Goal: Task Accomplishment & Management: Complete application form

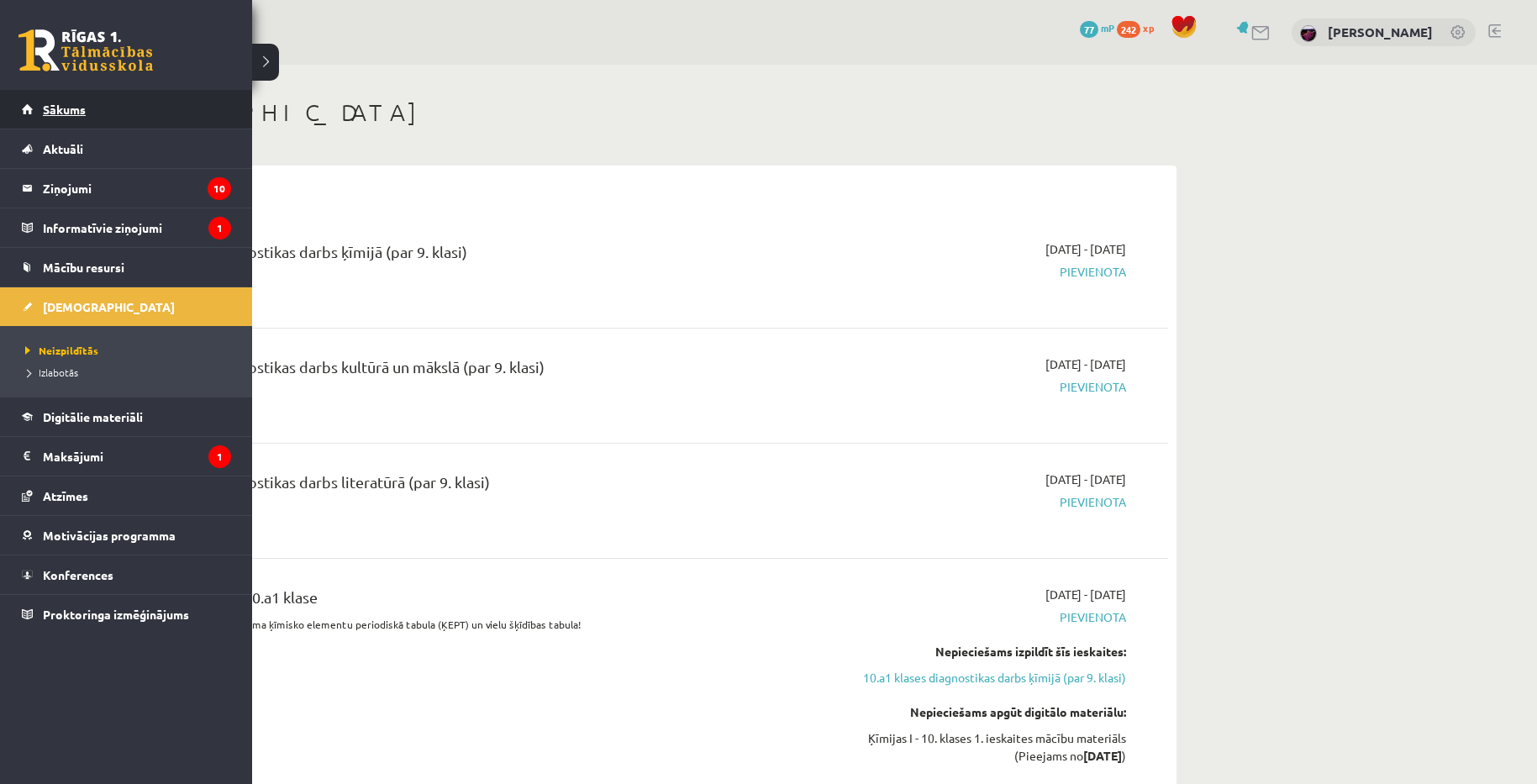
click at [52, 109] on span "Sākums" at bounding box center [63, 108] width 42 height 15
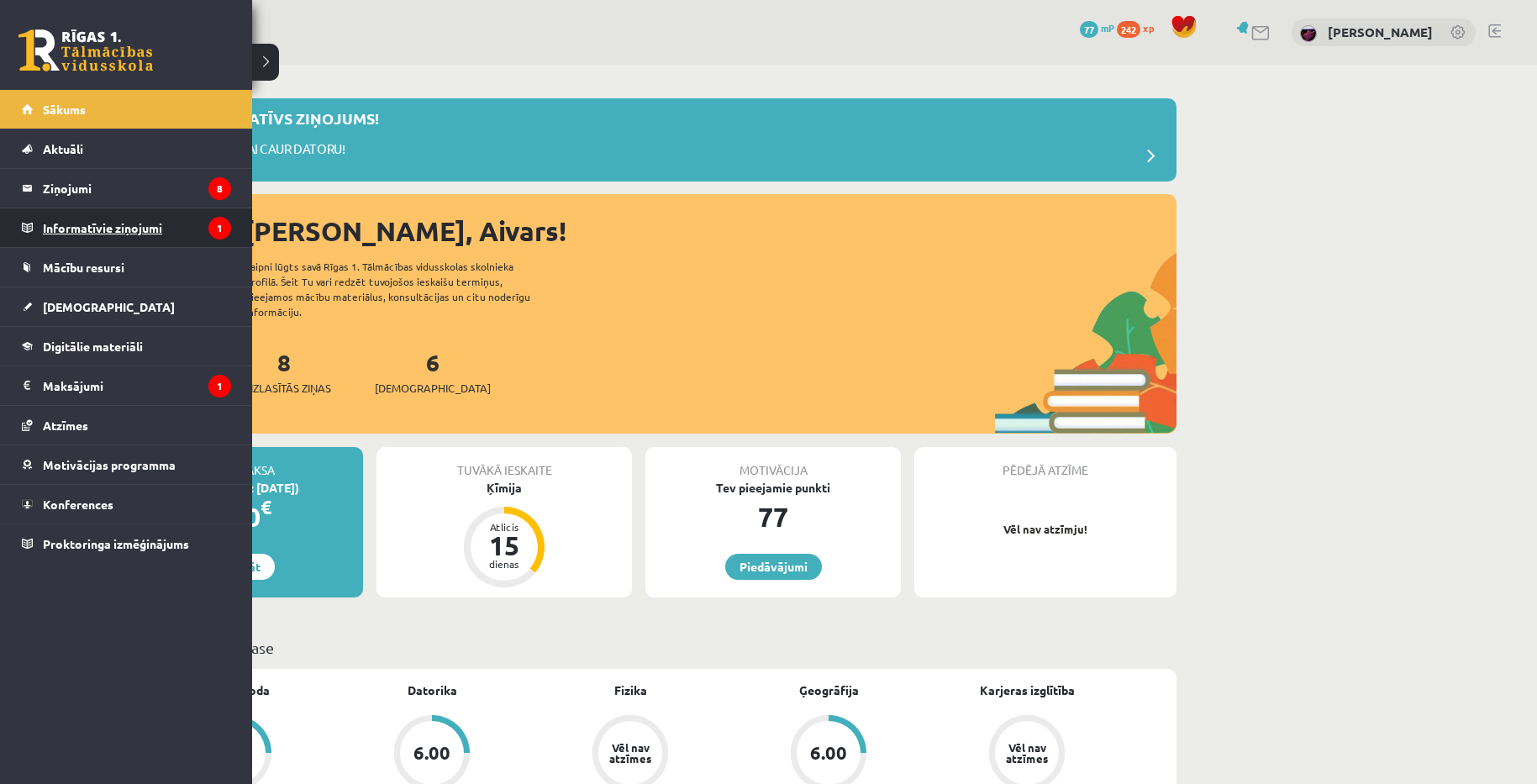
click at [137, 219] on legend "Informatīvie ziņojumi 1" at bounding box center [136, 228] width 188 height 39
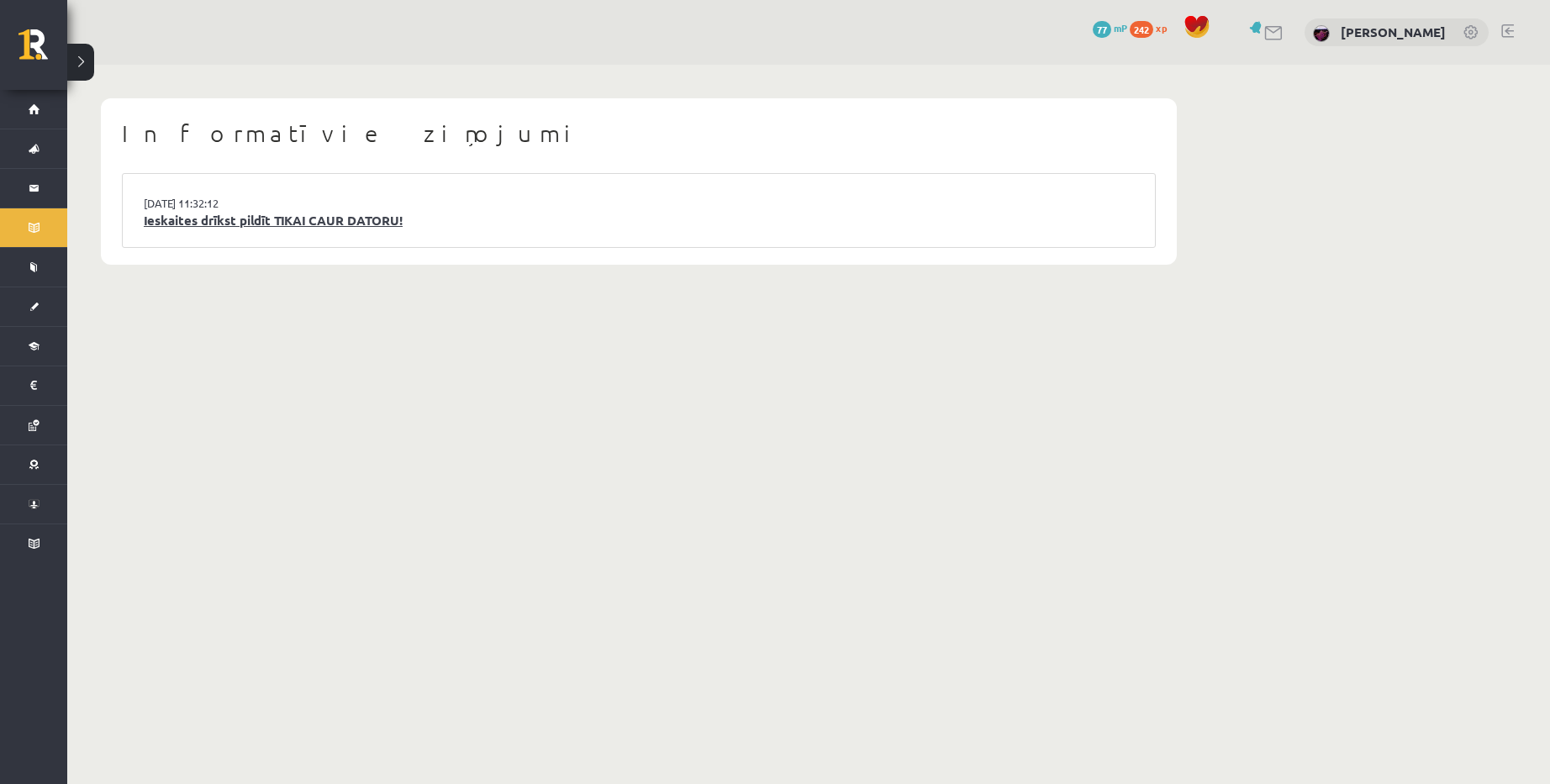
click at [334, 222] on link "Ieskaites drīkst pildīt TIKAI CAUR DATORU!" at bounding box center [639, 220] width 990 height 19
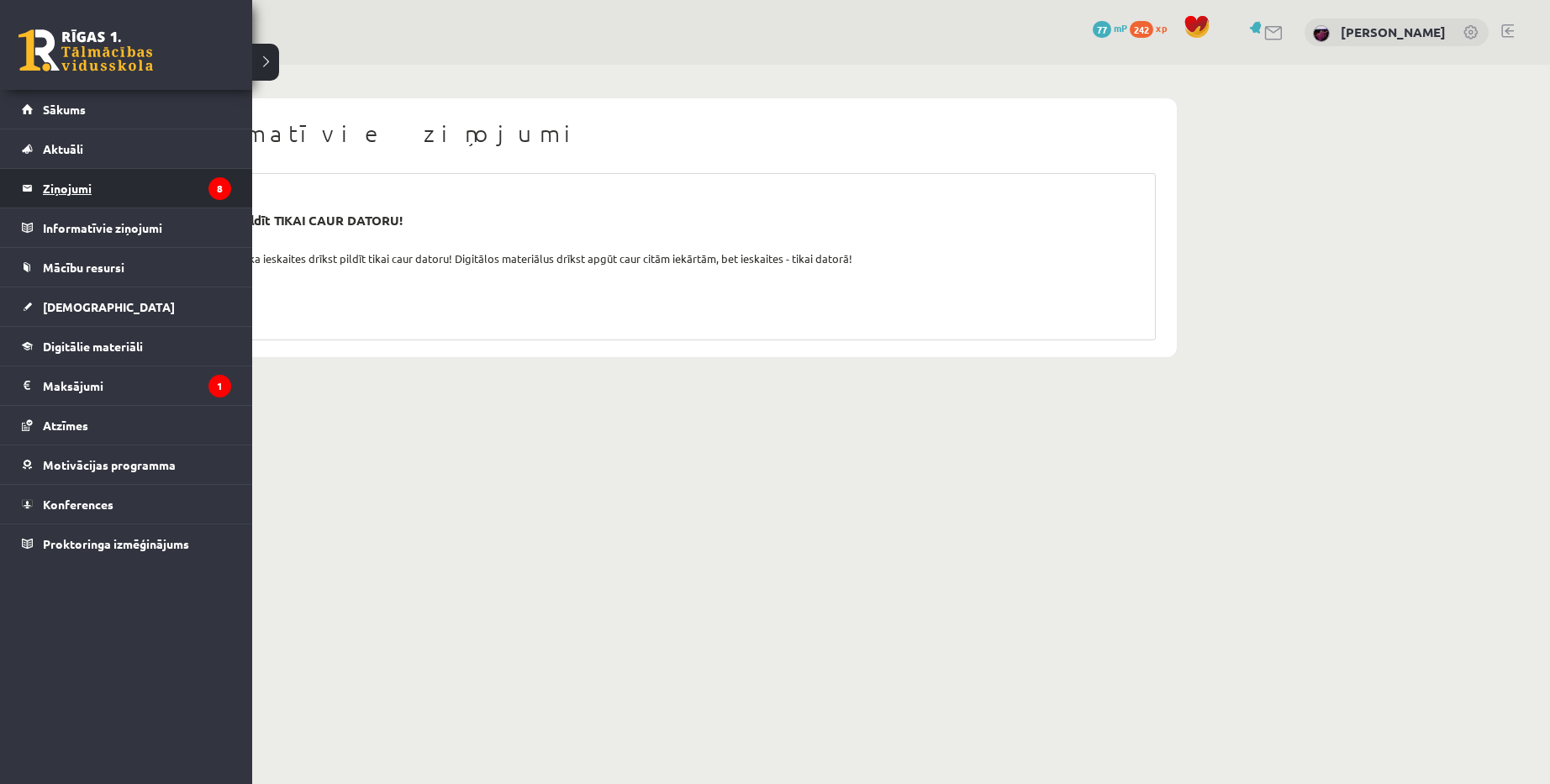
click at [83, 185] on legend "Ziņojumi 8" at bounding box center [136, 188] width 188 height 39
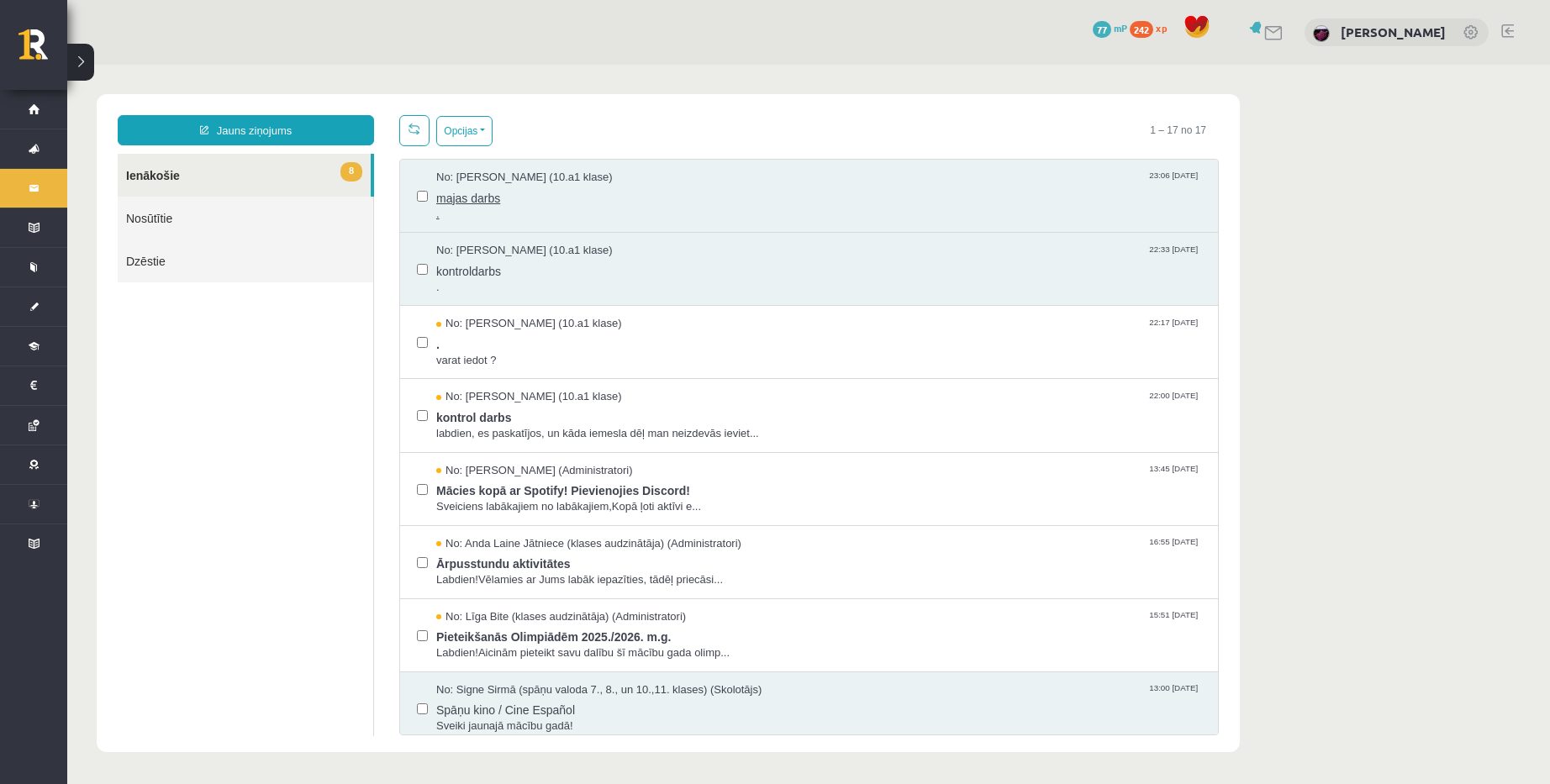
click at [464, 202] on span "majas darbs" at bounding box center [818, 196] width 765 height 21
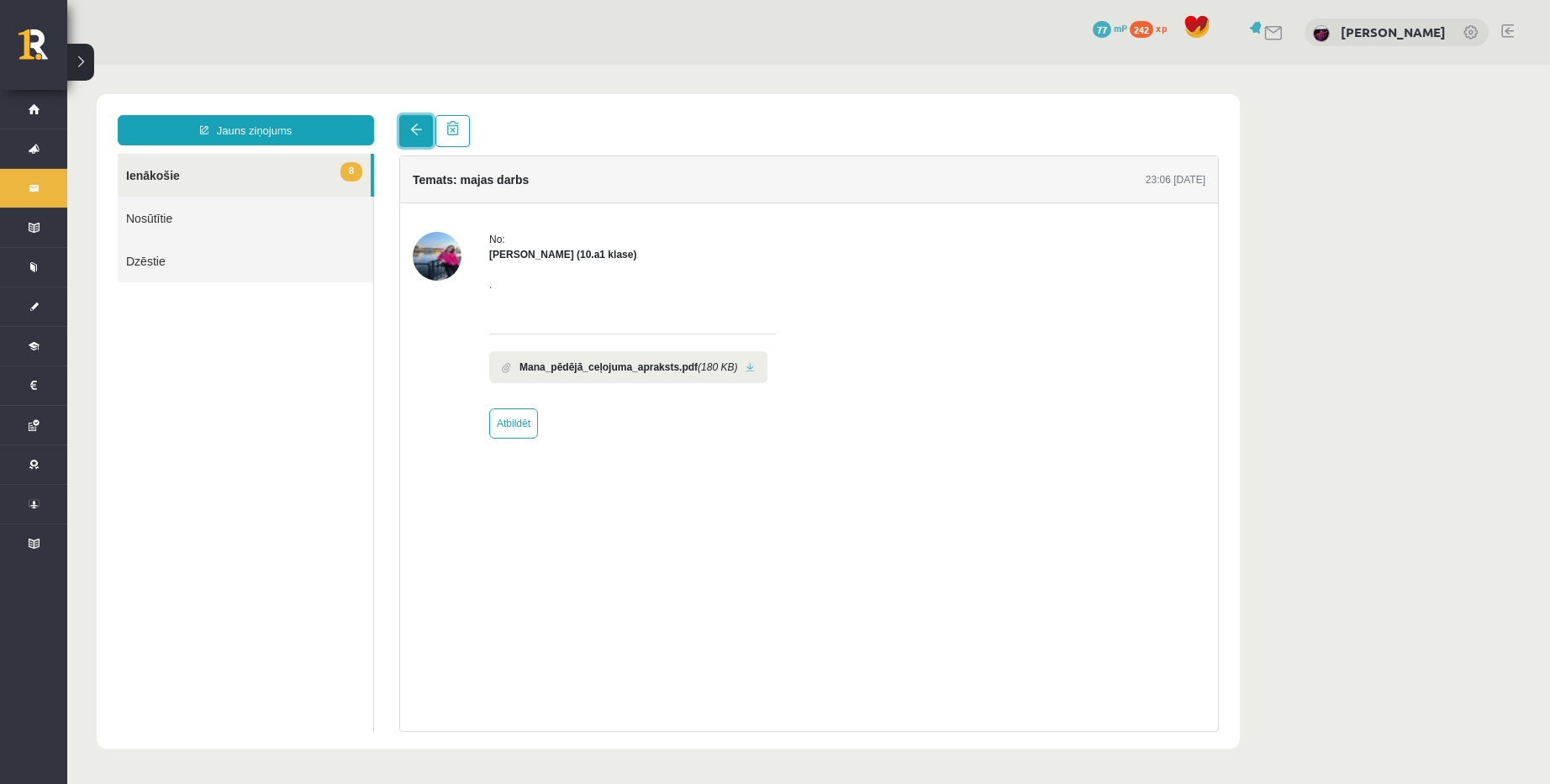
click at [417, 128] on span at bounding box center [416, 130] width 12 height 12
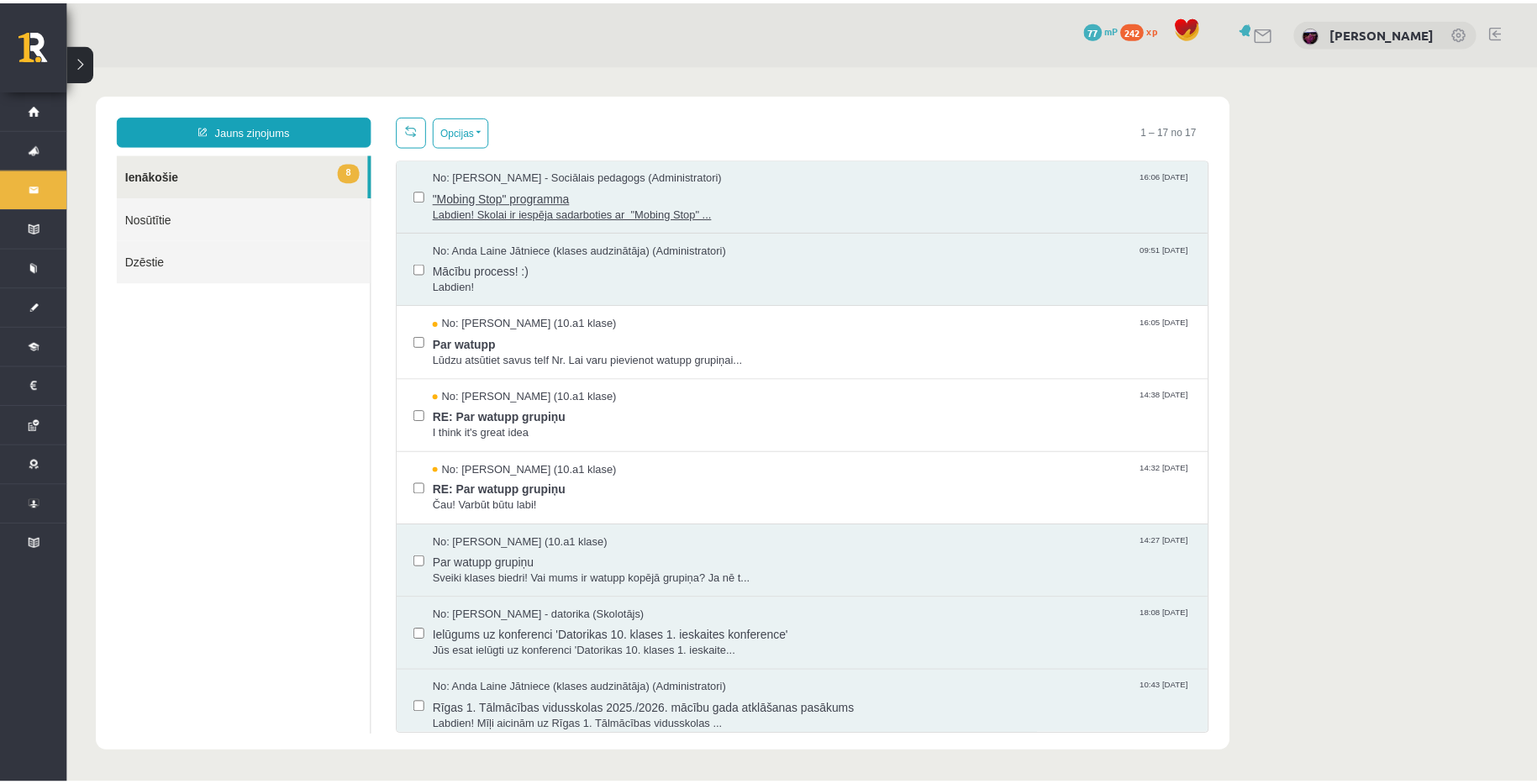
scroll to position [669, 0]
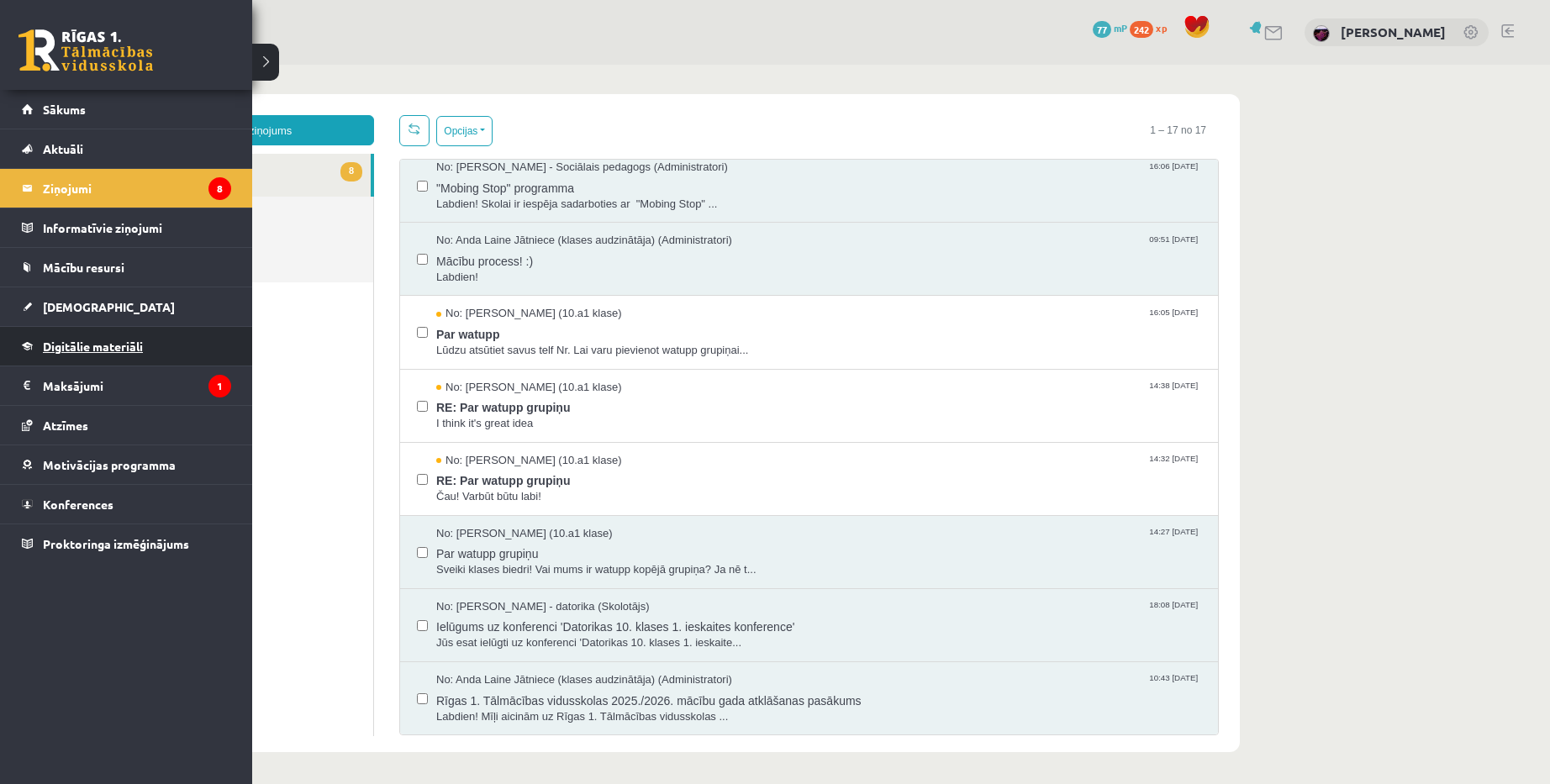
click at [77, 348] on span "Digitālie materiāli" at bounding box center [92, 346] width 100 height 15
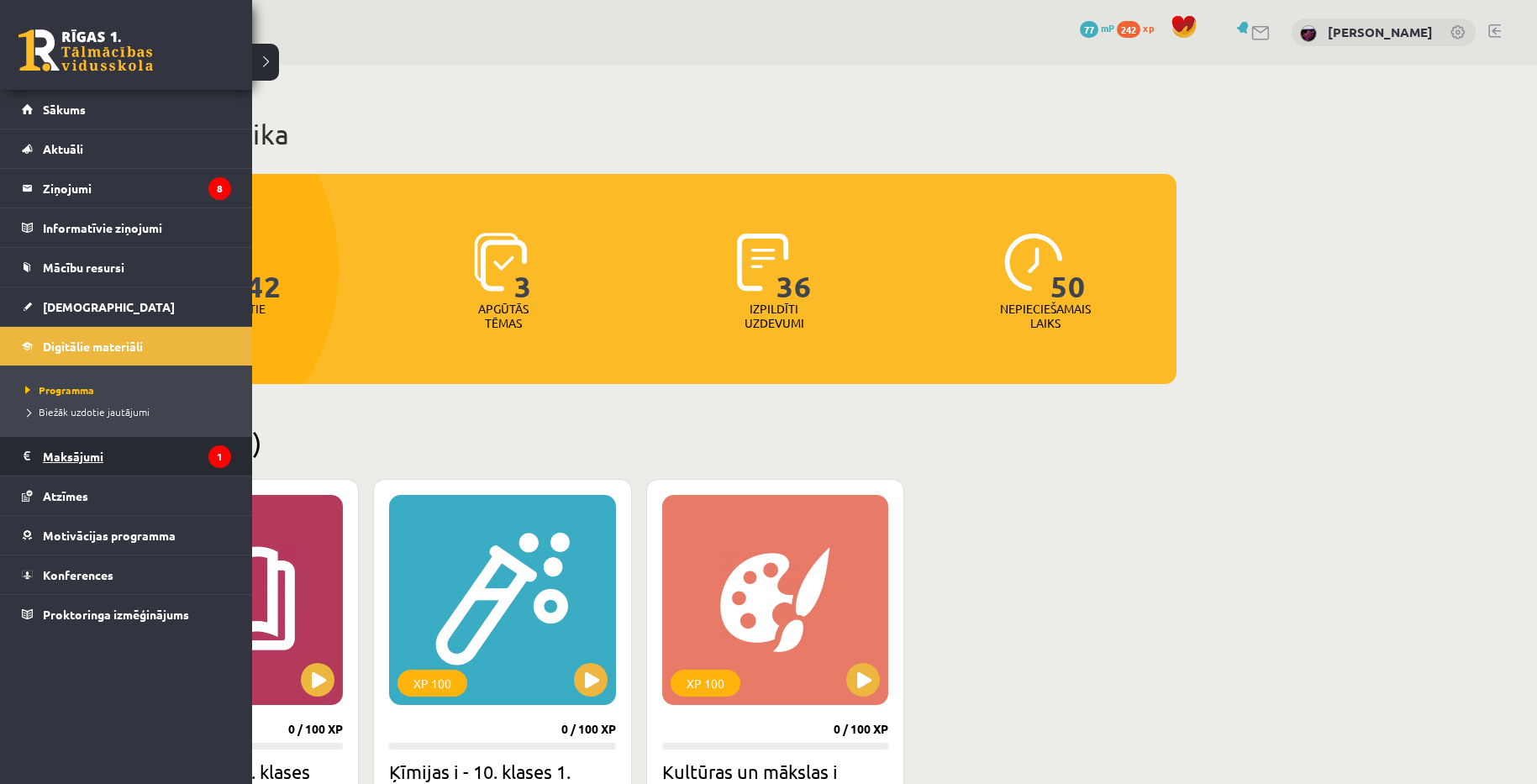
click at [106, 450] on legend "Maksājumi 1" at bounding box center [136, 456] width 188 height 39
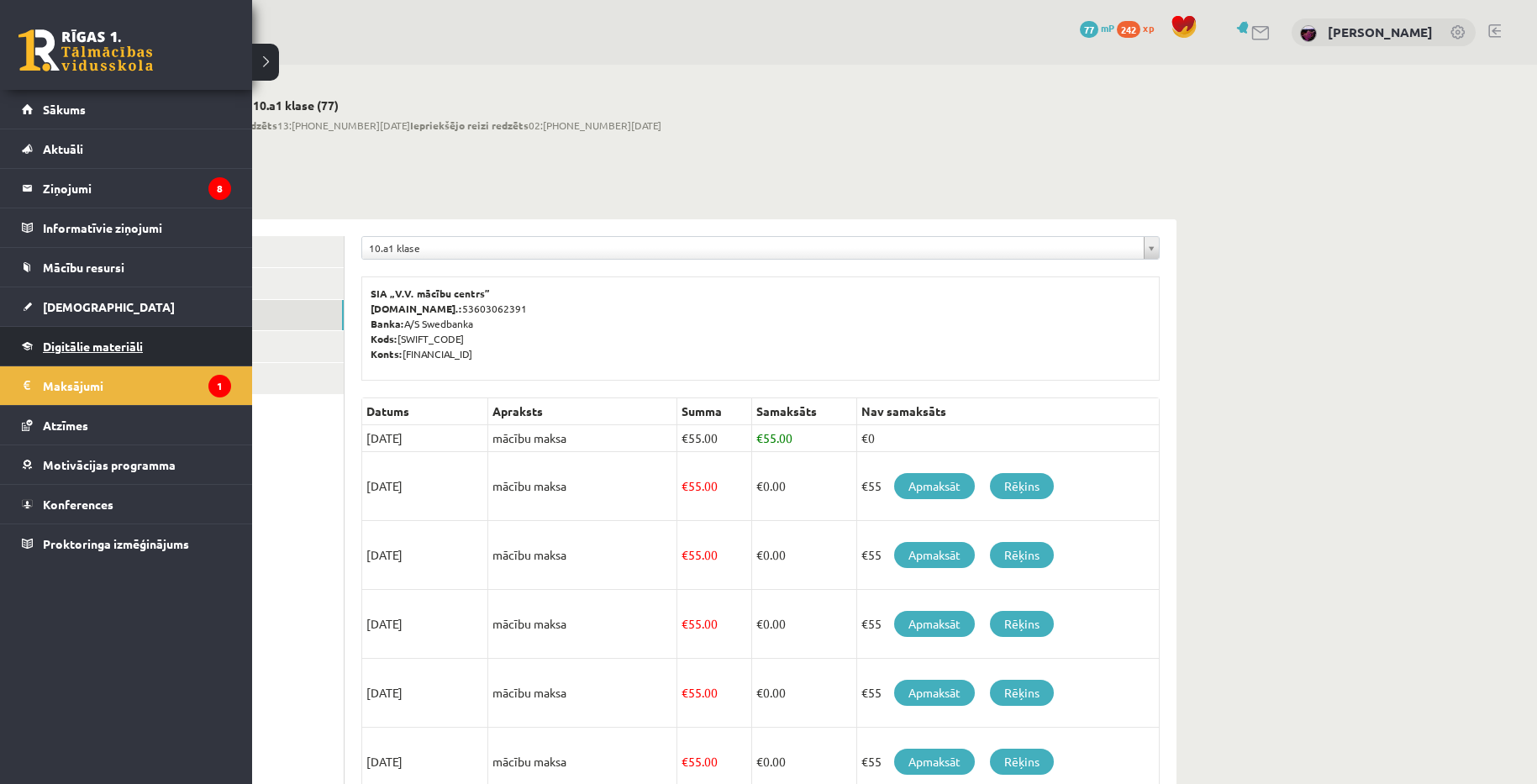
click at [45, 345] on span "Digitālie materiāli" at bounding box center [92, 346] width 100 height 15
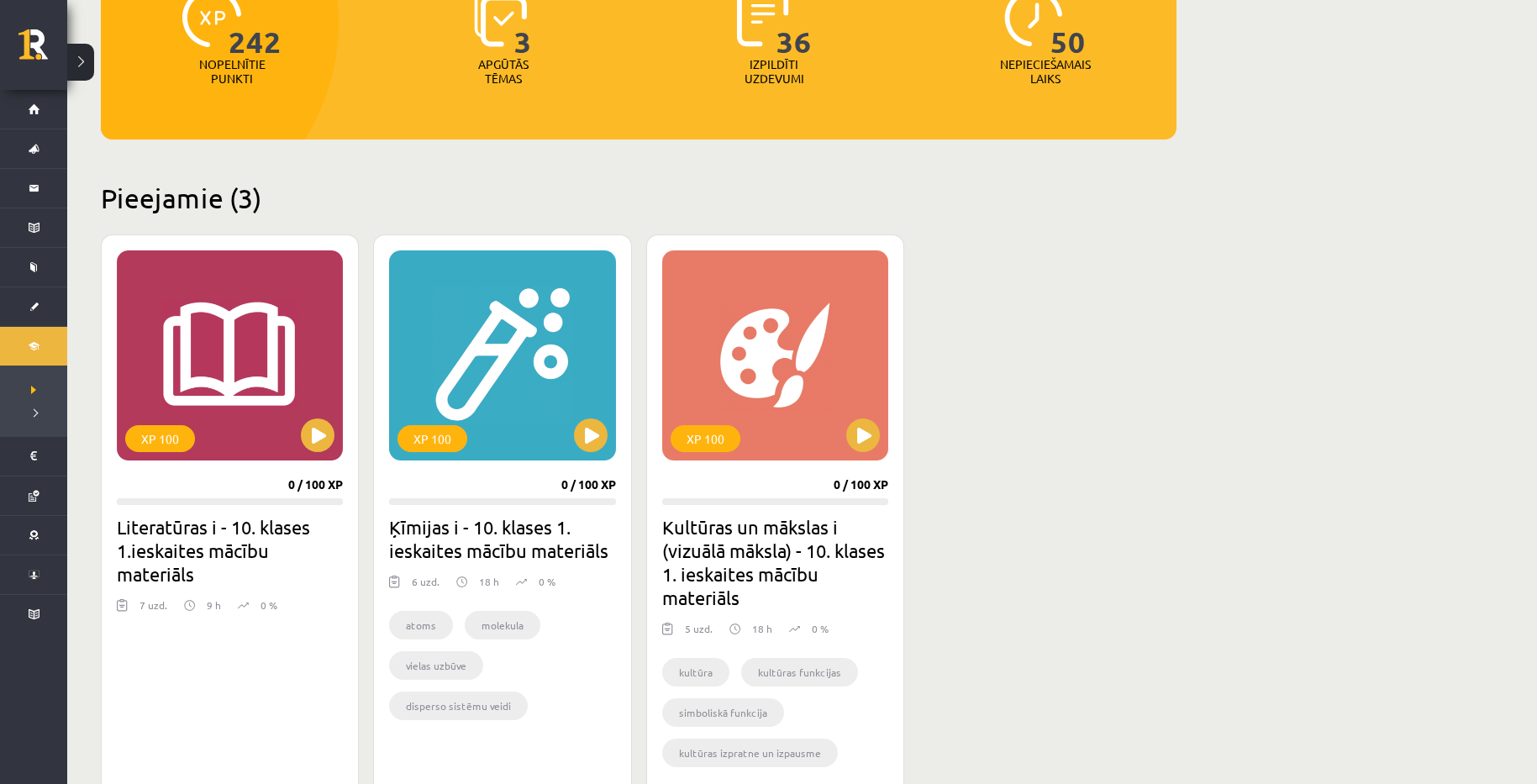
scroll to position [252, 0]
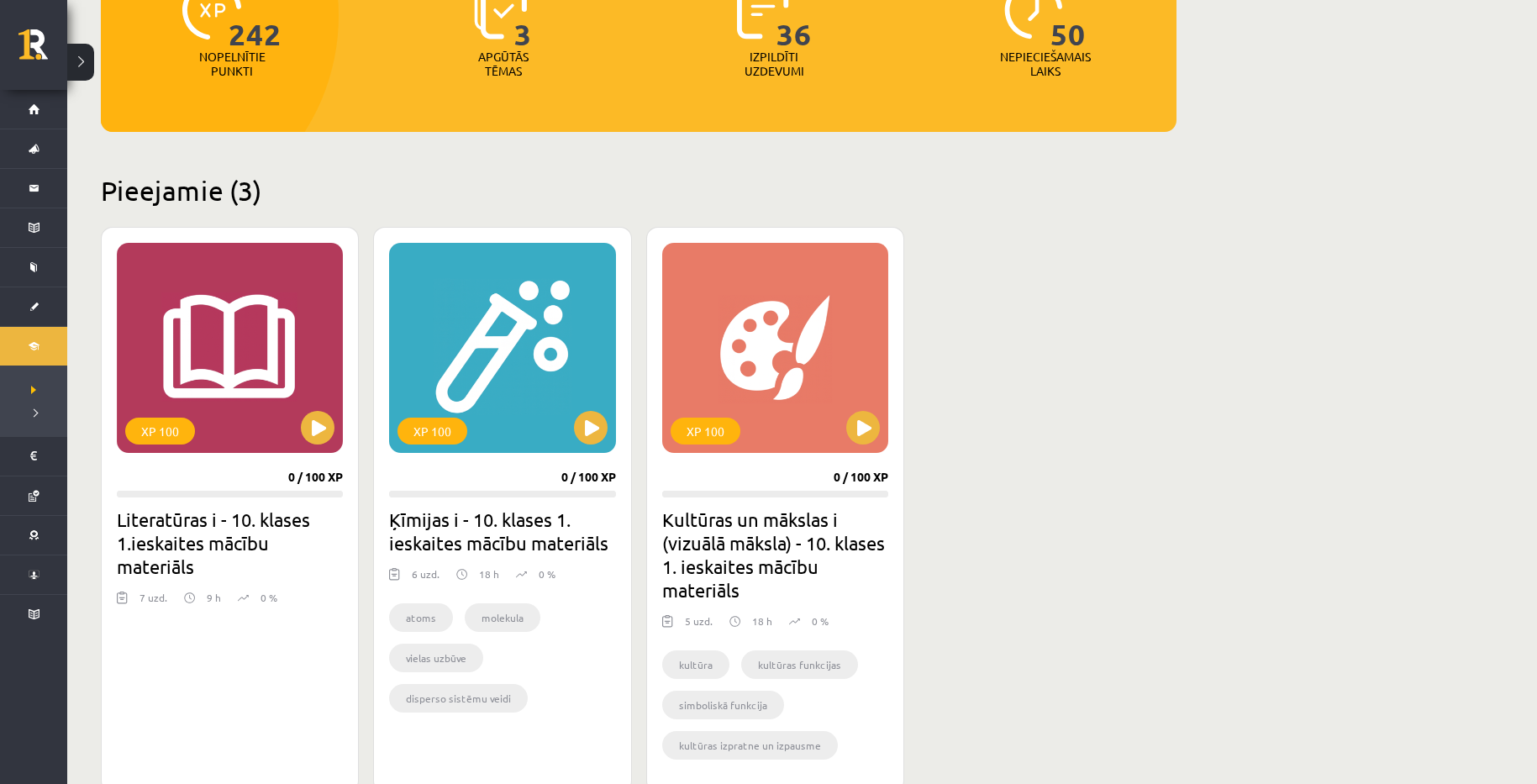
click at [1330, 381] on div "Mana statistika 242 Nopelnītie punkti 3 Apgūtās tēmas 36 Izpildīti uzdevumi 50 …" at bounding box center [802, 638] width 1470 height 1650
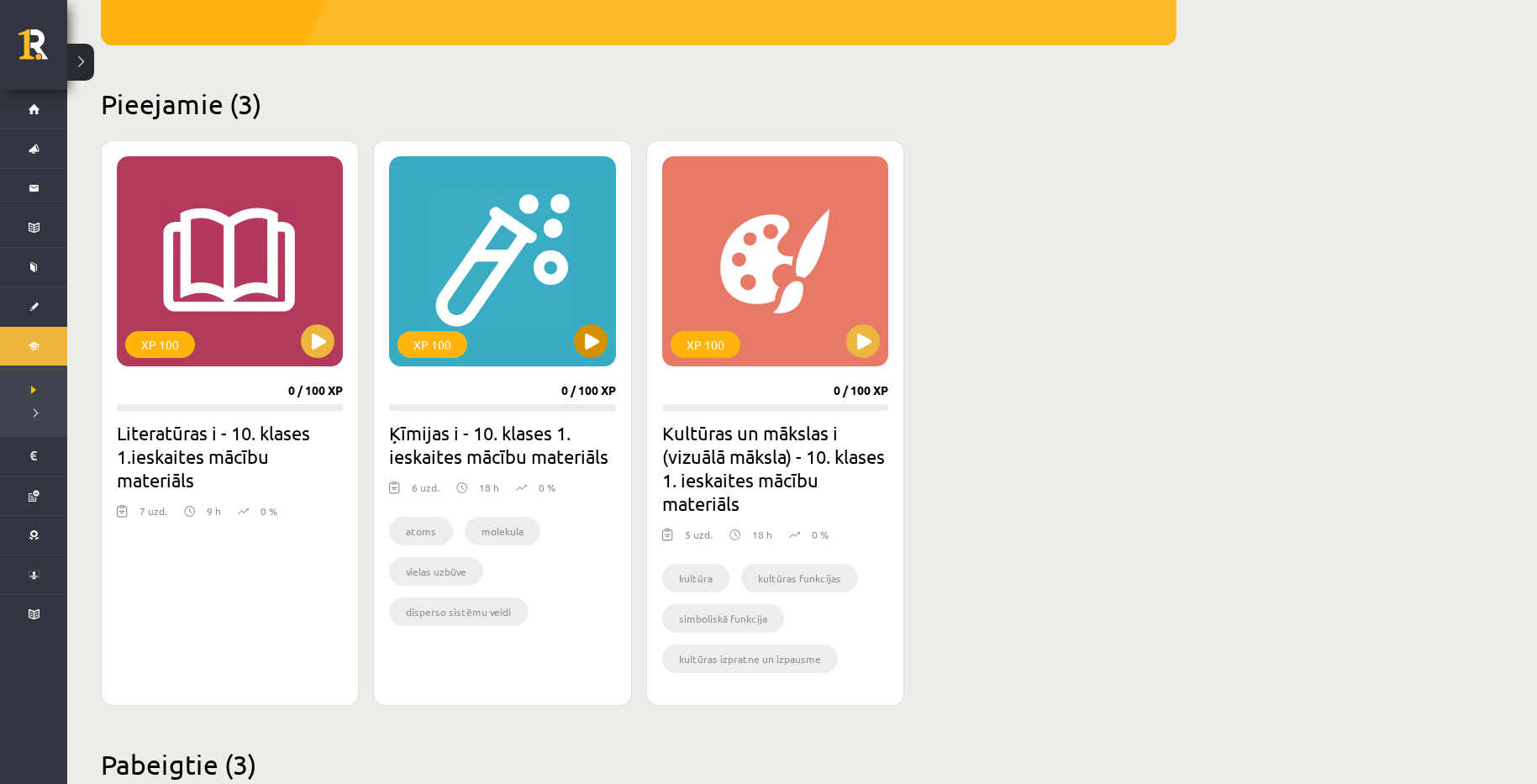
scroll to position [336, 0]
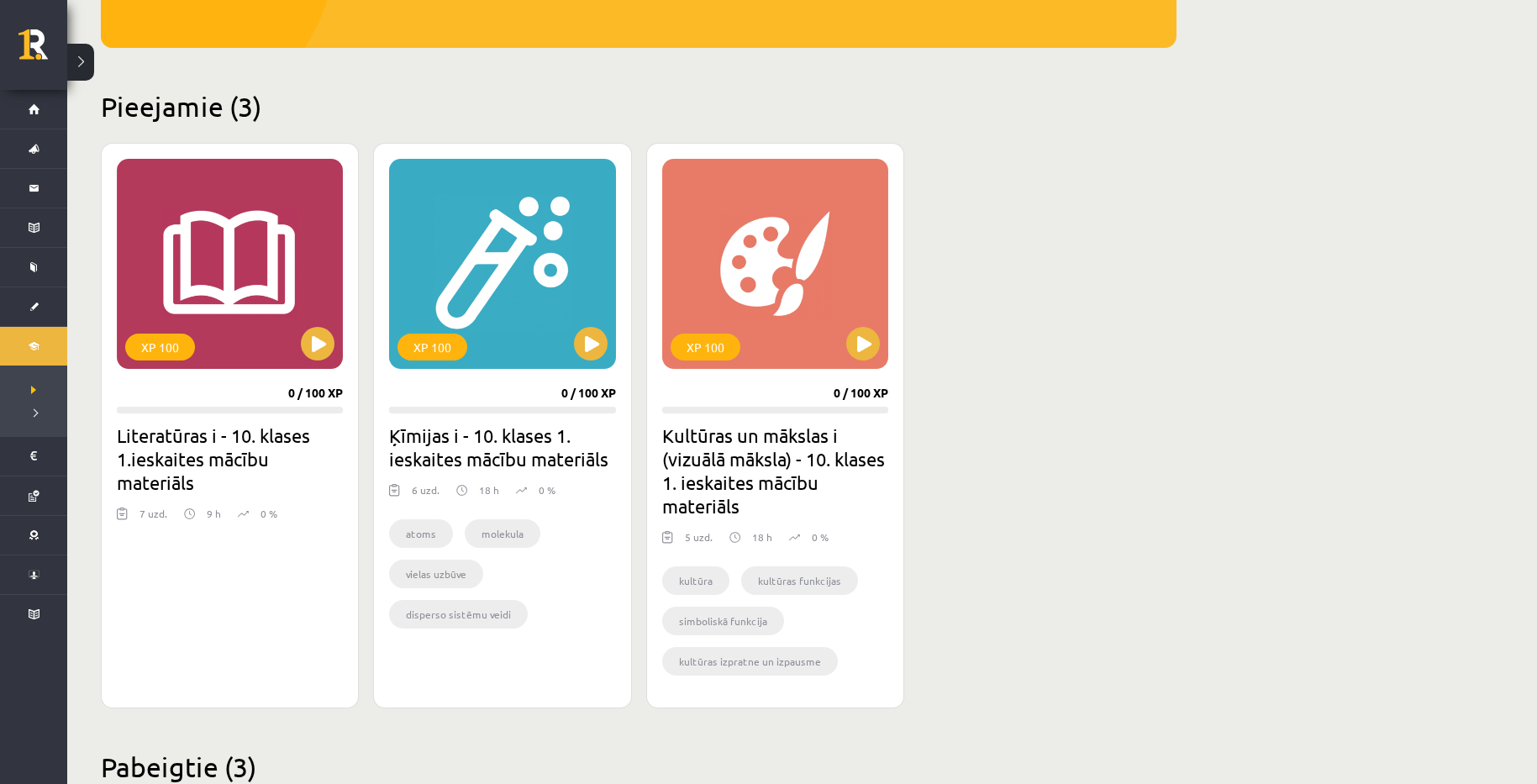
click at [1404, 405] on div "Mana statistika 242 Nopelnītie punkti 3 Apgūtās tēmas 36 Izpildīti uzdevumi 50 …" at bounding box center [802, 554] width 1470 height 1650
click at [1417, 380] on div "Mana statistika 242 Nopelnītie punkti 3 Apgūtās tēmas 36 Izpildīti uzdevumi 50 …" at bounding box center [802, 554] width 1470 height 1650
click at [579, 344] on button at bounding box center [591, 343] width 34 height 34
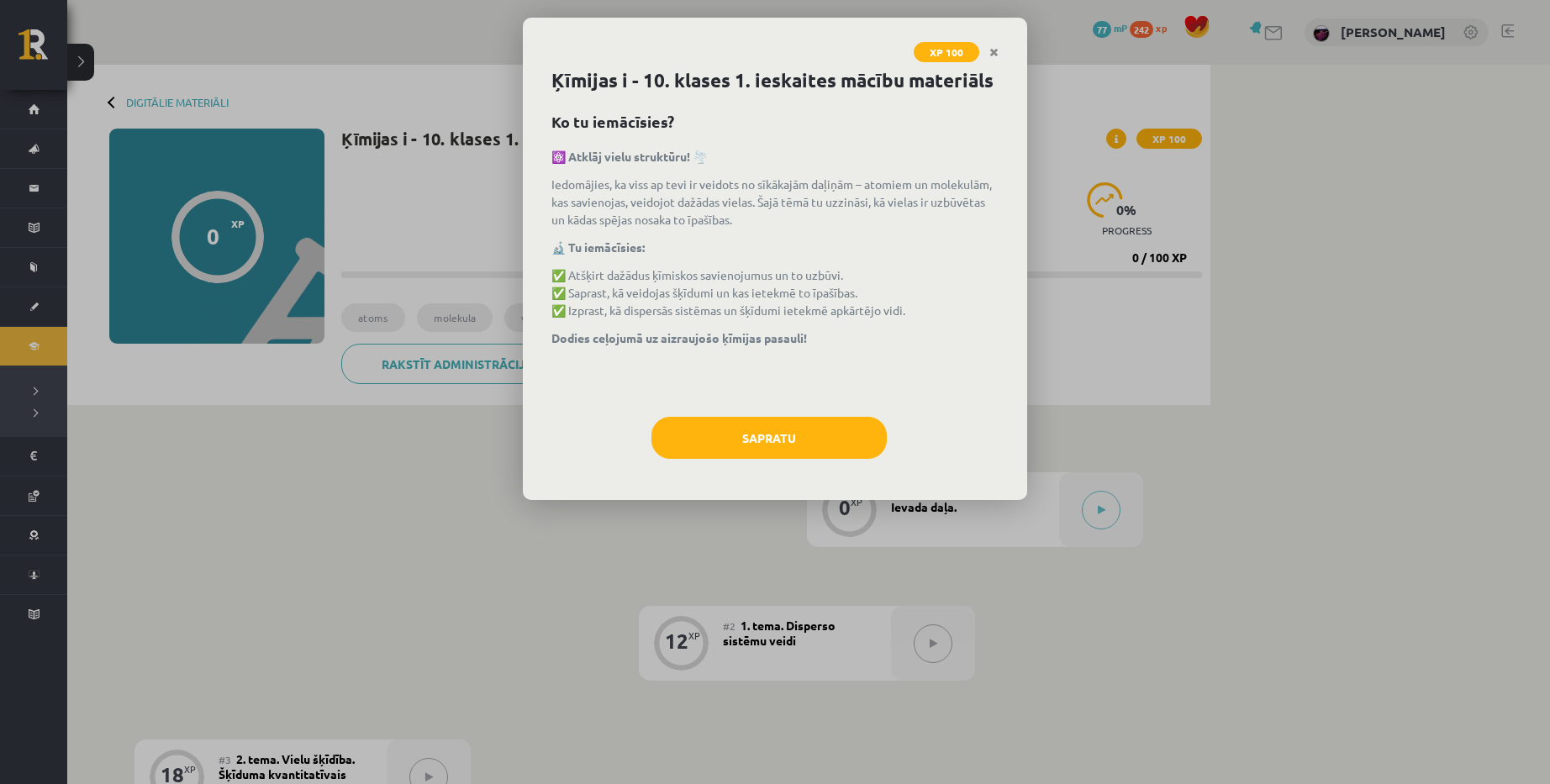
click at [1380, 392] on div "XP 100 Ķīmijas i - 10. klases 1. ieskaites mācību materiāls Ko tu iemācīsies? ⚛…" at bounding box center [775, 392] width 1550 height 784
copy p "Izprast, kā dispersās sistēmas un šķīdumi ietekmē apkārtējo vidi."
drag, startPoint x: 570, startPoint y: 307, endPoint x: 912, endPoint y: 308, distance: 342.0
click at [912, 308] on p "✅ Atšķirt dažādus ķīmiskos savienojumus un to uzbūvi. ✅ Saprast, kā veidojas šķ…" at bounding box center [775, 292] width 447 height 53
click at [738, 437] on button "Sapratu" at bounding box center [769, 437] width 236 height 42
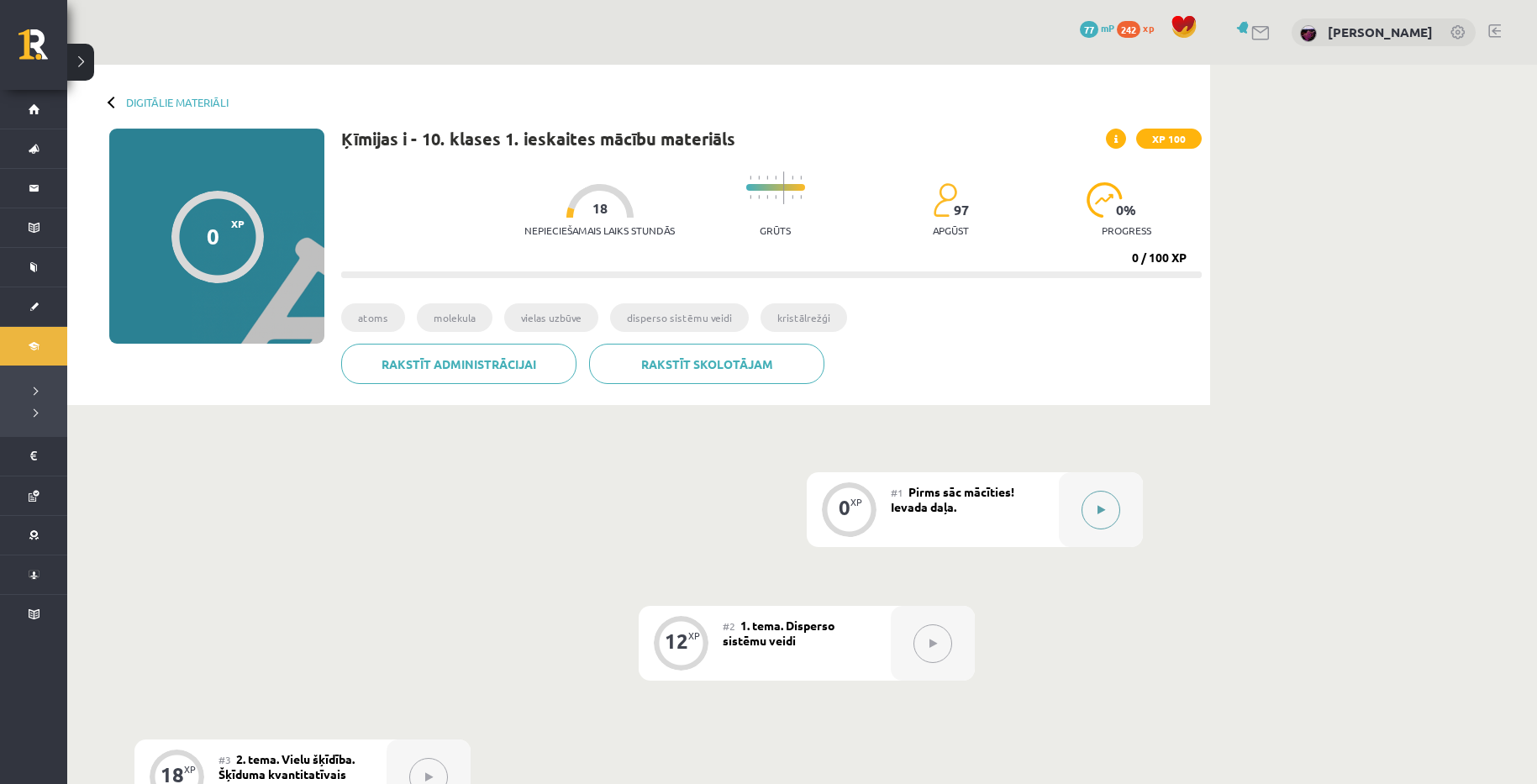
click at [1087, 496] on button at bounding box center [1100, 509] width 39 height 39
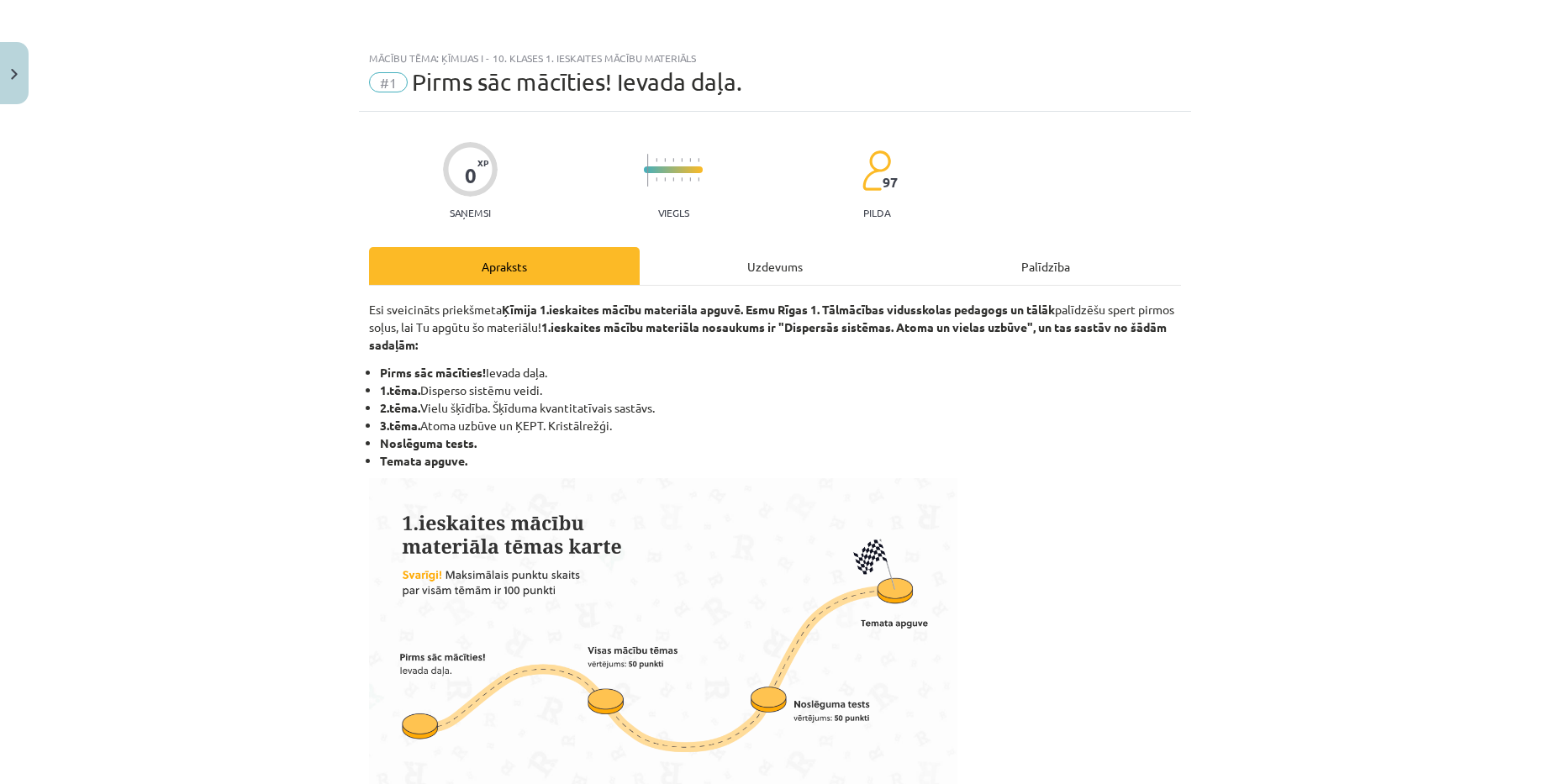
click at [1349, 398] on div "Mācību tēma: Ķīmijas i - 10. klases 1. ieskaites mācību materiāls #1 Pirms sāc …" at bounding box center [775, 392] width 1550 height 784
click at [1060, 304] on p "Esi sveicināts priekšmeta Ķīmija 1.ieskaites mācību materiāla apguvē. Esmu Rīga…" at bounding box center [775, 327] width 812 height 53
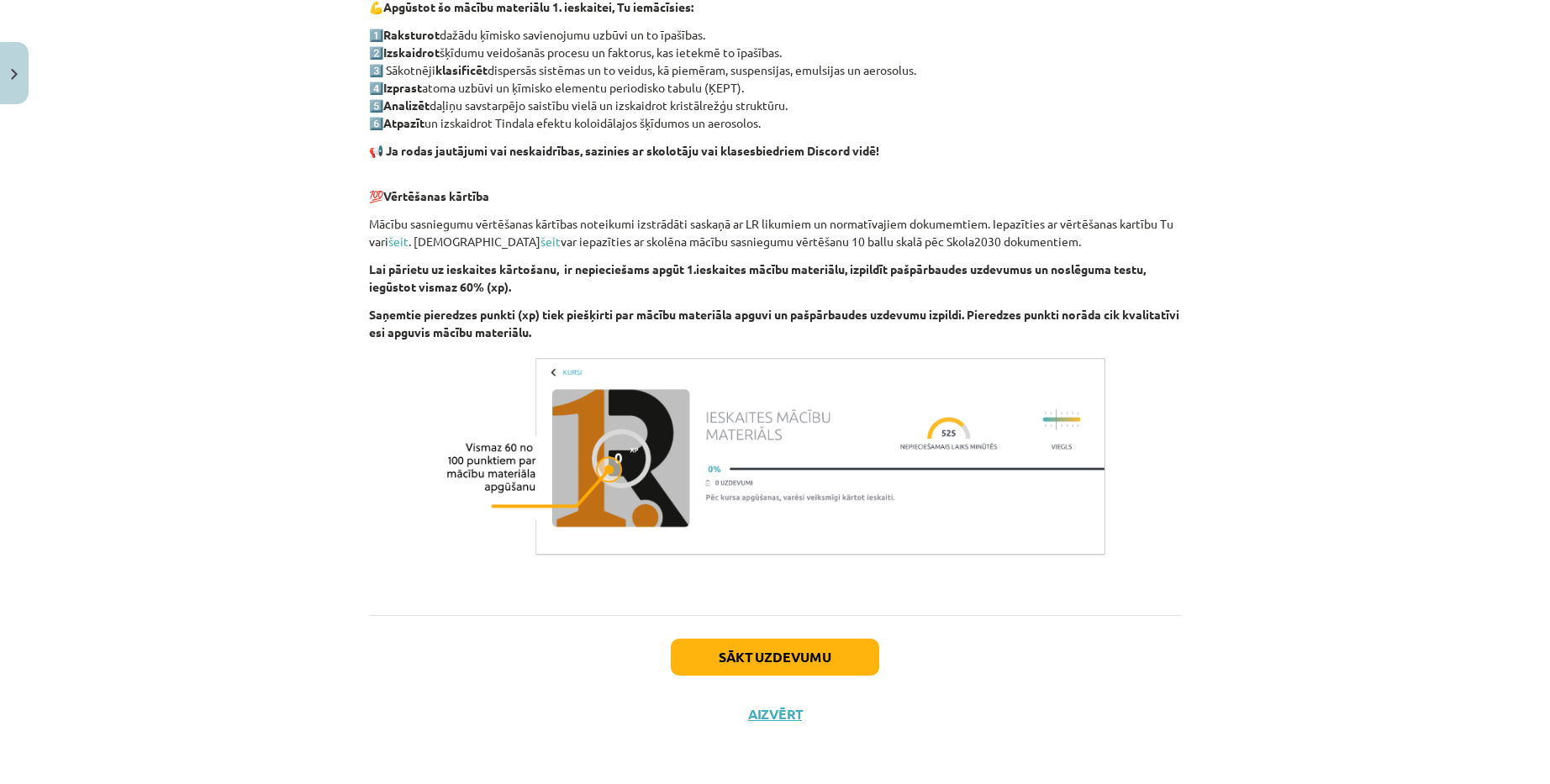
scroll to position [850, 0]
click at [784, 663] on button "Sākt uzdevumu" at bounding box center [775, 656] width 209 height 37
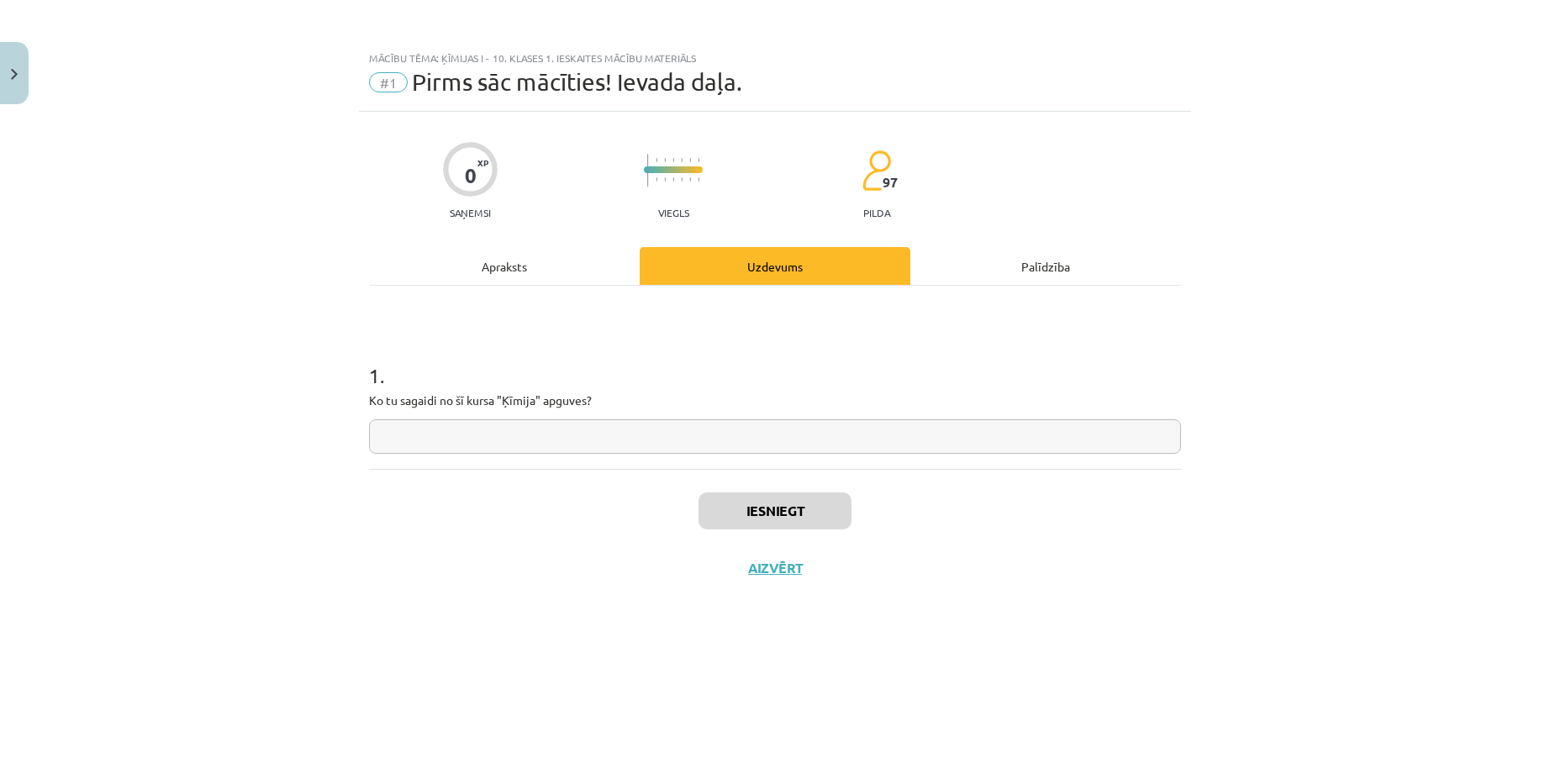
scroll to position [0, 0]
click at [620, 437] on input "text" at bounding box center [775, 437] width 812 height 35
drag, startPoint x: 635, startPoint y: 426, endPoint x: 314, endPoint y: 428, distance: 321.0
click at [314, 428] on div "**********" at bounding box center [775, 392] width 1550 height 784
type input "**********"
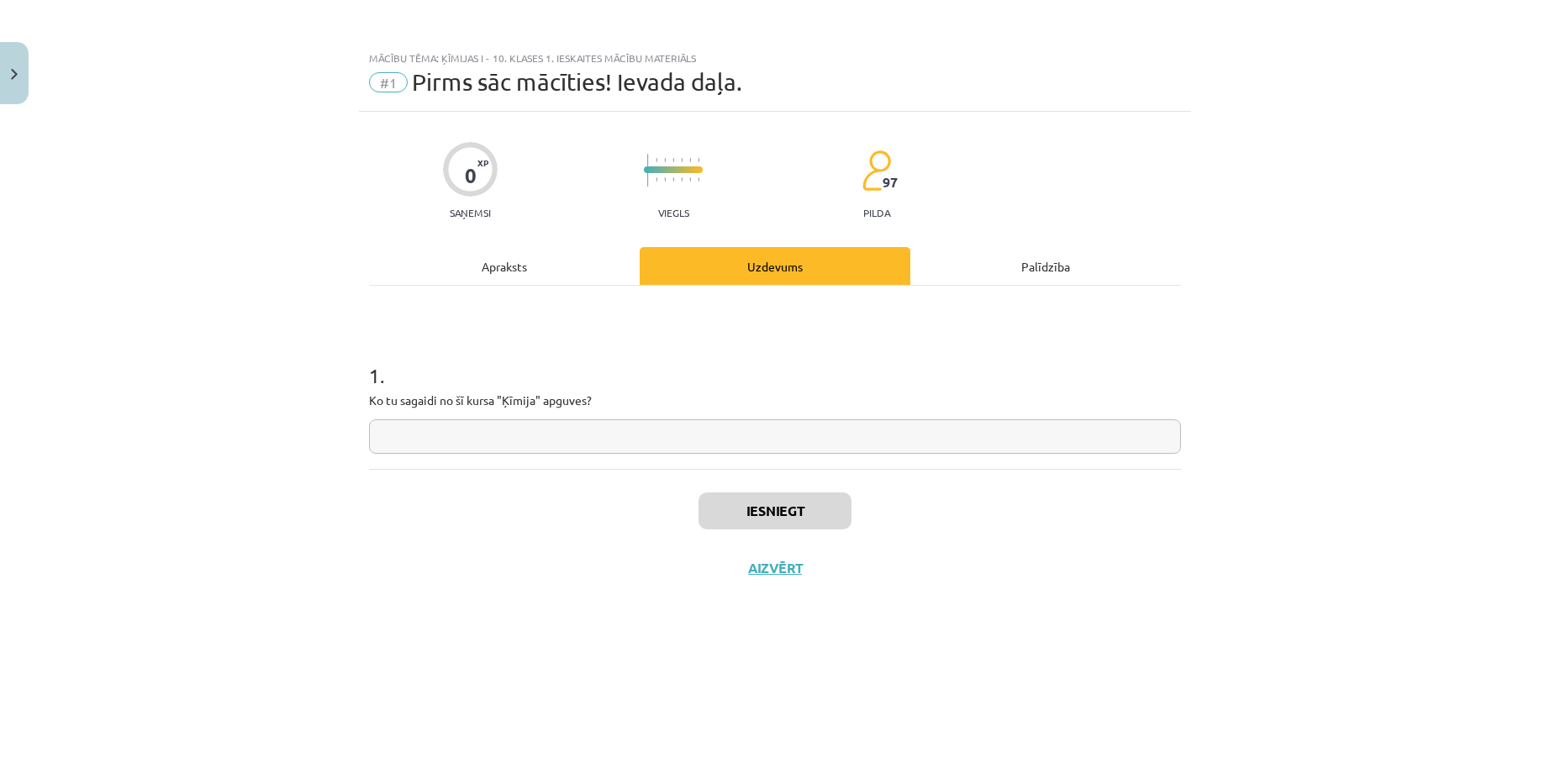
paste input "**********"
click at [383, 435] on input "**********" at bounding box center [775, 437] width 812 height 35
type input "**********"
click at [763, 508] on button "Iesniegt" at bounding box center [775, 510] width 153 height 37
click at [753, 574] on button "Nākamā nodarbība" at bounding box center [775, 579] width 165 height 39
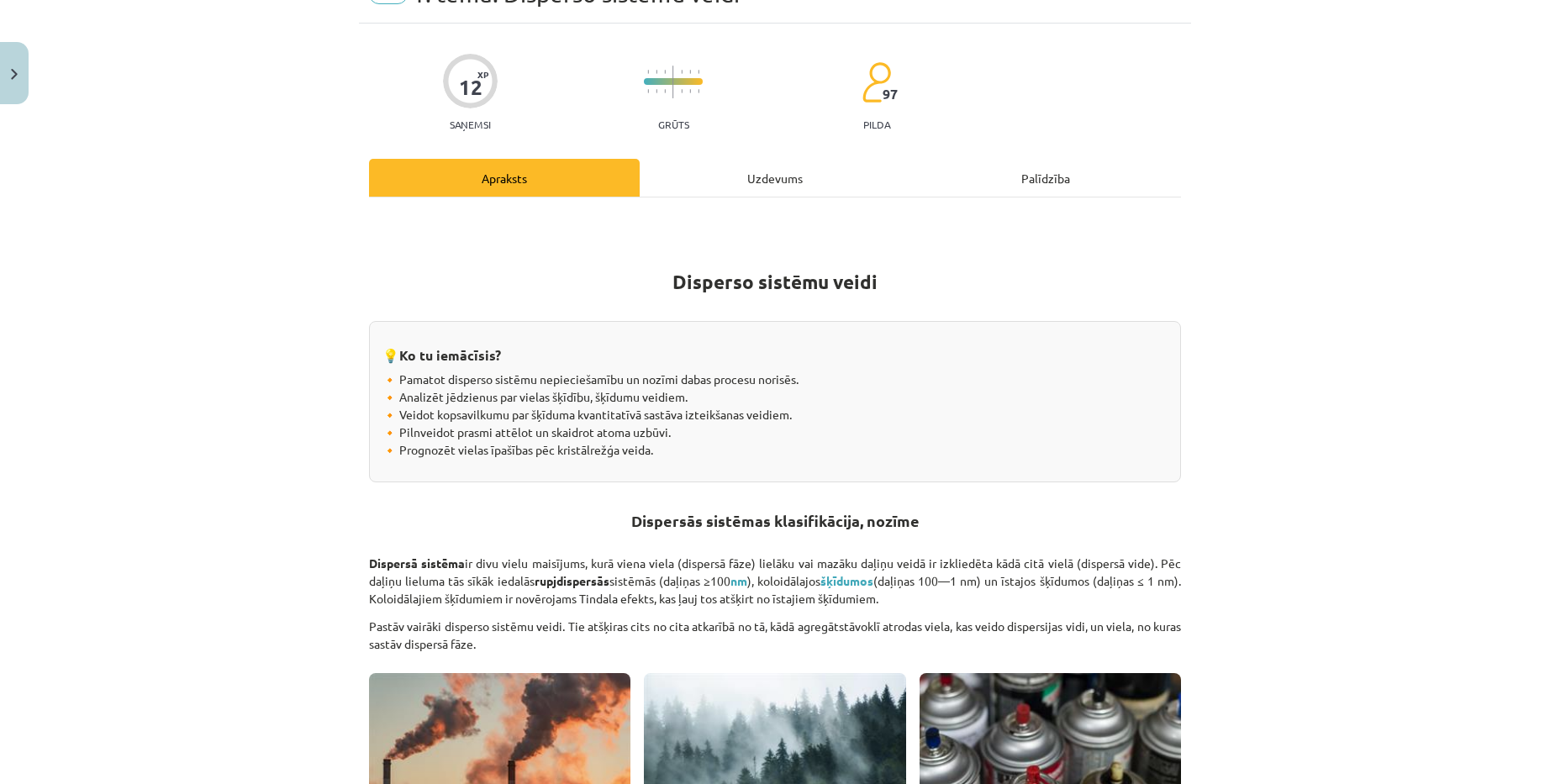
scroll to position [84, 0]
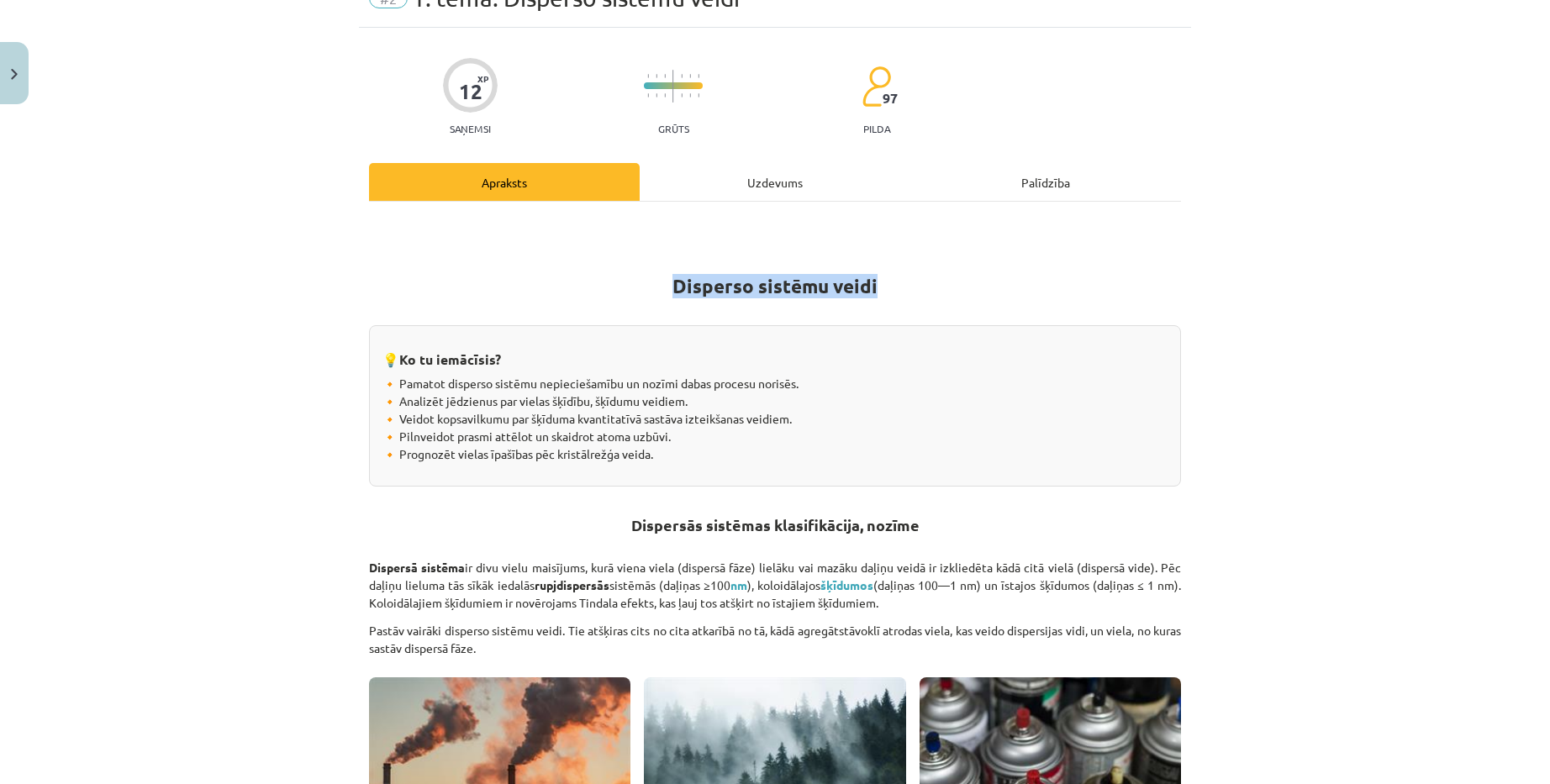
copy strong "Disperso sistēmu veidi"
drag, startPoint x: 670, startPoint y: 282, endPoint x: 960, endPoint y: 282, distance: 290.0
click at [960, 282] on h1 "Disperso sistēmu veidi" at bounding box center [775, 282] width 812 height 75
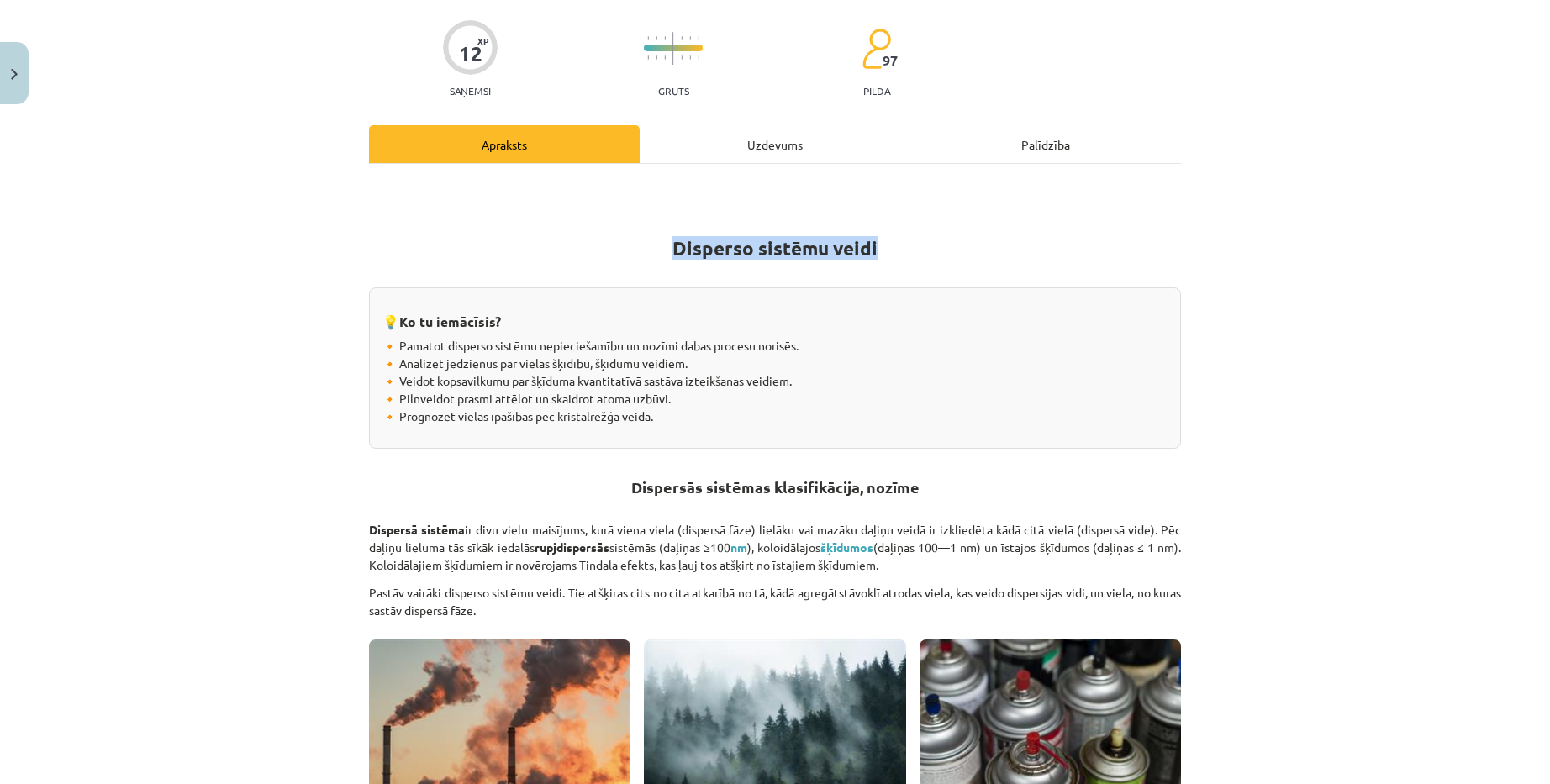
scroll to position [252, 0]
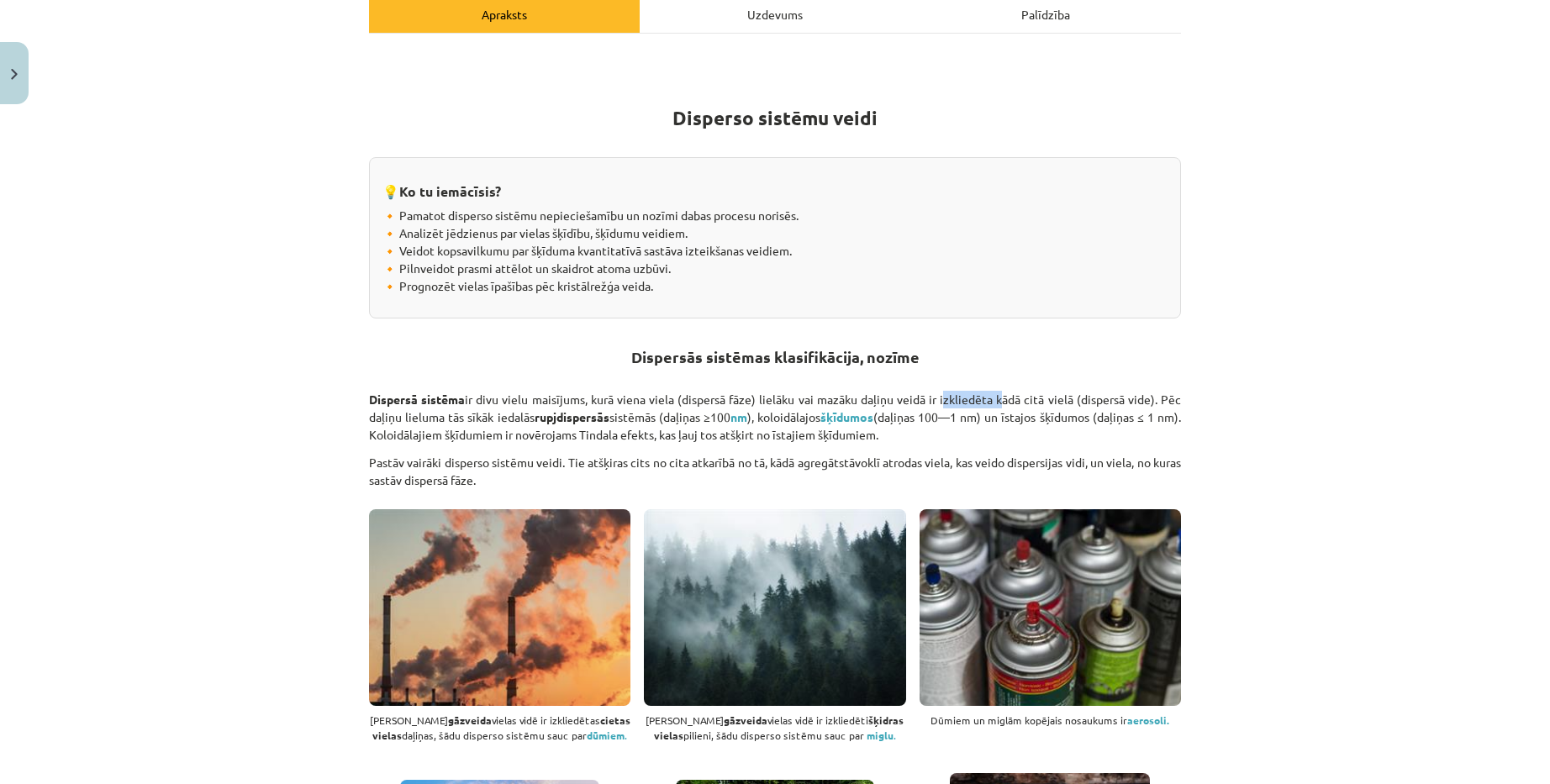
copy p "izkliedēta"
drag, startPoint x: 935, startPoint y: 397, endPoint x: 994, endPoint y: 398, distance: 59.0
click at [994, 398] on p "Dispersā sistēma ir divu vielu maisījums, kurā viena viela (dispersā fāze) liel…" at bounding box center [775, 417] width 812 height 53
drag, startPoint x: 736, startPoint y: 415, endPoint x: 778, endPoint y: 418, distance: 42.1
click at [778, 418] on p "Dispersā sistēma ir divu vielu maisījums, kurā viena viela (dispersā fāze) liel…" at bounding box center [775, 417] width 812 height 53
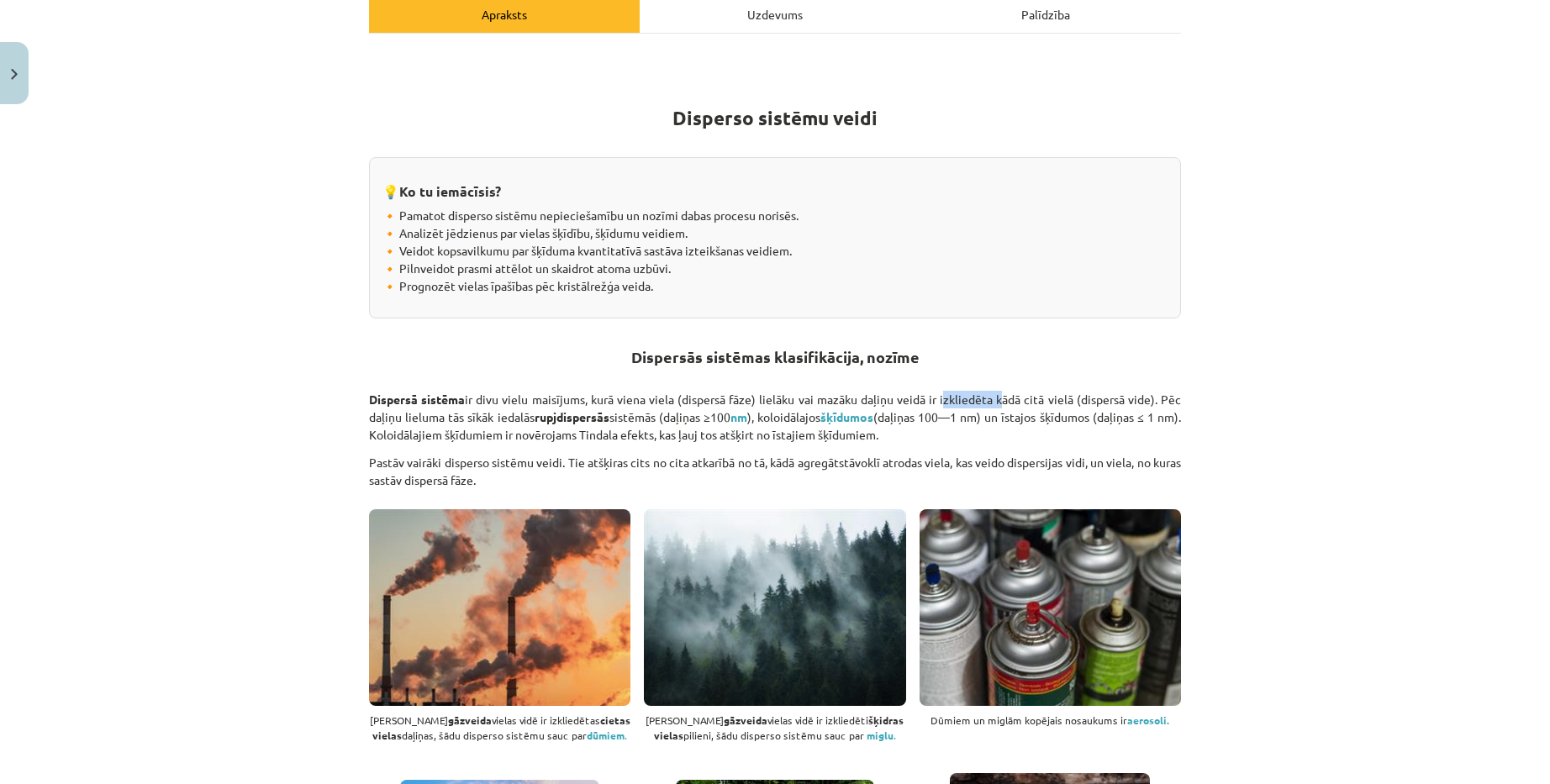
click at [779, 418] on p "Dispersā sistēma ir divu vielu maisījums, kurā viena viela (dispersā fāze) liel…" at bounding box center [775, 417] width 812 height 53
click at [767, 420] on p "Dispersā sistēma ir divu vielu maisījums, kurā viena viela (dispersā fāze) liel…" at bounding box center [775, 417] width 812 height 53
copy p "daļiņas ≥100 nm )"
drag, startPoint x: 675, startPoint y: 413, endPoint x: 761, endPoint y: 418, distance: 86.1
click at [761, 418] on p "Dispersā sistēma ir divu vielu maisījums, kurā viena viela (dispersā fāze) liel…" at bounding box center [775, 417] width 812 height 53
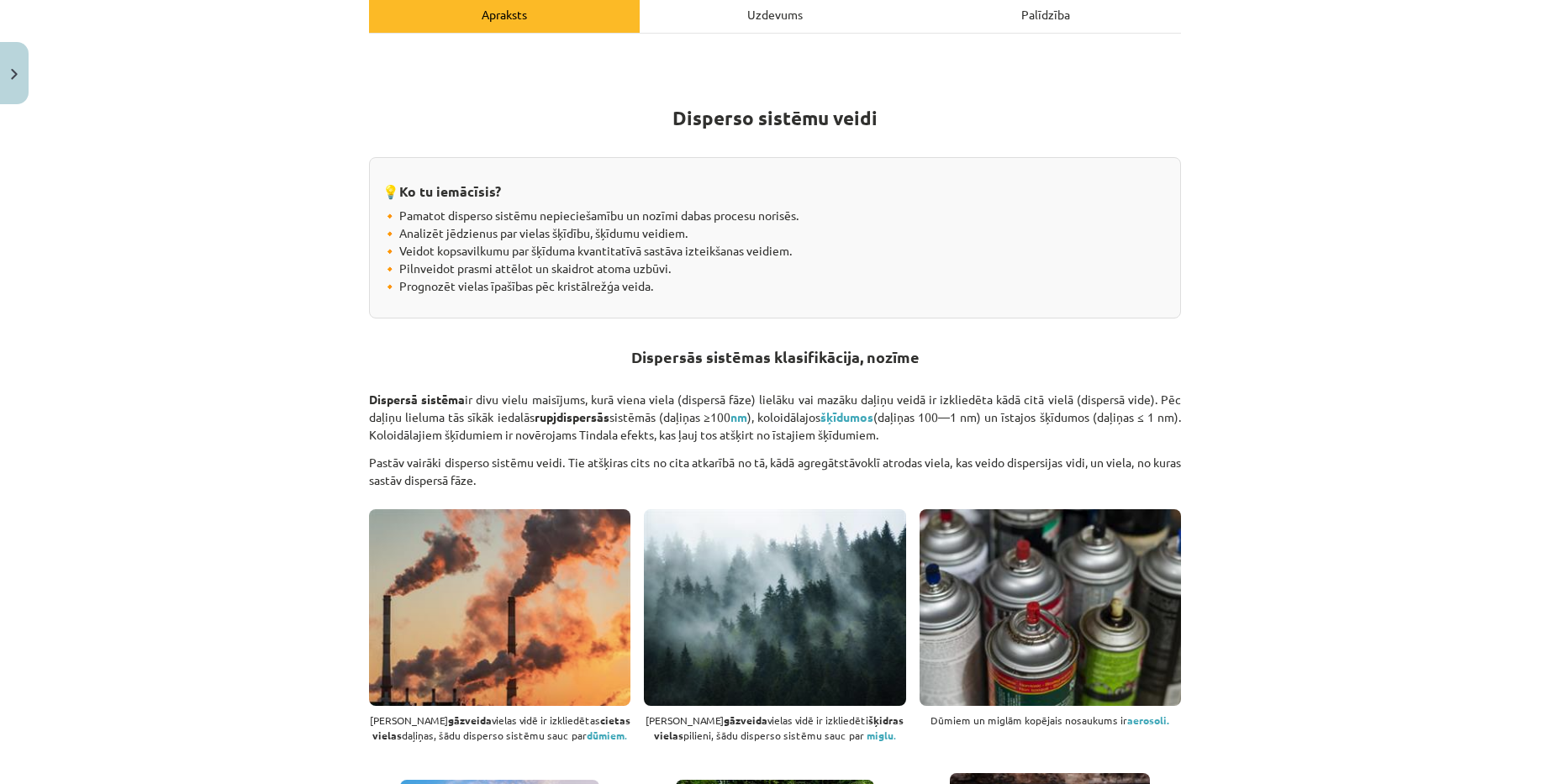
click at [1187, 351] on div "Mācību tēma: Ķīmijas i - 10. klases 1. ieskaites mācību materiāls #2 1. tema. D…" at bounding box center [775, 392] width 1550 height 784
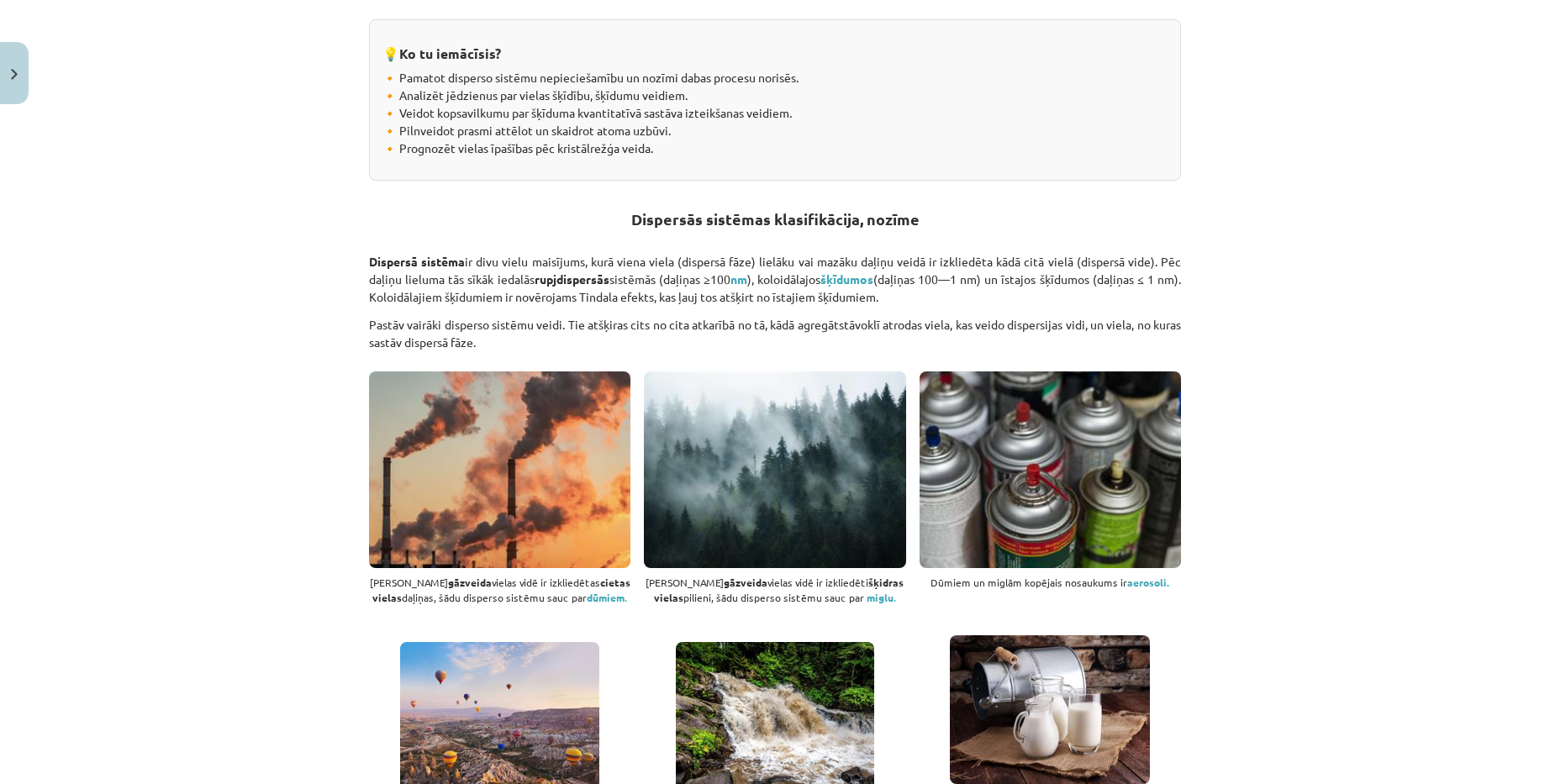
scroll to position [420, 0]
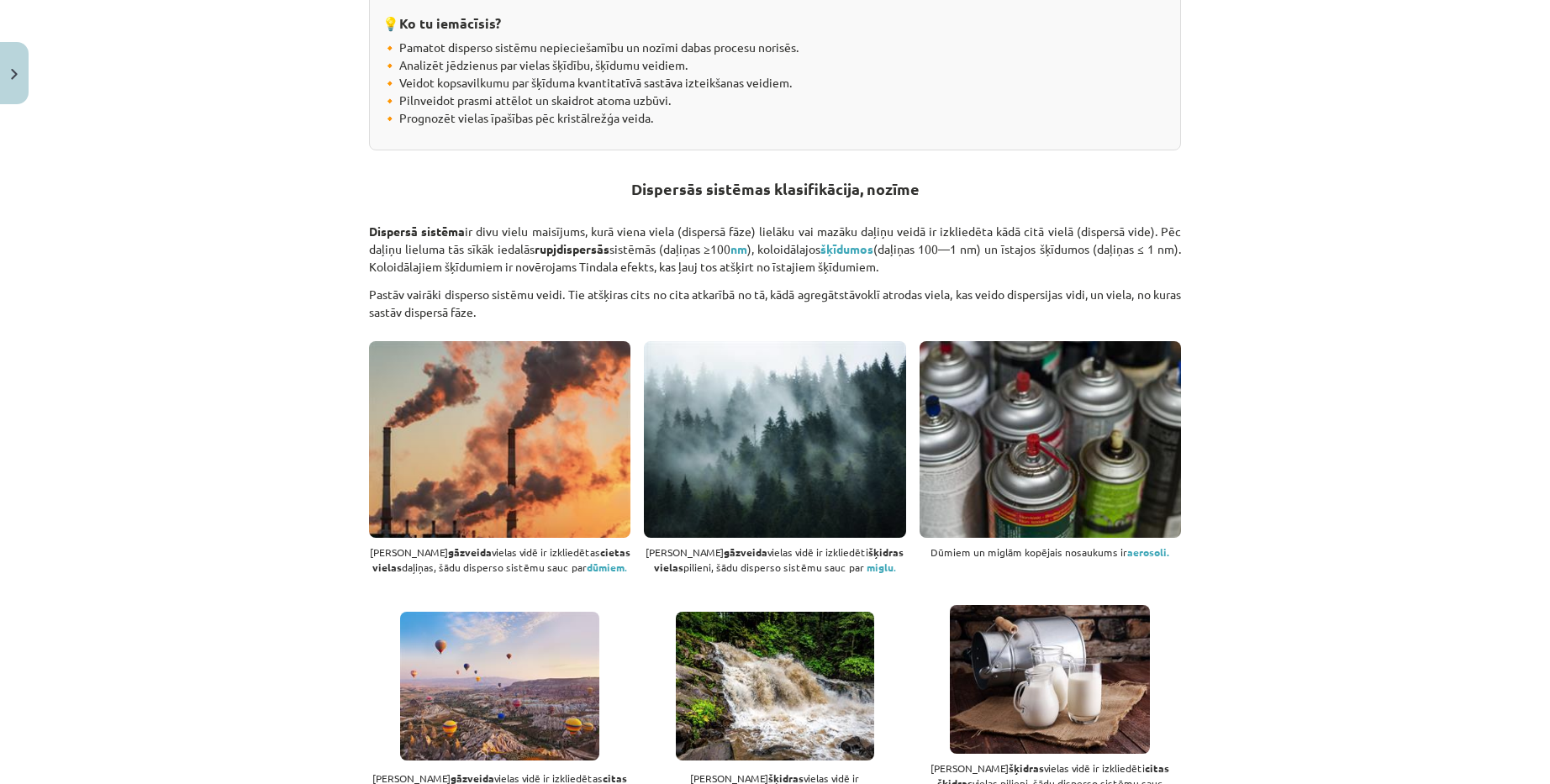
copy p "Pēc daļiņu lieluma tās sīkāk iedalās rupjdispersās sistēmās (daļiņas ≥100 nm ),…"
drag, startPoint x: 1158, startPoint y: 228, endPoint x: 1181, endPoint y: 258, distance: 37.8
click at [1190, 356] on div "Mācību tēma: Ķīmijas i - 10. klases 1. ieskaites mācību materiāls #2 1. tema. D…" at bounding box center [775, 392] width 1550 height 784
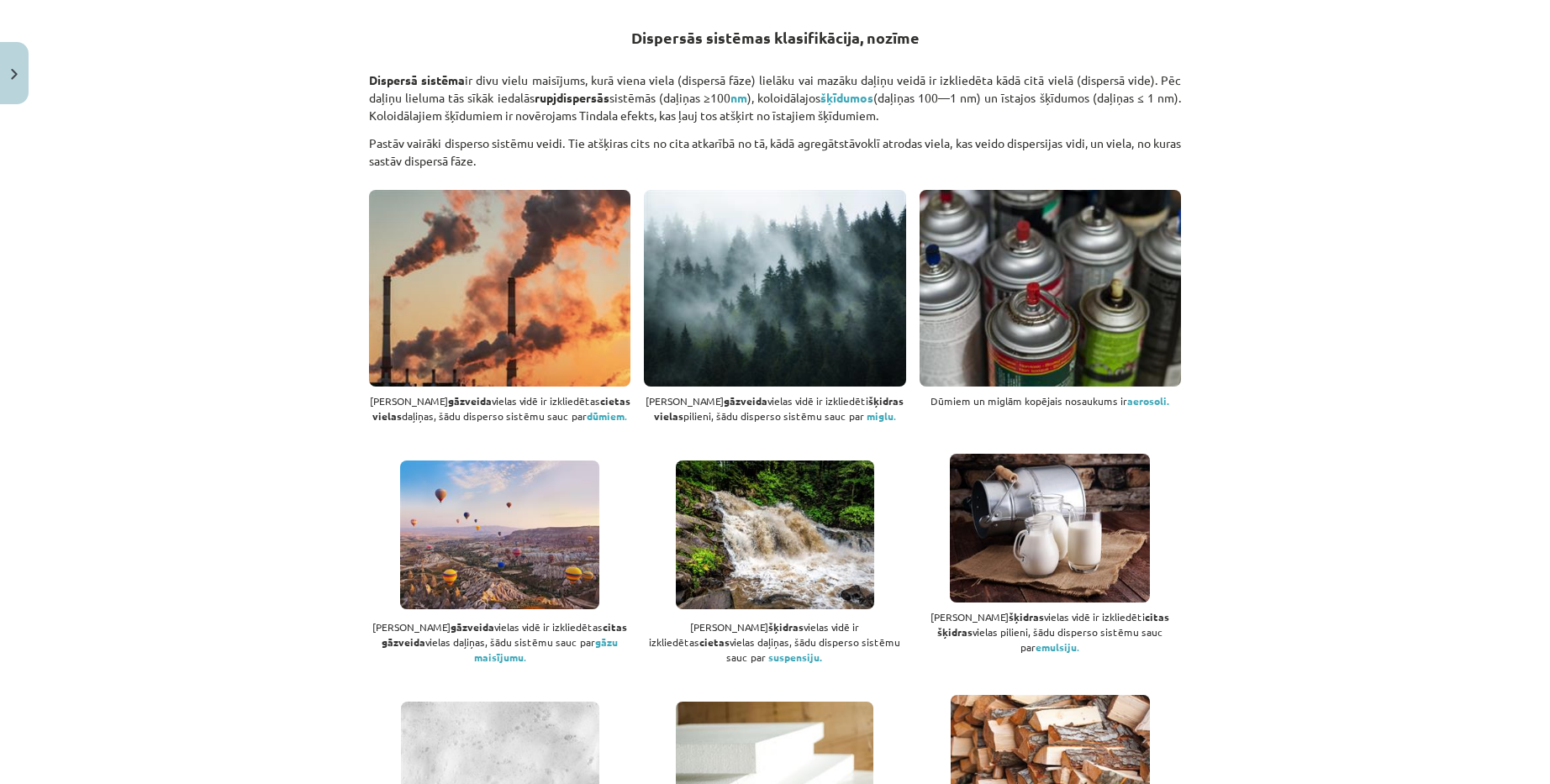
scroll to position [588, 0]
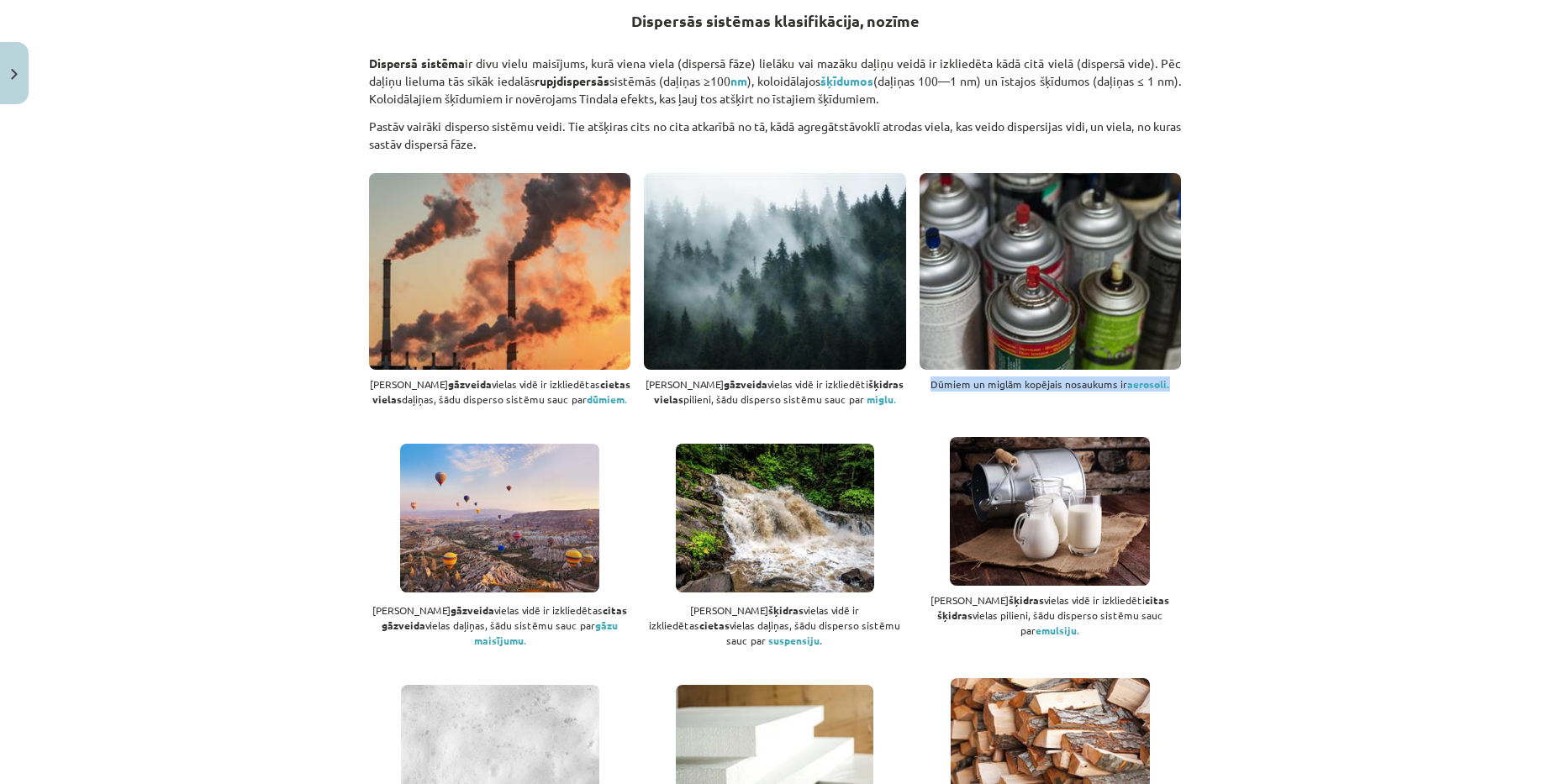
drag, startPoint x: 928, startPoint y: 379, endPoint x: 1227, endPoint y: 409, distance: 300.5
click at [1197, 381] on div "Mācību tēma: Ķīmijas i - 10. klases 1. ieskaites mācību materiāls #2 1. tema. D…" at bounding box center [775, 392] width 1550 height 784
click at [1231, 412] on div "Mācību tēma: Ķīmijas i - 10. klases 1. ieskaites mācību materiāls #2 1. tema. D…" at bounding box center [775, 392] width 1550 height 784
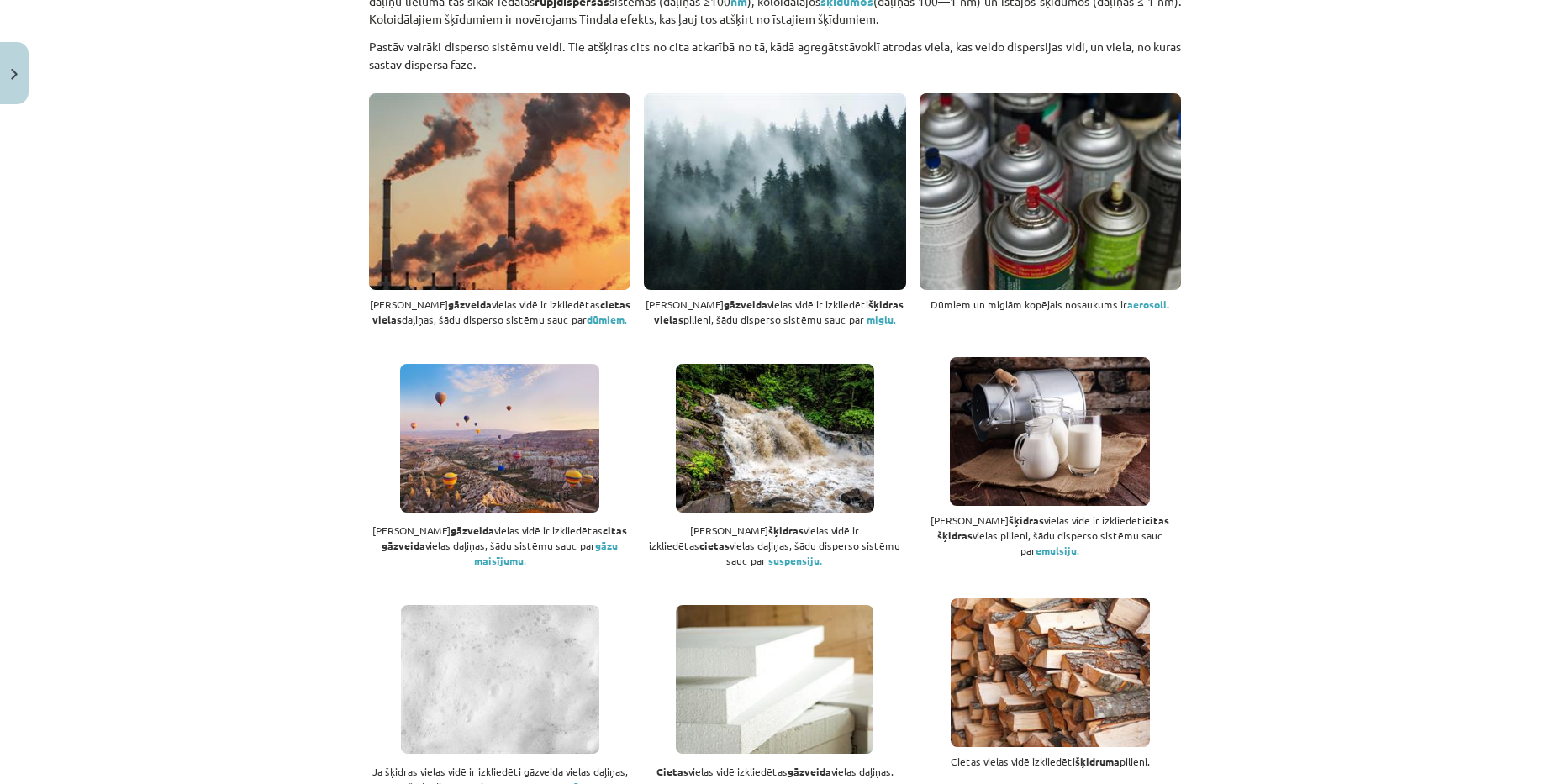
scroll to position [672, 0]
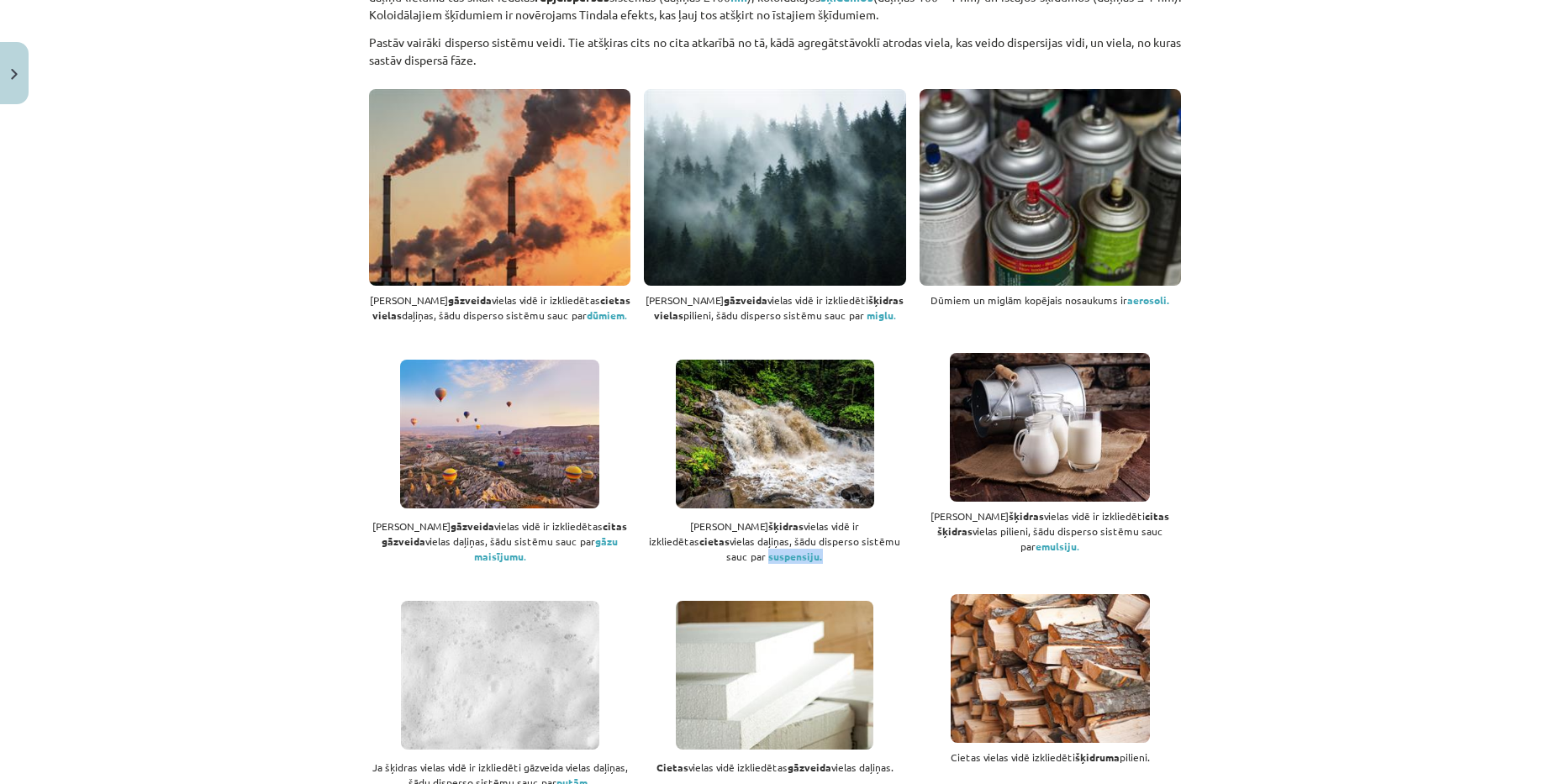
drag, startPoint x: 814, startPoint y: 541, endPoint x: 890, endPoint y: 540, distance: 76.0
click at [871, 548] on div "Ja šķidras vielas vidē ir izkliedētas cietas vielas daļiņas, šādu disperso sist…" at bounding box center [775, 463] width 262 height 221
copy span "suspensiju."
click at [1166, 503] on div "Ja šķidras vielas vidē ir izkliedēti citas šķidras vielas pilieni, šādu dispers…" at bounding box center [1050, 457] width 262 height 211
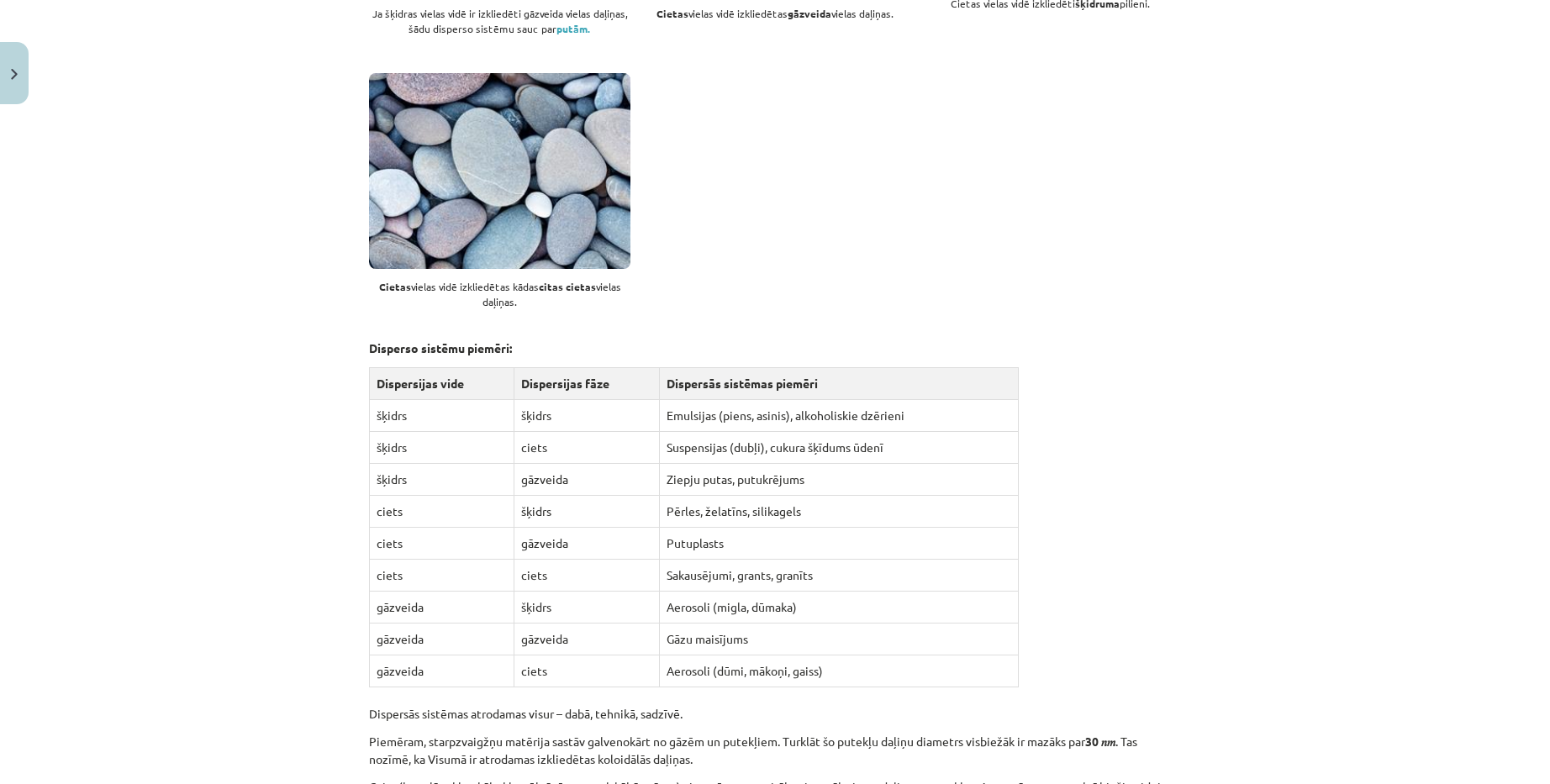
scroll to position [1429, 0]
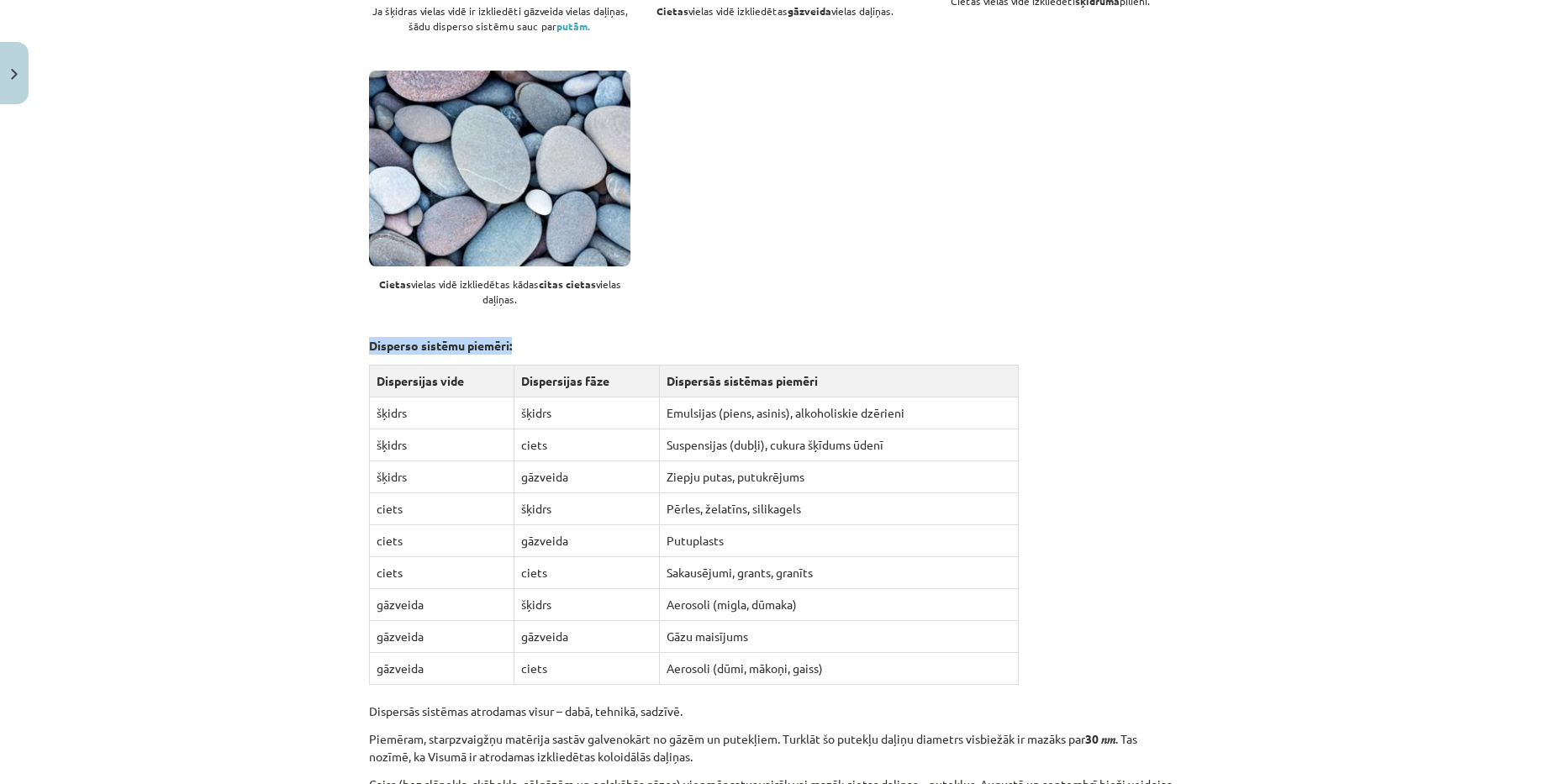
drag, startPoint x: 356, startPoint y: 322, endPoint x: 521, endPoint y: 319, distance: 165.0
click at [621, 337] on p "Disperso sistēmu piemēri:" at bounding box center [775, 346] width 812 height 17
drag, startPoint x: 370, startPoint y: 366, endPoint x: 502, endPoint y: 360, distance: 132.1
click at [502, 366] on th "Dispersijas vide" at bounding box center [442, 381] width 145 height 32
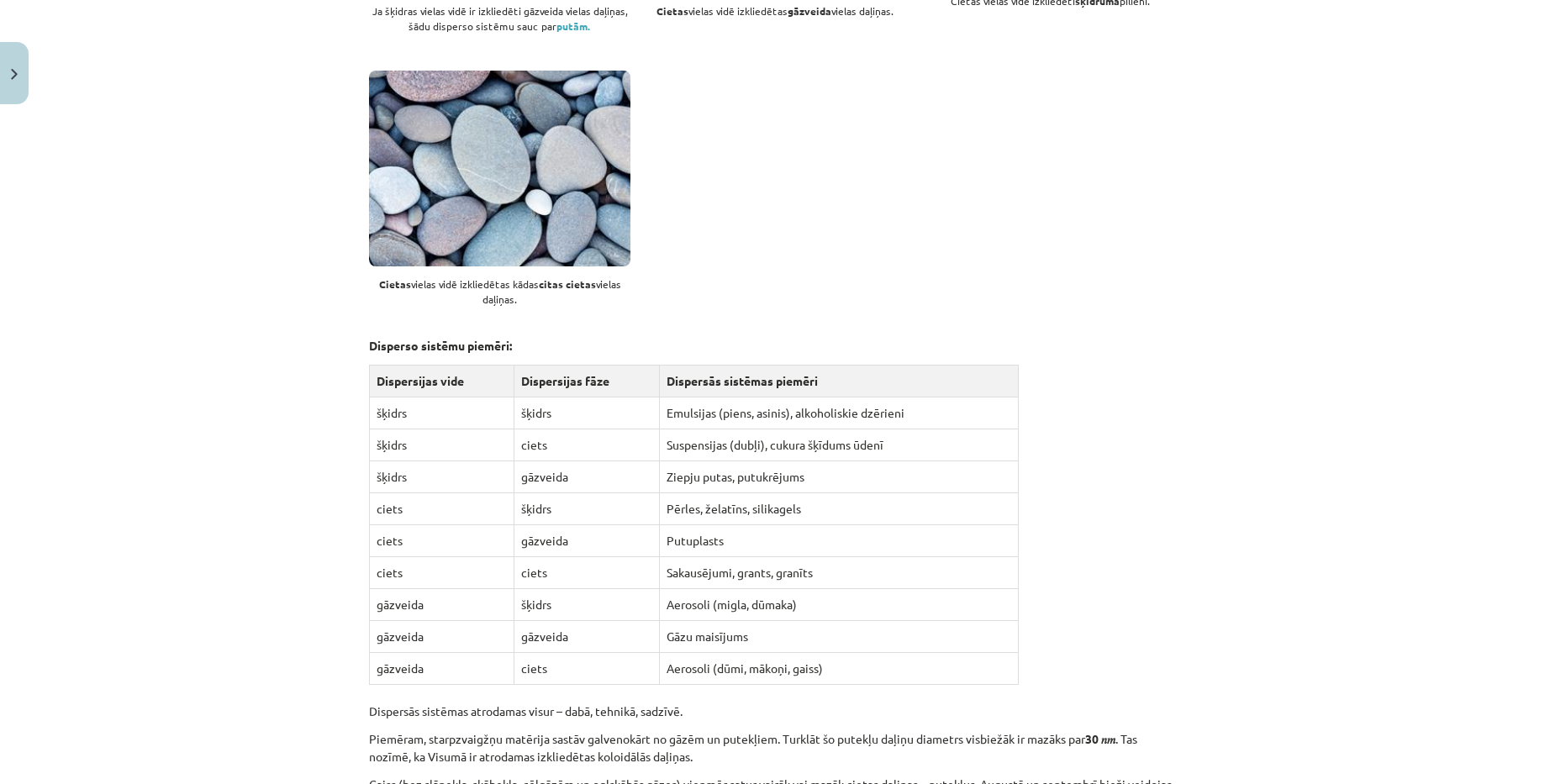
click at [485, 398] on td "šķidrs" at bounding box center [442, 413] width 145 height 32
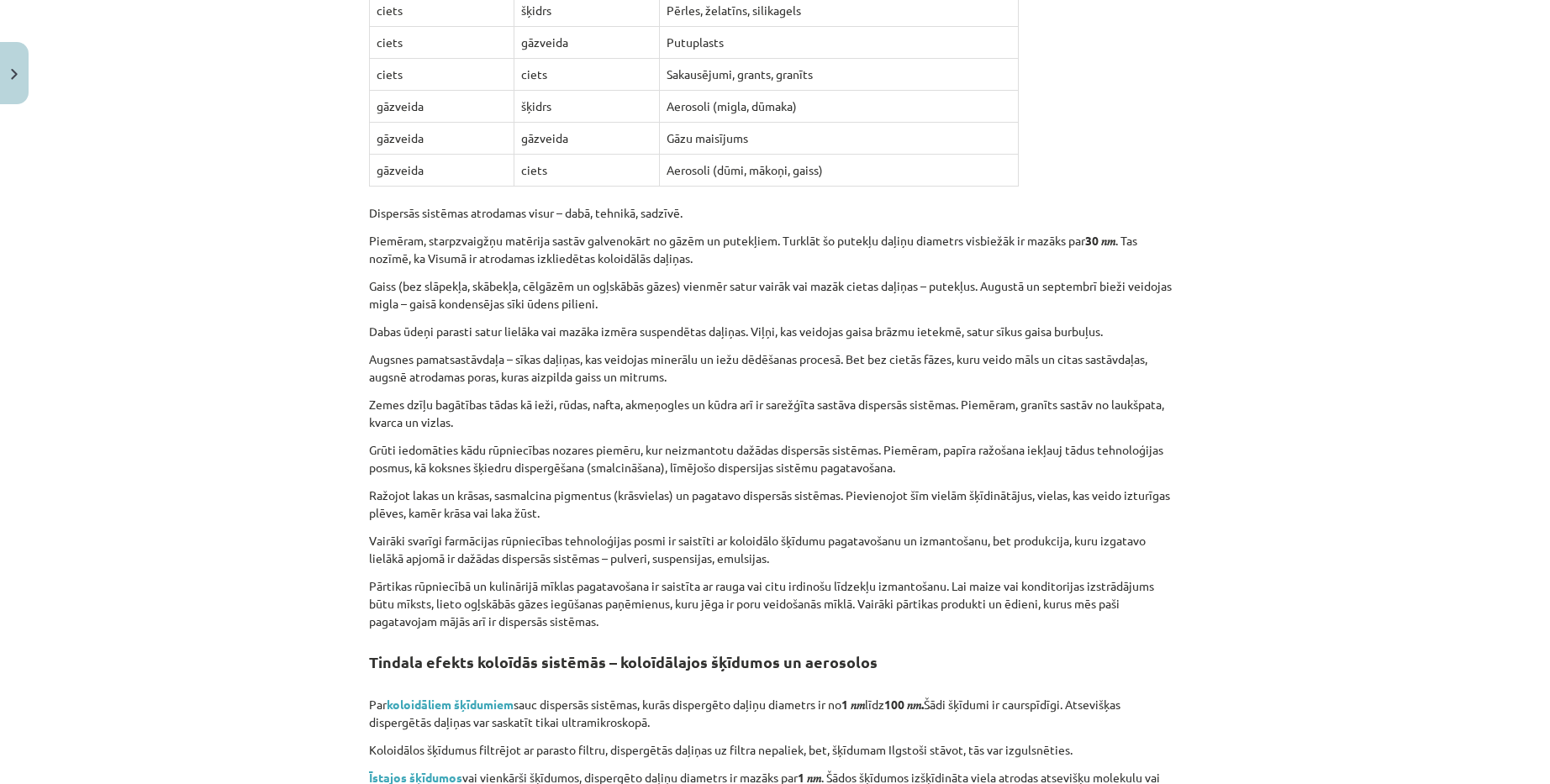
scroll to position [1849, 0]
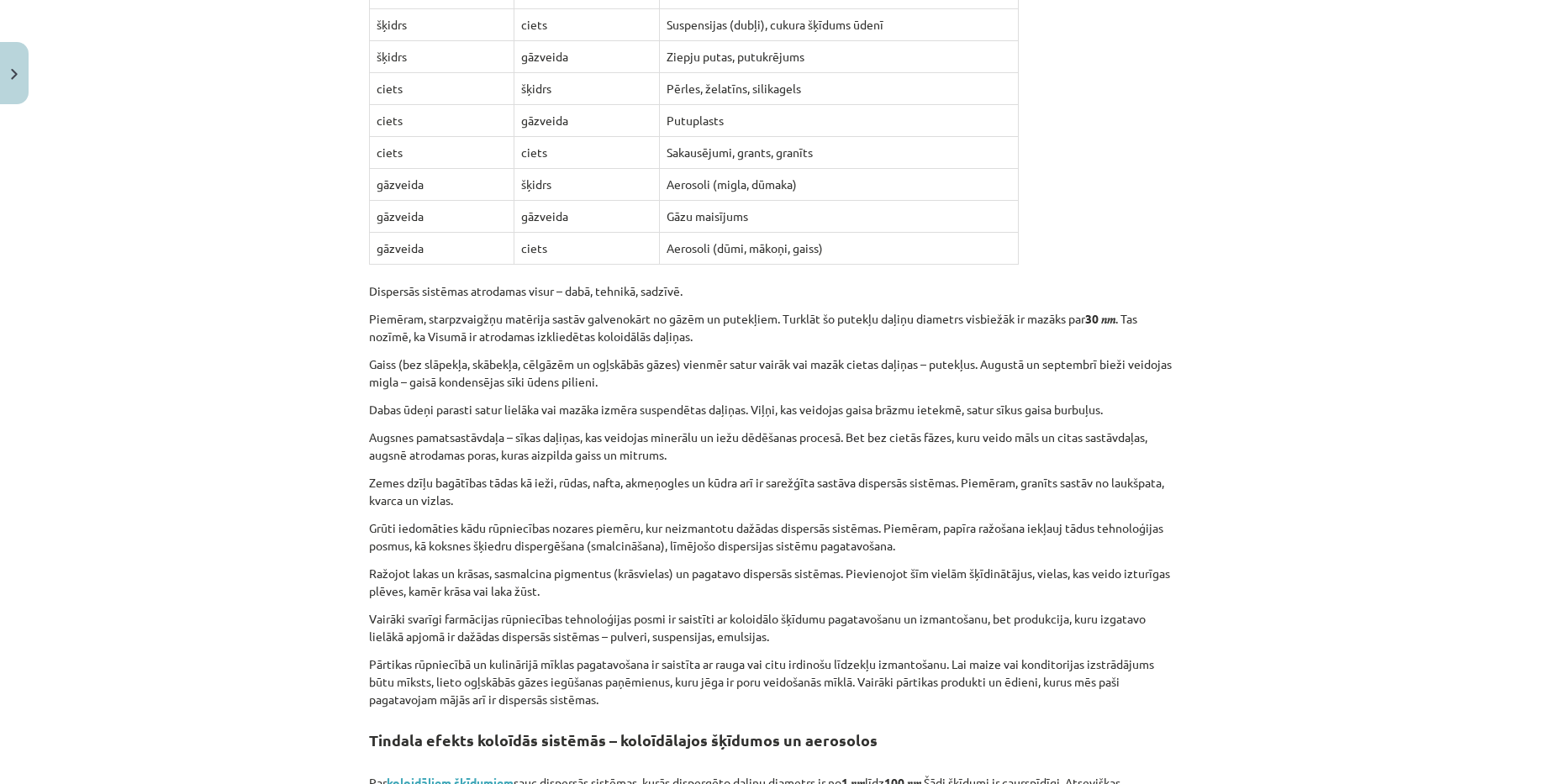
click at [1351, 421] on div "Mācību tēma: Ķīmijas i - 10. klases 1. ieskaites mācību materiāls #2 1. tema. D…" at bounding box center [775, 392] width 1550 height 784
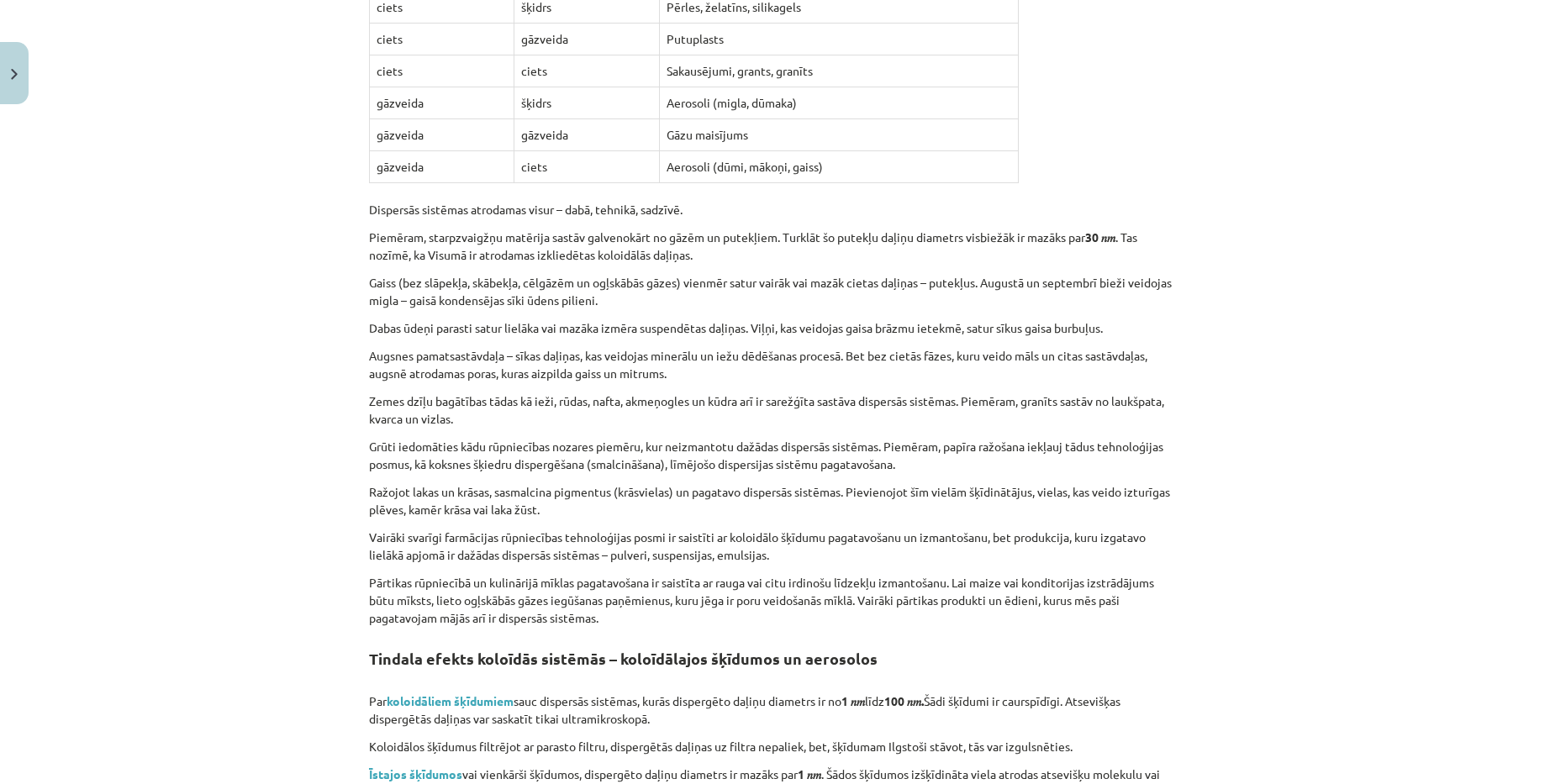
scroll to position [1933, 0]
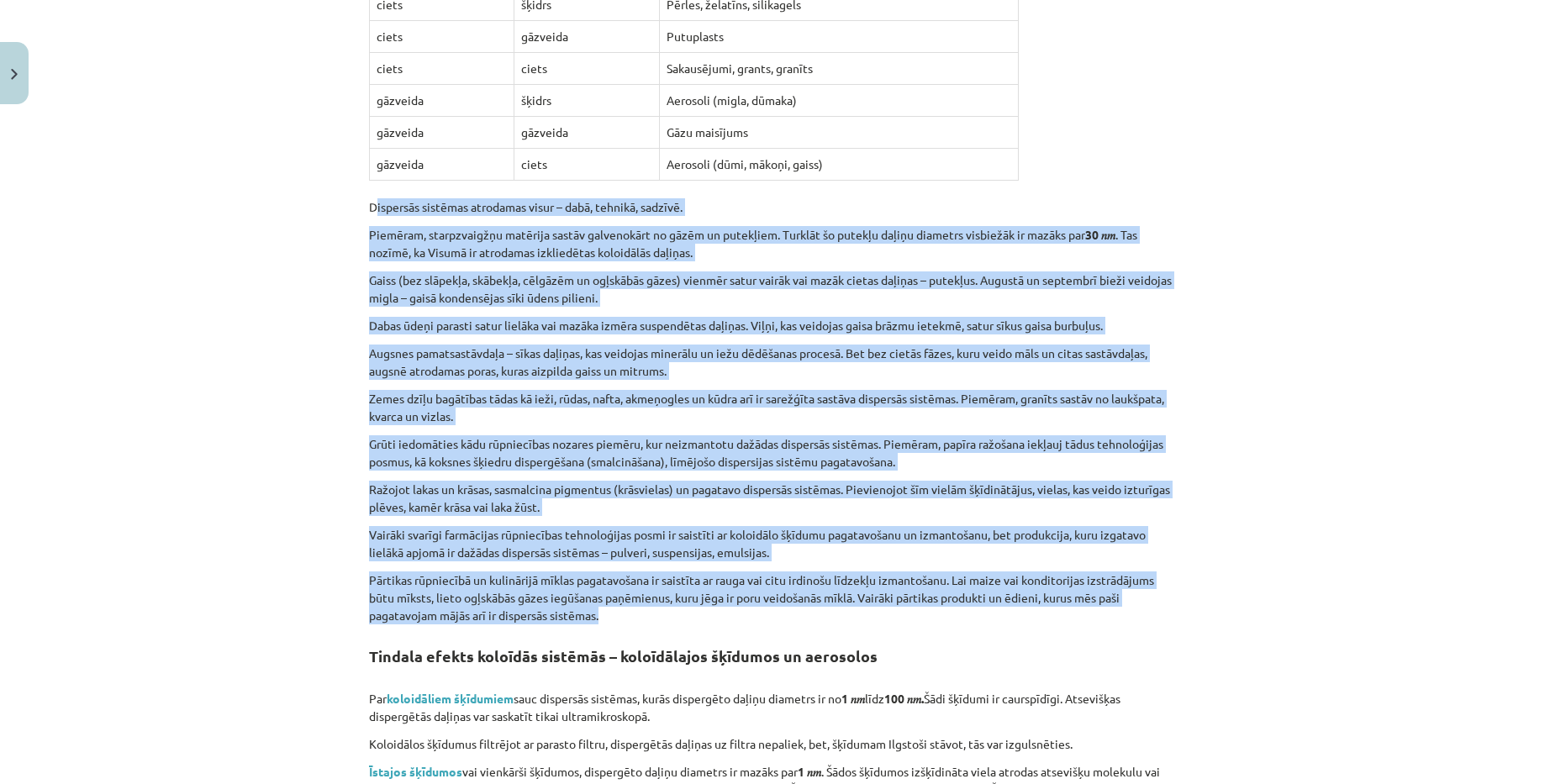
copy div "Dispersās sistēmas atrodamas visur – dabā, tehnikā, sadzīvē. Piemēram, starpzva…"
drag, startPoint x: 366, startPoint y: 191, endPoint x: 710, endPoint y: 591, distance: 527.6
click at [976, 406] on p "Zemes dzīļu bagātības tādas kā ieži, rūdas, nafta, akmeņogles un kūdra arī ir s…" at bounding box center [775, 407] width 812 height 36
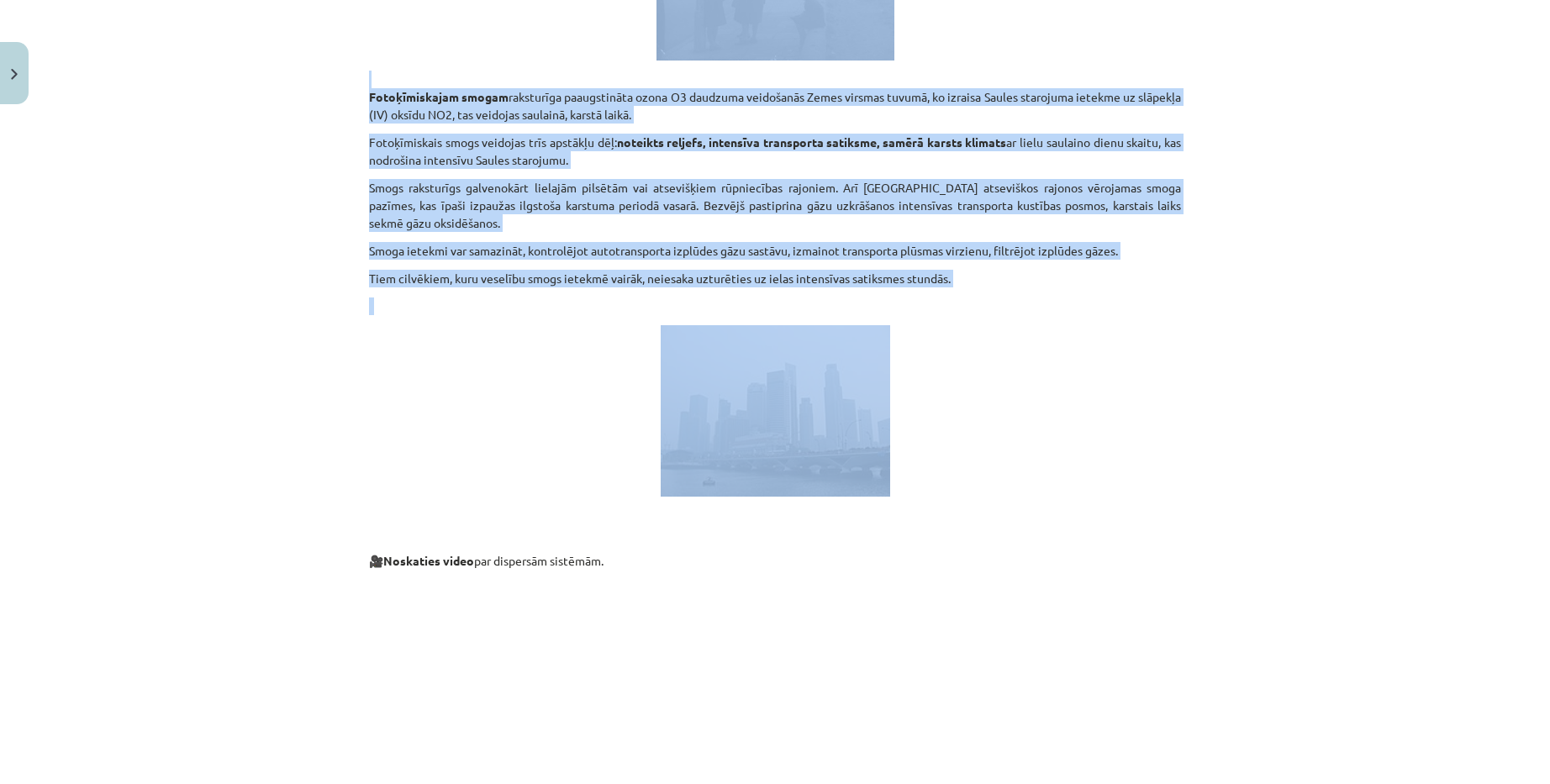
scroll to position [4118, 0]
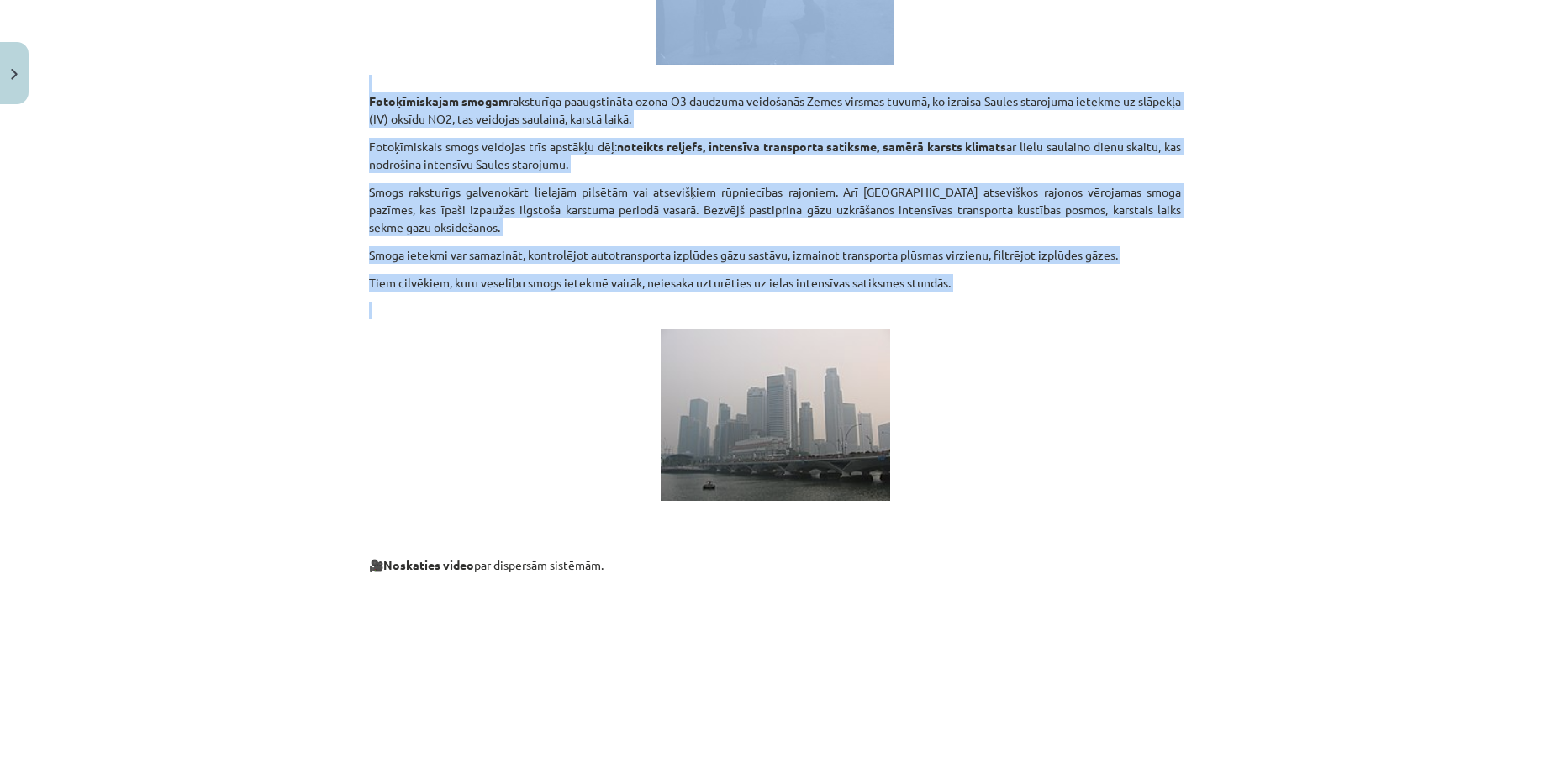
copy div "Tindala efekts koloīdās sistēmās – koloīdālajos šķīdumos un aerosolos Par koloi…"
drag, startPoint x: 363, startPoint y: 299, endPoint x: 848, endPoint y: 283, distance: 485.3
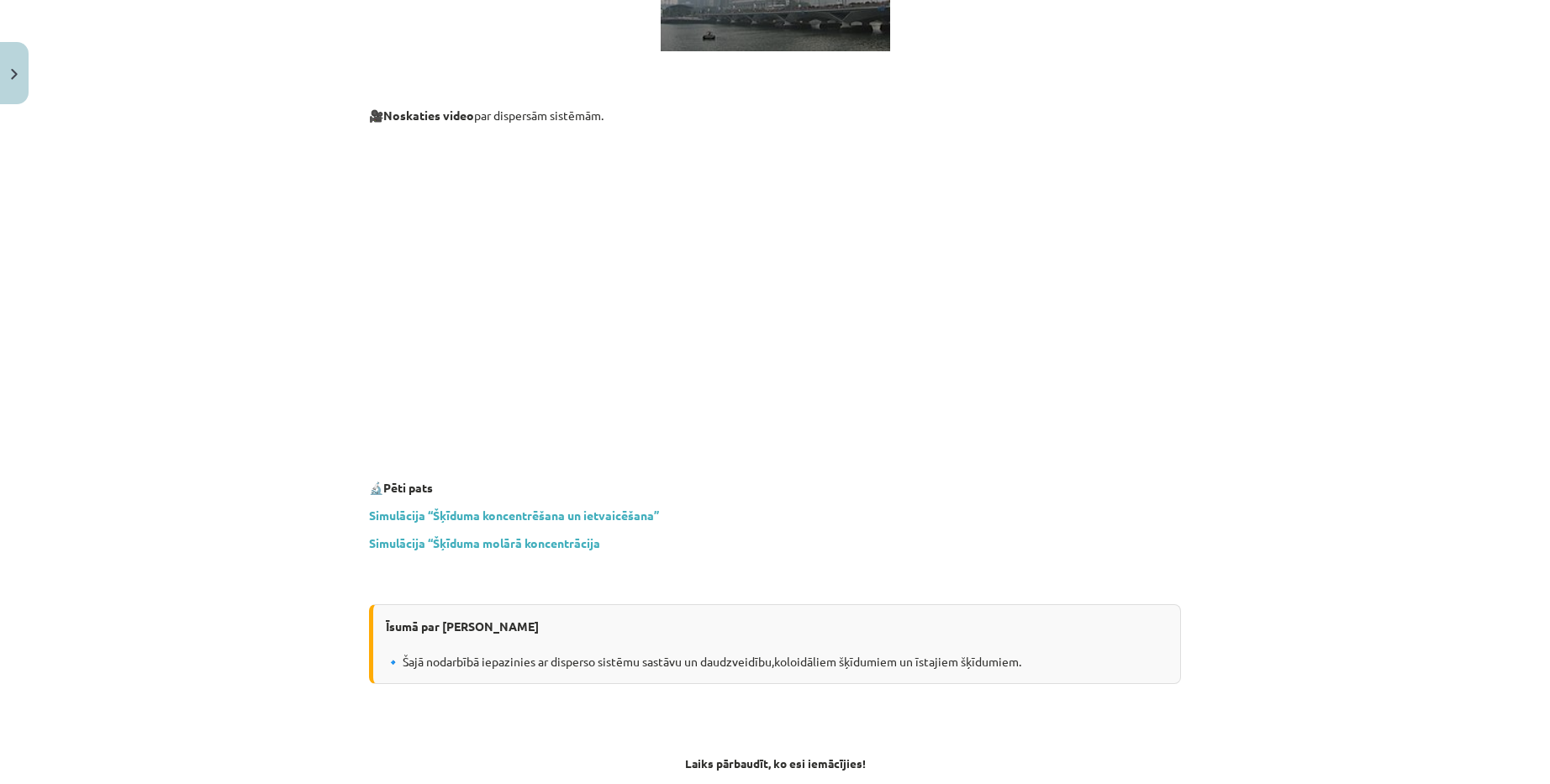
scroll to position [4622, 0]
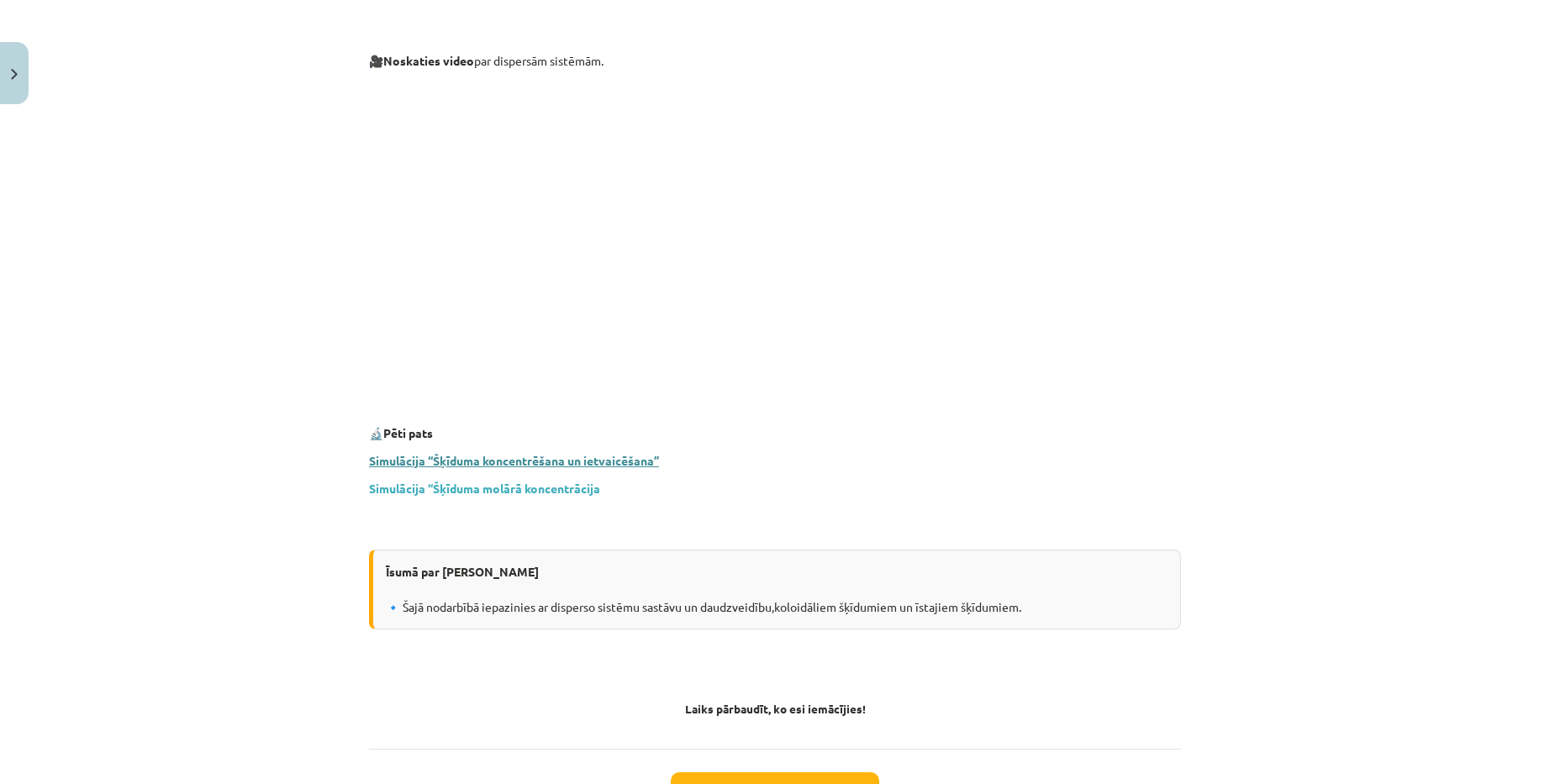
click at [598, 453] on link "Simulācija “Šķīduma koncentrēšana un ietvaicēšana”" at bounding box center [514, 460] width 290 height 15
click at [524, 481] on link "Simulācija “Šķīduma molārā koncentrācija" at bounding box center [484, 488] width 231 height 15
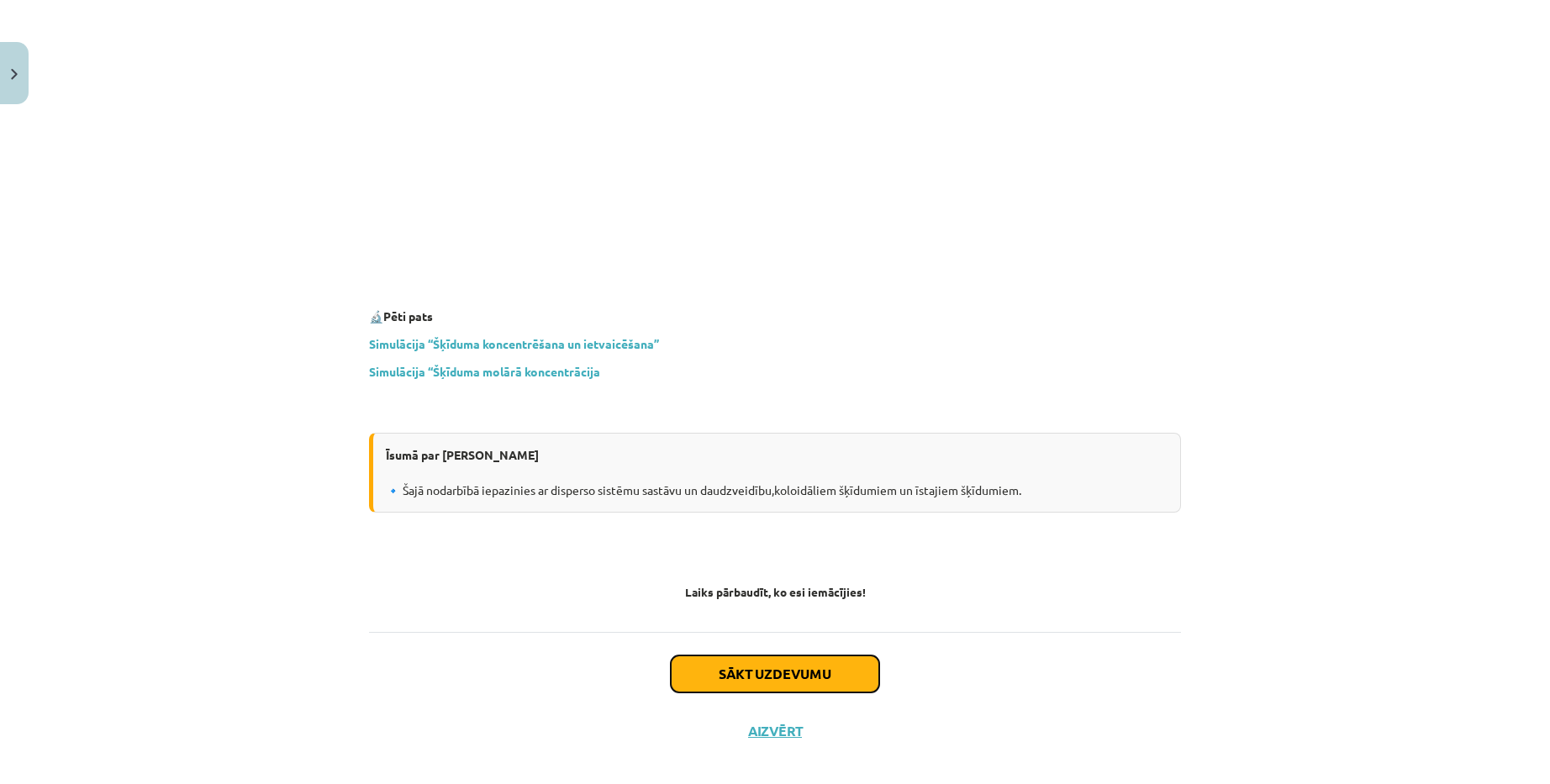
click at [794, 656] on button "Sākt uzdevumu" at bounding box center [775, 674] width 209 height 37
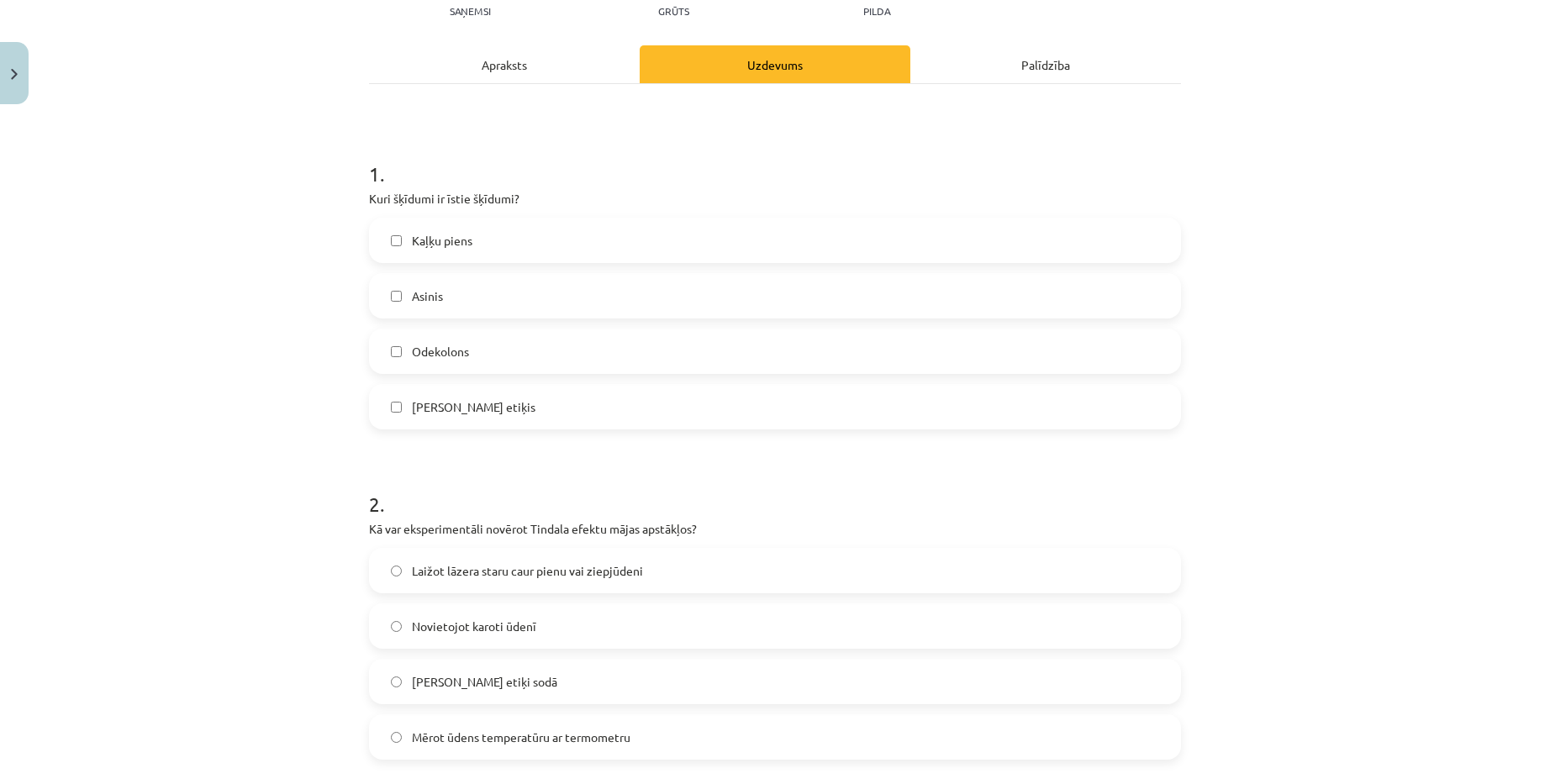
scroll to position [42, 0]
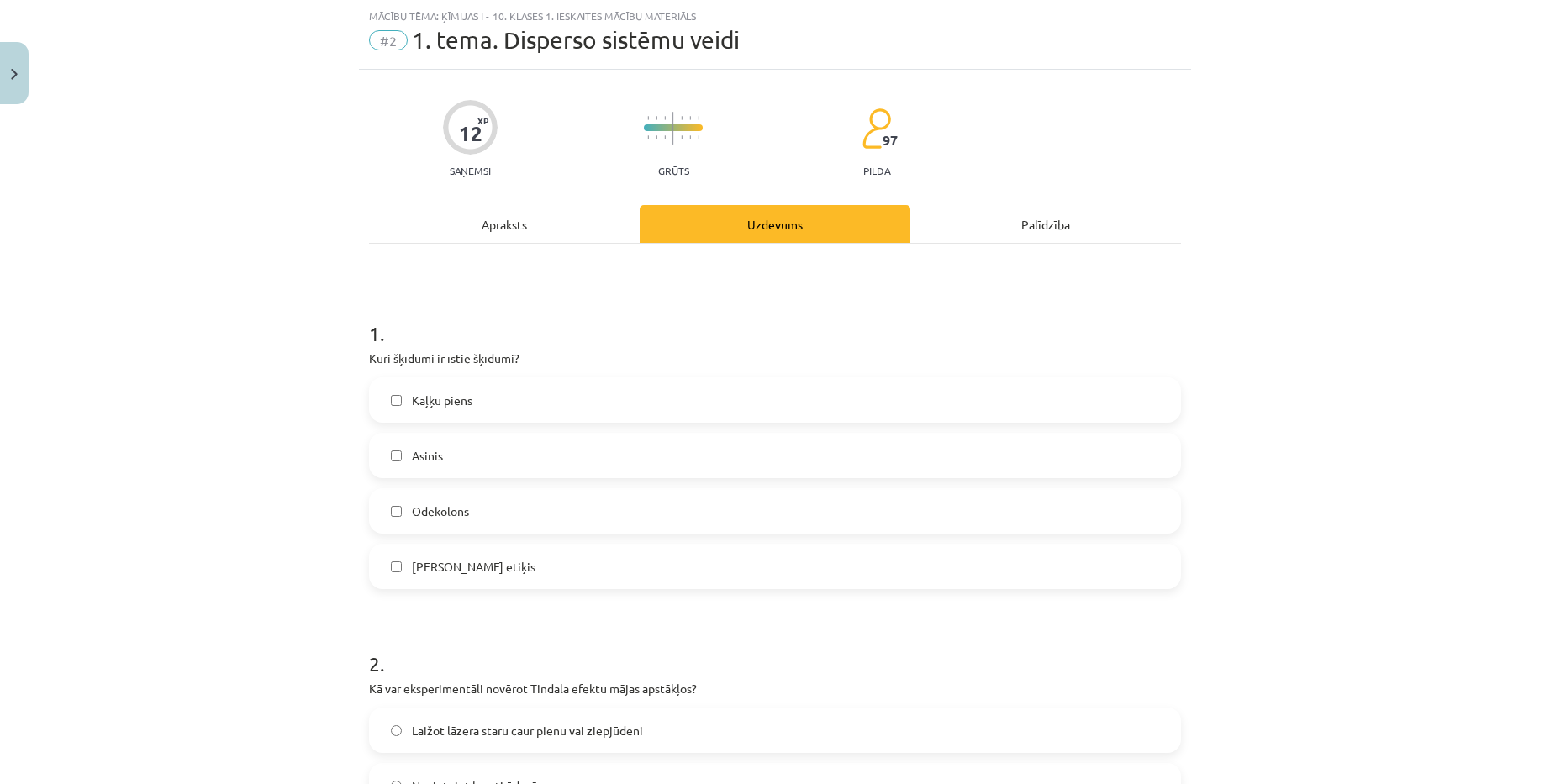
click at [500, 448] on label "Asinis" at bounding box center [775, 456] width 808 height 42
click at [435, 450] on span "Asinis" at bounding box center [427, 456] width 31 height 17
click at [499, 221] on div "Apraksts" at bounding box center [504, 224] width 270 height 38
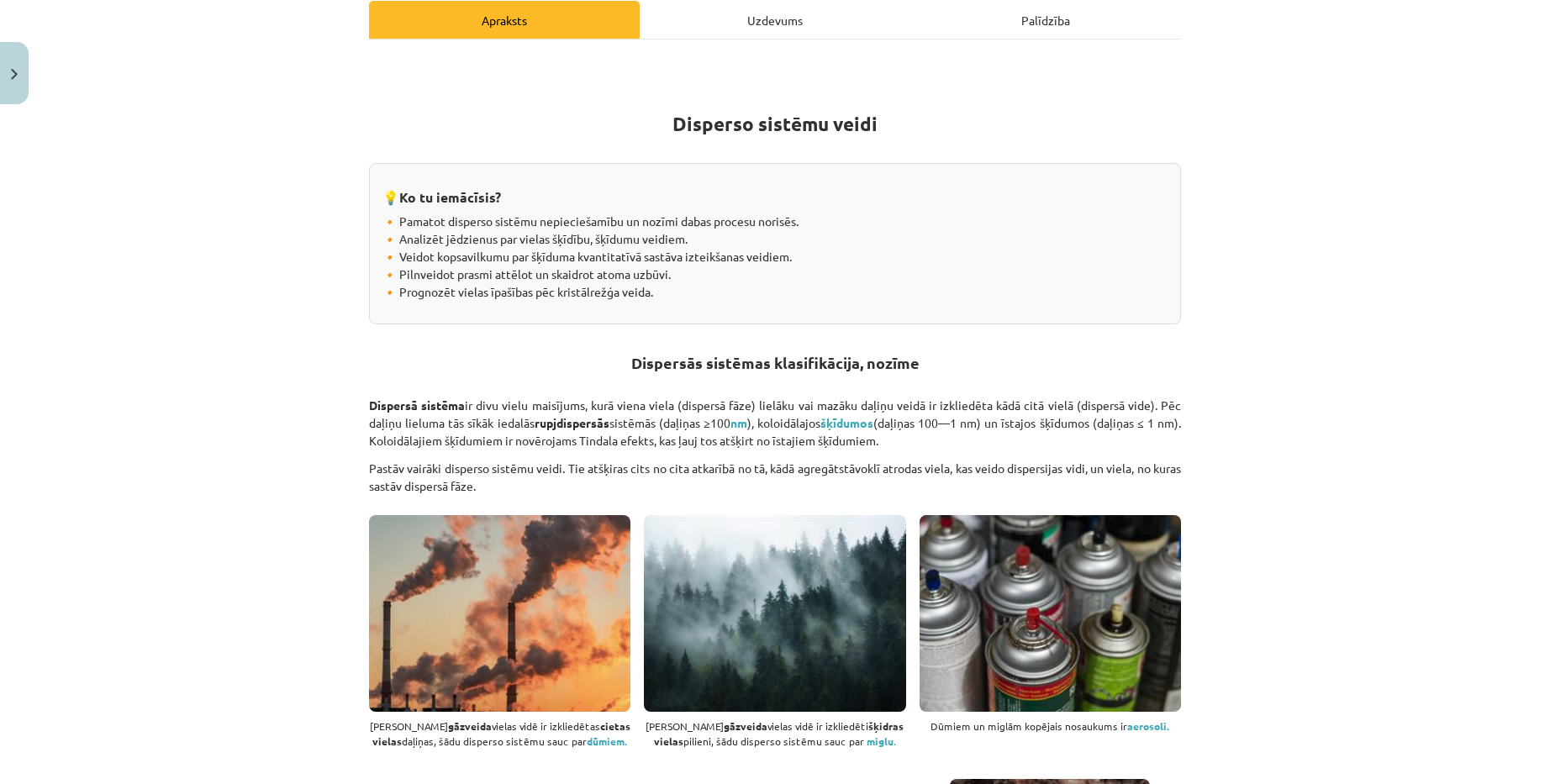
scroll to position [0, 0]
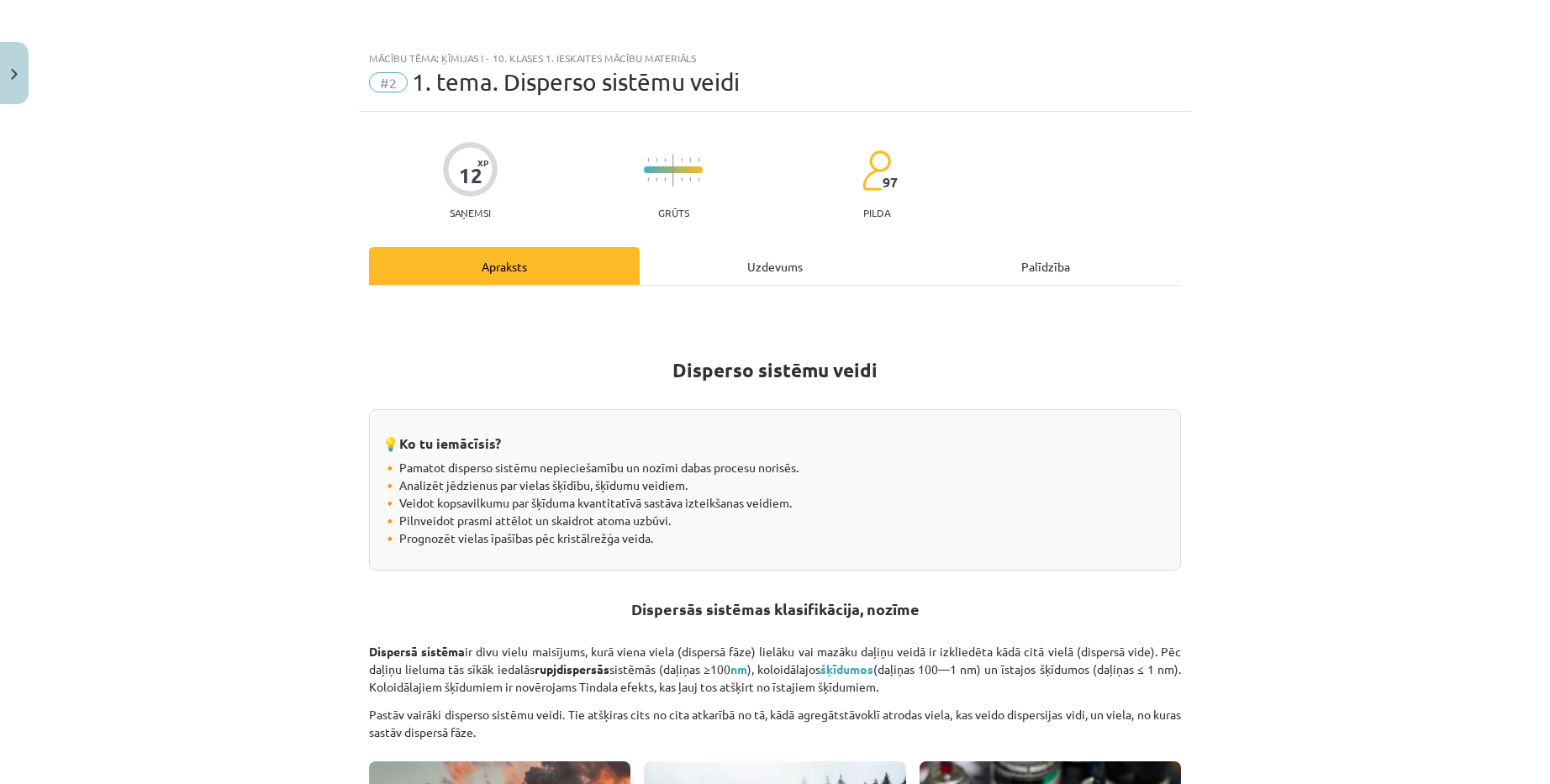
click at [785, 269] on div "Uzdevums" at bounding box center [775, 266] width 270 height 38
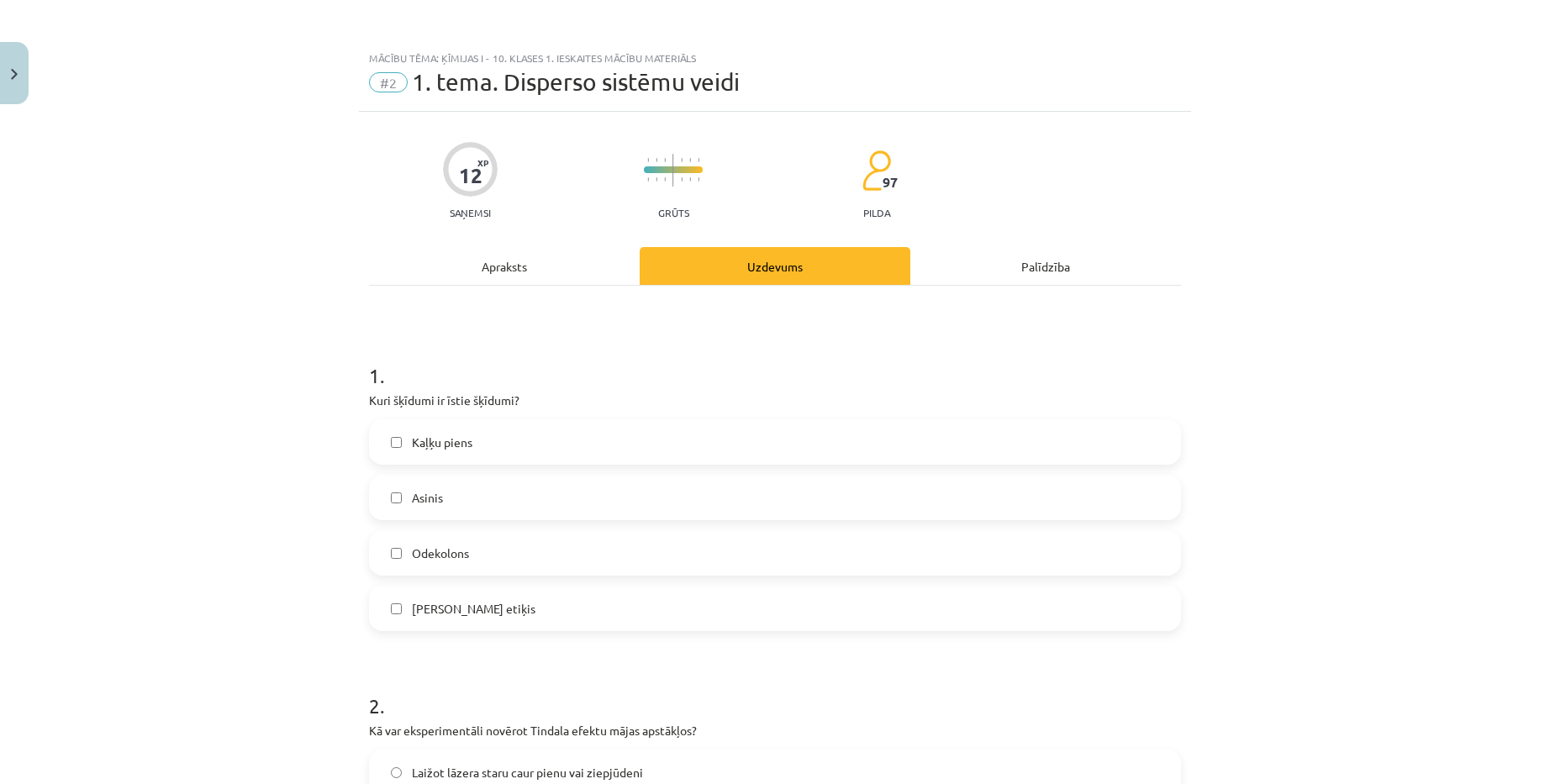
scroll to position [42, 0]
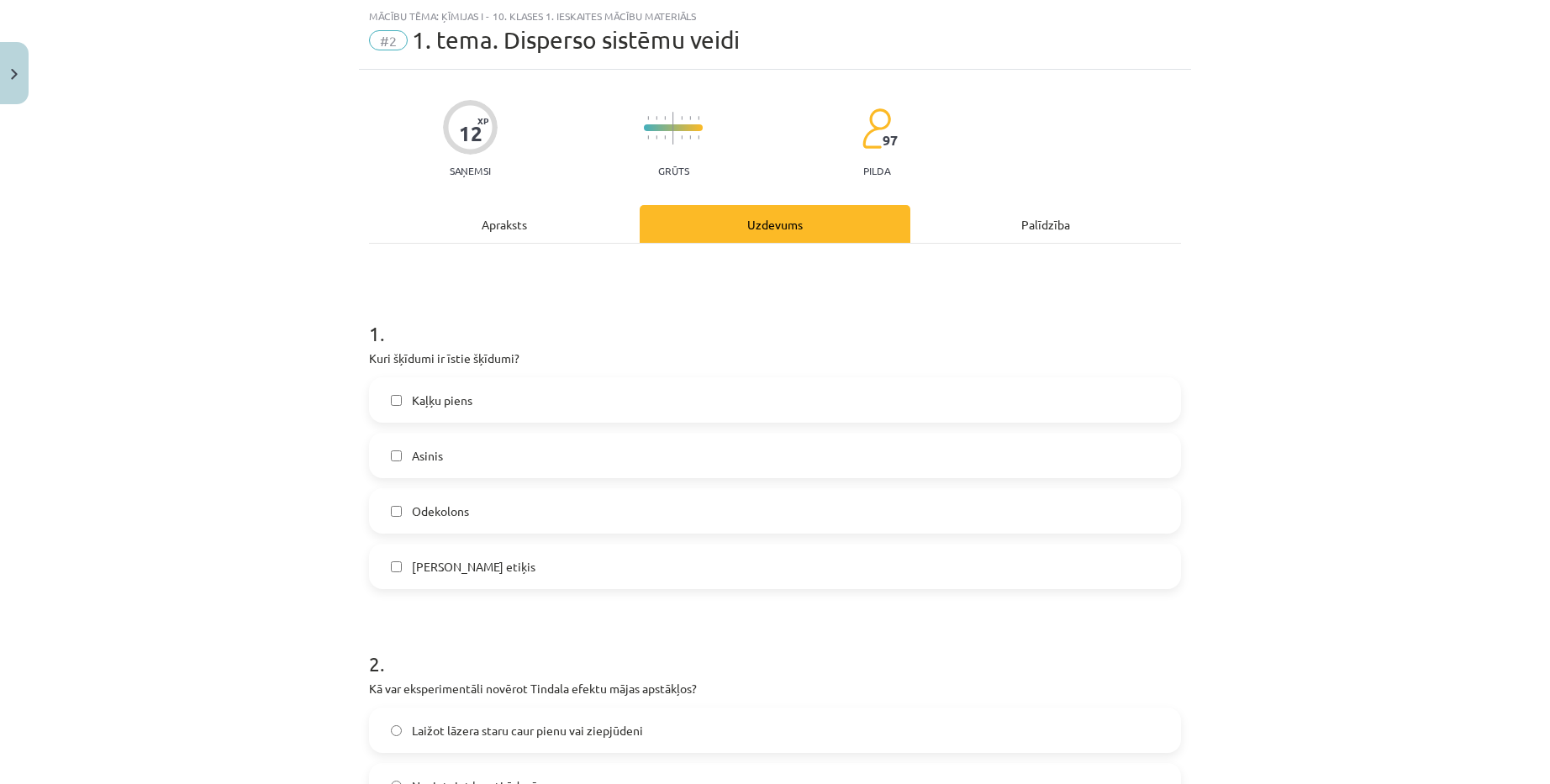
click at [484, 568] on label "Galda etiķis" at bounding box center [775, 567] width 808 height 42
copy span "aļķu piens"
drag, startPoint x: 410, startPoint y: 397, endPoint x: 481, endPoint y: 411, distance: 72.4
click at [481, 411] on label "Kaļķu piens" at bounding box center [775, 399] width 808 height 42
click at [568, 339] on h1 "1 ." at bounding box center [775, 319] width 812 height 52
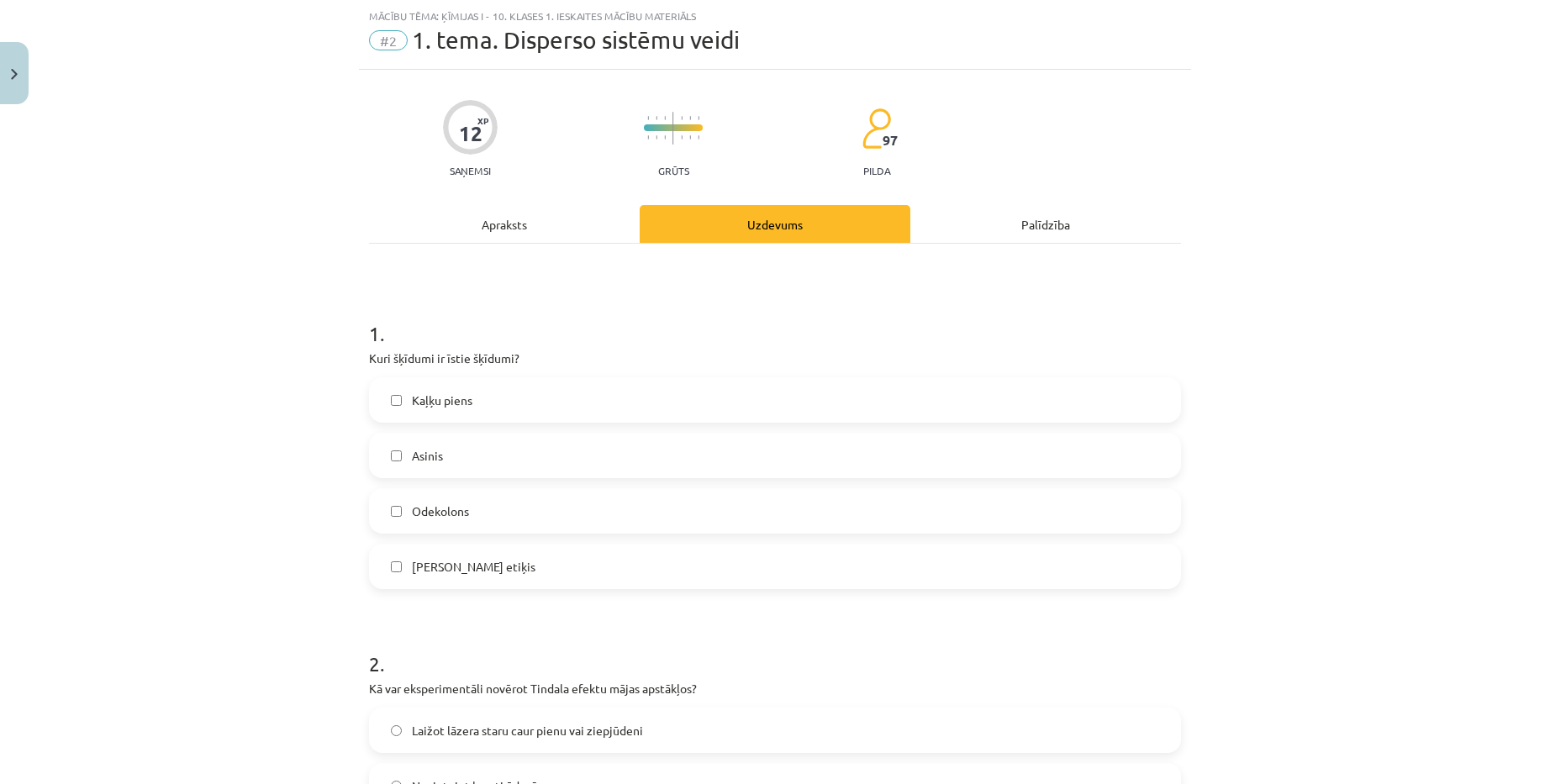
click at [504, 506] on label "Odekolons" at bounding box center [775, 511] width 808 height 42
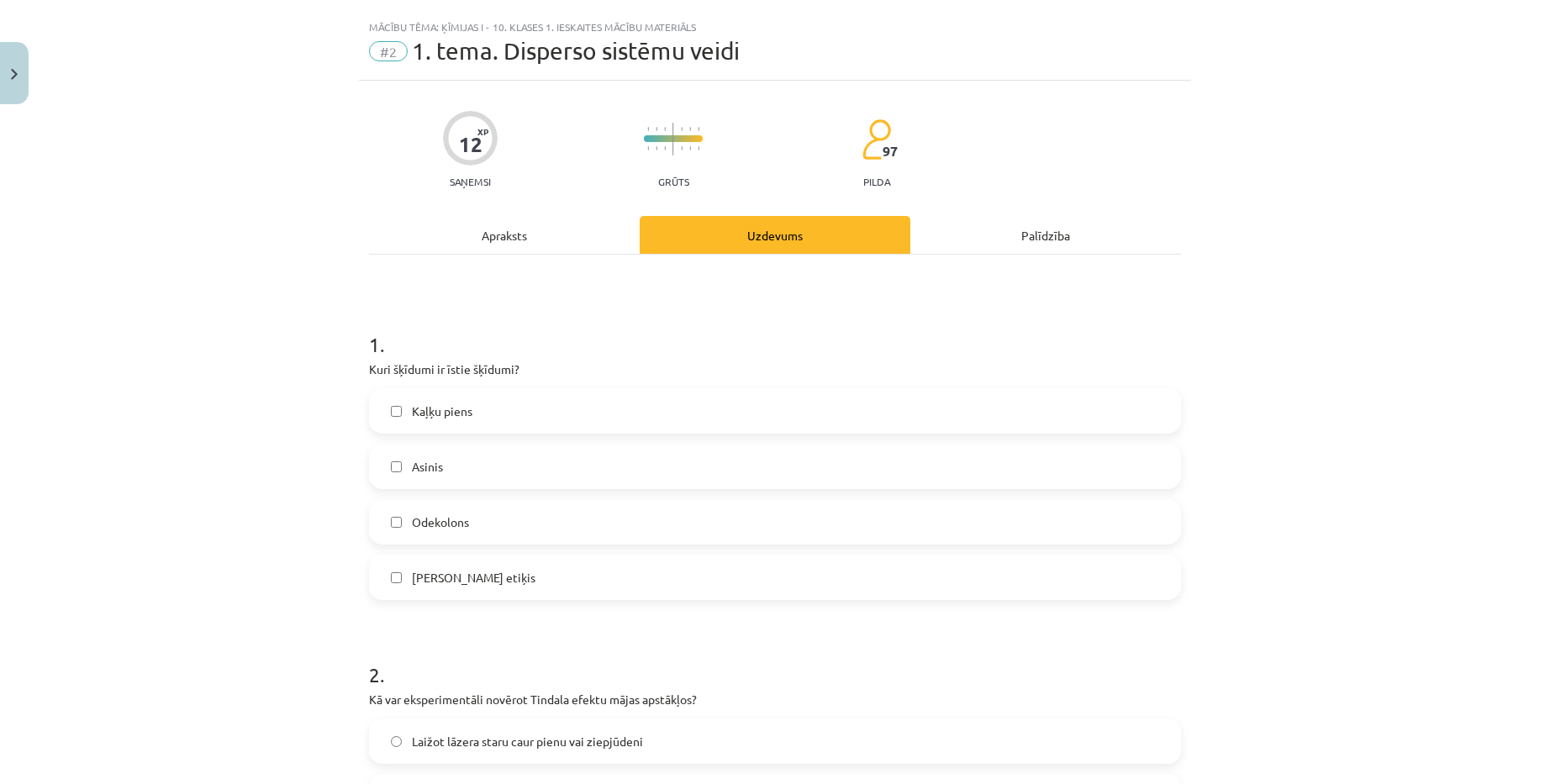
scroll to position [0, 0]
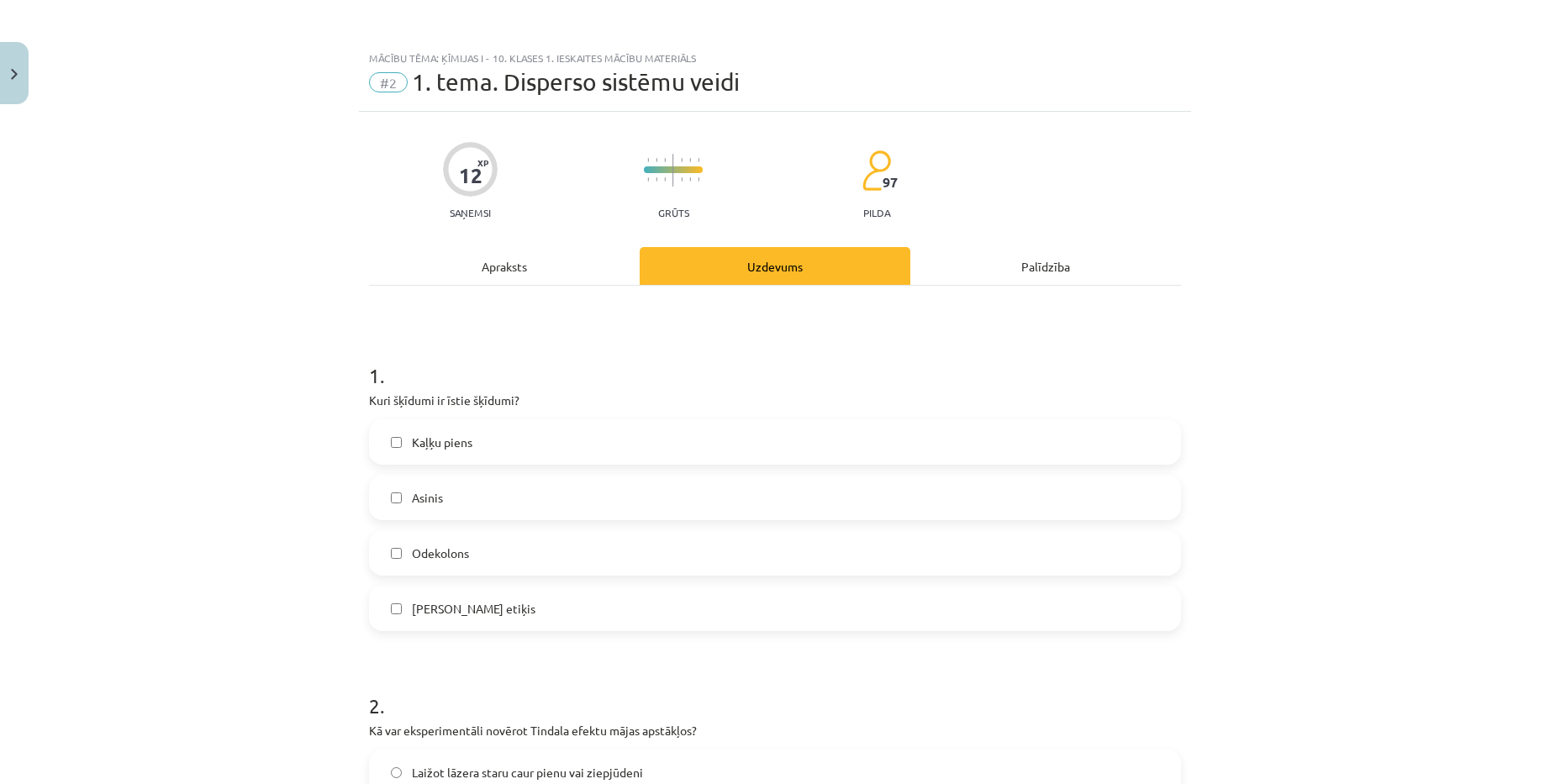
click at [534, 268] on div "Apraksts" at bounding box center [504, 266] width 270 height 38
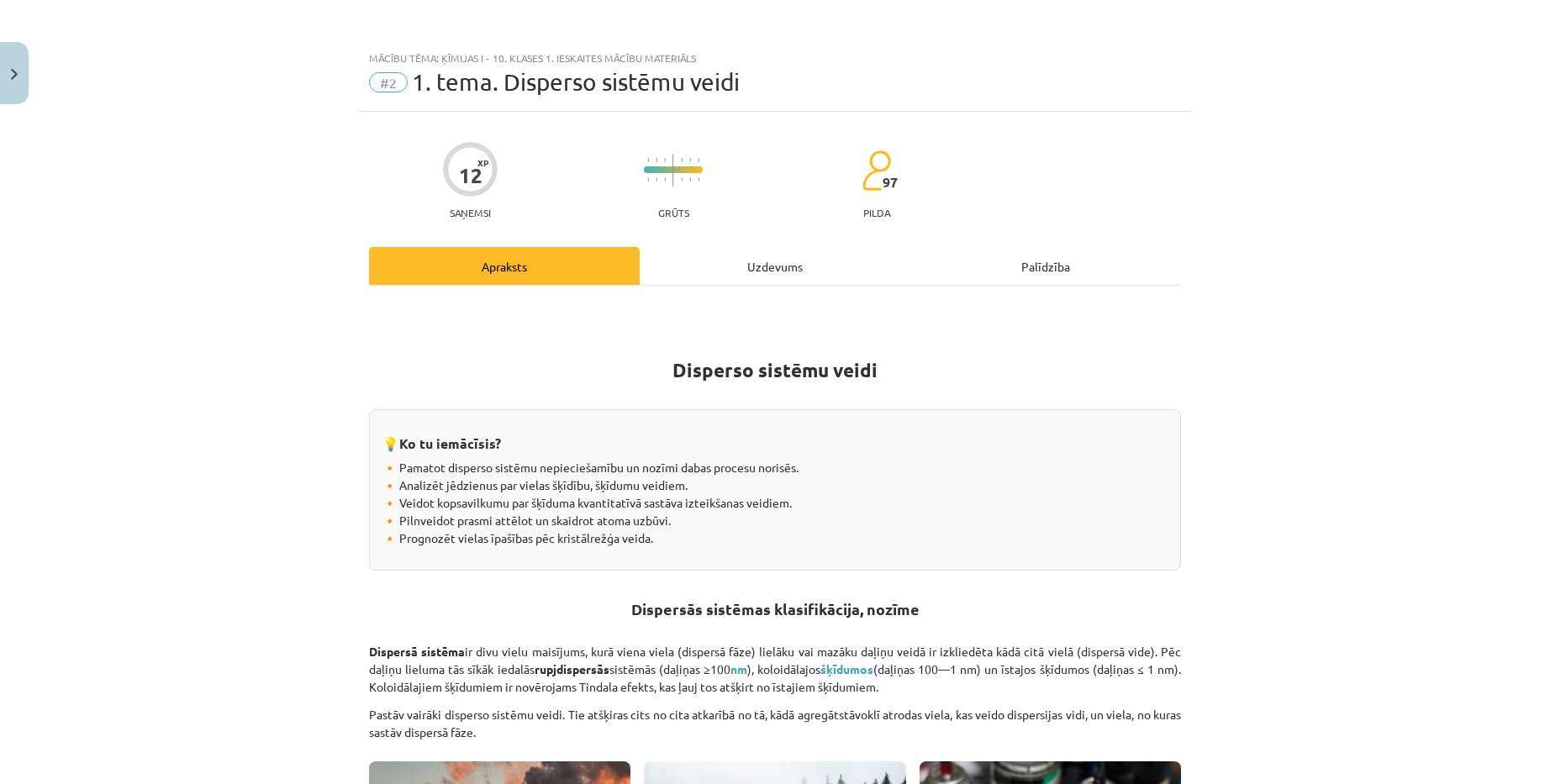
scroll to position [42, 0]
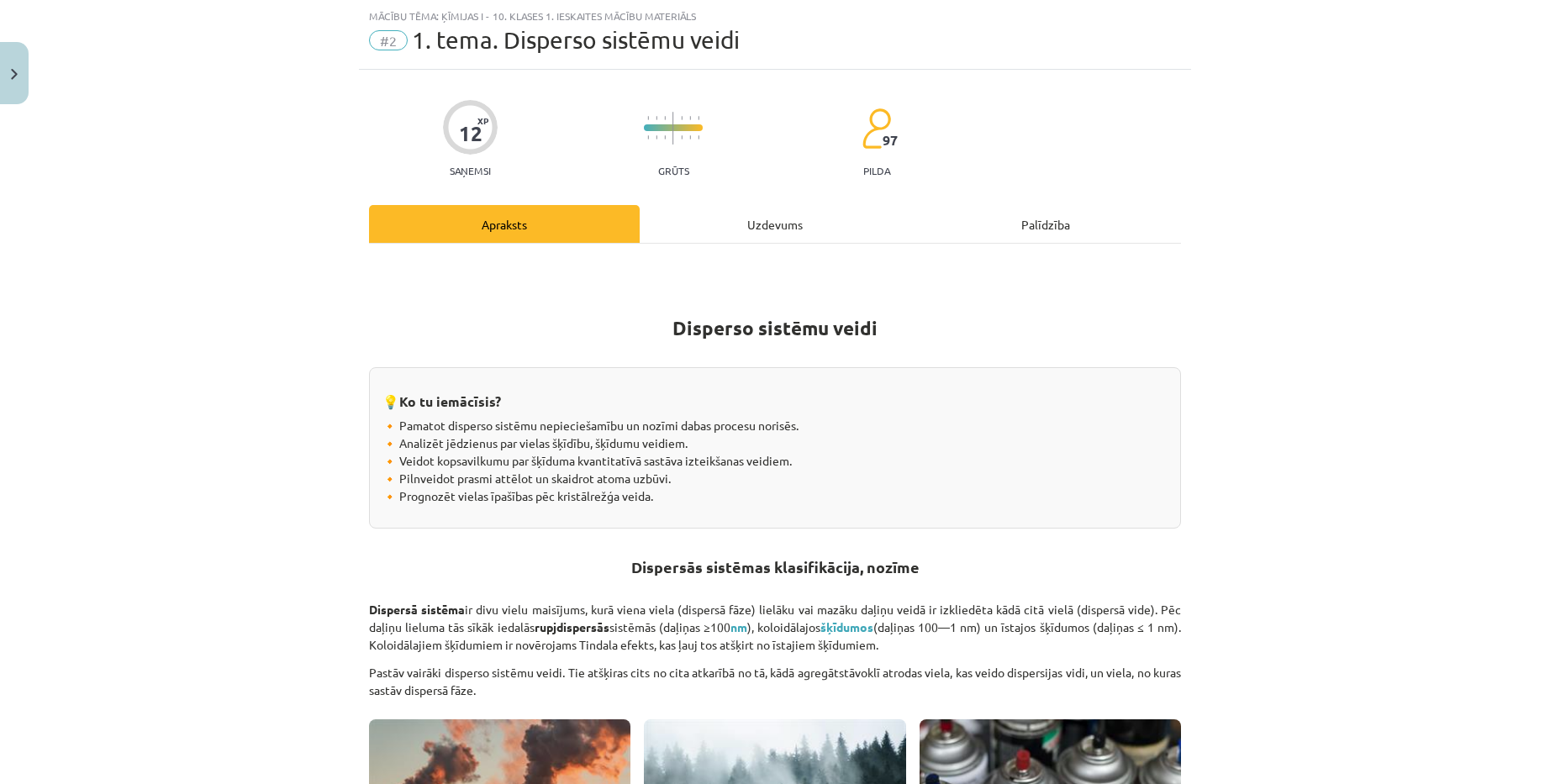
drag, startPoint x: 725, startPoint y: 230, endPoint x: 612, endPoint y: 258, distance: 116.4
click at [716, 239] on div "Uzdevums" at bounding box center [775, 224] width 270 height 38
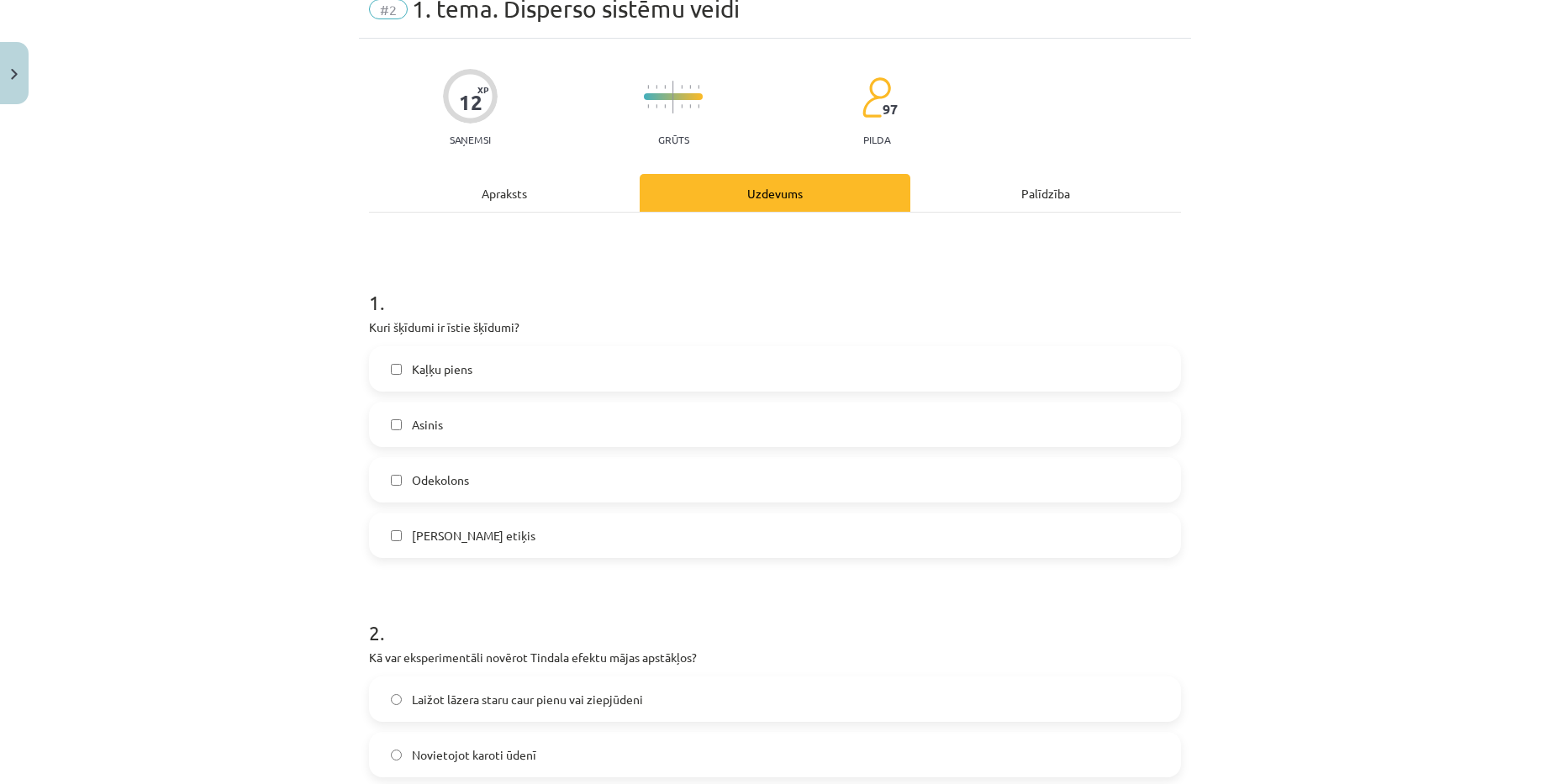
scroll to position [211, 0]
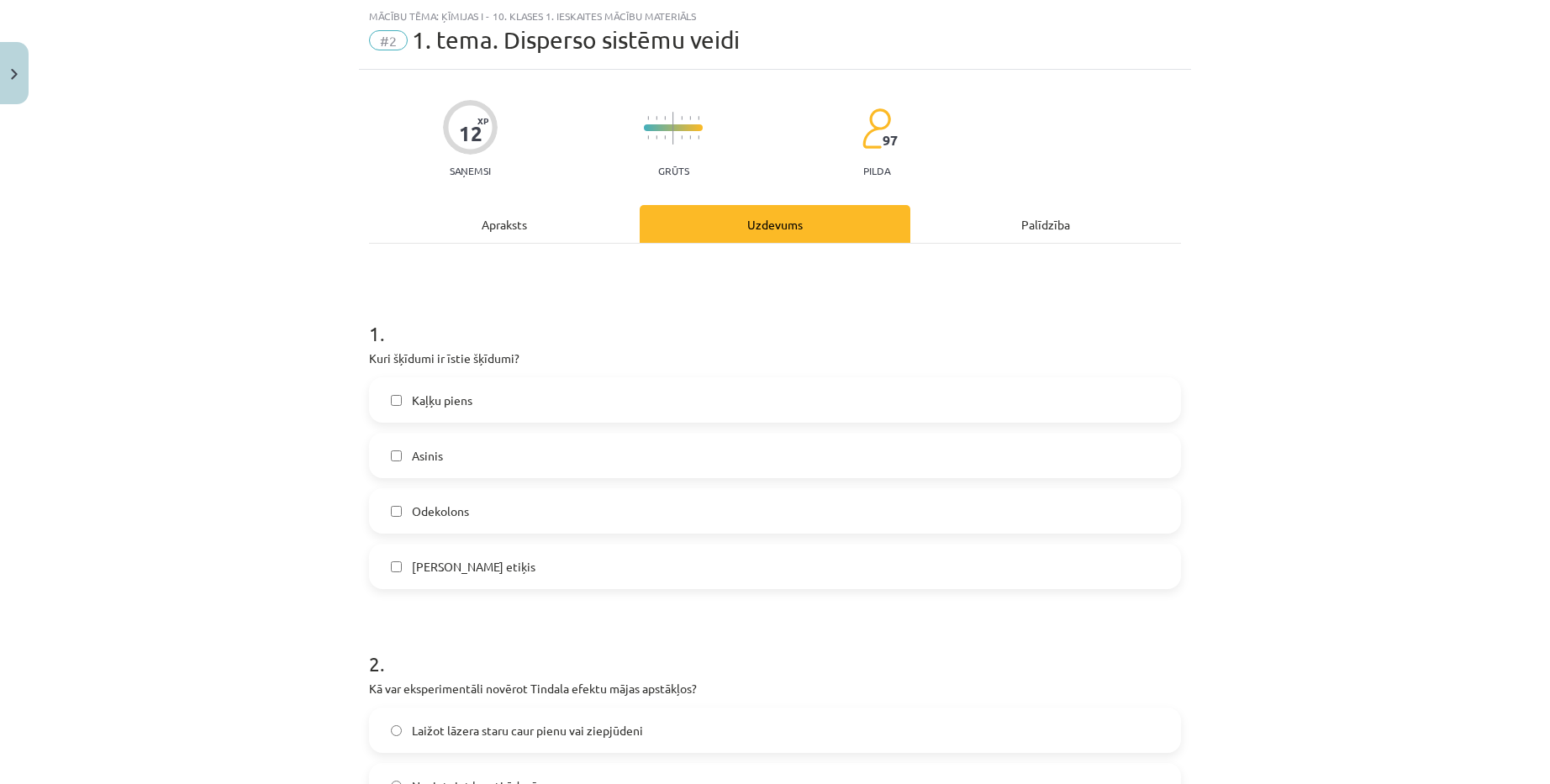
click at [487, 219] on div "Apraksts" at bounding box center [504, 224] width 270 height 38
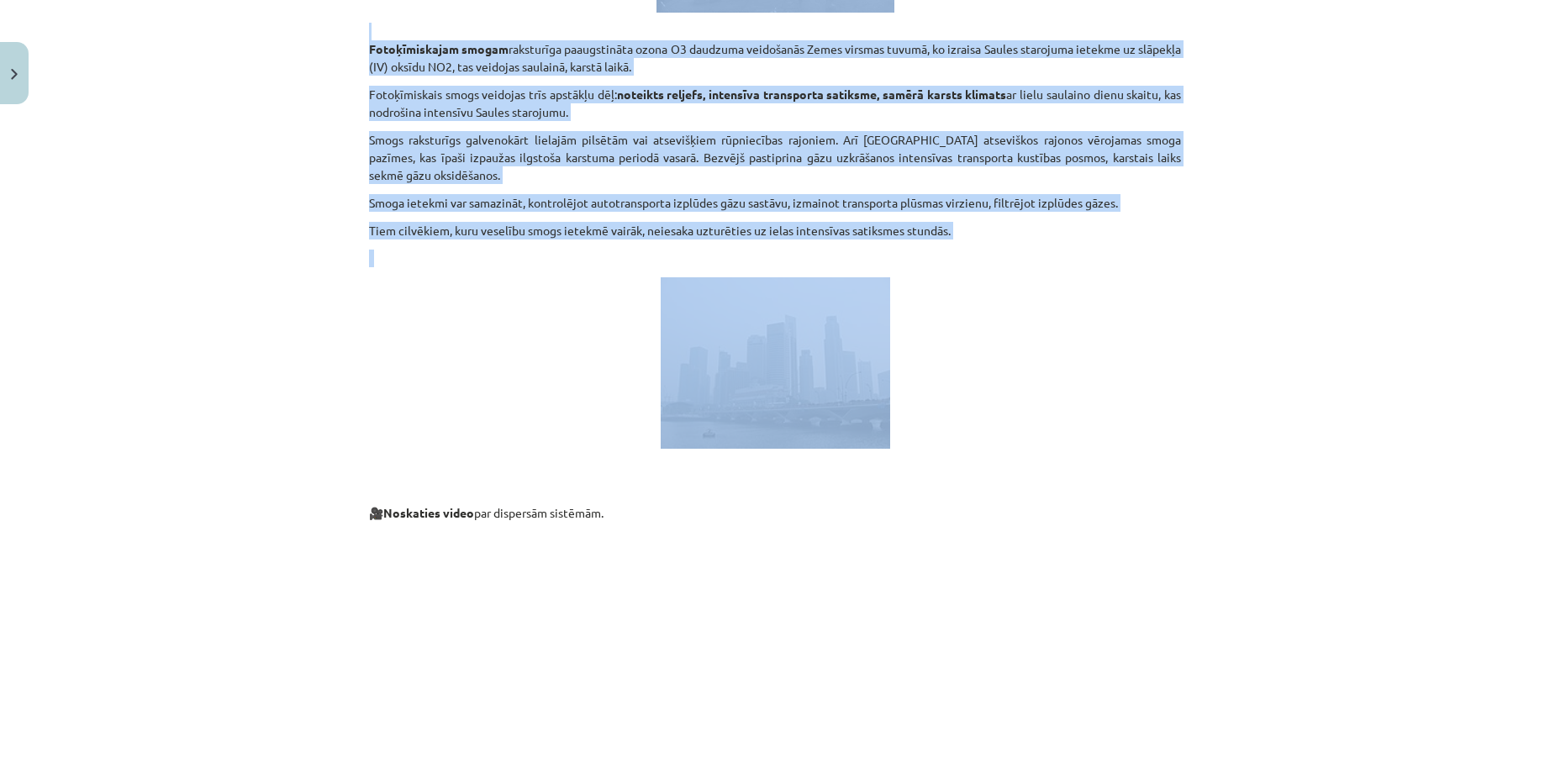
scroll to position [4150, 0]
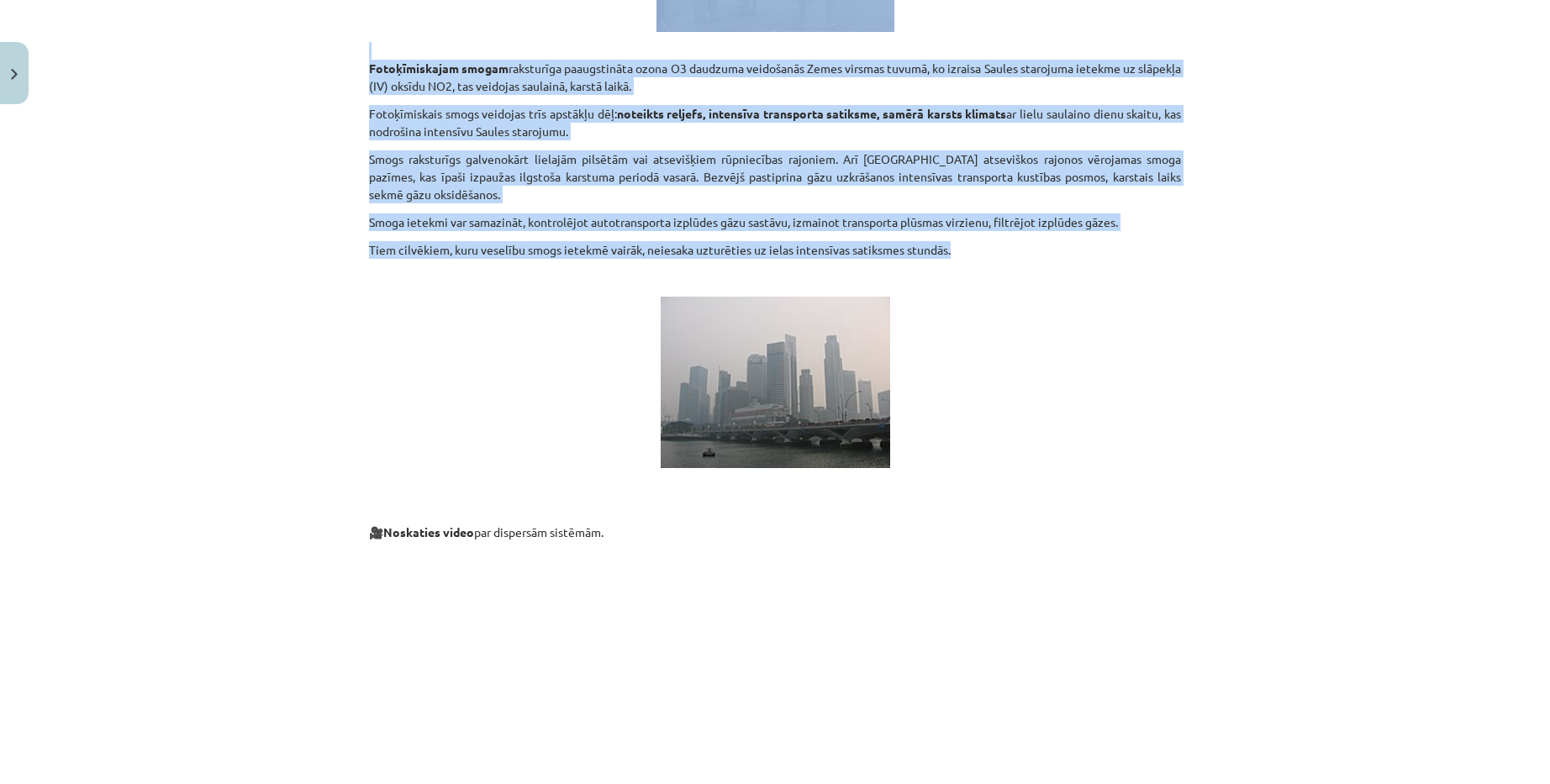
copy div "Disperso sistēmu veidi 💡 Ko tu iemācīsis? 🔸 Pamatot disperso sistēmu nepiecieša…"
drag, startPoint x: 669, startPoint y: 367, endPoint x: 970, endPoint y: 231, distance: 330.3
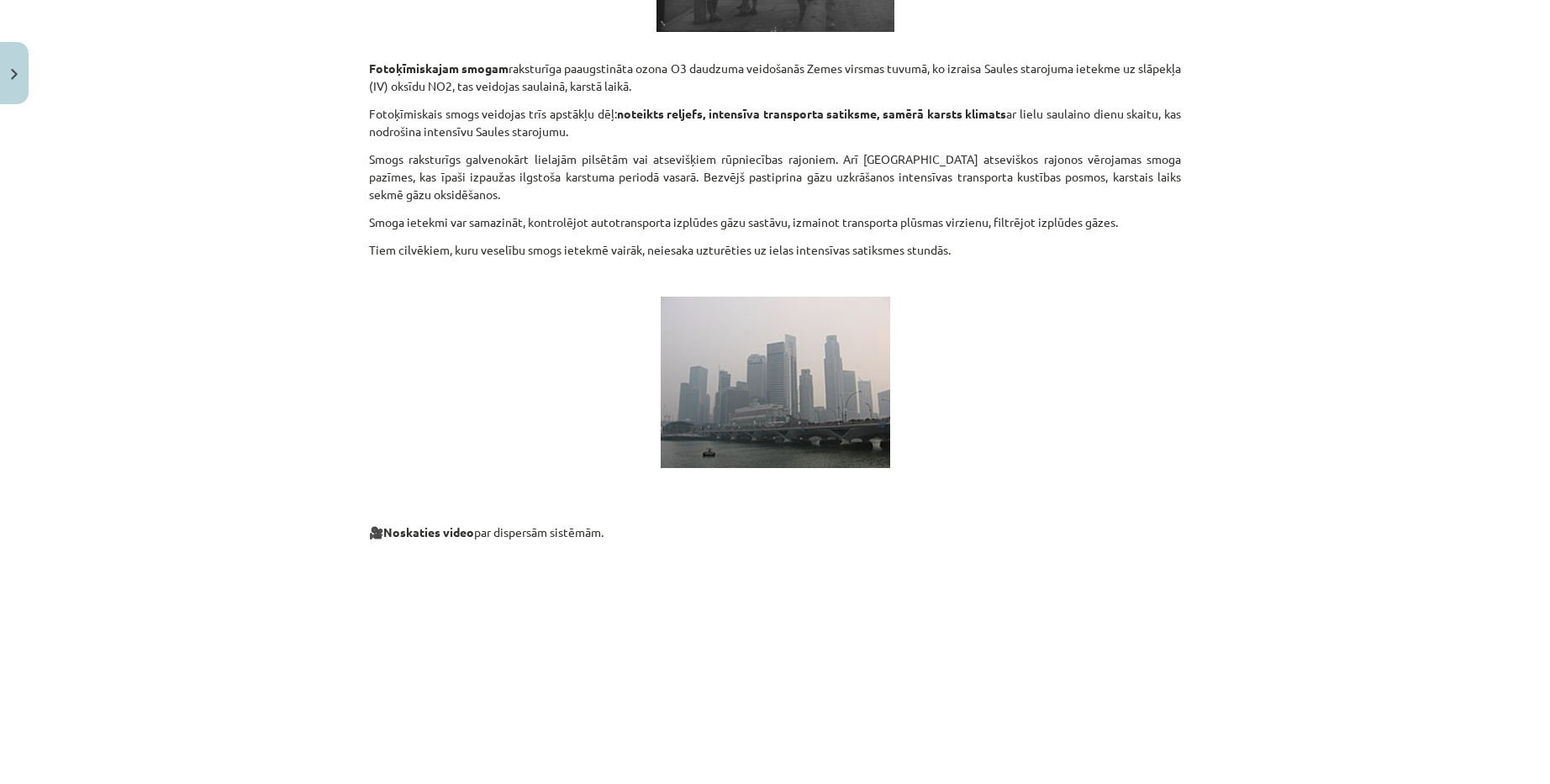
click at [1092, 324] on p at bounding box center [775, 382] width 812 height 172
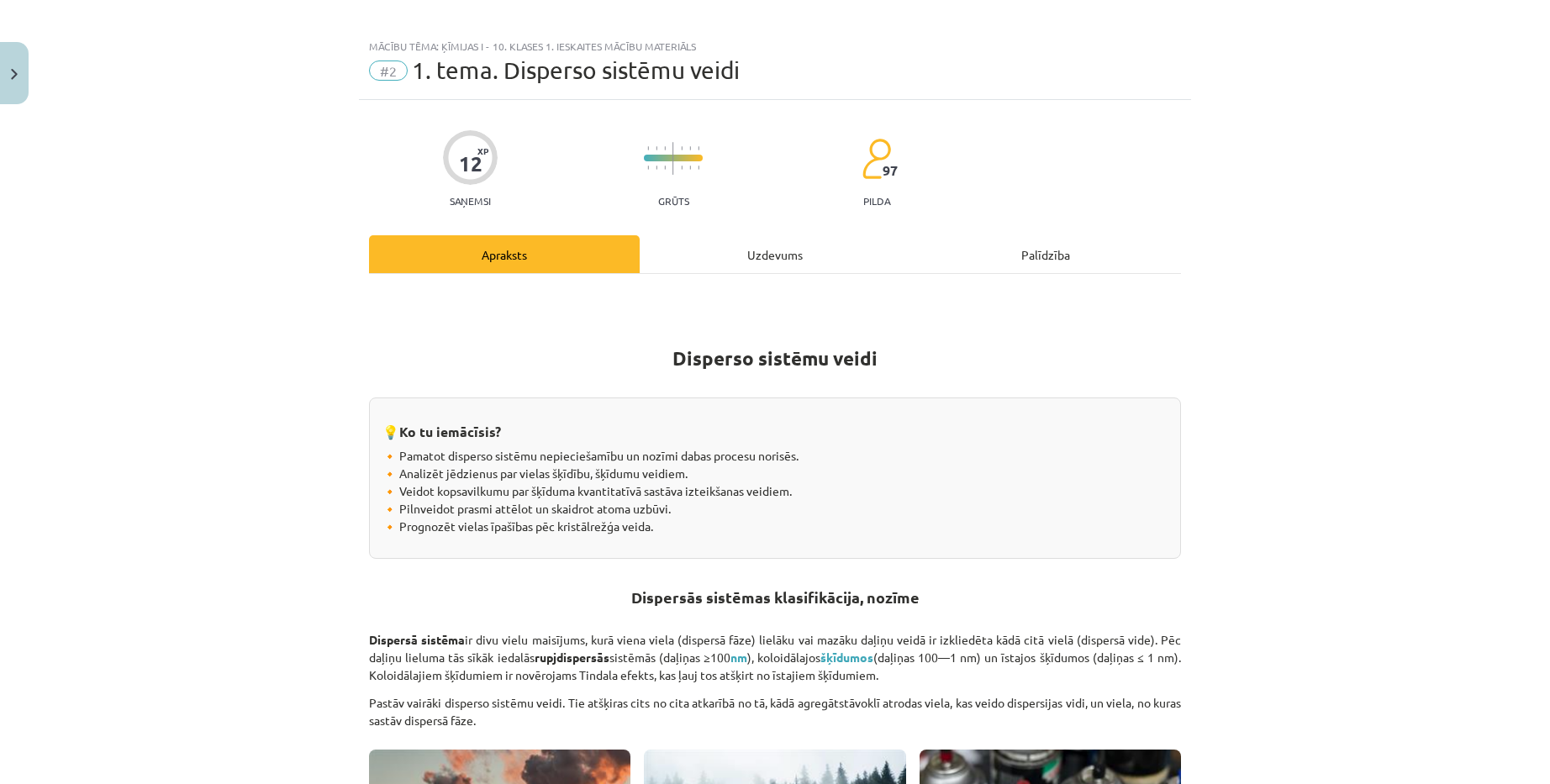
scroll to position [0, 0]
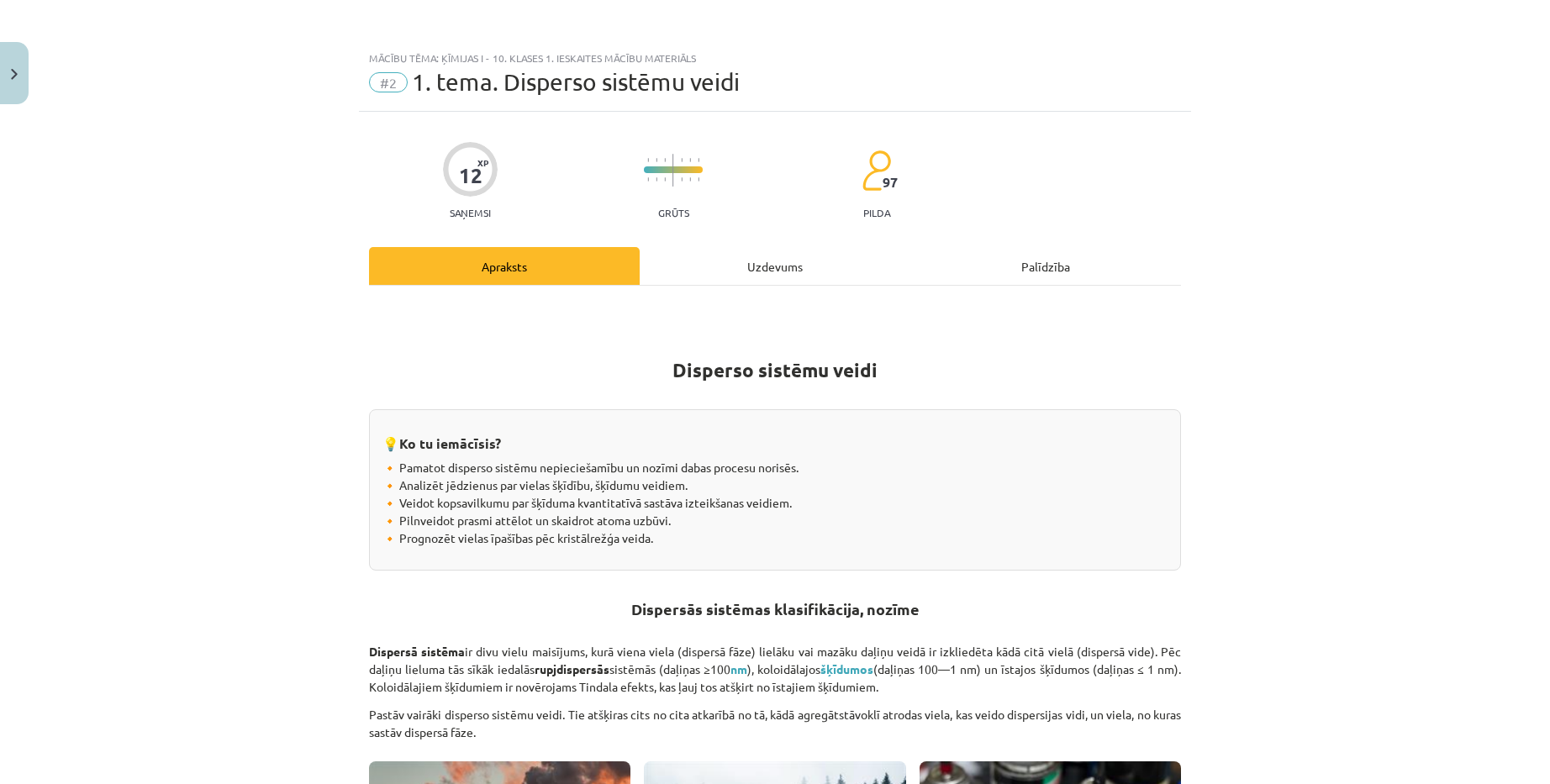
click at [773, 264] on div "Uzdevums" at bounding box center [775, 266] width 270 height 38
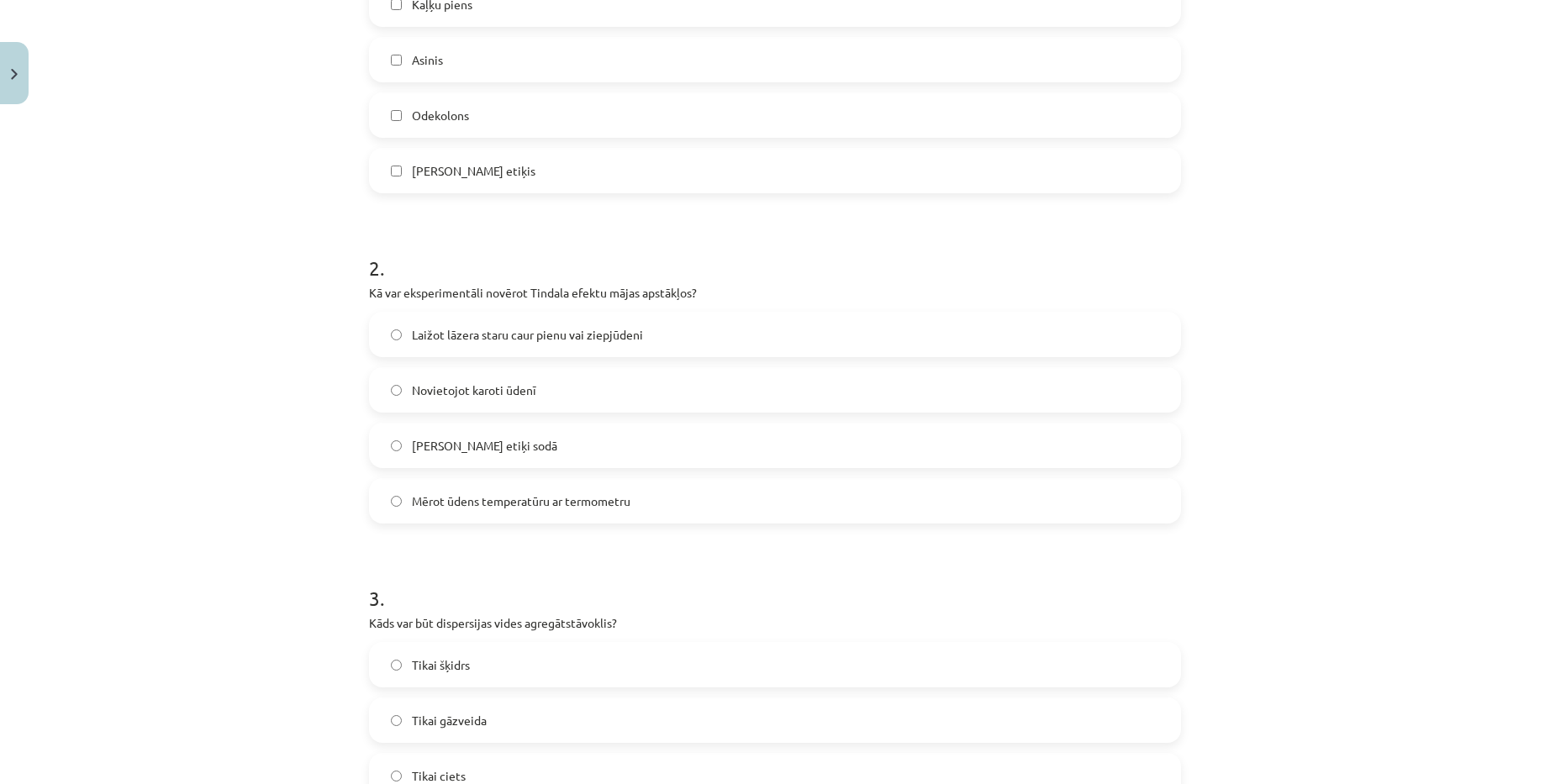
scroll to position [463, 0]
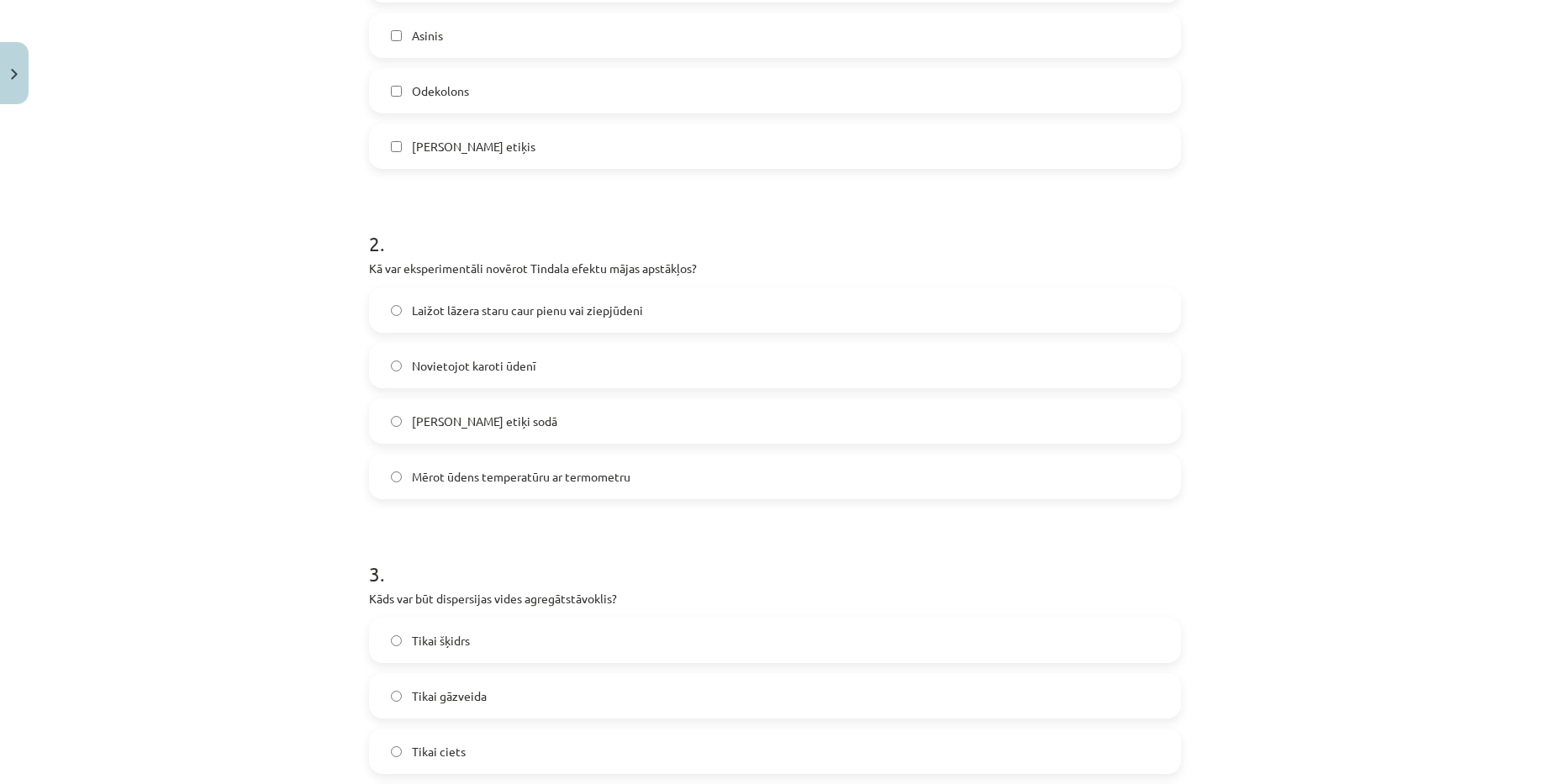
click at [570, 314] on span "Laižot lāzera staru caur pienu vai ziepjūdeni" at bounding box center [527, 310] width 231 height 17
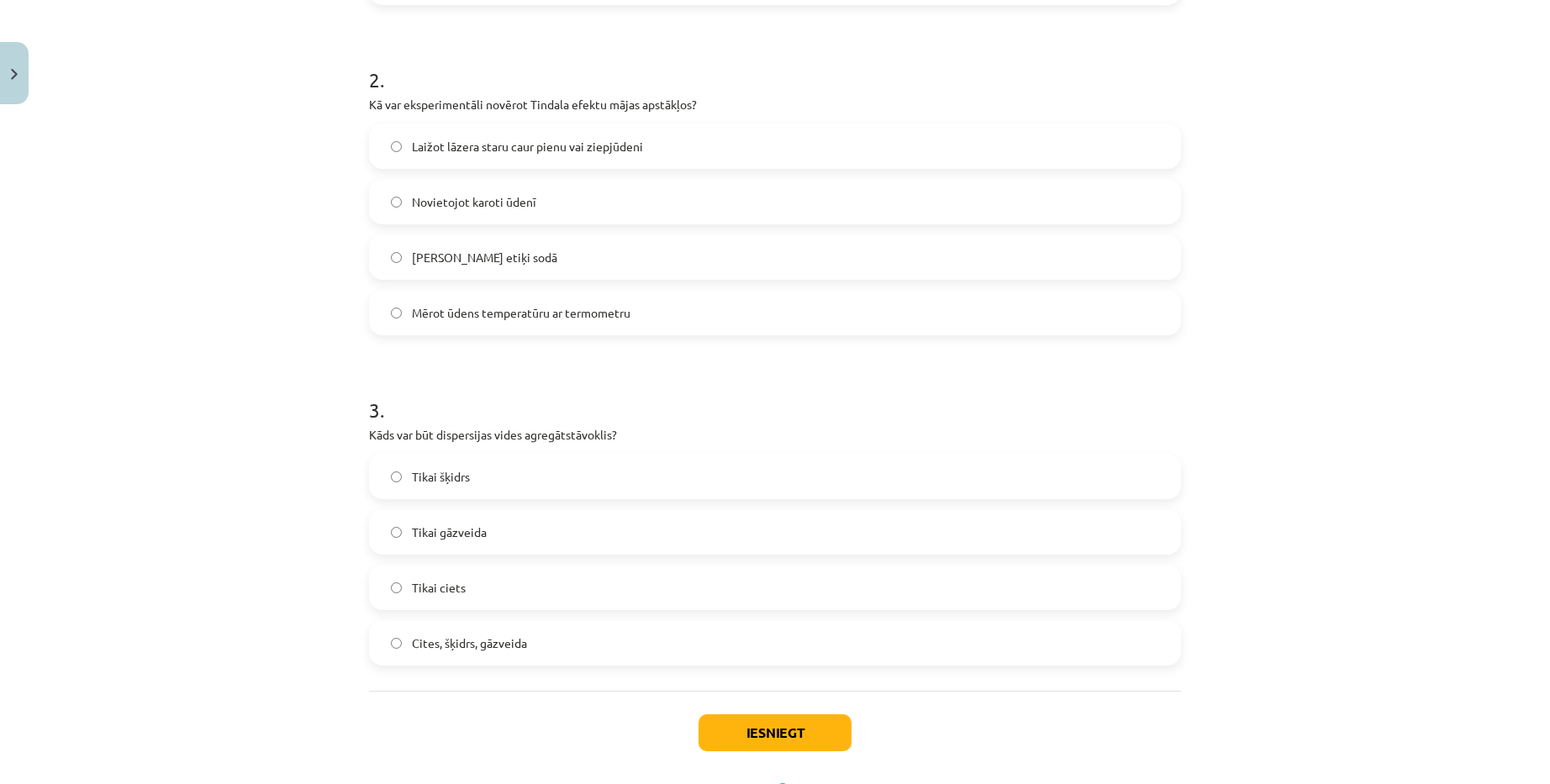
scroll to position [631, 0]
click at [469, 474] on label "Tikai šķidrs" at bounding box center [775, 472] width 808 height 42
click at [825, 729] on button "Iesniegt" at bounding box center [775, 729] width 153 height 37
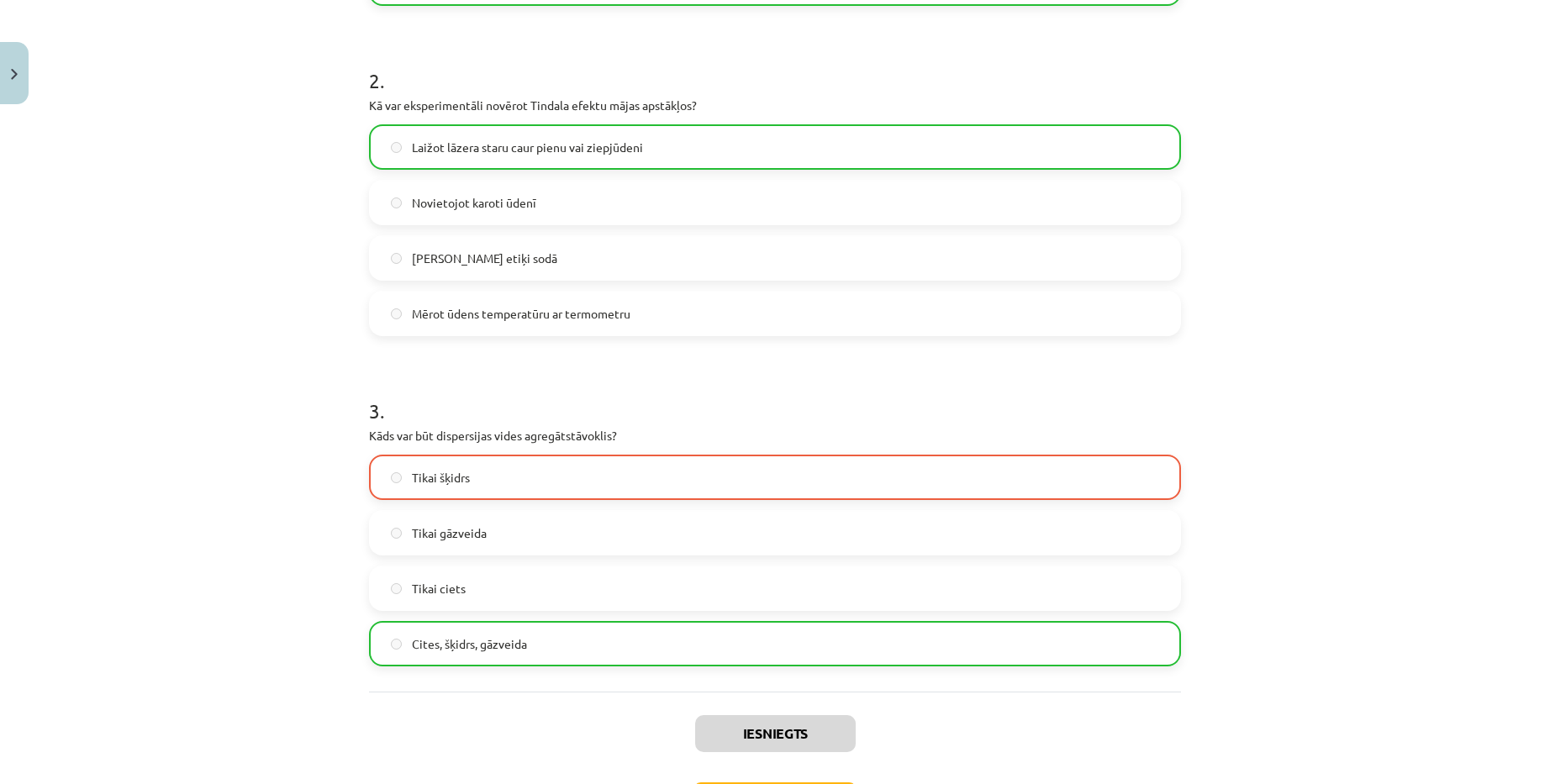
scroll to position [672, 0]
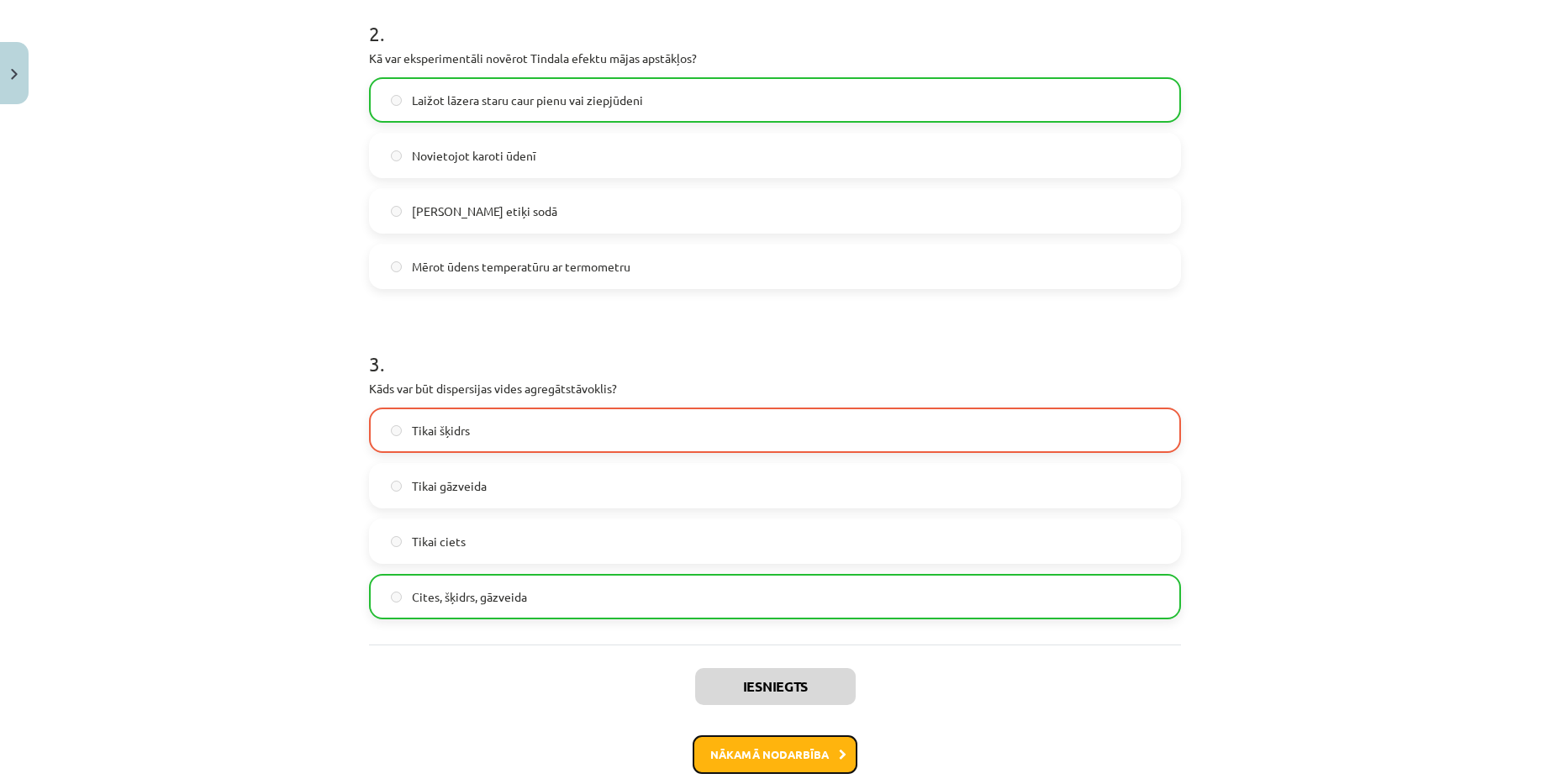
click at [790, 748] on button "Nākamā nodarbība" at bounding box center [775, 755] width 165 height 39
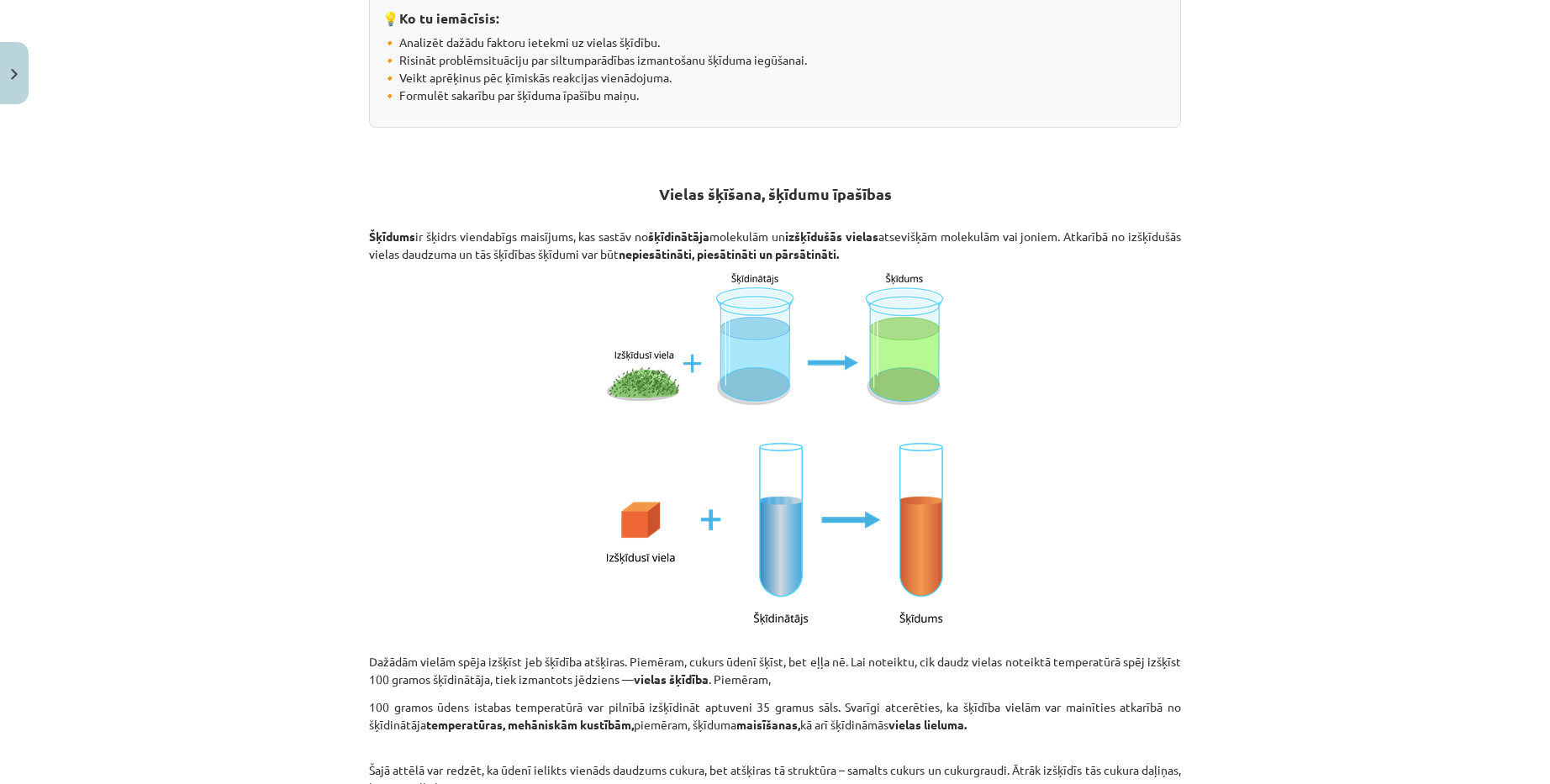
scroll to position [0, 0]
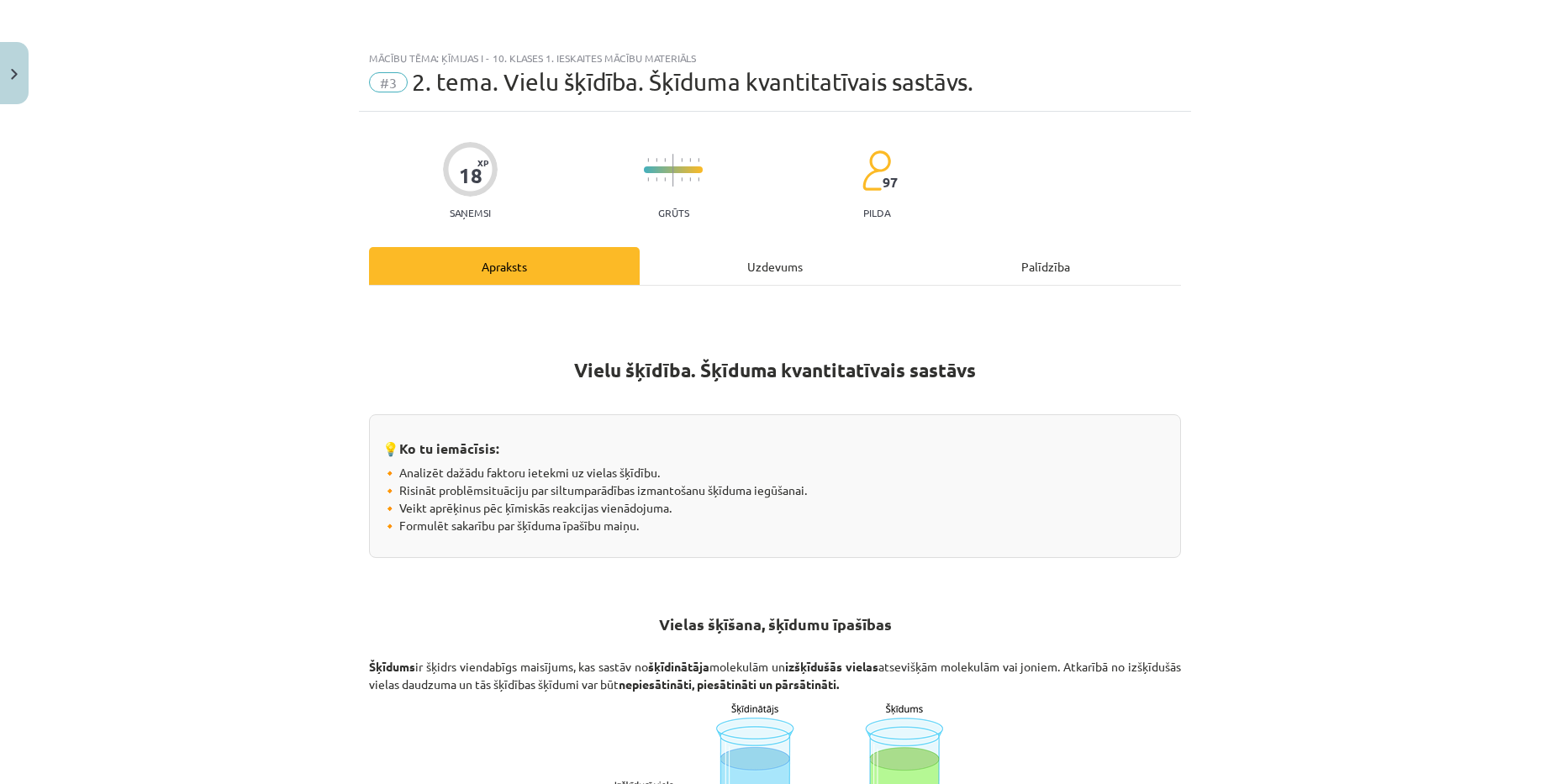
click at [1480, 383] on div "Mācību tēma: Ķīmijas i - 10. klases 1. ieskaites mācību materiāls #3 2. tema. V…" at bounding box center [775, 392] width 1550 height 784
click at [1469, 517] on div "Mācību tēma: Ķīmijas i - 10. klases 1. ieskaites mācību materiāls #3 2. tema. V…" at bounding box center [775, 392] width 1550 height 784
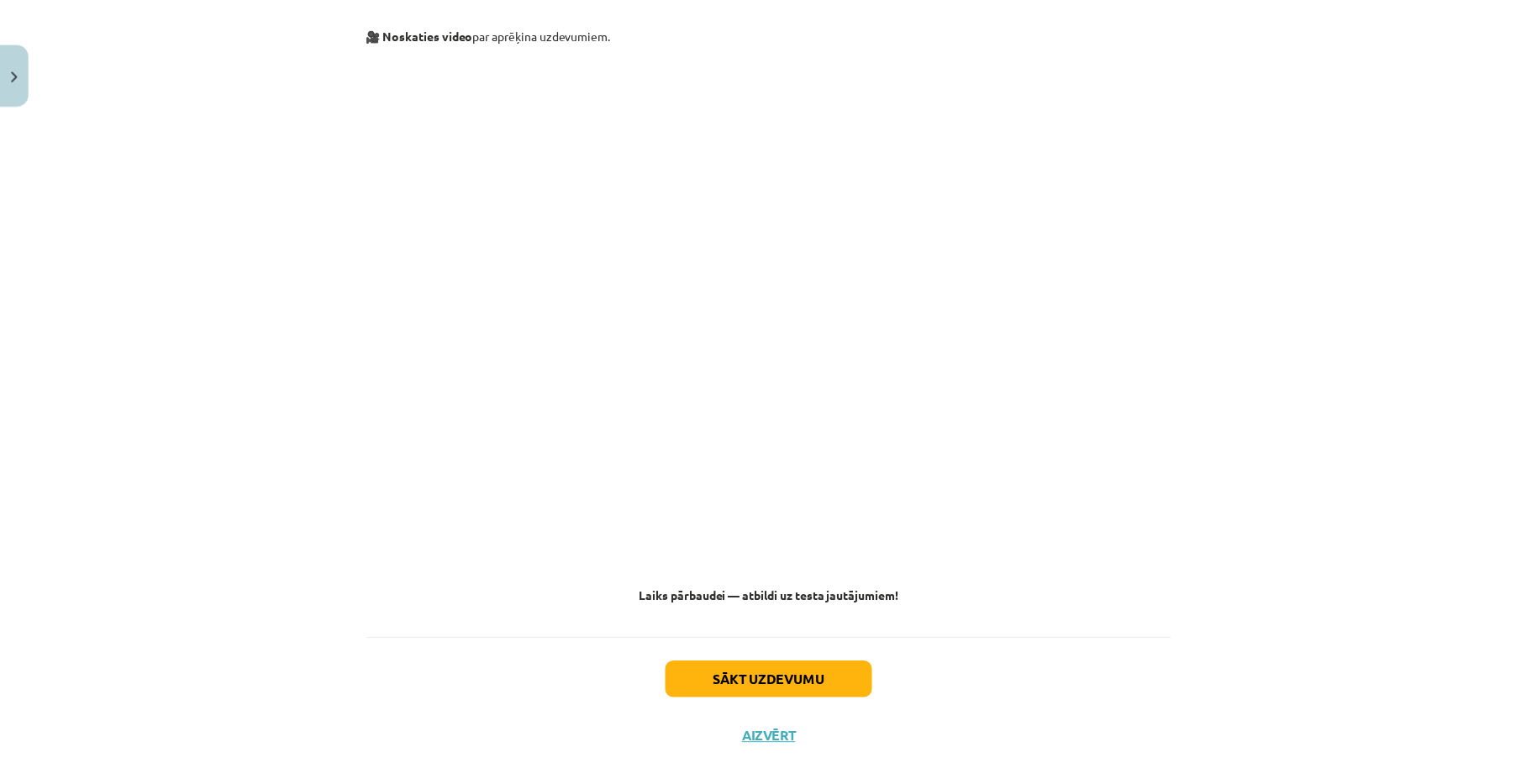
scroll to position [6481, 0]
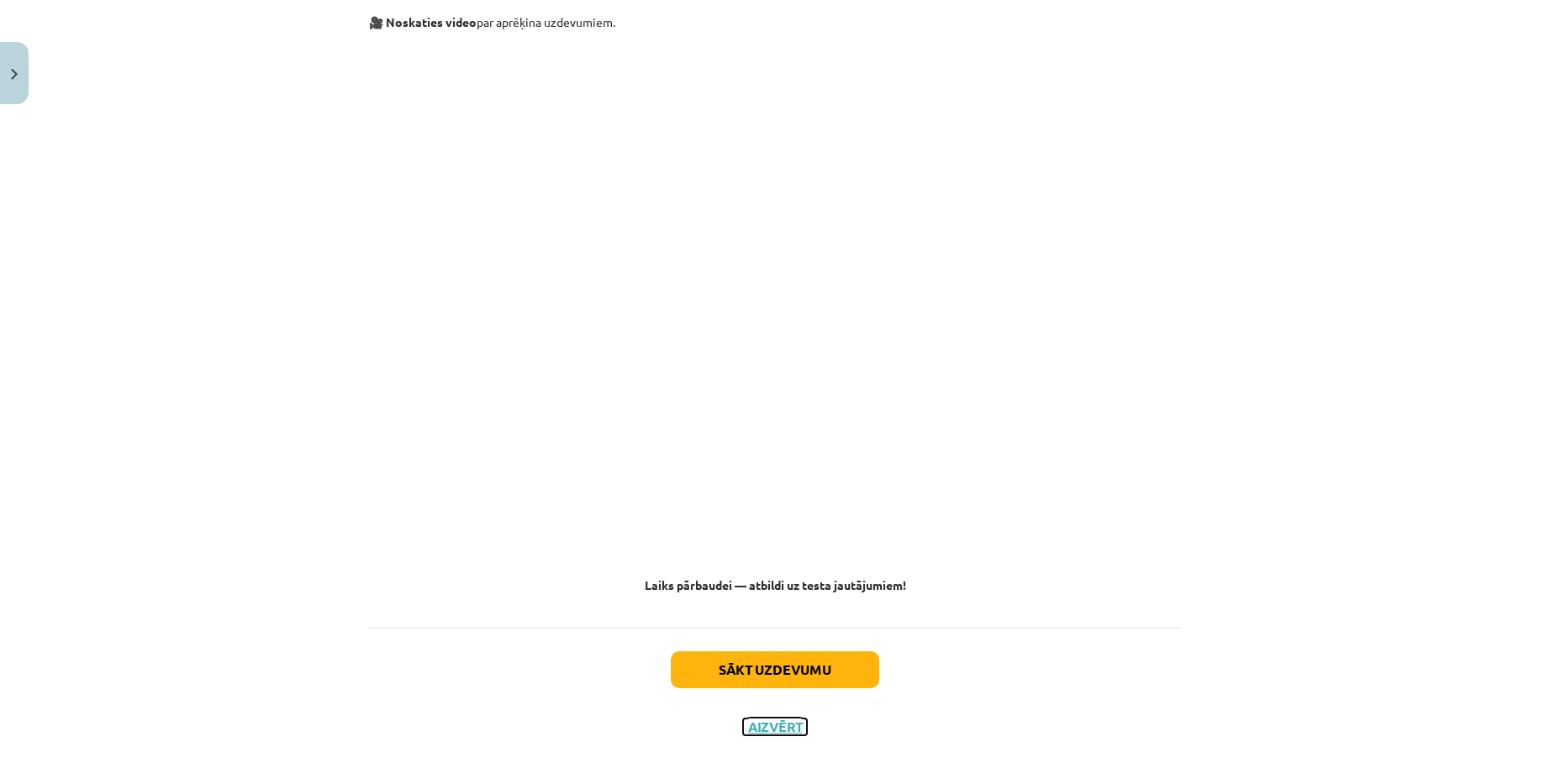
click at [782, 718] on button "Aizvērt" at bounding box center [775, 726] width 64 height 16
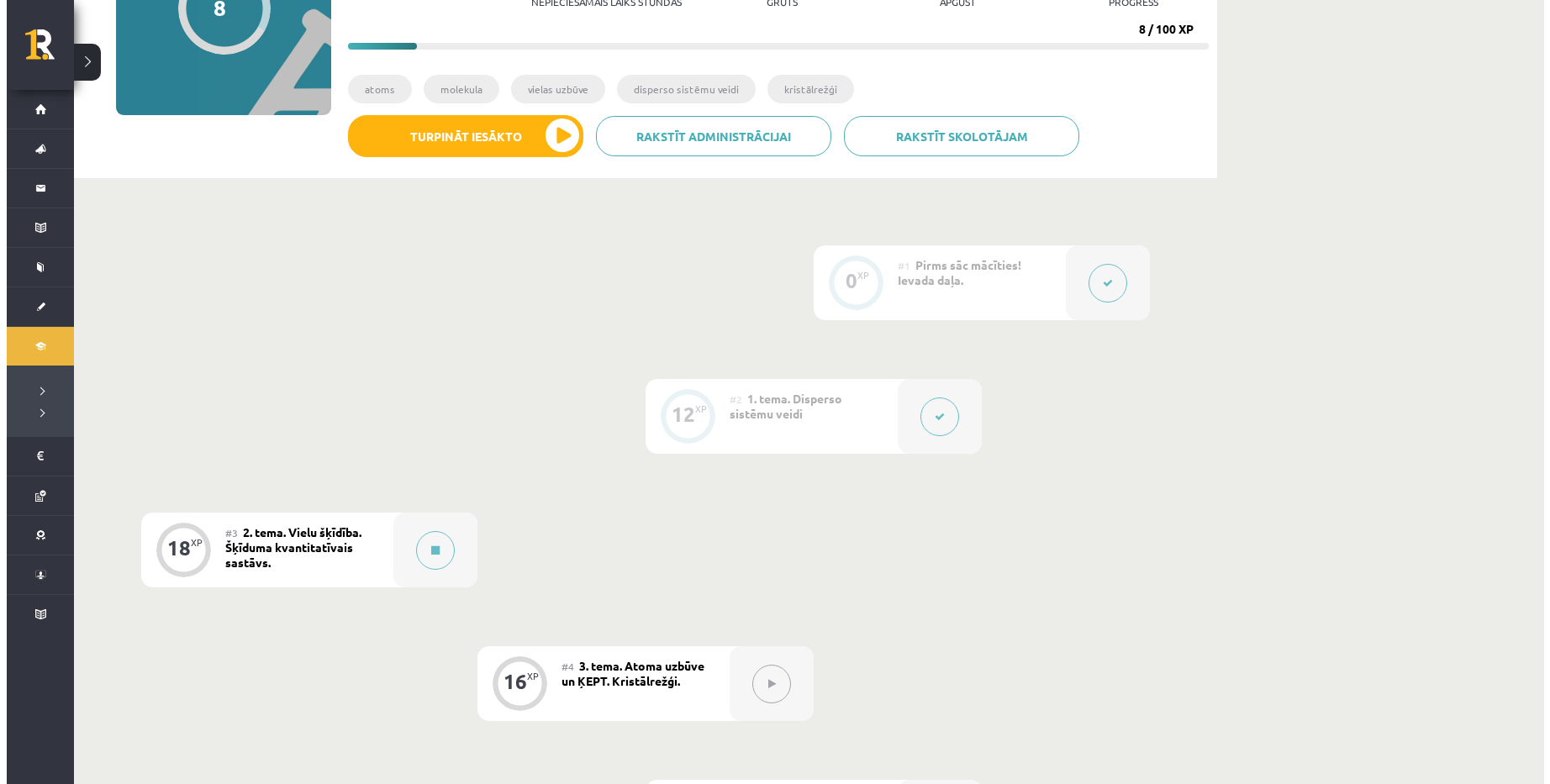
scroll to position [223, 0]
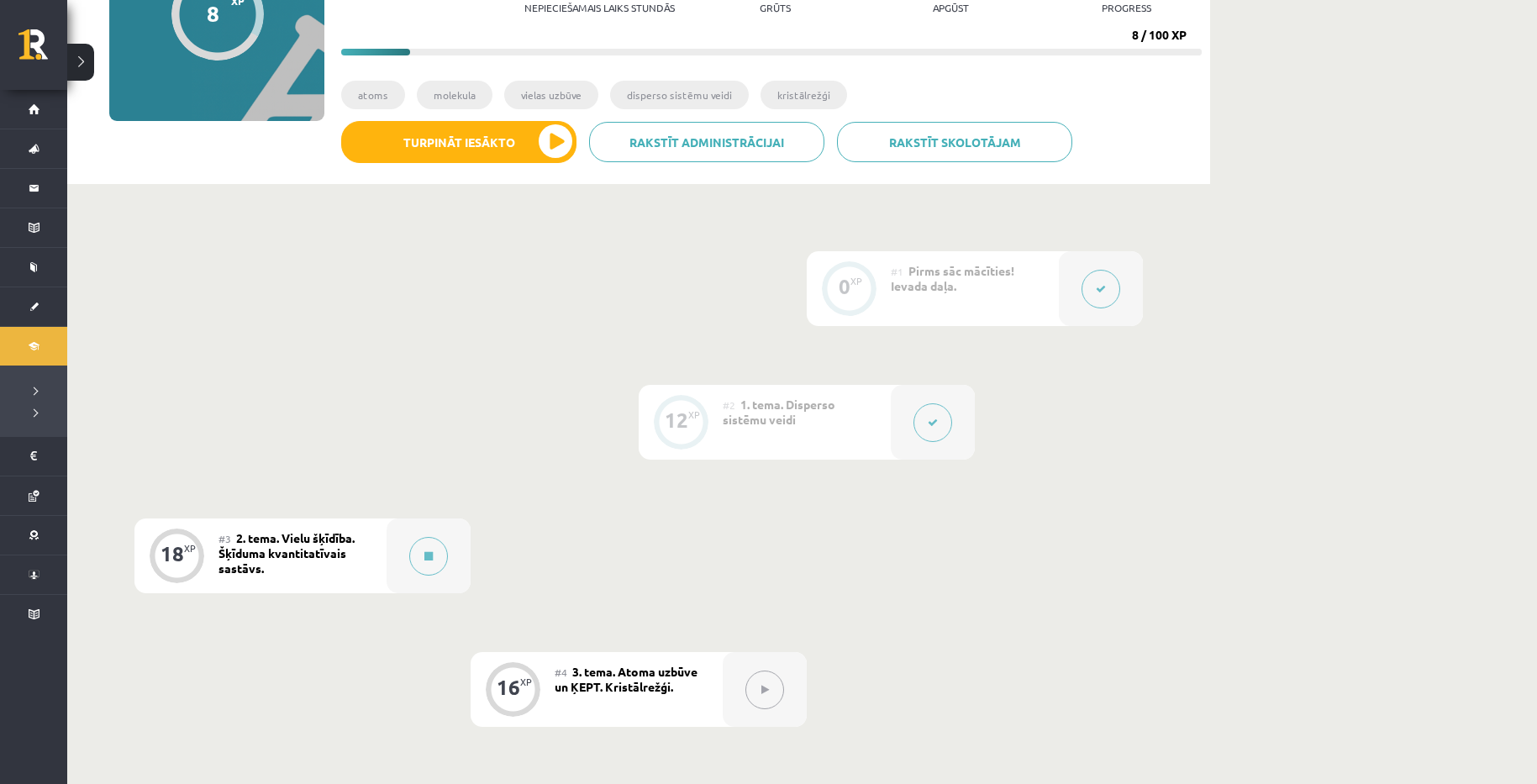
click at [940, 402] on div at bounding box center [932, 422] width 84 height 75
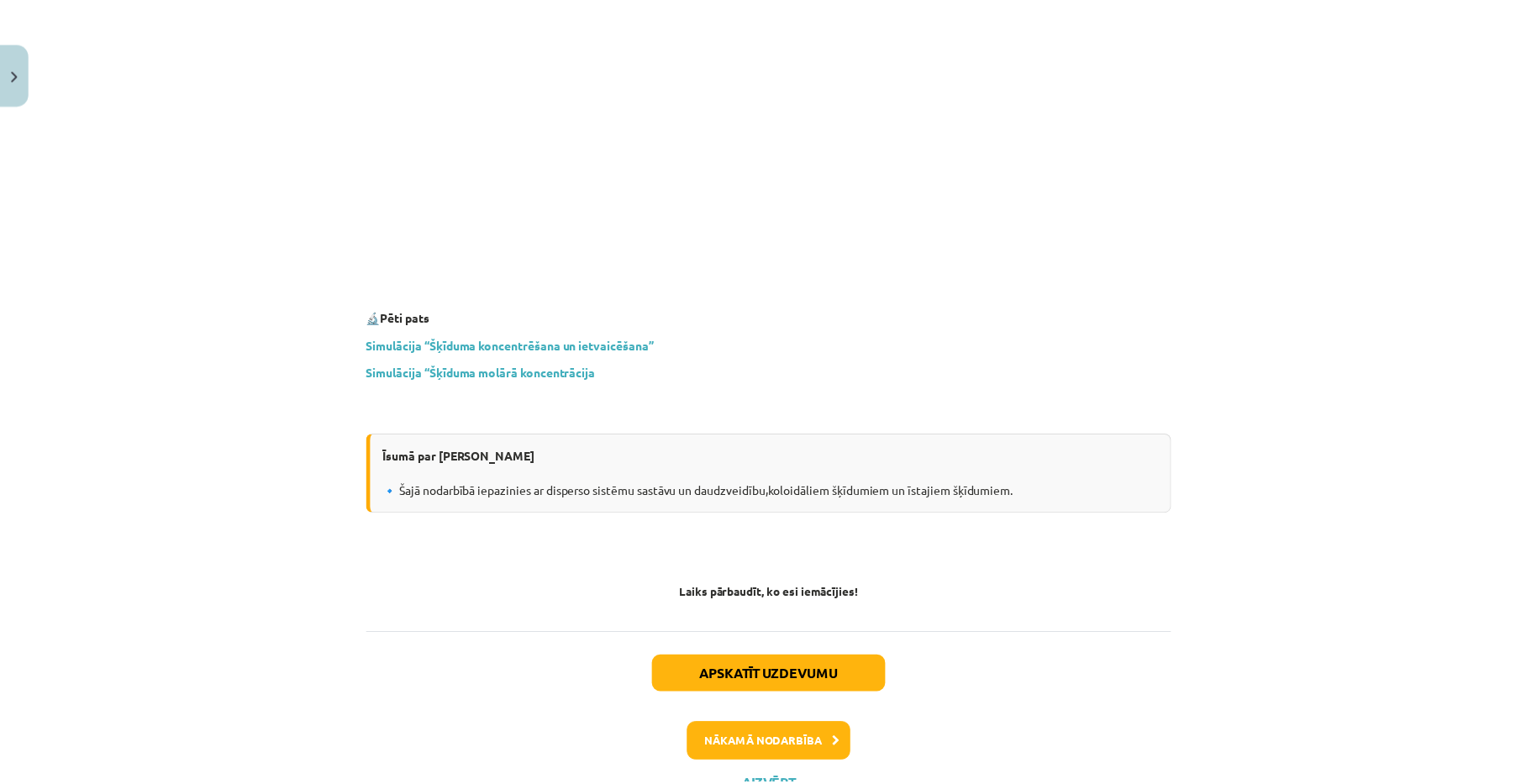
scroll to position [4792, 0]
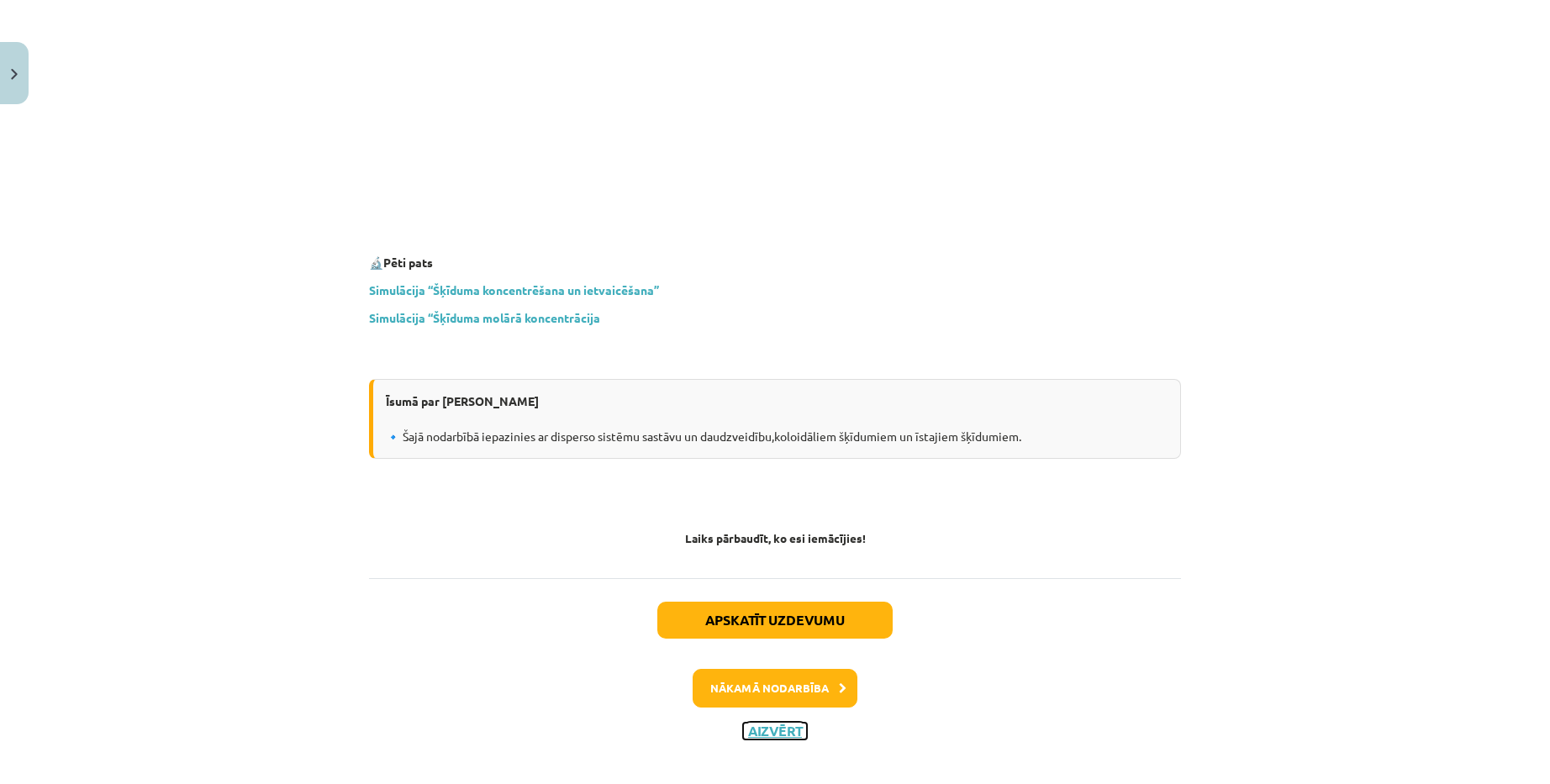
click at [781, 722] on button "Aizvērt" at bounding box center [775, 730] width 64 height 16
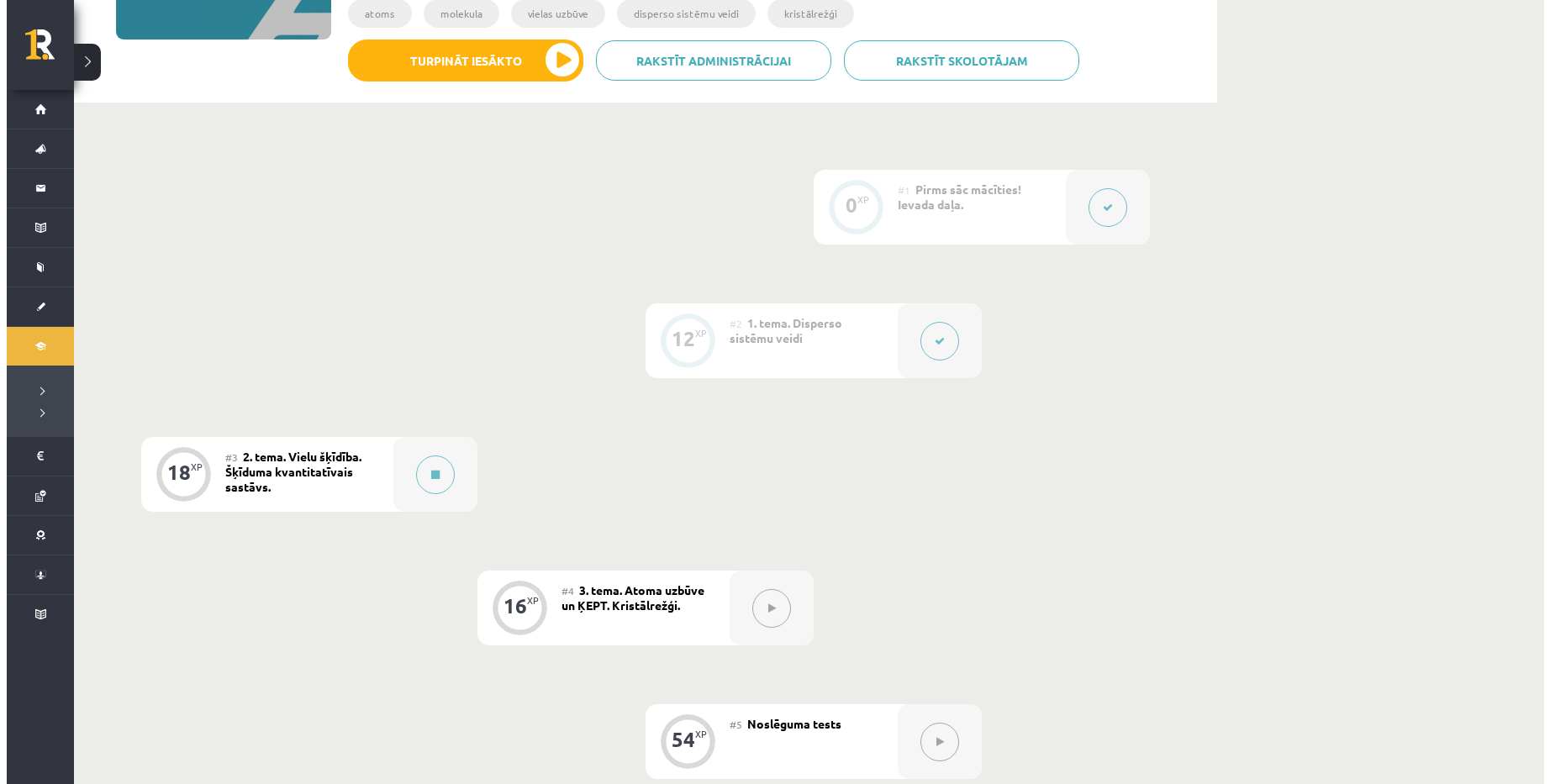
scroll to position [307, 0]
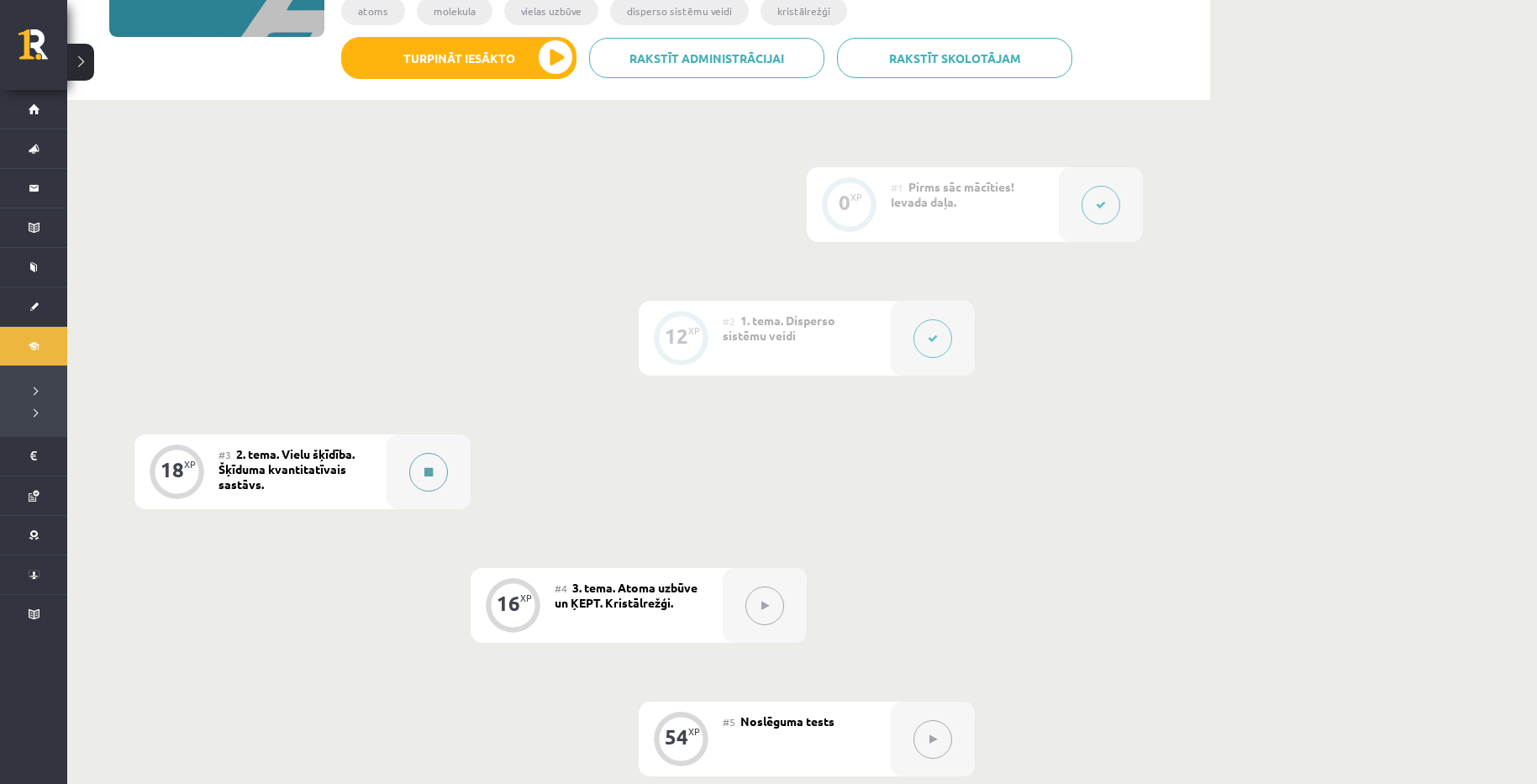
click at [434, 472] on button at bounding box center [428, 472] width 39 height 39
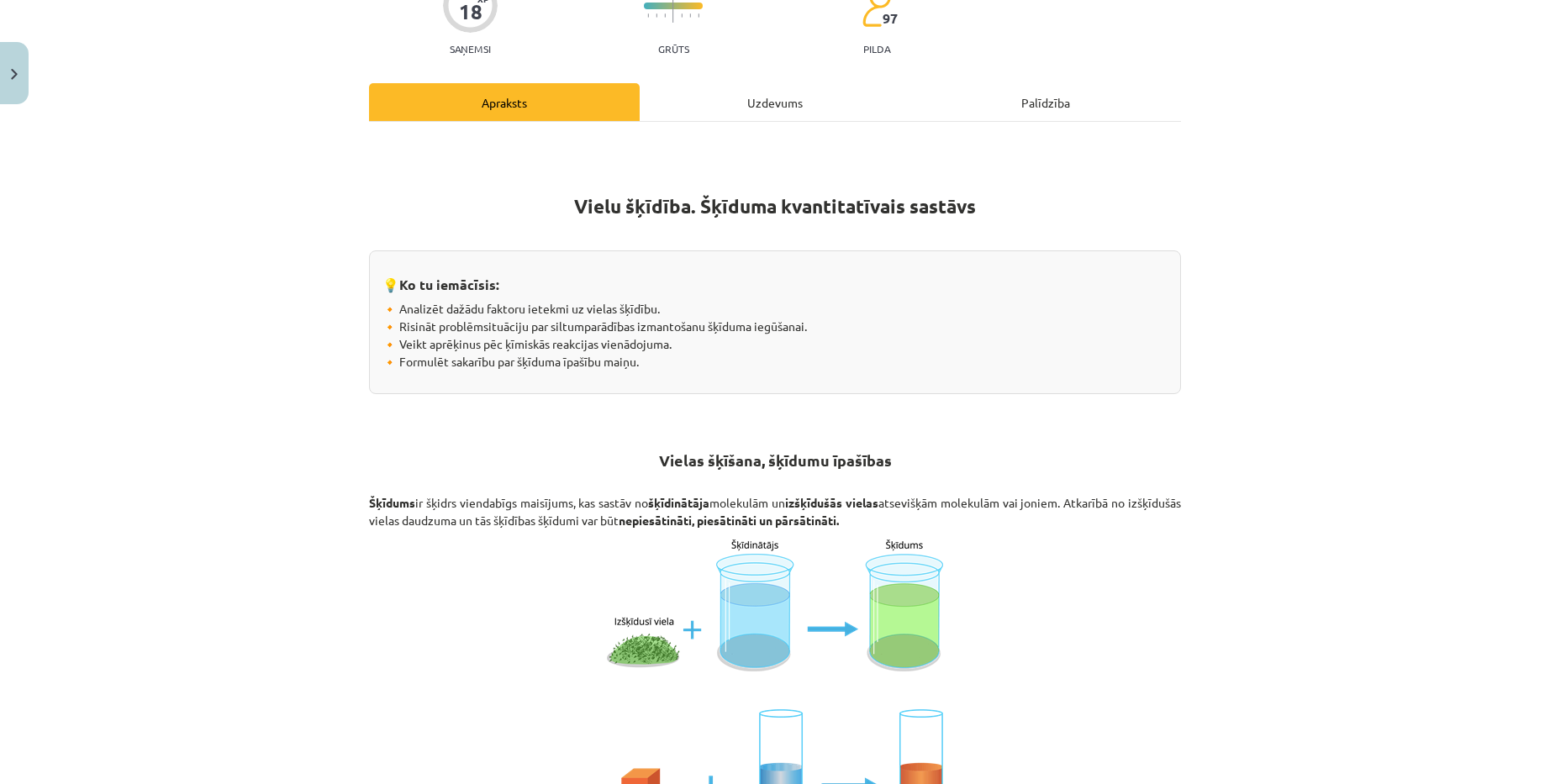
scroll to position [168, 0]
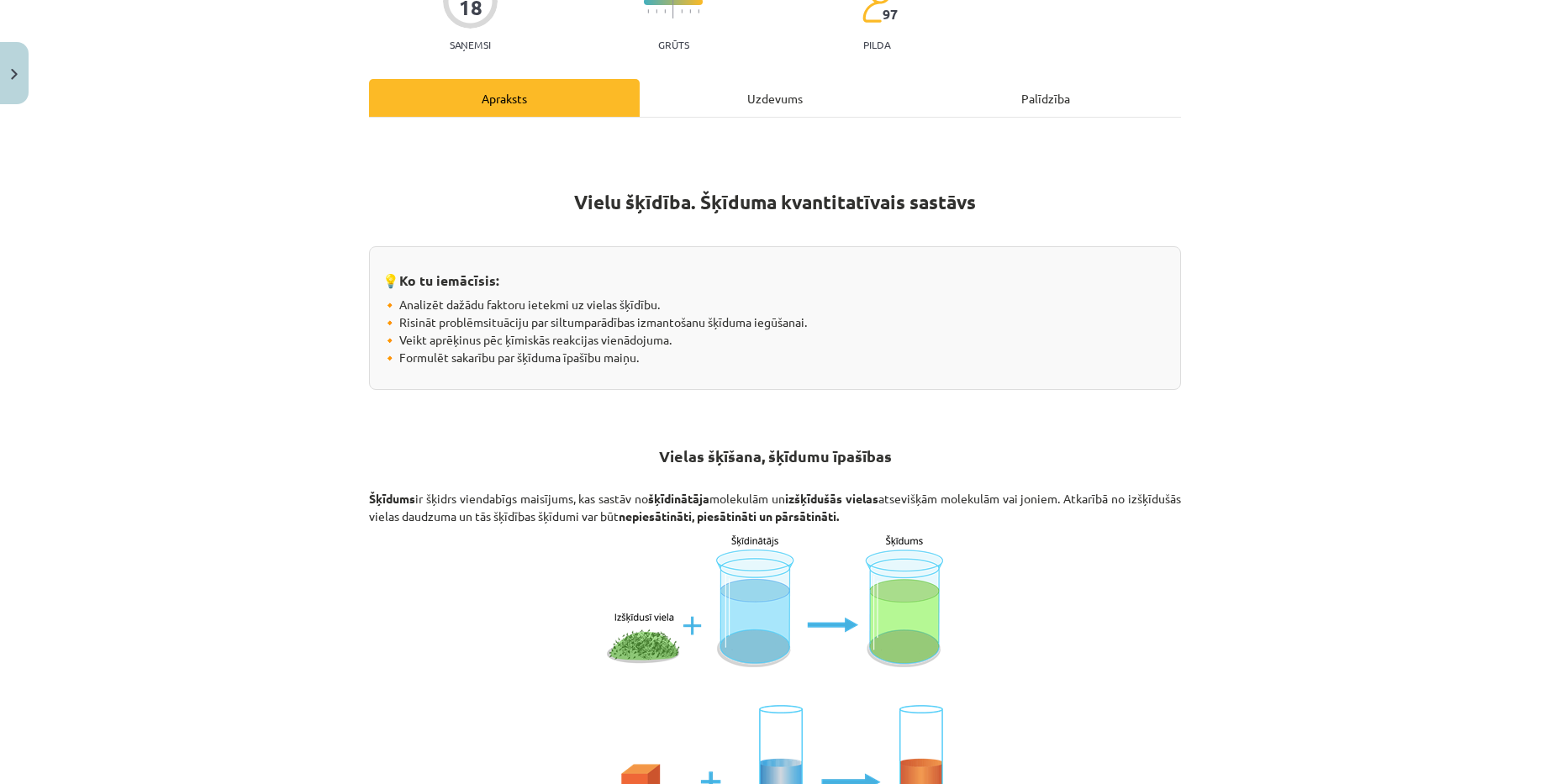
click at [1466, 608] on div "Mācību tēma: Ķīmijas i - 10. klases 1. ieskaites mācību materiāls #3 2. tema. V…" at bounding box center [775, 392] width 1550 height 784
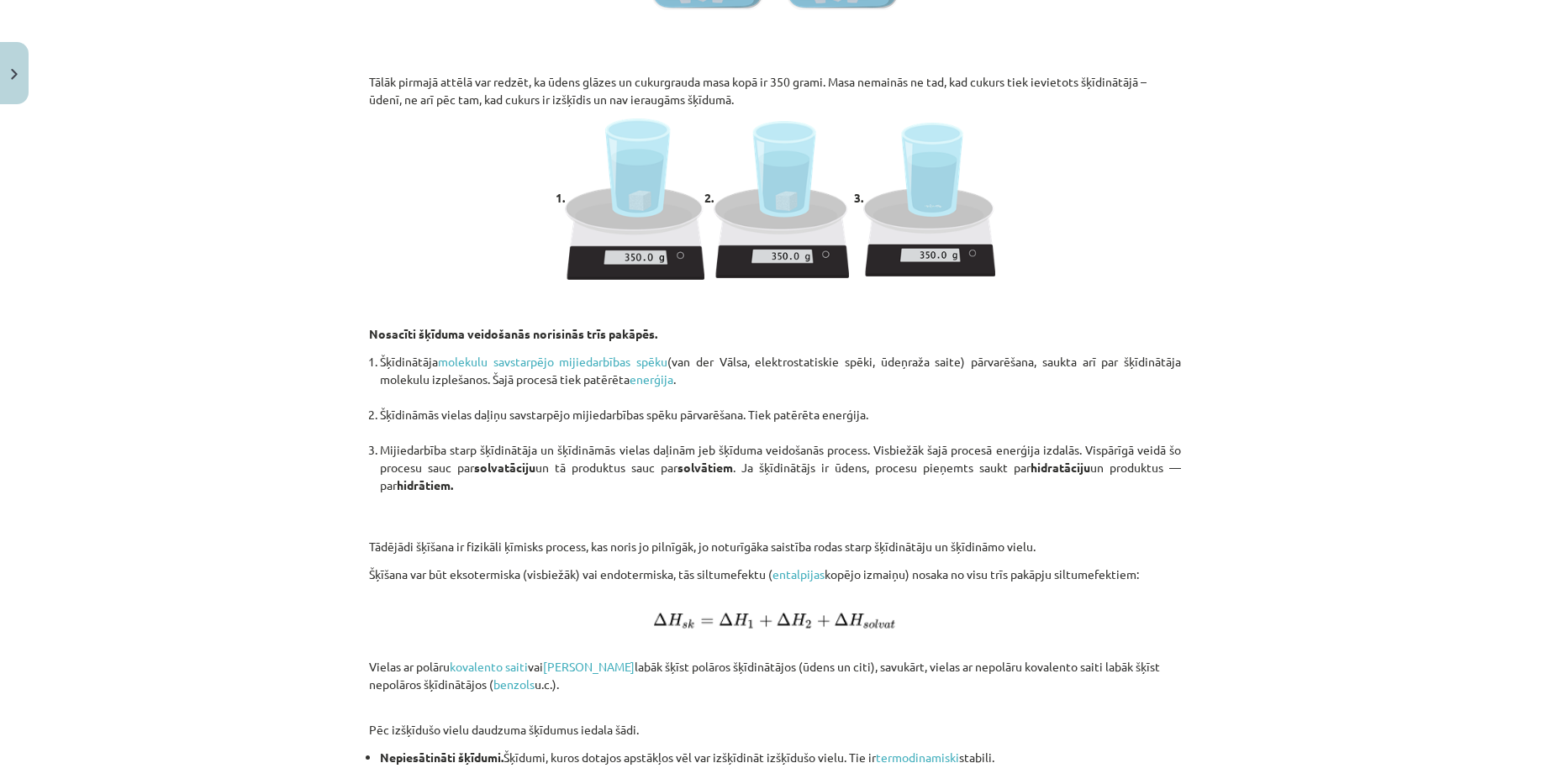
scroll to position [1513, 0]
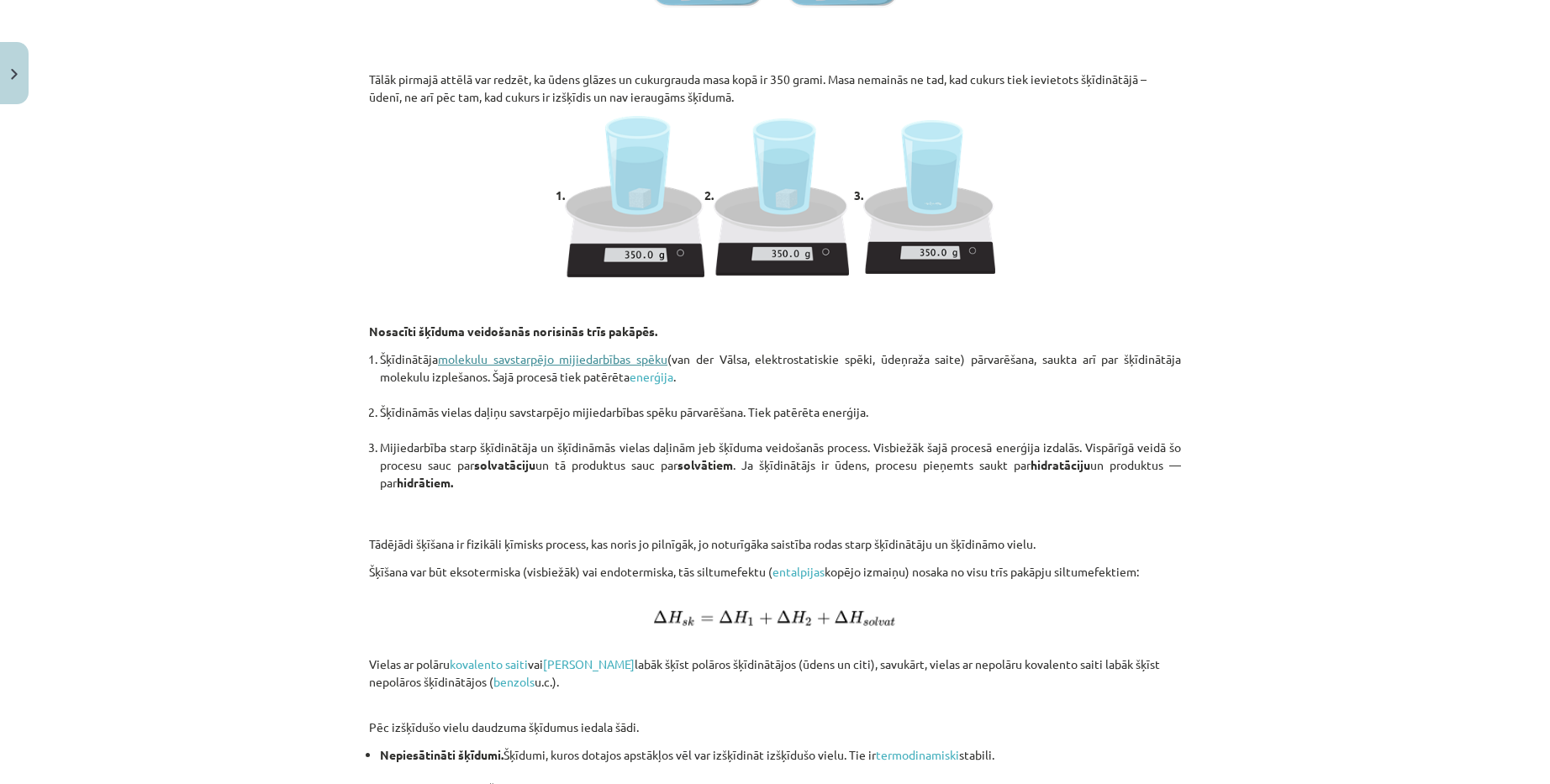
click at [543, 360] on link "molekulu savstarpējo mijiedarbības spēku" at bounding box center [552, 358] width 230 height 15
click at [854, 402] on ol "Šķīdinātāja molekulu savstarpējo mijiedarbības spēku (van der Vālsa, elektrosta…" at bounding box center [775, 438] width 812 height 177
click at [1030, 463] on b "hidratāciju" at bounding box center [1060, 464] width 60 height 15
drag, startPoint x: 965, startPoint y: 357, endPoint x: 1175, endPoint y: 369, distance: 210.3
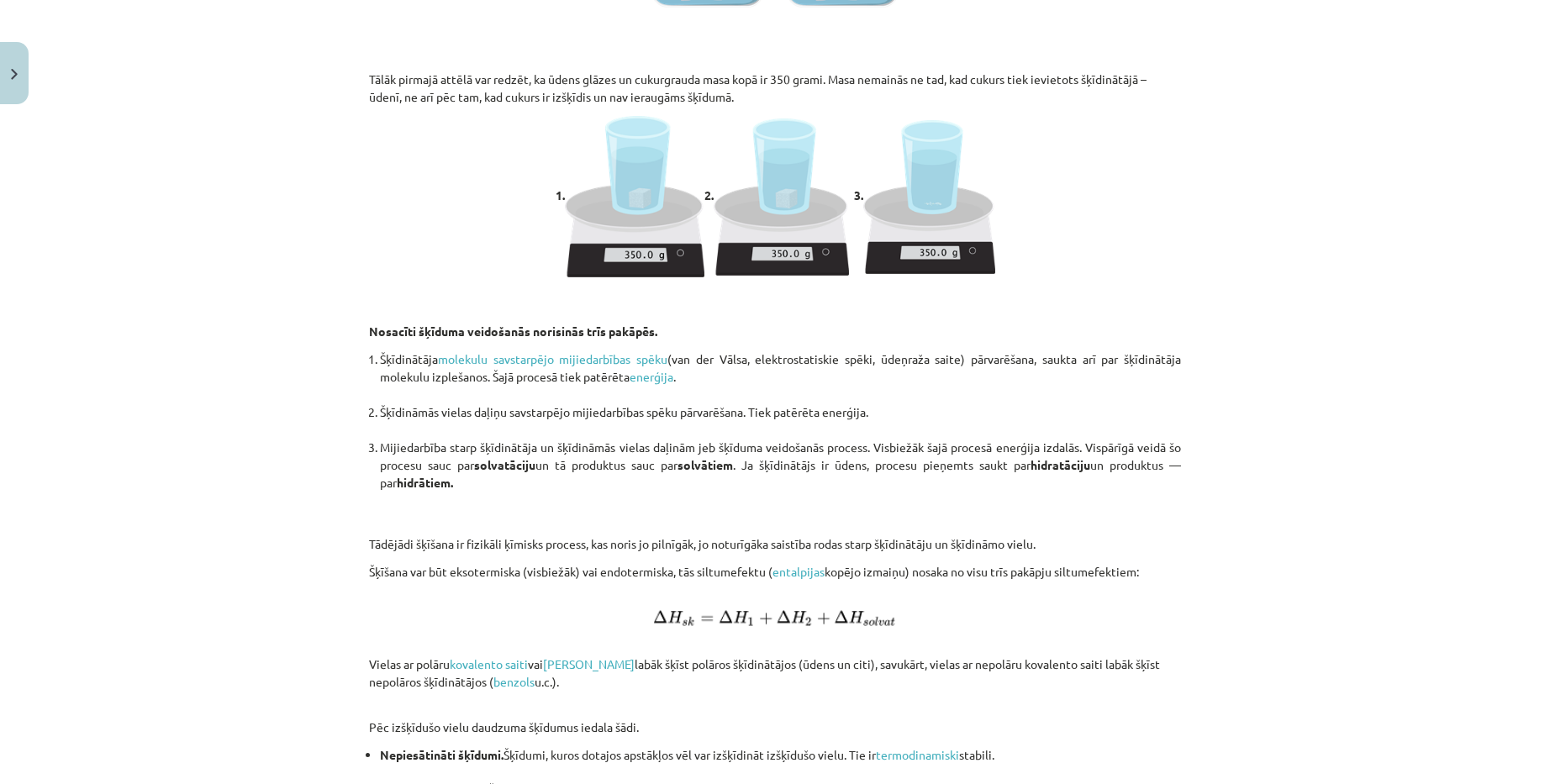
click at [1053, 396] on li "Šķīdinātāja molekulu savstarpējo mijiedarbības spēku (van der Vālsa, elektrosta…" at bounding box center [780, 376] width 801 height 53
drag, startPoint x: 373, startPoint y: 410, endPoint x: 886, endPoint y: 397, distance: 513.2
click at [886, 397] on ol "Šķīdinātāja molekulu savstarpējo mijiedarbības spēku (van der Vālsa, elektrosta…" at bounding box center [775, 438] width 812 height 177
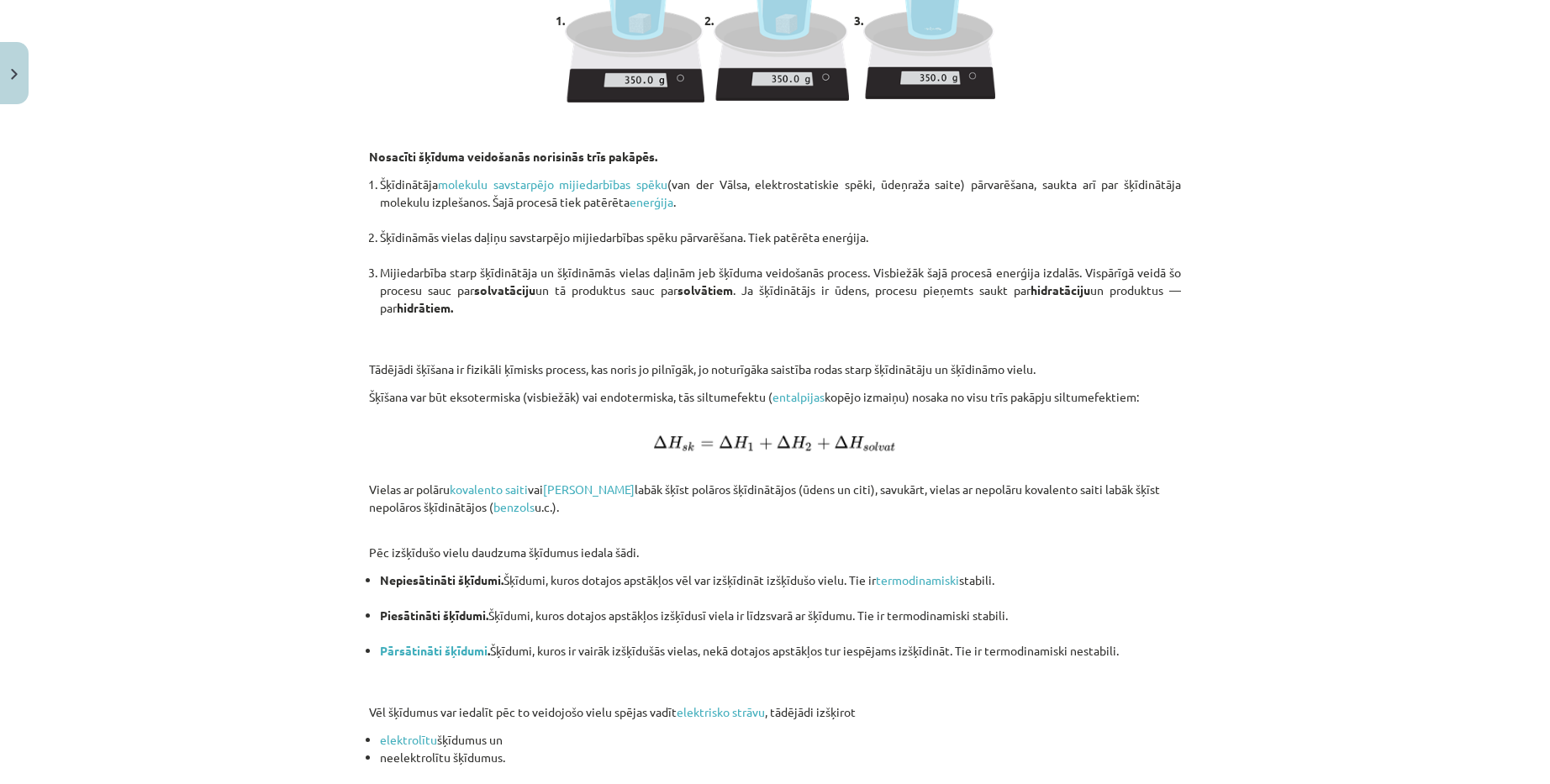
scroll to position [1681, 0]
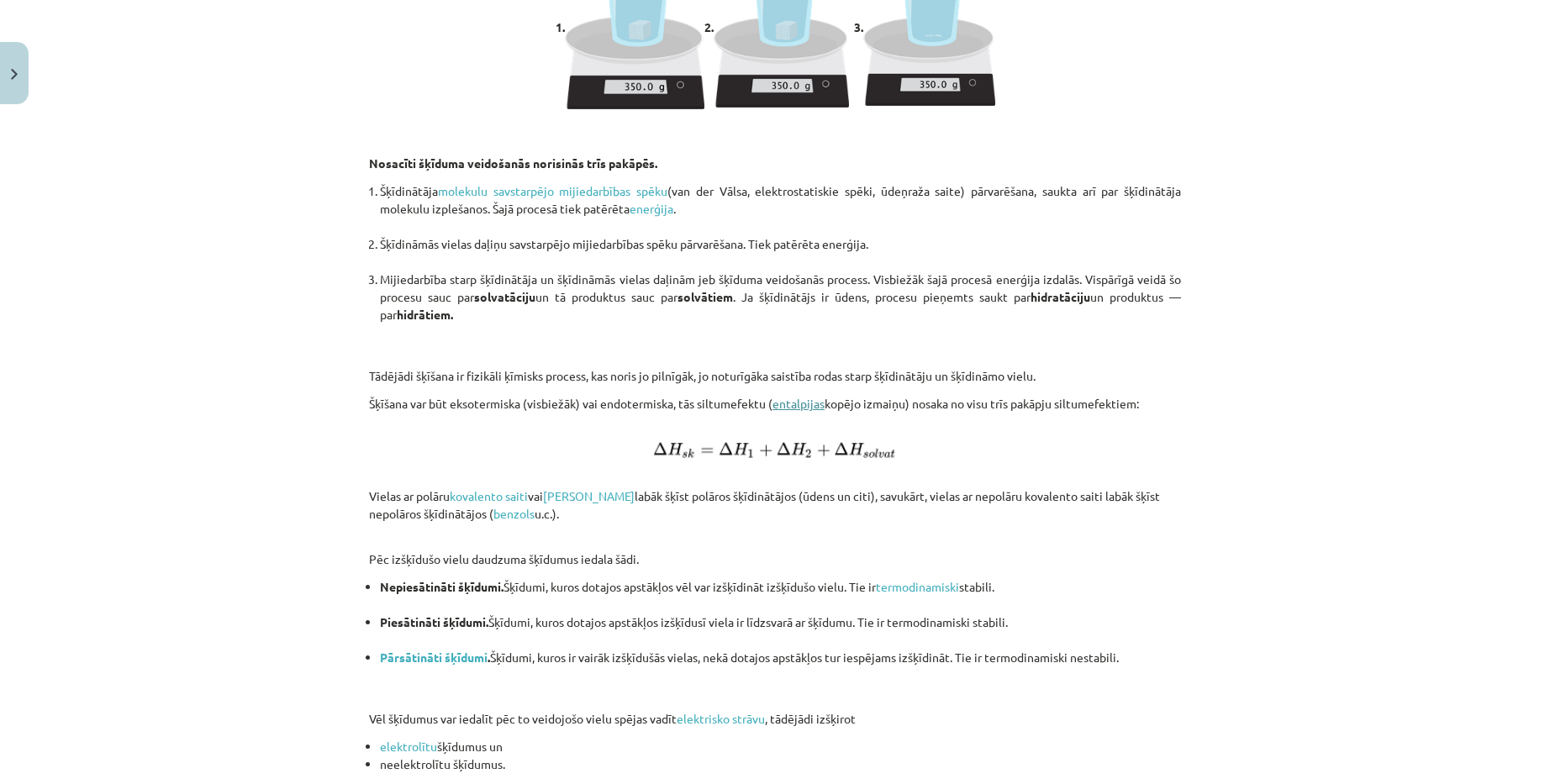
click at [783, 405] on link "entalpijas" at bounding box center [798, 403] width 52 height 15
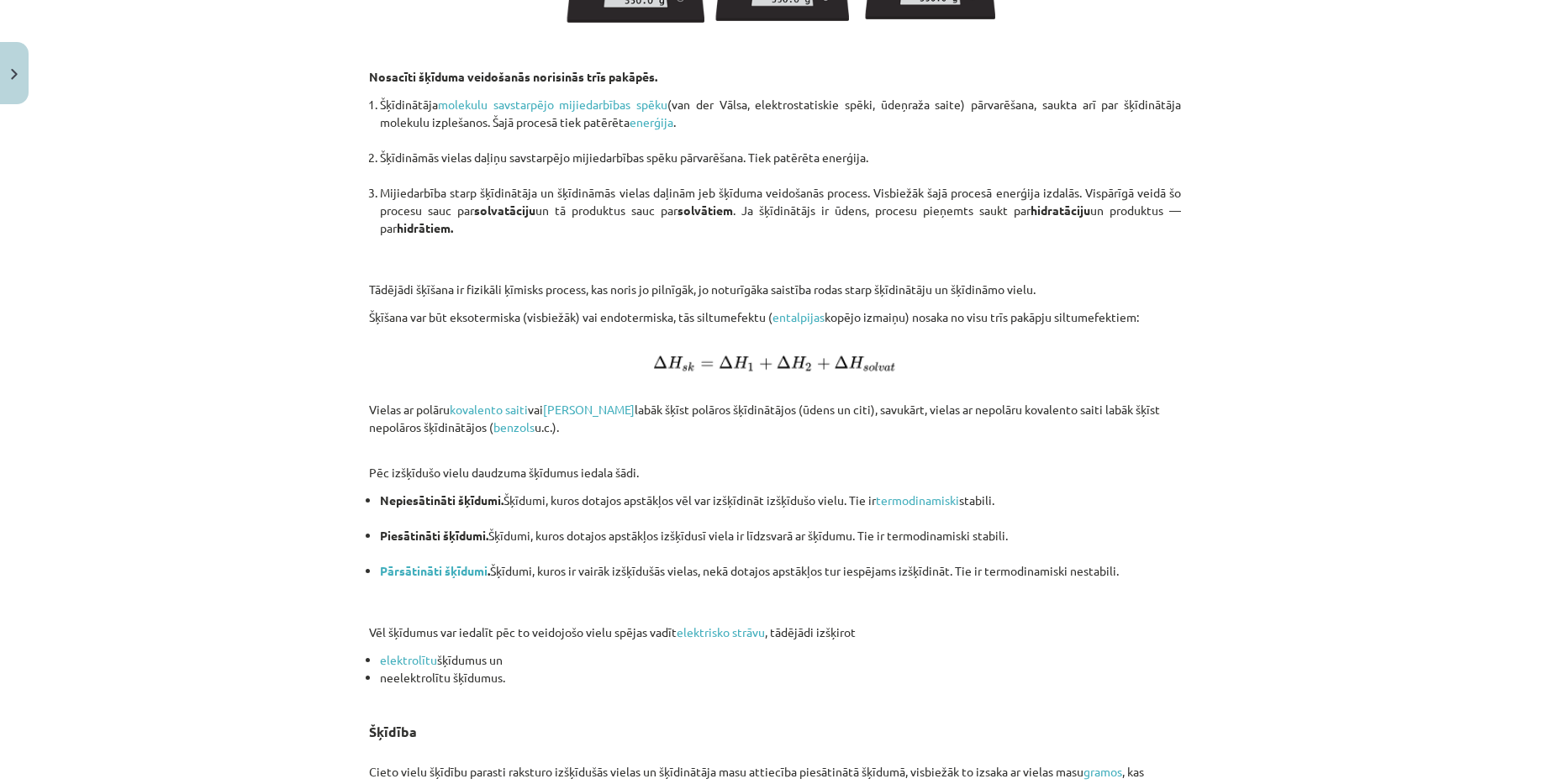
scroll to position [1765, 0]
click at [497, 408] on link "kovalento saiti" at bounding box center [489, 411] width 78 height 15
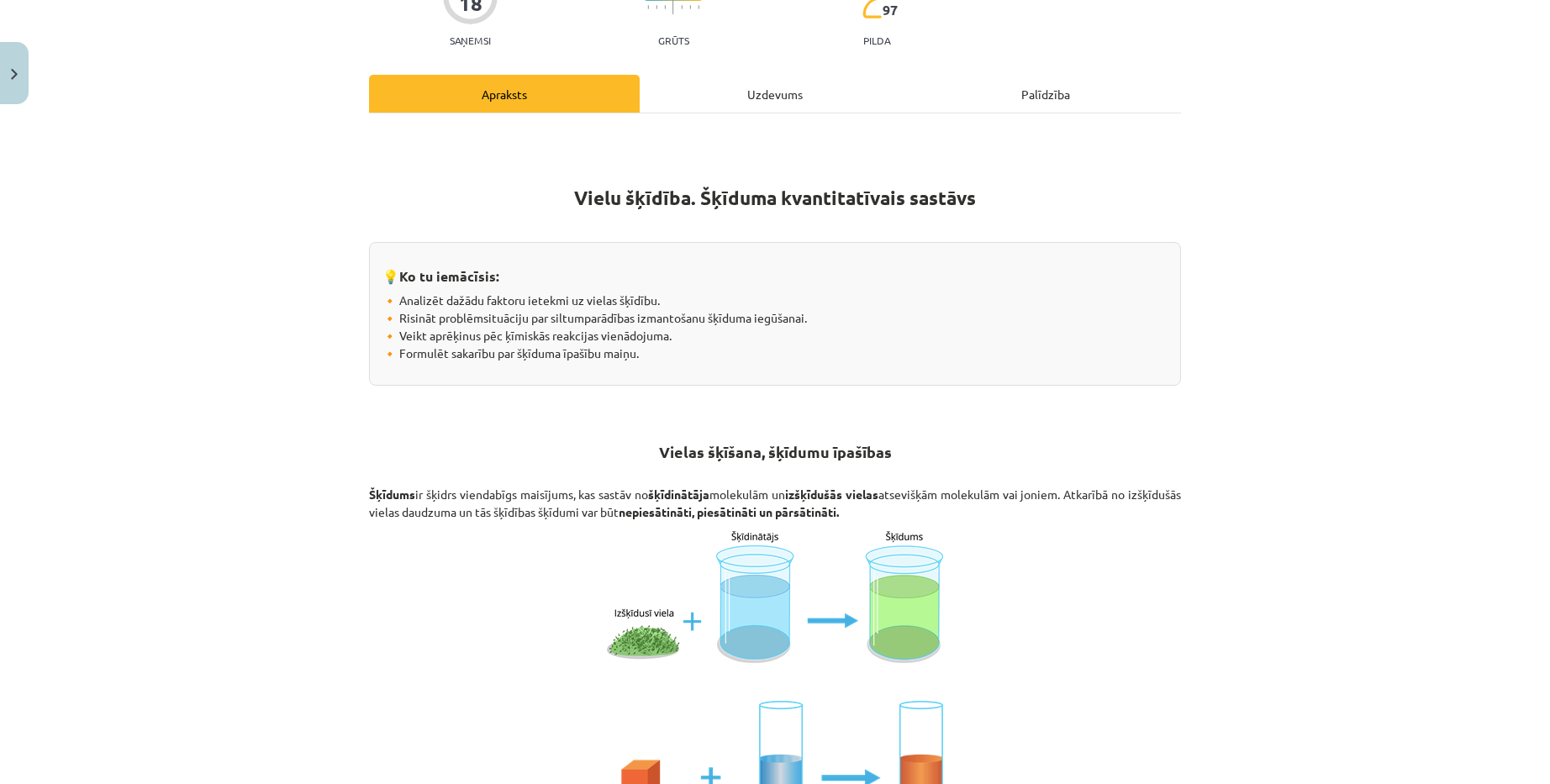
scroll to position [168, 0]
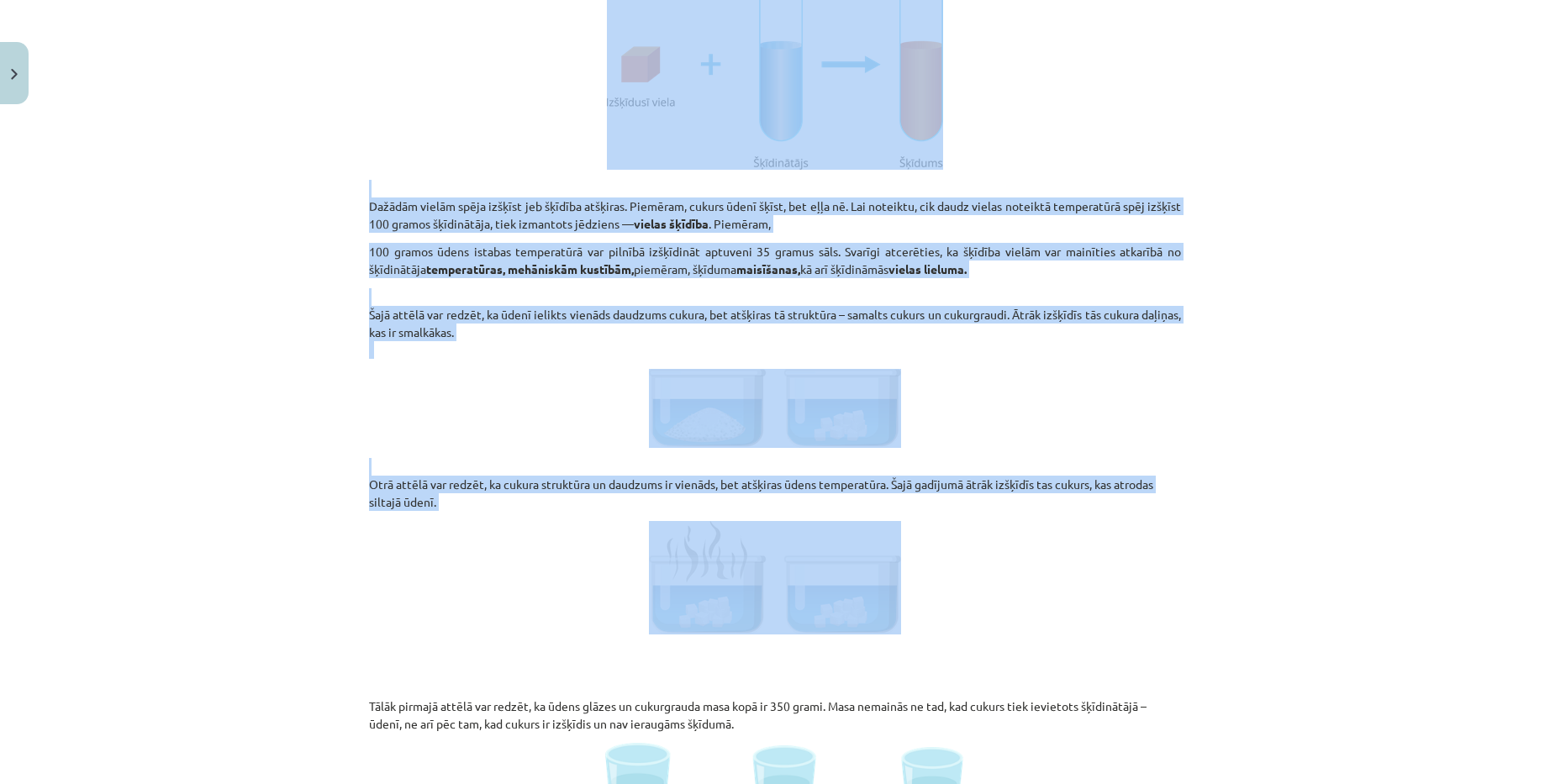
drag, startPoint x: 656, startPoint y: 448, endPoint x: 950, endPoint y: 516, distance: 301.8
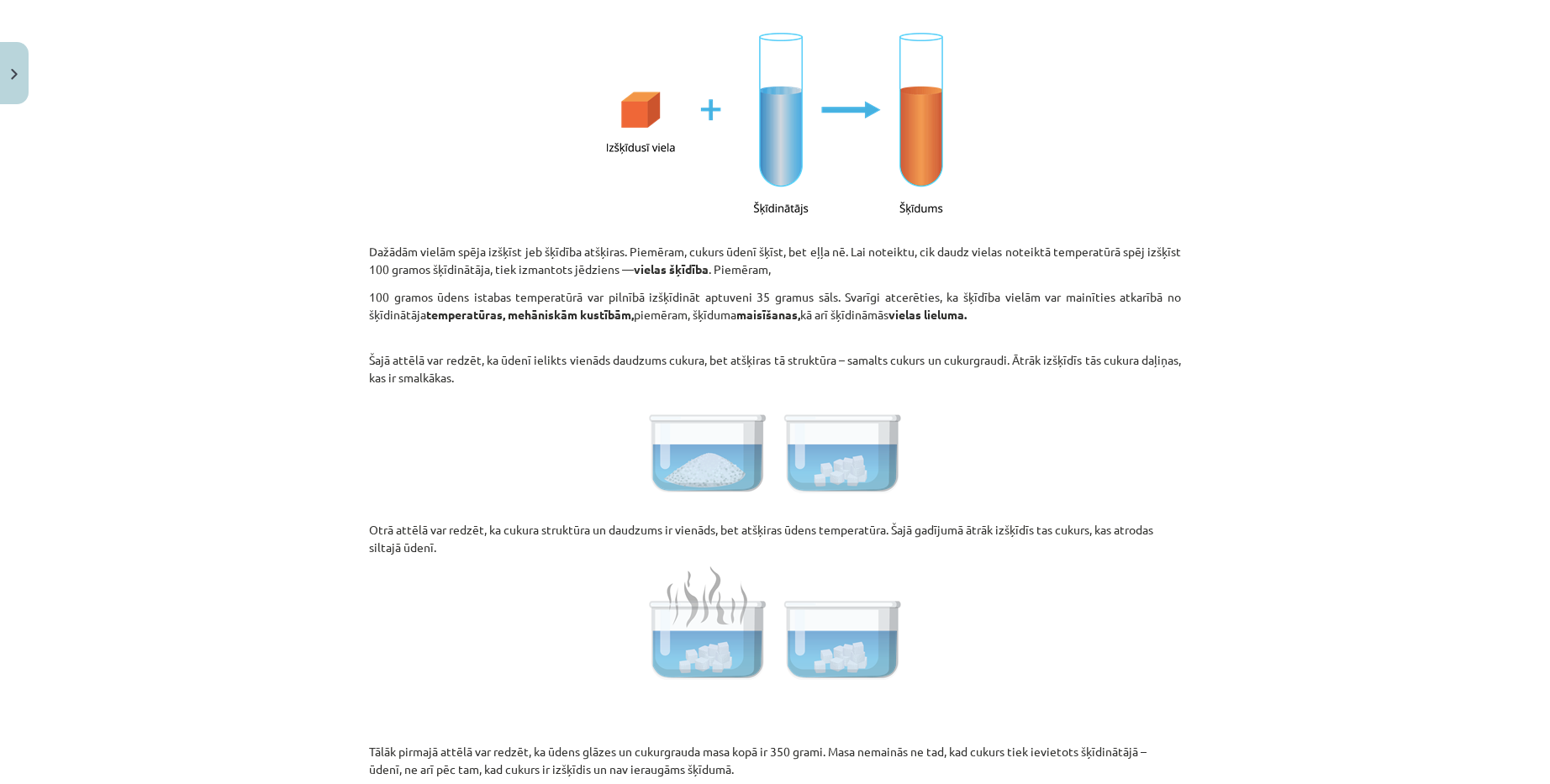
drag, startPoint x: 950, startPoint y: 516, endPoint x: 862, endPoint y: 469, distance: 99.8
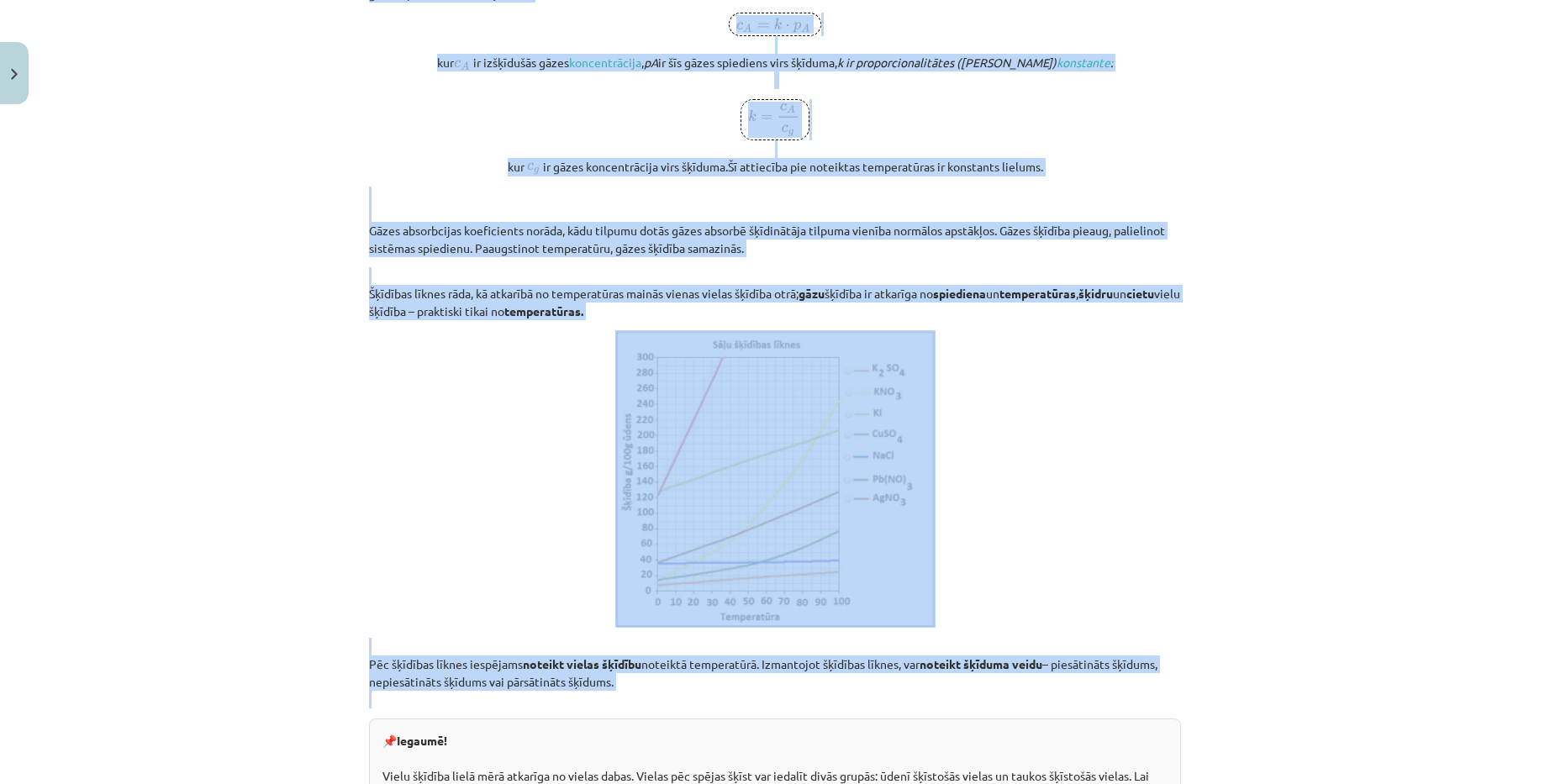
scroll to position [2857, 0]
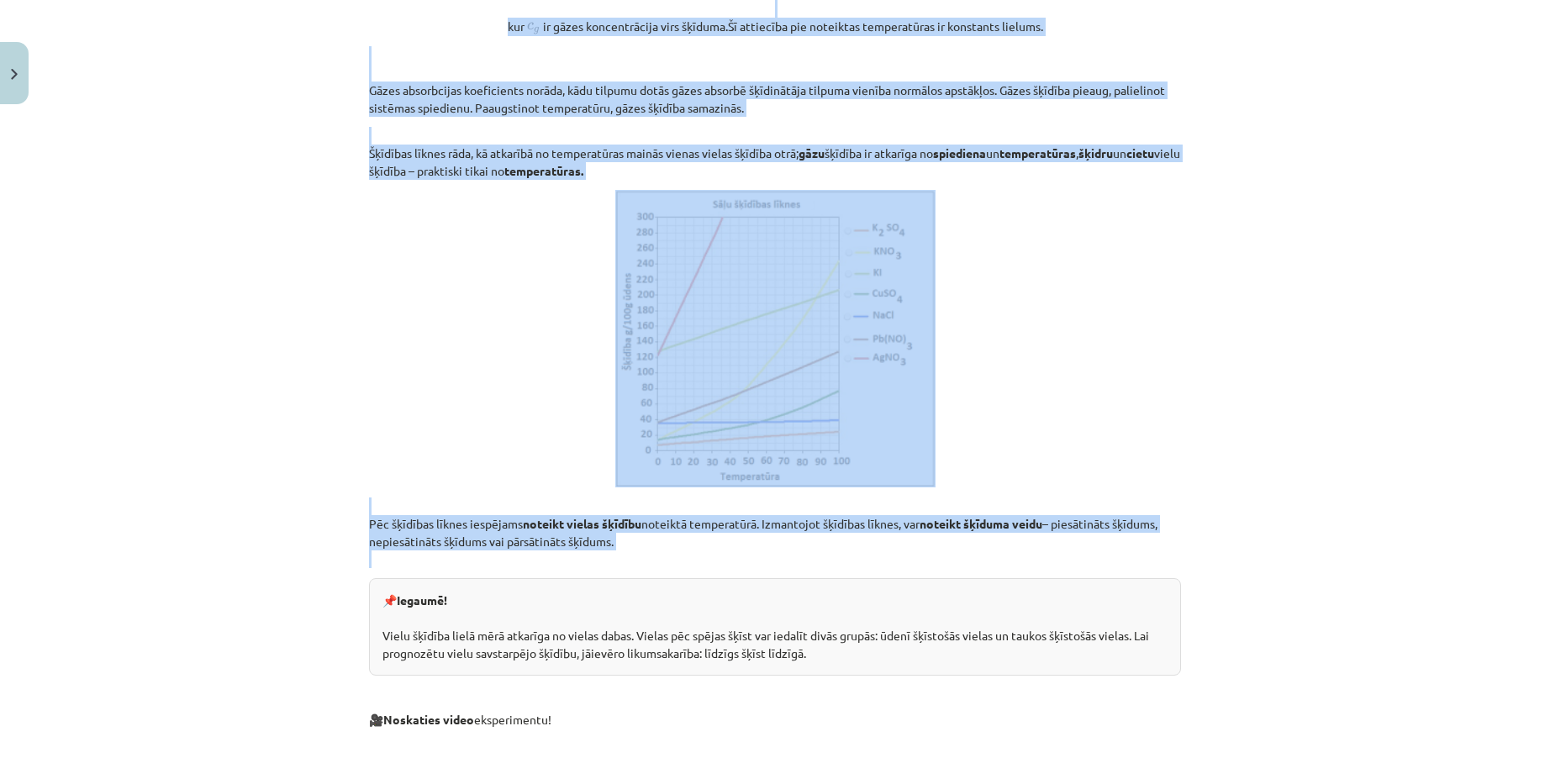
drag, startPoint x: 656, startPoint y: 535, endPoint x: 1051, endPoint y: 547, distance: 395.2
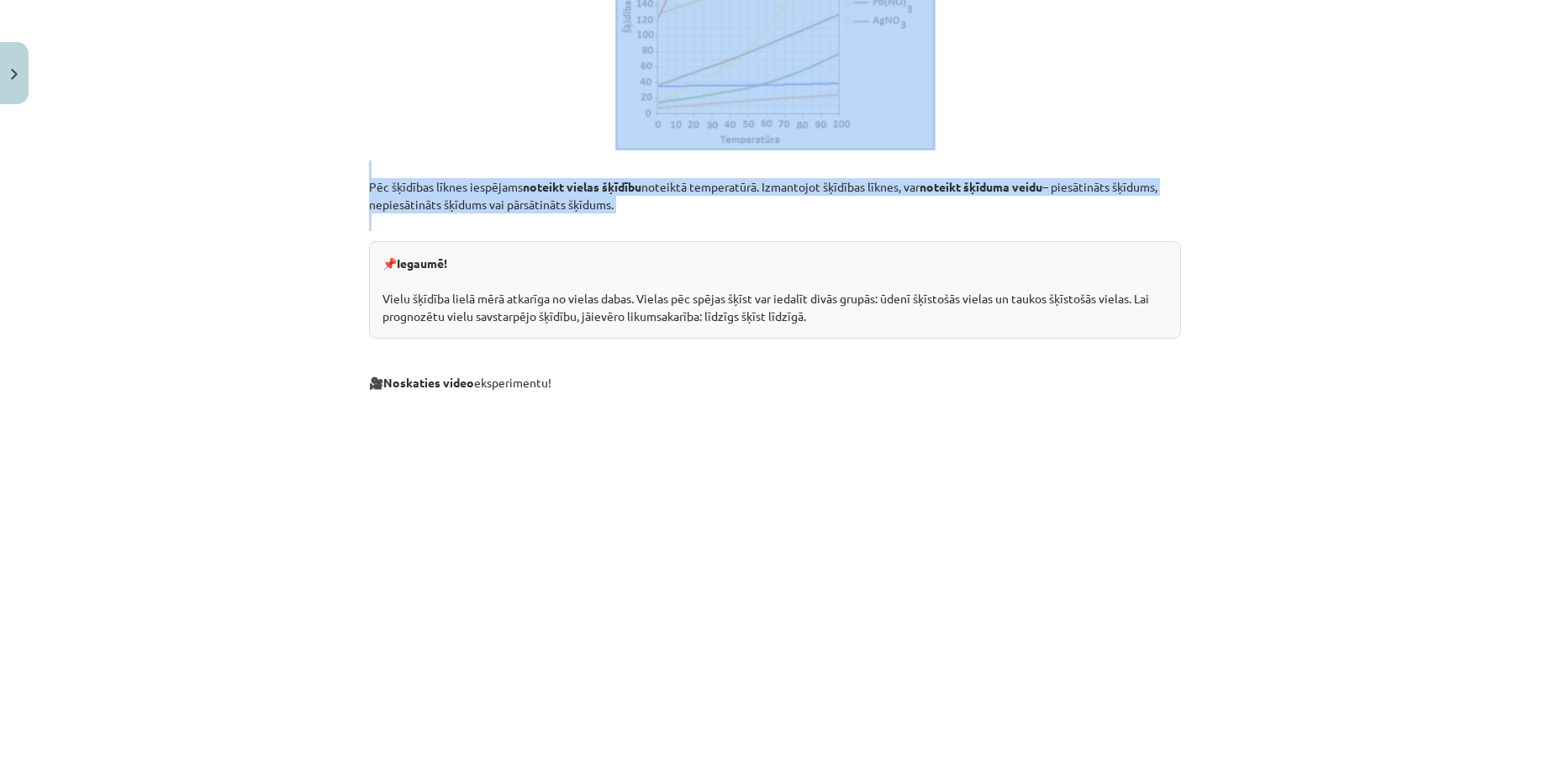
scroll to position [3109, 0]
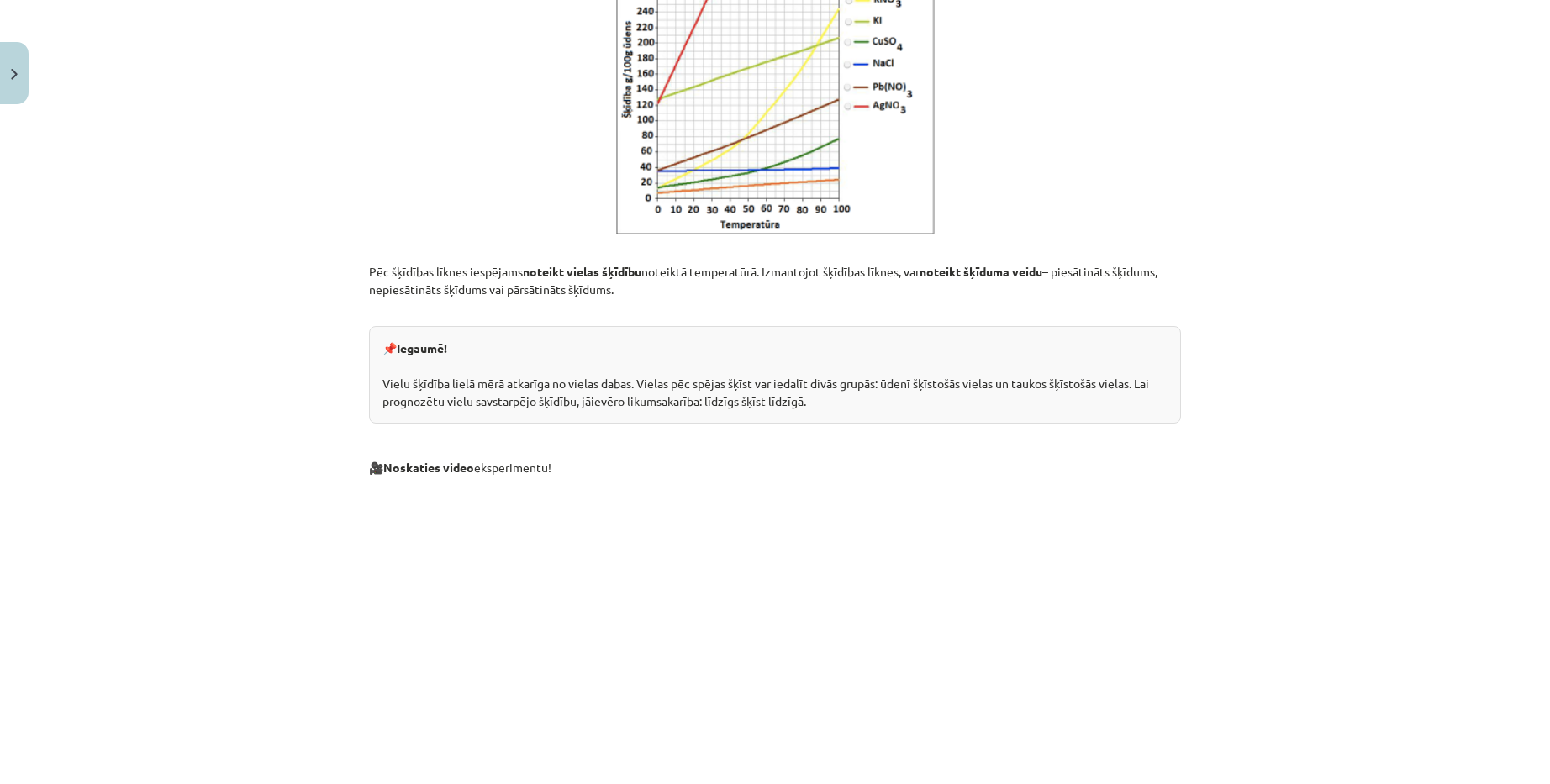
click at [1238, 360] on div "Mācību tēma: Ķīmijas i - 10. klases 1. ieskaites mācību materiāls #3 2. tema. V…" at bounding box center [775, 392] width 1550 height 784
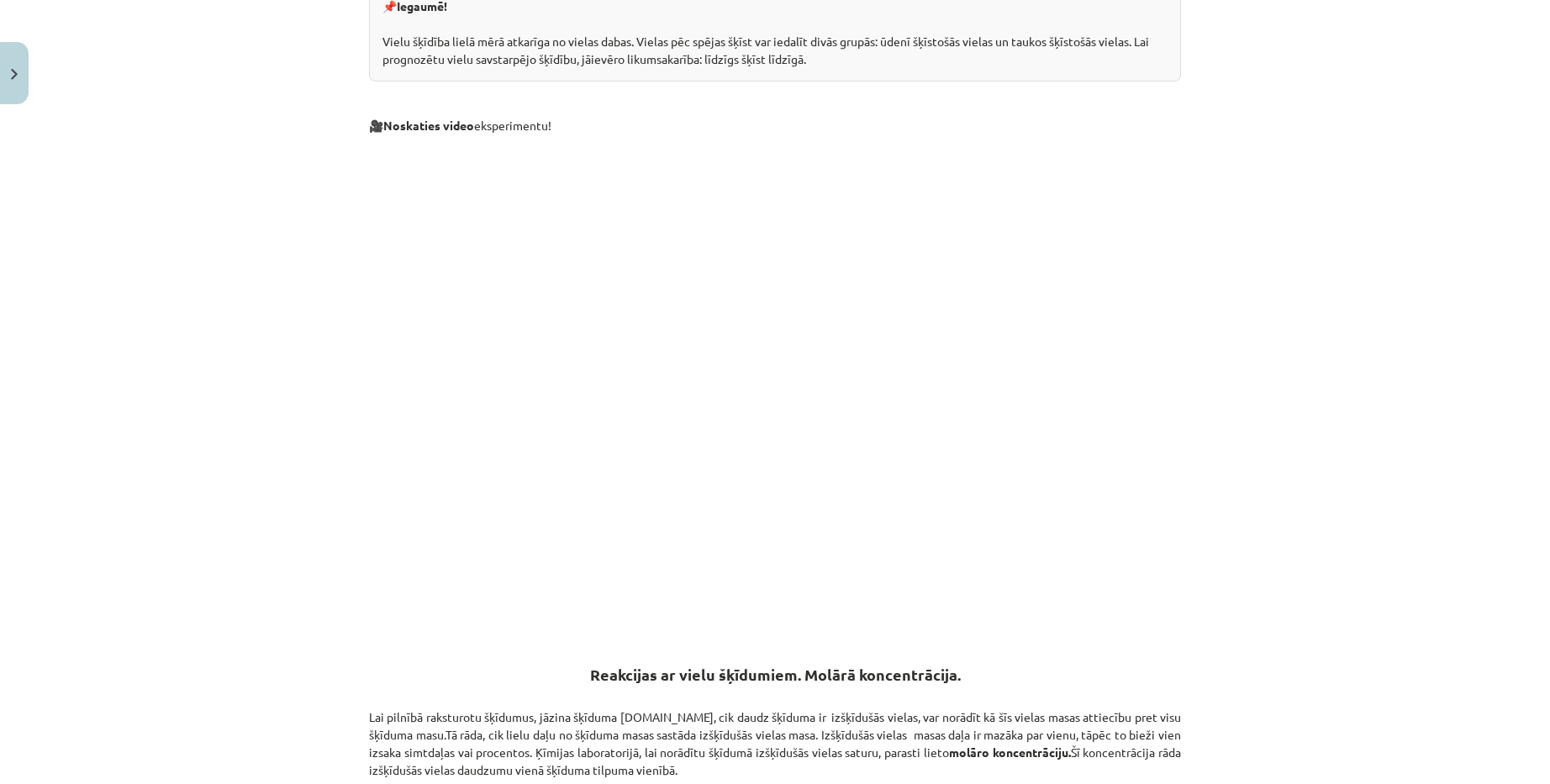
scroll to position [3457, 0]
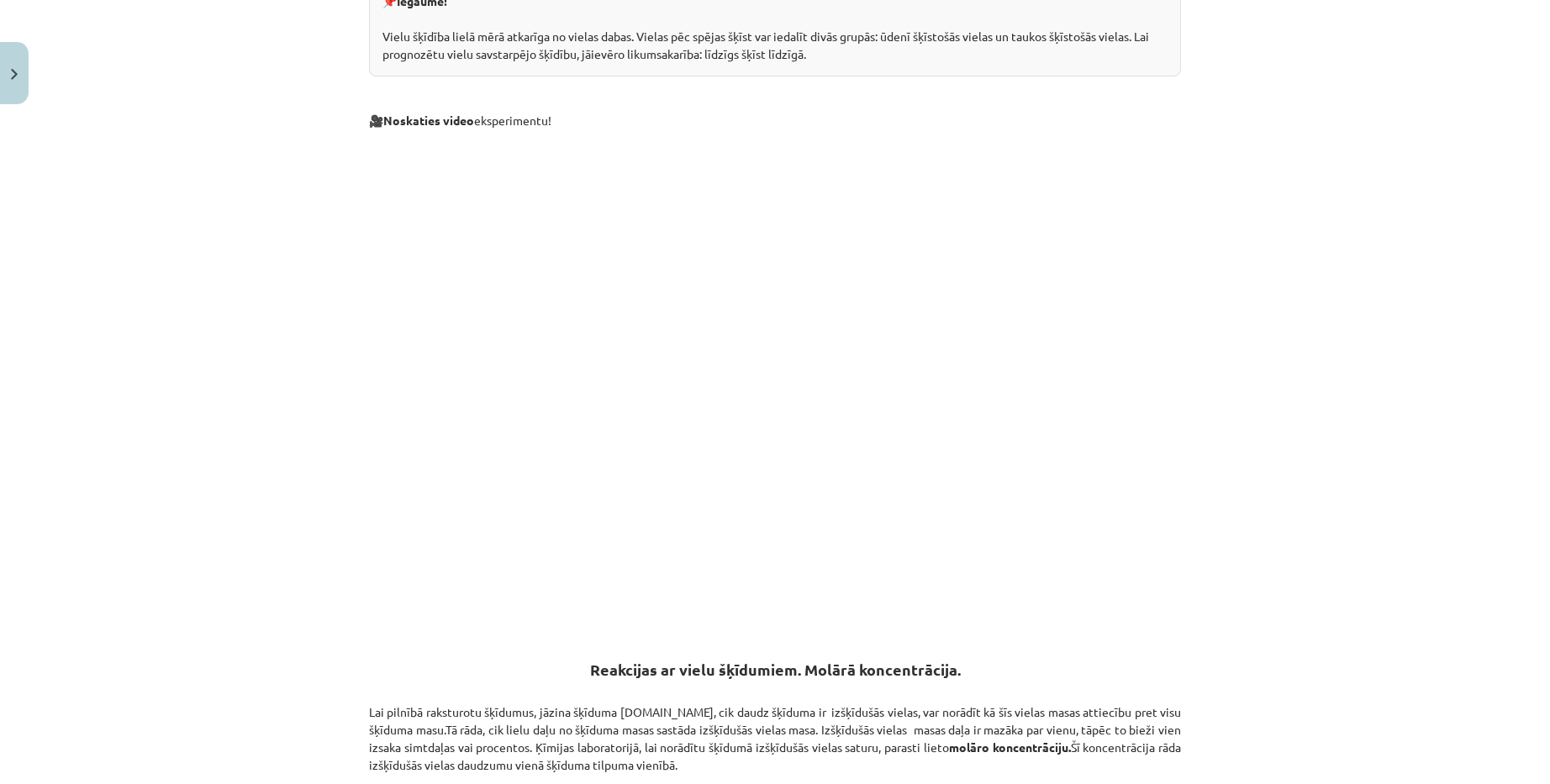
click at [1006, 760] on p "Lai pilnībā raksturotu šķīdumus, jāzina šķīduma sastāvs.To, cik daudz šķīduma i…" at bounding box center [775, 730] width 812 height 88
click at [1481, 473] on div "Mācību tēma: Ķīmijas i - 10. klases 1. ieskaites mācību materiāls #3 2. tema. V…" at bounding box center [775, 392] width 1550 height 784
click at [1310, 376] on div "Mācību tēma: Ķīmijas i - 10. klases 1. ieskaites mācību materiāls #3 2. tema. V…" at bounding box center [775, 392] width 1550 height 784
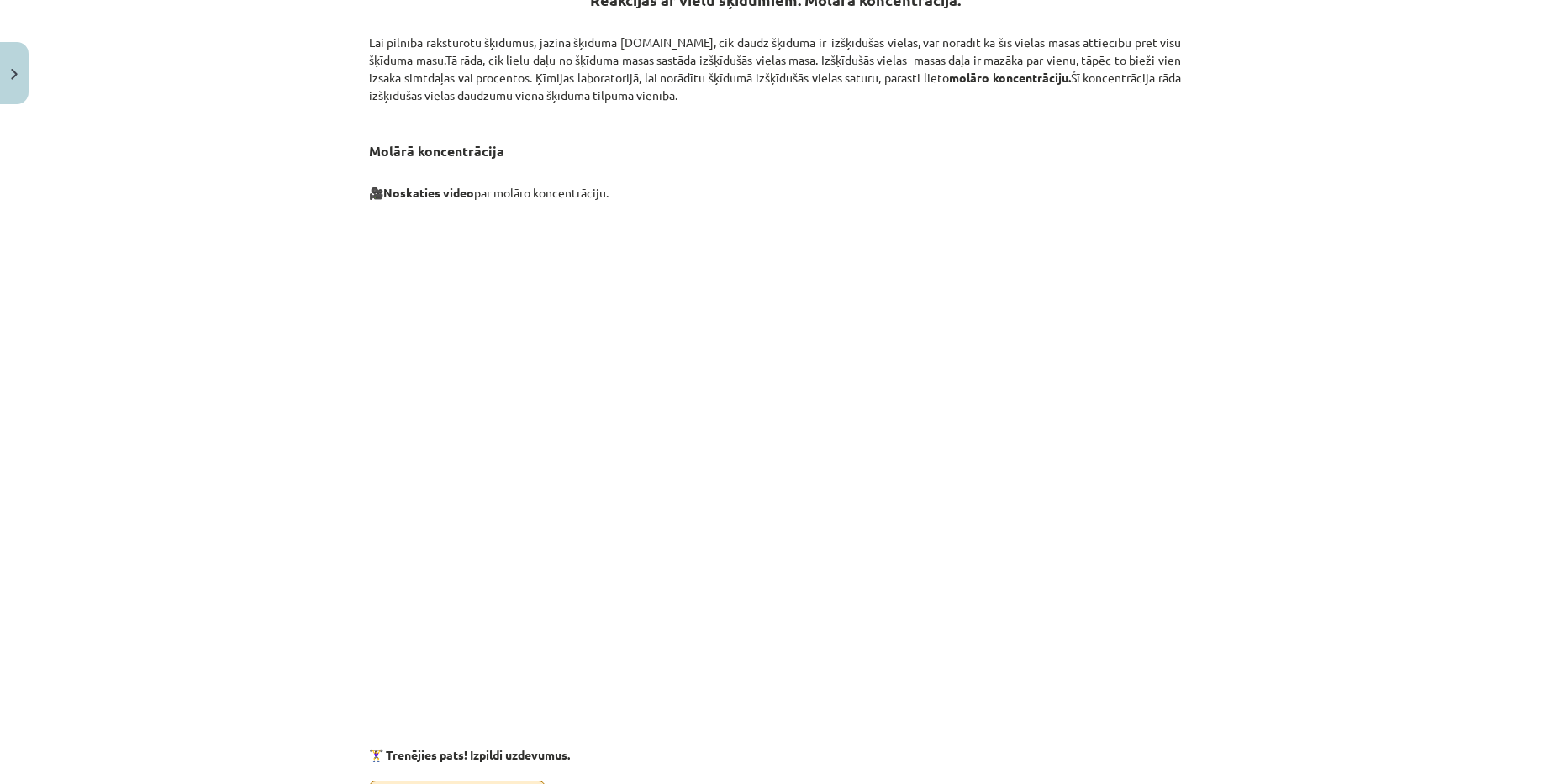
scroll to position [4129, 0]
click at [771, 750] on p "🏋️‍♀️ Trenējies pats! Izpildi uzdevumus. 📋 Lejupielādējiet uzdevumu" at bounding box center [775, 758] width 812 height 136
click at [1329, 353] on div "Mācību tēma: Ķīmijas i - 10. klases 1. ieskaites mācību materiāls #3 2. tema. V…" at bounding box center [775, 392] width 1550 height 784
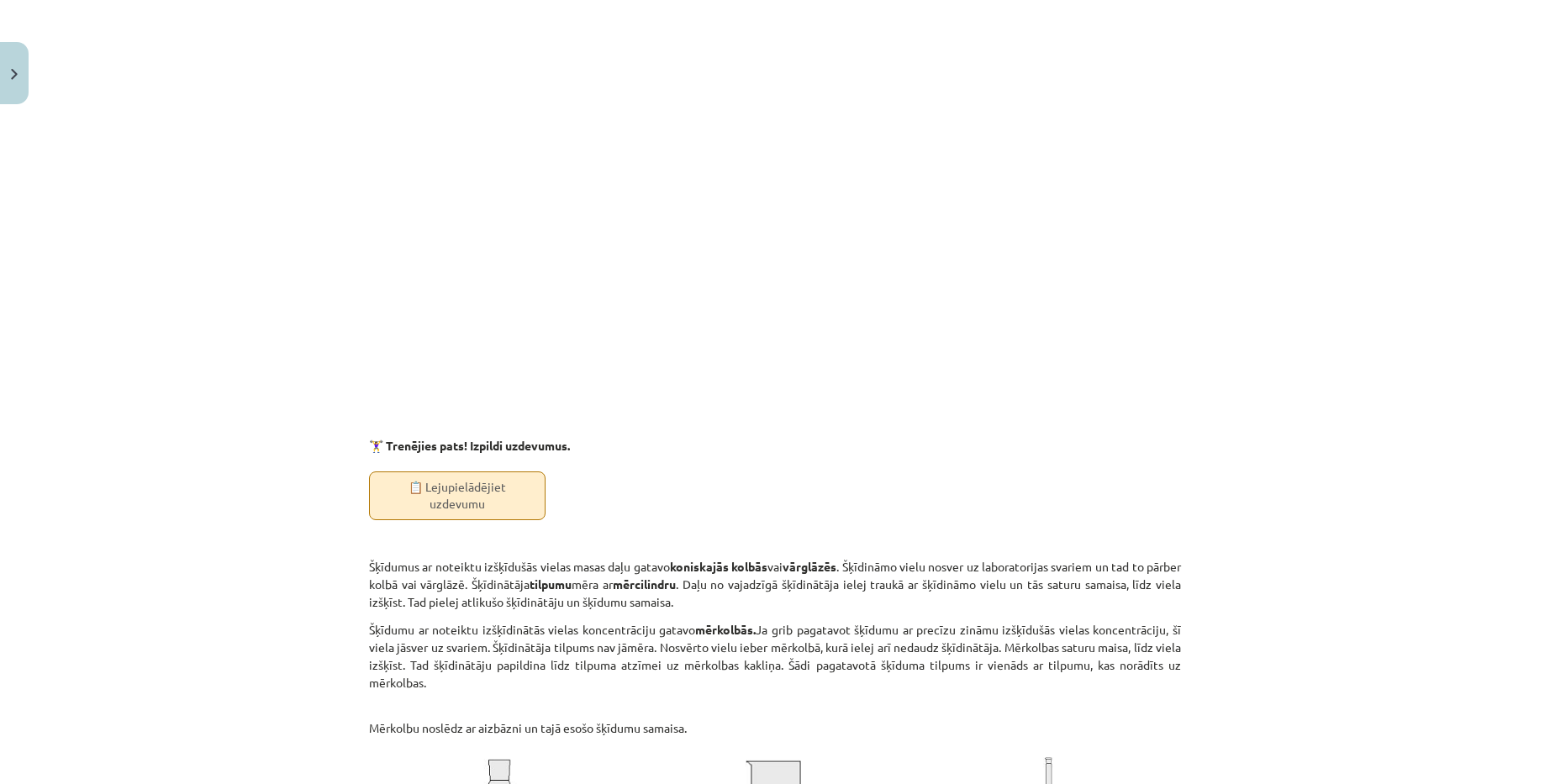
scroll to position [4465, 0]
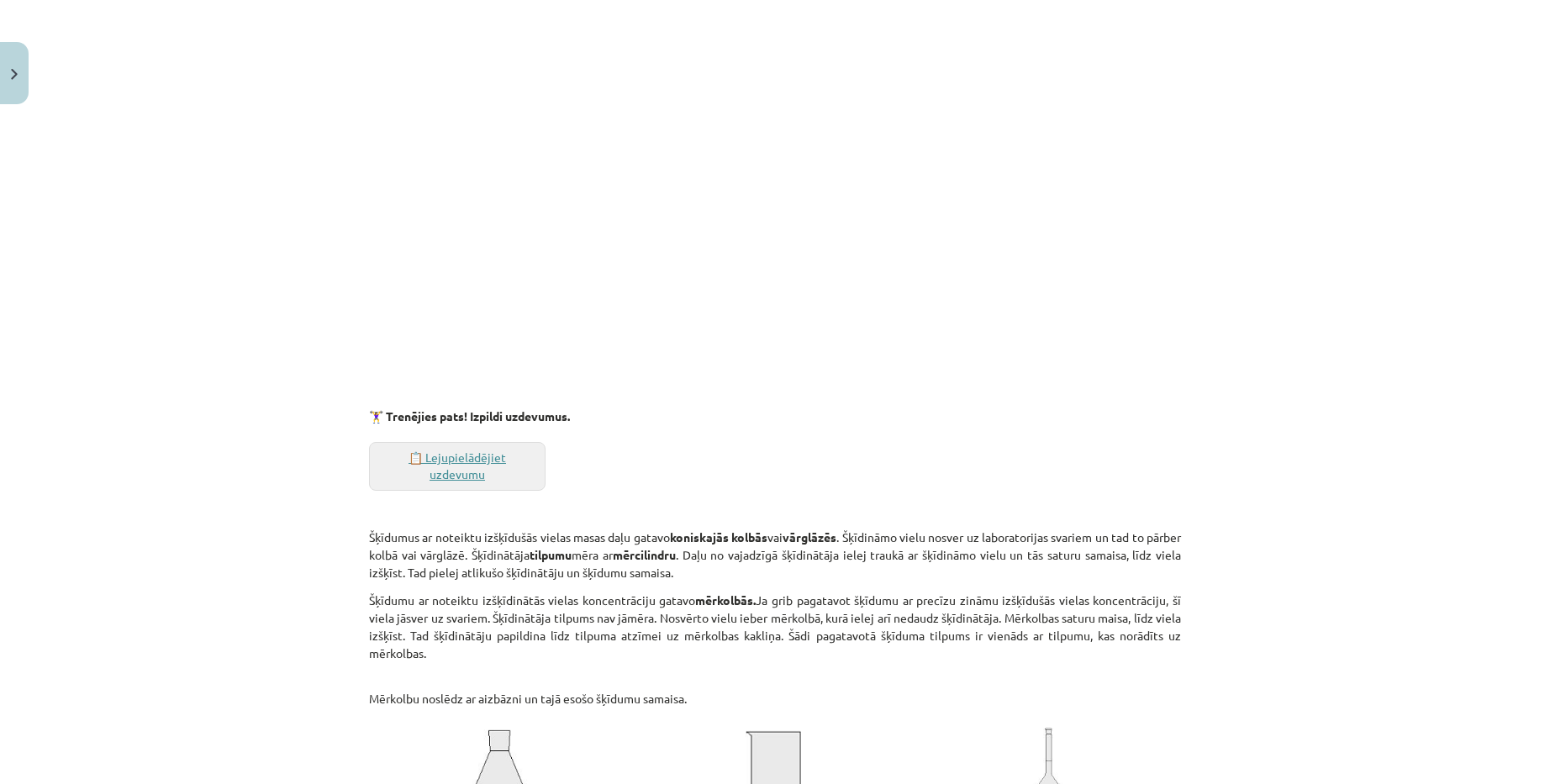
click at [455, 447] on link "📋 Lejupielādējiet uzdevumu" at bounding box center [457, 466] width 177 height 49
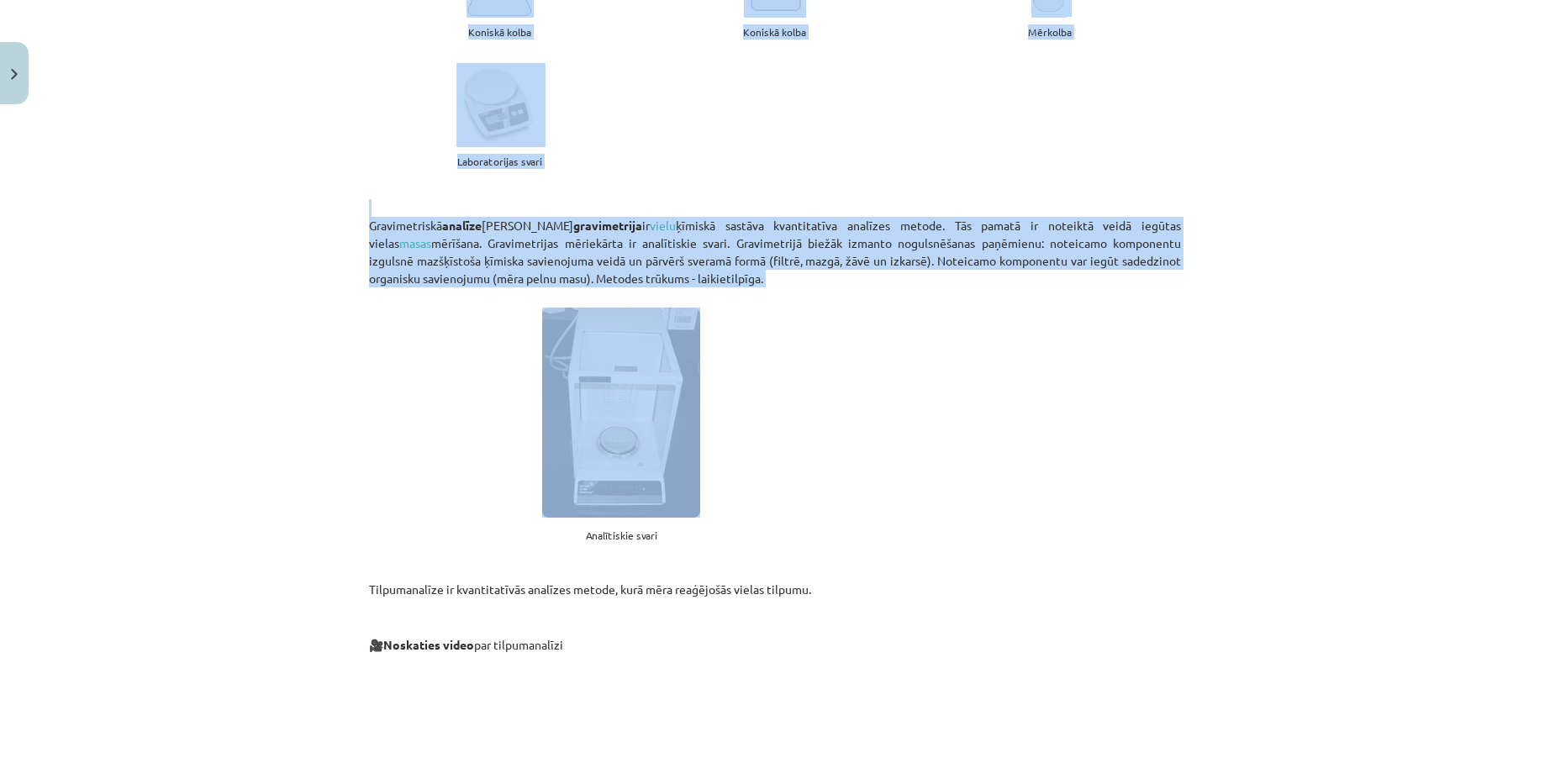
scroll to position [5388, 0]
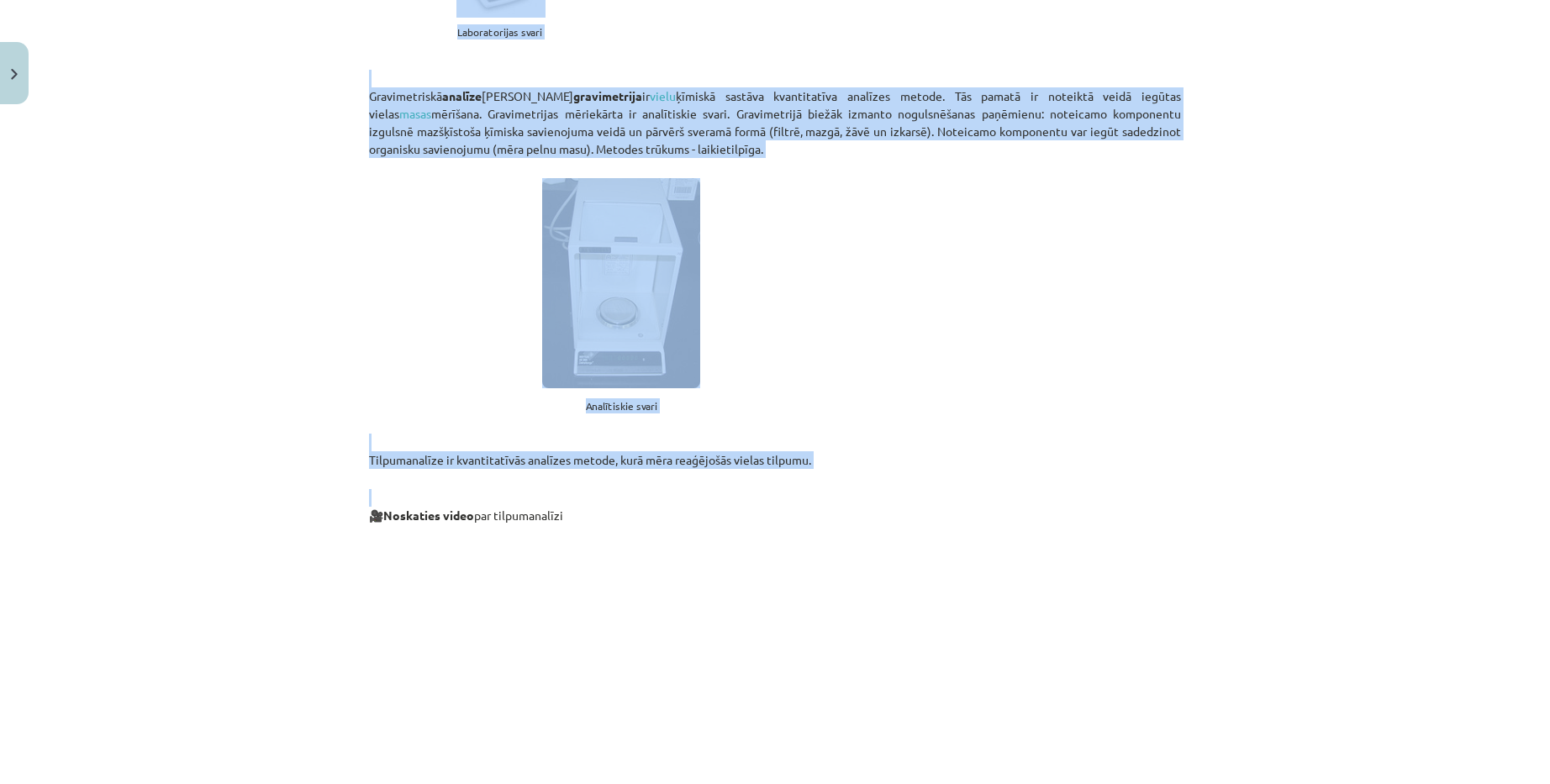
drag, startPoint x: 365, startPoint y: 275, endPoint x: 812, endPoint y: 476, distance: 490.1
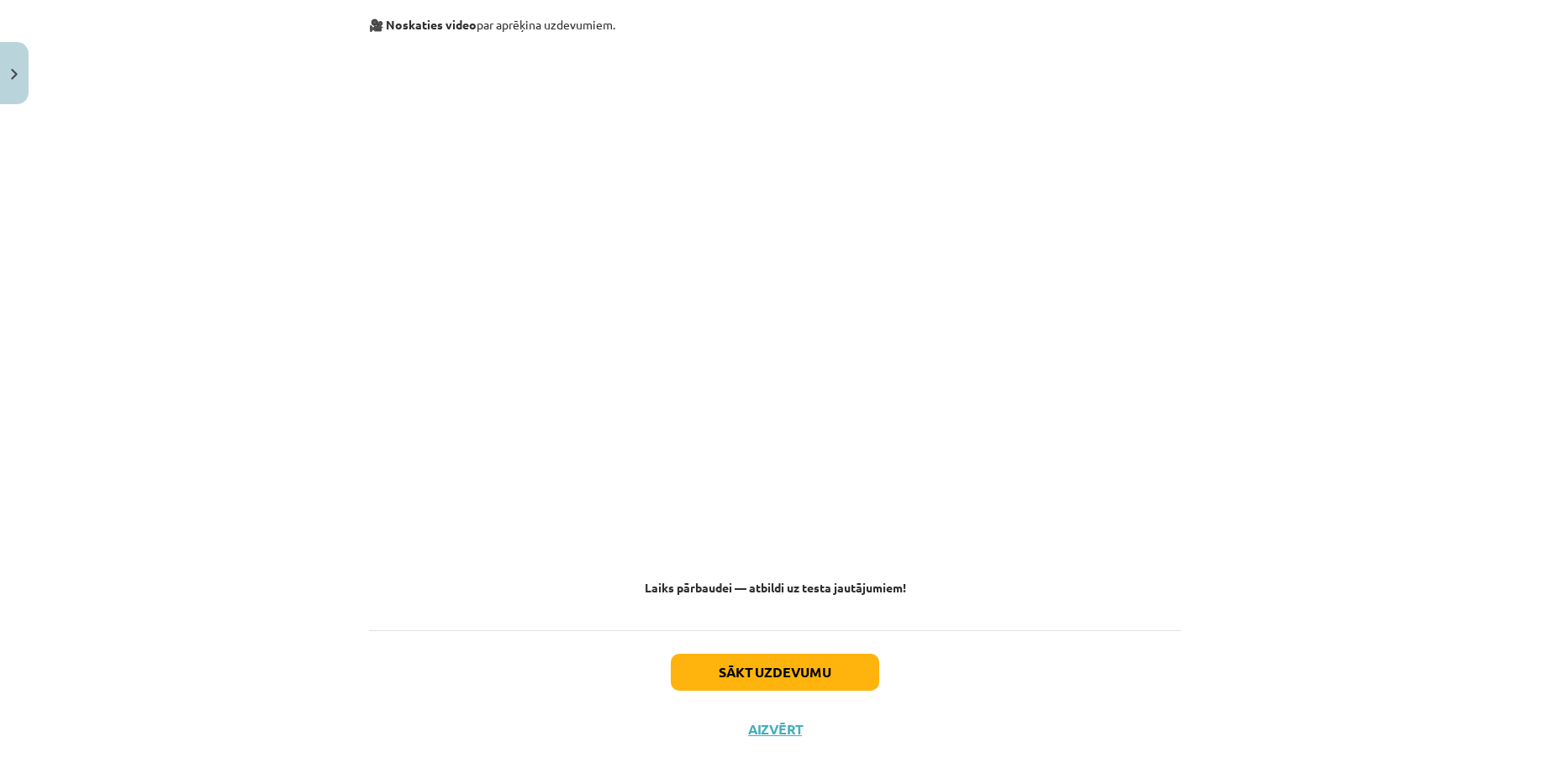
scroll to position [6481, 0]
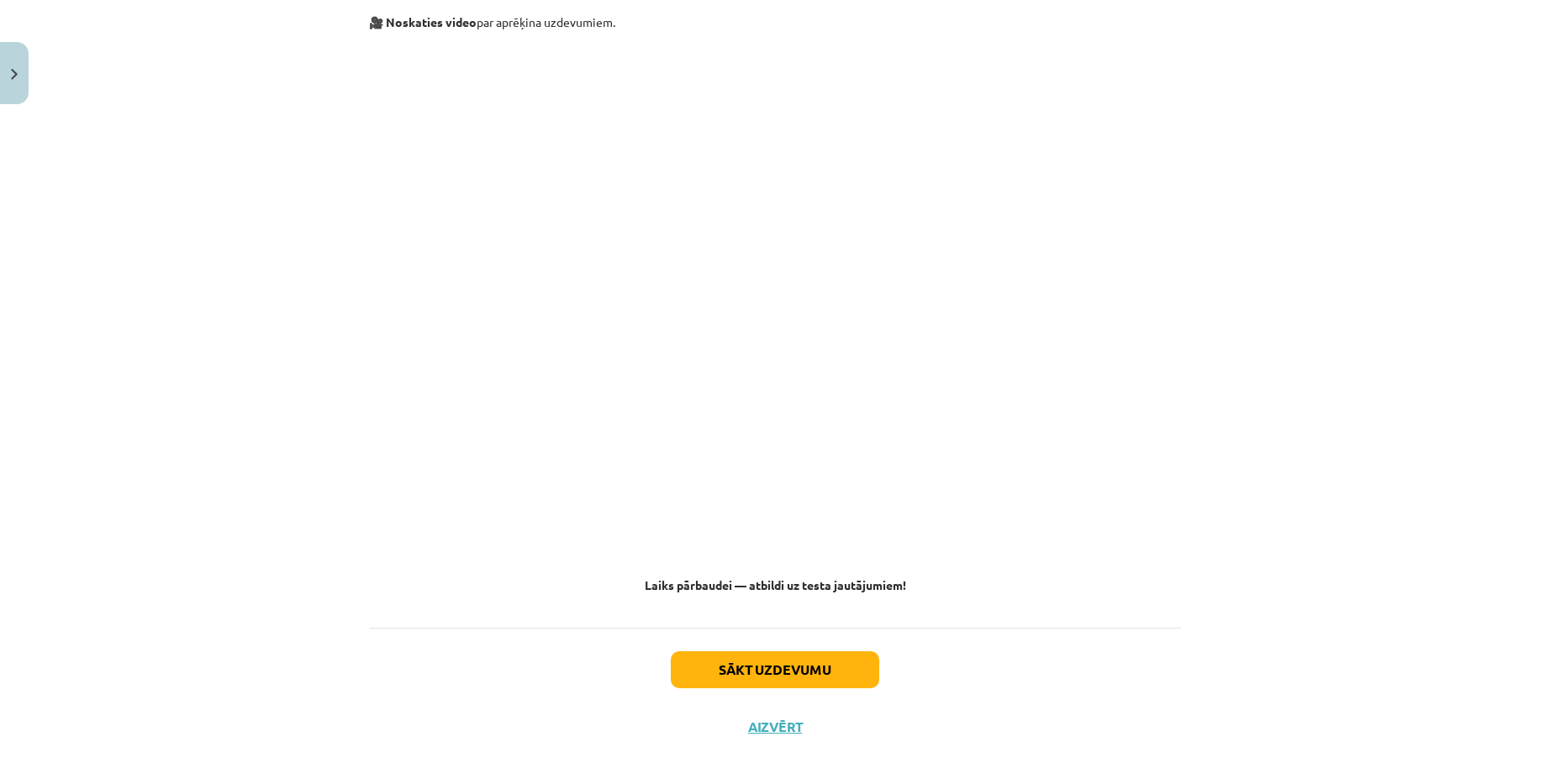
click at [1389, 181] on div "Mācību tēma: Ķīmijas i - 10. klases 1. ieskaites mācību materiāls #3 2. tema. V…" at bounding box center [775, 392] width 1550 height 784
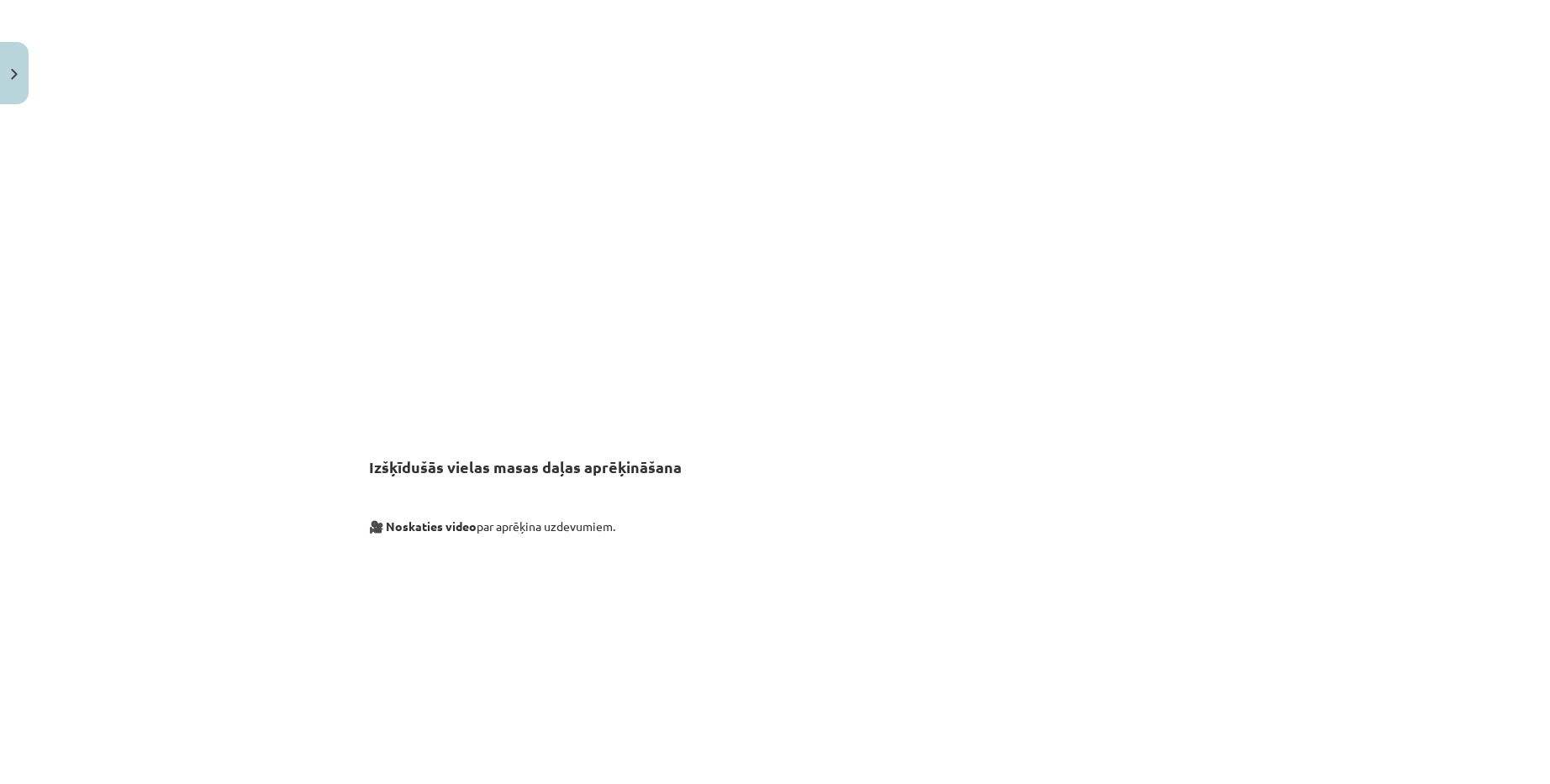
scroll to position [5724, 0]
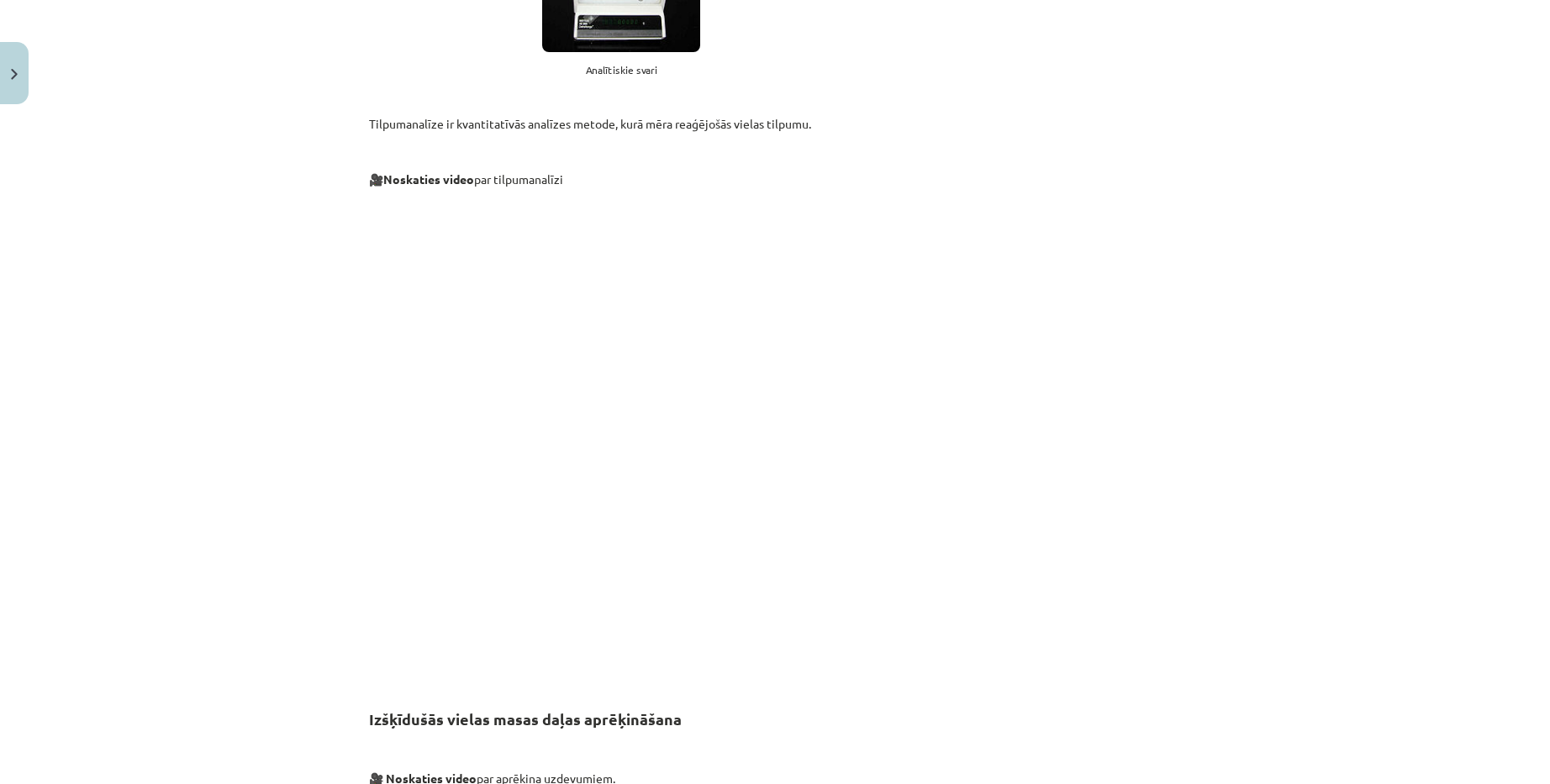
drag, startPoint x: 927, startPoint y: 771, endPoint x: 812, endPoint y: 718, distance: 126.6
click at [1410, 442] on div "Mācību tēma: Ķīmijas i - 10. klases 1. ieskaites mācību materiāls #3 2. tema. V…" at bounding box center [775, 392] width 1550 height 784
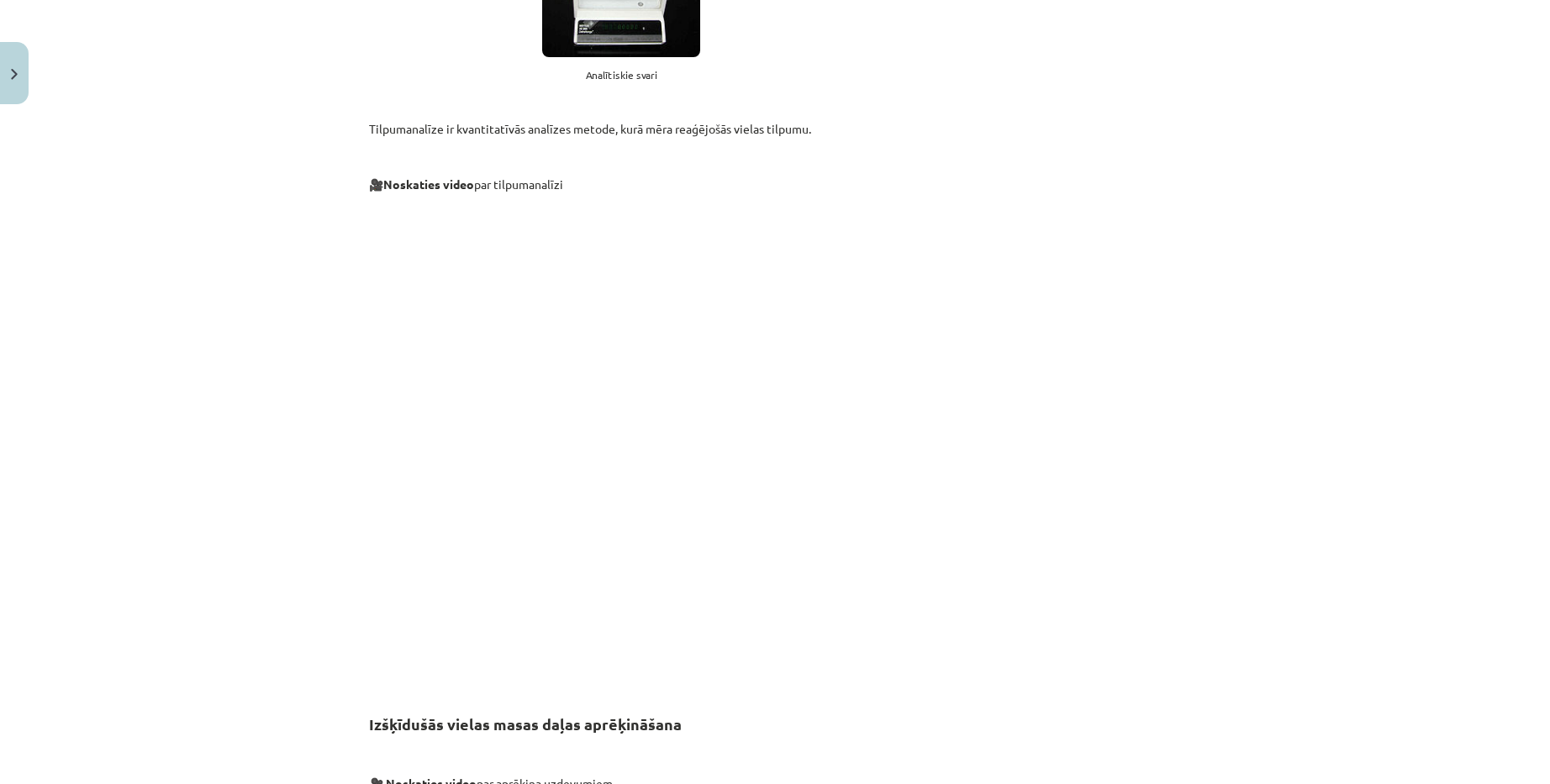
scroll to position [5640, 0]
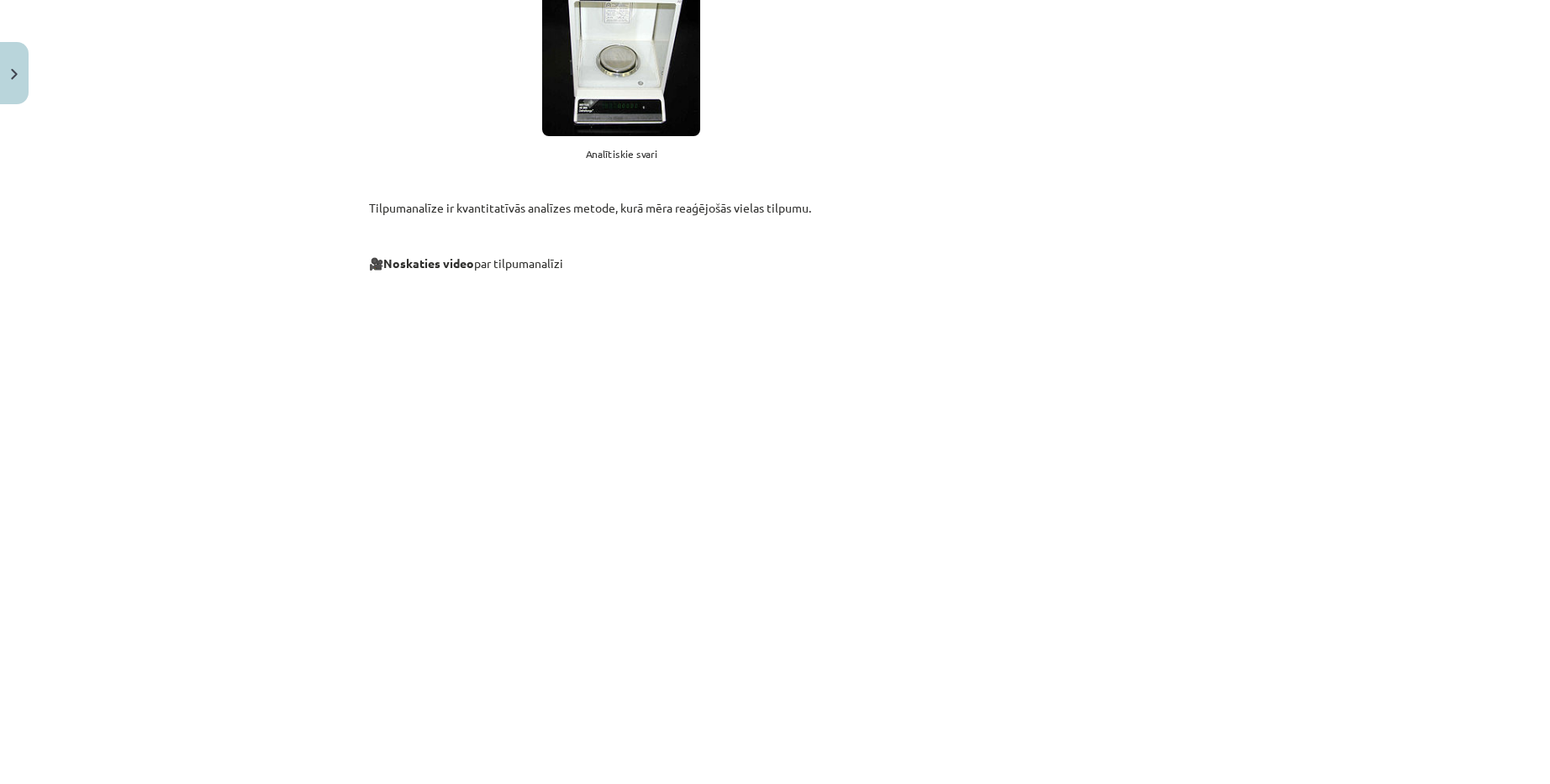
click at [1333, 360] on div "Mācību tēma: Ķīmijas i - 10. klases 1. ieskaites mācību materiāls #3 2. tema. V…" at bounding box center [775, 392] width 1550 height 784
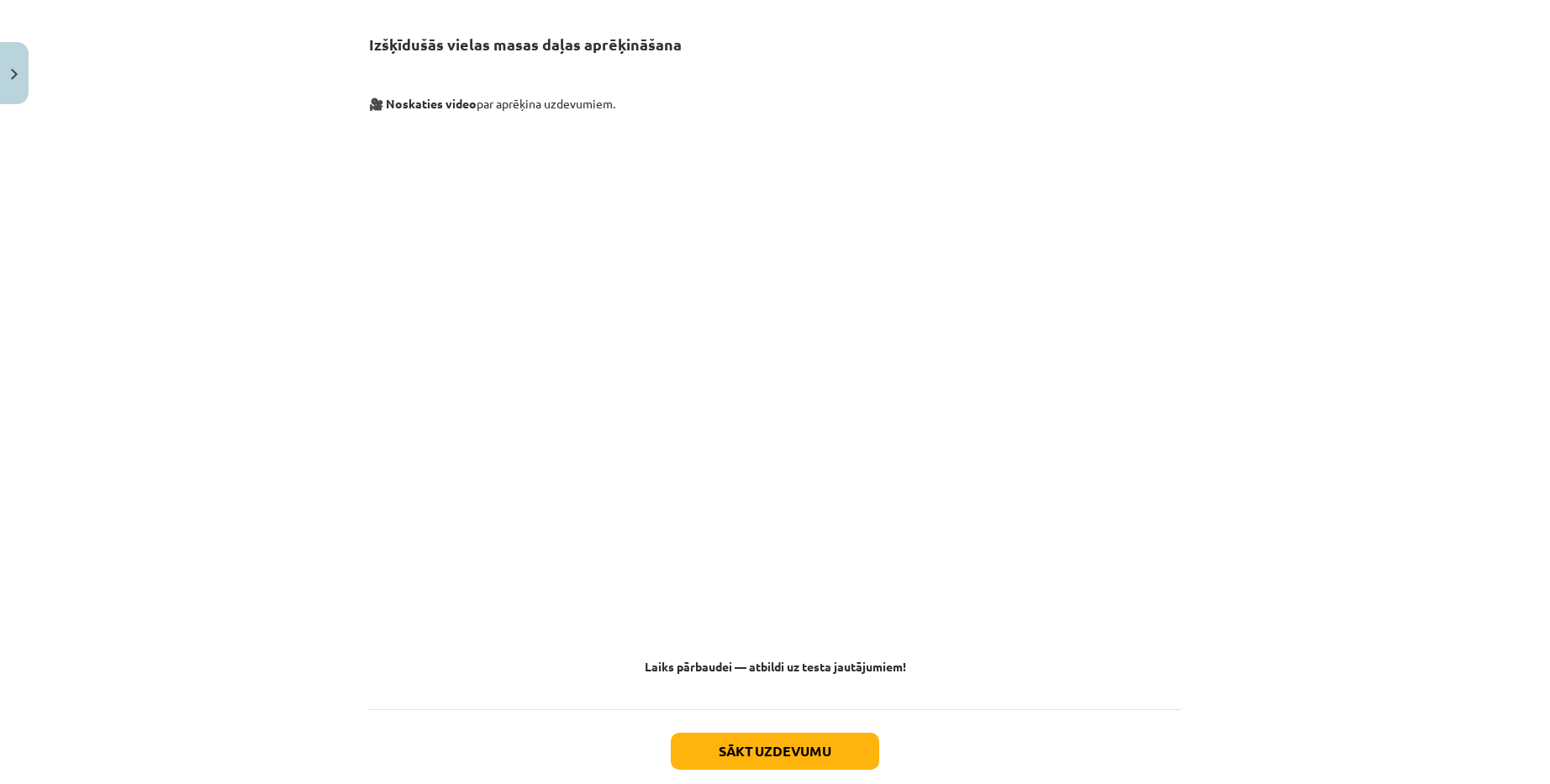
scroll to position [6397, 0]
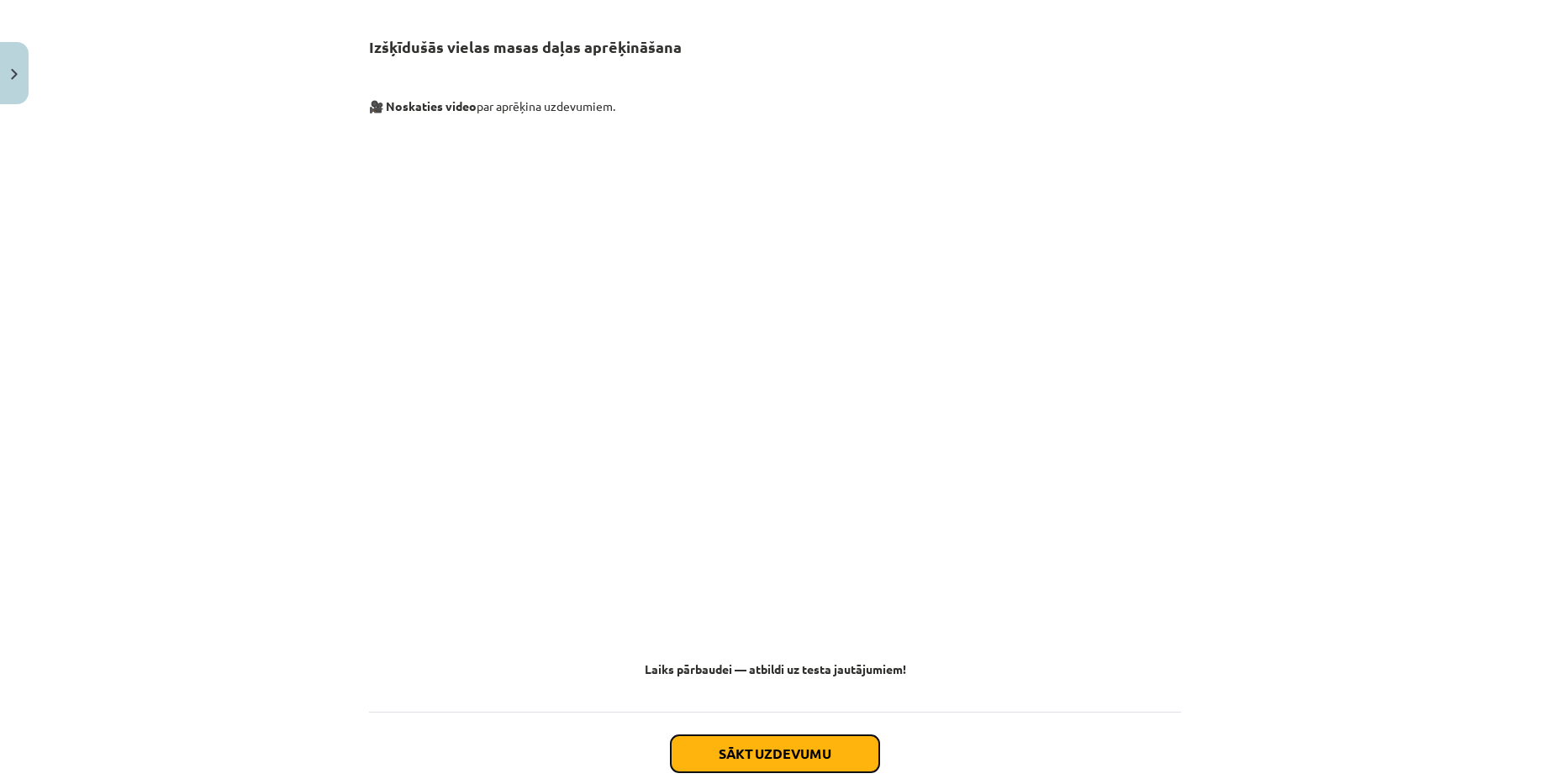
click at [781, 735] on button "Sākt uzdevumu" at bounding box center [775, 754] width 209 height 37
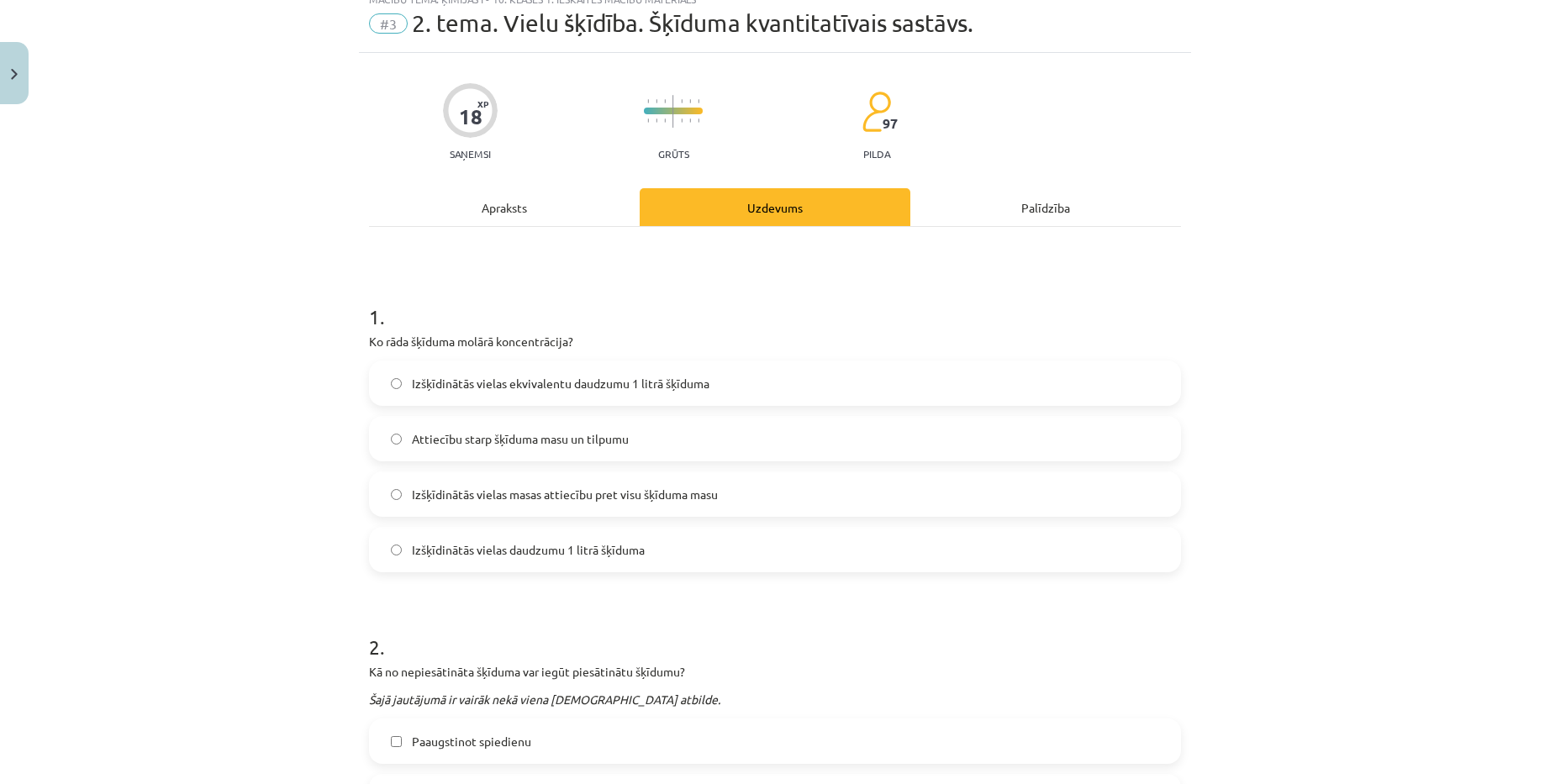
scroll to position [42, 0]
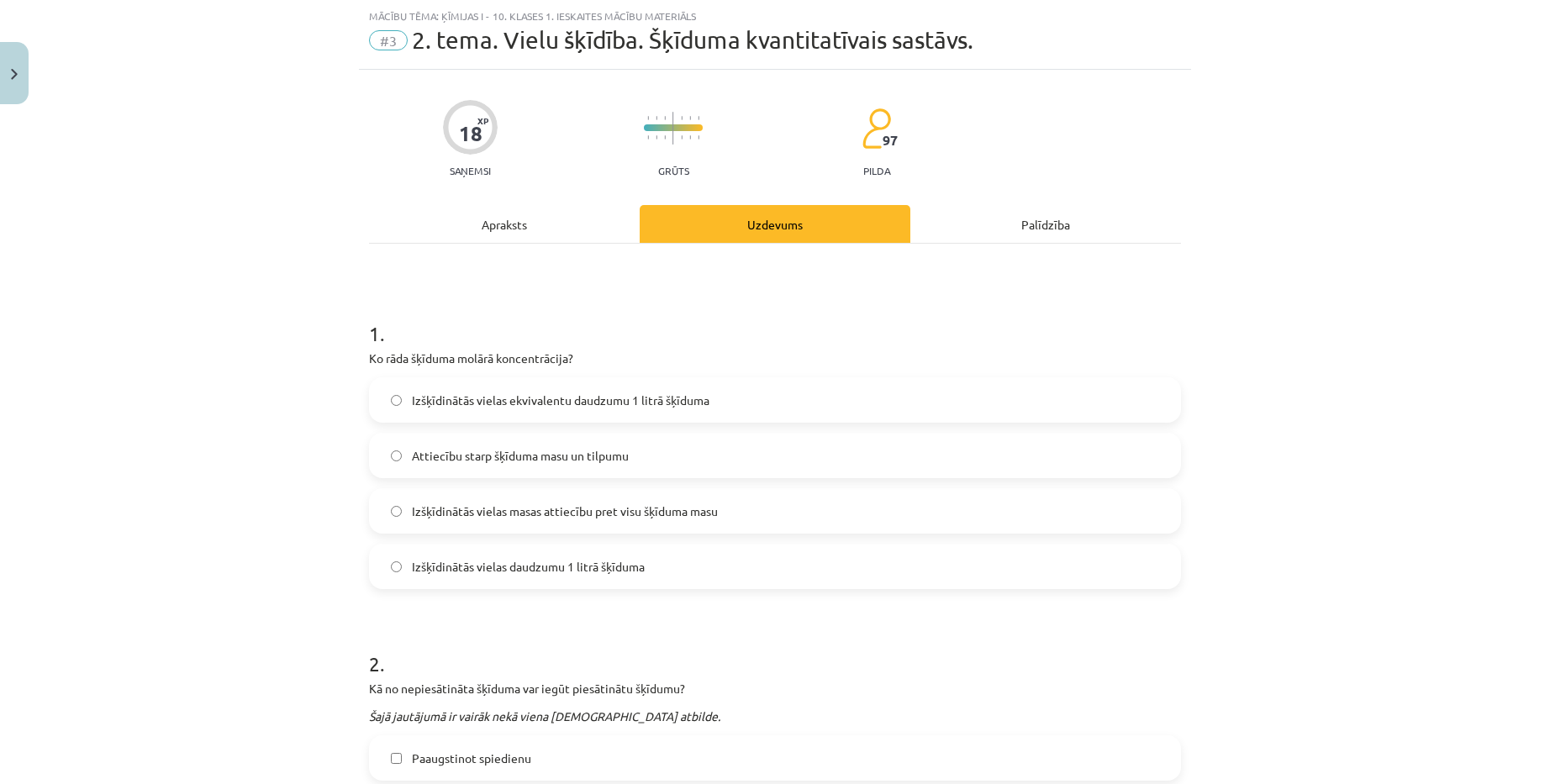
click at [559, 461] on span "Attiecību starp šķīduma masu un tilpumu" at bounding box center [520, 456] width 217 height 17
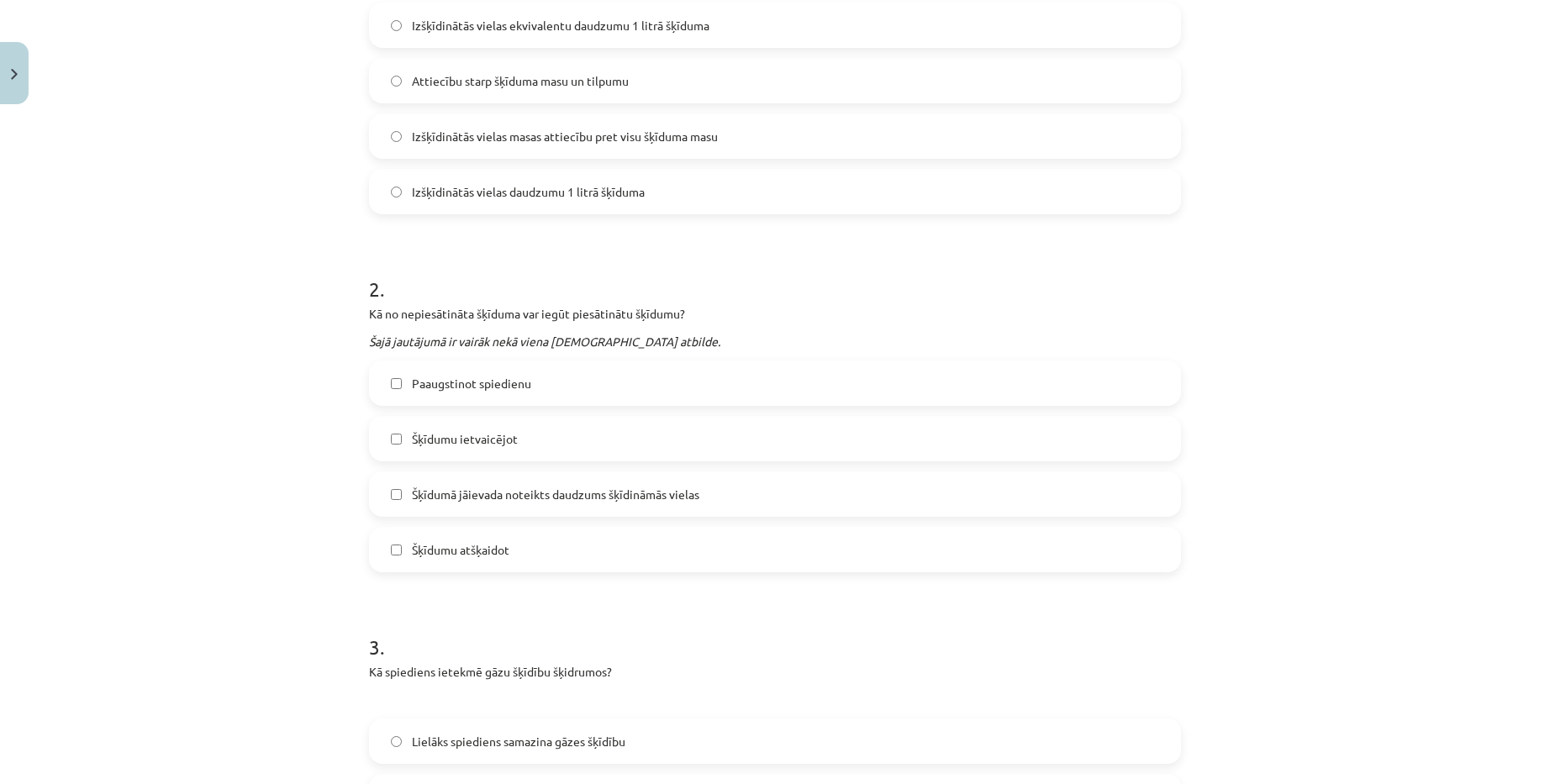
scroll to position [463, 0]
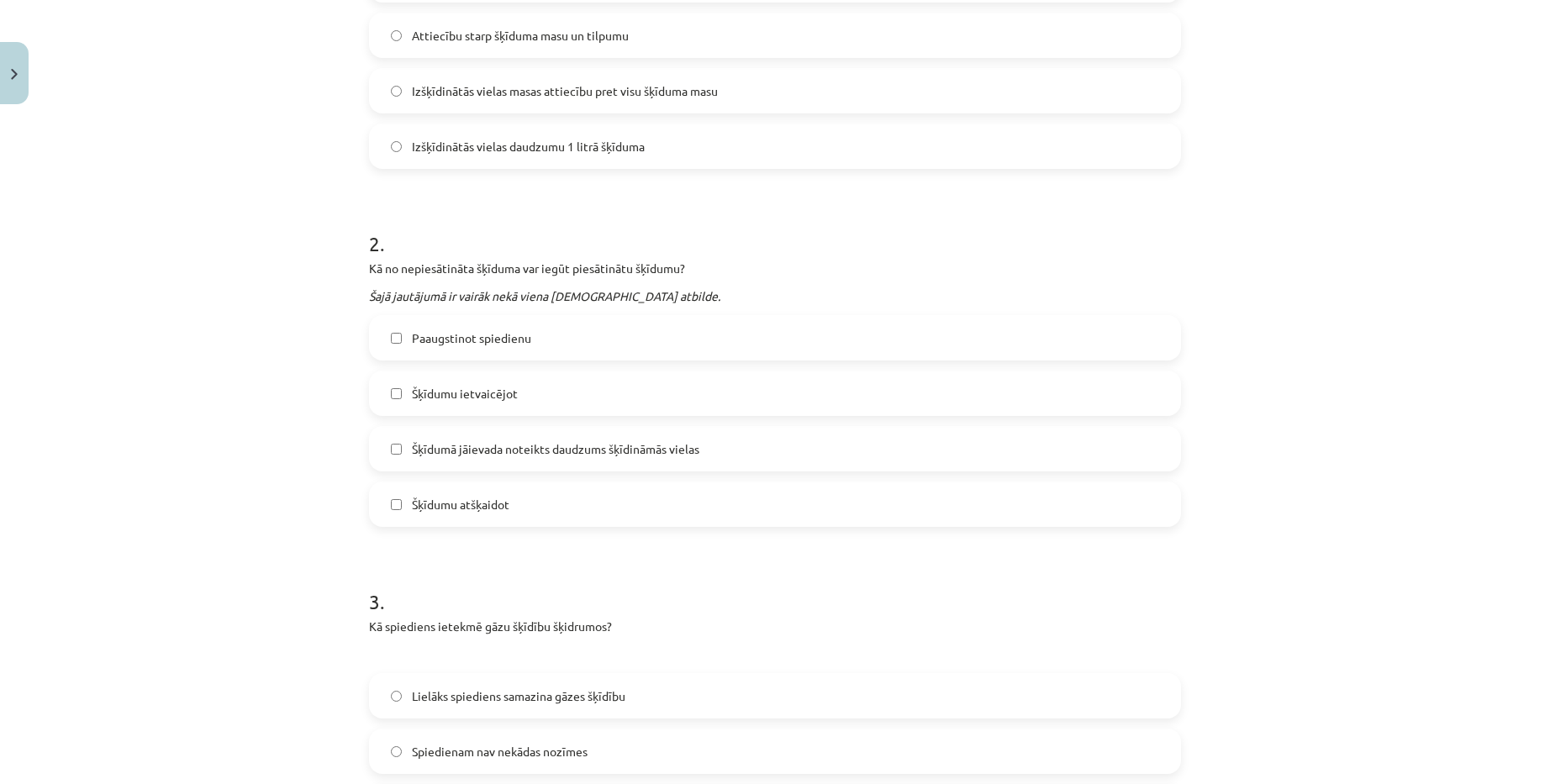
click at [1475, 488] on div "Mācību tēma: Ķīmijas i - 10. klases 1. ieskaites mācību materiāls #3 2. tema. V…" at bounding box center [775, 392] width 1550 height 784
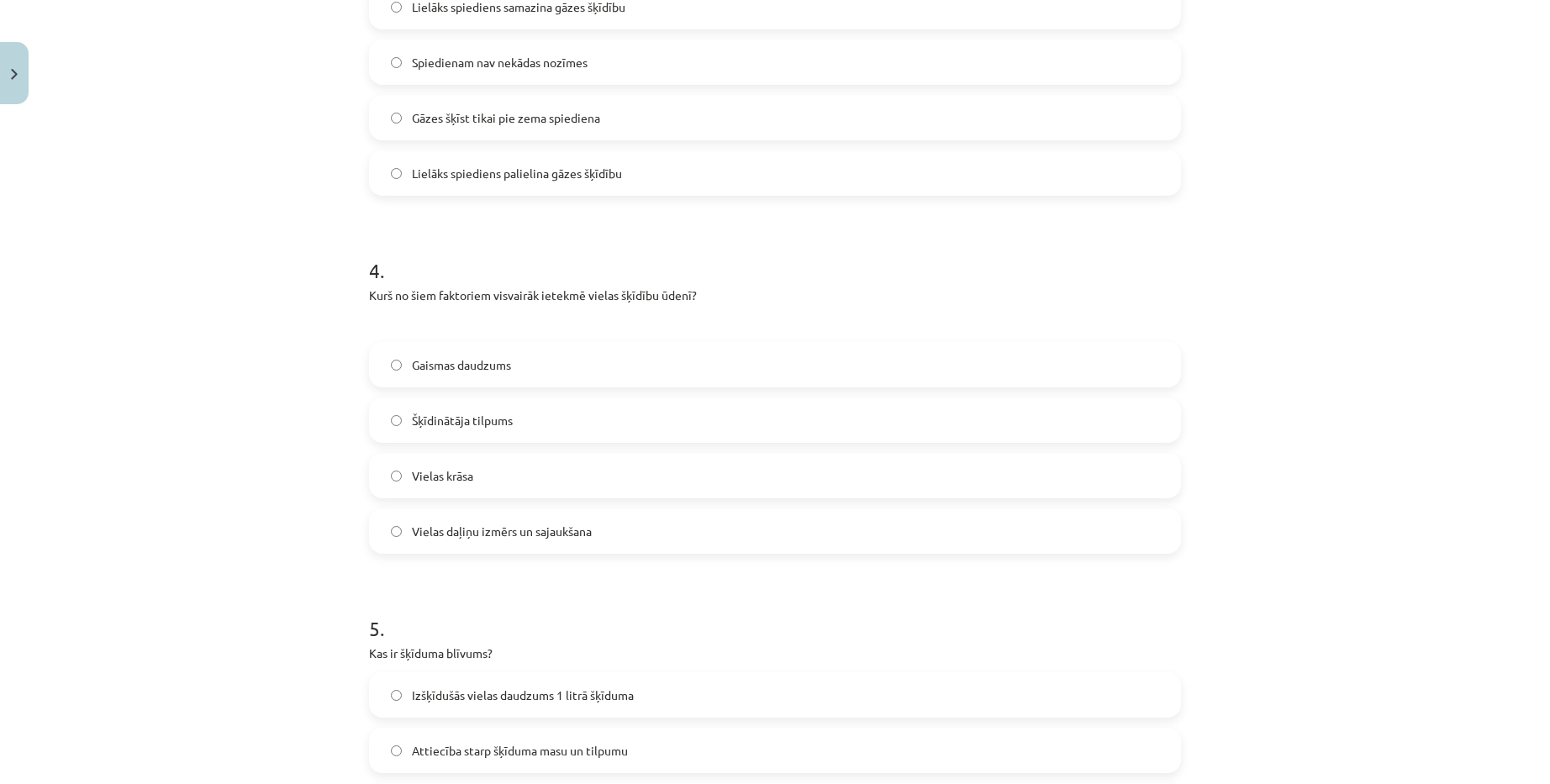
scroll to position [1135, 0]
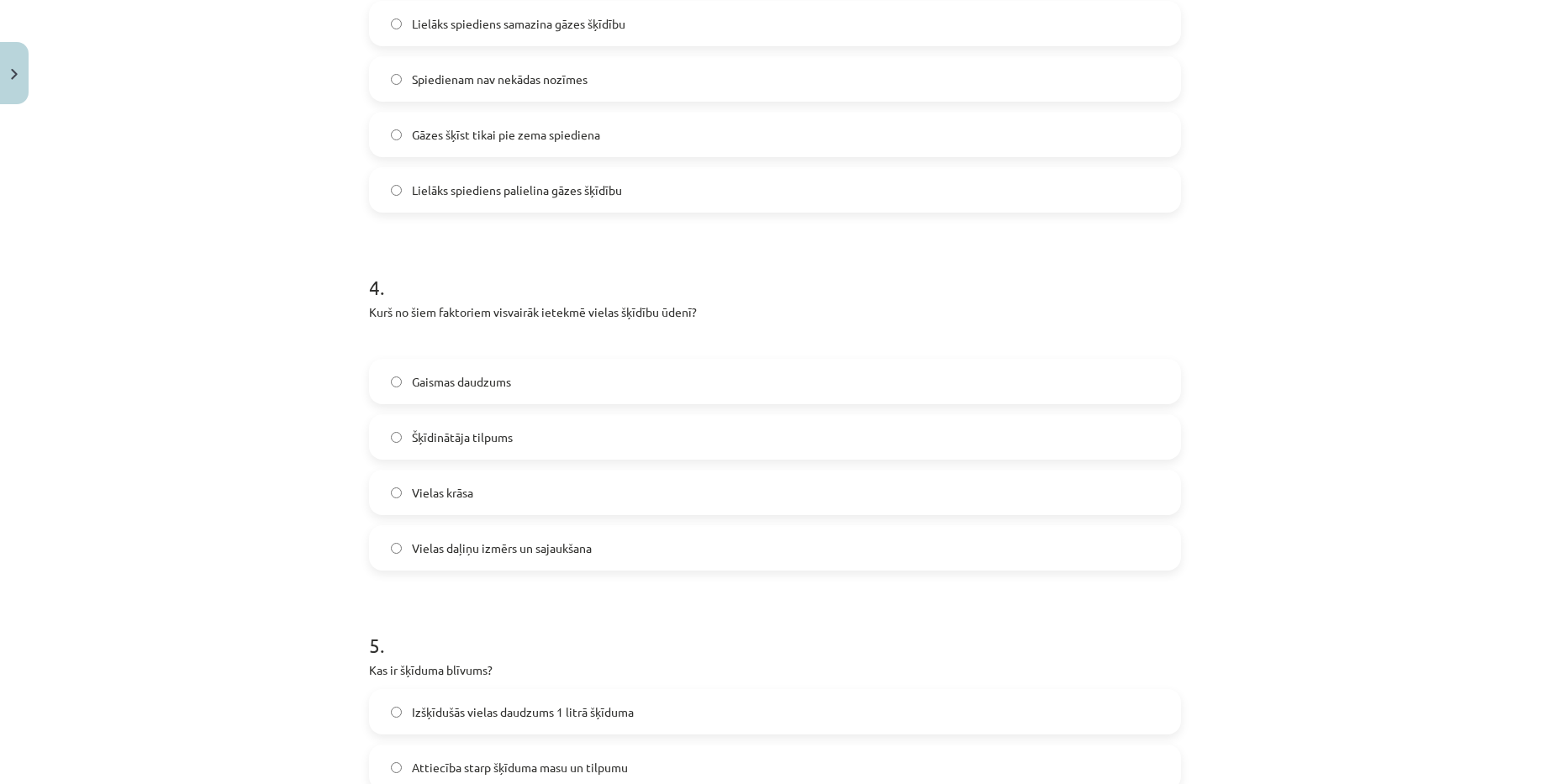
click at [587, 544] on span "Vielas daļiņu izmērs un sajaukšana" at bounding box center [502, 548] width 180 height 17
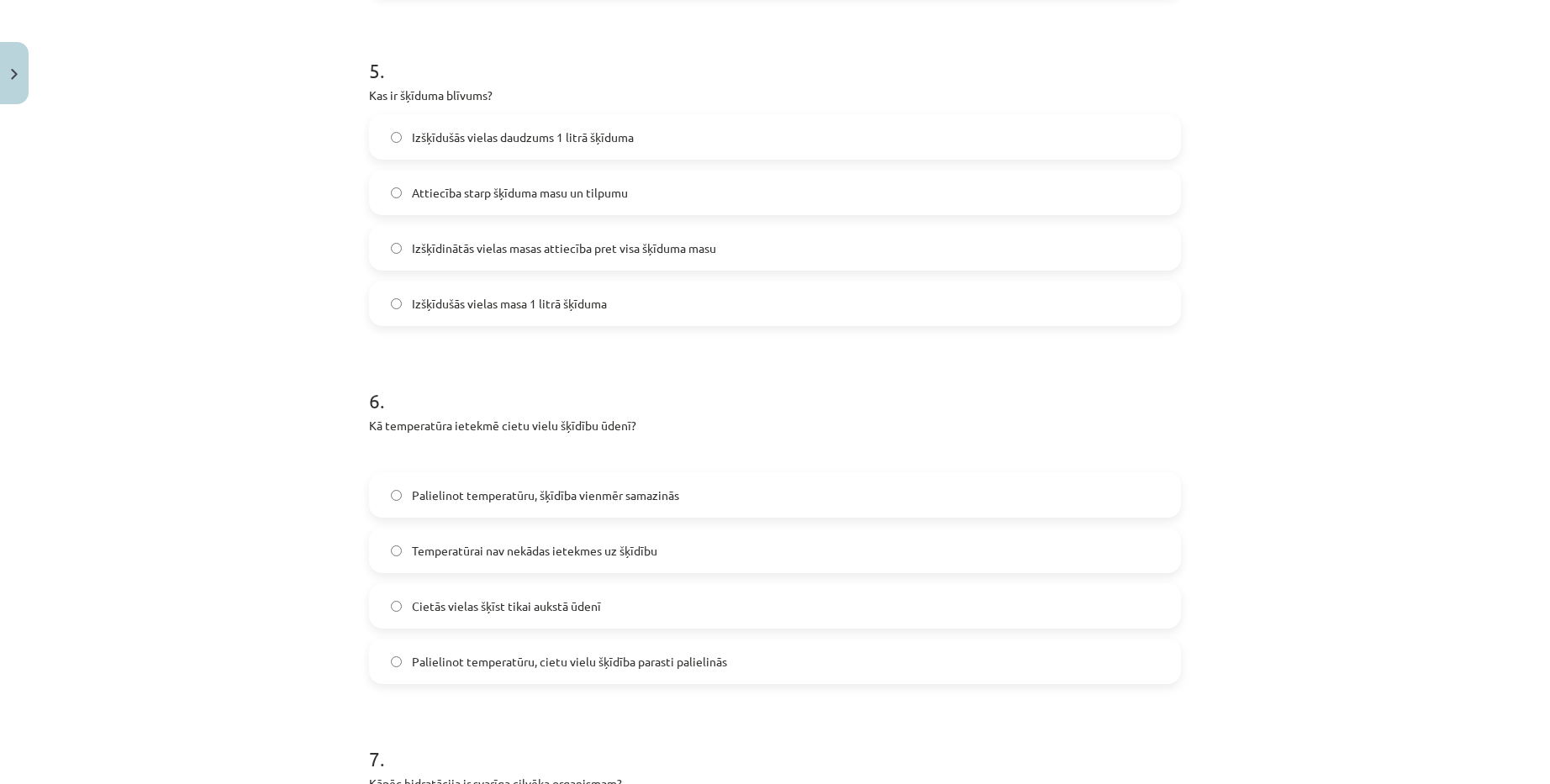
scroll to position [1723, 0]
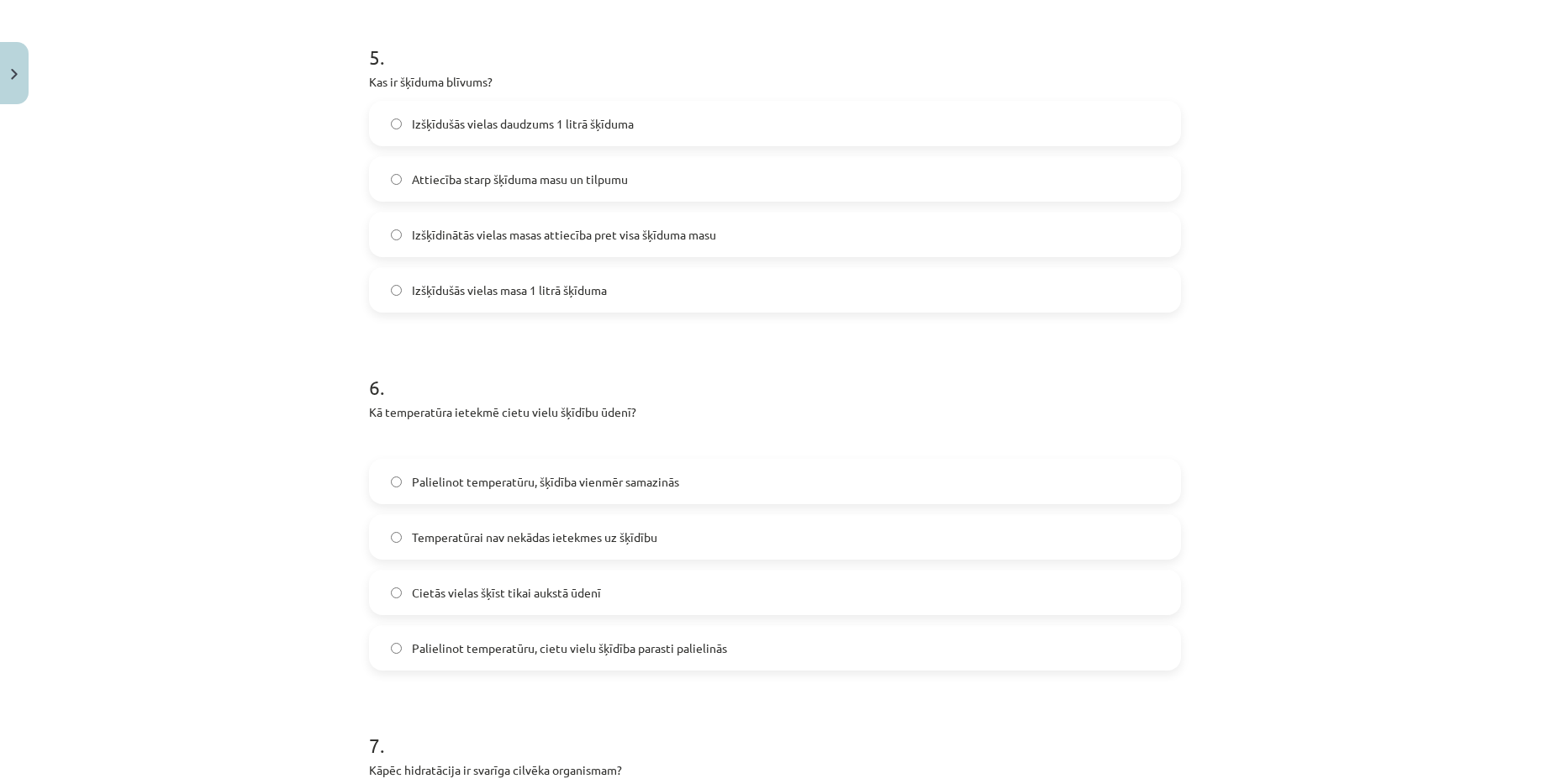
click at [523, 658] on label "Palielinot temperatūru, cietu vielu šķīdība parasti palielinās" at bounding box center [775, 648] width 808 height 42
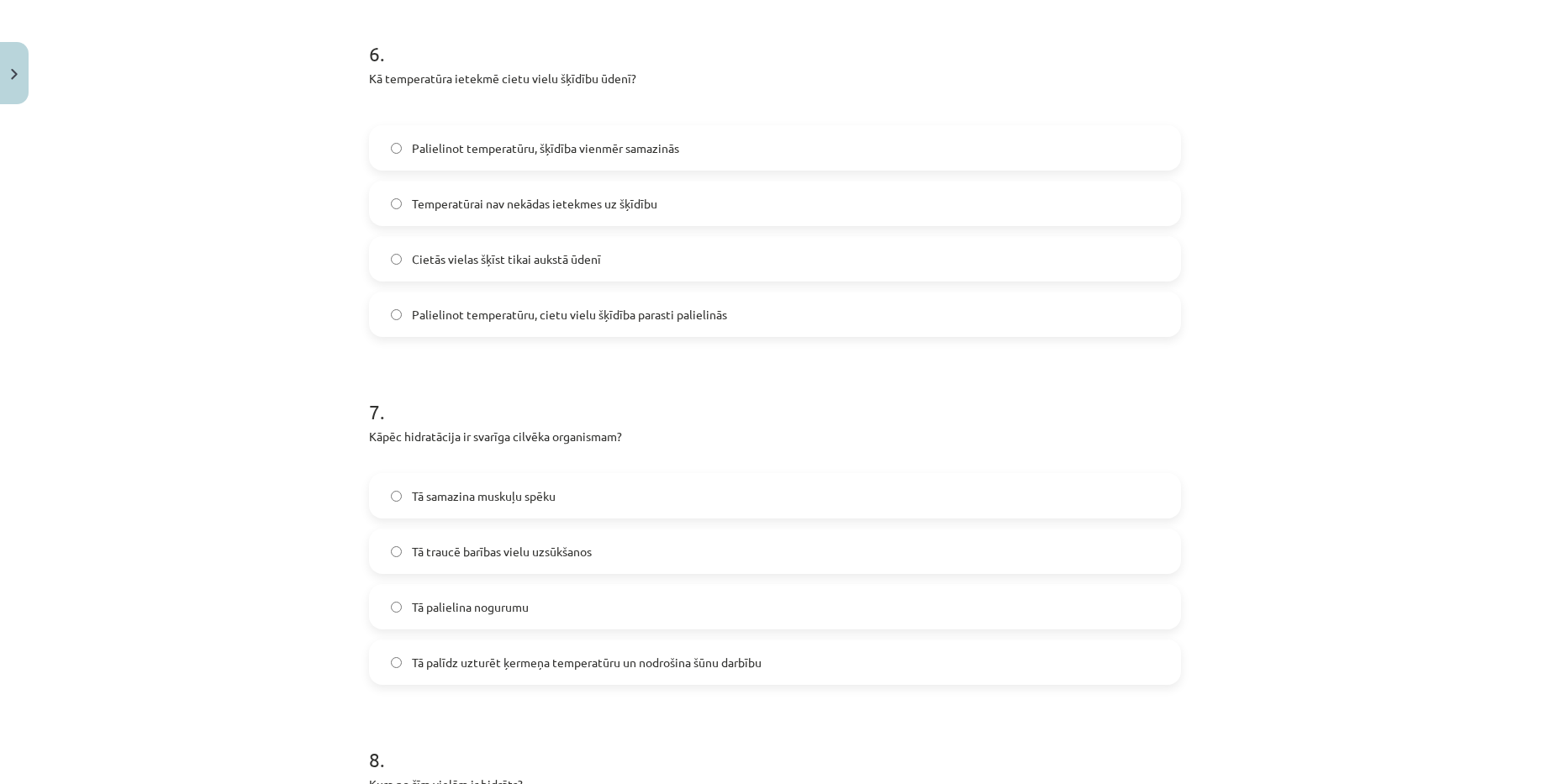
scroll to position [2059, 0]
click at [554, 677] on label "Tā palīdz uzturēt ķermeņa temperatūru un nodrošina šūnu darbību" at bounding box center [775, 659] width 808 height 42
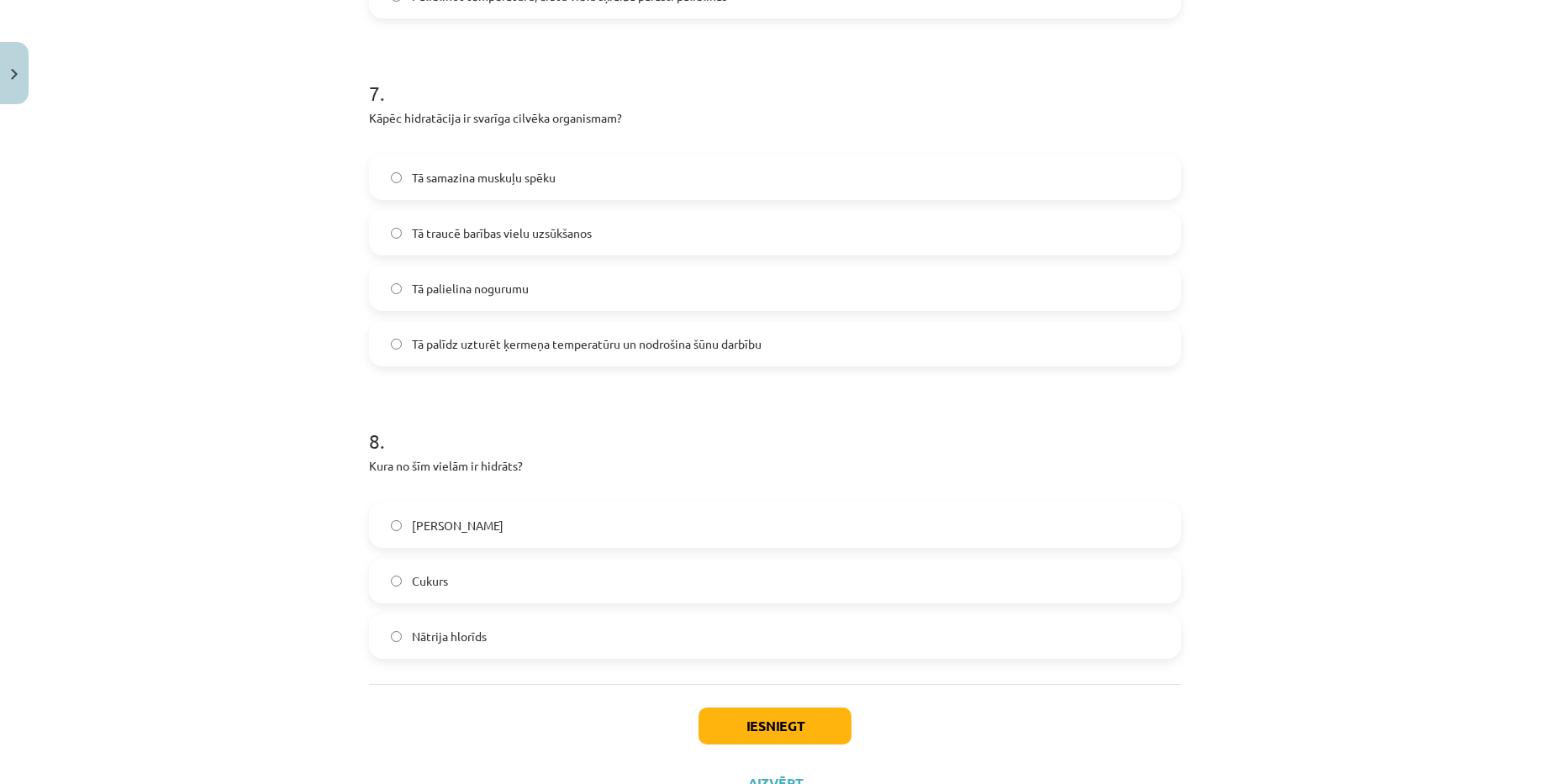
scroll to position [2395, 0]
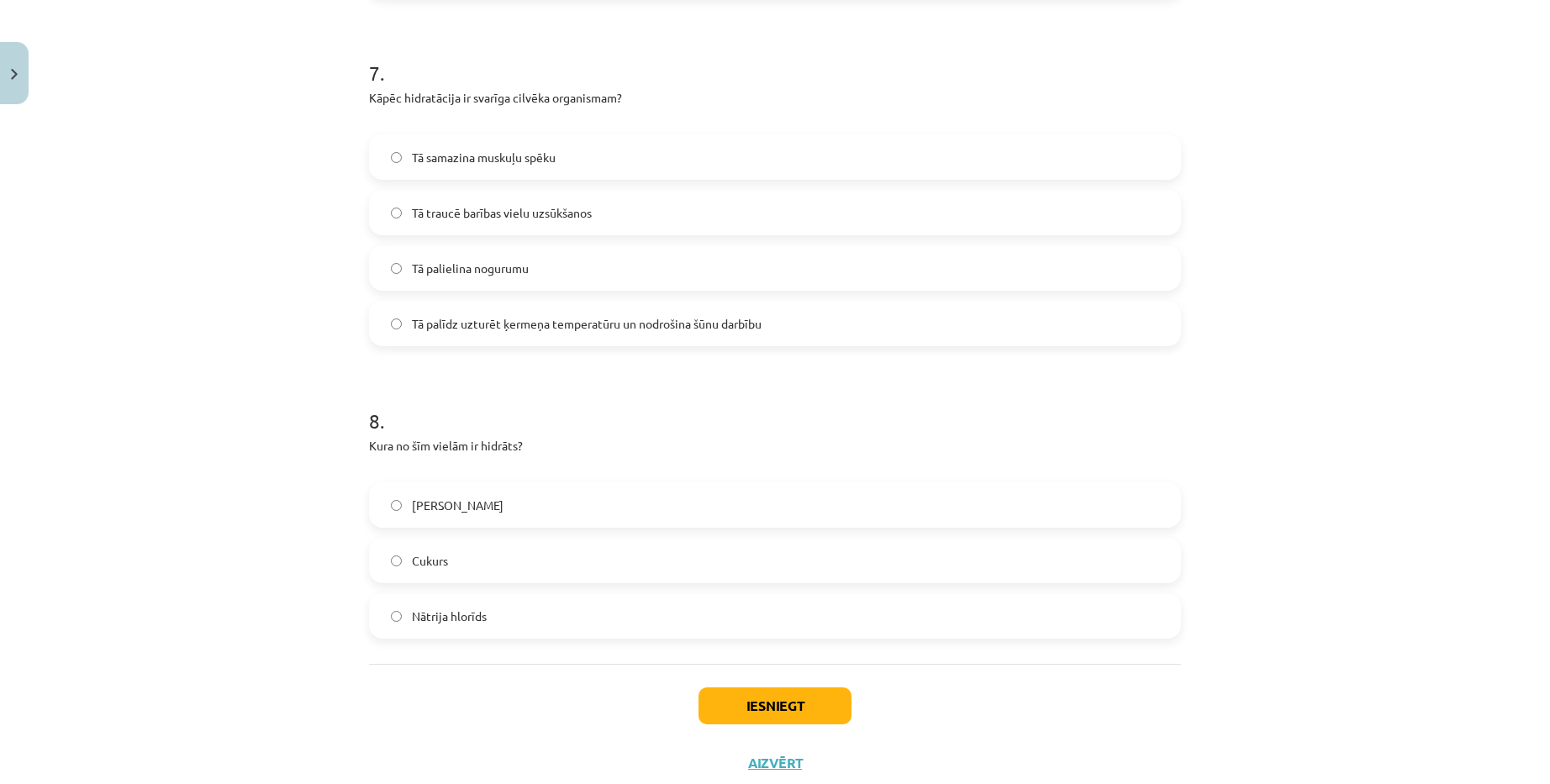
click at [433, 560] on span "Cukurs" at bounding box center [430, 560] width 36 height 17
drag, startPoint x: 407, startPoint y: 618, endPoint x: 483, endPoint y: 624, distance: 76.2
click at [483, 624] on label "Nātrija hlorīds" at bounding box center [775, 616] width 808 height 42
click at [1352, 328] on div "Mācību tēma: Ķīmijas i - 10. klases 1. ieskaites mācību materiāls #3 2. tema. V…" at bounding box center [775, 392] width 1550 height 784
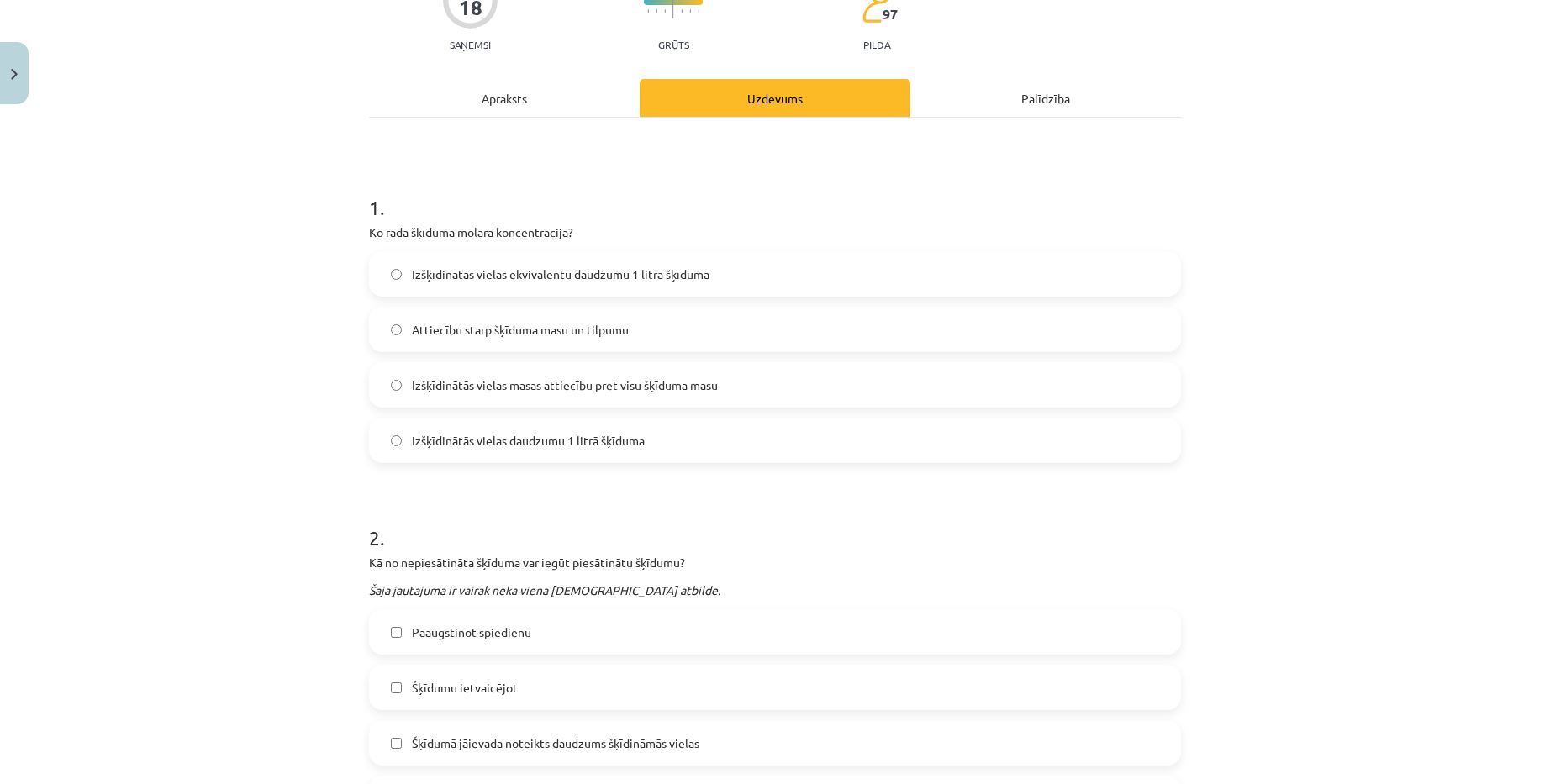
scroll to position [588, 0]
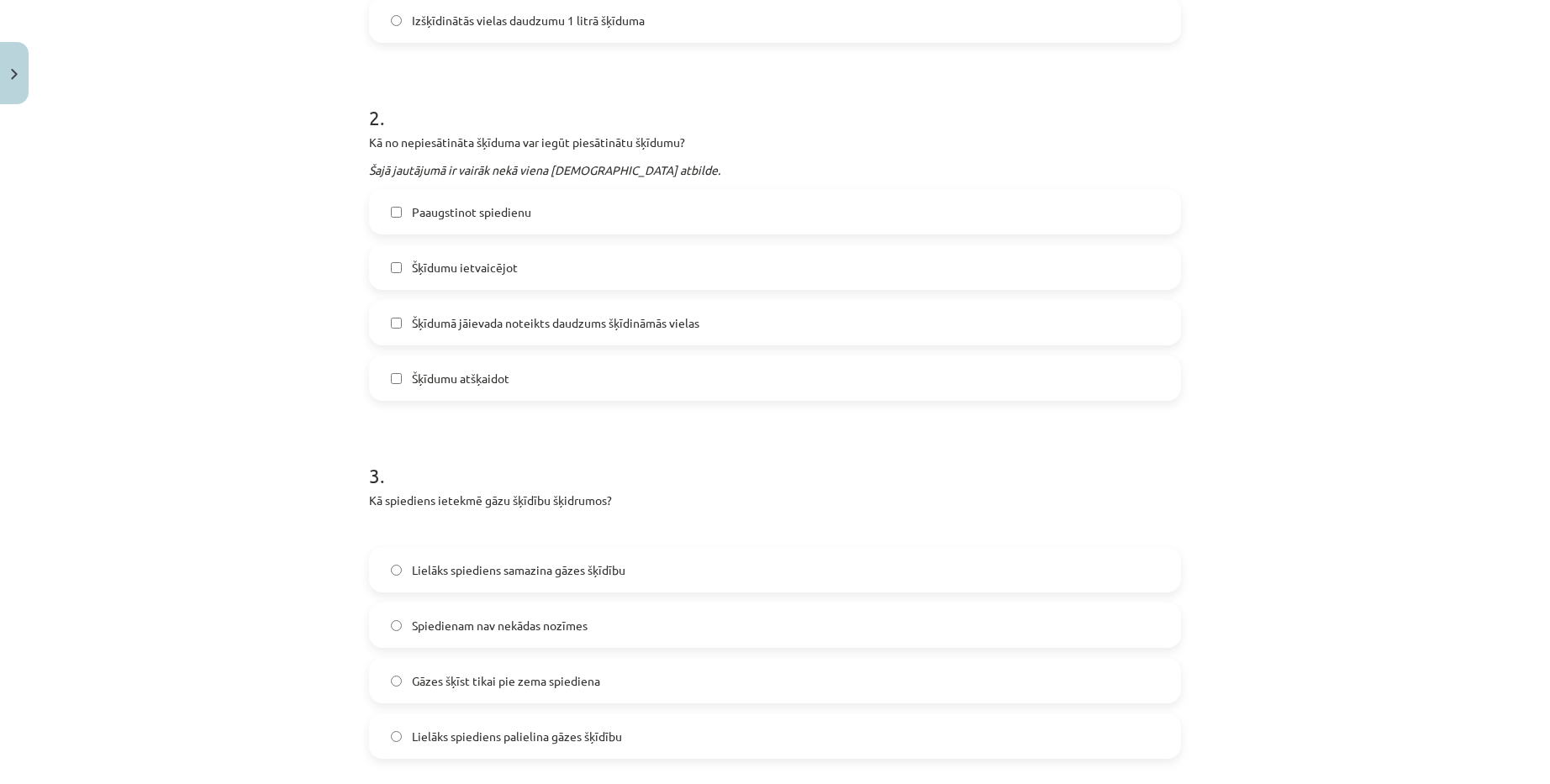
click at [1368, 347] on div "Mācību tēma: Ķīmijas i - 10. klases 1. ieskaites mācību materiāls #3 2. tema. V…" at bounding box center [775, 392] width 1550 height 784
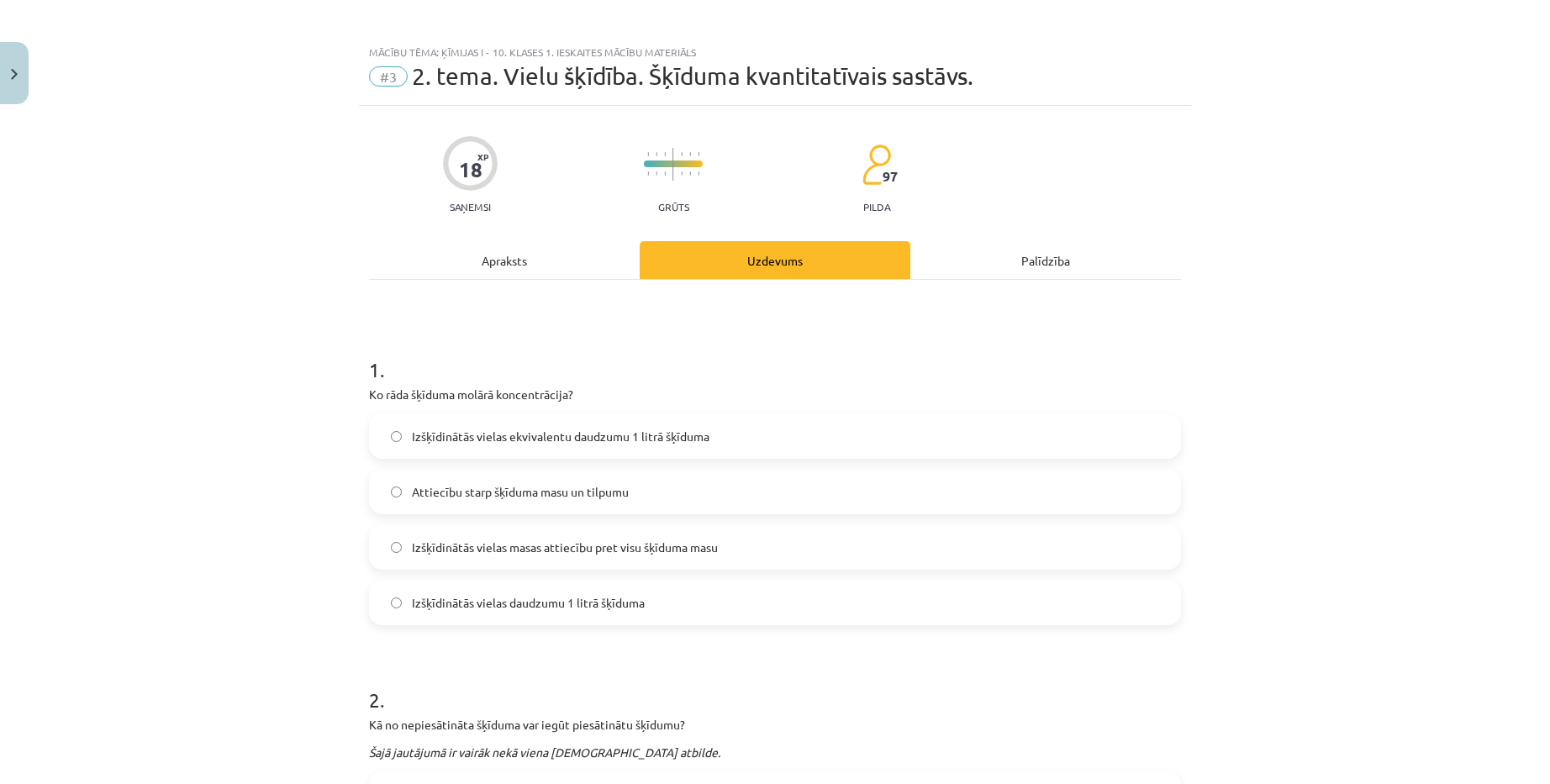
scroll to position [0, 0]
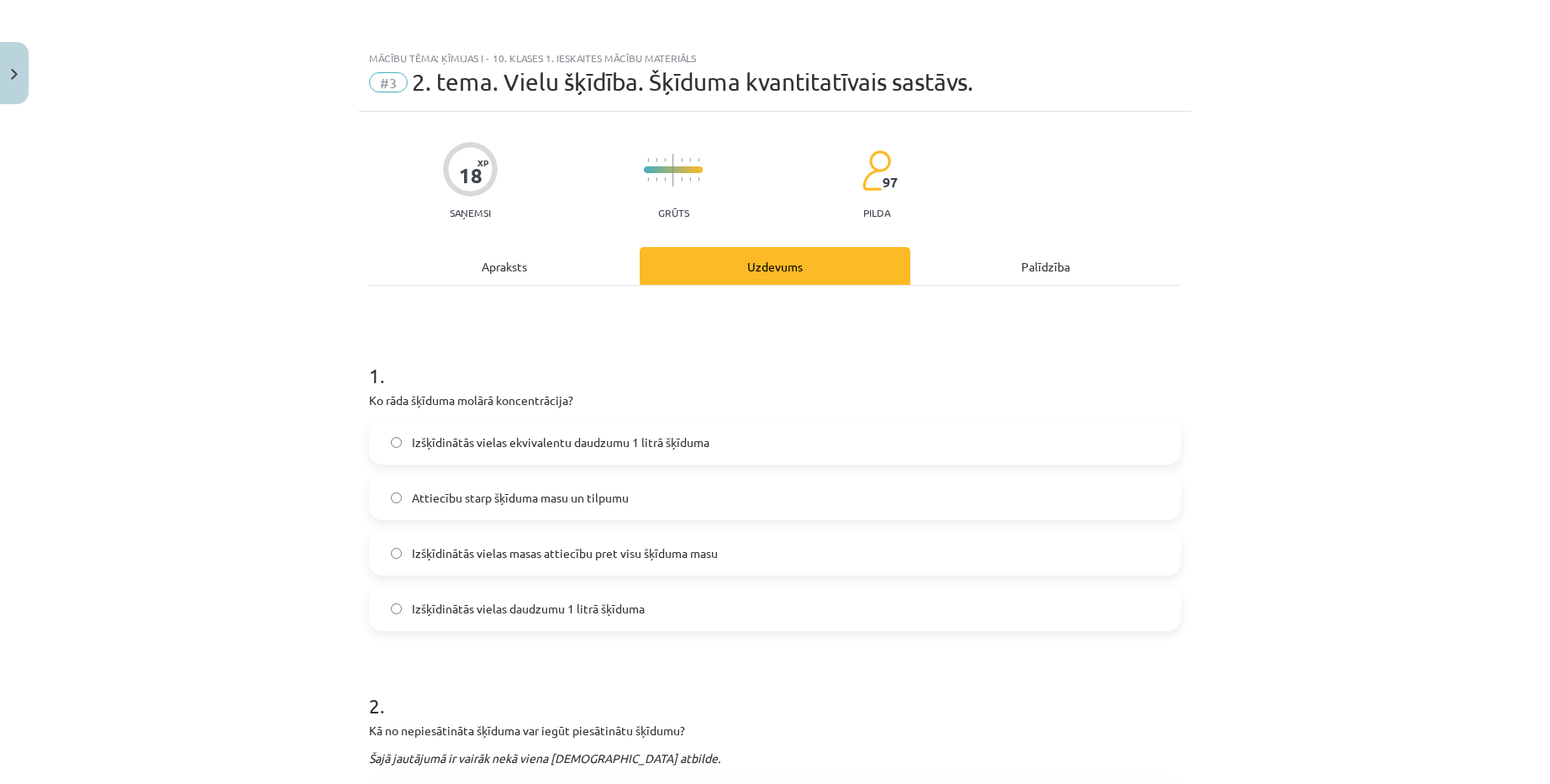
click at [495, 266] on div "Apraksts" at bounding box center [504, 266] width 270 height 38
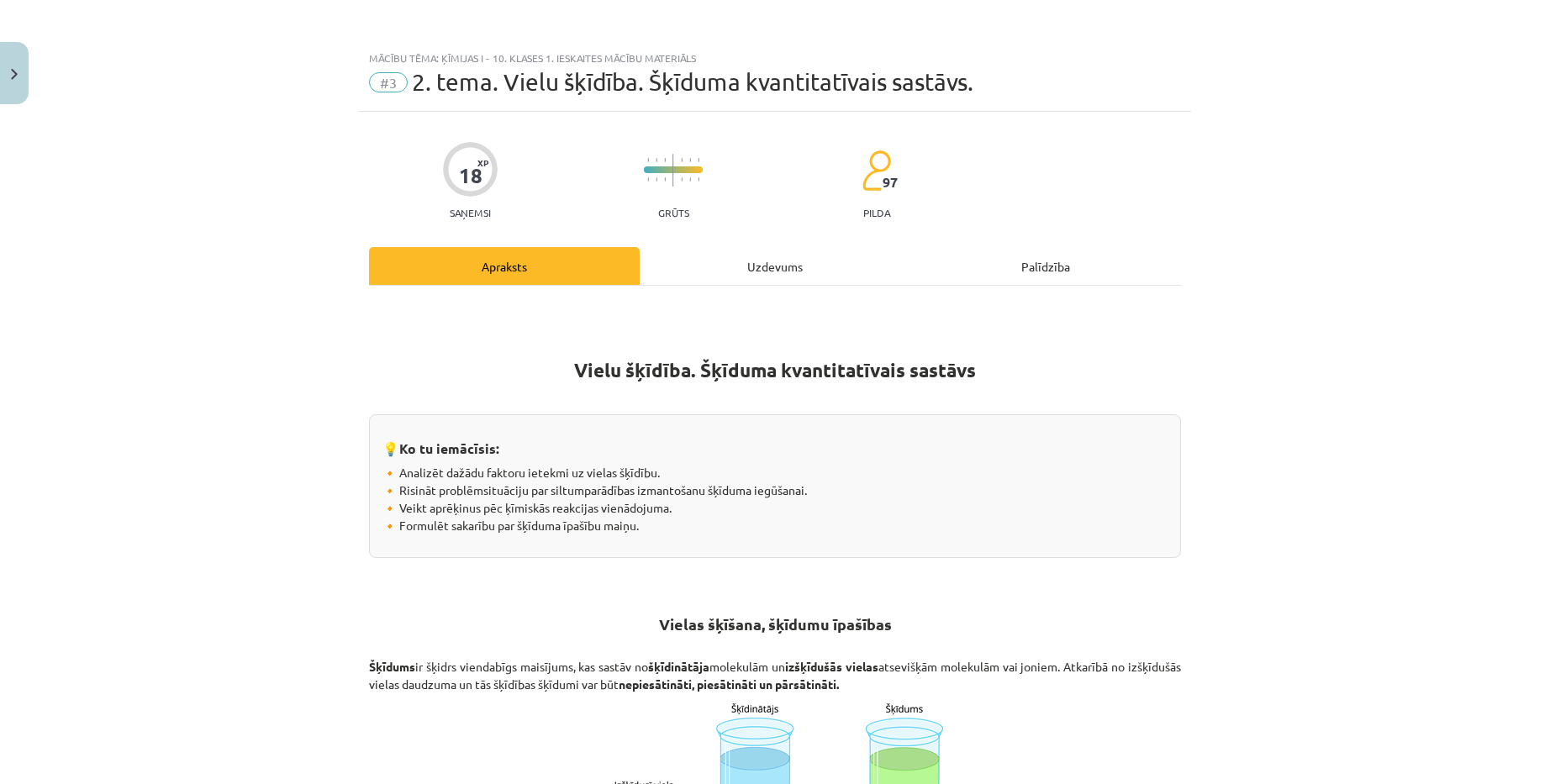
click at [792, 248] on div "Uzdevums" at bounding box center [775, 266] width 270 height 38
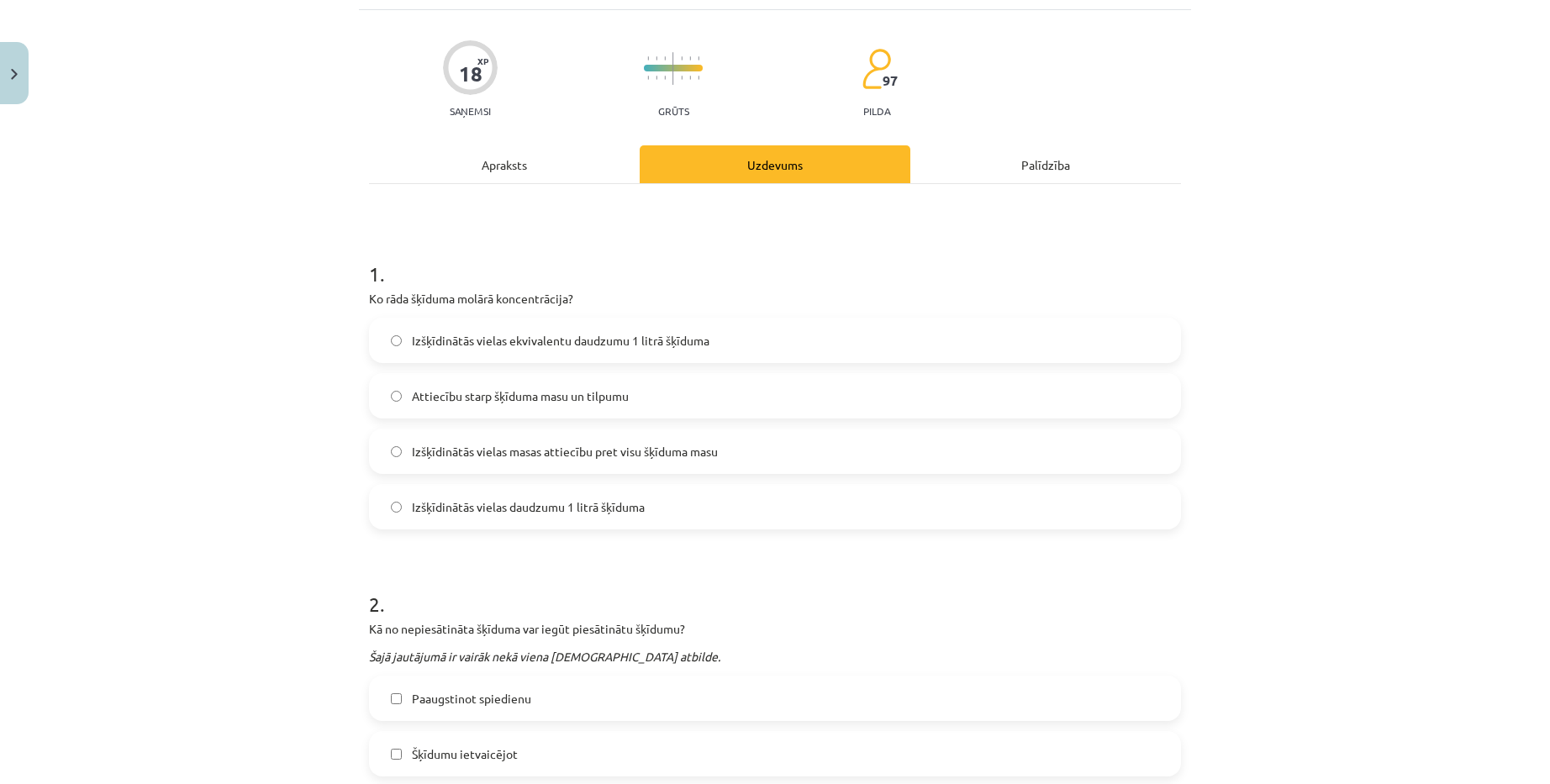
scroll to position [42, 0]
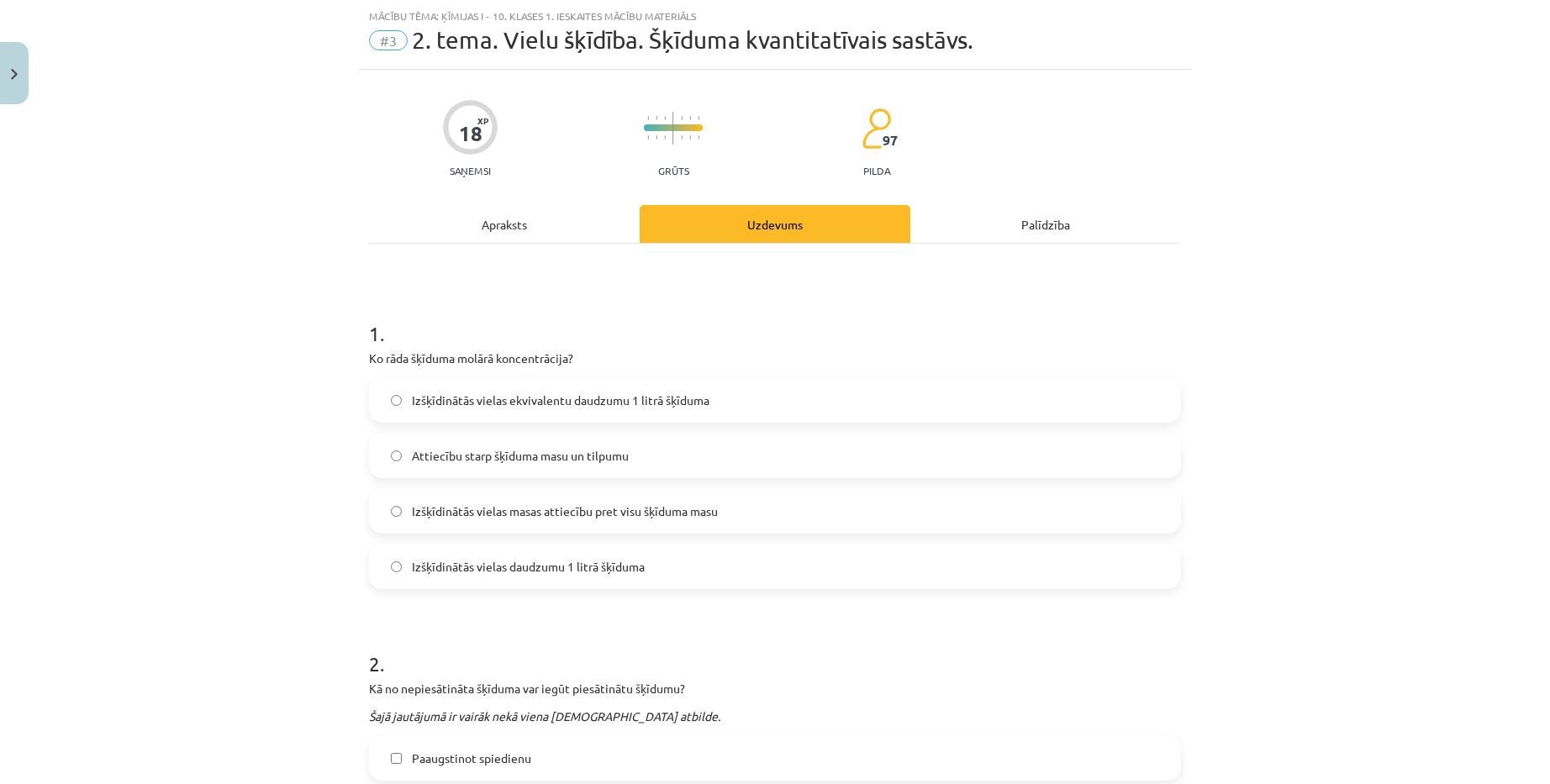
click at [497, 231] on div "Apraksts" at bounding box center [504, 224] width 270 height 38
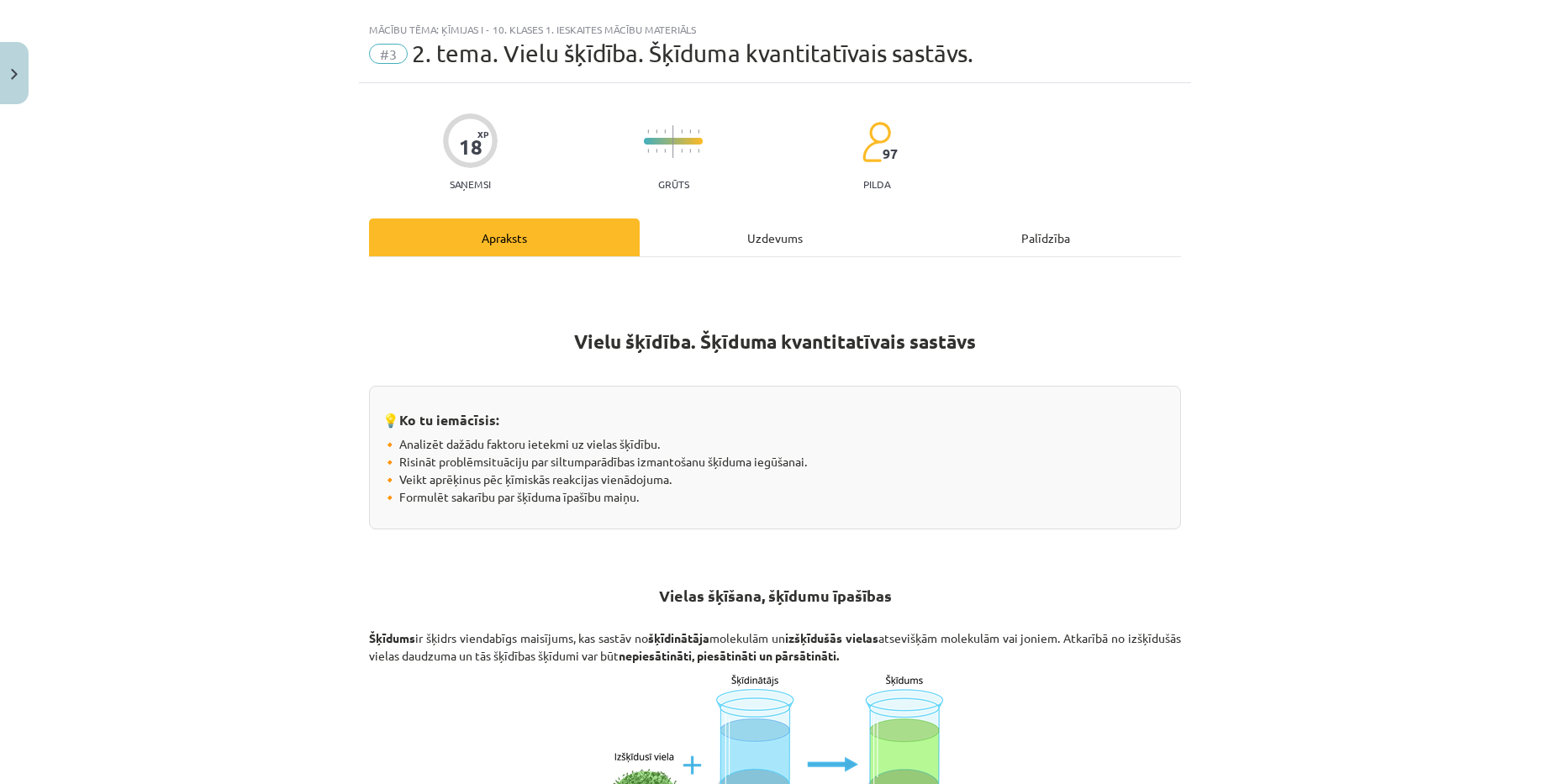
scroll to position [0, 0]
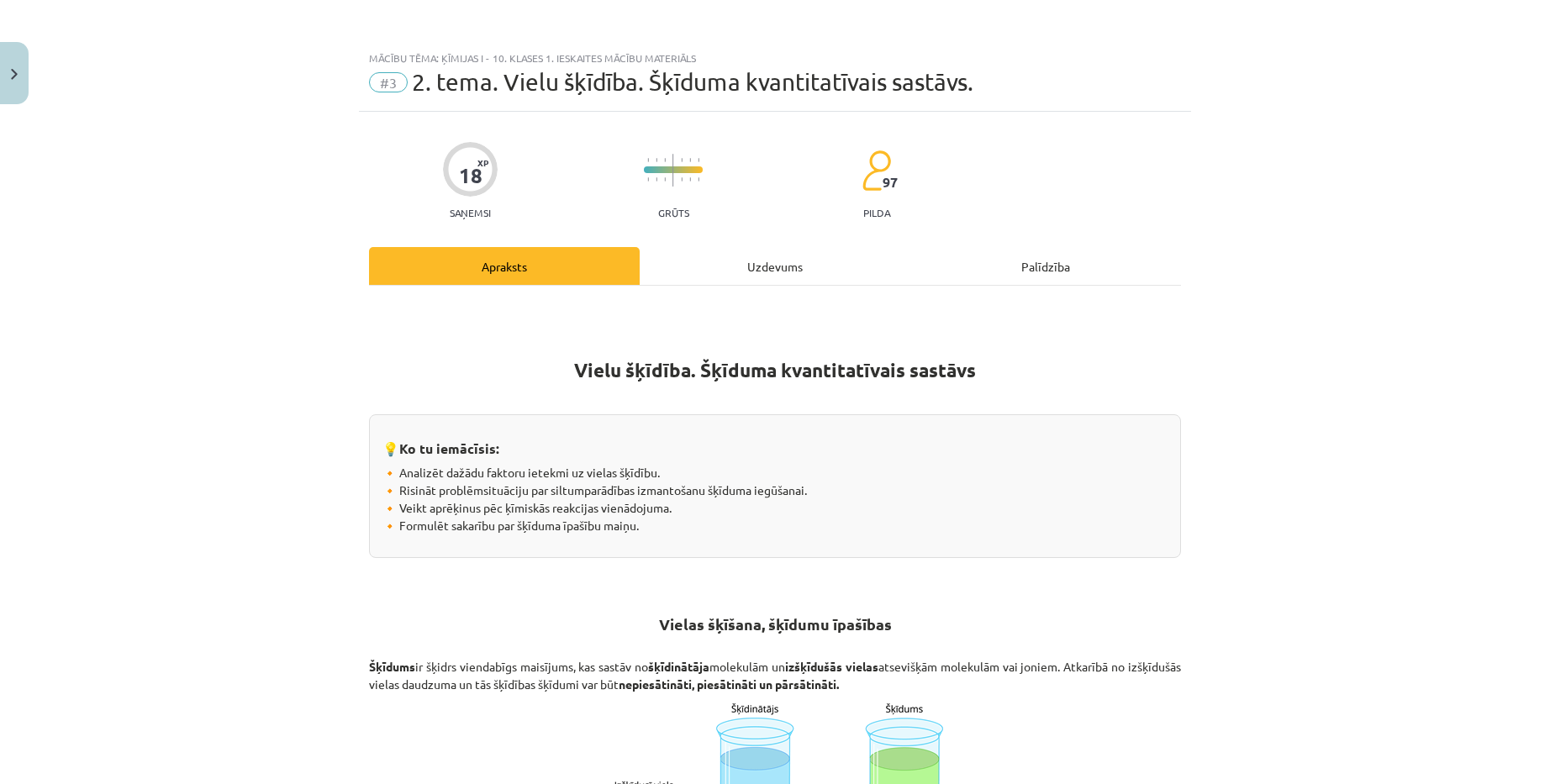
click at [781, 257] on div "Uzdevums" at bounding box center [775, 266] width 270 height 38
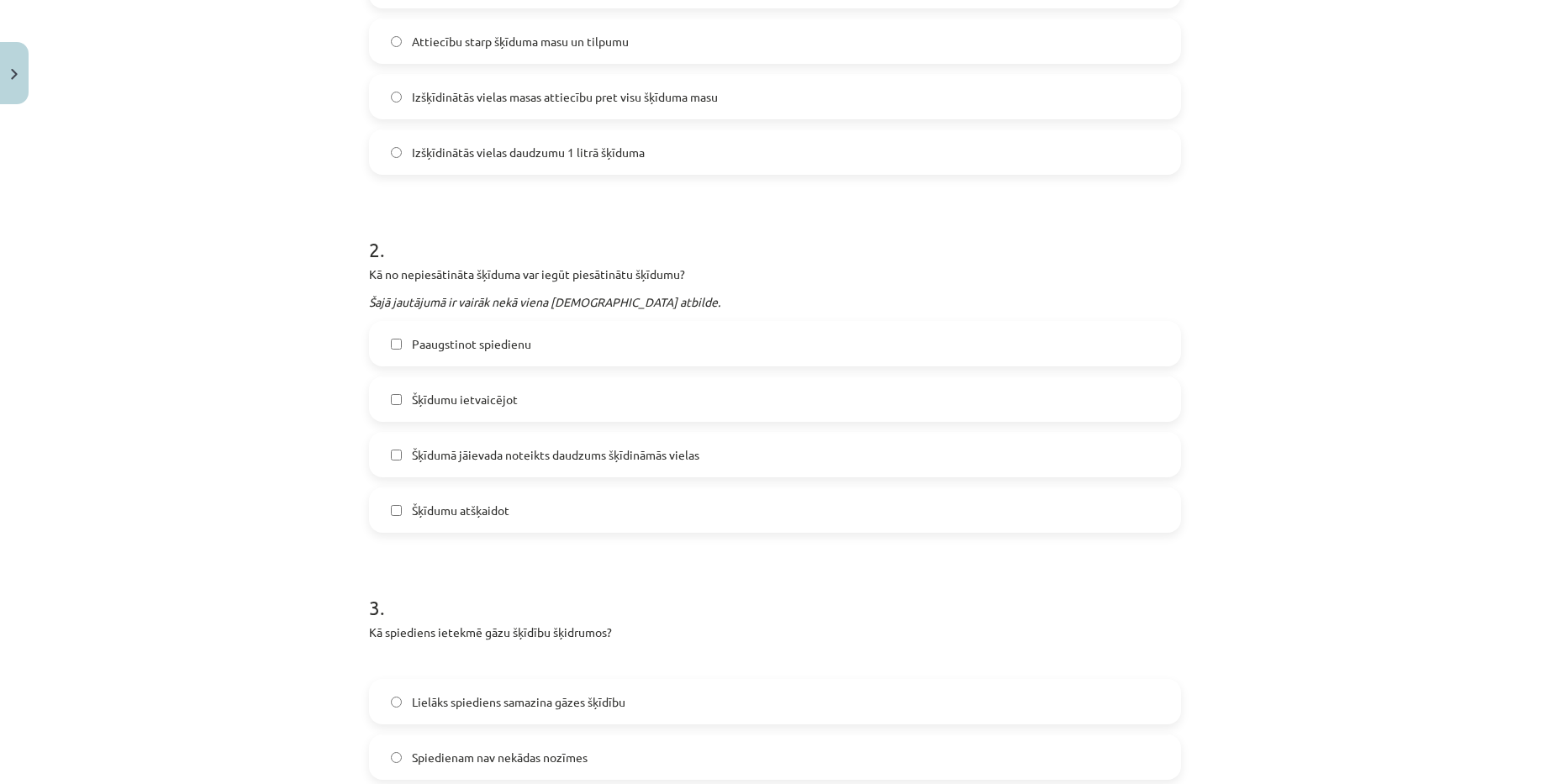
scroll to position [463, 0]
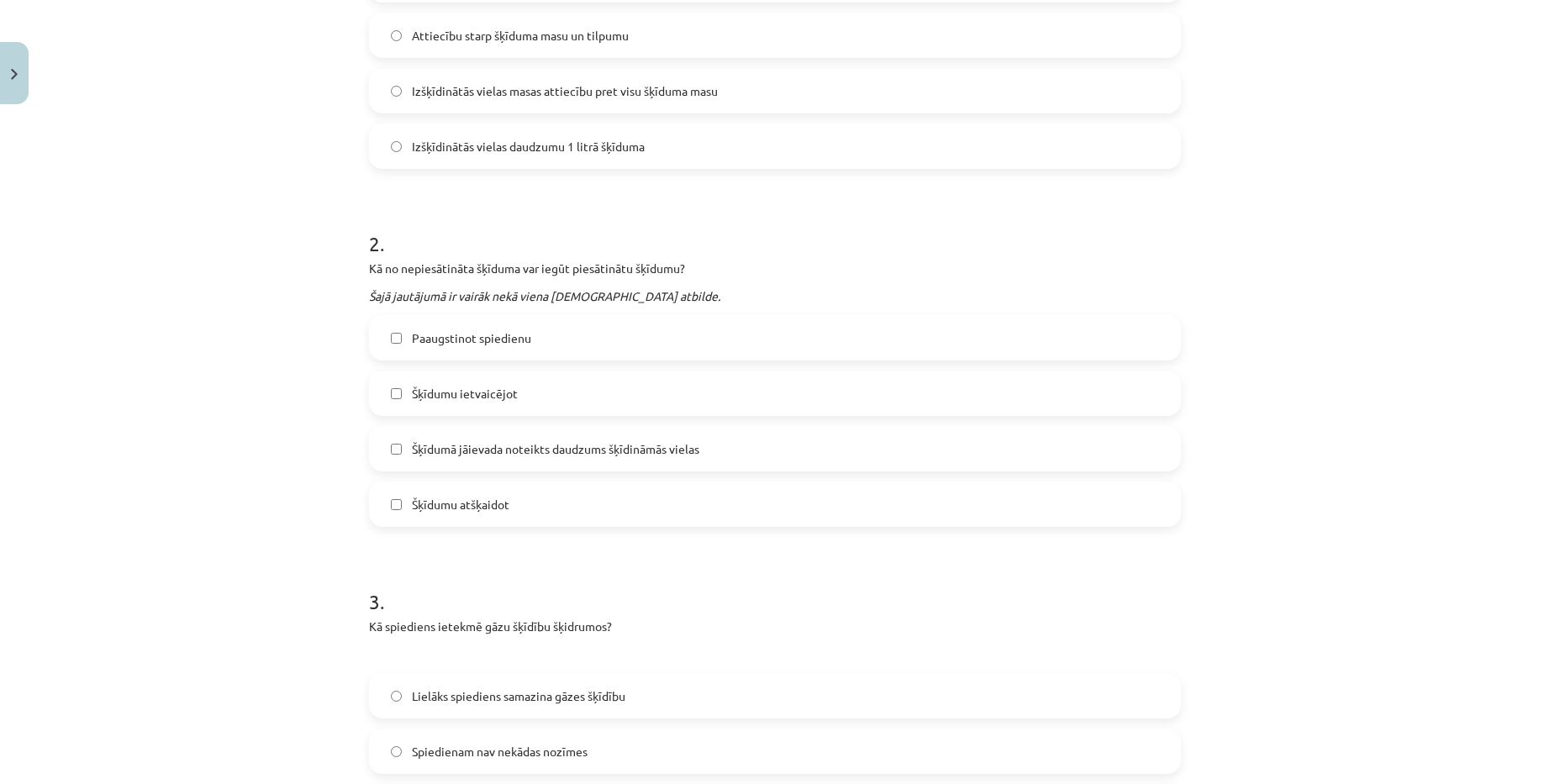
click at [564, 456] on span "Šķīdumā jāievada noteikts daudzums šķīdināmās vielas" at bounding box center [555, 449] width 288 height 17
click at [521, 346] on span "Paaugstinot spiedienu" at bounding box center [471, 338] width 120 height 17
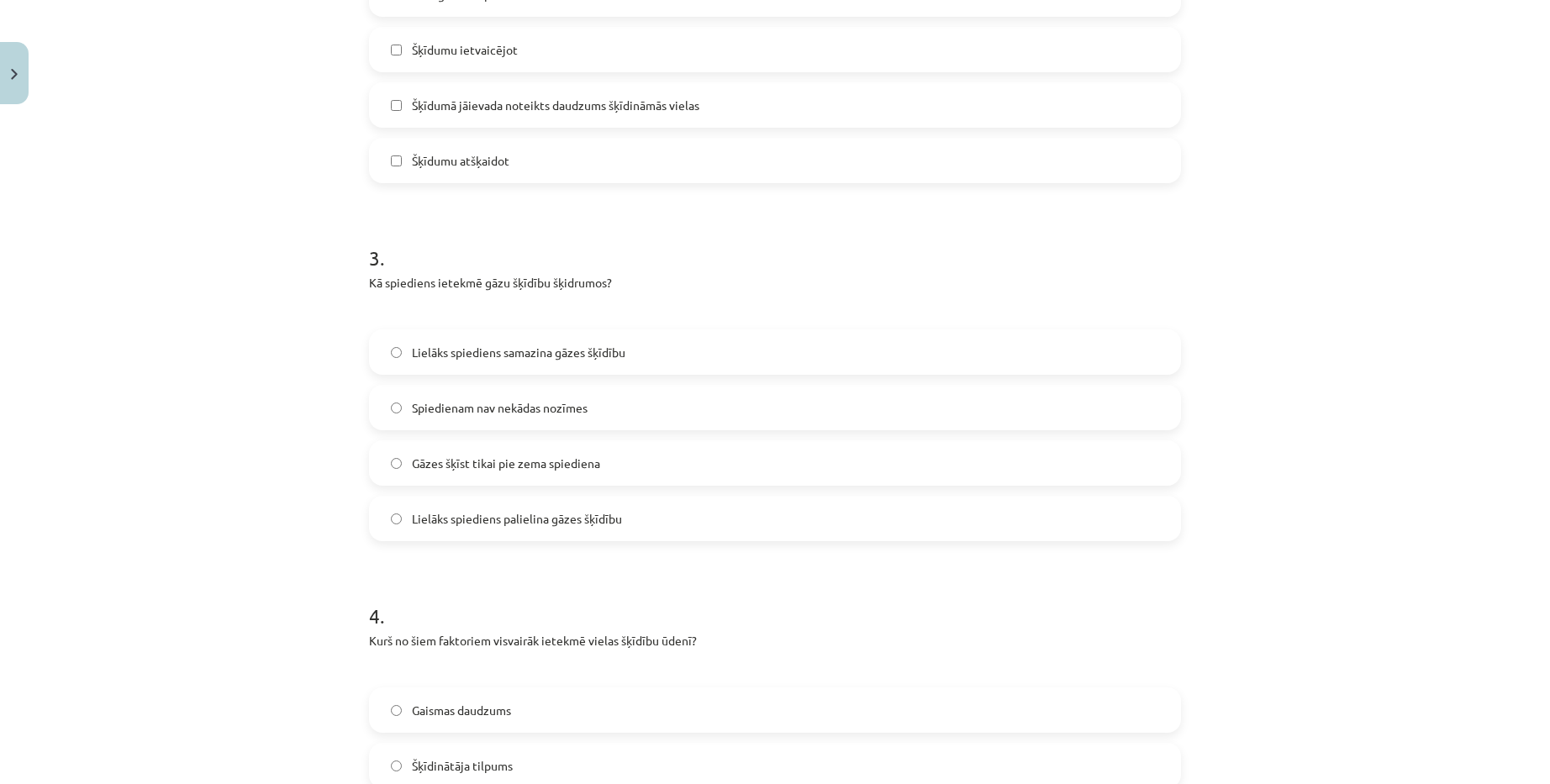
scroll to position [799, 0]
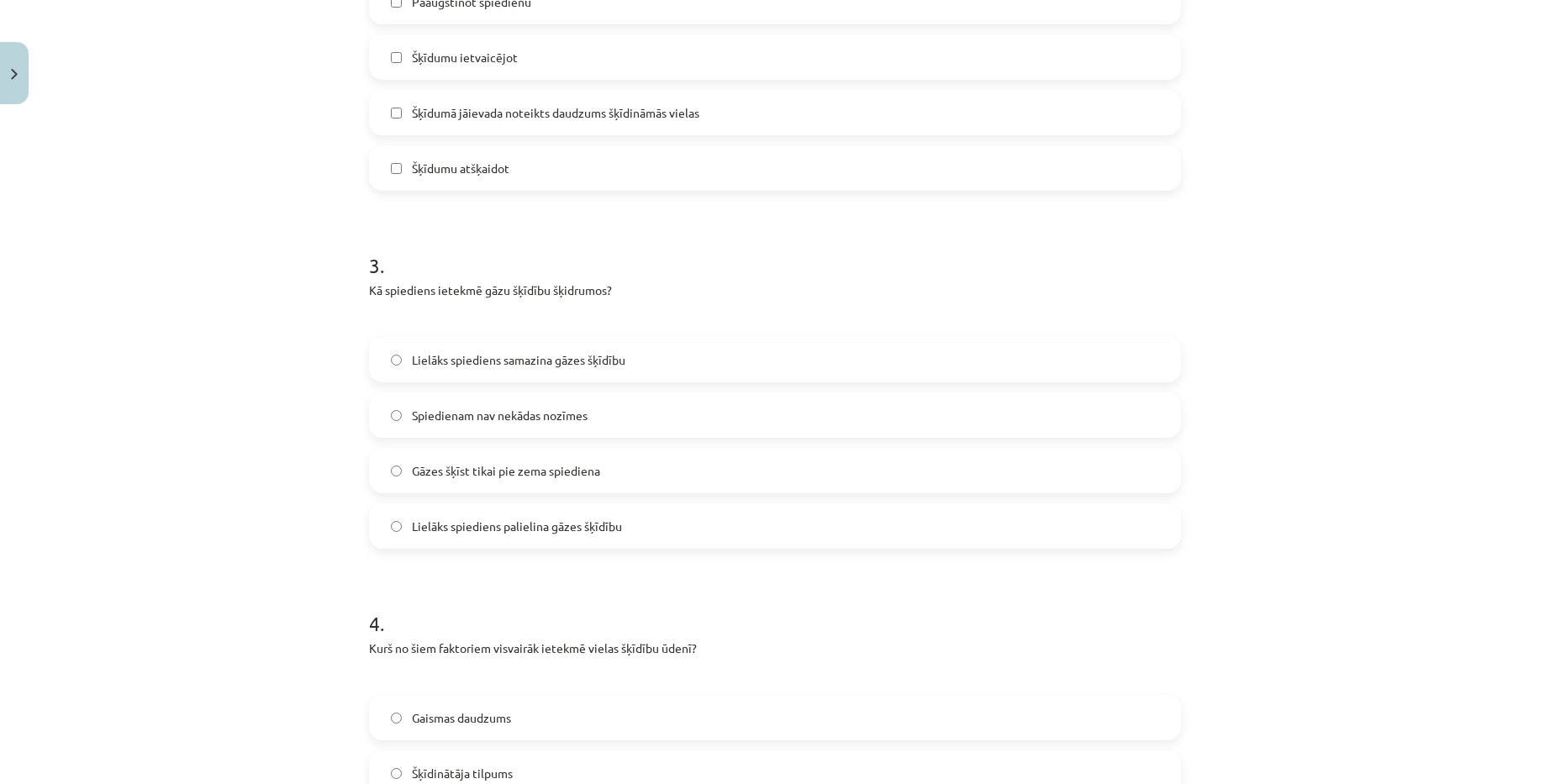
click at [616, 522] on label "Lielāks spiediens palielina gāzes šķīdību" at bounding box center [775, 526] width 808 height 42
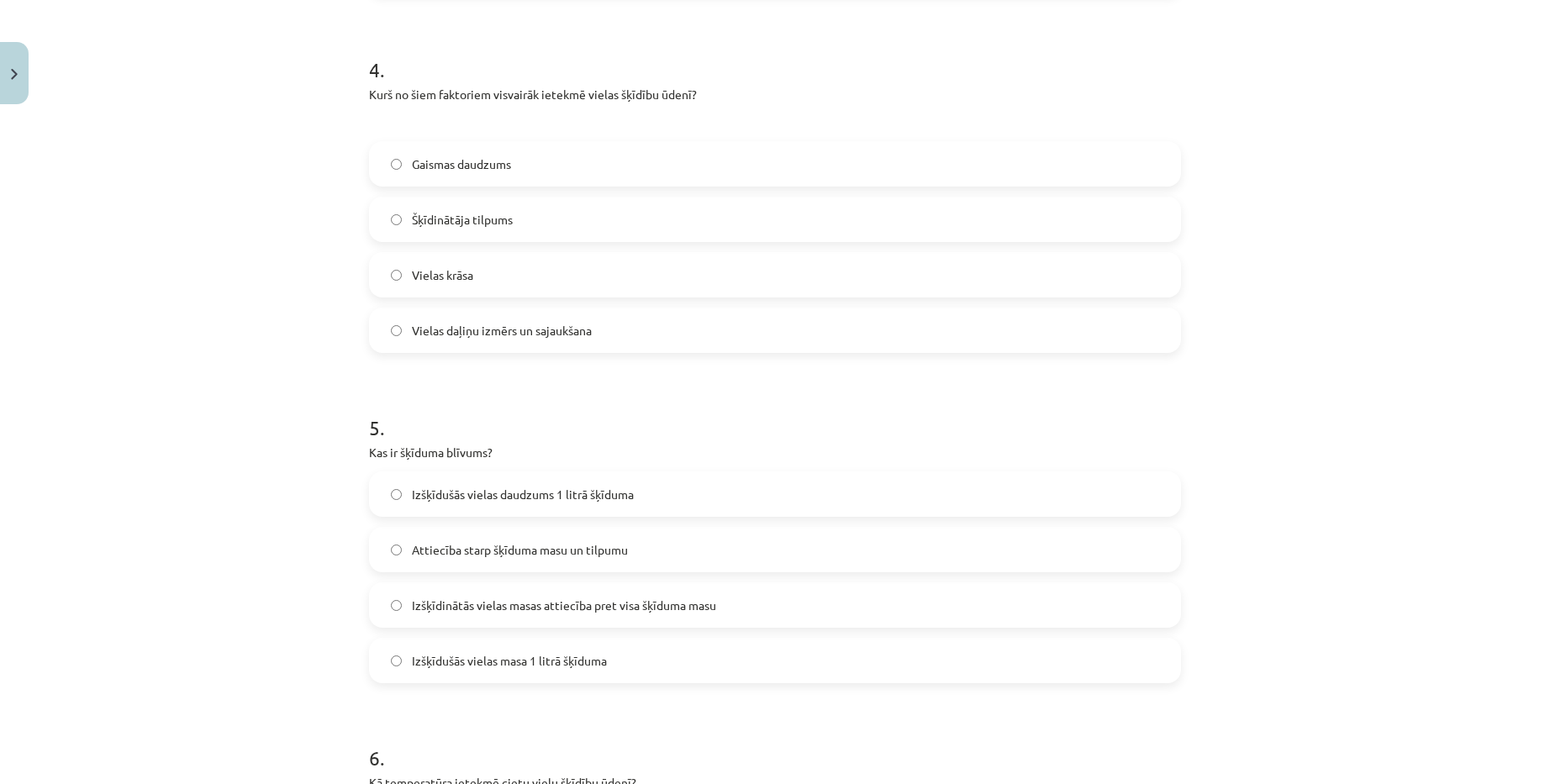
scroll to position [1387, 0]
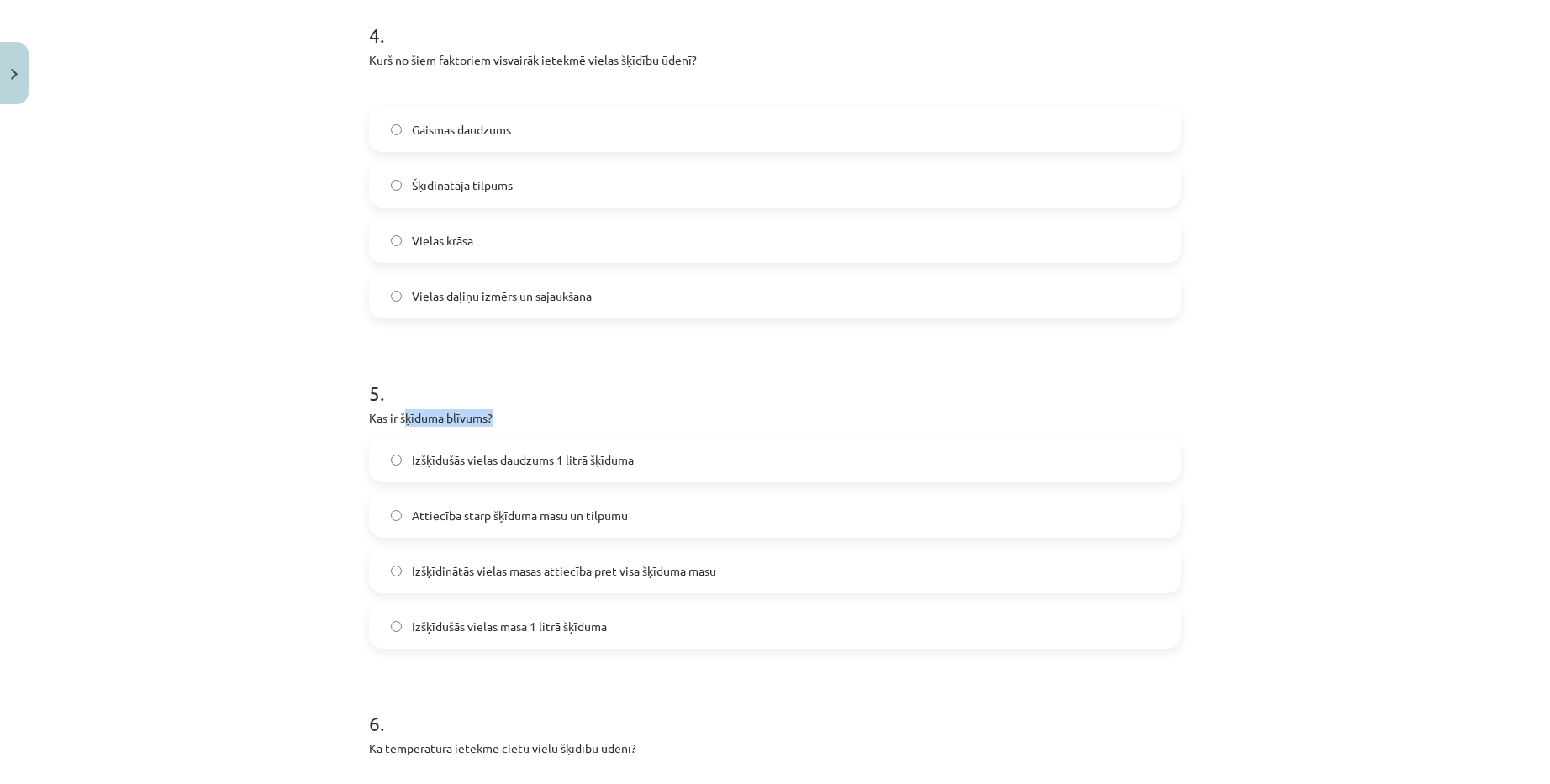
drag, startPoint x: 398, startPoint y: 420, endPoint x: 506, endPoint y: 407, distance: 108.8
click at [506, 407] on div "5 . Kas ir šķīduma blīvums? Izšķīdušās vielas daudzums 1 litrā šķīduma Attiecīb…" at bounding box center [775, 500] width 812 height 296
click at [607, 401] on h1 "5 ." at bounding box center [775, 378] width 812 height 52
drag, startPoint x: 394, startPoint y: 418, endPoint x: 490, endPoint y: 417, distance: 96.0
click at [490, 417] on p "Kas ir šķīduma blīvums?" at bounding box center [775, 418] width 812 height 17
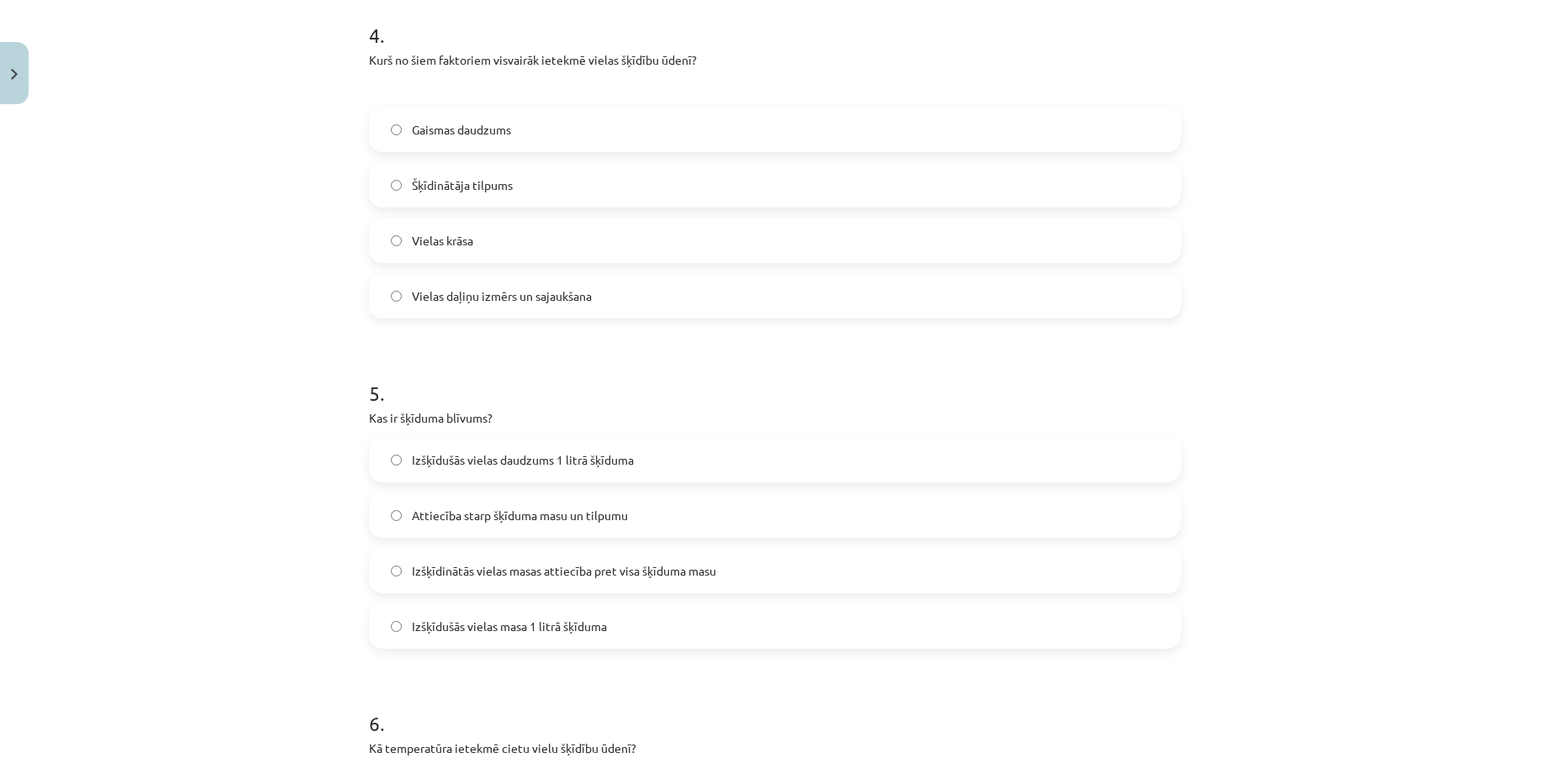
click at [681, 350] on form "1 . Ko rāda šķīduma molārā koncentrācija? Izšķīdinātās vielas ekvivalentu daudz…" at bounding box center [775, 298] width 812 height 2699
click at [631, 519] on label "Attiecība starp šķīduma masu un tilpumu" at bounding box center [775, 515] width 808 height 42
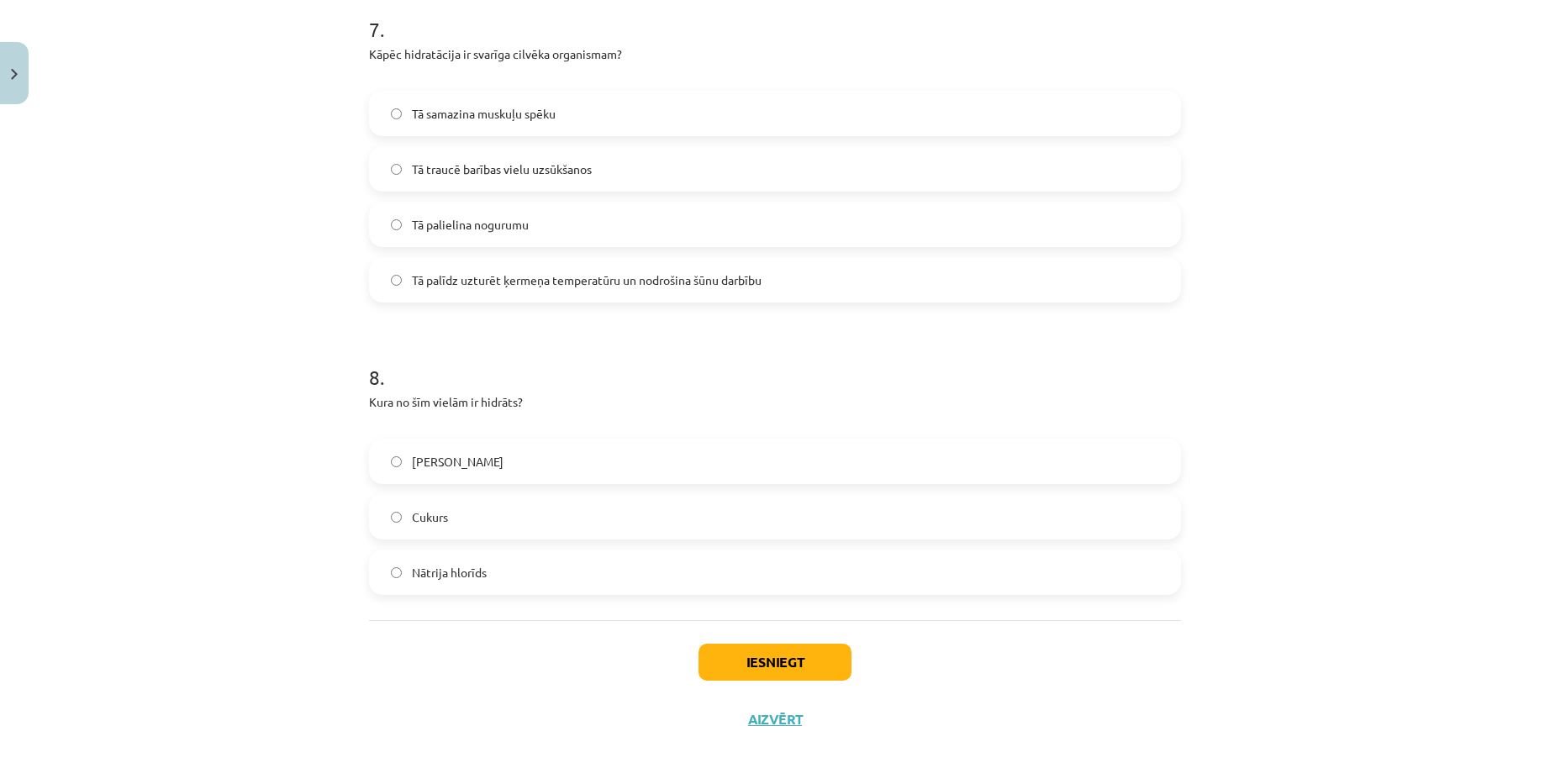
scroll to position [2445, 0]
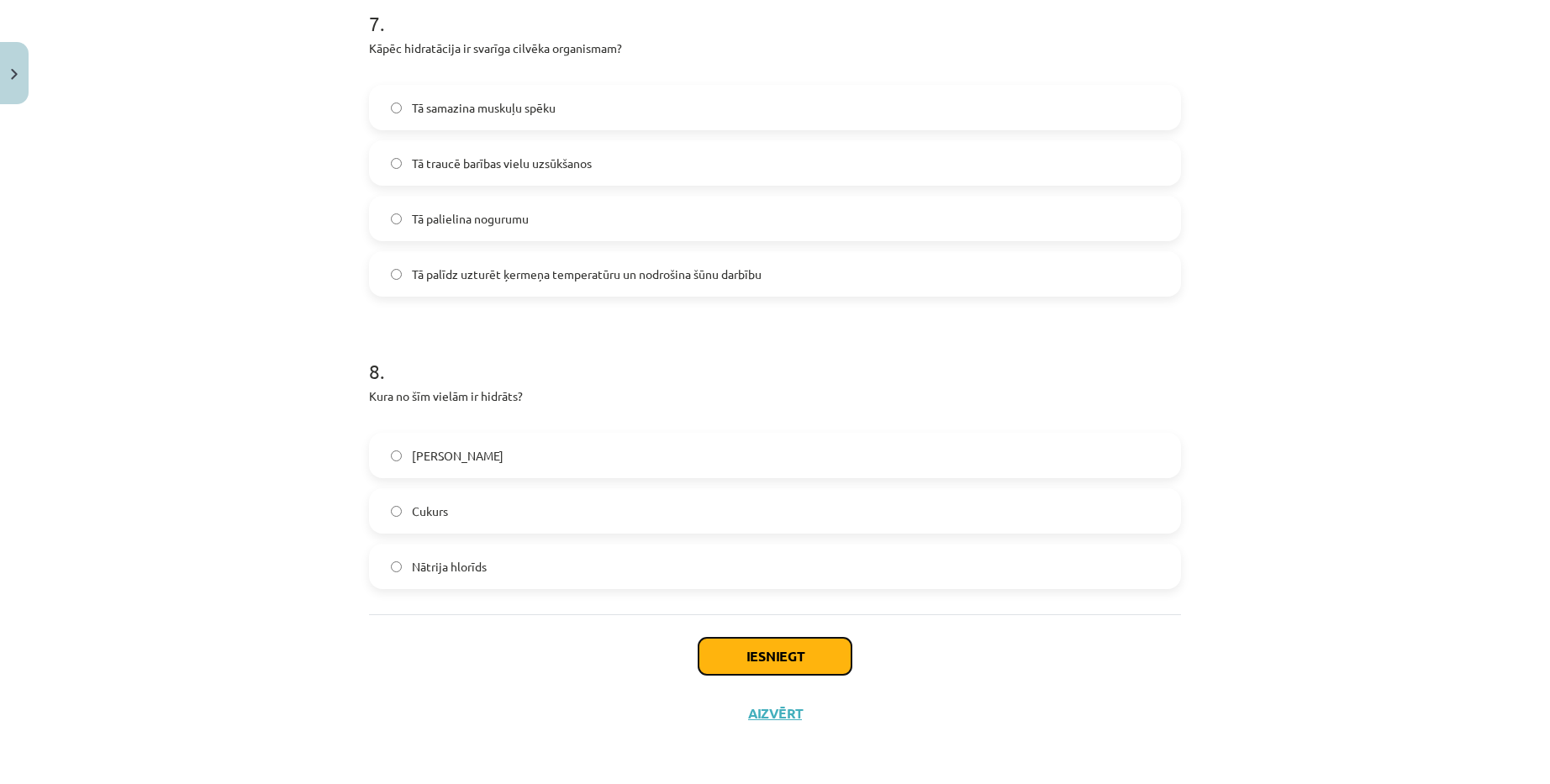
click at [759, 660] on button "Iesniegt" at bounding box center [775, 656] width 153 height 37
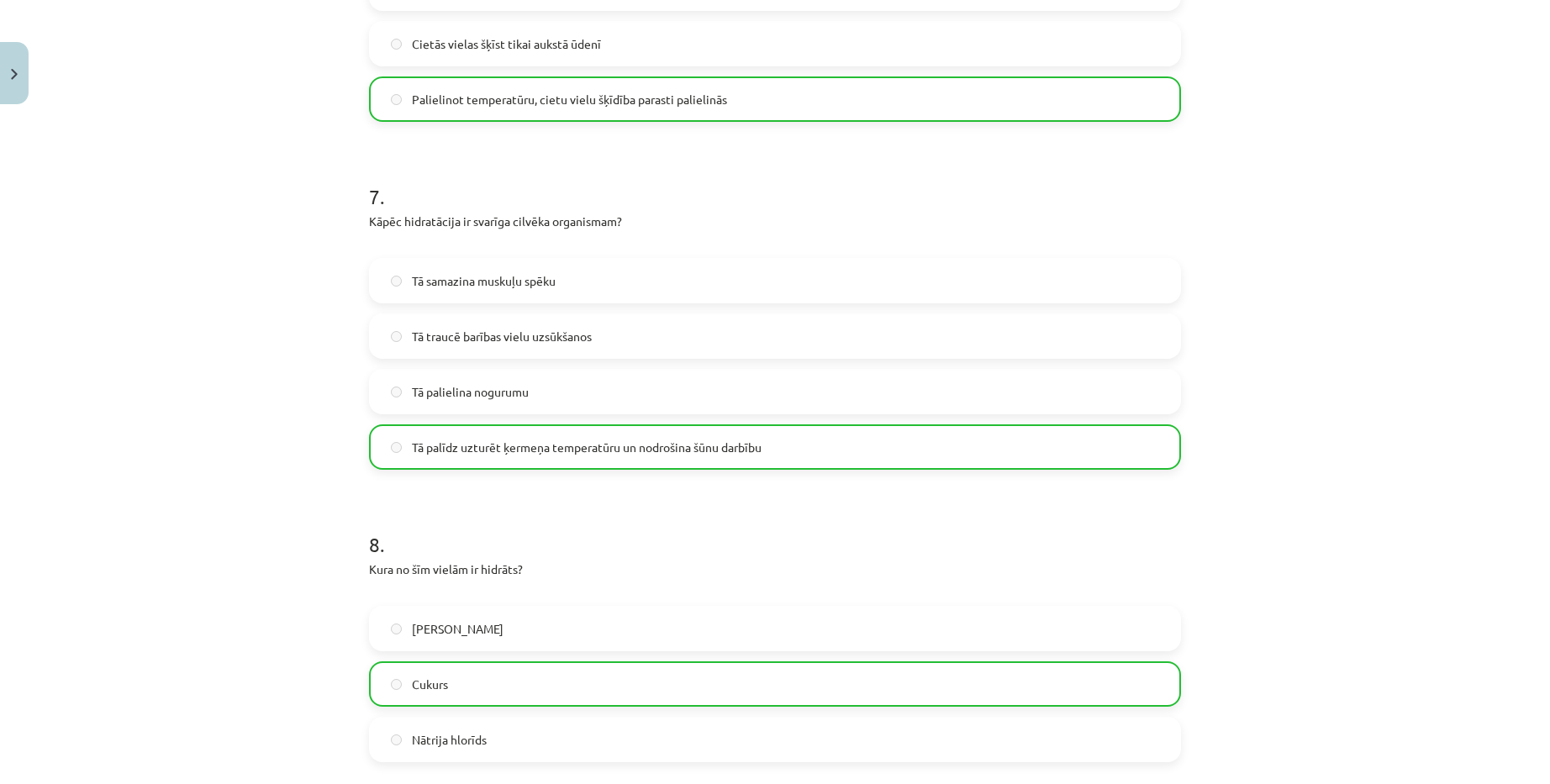
scroll to position [2498, 0]
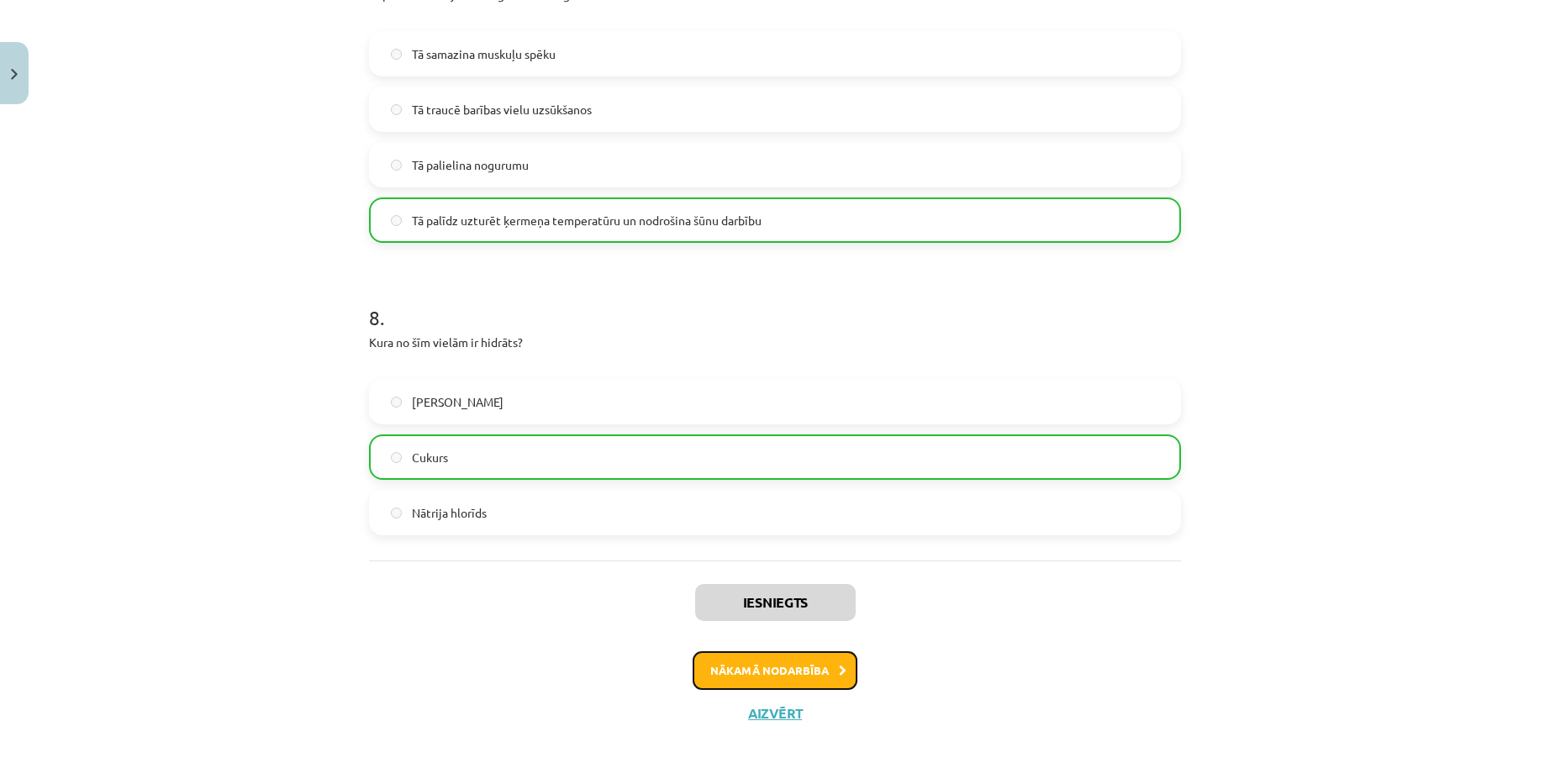
click at [767, 676] on button "Nākamā nodarbība" at bounding box center [775, 671] width 165 height 39
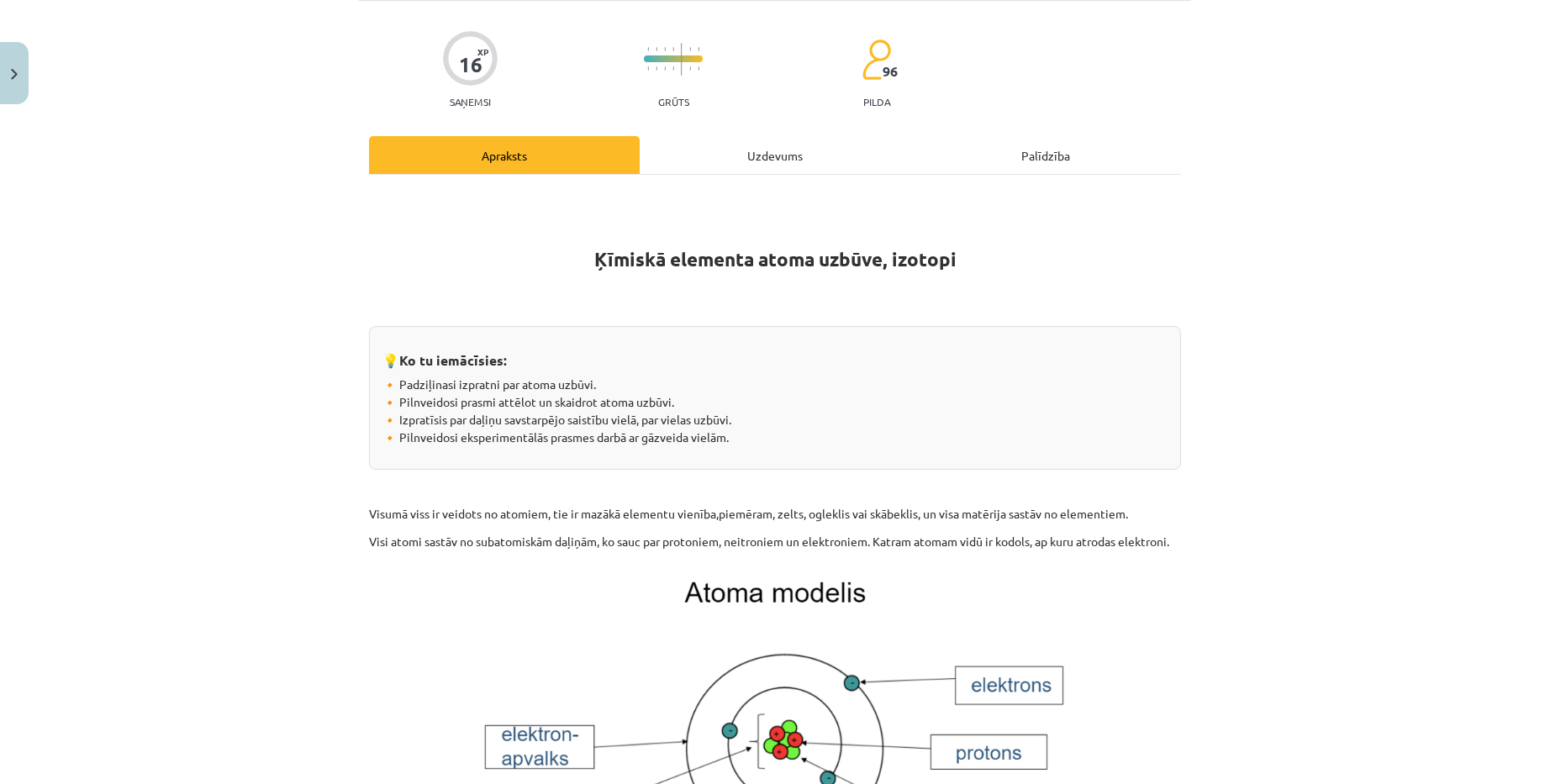
scroll to position [42, 0]
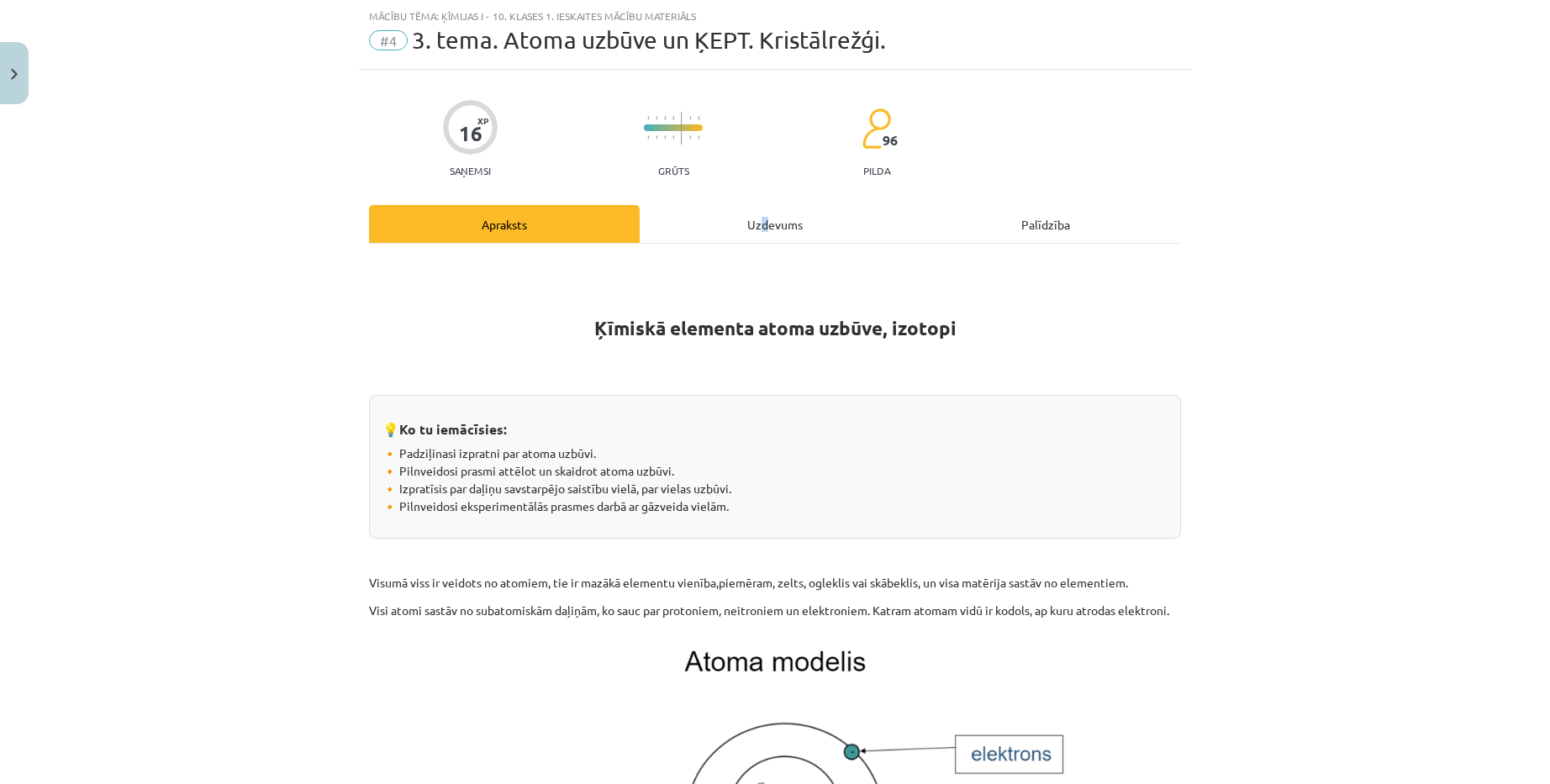
click at [759, 231] on div "Uzdevums" at bounding box center [775, 224] width 270 height 38
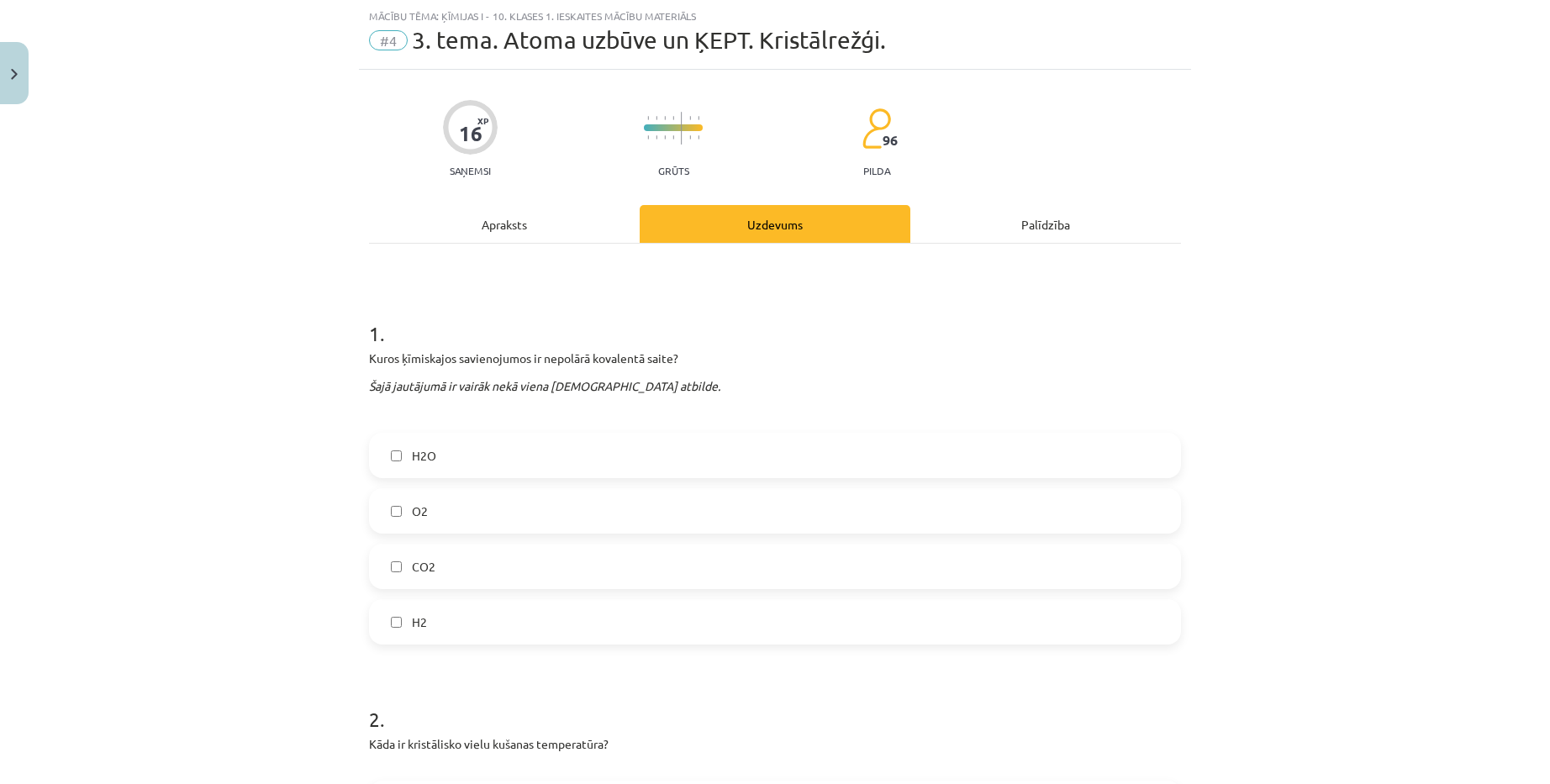
click at [502, 231] on div "Apraksts" at bounding box center [504, 224] width 270 height 38
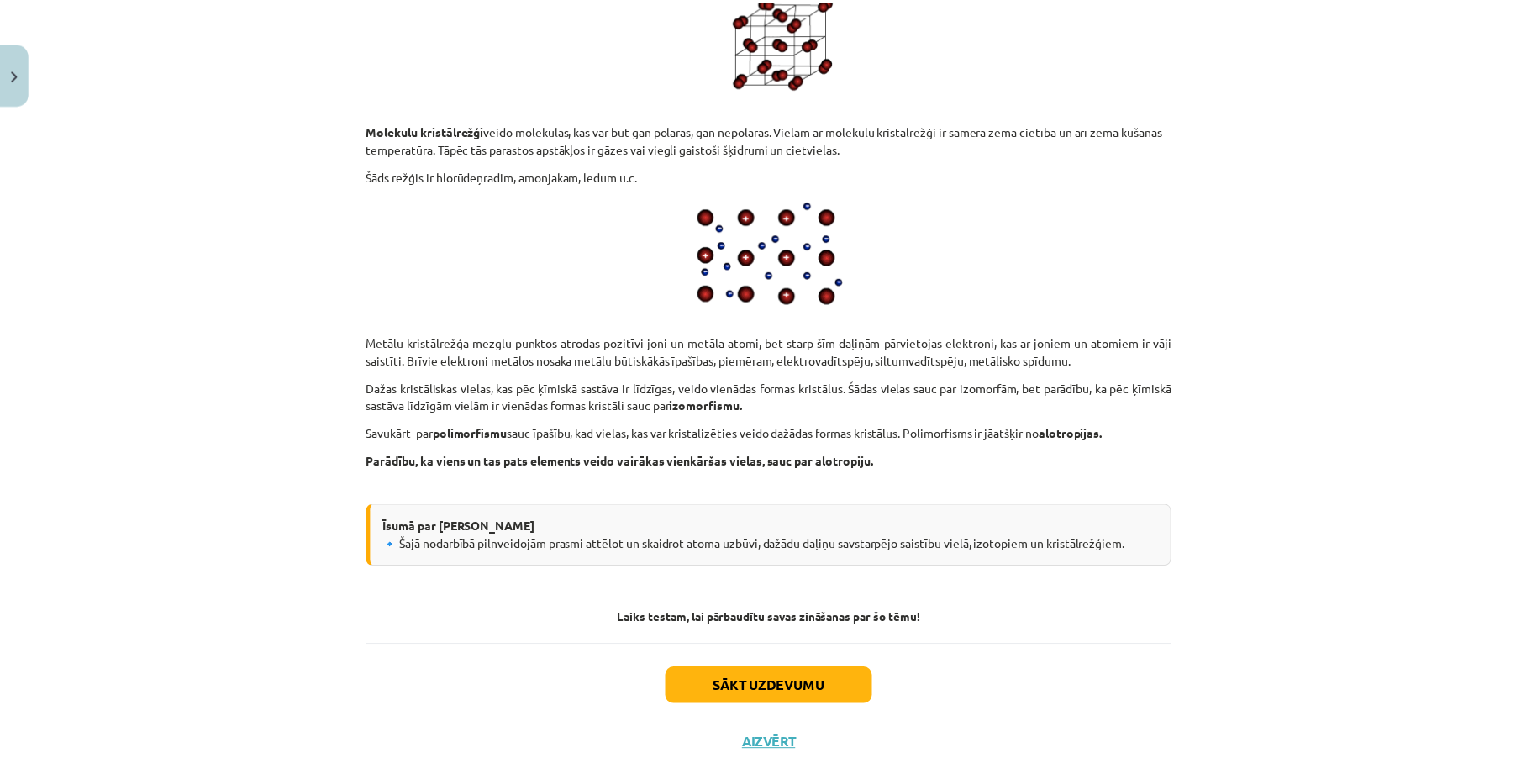
scroll to position [8485, 0]
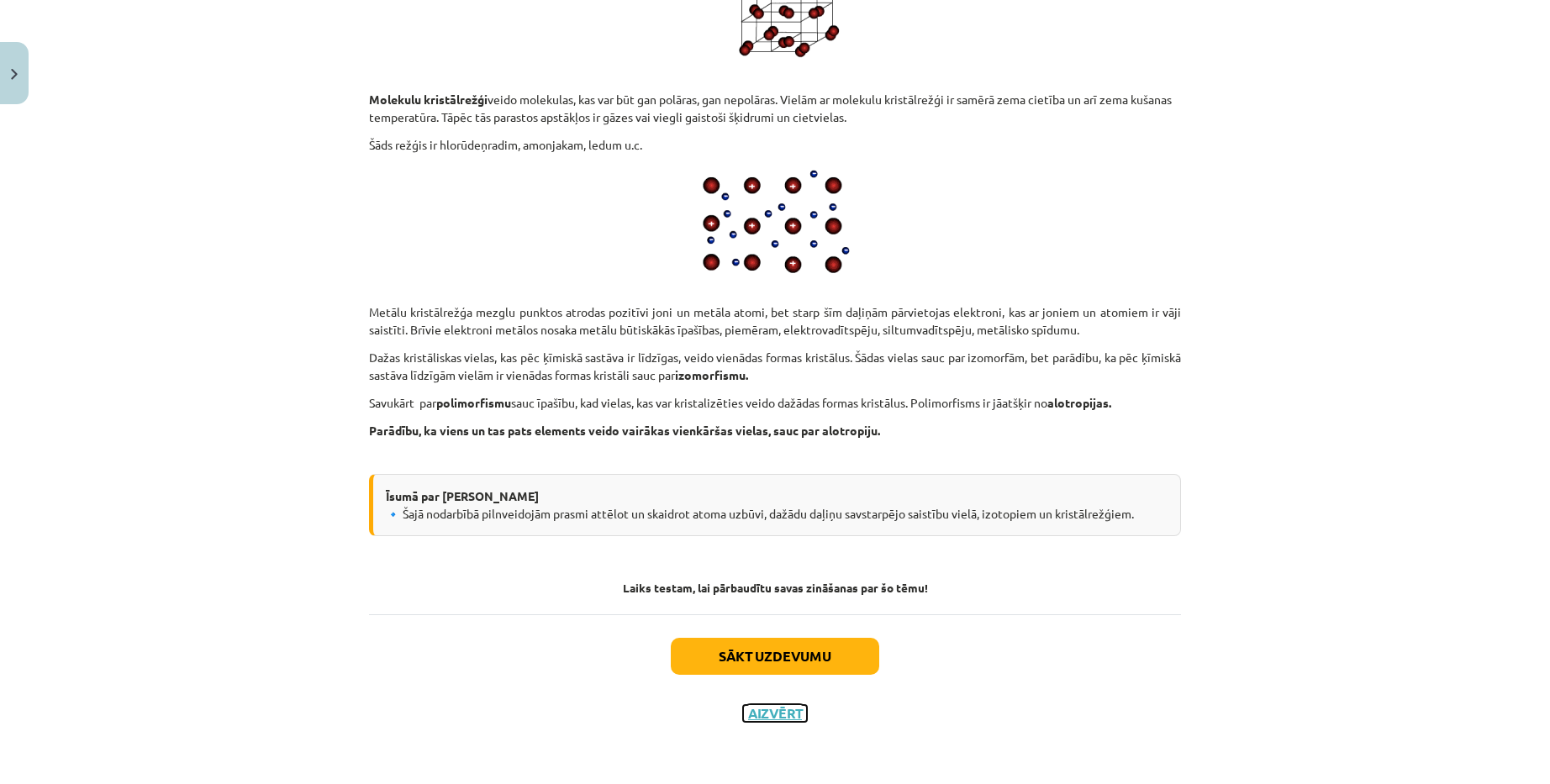
click at [767, 712] on button "Aizvērt" at bounding box center [775, 713] width 64 height 16
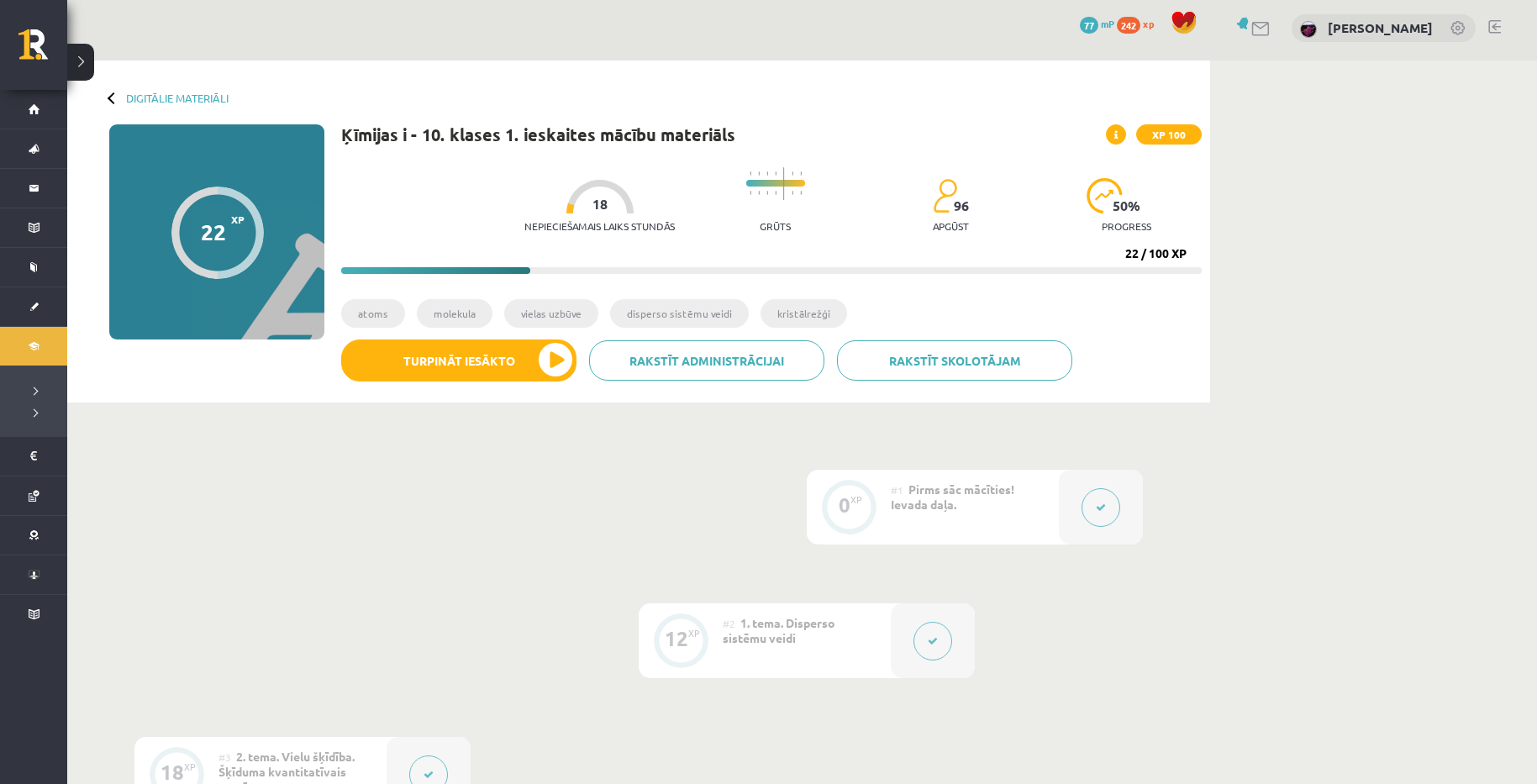
scroll to position [0, 0]
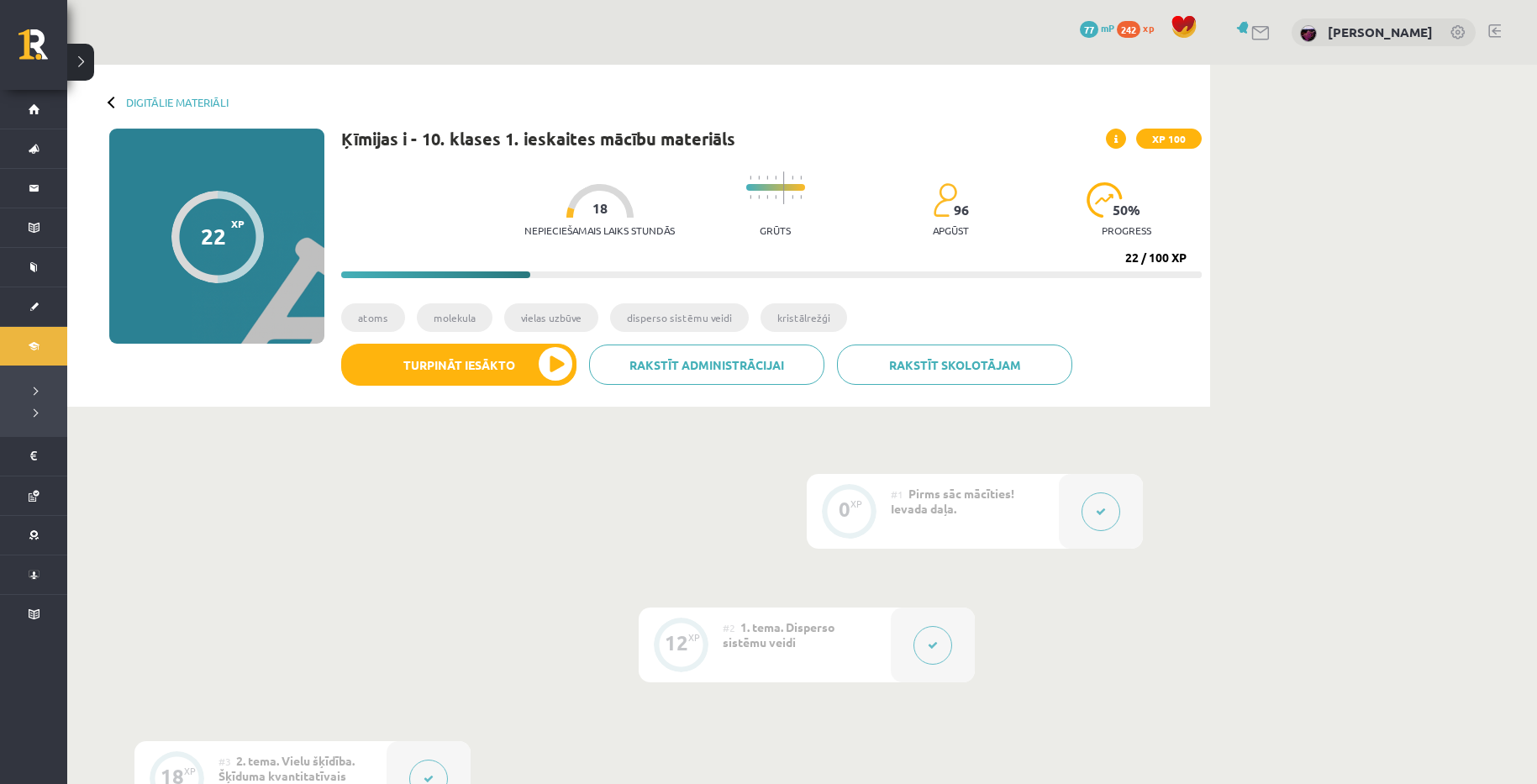
click at [1479, 354] on div "Digitālie materiāli 22 XP XP 100 22 / 100 XP Ķīmijas i - 10. klases 1. ieskaite…" at bounding box center [802, 703] width 1470 height 1278
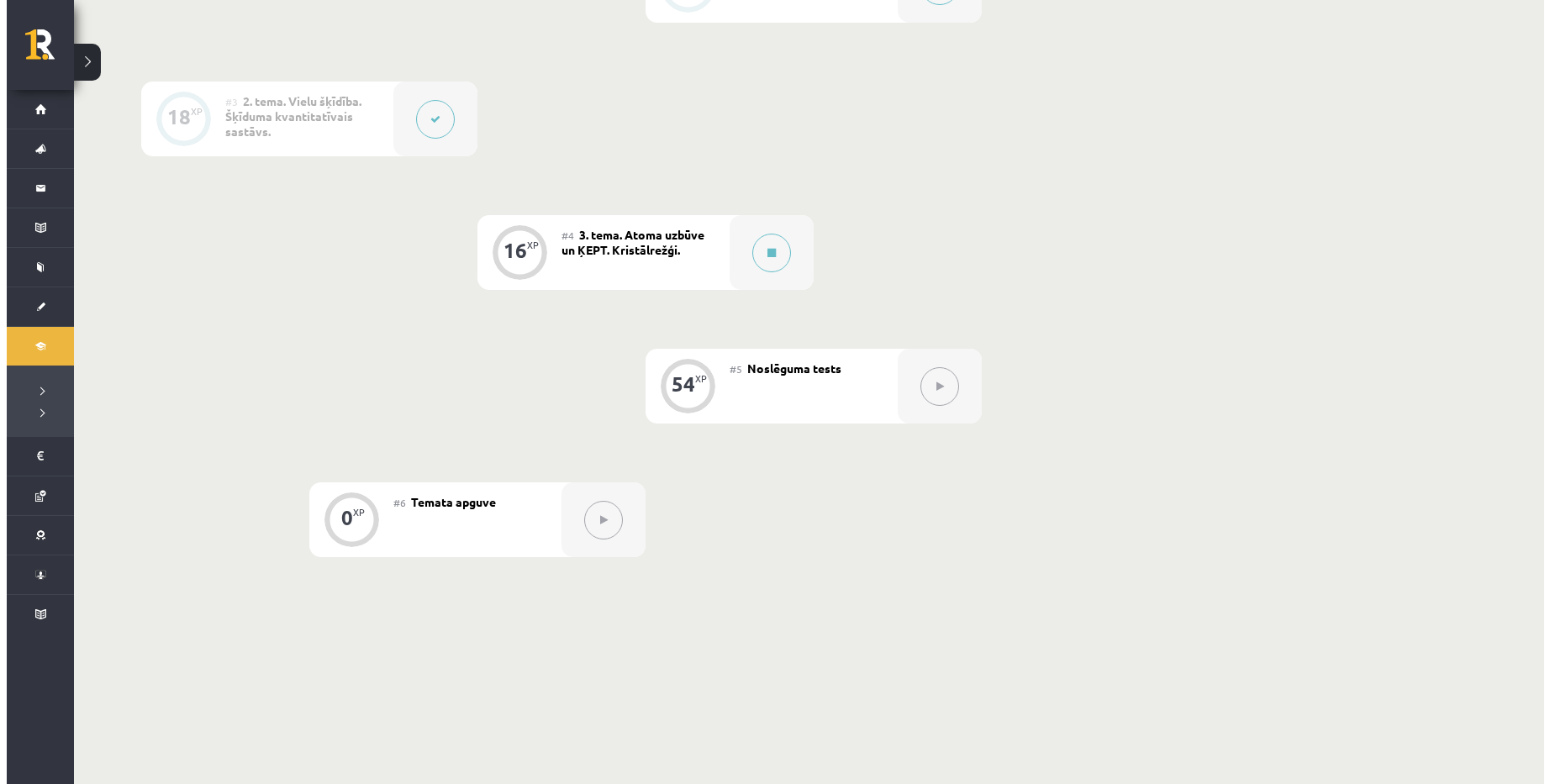
scroll to position [672, 0]
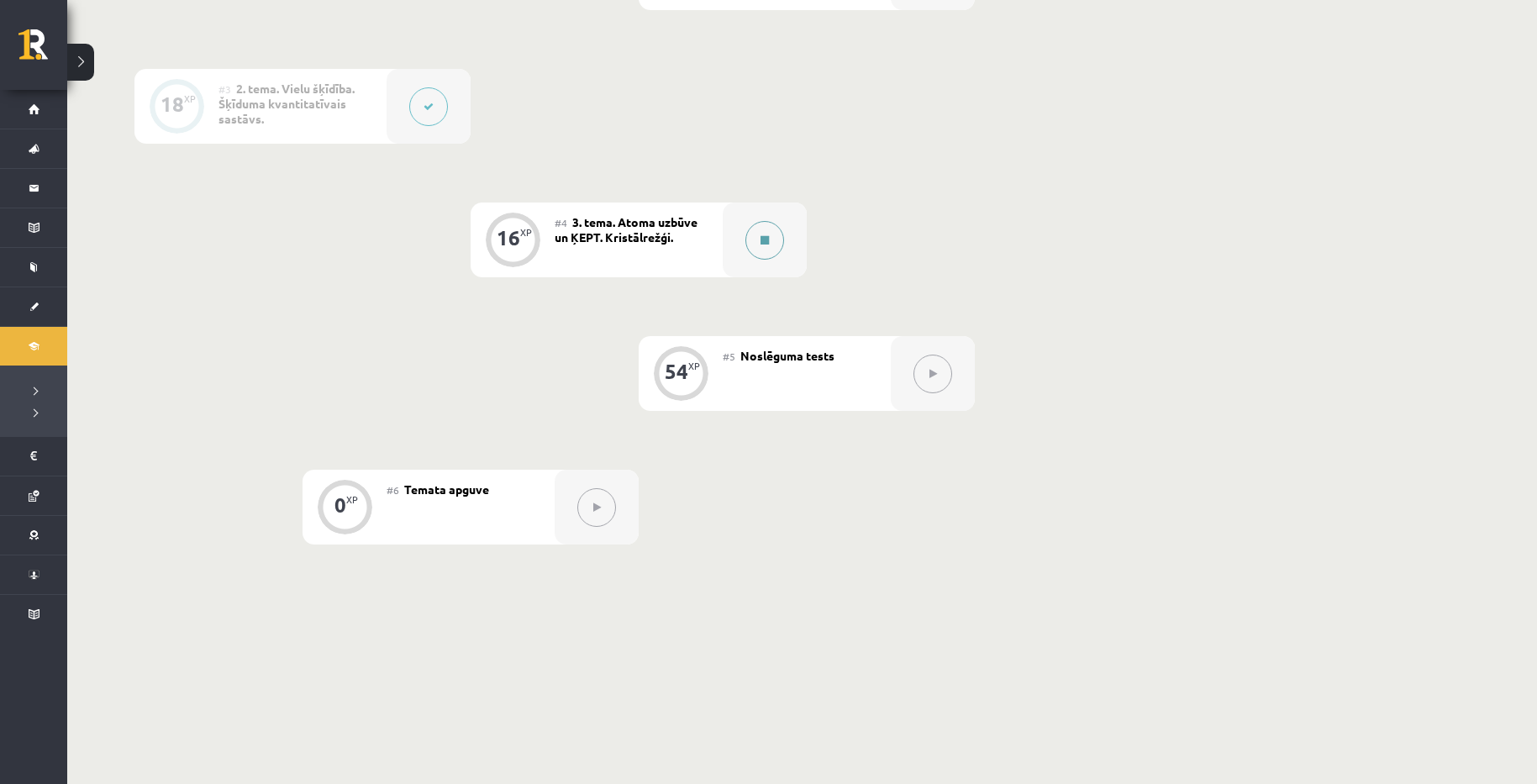
click at [767, 236] on icon at bounding box center [765, 241] width 9 height 10
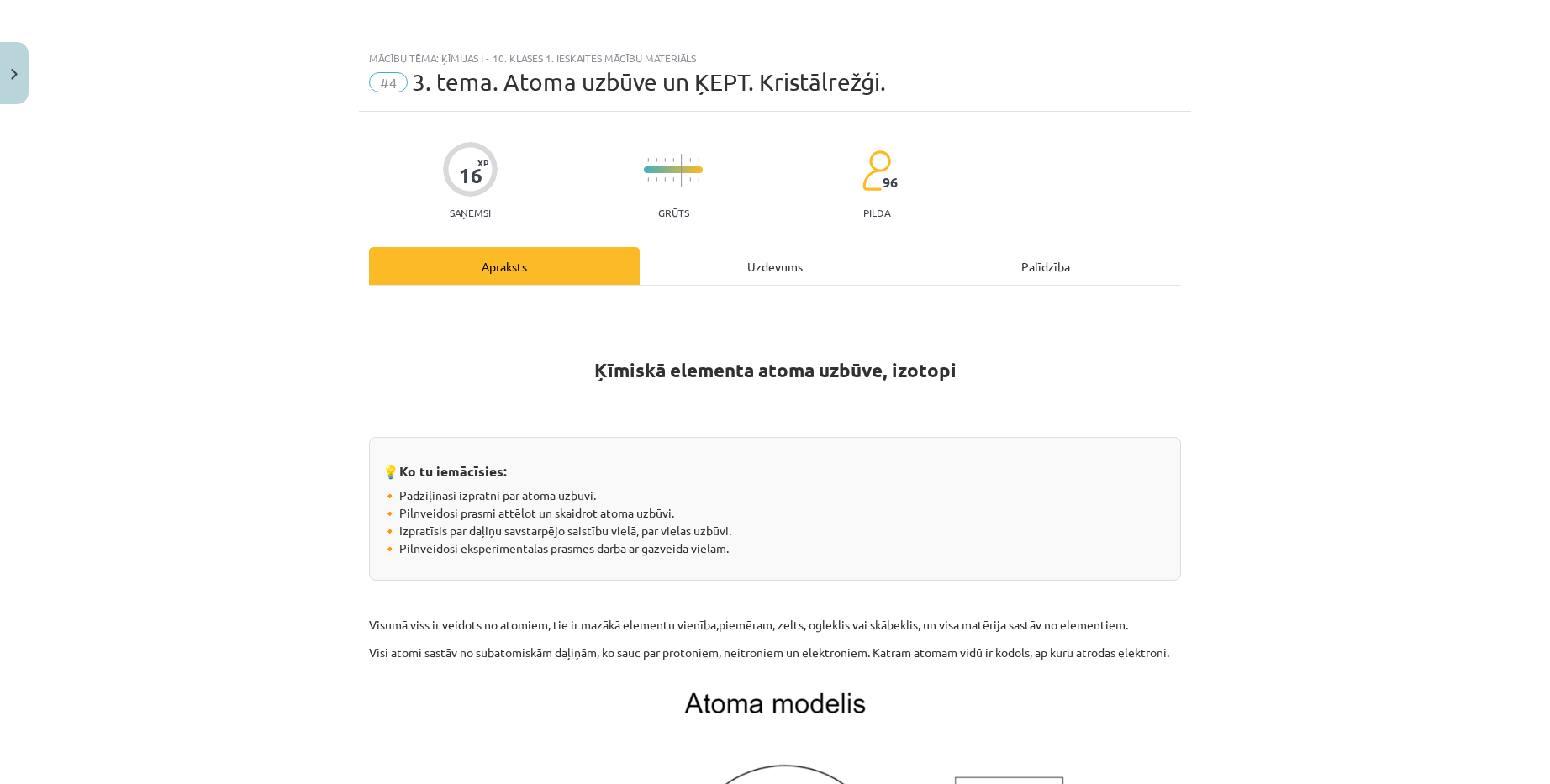
click at [758, 280] on div "Uzdevums" at bounding box center [775, 266] width 270 height 38
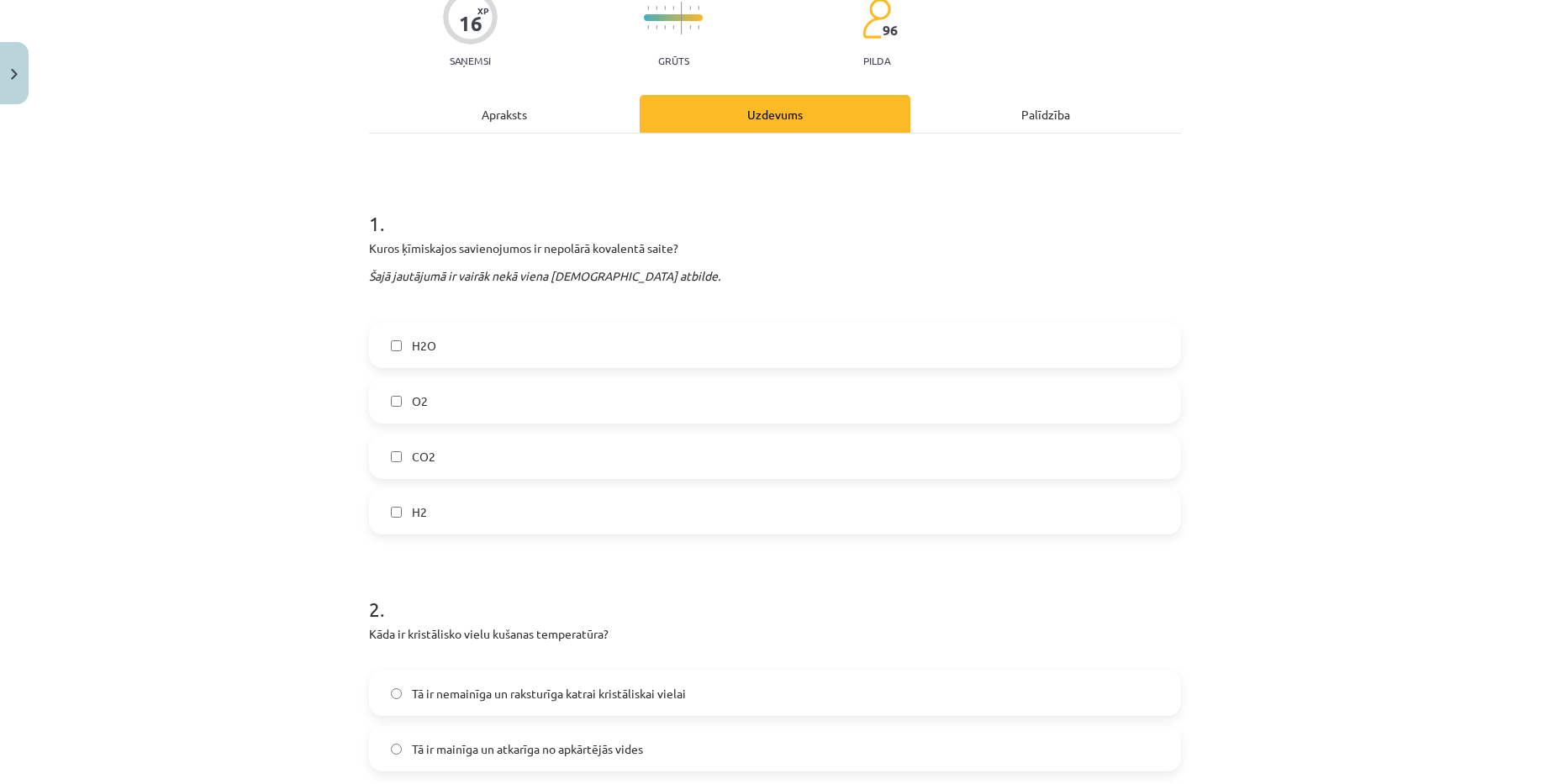
scroll to position [126, 0]
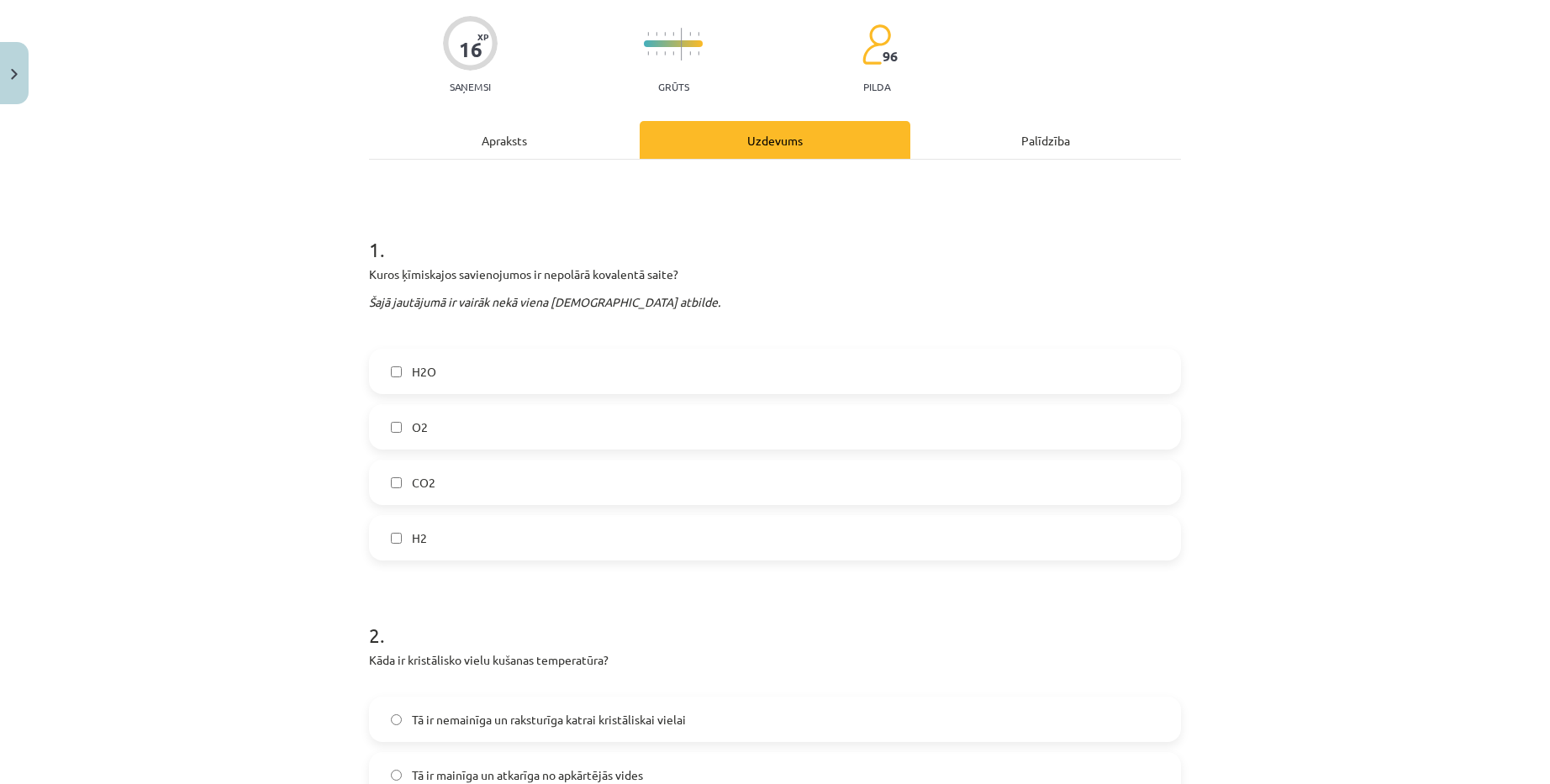
click at [526, 133] on div "Apraksts" at bounding box center [504, 140] width 270 height 38
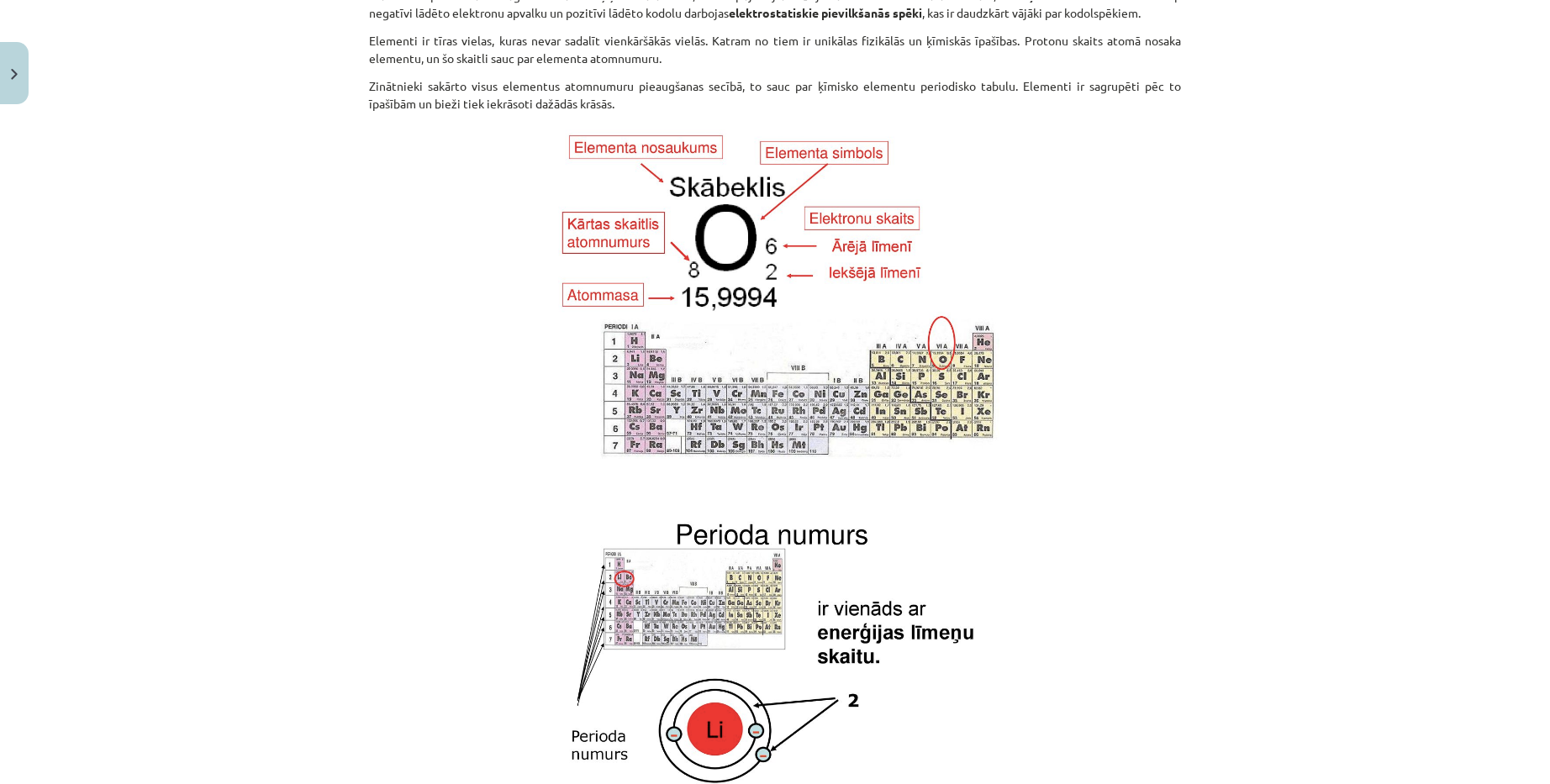
scroll to position [0, 0]
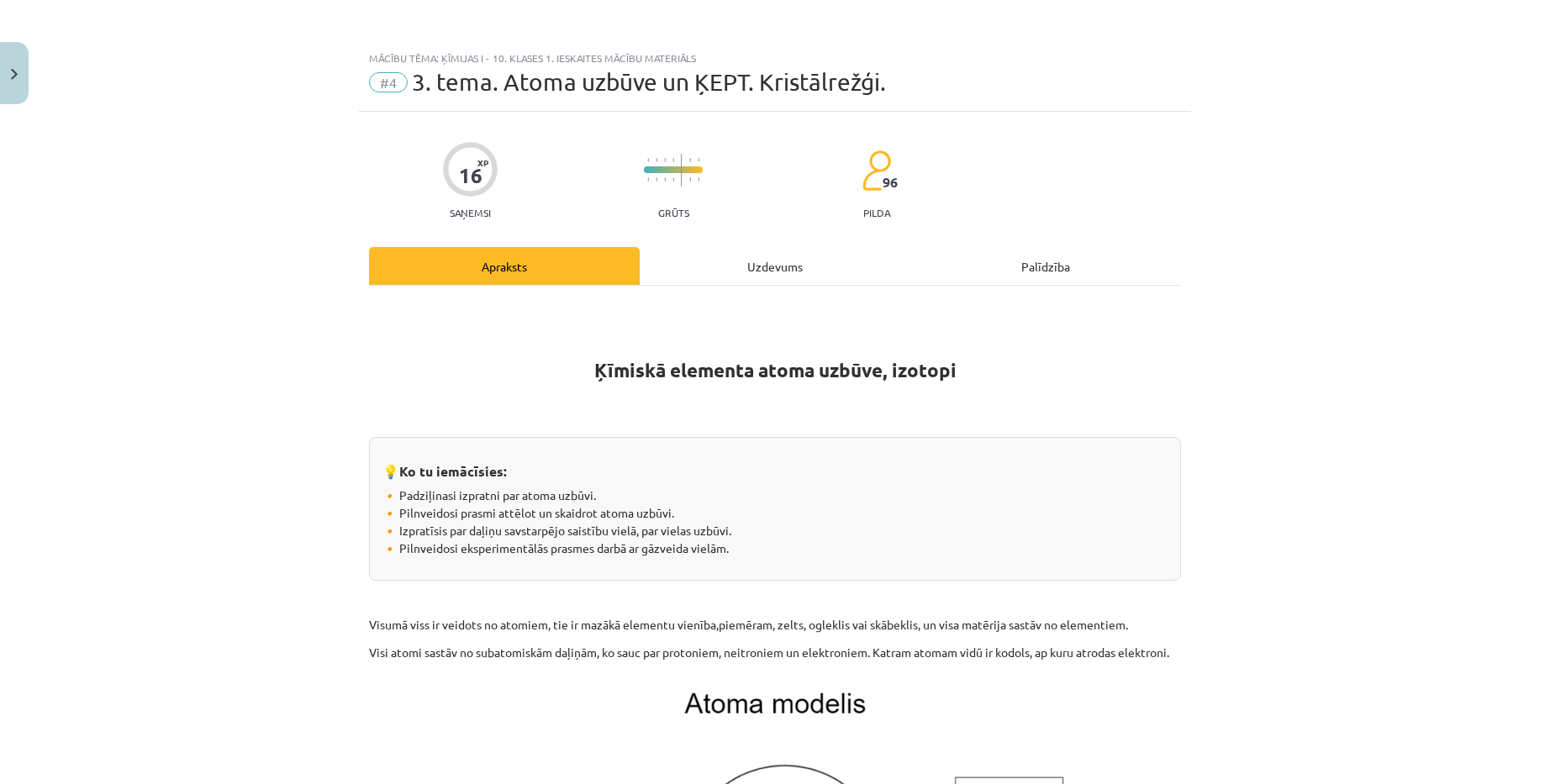
click at [1359, 404] on div "Mācību tēma: Ķīmijas i - 10. klases 1. ieskaites mācību materiāls #4 3. tema. A…" at bounding box center [775, 392] width 1550 height 784
click at [1028, 266] on div "Palīdzība" at bounding box center [1046, 266] width 270 height 38
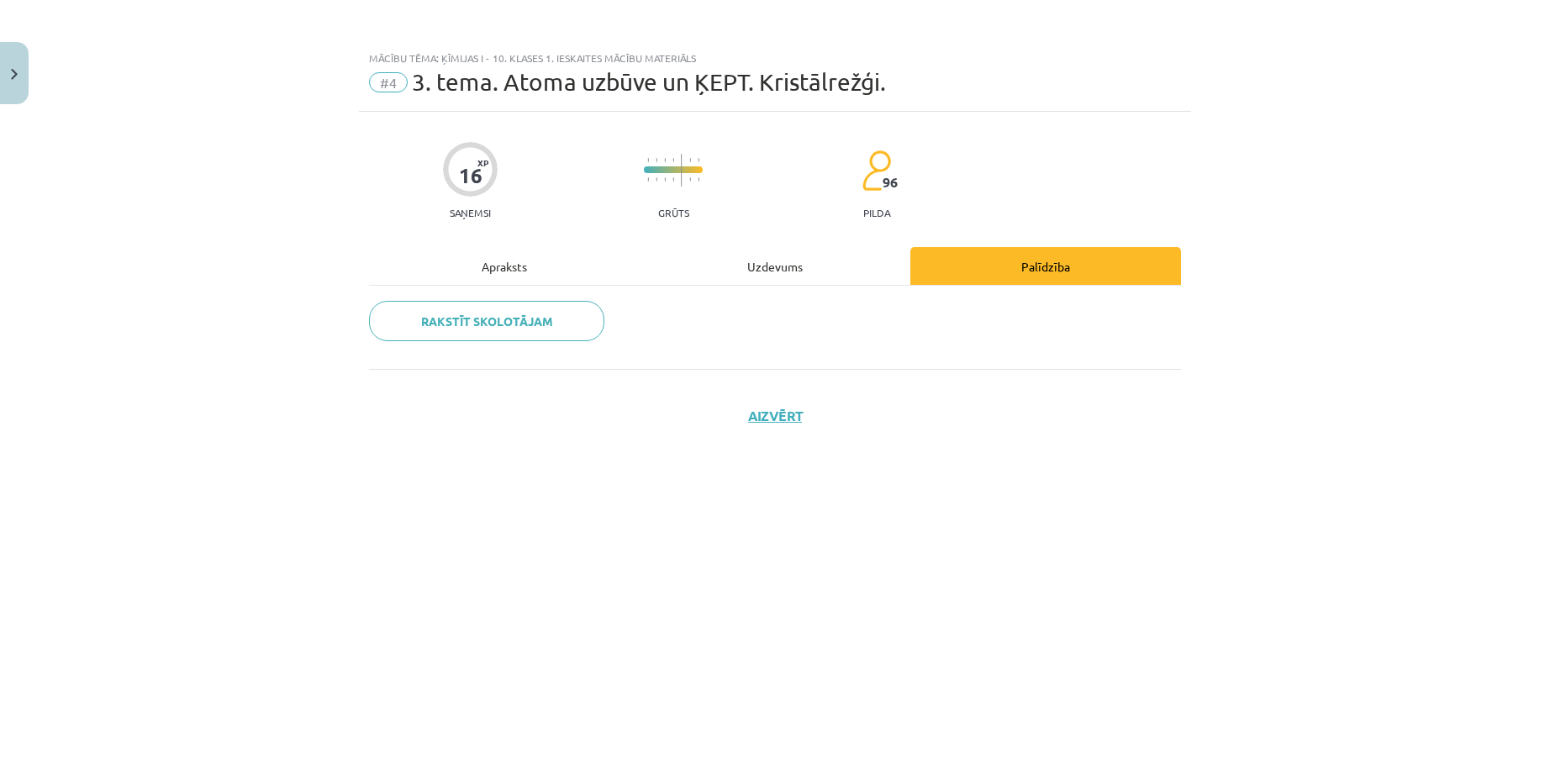
click at [514, 275] on div "Apraksts" at bounding box center [504, 266] width 270 height 38
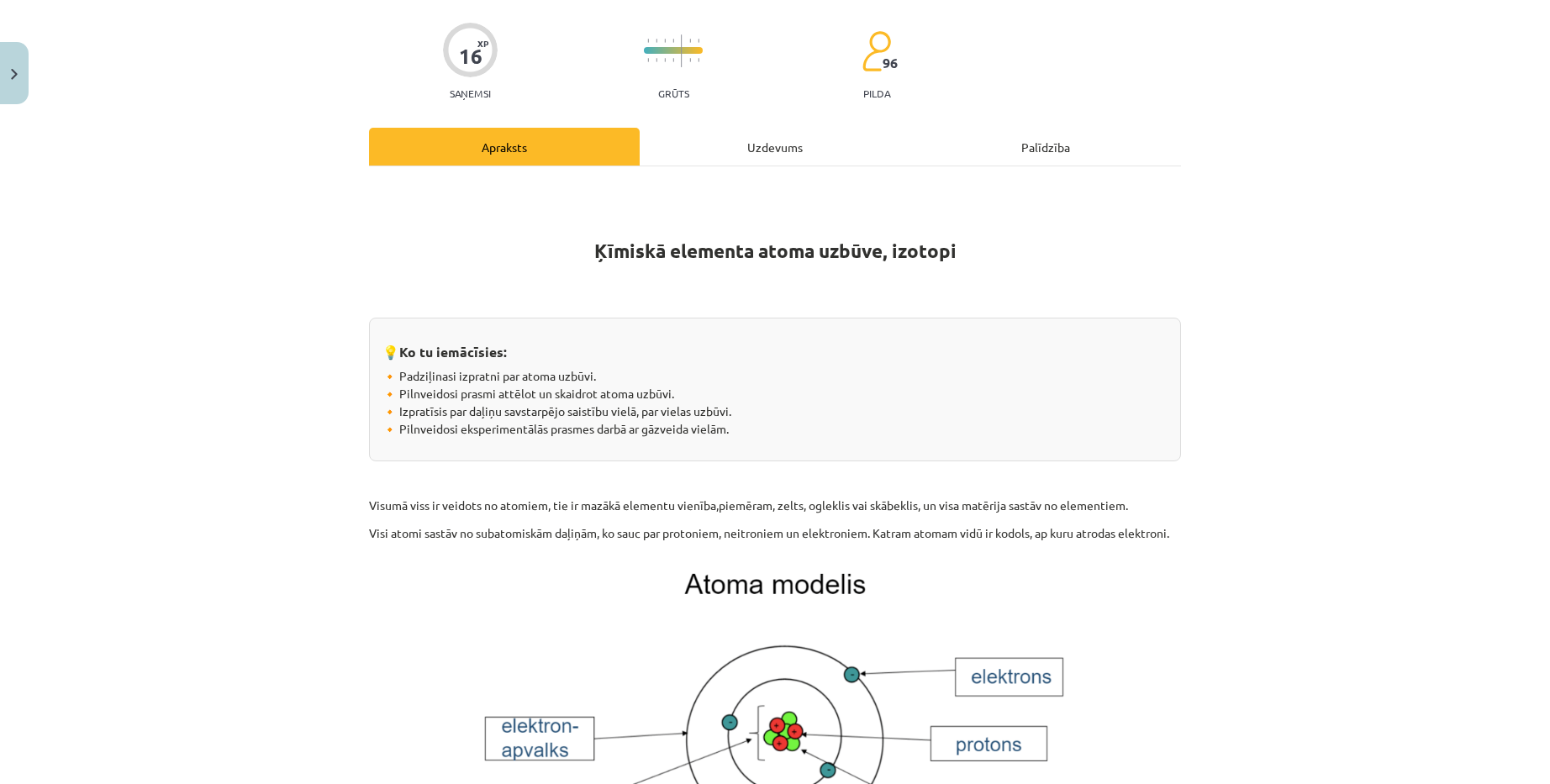
scroll to position [252, 0]
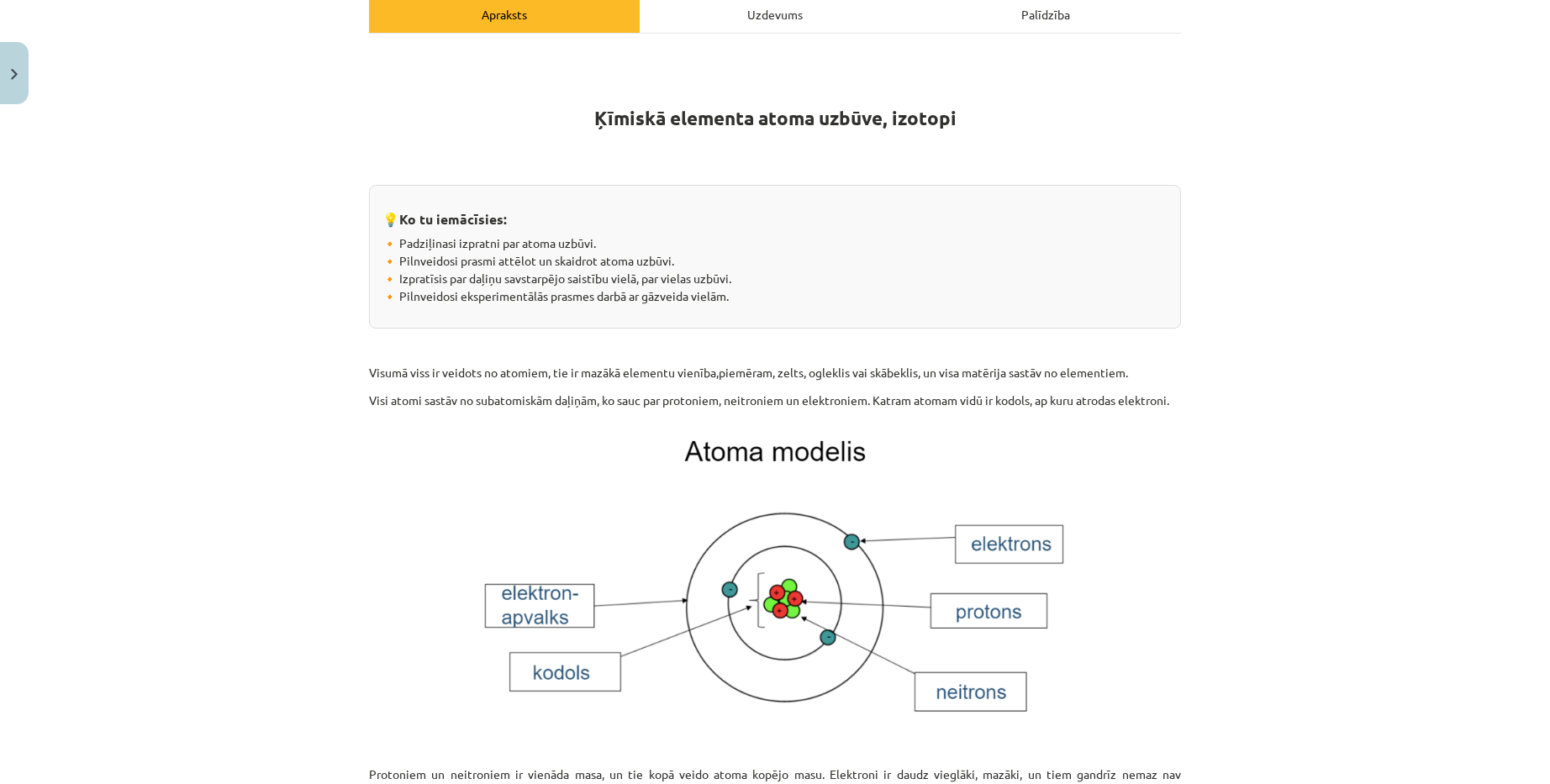
click at [1391, 323] on div "Mācību tēma: Ķīmijas i - 10. klases 1. ieskaites mācību materiāls #4 3. tema. A…" at bounding box center [775, 392] width 1550 height 784
drag, startPoint x: 914, startPoint y: 288, endPoint x: 858, endPoint y: 403, distance: 127.9
click at [858, 403] on p "Visi atomi sastāv no subatomiskām daļiņām, ko sauc par protoniem, neitroniem un…" at bounding box center [775, 400] width 812 height 17
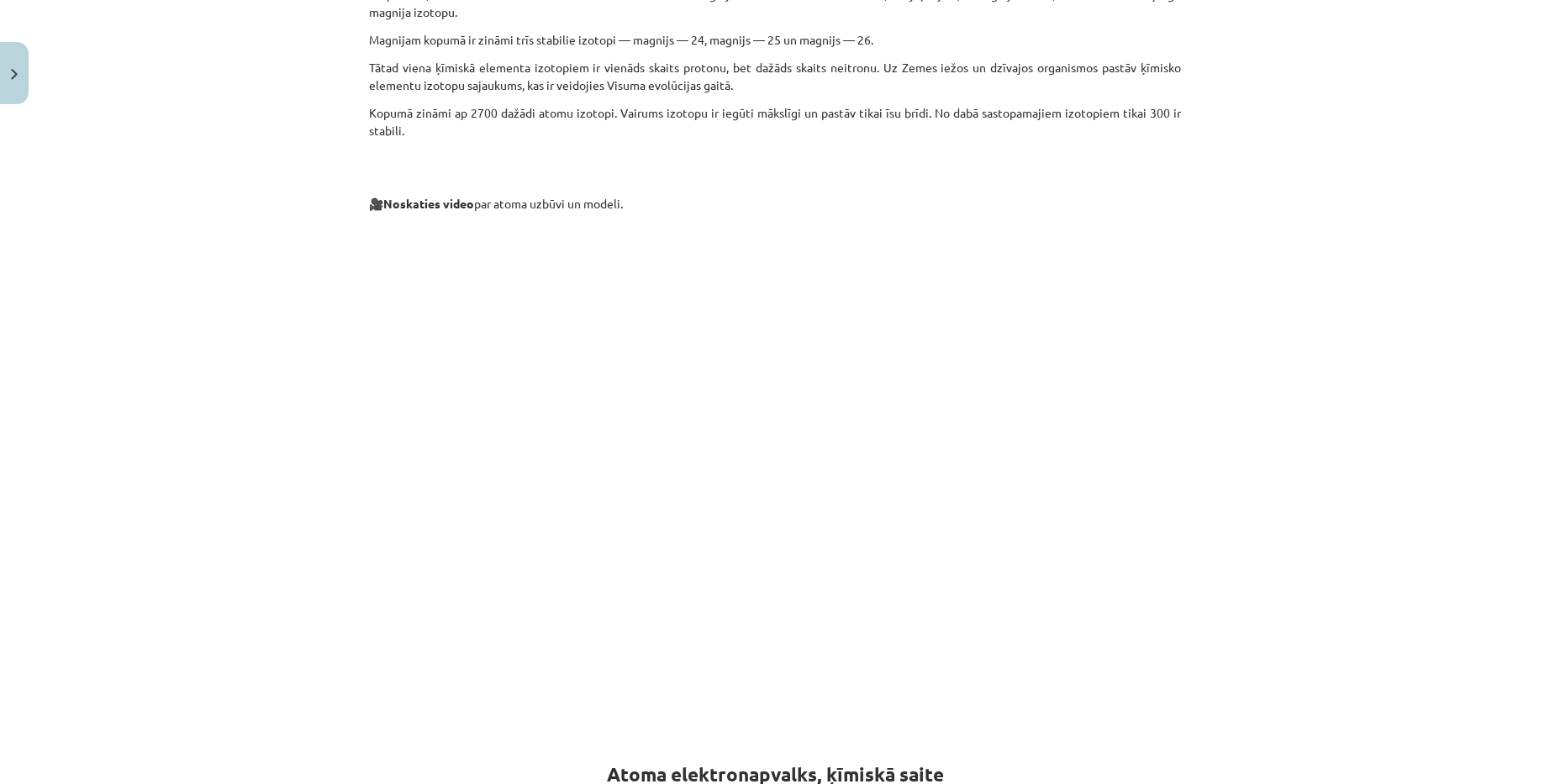
scroll to position [2437, 0]
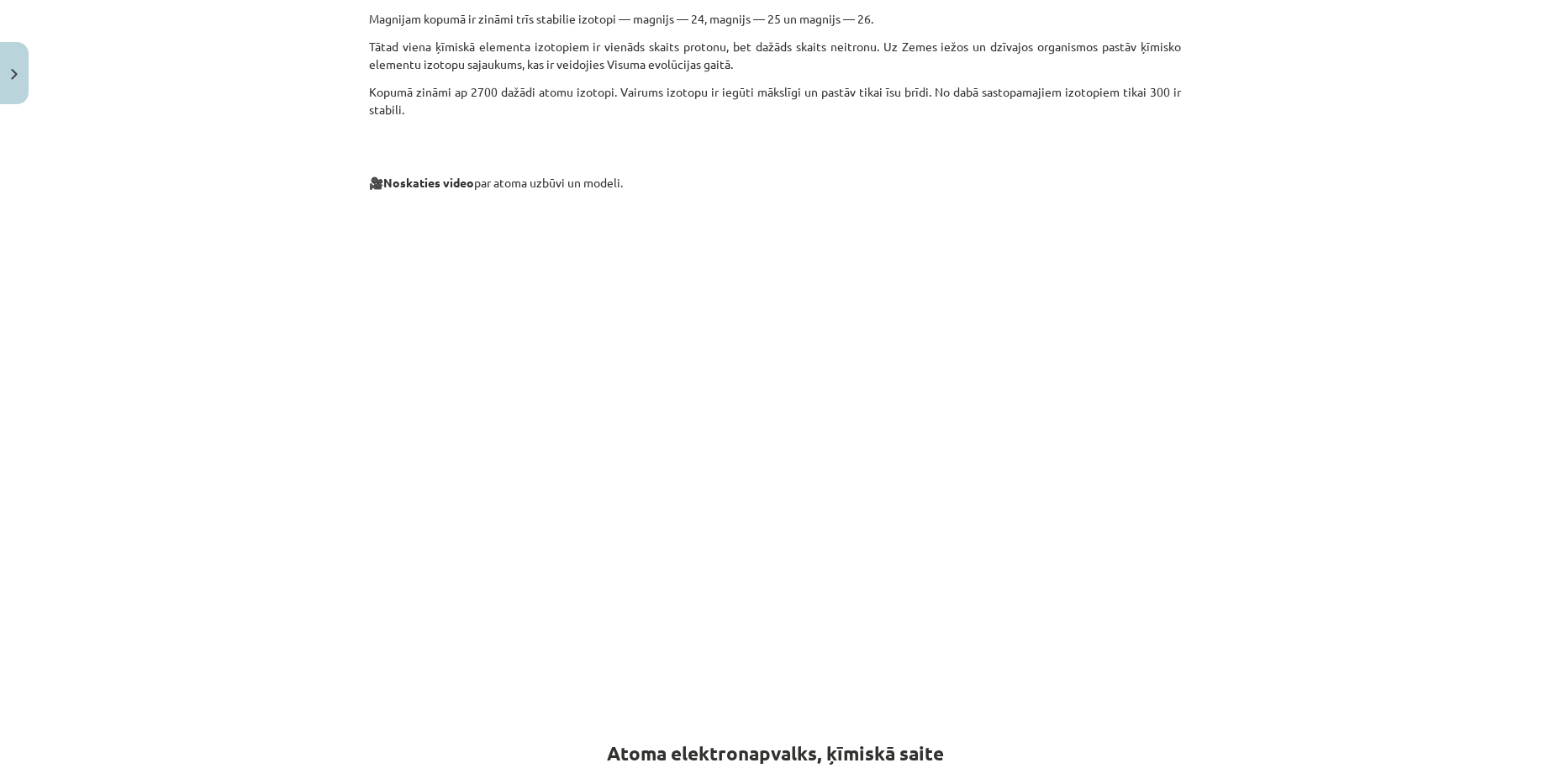
click at [1465, 567] on div "Mācību tēma: Ķīmijas i - 10. klases 1. ieskaites mācību materiāls #4 3. tema. A…" at bounding box center [775, 392] width 1550 height 784
click at [1405, 405] on div "Mācību tēma: Ķīmijas i - 10. klases 1. ieskaites mācību materiāls #4 3. tema. A…" at bounding box center [775, 392] width 1550 height 784
click at [1378, 476] on div "Mācību tēma: Ķīmijas i - 10. klases 1. ieskaites mācību materiāls #4 3. tema. A…" at bounding box center [775, 392] width 1550 height 784
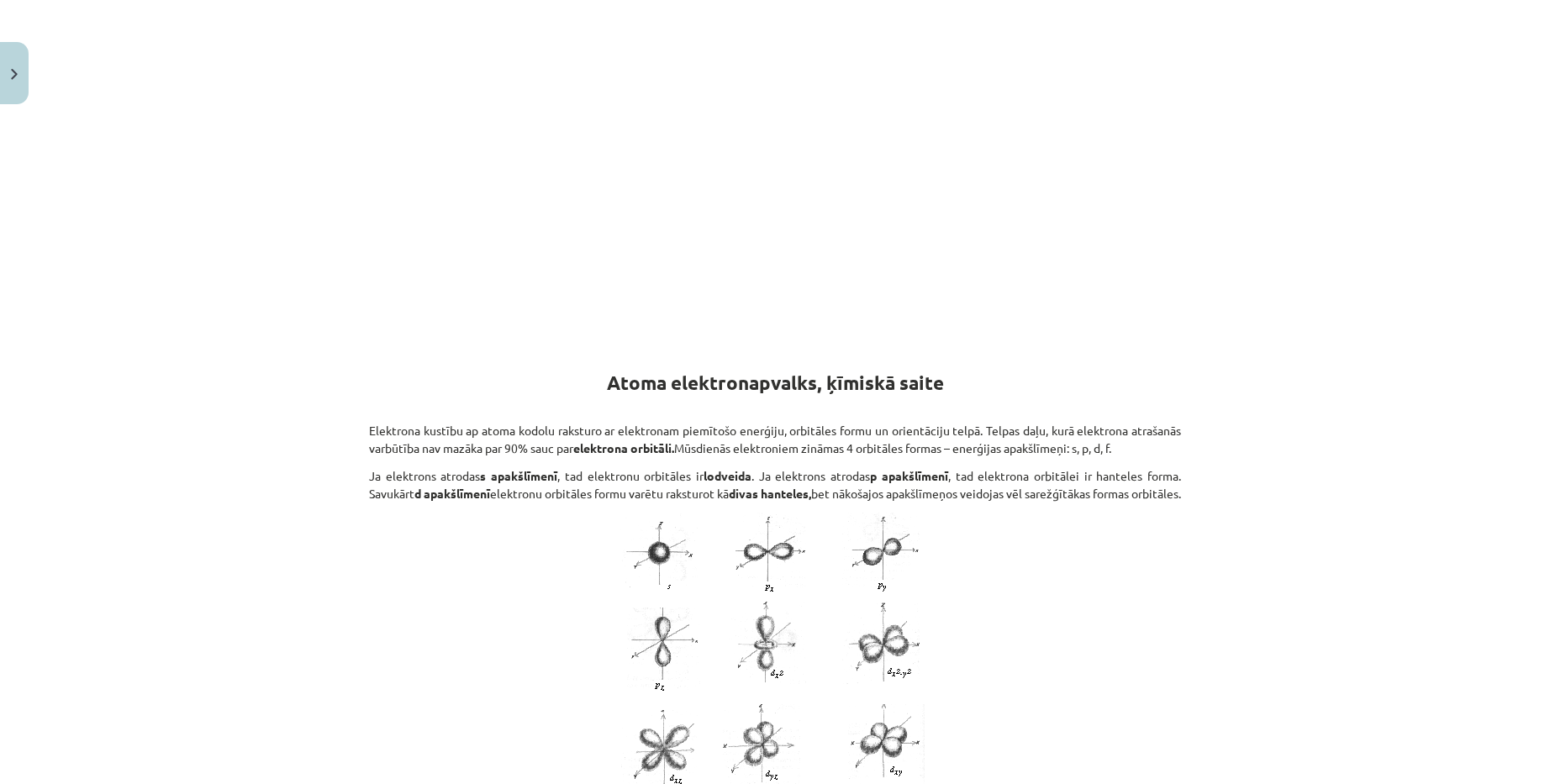
scroll to position [2773, 0]
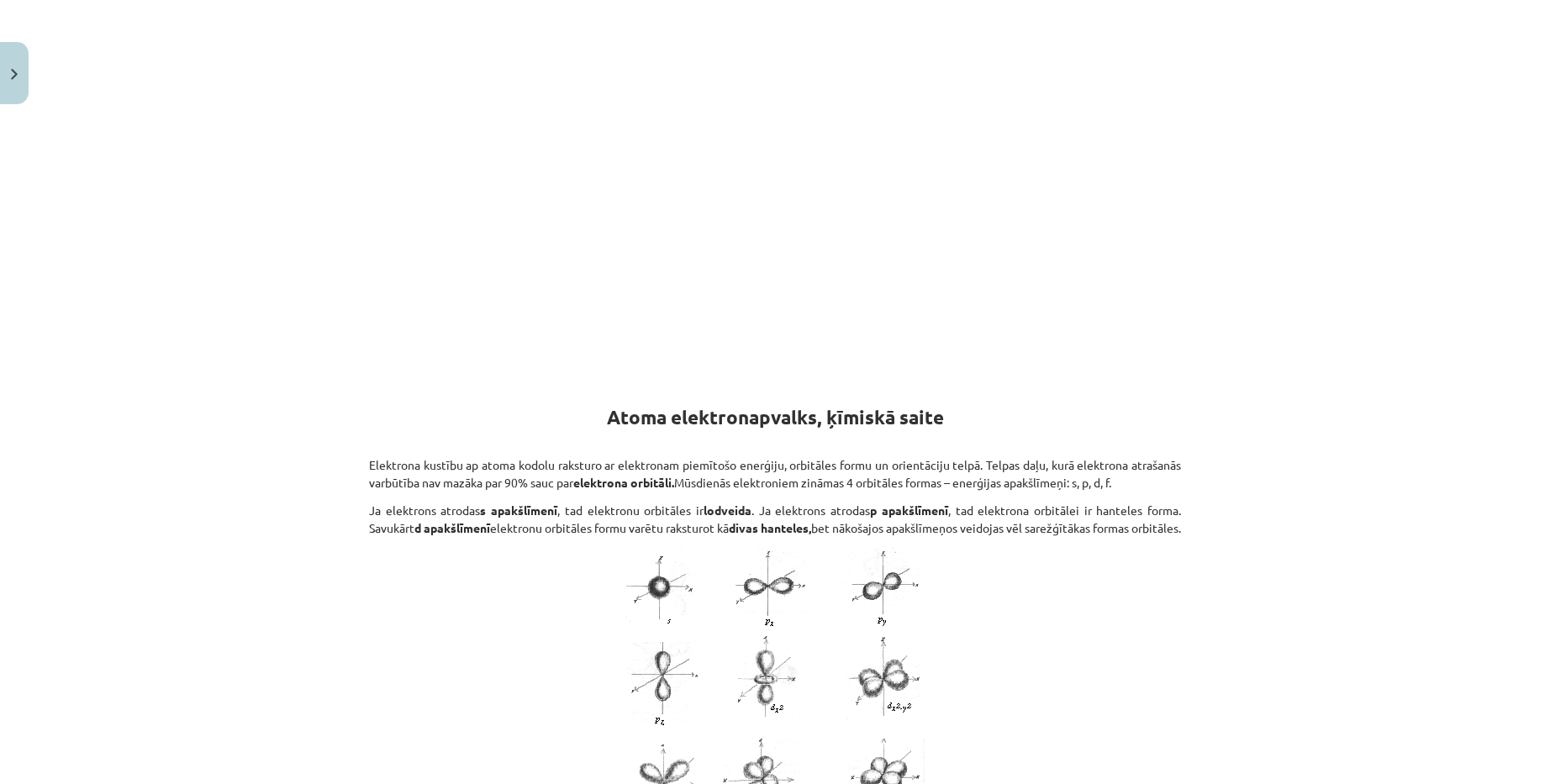
click at [1334, 360] on div "Mācību tēma: Ķīmijas i - 10. klases 1. ieskaites mācību materiāls #4 3. tema. A…" at bounding box center [775, 392] width 1550 height 784
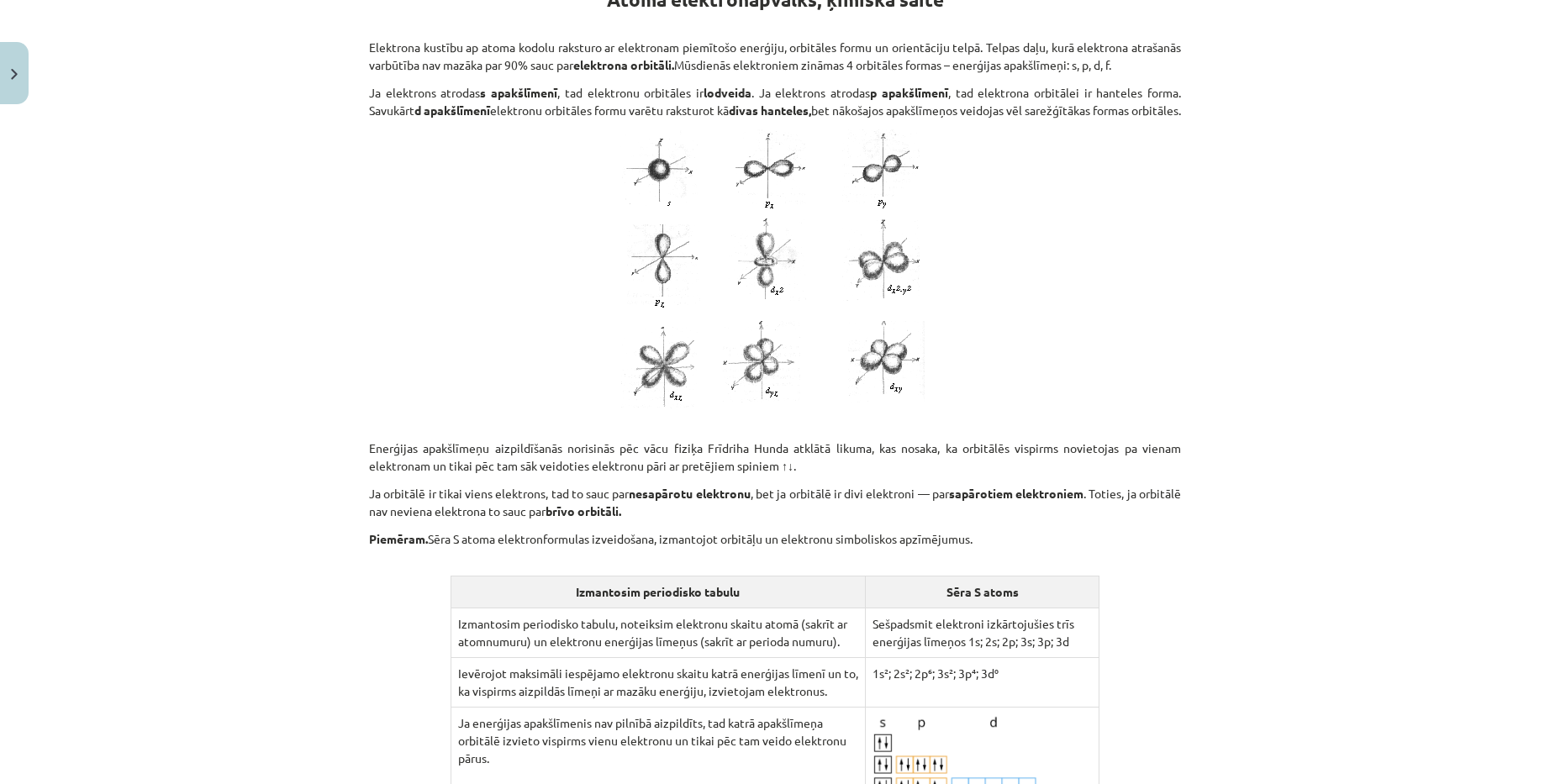
scroll to position [3193, 0]
click at [650, 470] on p "Enerģijas apakšlīmeņu aizpildīšanās norisinās pēc vācu fiziķa Frīdriha Hunda at…" at bounding box center [775, 445] width 812 height 53
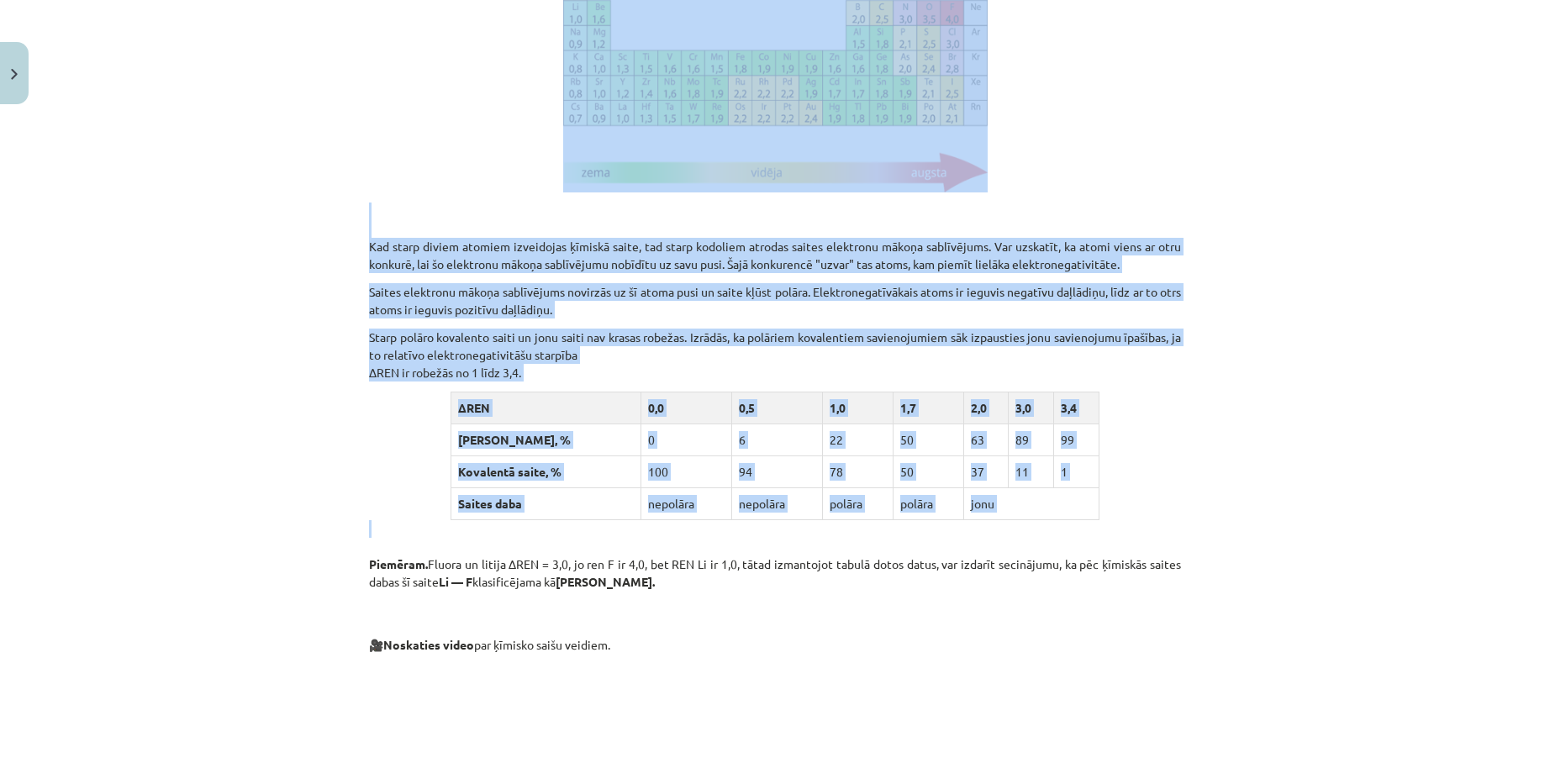
scroll to position [5546, 0]
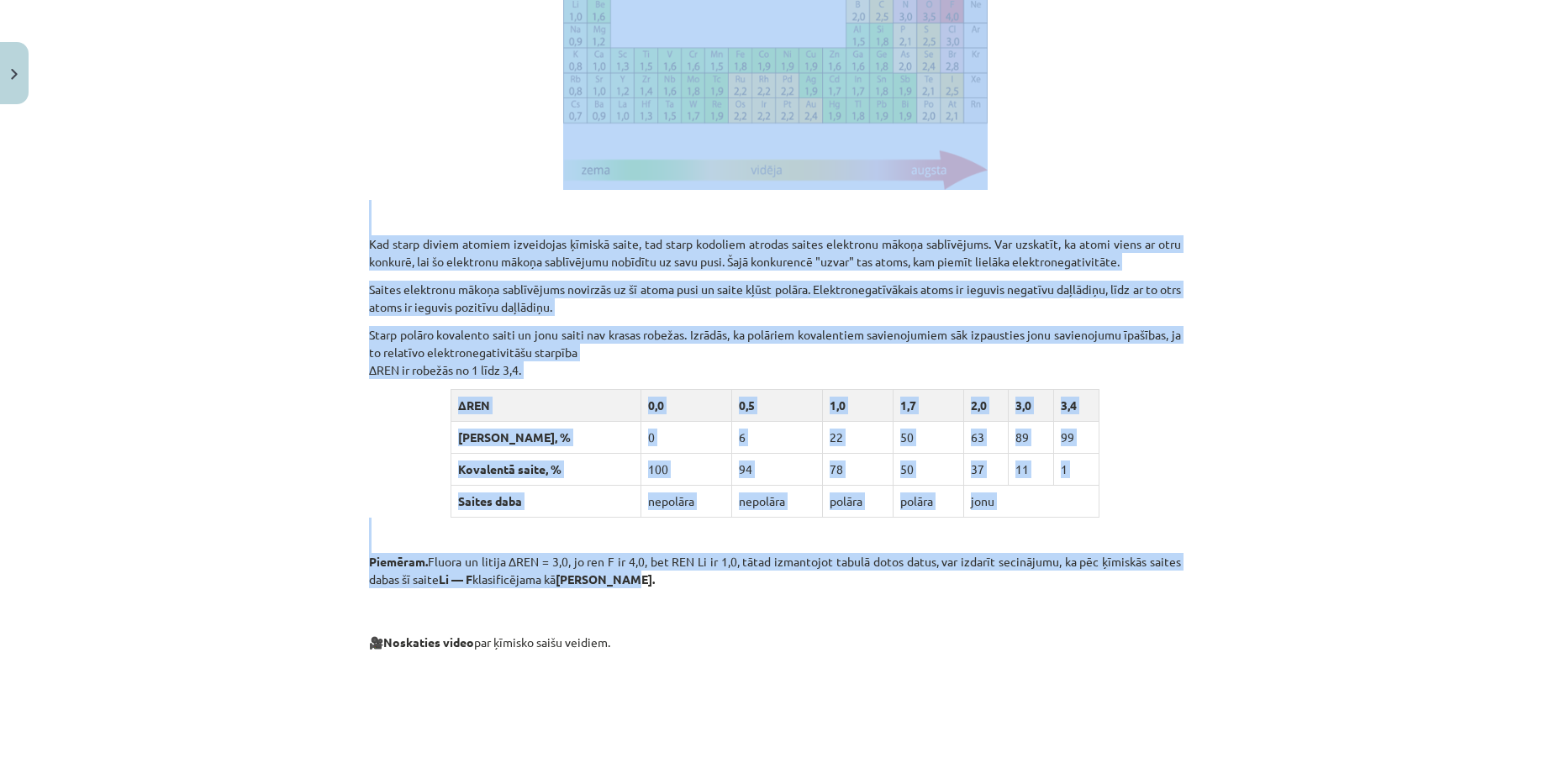
drag, startPoint x: 366, startPoint y: 146, endPoint x: 1027, endPoint y: 606, distance: 805.3
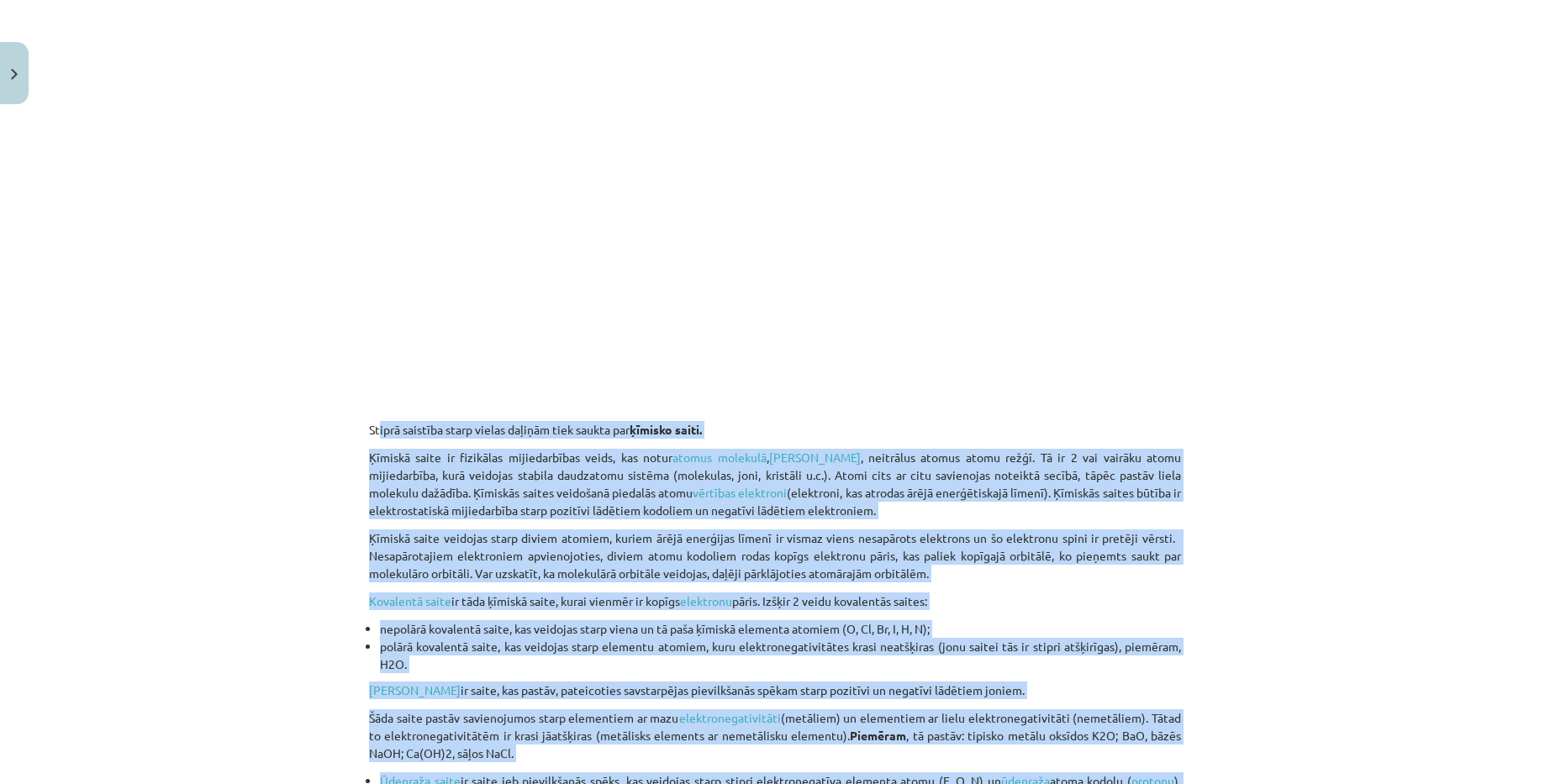
scroll to position [4452, 0]
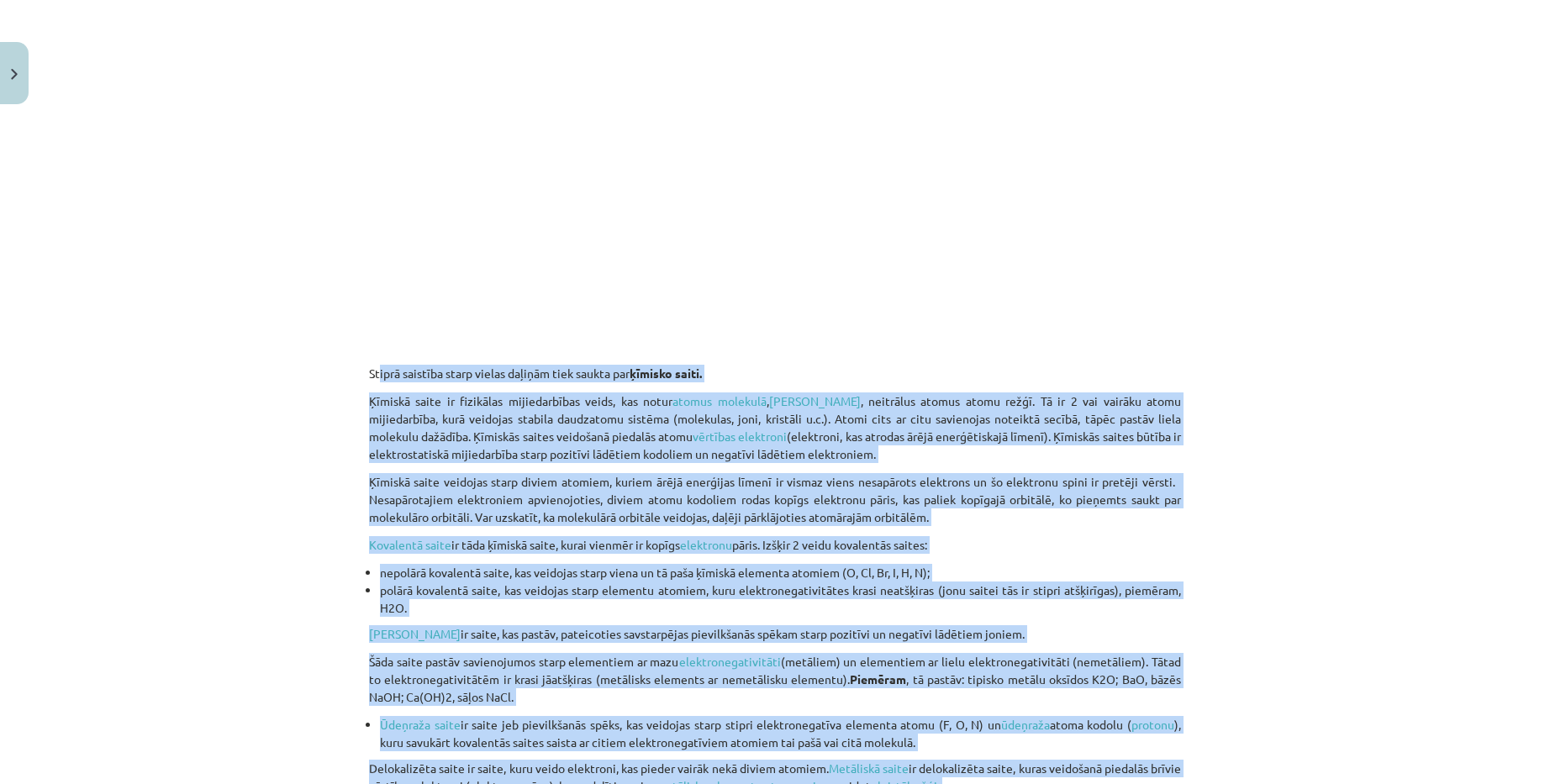
click at [1273, 502] on div "Mācību tēma: Ķīmijas i - 10. klases 1. ieskaites mācību materiāls #4 3. tema. A…" at bounding box center [775, 392] width 1550 height 784
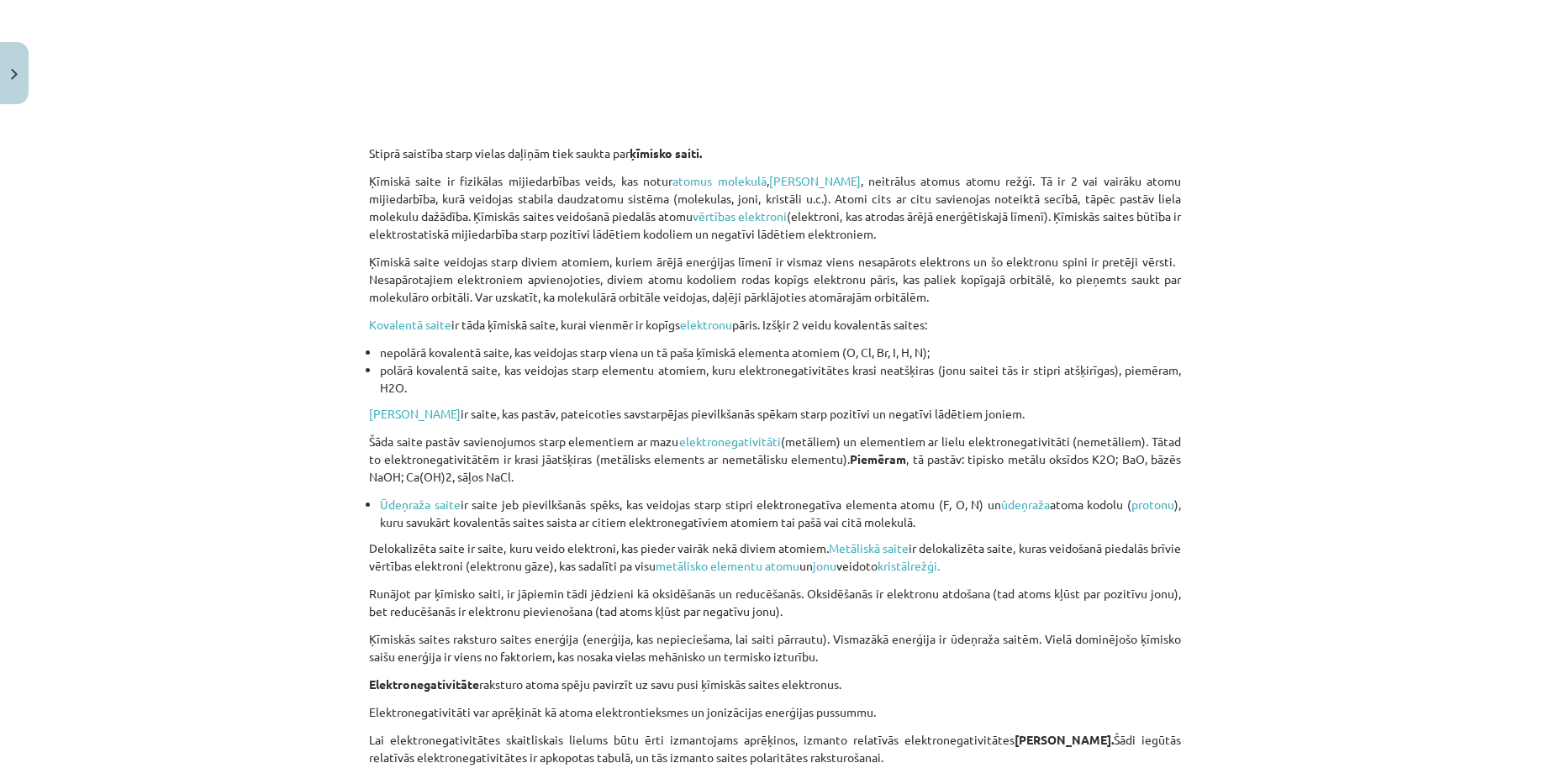
scroll to position [4704, 0]
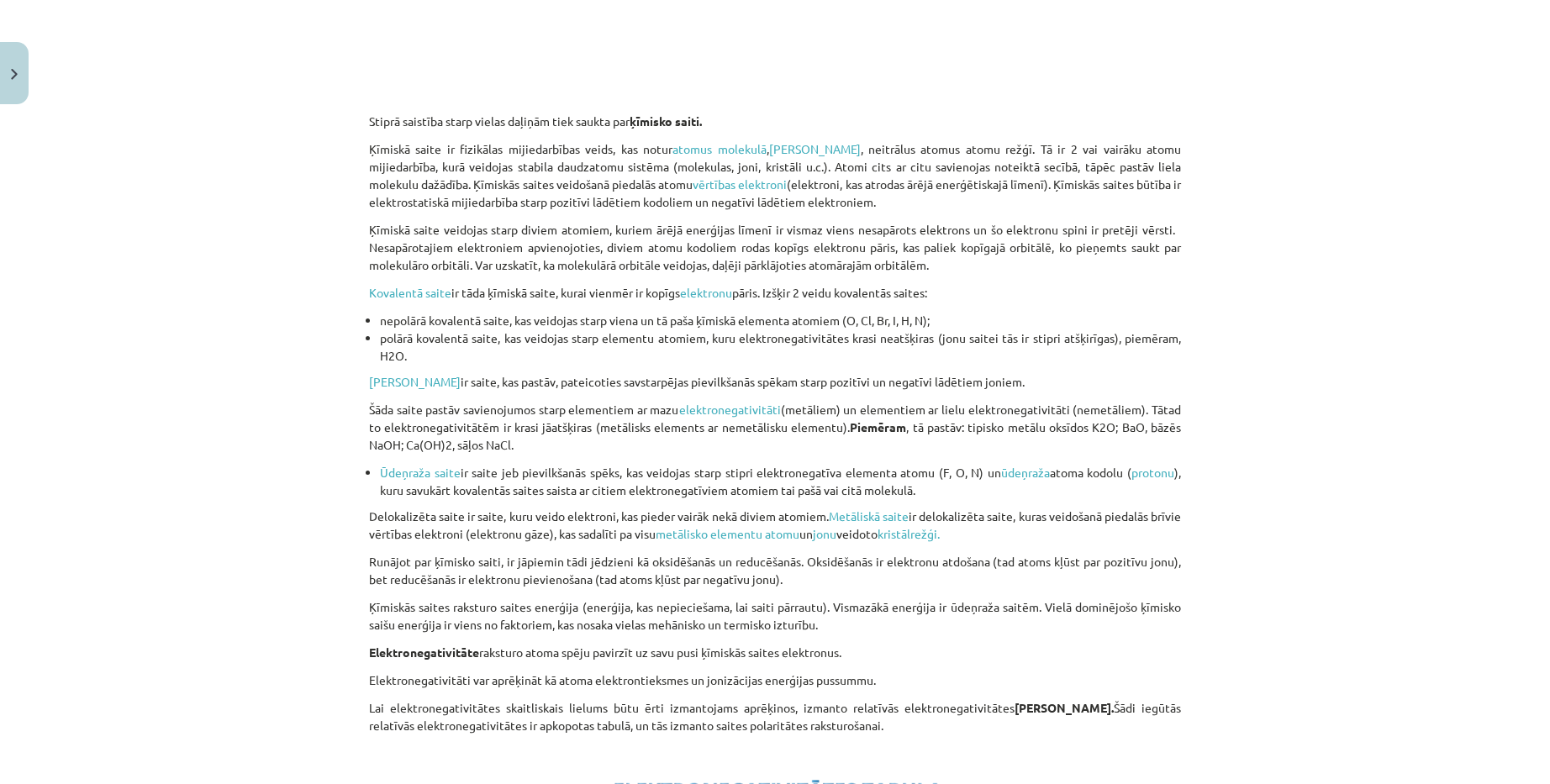
click at [1462, 410] on div "Mācību tēma: Ķīmijas i - 10. klases 1. ieskaites mācību materiāls #4 3. tema. A…" at bounding box center [775, 392] width 1550 height 784
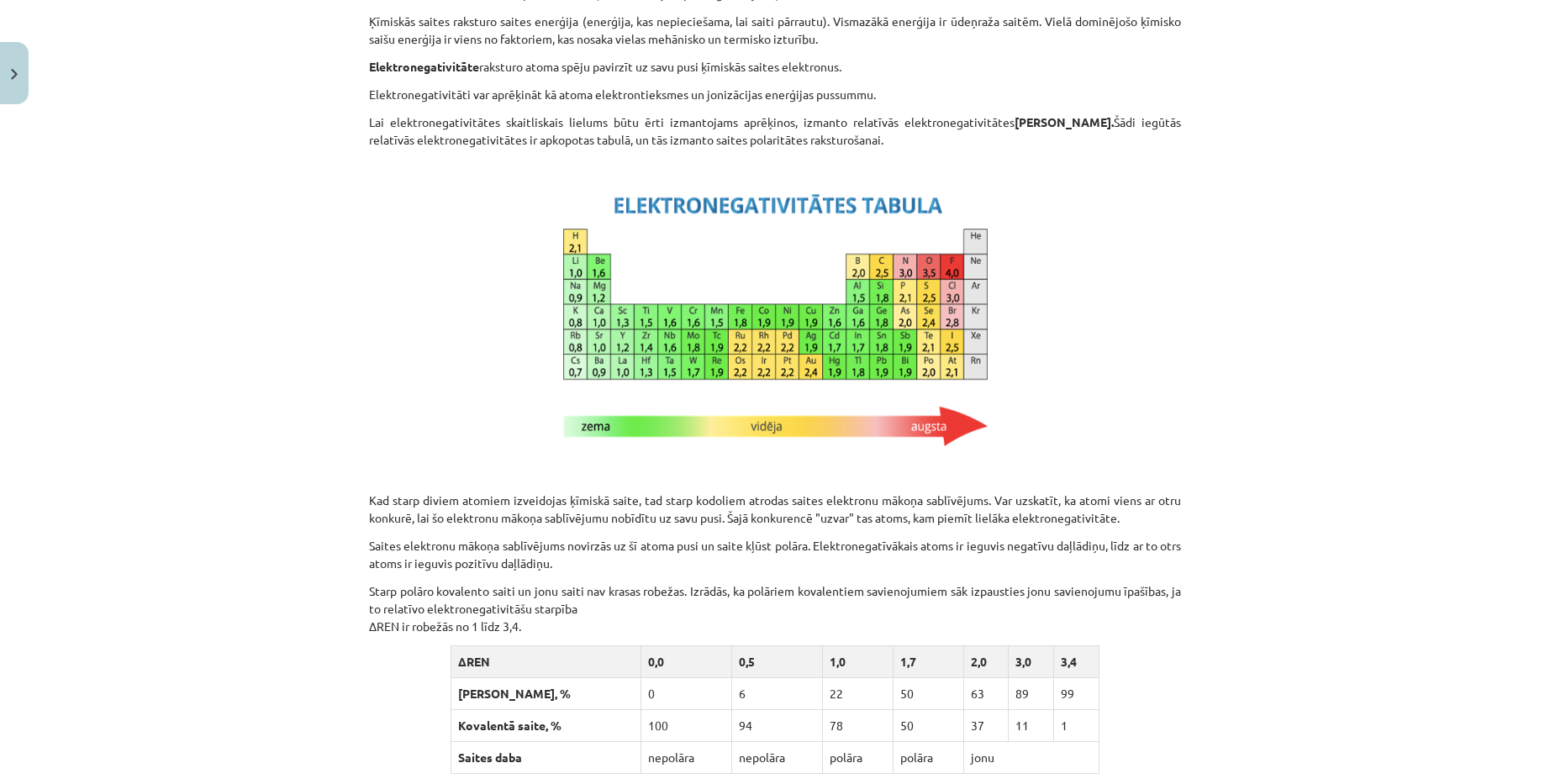
scroll to position [5292, 0]
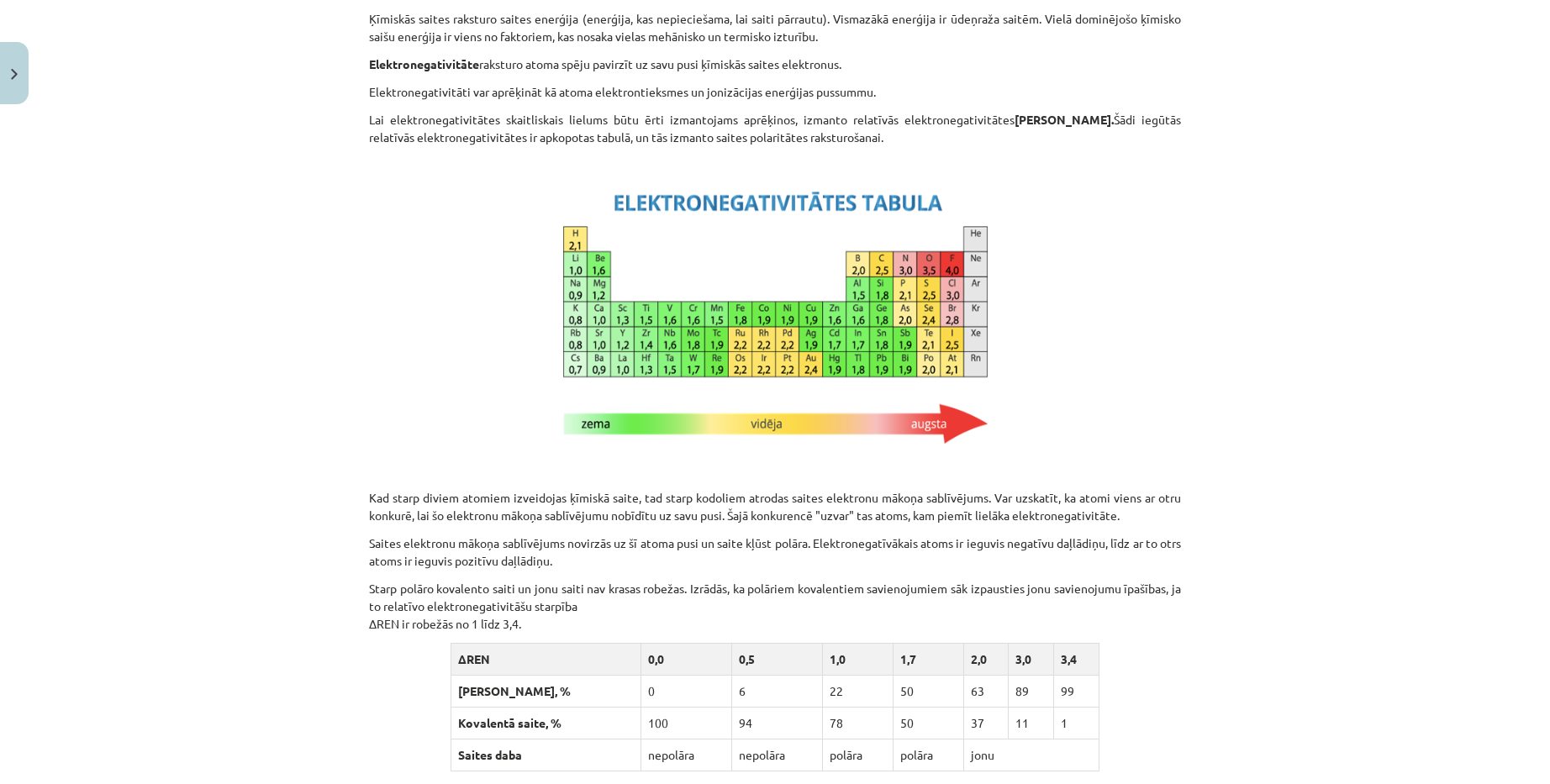
click at [1391, 583] on div "Mācību tēma: Ķīmijas i - 10. klases 1. ieskaites mācību materiāls #4 3. tema. A…" at bounding box center [775, 392] width 1550 height 784
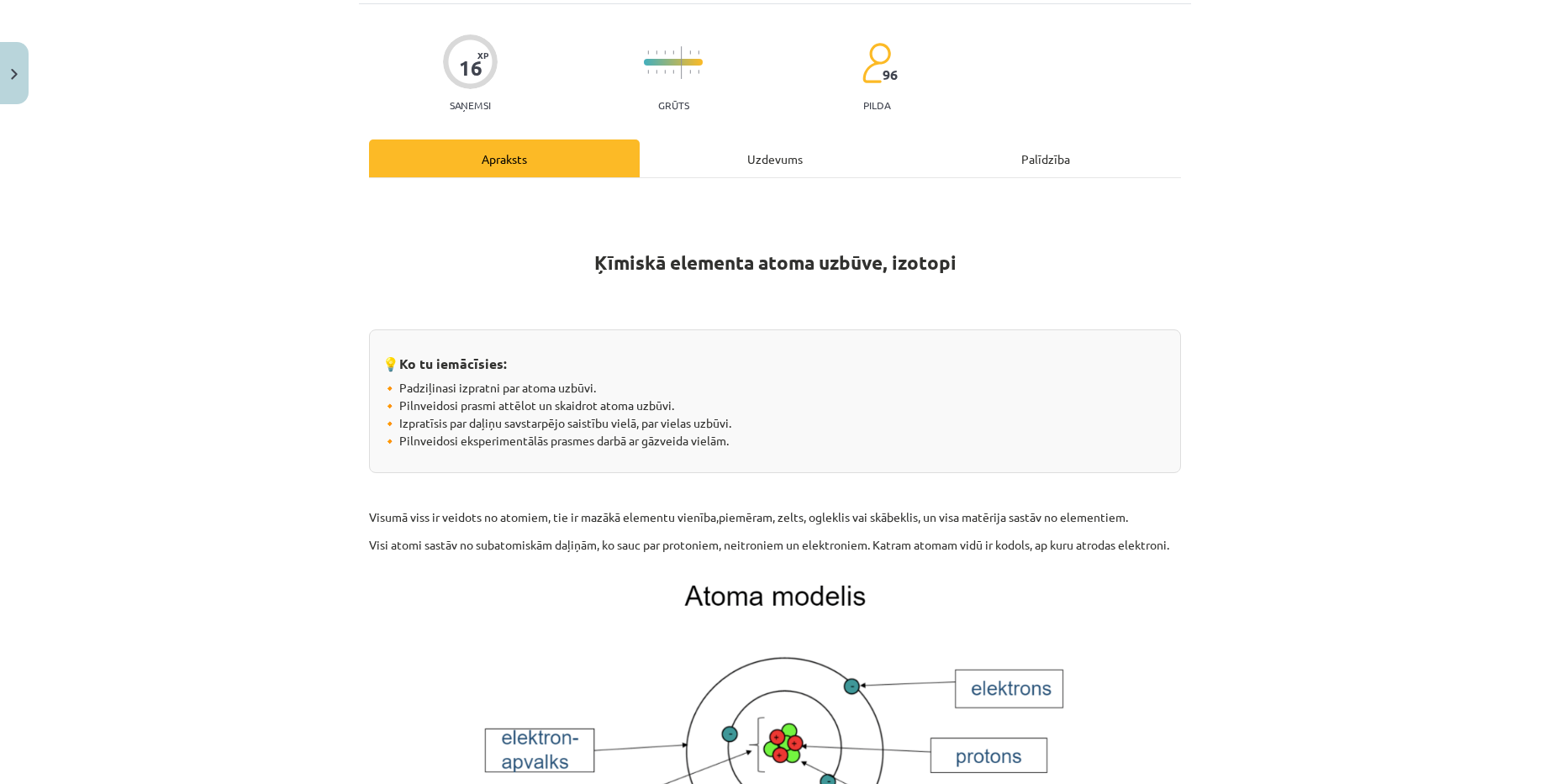
scroll to position [0, 0]
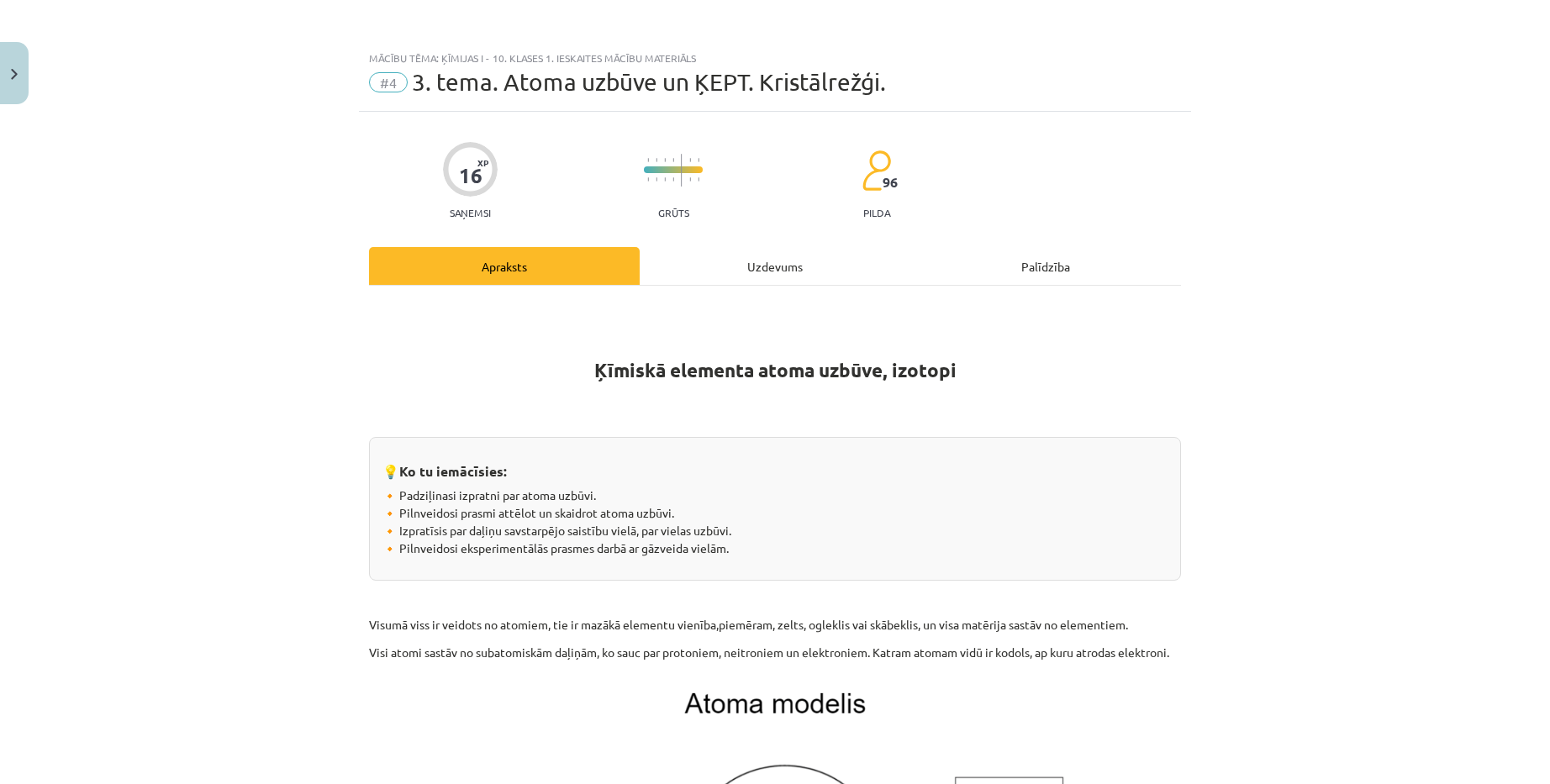
click at [744, 263] on div "Uzdevums" at bounding box center [775, 266] width 270 height 38
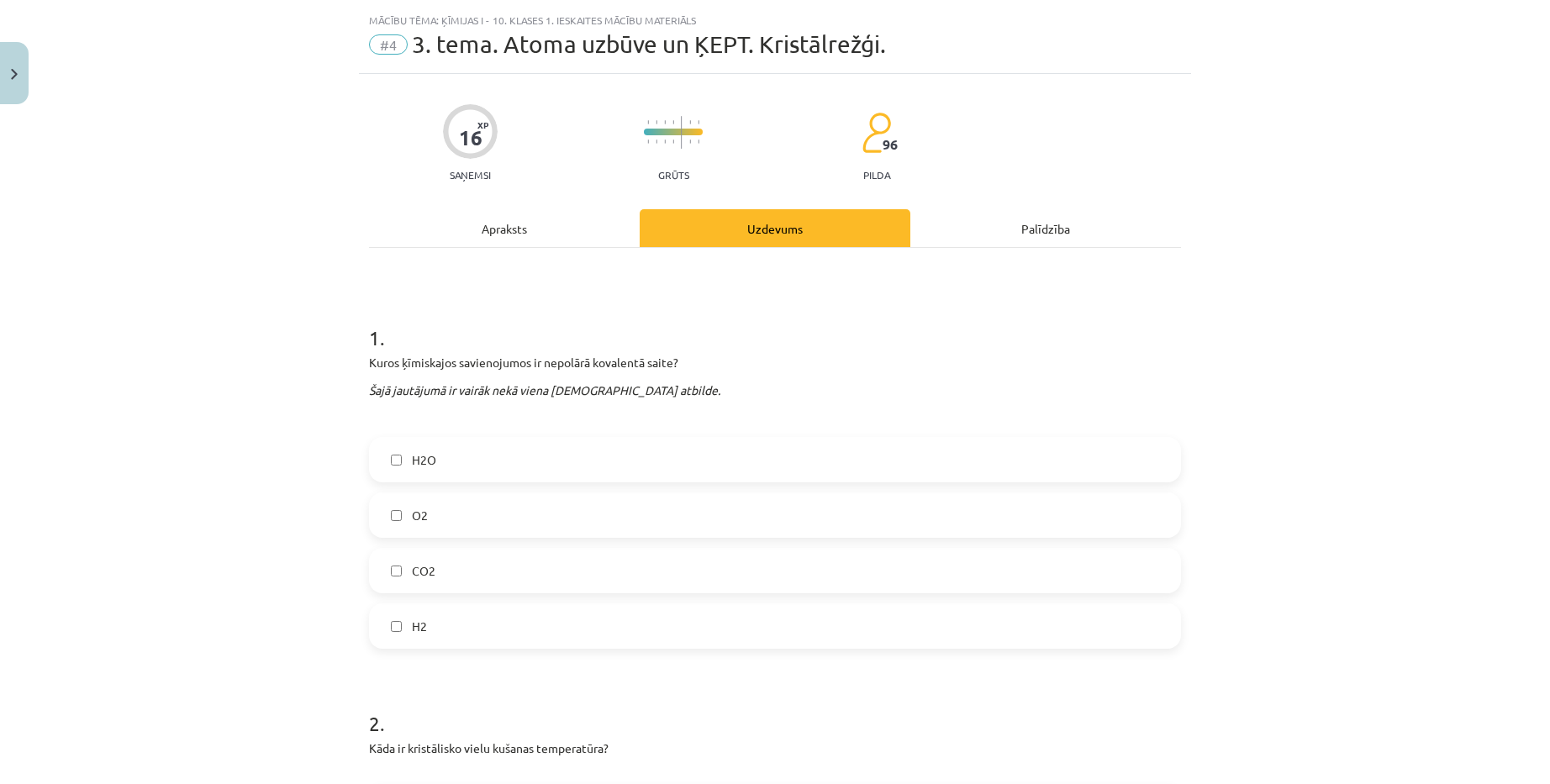
scroll to position [42, 0]
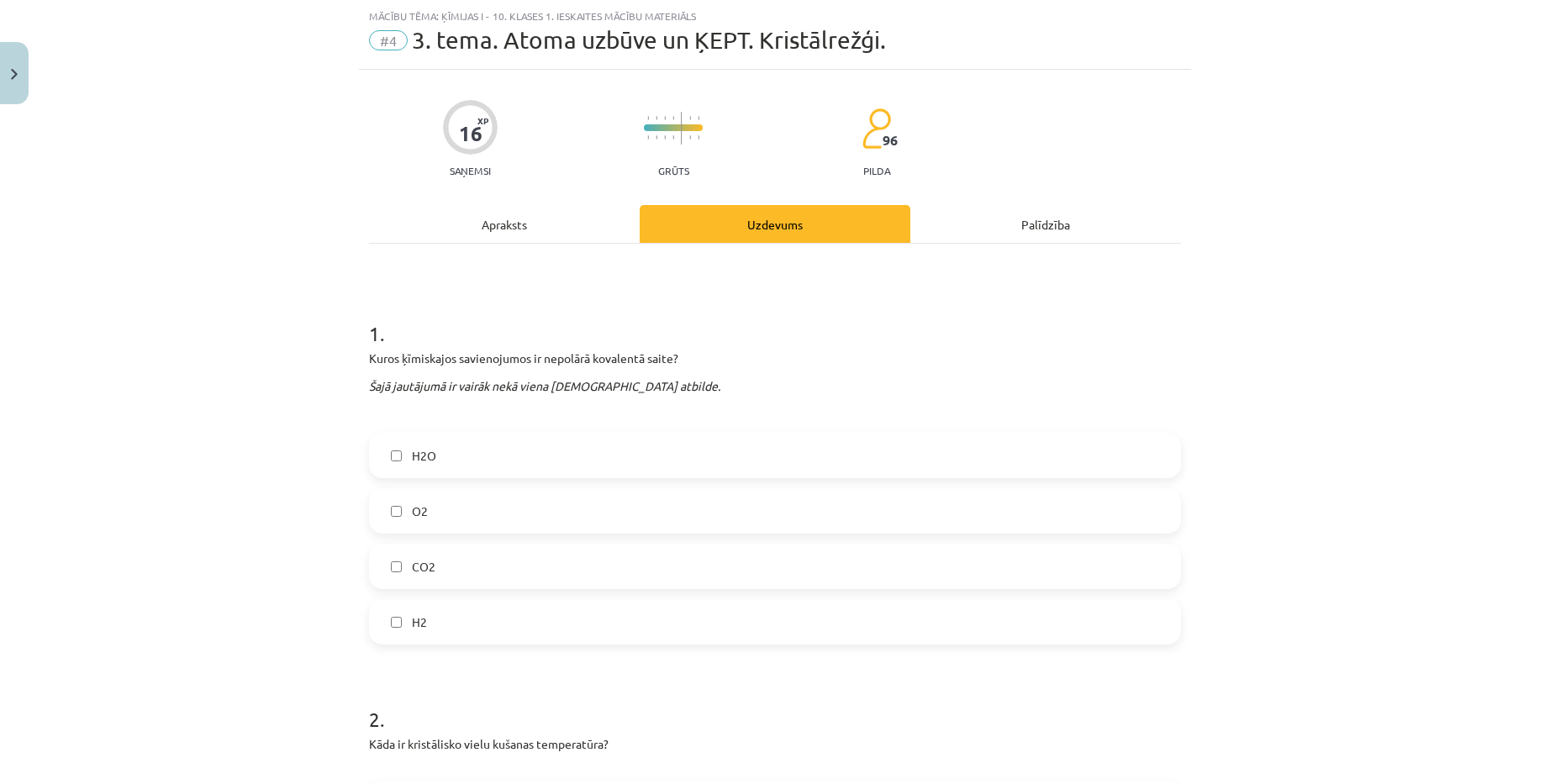
click at [498, 439] on label "H2O" at bounding box center [775, 456] width 808 height 42
click at [476, 556] on label "CO2" at bounding box center [775, 567] width 808 height 42
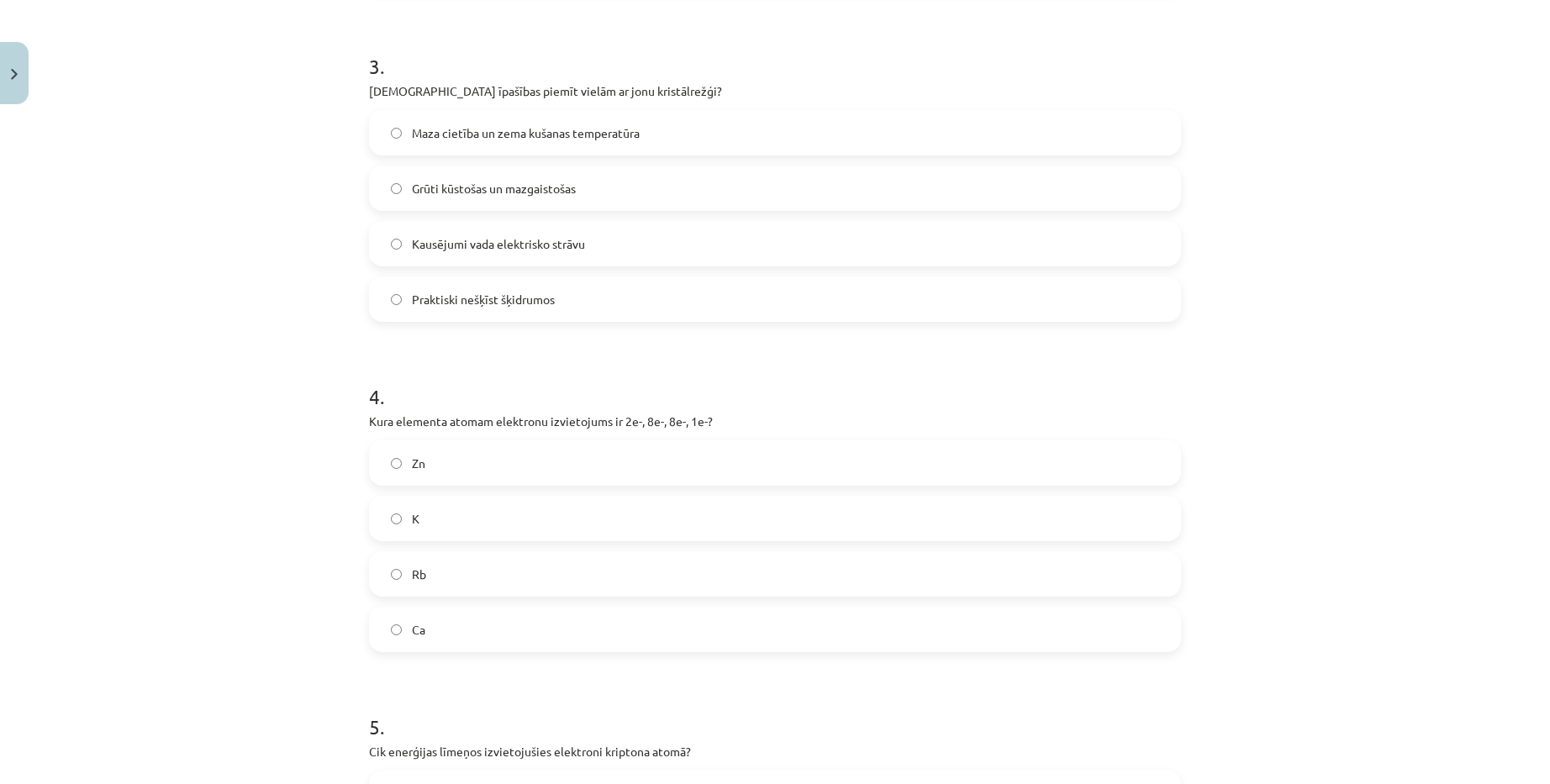
scroll to position [1051, 0]
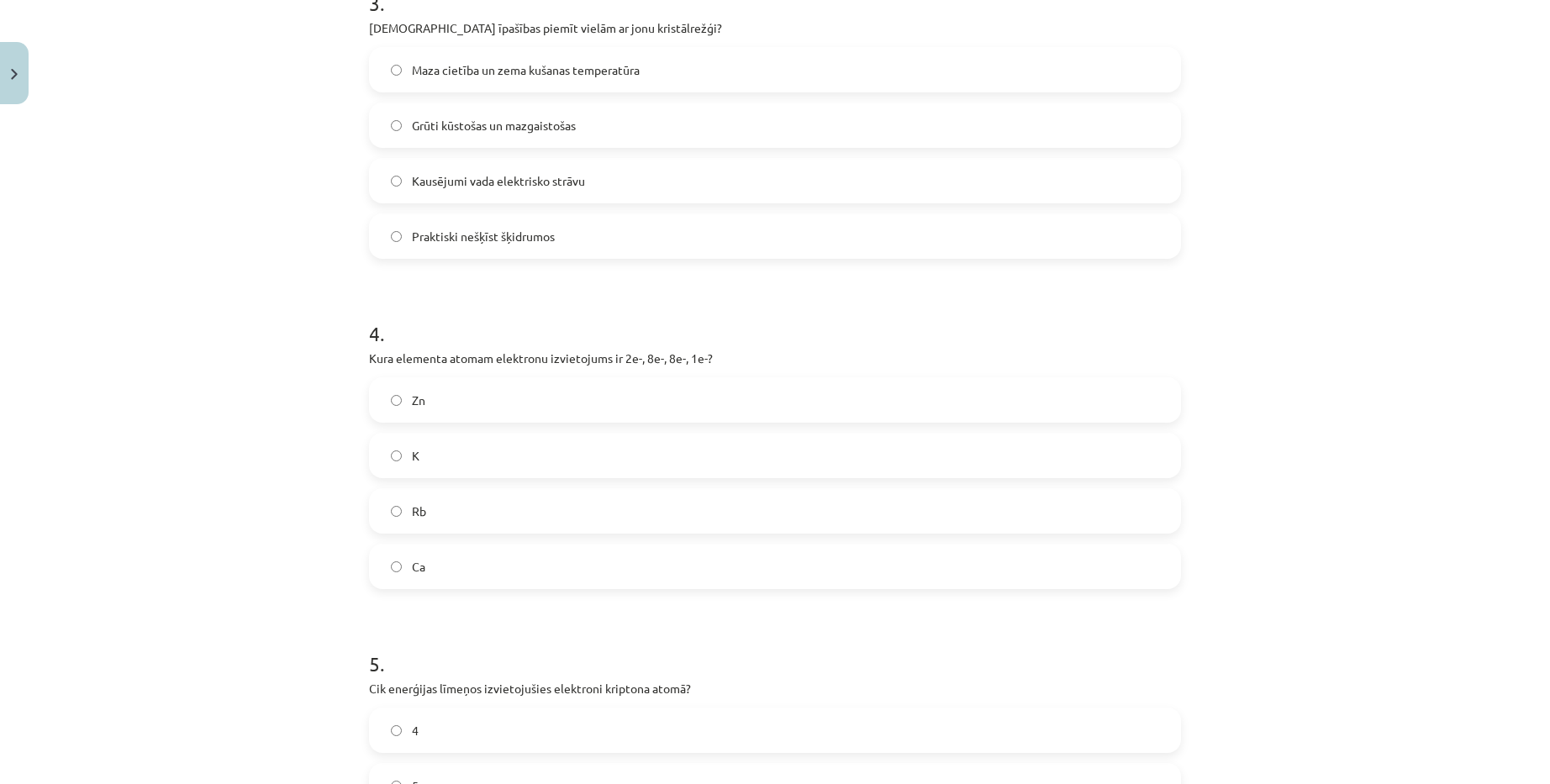
click at [558, 457] on label "K" at bounding box center [775, 456] width 808 height 42
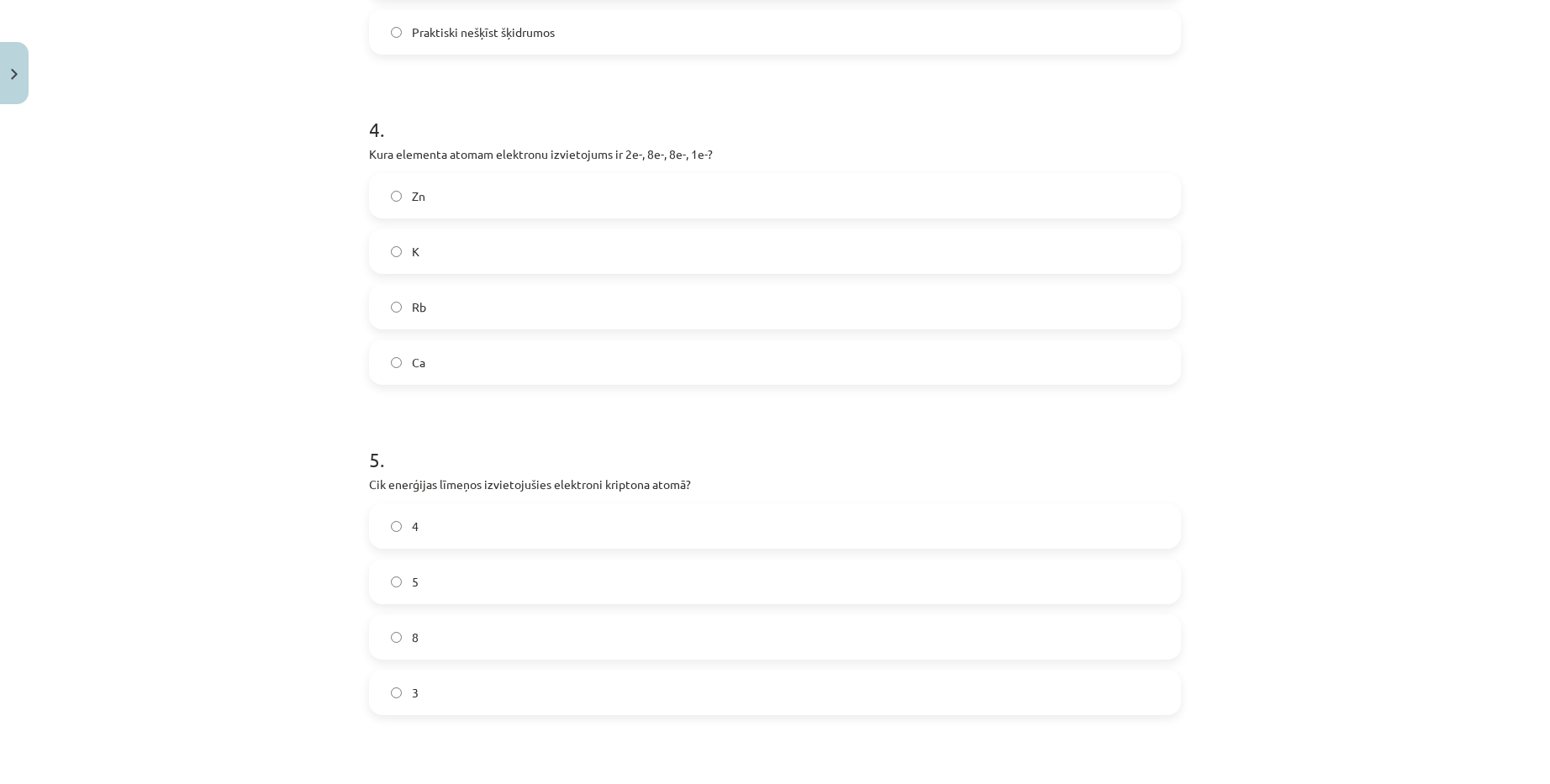
scroll to position [1303, 0]
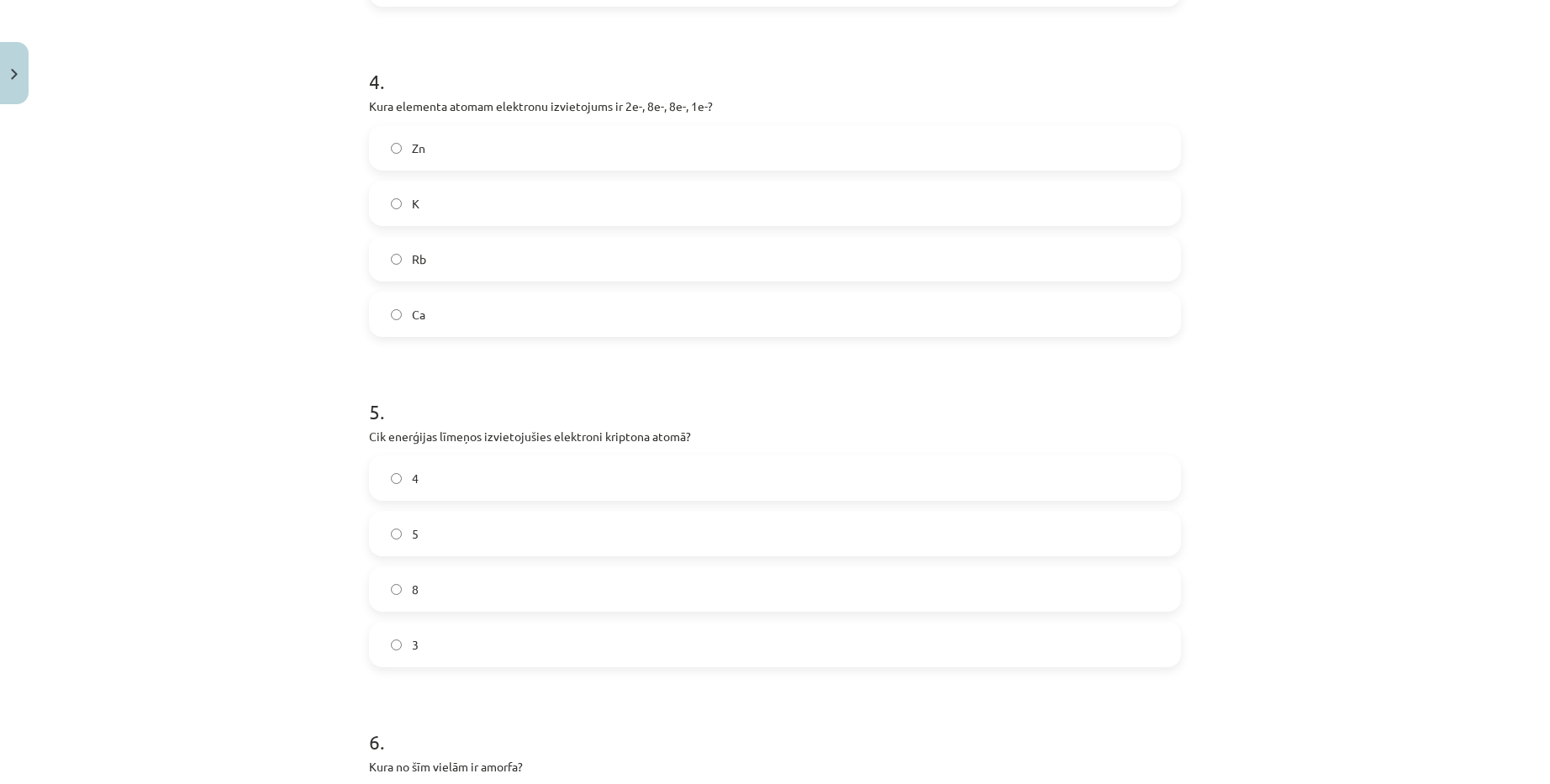
click at [561, 535] on label "5" at bounding box center [775, 534] width 808 height 42
click at [536, 581] on label "8" at bounding box center [775, 589] width 808 height 42
click at [625, 473] on label "4" at bounding box center [775, 478] width 808 height 42
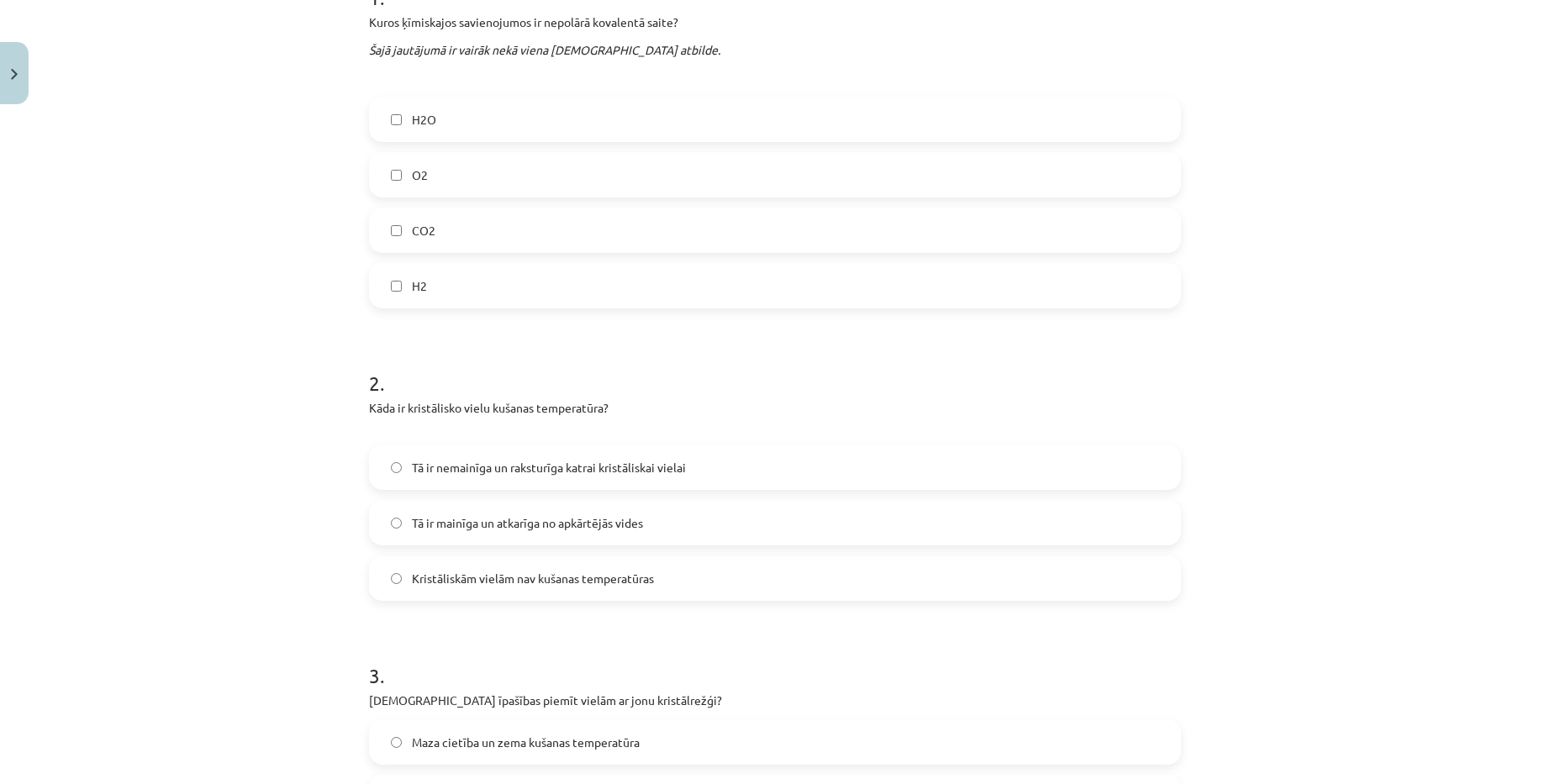
scroll to position [0, 0]
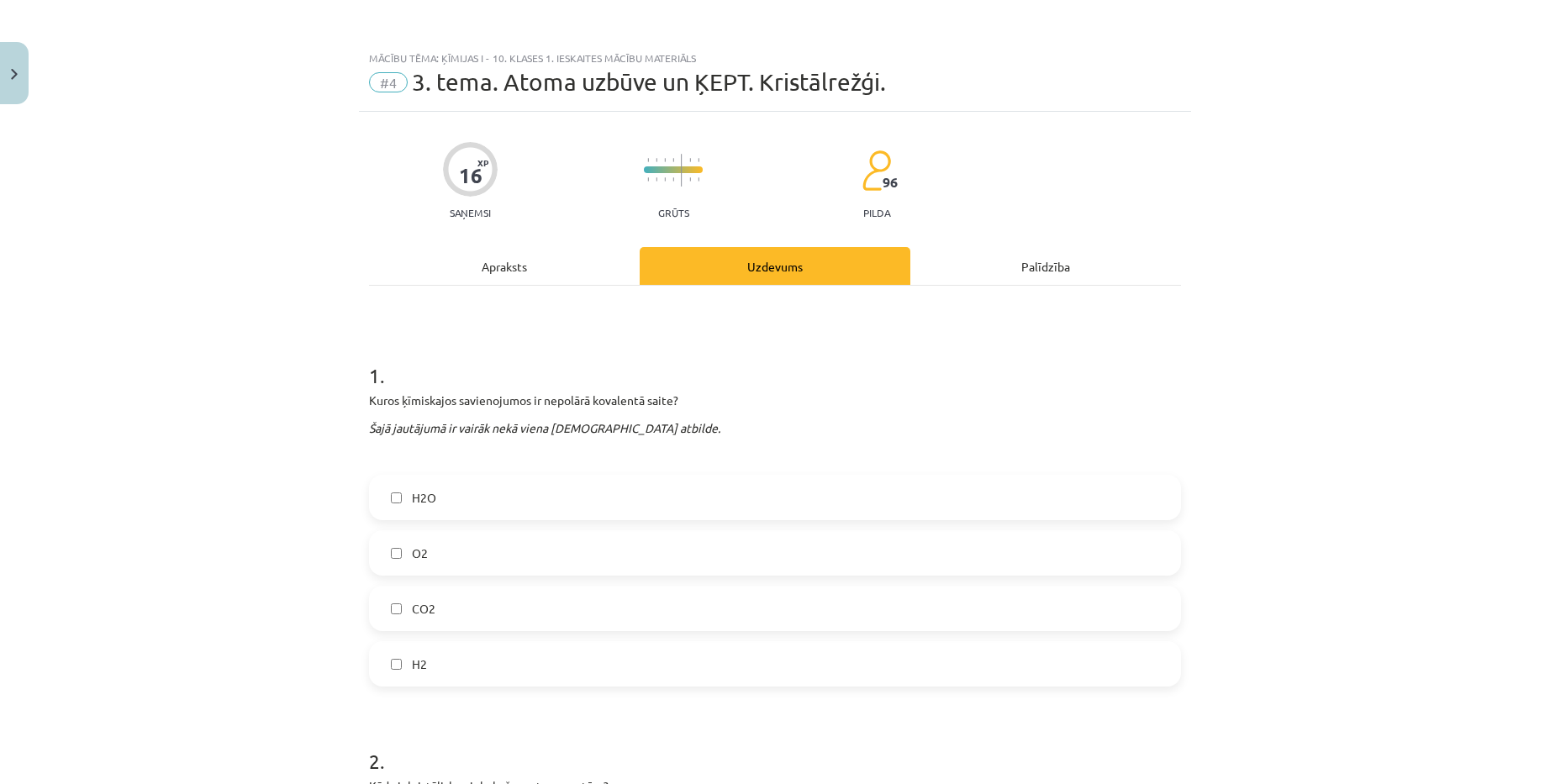
click at [511, 273] on div "Apraksts" at bounding box center [504, 266] width 270 height 38
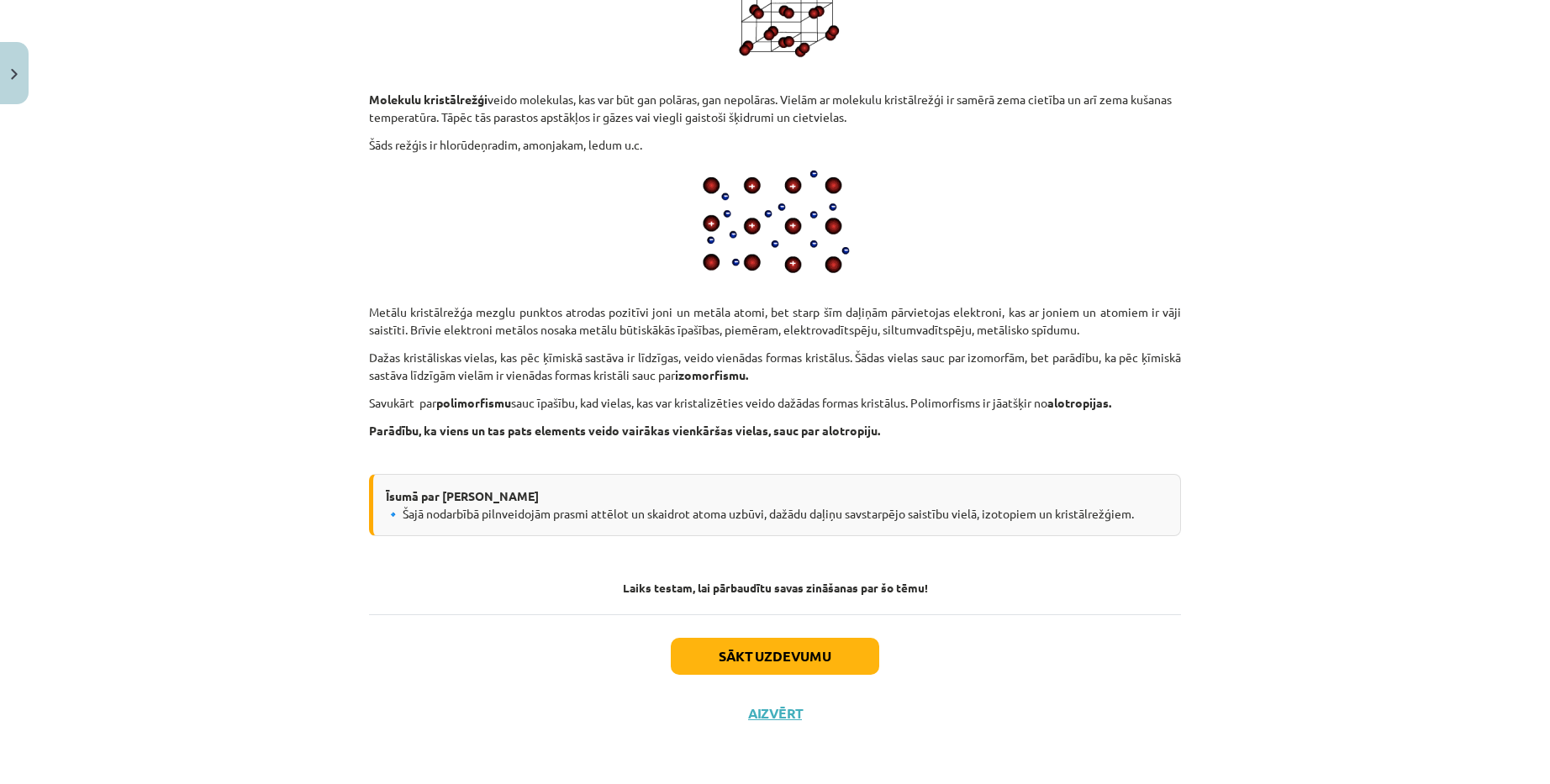
scroll to position [8485, 0]
click at [793, 645] on button "Sākt uzdevumu" at bounding box center [775, 656] width 209 height 37
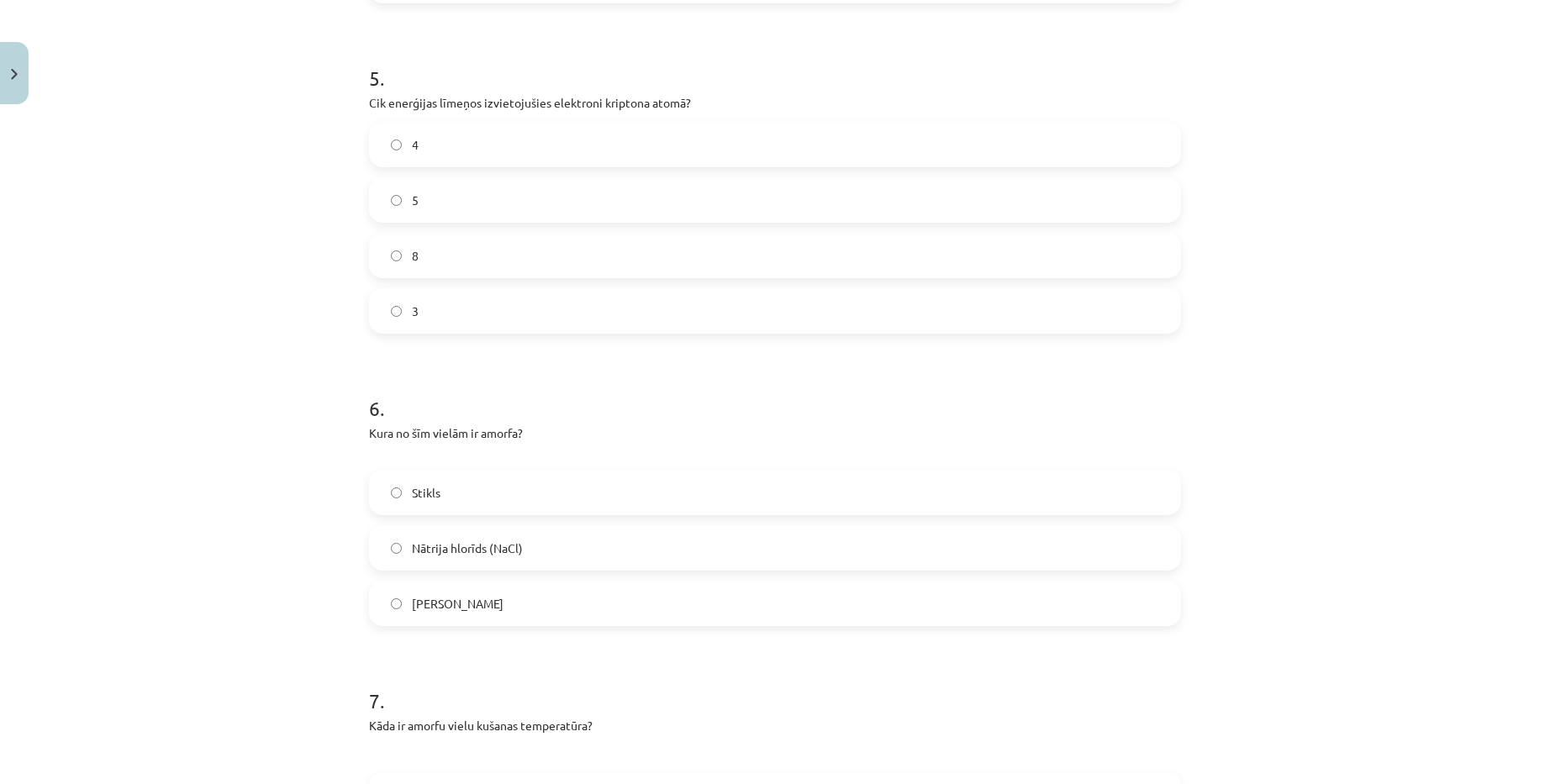
scroll to position [1639, 0]
click at [612, 488] on label "Stikls" at bounding box center [775, 489] width 808 height 42
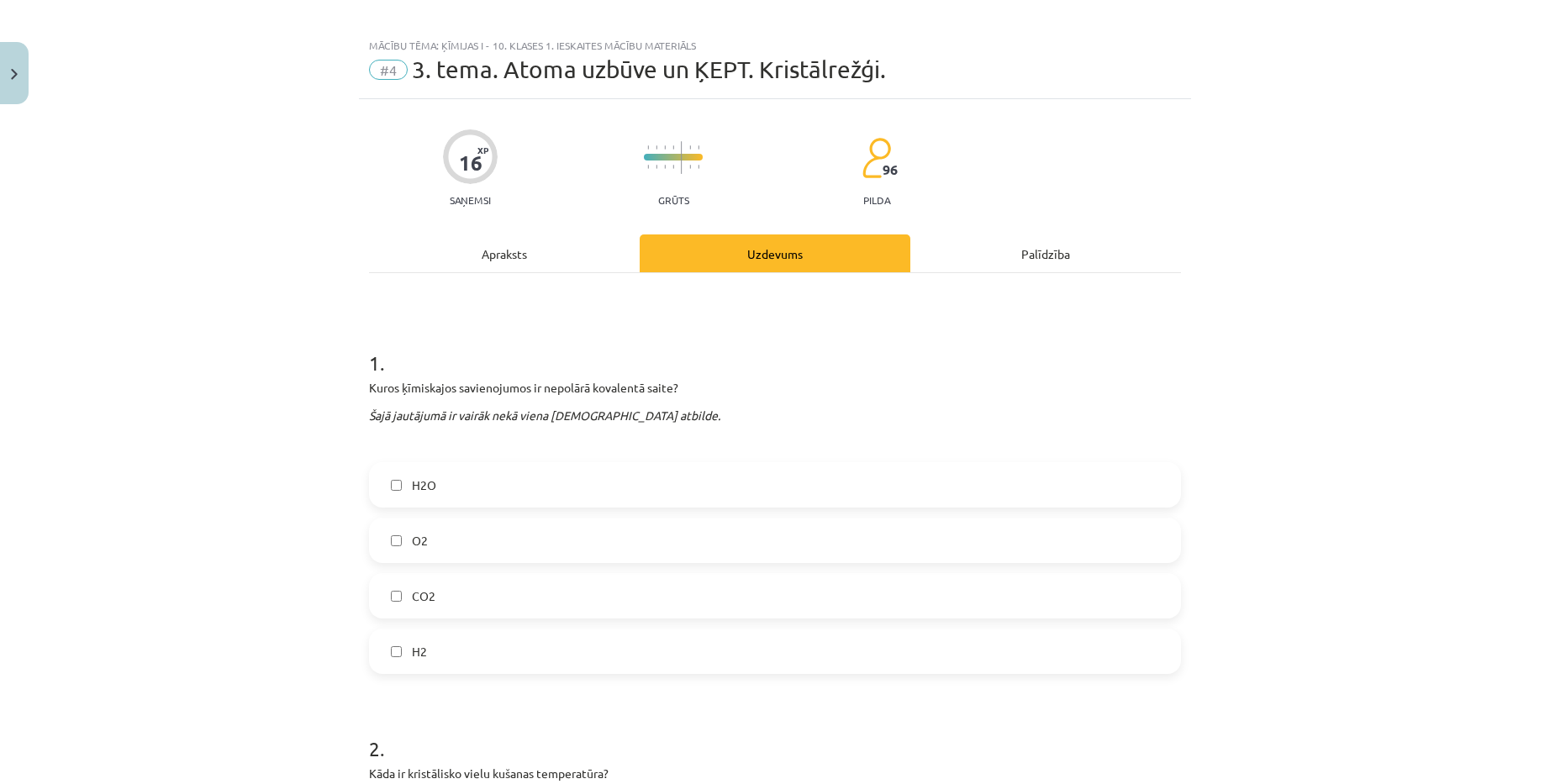
scroll to position [0, 0]
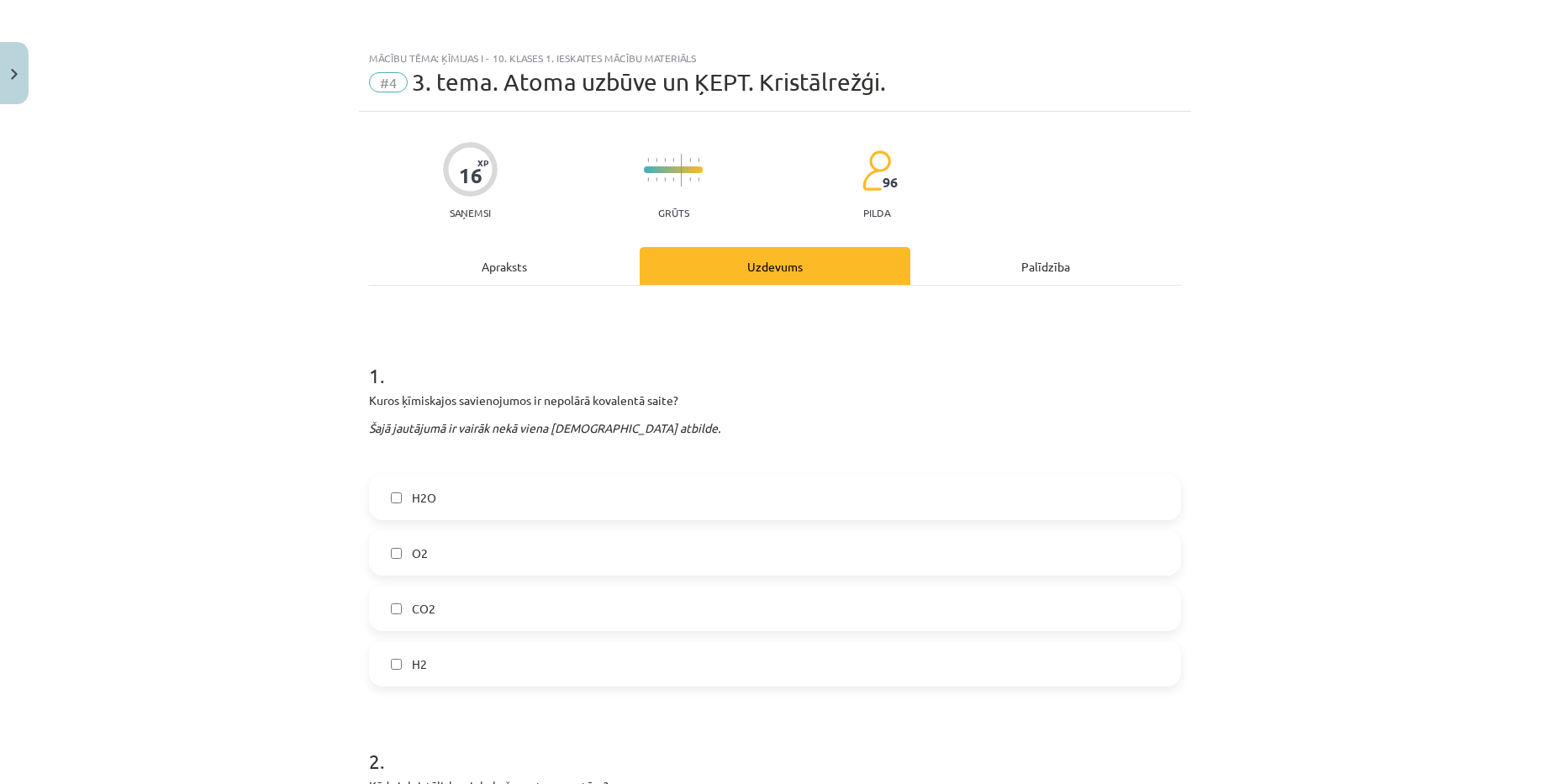
click at [465, 262] on div "Apraksts" at bounding box center [504, 266] width 270 height 38
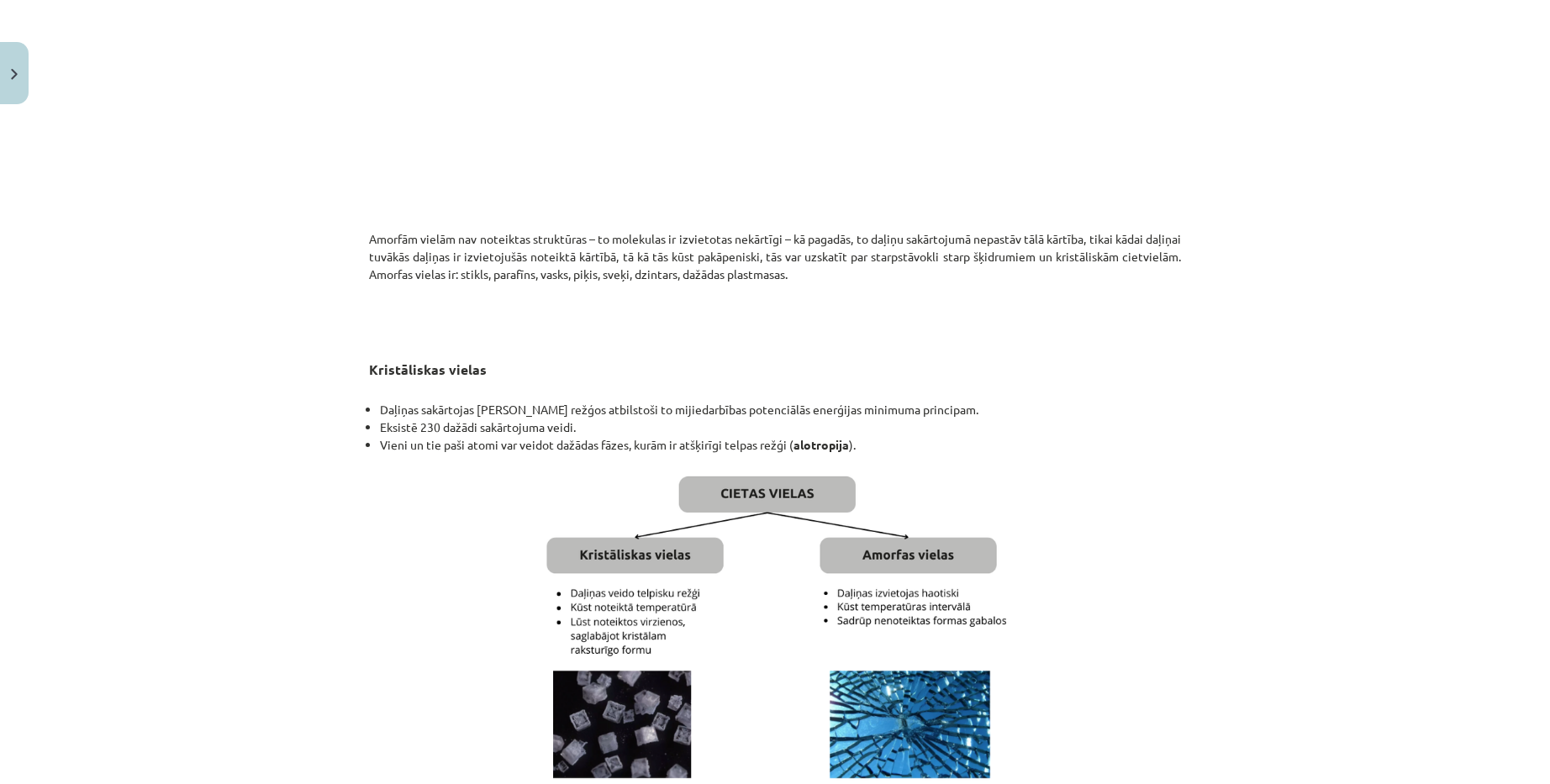
scroll to position [7079, 0]
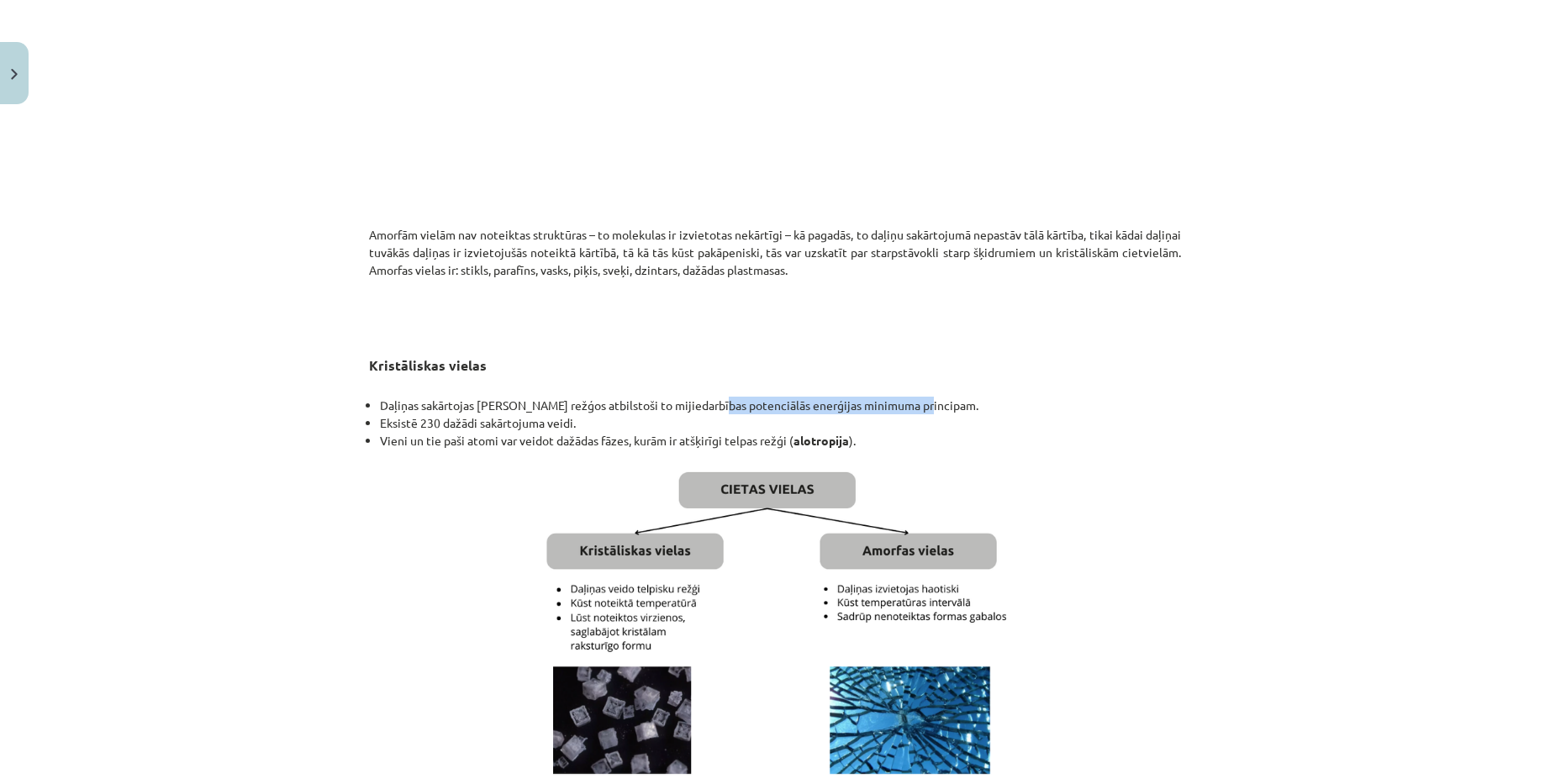
drag, startPoint x: 706, startPoint y: 427, endPoint x: 908, endPoint y: 436, distance: 202.2
click at [908, 414] on li "Daļiņas sakārtojas telpas režģos atbilstoši to mijiedarbības potenciālās enerģi…" at bounding box center [780, 405] width 801 height 17
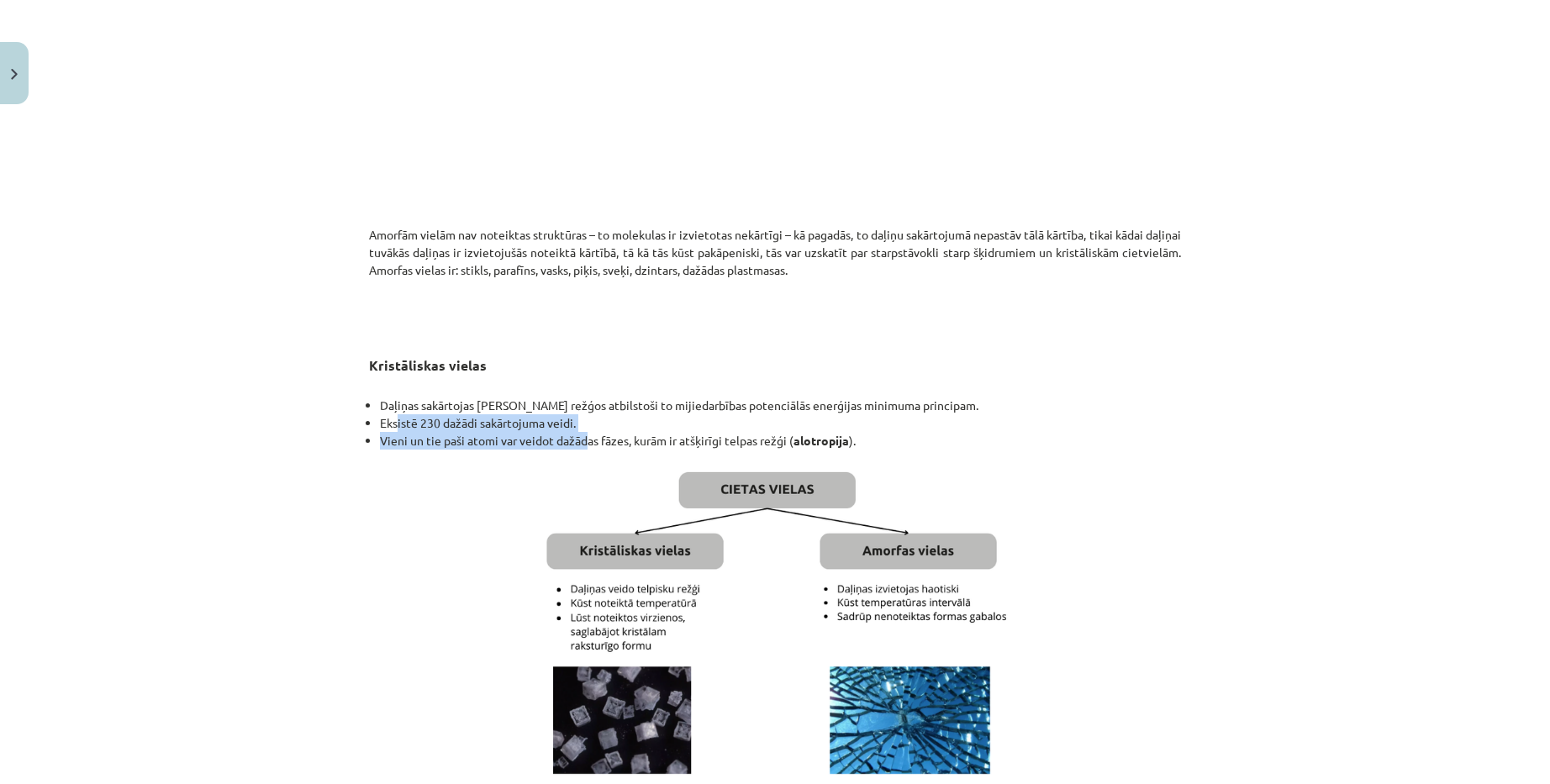
drag, startPoint x: 391, startPoint y: 449, endPoint x: 582, endPoint y: 471, distance: 192.3
click at [582, 450] on ul "Daļiņas sakārtojas telpas režģos atbilstoši to mijiedarbības potenciālās enerģi…" at bounding box center [775, 423] width 812 height 53
click at [493, 507] on p at bounding box center [775, 626] width 812 height 336
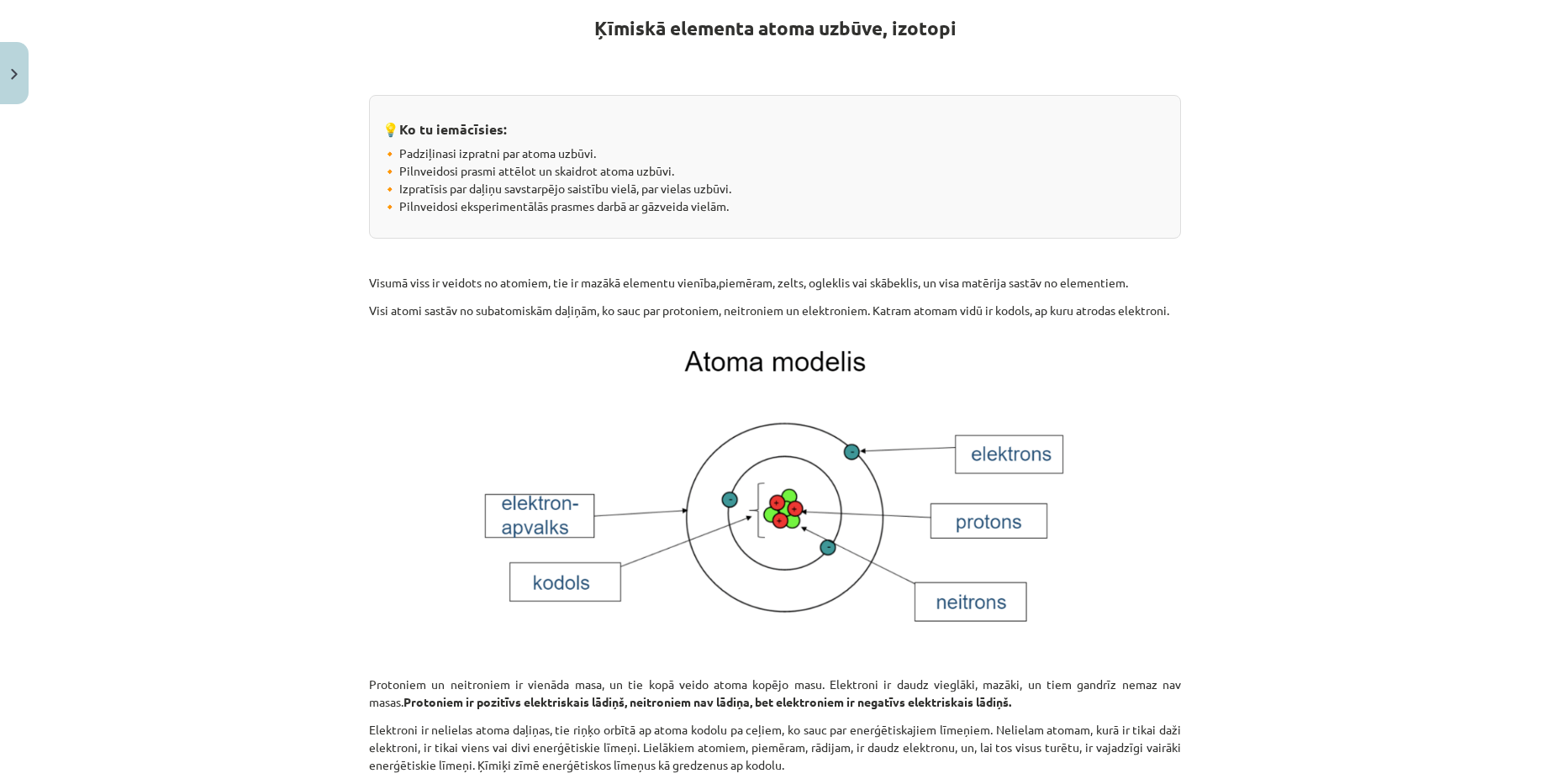
scroll to position [0, 0]
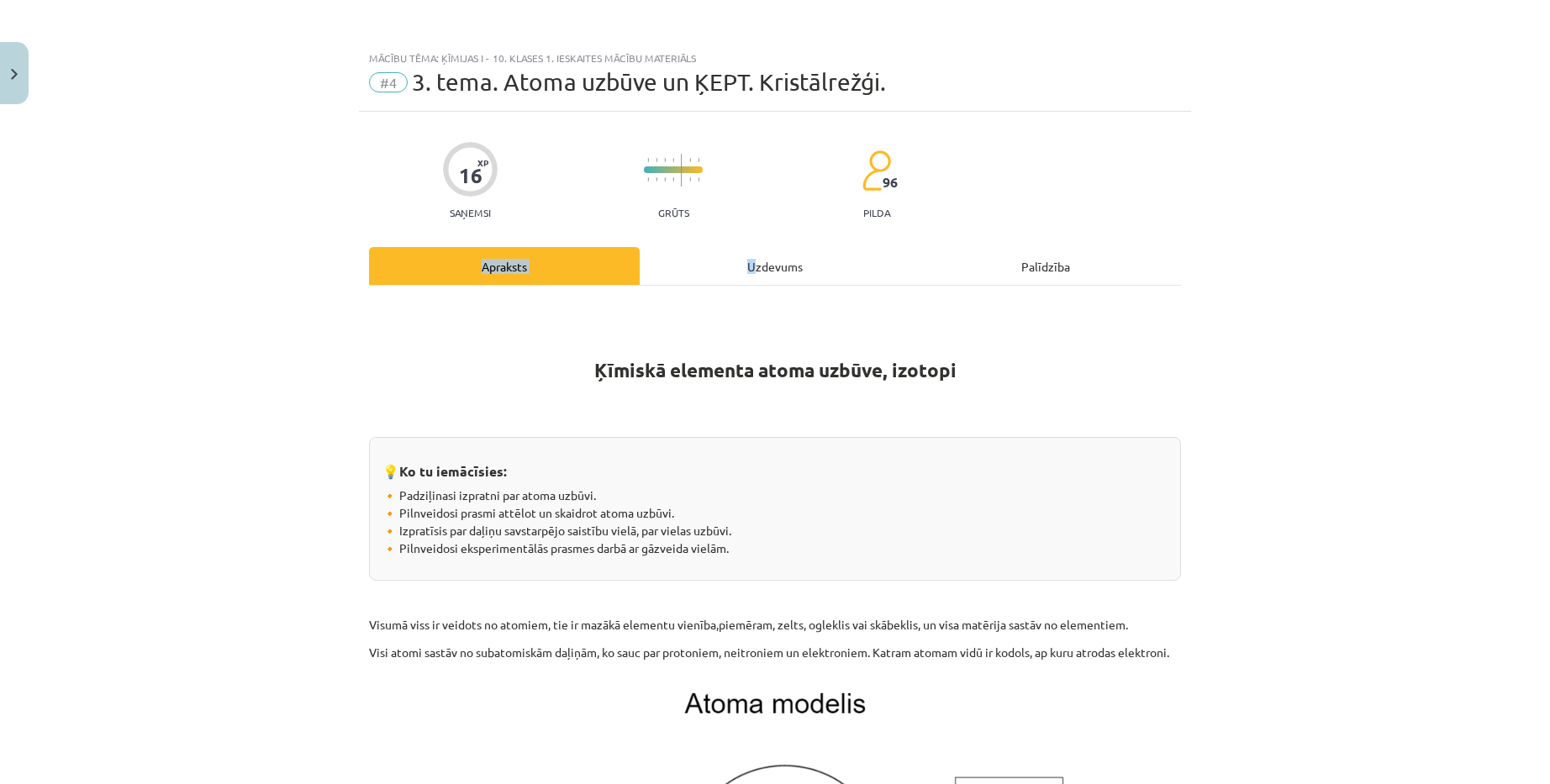
drag, startPoint x: 747, startPoint y: 270, endPoint x: 746, endPoint y: 285, distance: 15.0
click at [743, 258] on div "Uzdevums" at bounding box center [775, 266] width 270 height 38
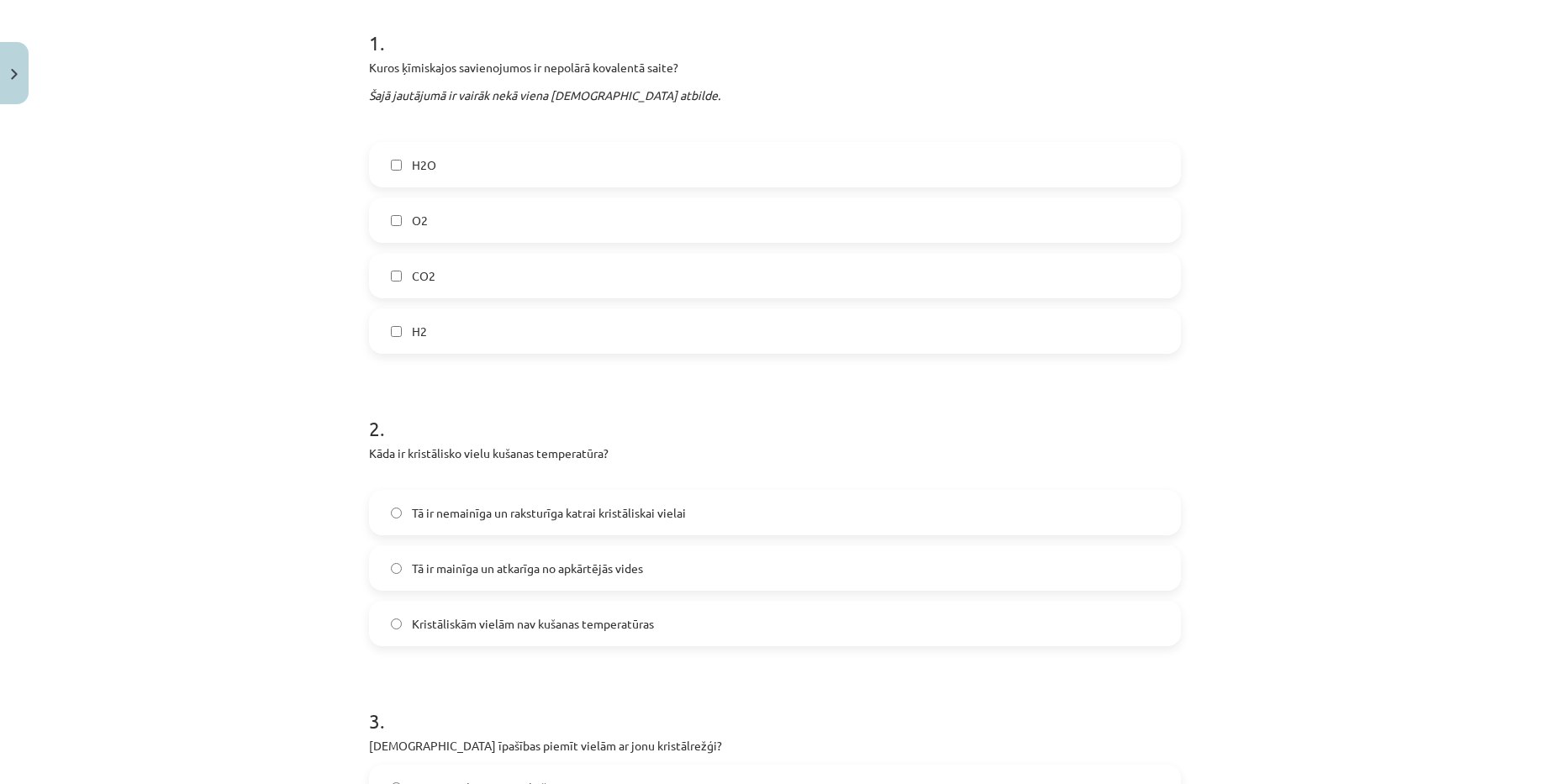
scroll to position [463, 0]
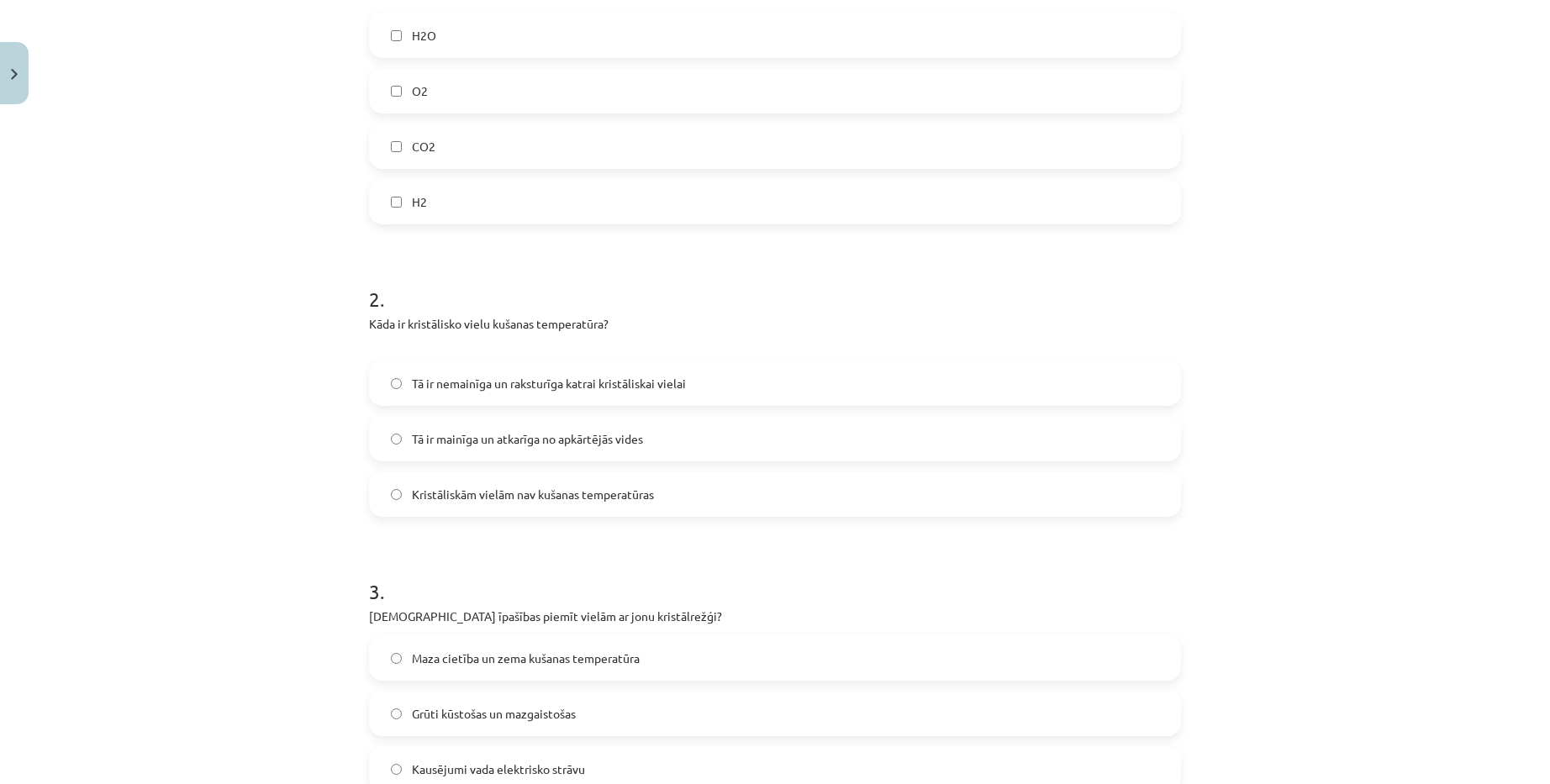
click at [509, 448] on label "Tā ir mainīga un atkarīga no apkārtējās vides" at bounding box center [775, 438] width 808 height 42
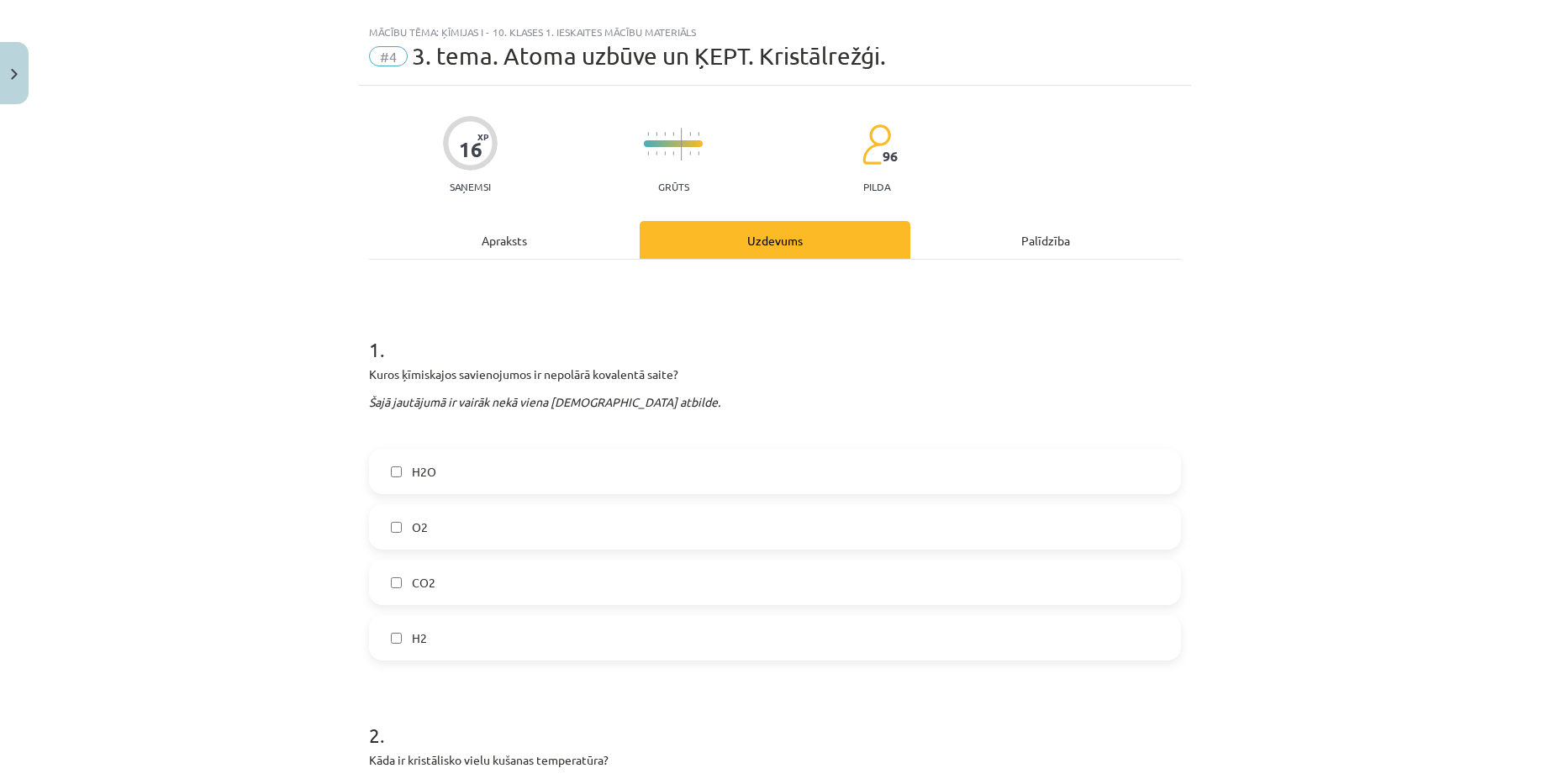
scroll to position [0, 0]
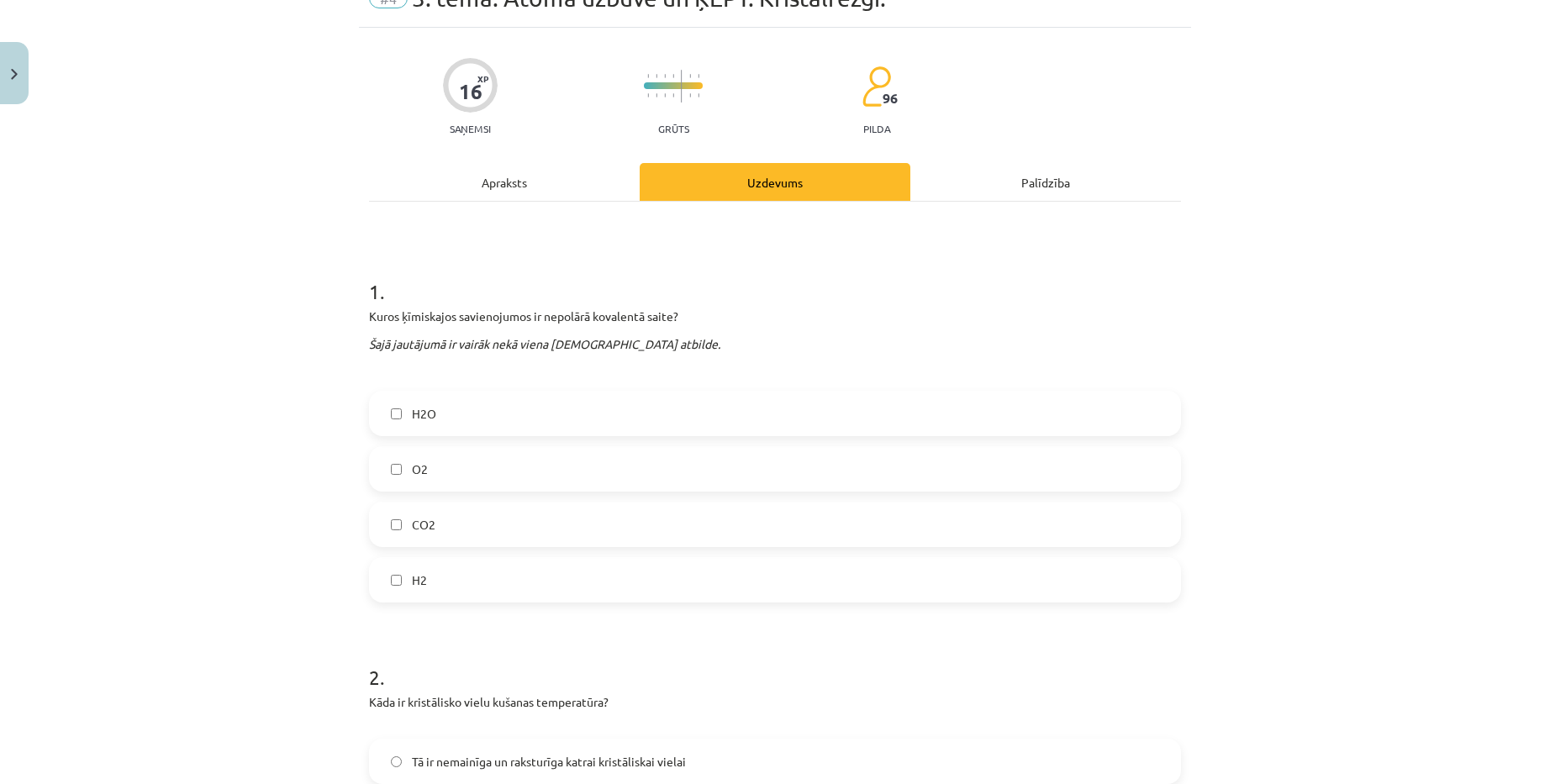
click at [509, 174] on div "Apraksts" at bounding box center [504, 182] width 270 height 38
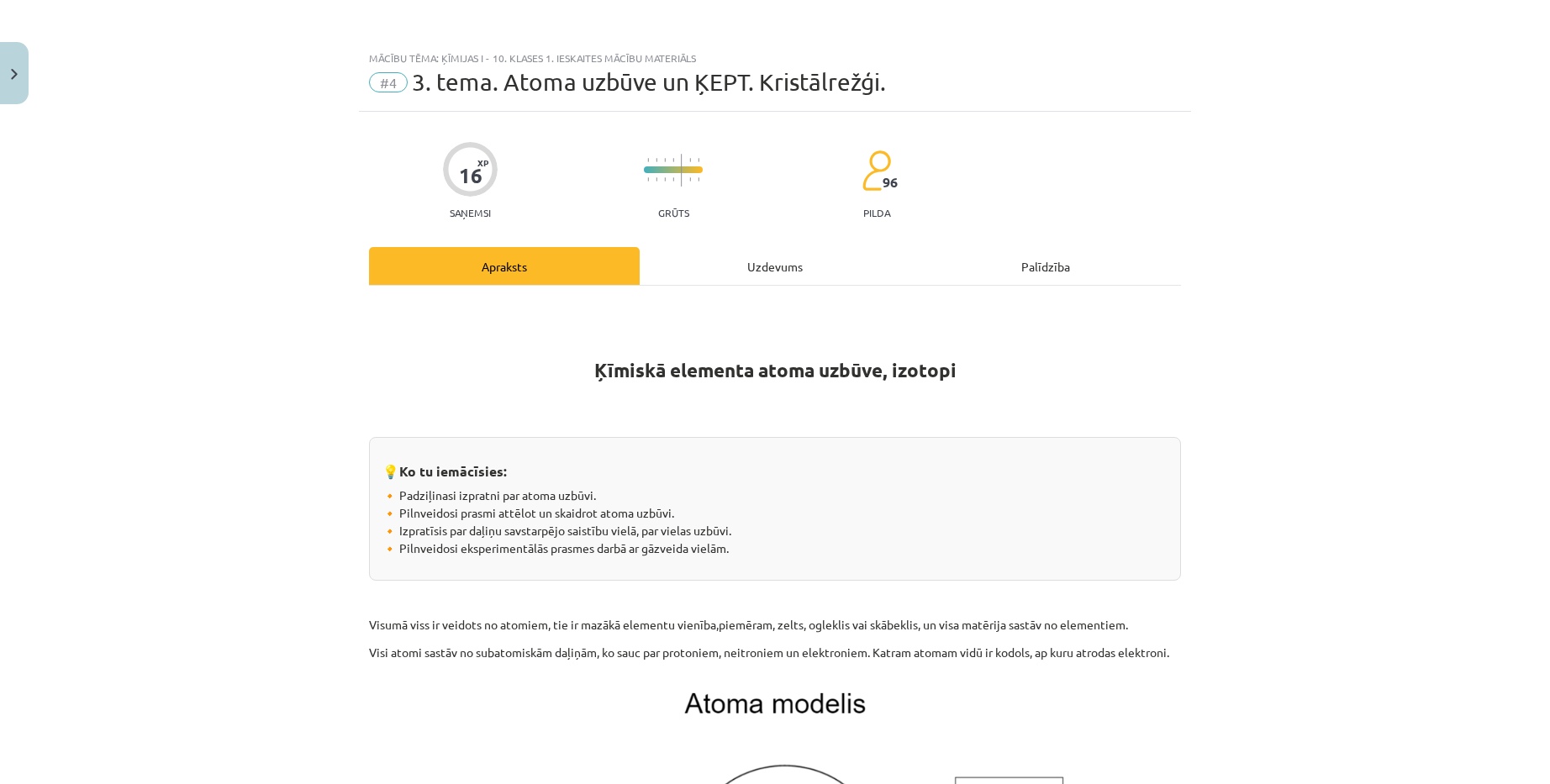
click at [735, 283] on div "Uzdevums" at bounding box center [775, 266] width 270 height 38
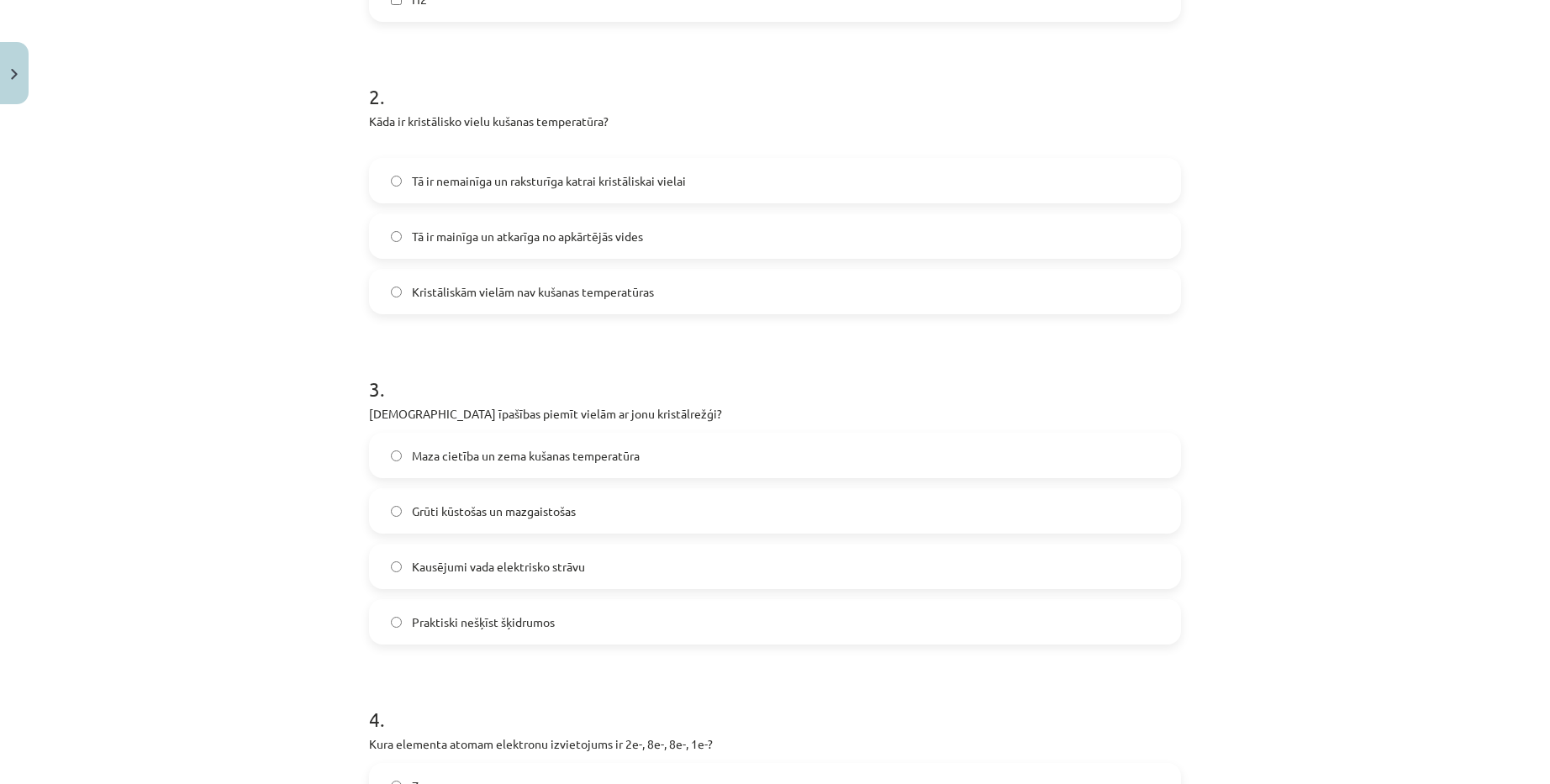
scroll to position [672, 0]
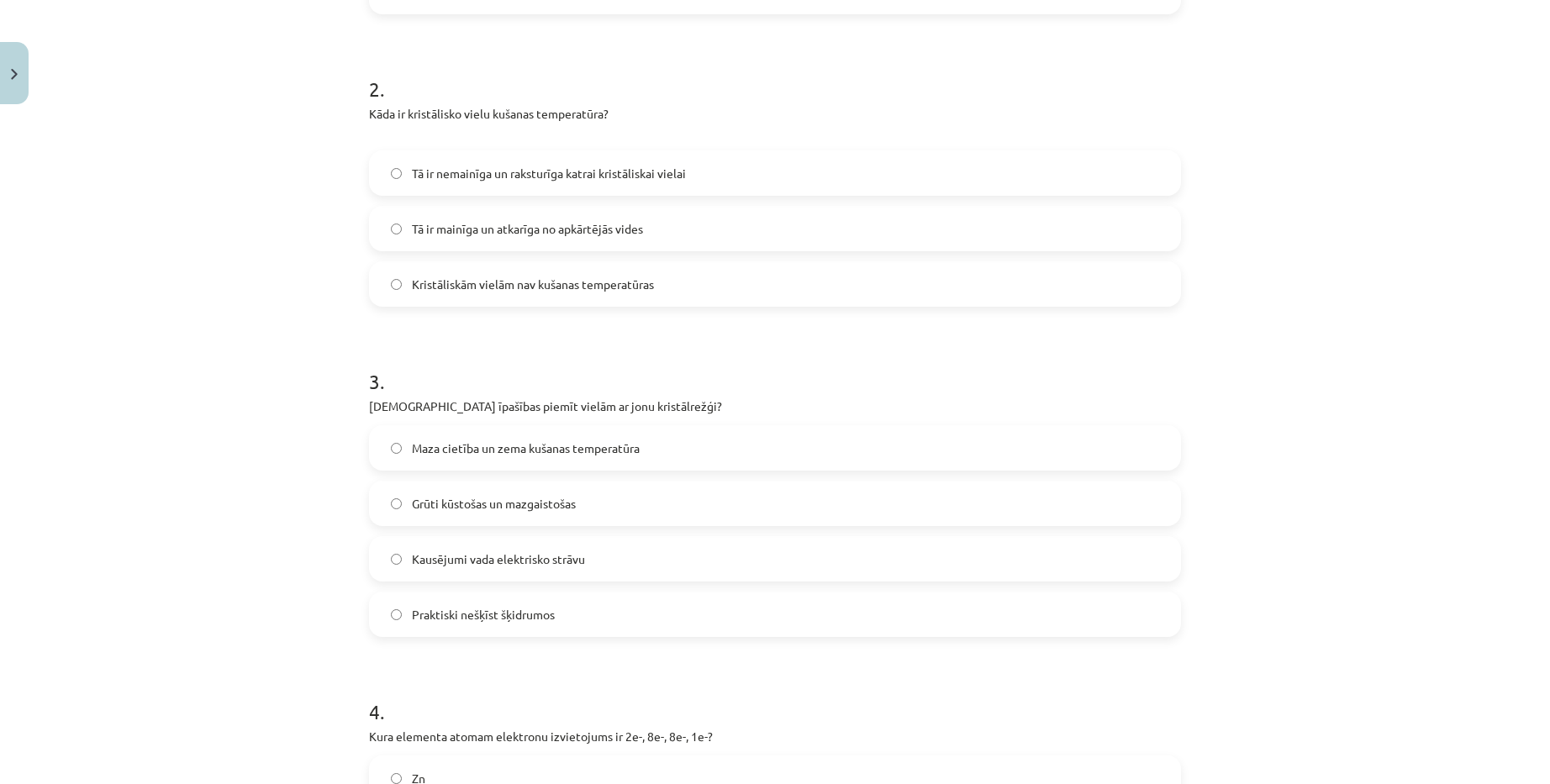
click at [588, 509] on label "Grūti kūstošas un mazgaistošas" at bounding box center [775, 503] width 808 height 42
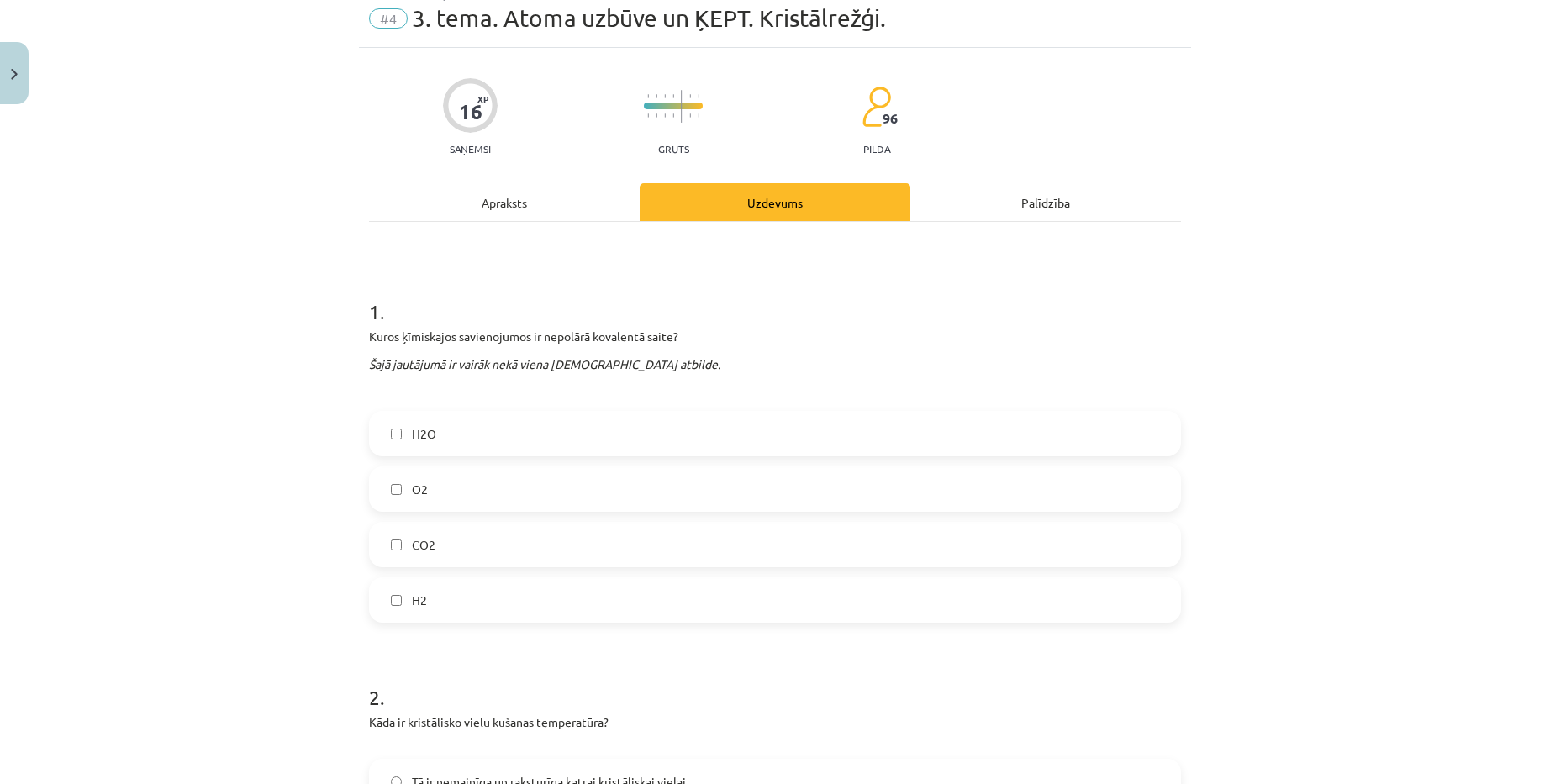
scroll to position [0, 0]
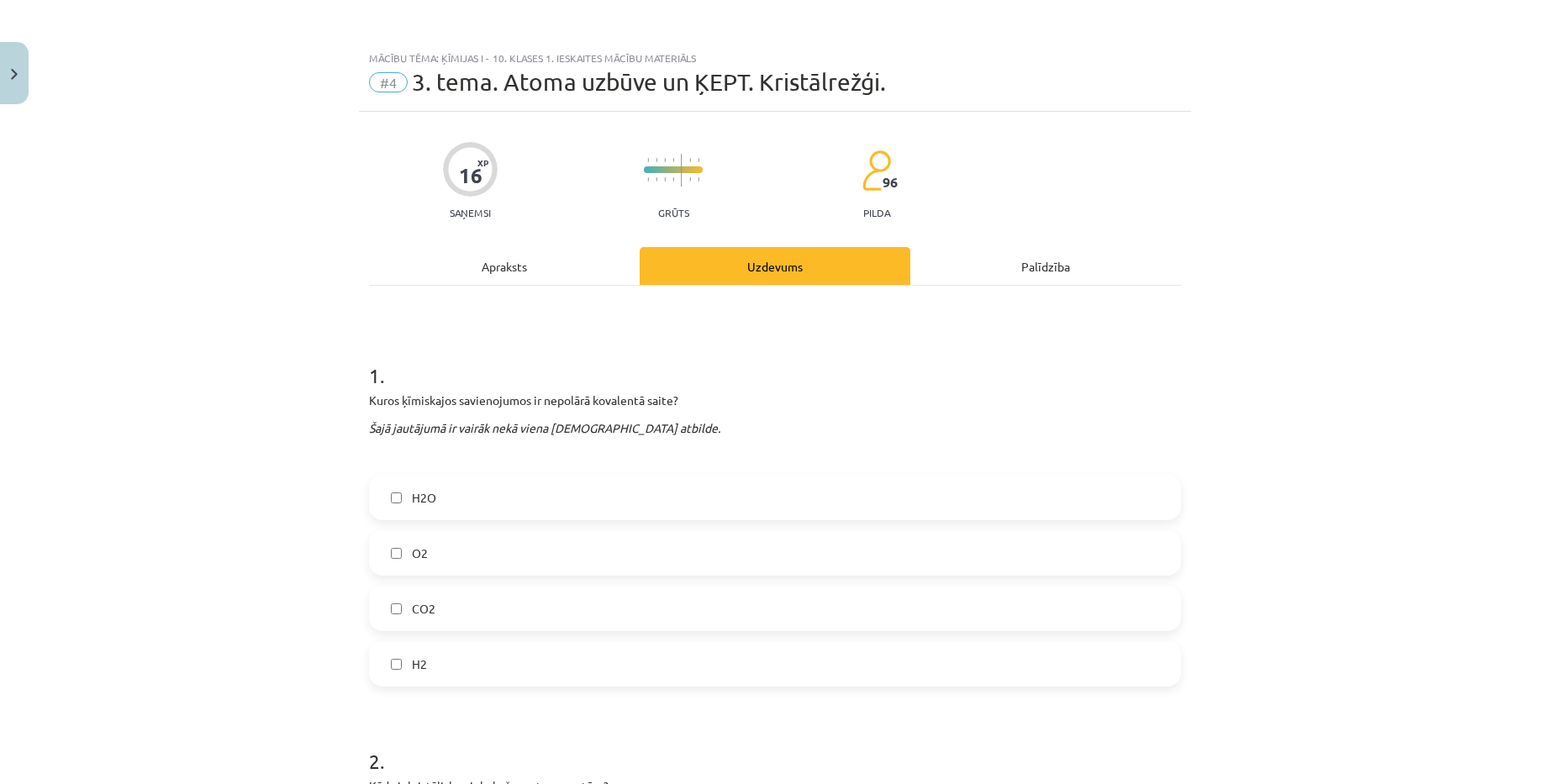
click at [534, 269] on div "Apraksts" at bounding box center [504, 266] width 270 height 38
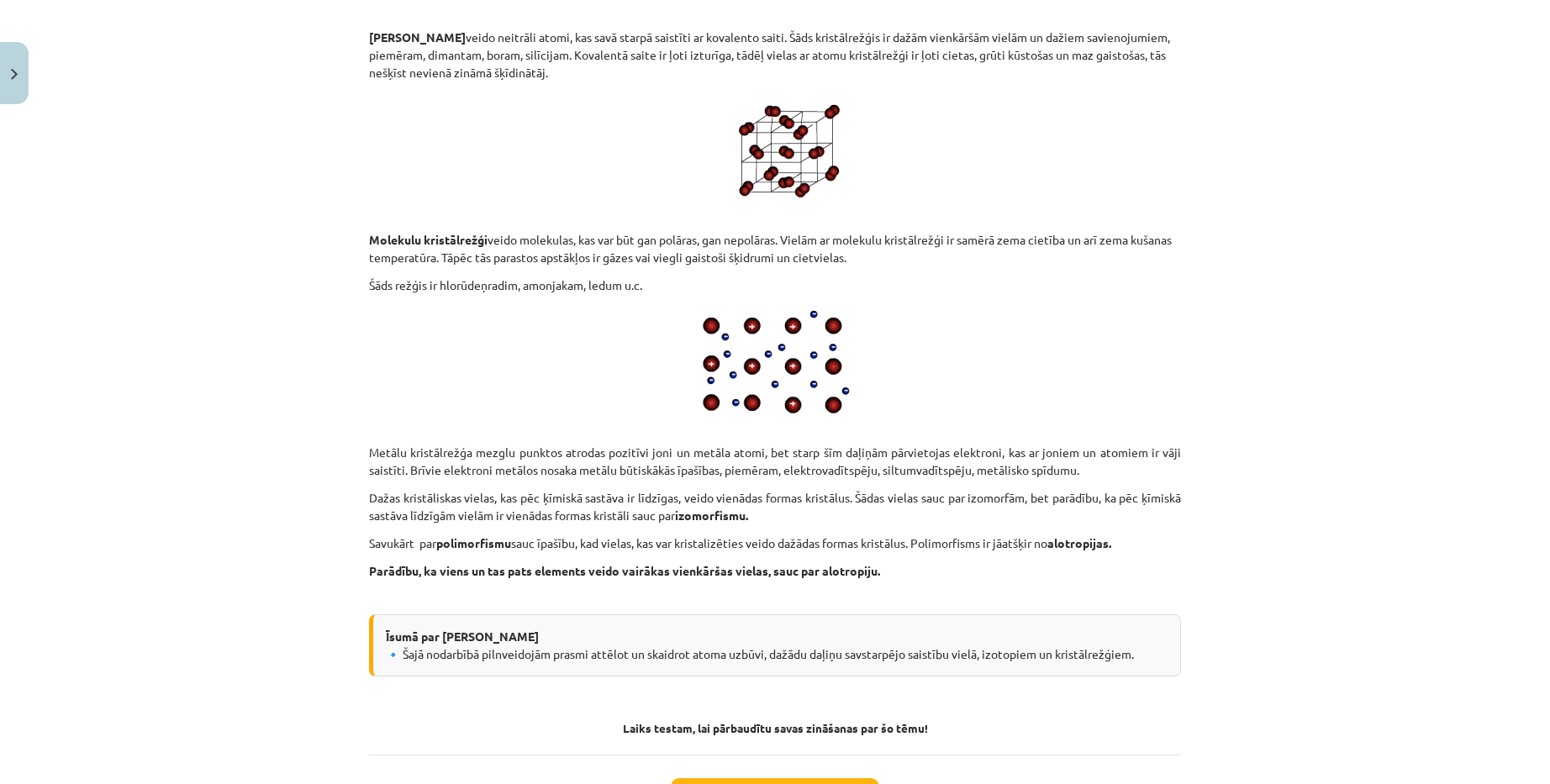
scroll to position [8485, 0]
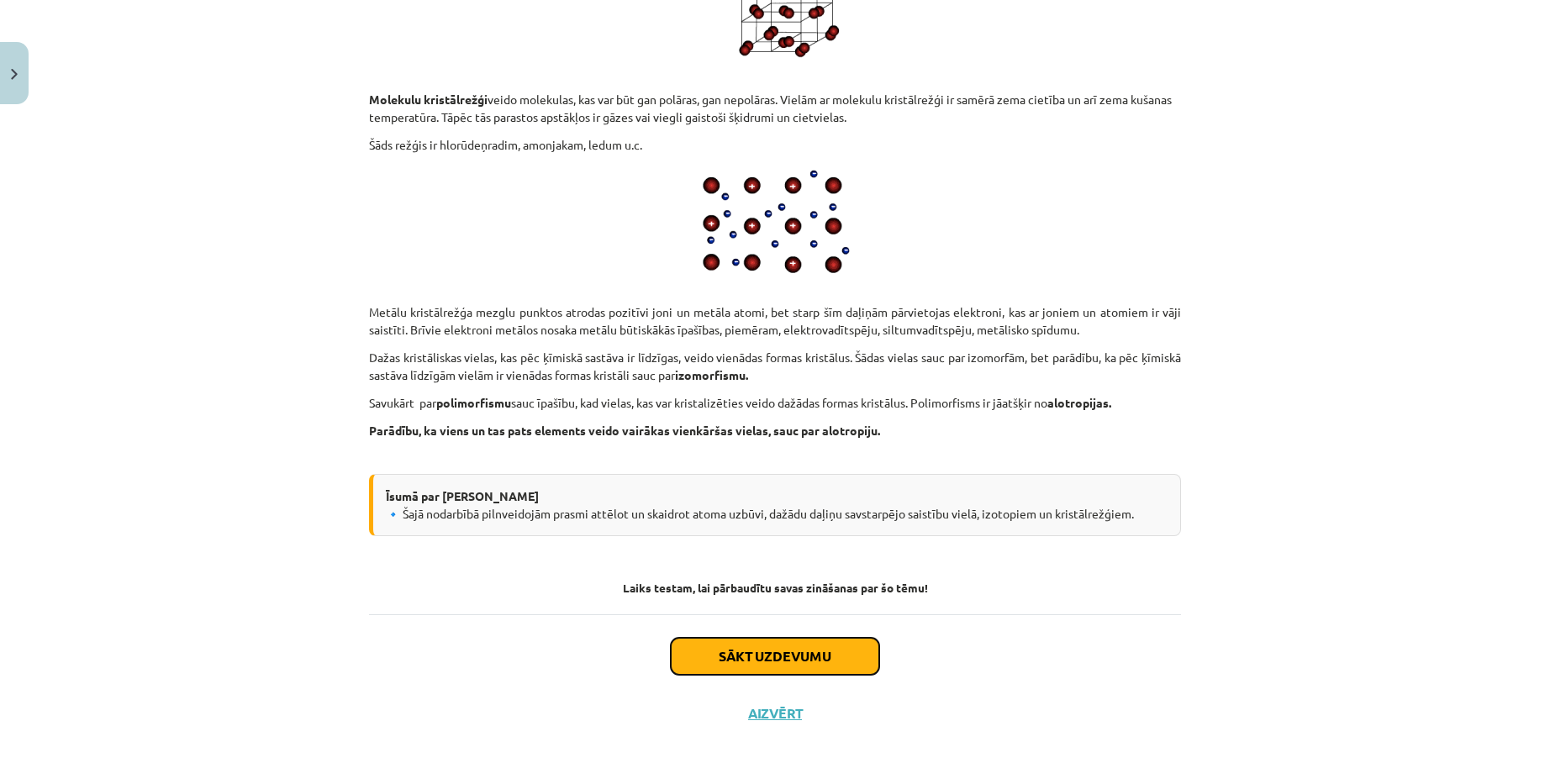
click at [790, 658] on button "Sākt uzdevumu" at bounding box center [775, 656] width 209 height 37
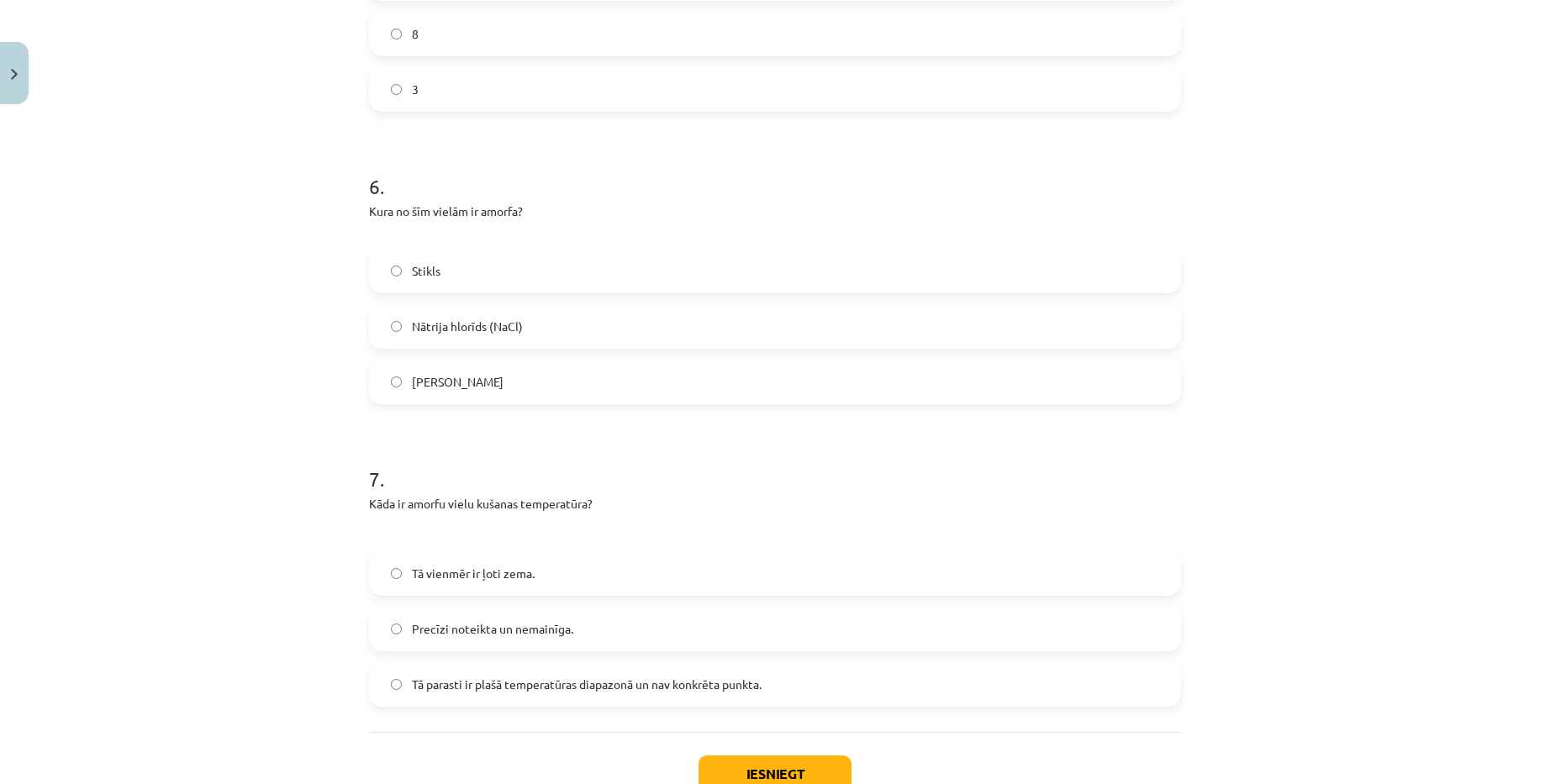
scroll to position [1976, 0]
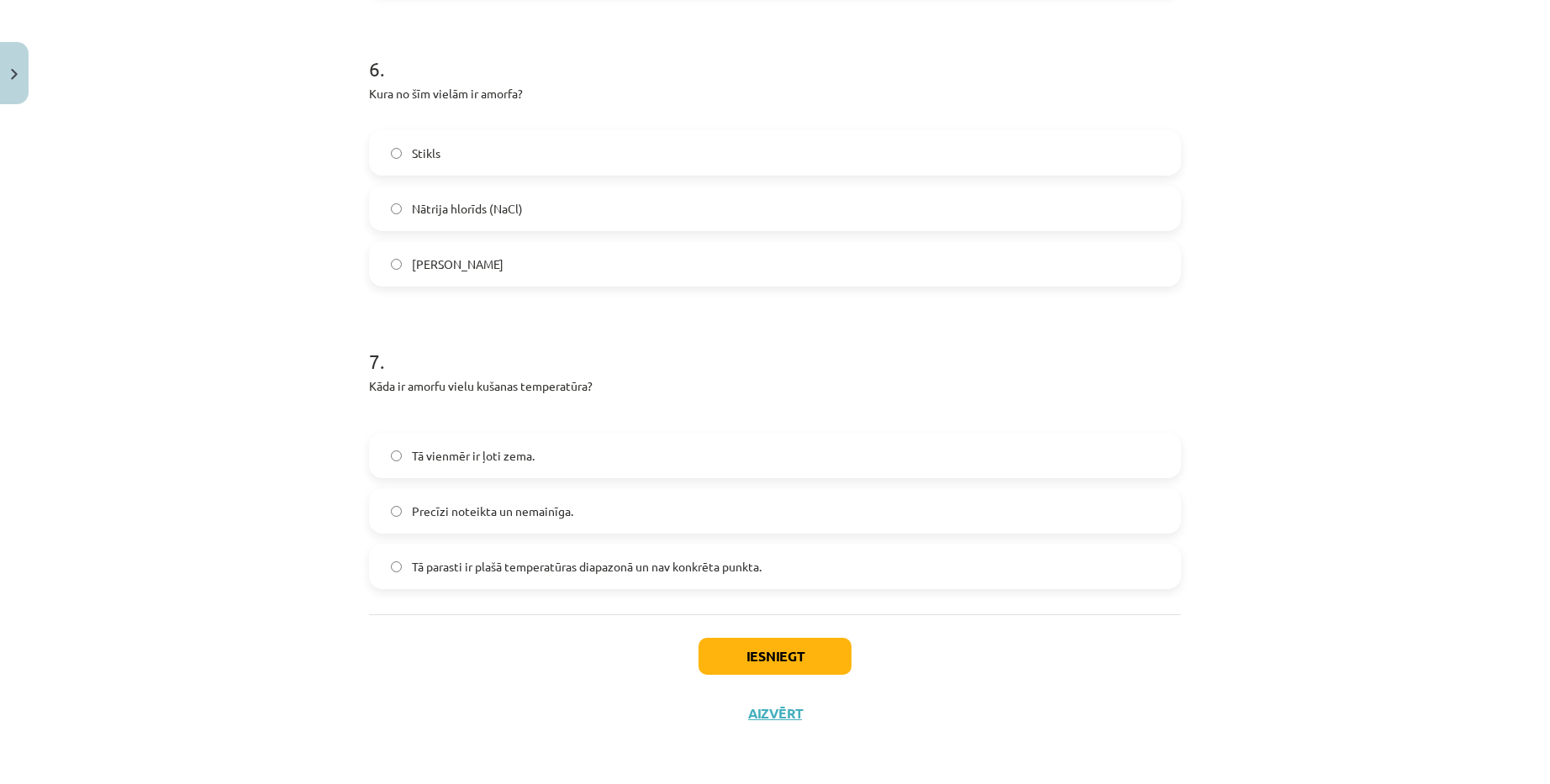
click at [664, 576] on label "Tā parasti ir plašā temperatūras diapazonā un nav konkrēta punkta." at bounding box center [775, 567] width 808 height 42
click at [757, 656] on button "Iesniegt" at bounding box center [775, 656] width 153 height 37
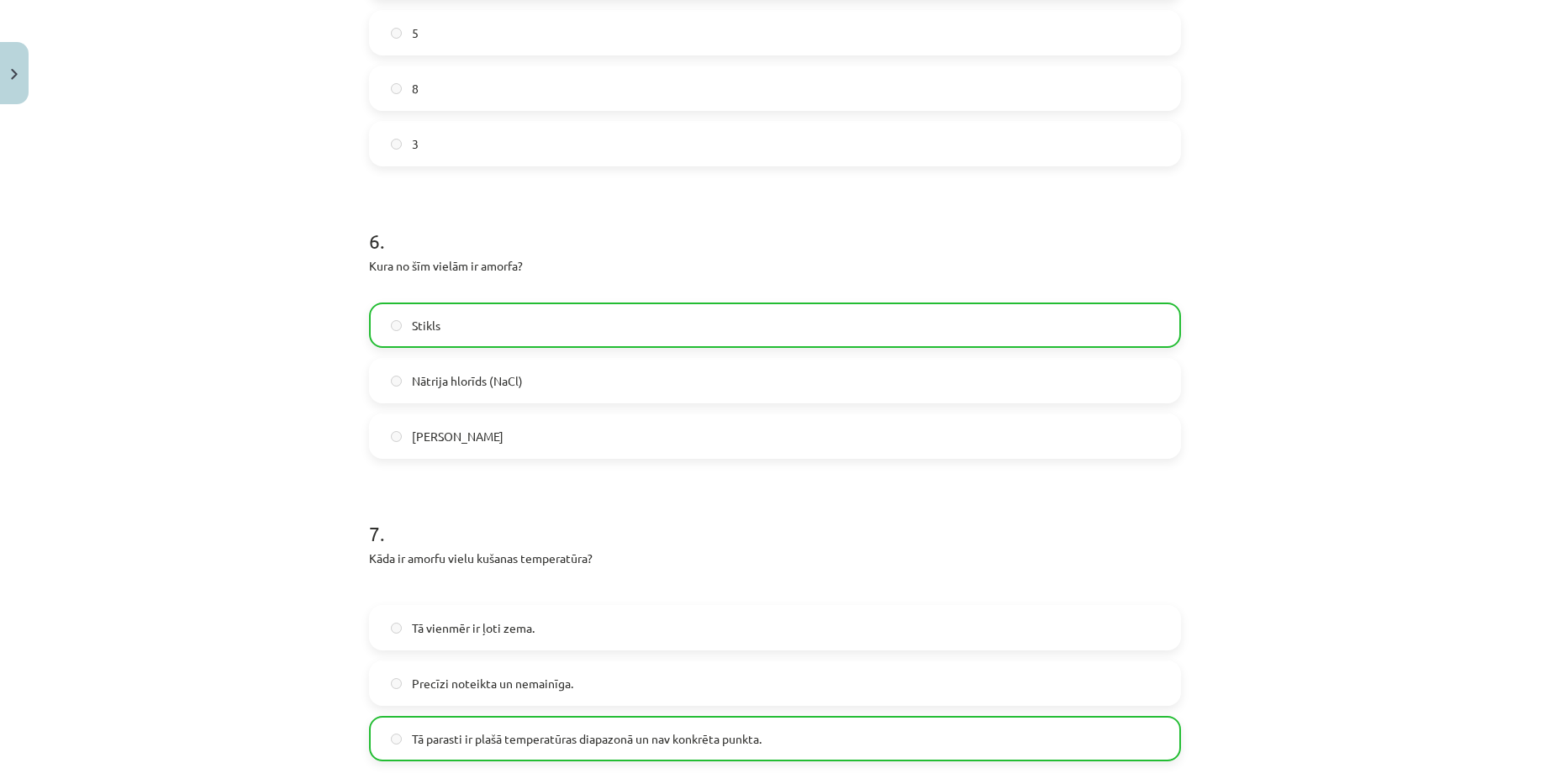
scroll to position [2030, 0]
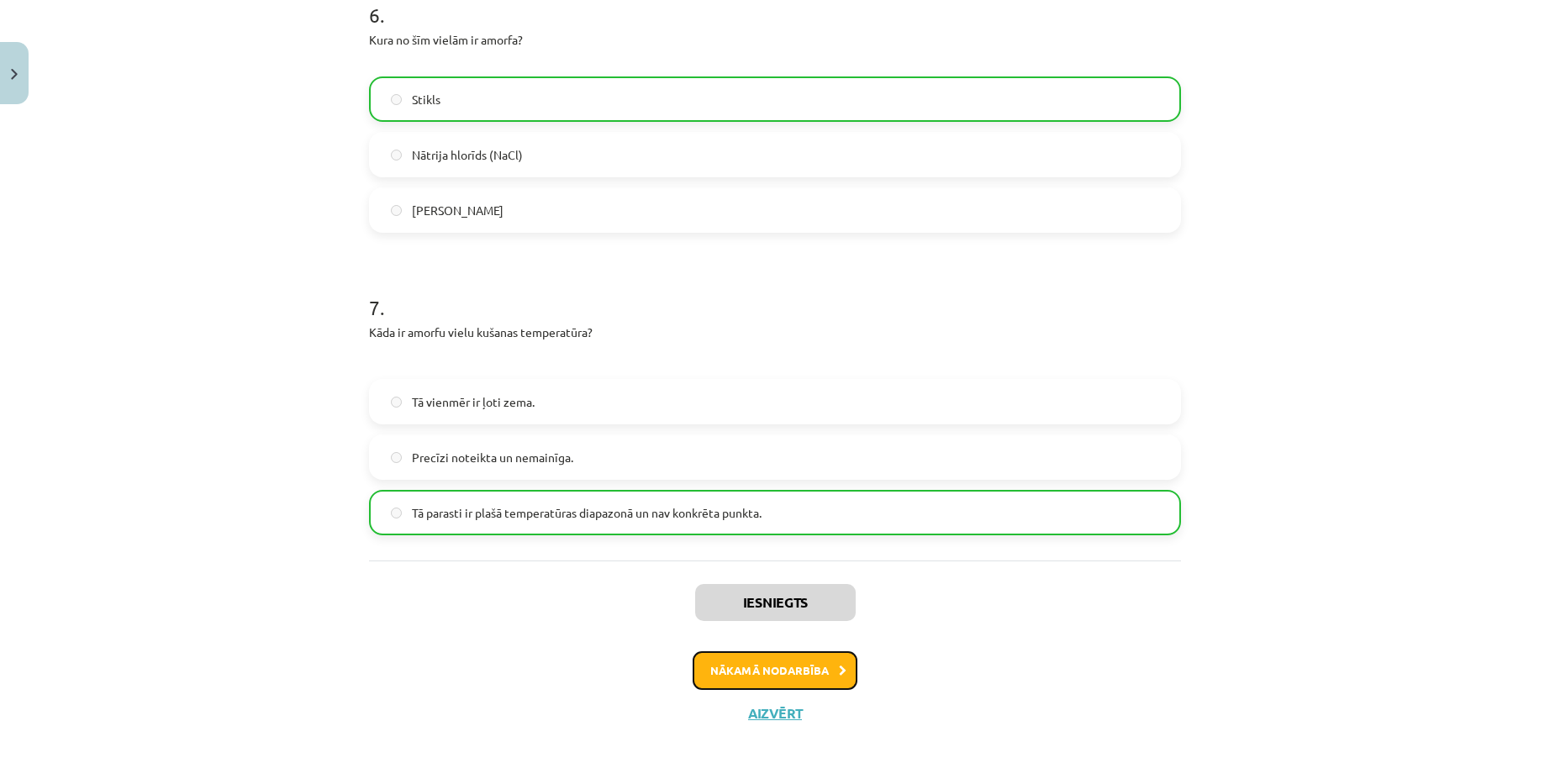
click at [776, 670] on button "Nākamā nodarbība" at bounding box center [775, 671] width 165 height 39
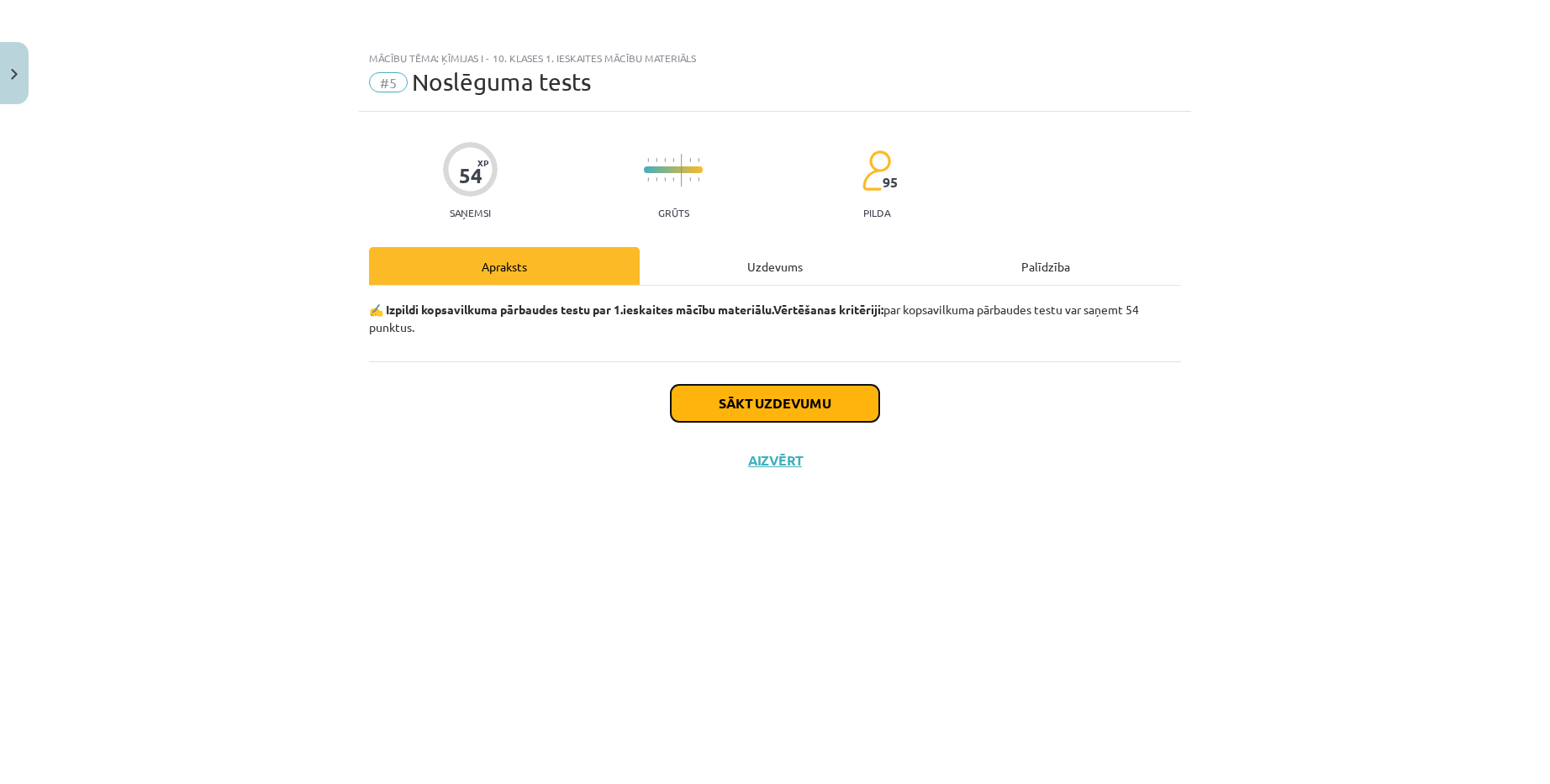
click at [776, 408] on button "Sākt uzdevumu" at bounding box center [775, 403] width 209 height 37
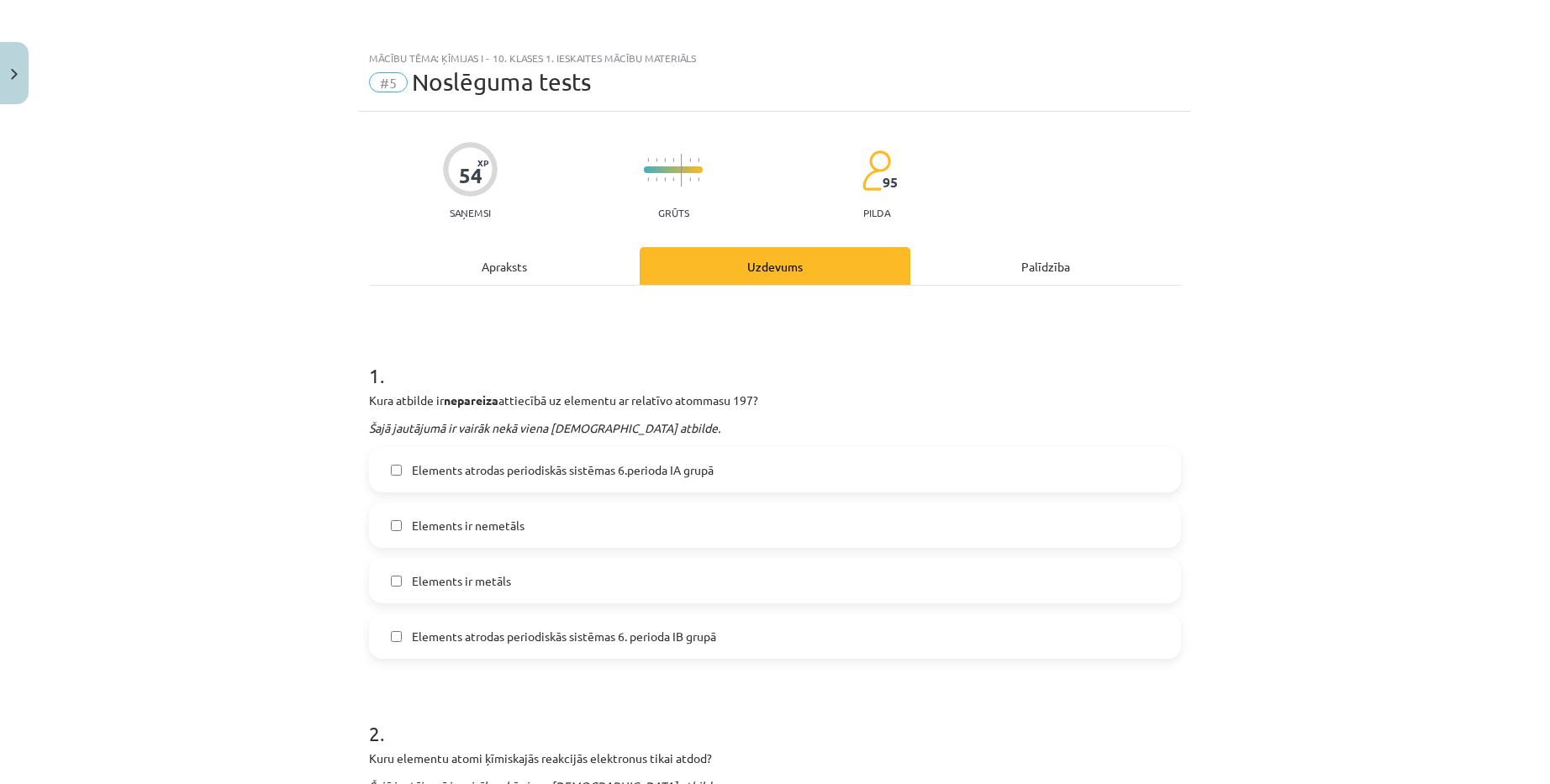
drag, startPoint x: 367, startPoint y: 398, endPoint x: 755, endPoint y: 391, distance: 388.1
click at [755, 391] on div "1 . Kura atbilde ir nepareiza attiecībā uz elementu ar relatīvo atommasu 197? Š…" at bounding box center [775, 496] width 812 height 324
click at [813, 410] on div "Kura atbilde ir nepareiza attiecībā uz elementu ar relatīvo atommasu 197? Šajā …" at bounding box center [775, 414] width 812 height 45
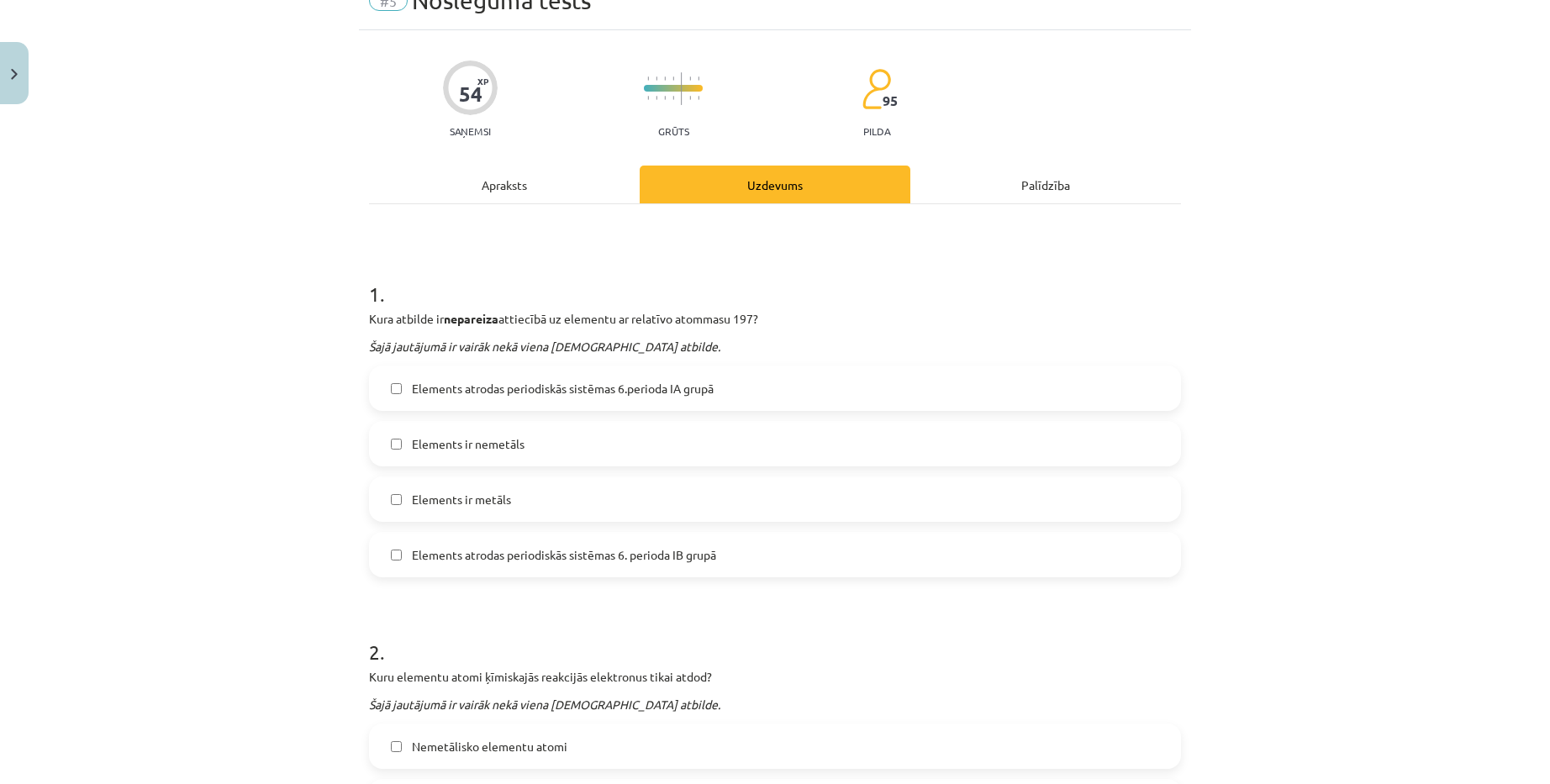
scroll to position [84, 0]
click at [460, 497] on span "Elements ir metāls" at bounding box center [461, 497] width 99 height 17
click at [570, 501] on label "Elements ir metāls" at bounding box center [775, 496] width 808 height 42
click at [561, 442] on label "Elements ir nemetāls" at bounding box center [775, 441] width 808 height 42
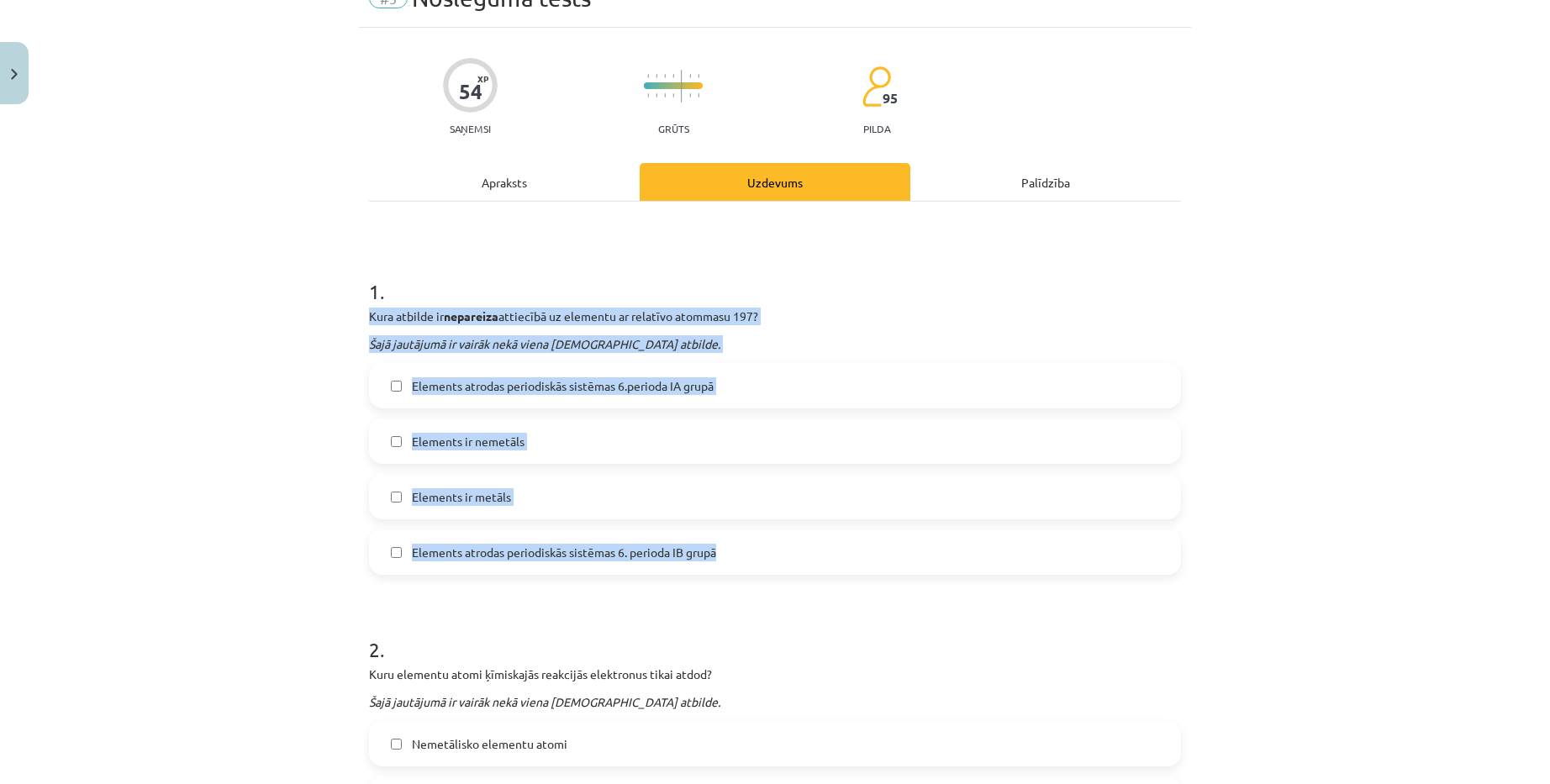
drag, startPoint x: 360, startPoint y: 309, endPoint x: 725, endPoint y: 547, distance: 435.7
click at [888, 323] on p "Kura atbilde ir nepareiza attiecībā uz elementu ar relatīvo atommasu 197?" at bounding box center [775, 316] width 812 height 17
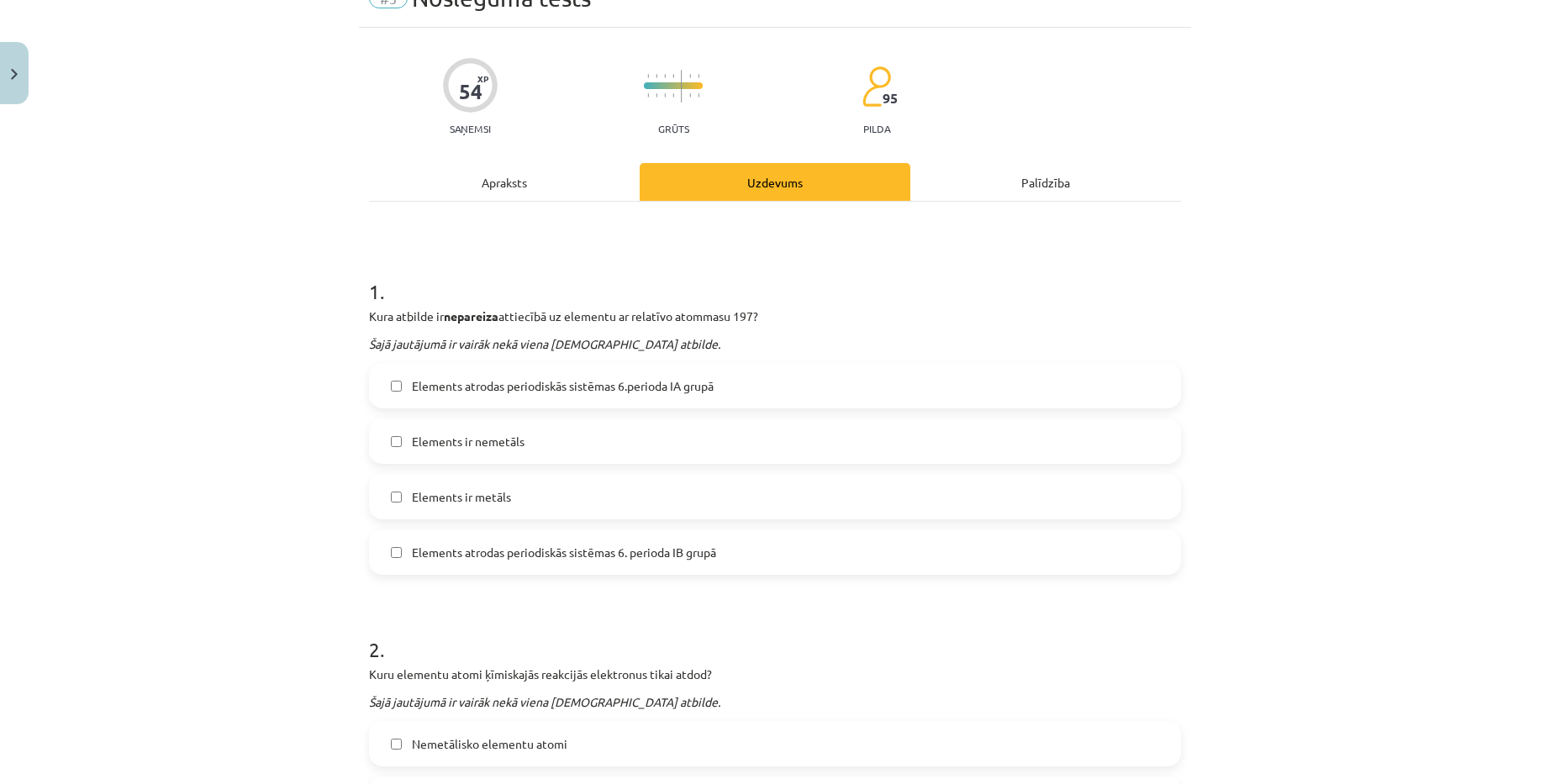
click at [740, 383] on label "Elements atrodas periodiskās sistēmas 6.perioda IA grupā" at bounding box center [775, 386] width 808 height 42
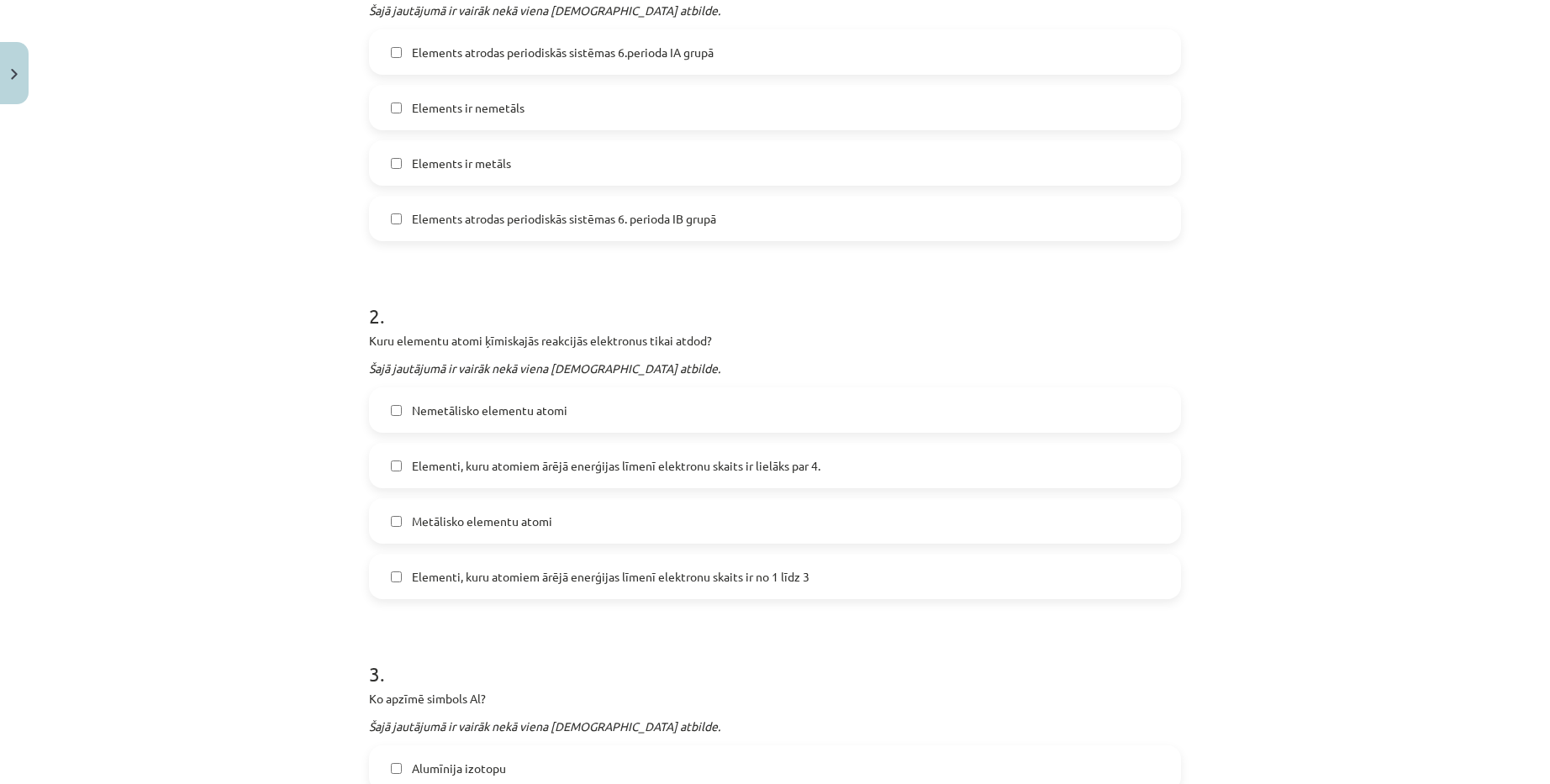
scroll to position [420, 0]
click at [672, 460] on span "Elementi, kuru atomiem ārējā enerģijas līmenī elektronu skaits ir lielāks par 4." at bounding box center [615, 463] width 408 height 17
click at [600, 405] on label "Nemetālisko elementu atomi" at bounding box center [775, 407] width 808 height 42
click at [599, 405] on label "Nemetālisko elementu atomi" at bounding box center [775, 407] width 808 height 42
click at [633, 529] on label "Metālisko elementu atomi" at bounding box center [775, 518] width 808 height 42
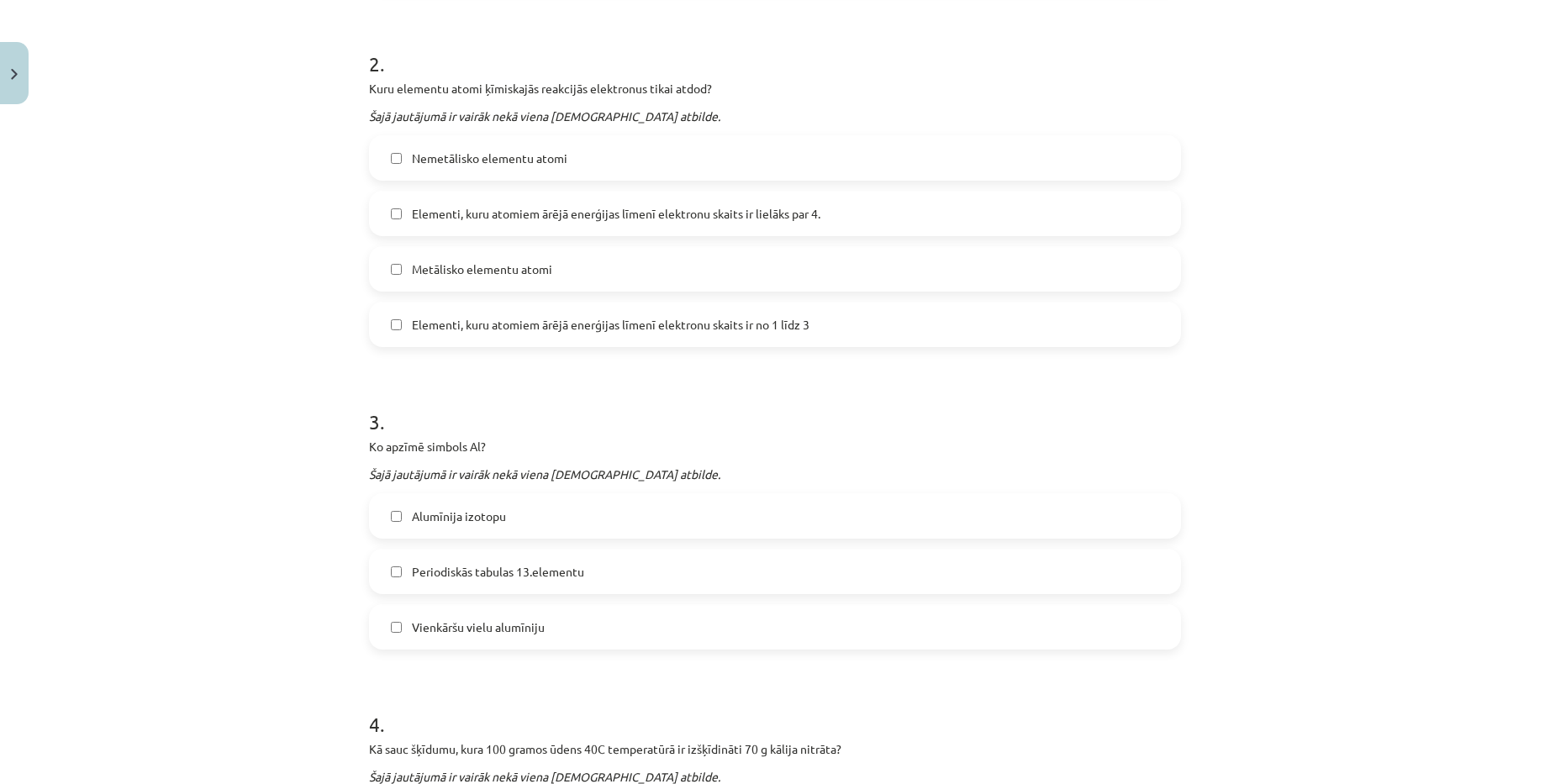
scroll to position [672, 0]
click at [586, 620] on label "Vienkāršu vielu alumīniju" at bounding box center [775, 624] width 808 height 42
click at [560, 568] on span "Periodiskās tabulas 13.elementu" at bounding box center [497, 569] width 172 height 17
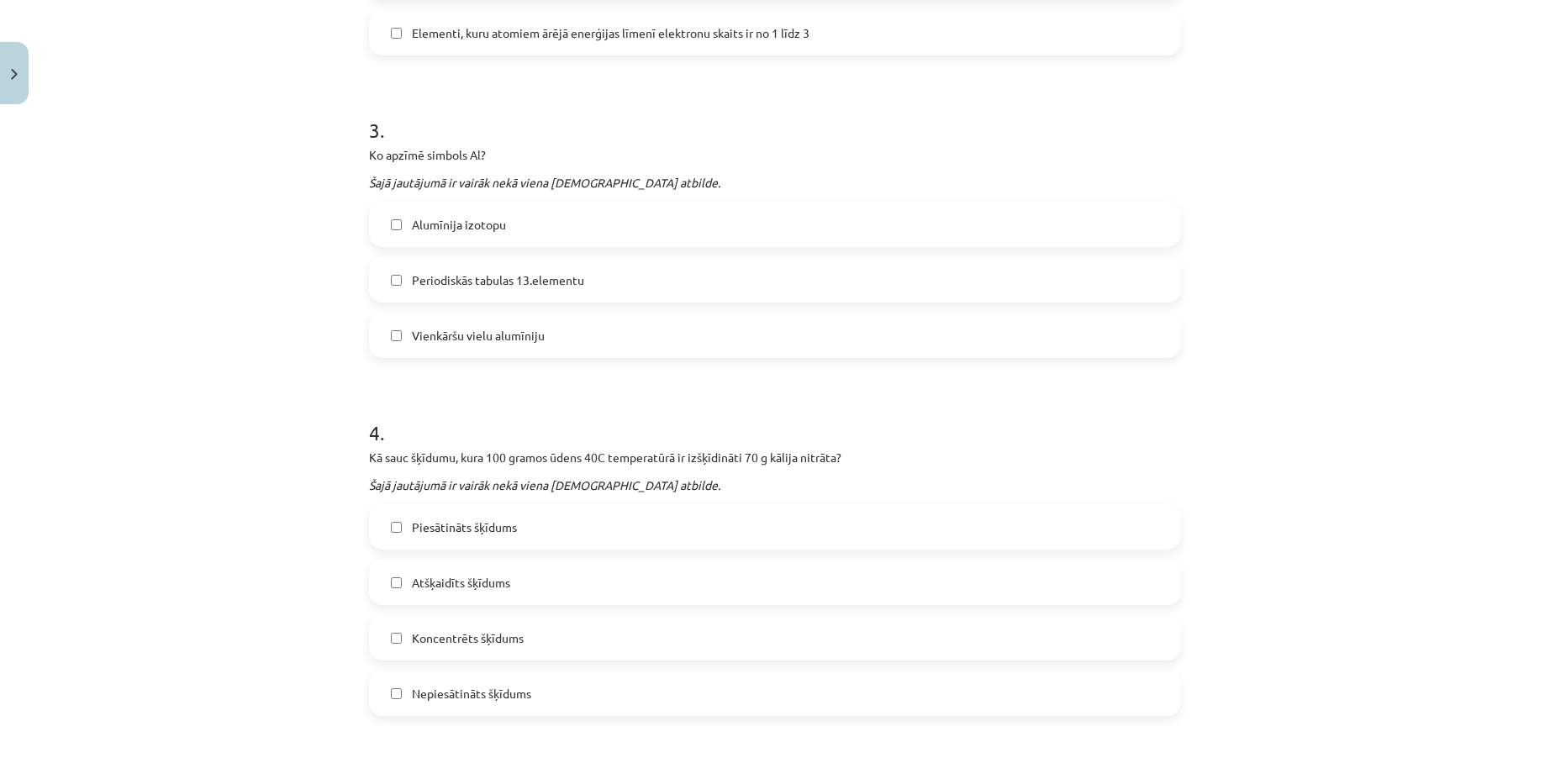
scroll to position [1008, 0]
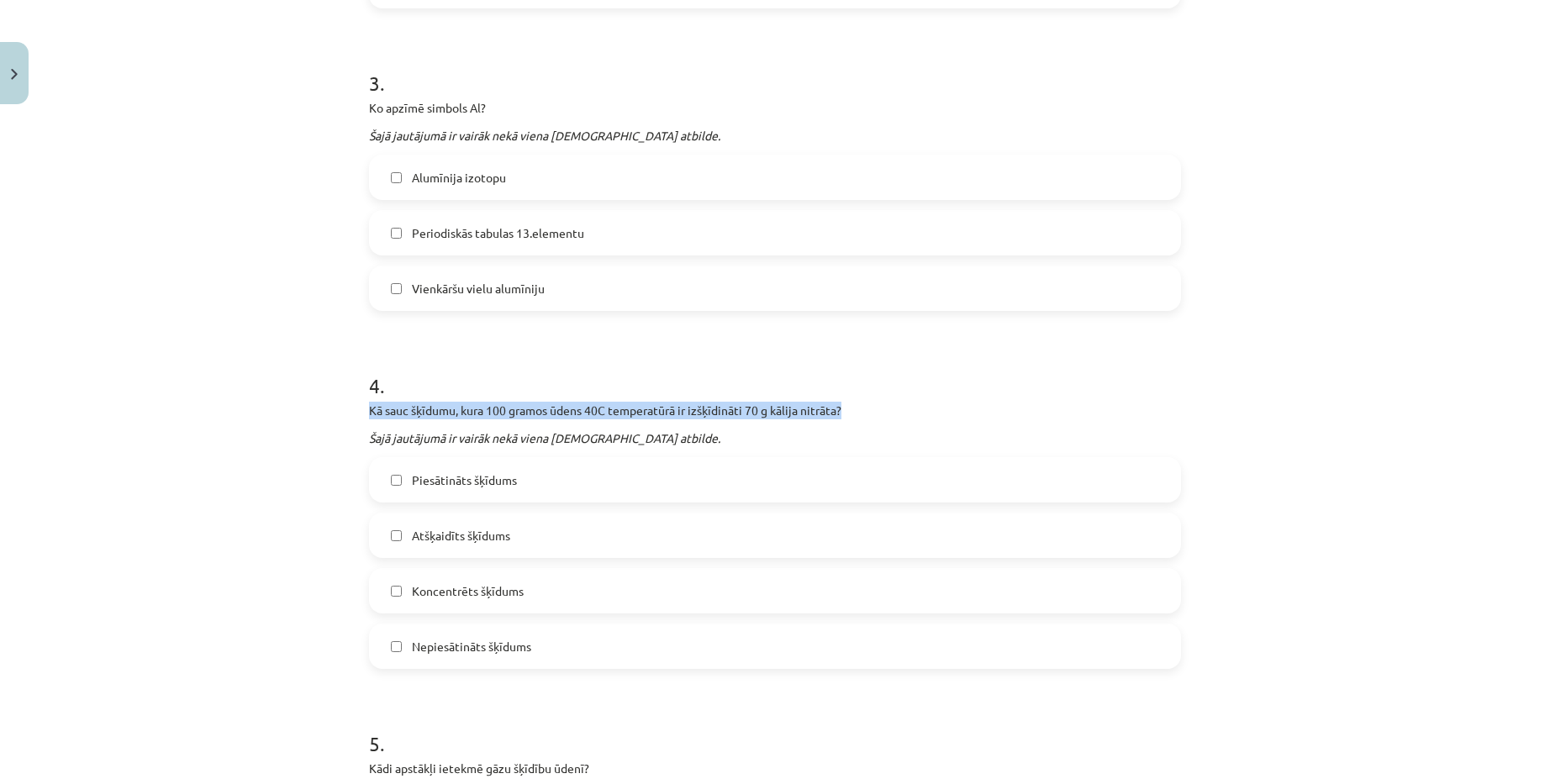
drag, startPoint x: 363, startPoint y: 405, endPoint x: 855, endPoint y: 412, distance: 492.0
click at [855, 412] on p "Kā sauc šķīdumu, kura 100 gramos ūdens 40C temperatūrā ir izšķīdināti 70 g kāli…" at bounding box center [775, 411] width 812 height 17
click at [722, 431] on p "Šajā jautājumā ir vairāk nekā viena pareizā atbilde." at bounding box center [775, 438] width 812 height 17
click at [509, 485] on span "Piesātināts šķīdums" at bounding box center [464, 480] width 105 height 17
click at [520, 596] on label "Koncentrēts šķīdums" at bounding box center [775, 591] width 808 height 42
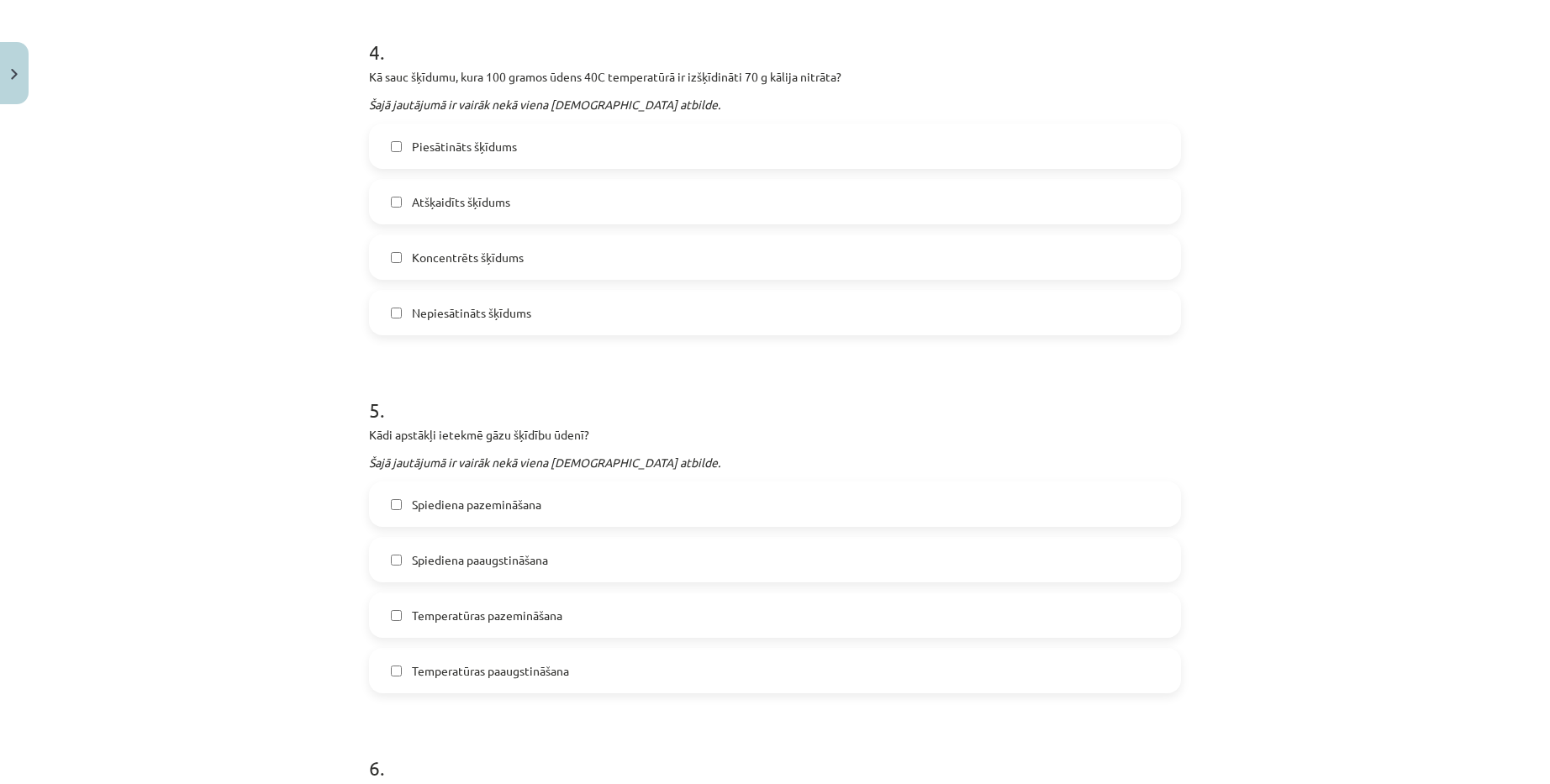
scroll to position [1344, 0]
click at [533, 548] on span "Spiediena paaugstināšana" at bounding box center [479, 557] width 136 height 17
click at [547, 684] on label "Temperatūras paaugstināšana" at bounding box center [775, 668] width 808 height 42
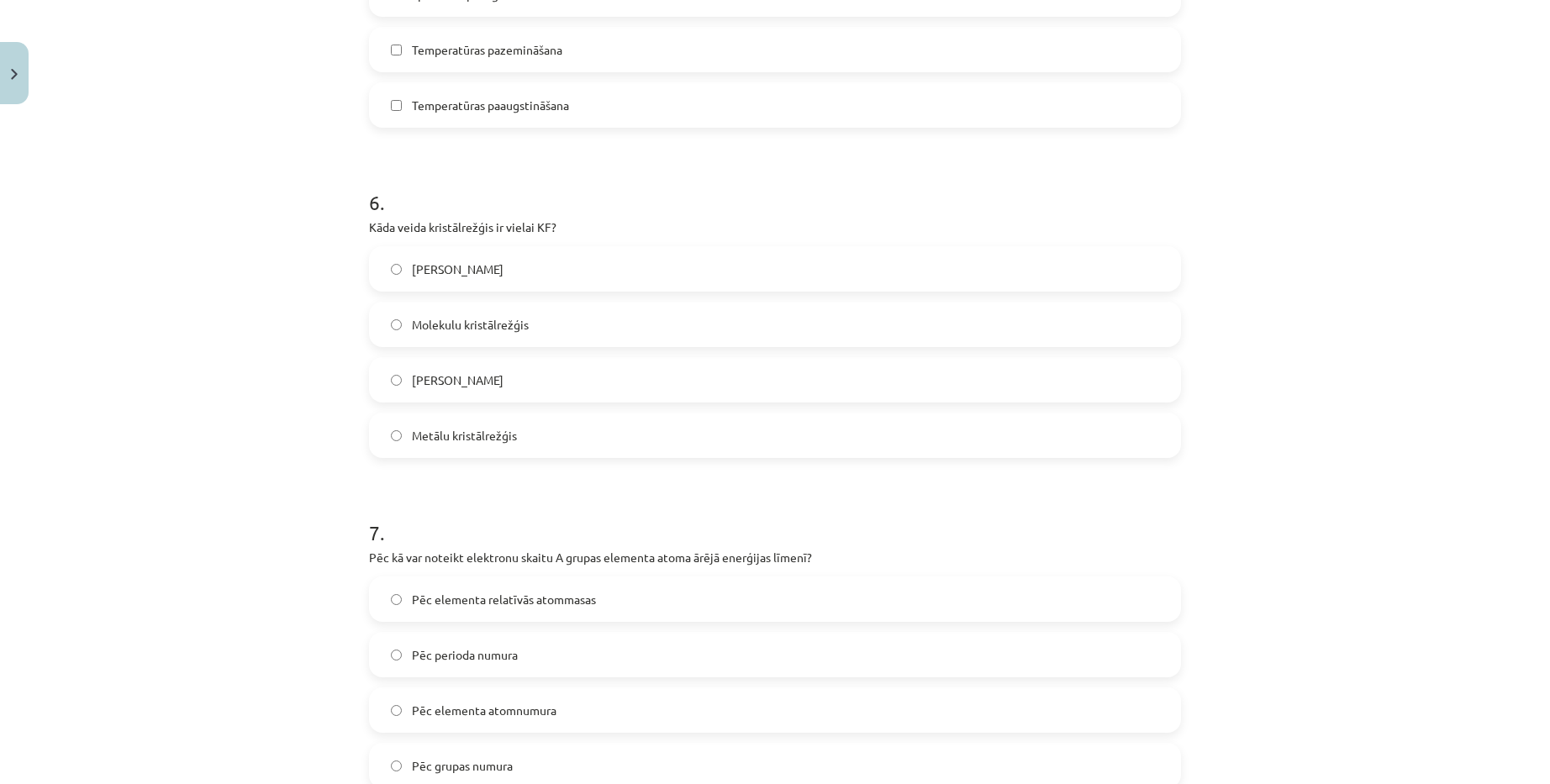
scroll to position [1933, 0]
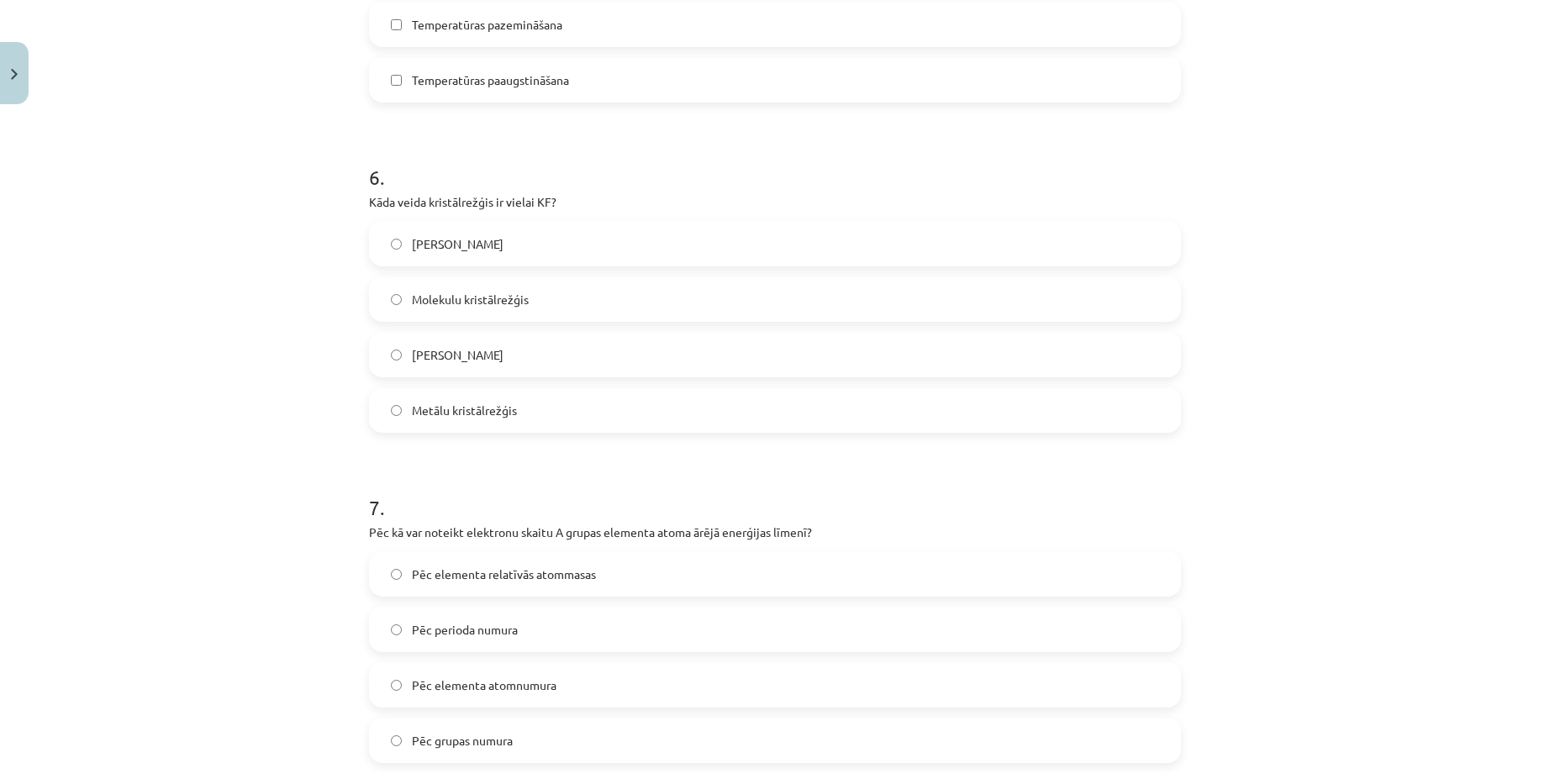
click at [519, 575] on span "Pēc elementa relatīvās atommasas" at bounding box center [503, 574] width 184 height 17
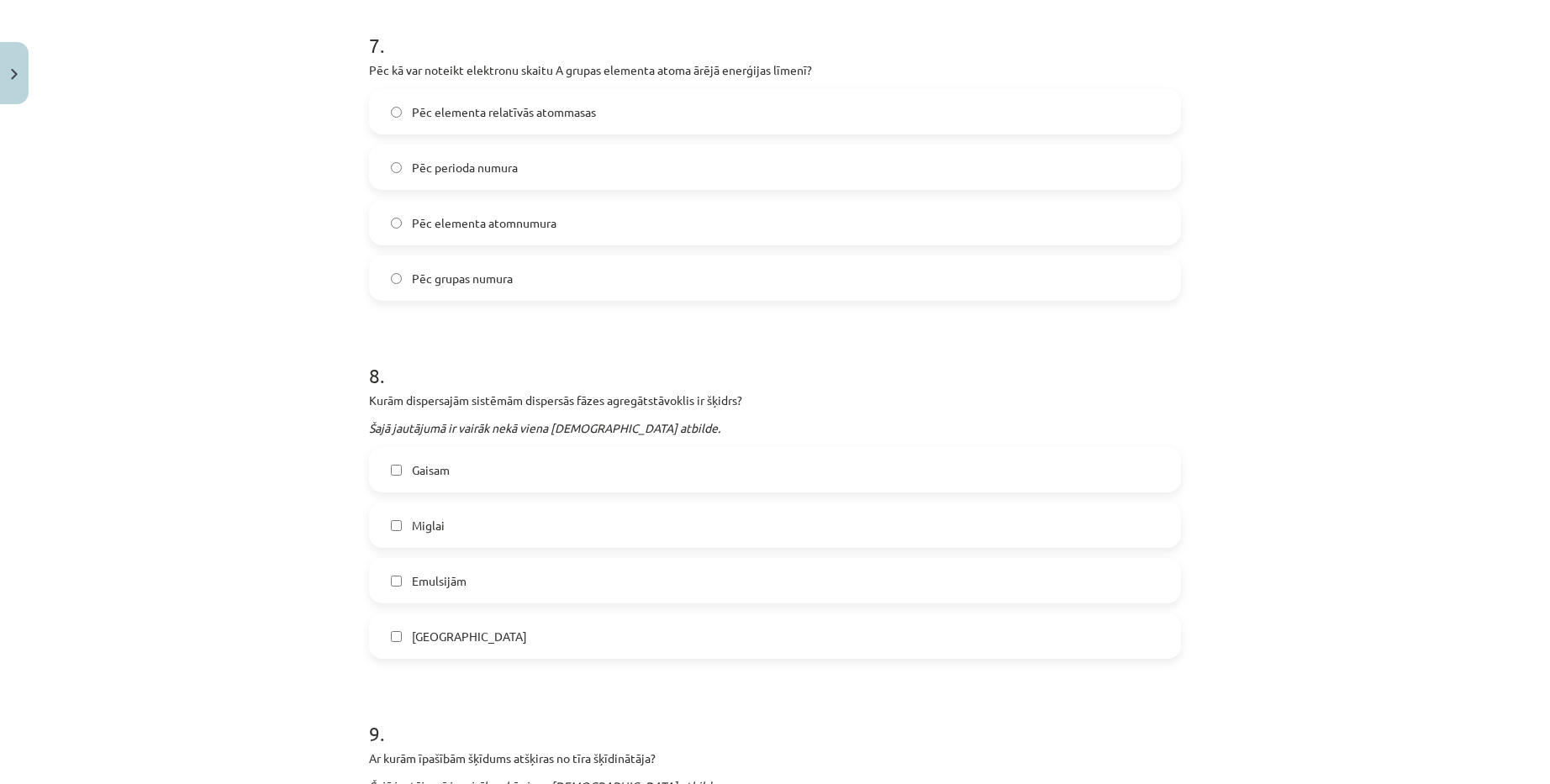
scroll to position [2437, 0]
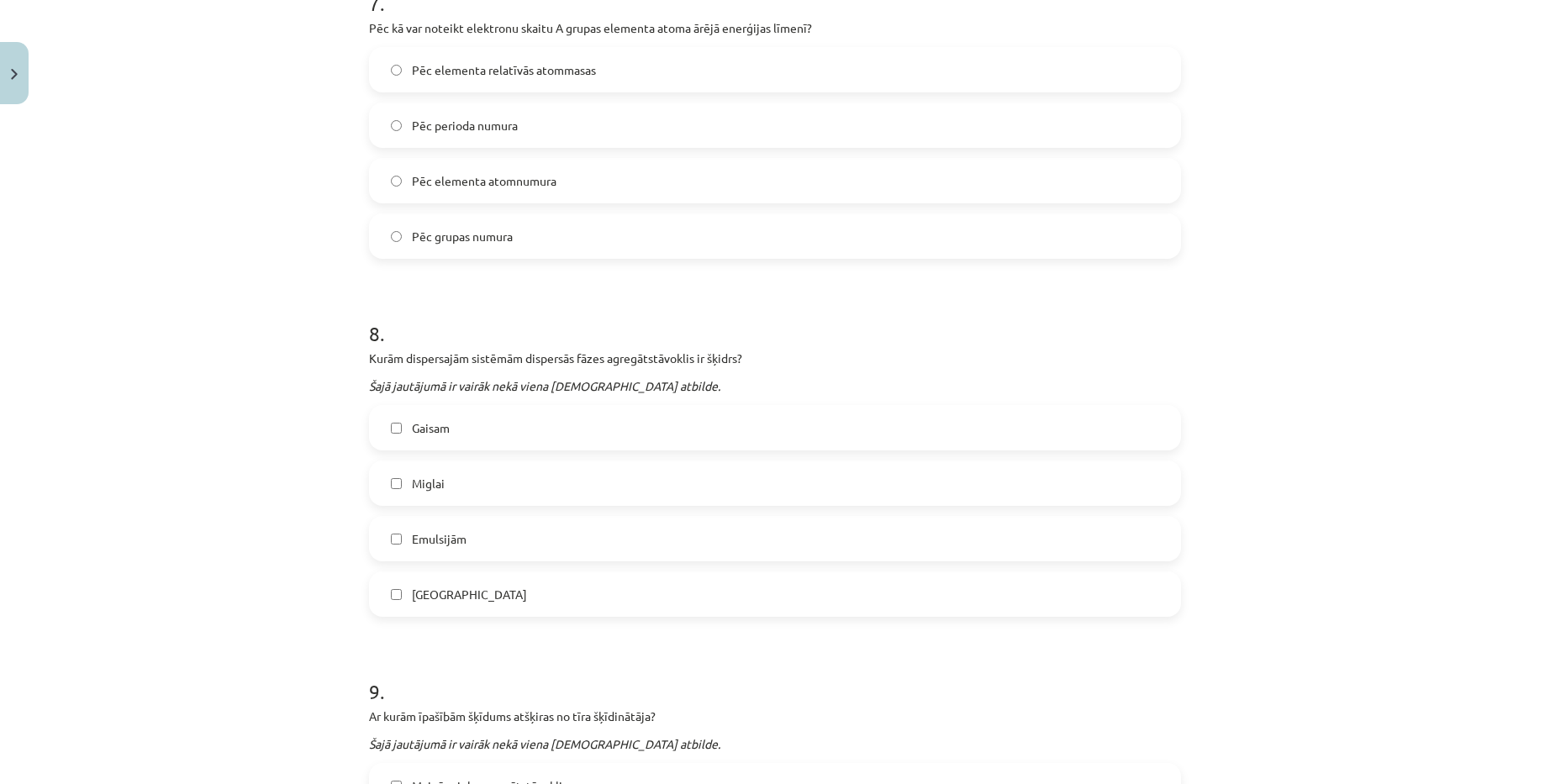
click at [452, 474] on label "Miglai" at bounding box center [775, 483] width 808 height 42
click at [483, 536] on label "Emulsijām" at bounding box center [775, 539] width 808 height 42
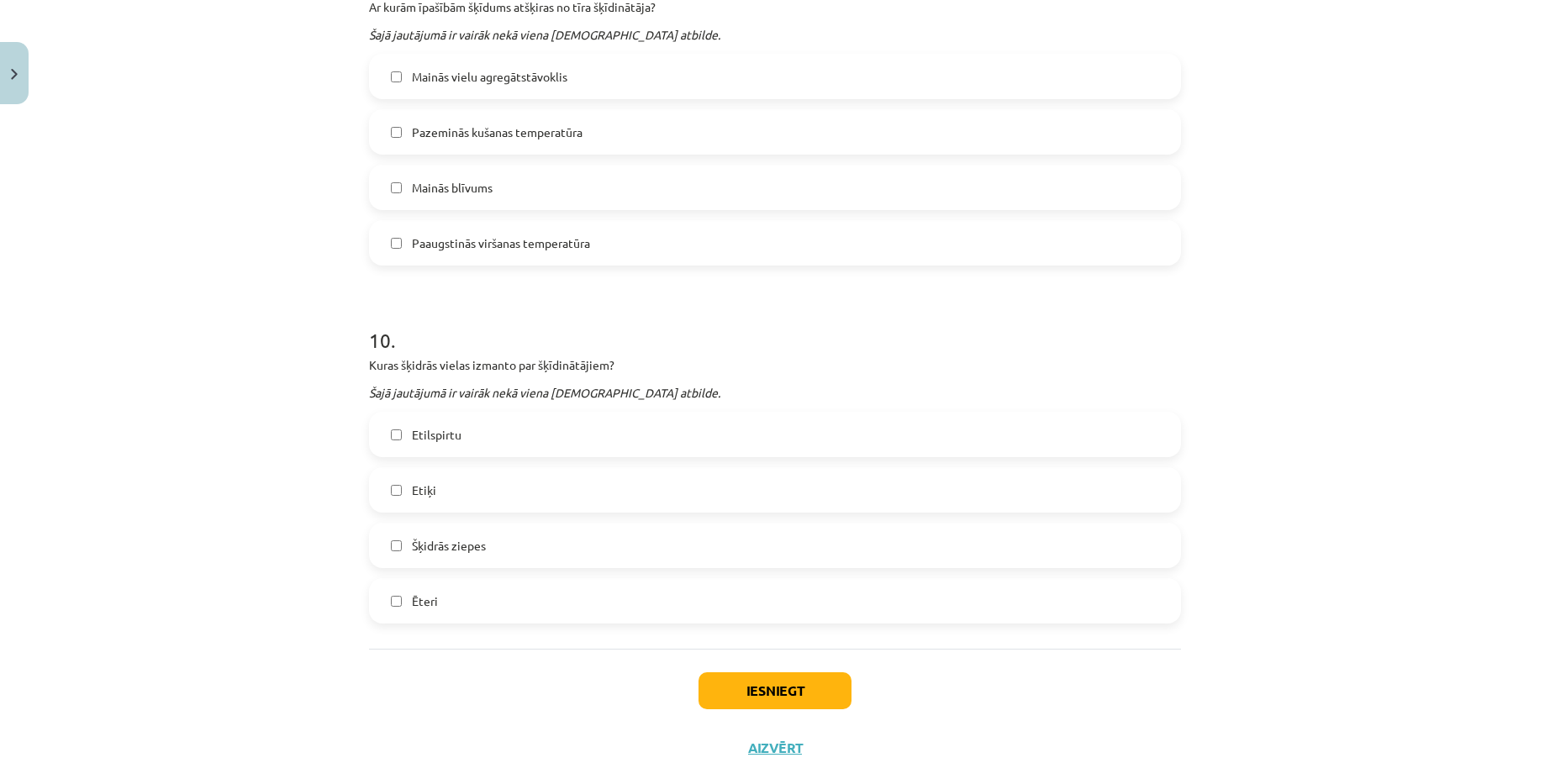
scroll to position [3181, 0]
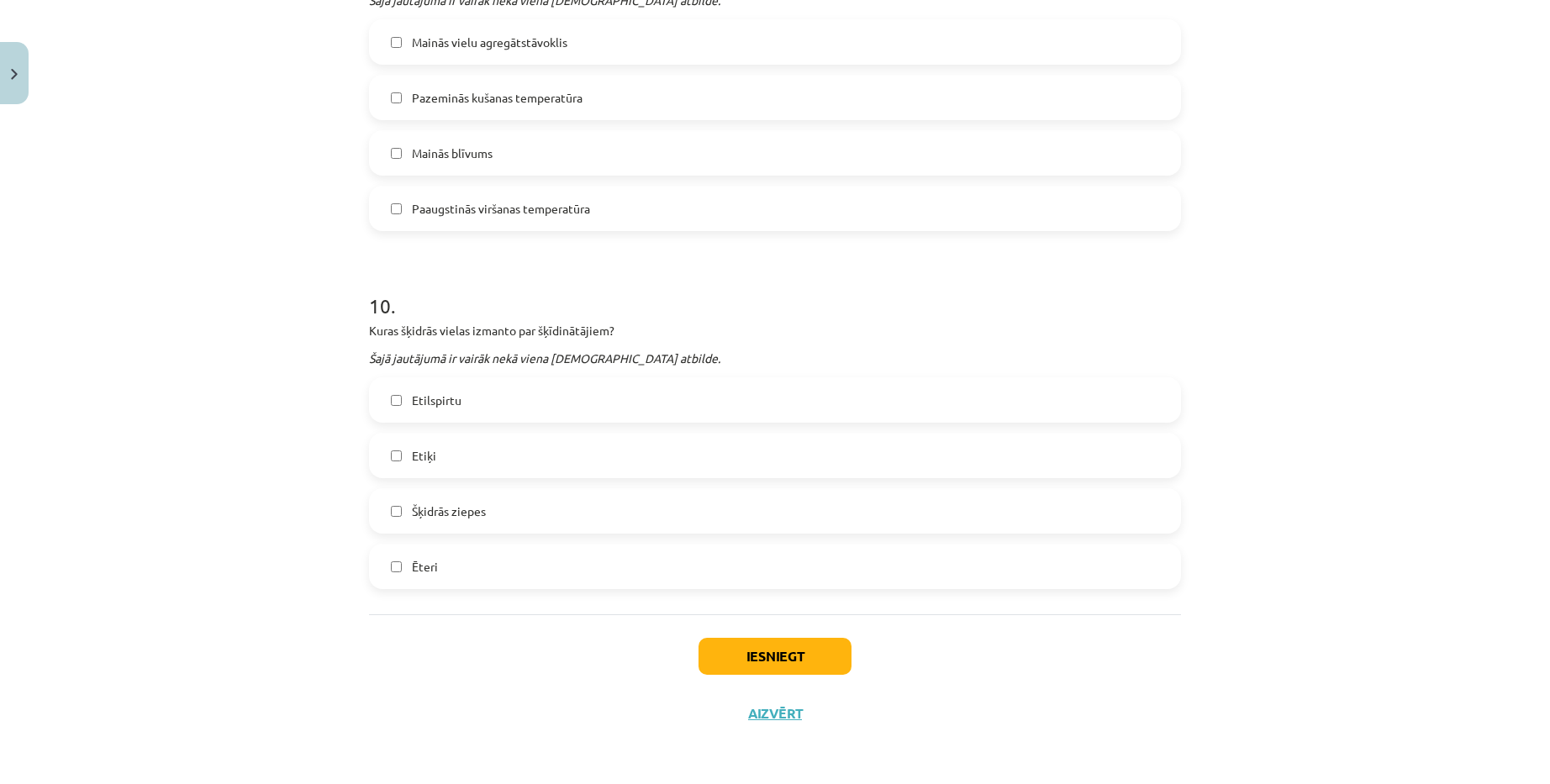
click at [477, 388] on label "Etilspirtu" at bounding box center [775, 399] width 808 height 42
click at [486, 553] on label "Ēteri" at bounding box center [775, 567] width 808 height 42
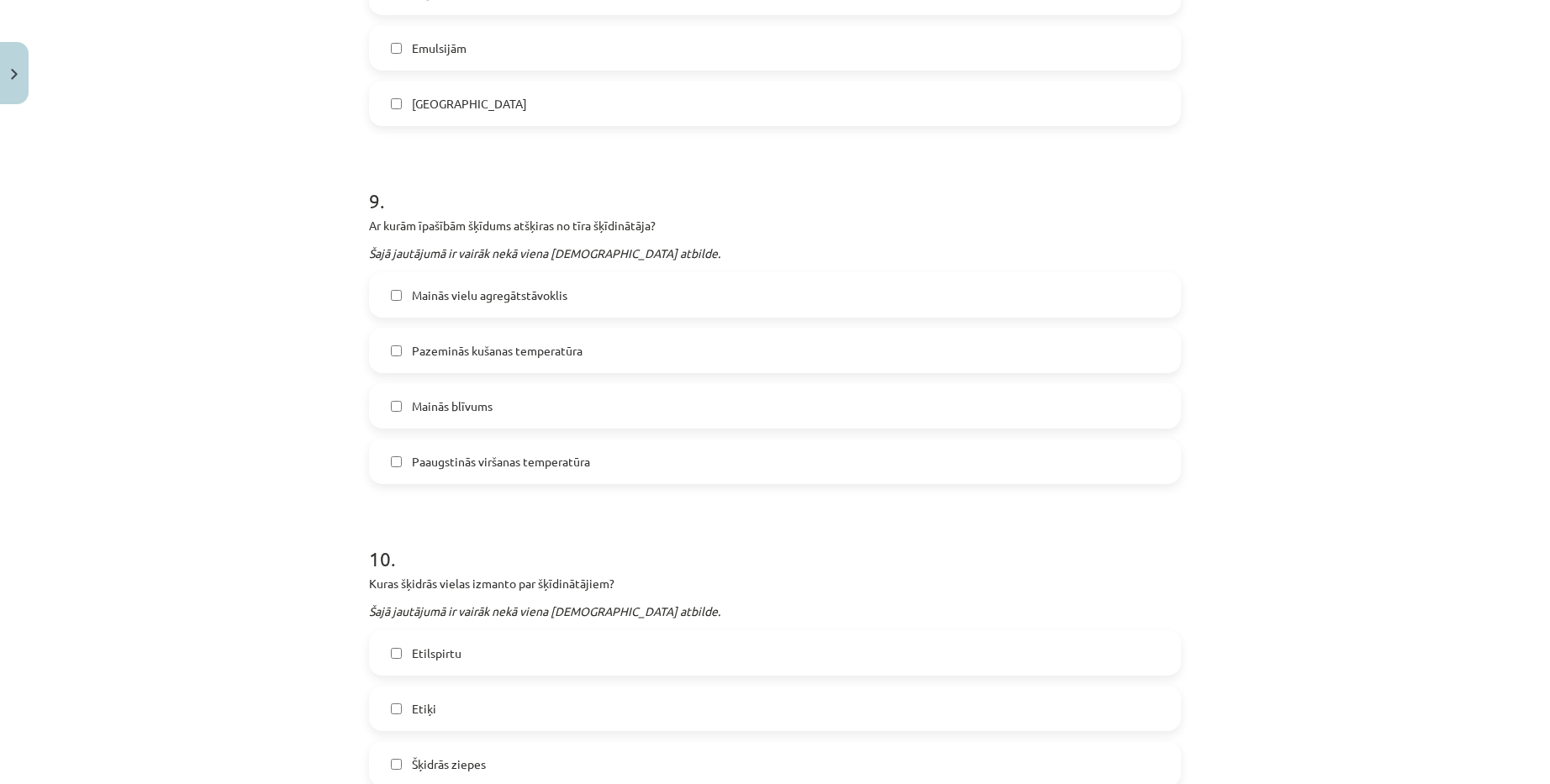
scroll to position [2845, 0]
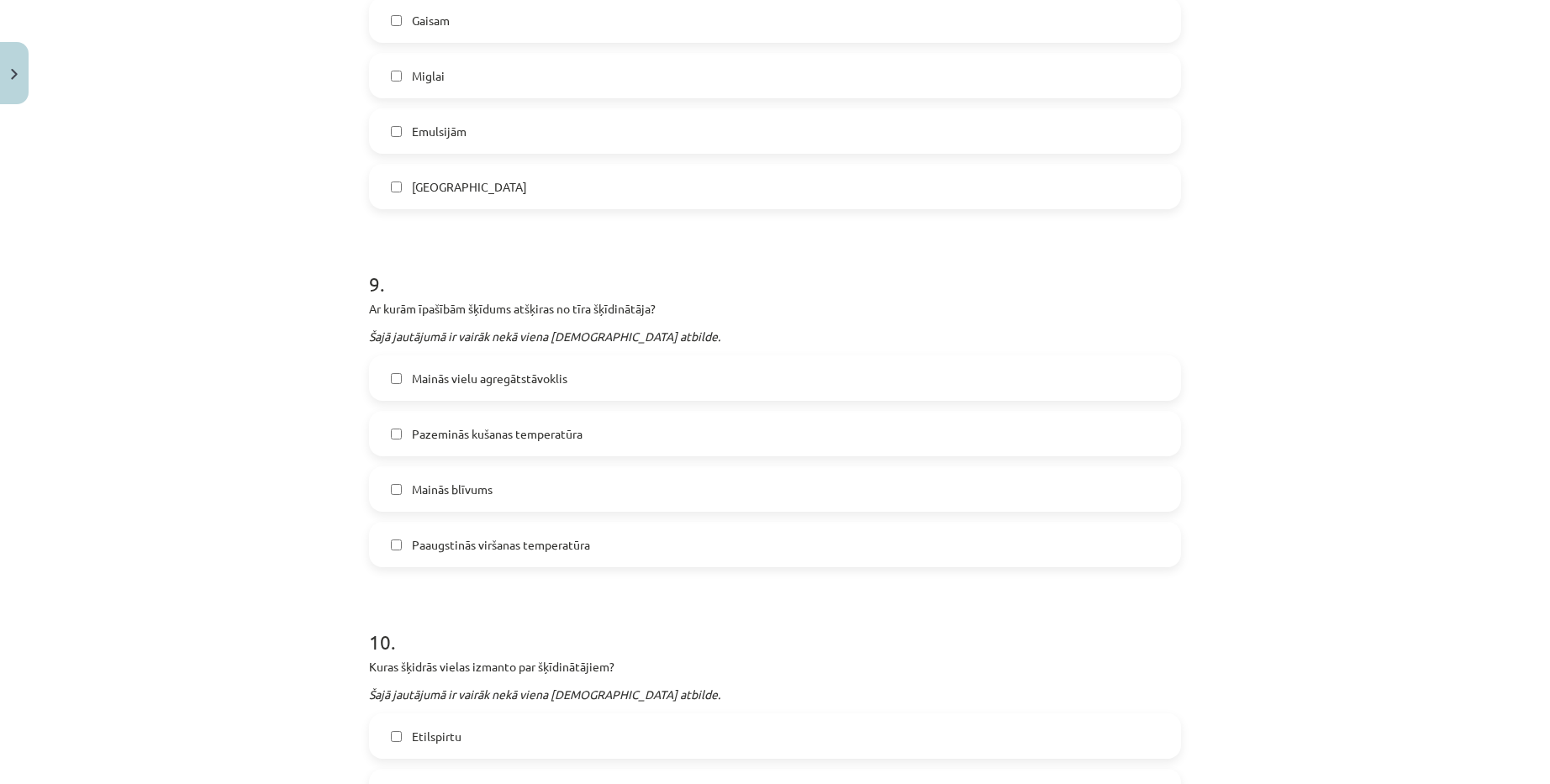
click at [514, 384] on span "Mainās vielu agregātstāvoklis" at bounding box center [489, 379] width 155 height 17
click at [503, 466] on div "Mainās blīvums" at bounding box center [775, 489] width 812 height 45
click at [500, 476] on label "Mainās blīvums" at bounding box center [775, 489] width 808 height 42
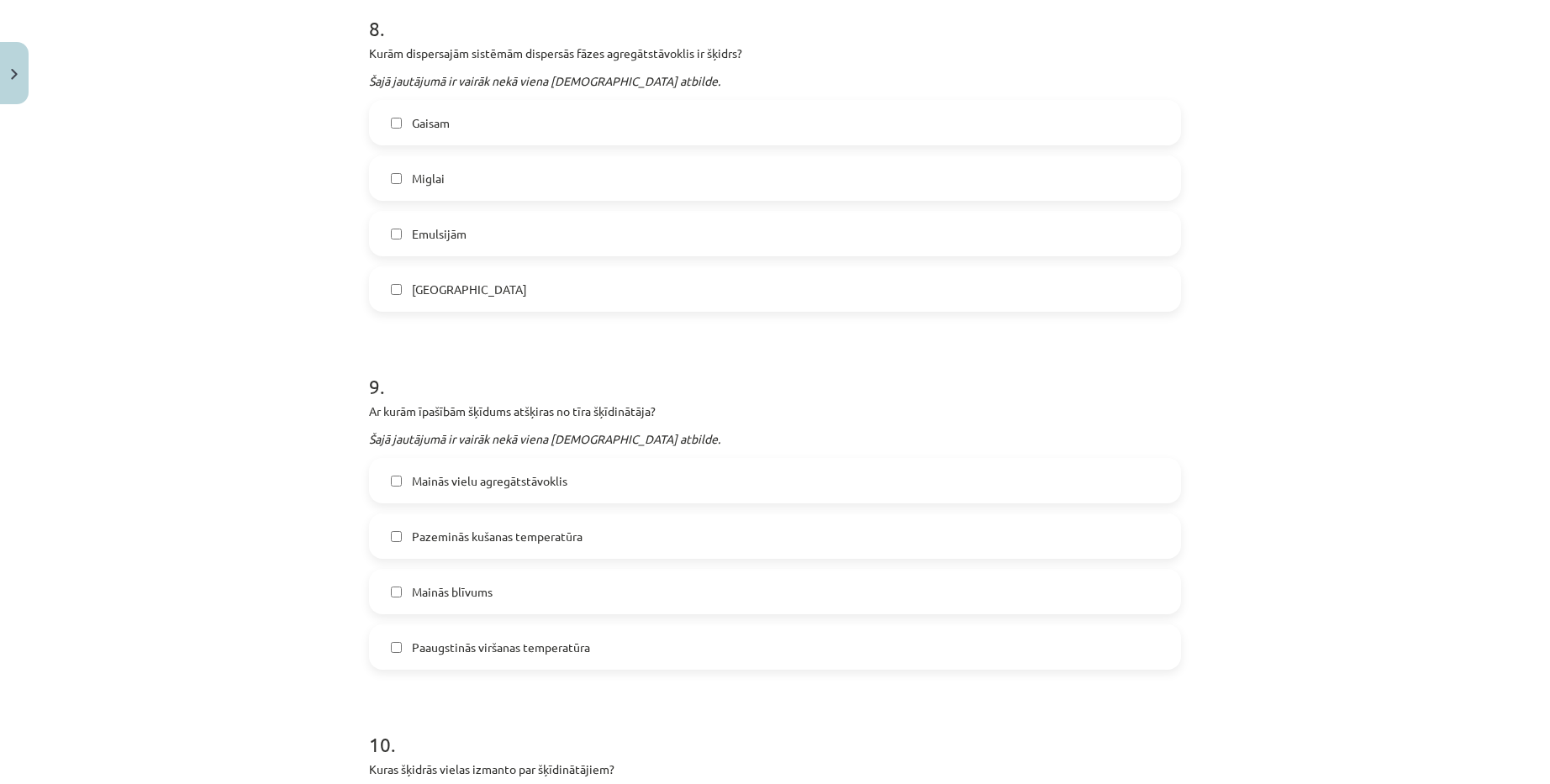
scroll to position [2761, 0]
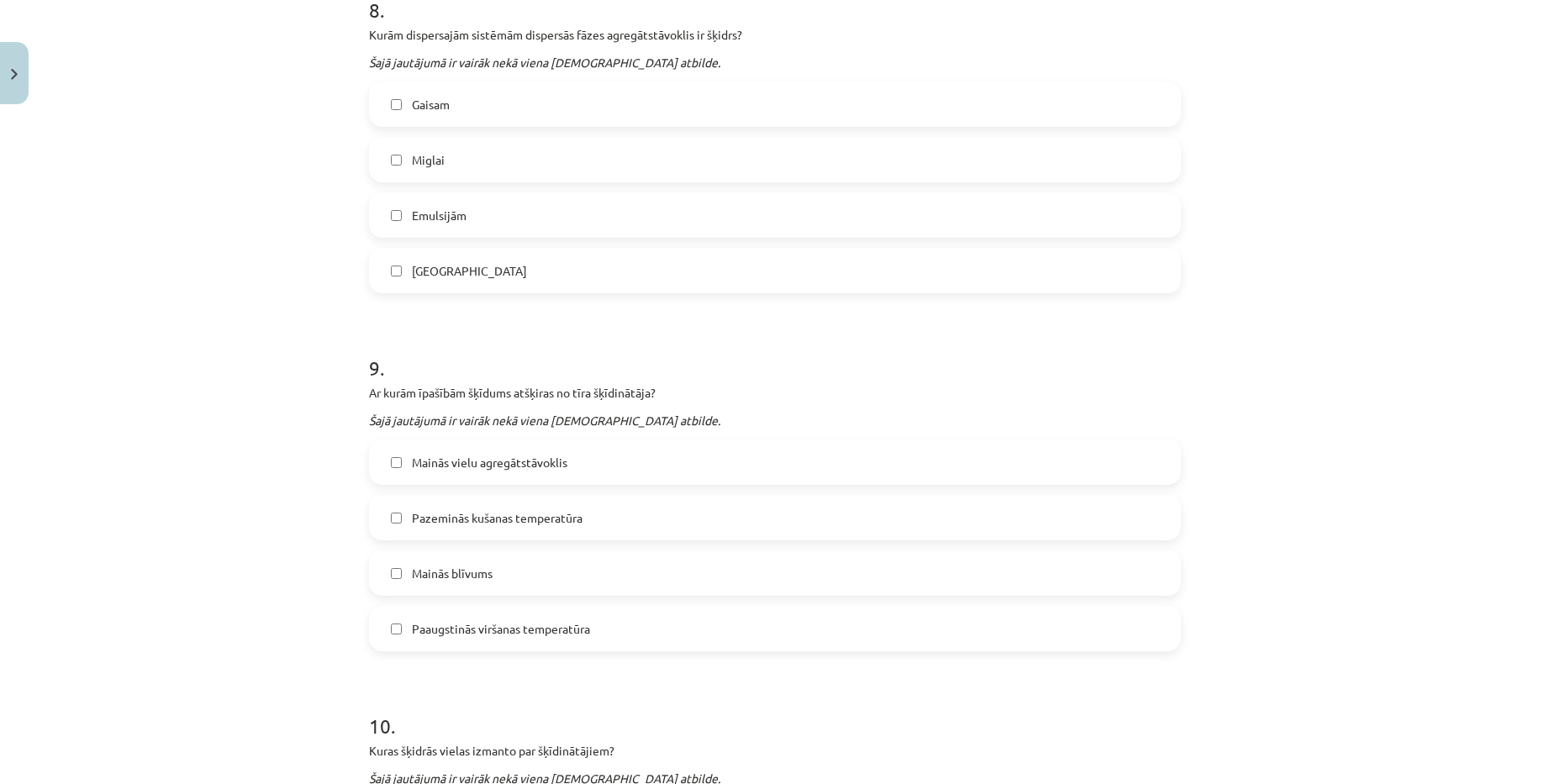
click at [519, 553] on label "Mainās blīvums" at bounding box center [775, 573] width 808 height 42
click at [514, 621] on span "Paaugstinās viršanas temperatūra" at bounding box center [501, 629] width 178 height 17
click at [486, 626] on span "Paaugstinās viršanas temperatūra" at bounding box center [501, 629] width 178 height 17
click at [479, 622] on span "Paaugstinās viršanas temperatūra" at bounding box center [501, 629] width 178 height 17
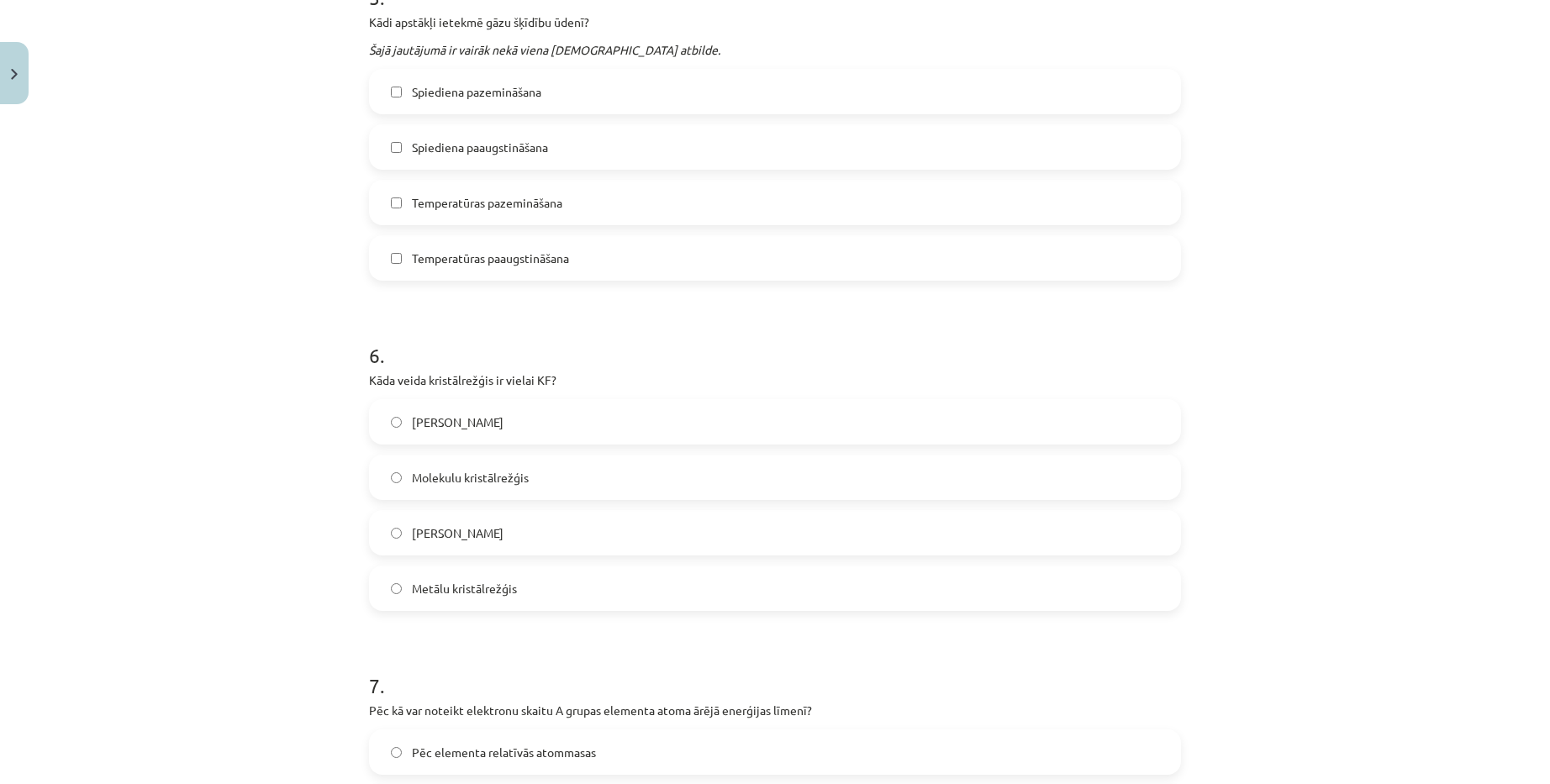
scroll to position [1752, 0]
click at [554, 479] on label "Molekulu kristālrežģis" at bounding box center [775, 480] width 808 height 42
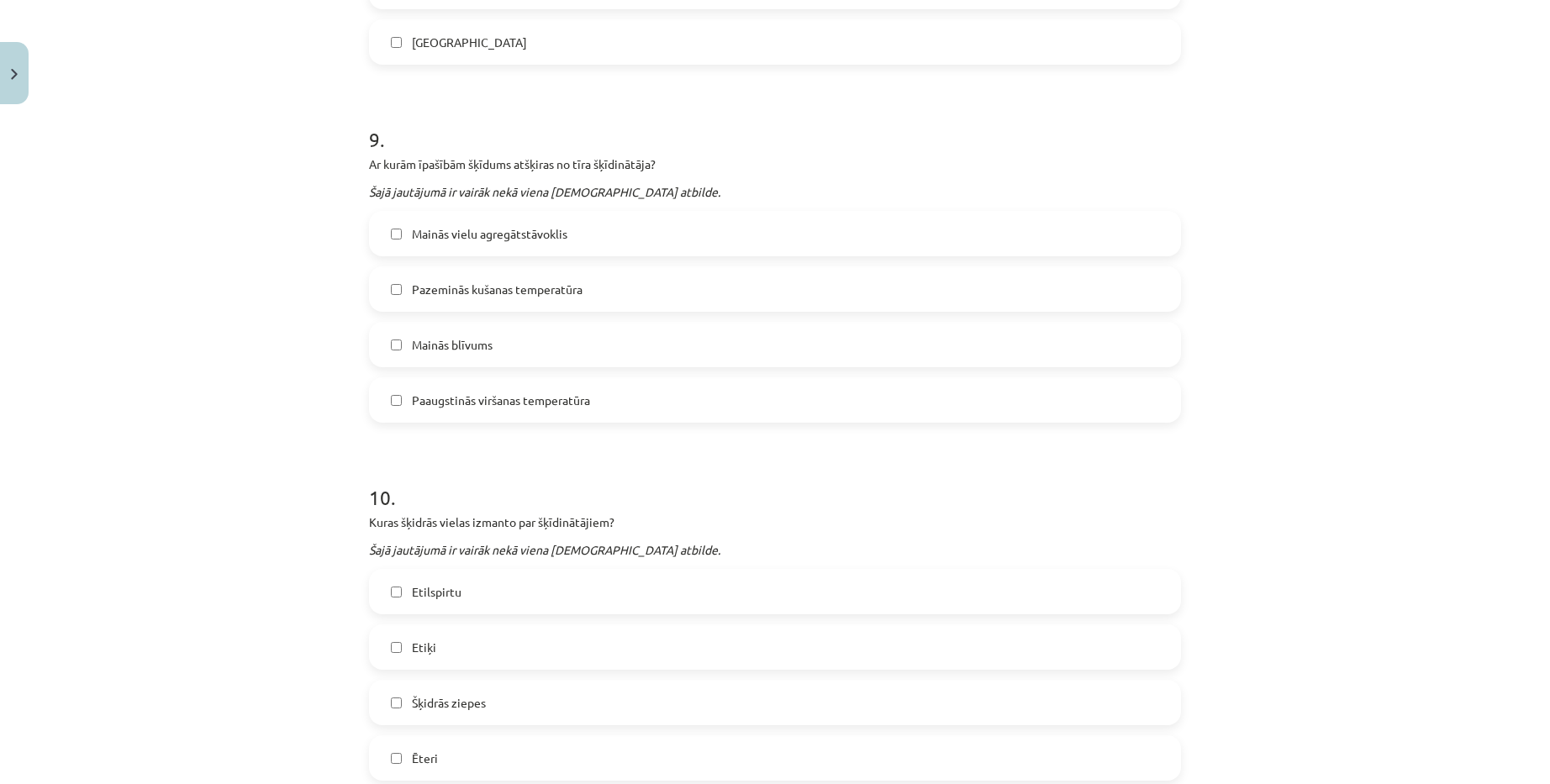
scroll to position [3181, 0]
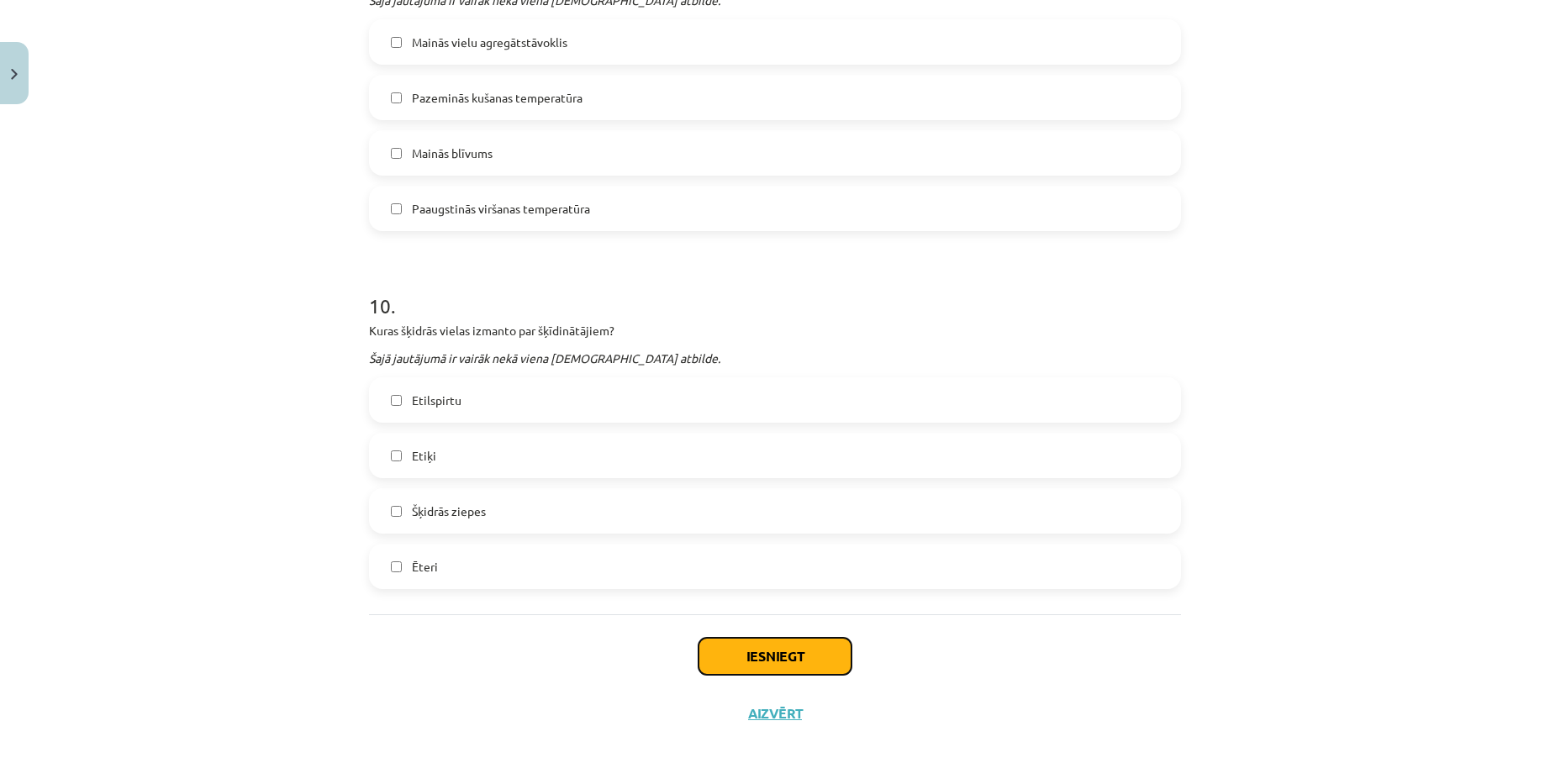
click at [786, 642] on button "Iesniegt" at bounding box center [775, 656] width 153 height 37
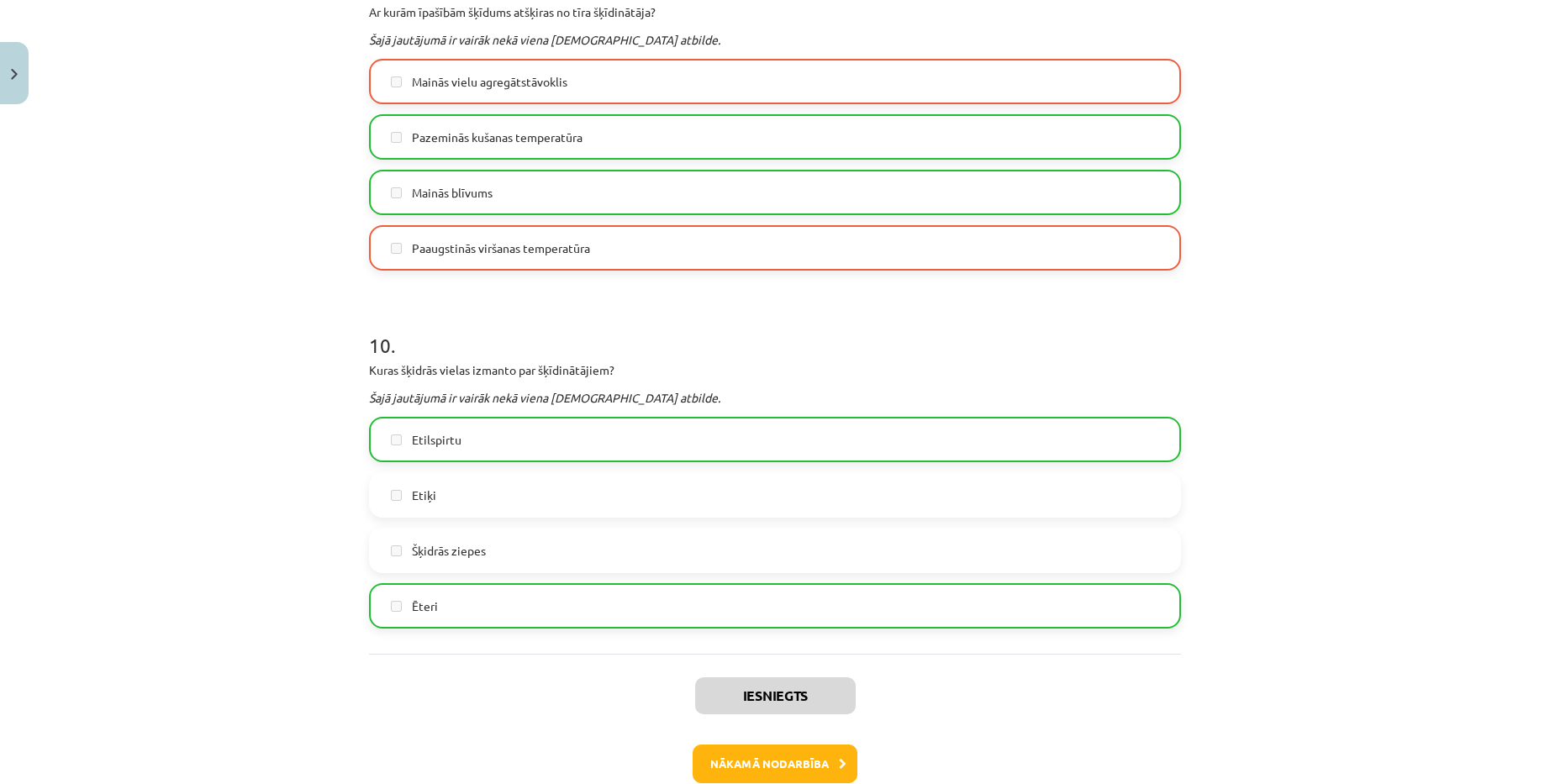
scroll to position [3235, 0]
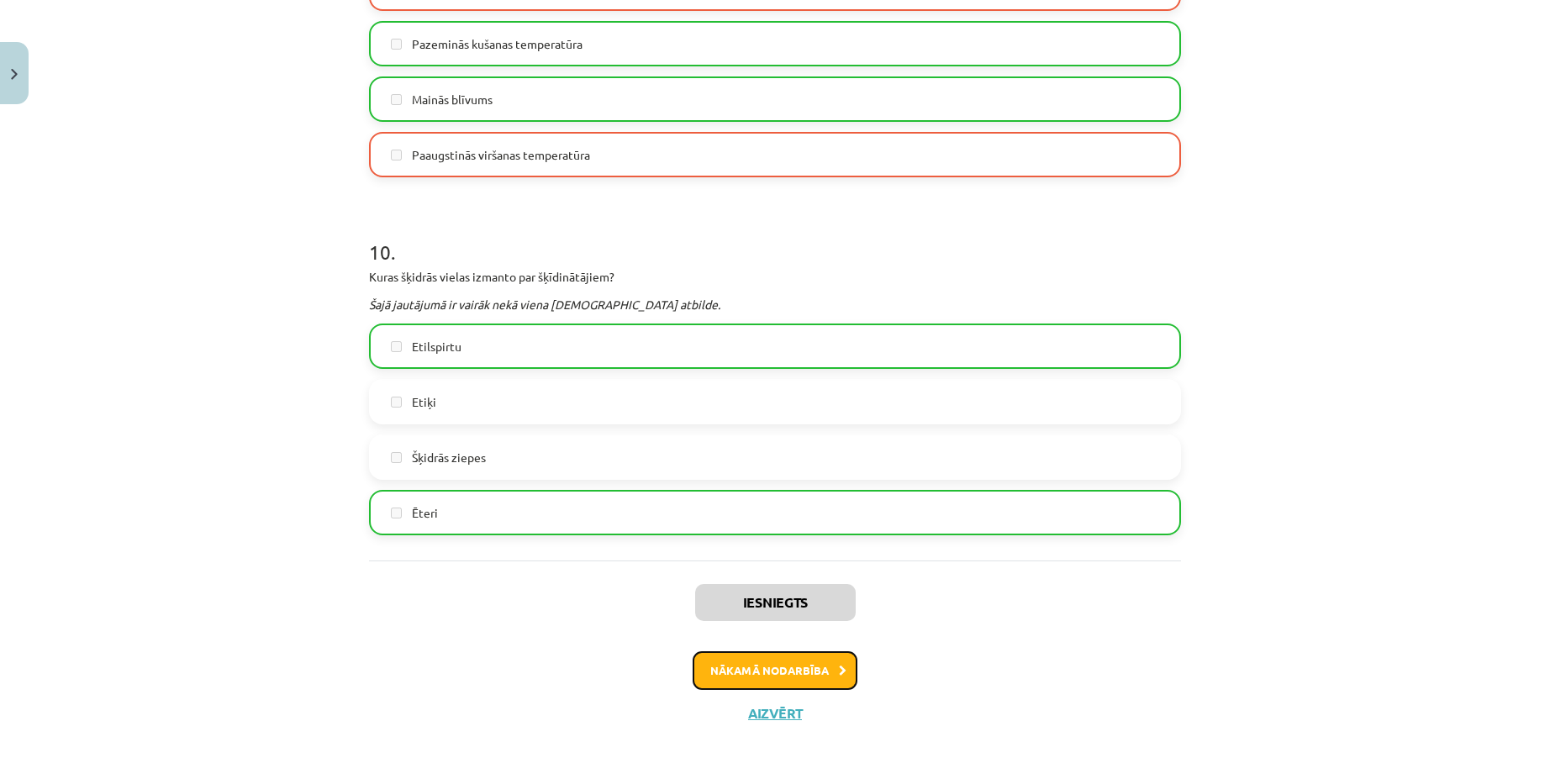
click at [772, 675] on button "Nākamā nodarbība" at bounding box center [775, 671] width 165 height 39
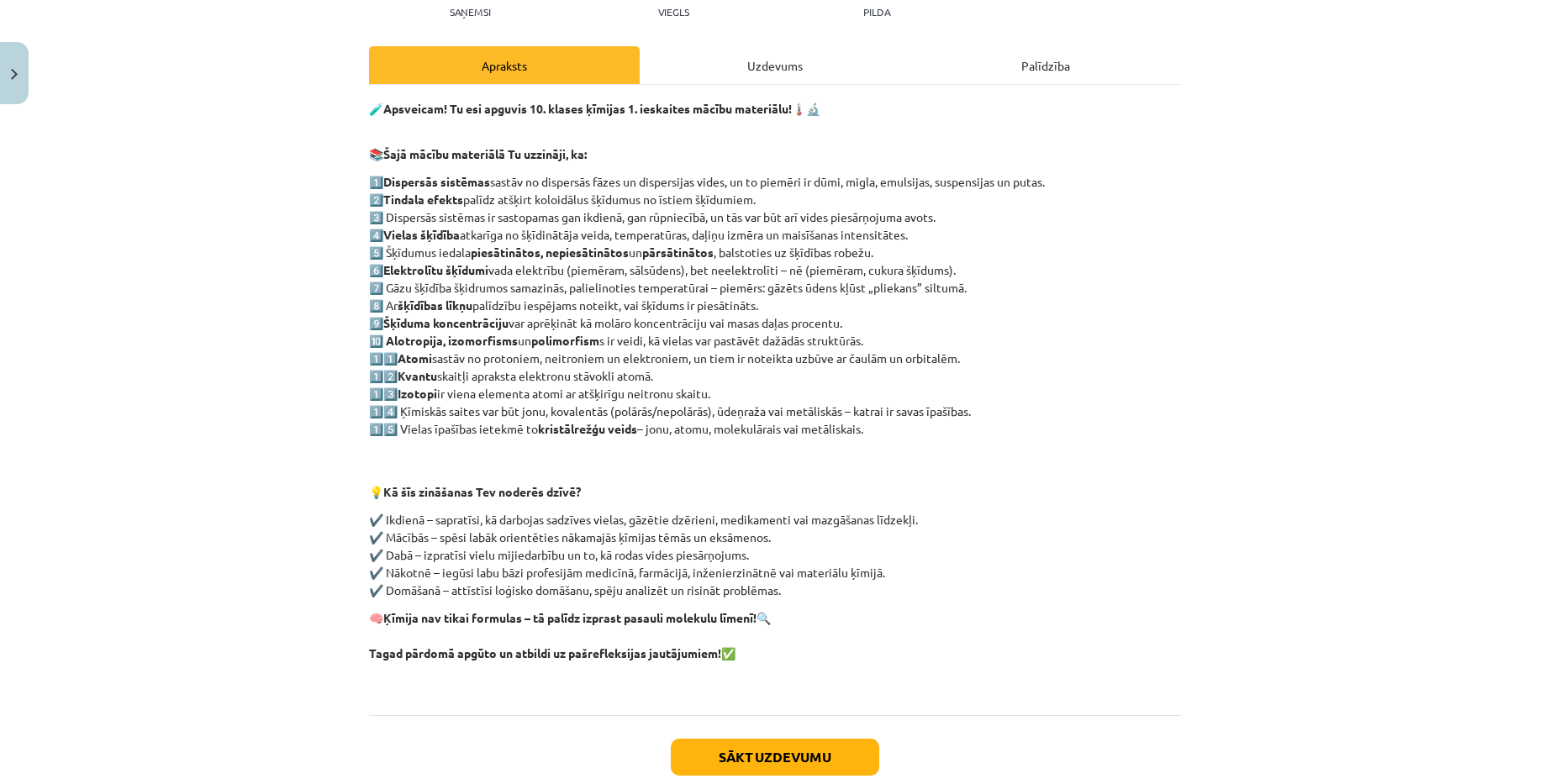
scroll to position [211, 0]
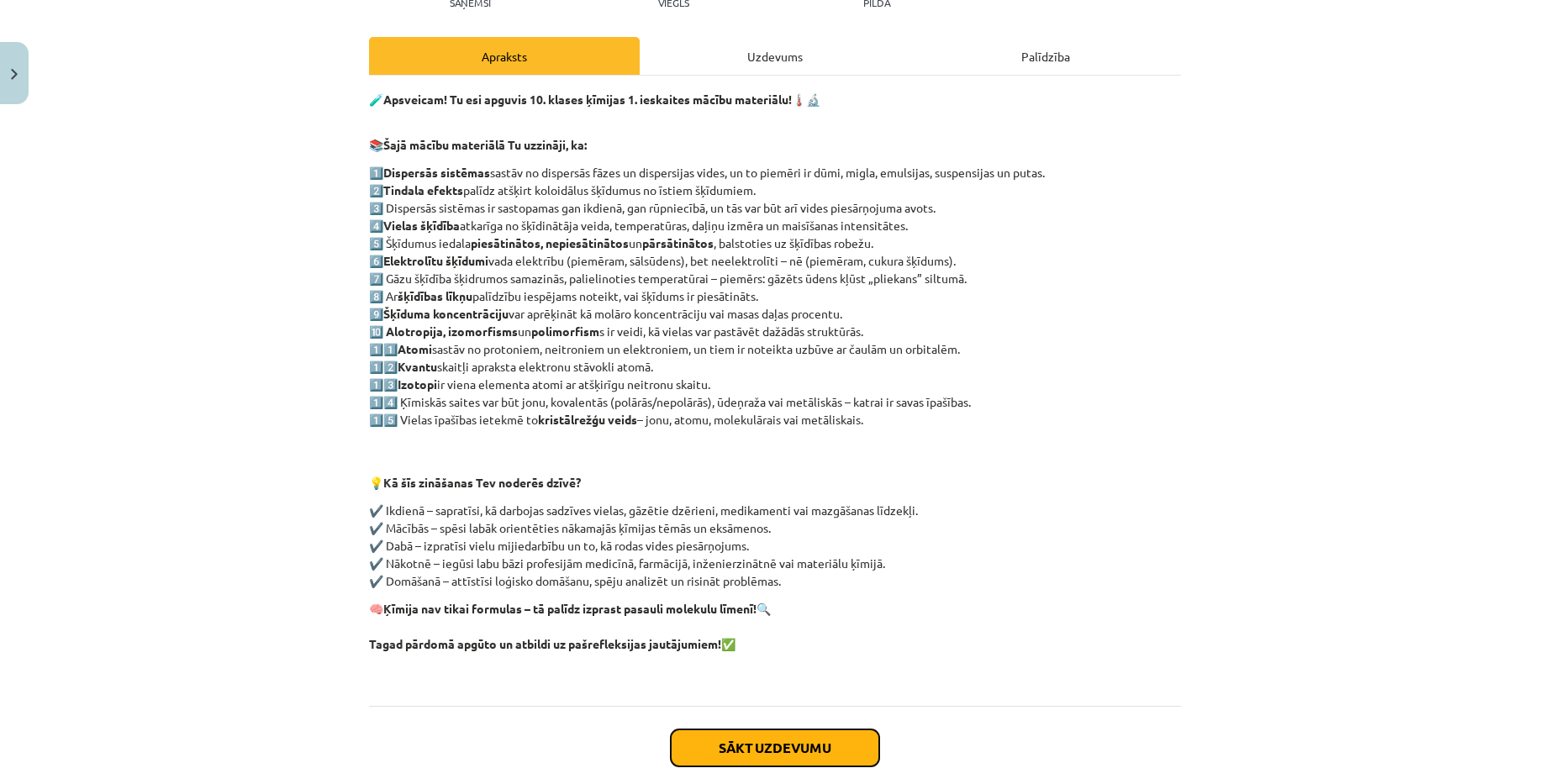
click at [779, 745] on button "Sākt uzdevumu" at bounding box center [775, 748] width 209 height 37
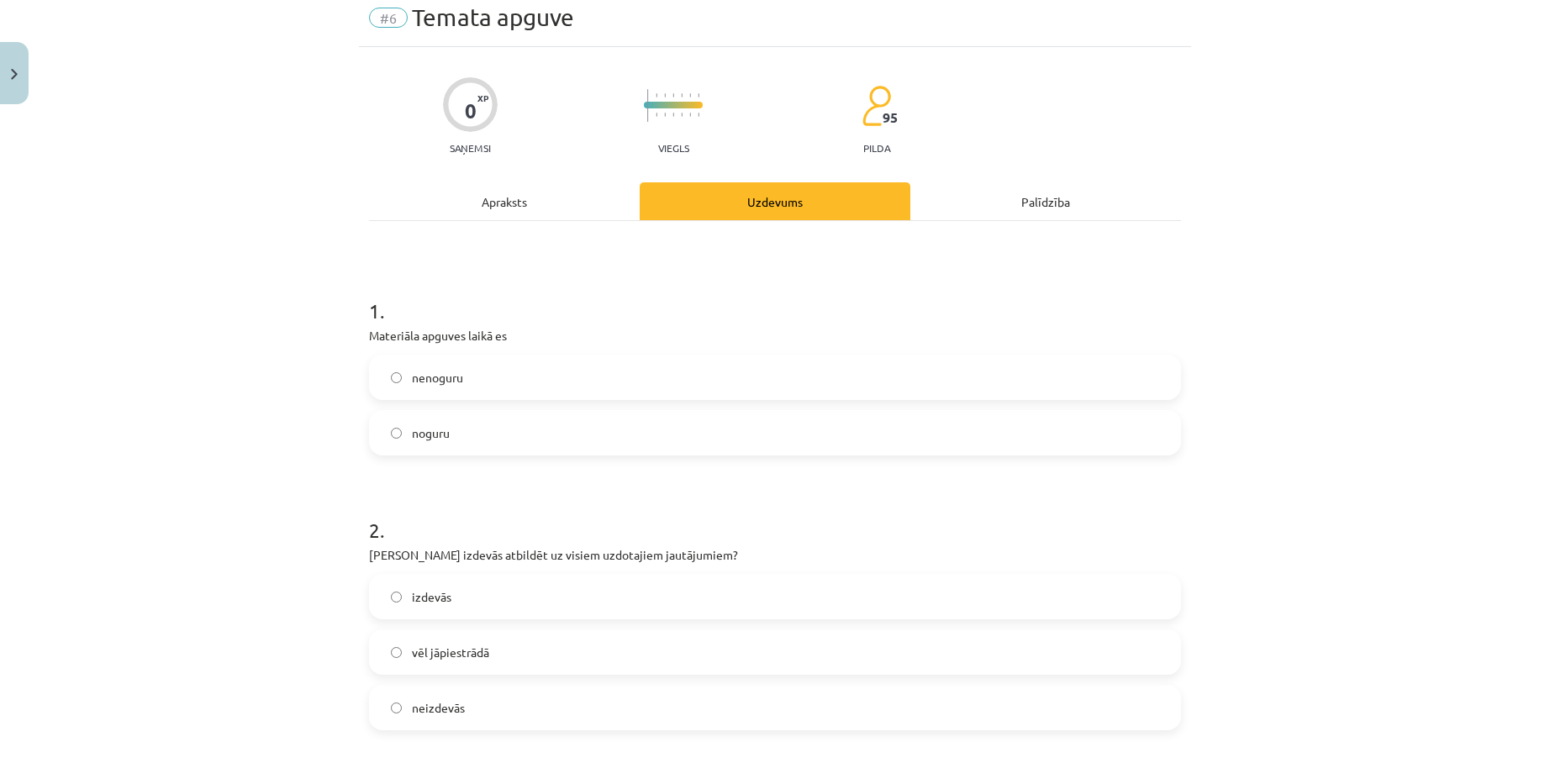
scroll to position [42, 0]
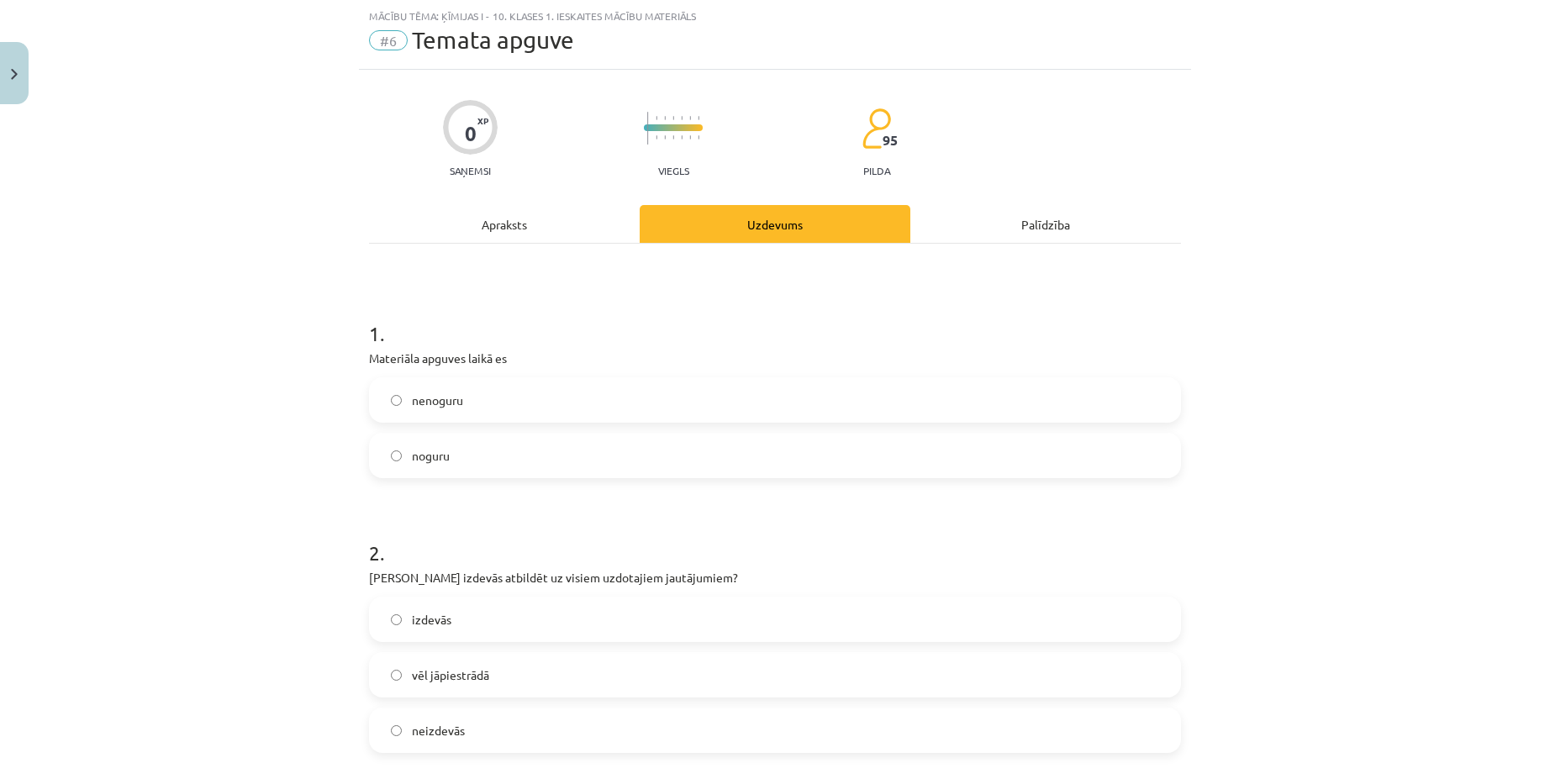
click at [628, 462] on label "noguru" at bounding box center [775, 456] width 808 height 42
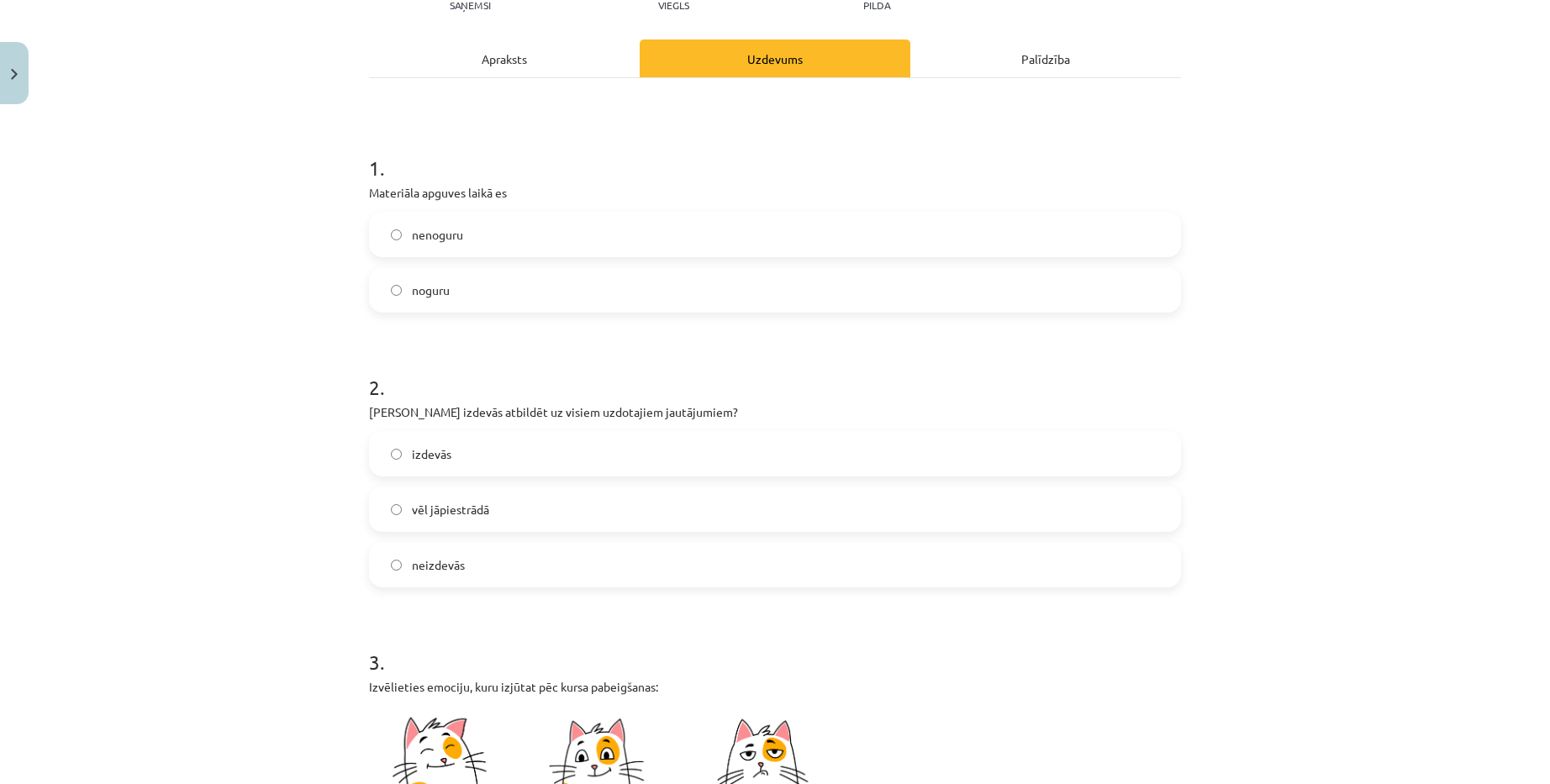
scroll to position [211, 0]
click at [527, 508] on label "vēl jāpiestrādā" at bounding box center [775, 507] width 808 height 42
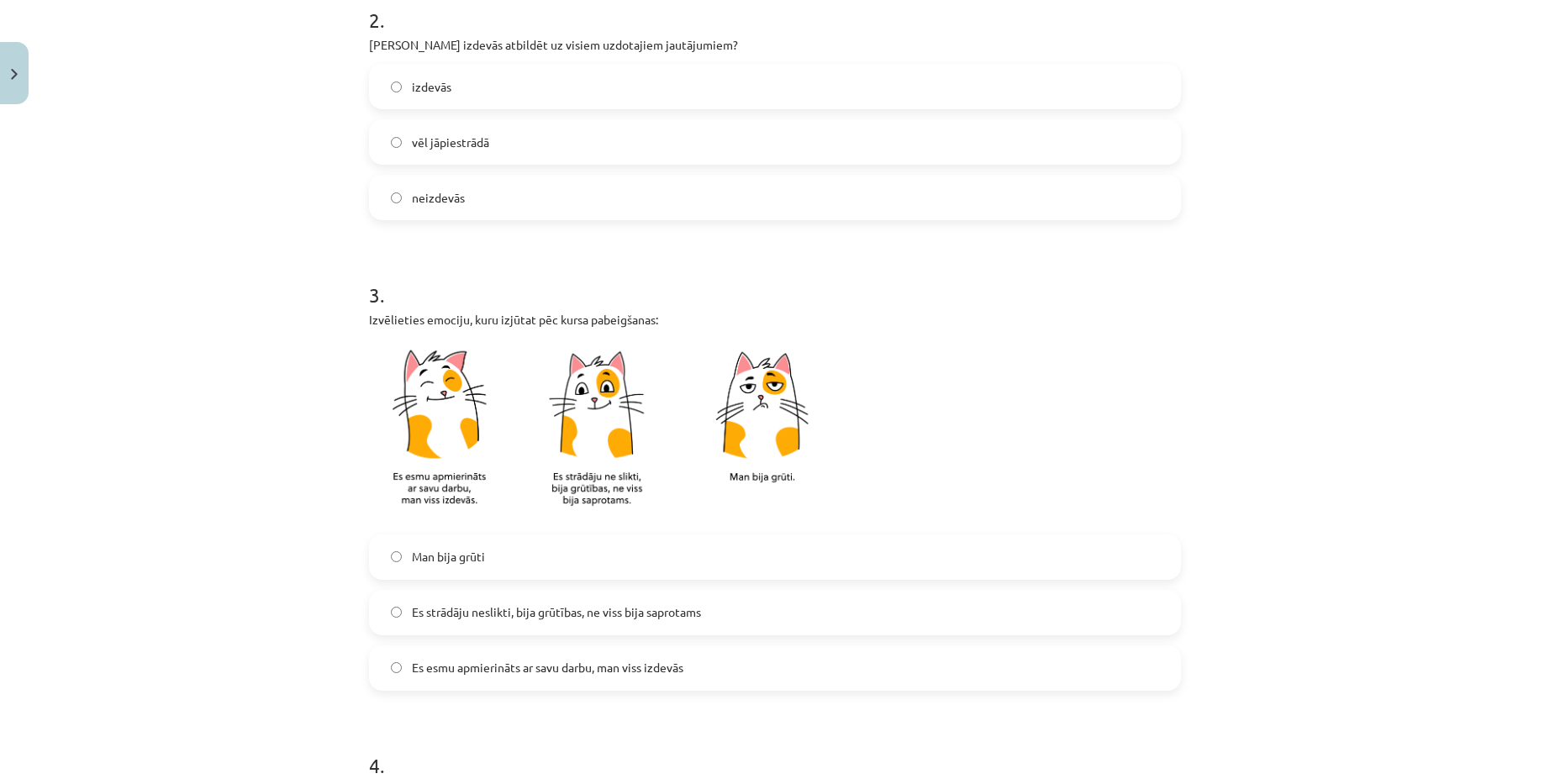
scroll to position [631, 0]
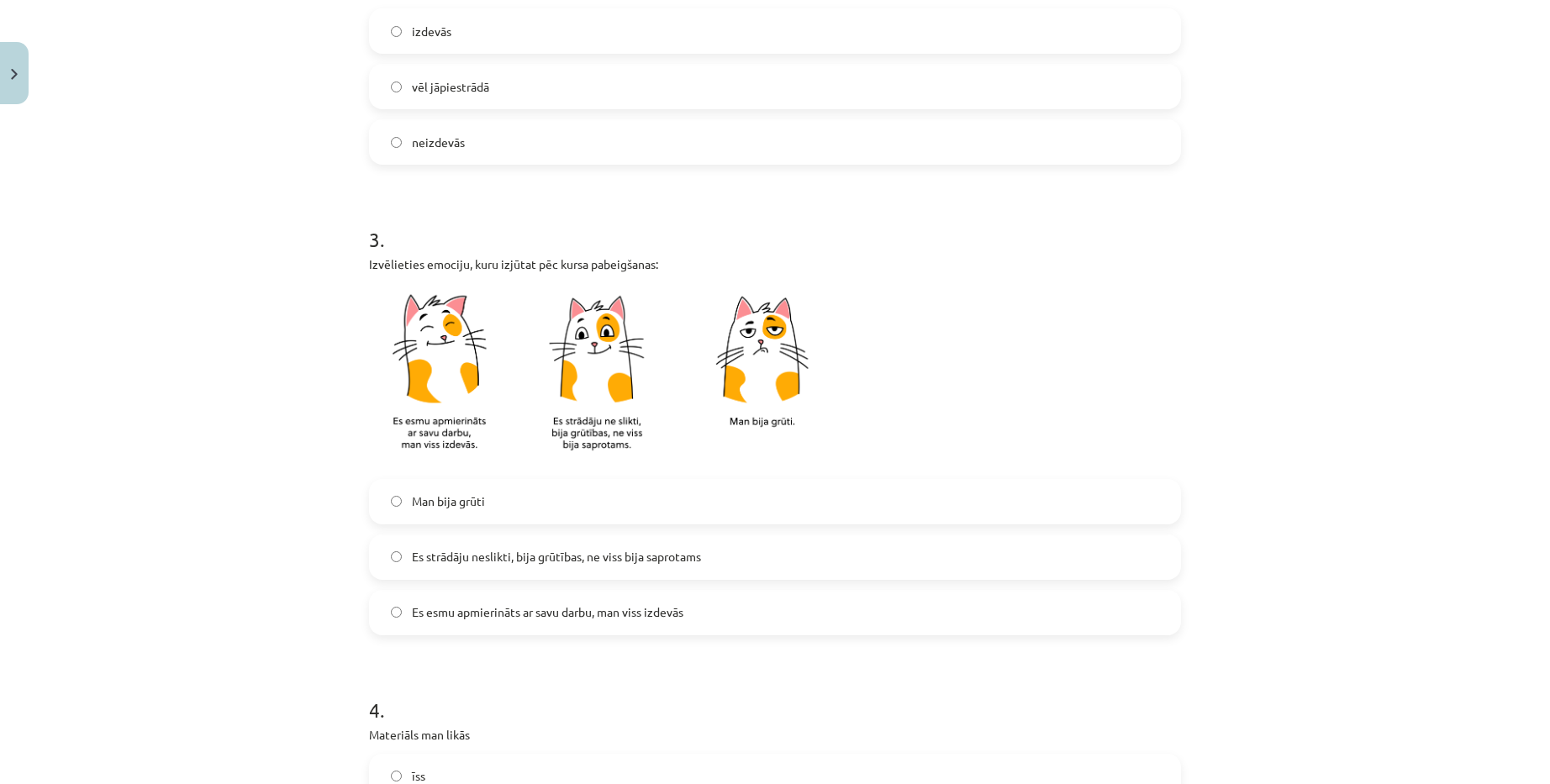
click at [521, 513] on label "Man bija grūti" at bounding box center [775, 502] width 808 height 42
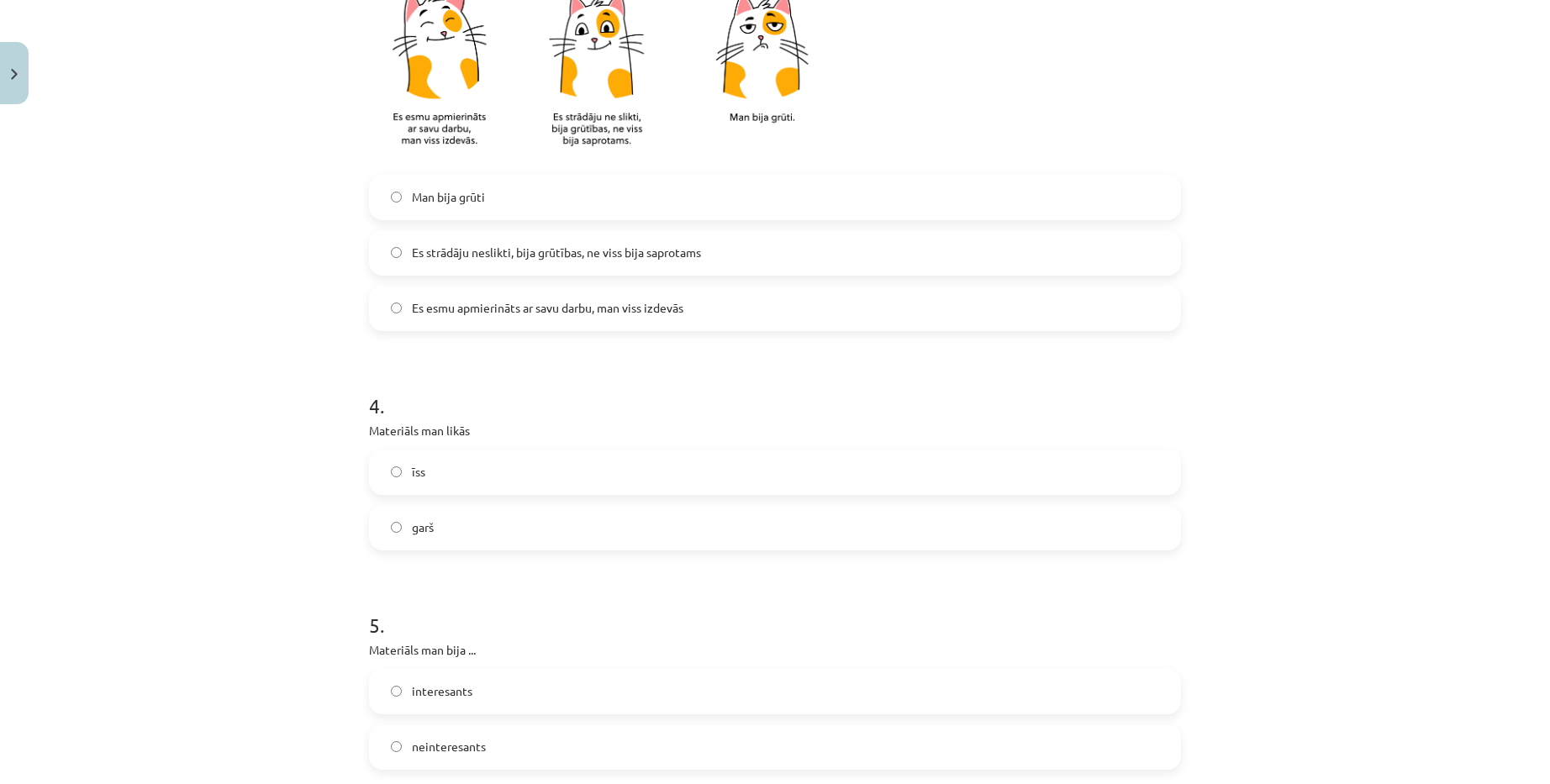
scroll to position [967, 0]
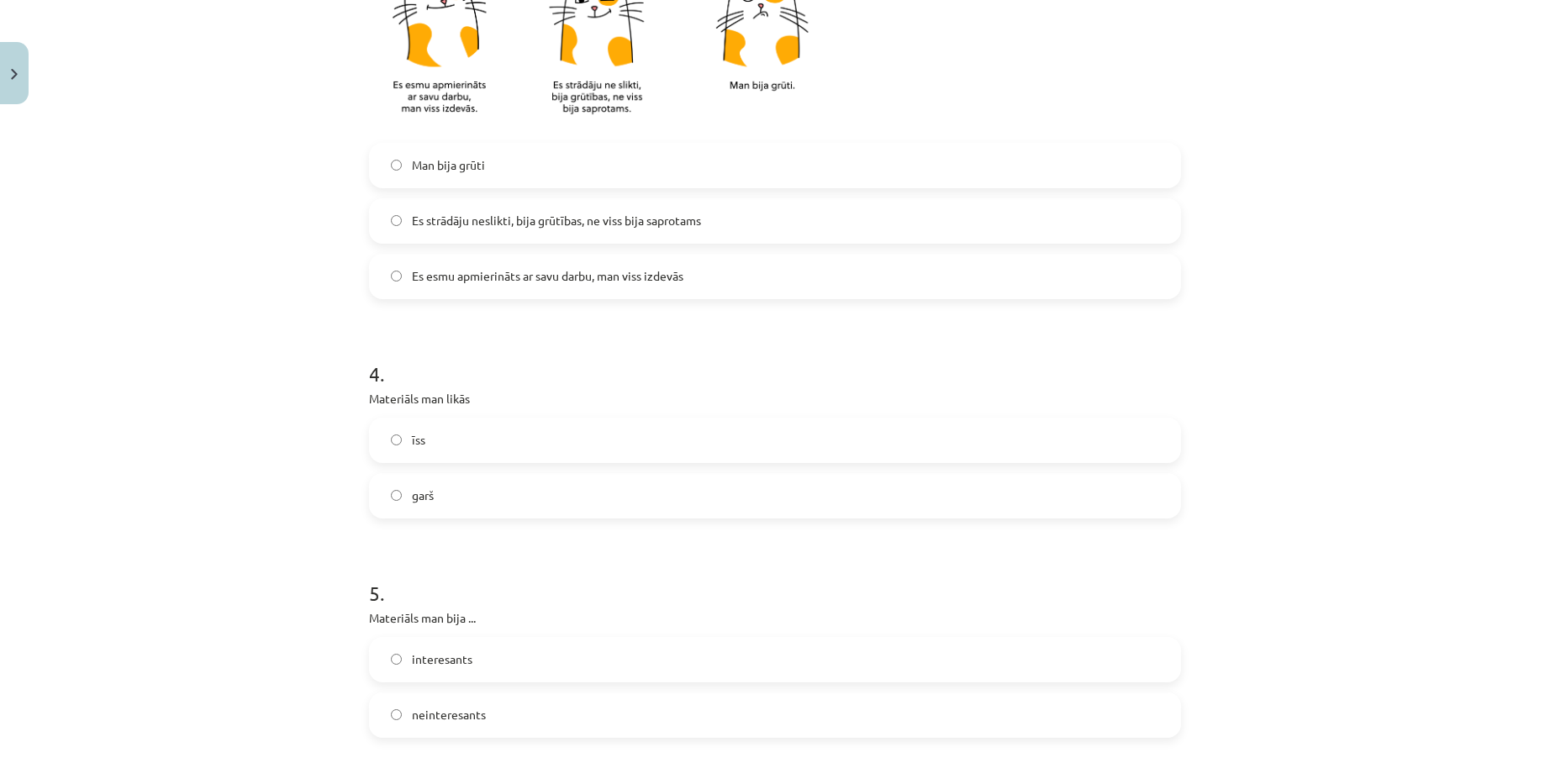
click at [513, 498] on label "garš" at bounding box center [775, 496] width 808 height 42
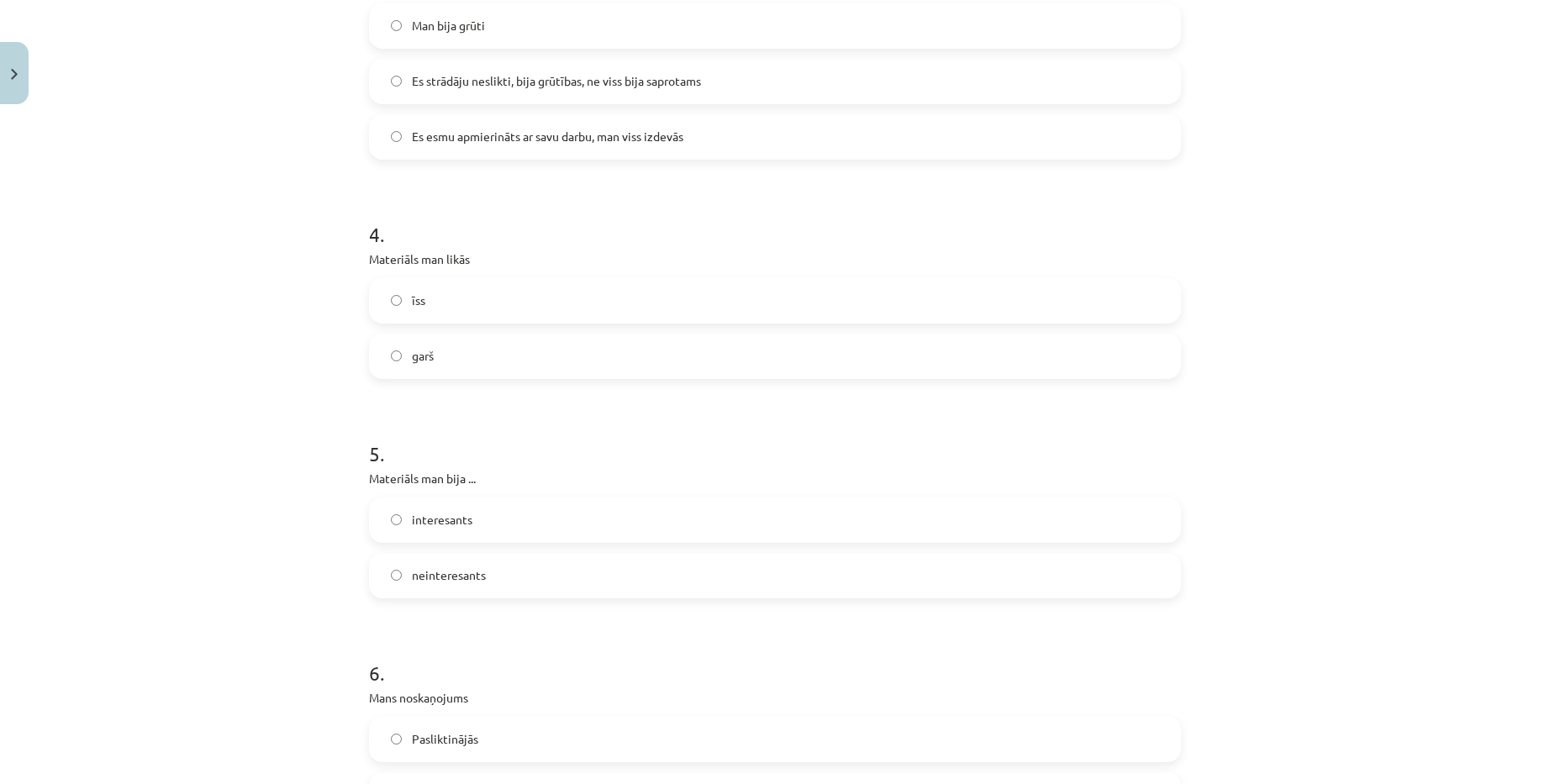
scroll to position [1135, 0]
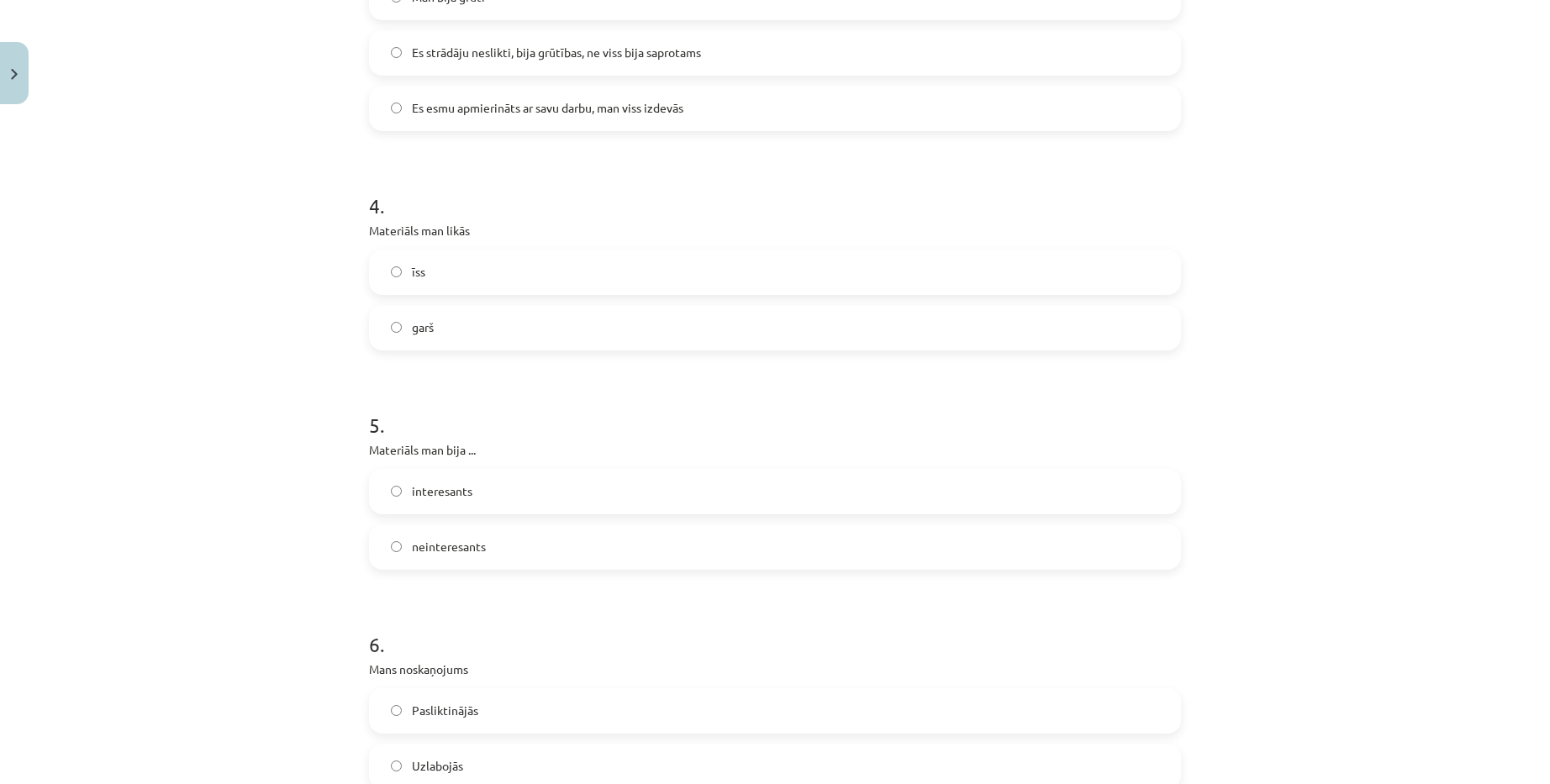
click at [512, 493] on label "interesants" at bounding box center [775, 491] width 808 height 42
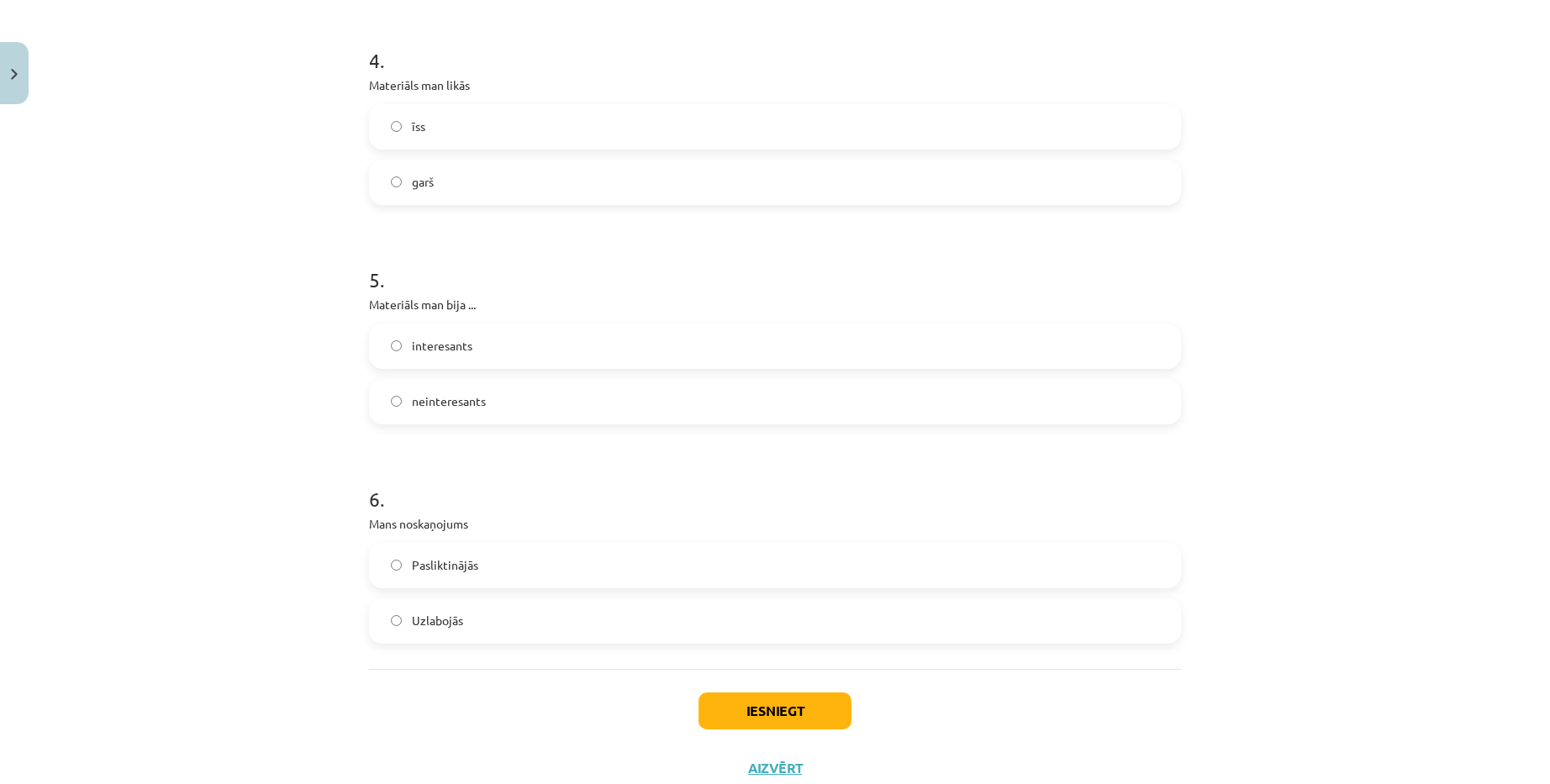
scroll to position [1303, 0]
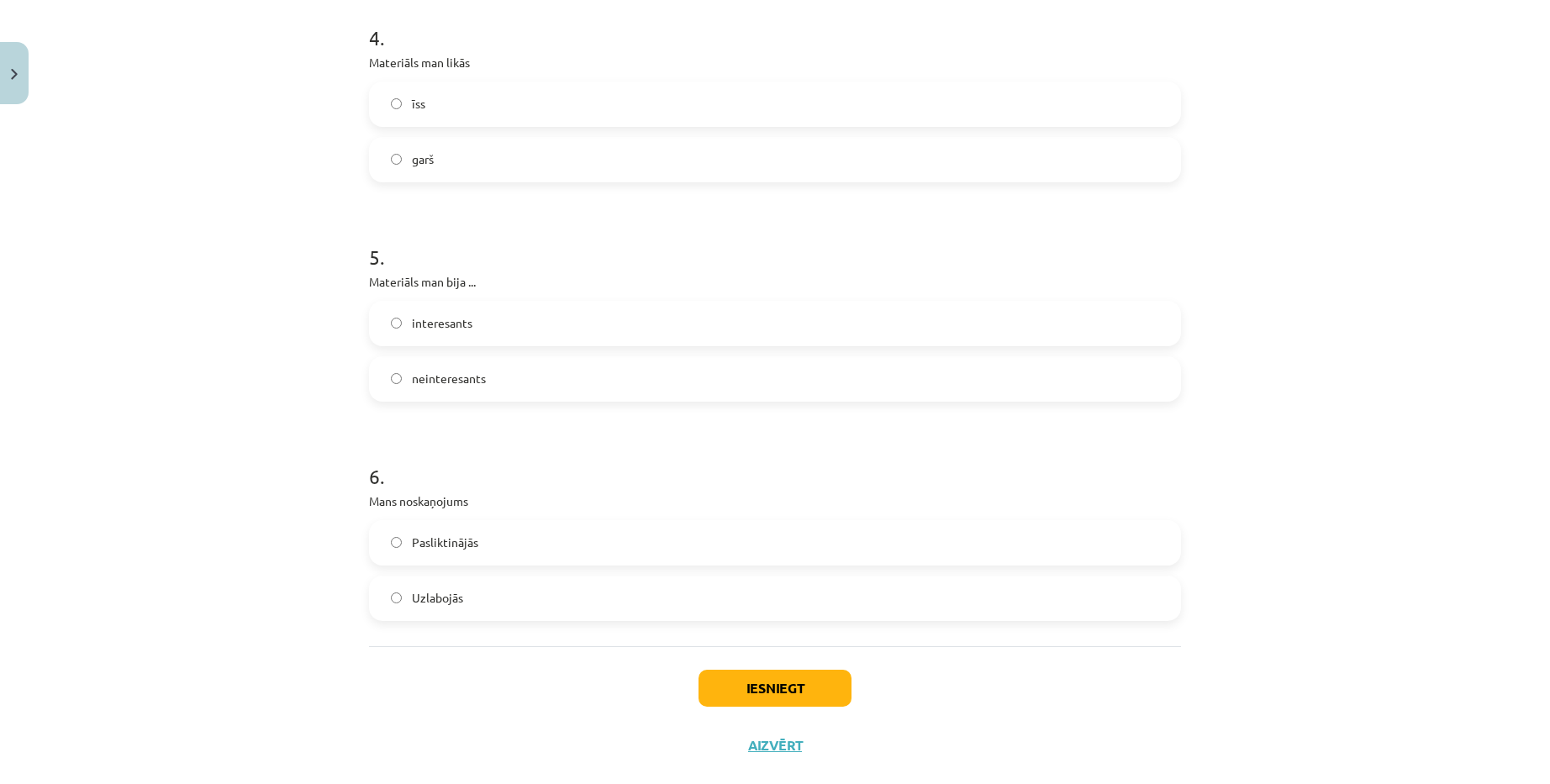
click at [524, 550] on label "Pasliktinājās" at bounding box center [775, 542] width 808 height 42
click at [756, 690] on button "Iesniegt" at bounding box center [775, 688] width 153 height 37
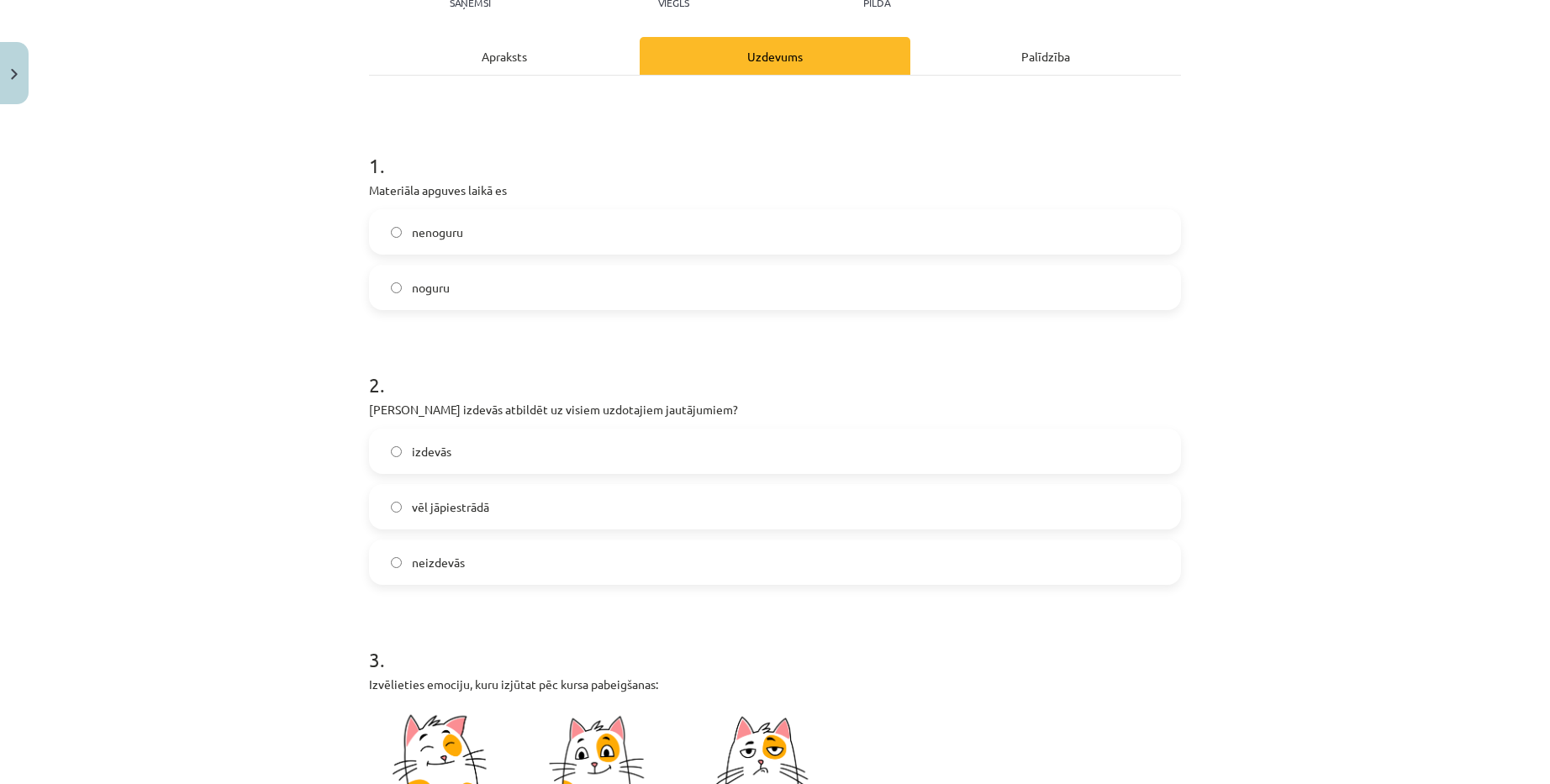
scroll to position [671, 0]
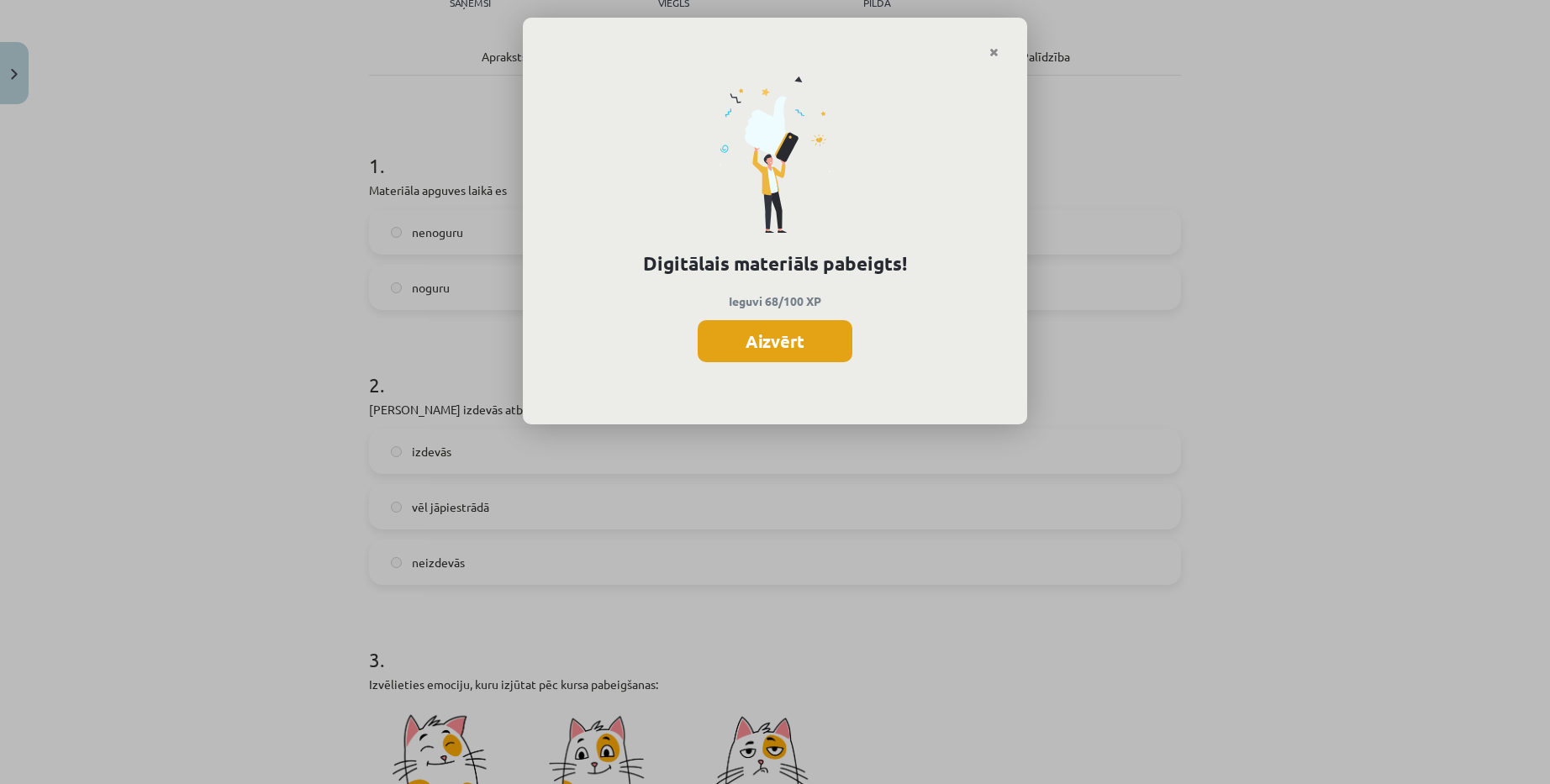
click at [814, 343] on button "Aizvērt" at bounding box center [775, 341] width 154 height 42
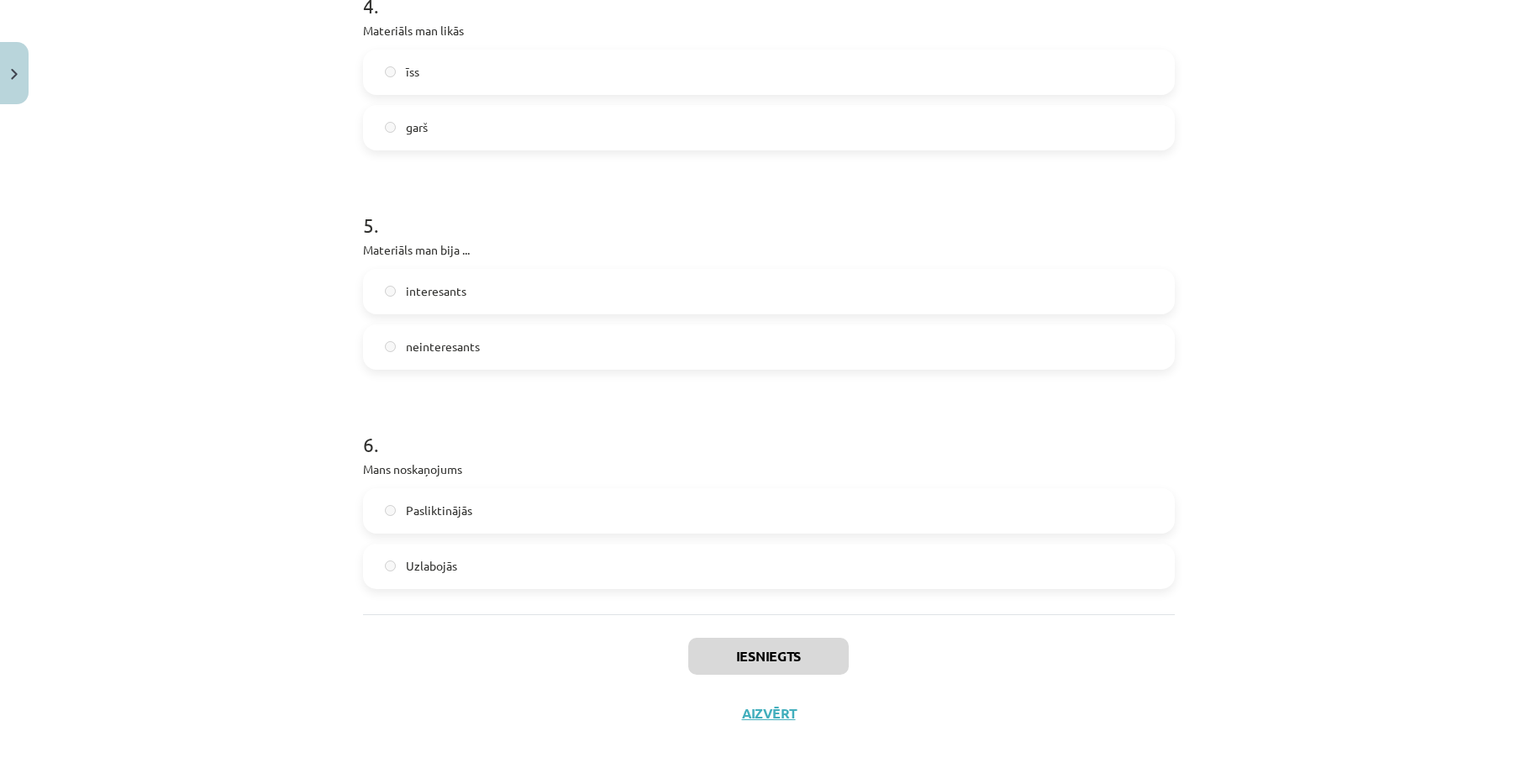
scroll to position [725, 0]
click at [743, 710] on button "Aizvērt" at bounding box center [769, 713] width 64 height 16
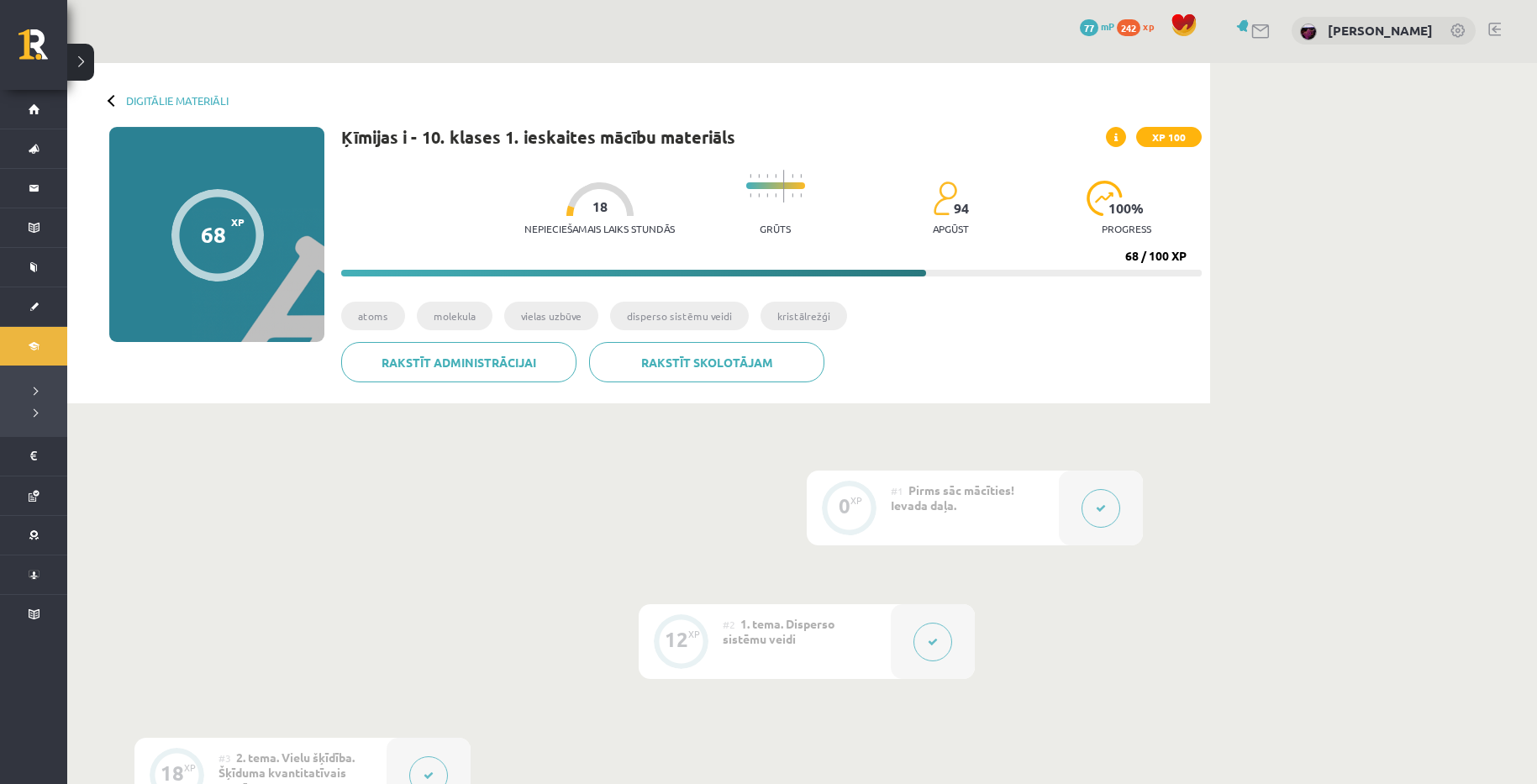
scroll to position [0, 0]
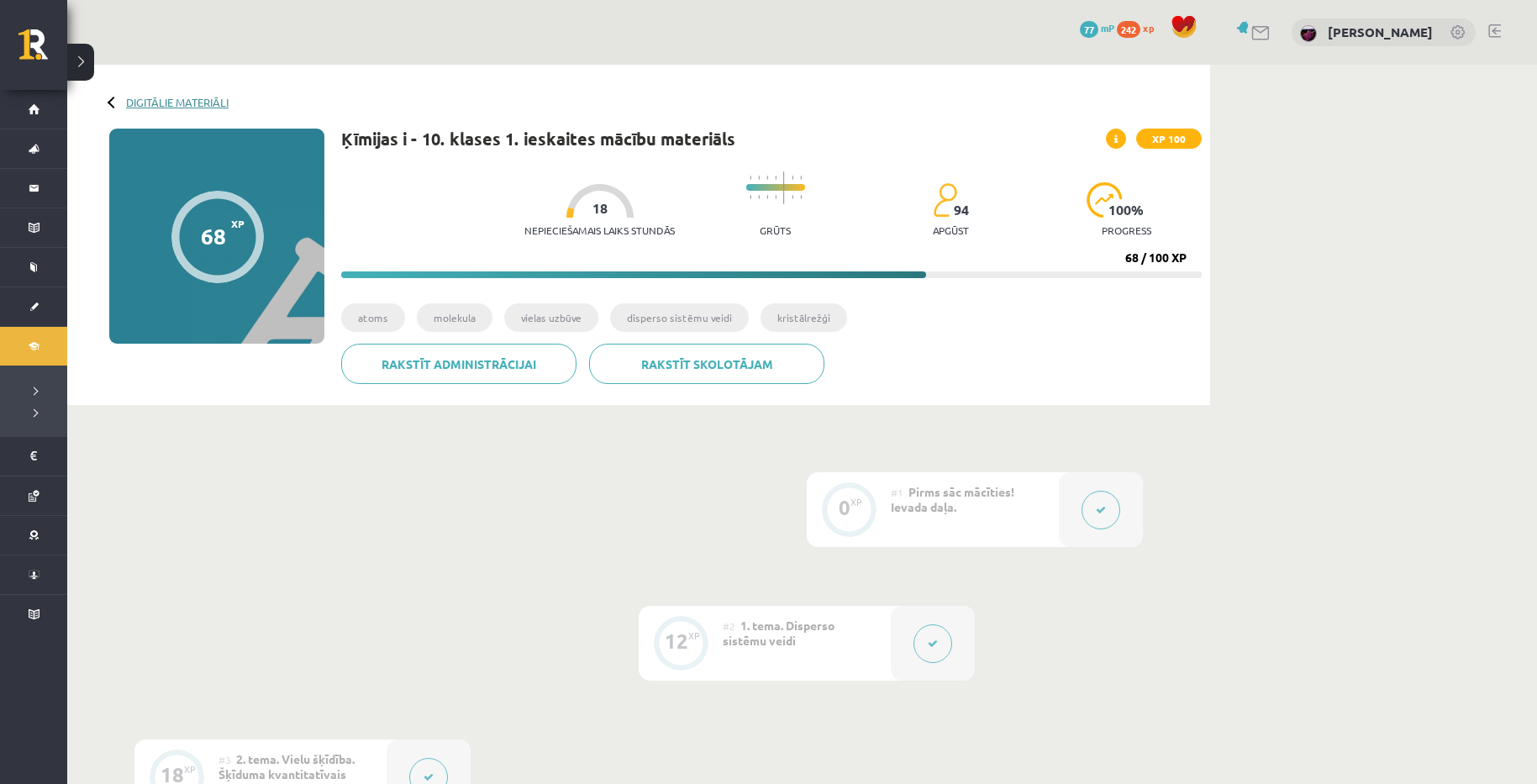
click at [153, 106] on link "Digitālie materiāli" at bounding box center [178, 102] width 102 height 13
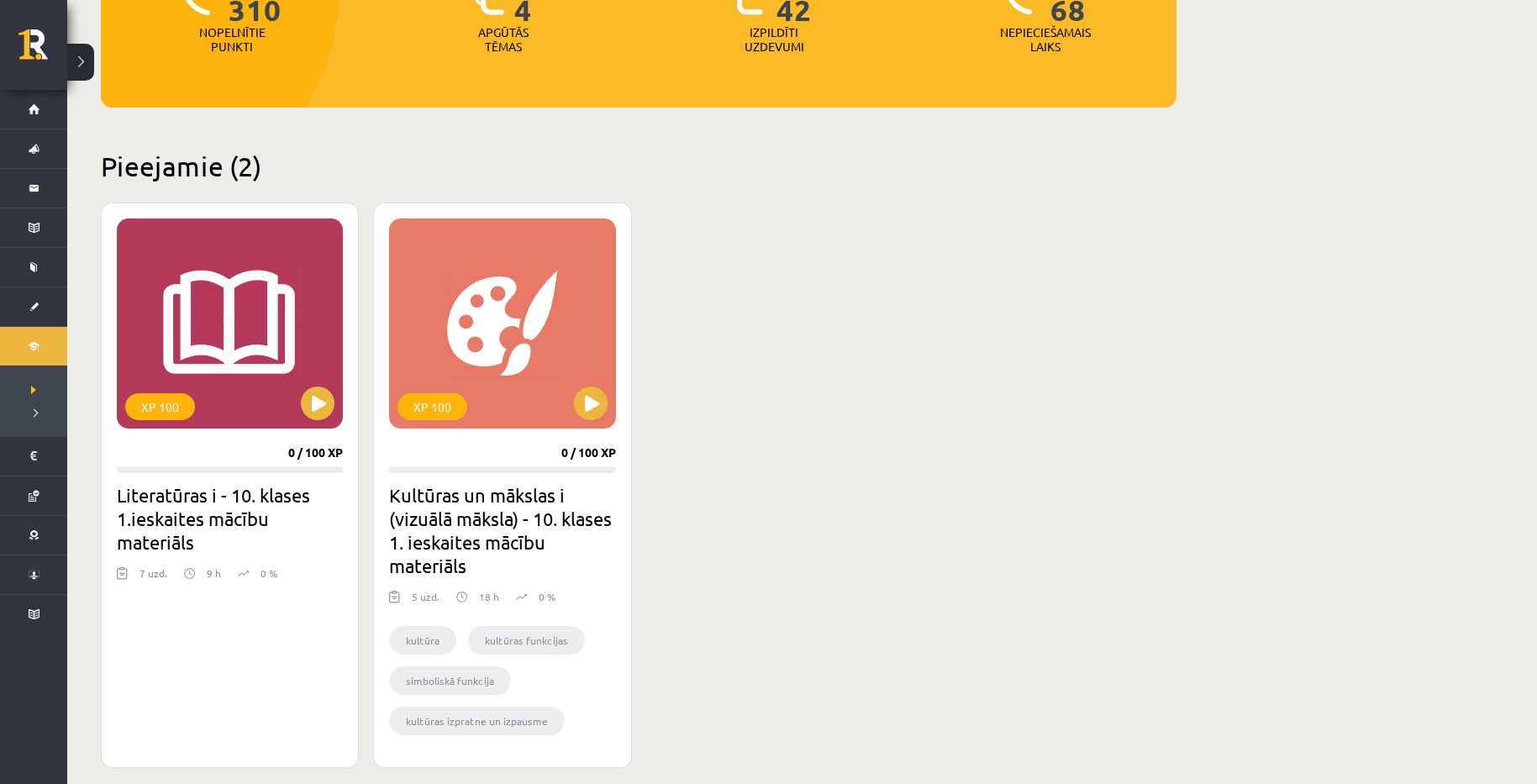
scroll to position [252, 0]
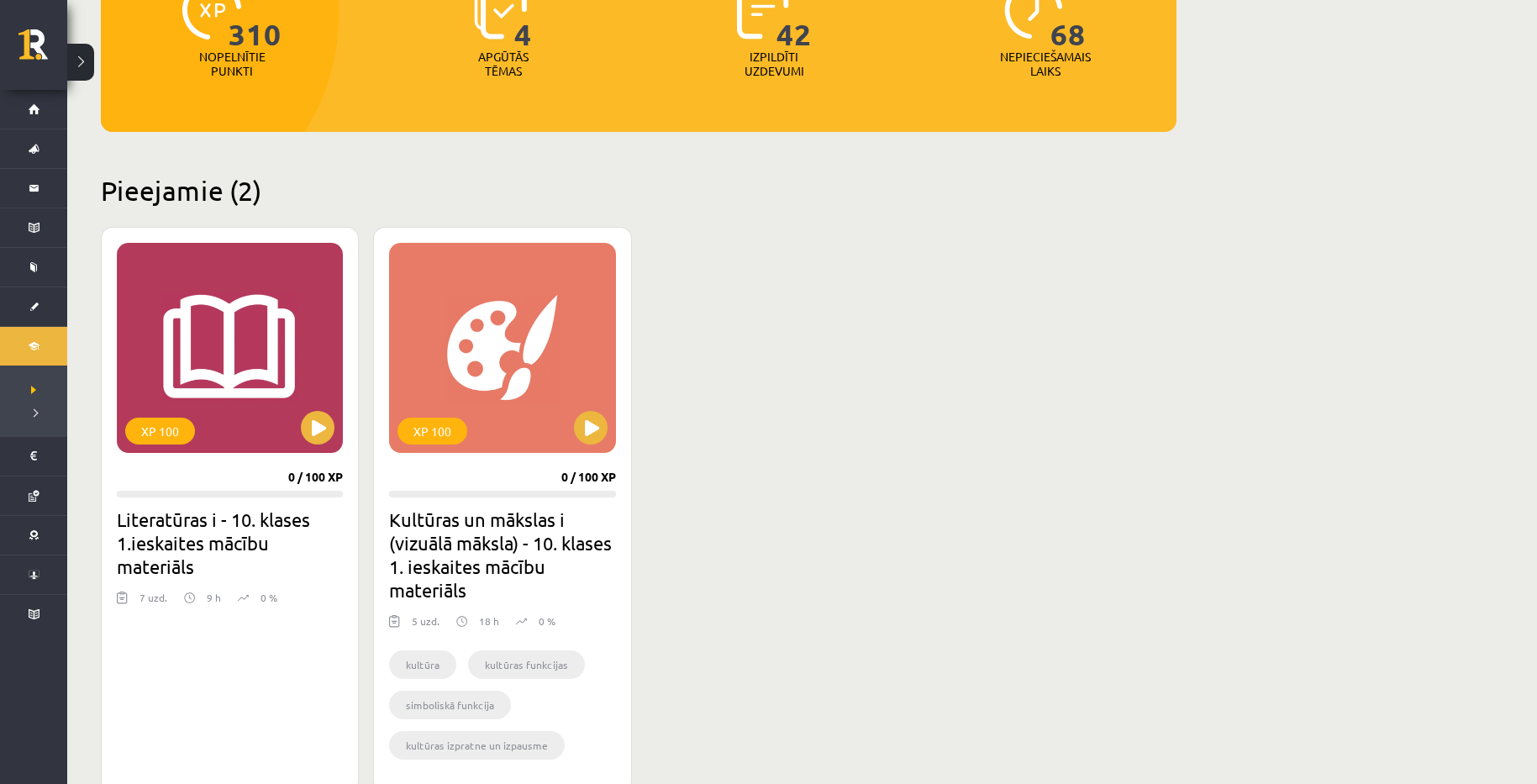
click at [1372, 255] on div "Mana statistika 310 Nopelnītie punkti 4 Apgūtās tēmas 42 Izpildīti uzdevumi 68 …" at bounding box center [802, 638] width 1470 height 1650
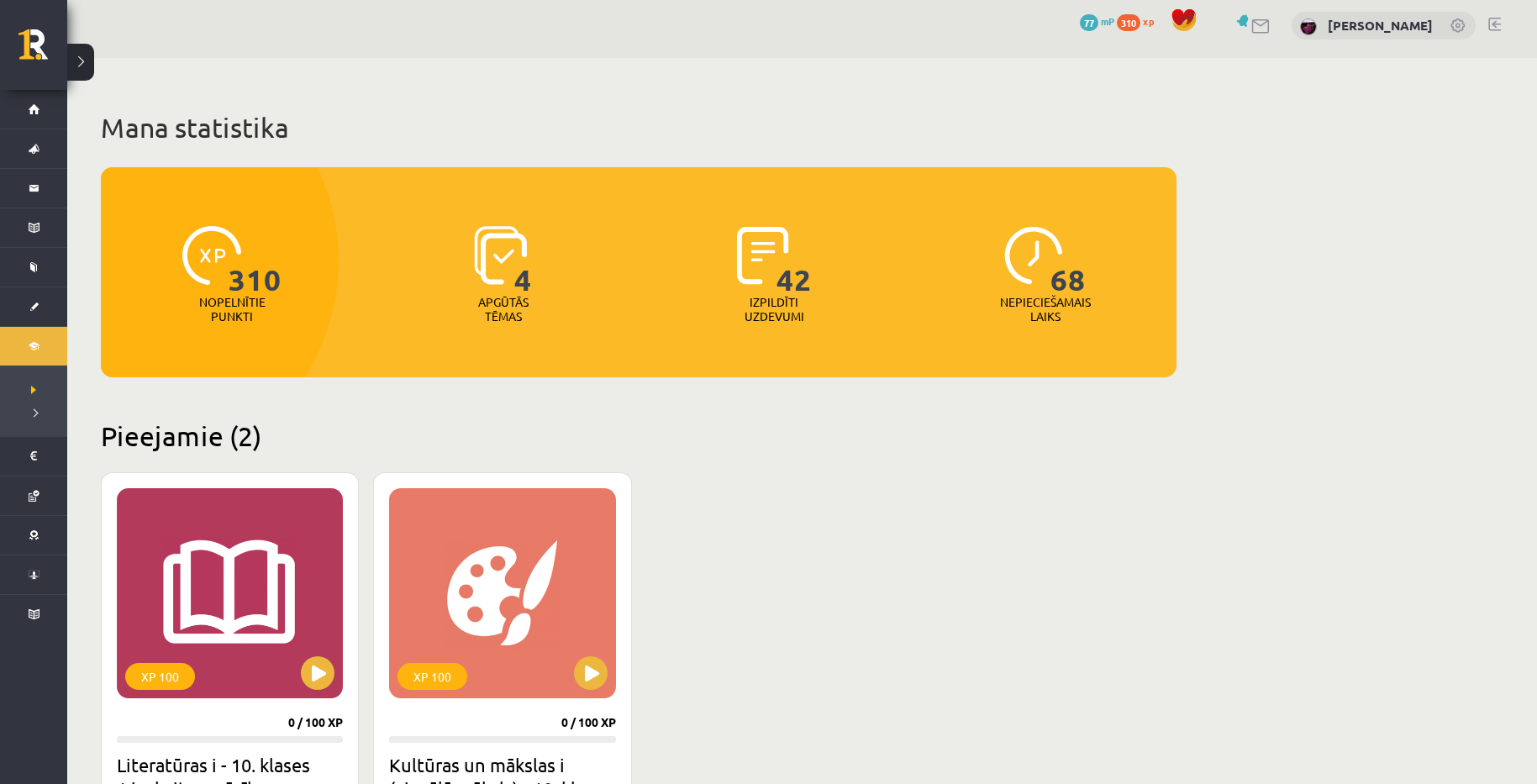
scroll to position [0, 0]
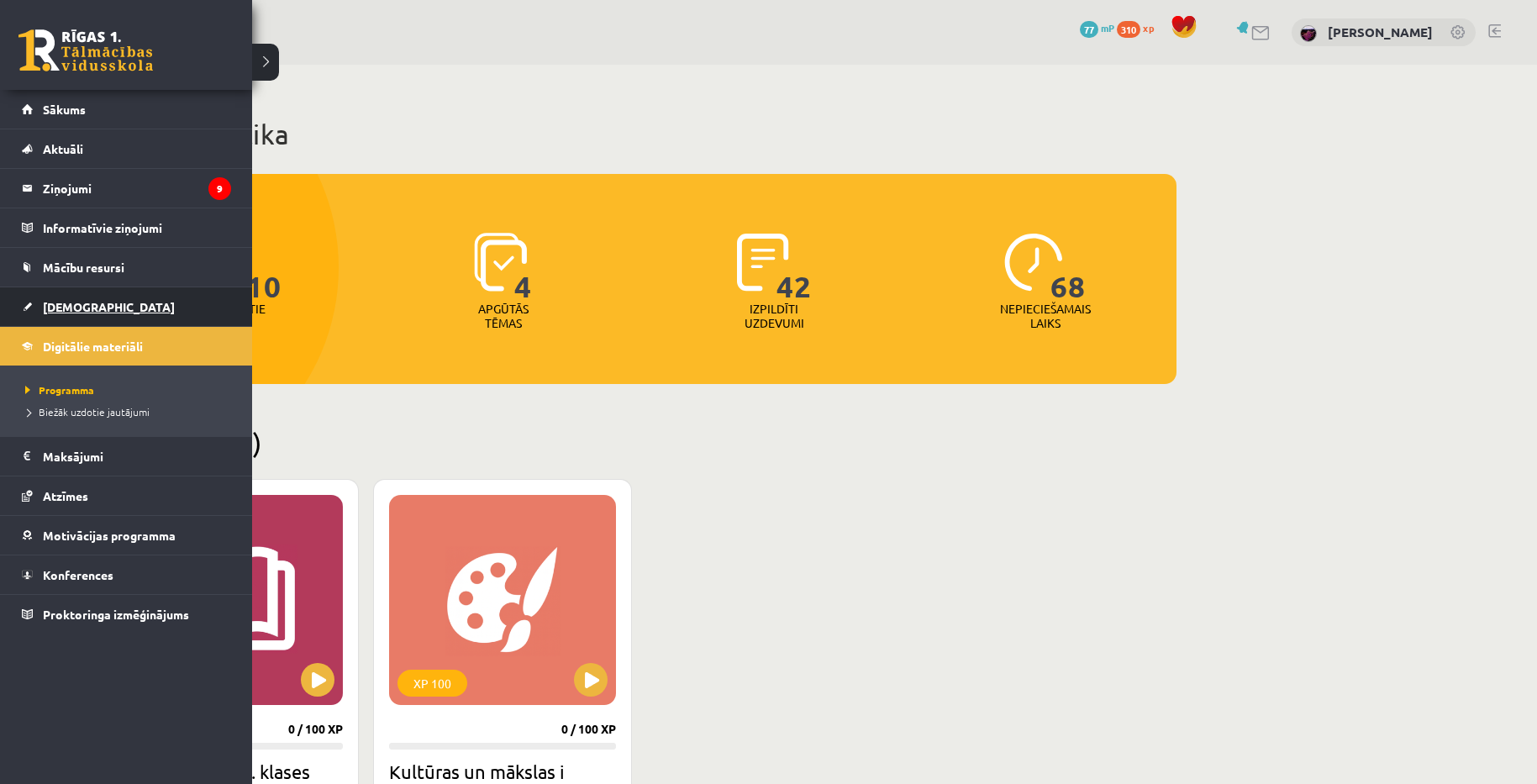
click at [67, 302] on span "[DEMOGRAPHIC_DATA]" at bounding box center [108, 306] width 132 height 15
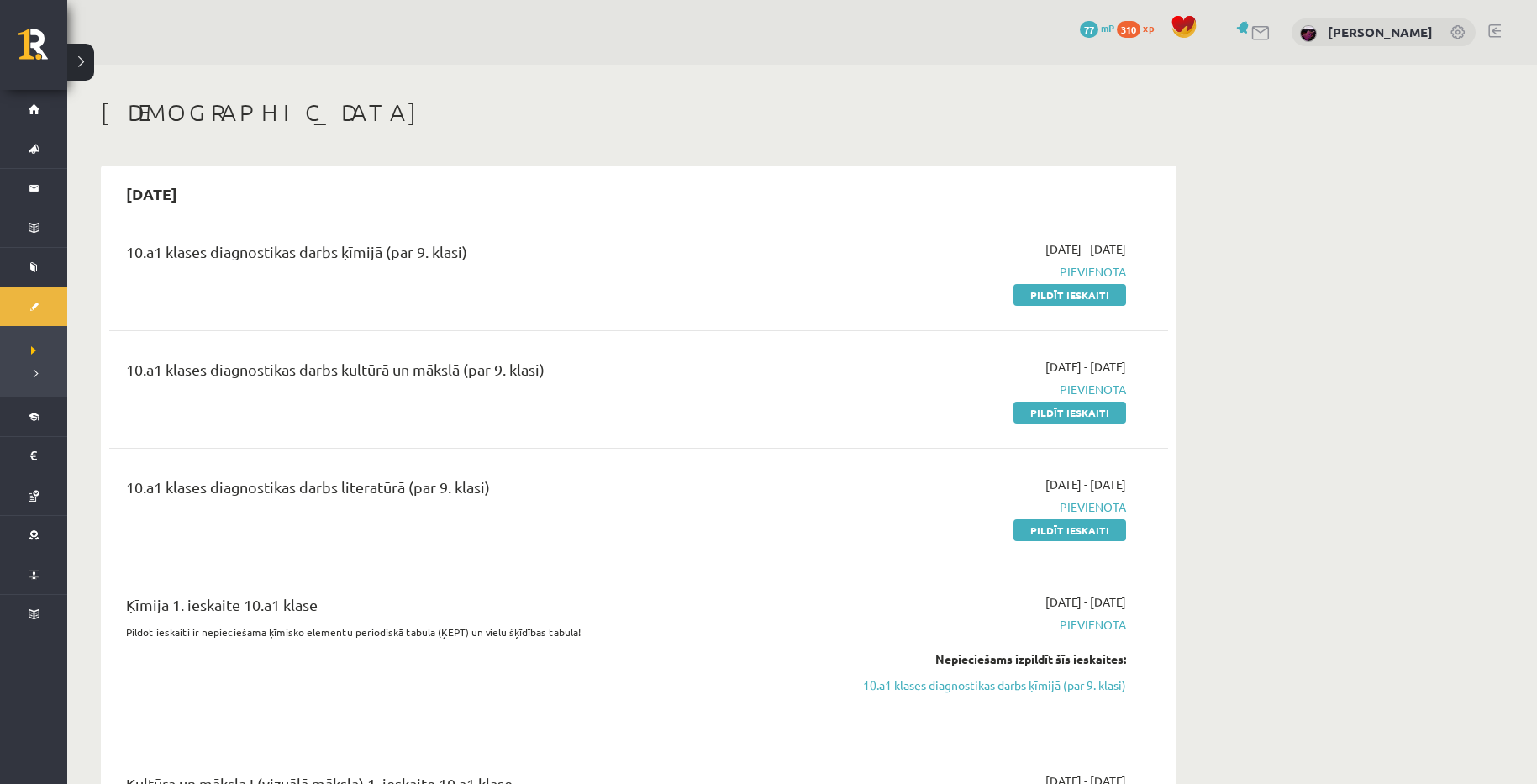
drag, startPoint x: 315, startPoint y: 254, endPoint x: 639, endPoint y: 275, distance: 324.7
click at [635, 273] on div "10.a1 klases diagnostikas darbs ķīmijā (par 9. klasi)" at bounding box center [455, 271] width 684 height 63
click at [639, 275] on div "10.a1 klases diagnostikas darbs ķīmijā (par 9. klasi)" at bounding box center [455, 271] width 684 height 63
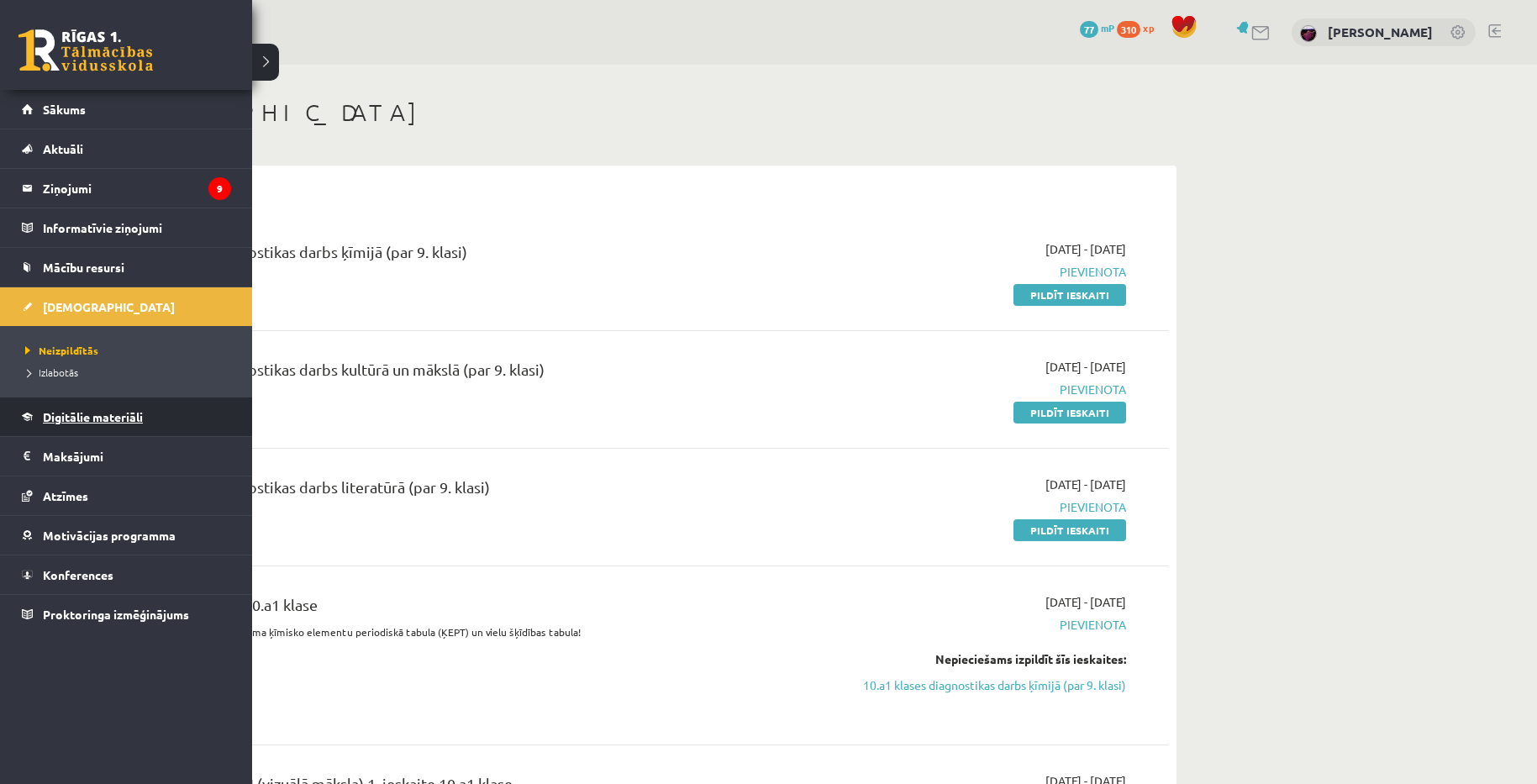
click at [51, 419] on span "Digitālie materiāli" at bounding box center [92, 416] width 100 height 15
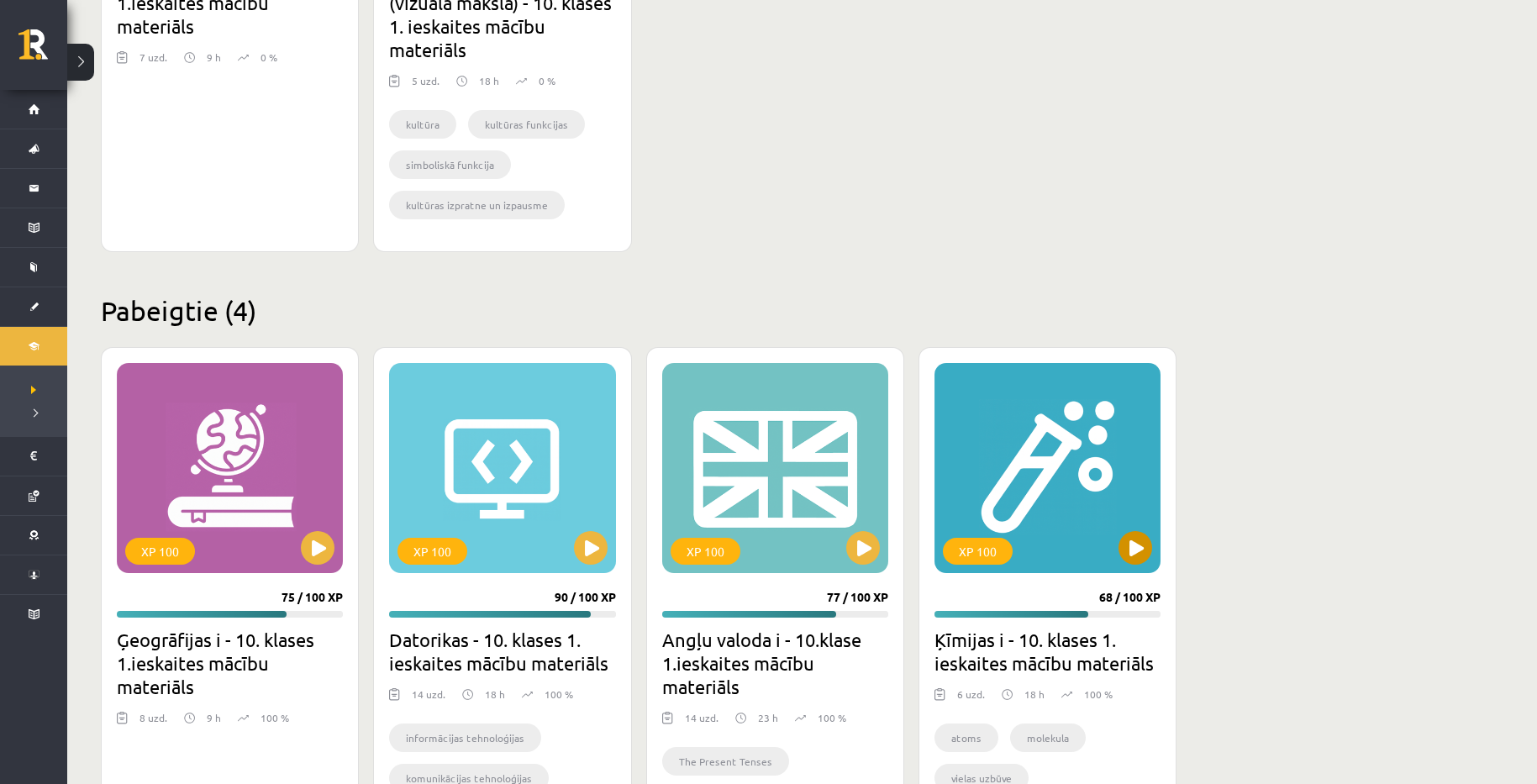
scroll to position [840, 0]
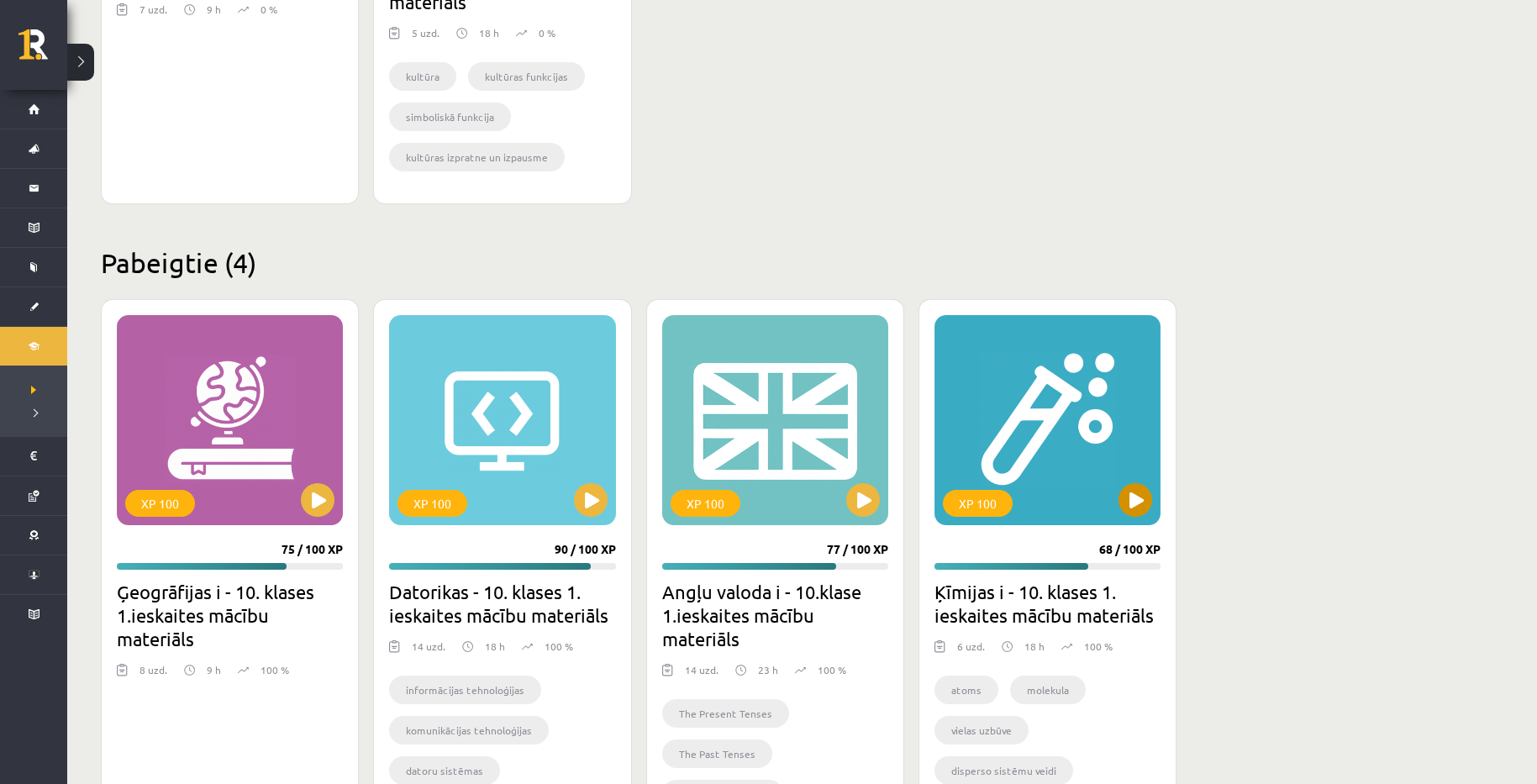
click at [1003, 396] on div "XP 100" at bounding box center [1047, 420] width 226 height 211
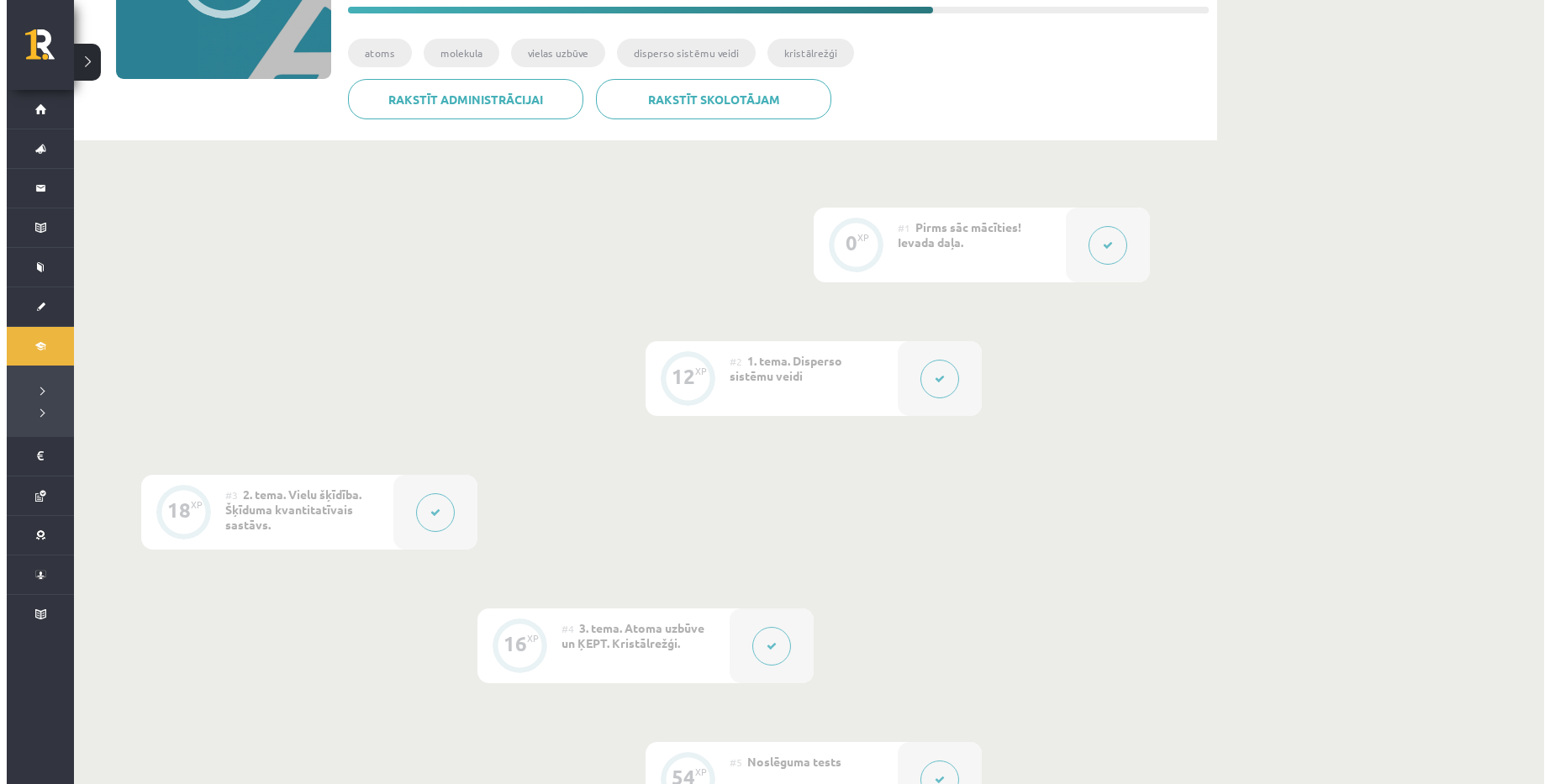
scroll to position [252, 0]
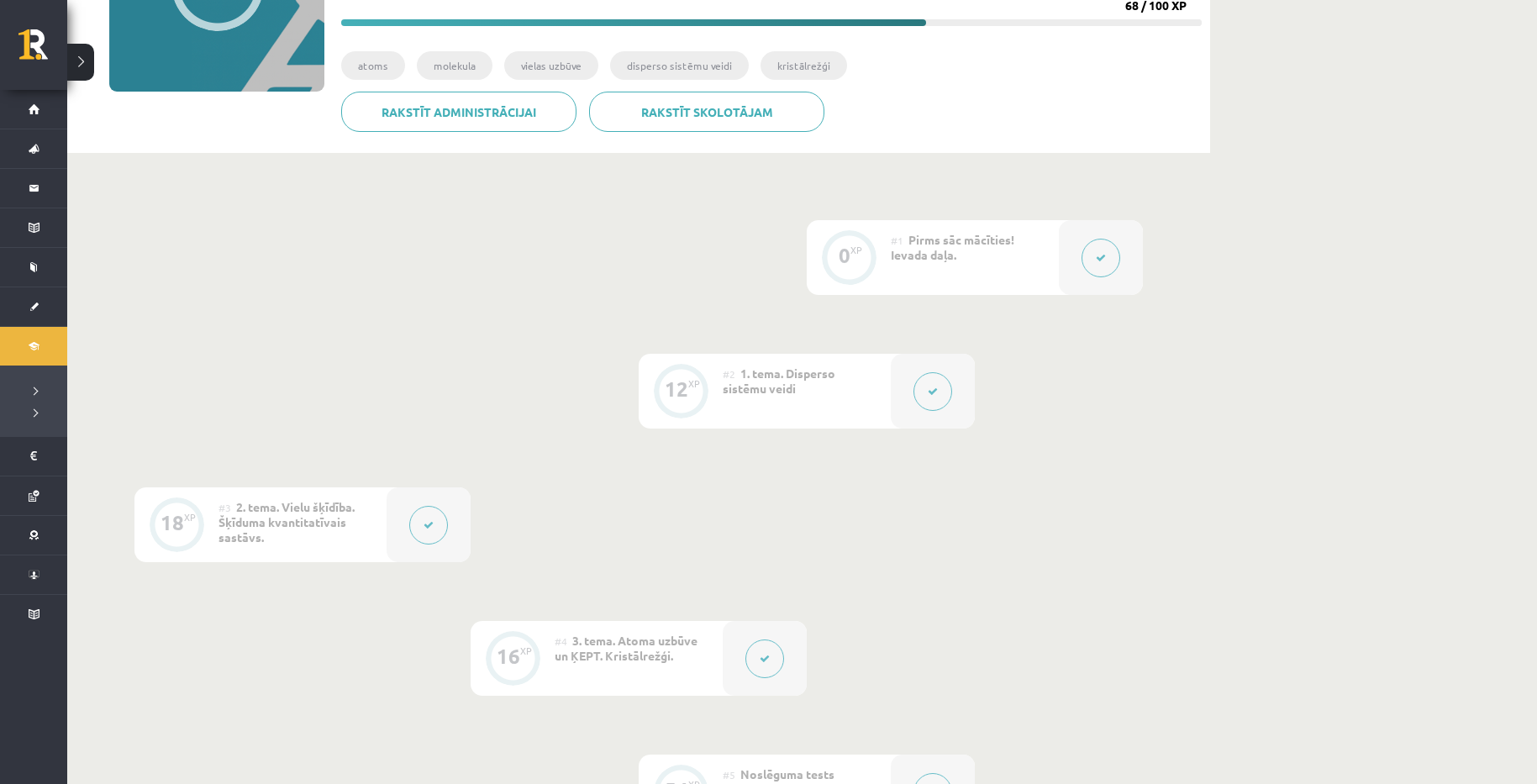
click at [936, 384] on button at bounding box center [932, 392] width 39 height 39
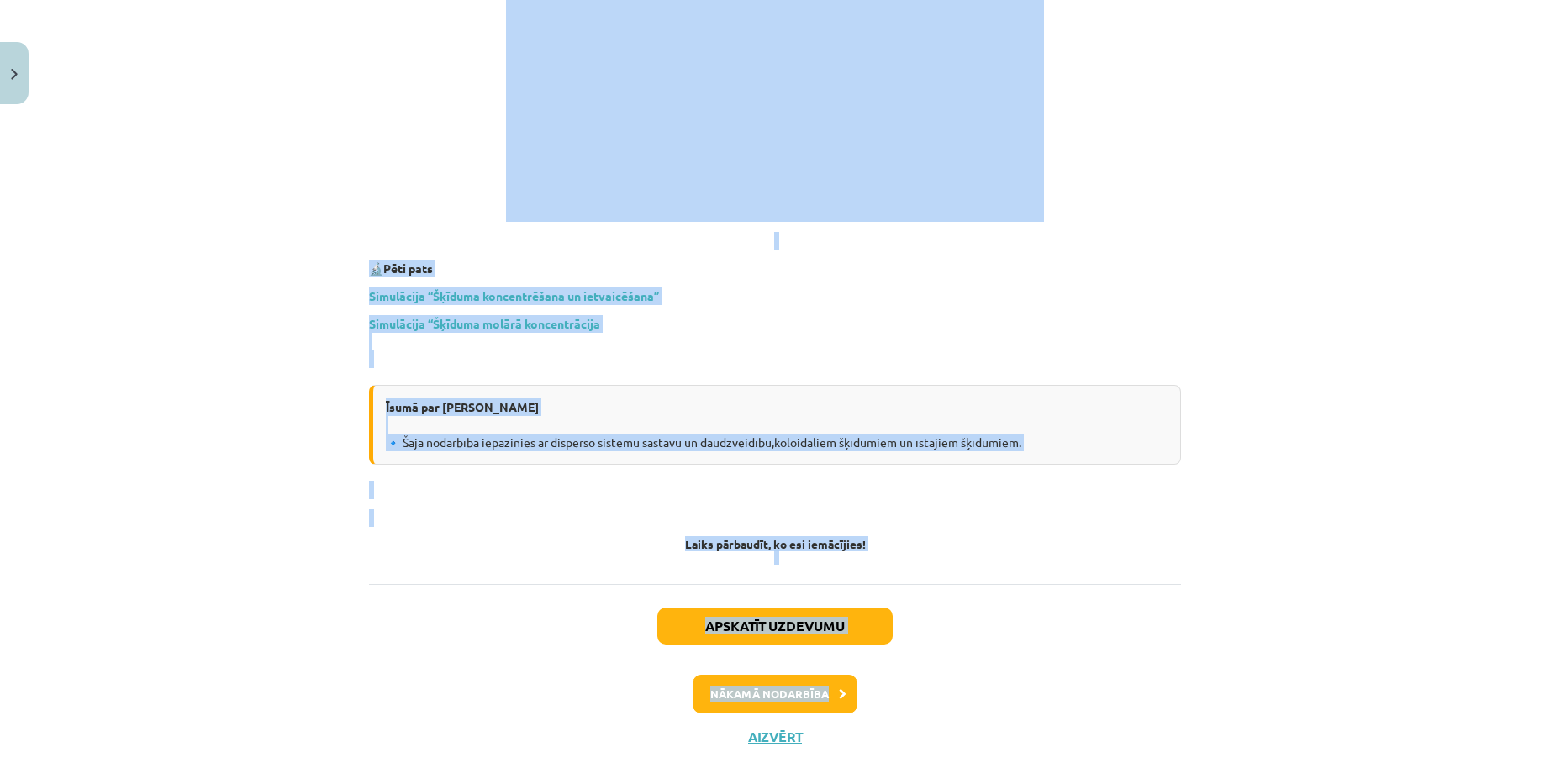
scroll to position [4792, 0]
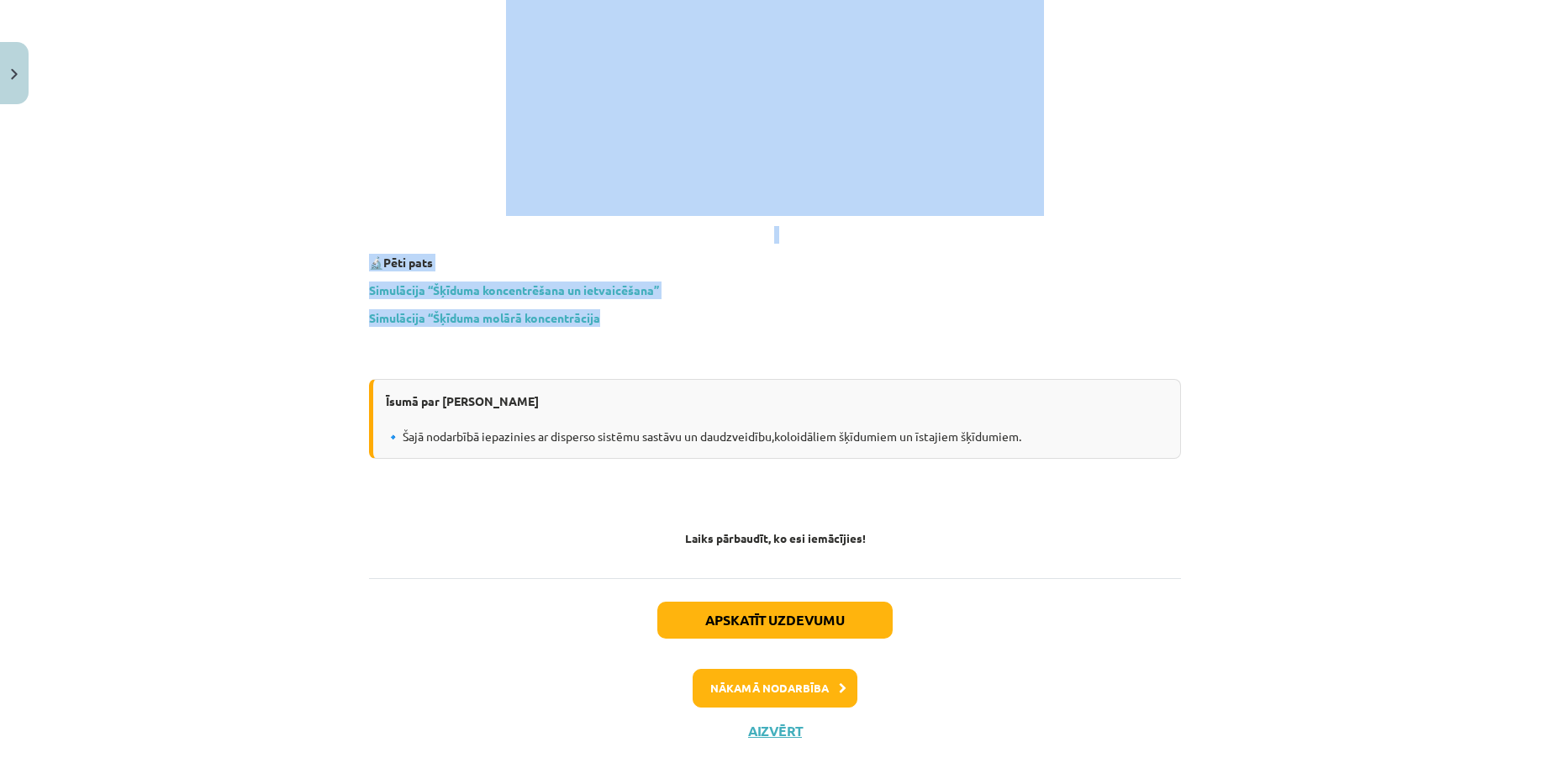
copy div "ispersās sistēmas klasifikācija, nozīme Dispersā sistēma ir divu vielu maisījum…"
drag, startPoint x: 631, startPoint y: 273, endPoint x: 762, endPoint y: 300, distance: 133.8
click at [771, 722] on button "Aizvērt" at bounding box center [775, 730] width 64 height 16
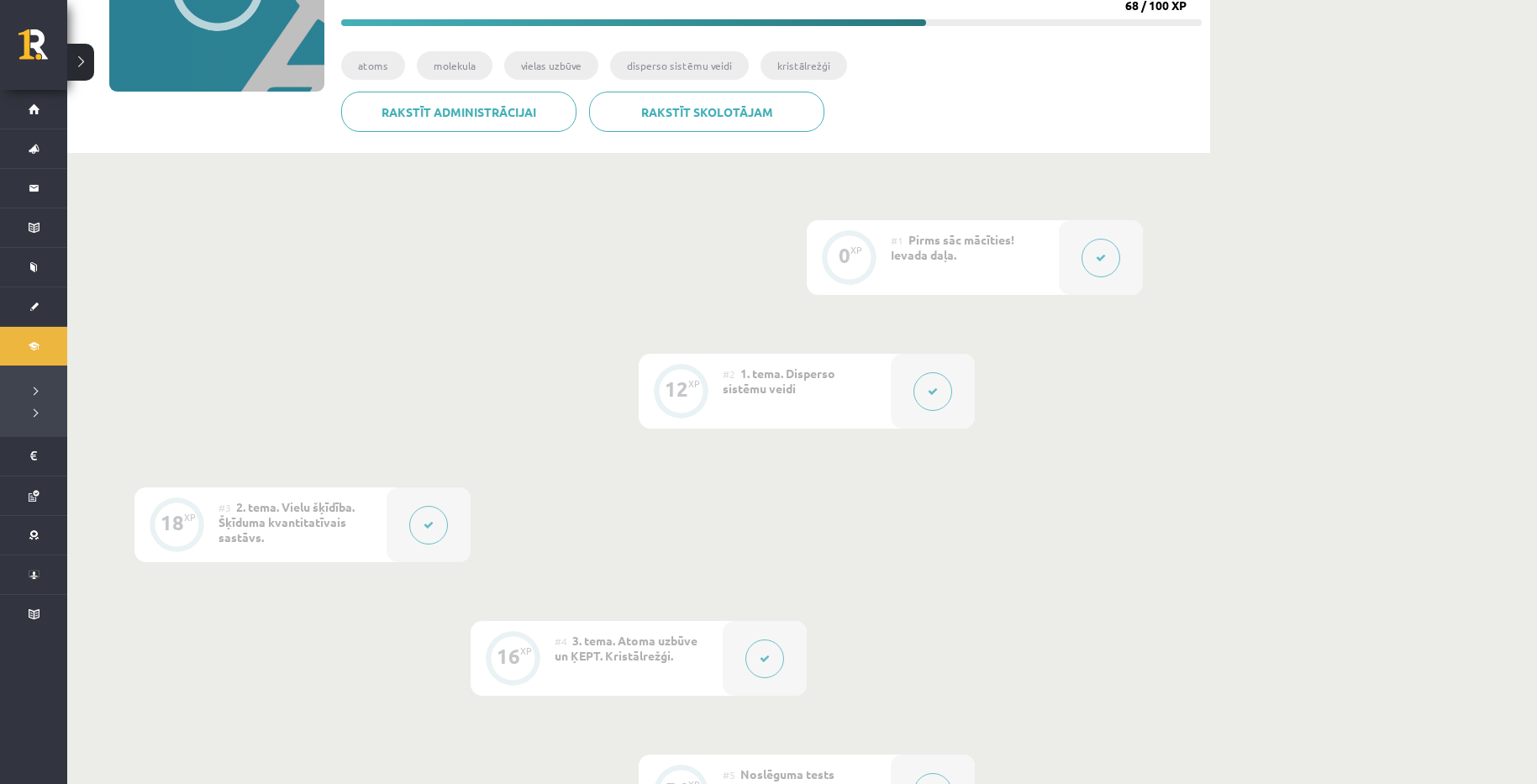
click at [425, 535] on button at bounding box center [428, 525] width 39 height 39
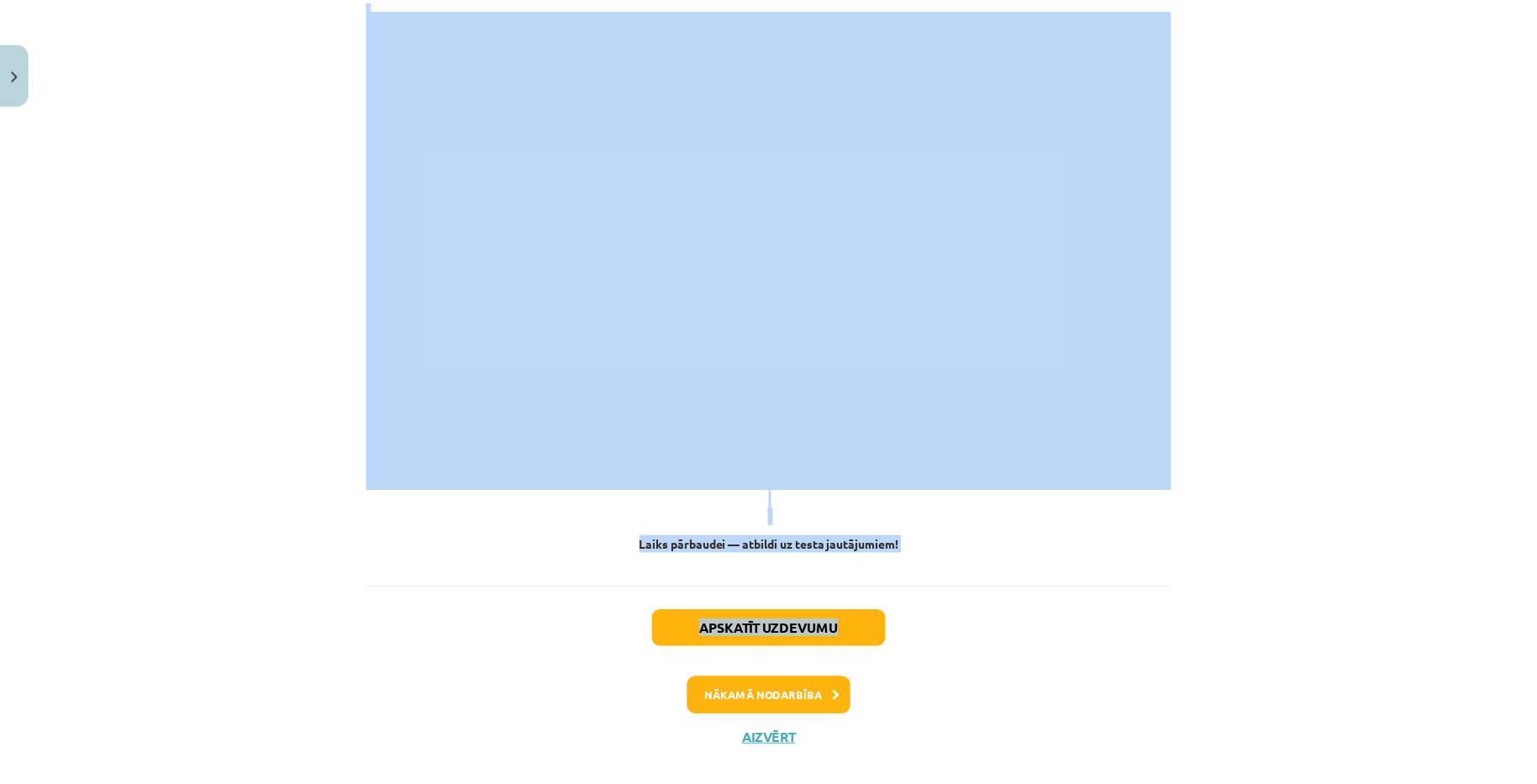
scroll to position [6534, 0]
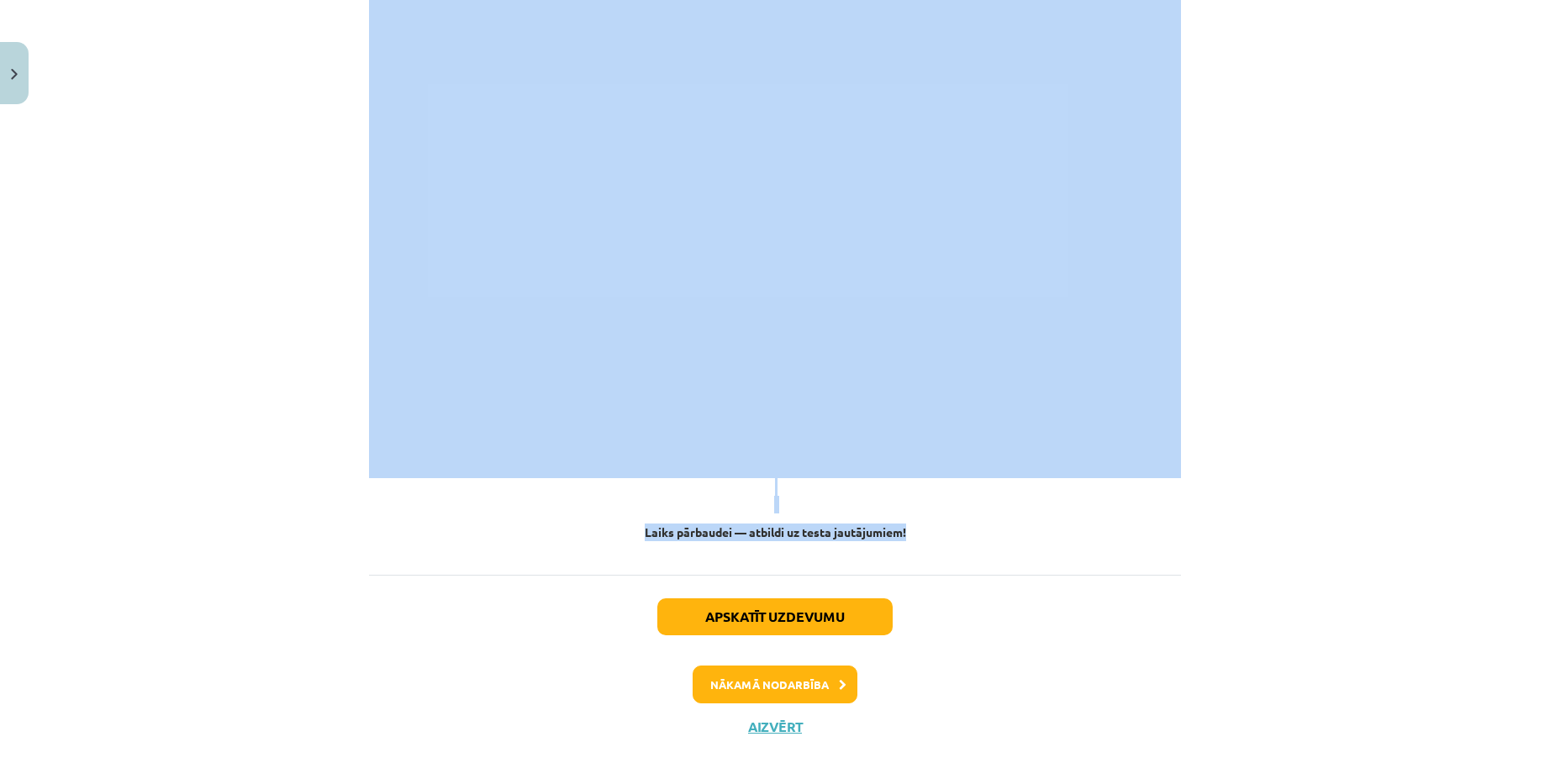
copy div "ielas šķīšana, šķīdumu īpašības Šķīdums ir šķidrs viendabīgs maisījums, kas sas…"
drag, startPoint x: 658, startPoint y: 288, endPoint x: 952, endPoint y: 528, distance: 379.5
click at [760, 718] on button "Aizvērt" at bounding box center [775, 726] width 64 height 16
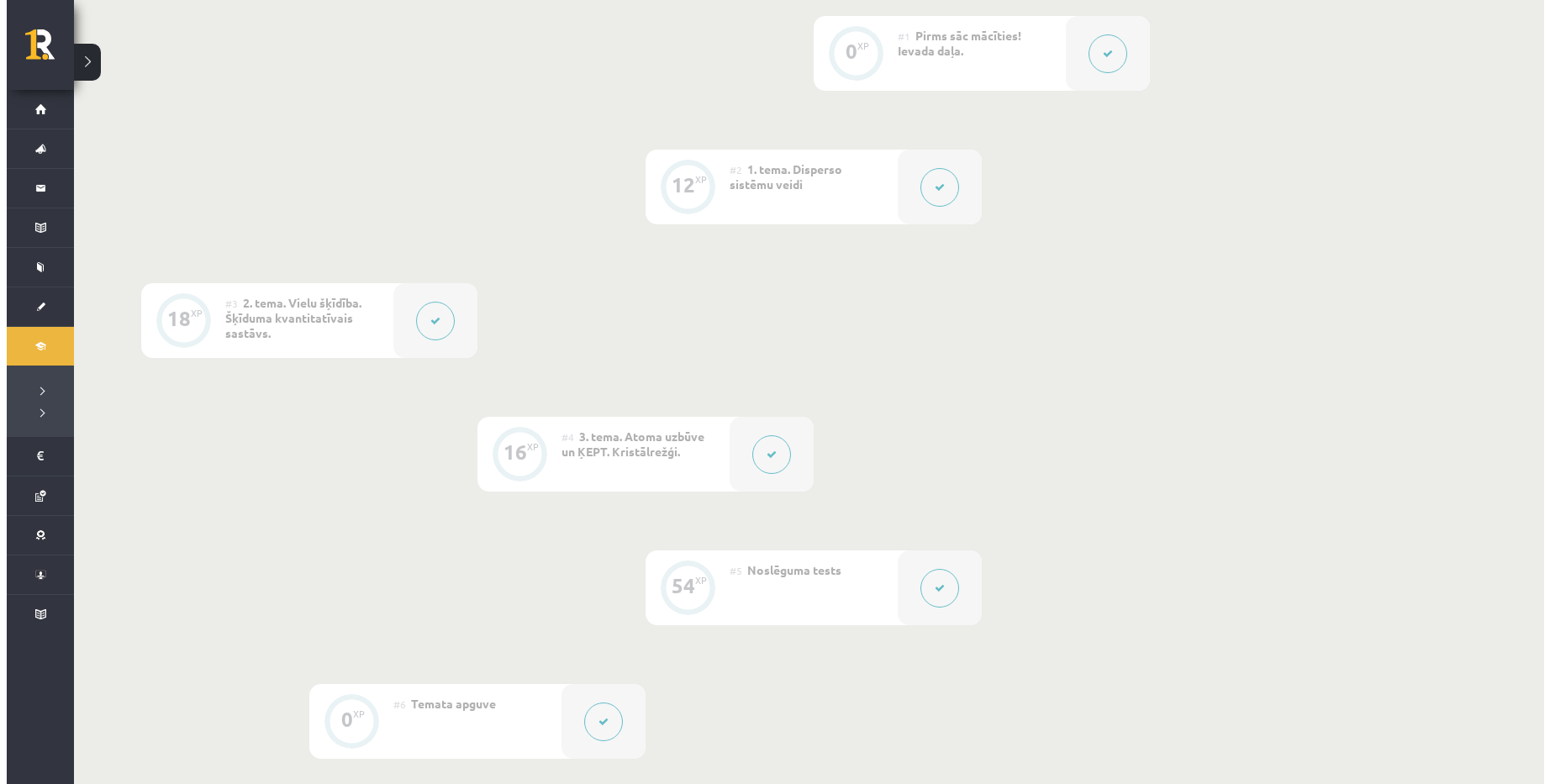
scroll to position [504, 0]
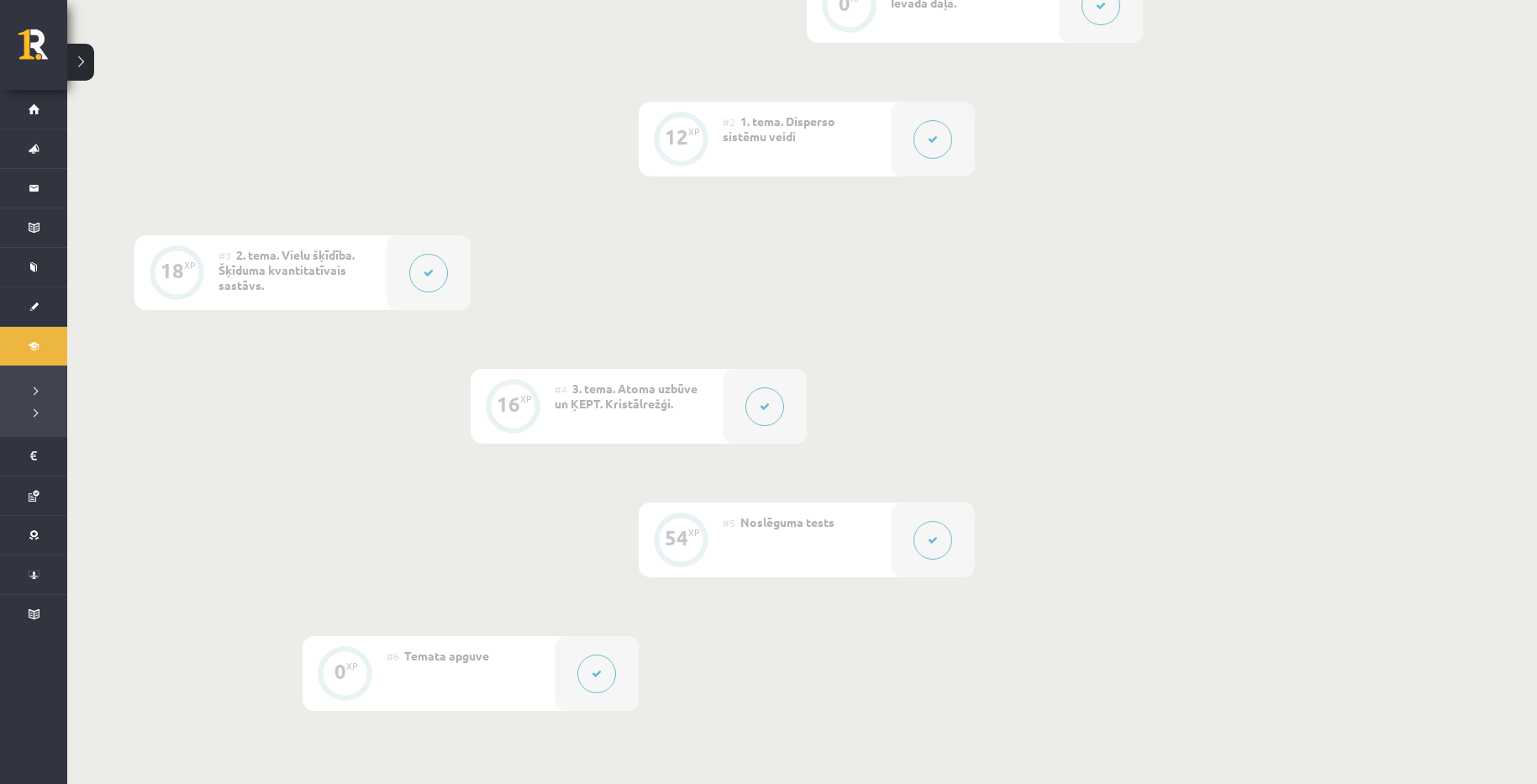
click at [768, 405] on icon at bounding box center [765, 407] width 10 height 10
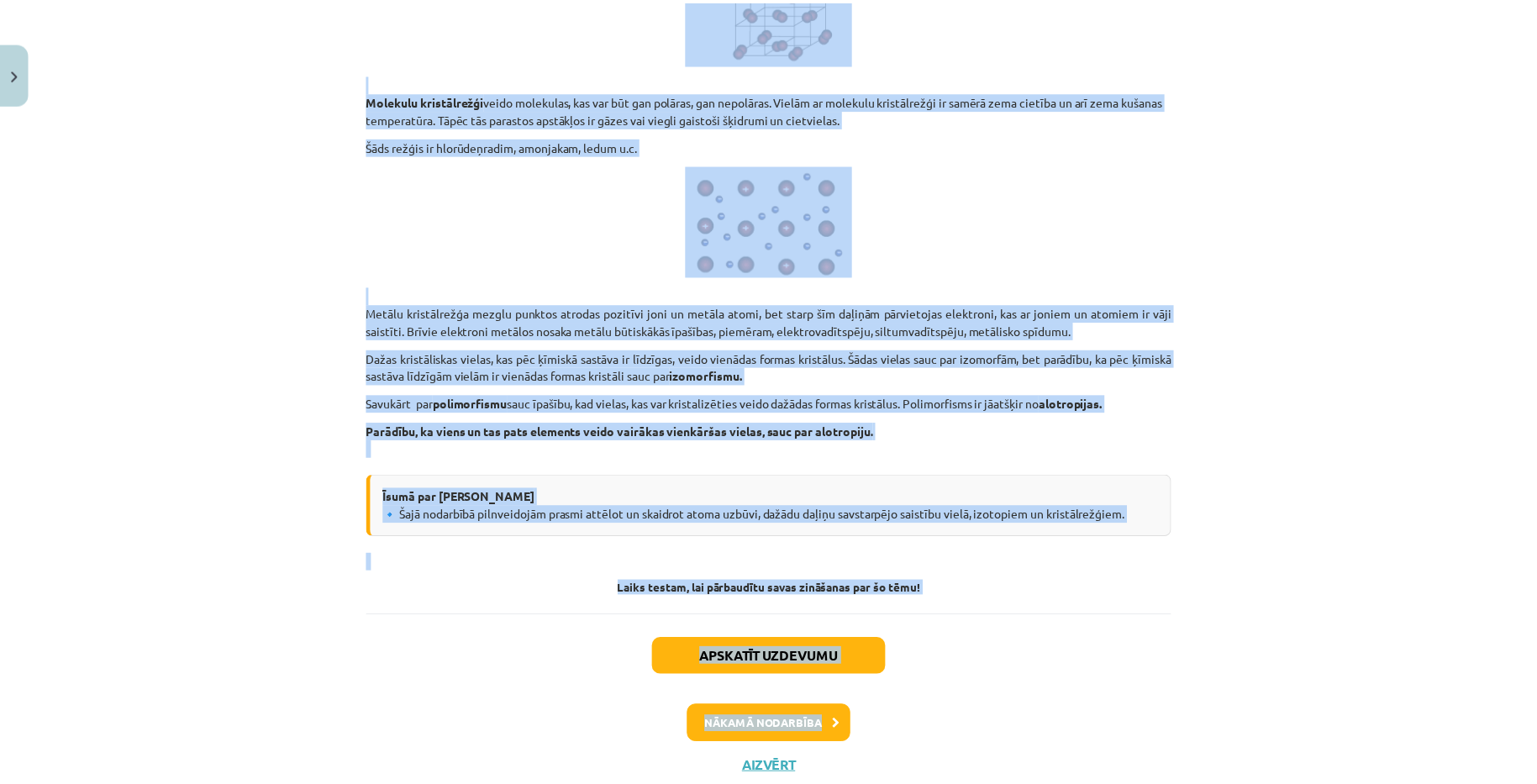
scroll to position [8538, 0]
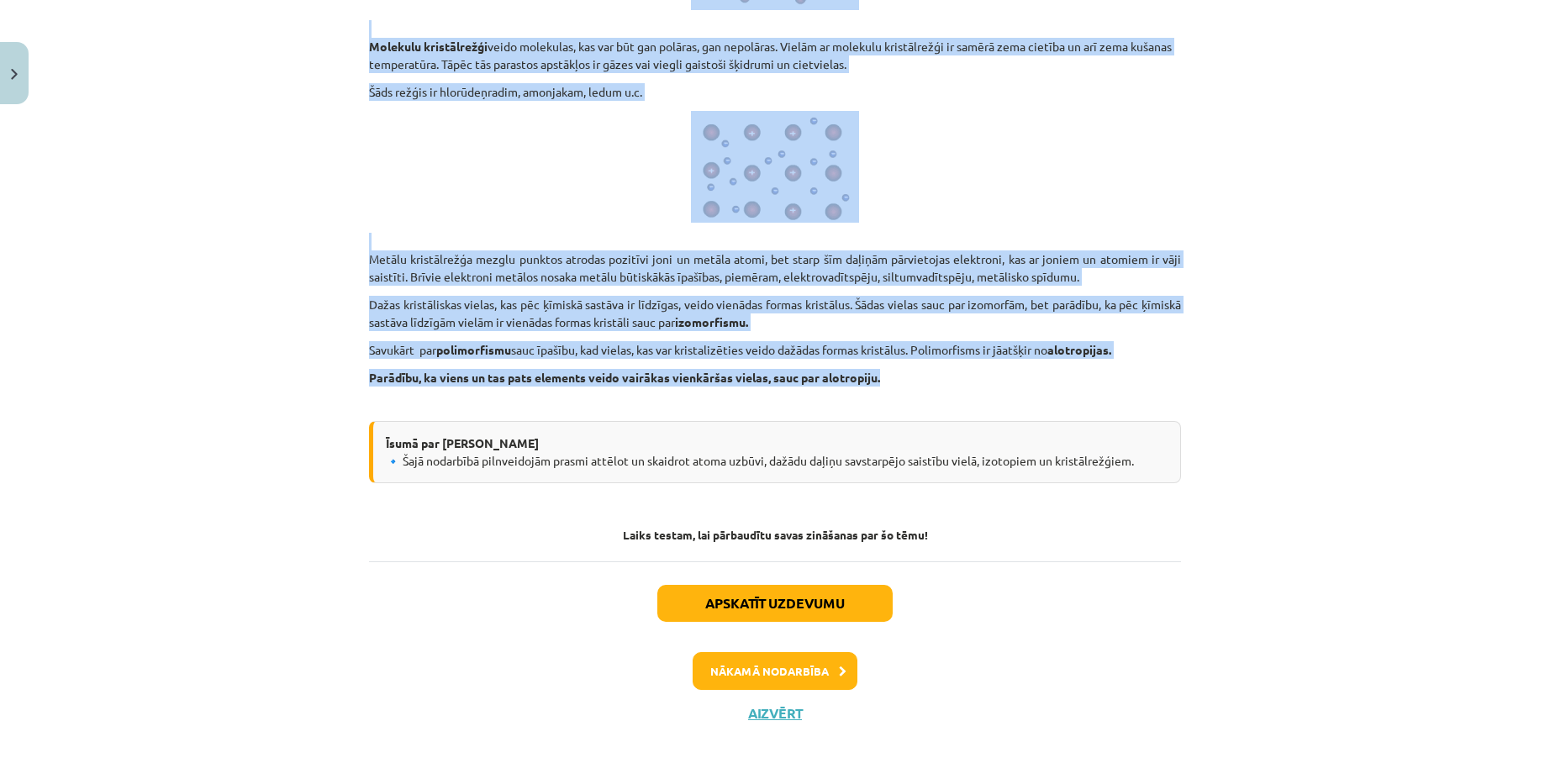
copy div "Visumā viss ir veidots no atomiem, tie ir mazākā elementu vienība,piemēram, zel…"
drag, startPoint x: 361, startPoint y: 202, endPoint x: 974, endPoint y: 365, distance: 634.3
click at [756, 717] on button "Aizvērt" at bounding box center [775, 713] width 64 height 16
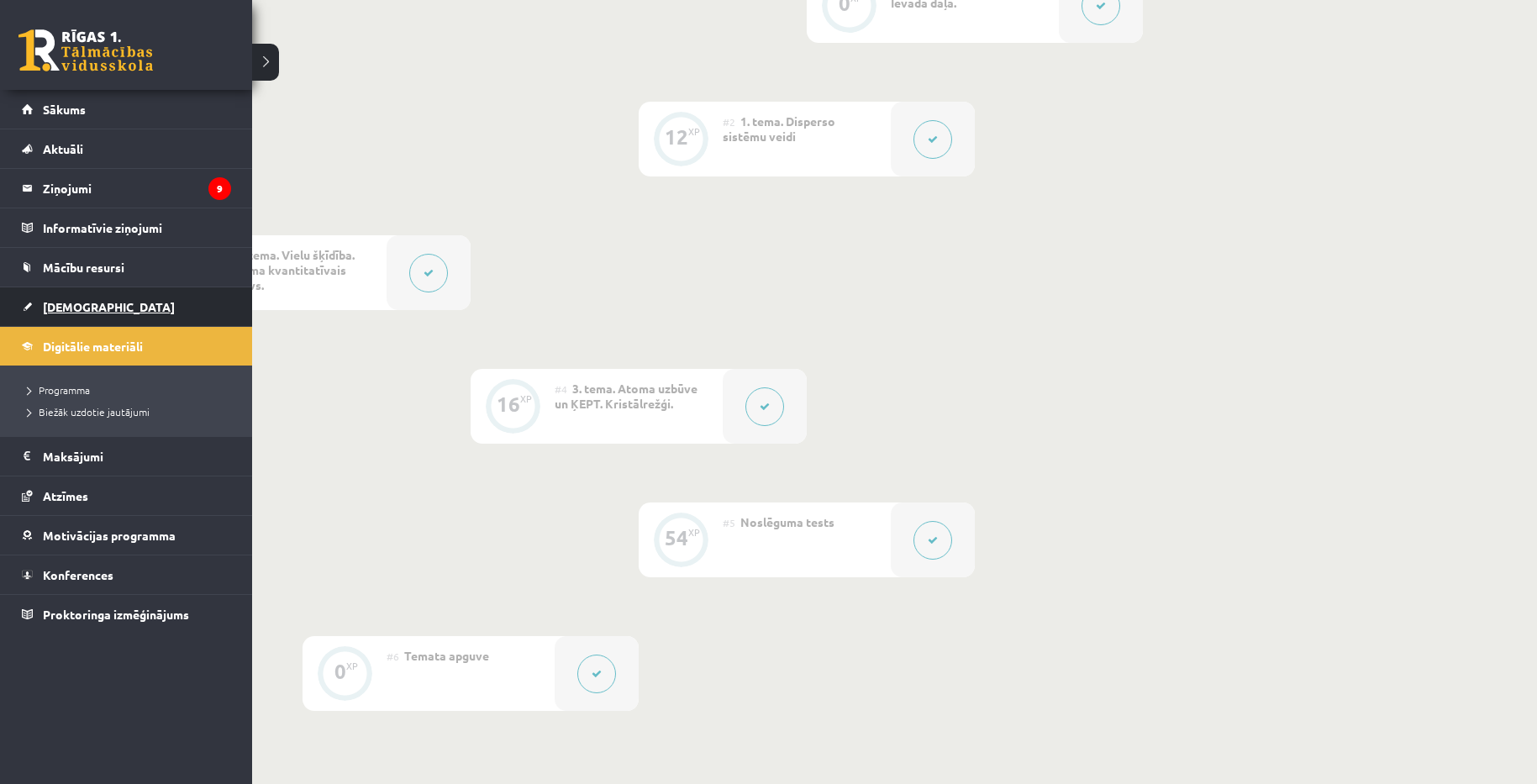
click at [77, 301] on span "[DEMOGRAPHIC_DATA]" at bounding box center [108, 306] width 132 height 15
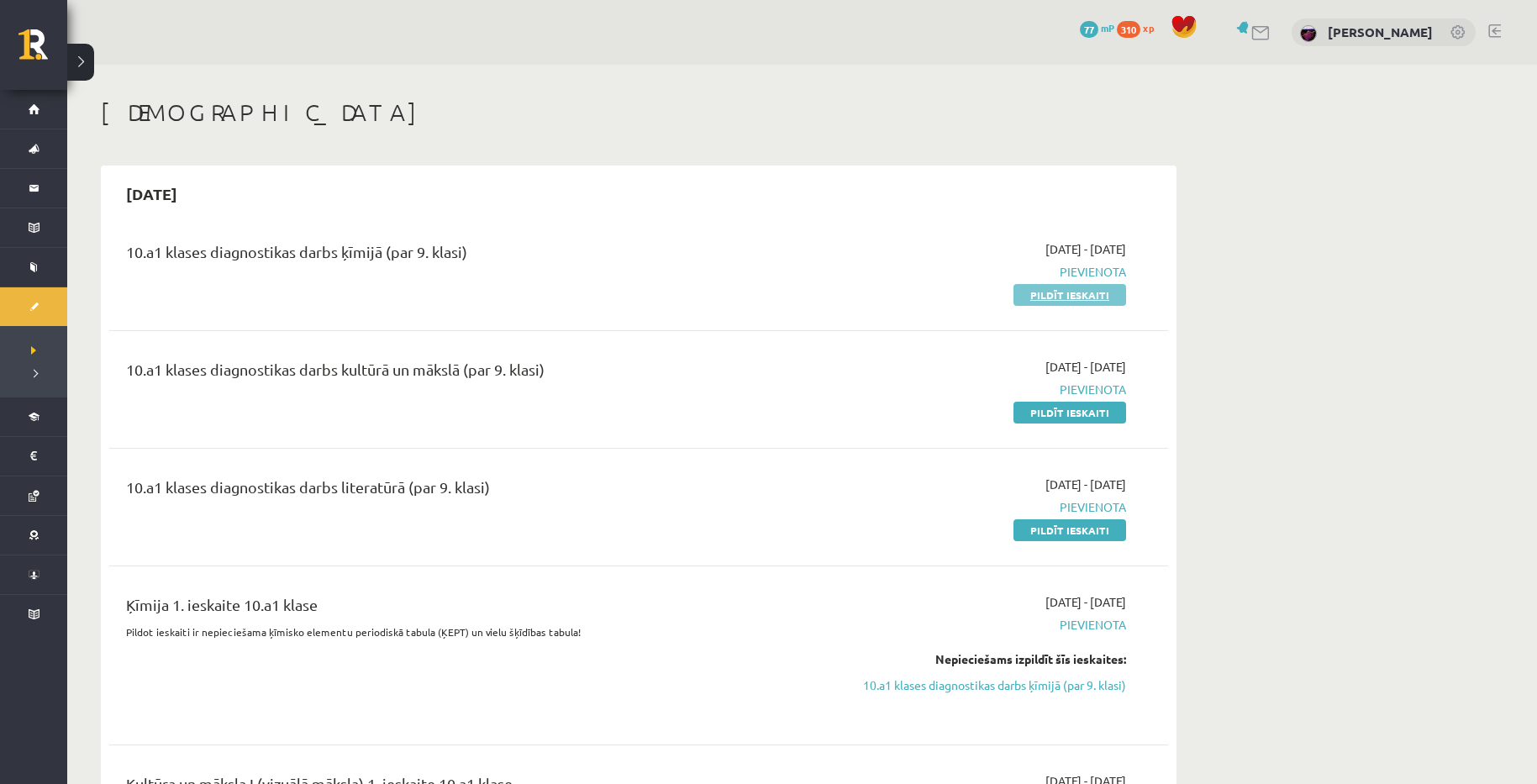
click at [1064, 295] on link "Pildīt ieskaiti" at bounding box center [1070, 295] width 113 height 22
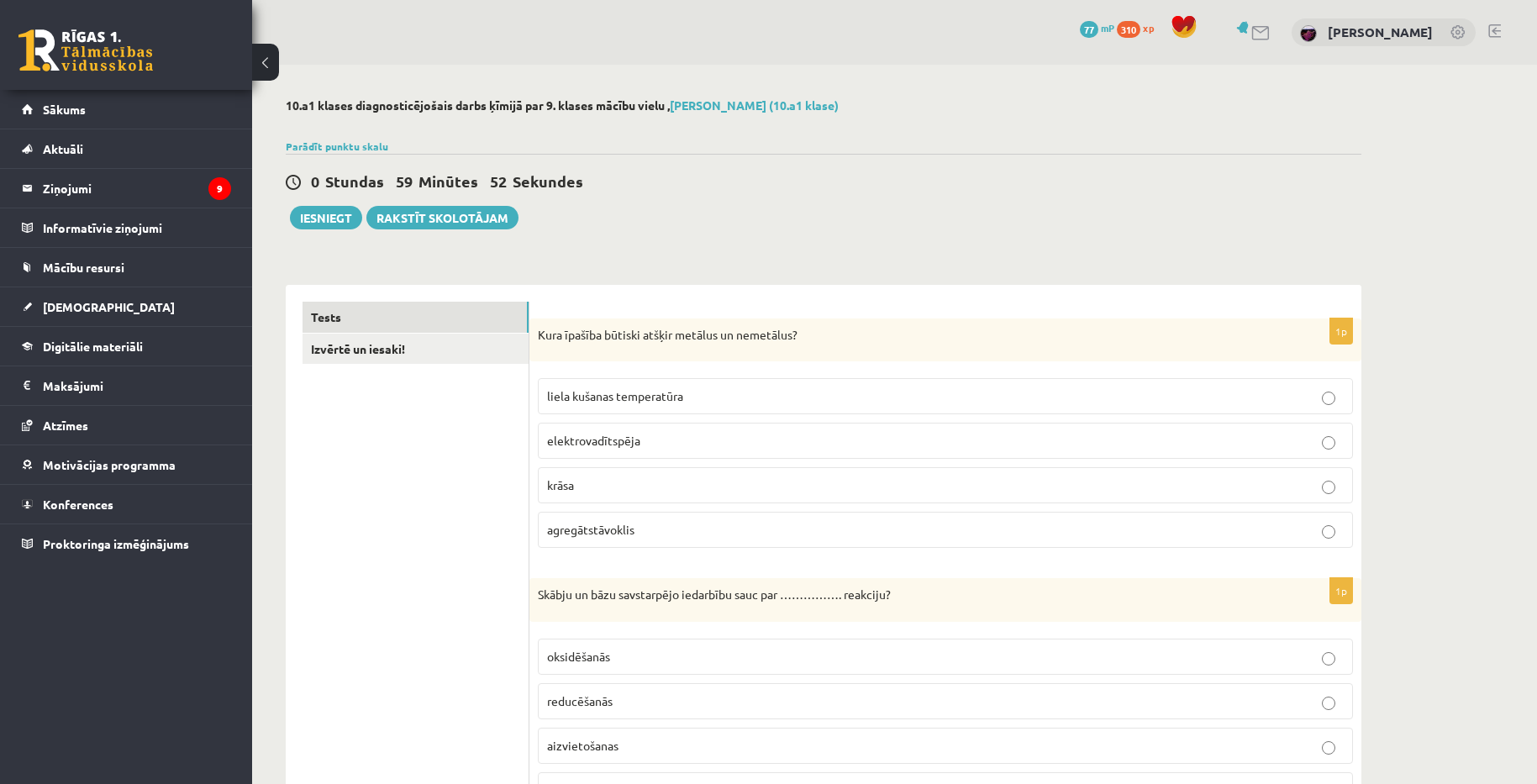
click at [806, 539] on p "agregātstāvoklis" at bounding box center [945, 529] width 797 height 17
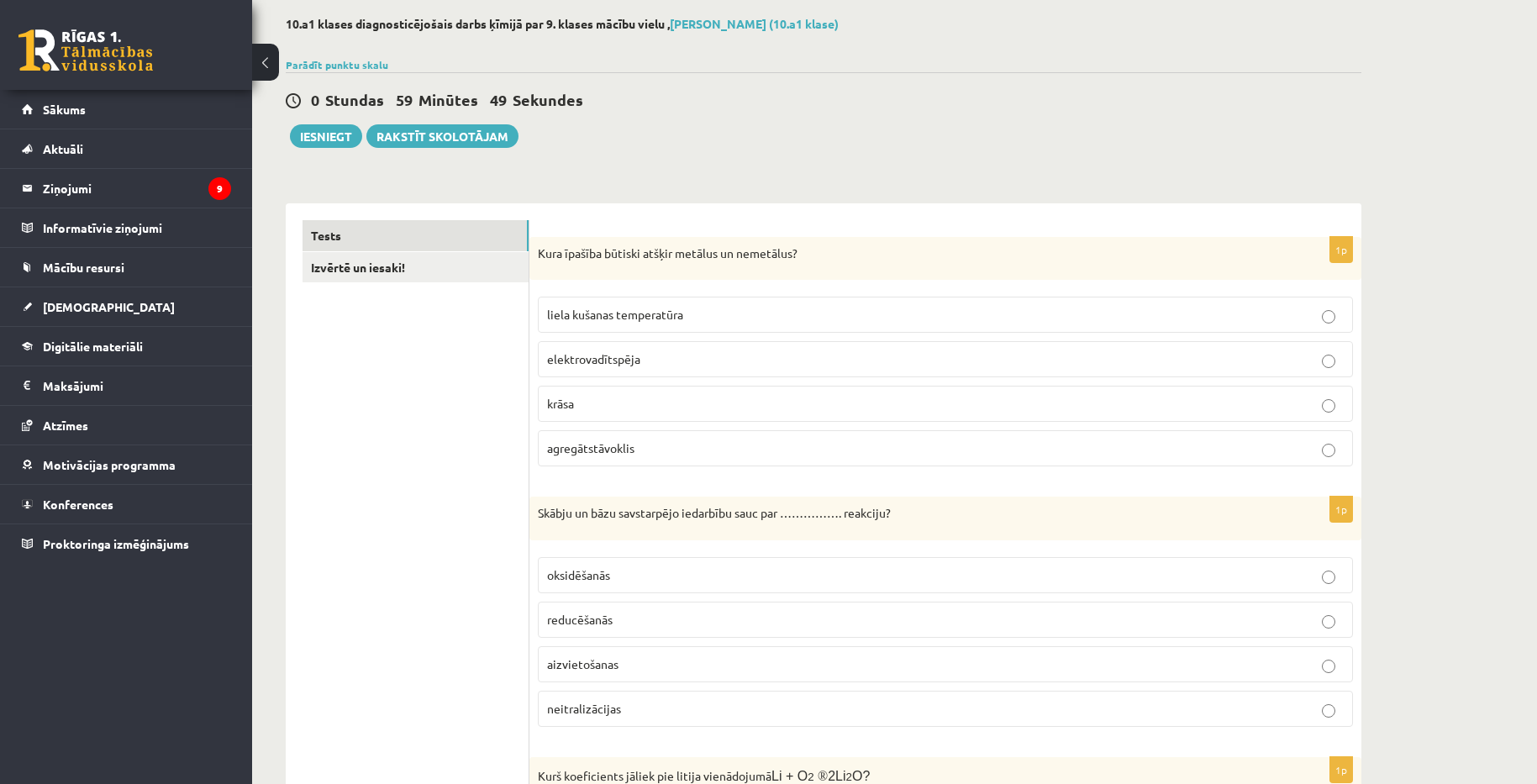
scroll to position [84, 0]
click at [731, 665] on p "aizvietošanas" at bounding box center [945, 662] width 797 height 17
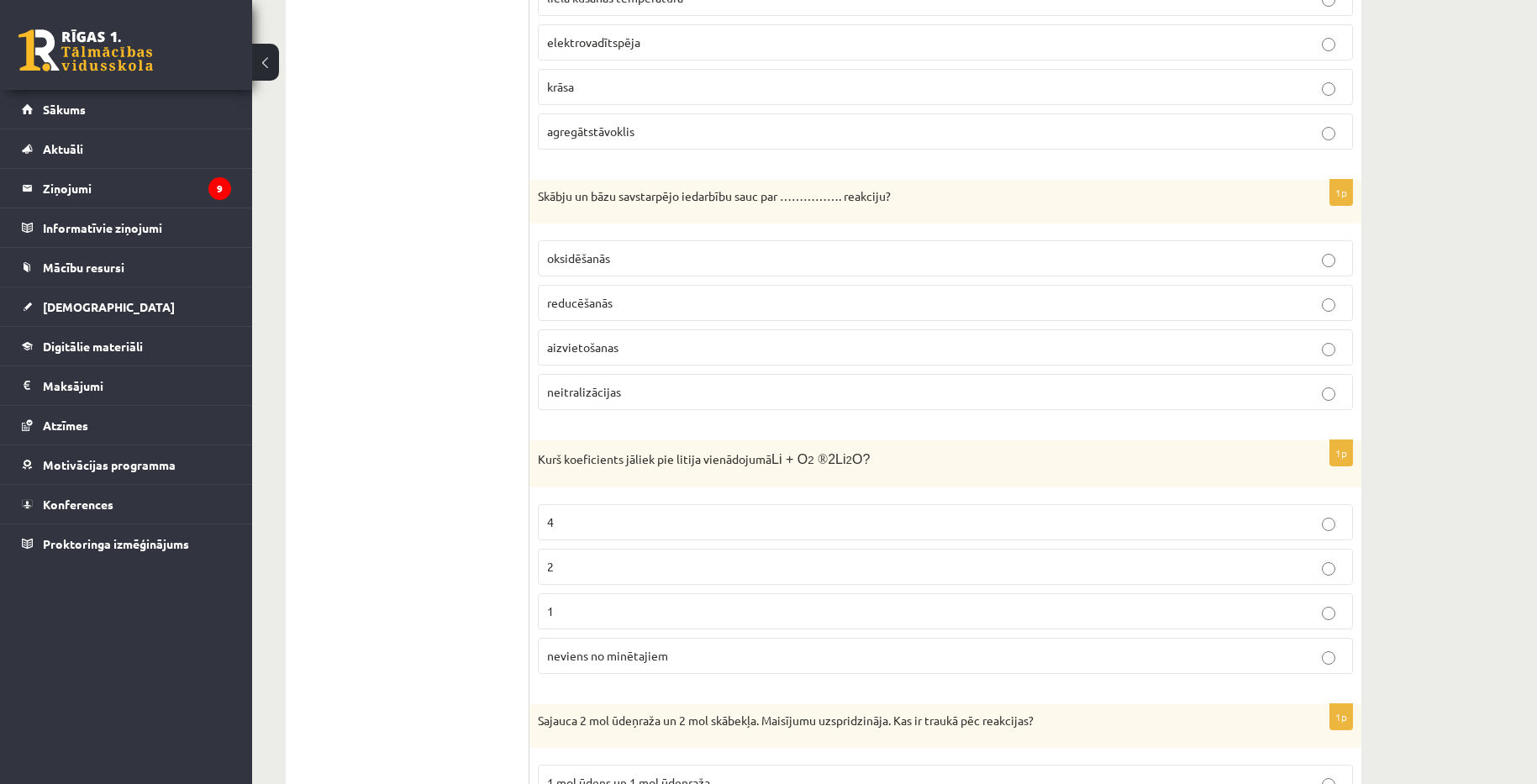
scroll to position [420, 0]
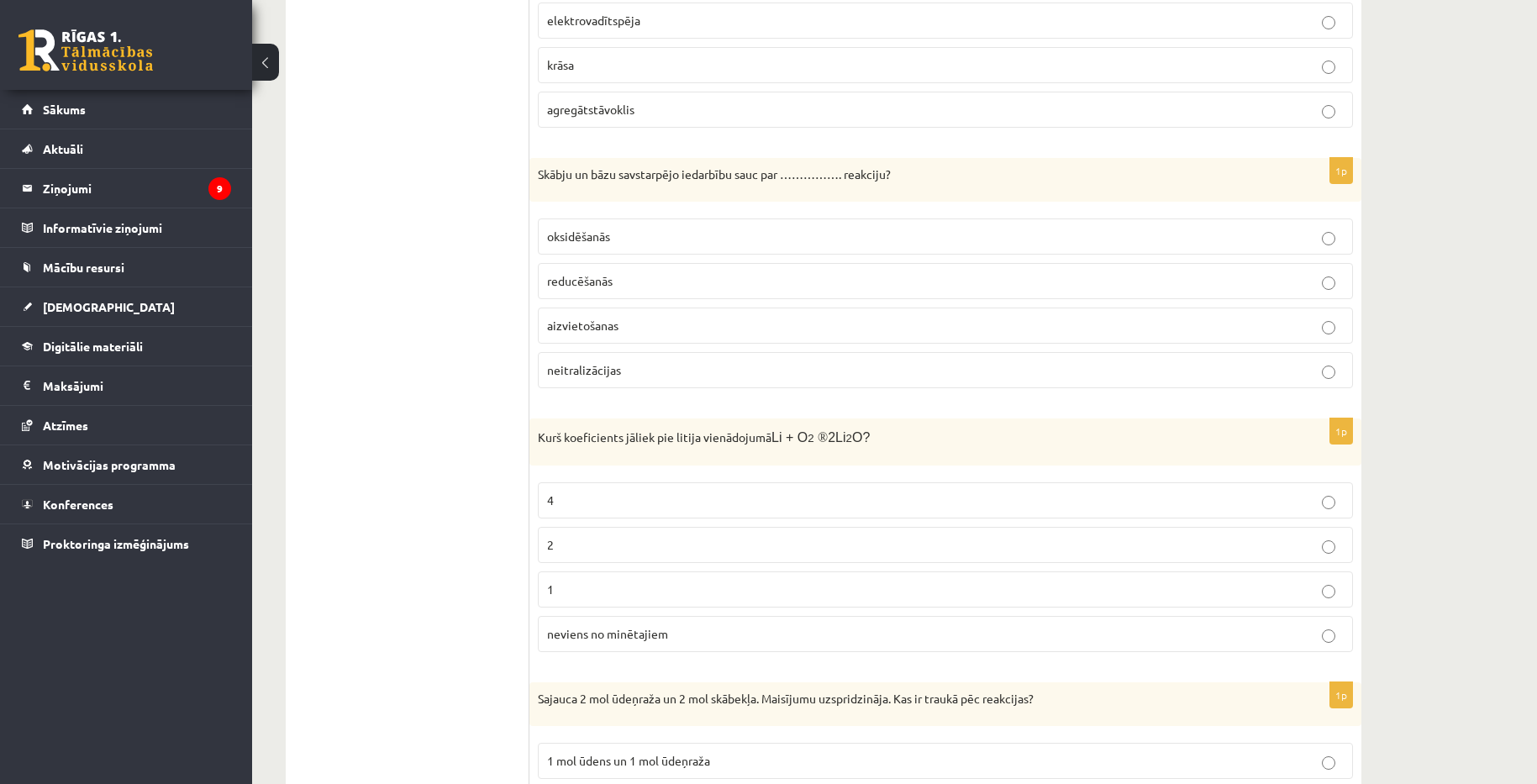
click at [753, 637] on p "neviens no minētajiem" at bounding box center [945, 634] width 797 height 17
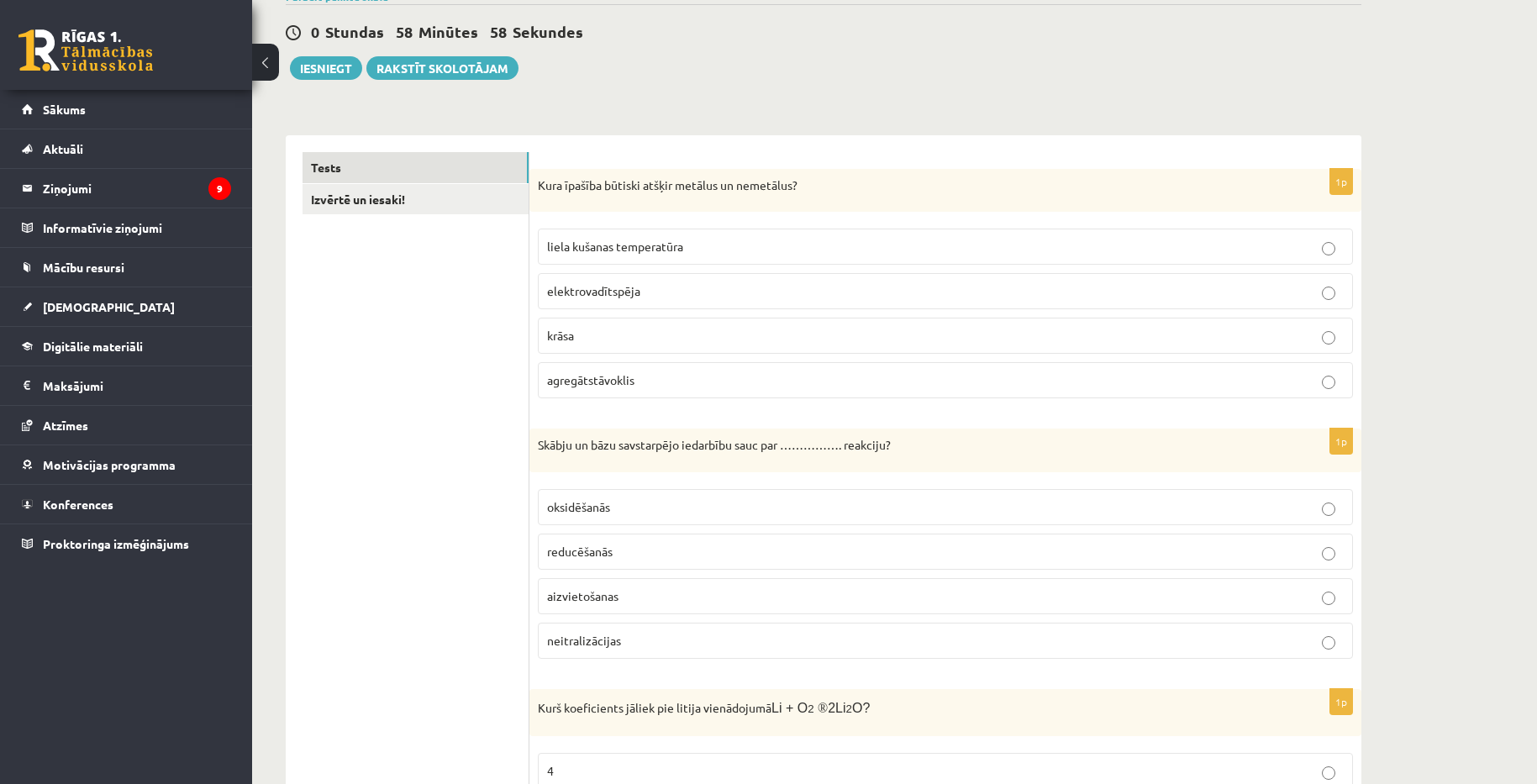
scroll to position [168, 0]
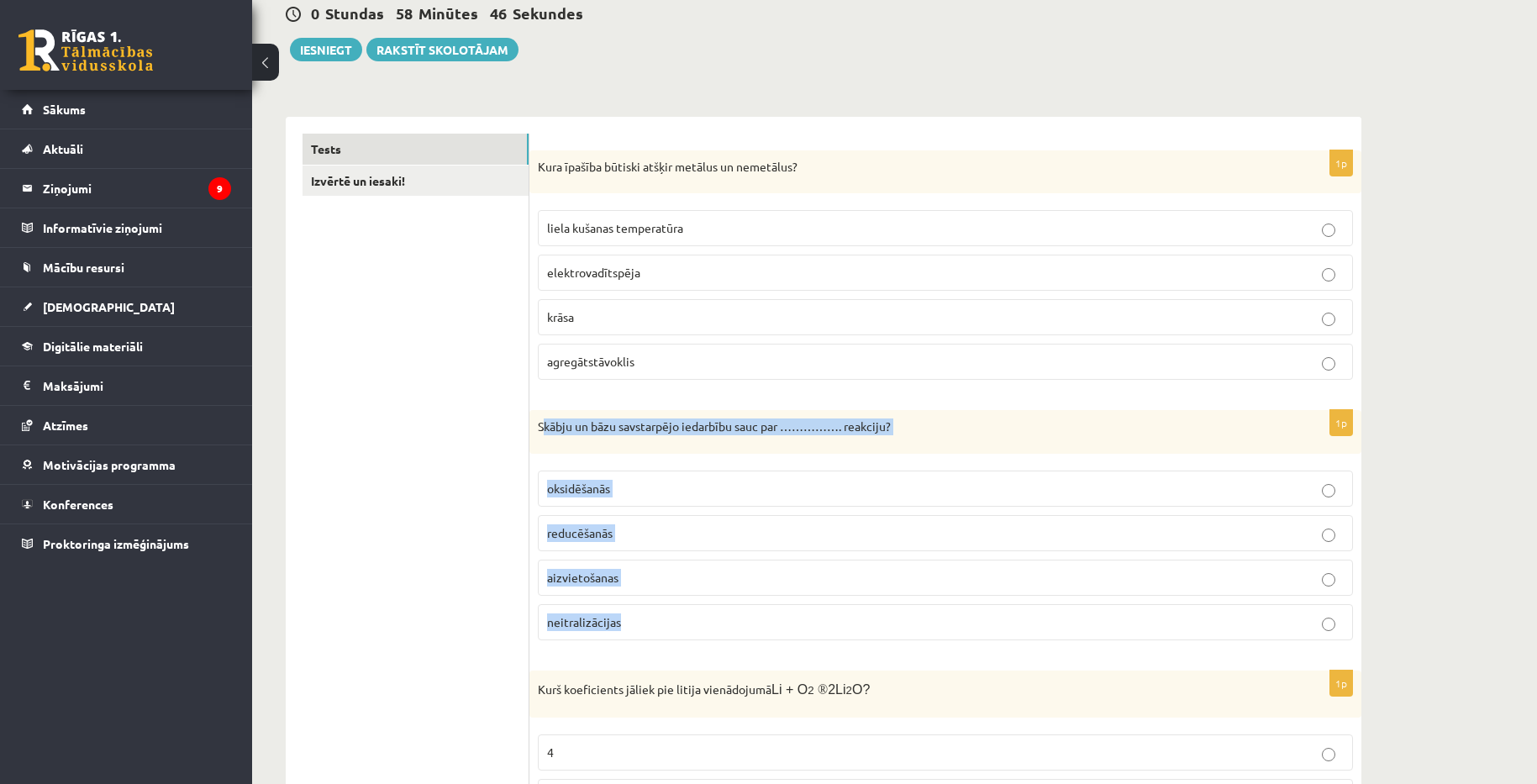
drag, startPoint x: 542, startPoint y: 422, endPoint x: 786, endPoint y: 603, distance: 303.8
click at [786, 603] on div "1p Skābju un bāzu savstarpējo iedarbību sauc par ……………. reakciju? oksidēšanās r…" at bounding box center [945, 531] width 832 height 243
copy div "kābju un bāzu savstarpējo iedarbību sauc par ……………. reakciju? oksidēšanās reduc…"
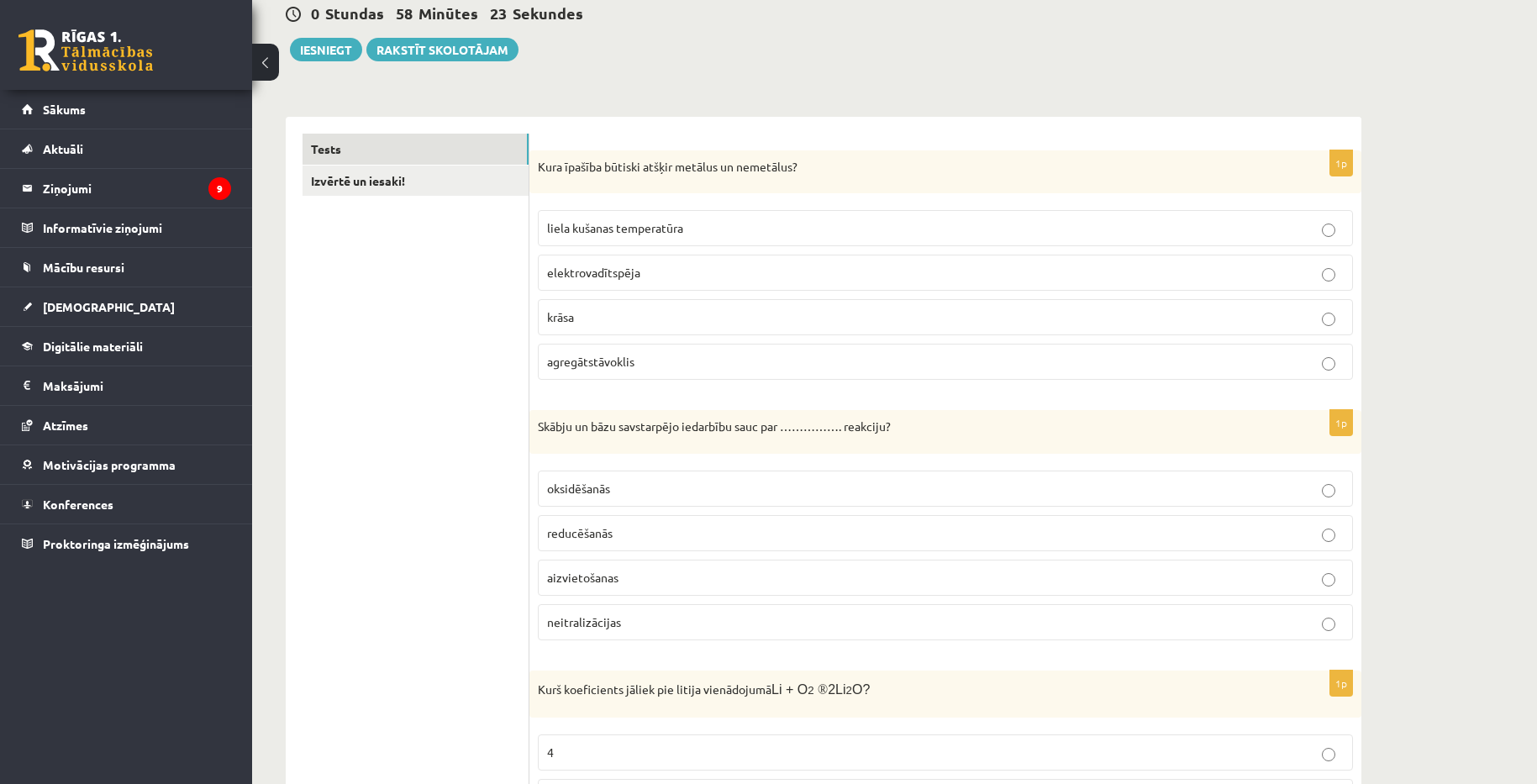
click at [725, 632] on label "neitralizācijas" at bounding box center [945, 622] width 815 height 36
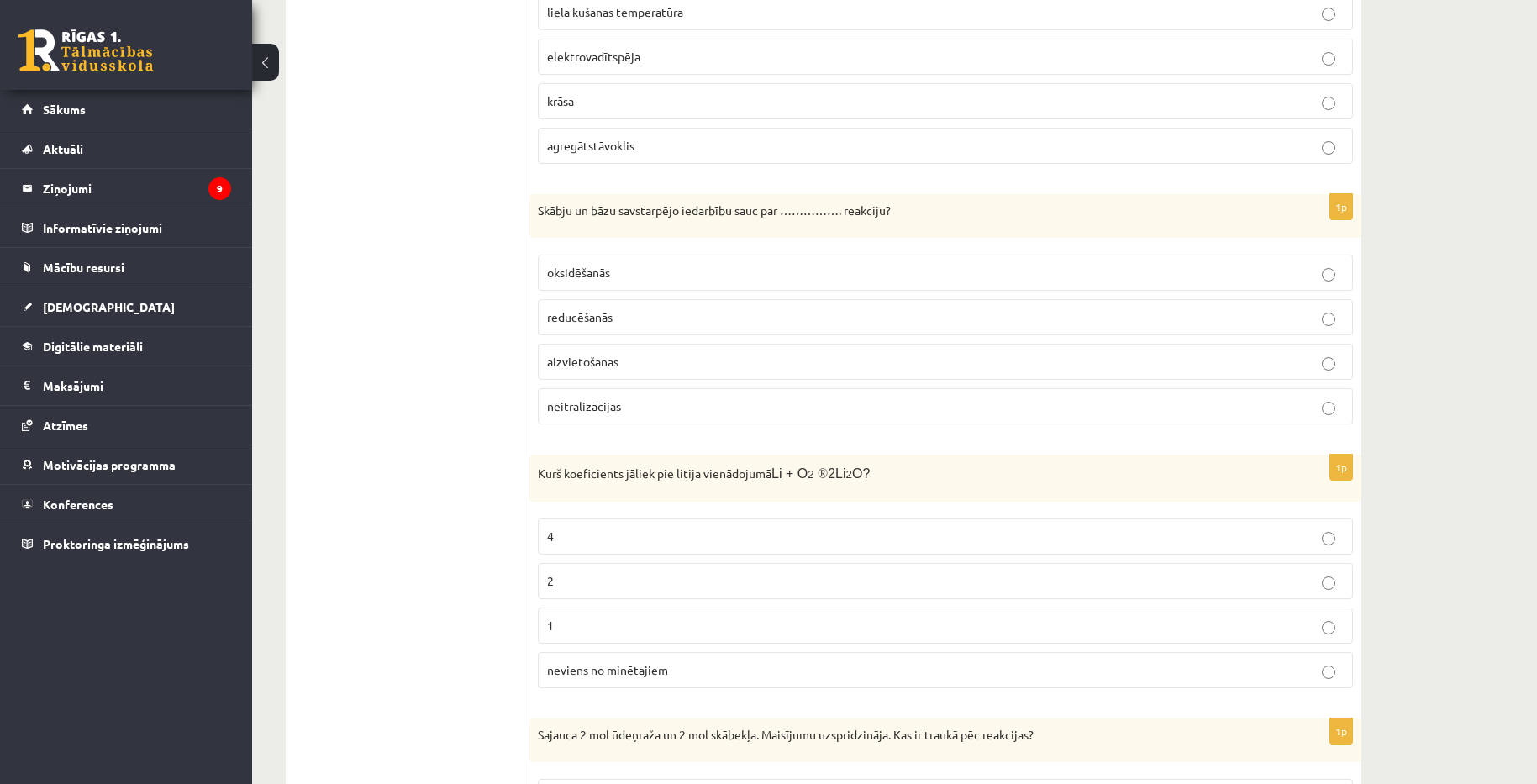
scroll to position [420, 0]
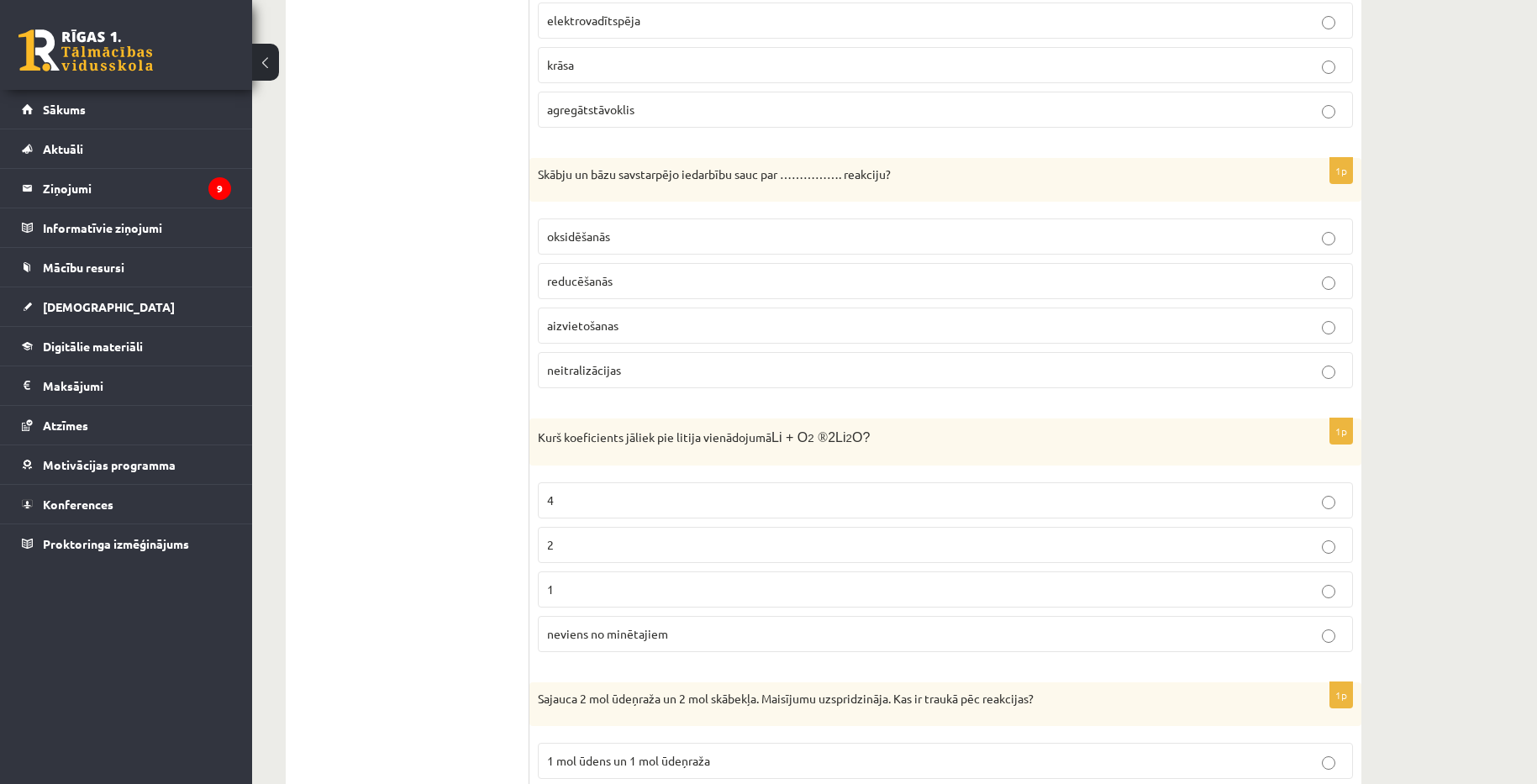
click at [725, 632] on p "neviens no minētajiem" at bounding box center [945, 634] width 797 height 17
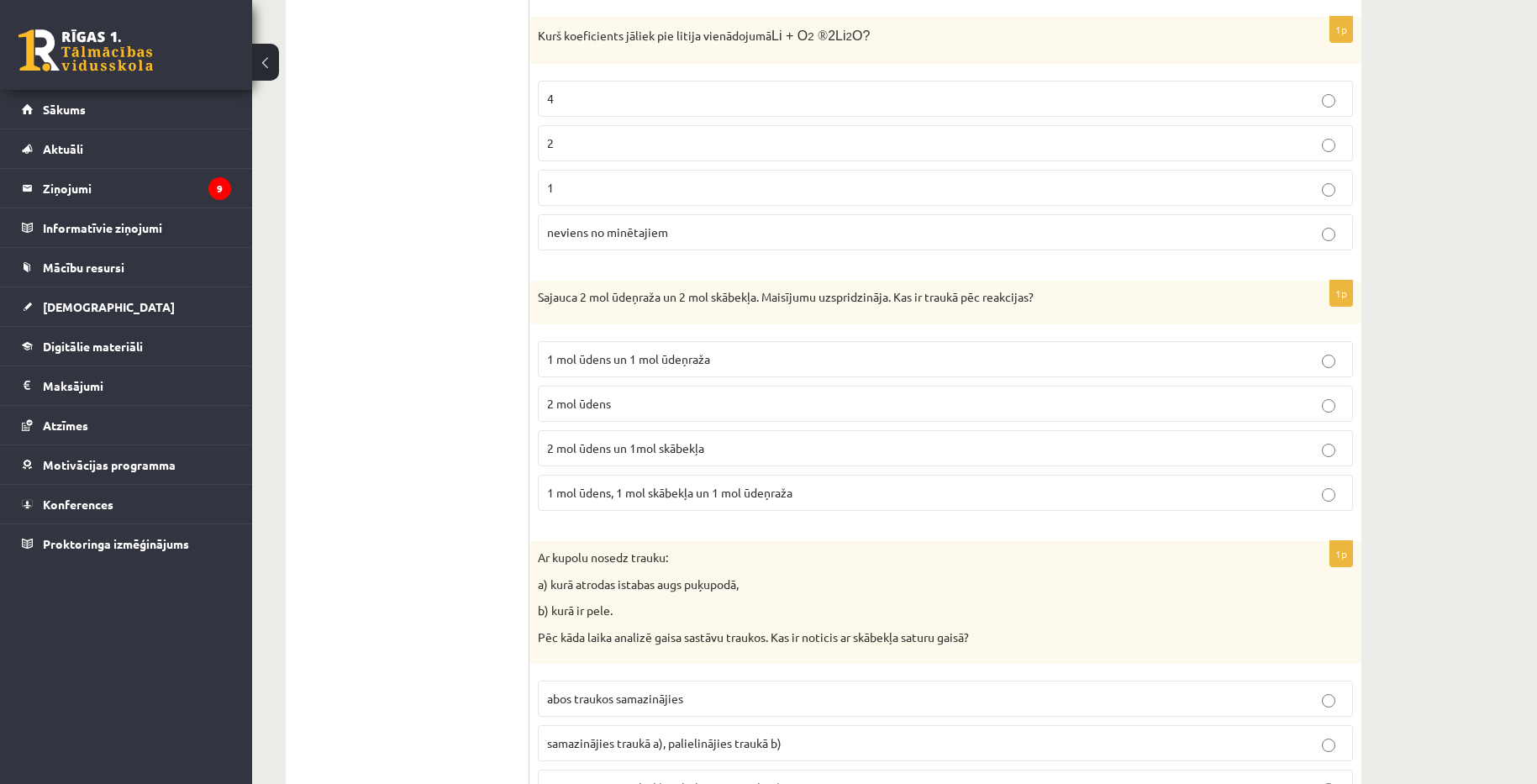
scroll to position [840, 0]
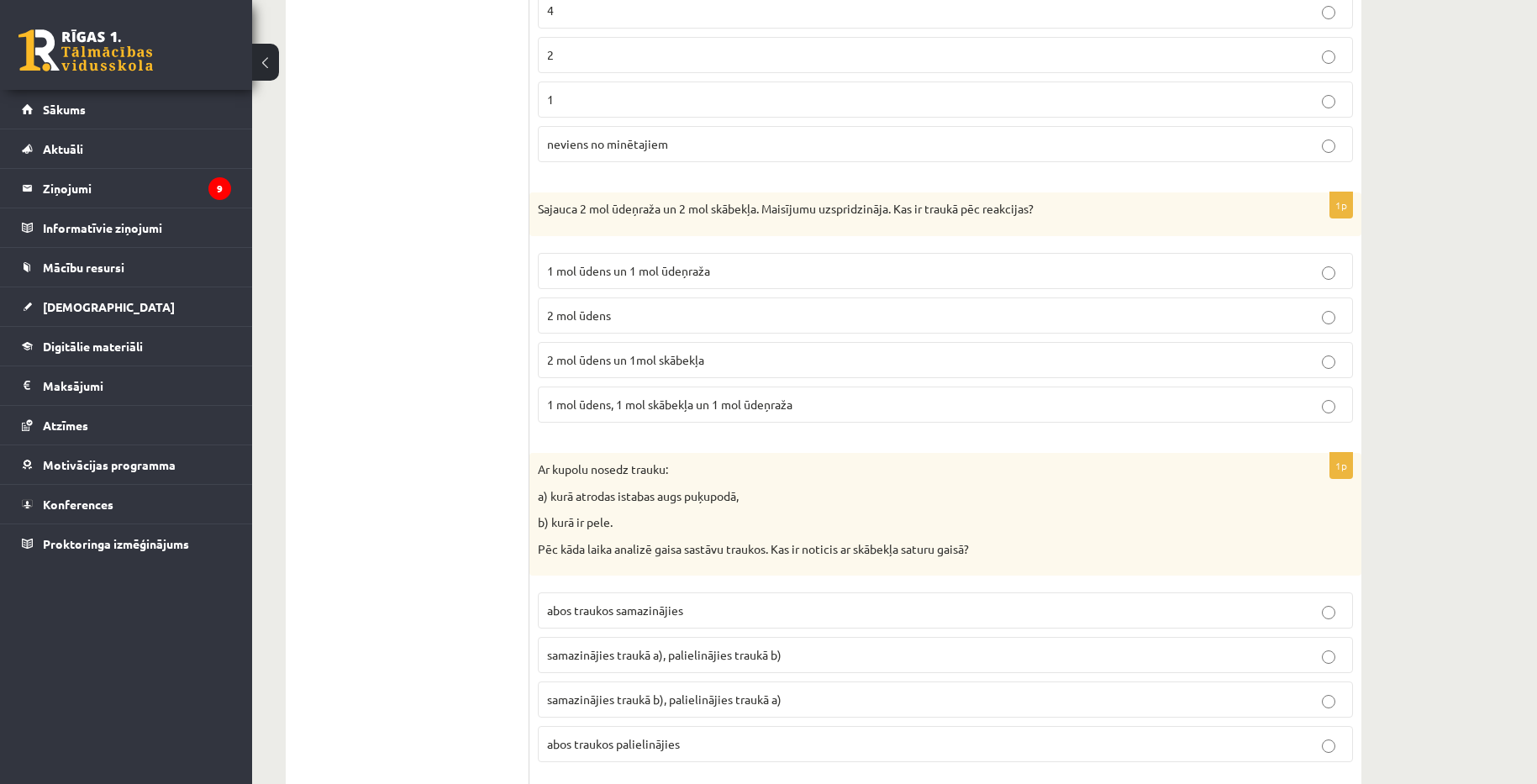
scroll to position [924, 0]
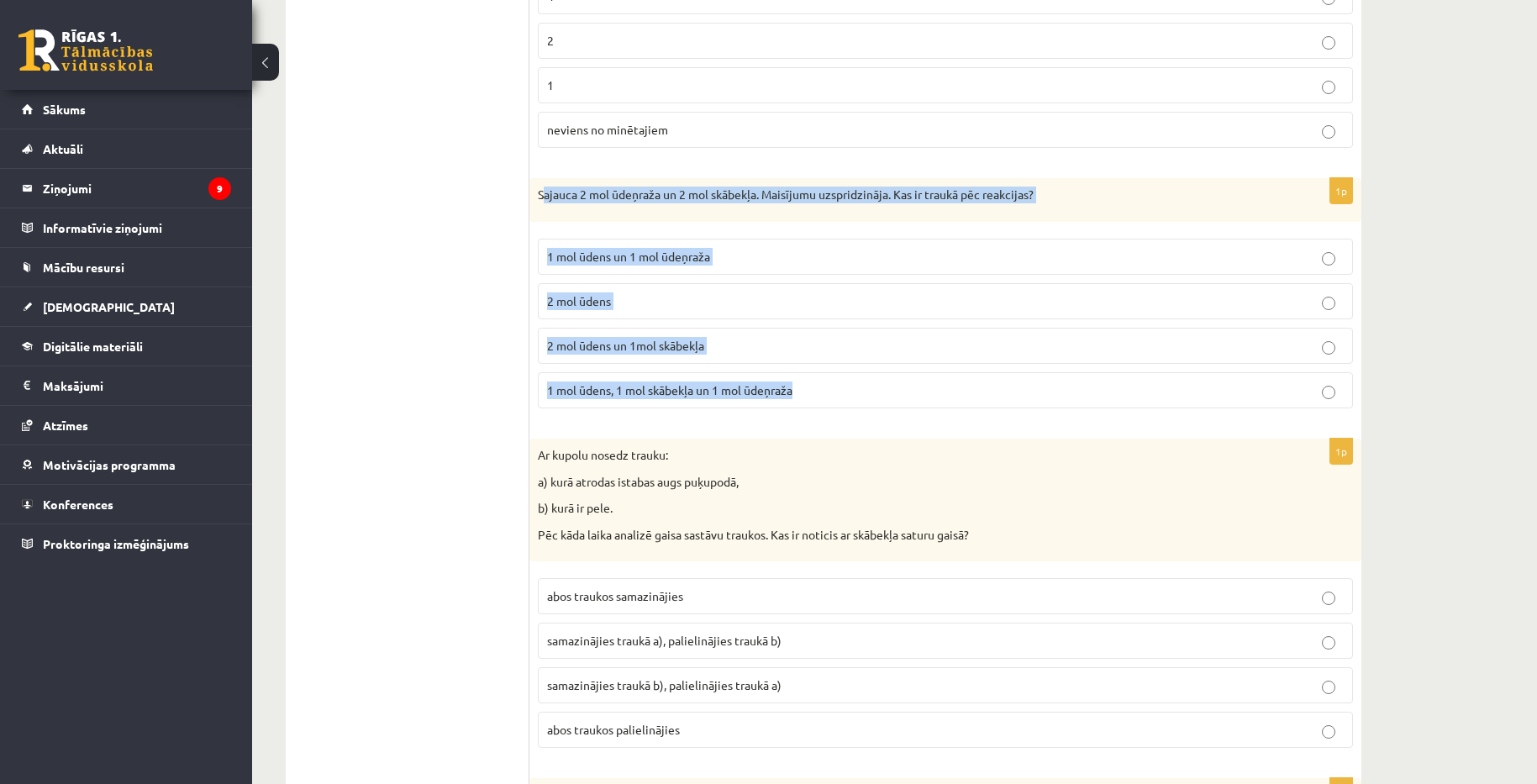
copy div "ajauca 2 mol ūdeņraža un 2 mol skābekļa. Maisījumu uzspridzināja. Kas ir traukā…"
drag, startPoint x: 542, startPoint y: 193, endPoint x: 908, endPoint y: 404, distance: 422.5
click at [908, 404] on div "1p Sajauca 2 mol ūdeņraža un 2 mol skābekļa. Maisījumu uzspridzināja. Kas ir tr…" at bounding box center [945, 300] width 832 height 243
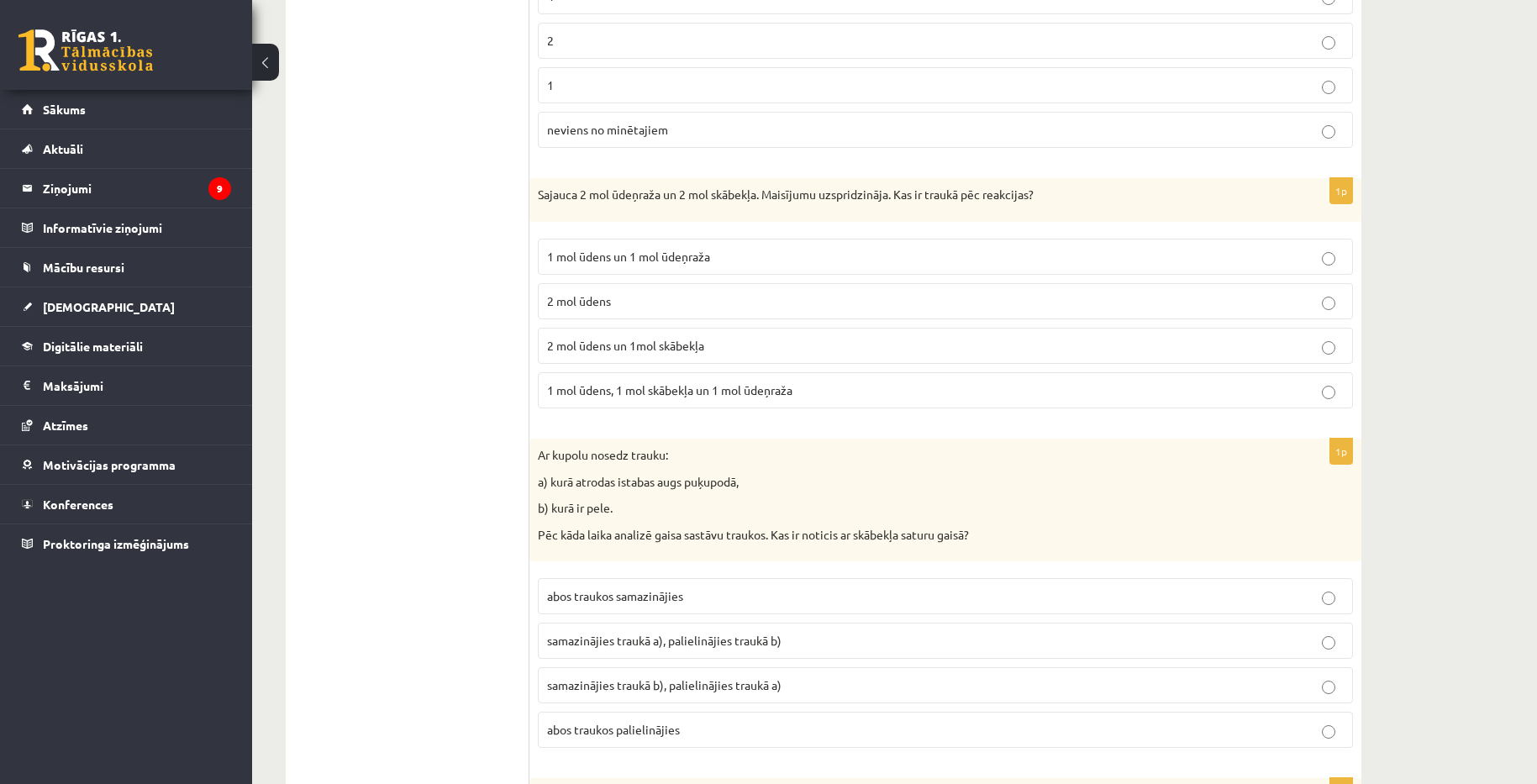
click at [704, 346] on span "2 mol ūdens un 1mol skābekļa" at bounding box center [625, 345] width 157 height 15
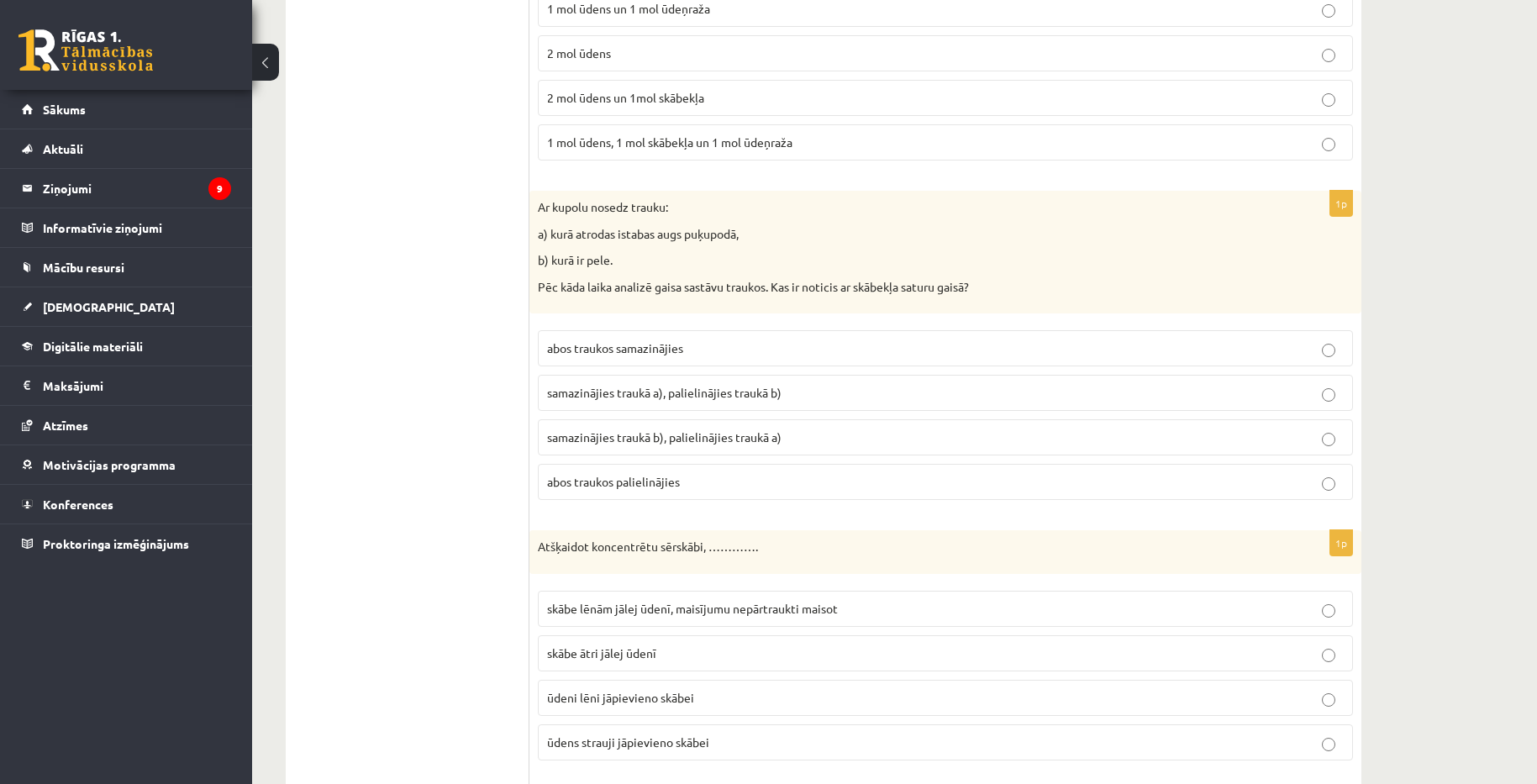
scroll to position [1176, 0]
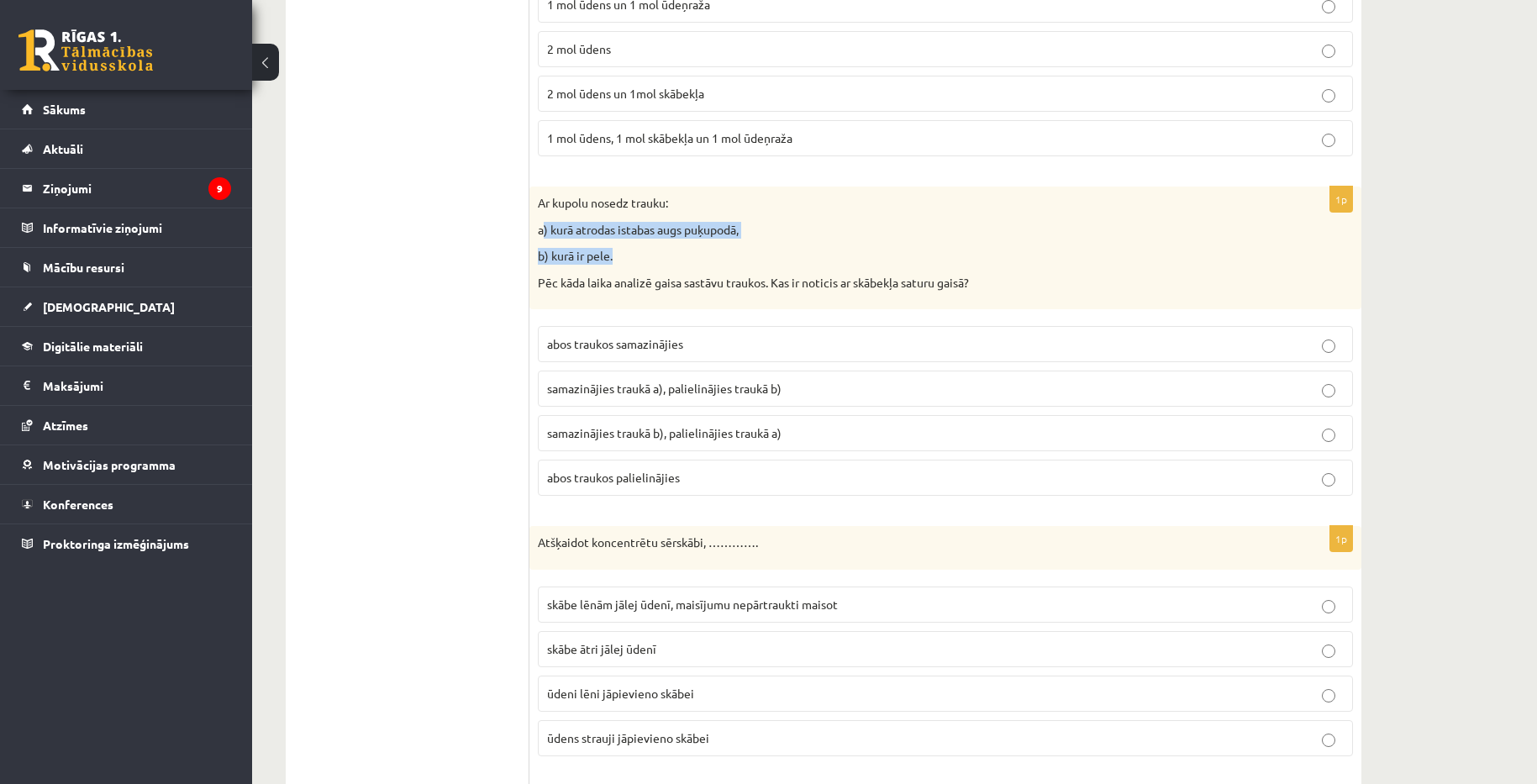
drag, startPoint x: 542, startPoint y: 211, endPoint x: 691, endPoint y: 241, distance: 152.0
click at [691, 241] on div "Ar kupolu nosedz trauku: a) kurā atrodas istabas augs puķupodā, b) kurā ir pele…" at bounding box center [945, 248] width 832 height 123
click at [719, 256] on p "b) kurā ir pele." at bounding box center [904, 256] width 731 height 16
click at [730, 372] on label "samazinājies traukā a), palielinājies traukā b)" at bounding box center [945, 389] width 815 height 36
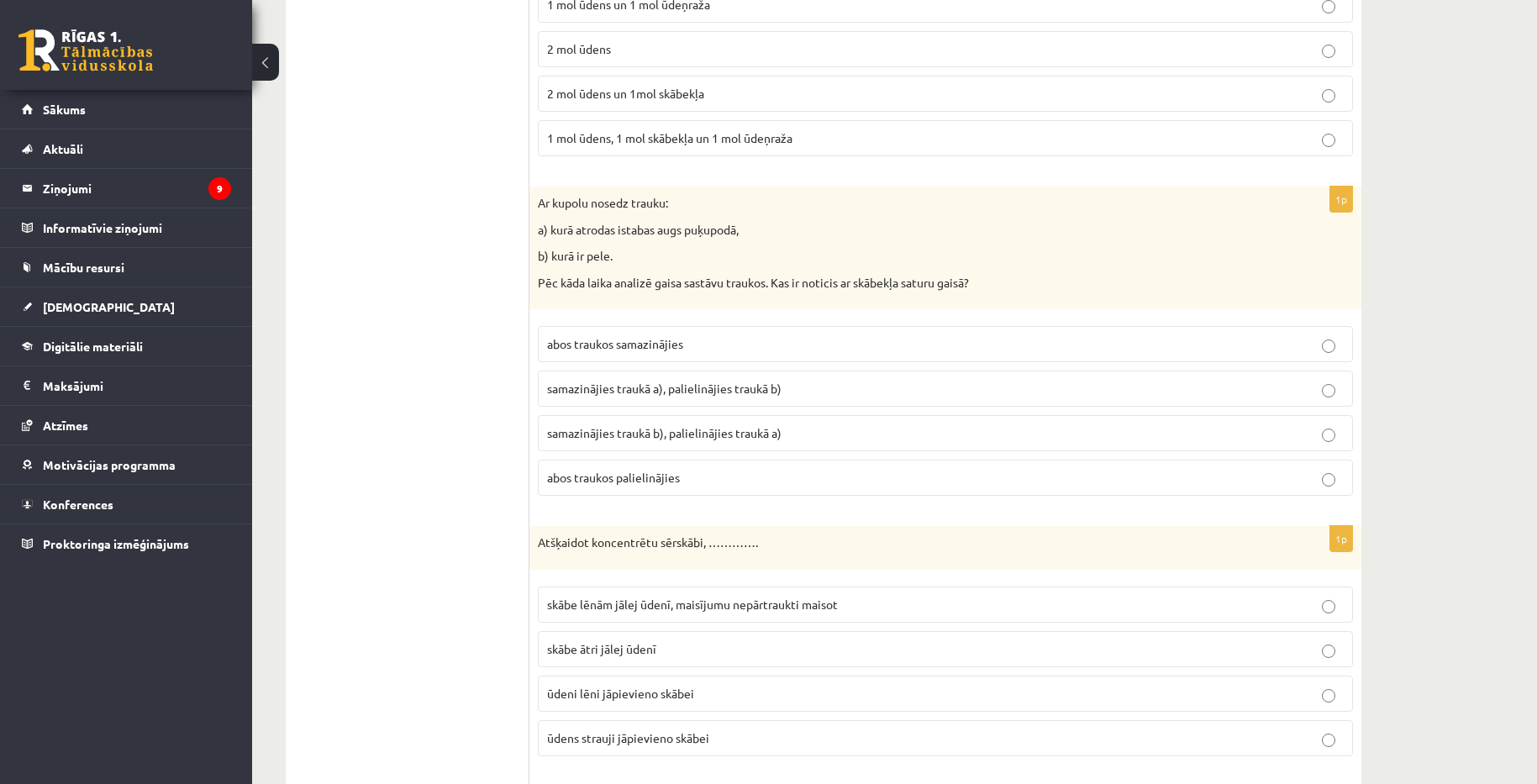
click at [1137, 341] on p "abos traukos samazinājies" at bounding box center [945, 344] width 797 height 17
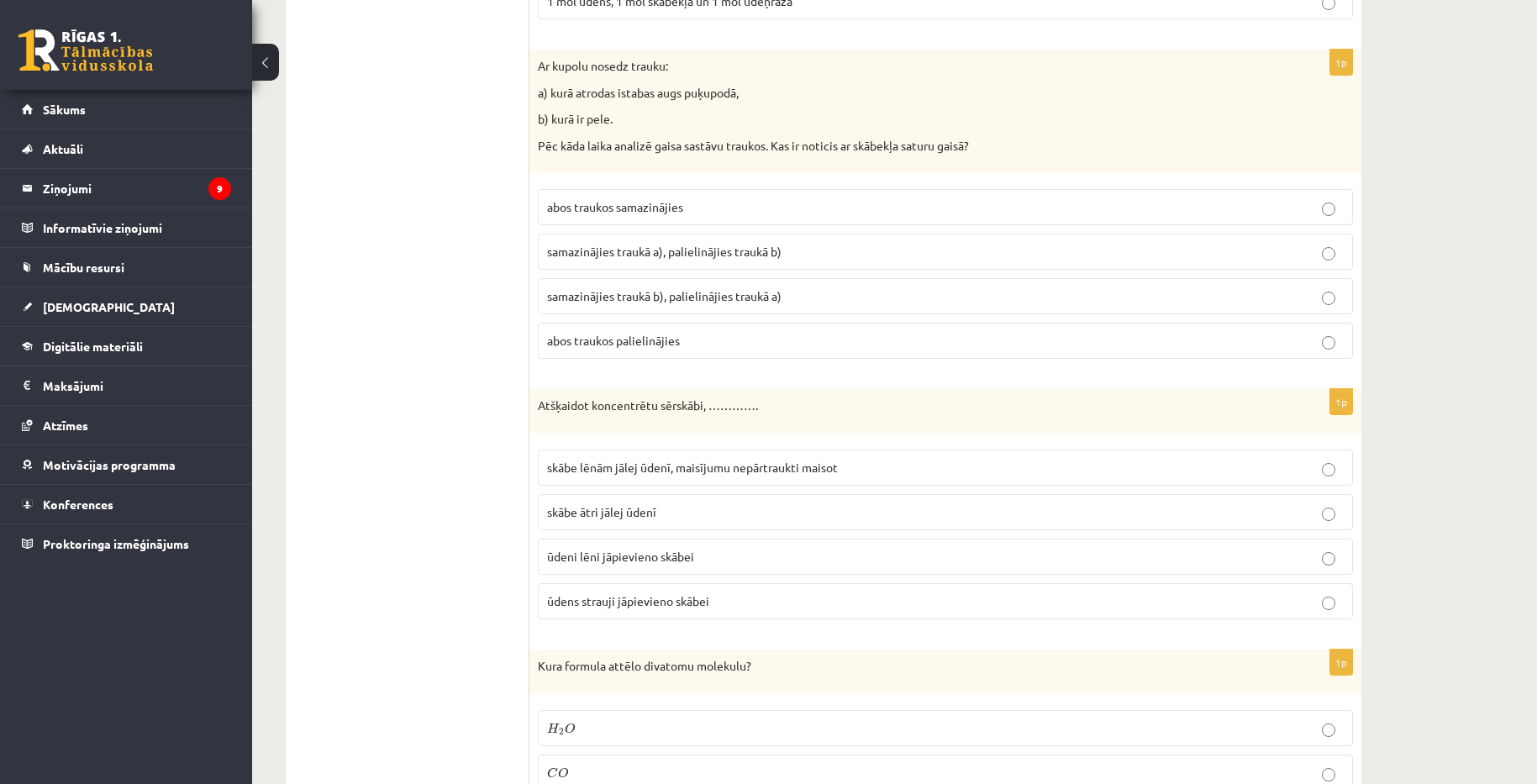
scroll to position [1344, 0]
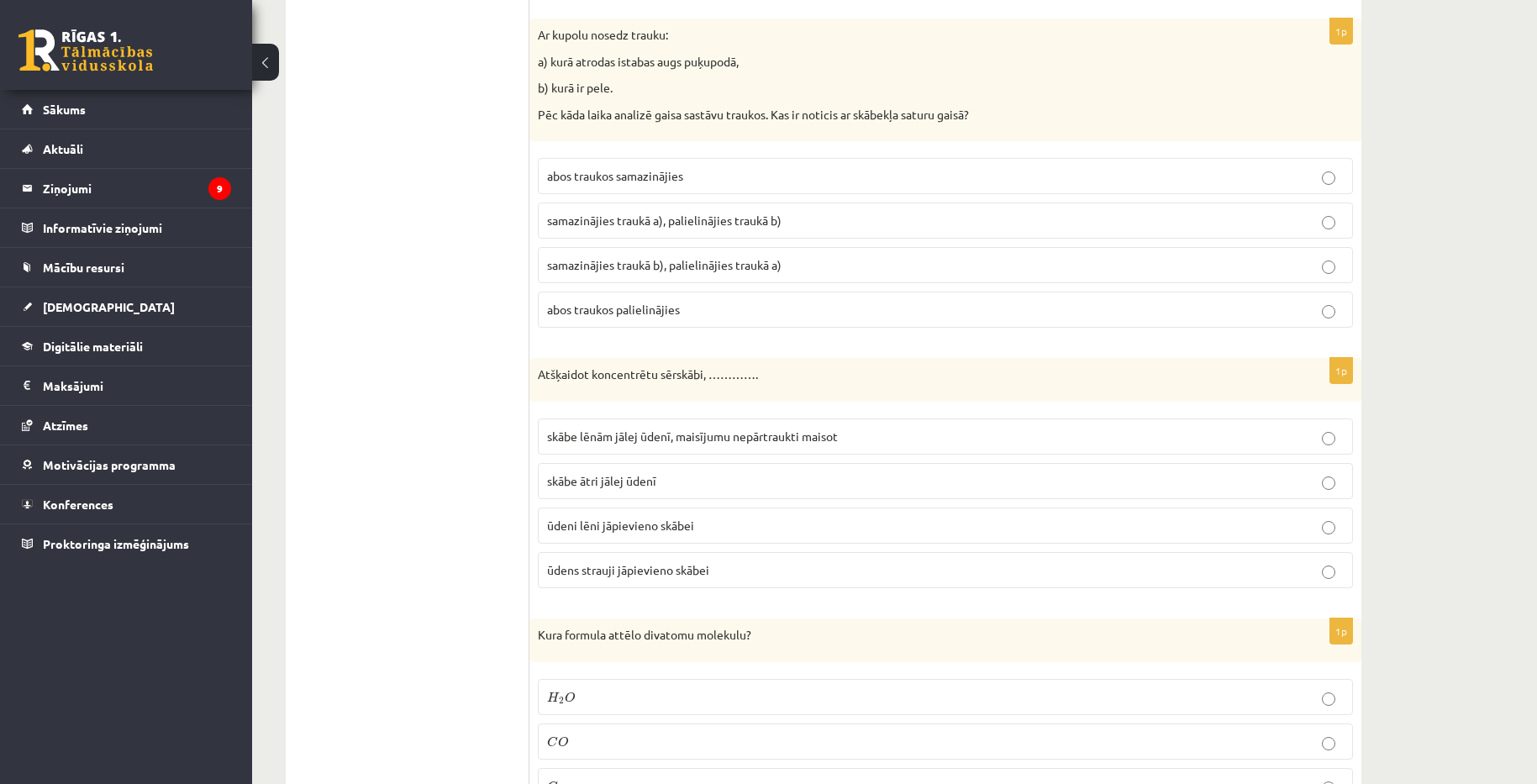
click at [775, 525] on p "ūdeni lēni jāpievieno skābei" at bounding box center [945, 526] width 797 height 17
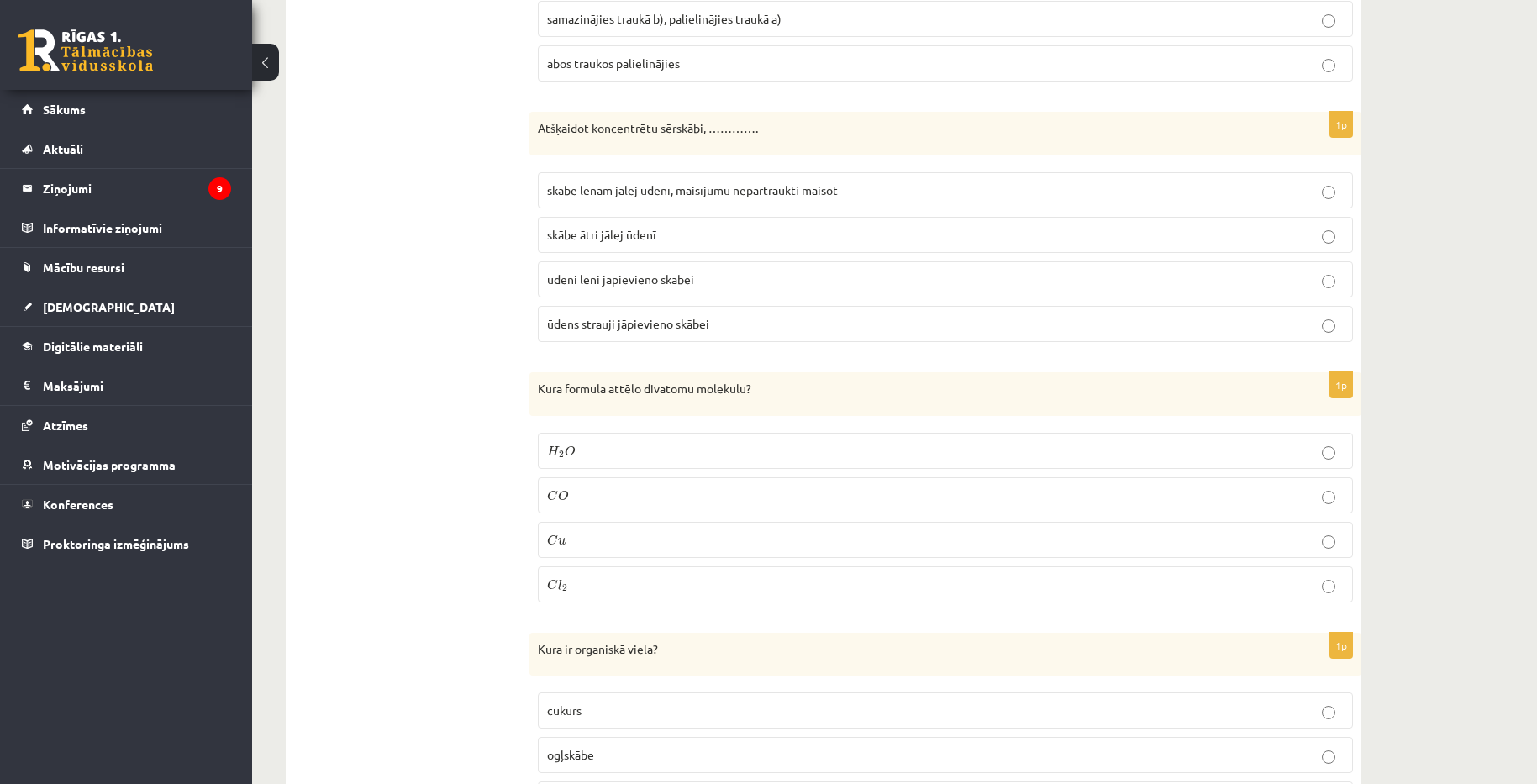
scroll to position [1597, 0]
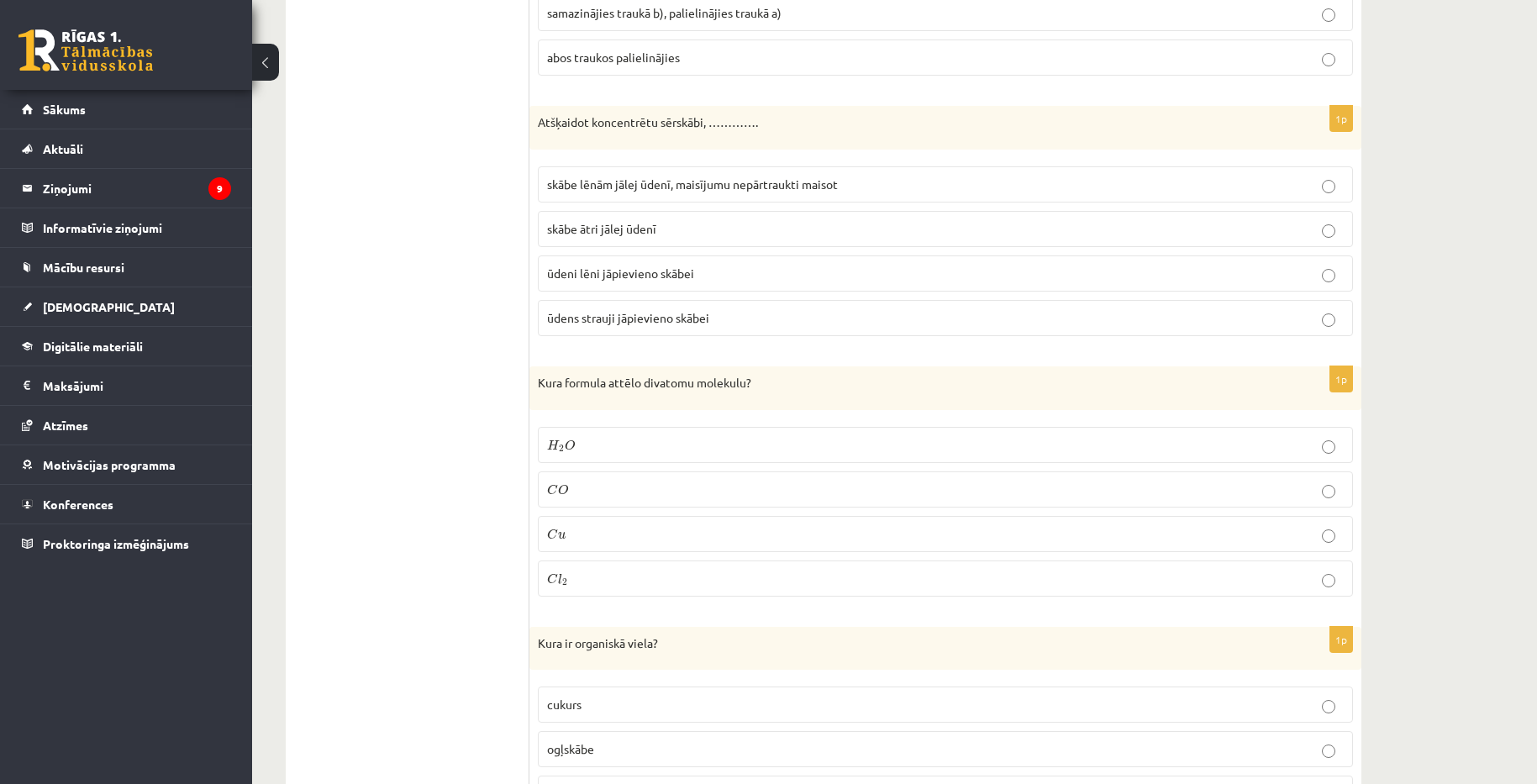
click at [750, 570] on p "C l 2 C l 2" at bounding box center [945, 579] width 797 height 17
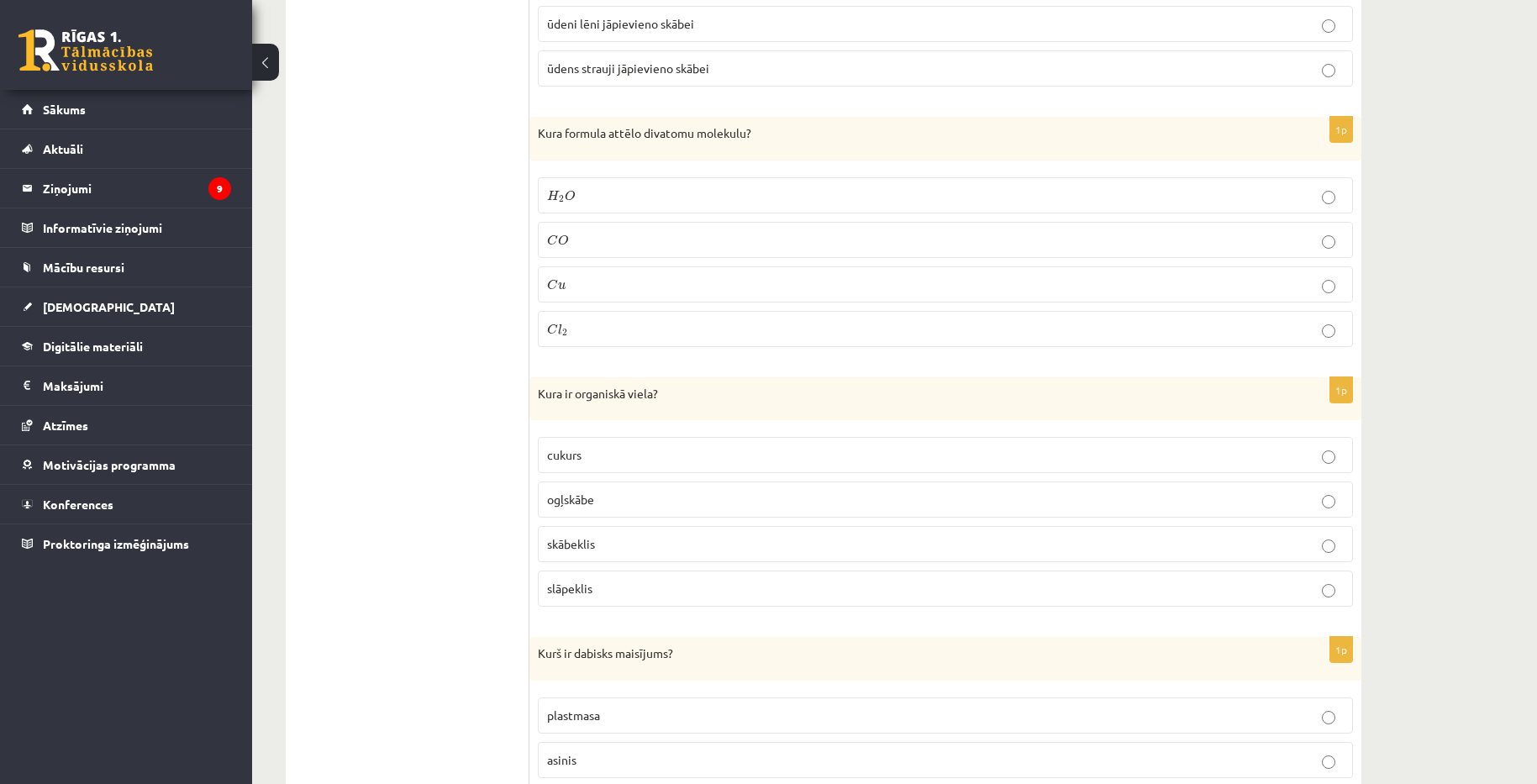
scroll to position [1849, 0]
click at [751, 456] on p "cukurs" at bounding box center [945, 452] width 797 height 17
copy div "Kura ir organiskā viela? cukurs ogļskābe skābeklis slāpeklis"
drag, startPoint x: 540, startPoint y: 384, endPoint x: 698, endPoint y: 599, distance: 266.8
click at [698, 599] on div "1p Kura ir organiskā viela? cukurs ogļskābe skābeklis slāpeklis" at bounding box center [945, 496] width 832 height 243
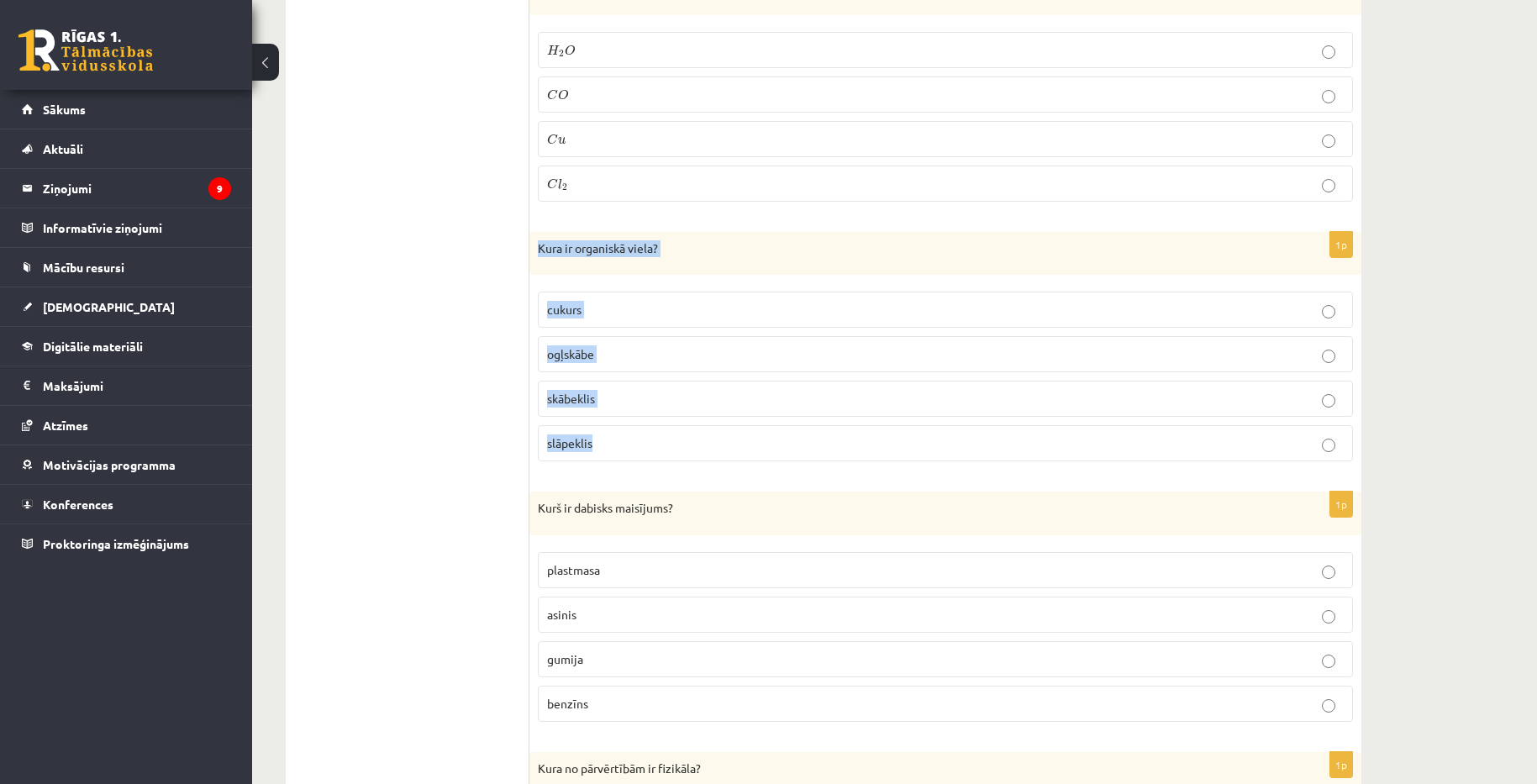
scroll to position [2017, 0]
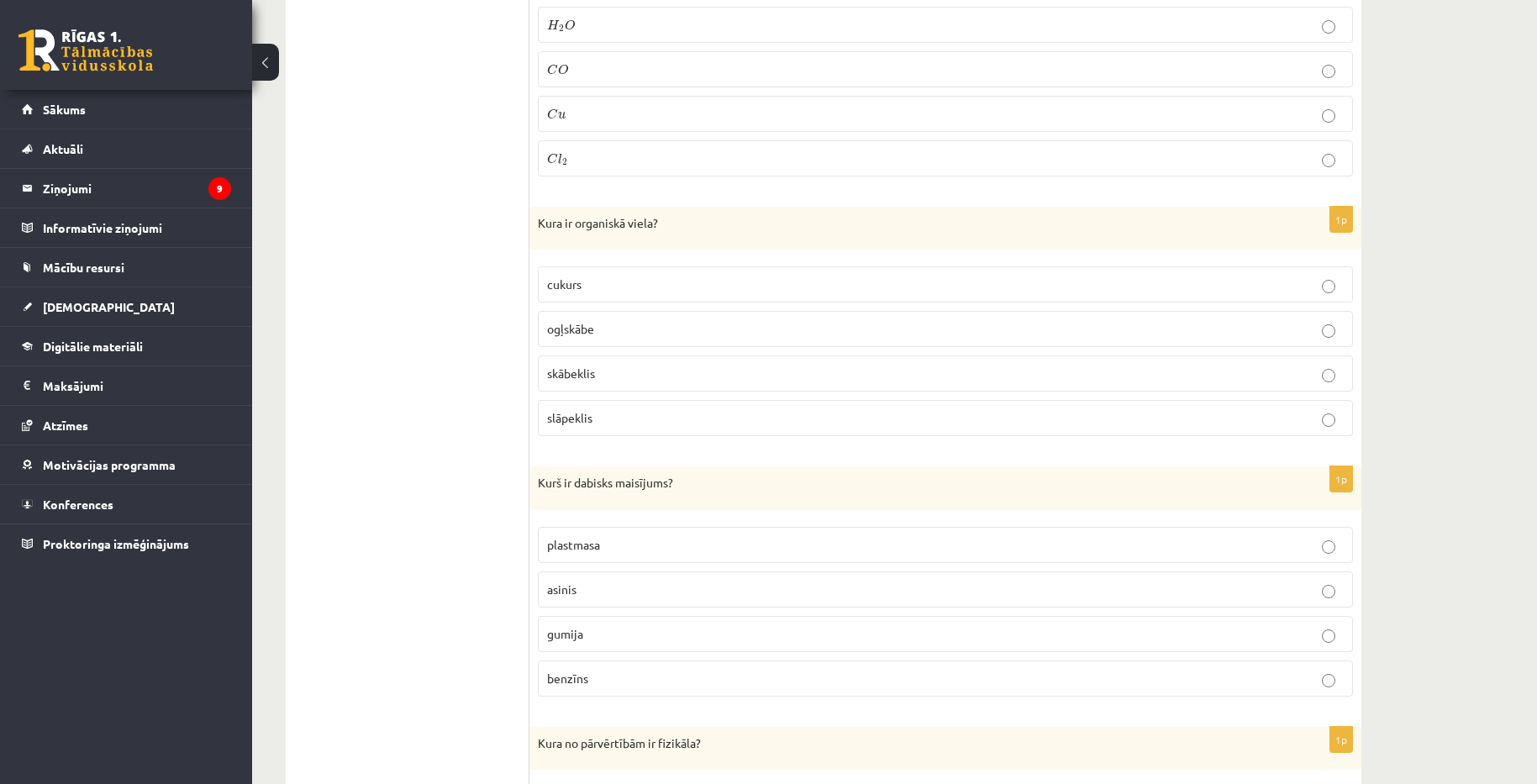
click at [605, 591] on p "asinis" at bounding box center [945, 589] width 797 height 17
click at [607, 691] on label "benzīns" at bounding box center [945, 678] width 815 height 36
copy div "Kurš ir dabisks maisījums? plastmasa asinis gumija benzīns"
drag, startPoint x: 541, startPoint y: 483, endPoint x: 632, endPoint y: 697, distance: 232.5
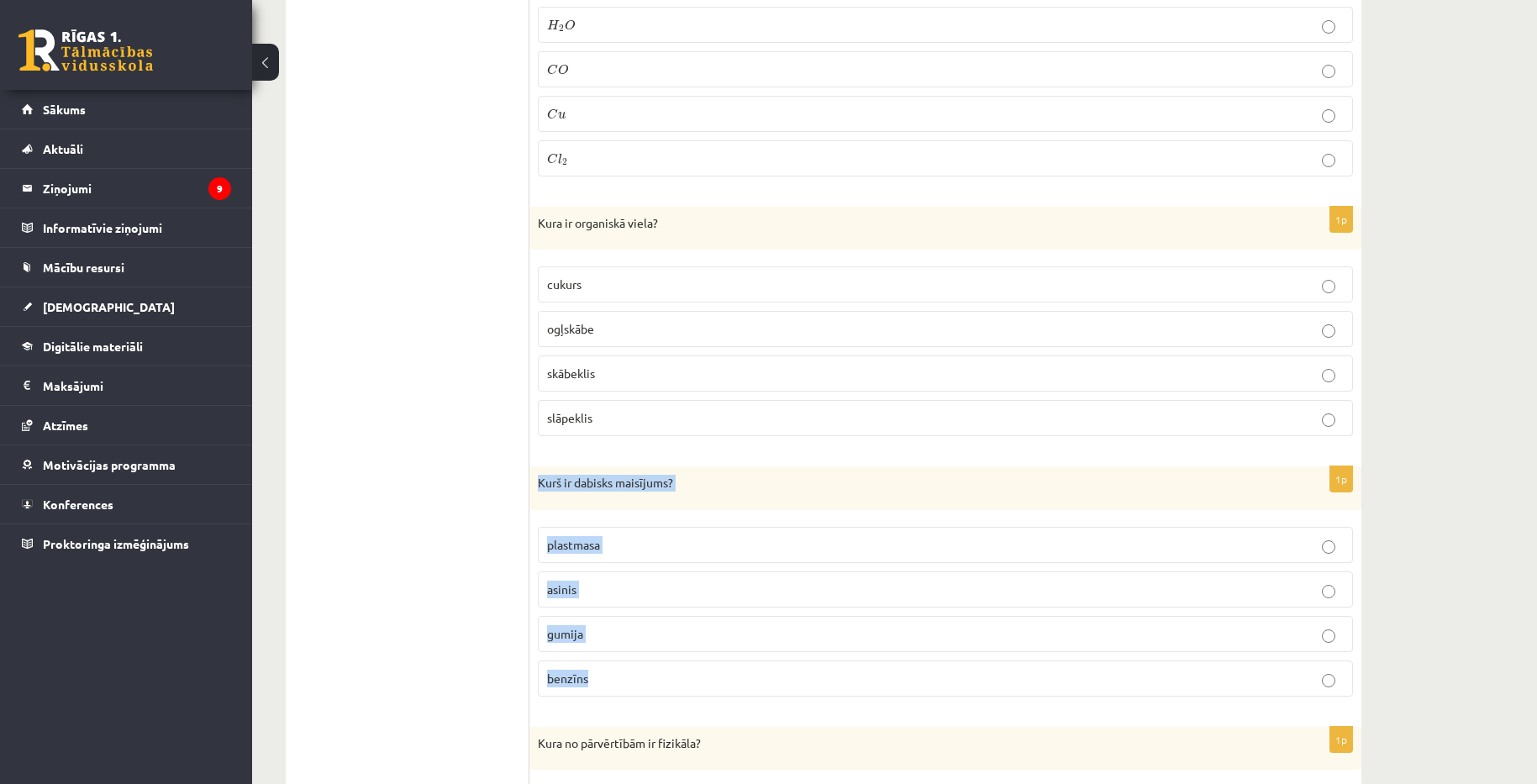
click at [632, 697] on div "1p Kurš ir dabisks maisījums? plastmasa asinis gumija benzīns" at bounding box center [945, 587] width 832 height 243
click at [675, 599] on label "asinis" at bounding box center [945, 590] width 815 height 36
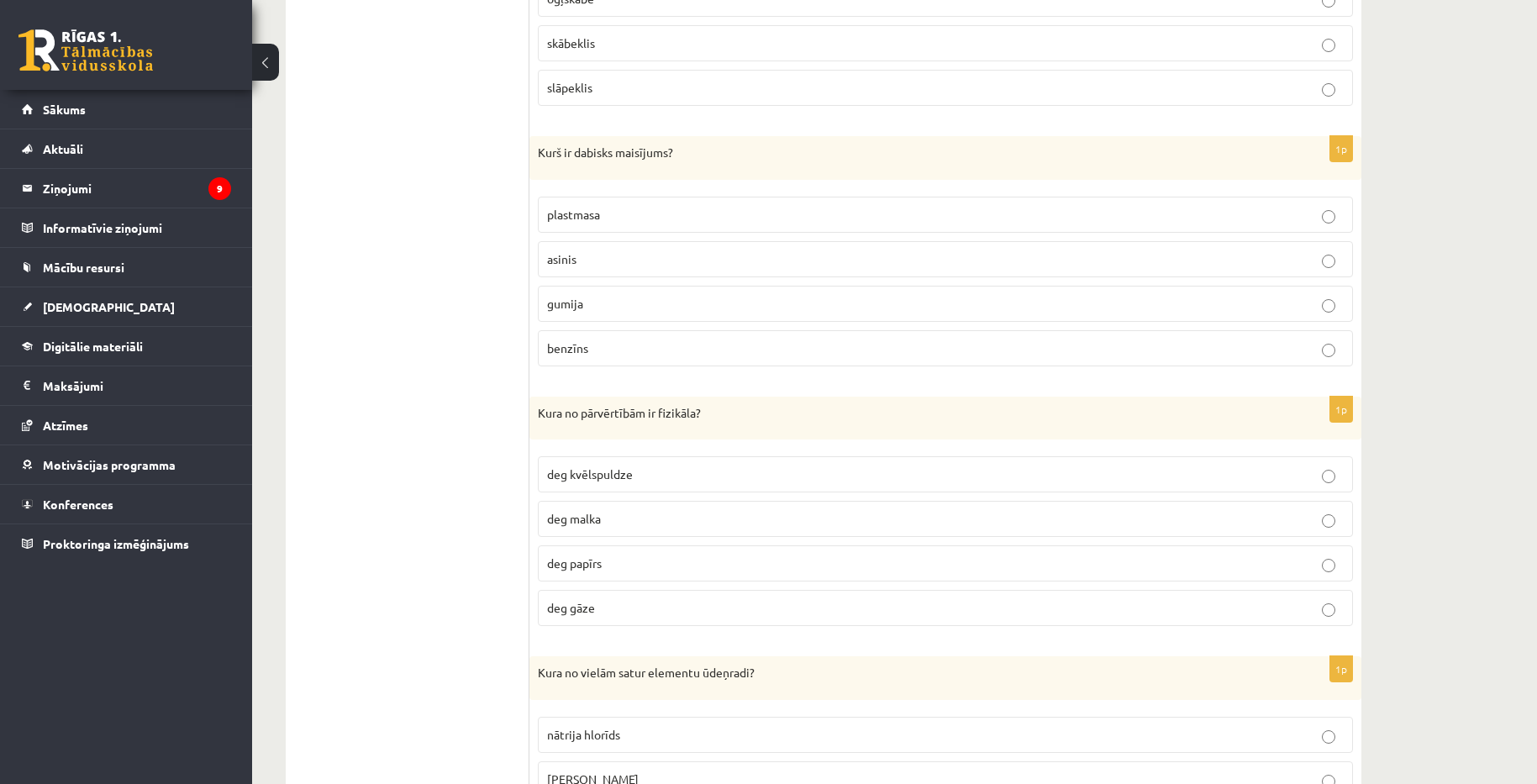
scroll to position [2353, 0]
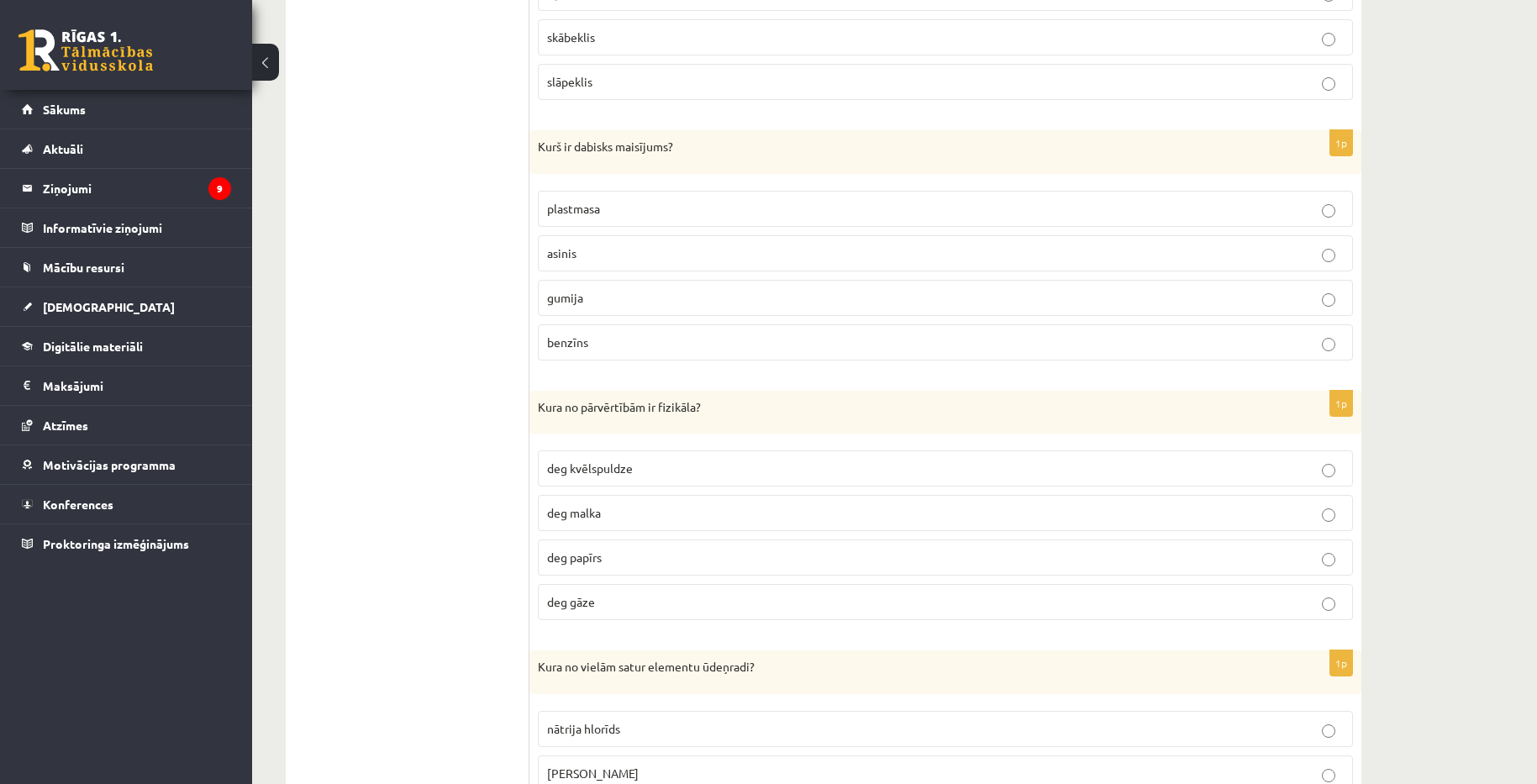
click at [616, 514] on p "deg malka" at bounding box center [945, 513] width 797 height 17
copy div "Kura no pārvērtībām ir fizikāla? deg kvēlspuldze deg malka deg papīrs deg gāze"
drag, startPoint x: 540, startPoint y: 405, endPoint x: 639, endPoint y: 600, distance: 218.7
click at [639, 600] on div "1p Kura no pārvērtībām ir fizikāla? deg kvēlspuldze deg malka deg papīrs deg gā…" at bounding box center [945, 512] width 832 height 243
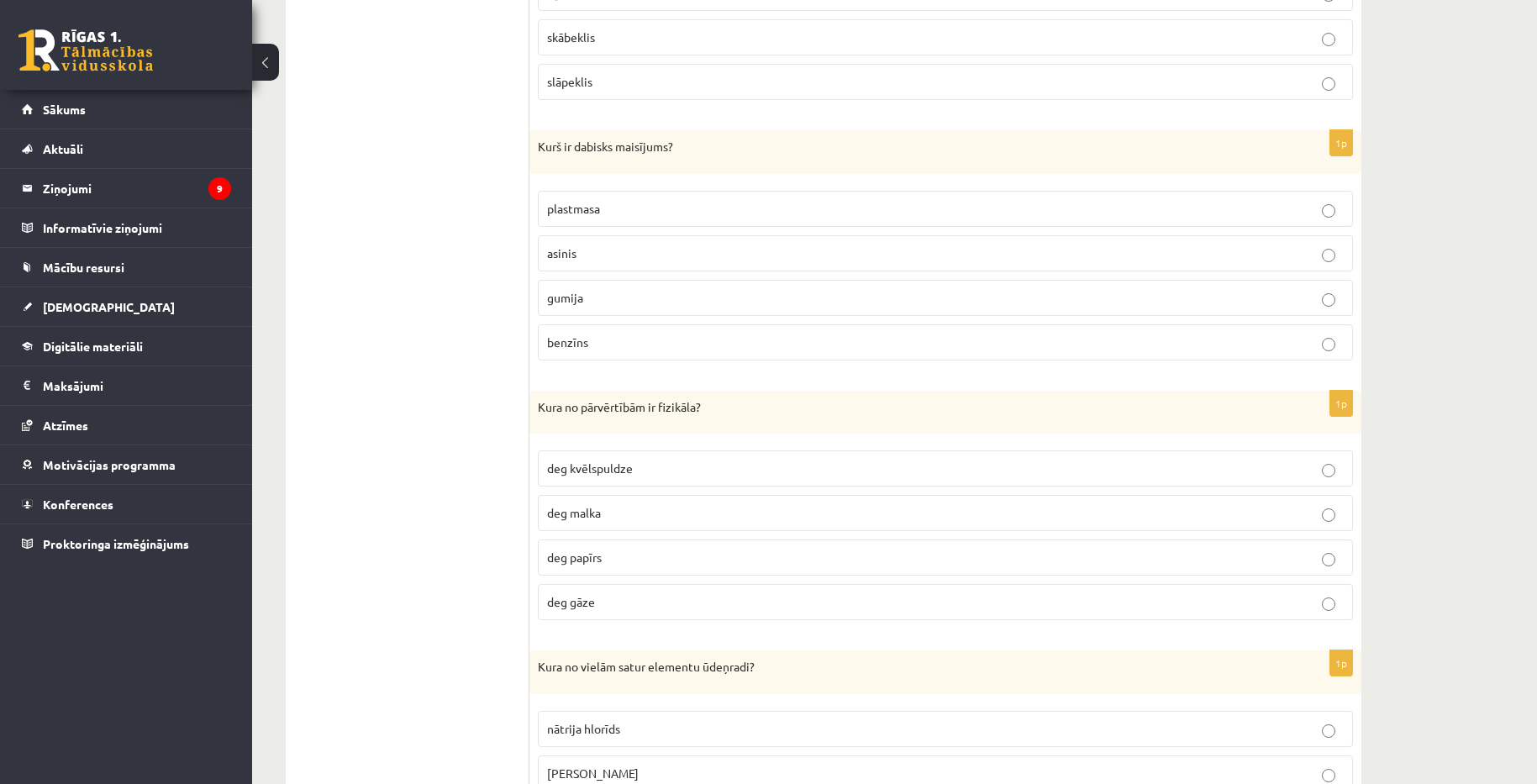
click at [697, 465] on p "deg kvēlspuldze" at bounding box center [945, 469] width 797 height 17
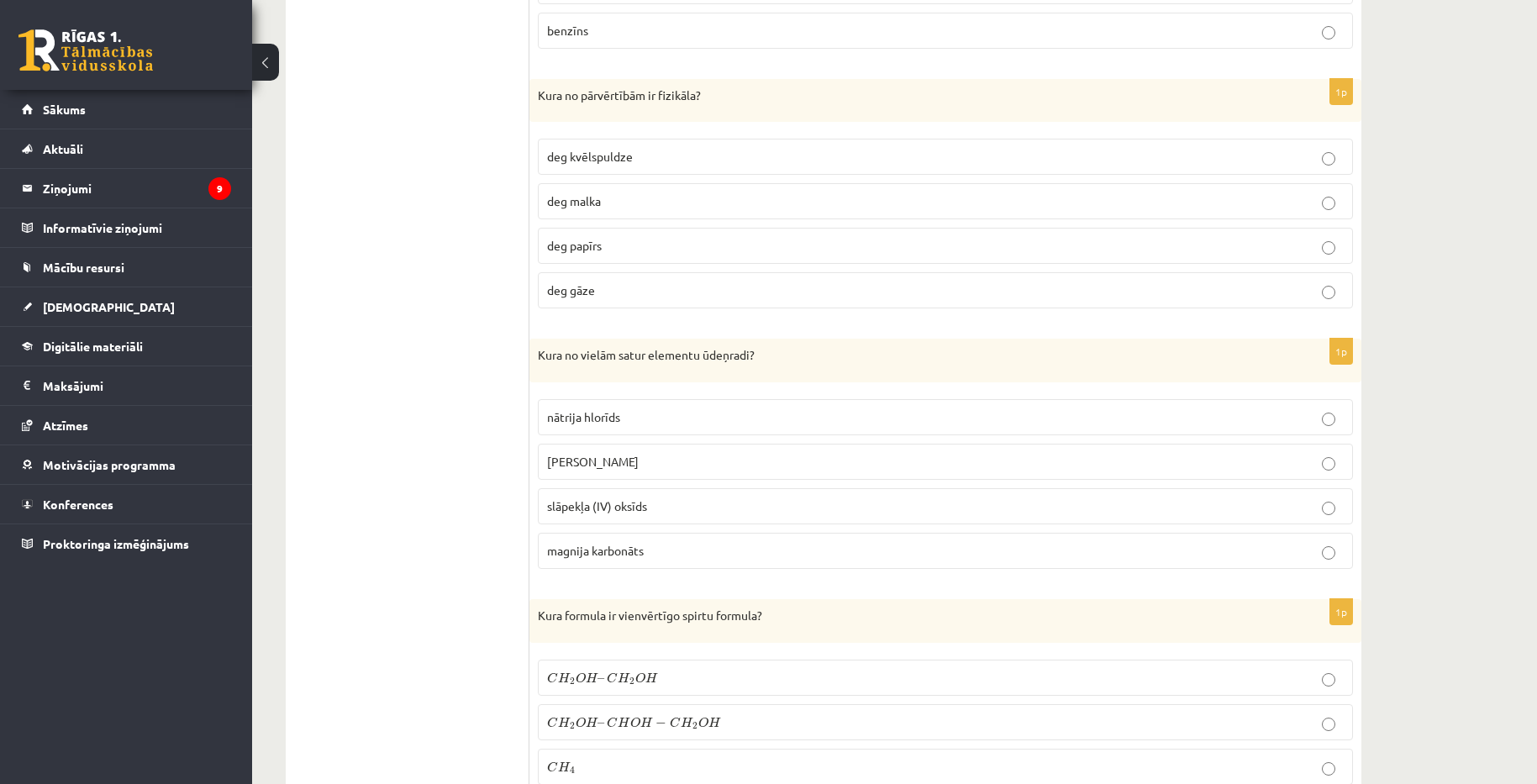
scroll to position [2689, 0]
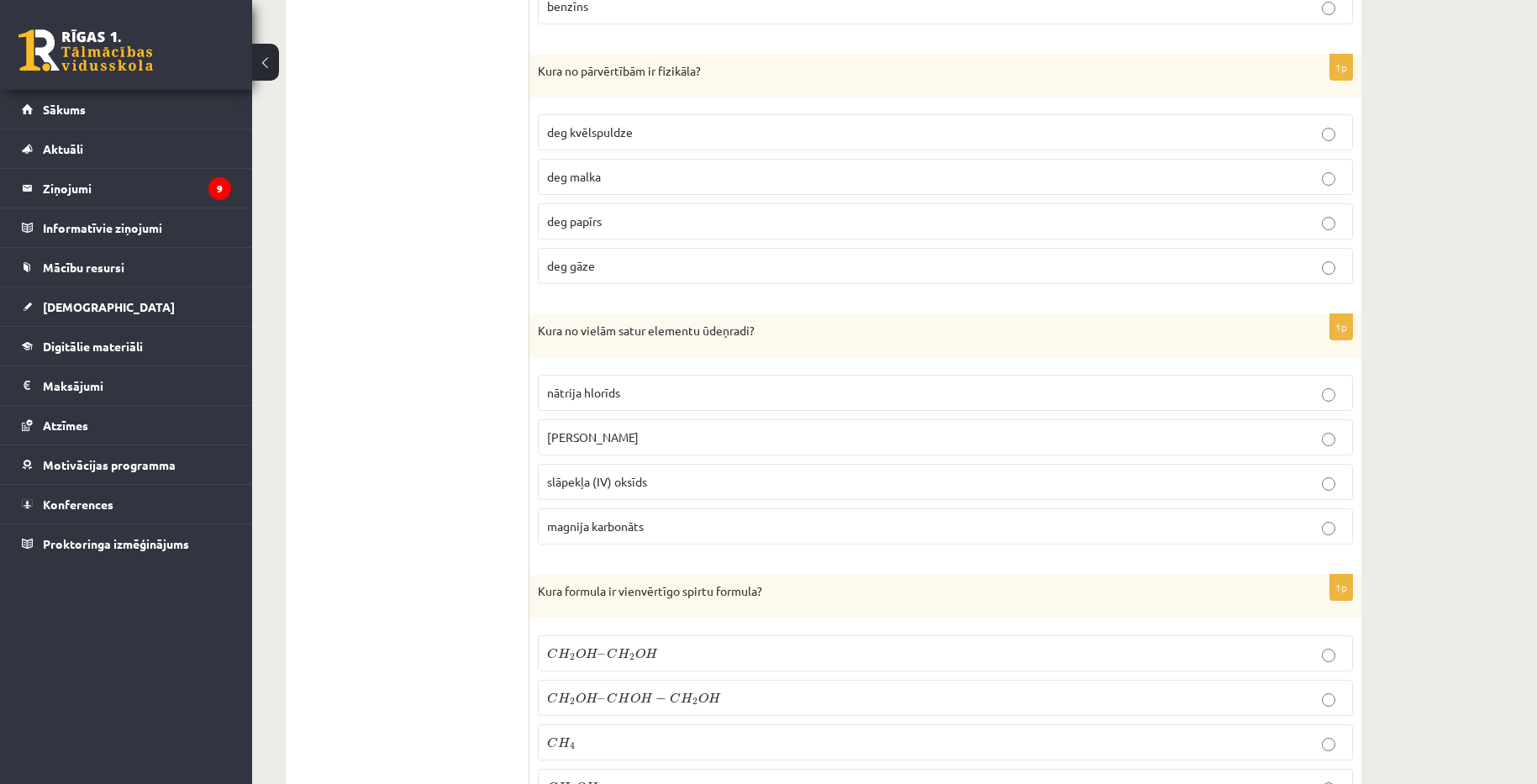
click at [681, 394] on p "nātrija hlorīds" at bounding box center [945, 392] width 797 height 17
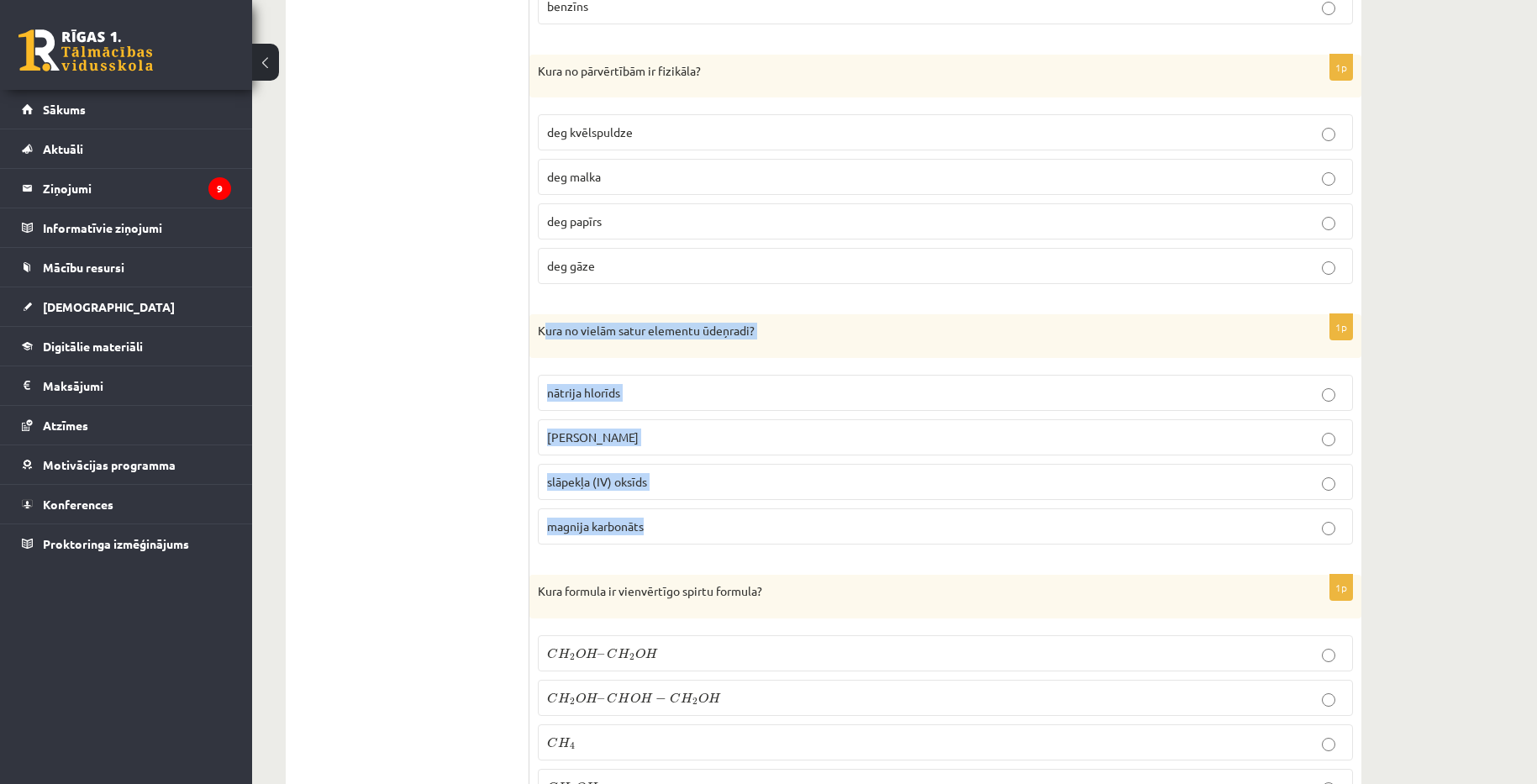
copy div "ura no vielām satur elementu ūdeņradi? nātrija hlorīds kālija hidroksīds slāpek…"
drag, startPoint x: 545, startPoint y: 323, endPoint x: 700, endPoint y: 509, distance: 242.1
click at [700, 509] on div "1p Kura no vielām satur elementu ūdeņradi? nātrija hlorīds kālija hidroksīds sl…" at bounding box center [945, 436] width 832 height 243
click at [723, 439] on p "kālija hidroksīds" at bounding box center [945, 437] width 797 height 17
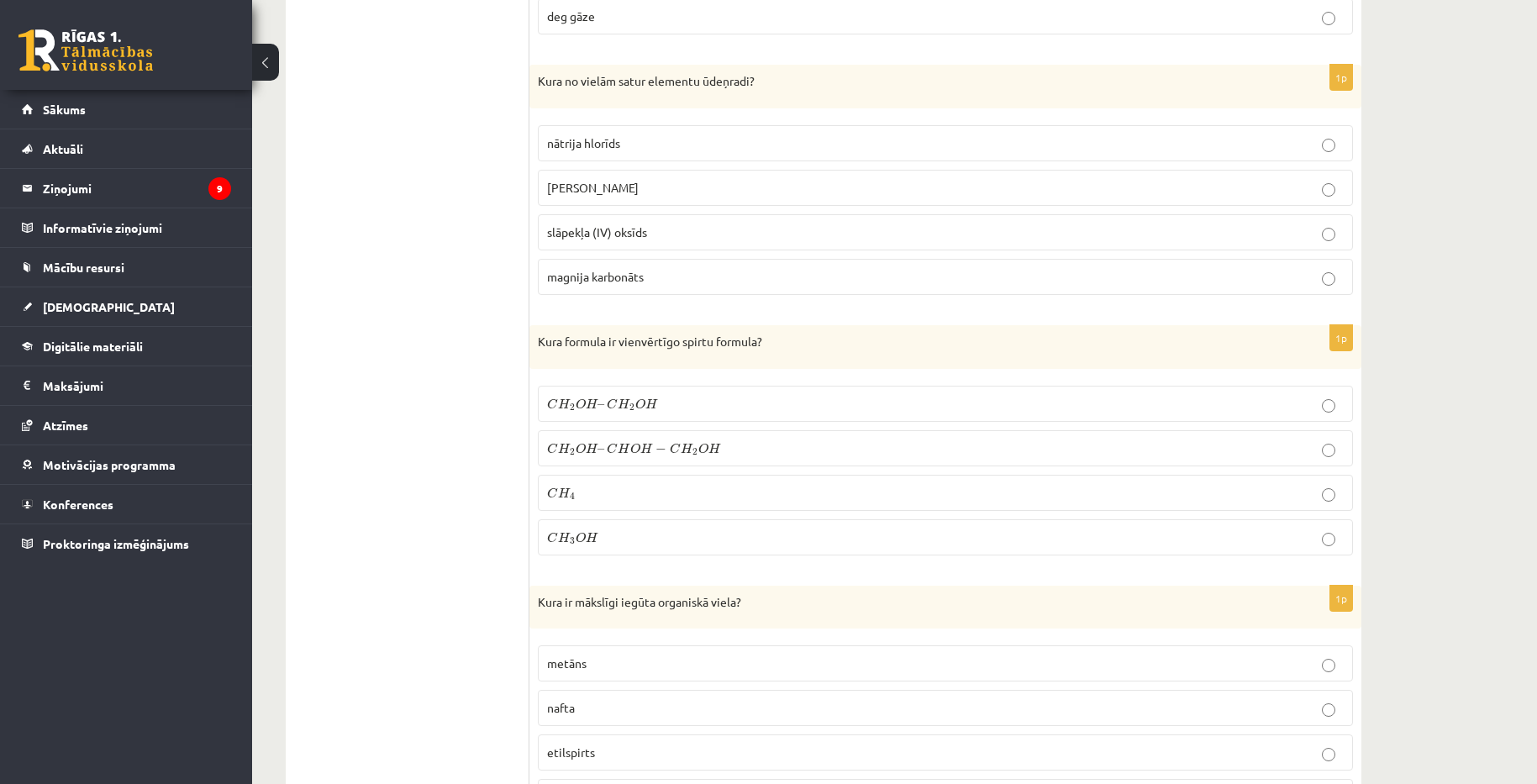
scroll to position [2941, 0]
click at [643, 440] on span "H" at bounding box center [646, 444] width 13 height 11
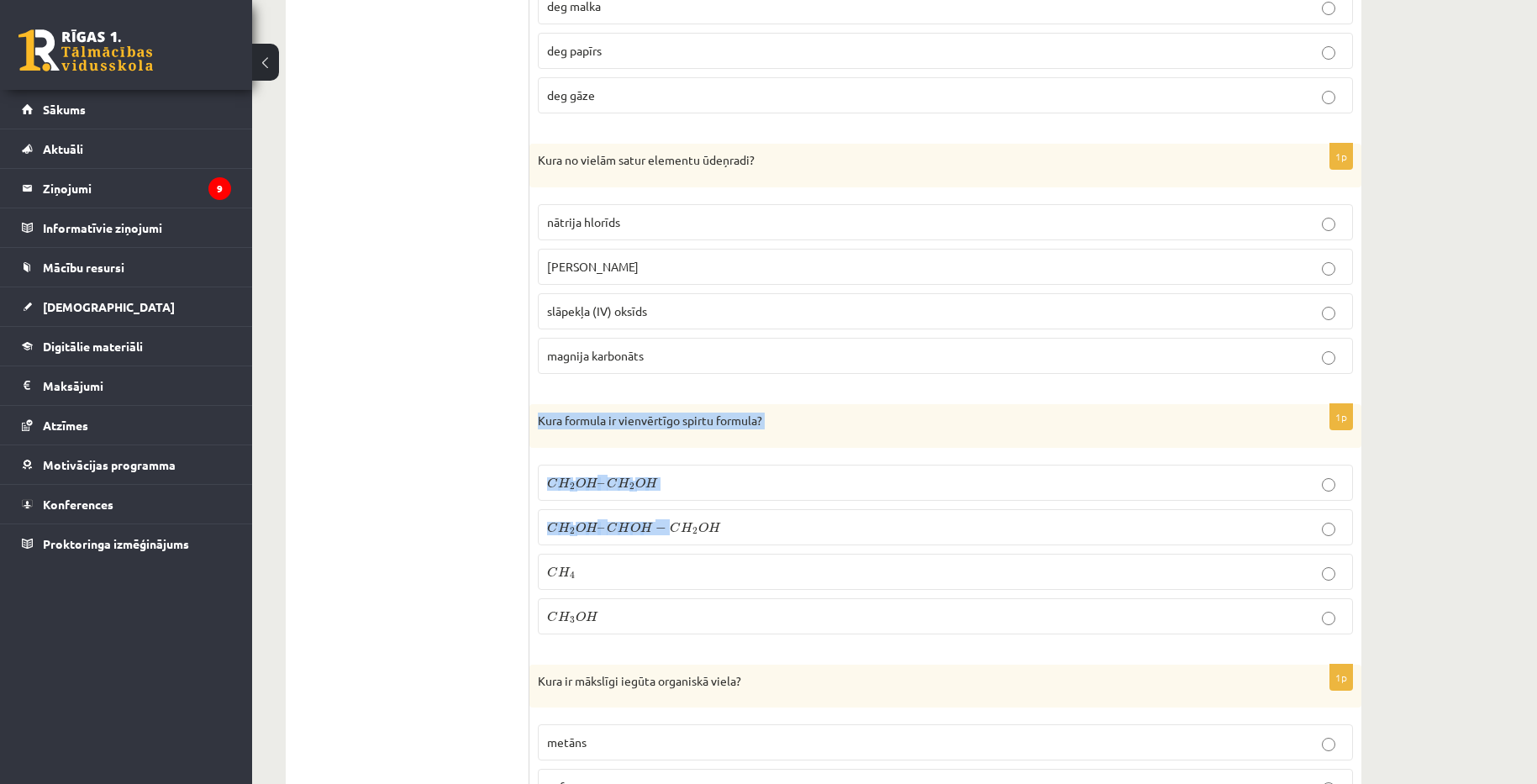
copy div "Kura formula ir vienvērtīgo spirtu formula? C H 2 O H – C H 2 O H C H 2 O H – C…"
drag, startPoint x: 542, startPoint y: 339, endPoint x: 669, endPoint y: 530, distance: 229.4
click at [669, 530] on div "1p Kura formula ir vienvērtīgo spirtu formula? C H 2 O H – C H 2 O H C H 2 O H …" at bounding box center [945, 526] width 832 height 243
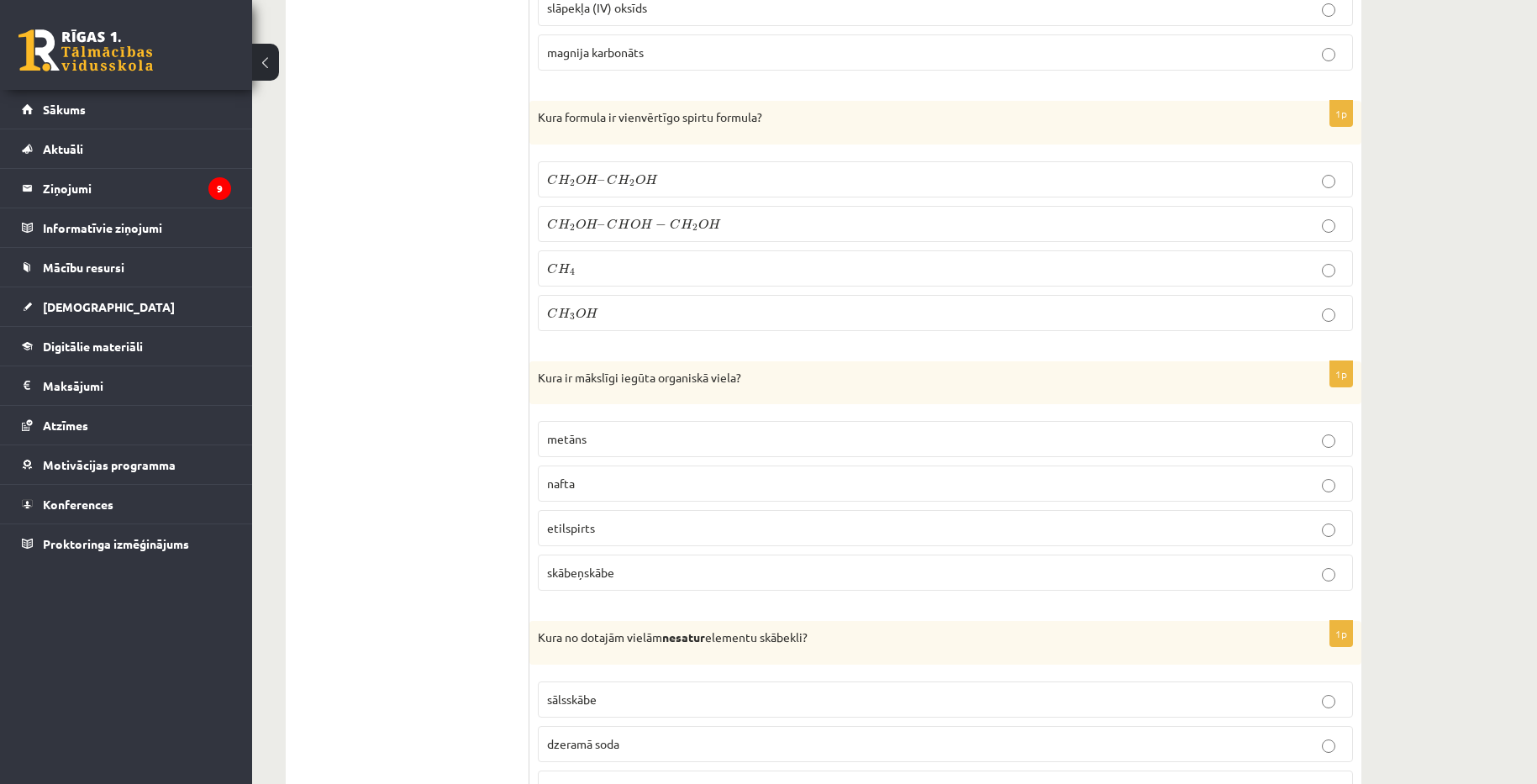
scroll to position [3193, 0]
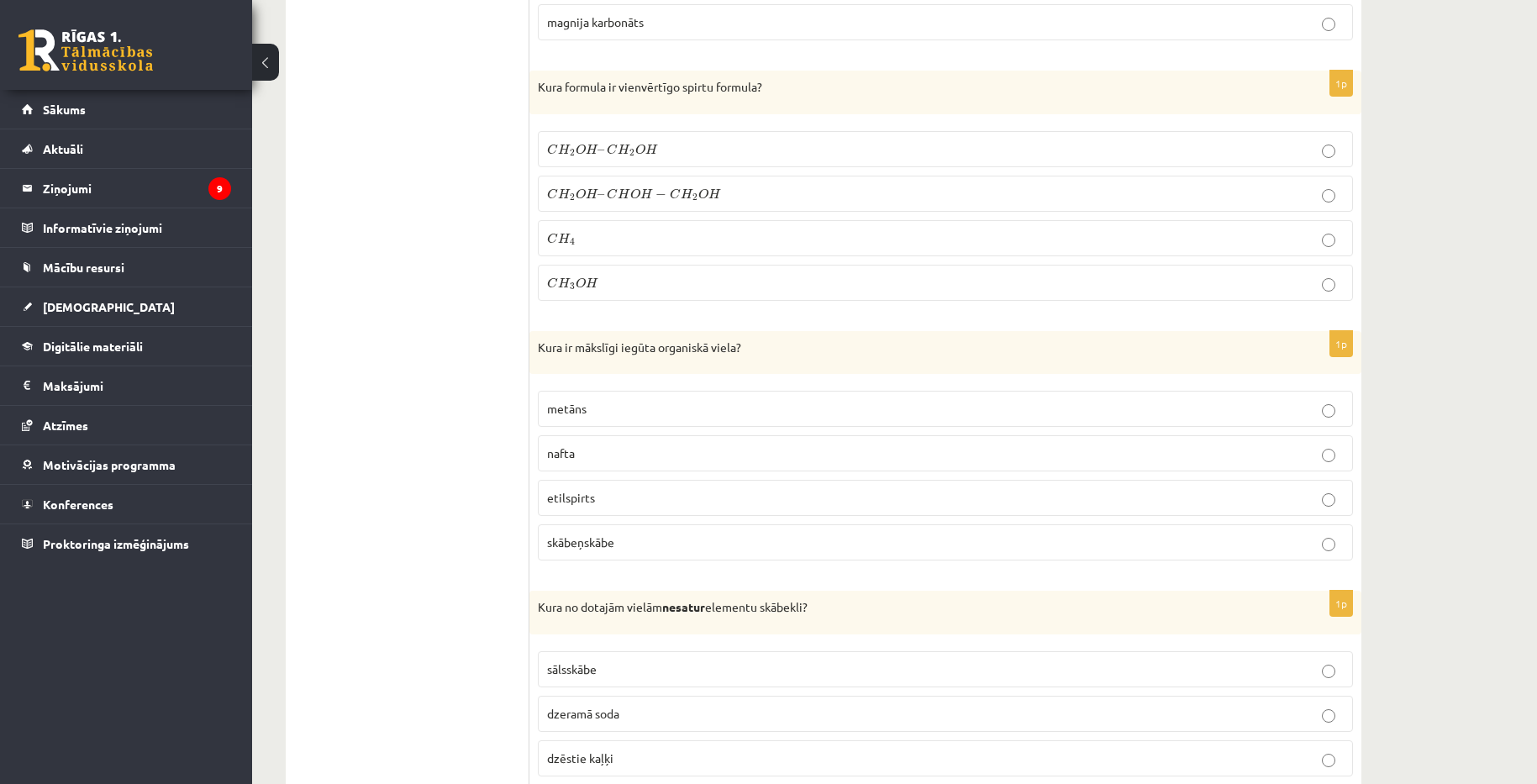
click at [621, 541] on p "skābeņskābe" at bounding box center [945, 542] width 797 height 17
copy div "Kura ir mākslīgi iegūta organiskā viela? metāns nafta etilspirts skābeņskābe"
drag, startPoint x: 541, startPoint y: 348, endPoint x: 687, endPoint y: 529, distance: 232.5
click at [687, 529] on div "1p Kura ir mākslīgi iegūta organiskā viela? metāns nafta etilspirts skābeņskābe" at bounding box center [945, 452] width 832 height 243
click at [766, 488] on label "etilspirts" at bounding box center [945, 498] width 815 height 36
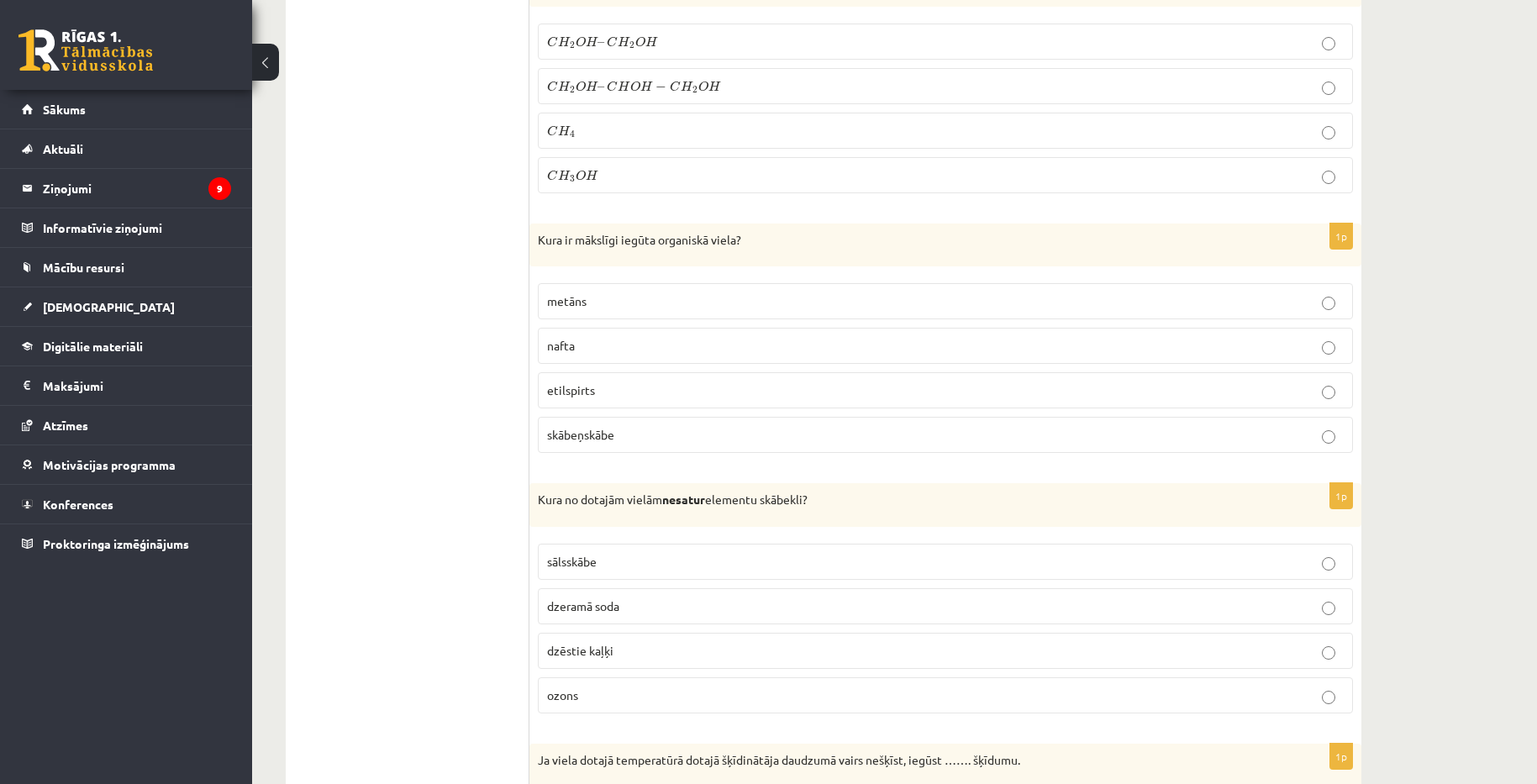
scroll to position [3445, 0]
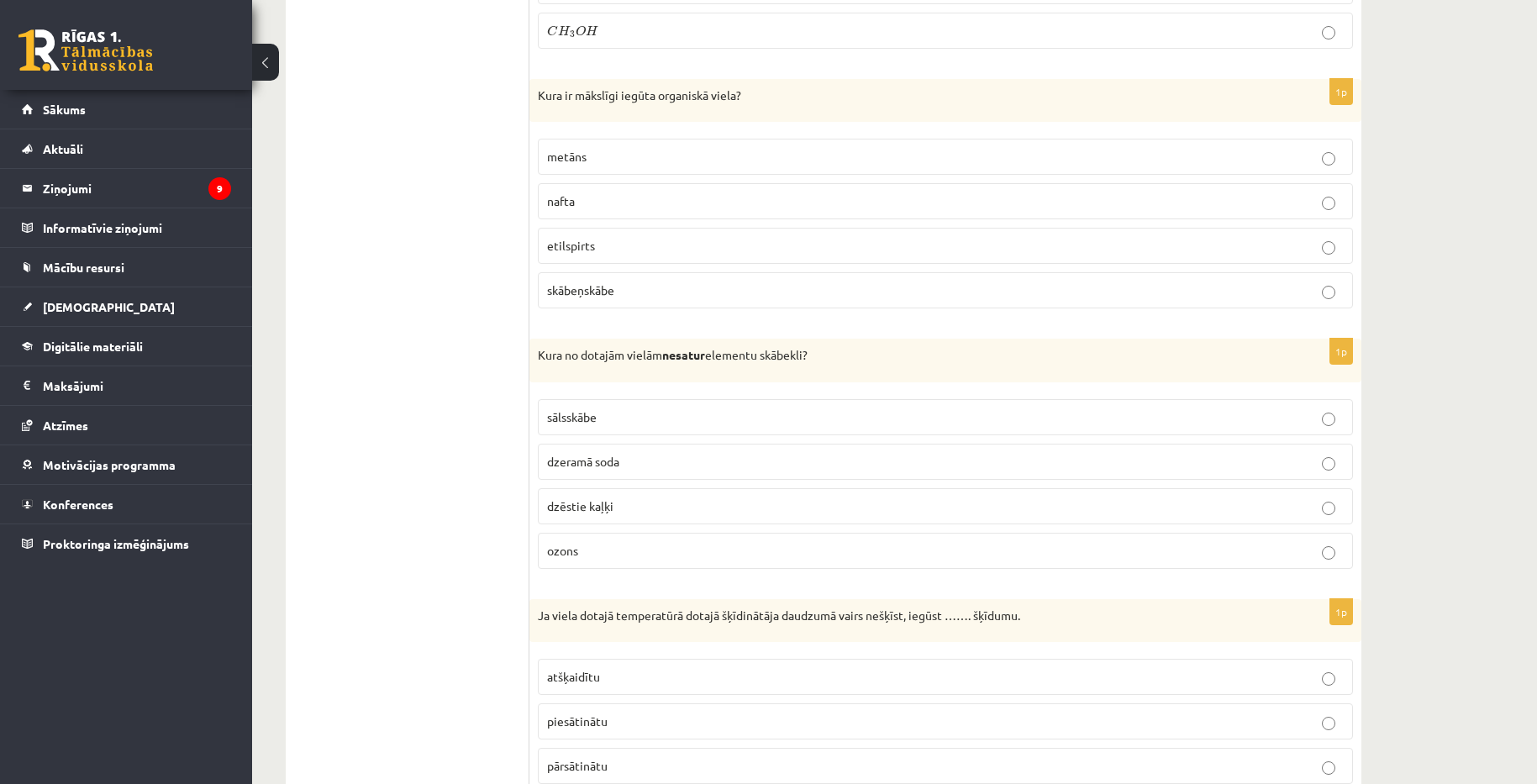
click at [613, 456] on span "dzeramā soda" at bounding box center [582, 461] width 72 height 15
copy div "Kura no dotajām vielām nesatur elementu skābekli? sālsskābe dzeramā soda dzēsti…"
drag, startPoint x: 542, startPoint y: 353, endPoint x: 693, endPoint y: 556, distance: 253.0
click at [693, 556] on div "1p Kura no dotajām vielām nesatur elementu skābekli? sālsskābe dzeramā soda dzē…" at bounding box center [945, 460] width 832 height 243
click at [705, 429] on label "sālsskābe" at bounding box center [945, 418] width 815 height 36
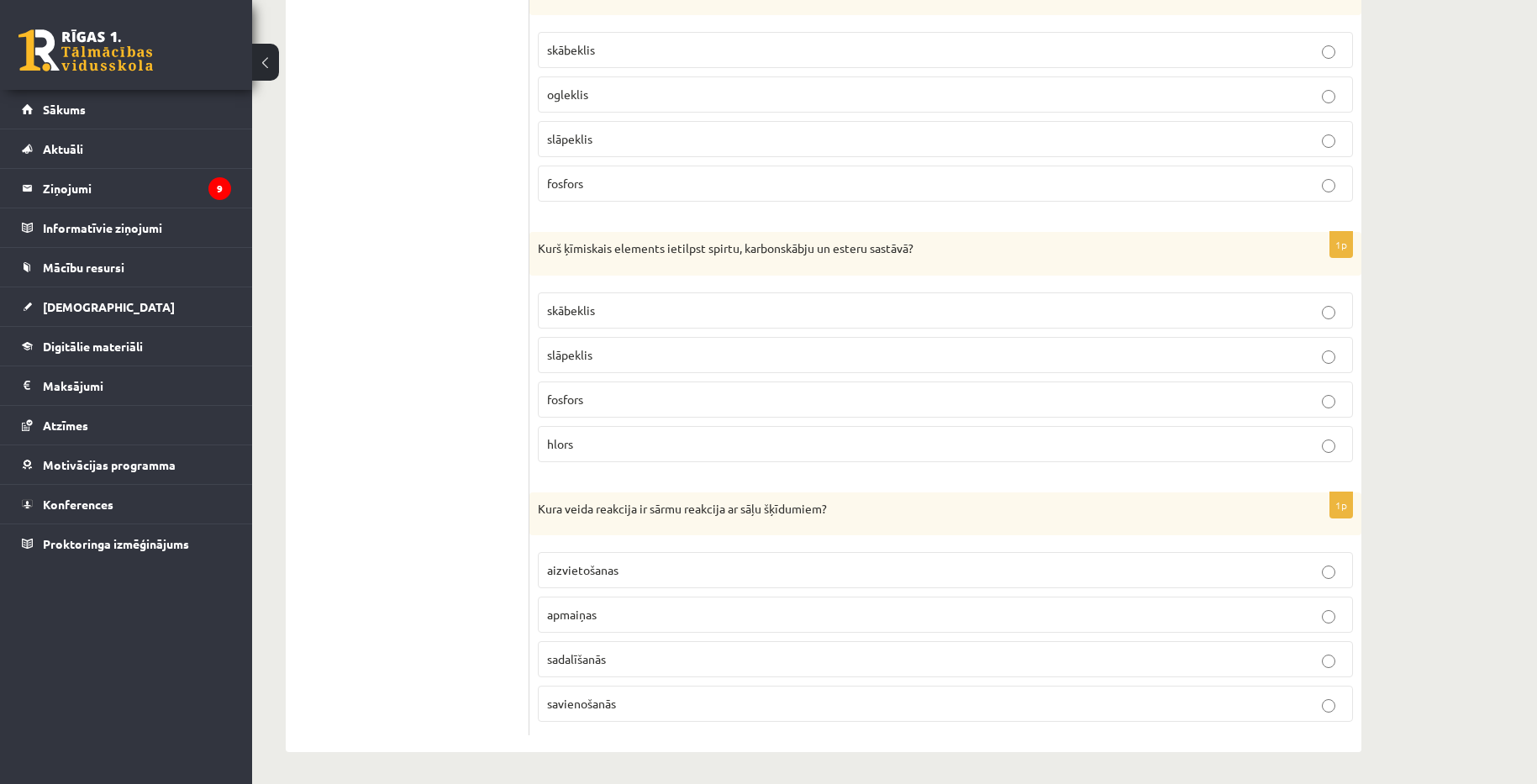
scroll to position [7642, 0]
click at [647, 690] on label "savienošanās" at bounding box center [945, 703] width 815 height 36
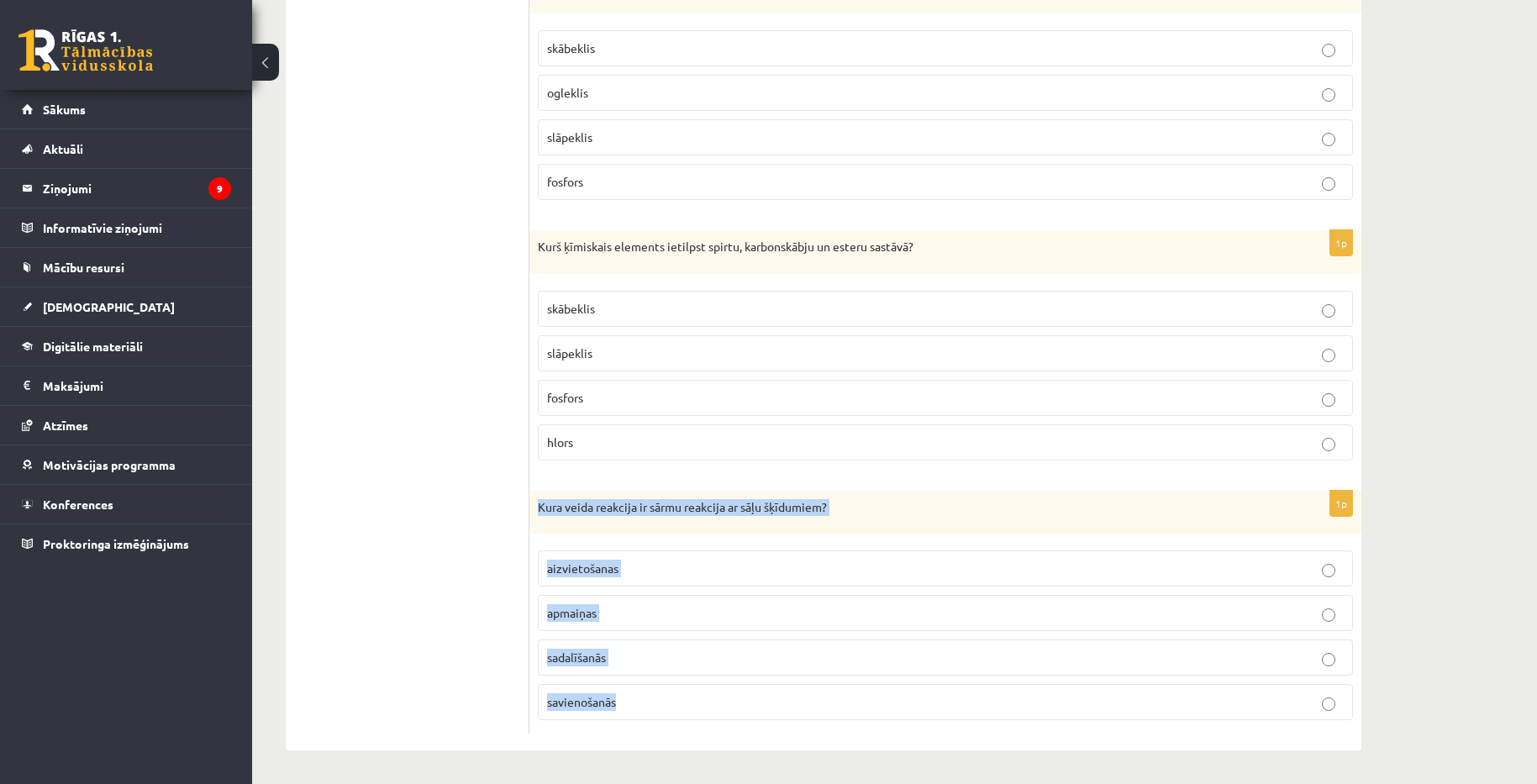
drag, startPoint x: 541, startPoint y: 505, endPoint x: 687, endPoint y: 697, distance: 241.2
click at [687, 697] on div "1p Kura veida reakcija ir sārmu reakcija ar sāļu šķīdumiem? aizvietošanas apmai…" at bounding box center [945, 612] width 832 height 243
copy div "Kura veida reakcija ir sārmu reakcija ar sāļu šķīdumiem? aizvietošanas apmaiņas…"
click at [727, 607] on p "apmaiņas" at bounding box center [945, 612] width 797 height 17
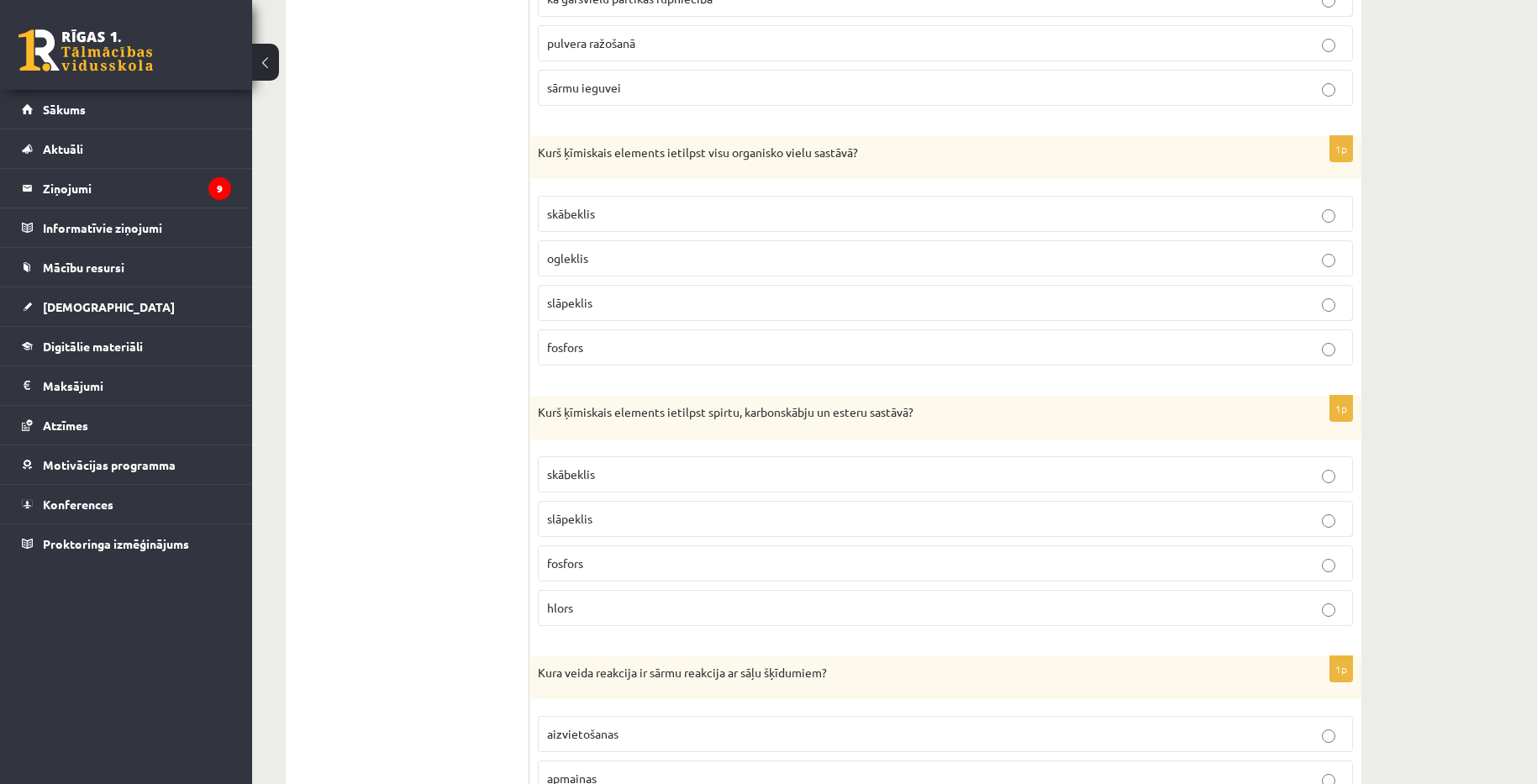
scroll to position [7474, 0]
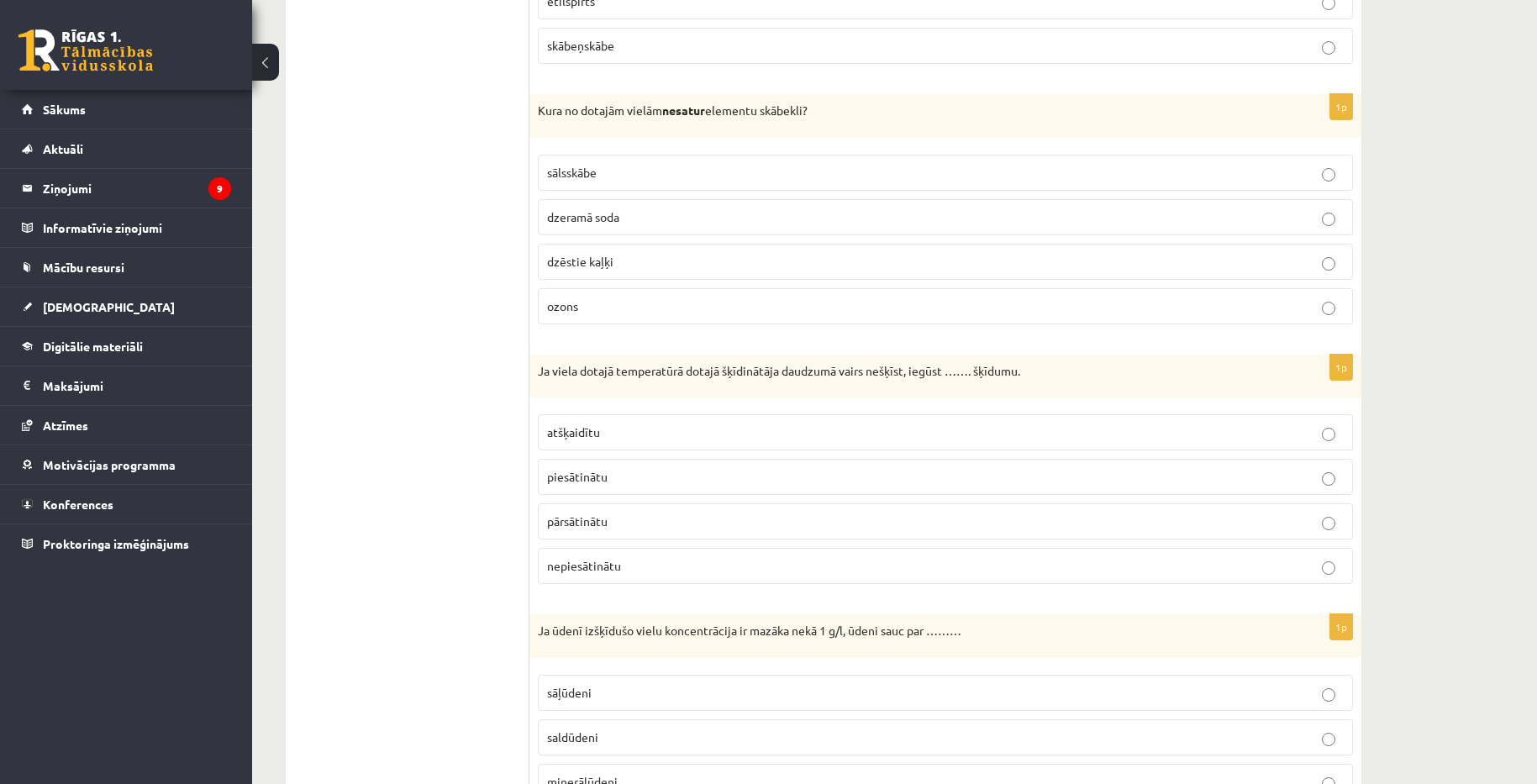
scroll to position [3692, 0]
click at [658, 559] on p "nepiesātinātu" at bounding box center [945, 563] width 797 height 17
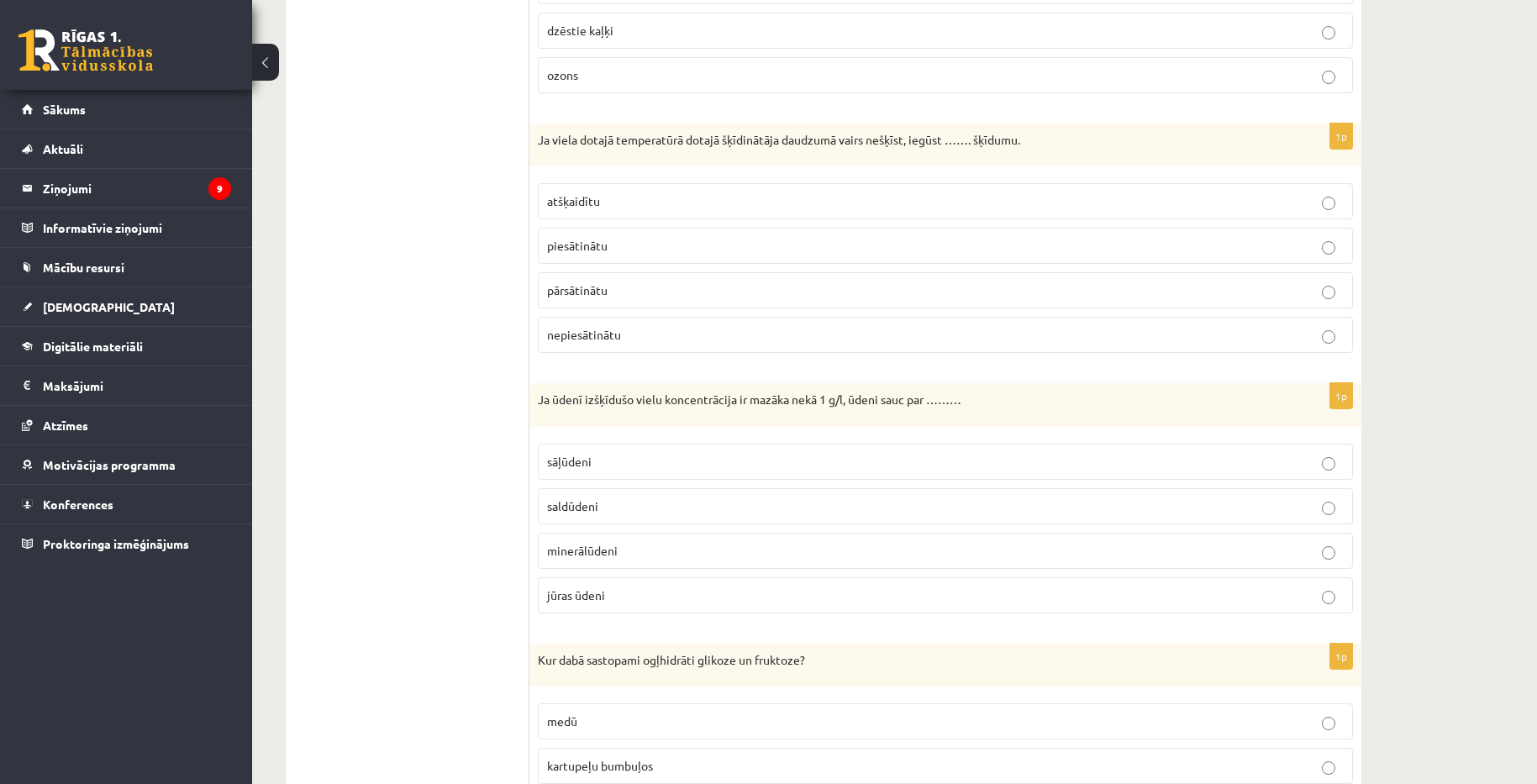
scroll to position [3944, 0]
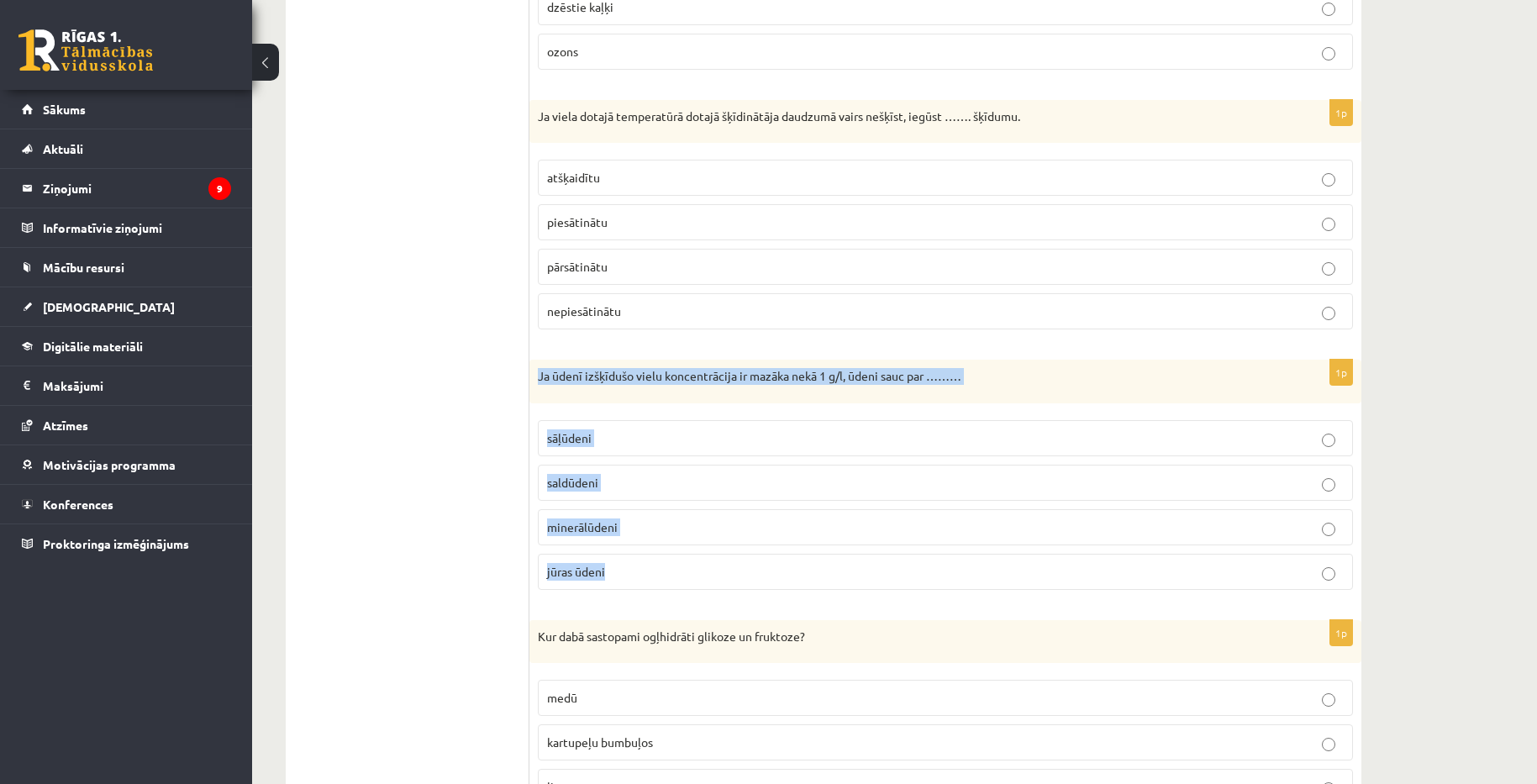
drag, startPoint x: 541, startPoint y: 376, endPoint x: 883, endPoint y: 577, distance: 396.7
click at [883, 577] on div "1p Ja ūdenī izšķīdušo vielu koncentrācija ir mazāka nekā 1 g/l, ūdeni sauc par …" at bounding box center [945, 481] width 832 height 243
click at [674, 495] on label "saldūdeni" at bounding box center [945, 483] width 815 height 36
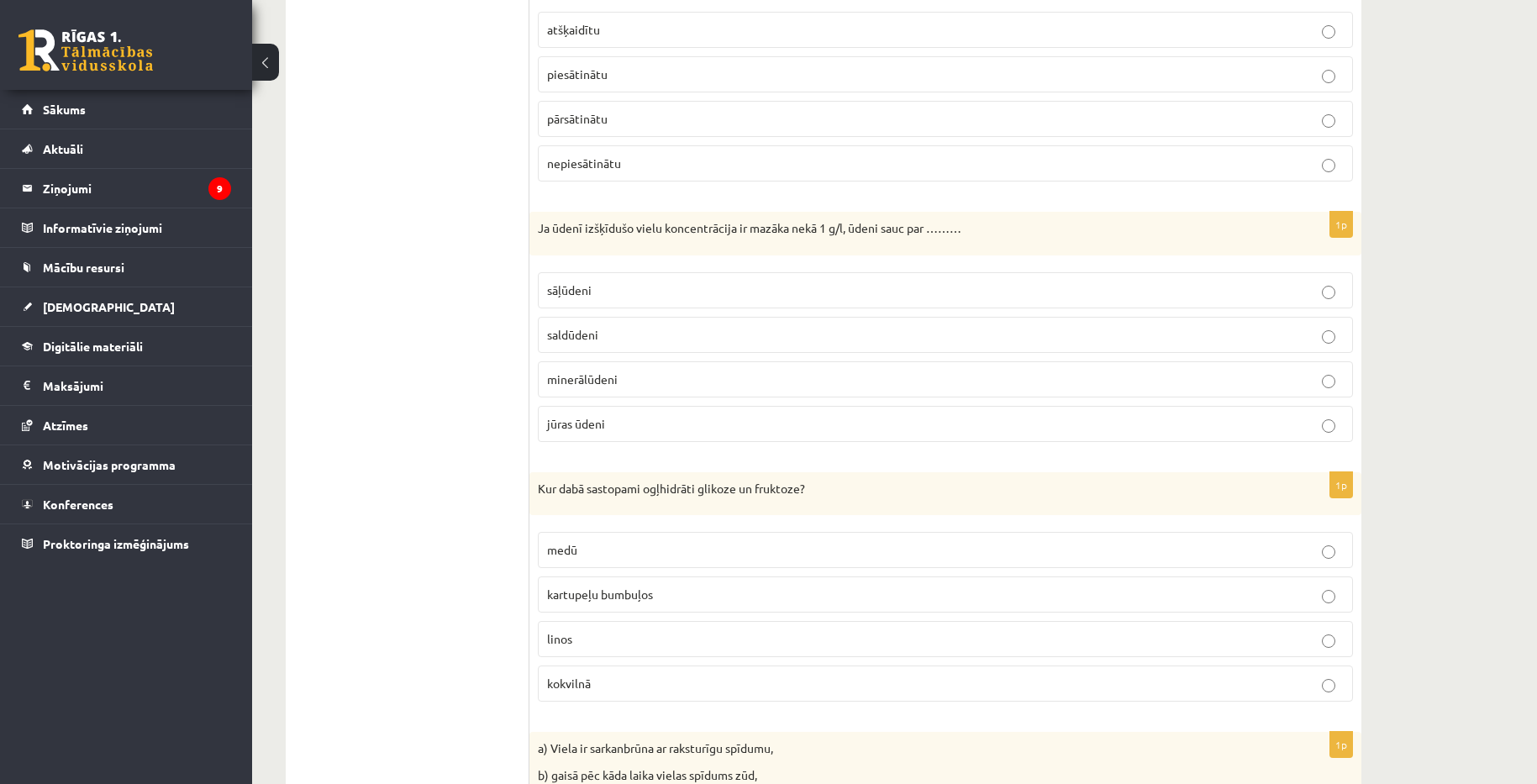
scroll to position [4196, 0]
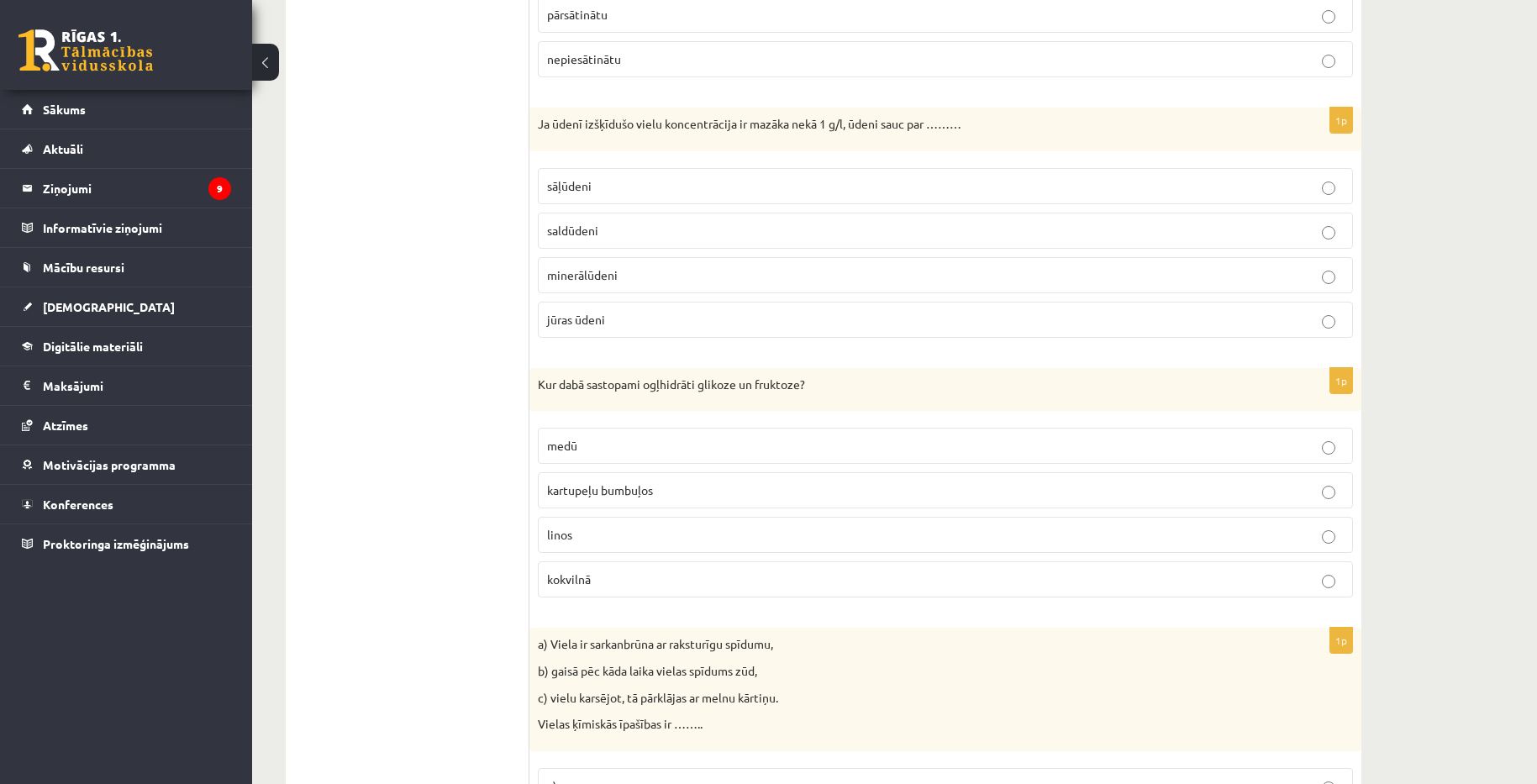
click at [628, 440] on p "medū" at bounding box center [945, 445] width 797 height 17
drag, startPoint x: 546, startPoint y: 383, endPoint x: 630, endPoint y: 570, distance: 205.0
click at [630, 570] on div "1p Kur dabā sastopami ogļhidrāti glikoze un fruktoze? medū kartupeļu bumbuļos l…" at bounding box center [945, 489] width 832 height 243
click at [428, 385] on ul "Tests Izvērtē un iesaki!" at bounding box center [416, 142] width 227 height 8075
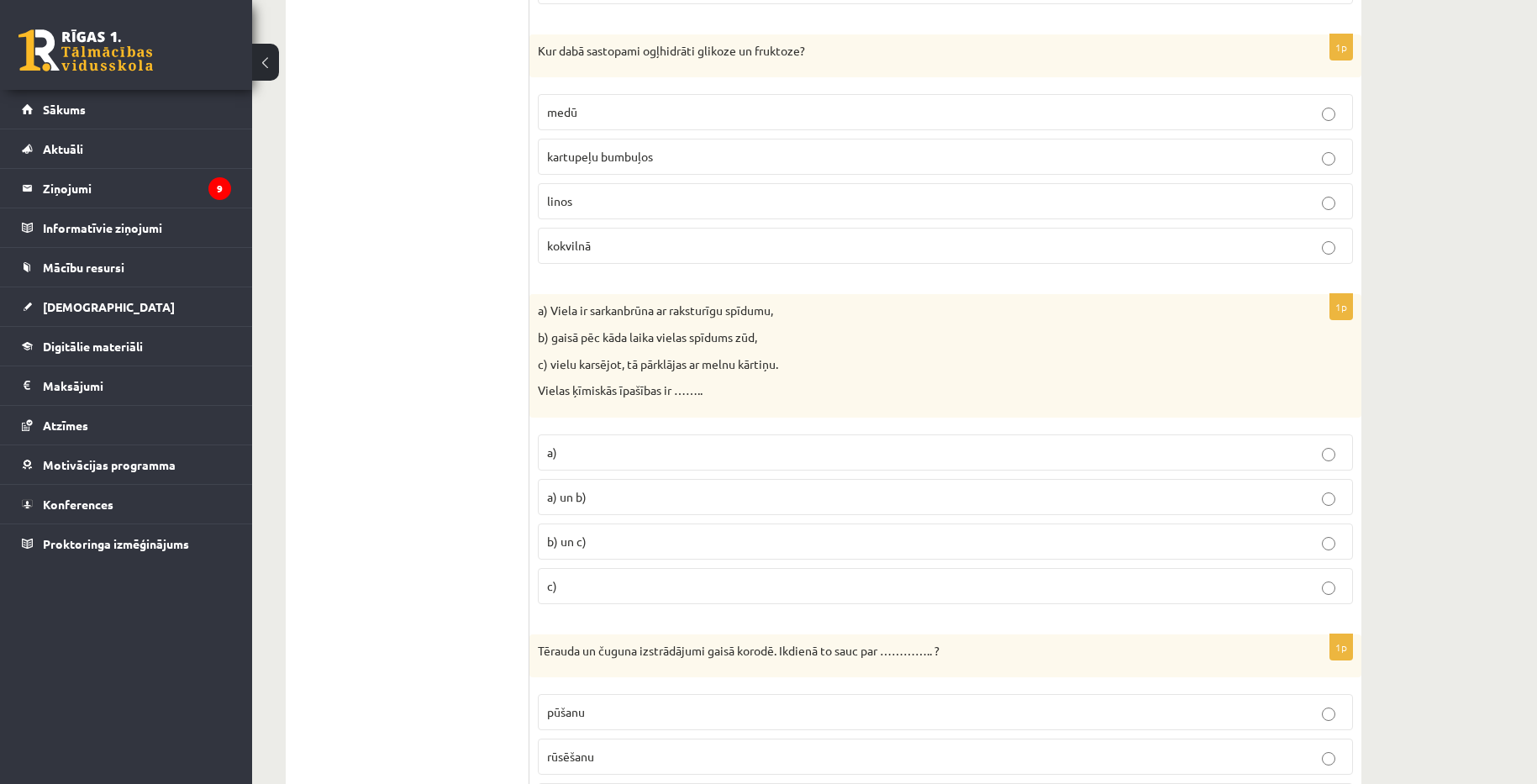
scroll to position [4532, 0]
click at [589, 568] on label "c)" at bounding box center [945, 584] width 815 height 36
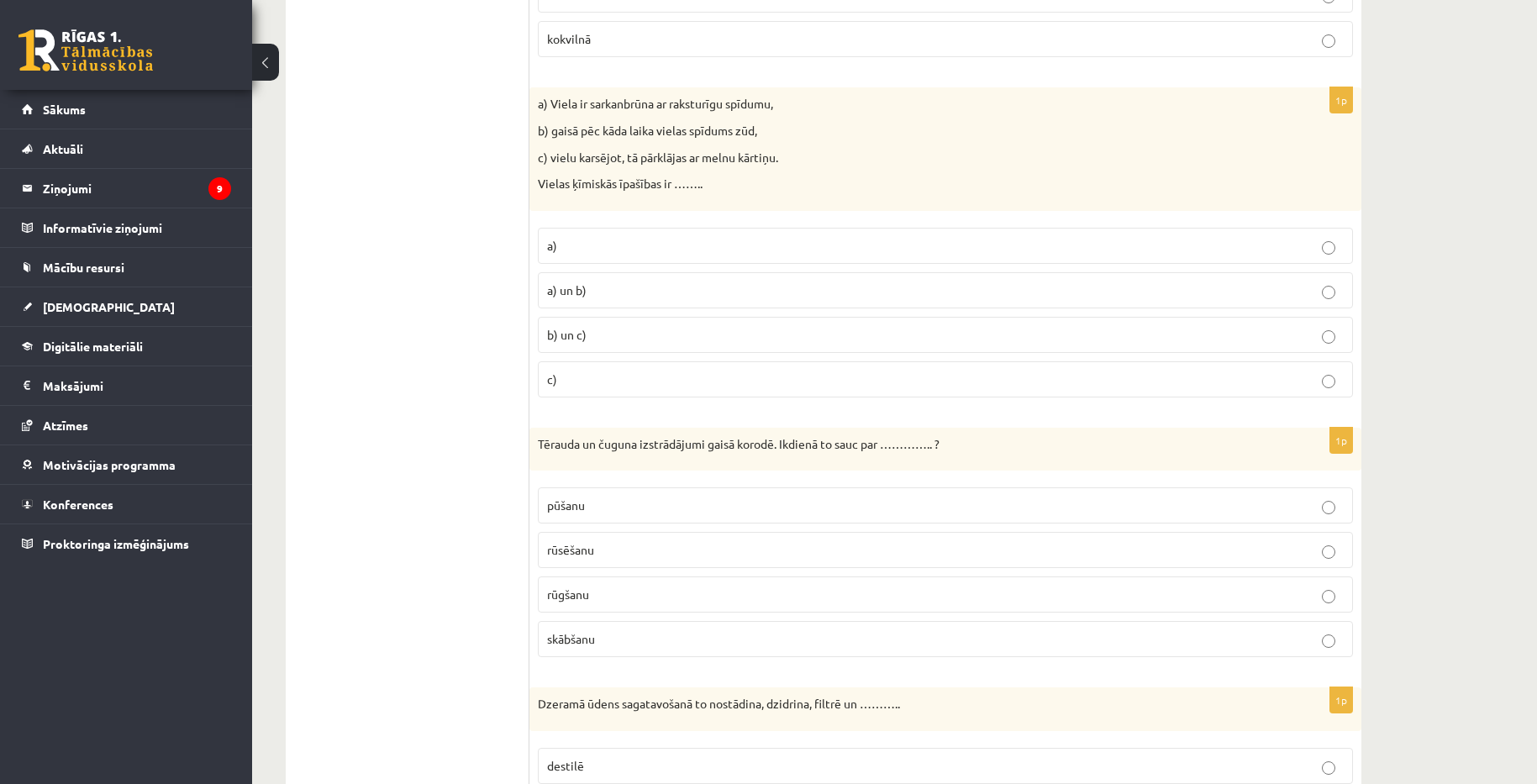
scroll to position [4785, 0]
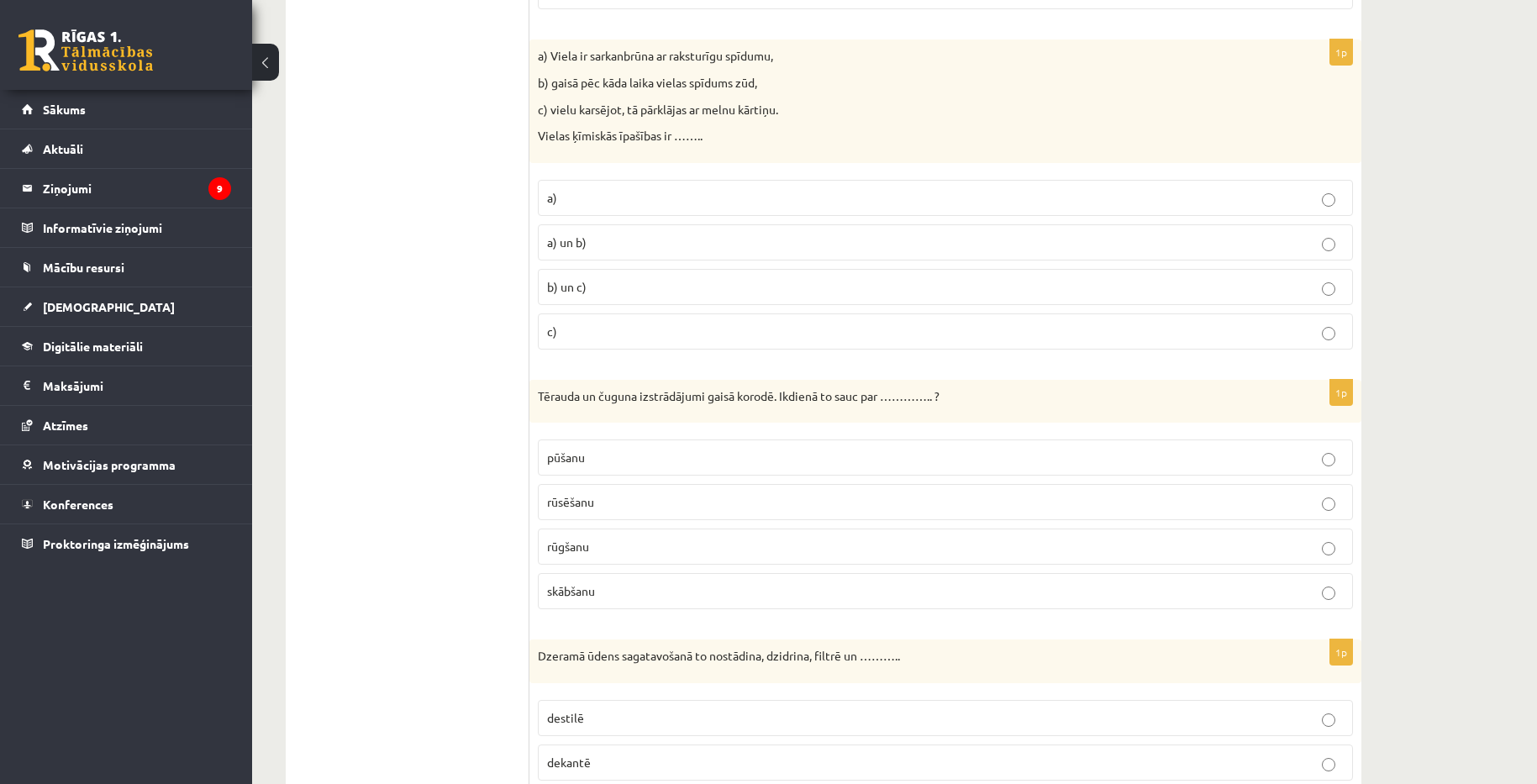
click at [606, 506] on p "rūsēšanu" at bounding box center [945, 502] width 797 height 17
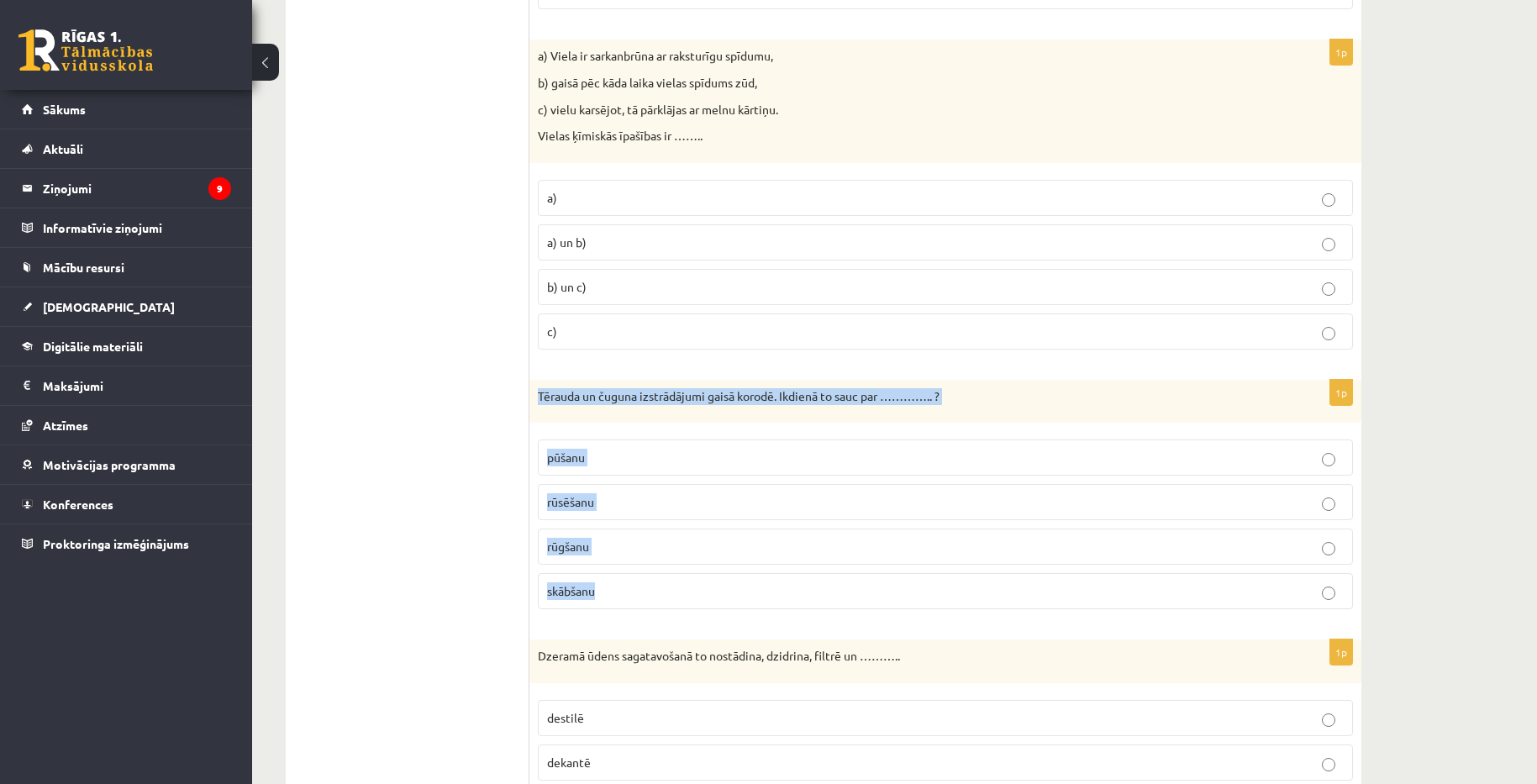
drag, startPoint x: 541, startPoint y: 394, endPoint x: 628, endPoint y: 590, distance: 214.4
click at [628, 590] on div "1p Tērauda un čuguna izstrādājumi gaisā korodē. Ikdienā to sauc par ………….. ? pū…" at bounding box center [945, 501] width 832 height 243
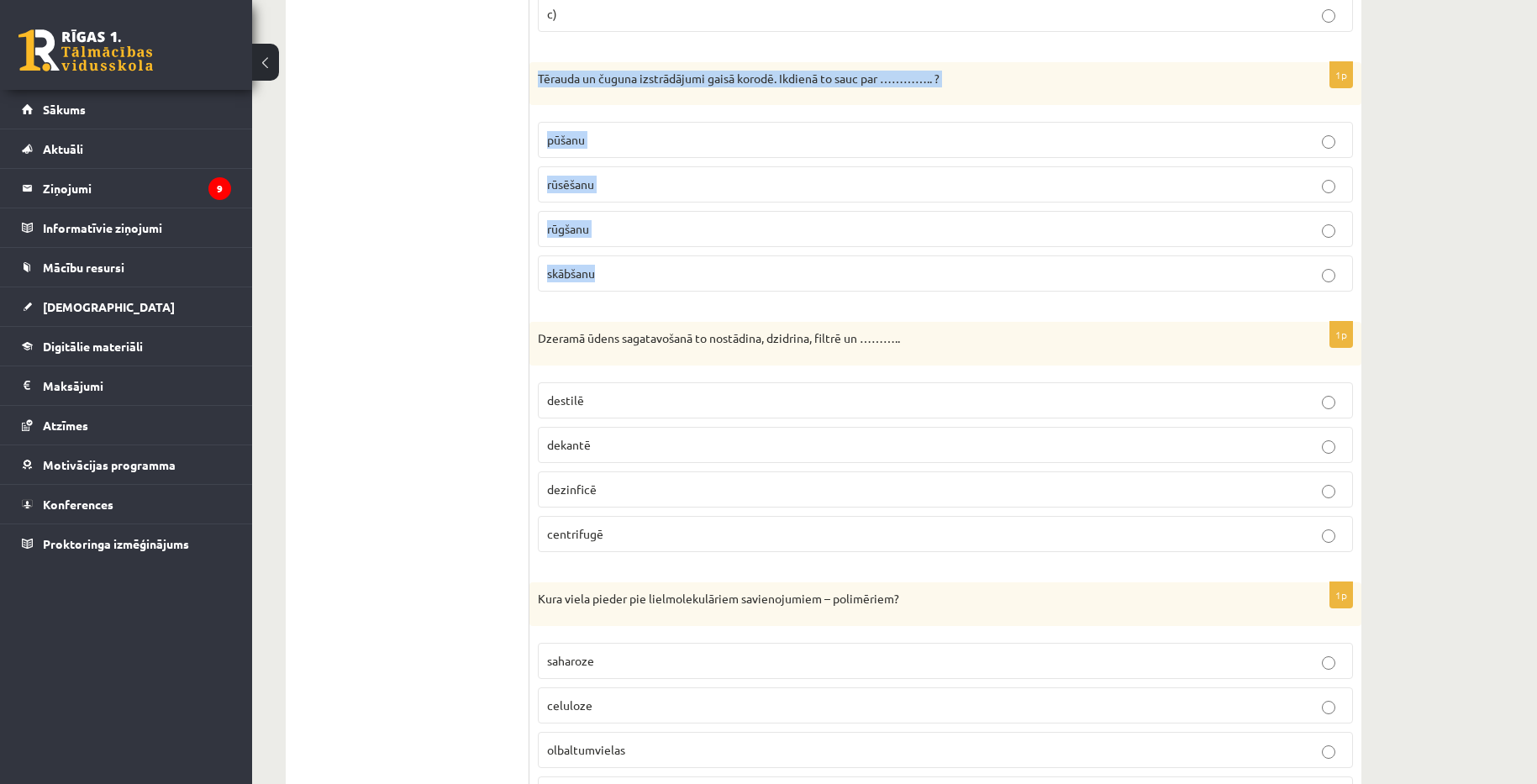
scroll to position [5121, 0]
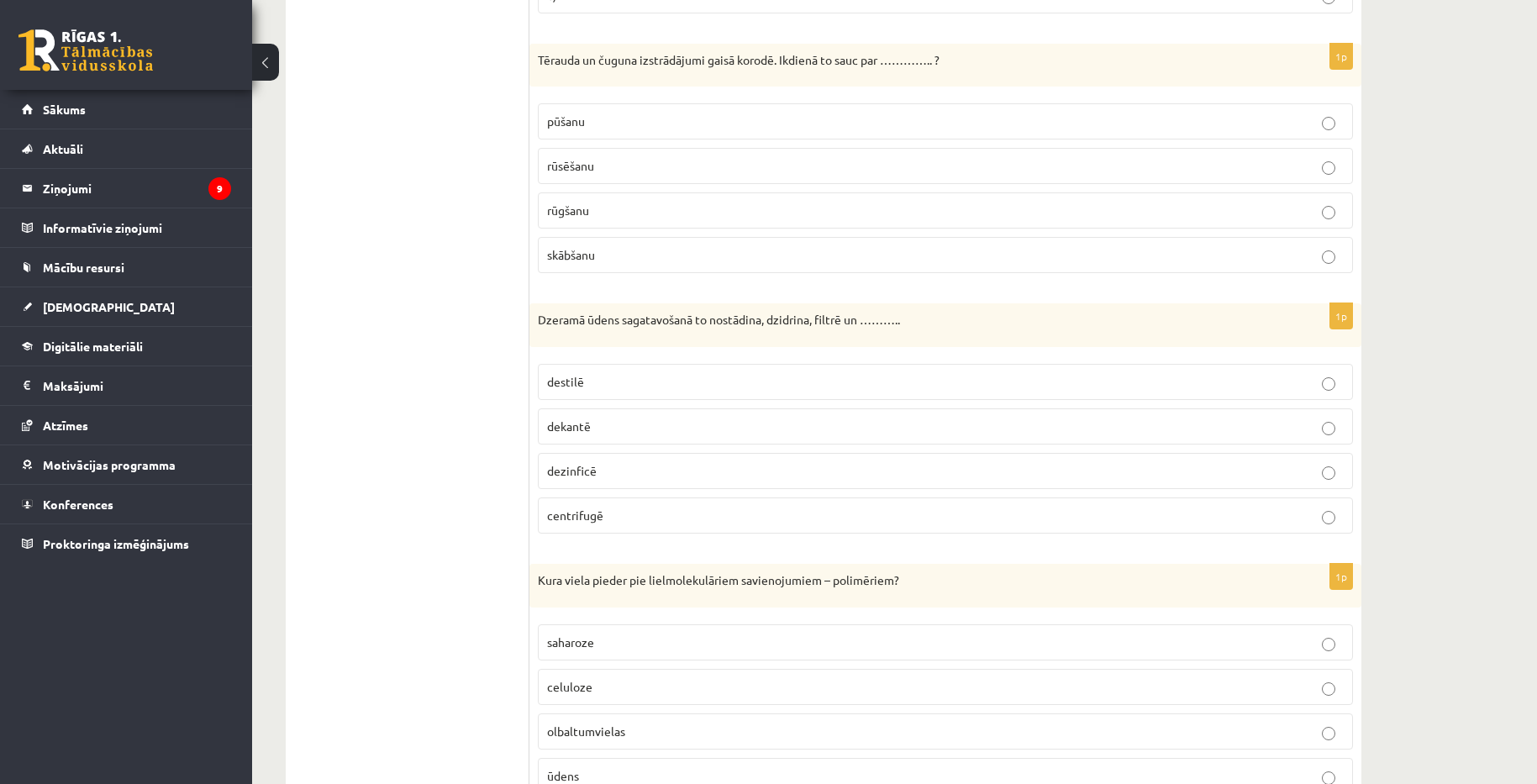
click at [616, 390] on p "destilē" at bounding box center [945, 382] width 797 height 17
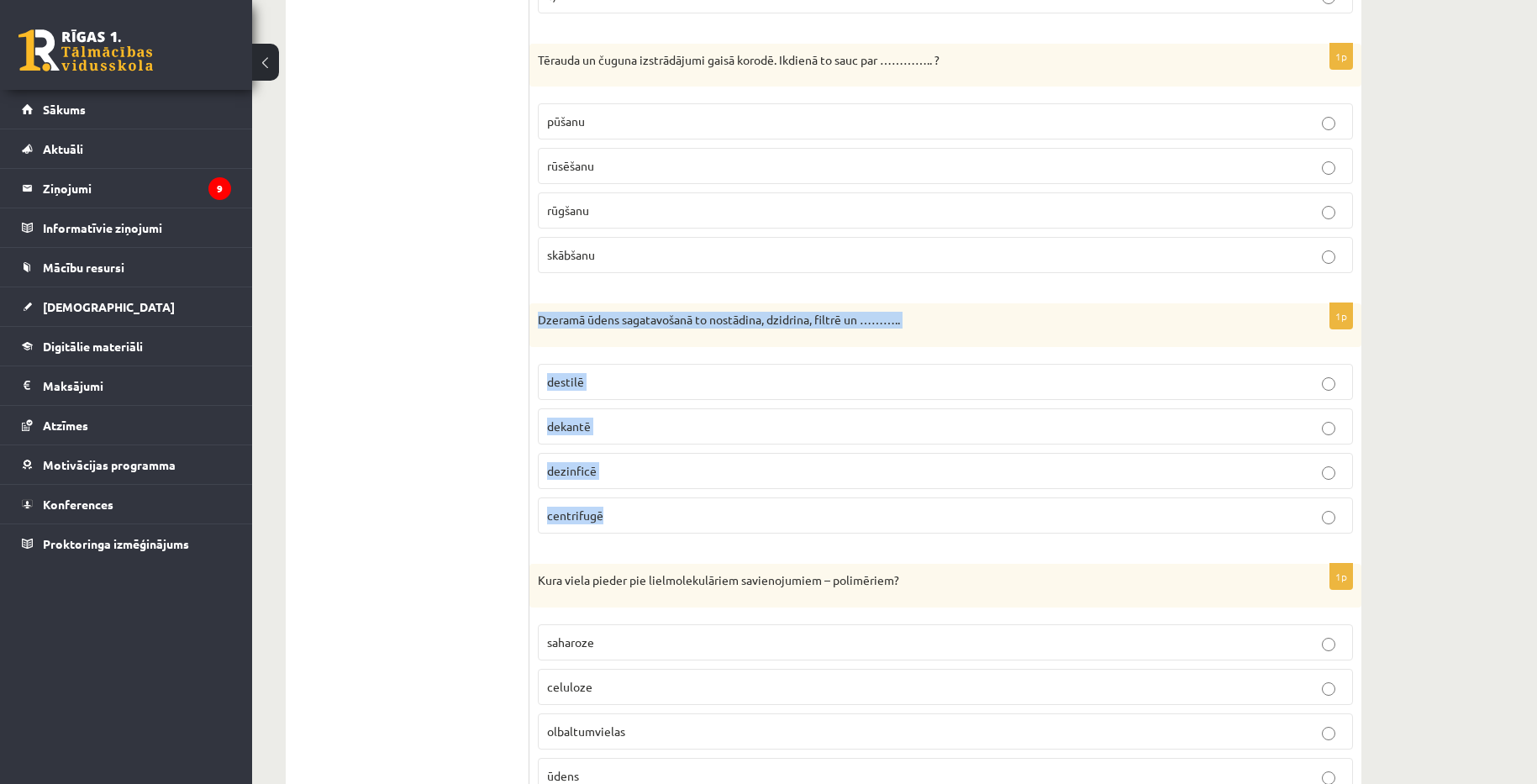
drag, startPoint x: 537, startPoint y: 319, endPoint x: 619, endPoint y: 490, distance: 189.6
click at [619, 490] on div "1p Dzeramā ūdens sagatavošanā to nostādina, dzidrina, filtrē un ……….. destilē d…" at bounding box center [945, 424] width 832 height 243
click at [684, 471] on p "dezinficē" at bounding box center [945, 471] width 797 height 17
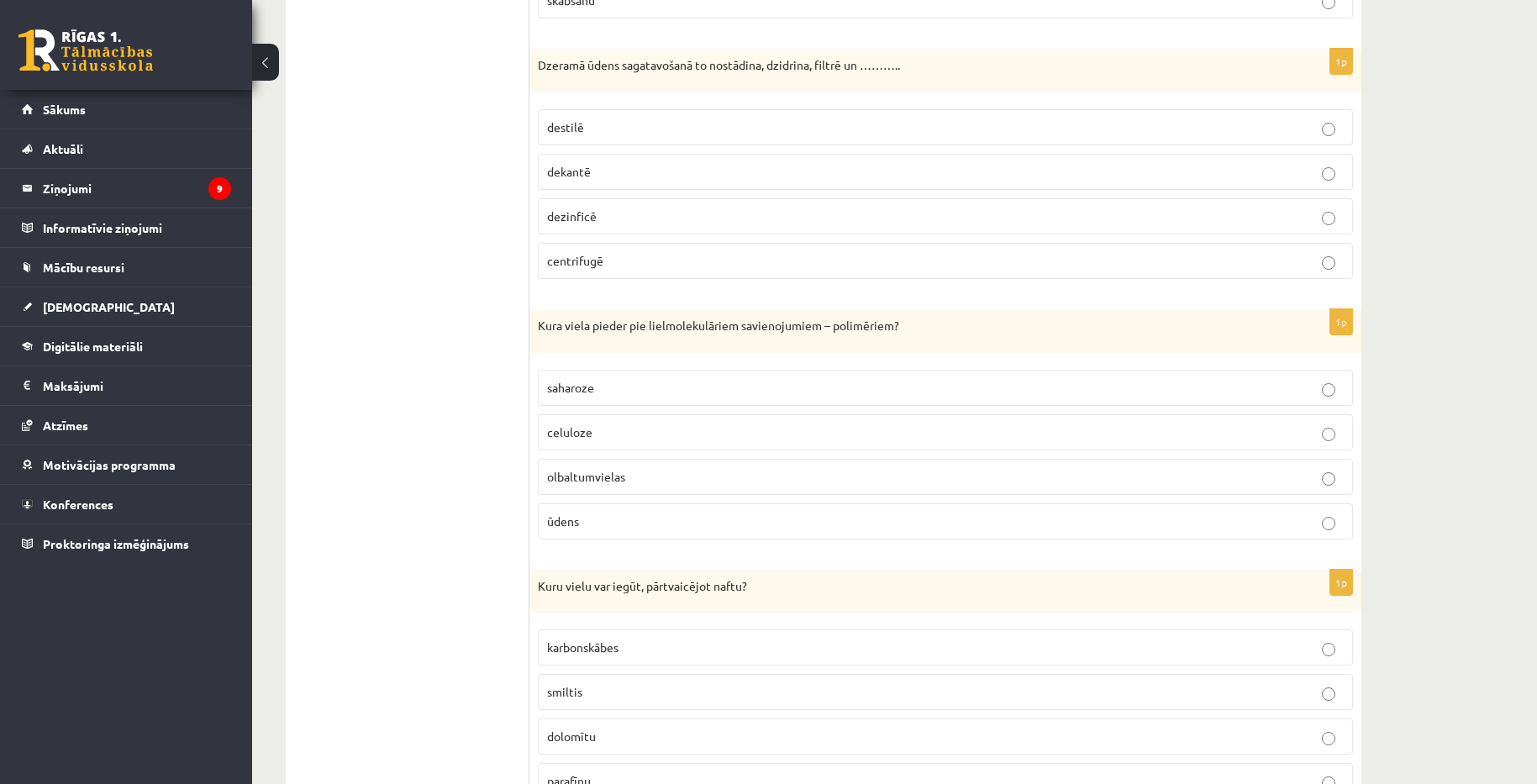
scroll to position [5373, 0]
click at [676, 432] on p "celuloze" at bounding box center [945, 435] width 797 height 17
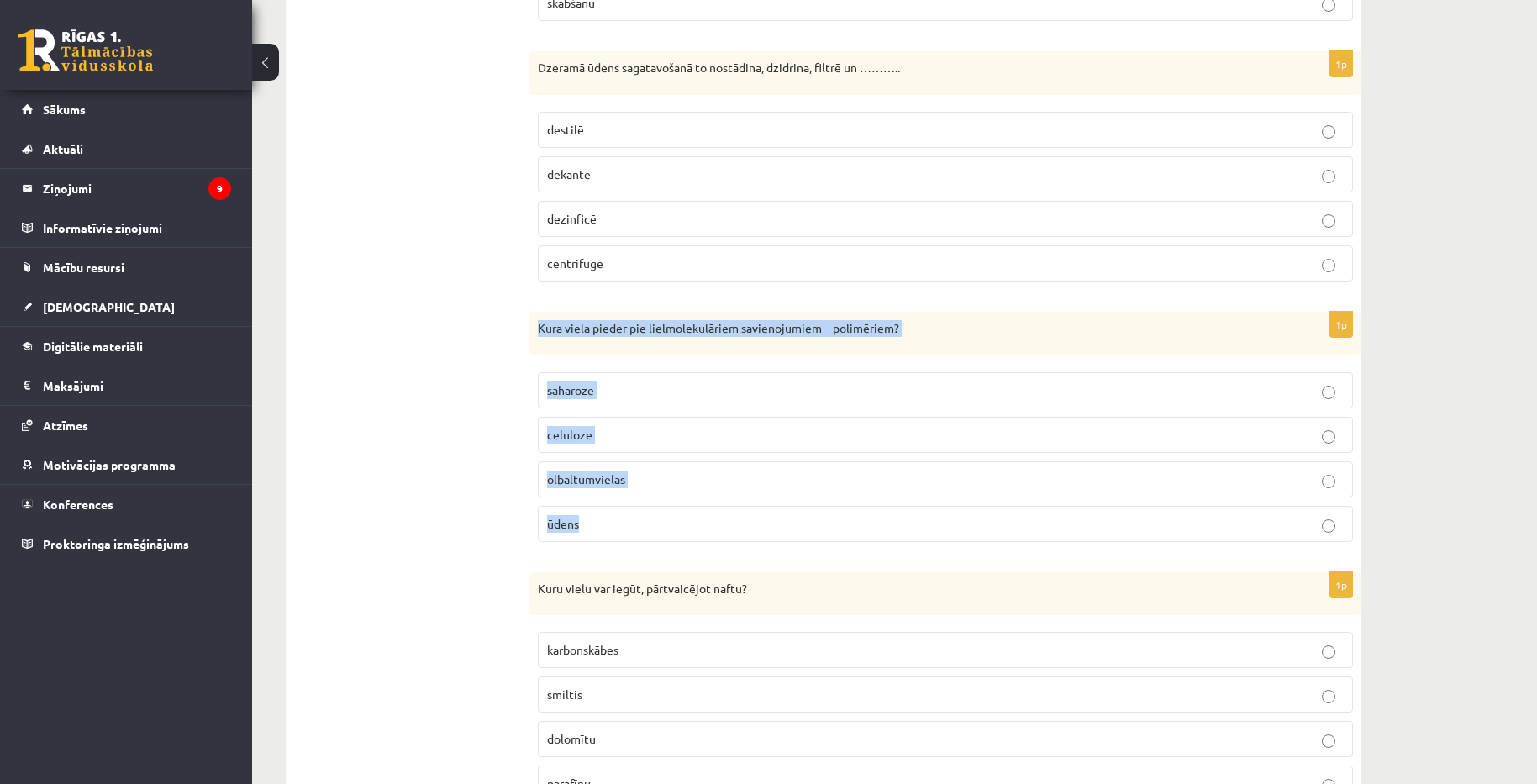
drag, startPoint x: 538, startPoint y: 322, endPoint x: 640, endPoint y: 515, distance: 218.3
click at [640, 515] on div "1p Kura viela pieder pie lielmolekulāriem savienojumiem – polimēriem? saharoze …" at bounding box center [945, 433] width 832 height 243
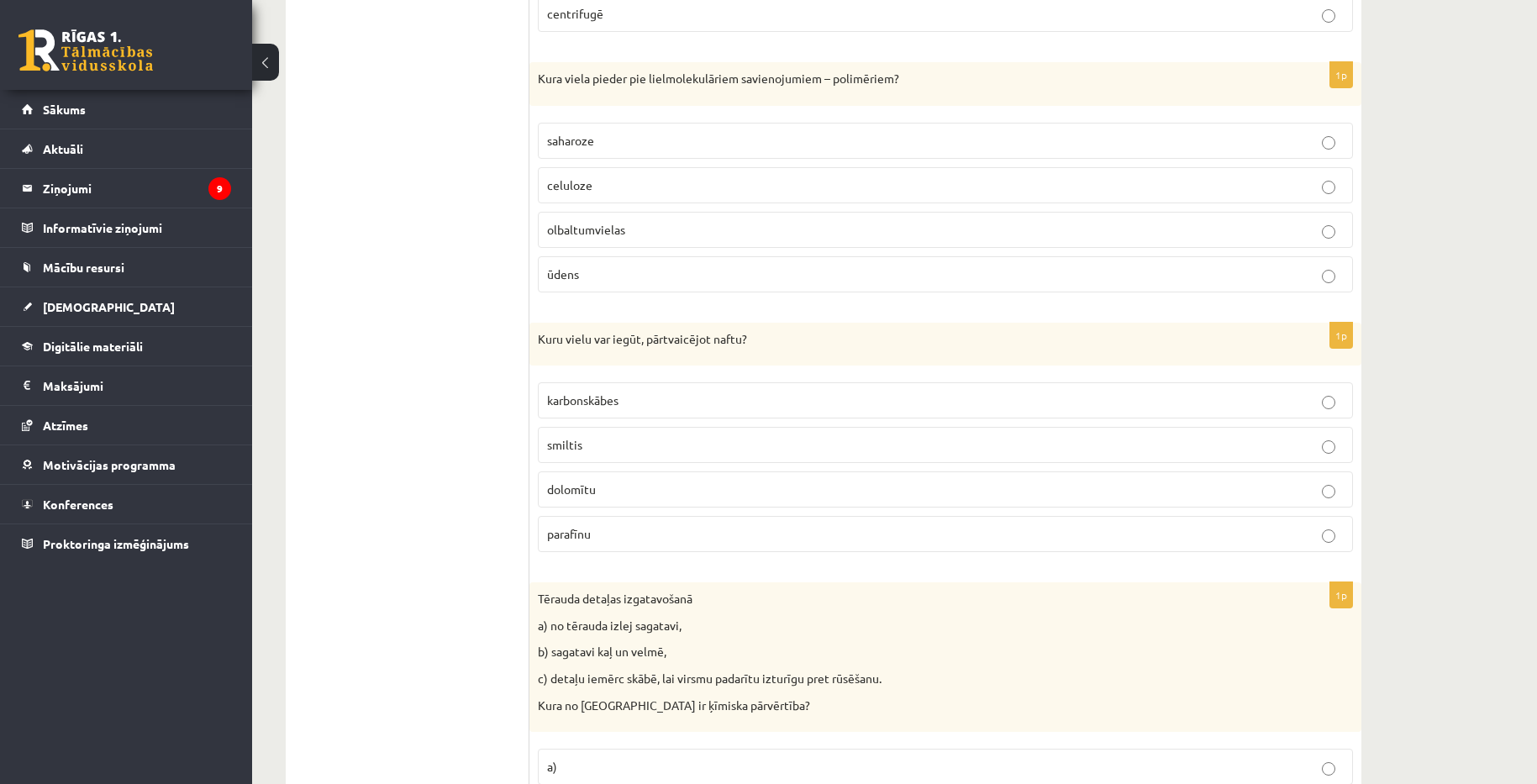
scroll to position [5625, 0]
click at [662, 404] on p "karbonskābes" at bounding box center [945, 398] width 797 height 17
drag, startPoint x: 536, startPoint y: 328, endPoint x: 654, endPoint y: 529, distance: 233.1
click at [654, 529] on div "1p Kuru vielu var iegūt, pārtvaicējot naftu? karbonskābes smiltis dolomītu para…" at bounding box center [945, 442] width 832 height 243
click at [714, 522] on p "parafīnu" at bounding box center [945, 531] width 797 height 17
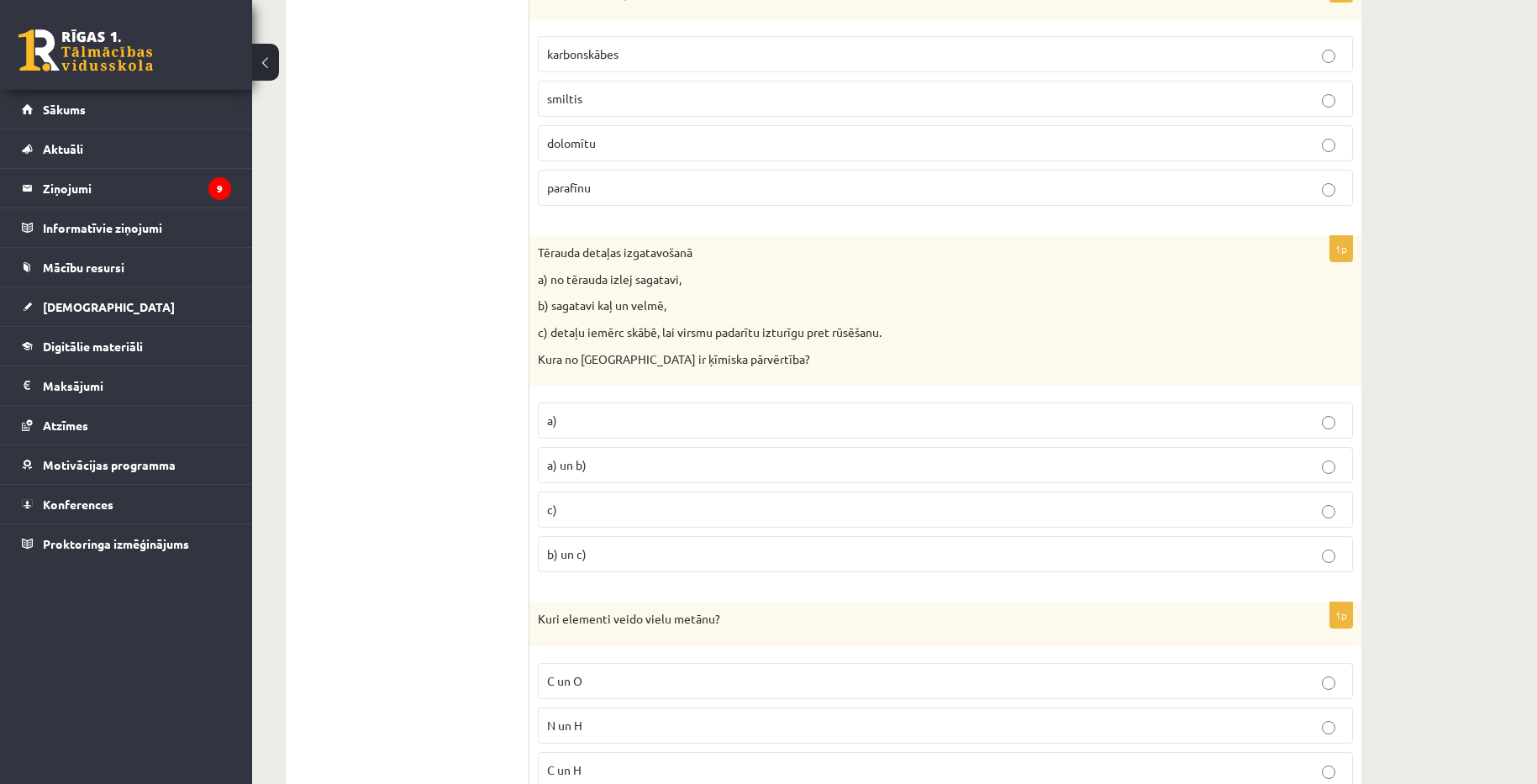
scroll to position [5961, 0]
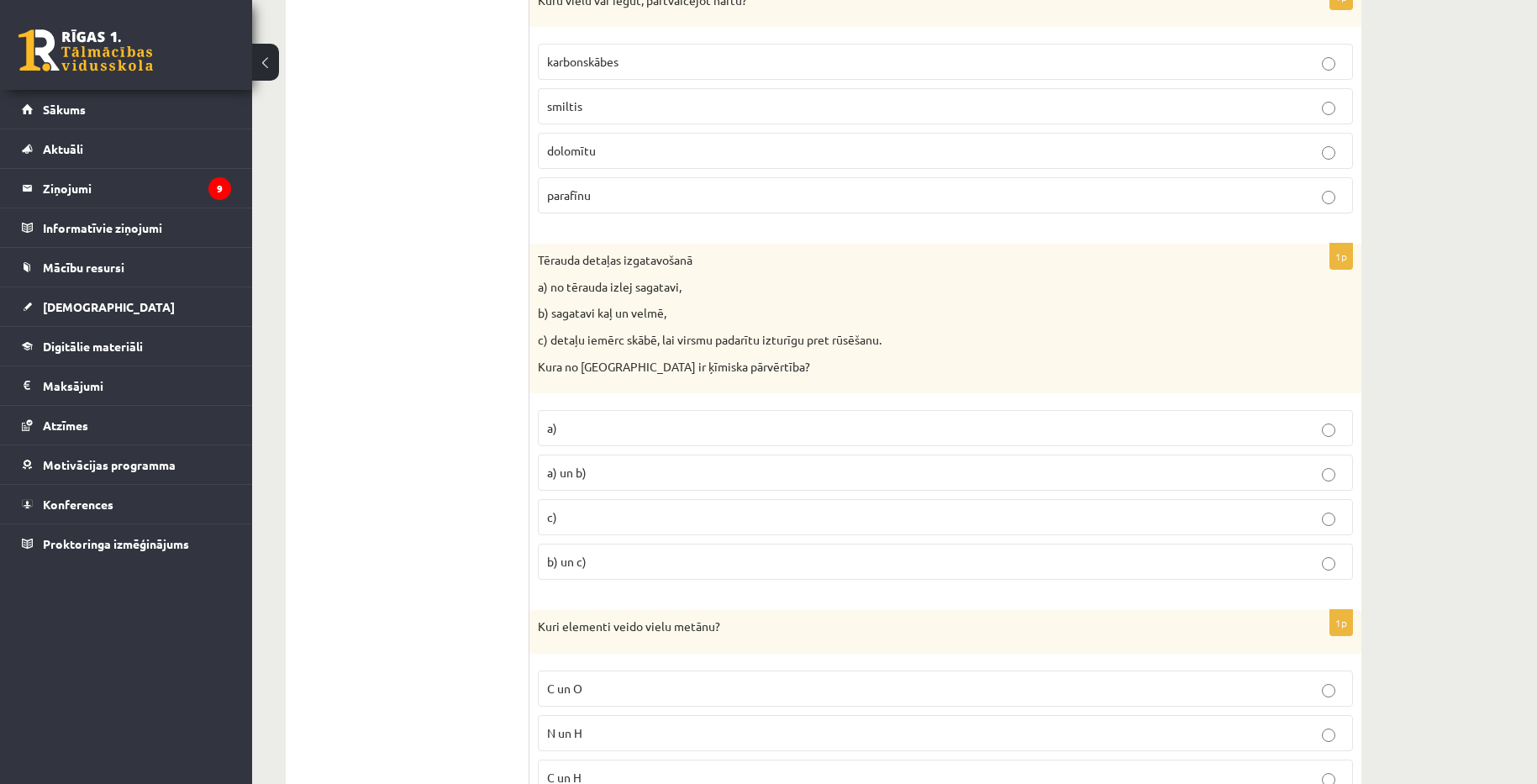
click at [607, 561] on p "b) un c)" at bounding box center [945, 561] width 797 height 17
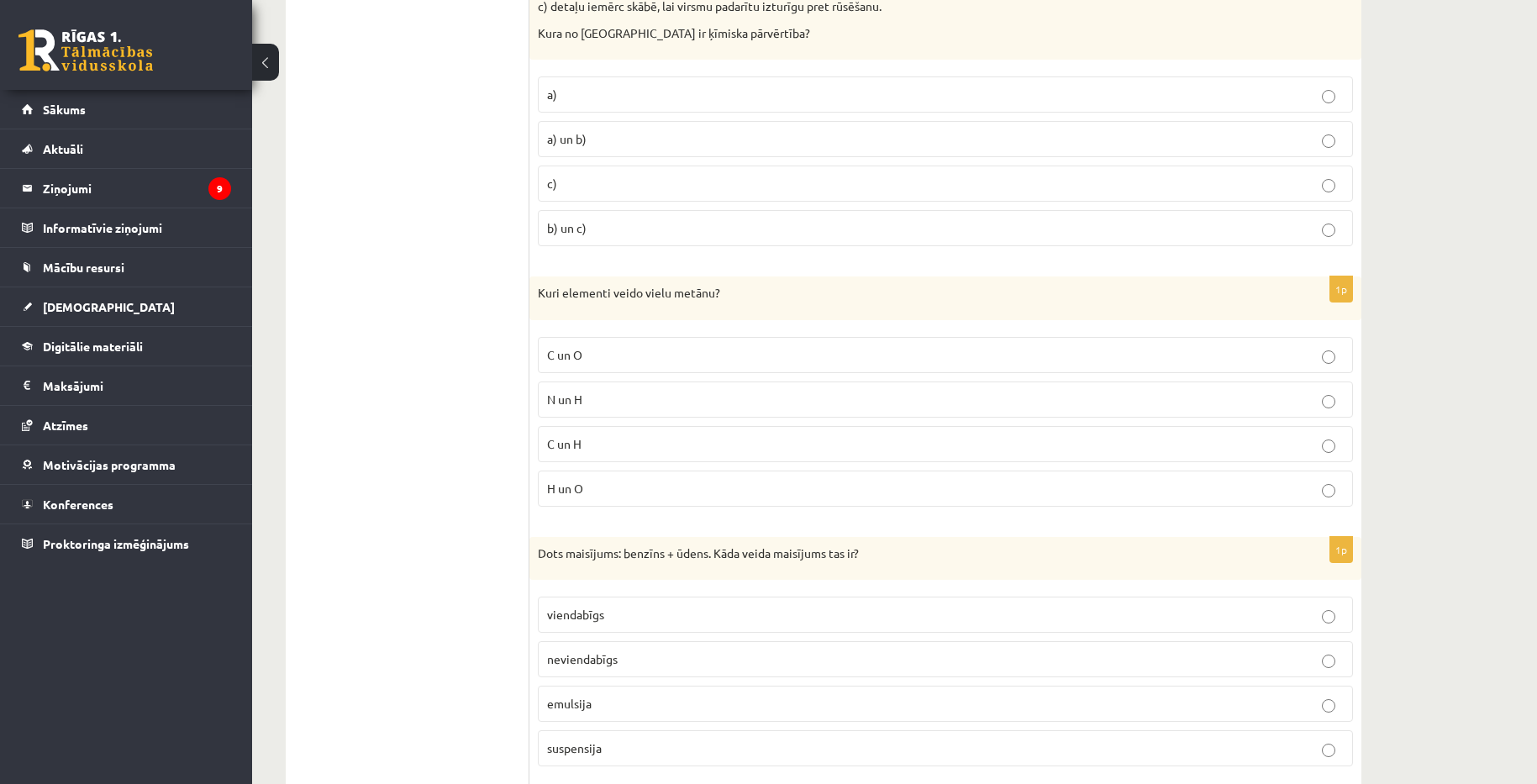
scroll to position [6297, 0]
click at [613, 488] on p "H un O" at bounding box center [945, 486] width 797 height 17
drag, startPoint x: 540, startPoint y: 287, endPoint x: 621, endPoint y: 478, distance: 207.5
click at [621, 478] on div "1p Kuri elementi veido vielu metānu? C un O N un H C un H H un O" at bounding box center [945, 395] width 832 height 243
click at [633, 439] on p "C un H" at bounding box center [945, 442] width 797 height 17
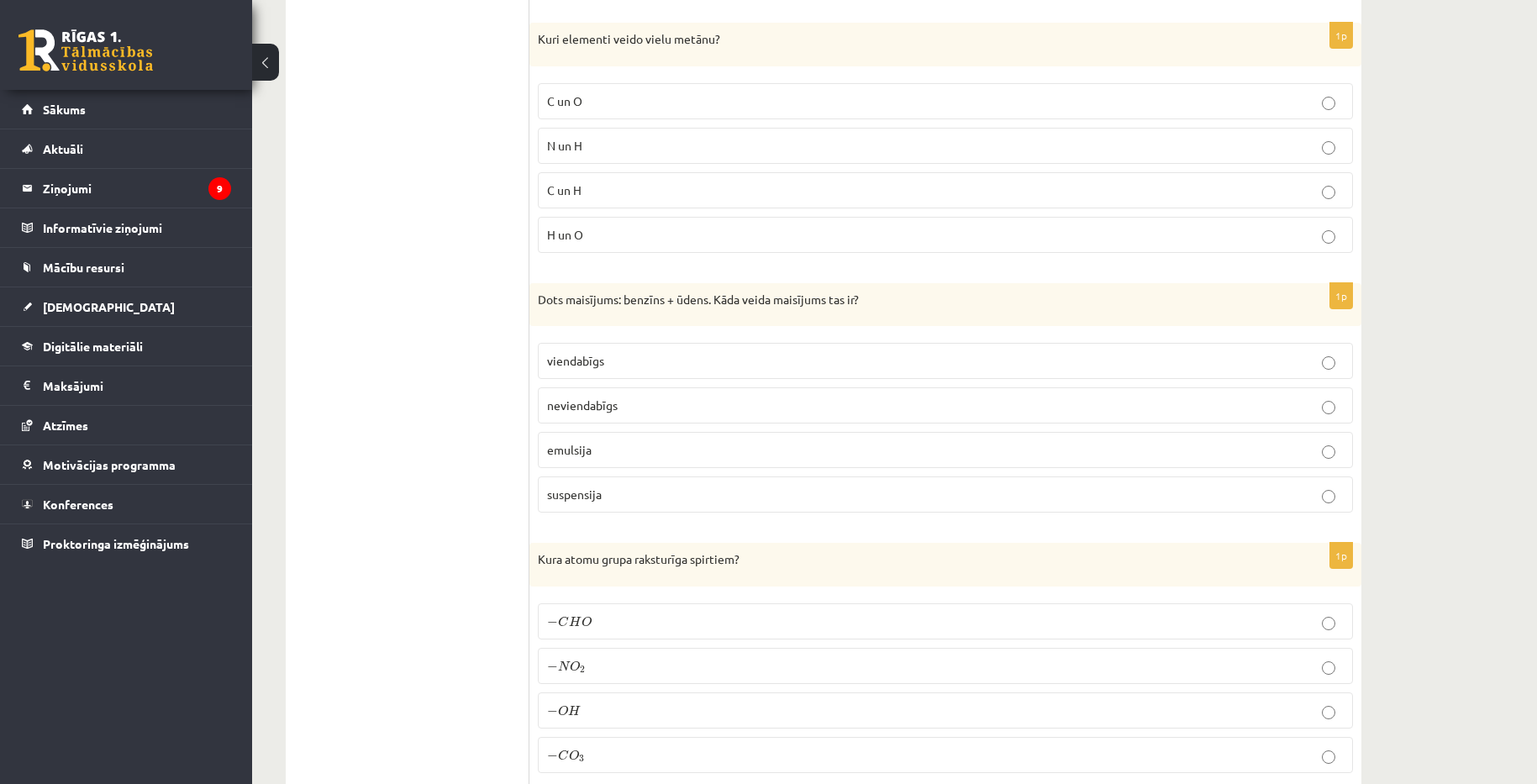
scroll to position [6549, 0]
click at [628, 447] on p "emulsija" at bounding box center [945, 449] width 797 height 17
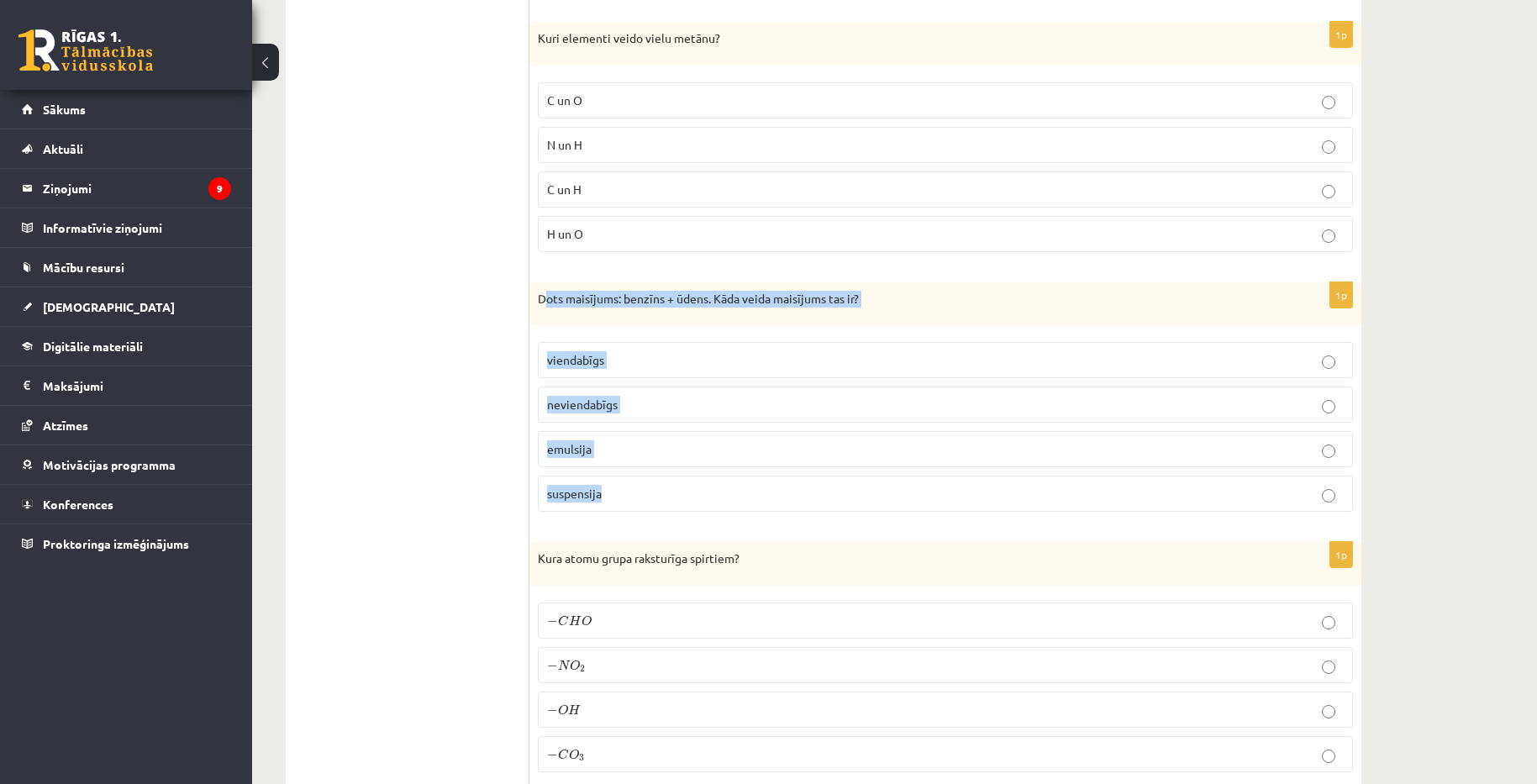
drag, startPoint x: 543, startPoint y: 297, endPoint x: 652, endPoint y: 512, distance: 241.1
click at [652, 512] on div "1p Dots maisījums: benzīns + ūdens. Kāda veida maisījums tas ir? viendabīgs nev…" at bounding box center [945, 404] width 832 height 243
click at [692, 408] on p "neviendabīgs" at bounding box center [945, 405] width 797 height 17
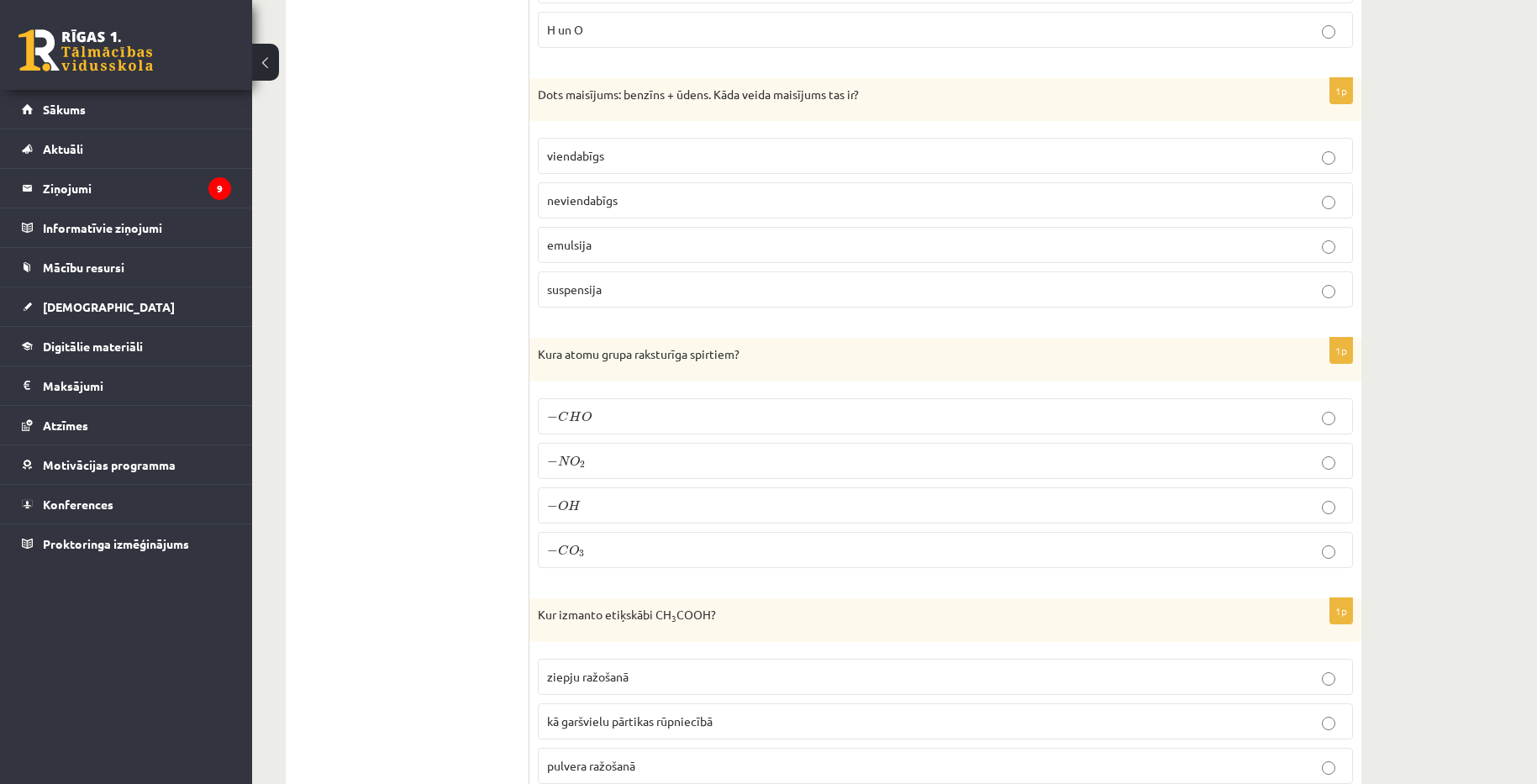
scroll to position [6801, 0]
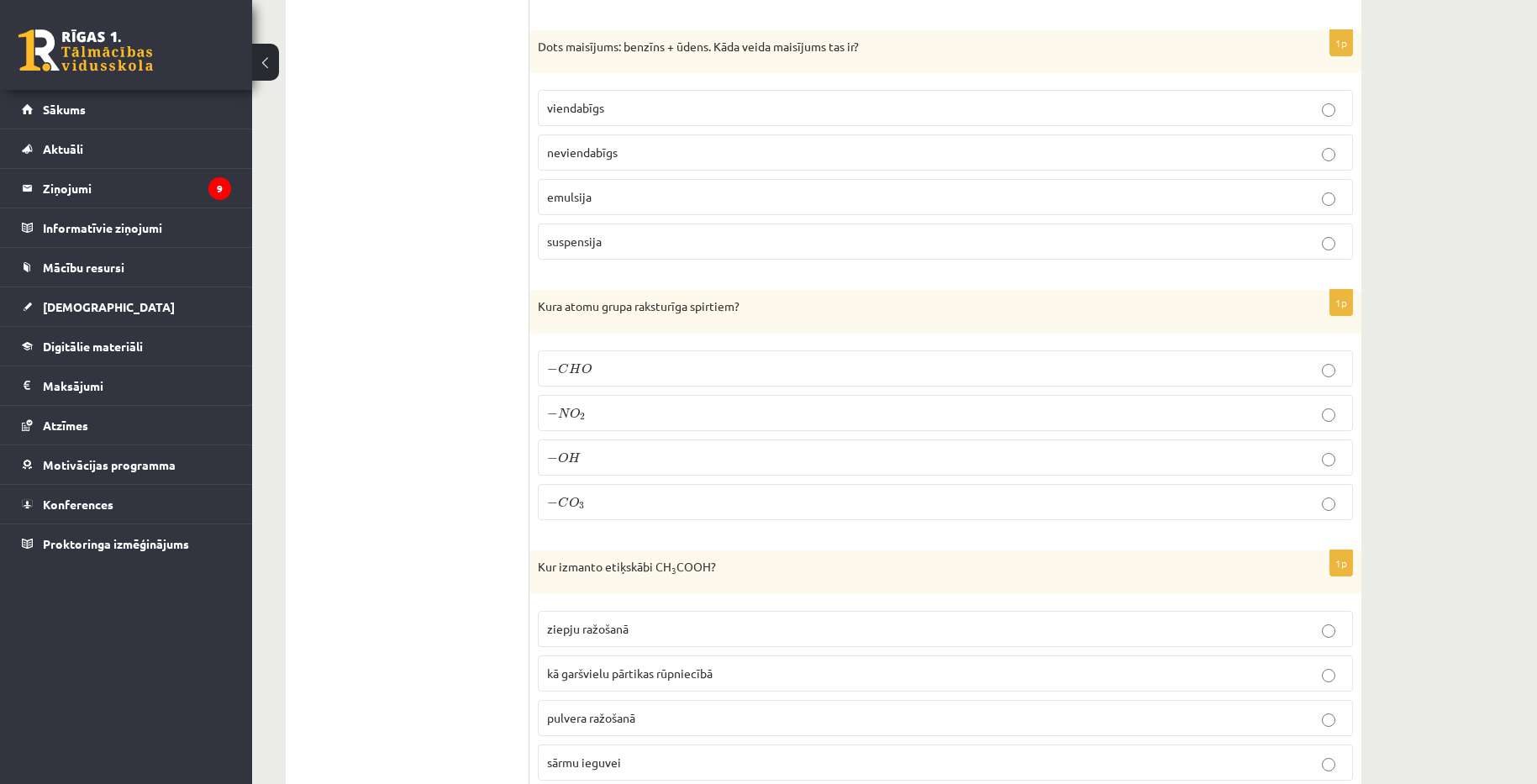
click at [650, 366] on p "− C H O − C H O" at bounding box center [945, 368] width 797 height 17
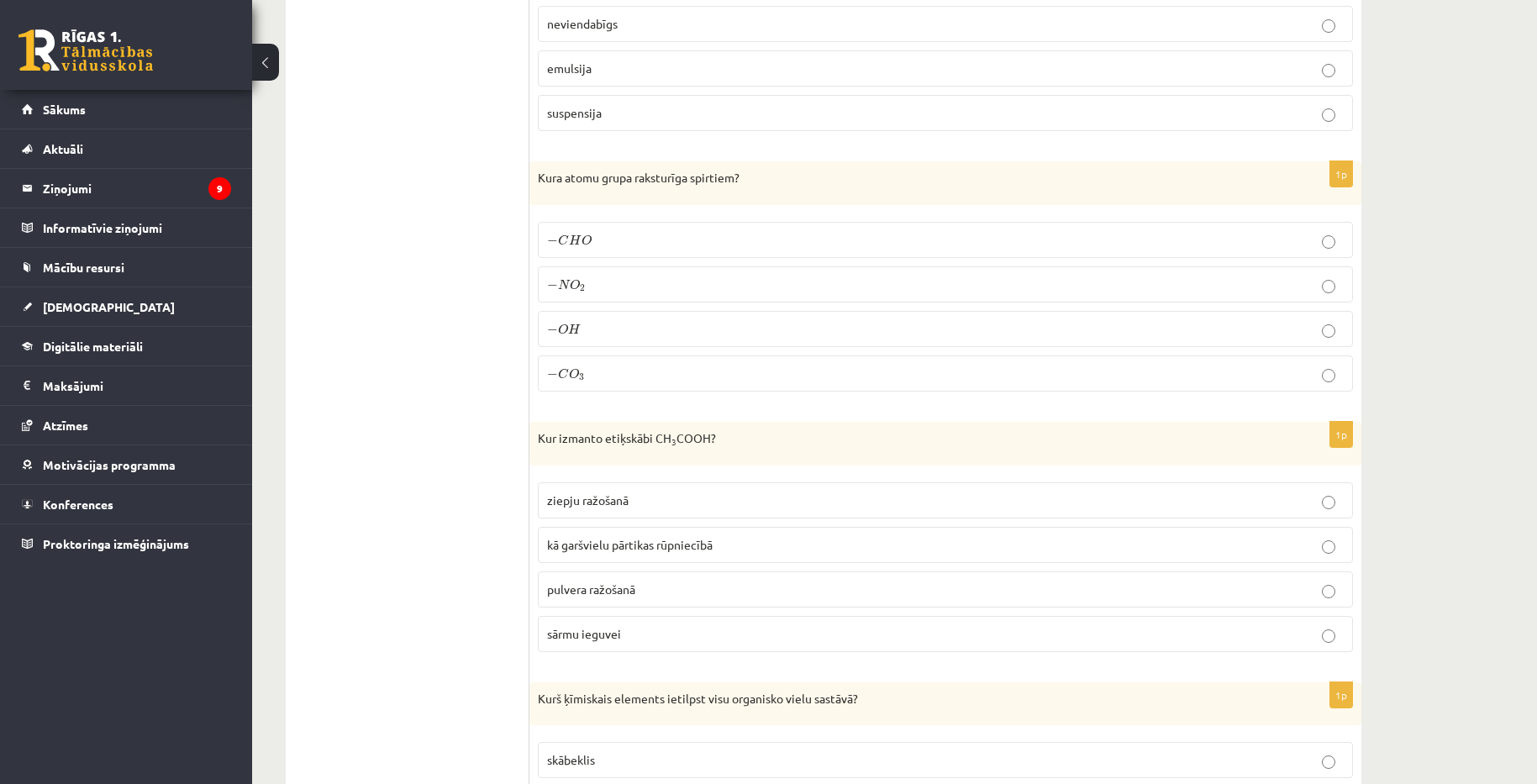
scroll to position [7053, 0]
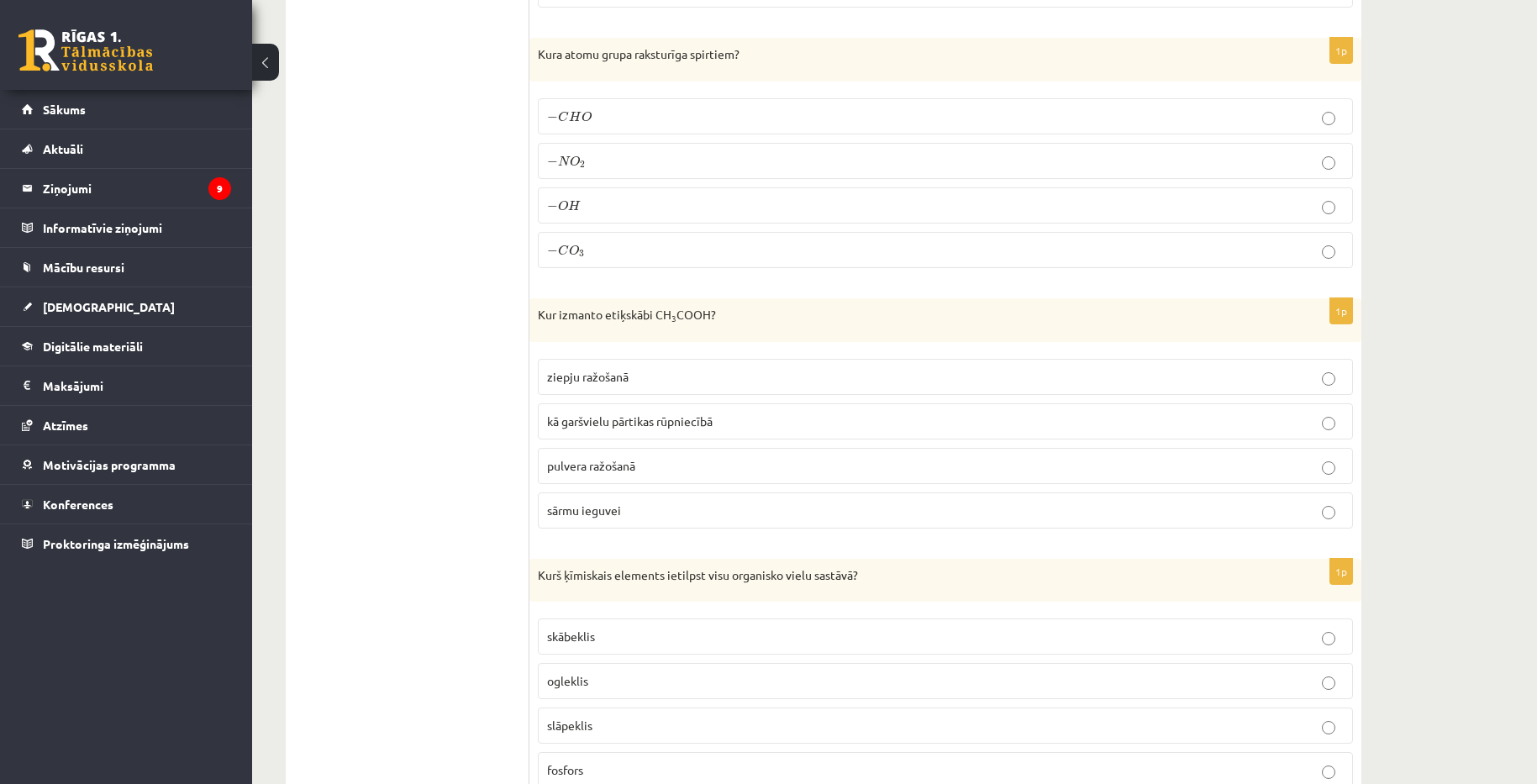
click at [664, 425] on span "kā garšvielu pārtikas rūpniecībā" at bounding box center [629, 420] width 165 height 15
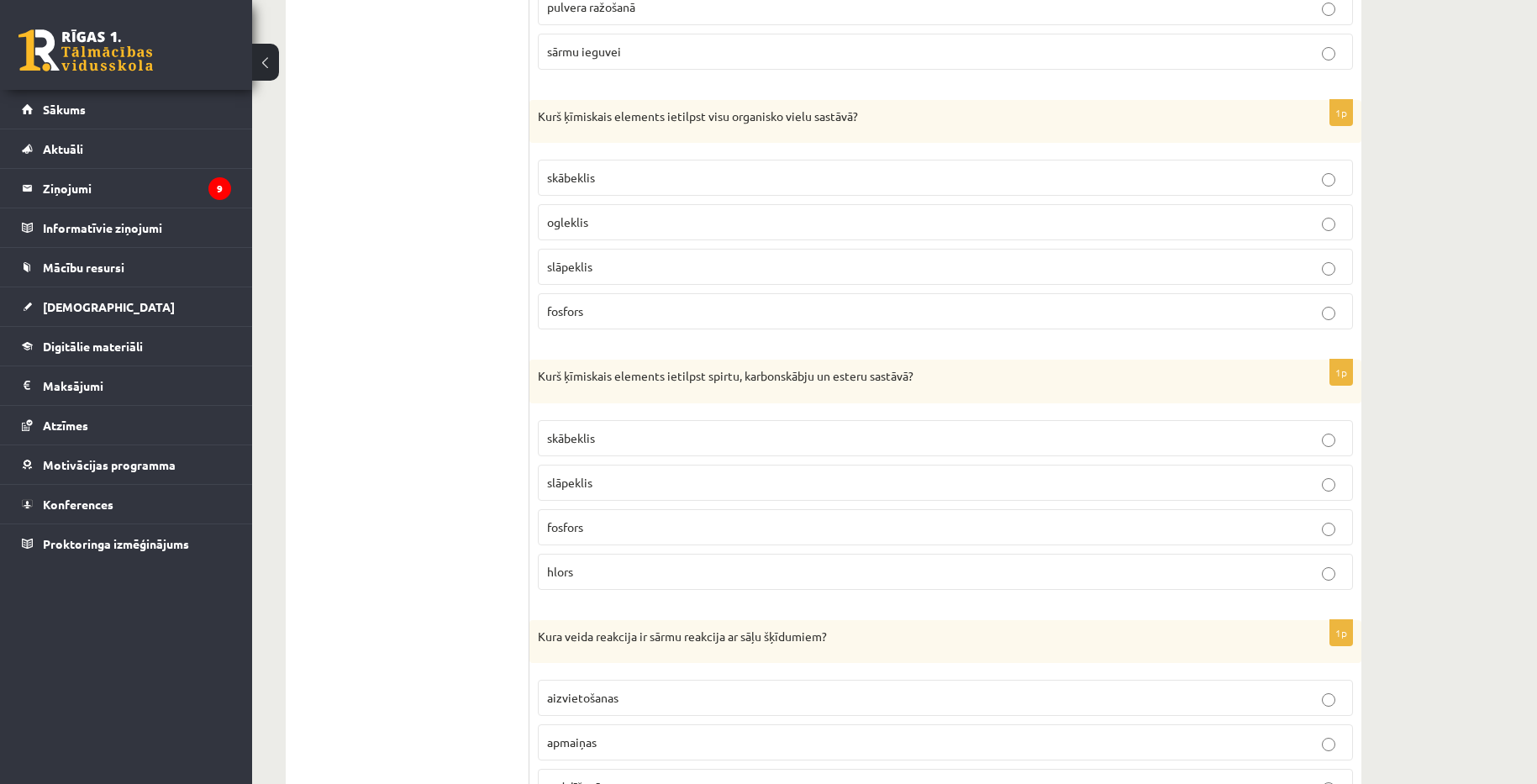
scroll to position [7474, 0]
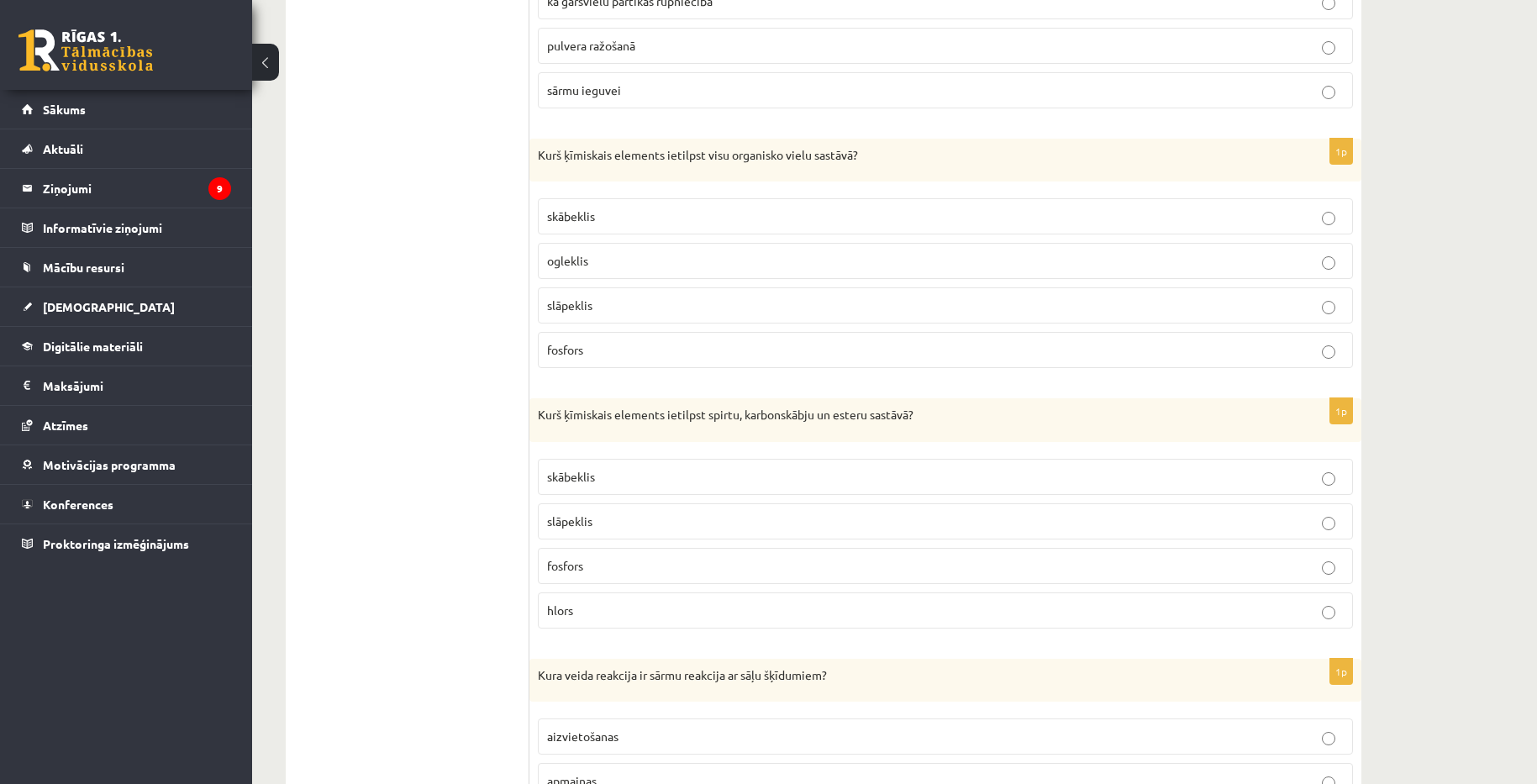
click at [632, 218] on p "skābeklis" at bounding box center [945, 217] width 797 height 17
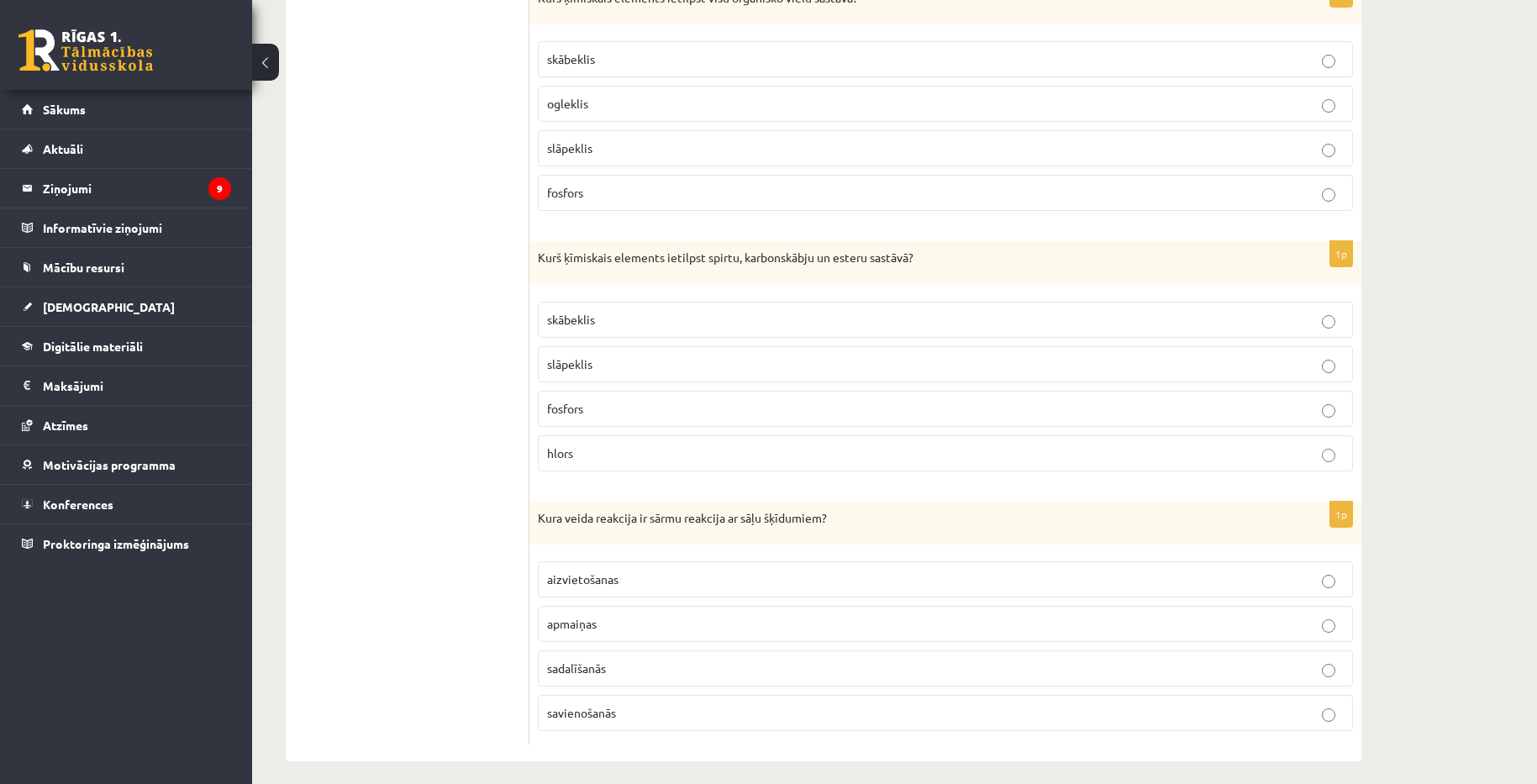
scroll to position [7642, 0]
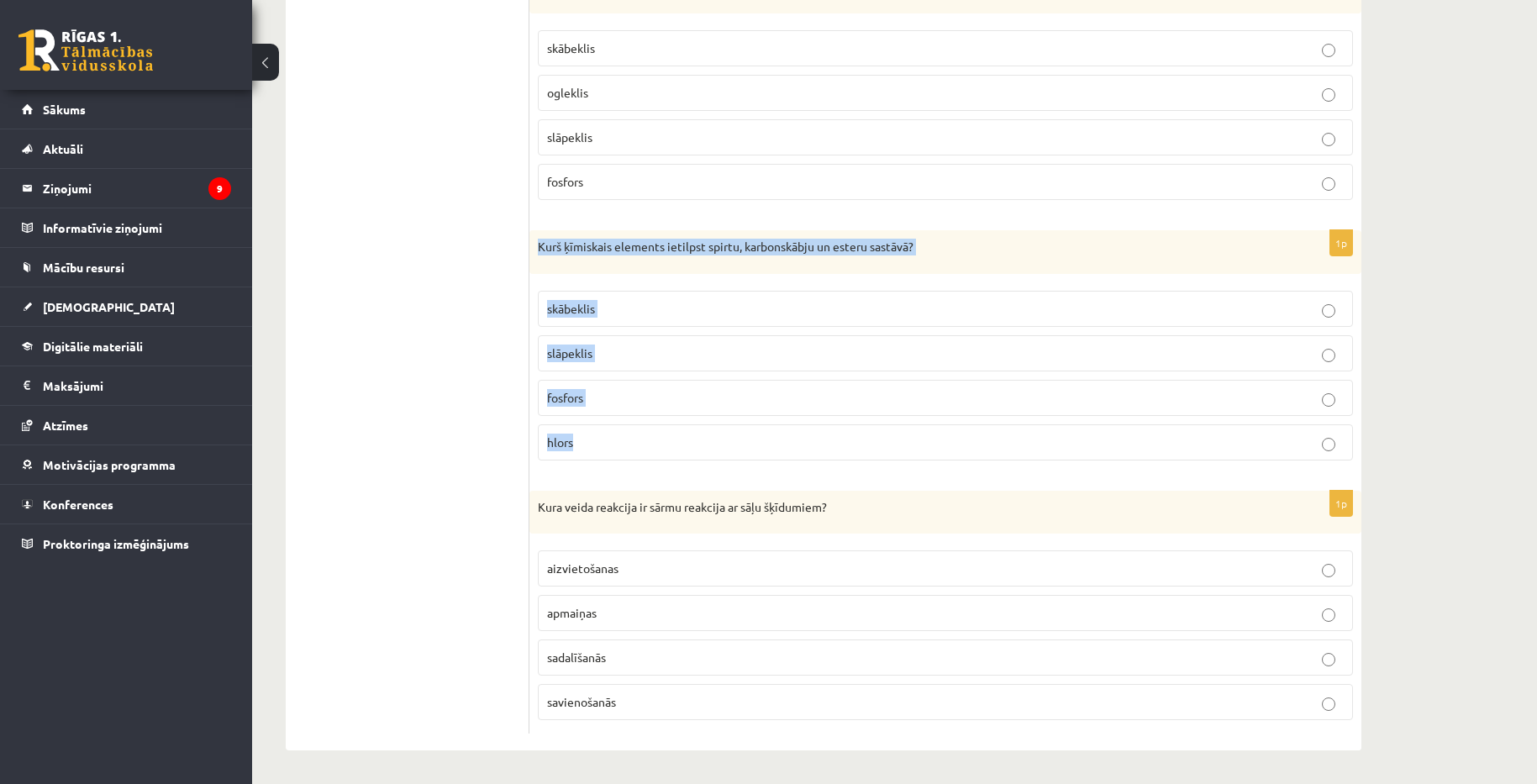
drag, startPoint x: 542, startPoint y: 243, endPoint x: 642, endPoint y: 420, distance: 203.3
click at [642, 420] on div "1p Kurš ķīmiskais elements ietilpst spirtu, karbonskābju un esteru sastāvā? skā…" at bounding box center [945, 352] width 832 height 243
click at [743, 318] on label "skābeklis" at bounding box center [945, 309] width 815 height 36
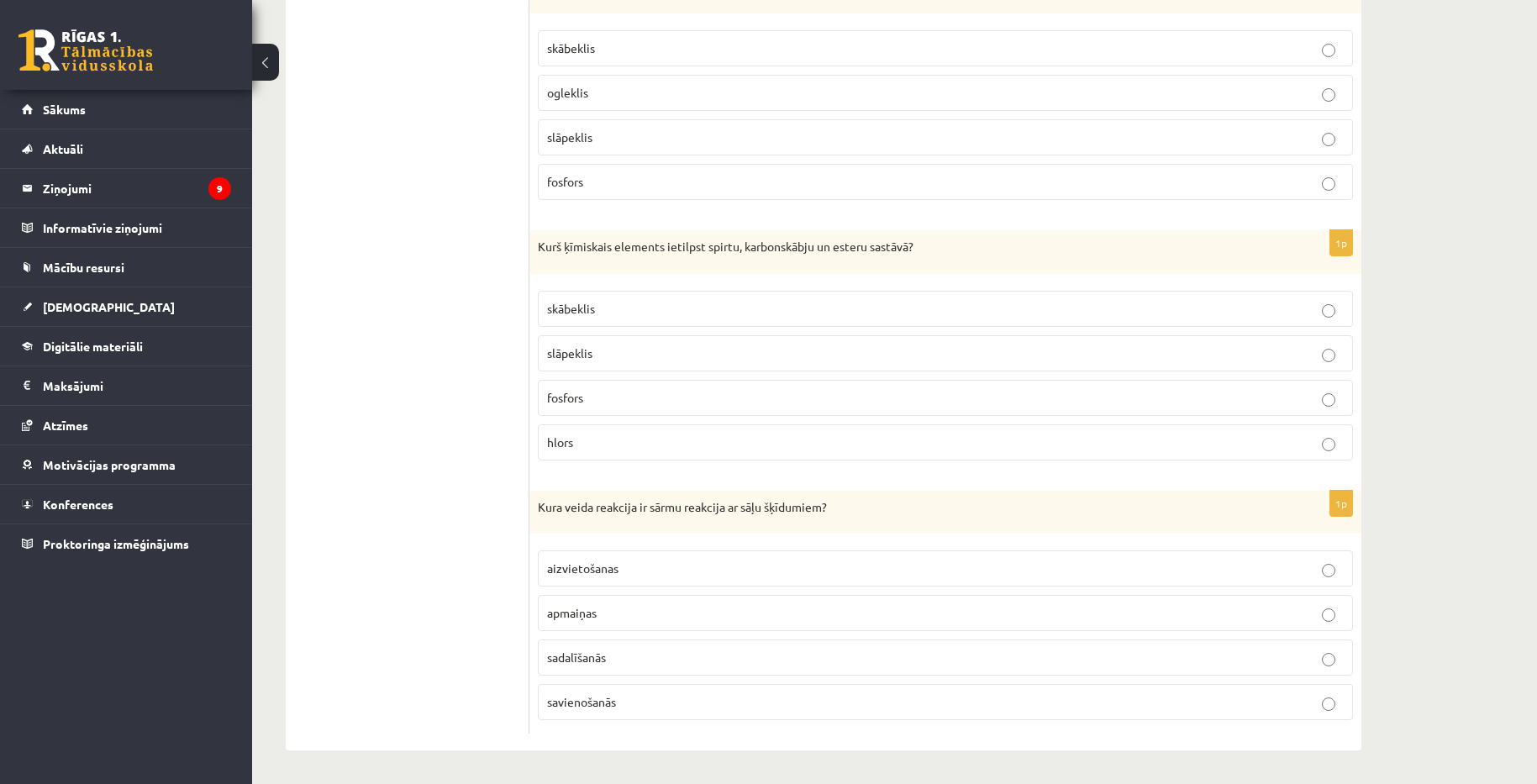
click at [766, 130] on p "slāpeklis" at bounding box center [945, 137] width 797 height 17
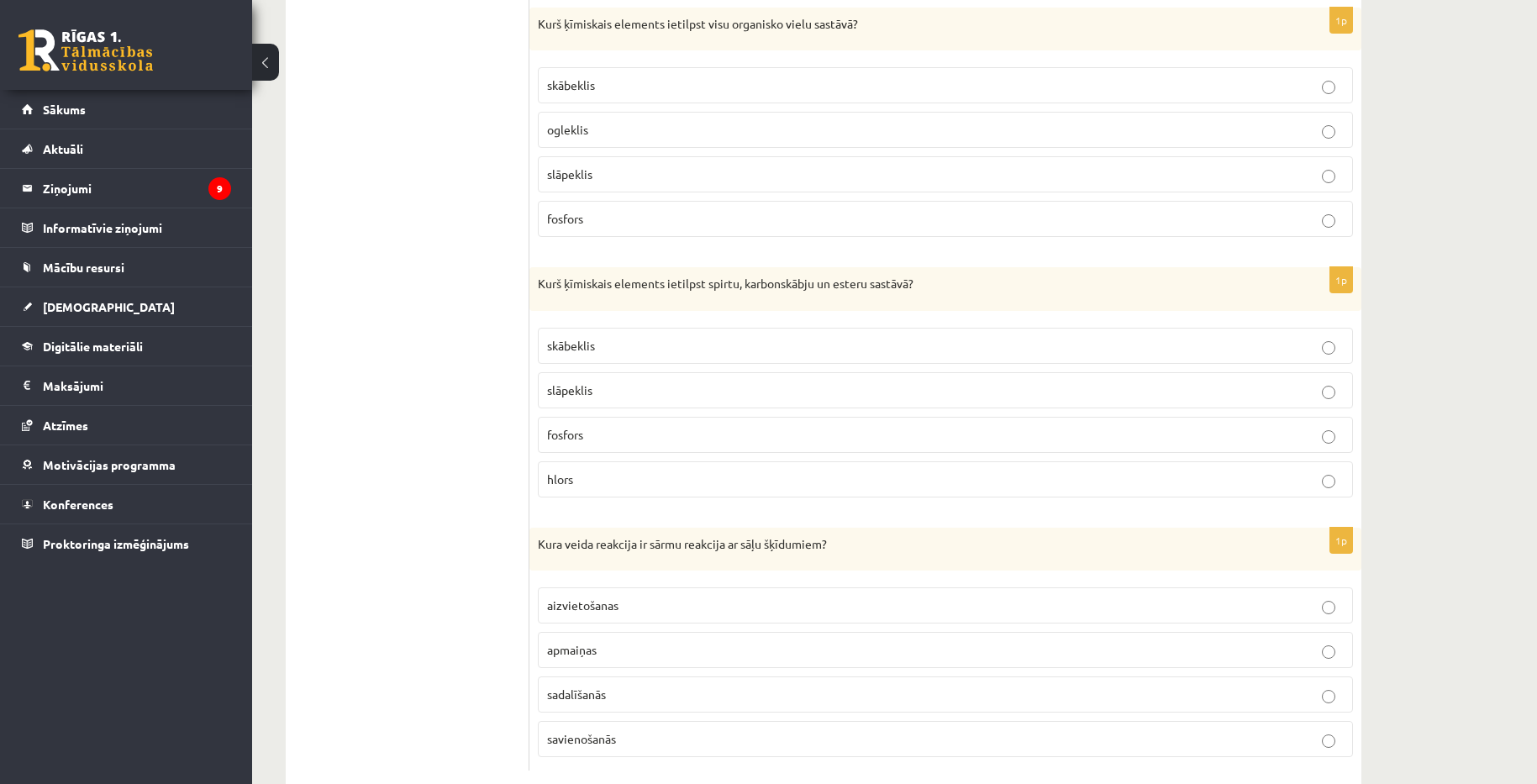
scroll to position [7558, 0]
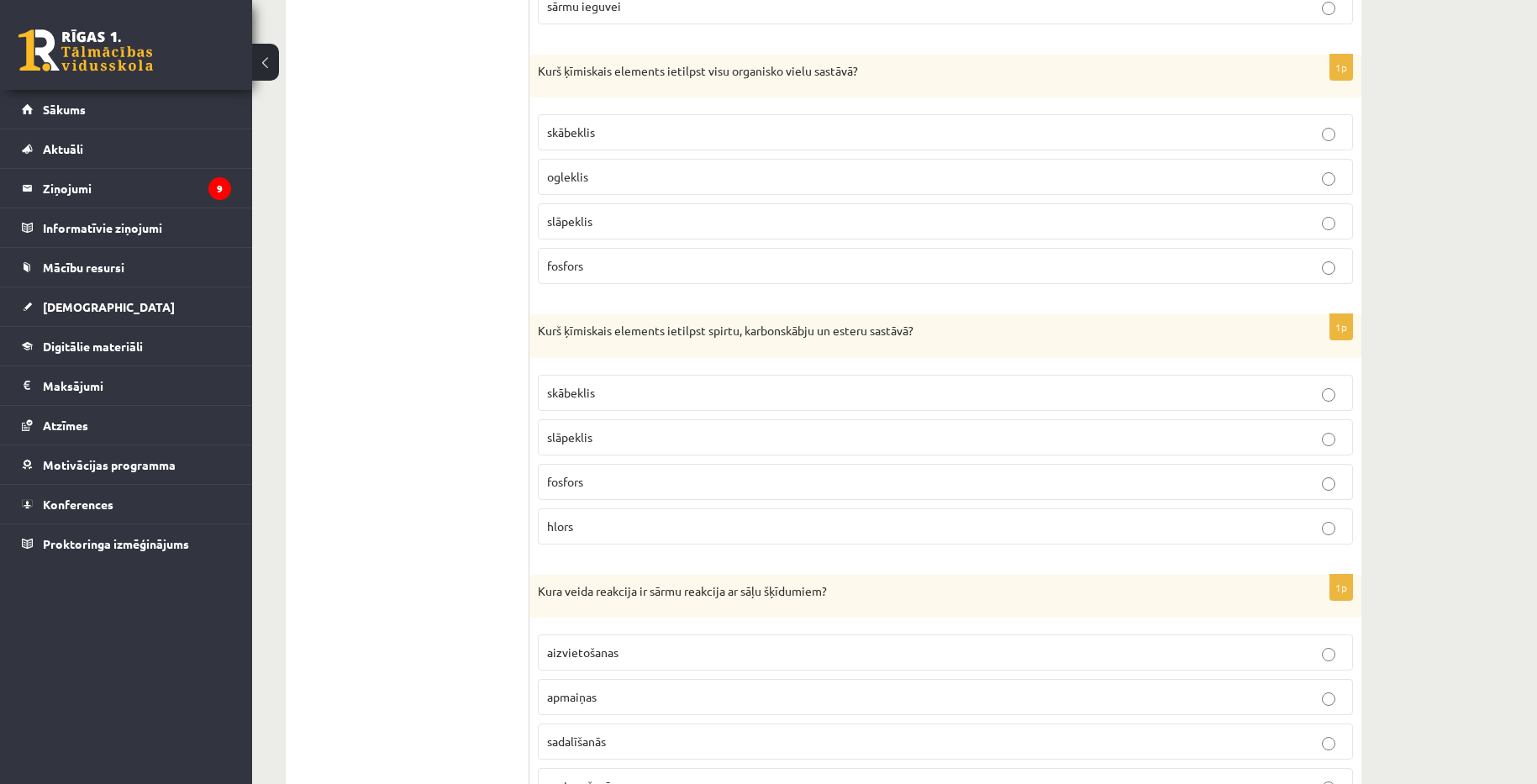
click at [723, 186] on label "ogleklis" at bounding box center [945, 177] width 815 height 36
drag, startPoint x: 539, startPoint y: 65, endPoint x: 681, endPoint y: 281, distance: 258.5
click at [681, 281] on div "1p Kurš ķīmiskais elements ietilpst visu organisko vielu sastāvā? skābeklis ogl…" at bounding box center [945, 176] width 832 height 243
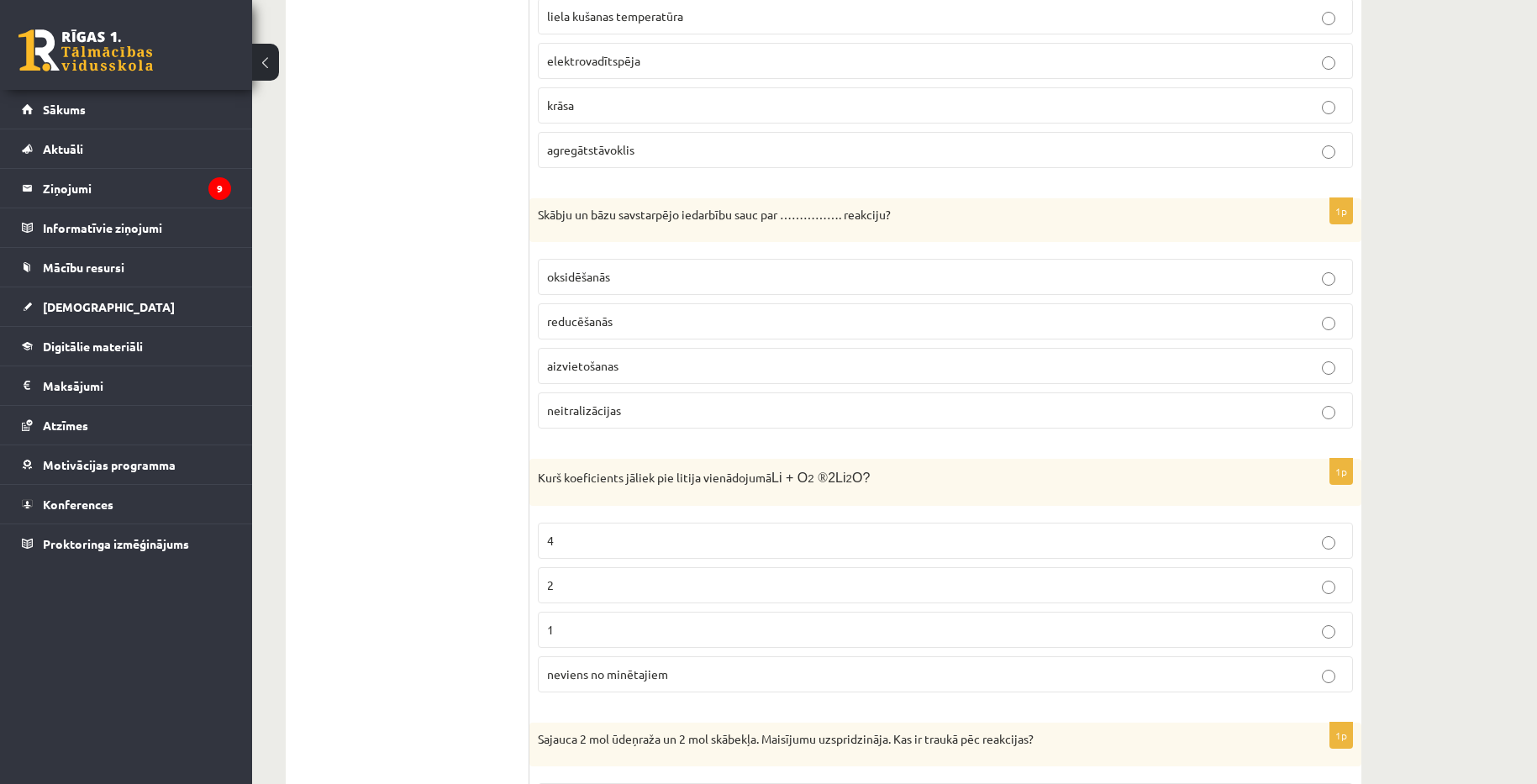
scroll to position [0, 0]
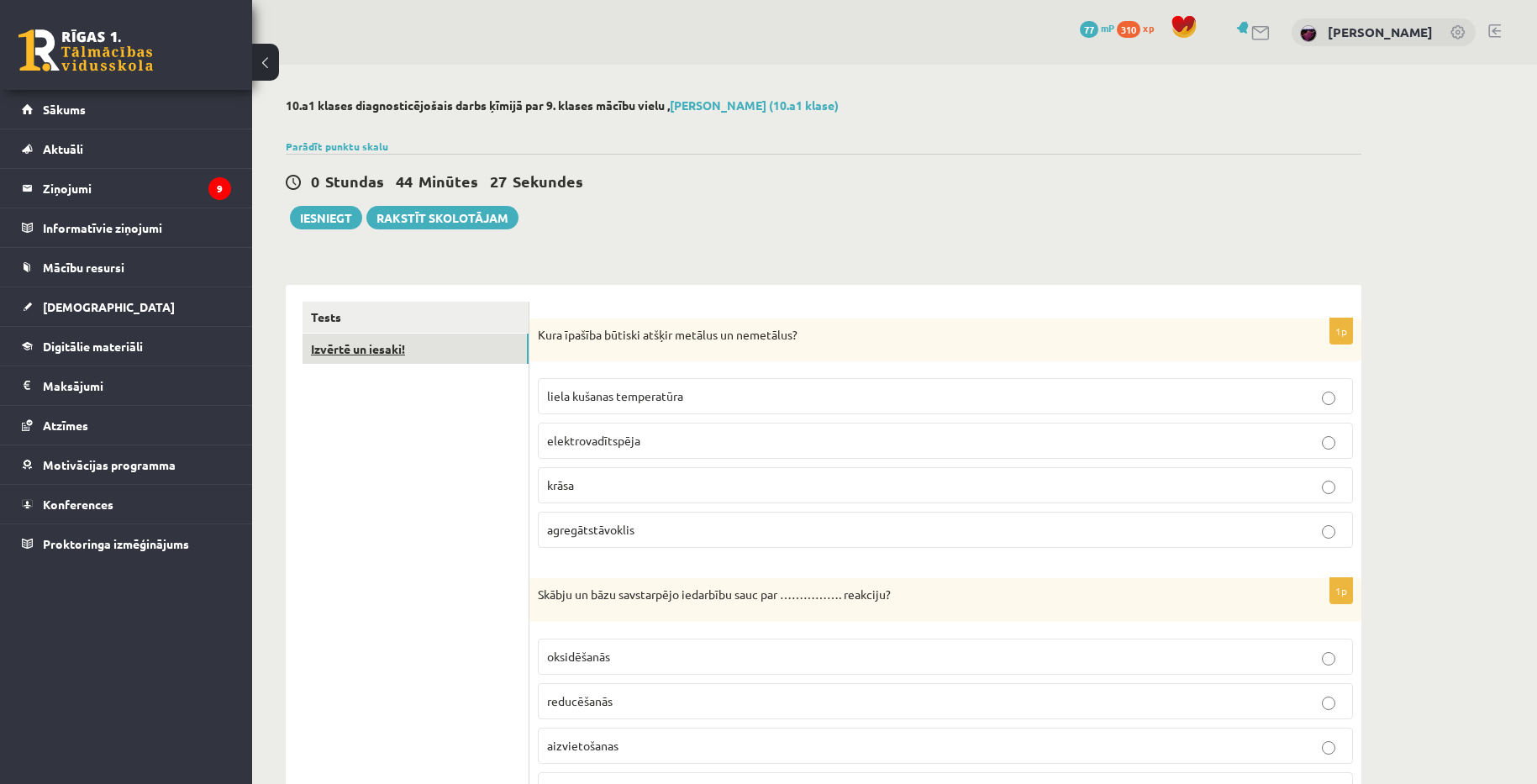
click at [388, 353] on link "Izvērtē un iesaki!" at bounding box center [415, 349] width 226 height 31
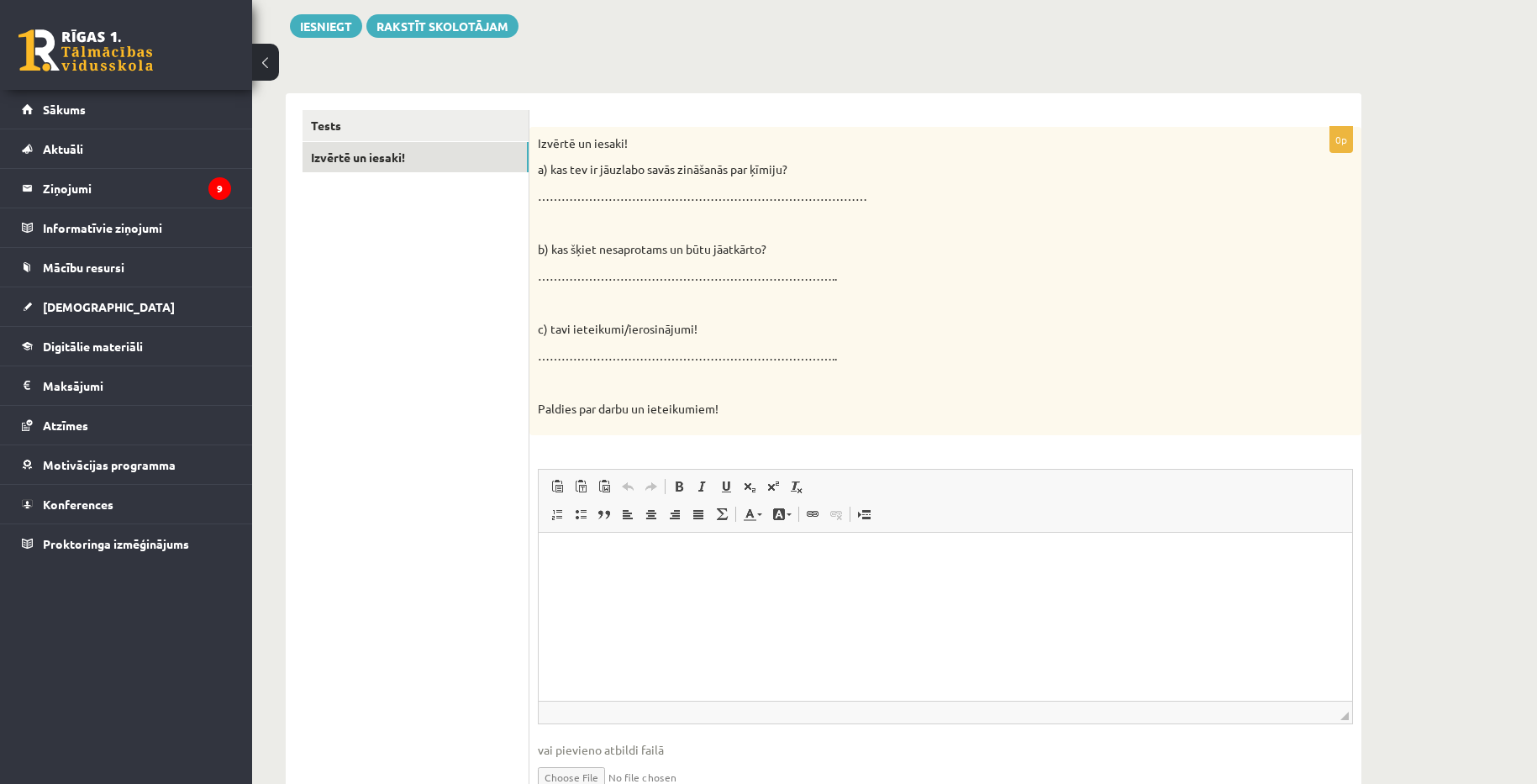
scroll to position [194, 0]
click at [615, 184] on div "Izvērtē un iesaki! a) kas tev ir jāuzlabo savās zināšanās par ķīmiju? …………………………" at bounding box center [945, 279] width 832 height 309
click at [632, 192] on p "…………………………………………………………………………" at bounding box center [904, 193] width 731 height 16
click at [621, 580] on html at bounding box center [945, 555] width 814 height 51
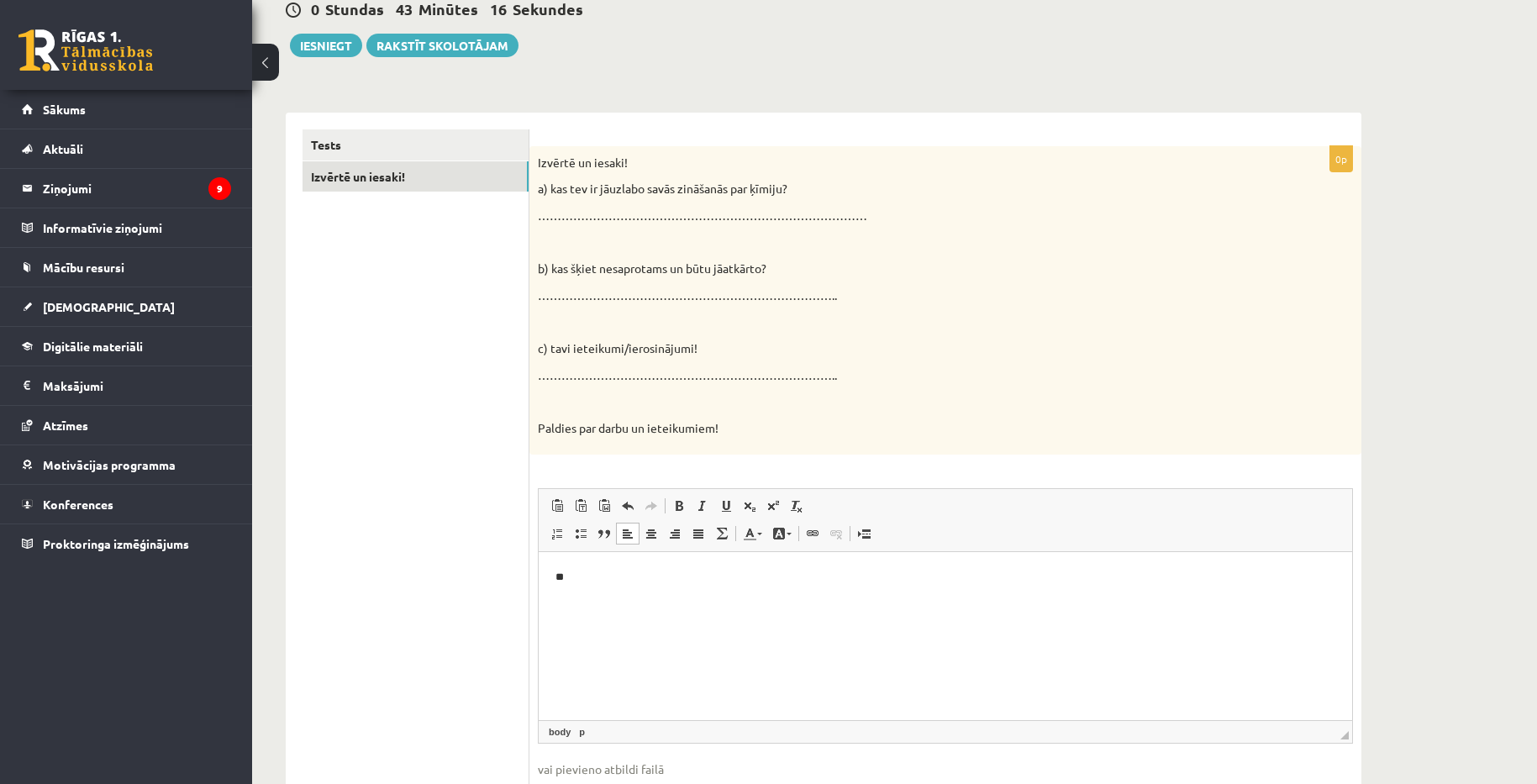
scroll to position [252, 0]
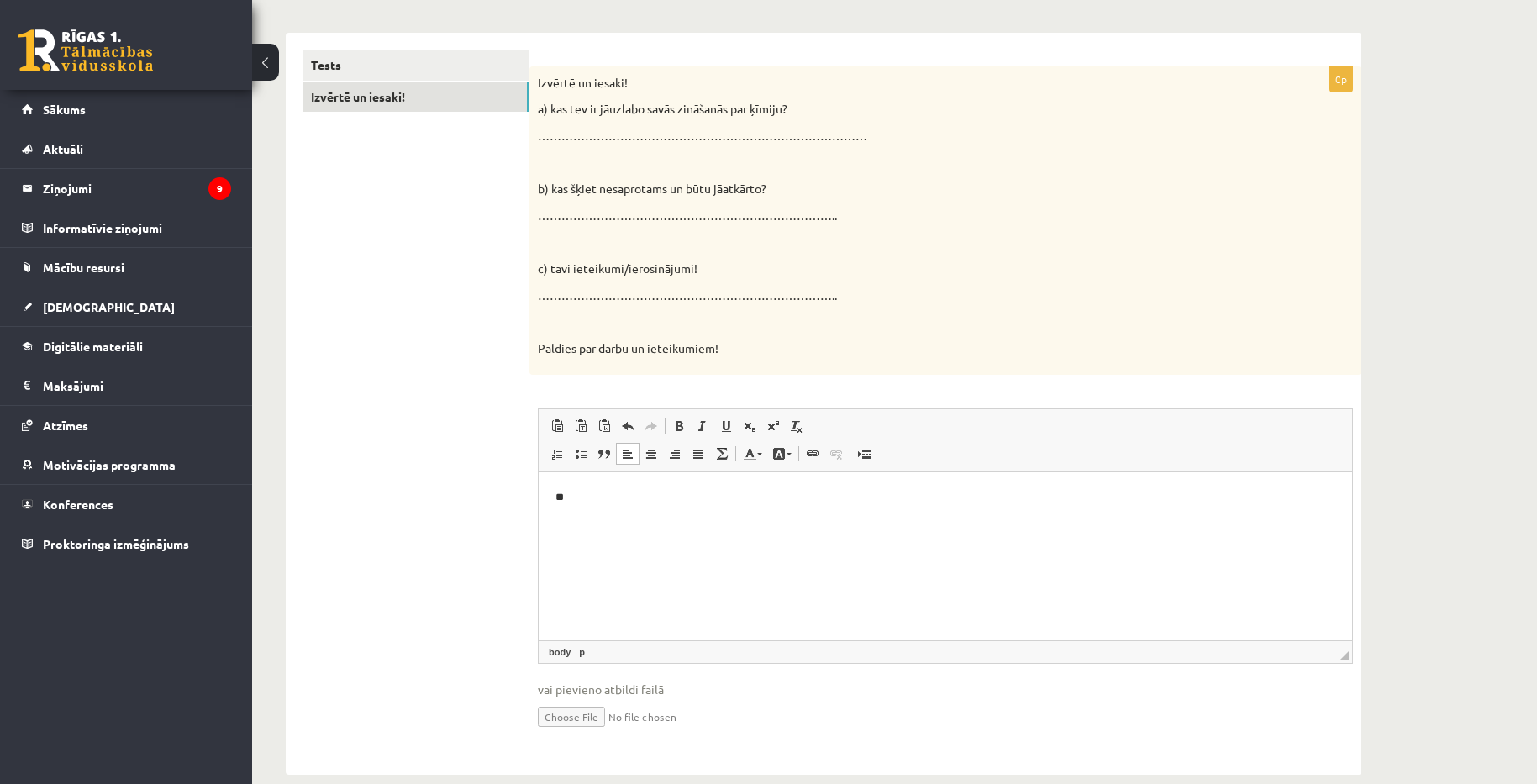
click at [621, 504] on p "**" at bounding box center [945, 498] width 780 height 17
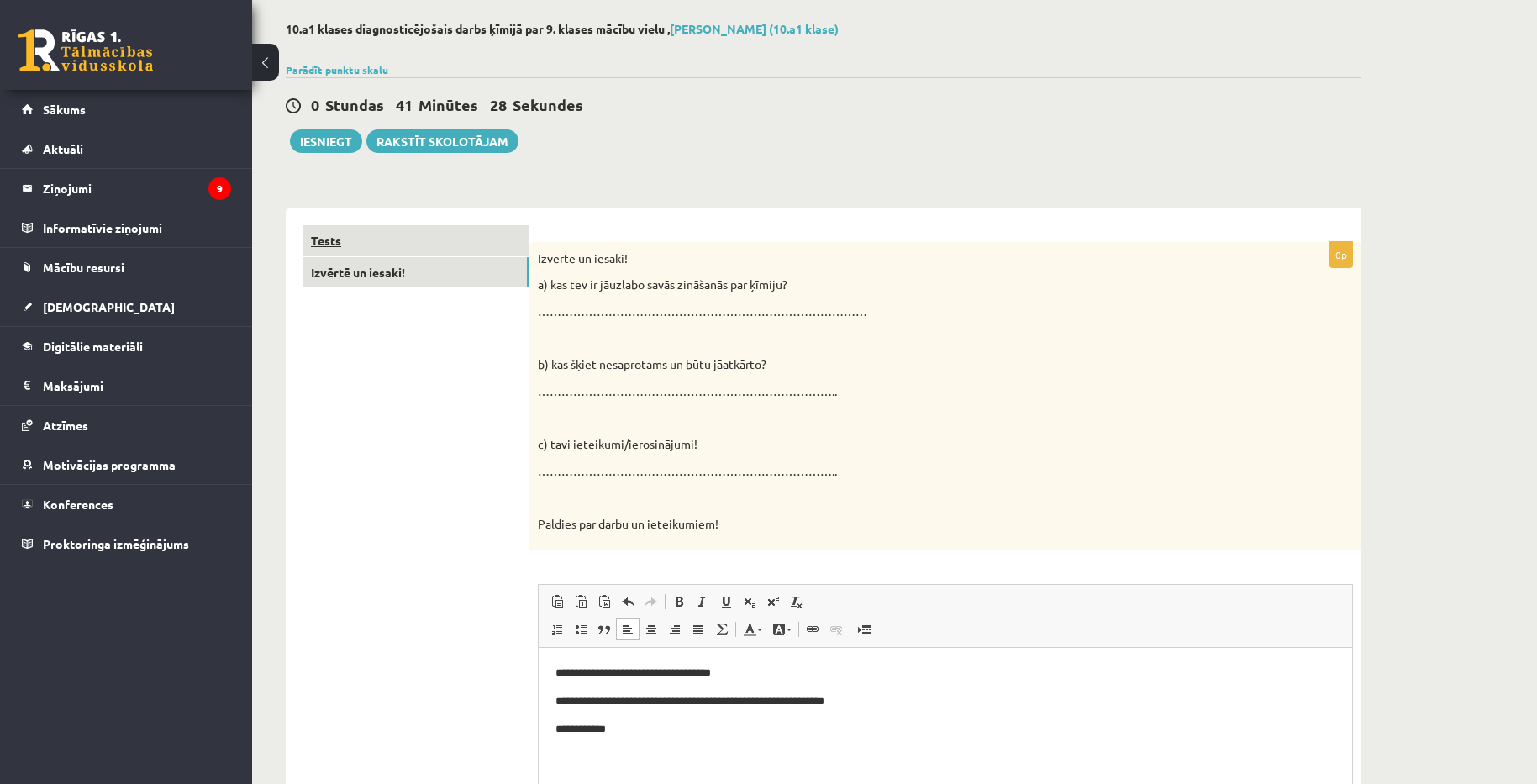
scroll to position [26, 0]
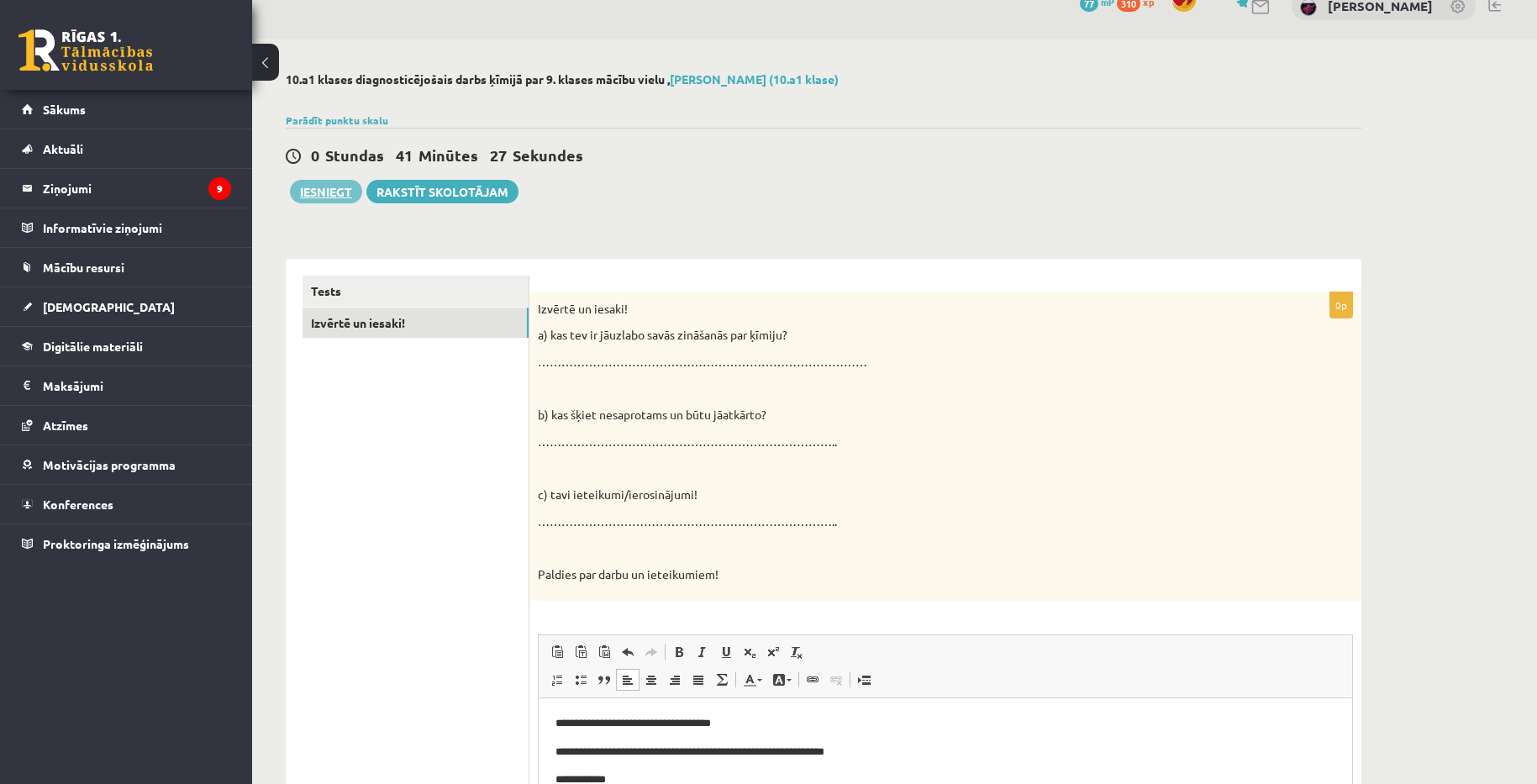
click at [319, 198] on button "Iesniegt" at bounding box center [326, 191] width 72 height 23
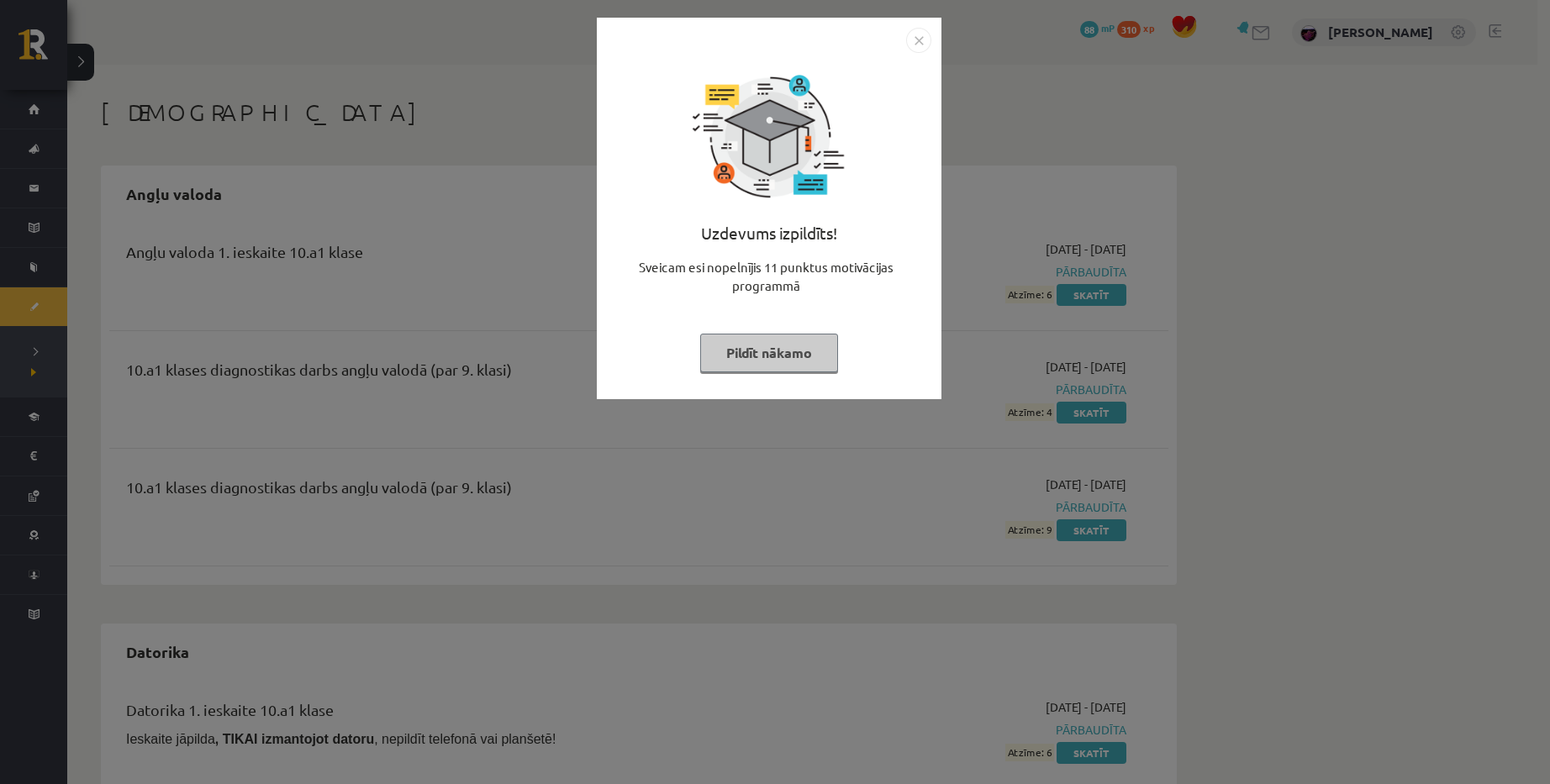
click at [793, 341] on button "Pildīt nākamo" at bounding box center [769, 353] width 138 height 39
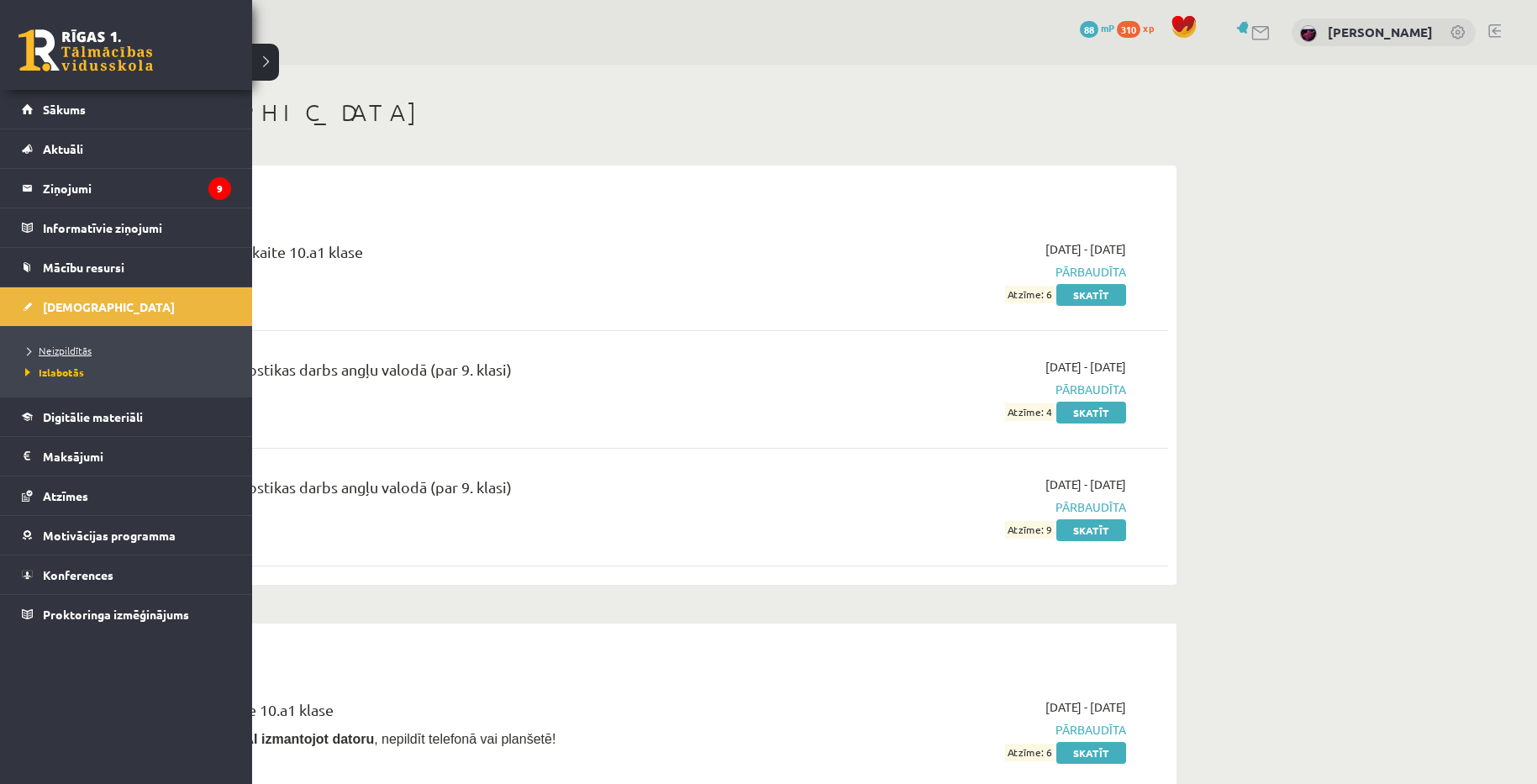
click at [70, 346] on span "Neizpildītās" at bounding box center [55, 351] width 70 height 14
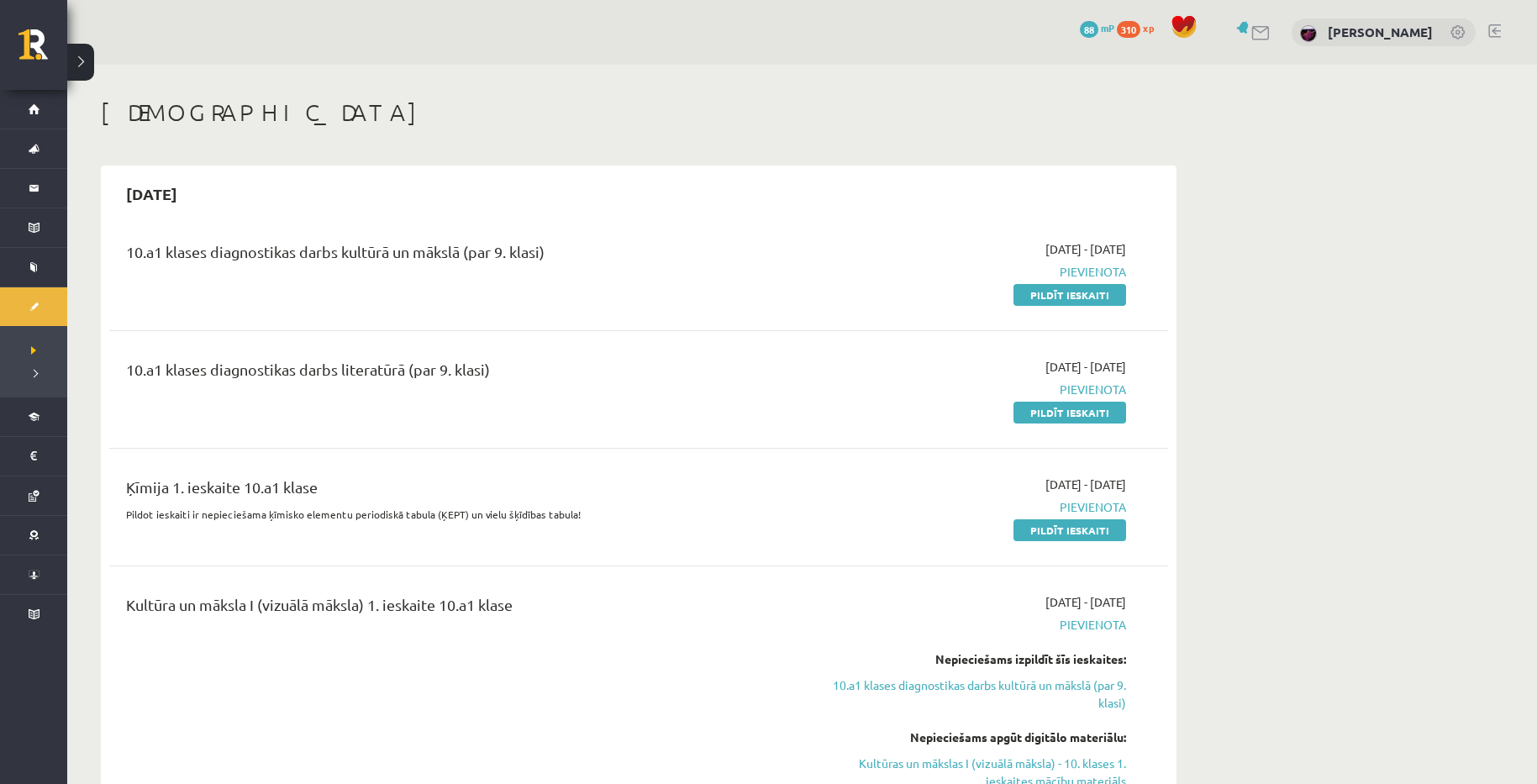
click at [1074, 525] on link "Pildīt ieskaiti" at bounding box center [1070, 529] width 113 height 22
drag, startPoint x: 379, startPoint y: 509, endPoint x: 431, endPoint y: 519, distance: 53.0
click at [431, 519] on p "Pildot ieskaiti ir nepieciešama ķīmisko elementu periodiskā tabula (ĶEPT) un vi…" at bounding box center [456, 514] width 658 height 15
click at [729, 481] on div "Ķīmija 1. ieskaite 10.a1 klase" at bounding box center [456, 491] width 658 height 31
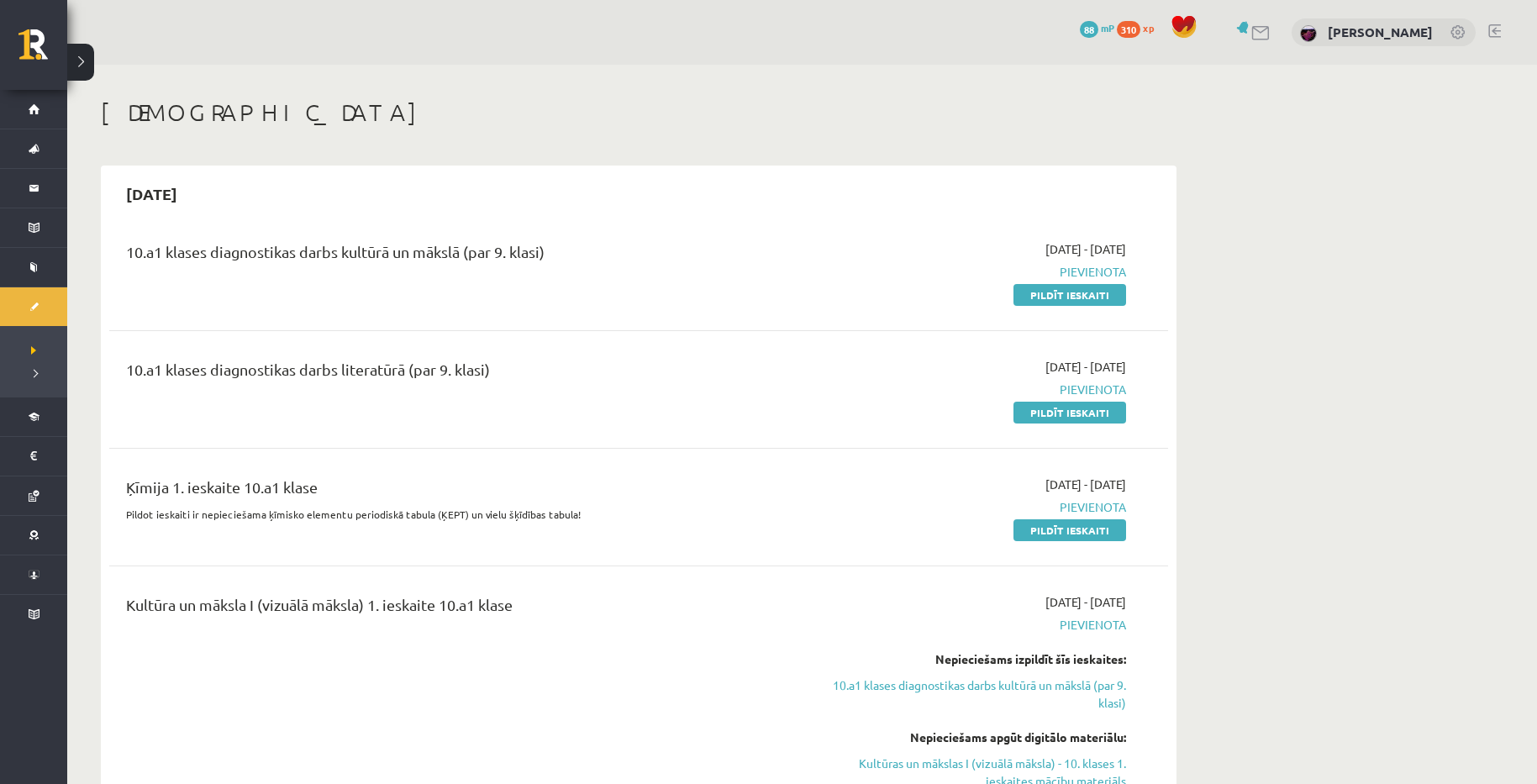
click at [671, 540] on div "Ķīmija 1. ieskaite 10.a1 klase Pildot ieskaiti ir nepieciešama ķīmisko elementu…" at bounding box center [639, 508] width 1059 height 97
copy p "šķīdības tabula!"
drag, startPoint x: 497, startPoint y: 513, endPoint x: 576, endPoint y: 519, distance: 79.2
click at [576, 519] on p "Pildot ieskaiti ir nepieciešama ķīmisko elementu periodiskā tabula (ĶEPT) un vi…" at bounding box center [456, 514] width 658 height 15
click at [1044, 524] on link "Pildīt ieskaiti" at bounding box center [1070, 529] width 113 height 22
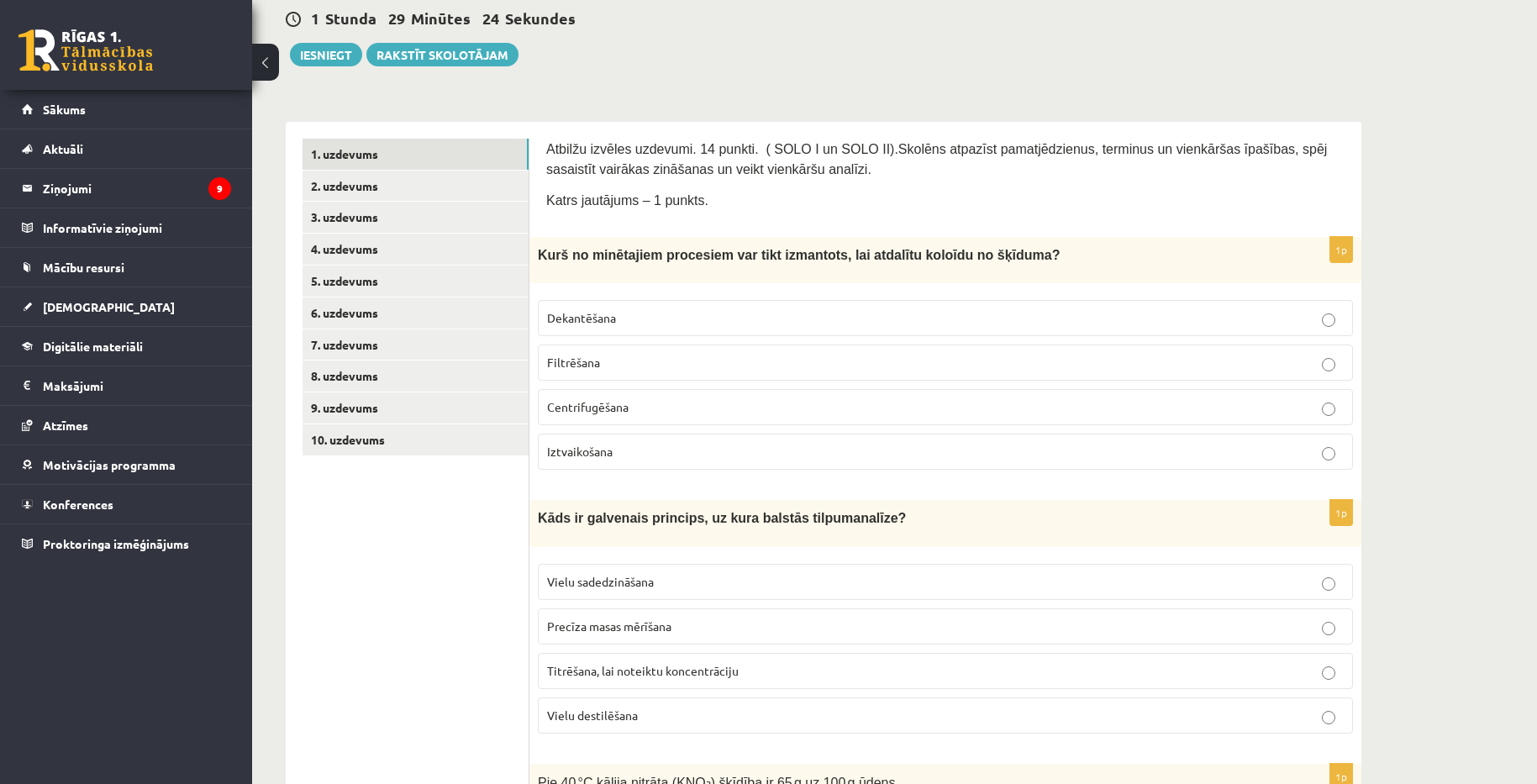
scroll to position [168, 0]
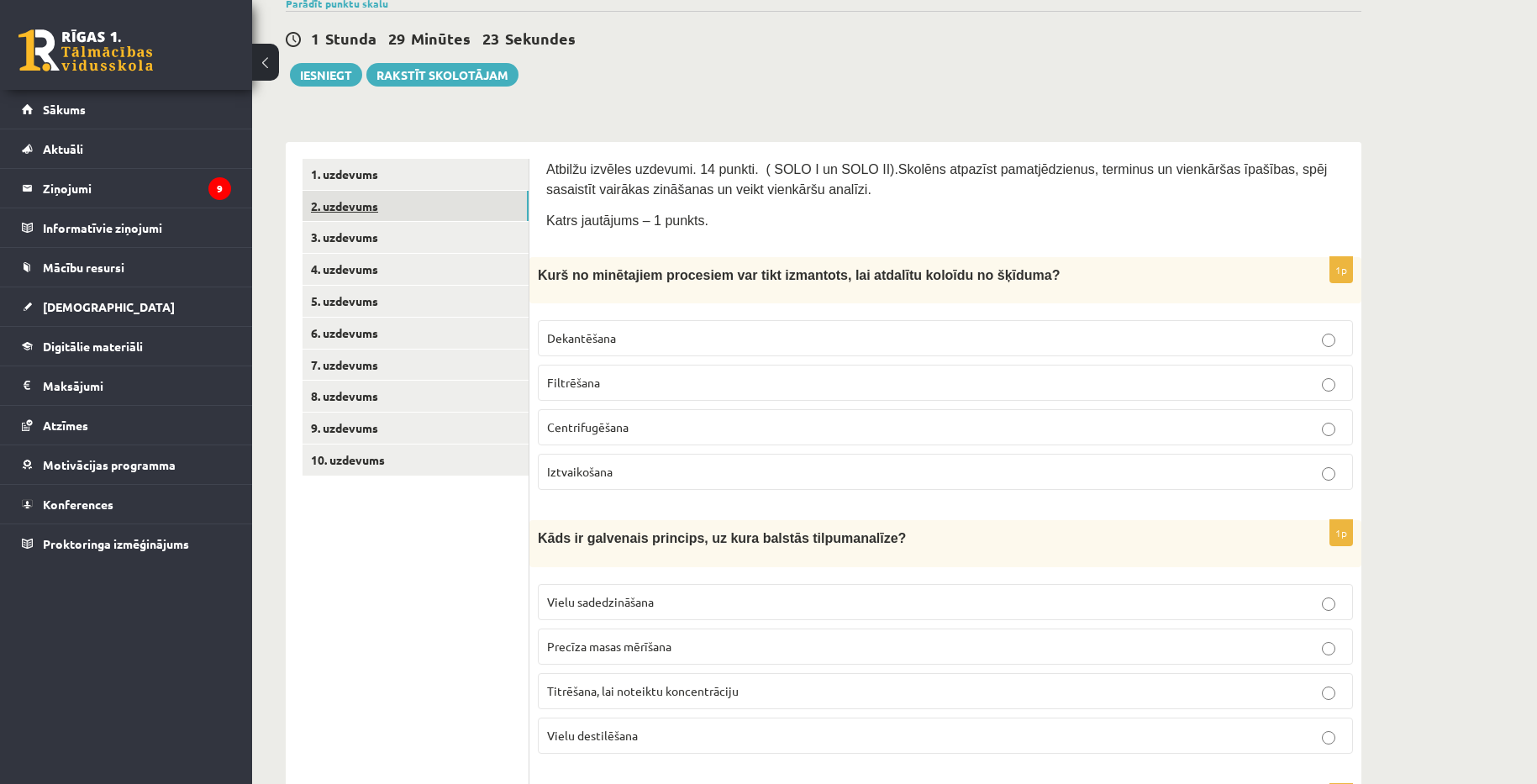
click at [348, 207] on link "2. uzdevums" at bounding box center [415, 206] width 226 height 31
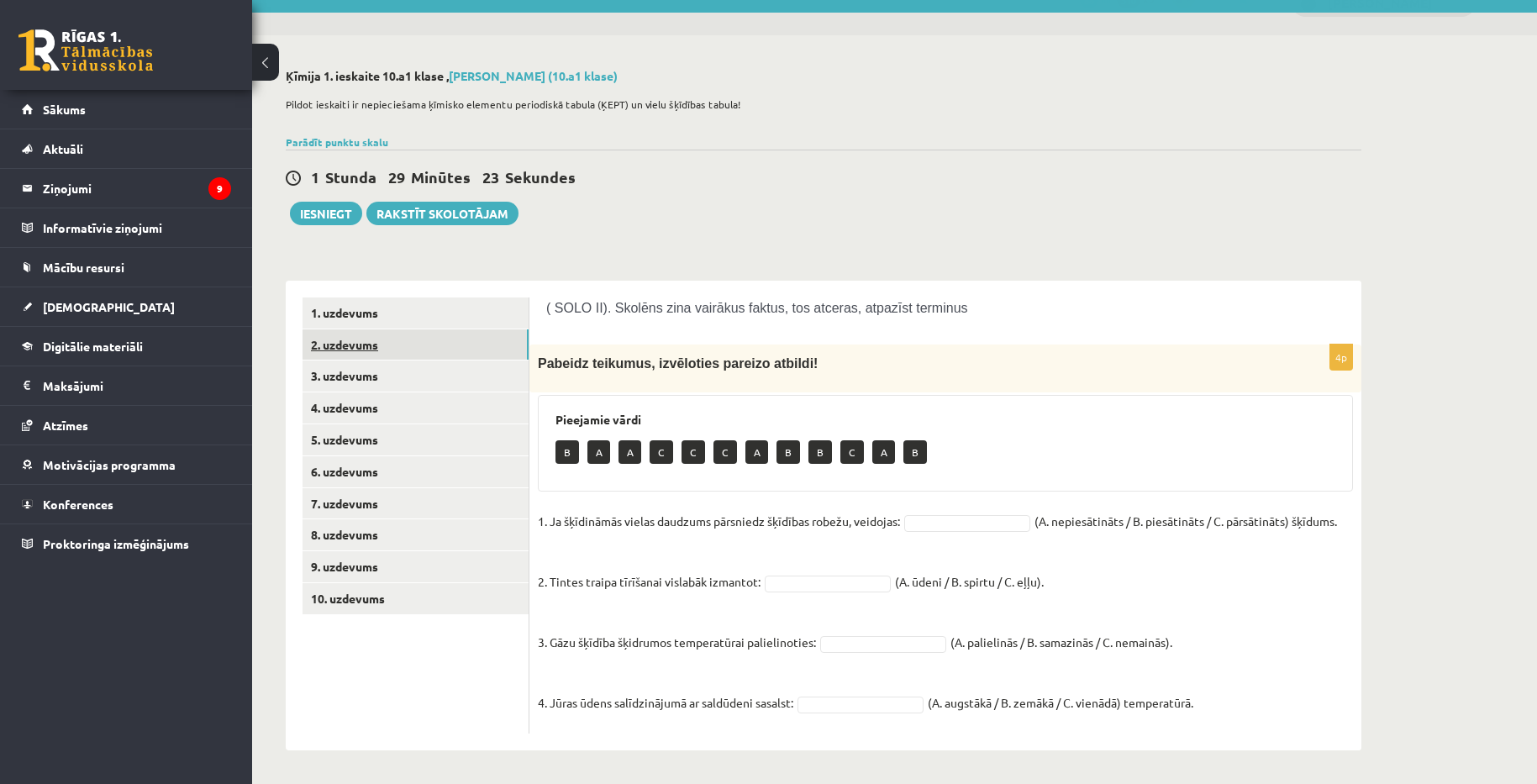
scroll to position [29, 0]
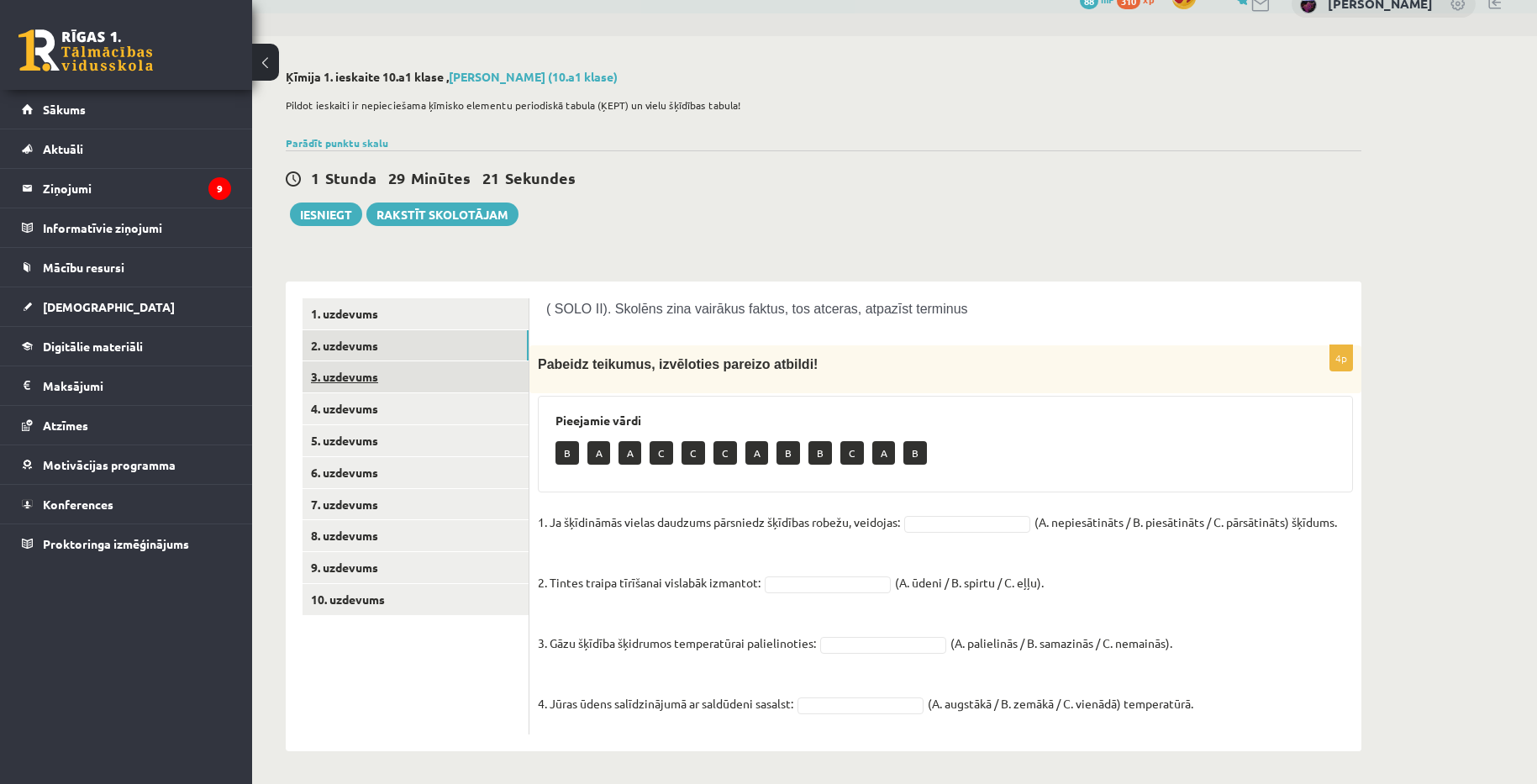
click at [373, 384] on link "3. uzdevums" at bounding box center [415, 377] width 226 height 31
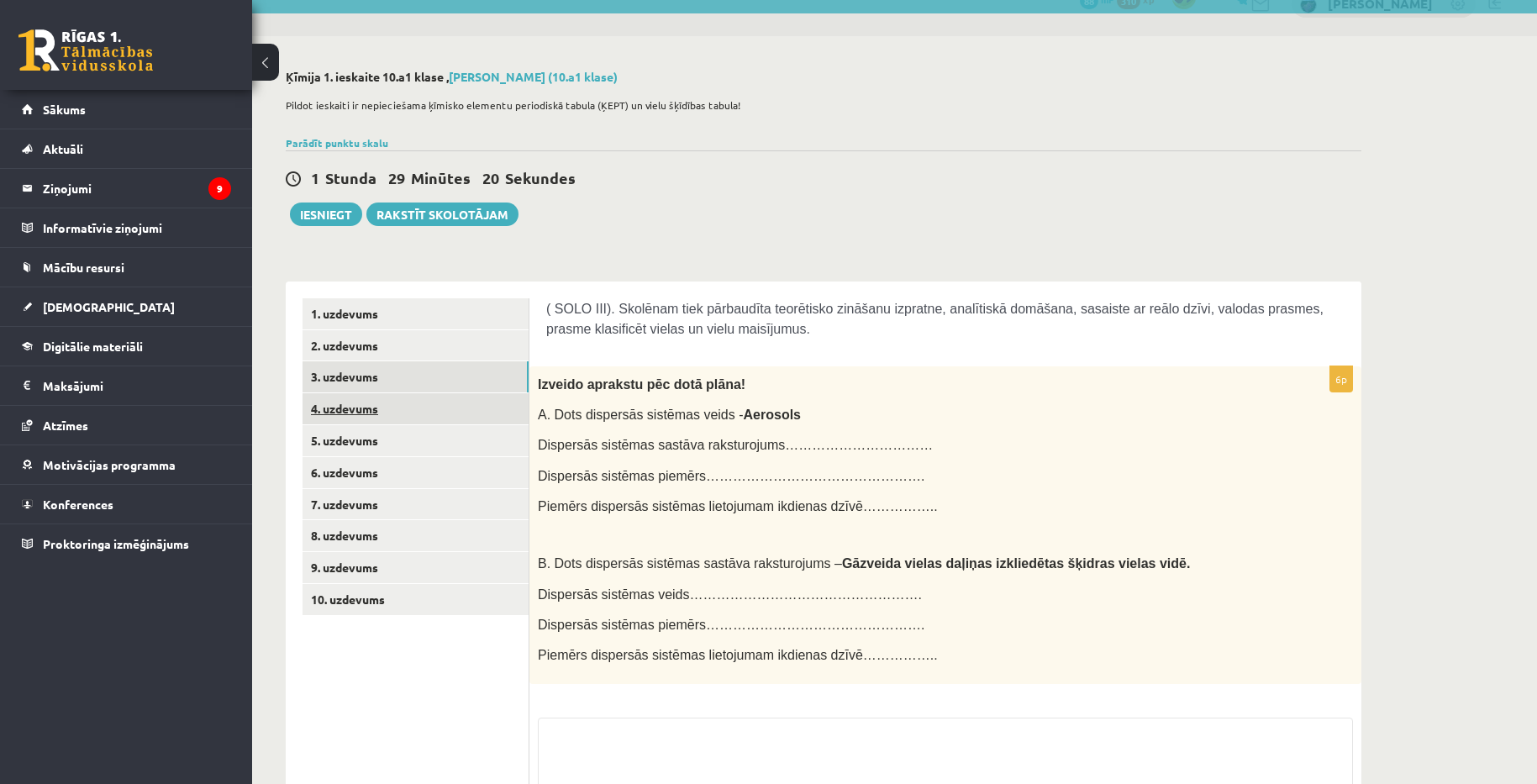
click at [350, 416] on link "4. uzdevums" at bounding box center [415, 409] width 226 height 31
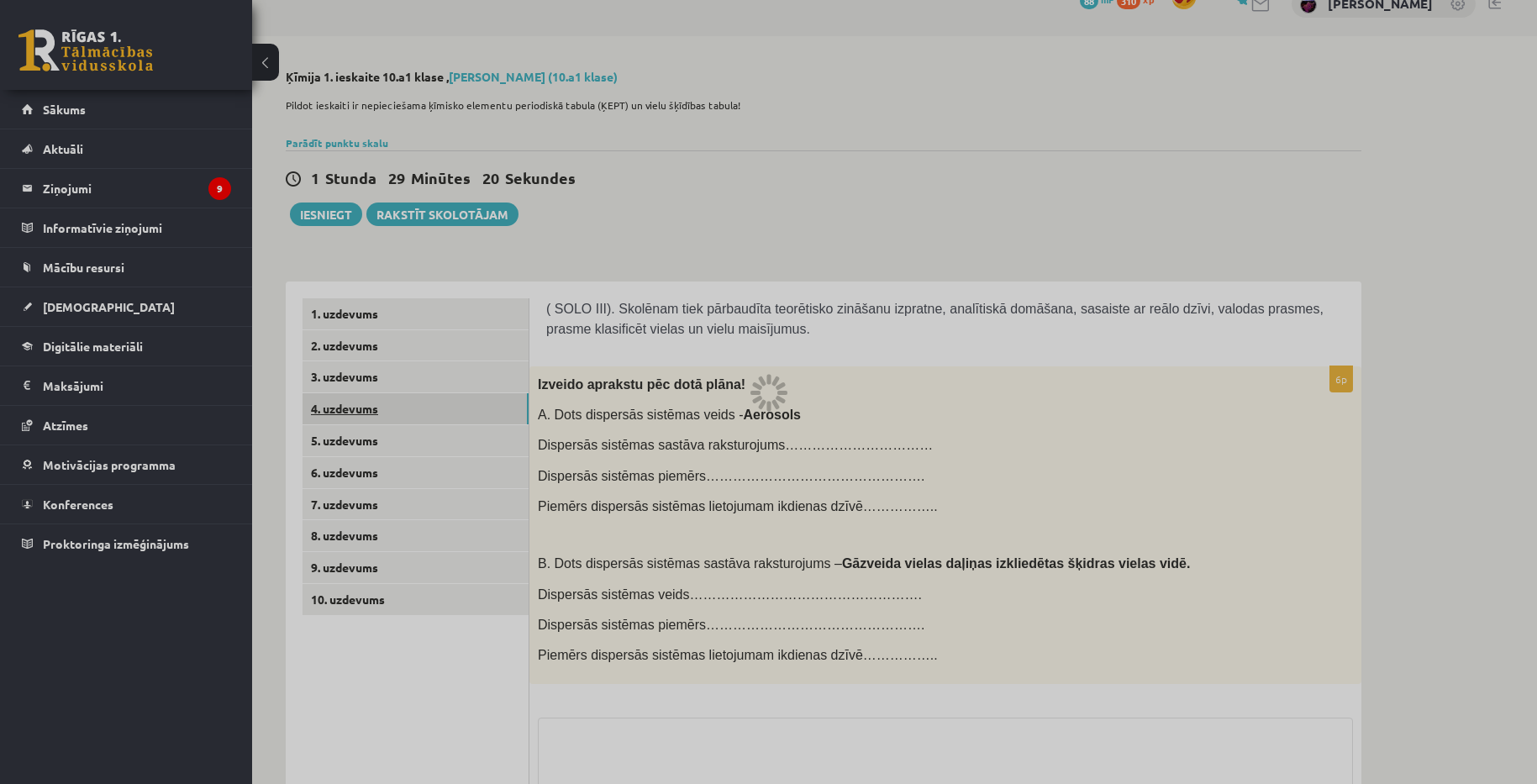
scroll to position [0, 0]
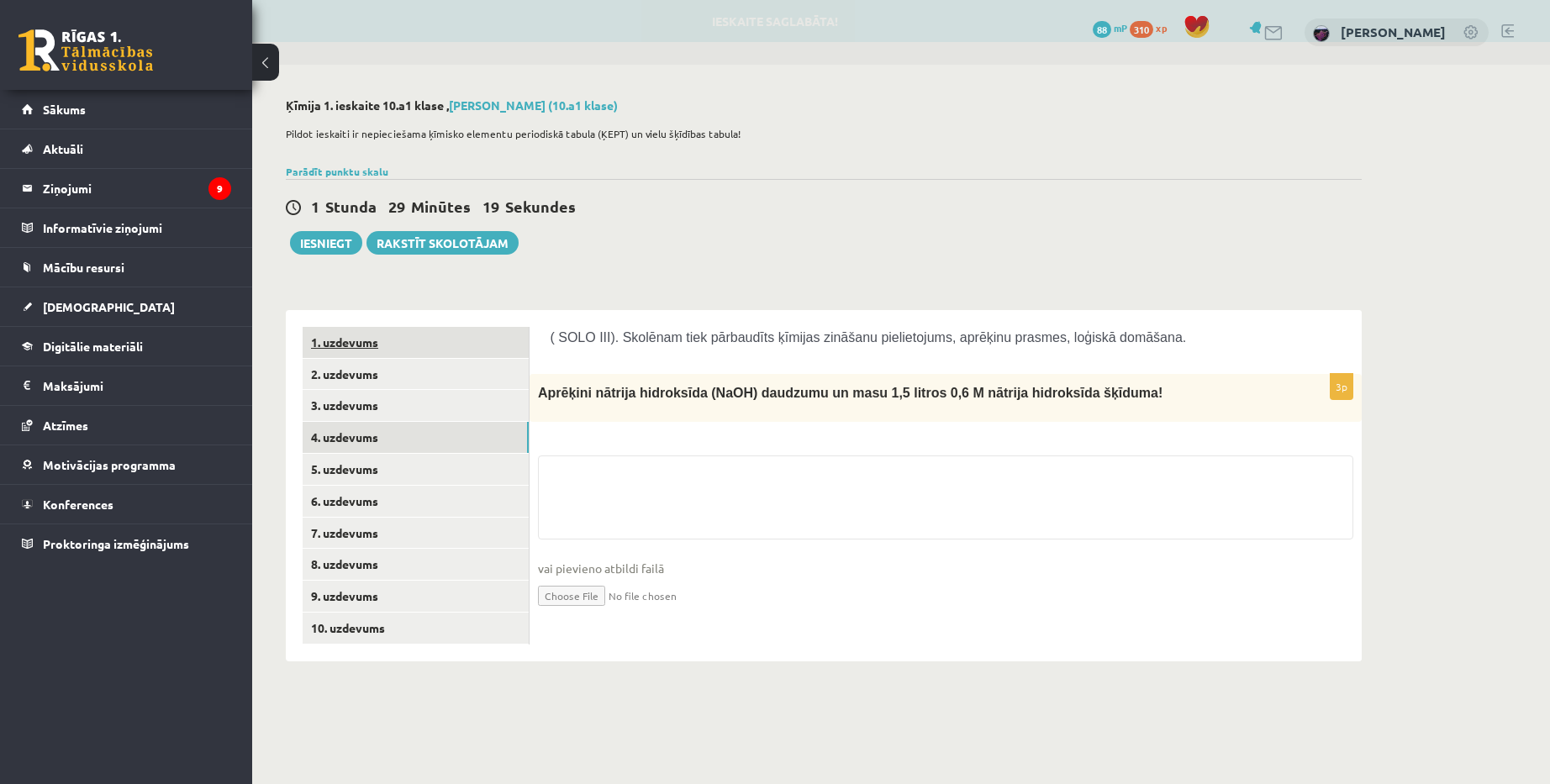
click at [356, 341] on link "1. uzdevums" at bounding box center [415, 342] width 226 height 31
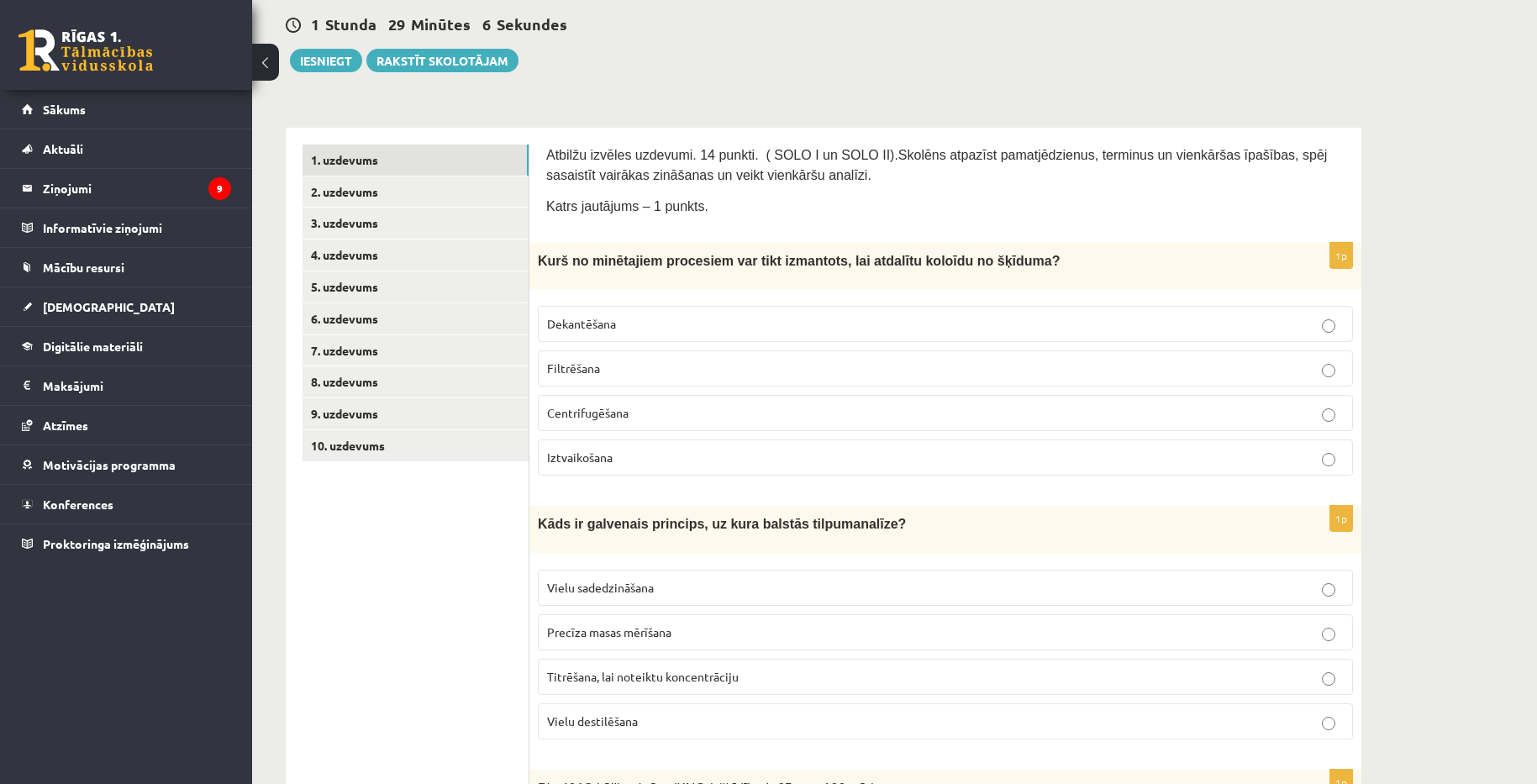
scroll to position [252, 0]
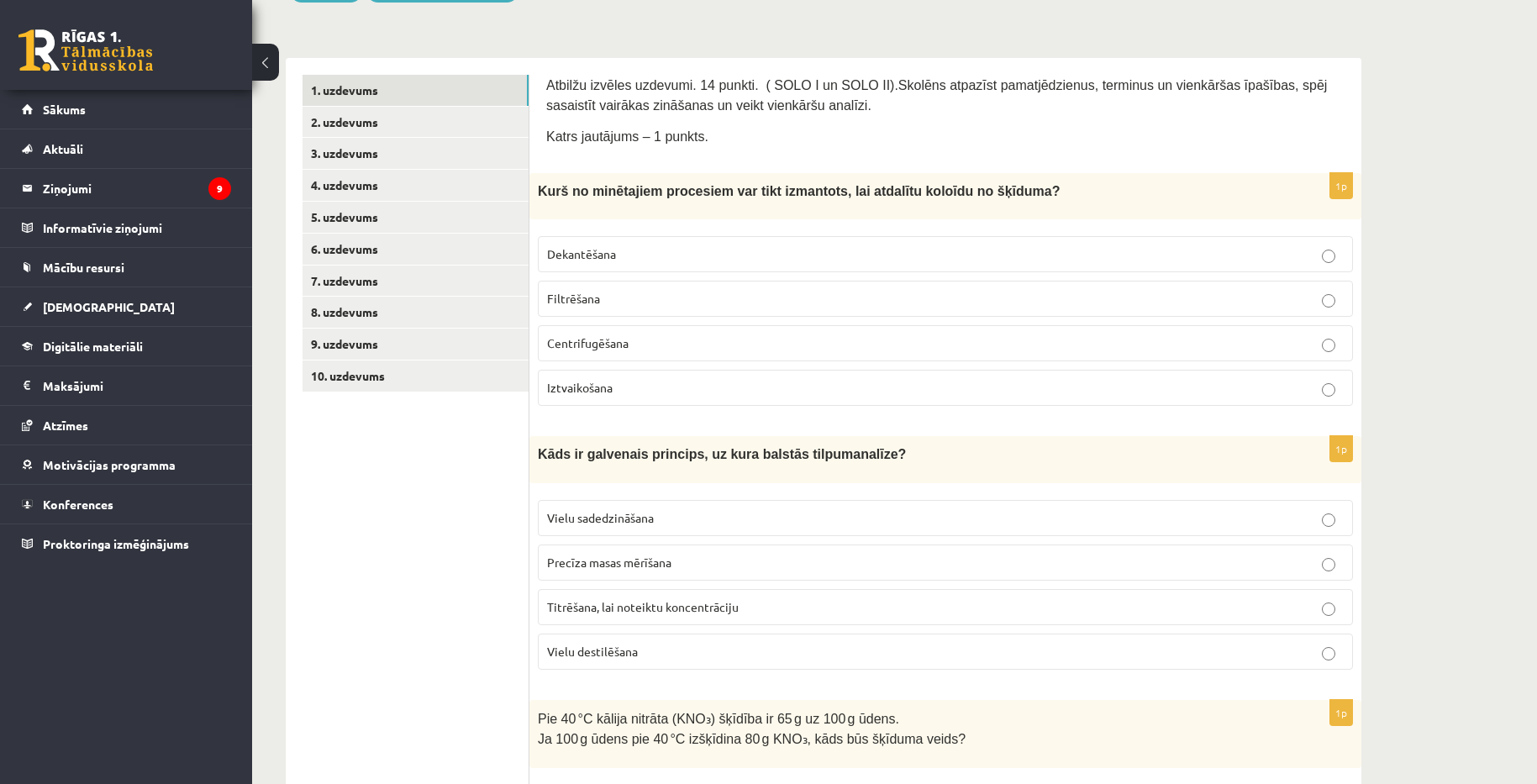
click at [651, 309] on label "Filtrēšana" at bounding box center [945, 299] width 815 height 36
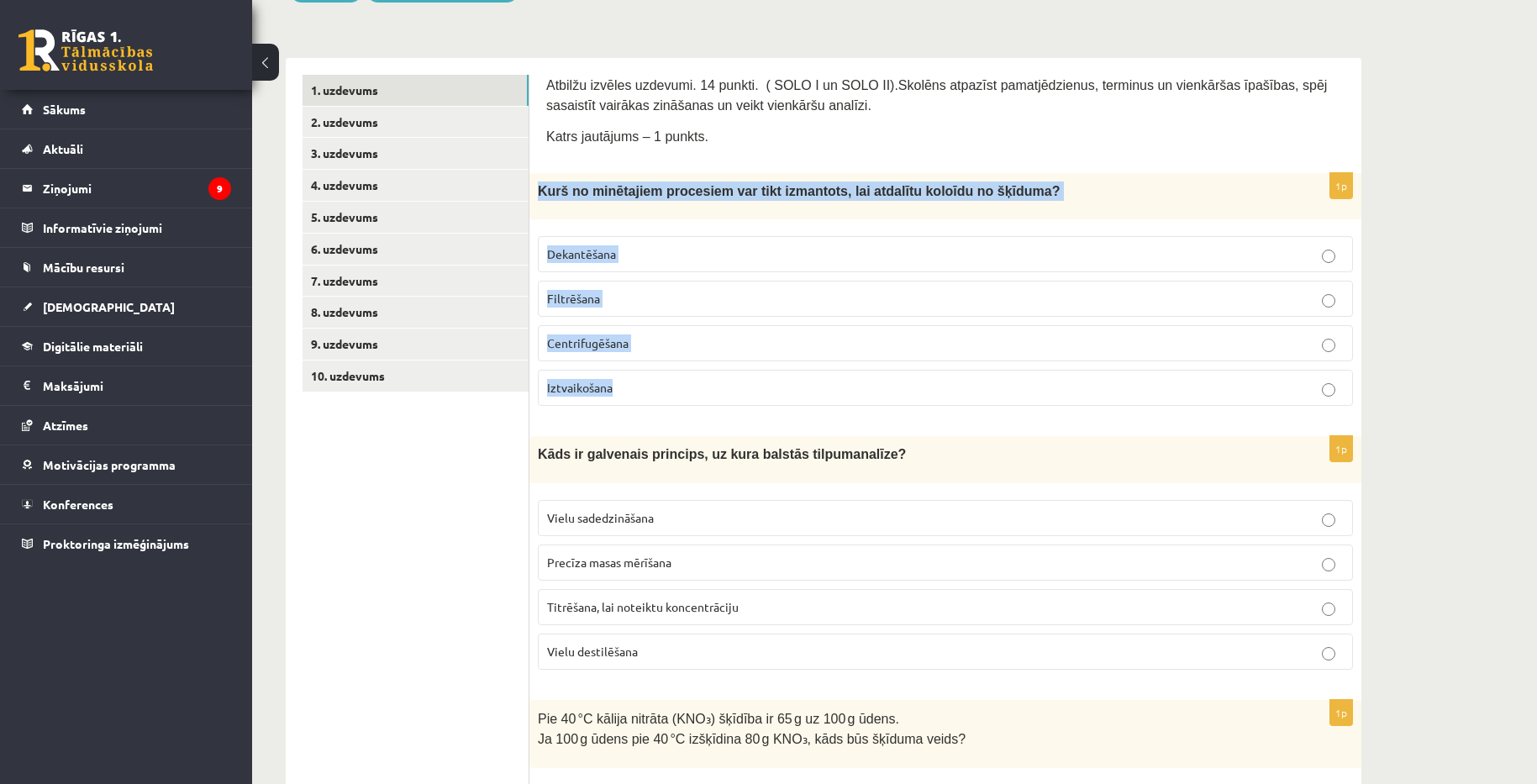
drag, startPoint x: 542, startPoint y: 186, endPoint x: 714, endPoint y: 379, distance: 258.5
click at [714, 379] on div "1p Kurš no minētajiem procesiem var tikt izmantots, lai atdalītu koloīdu no šķī…" at bounding box center [945, 296] width 832 height 246
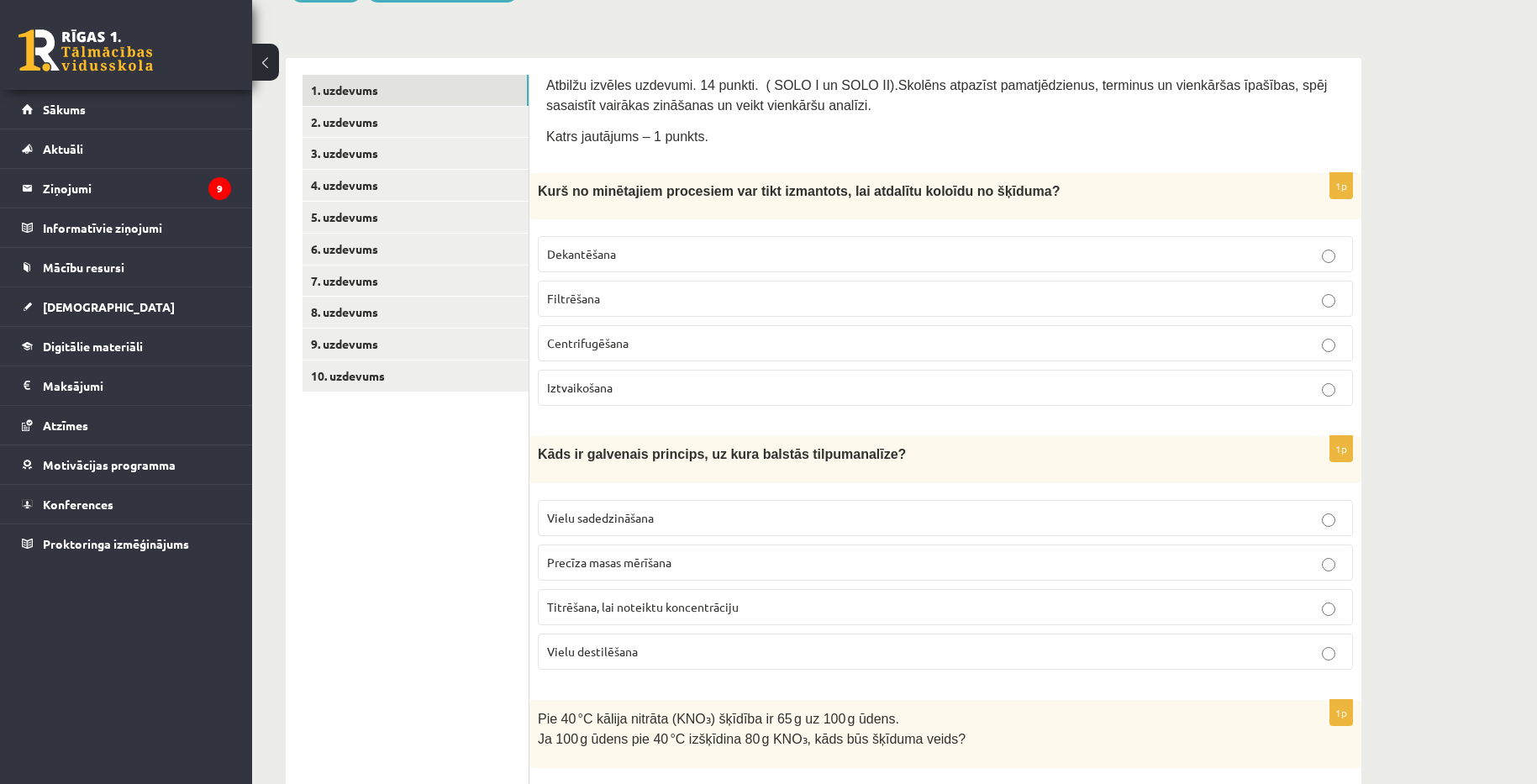
click at [799, 132] on p "Katrs jautājums – 1 punkts." at bounding box center [946, 136] width 799 height 20
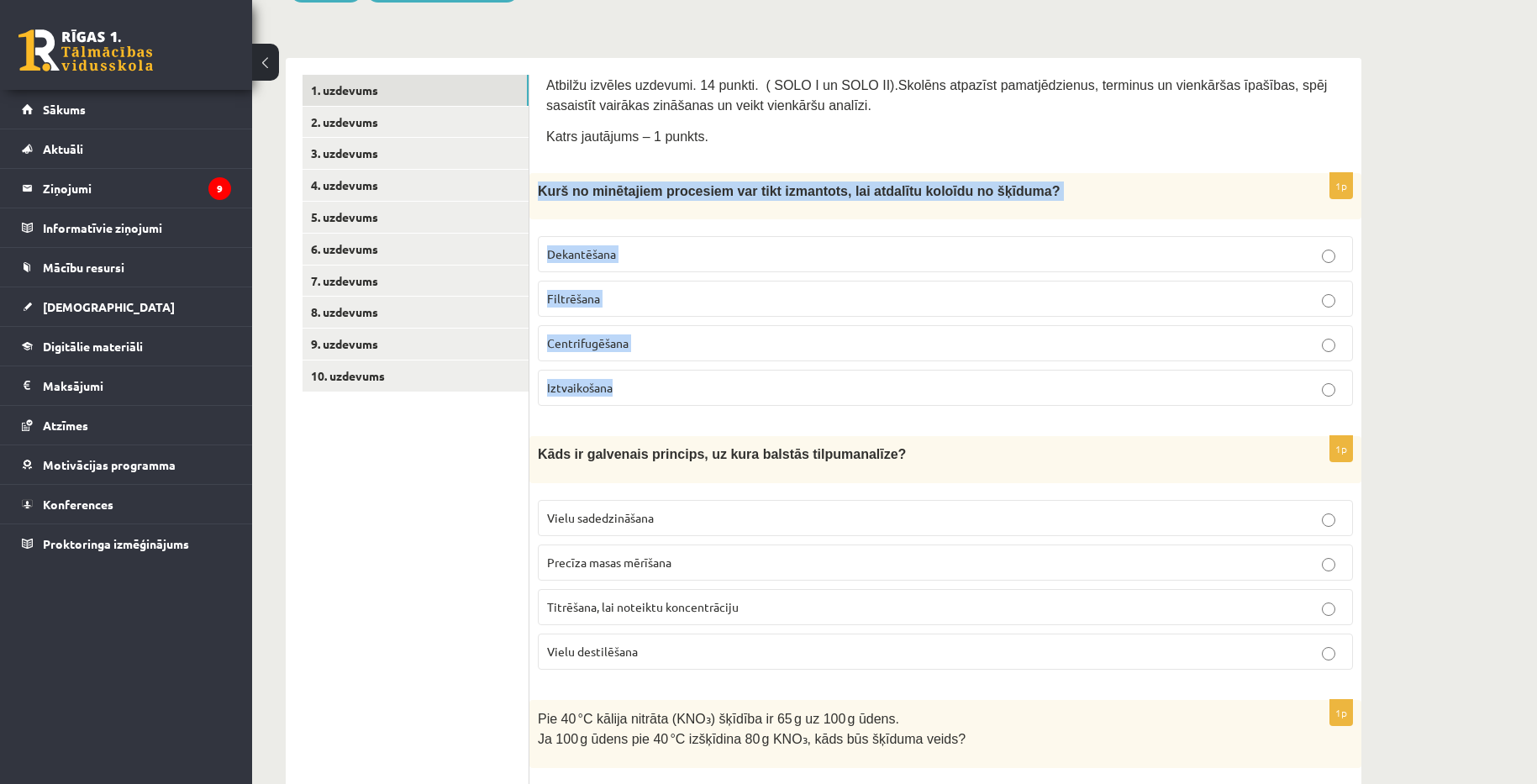
copy div "Kurš no minētajiem procesiem var tikt izmantots, lai atdalītu koloīdu no šķīdum…"
drag, startPoint x: 542, startPoint y: 185, endPoint x: 658, endPoint y: 365, distance: 214.1
click at [658, 365] on div "1p Kurš no minētajiem procesiem var tikt izmantots, lai atdalītu koloīdu no šķī…" at bounding box center [945, 296] width 832 height 246
click at [717, 327] on label "Centrifugēšana" at bounding box center [945, 343] width 815 height 36
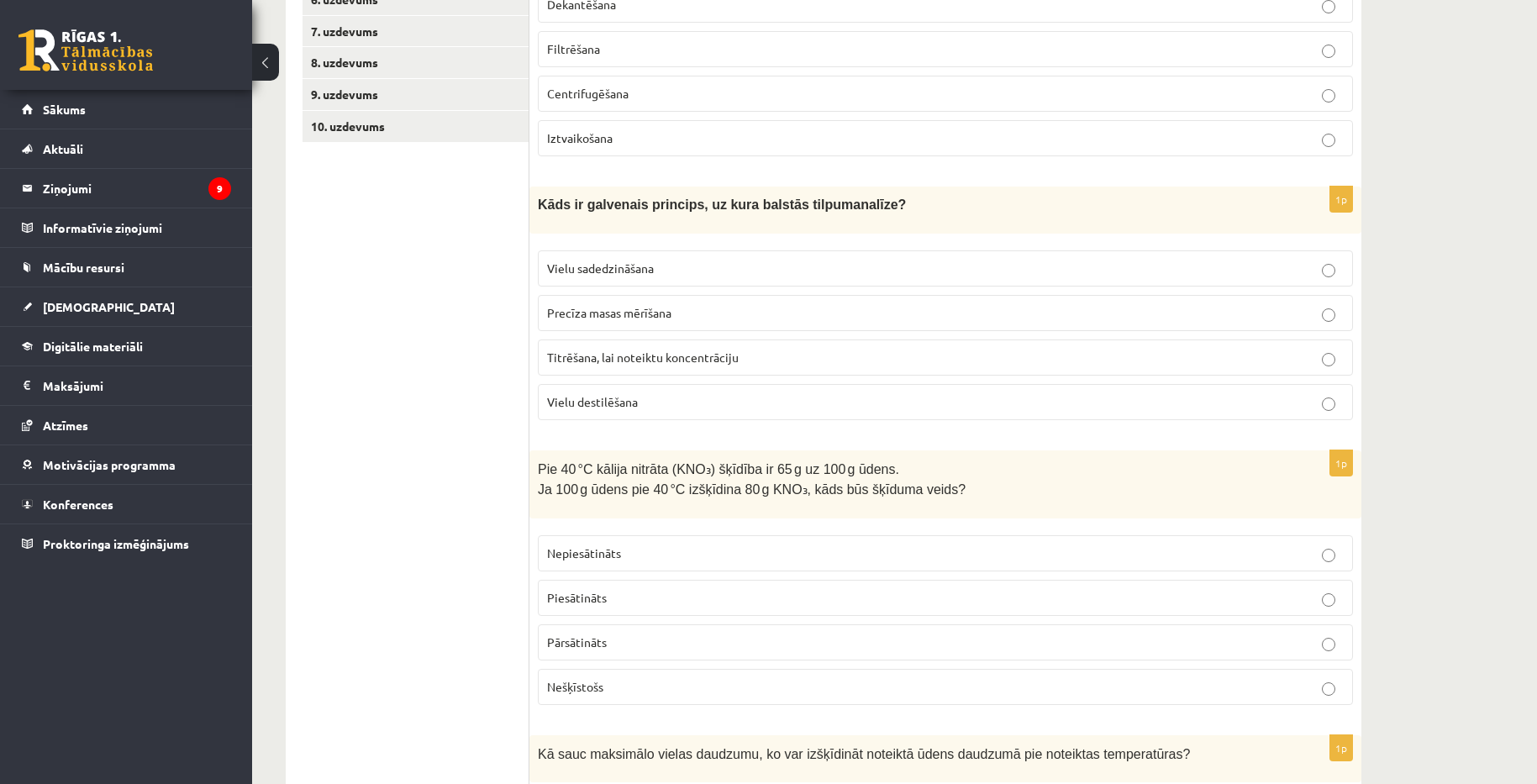
scroll to position [756, 0]
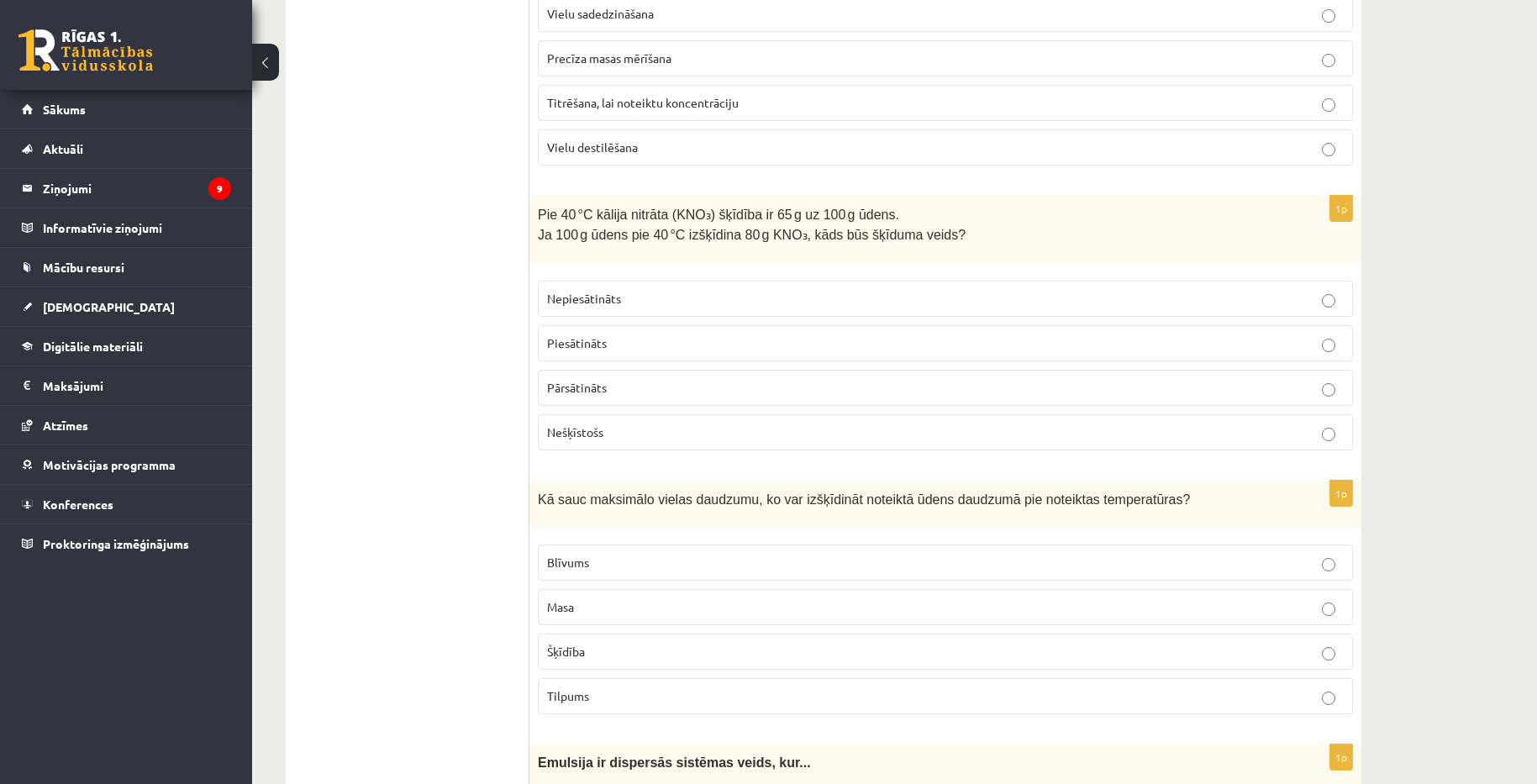
click at [670, 687] on p "Tilpums" at bounding box center [945, 696] width 797 height 17
click at [645, 646] on p "Šķīdība" at bounding box center [945, 651] width 797 height 17
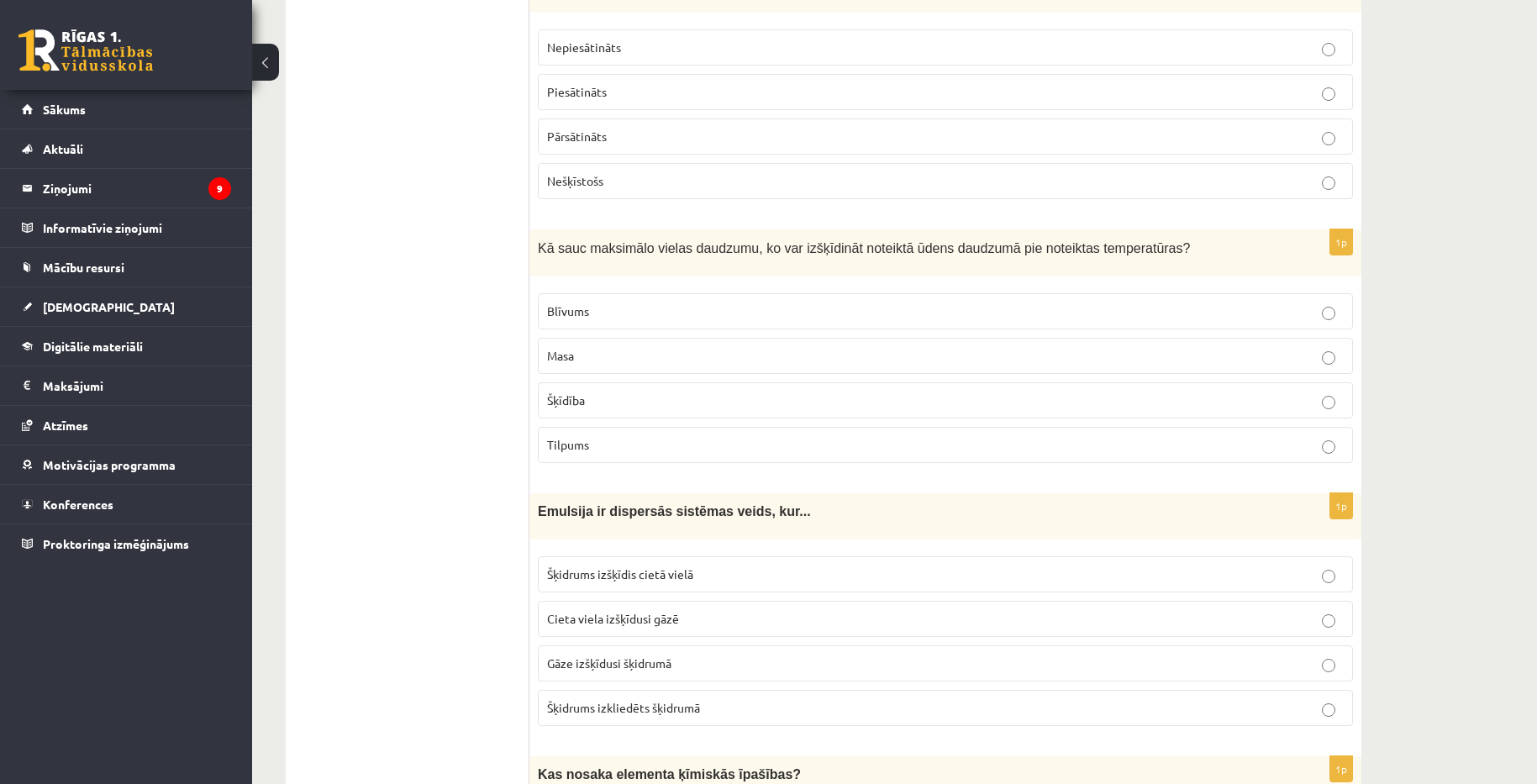
scroll to position [1008, 0]
click at [700, 703] on span "Šķidrums izkliedēts šķidrumā" at bounding box center [623, 706] width 153 height 15
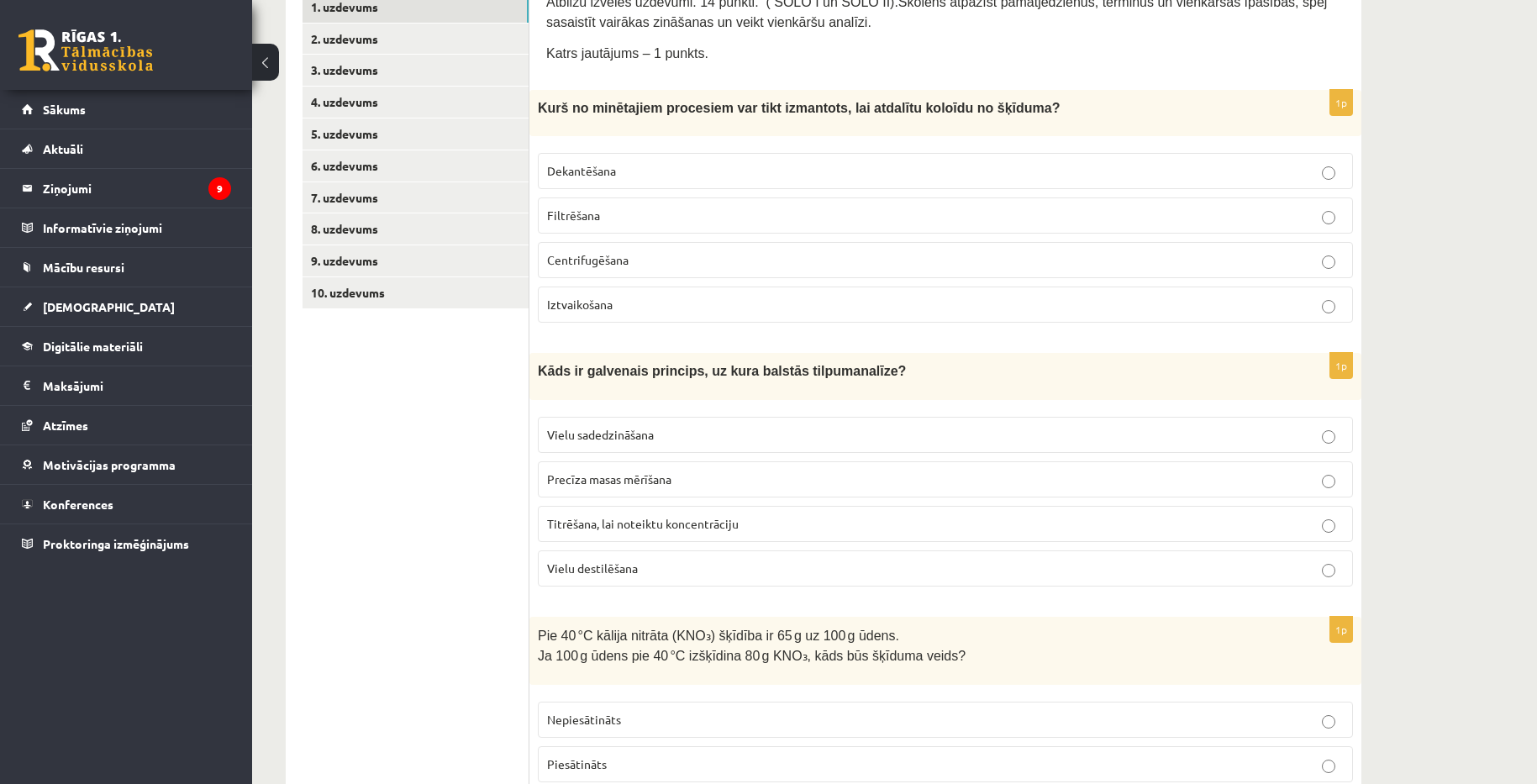
scroll to position [336, 0]
click at [687, 476] on p "Precīza masas mērīšana" at bounding box center [945, 478] width 797 height 17
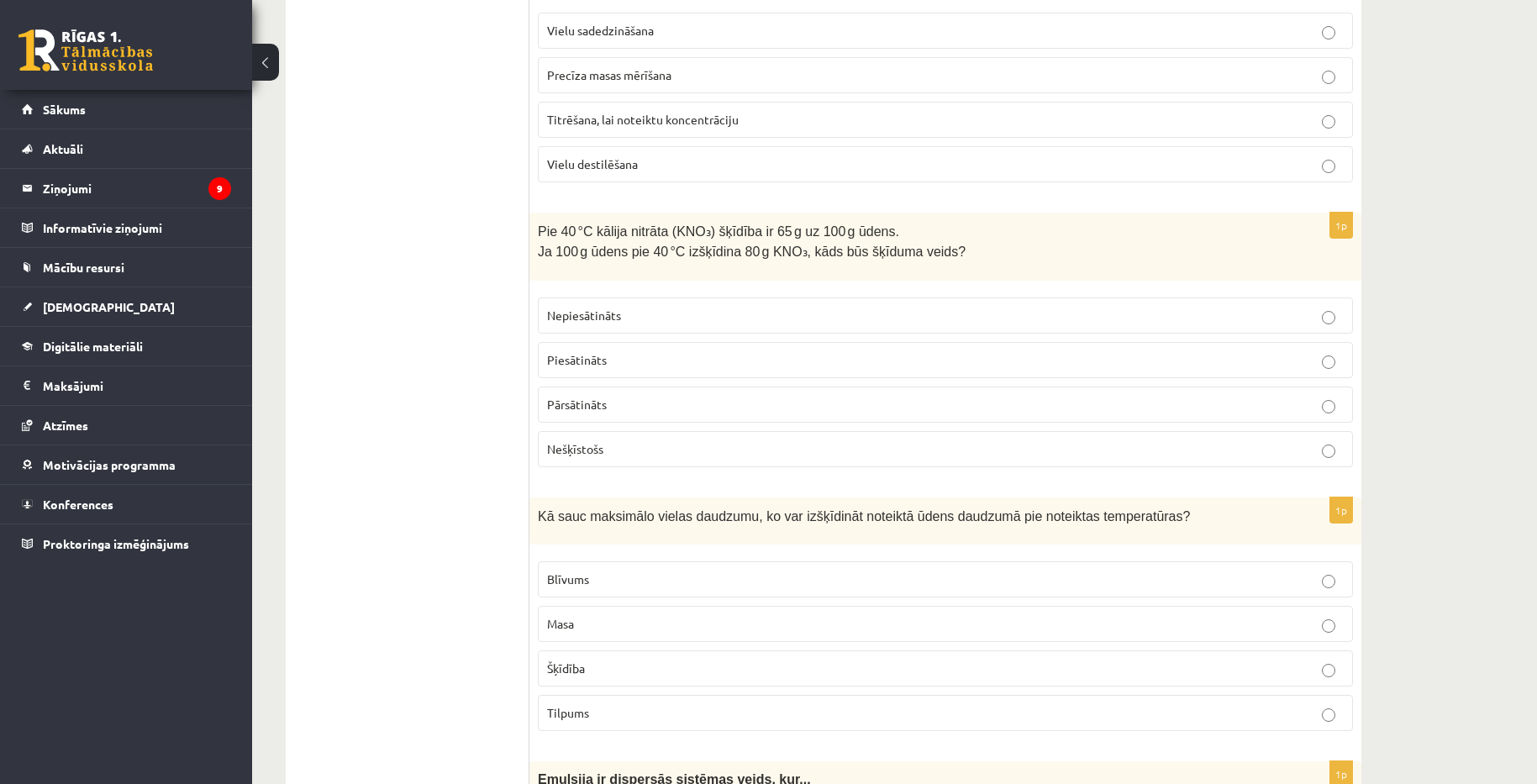
scroll to position [672, 0]
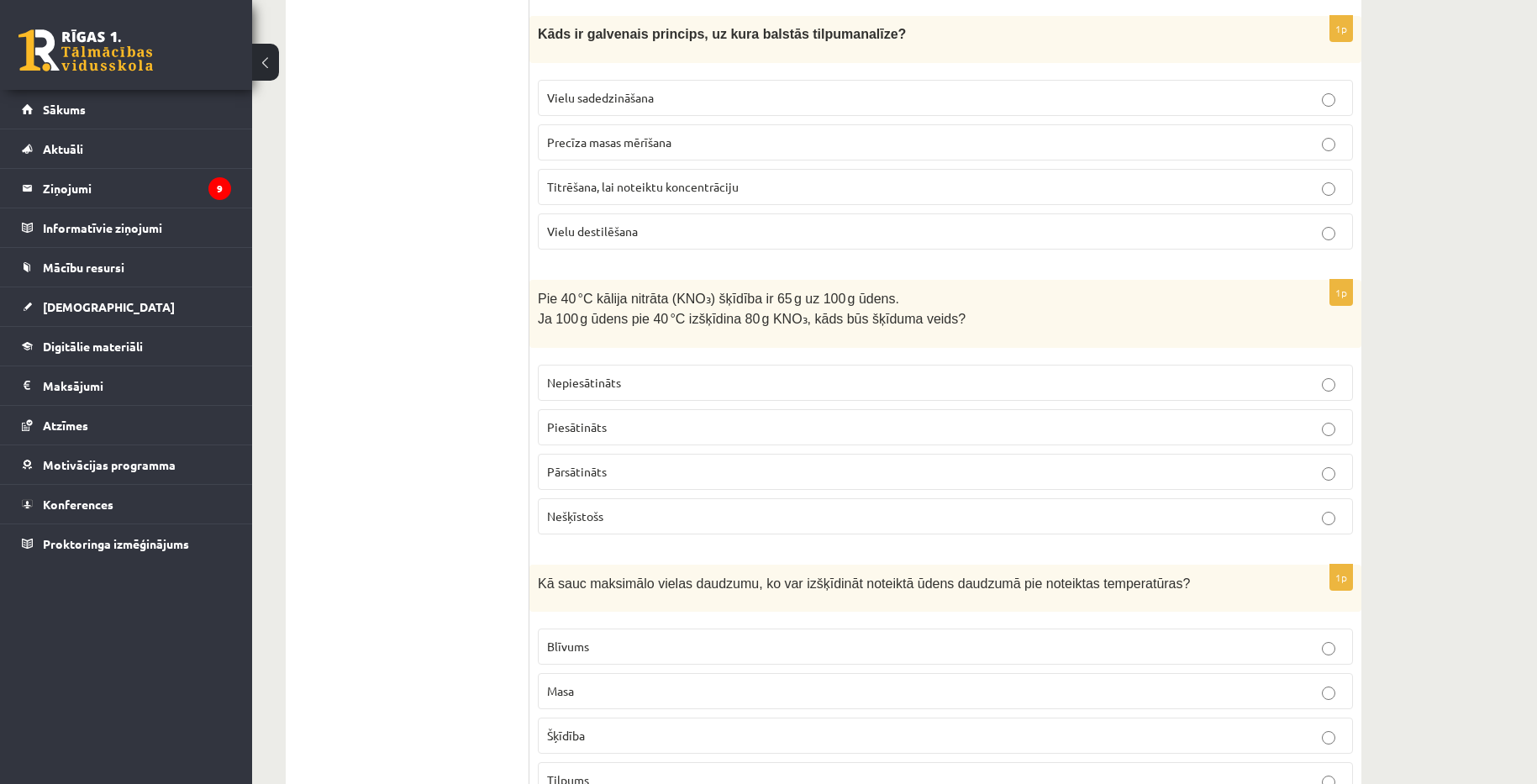
click at [760, 427] on p "Piesātināts" at bounding box center [945, 427] width 797 height 17
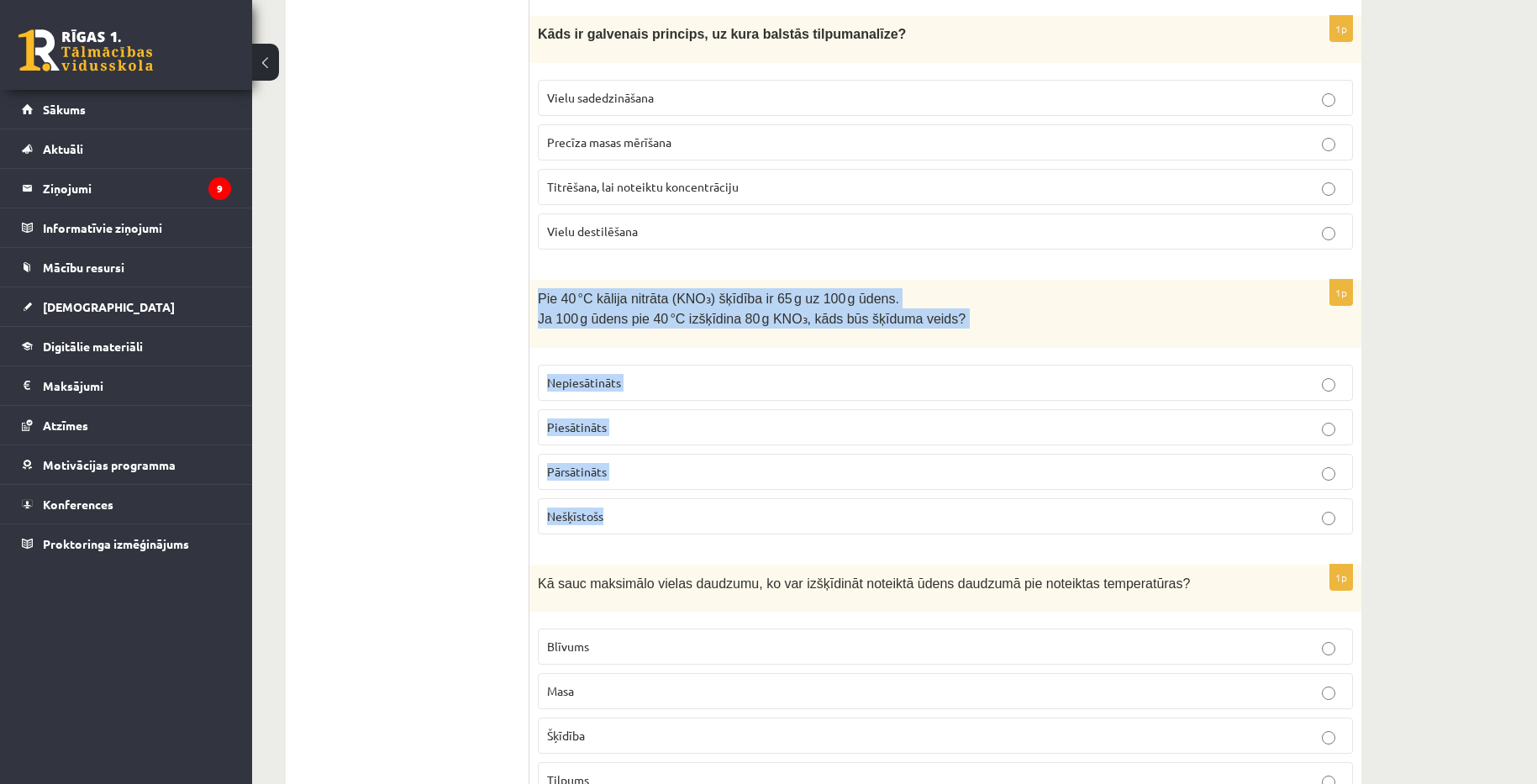
copy div "Pie 40 °C kālija nitrāta (KNO₃) šķīdība ir 65 g uz 100 g ūdens. Ja 100 g ūdens …"
drag, startPoint x: 539, startPoint y: 288, endPoint x: 752, endPoint y: 517, distance: 312.7
click at [752, 517] on div "1p Pie 40 °C kālija nitrāta (KNO₃) šķīdība ir 65 g uz 100 g ūdens. Ja 100 g ūde…" at bounding box center [945, 413] width 832 height 268
click at [671, 463] on p "Pārsātināts" at bounding box center [945, 471] width 797 height 17
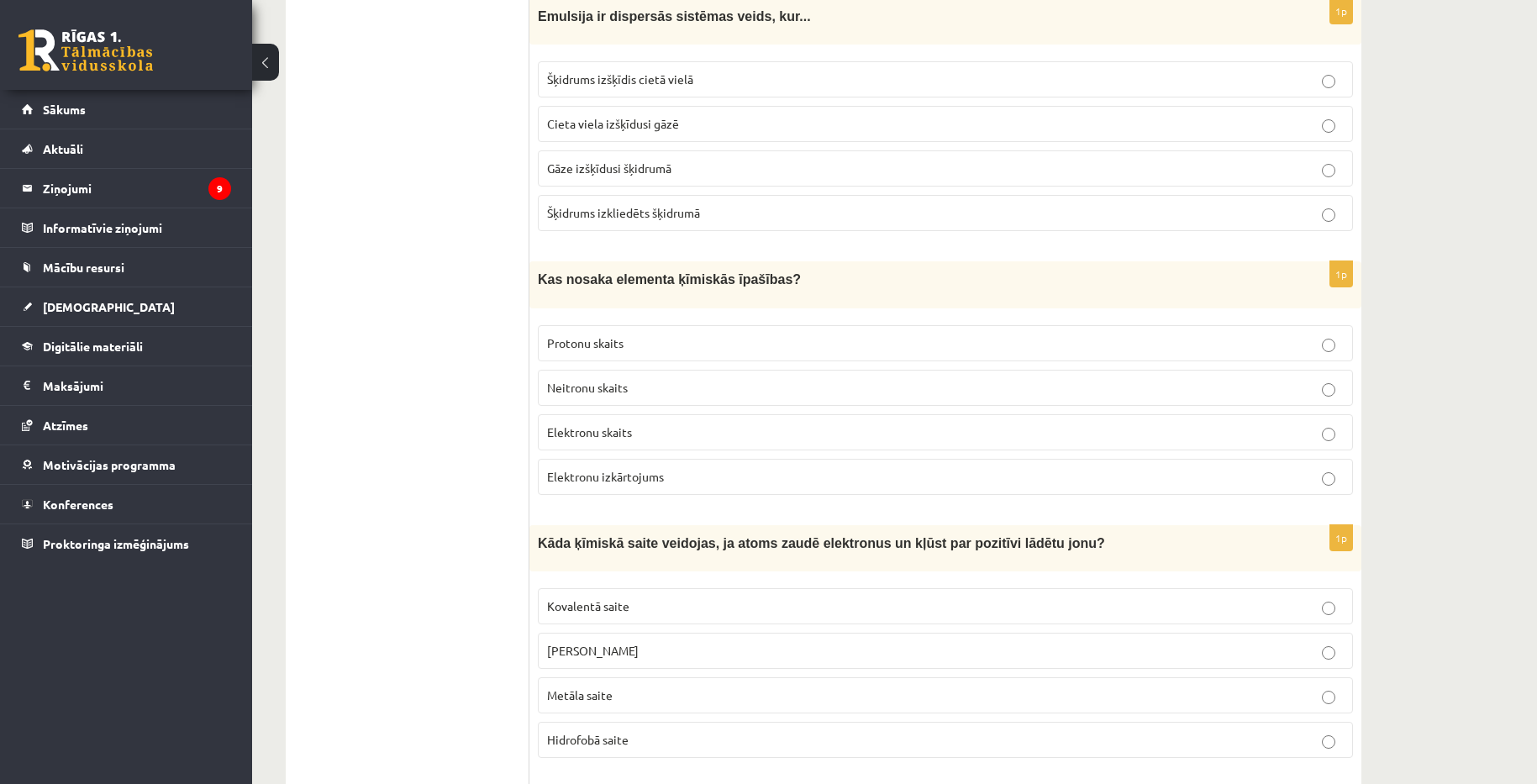
scroll to position [1513, 0]
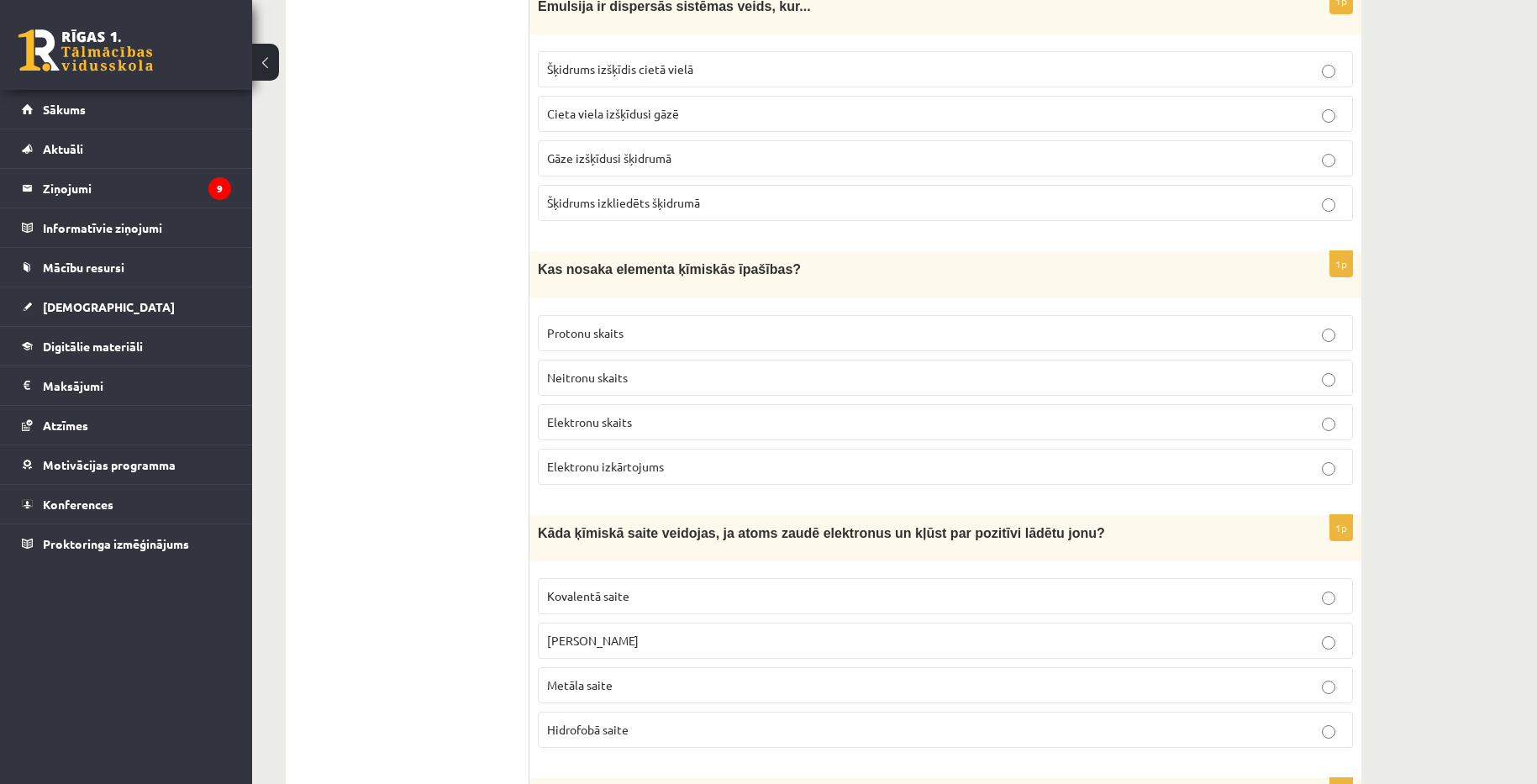
click at [660, 458] on p "Elektronu izkārtojums" at bounding box center [945, 467] width 797 height 17
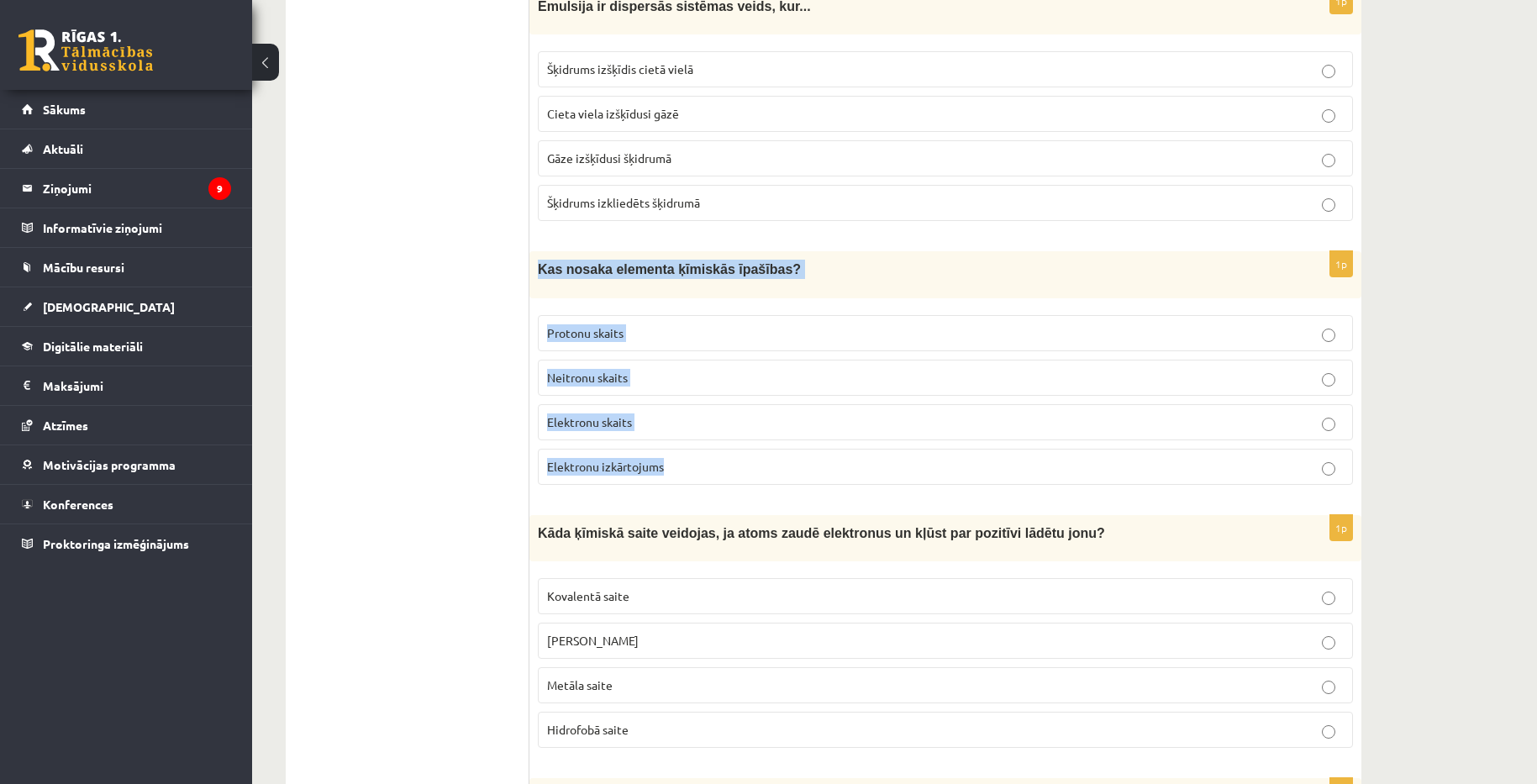
copy div "Kas nosaka elementa ķīmiskās īpašības? Protonu skaits Neitronu skaits Elektronu…"
drag, startPoint x: 538, startPoint y: 262, endPoint x: 696, endPoint y: 469, distance: 260.4
click at [696, 469] on div "1p Kas nosaka elementa ķīmiskās īpašības? Protonu skaits Neitronu skaits Elektr…" at bounding box center [945, 374] width 832 height 246
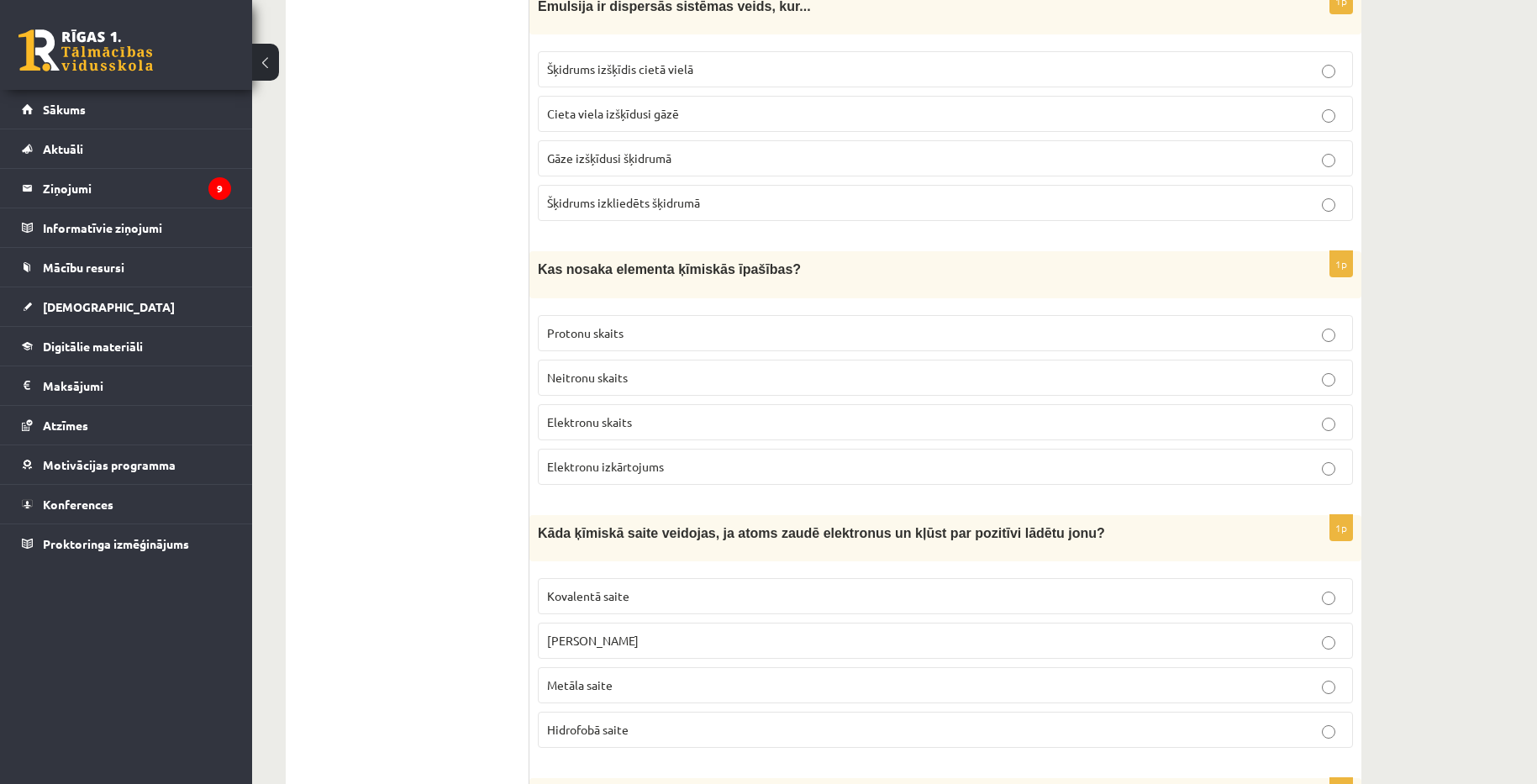
click at [466, 450] on ul "1. uzdevums 2. uzdevums 3. uzdevums 4. uzdevums 5. uzdevums 6. uzdevums 7. uzde…" at bounding box center [416, 687] width 227 height 3746
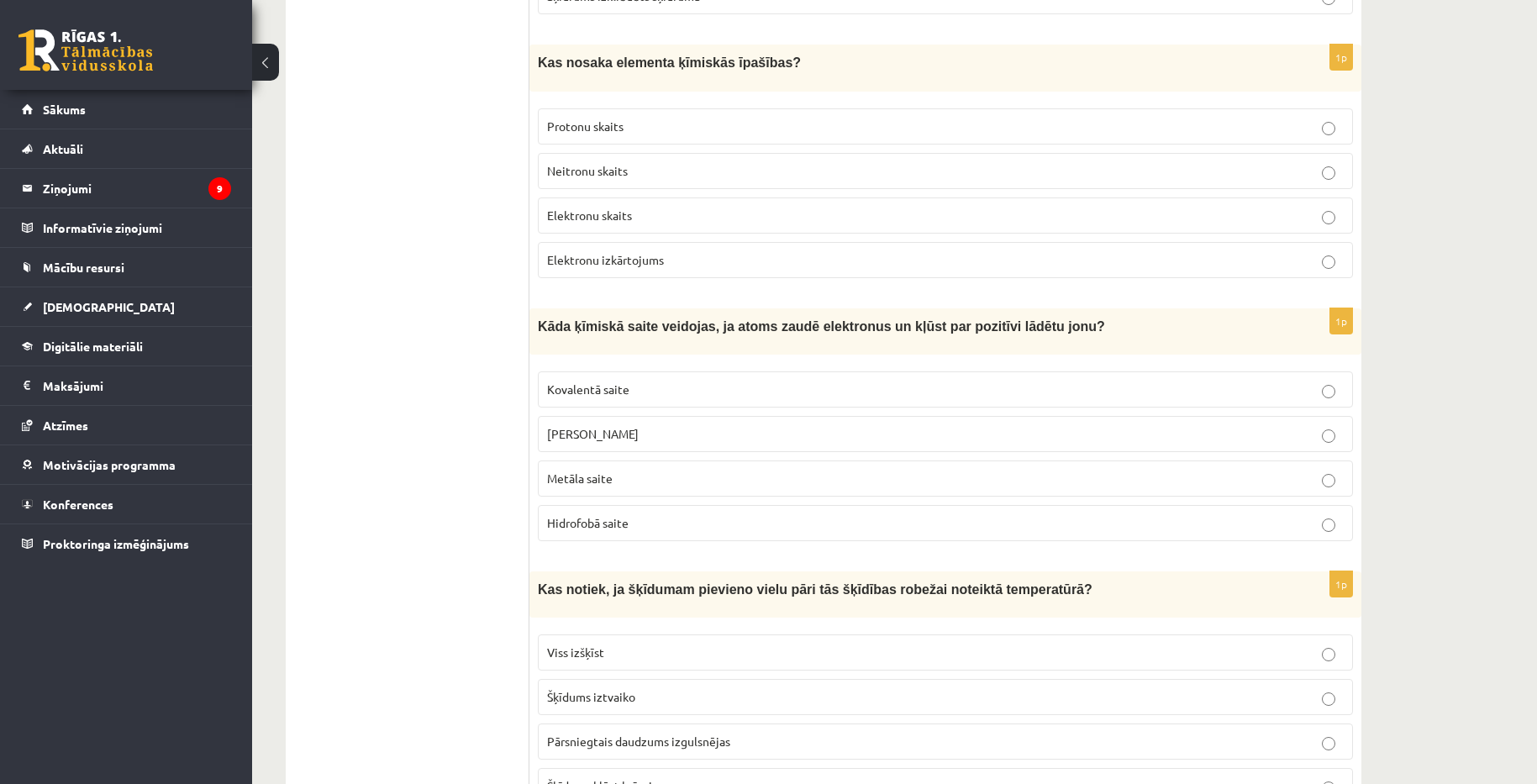
scroll to position [1765, 0]
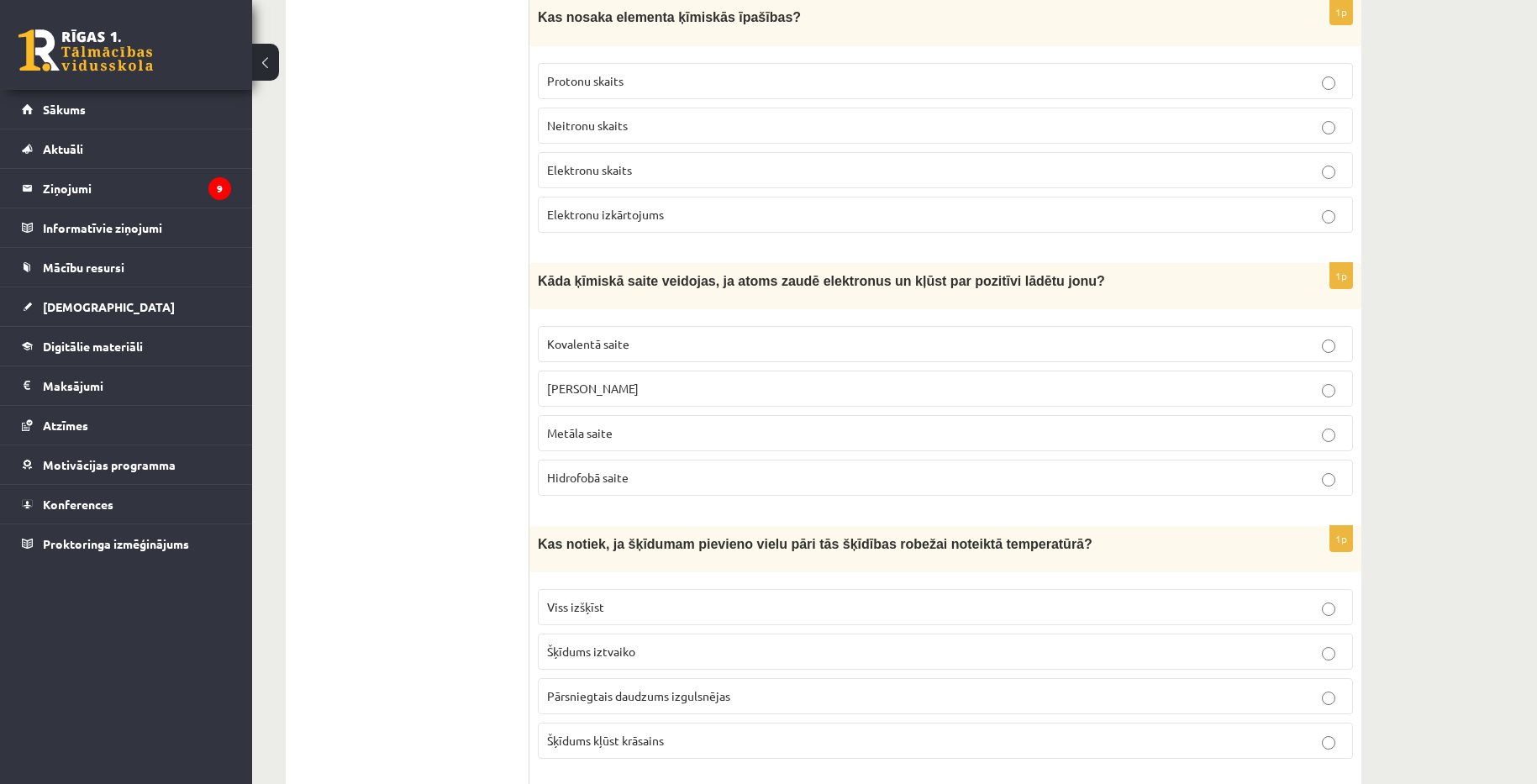
click at [652, 350] on label "Kovalentā saite" at bounding box center [945, 344] width 815 height 36
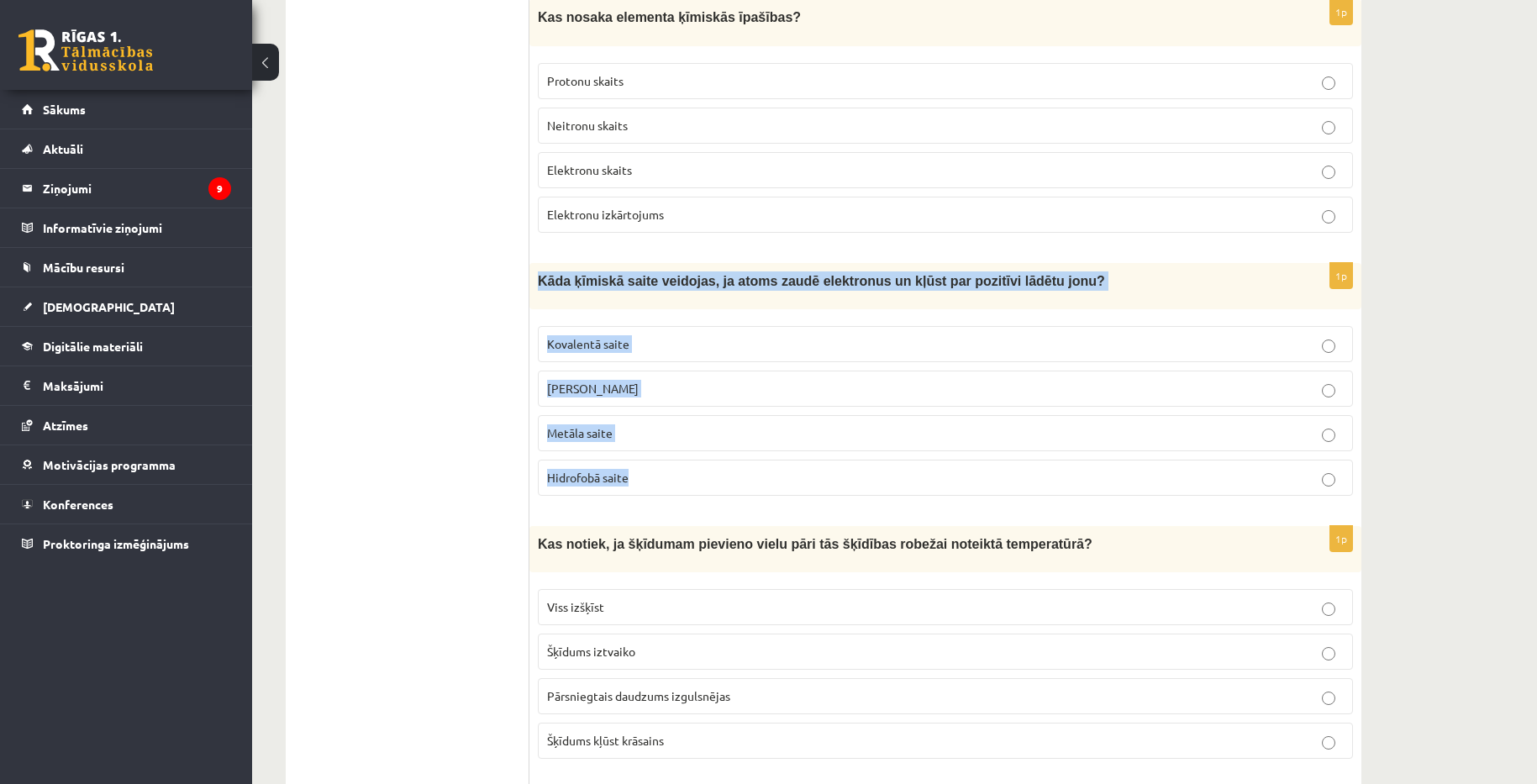
copy div "Kāda ķīmiskā saite veidojas, ja atoms zaudē elektronus un kļūst par pozitīvi lā…"
drag, startPoint x: 537, startPoint y: 275, endPoint x: 678, endPoint y: 473, distance: 243.1
click at [678, 473] on div "1p Kāda ķīmiskā saite veidojas, ja atoms zaudē elektronus un kļūst par pozitīvi…" at bounding box center [945, 386] width 832 height 246
click at [658, 395] on label "Jonu saite" at bounding box center [945, 389] width 815 height 36
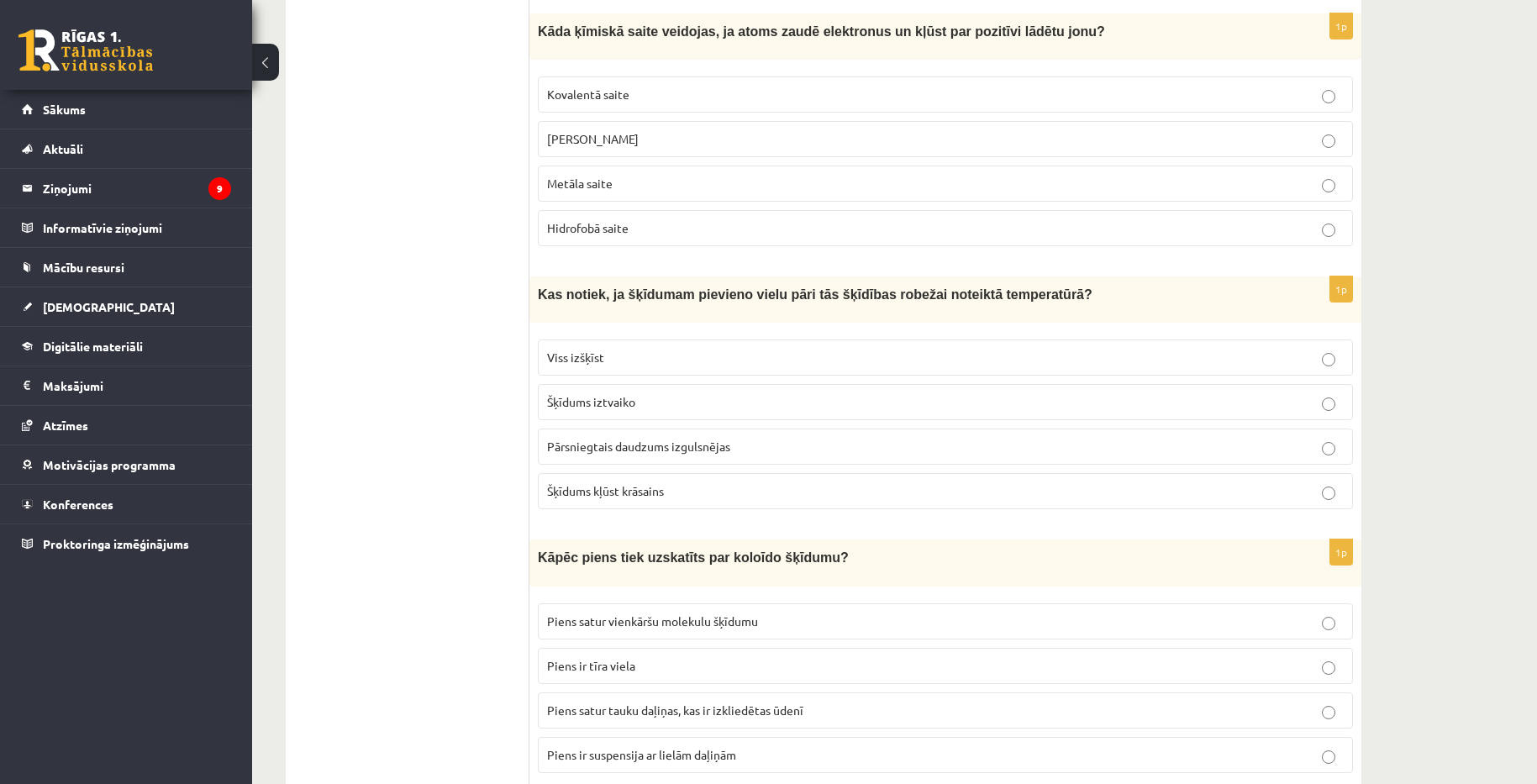
scroll to position [2017, 0]
click at [665, 391] on p "Šķīdums iztvaiko" at bounding box center [945, 399] width 797 height 17
click at [657, 351] on p "Viss izšķīst" at bounding box center [945, 355] width 797 height 17
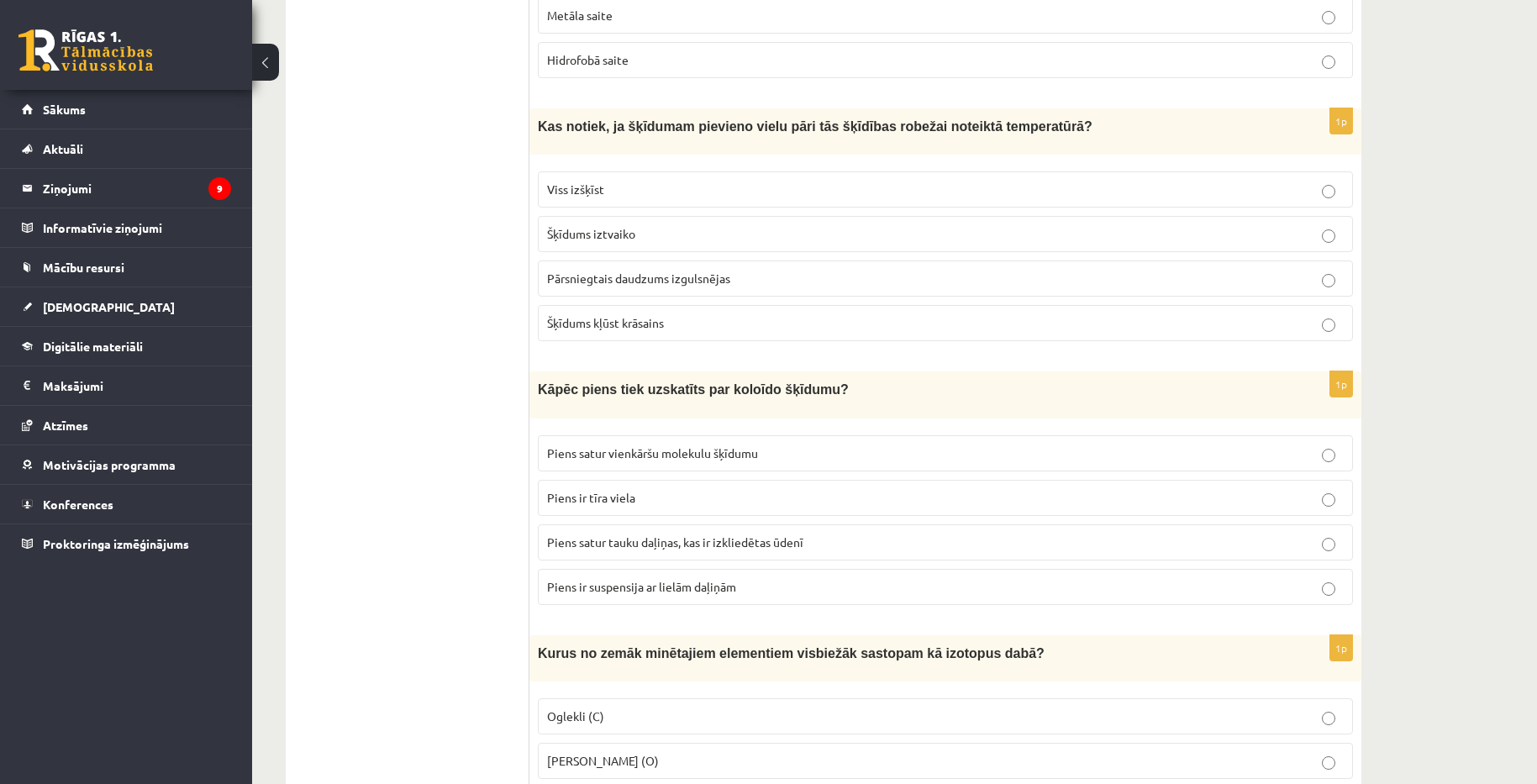
scroll to position [2185, 0]
click at [697, 487] on p "Piens ir tīra viela" at bounding box center [945, 496] width 797 height 17
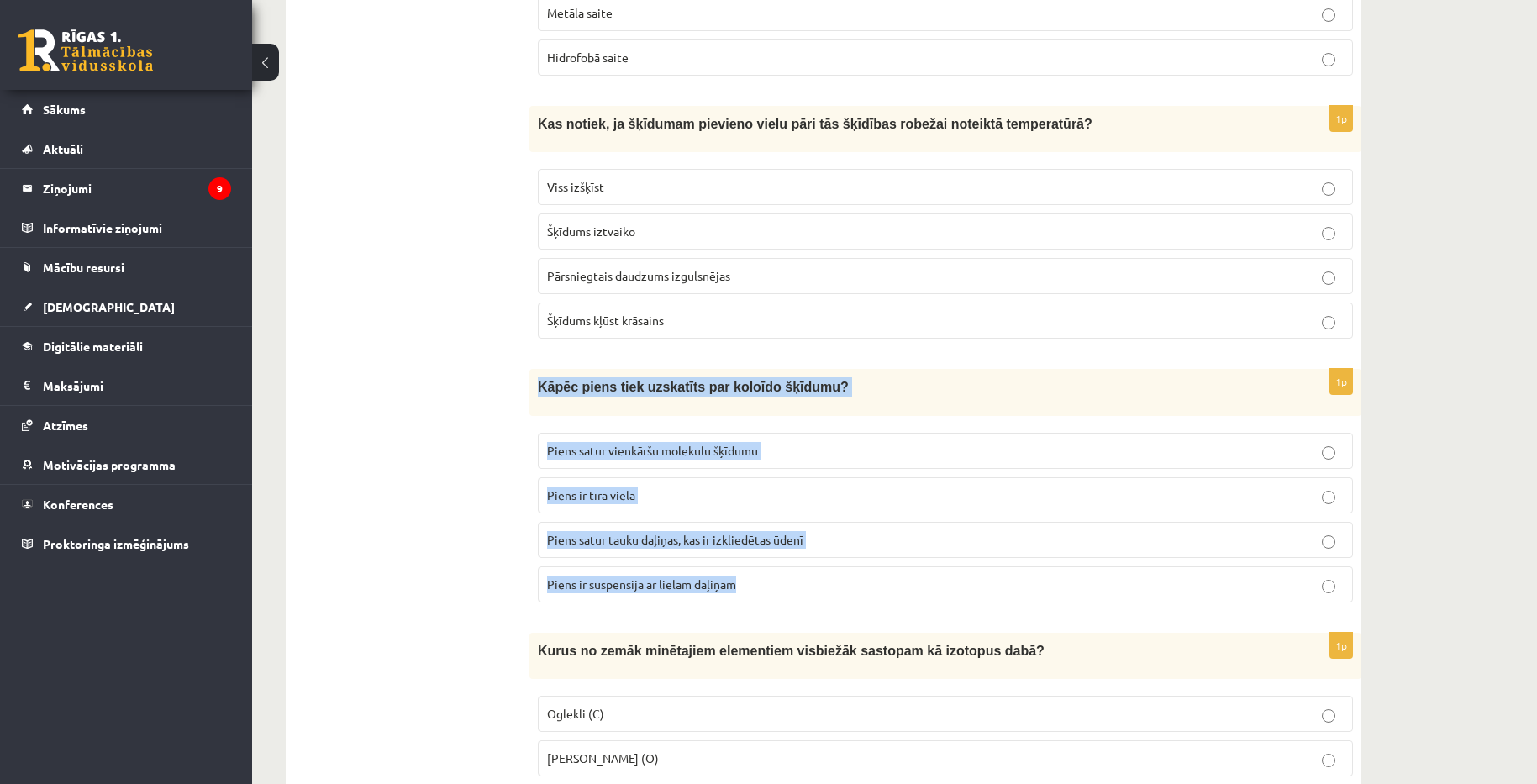
copy div "Kāpēc piens tiek uzskatīts par koloīdo šķīdumu? Piens satur vienkāršu molekulu …"
drag, startPoint x: 538, startPoint y: 379, endPoint x: 775, endPoint y: 586, distance: 314.7
click at [775, 586] on div "1p Kāpēc piens tiek uzskatīts par koloīdo šķīdumu? Piens satur vienkāršu moleku…" at bounding box center [945, 492] width 832 height 246
click at [821, 534] on p "Piens satur tauku daļiņas, kas ir izkliedētas ūdenī" at bounding box center [945, 540] width 797 height 17
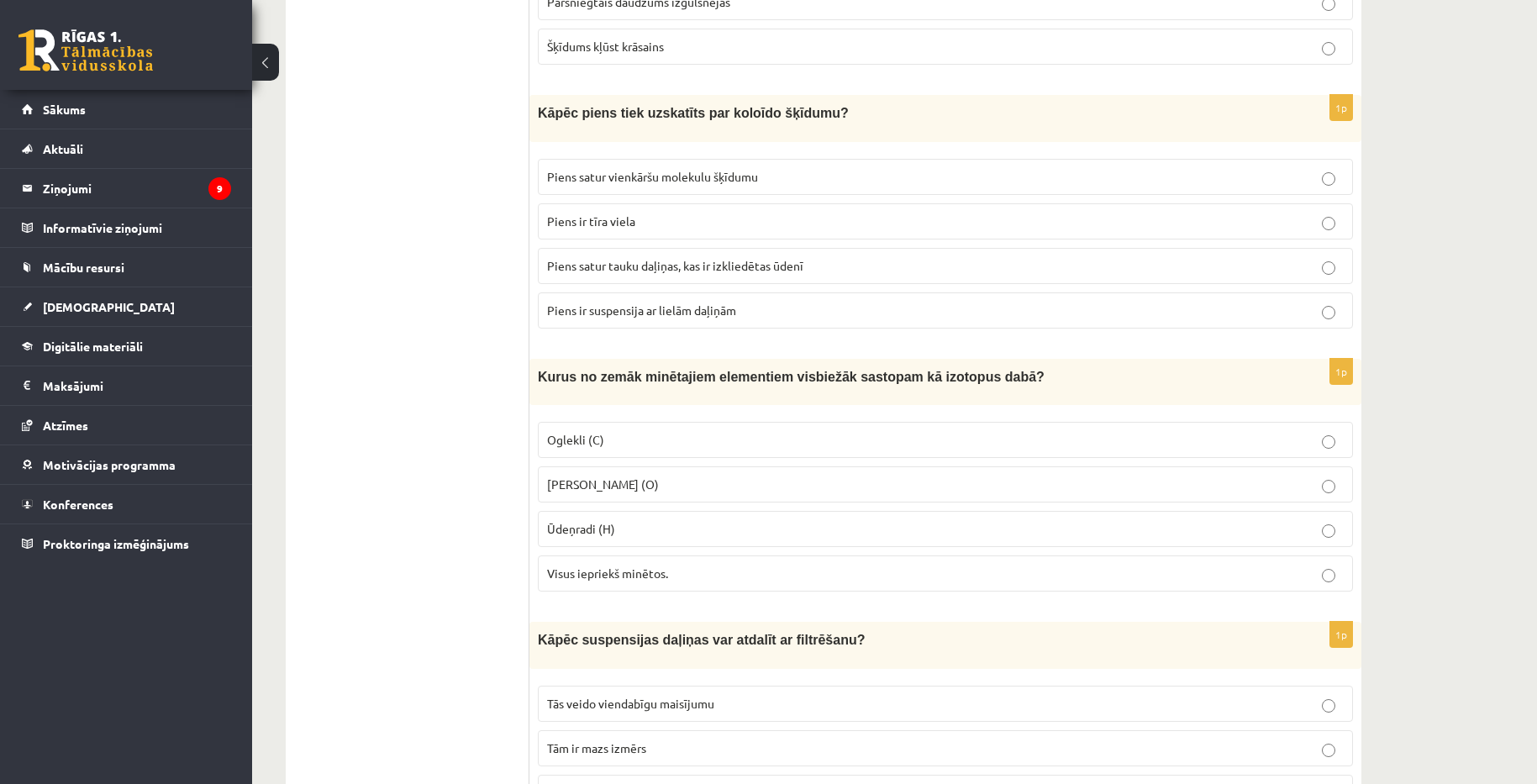
scroll to position [2521, 0]
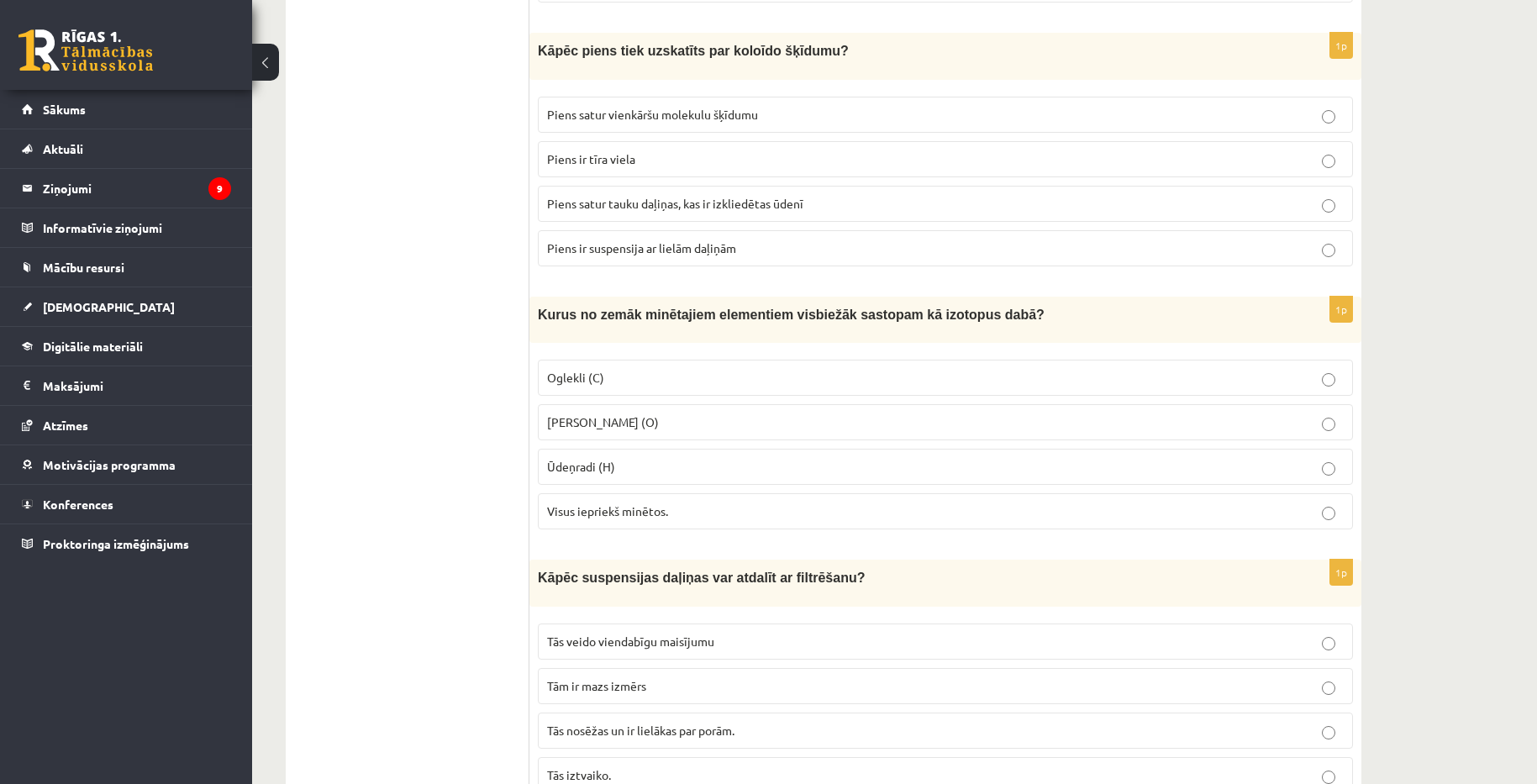
click at [768, 514] on p "Visus iepriekš minētos." at bounding box center [945, 511] width 797 height 17
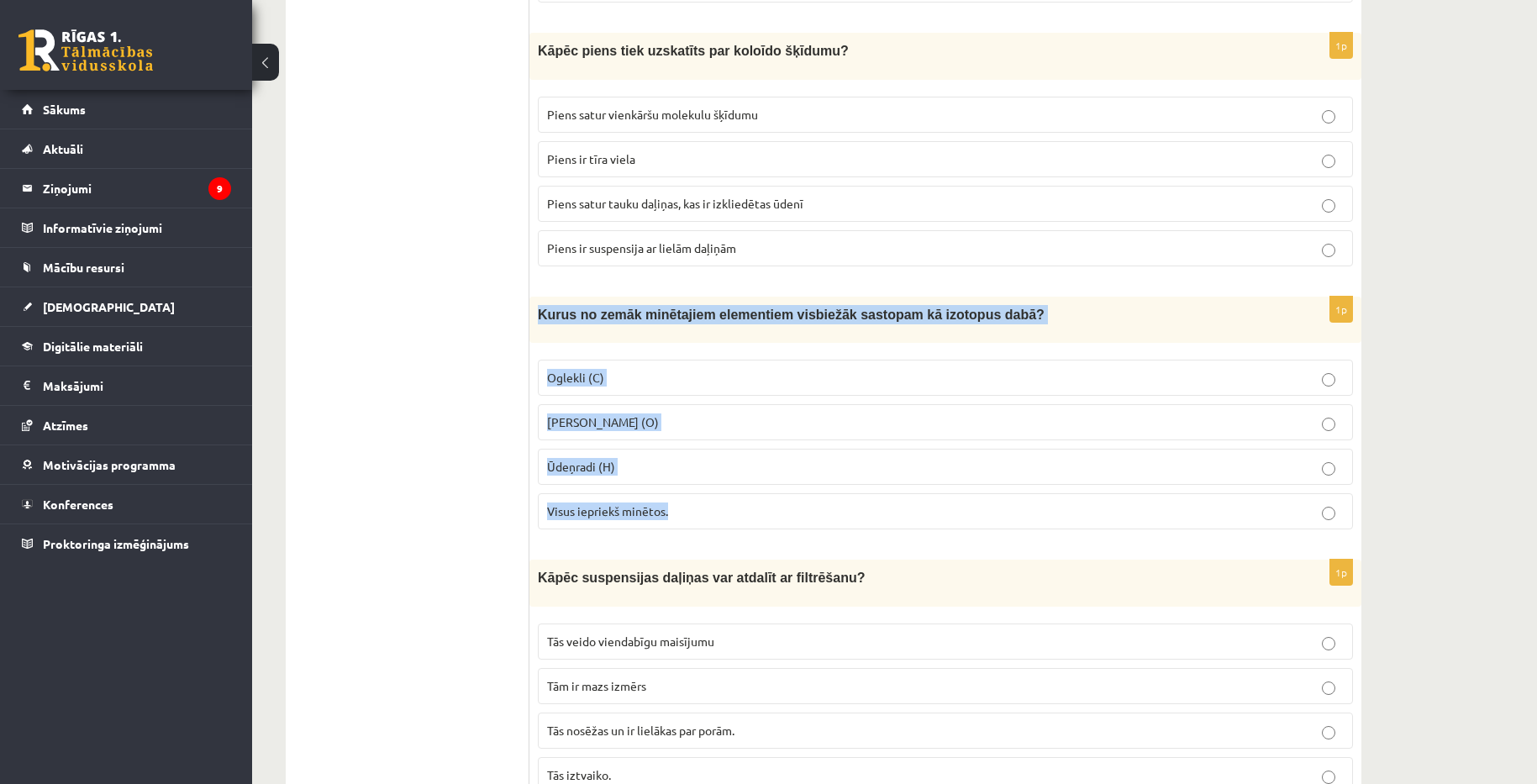
copy div "Kurus no zemāk minētajiem elementiem visbiežāk sastopam kā izotopus dabā? Oglek…"
drag, startPoint x: 542, startPoint y: 310, endPoint x: 685, endPoint y: 490, distance: 229.9
click at [685, 490] on div "1p Kurus no zemāk minētajiem elementiem visbiežāk sastopam kā izotopus dabā? Og…" at bounding box center [945, 419] width 832 height 246
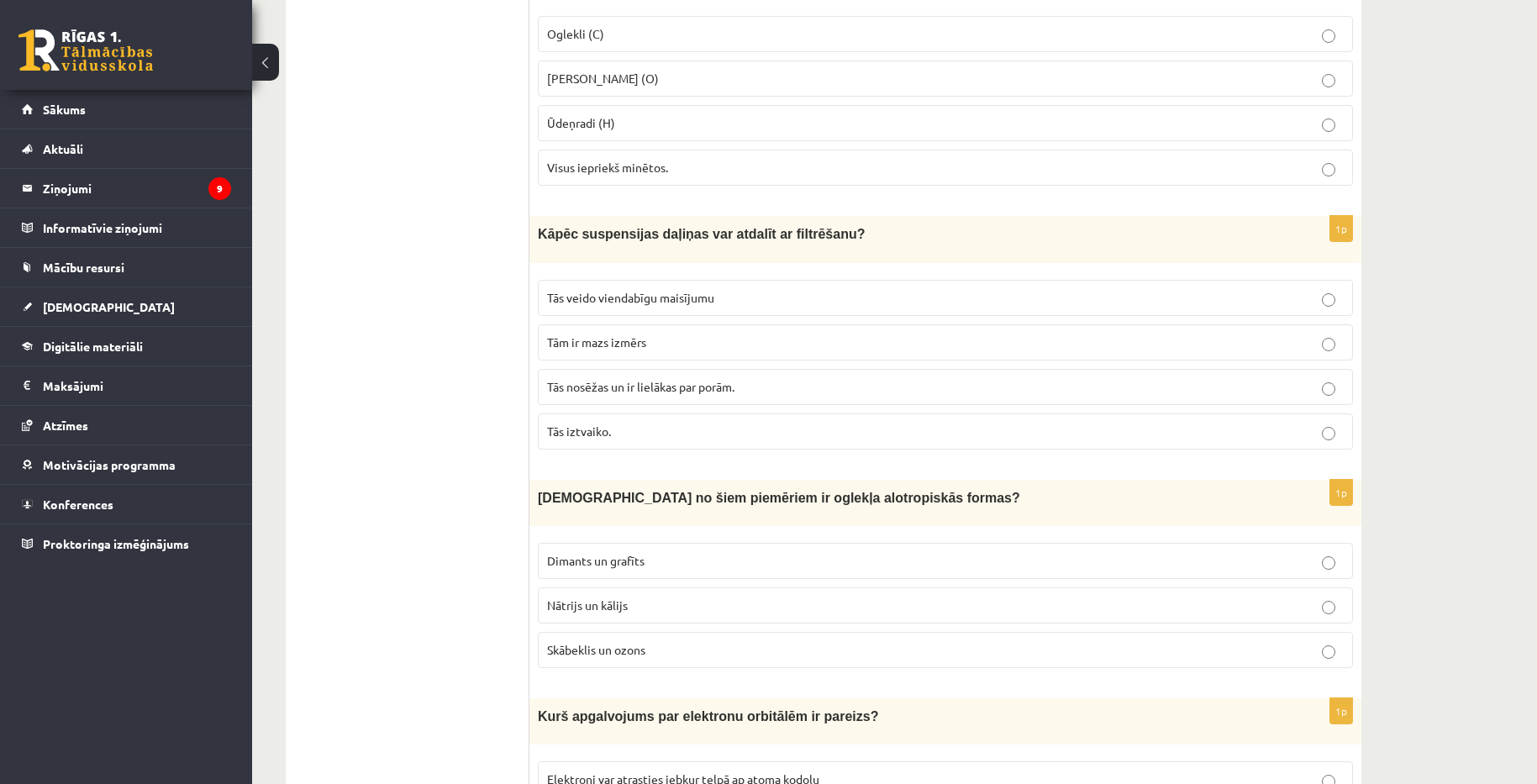
scroll to position [2857, 0]
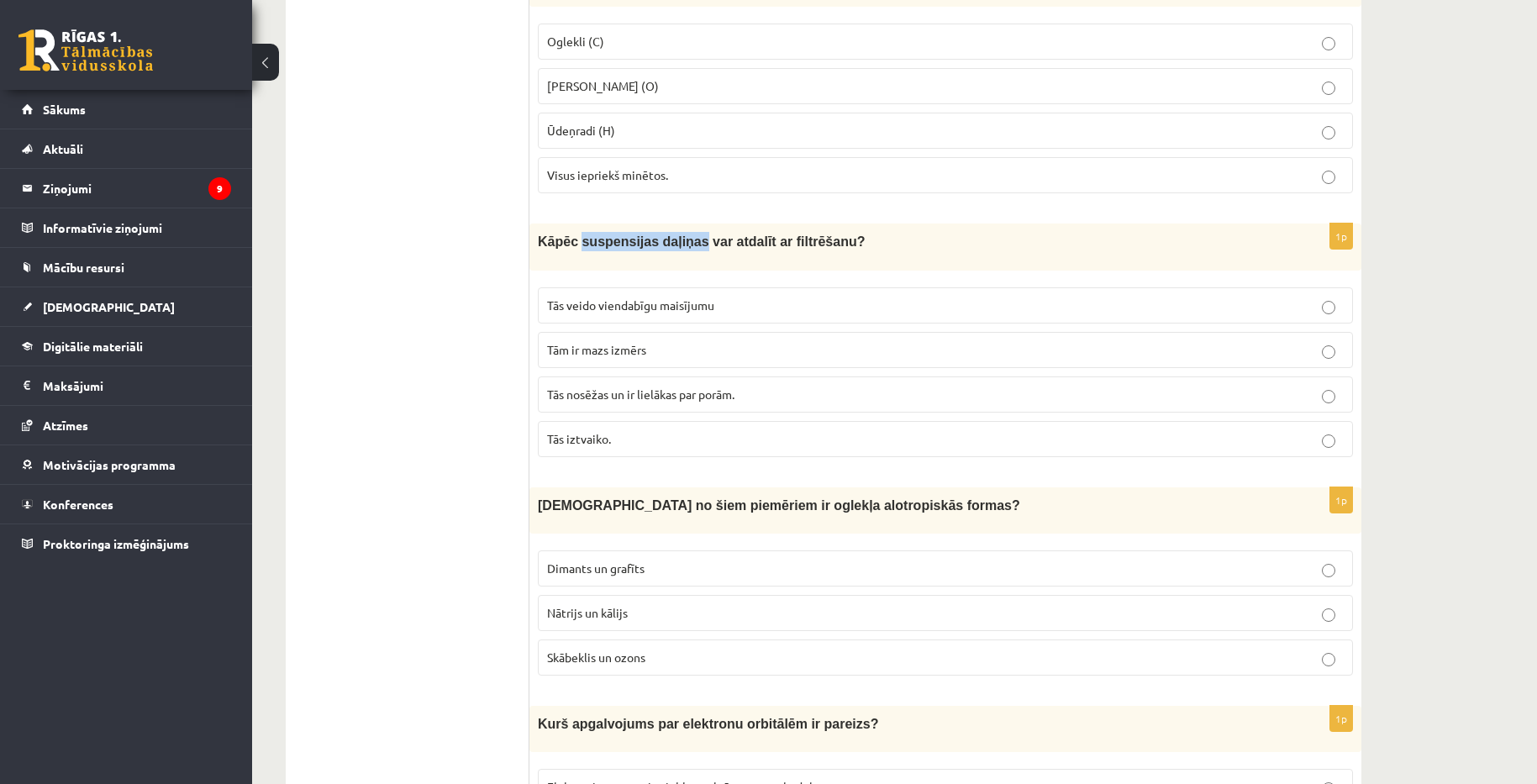
copy span "suspensijas daļiņas"
drag, startPoint x: 575, startPoint y: 237, endPoint x: 677, endPoint y: 256, distance: 103.8
click at [678, 256] on div "Kāpēc suspensijas daļiņas var atdalīt ar filtrēšanu?" at bounding box center [945, 246] width 832 height 46
click at [747, 398] on p "Tās nosēžas un ir lielākas par porām." at bounding box center [945, 394] width 797 height 17
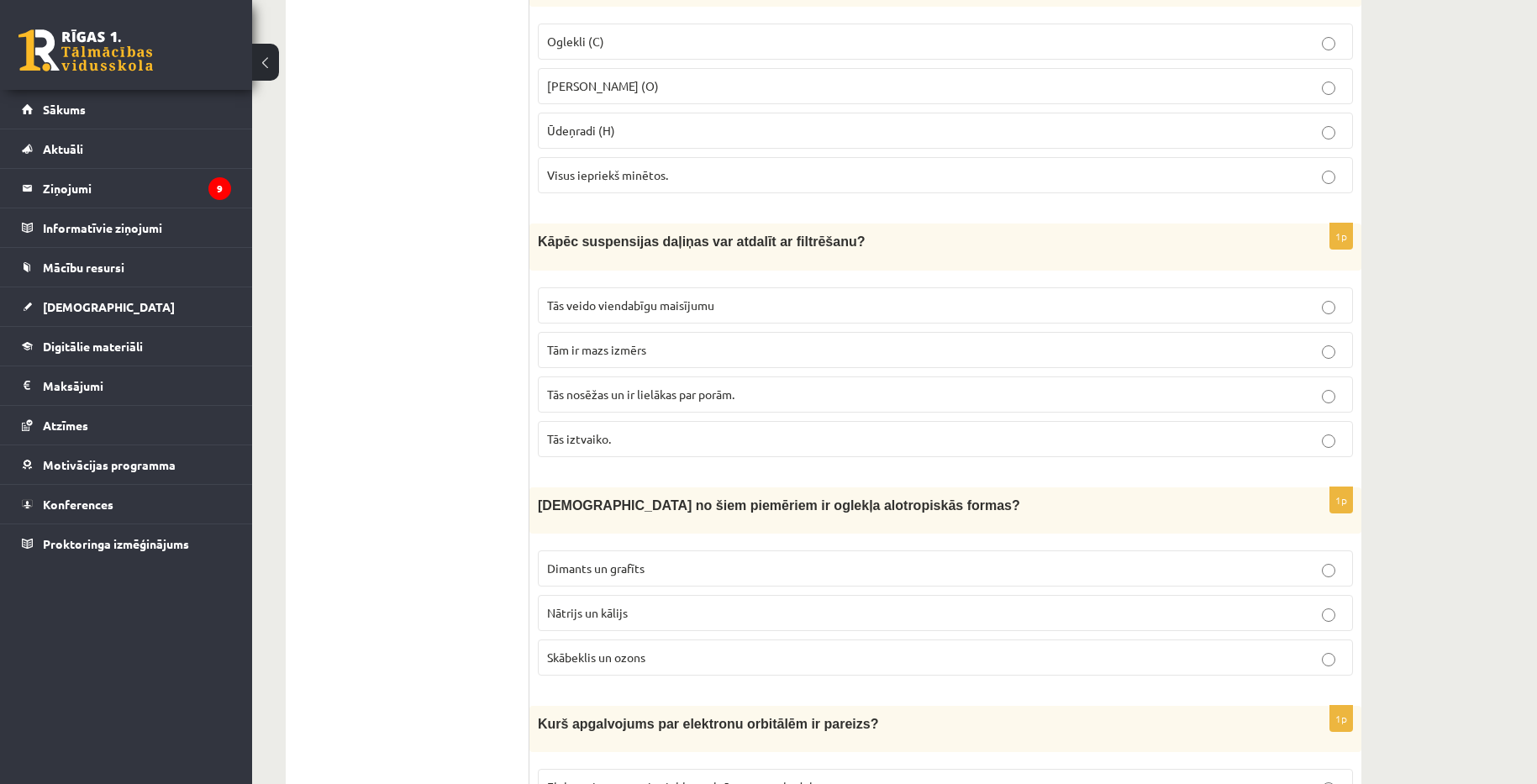
click at [736, 298] on p "Tās veido viendabīgu maisījumu" at bounding box center [945, 305] width 797 height 17
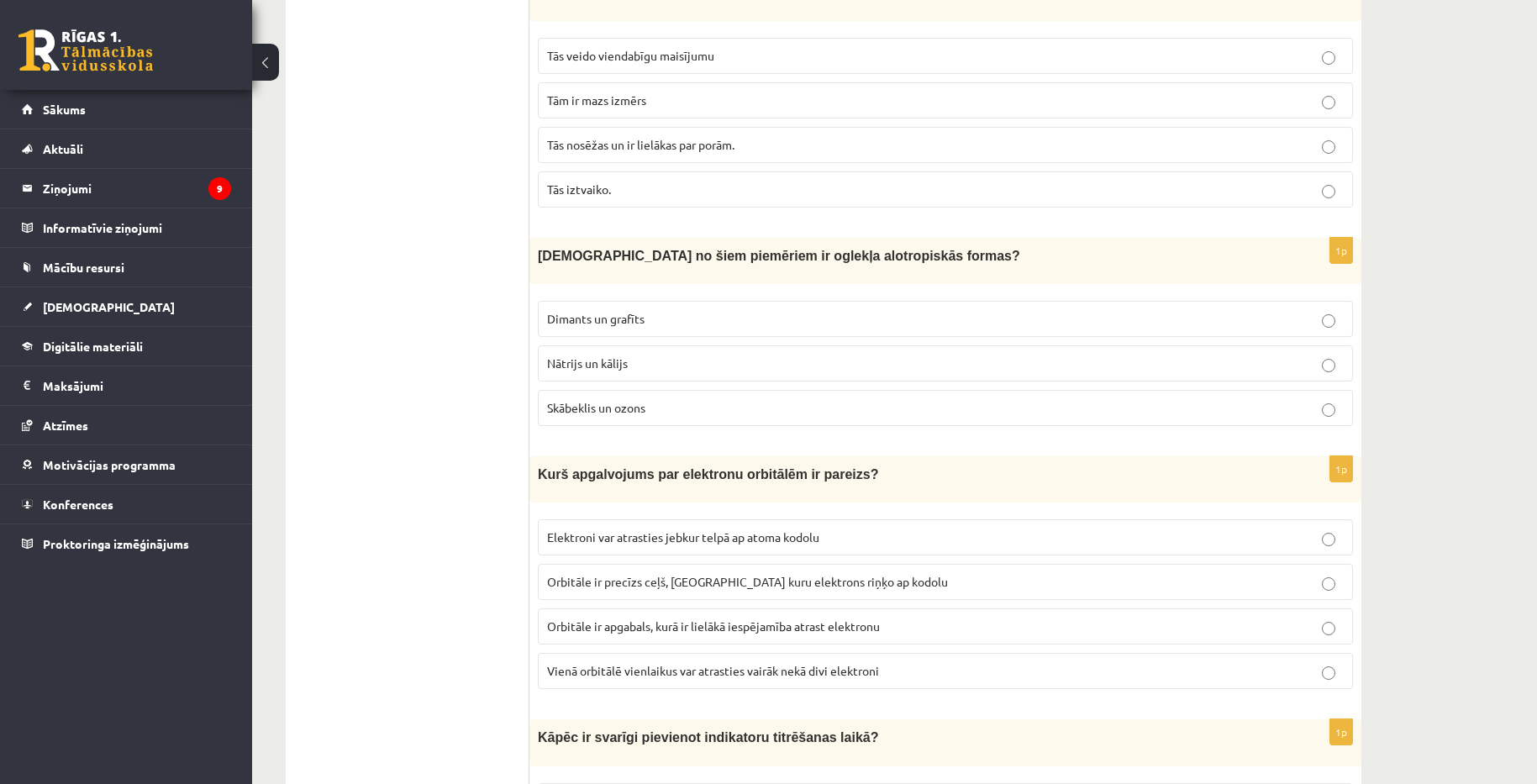
scroll to position [3109, 0]
click at [652, 308] on p "Dimants un grafīts" at bounding box center [945, 316] width 797 height 17
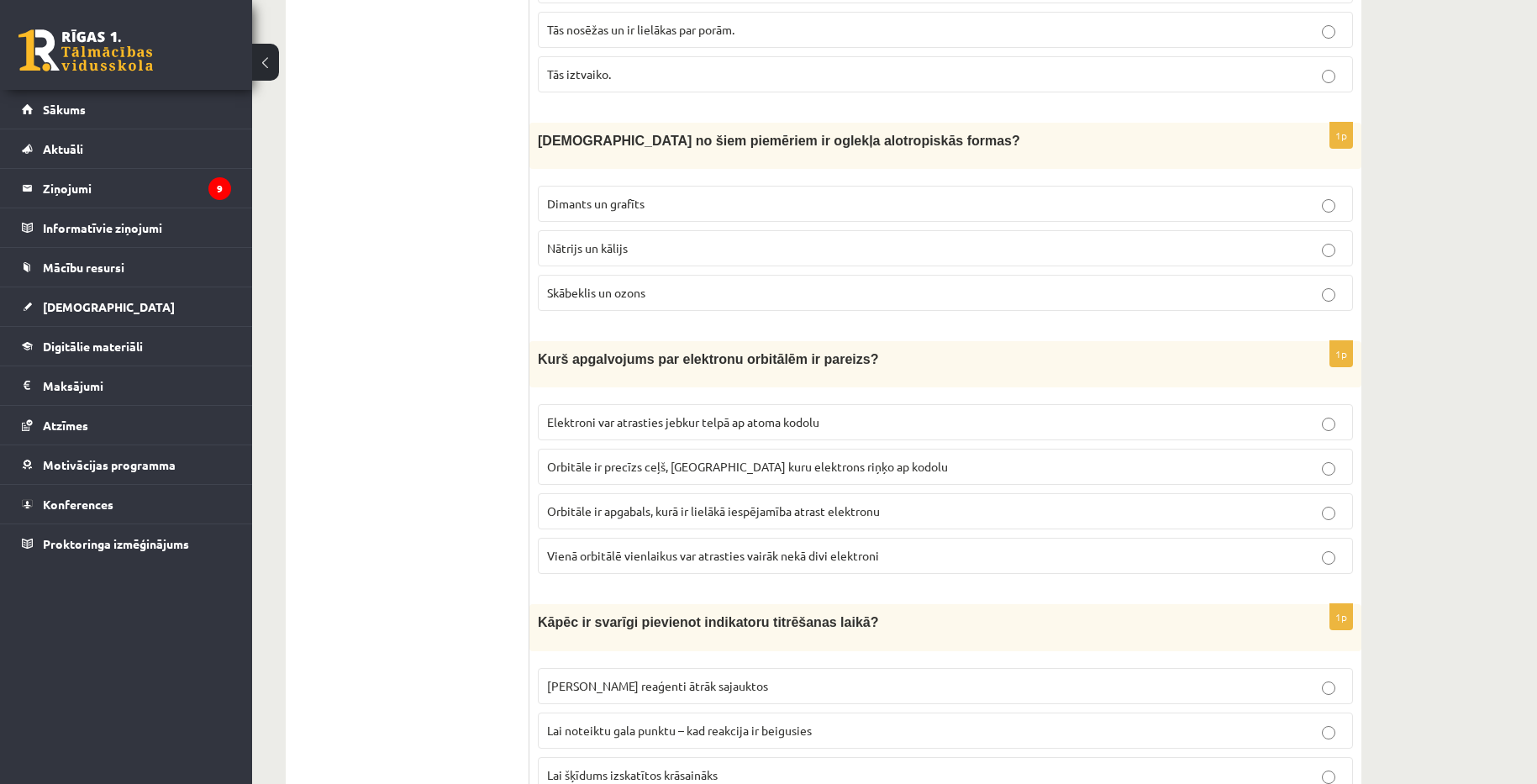
scroll to position [3277, 0]
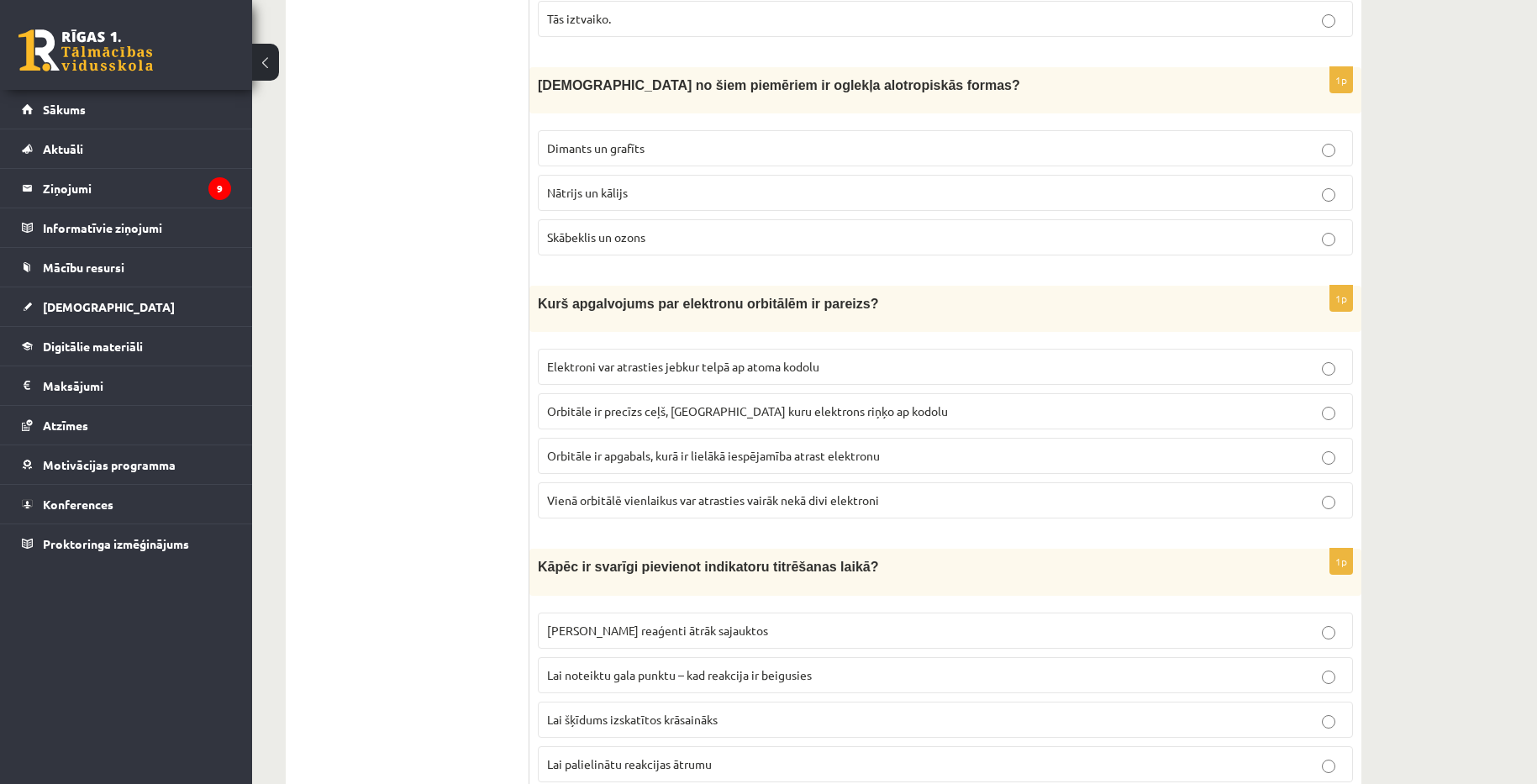
click at [705, 418] on label "Orbitāle ir precīzs ceļš, pa kuru elektrons riņķo ap kodolu" at bounding box center [945, 411] width 815 height 36
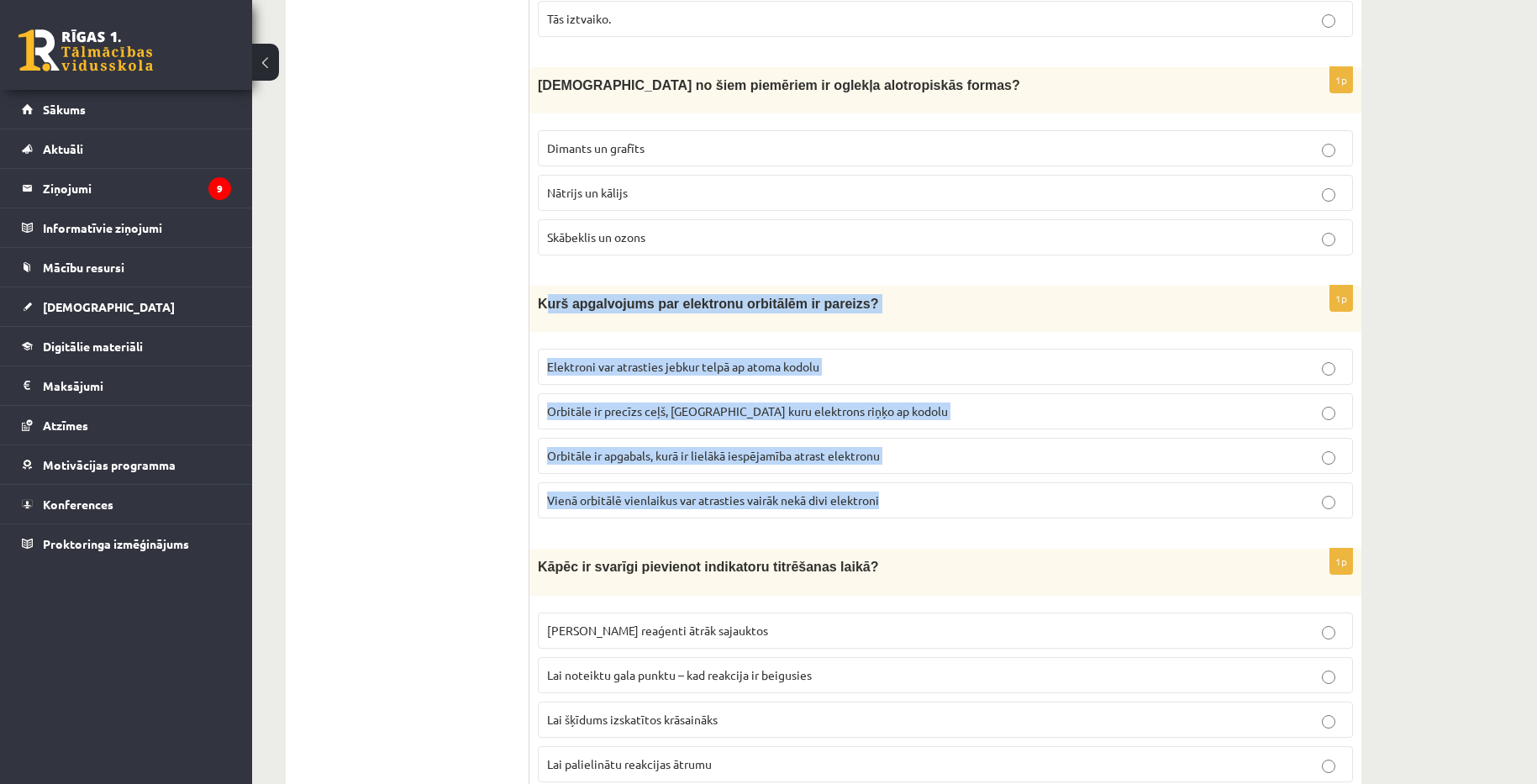
drag, startPoint x: 542, startPoint y: 301, endPoint x: 895, endPoint y: 482, distance: 396.7
click at [895, 482] on div "1p Kurš apgalvojums par elektronu orbitālēm ir pareizs? Elektroni var atrasties…" at bounding box center [945, 409] width 832 height 246
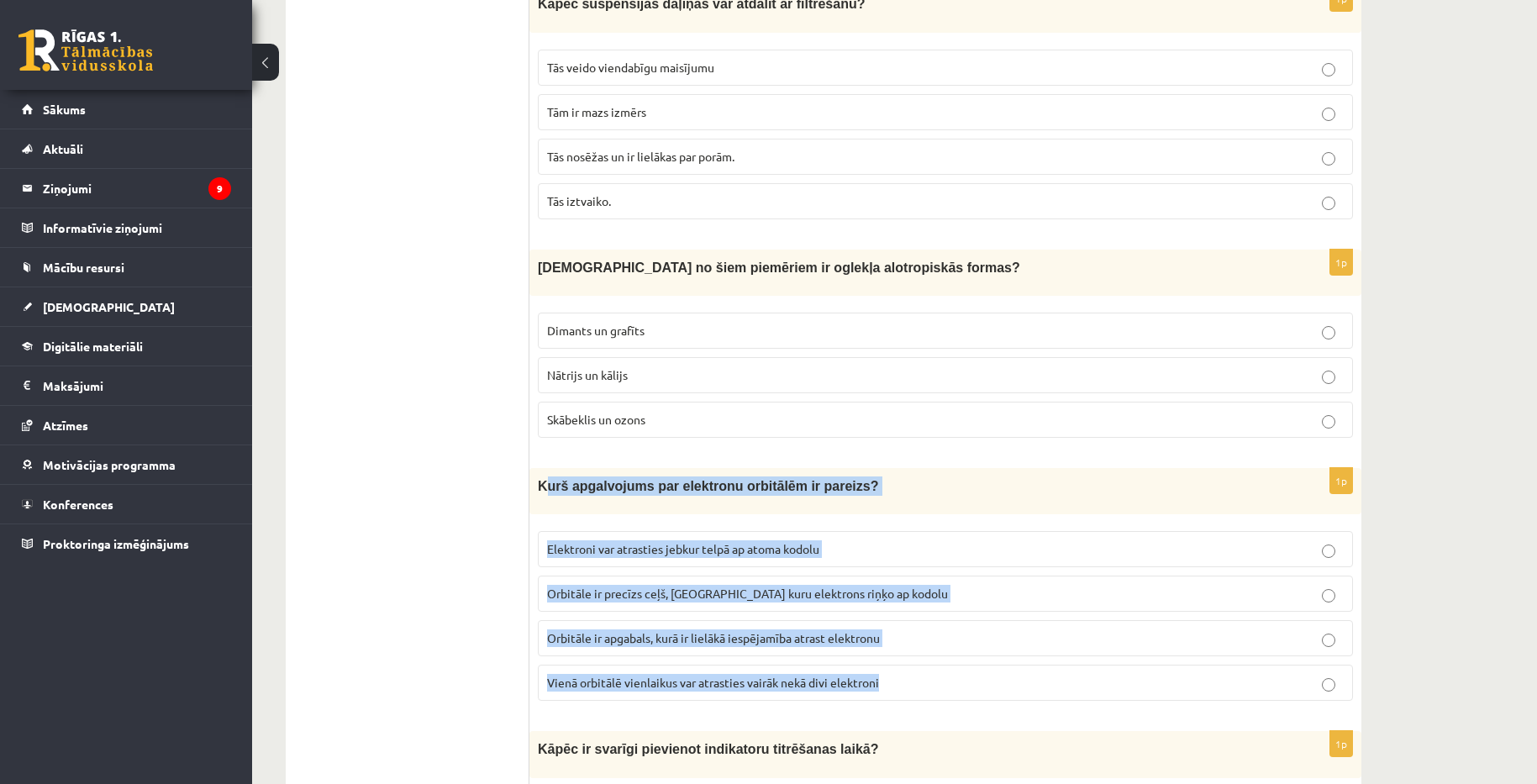
scroll to position [3025, 0]
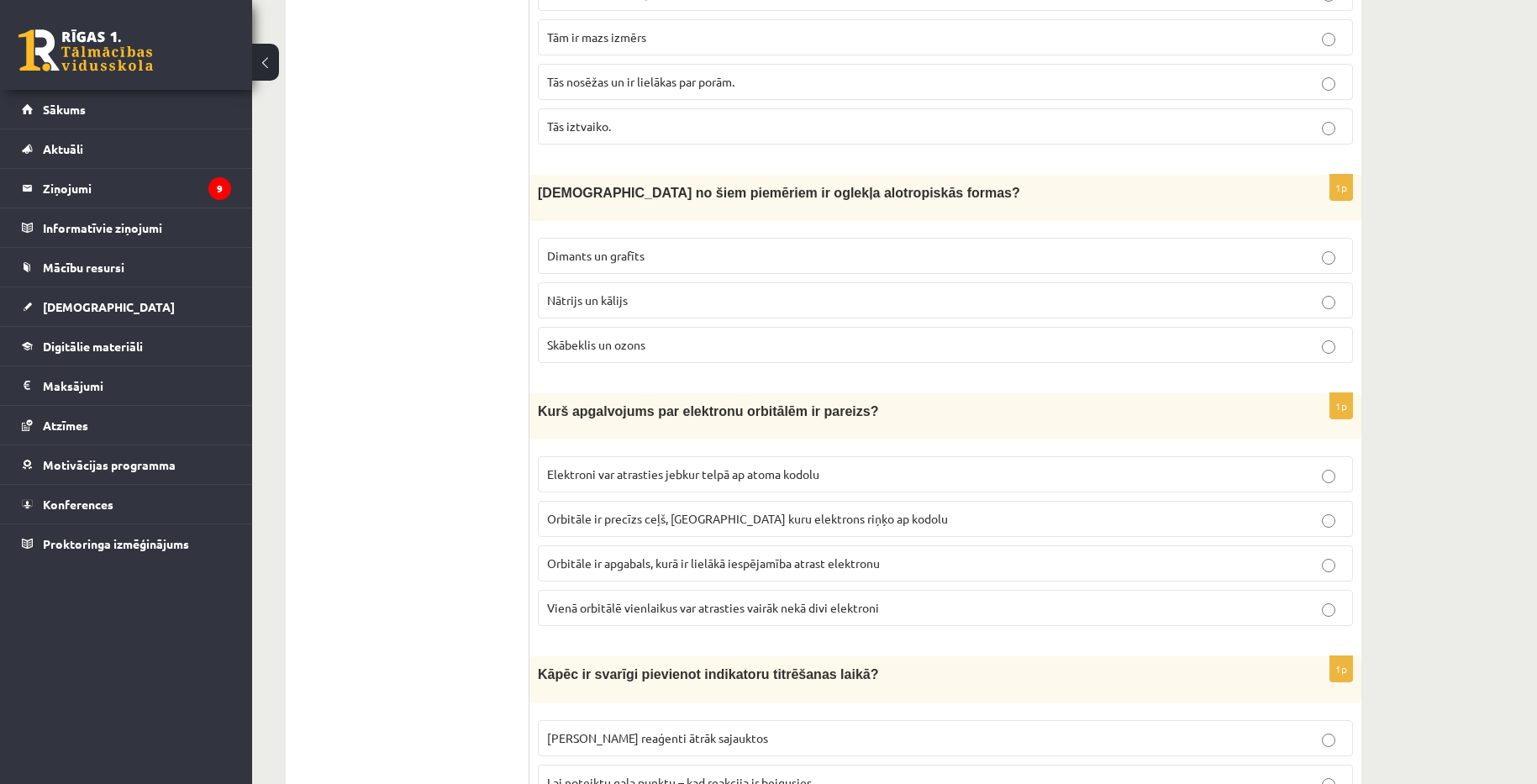
scroll to position [3193, 0]
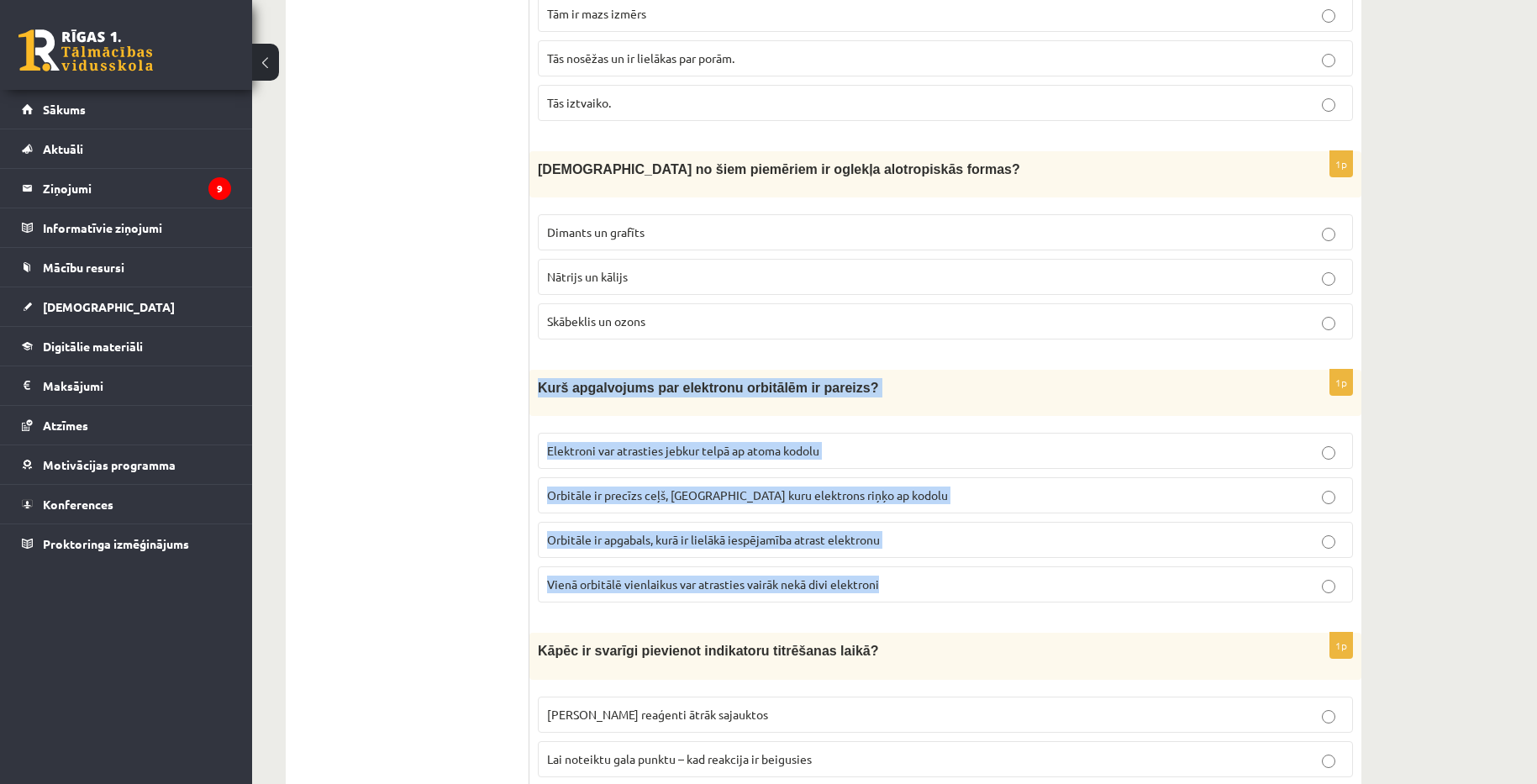
copy div "Kurš apgalvojums par elektronu orbitālēm ir pareizs? Elektroni var atrasties je…"
drag, startPoint x: 538, startPoint y: 385, endPoint x: 915, endPoint y: 567, distance: 418.6
click at [902, 593] on div "1p Kurš apgalvojums par elektronu orbitālēm ir pareizs? Elektroni var atrasties…" at bounding box center [945, 493] width 832 height 246
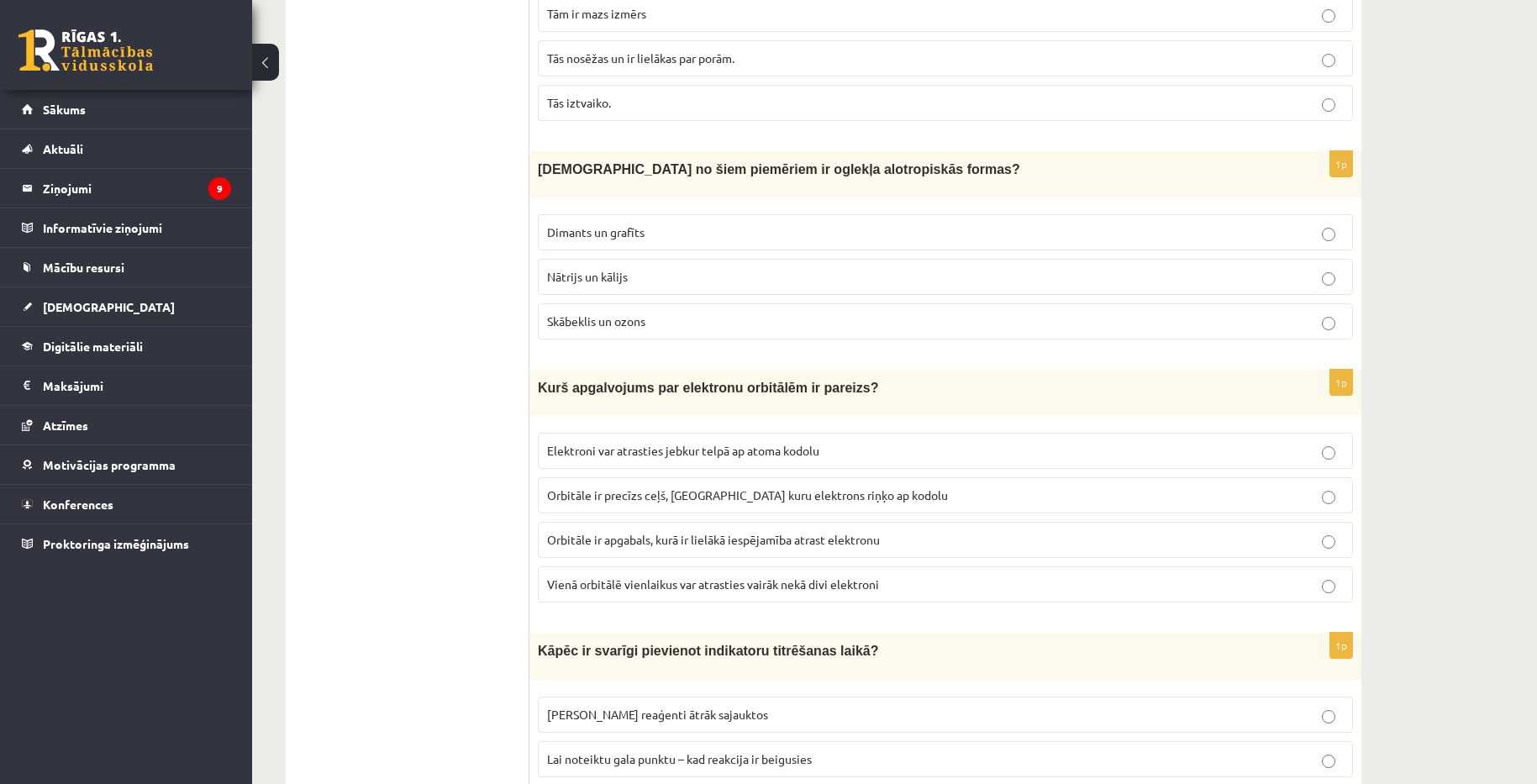
click at [665, 584] on span "Vienā orbitālē vienlaikus var atrasties vairāk nekā divi elektroni" at bounding box center [712, 583] width 332 height 15
click at [748, 481] on label "Orbitāle ir precīzs ceļš, pa kuru elektrons riņķo ap kodolu" at bounding box center [945, 496] width 815 height 36
click at [793, 543] on p "Orbitāle ir apgabals, kurā ir lielākā iespējamība atrast elektronu" at bounding box center [945, 540] width 797 height 17
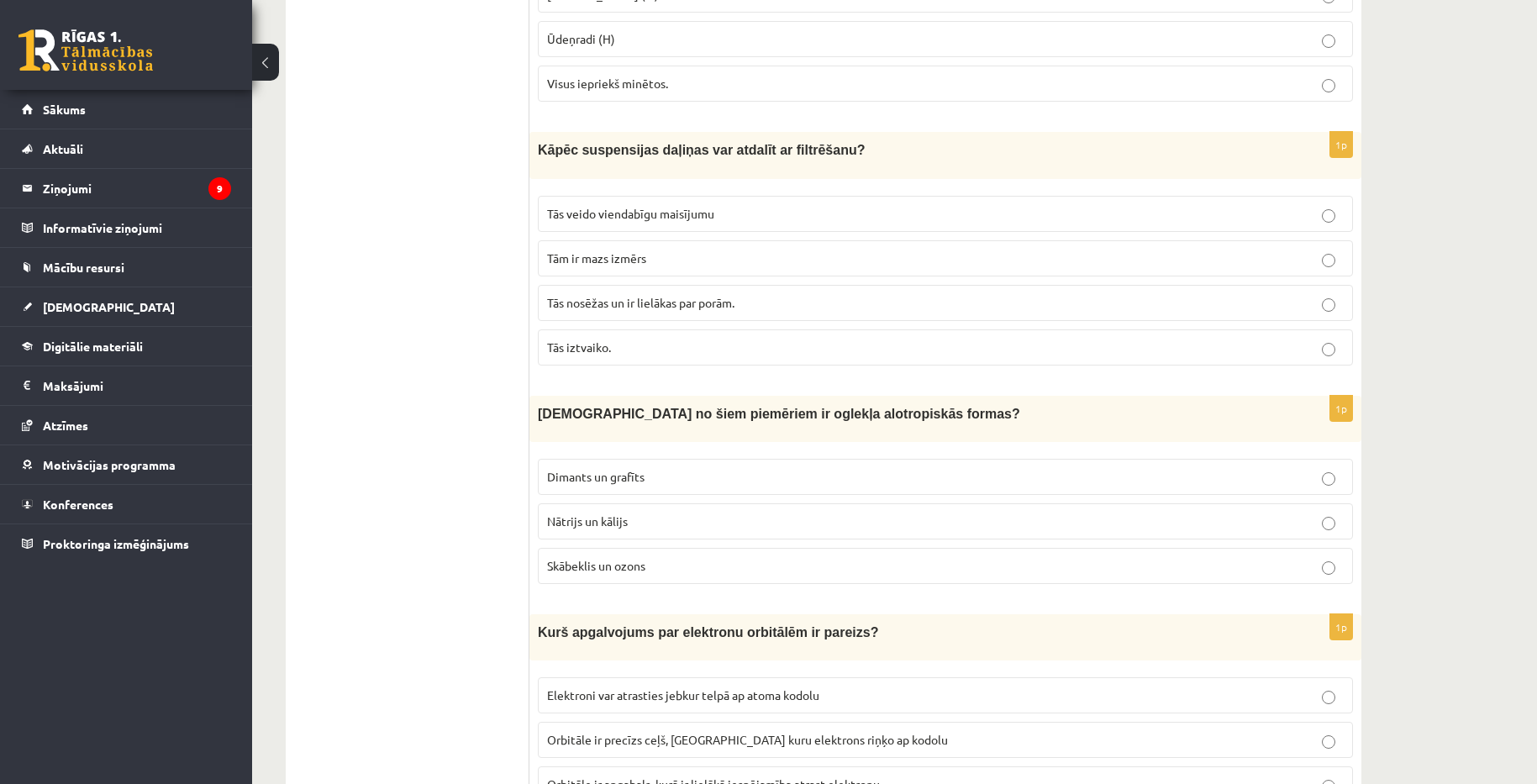
scroll to position [2941, 0]
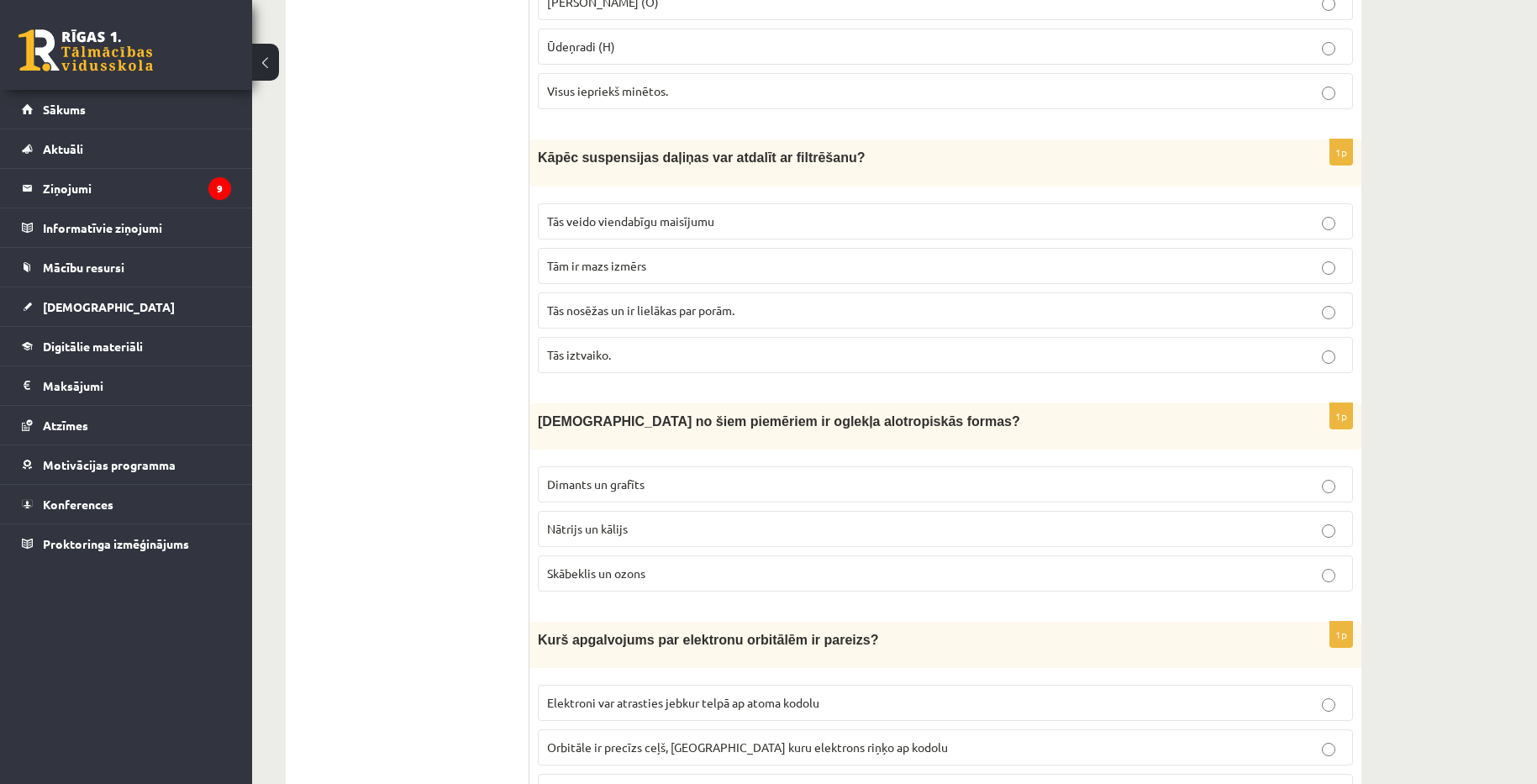
click at [661, 213] on span "Tās veido viendabīgu maisījumu" at bounding box center [630, 220] width 167 height 15
click at [685, 303] on span "Tās nosēžas un ir lielākas par porām." at bounding box center [640, 309] width 187 height 15
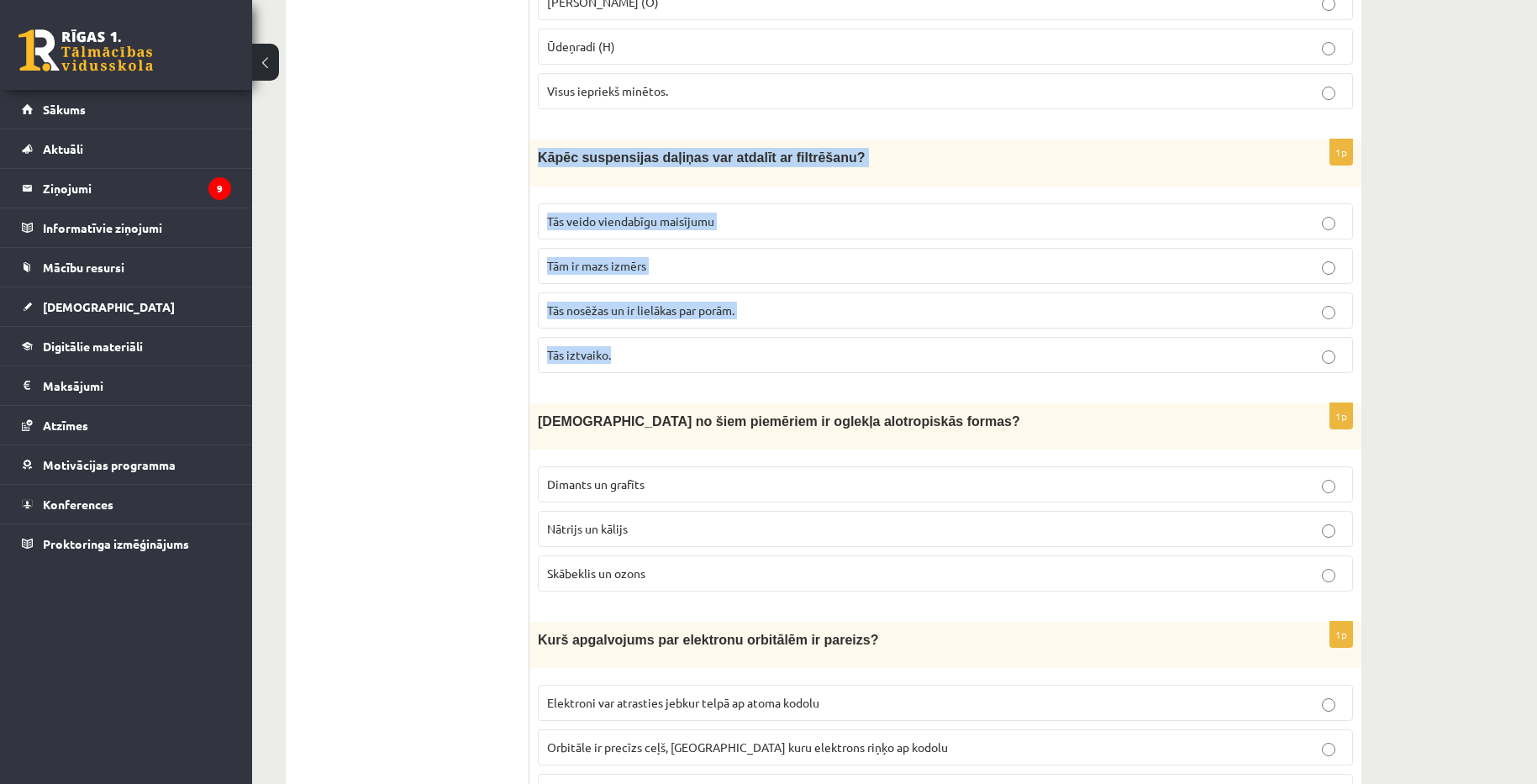
copy div "Kāpēc suspensijas daļiņas var atdalīt ar filtrēšanu? Tās veido viendabīgu maisī…"
drag, startPoint x: 541, startPoint y: 148, endPoint x: 659, endPoint y: 347, distance: 231.4
click at [659, 347] on div "1p Kāpēc suspensijas daļiņas var atdalīt ar filtrēšanu? Tās veido viendabīgu ma…" at bounding box center [945, 262] width 832 height 246
click at [807, 293] on label "Tās nosēžas un ir lielākas par porām." at bounding box center [945, 311] width 815 height 36
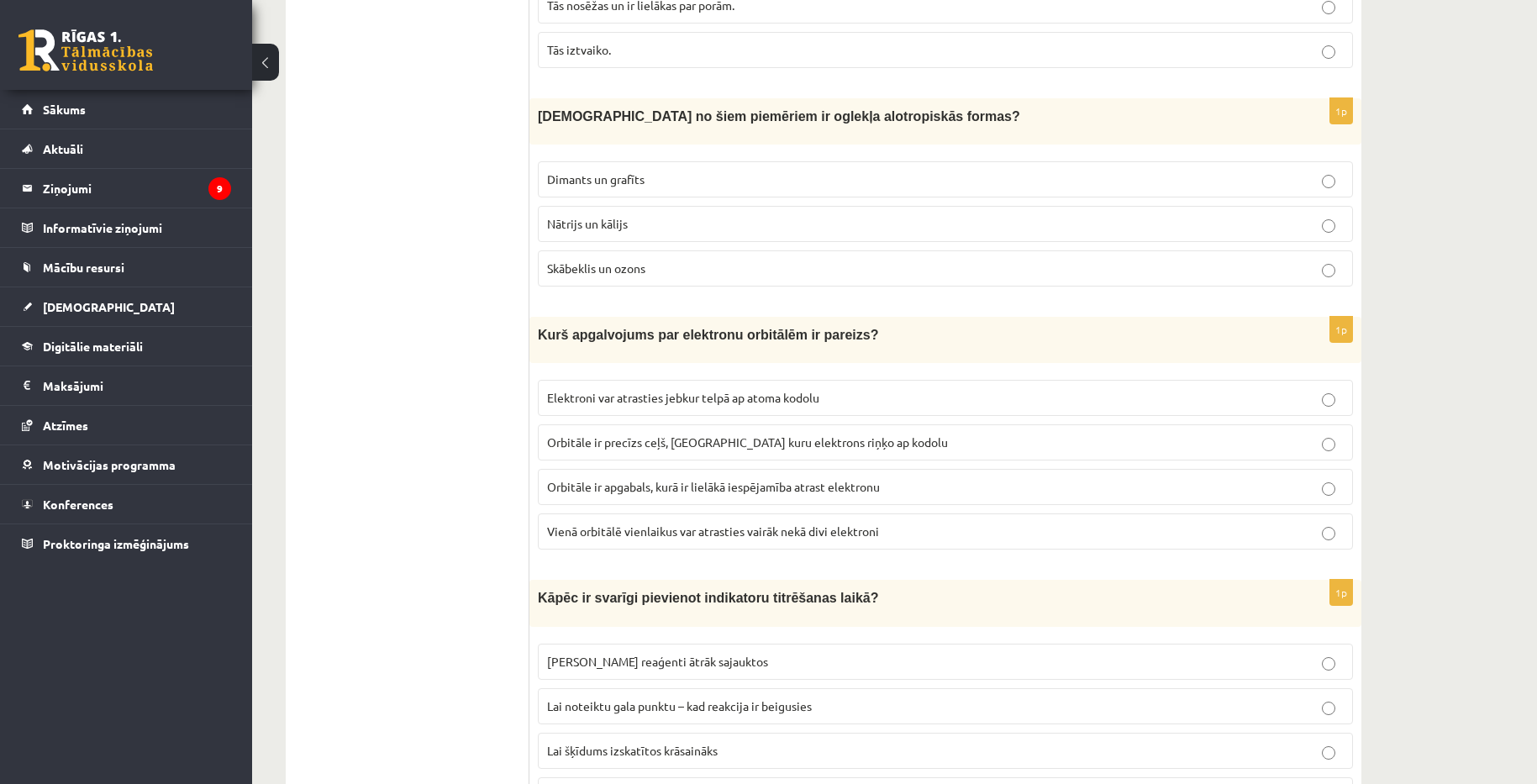
scroll to position [3335, 0]
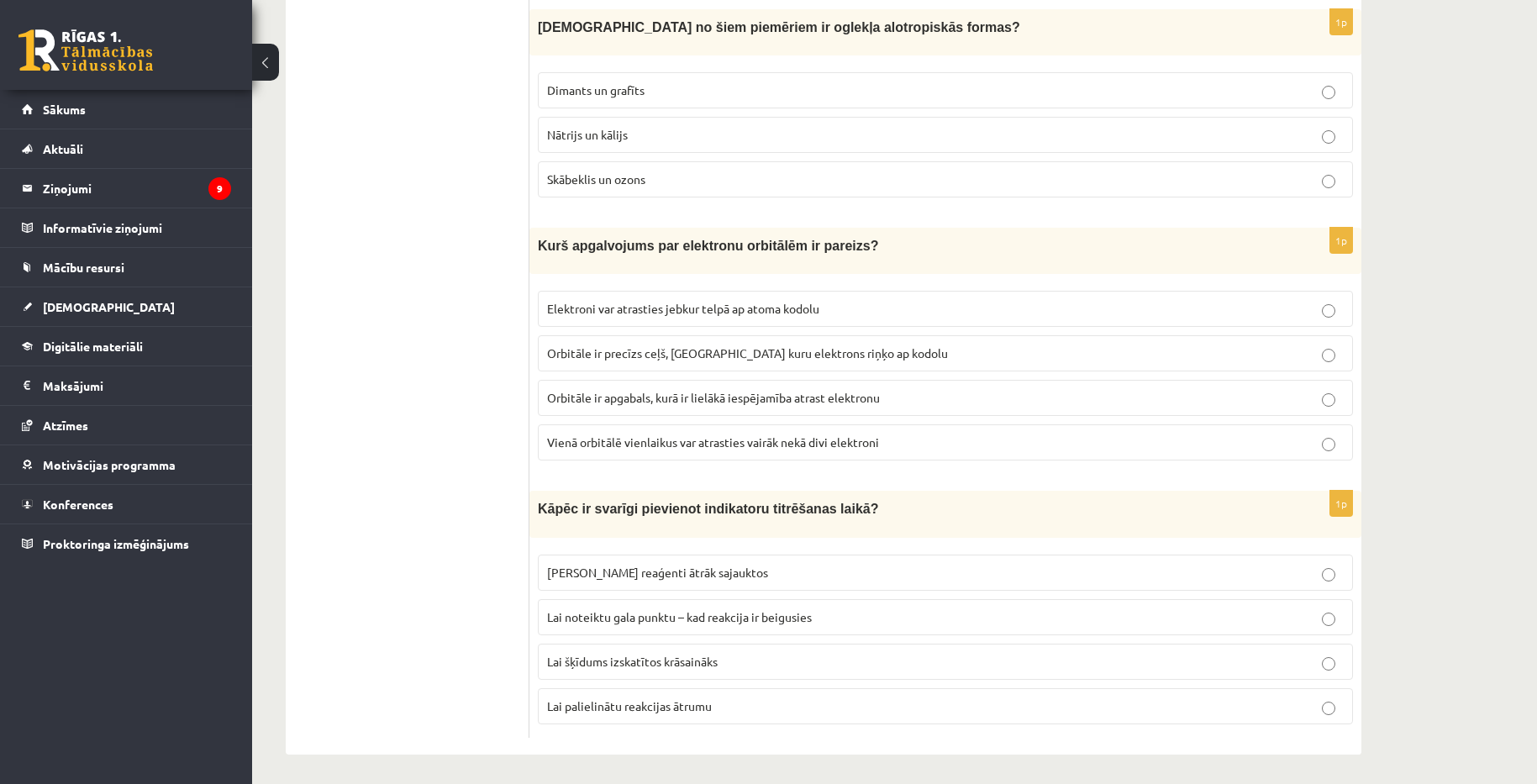
click at [828, 620] on p "Lai noteiktu gala punktu – kad reakcija ir beigusies" at bounding box center [945, 617] width 797 height 17
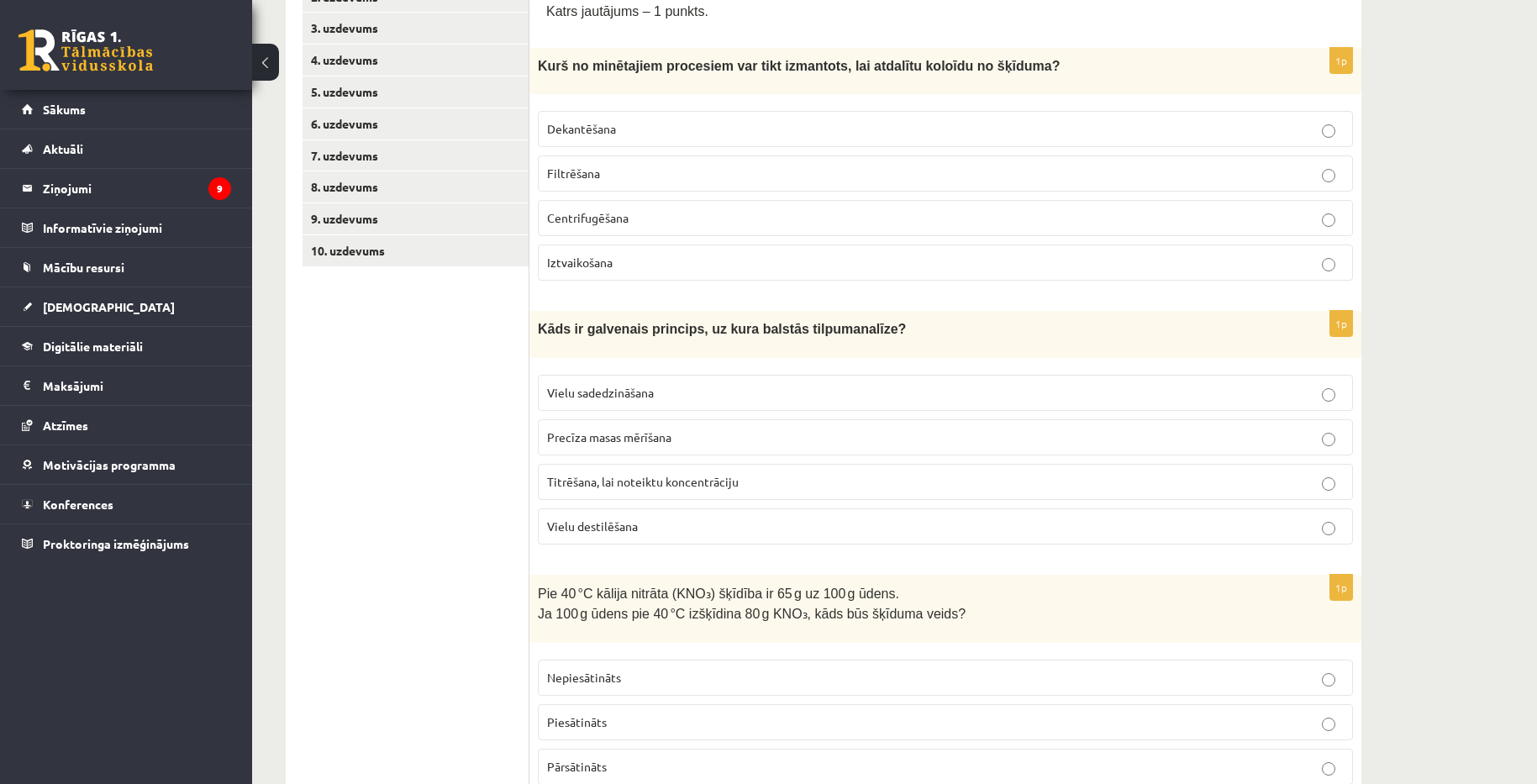
scroll to position [58, 0]
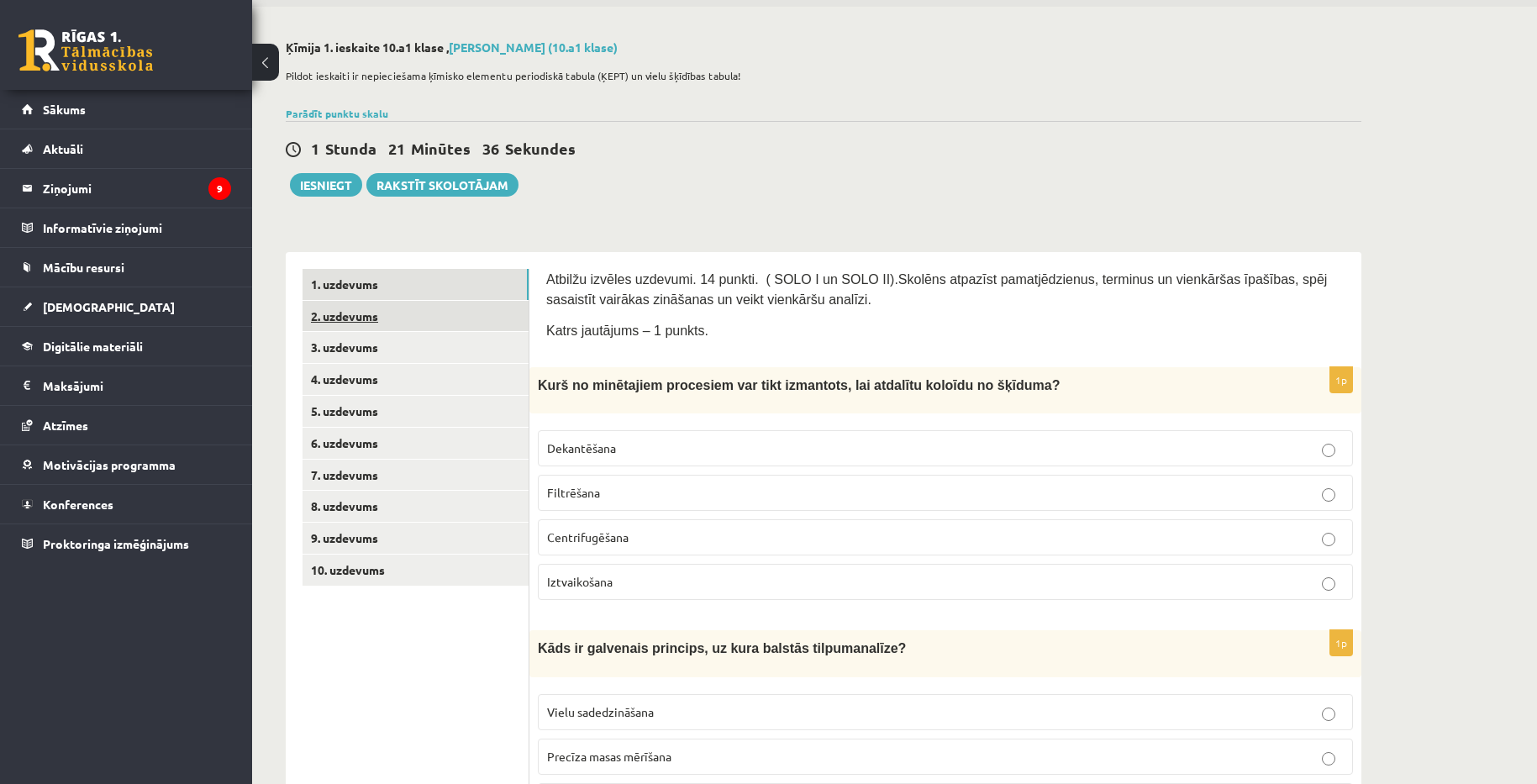
click at [350, 318] on link "2. uzdevums" at bounding box center [415, 316] width 226 height 31
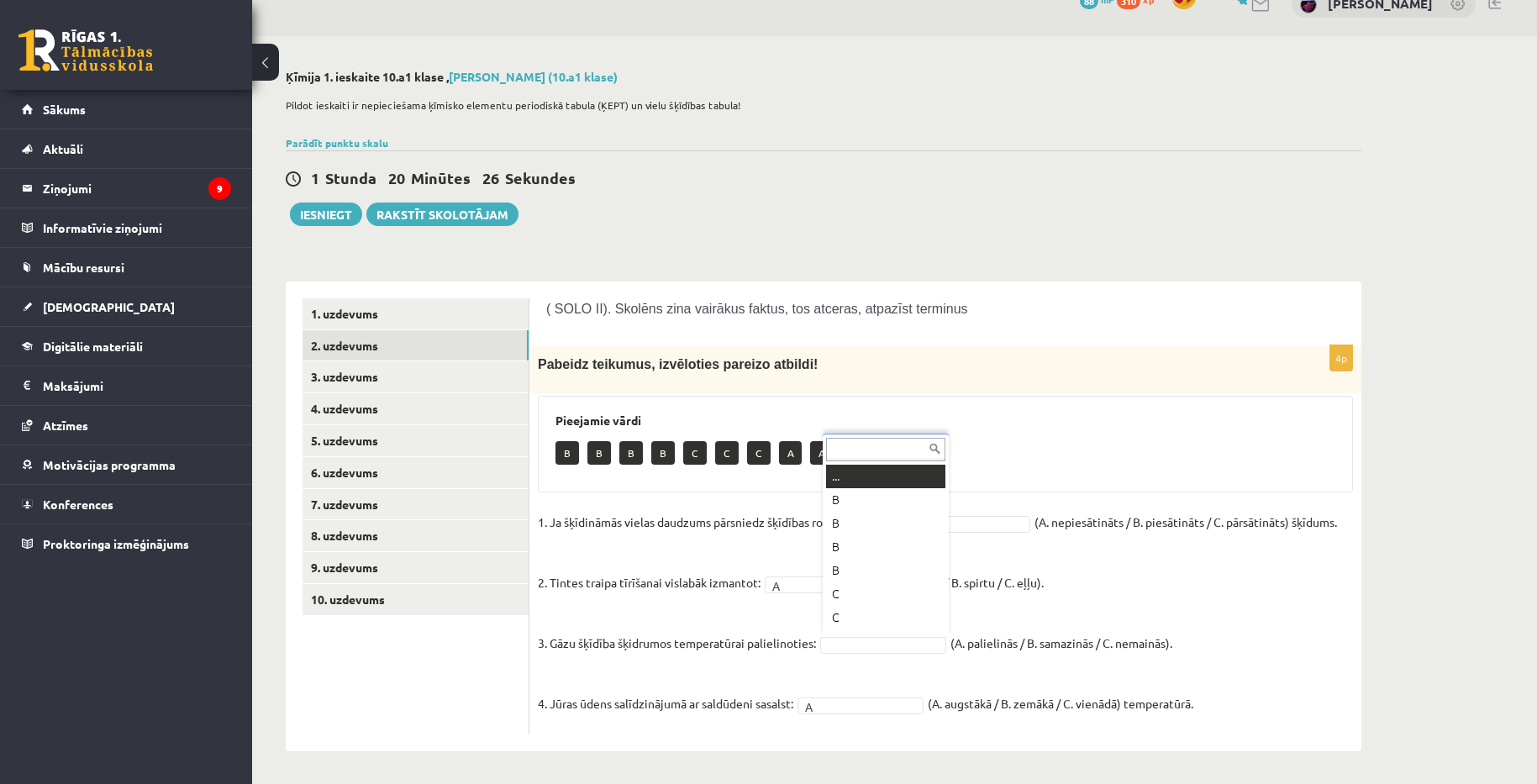
scroll to position [20, 0]
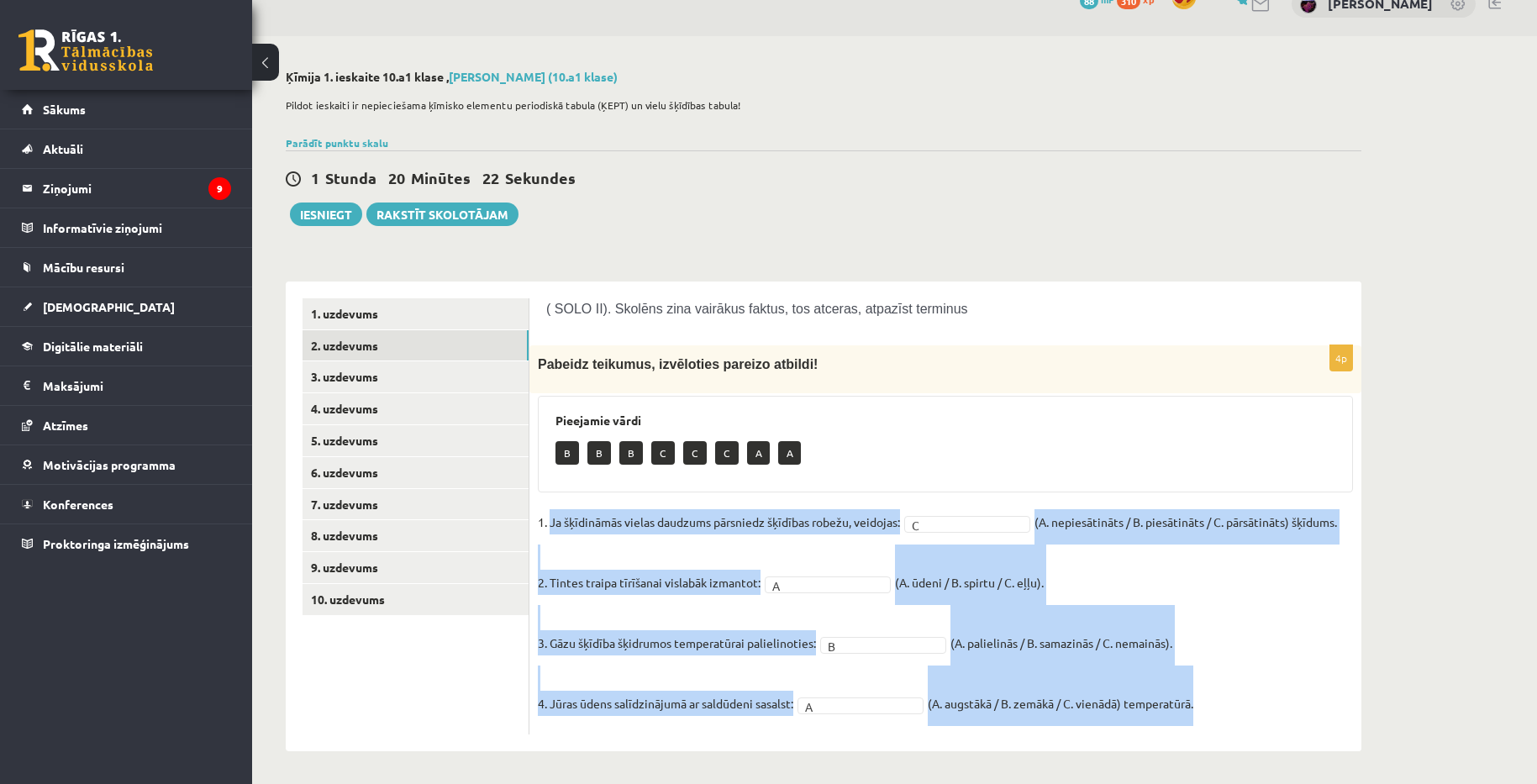
copy fieldset "Ja šķīdināmās vielas daudzums pārsniedz šķīdības robežu, veidojas: C (A. nepies…"
drag, startPoint x: 549, startPoint y: 519, endPoint x: 1285, endPoint y: 726, distance: 764.6
click at [1287, 726] on div "4p Pabeidz teikumus, izvēloties pareizo atbildi! Pieejamie vārdi B B B C C C A …" at bounding box center [945, 540] width 832 height 389
click at [1224, 640] on fieldset "1. Ja šķīdināmās vielas daudzums pārsniedz šķīdības robežu, veidojas: C * (A. n…" at bounding box center [945, 618] width 815 height 217
click at [1288, 606] on fieldset "1. Ja šķīdināmās vielas daudzums pārsniedz šķīdības robežu, veidojas: C * (A. n…" at bounding box center [945, 618] width 815 height 217
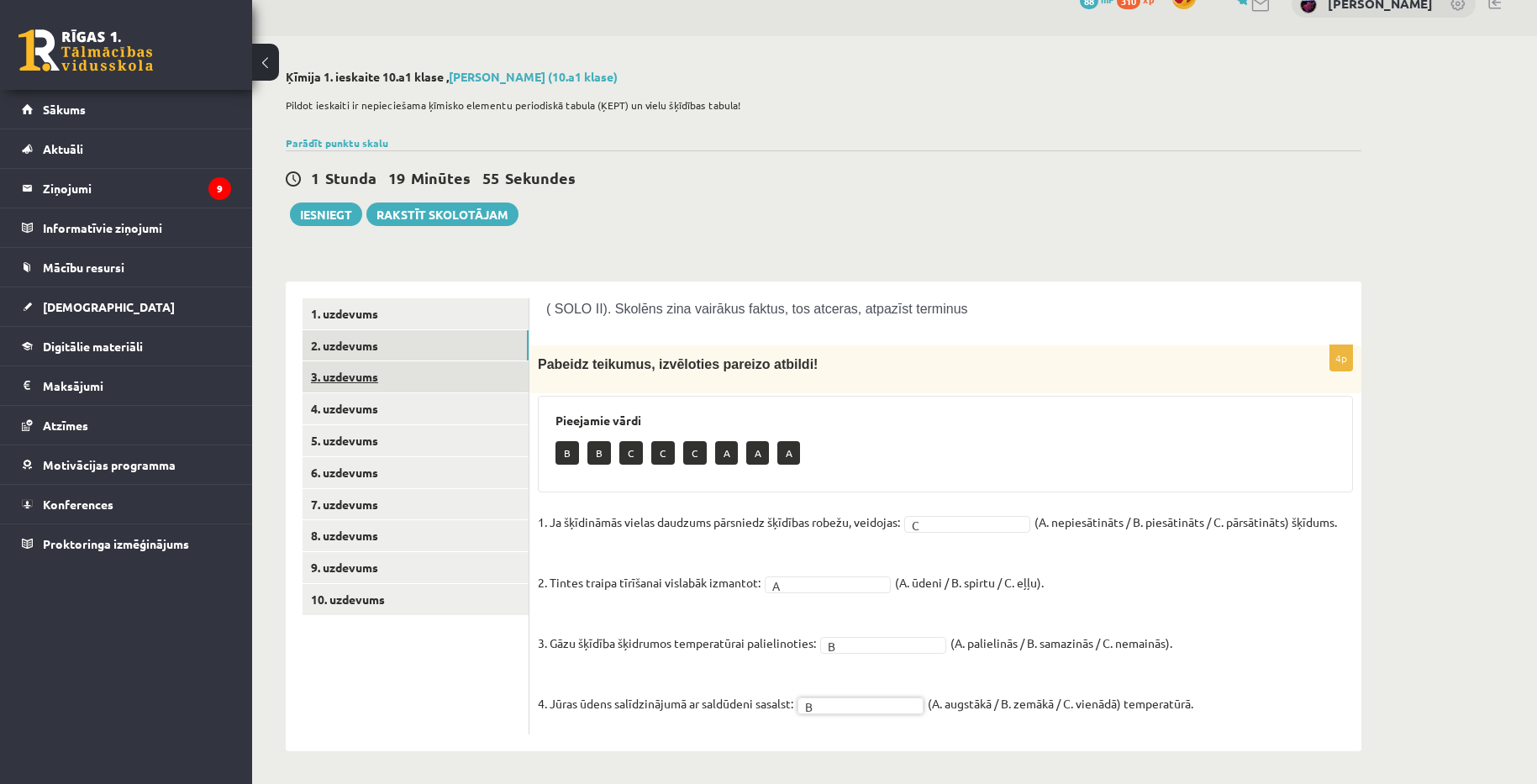
click at [380, 381] on link "3. uzdevums" at bounding box center [415, 377] width 226 height 31
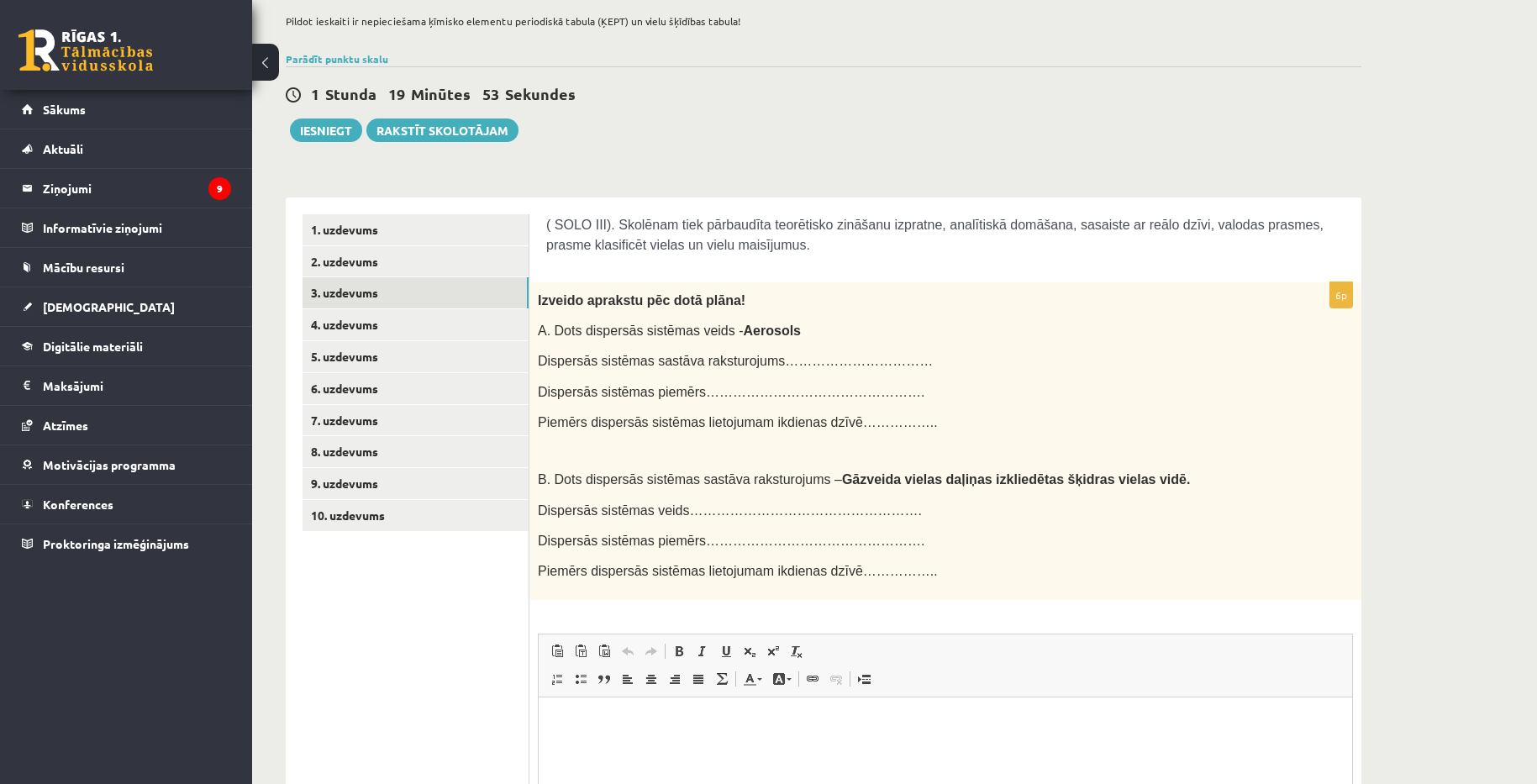
scroll to position [0, 0]
click at [772, 353] on span "Dispersās sistēmas sastāva raksturojums……………………………" at bounding box center [736, 360] width 395 height 14
click at [1472, 472] on div "Ķīmija 1. ieskaite 10.a1 klase , Aivars Brālis (10.a1 klase) Pildot ieskaiti ir…" at bounding box center [894, 493] width 1285 height 1081
click at [111, 337] on link "Digitālie materiāli" at bounding box center [126, 346] width 210 height 39
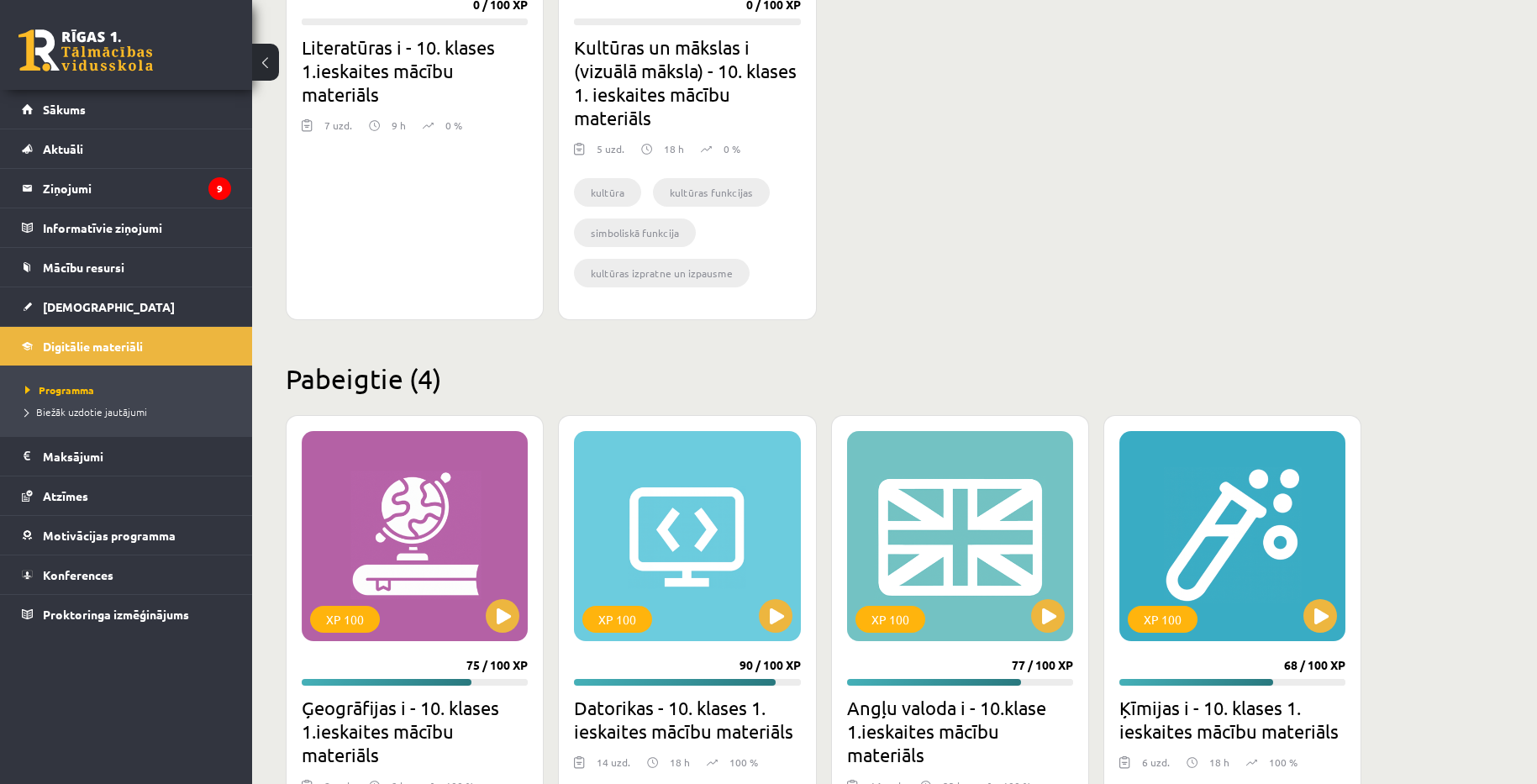
scroll to position [869, 0]
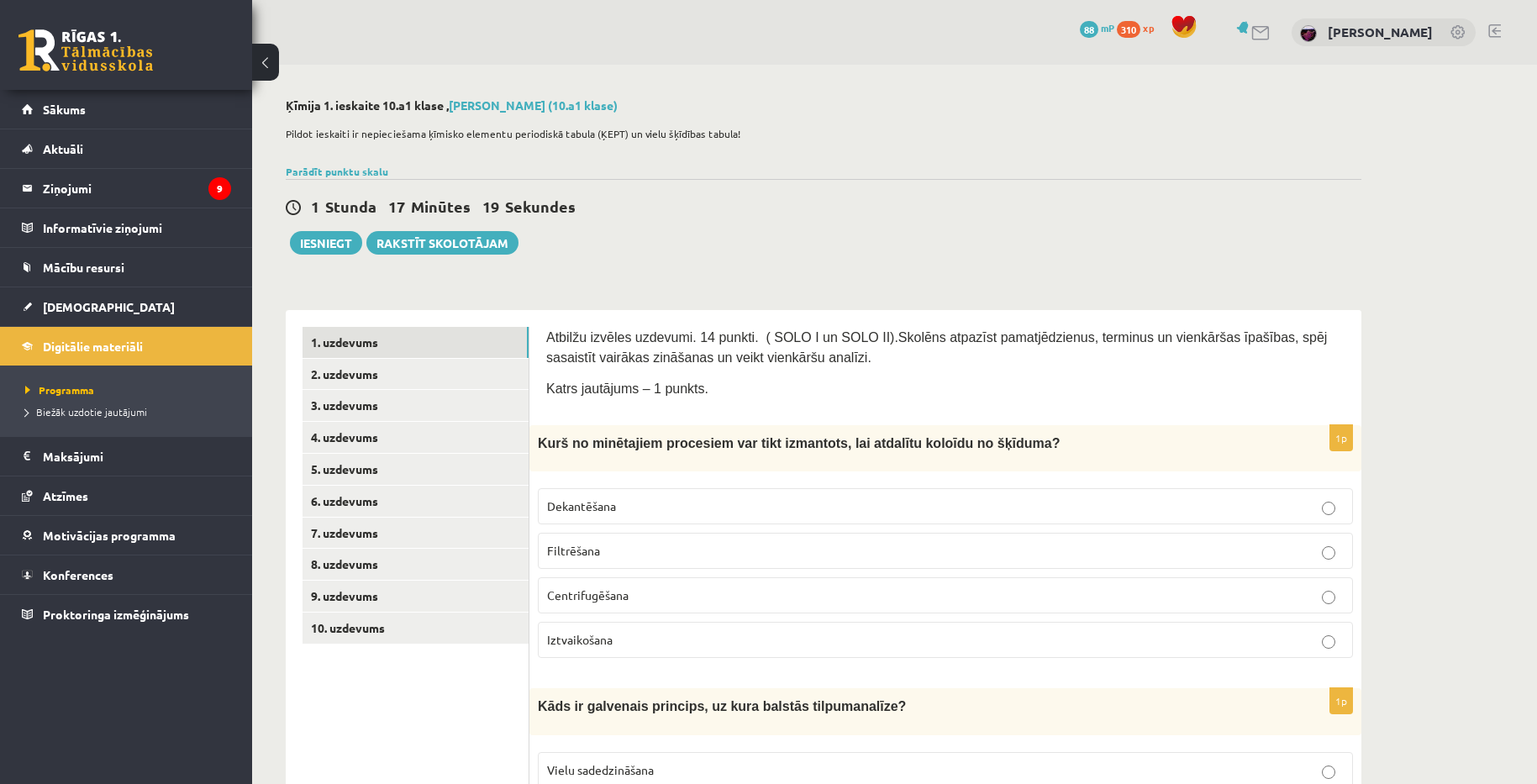
scroll to position [194, 0]
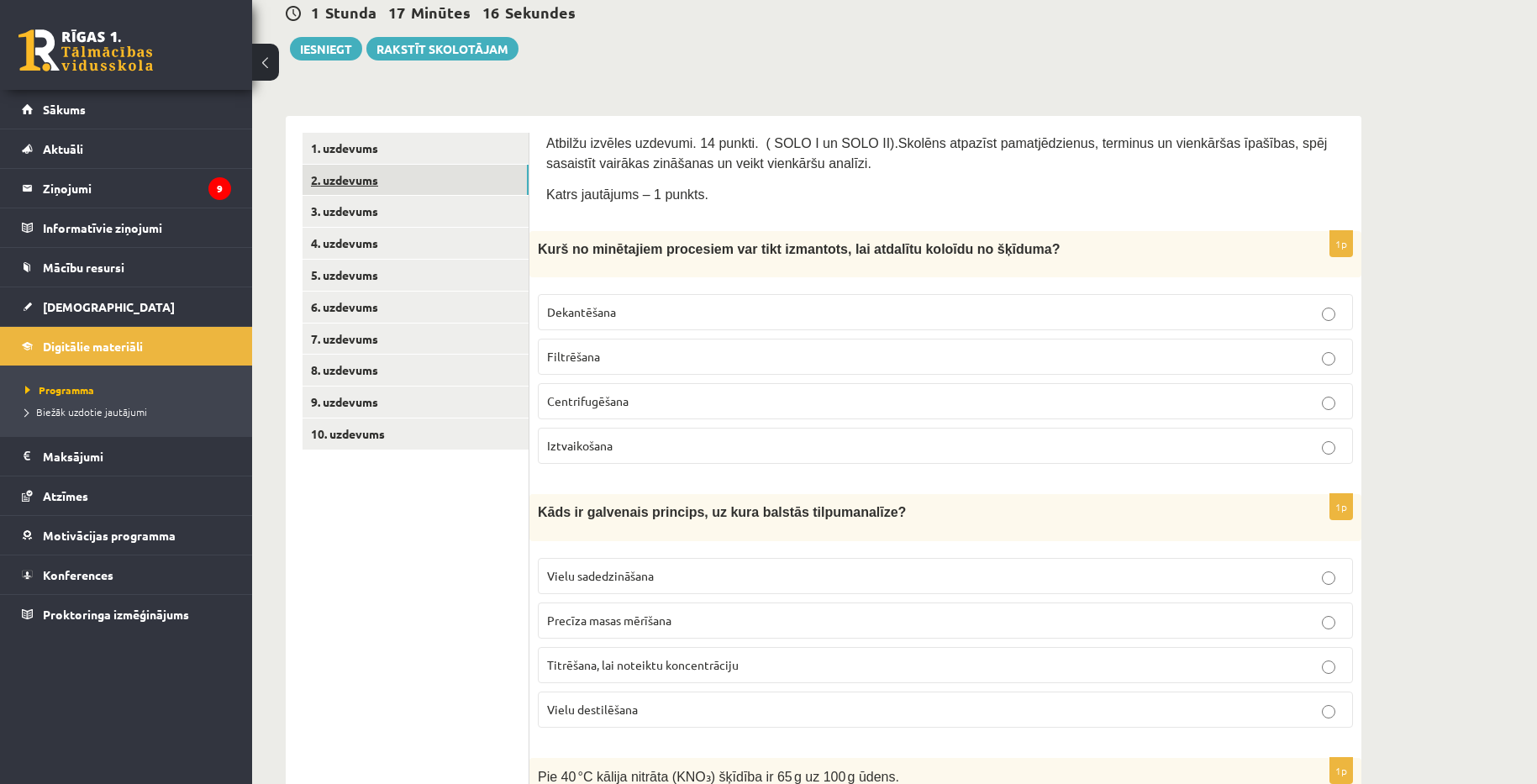
click at [352, 183] on link "2. uzdevums" at bounding box center [415, 180] width 226 height 31
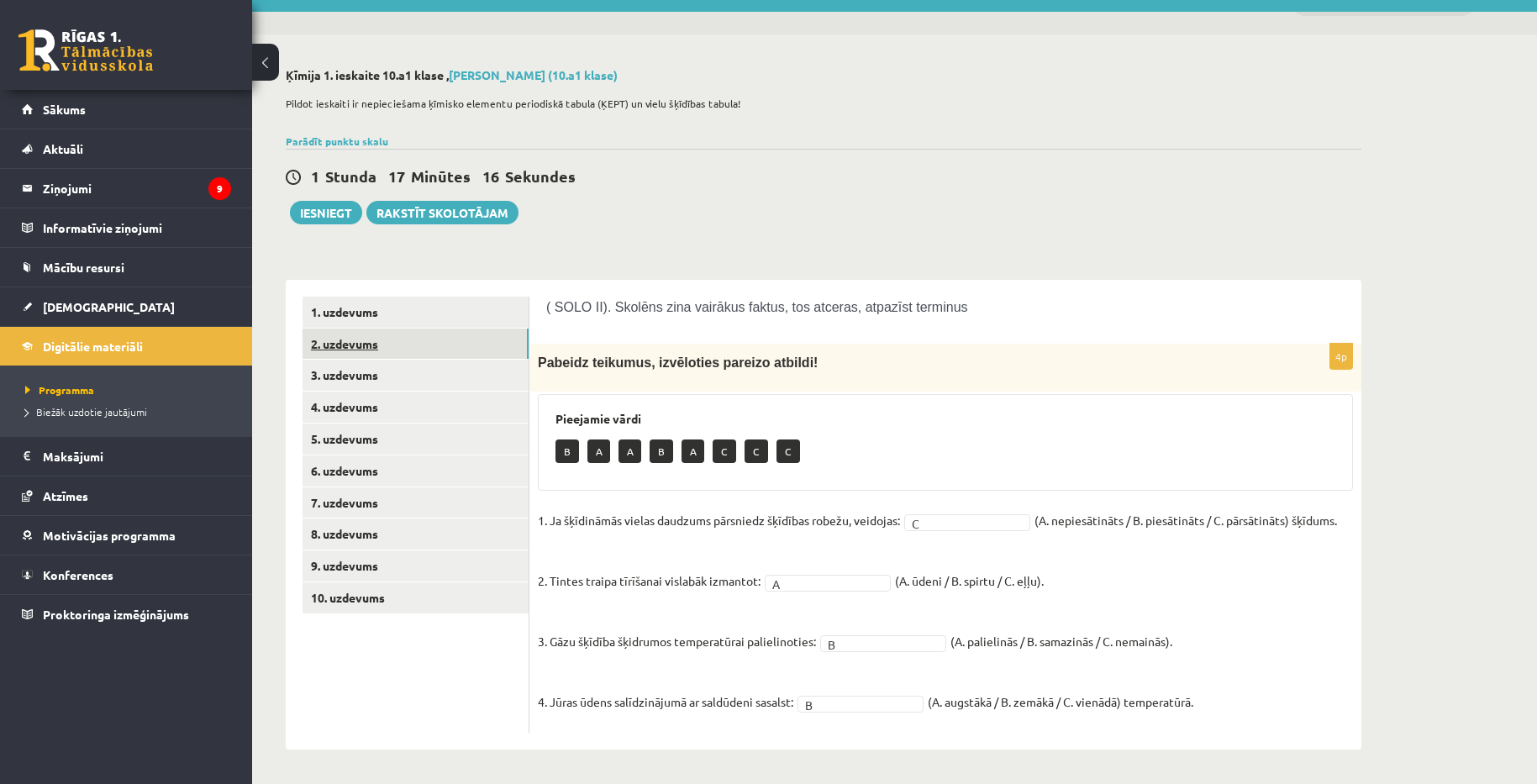
scroll to position [29, 0]
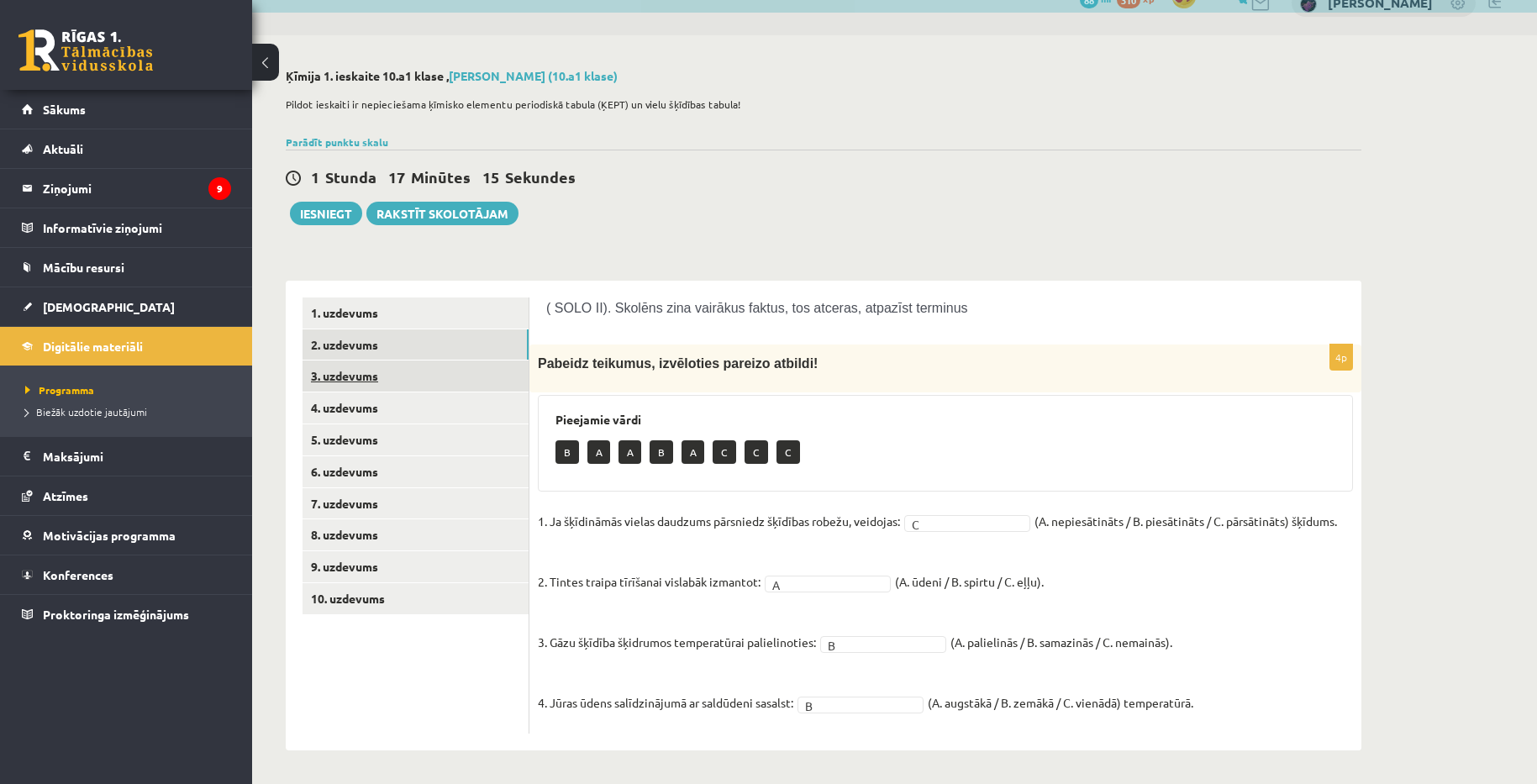
click at [370, 378] on link "3. uzdevums" at bounding box center [415, 376] width 226 height 31
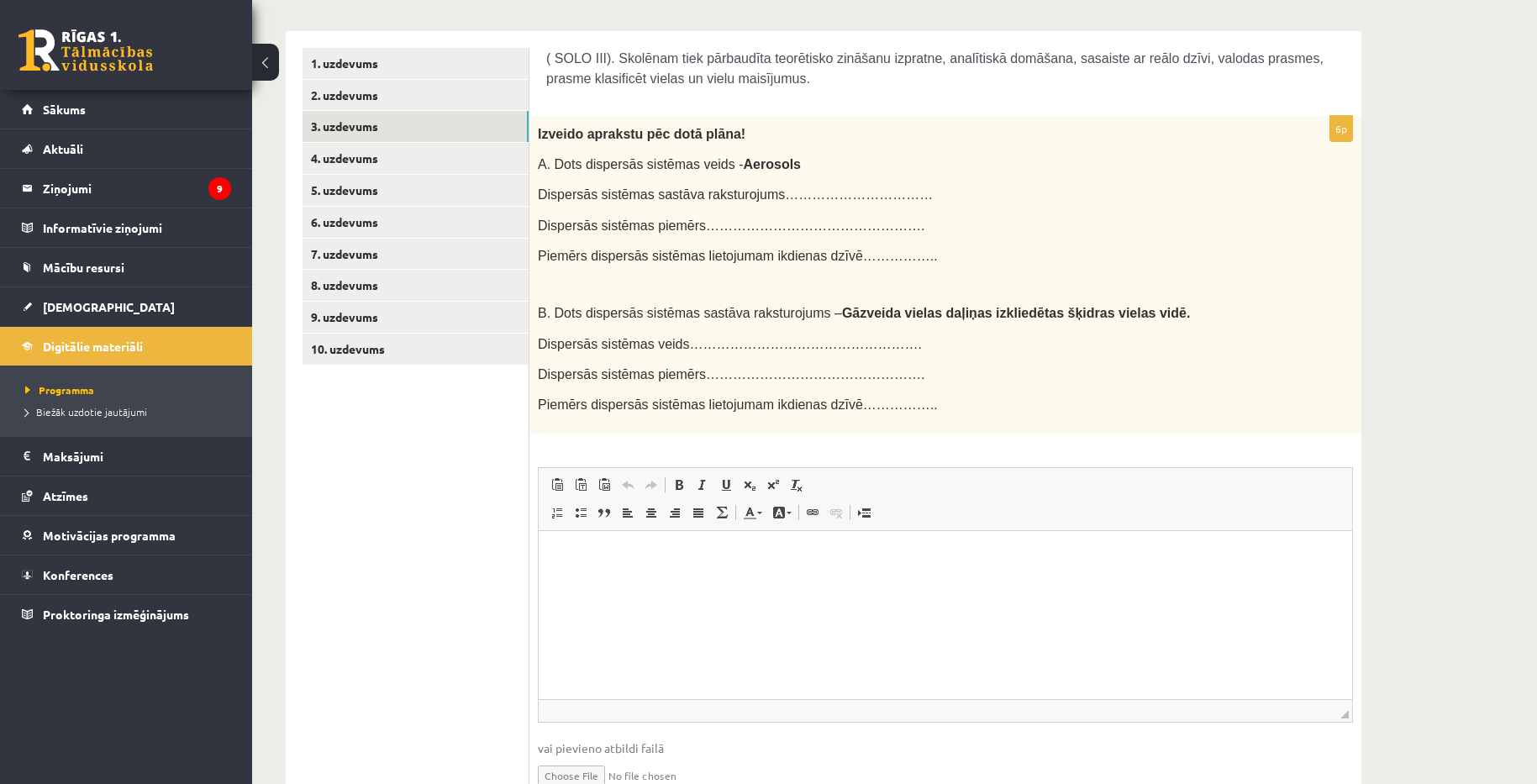
scroll to position [282, 0]
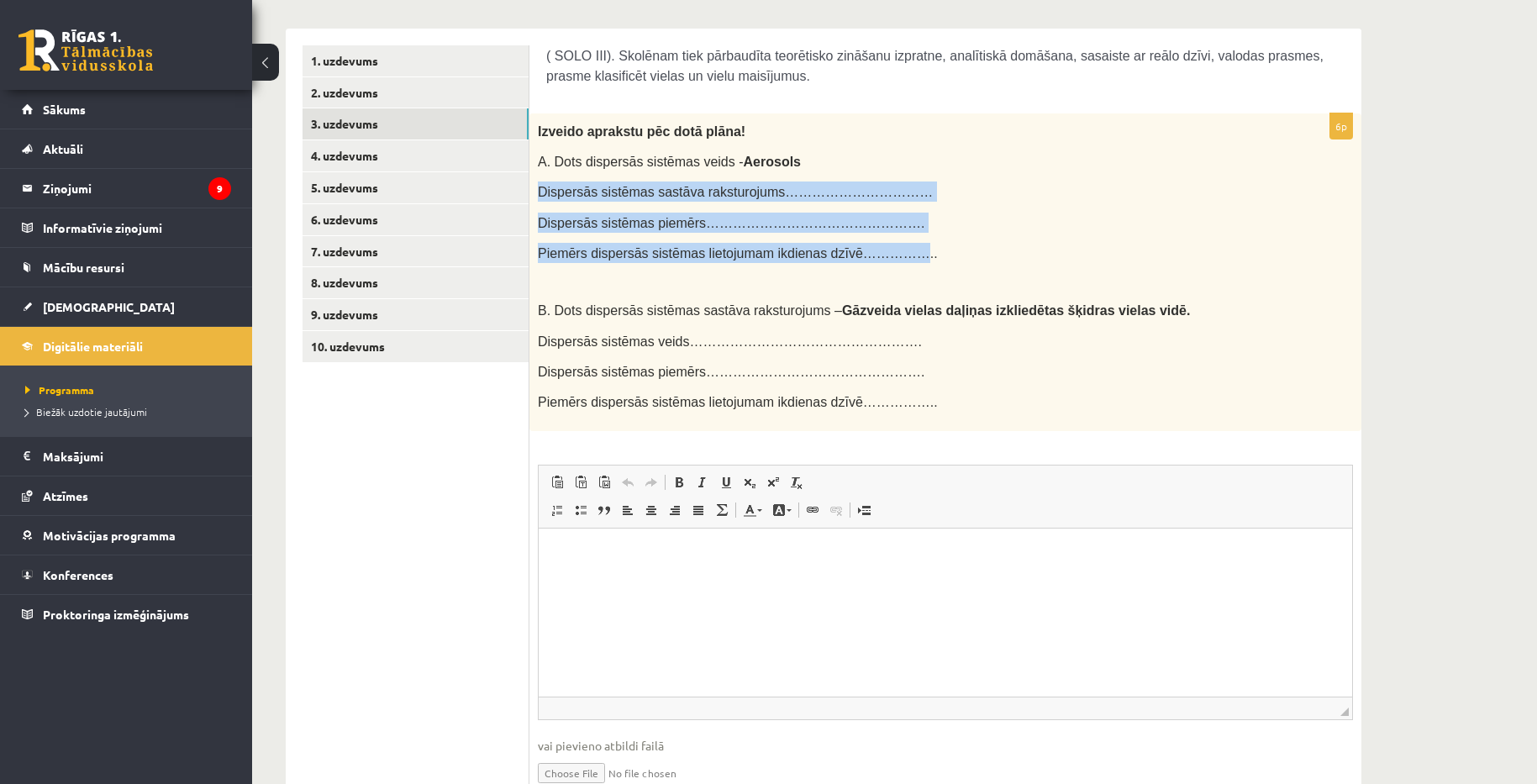
drag, startPoint x: 538, startPoint y: 185, endPoint x: 876, endPoint y: 255, distance: 345.2
click at [876, 255] on div "Izveido aprakstu pēc dotā plāna! A. Dots dispersās sistēmas veids - Aerosols Di…" at bounding box center [945, 272] width 832 height 318
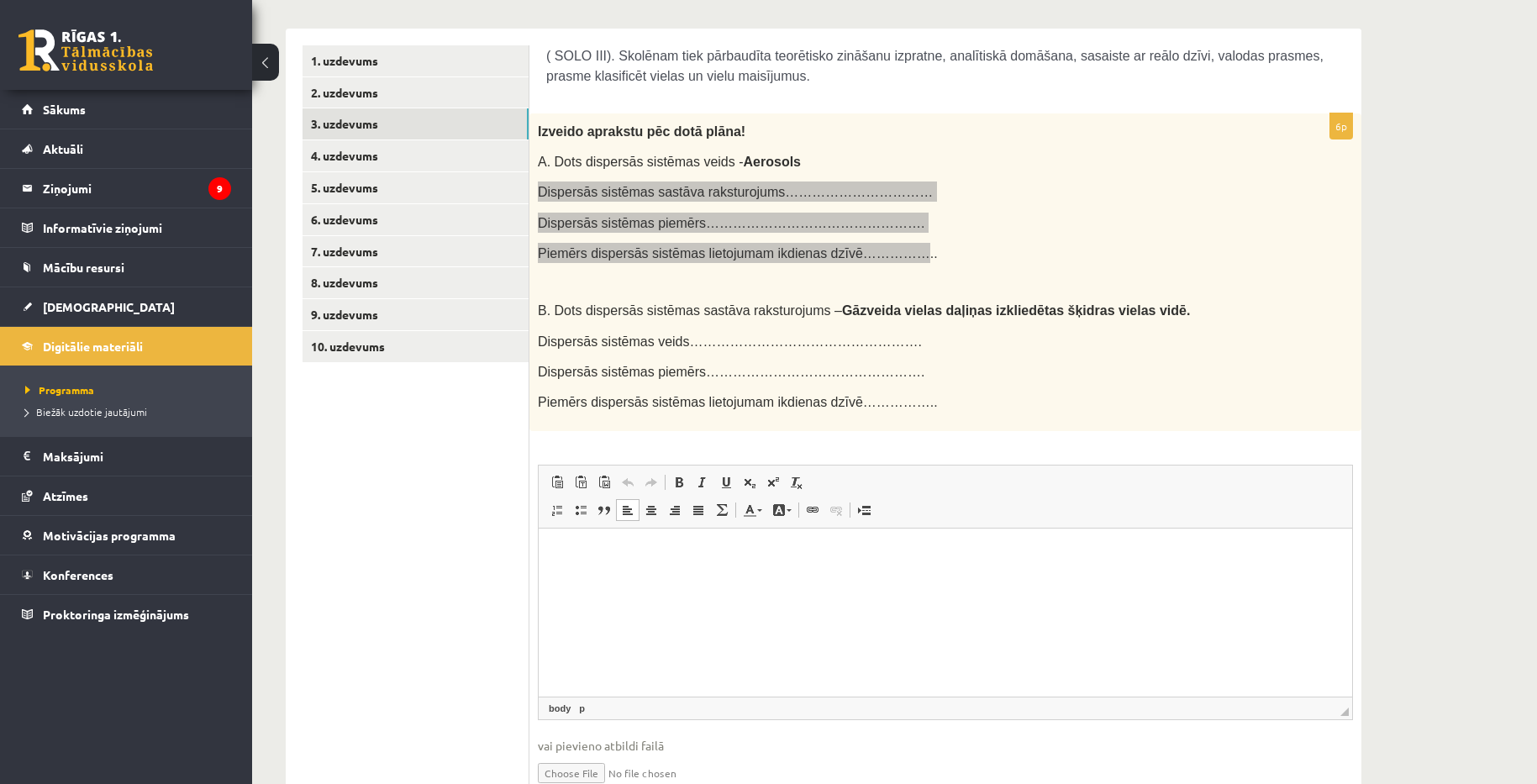
click at [683, 546] on p "Editor, wiswyg-editor-user-answer-47024758065040" at bounding box center [945, 554] width 780 height 17
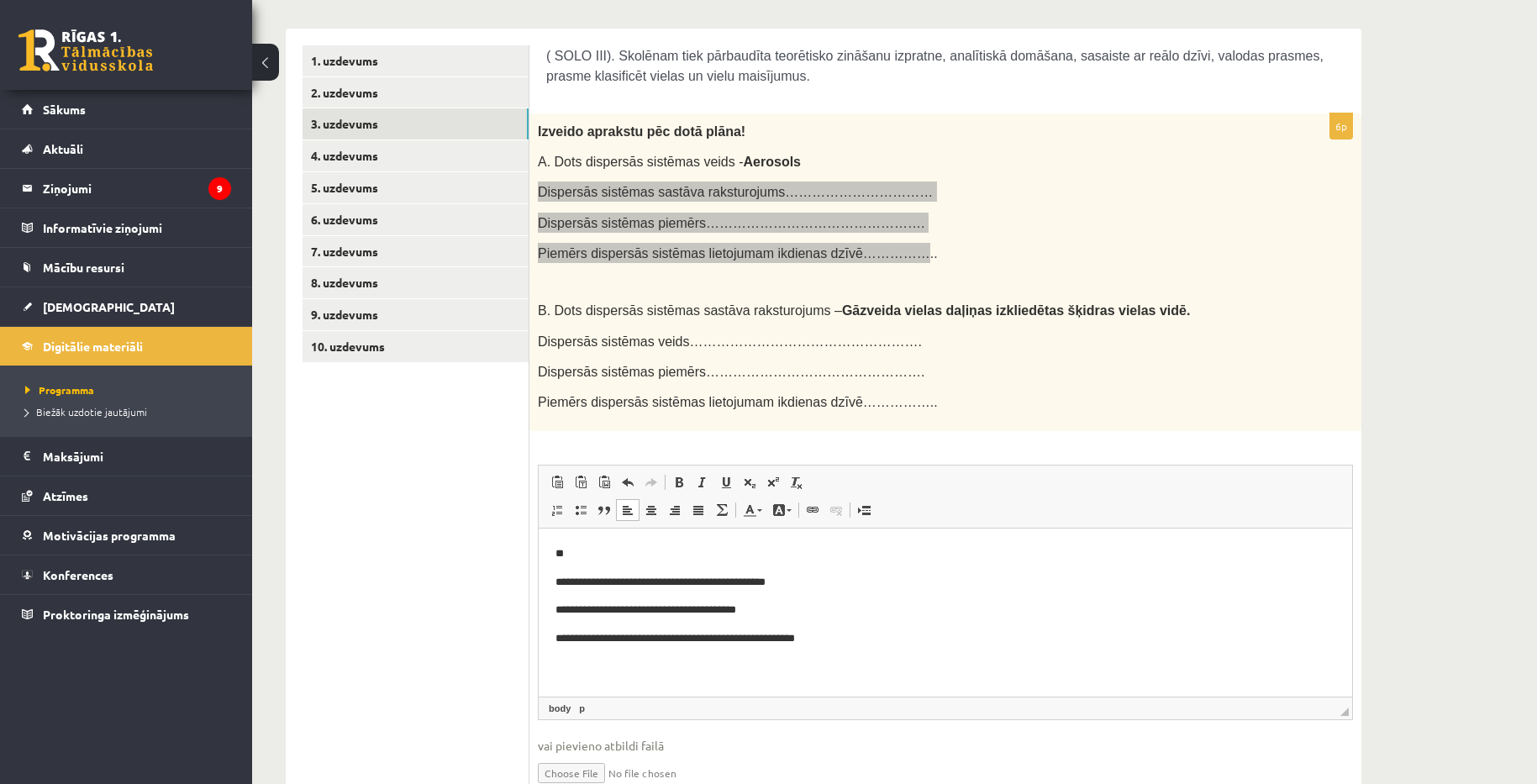
click at [773, 581] on p "**********" at bounding box center [945, 582] width 780 height 17
drag, startPoint x: 898, startPoint y: 587, endPoint x: 756, endPoint y: 583, distance: 142.1
click at [756, 583] on p "**********" at bounding box center [945, 582] width 780 height 17
drag, startPoint x: 910, startPoint y: 619, endPoint x: 697, endPoint y: 616, distance: 213.0
click at [697, 616] on p "**********" at bounding box center [945, 610] width 780 height 17
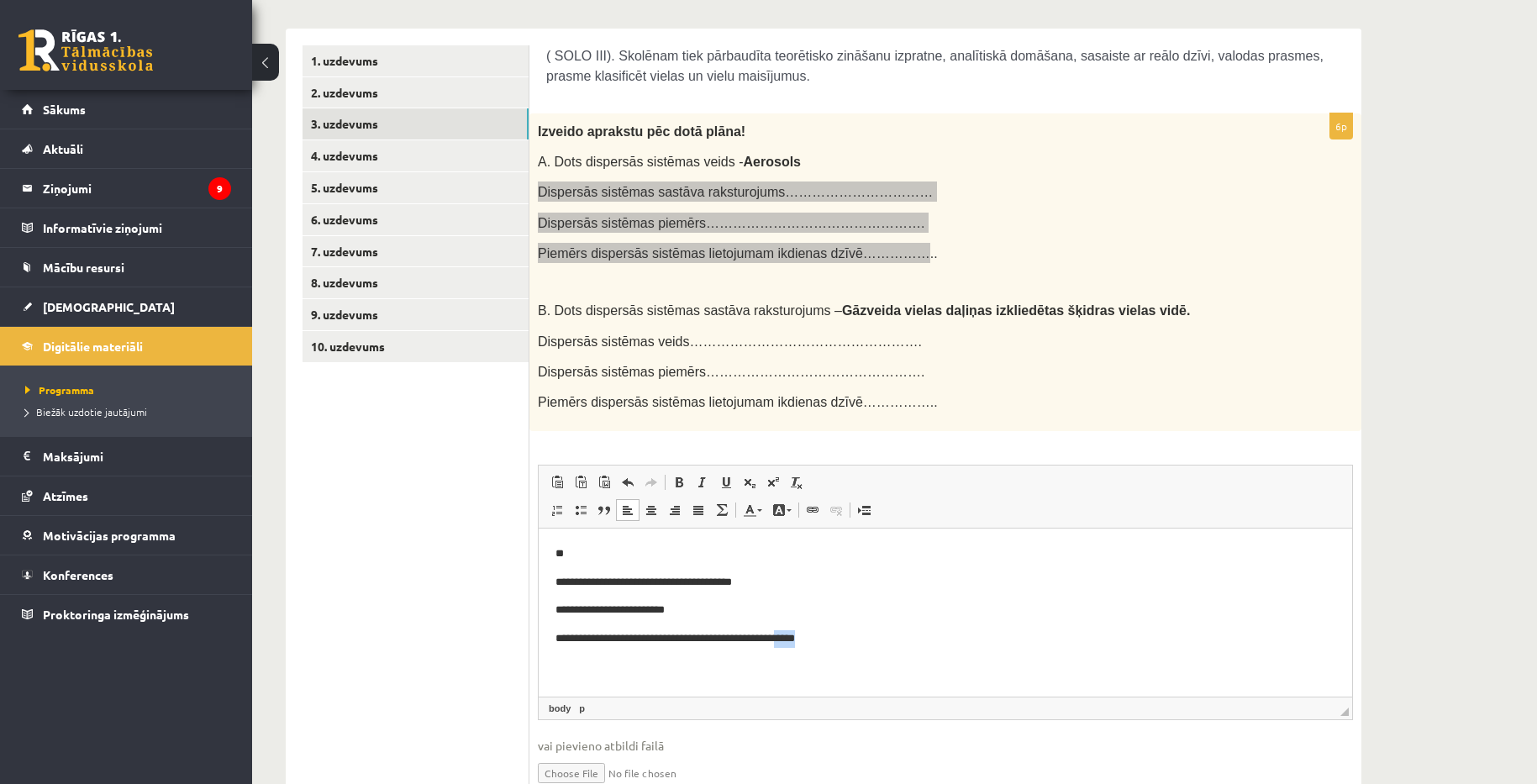
drag, startPoint x: 882, startPoint y: 635, endPoint x: 821, endPoint y: 635, distance: 61.0
click at [821, 635] on p "**********" at bounding box center [945, 638] width 780 height 17
click at [818, 574] on p "**********" at bounding box center [945, 582] width 780 height 17
click at [729, 605] on p "**********" at bounding box center [945, 610] width 780 height 17
click at [801, 588] on p "**********" at bounding box center [945, 582] width 780 height 17
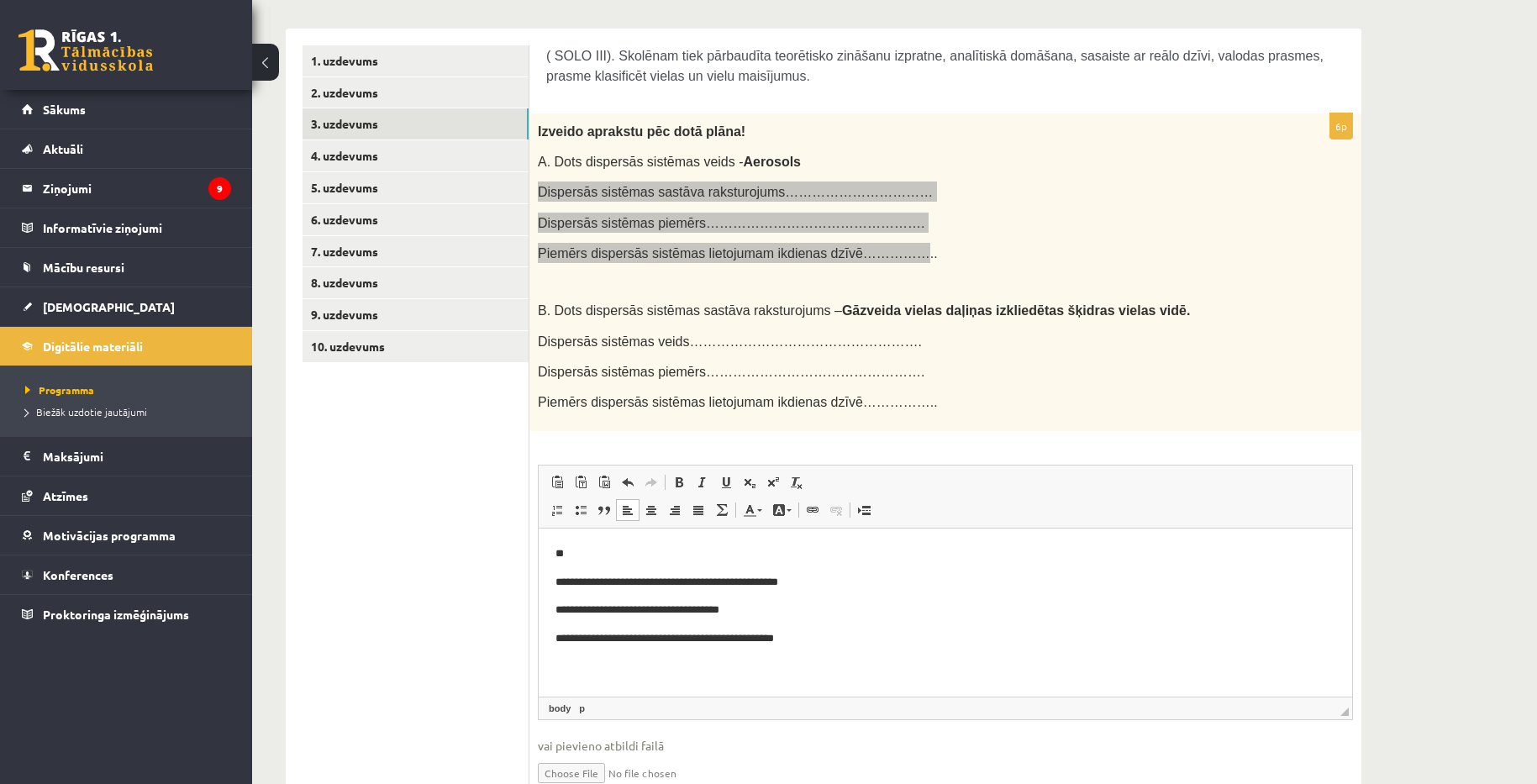
click at [834, 642] on p "**********" at bounding box center [945, 638] width 780 height 17
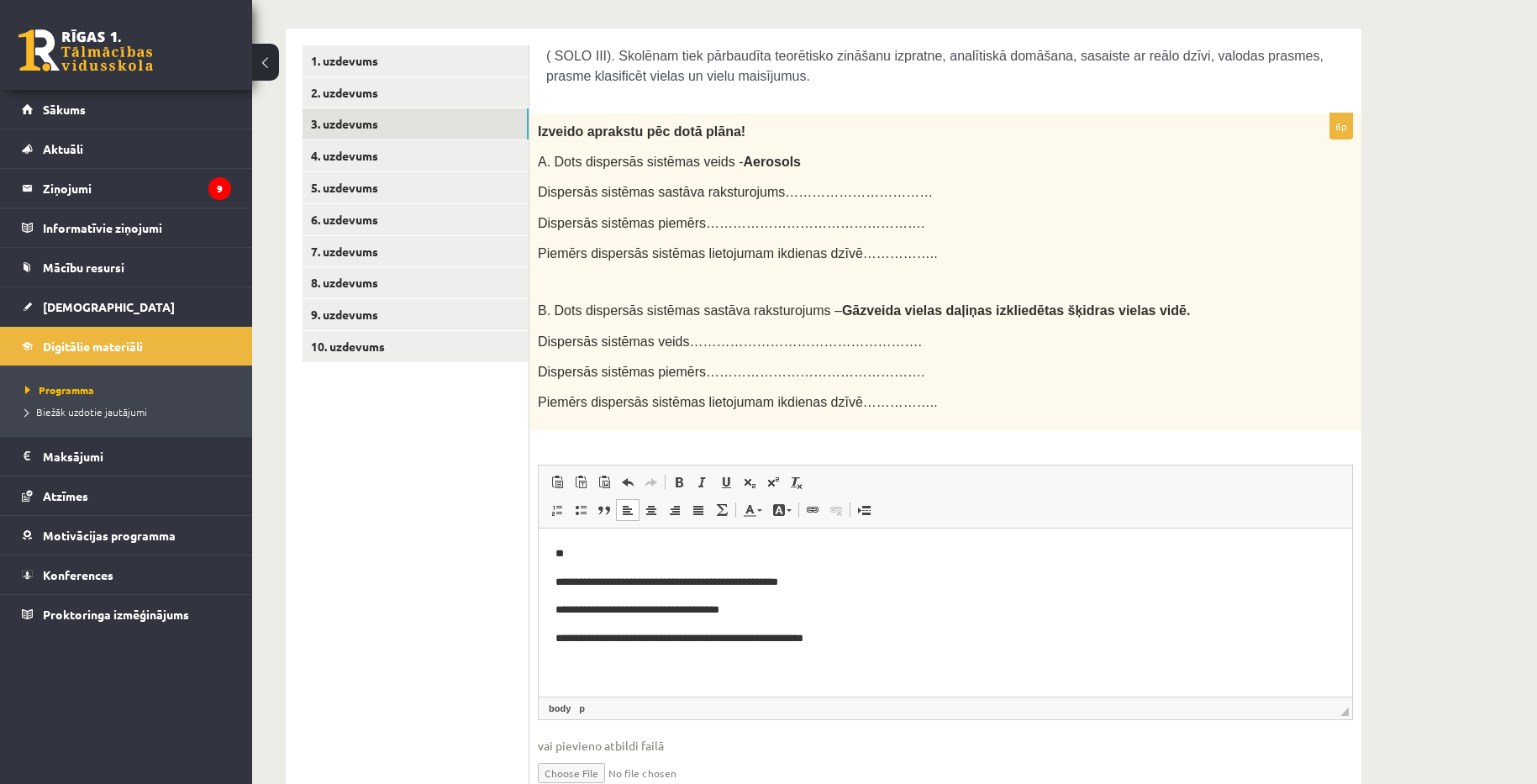
click at [1372, 394] on div "Ķīmija 1. ieskaite 10.a1 klase , Aivars Brālis (10.a1 klase) Pildot ieskaiti ir…" at bounding box center [823, 324] width 1143 height 1081
click at [886, 633] on p "**********" at bounding box center [945, 638] width 780 height 17
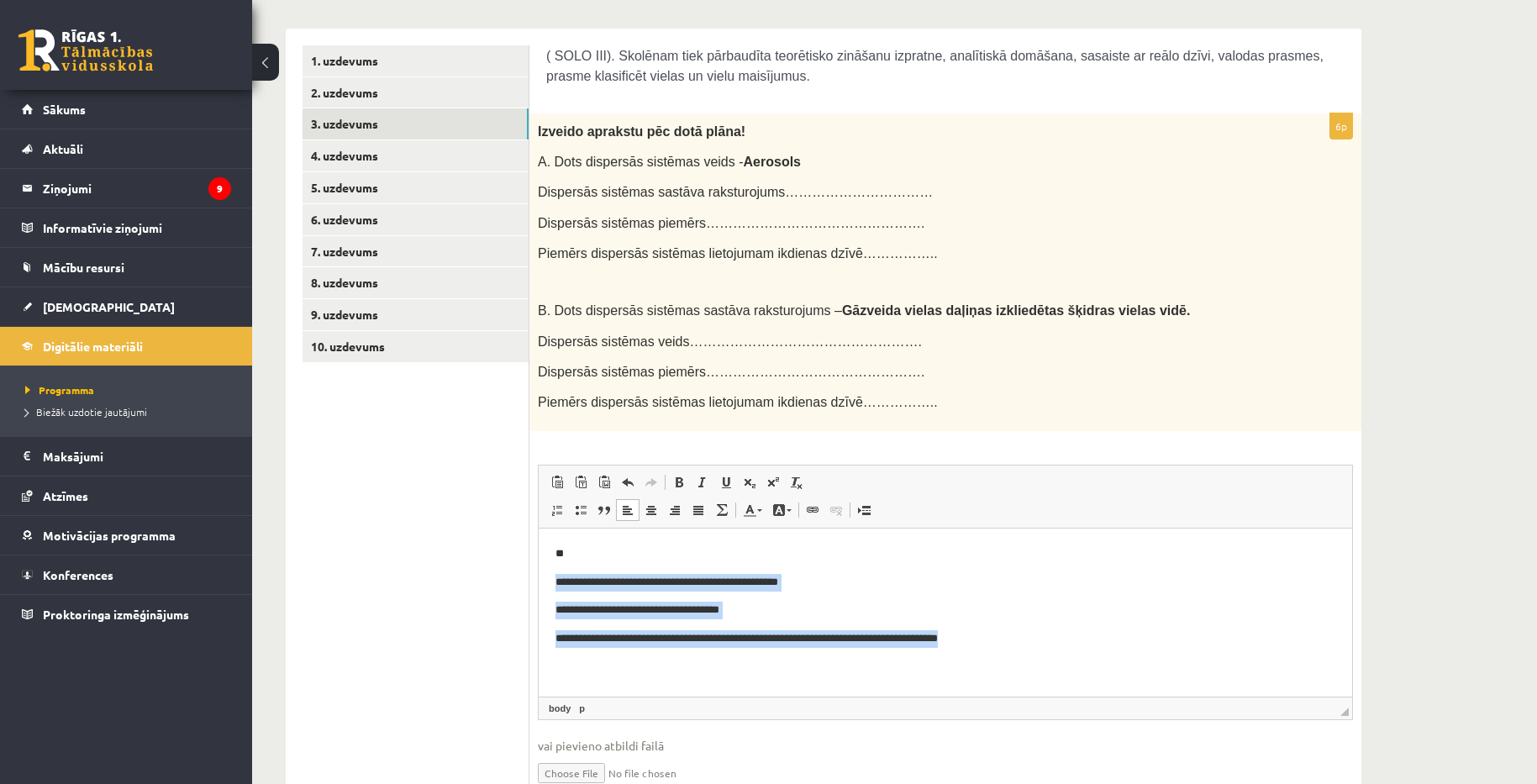
drag, startPoint x: 558, startPoint y: 573, endPoint x: 1034, endPoint y: 650, distance: 482.2
click at [1034, 650] on html "**********" at bounding box center [945, 595] width 814 height 136
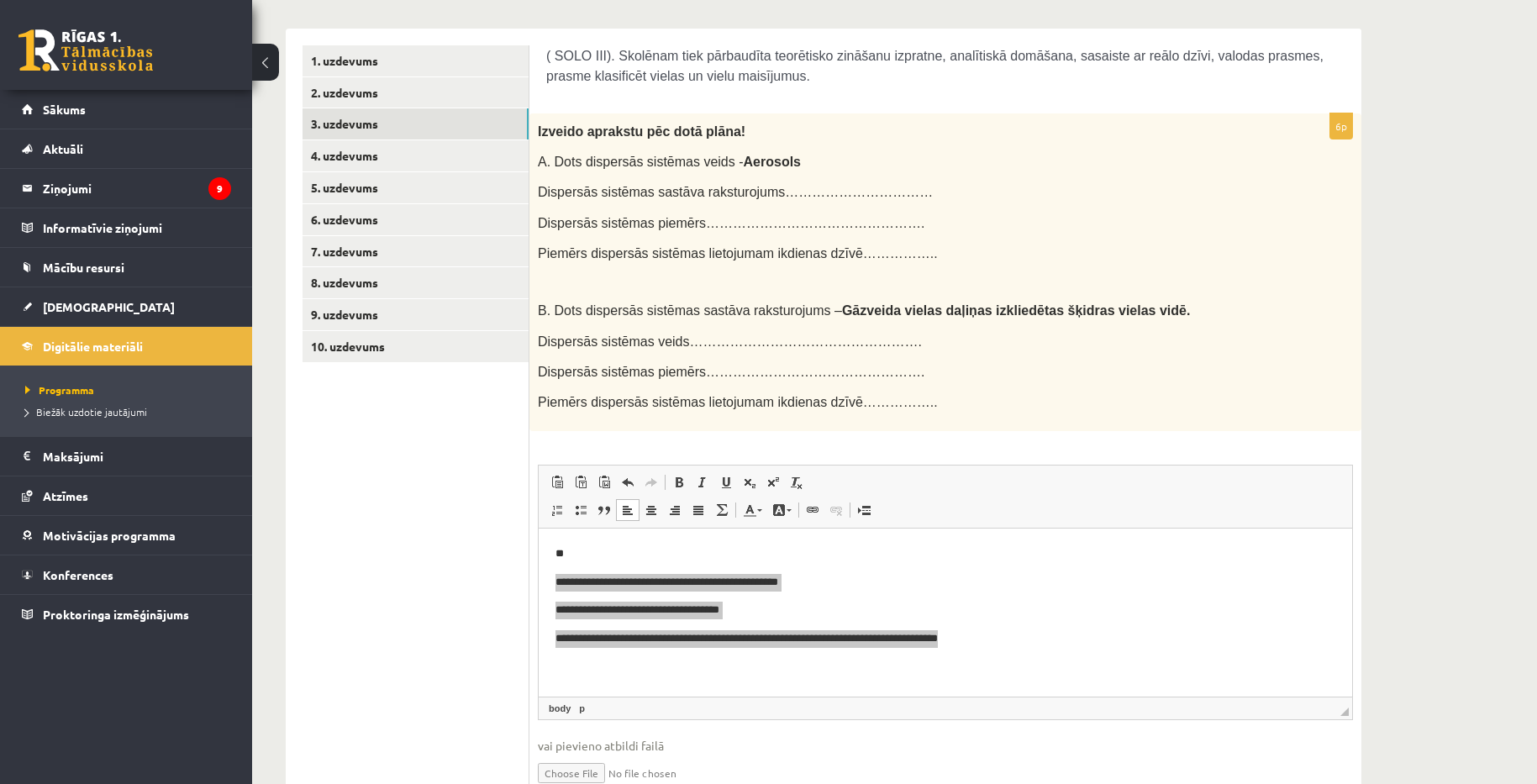
click at [986, 343] on p "Dispersās sistēmas veids……………………………………………." at bounding box center [904, 340] width 731 height 20
drag, startPoint x: 538, startPoint y: 128, endPoint x: 790, endPoint y: 148, distance: 252.8
click at [790, 148] on div "Izveido aprakstu pēc dotā plāna! A. Dots dispersās sistēmas veids - Aerosols Di…" at bounding box center [945, 272] width 832 height 318
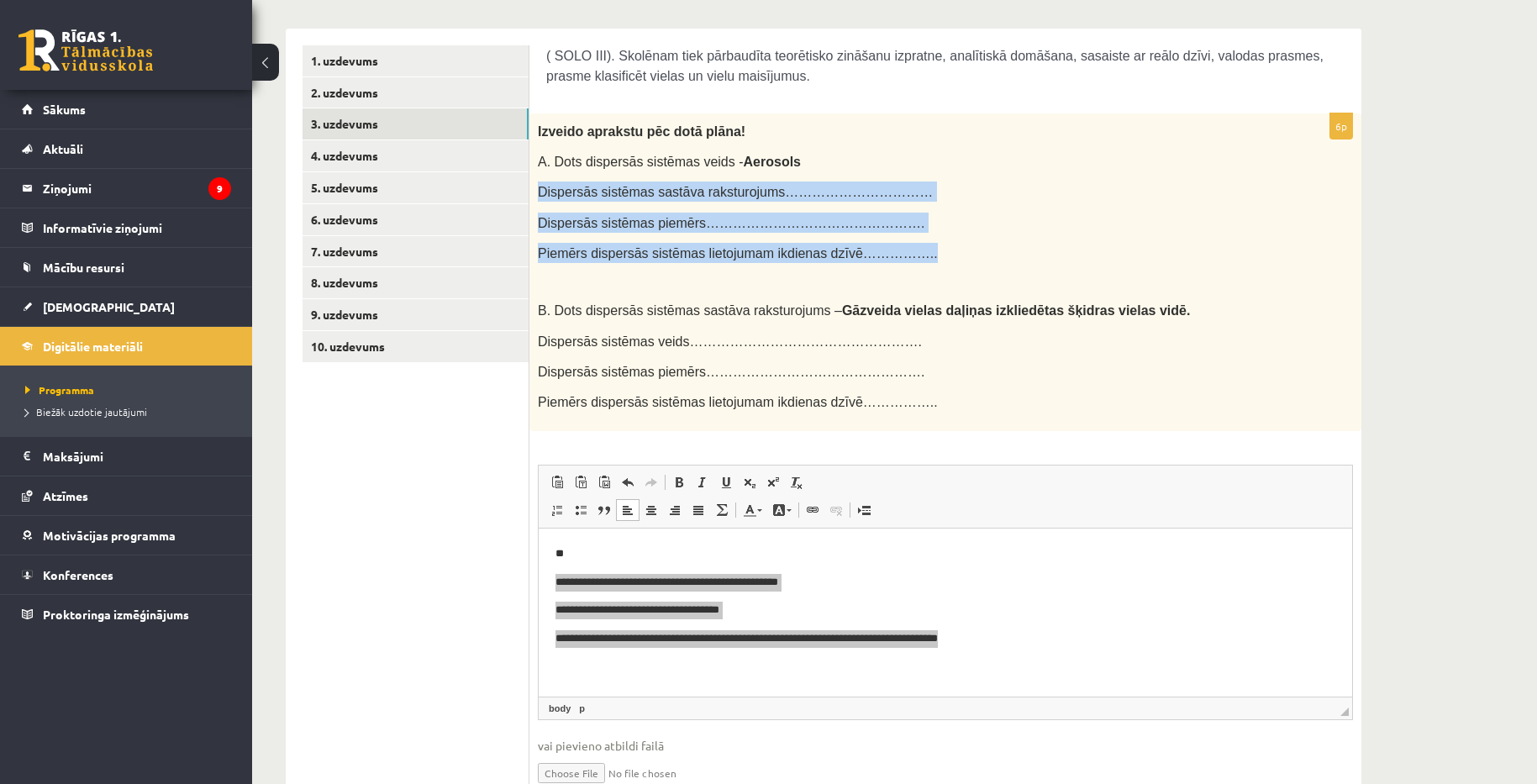
drag, startPoint x: 539, startPoint y: 185, endPoint x: 892, endPoint y: 245, distance: 358.1
click at [892, 245] on div "Izveido aprakstu pēc dotā plāna! A. Dots dispersās sistēmas veids - Aerosols Di…" at bounding box center [945, 272] width 832 height 318
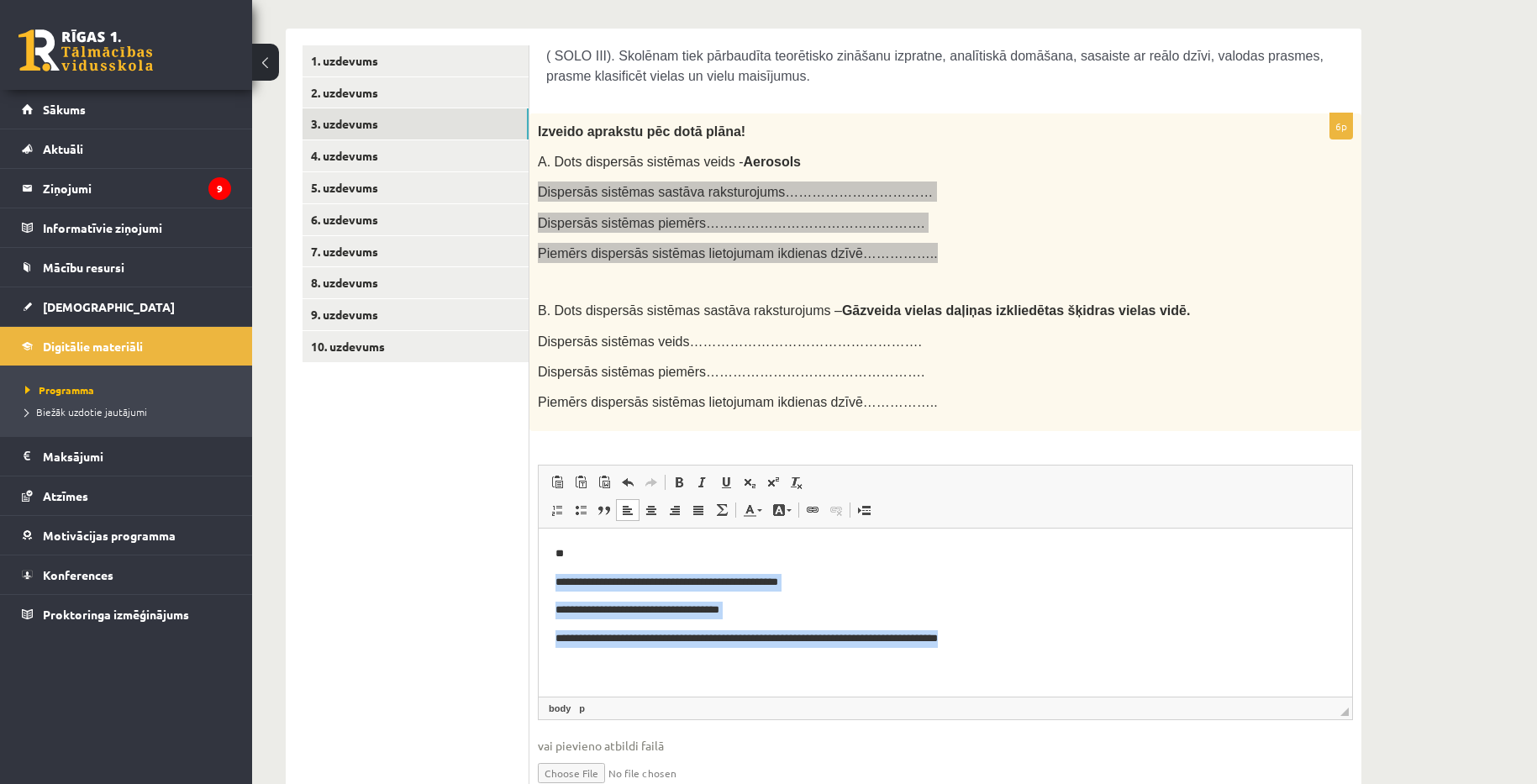
click at [997, 628] on body "**********" at bounding box center [945, 596] width 780 height 102
drag, startPoint x: 1024, startPoint y: 638, endPoint x: 827, endPoint y: 635, distance: 197.0
click at [827, 635] on p "**********" at bounding box center [945, 638] width 780 height 17
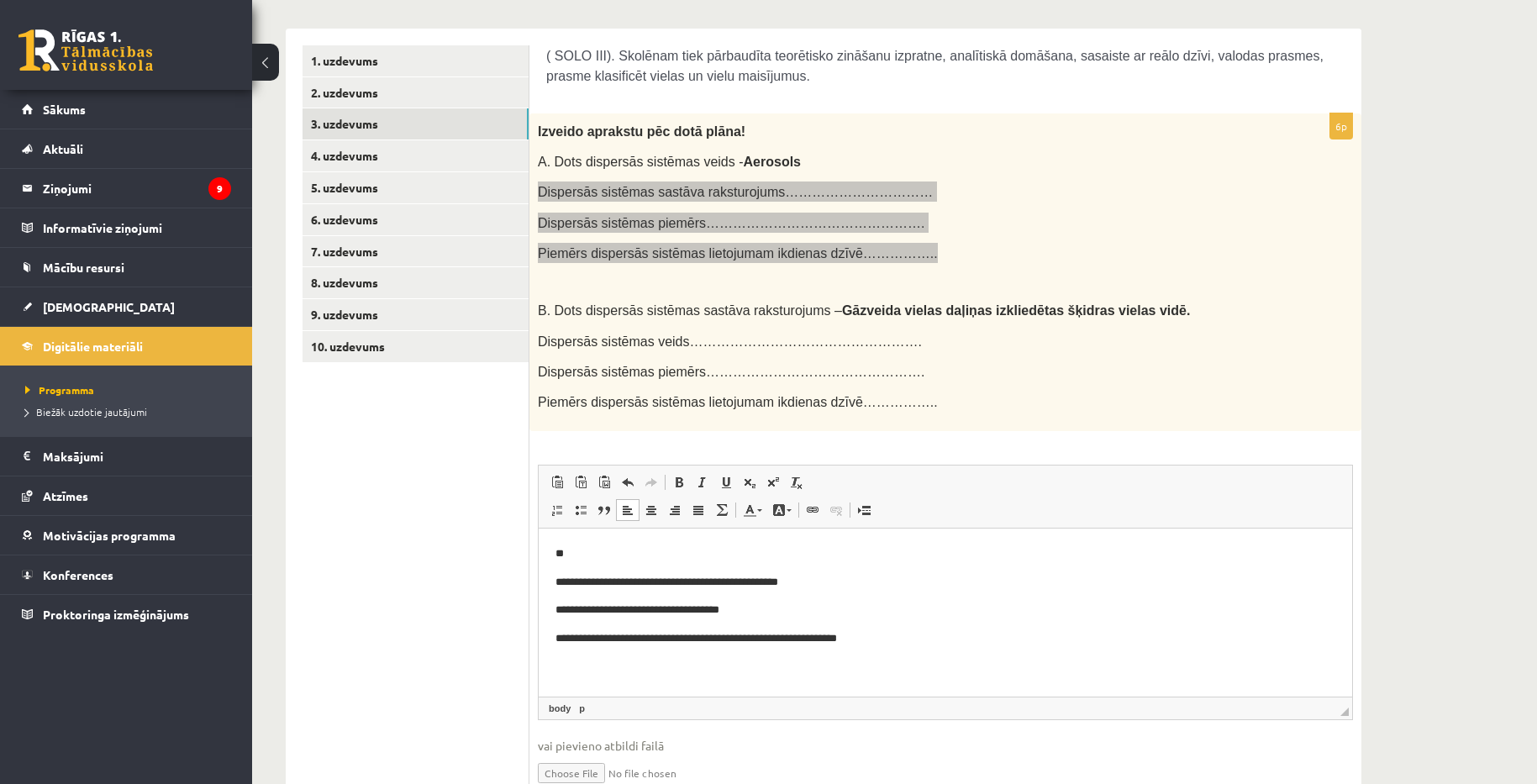
click at [820, 635] on p "**********" at bounding box center [945, 638] width 780 height 17
click at [833, 635] on p "**********" at bounding box center [945, 638] width 780 height 17
click at [919, 645] on p "**********" at bounding box center [945, 638] width 780 height 17
click at [958, 637] on p "**********" at bounding box center [945, 638] width 780 height 17
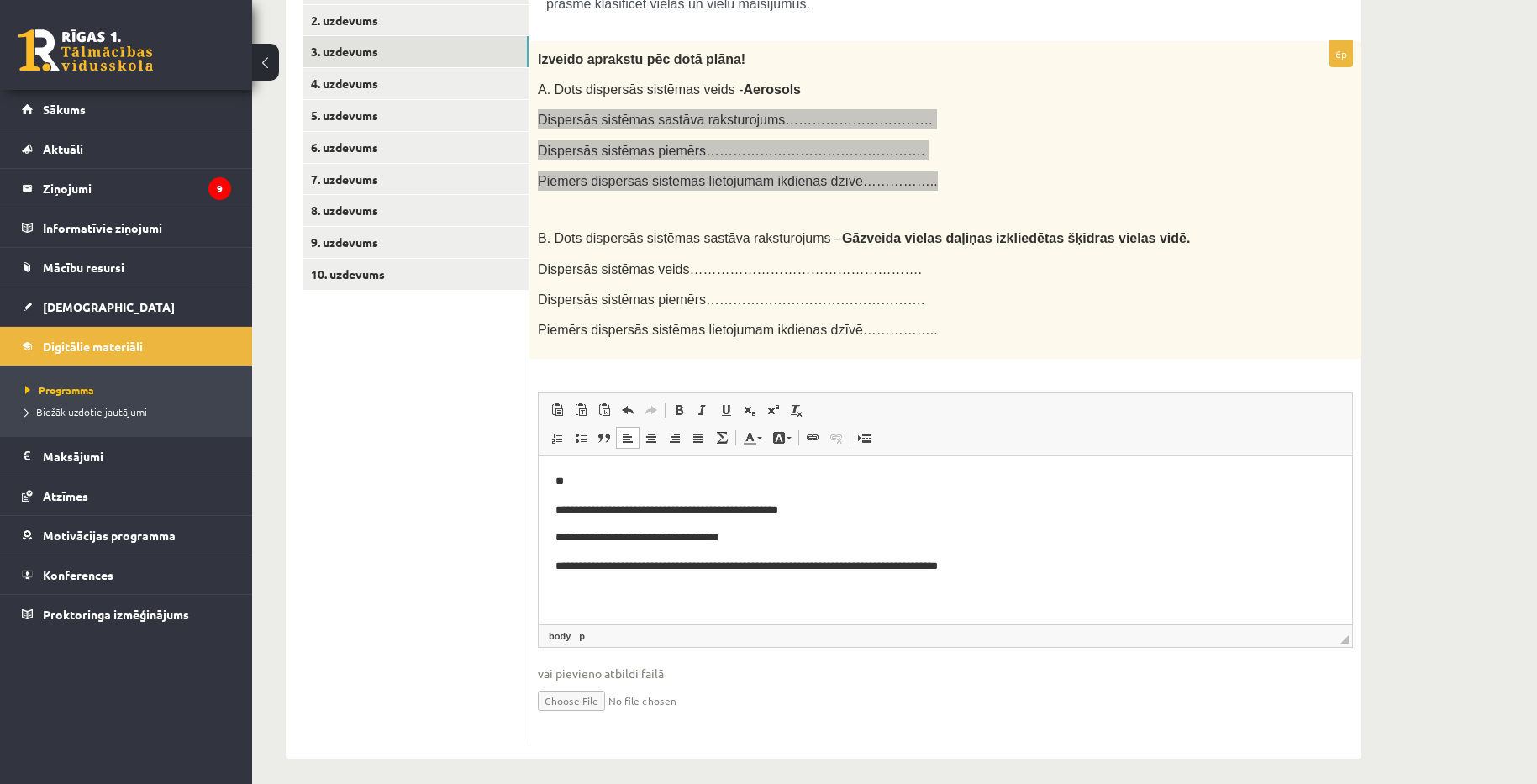
scroll to position [355, 0]
click at [1025, 577] on html "**********" at bounding box center [945, 522] width 814 height 136
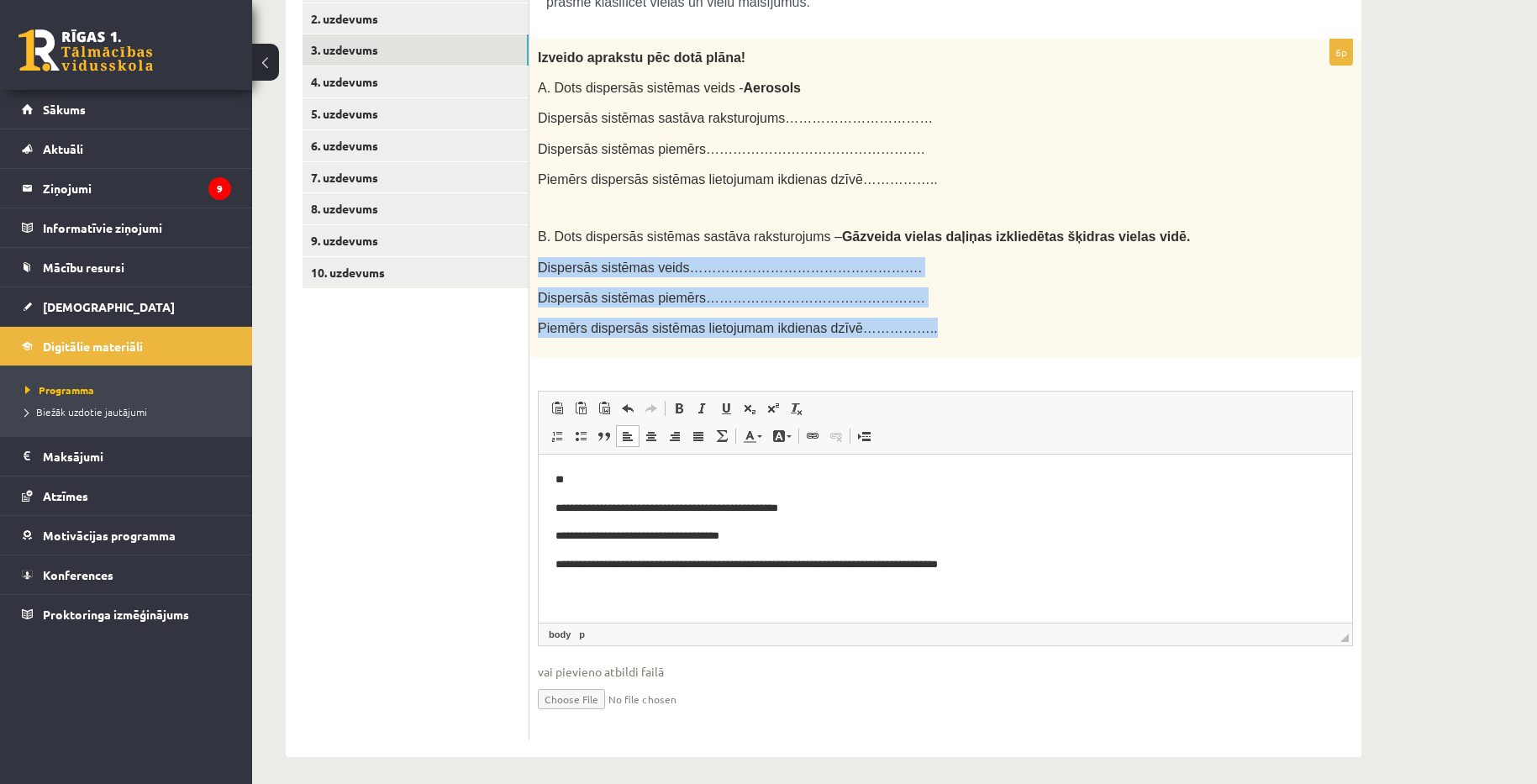
drag, startPoint x: 539, startPoint y: 260, endPoint x: 900, endPoint y: 322, distance: 366.3
click at [900, 322] on div "Izveido aprakstu pēc dotā plāna! A. Dots dispersās sistēmas veids - Aerosols Di…" at bounding box center [945, 198] width 832 height 318
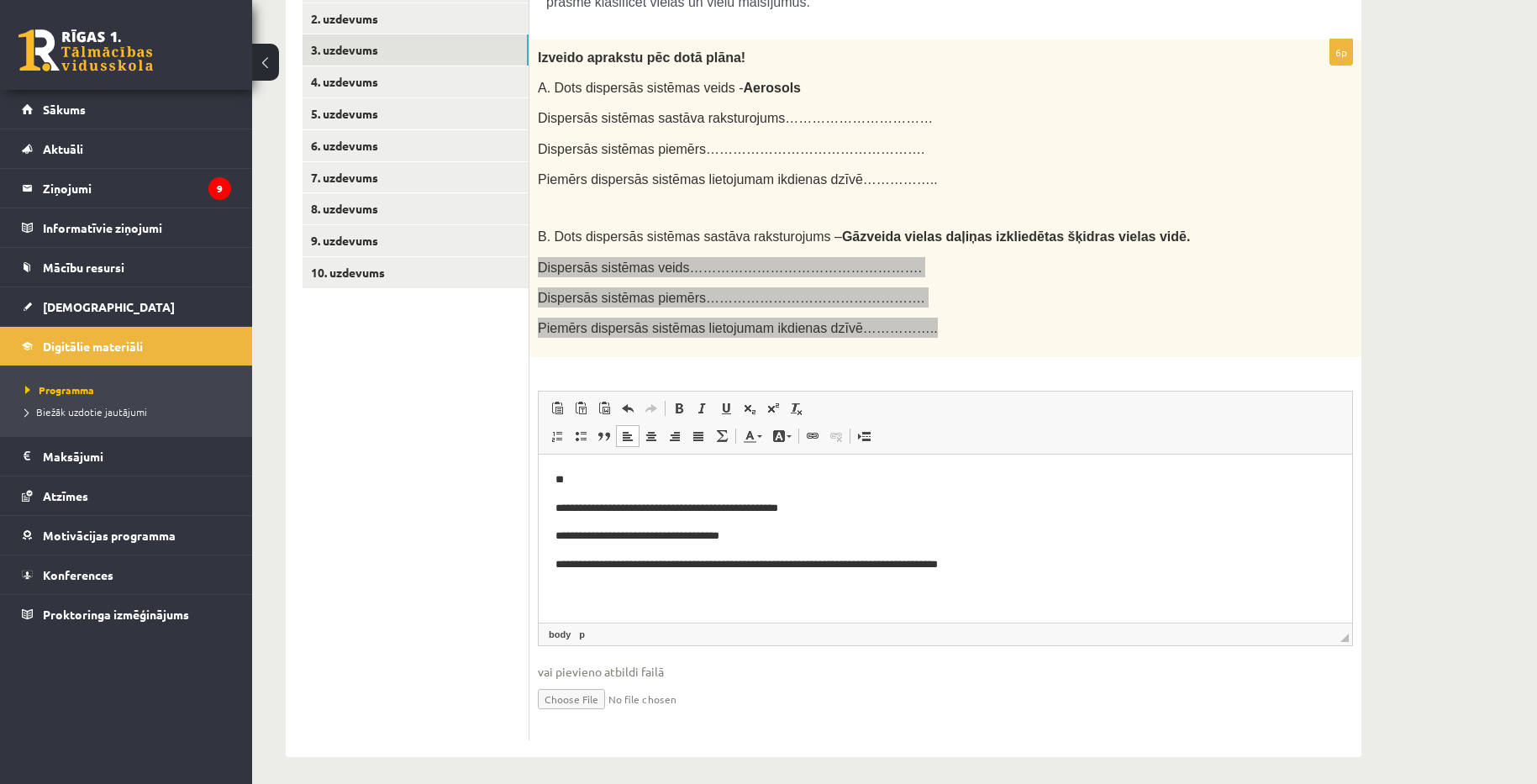
click at [1034, 573] on p "**********" at bounding box center [945, 564] width 780 height 17
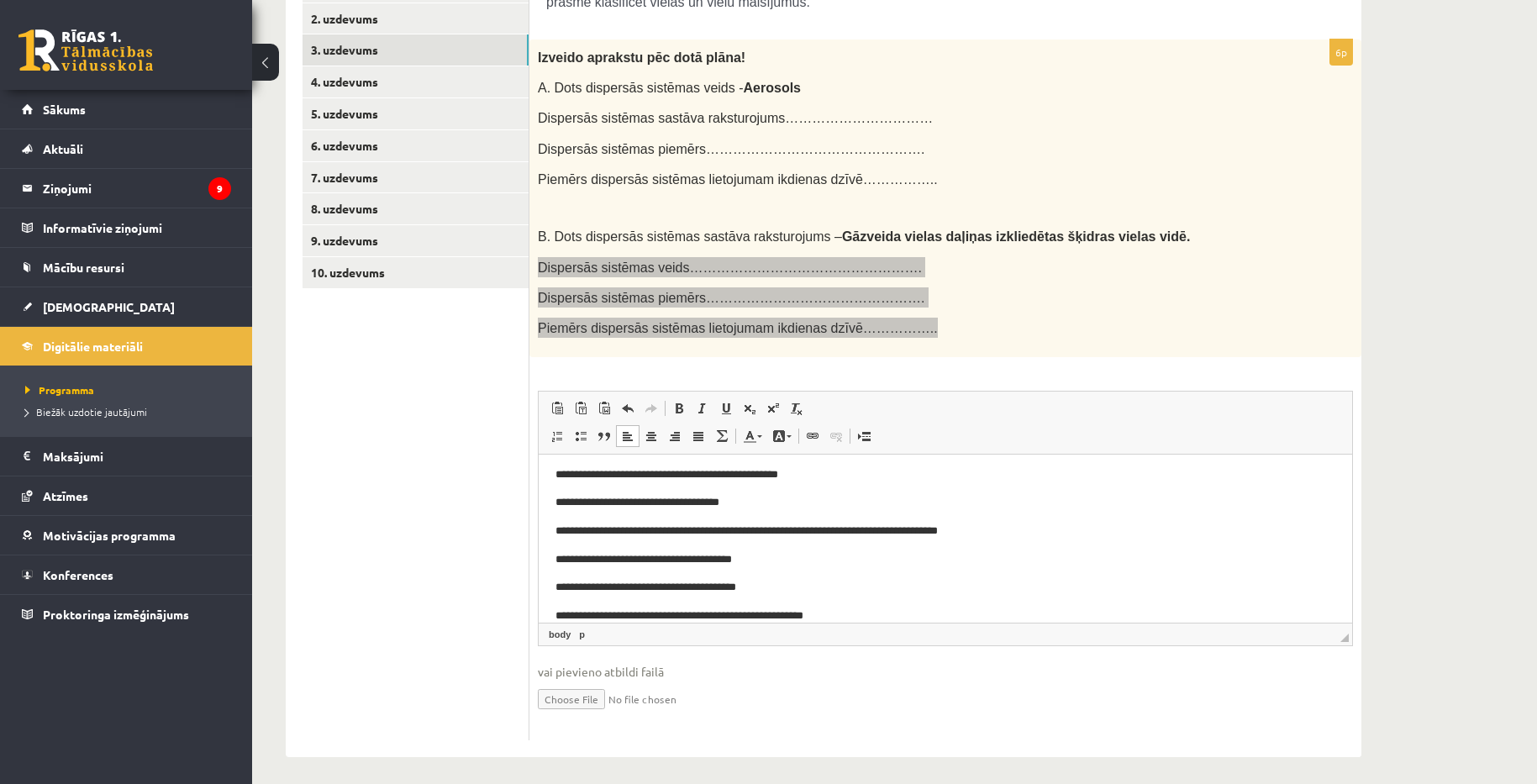
click at [549, 542] on html "**********" at bounding box center [945, 530] width 814 height 221
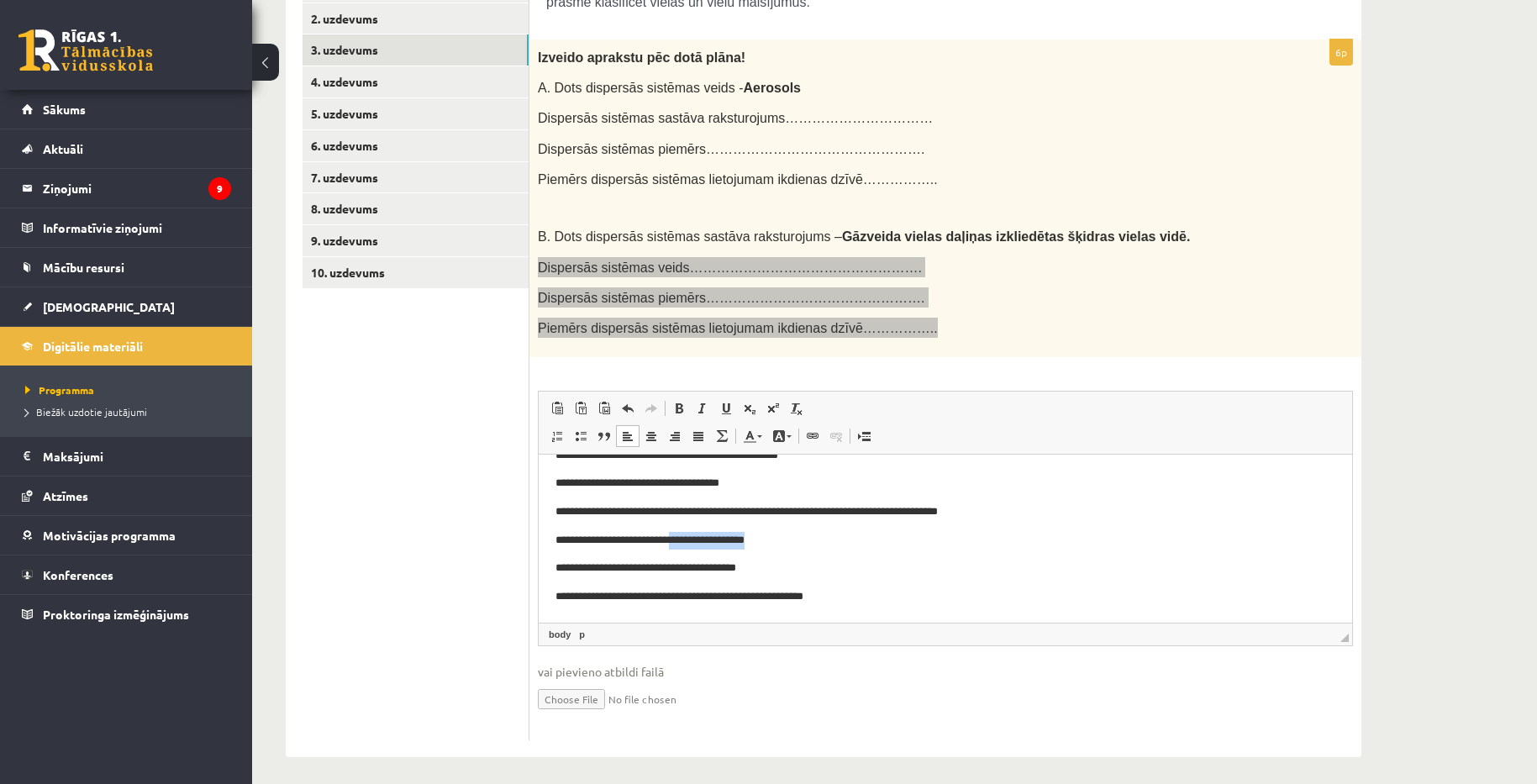
drag, startPoint x: 887, startPoint y: 542, endPoint x: 695, endPoint y: 539, distance: 192.0
click at [695, 539] on p "**********" at bounding box center [939, 540] width 768 height 17
drag, startPoint x: 890, startPoint y: 567, endPoint x: 695, endPoint y: 567, distance: 195.0
click at [695, 567] on p "**********" at bounding box center [939, 567] width 768 height 17
drag, startPoint x: 905, startPoint y: 603, endPoint x: 822, endPoint y: 599, distance: 83.1
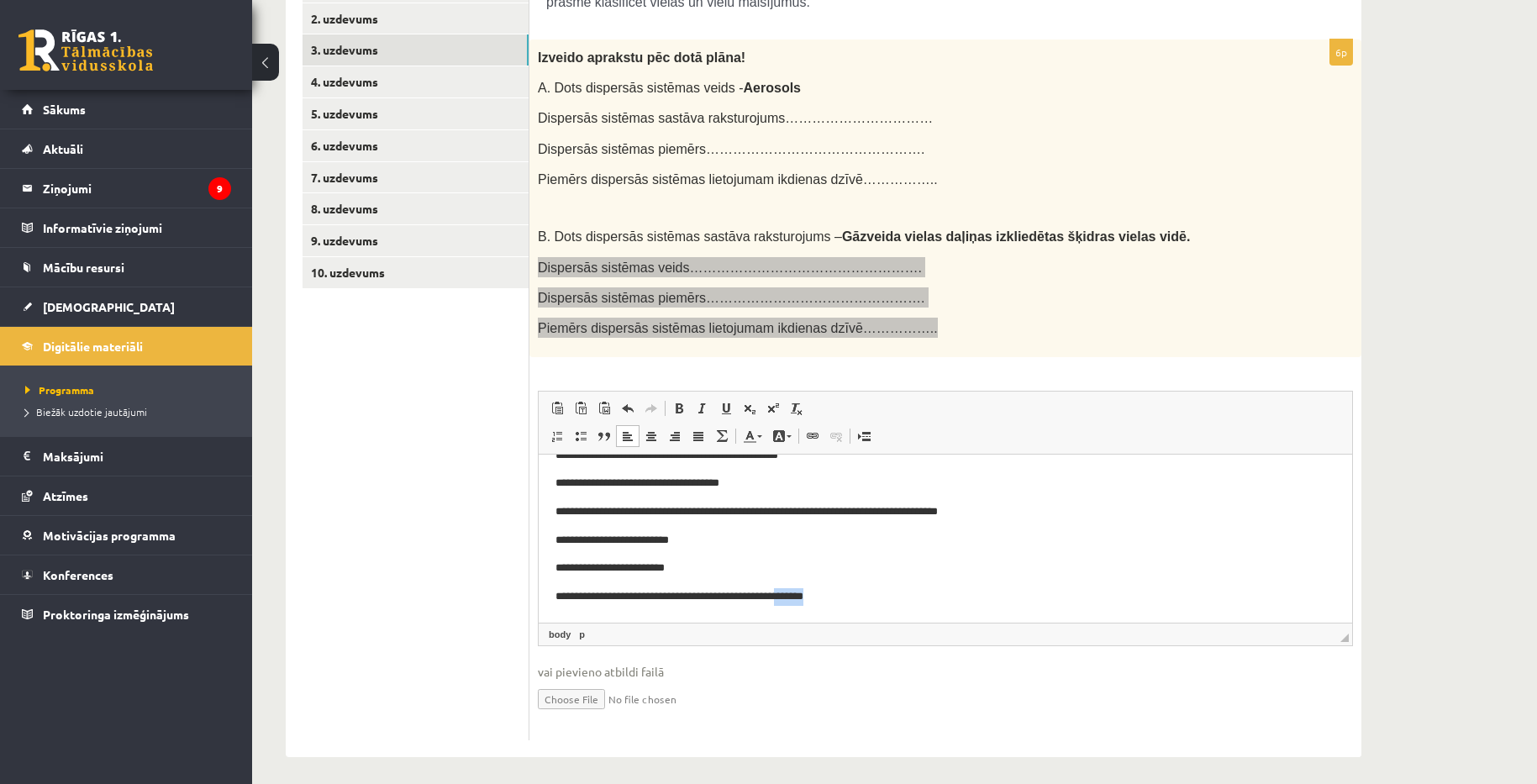
click at [822, 599] on p "**********" at bounding box center [939, 596] width 768 height 17
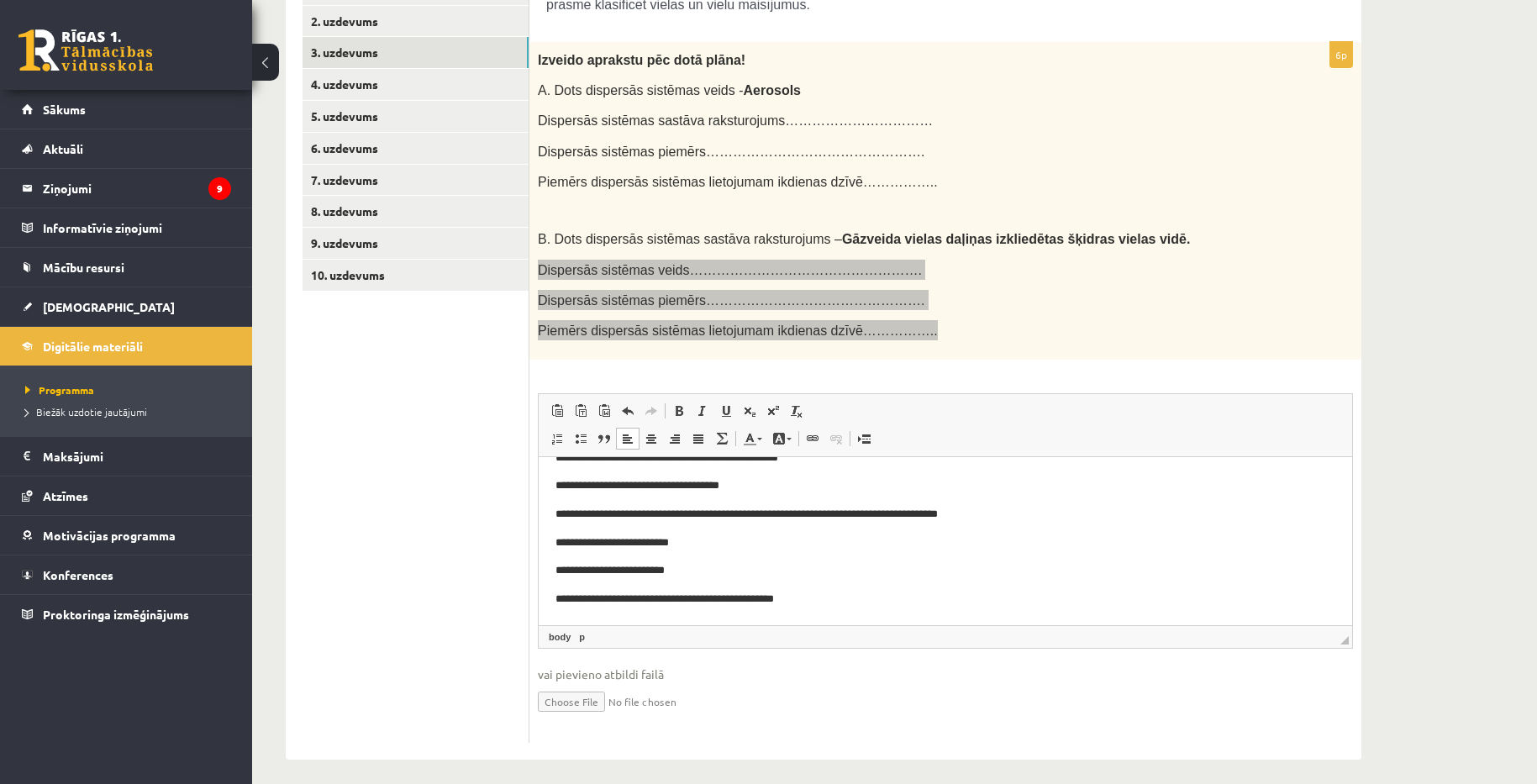
scroll to position [355, 0]
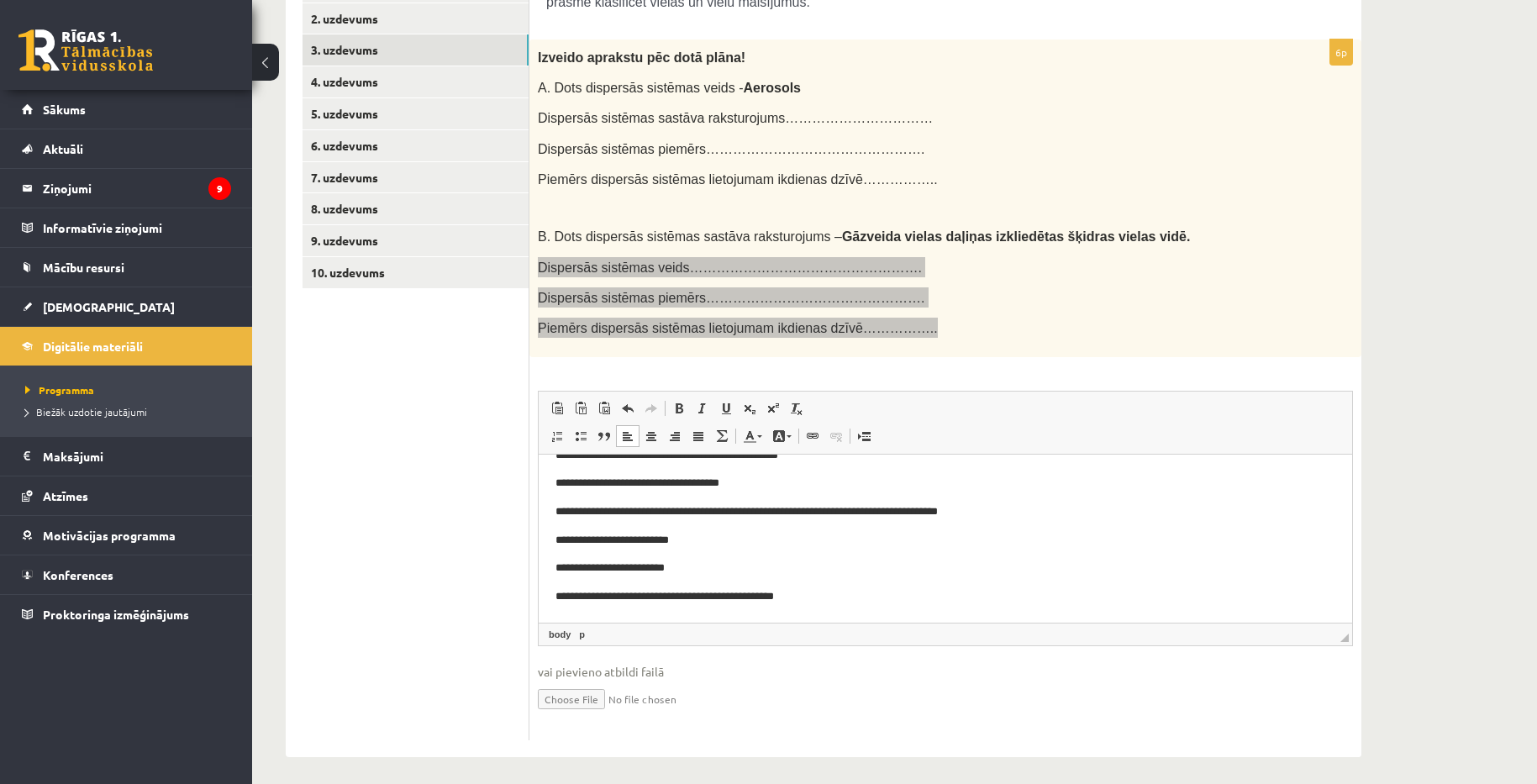
click at [771, 543] on p "**********" at bounding box center [939, 540] width 768 height 17
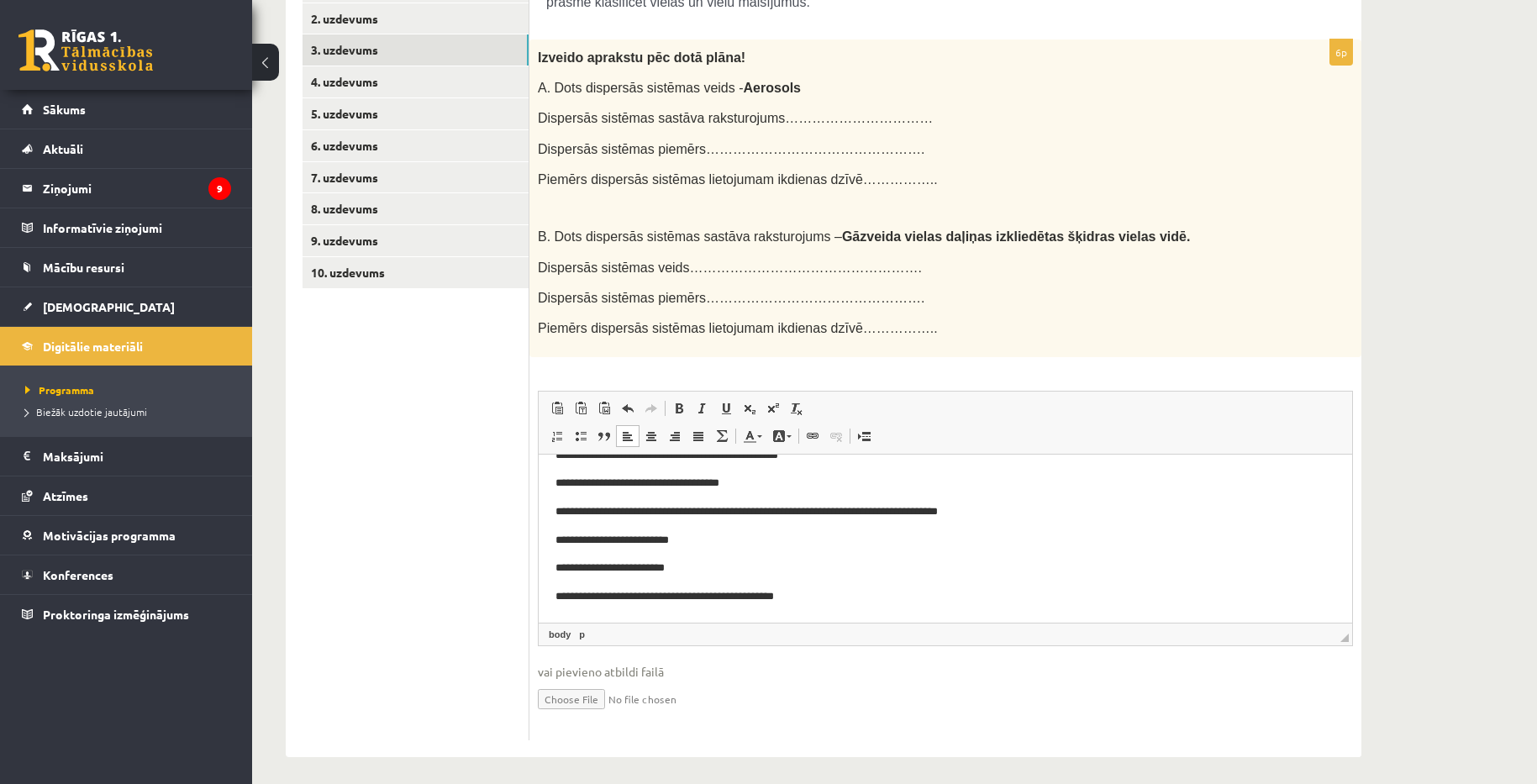
click at [1425, 366] on div "Ķīmija 1. ieskaite 10.a1 klase , Aivars Brālis (10.a1 klase) Pildot ieskaiti ir…" at bounding box center [894, 249] width 1285 height 1081
click at [712, 570] on p "**********" at bounding box center [939, 567] width 768 height 17
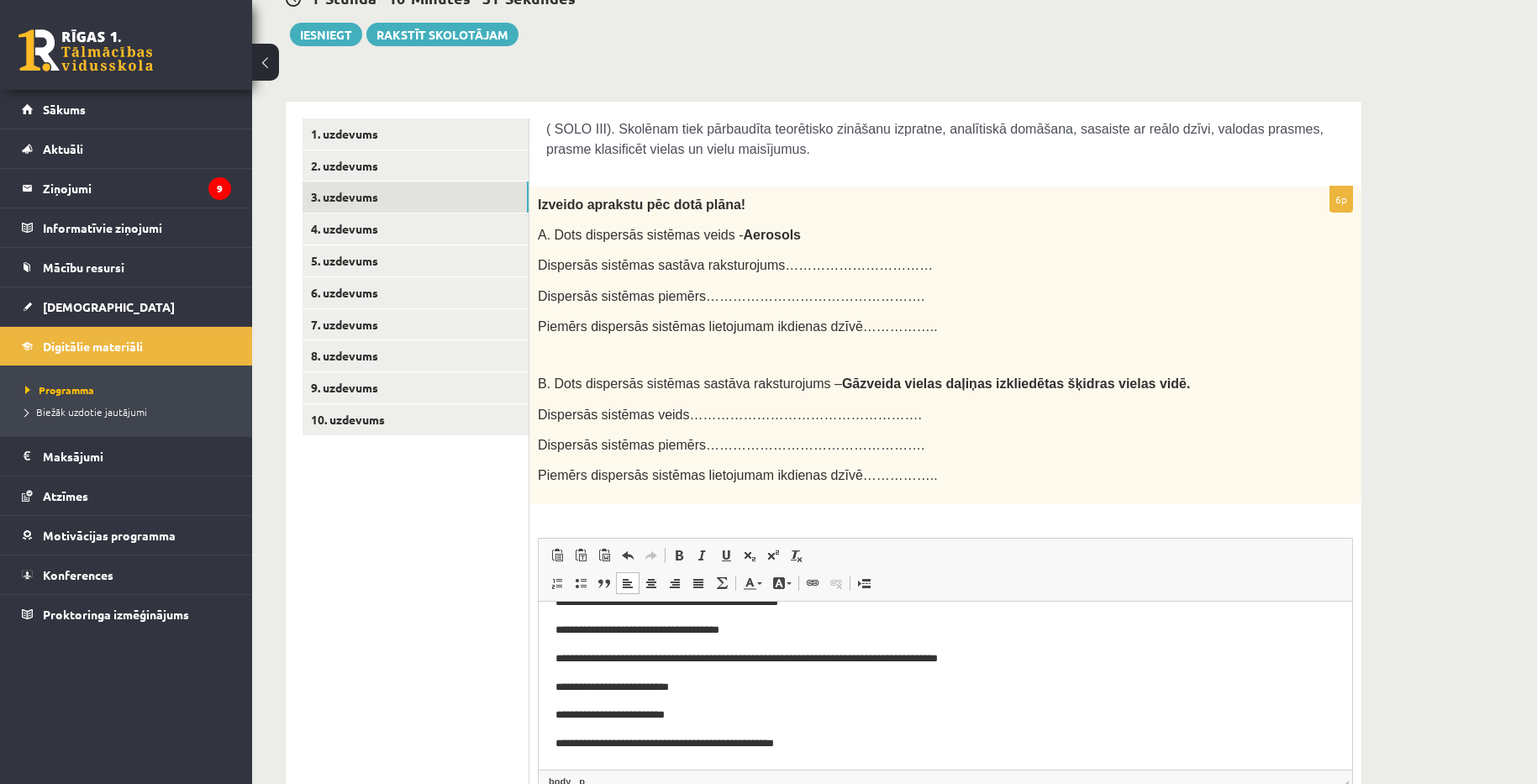
scroll to position [187, 0]
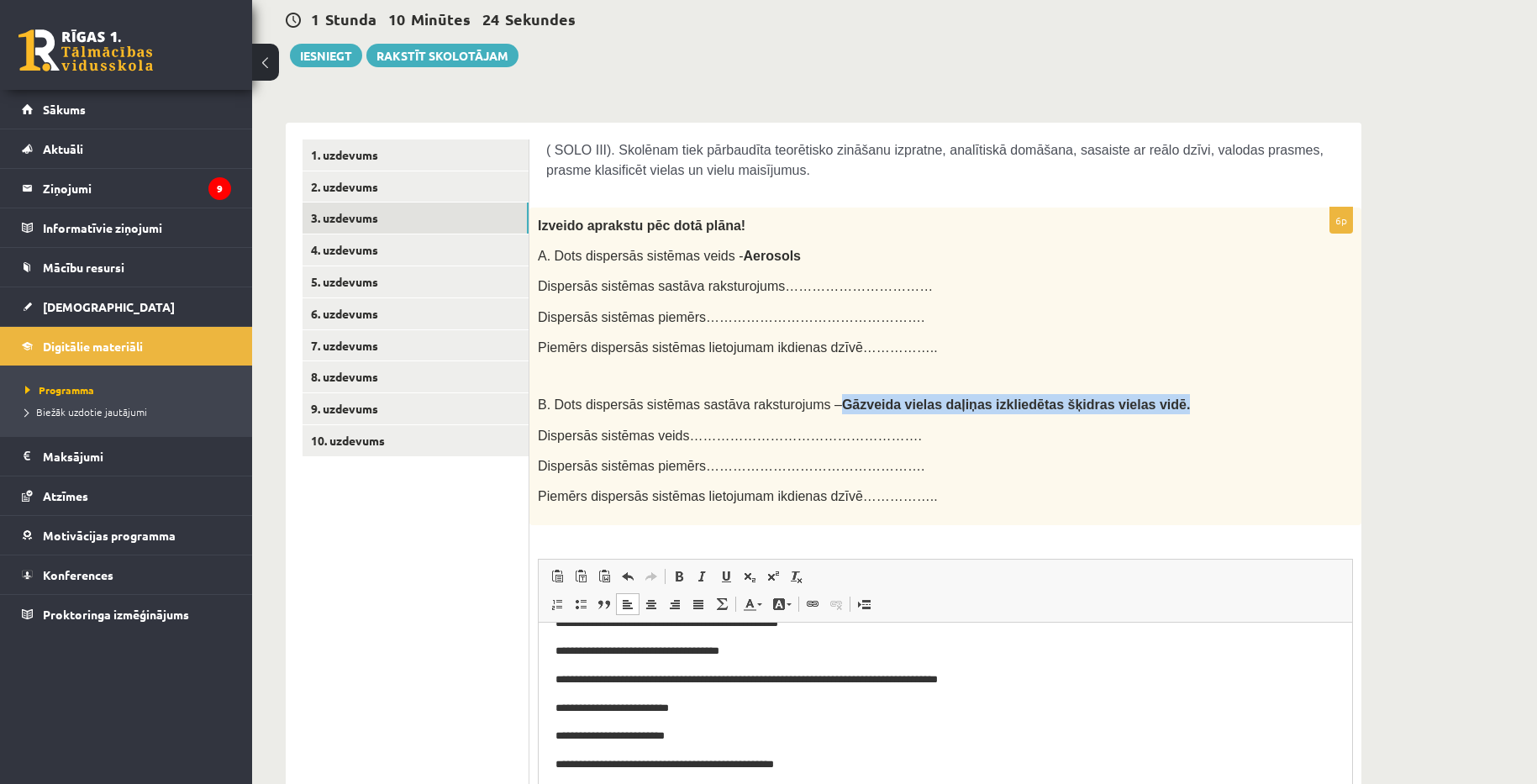
drag, startPoint x: 809, startPoint y: 398, endPoint x: 1107, endPoint y: 403, distance: 298.0
click at [1107, 403] on span "B. Dots dispersās sistēmas sastāva raksturojums – Gāzveida vielas daļiņas izkli…" at bounding box center [864, 405] width 652 height 14
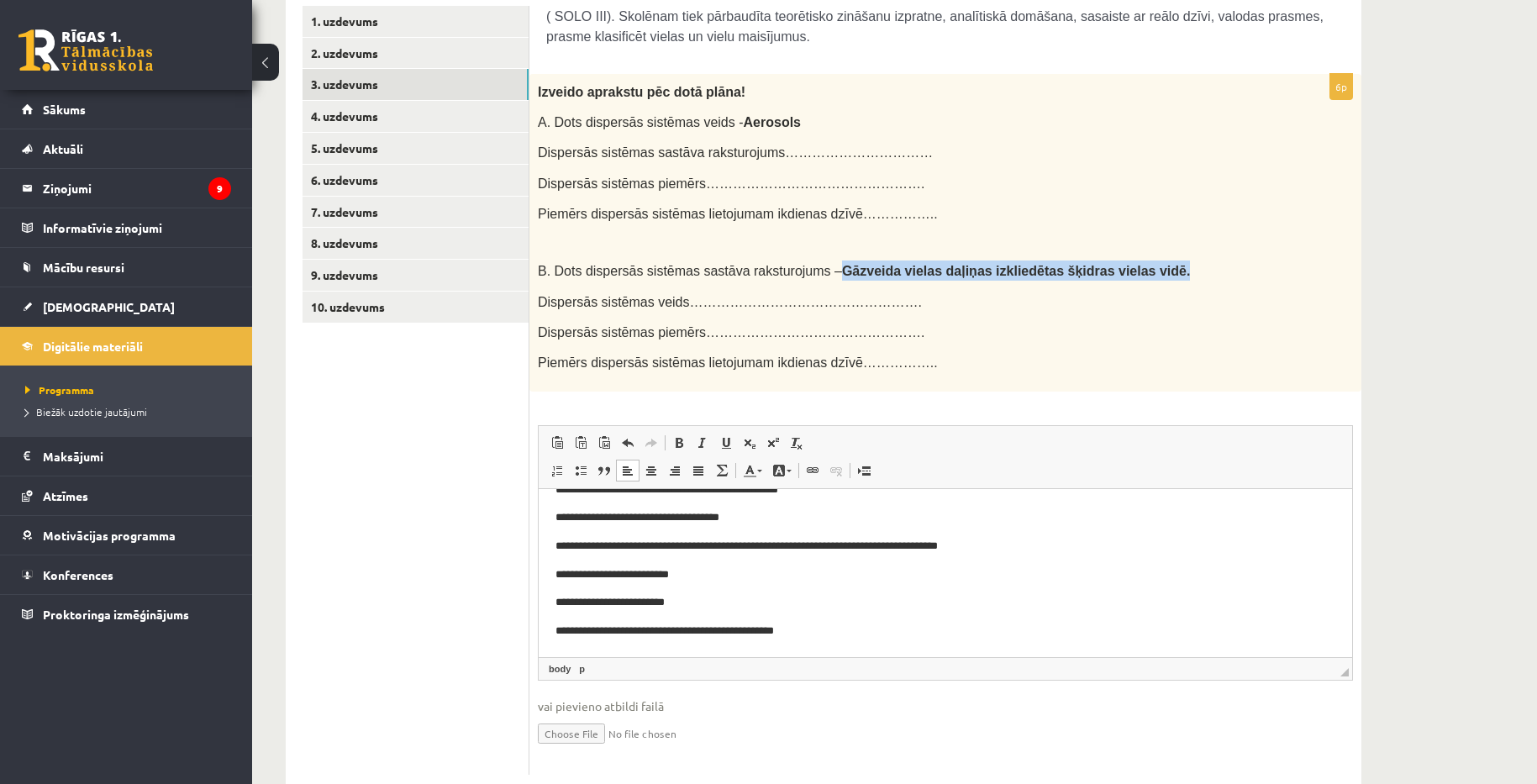
scroll to position [355, 0]
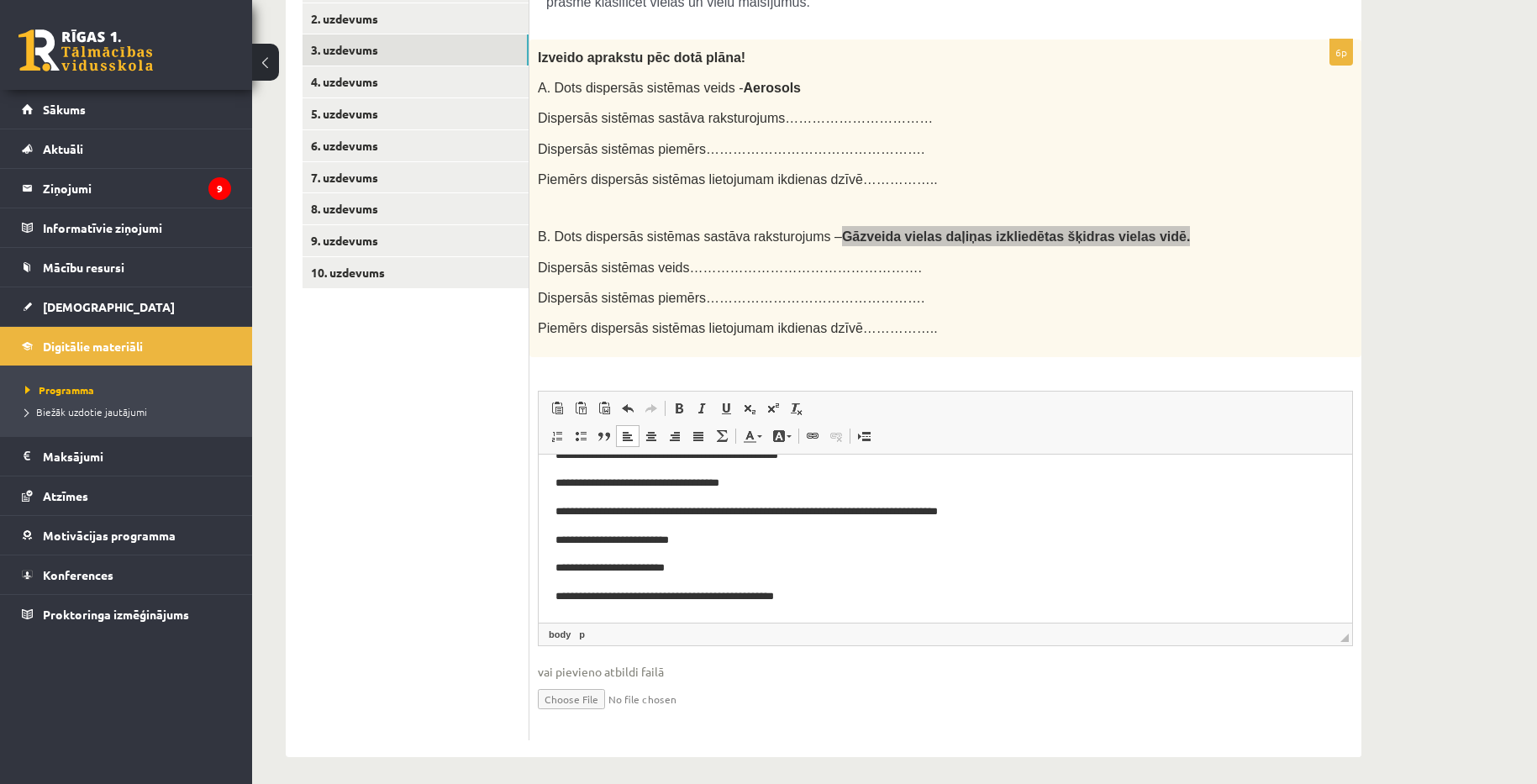
click at [802, 537] on p "**********" at bounding box center [939, 540] width 768 height 17
click at [760, 568] on p "**********" at bounding box center [939, 567] width 768 height 17
click at [803, 531] on p "**********" at bounding box center [939, 540] width 768 height 17
click at [719, 580] on body "**********" at bounding box center [945, 511] width 780 height 187
click at [703, 570] on p "**********" at bounding box center [939, 567] width 768 height 17
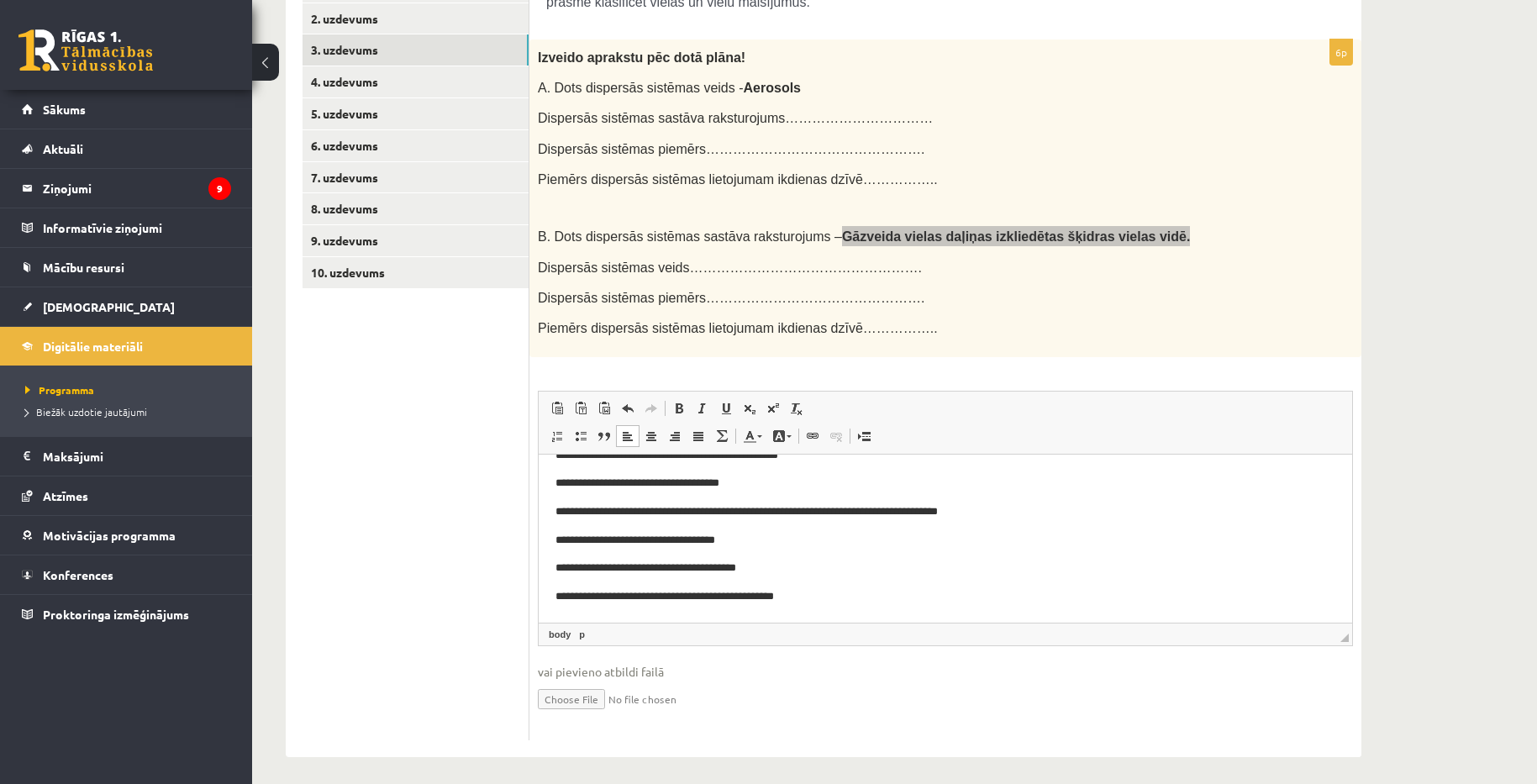
click at [821, 605] on html "**********" at bounding box center [945, 511] width 814 height 221
drag, startPoint x: 1442, startPoint y: 475, endPoint x: 1391, endPoint y: 488, distance: 52.6
click at [1442, 475] on div "Ķīmija 1. ieskaite 10.a1 klase , Aivars Brālis (10.a1 klase) Pildot ieskaiti ir…" at bounding box center [894, 249] width 1285 height 1081
click at [833, 586] on body "**********" at bounding box center [945, 511] width 780 height 187
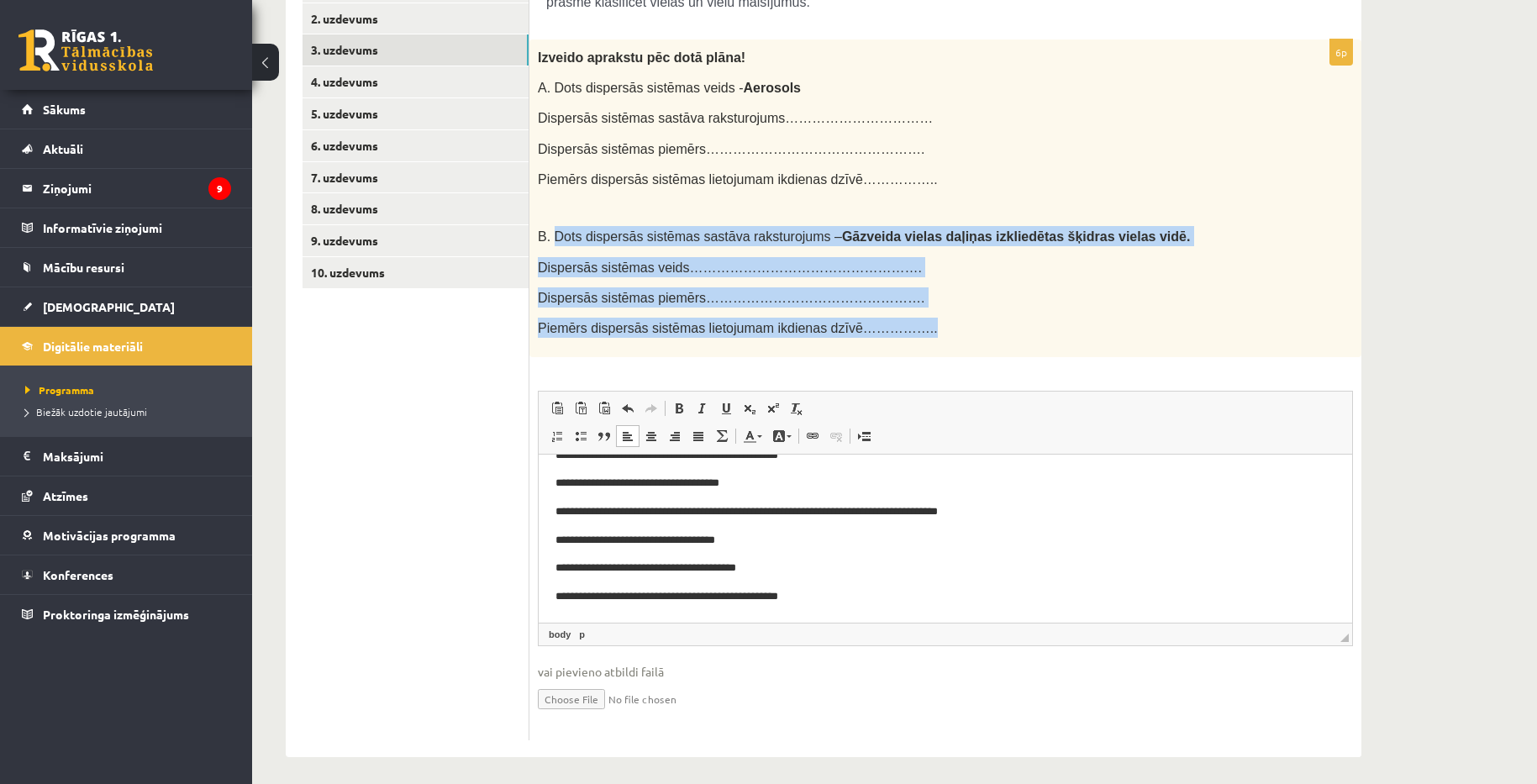
drag, startPoint x: 550, startPoint y: 232, endPoint x: 924, endPoint y: 319, distance: 384.0
click at [924, 319] on div "Izveido aprakstu pēc dotā plāna! A. Dots dispersās sistēmas veids - Aerosols Di…" at bounding box center [945, 198] width 832 height 318
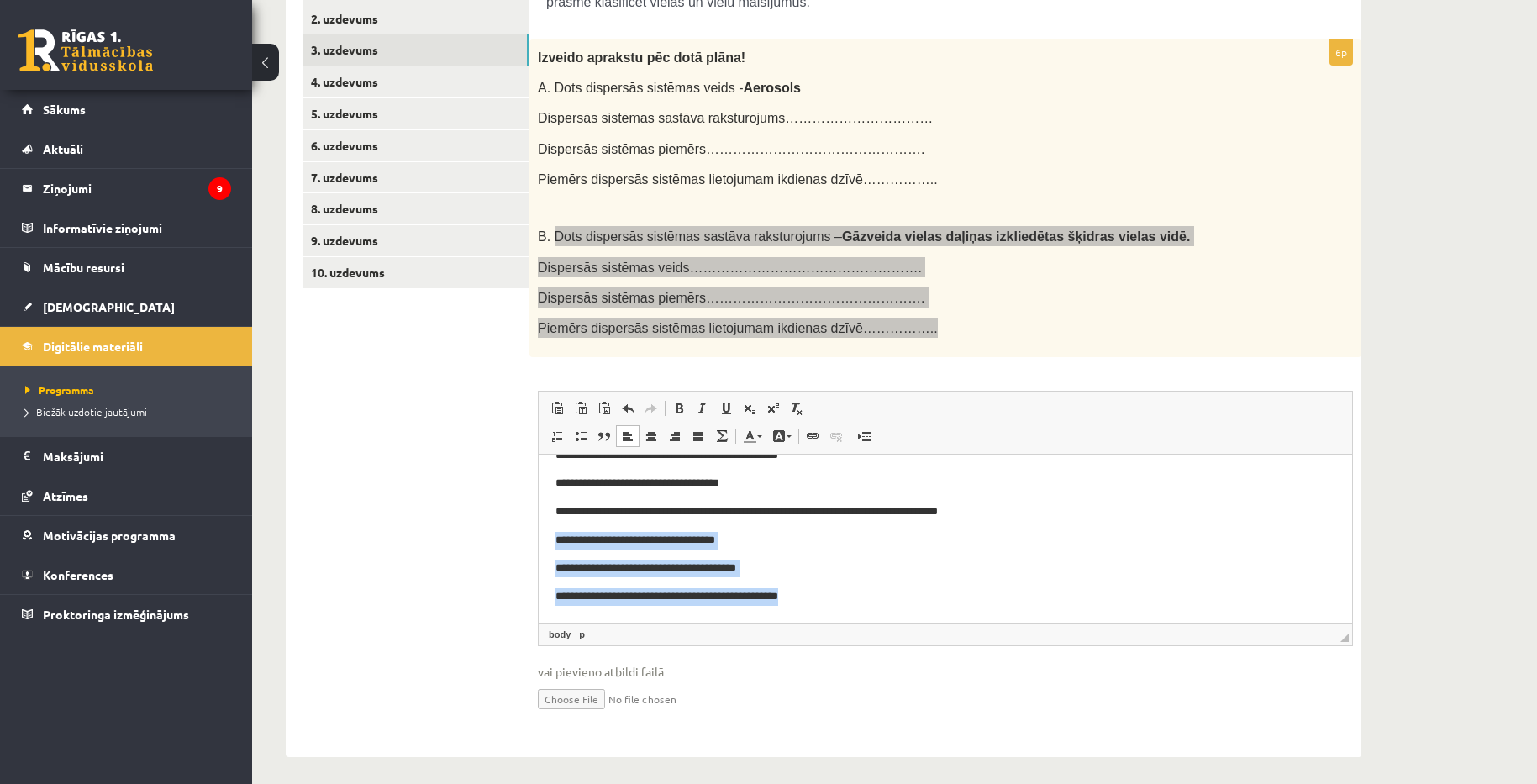
drag, startPoint x: 564, startPoint y: 536, endPoint x: 833, endPoint y: 603, distance: 277.2
click at [833, 603] on body "**********" at bounding box center [945, 511] width 780 height 187
click at [893, 584] on body "**********" at bounding box center [945, 511] width 780 height 187
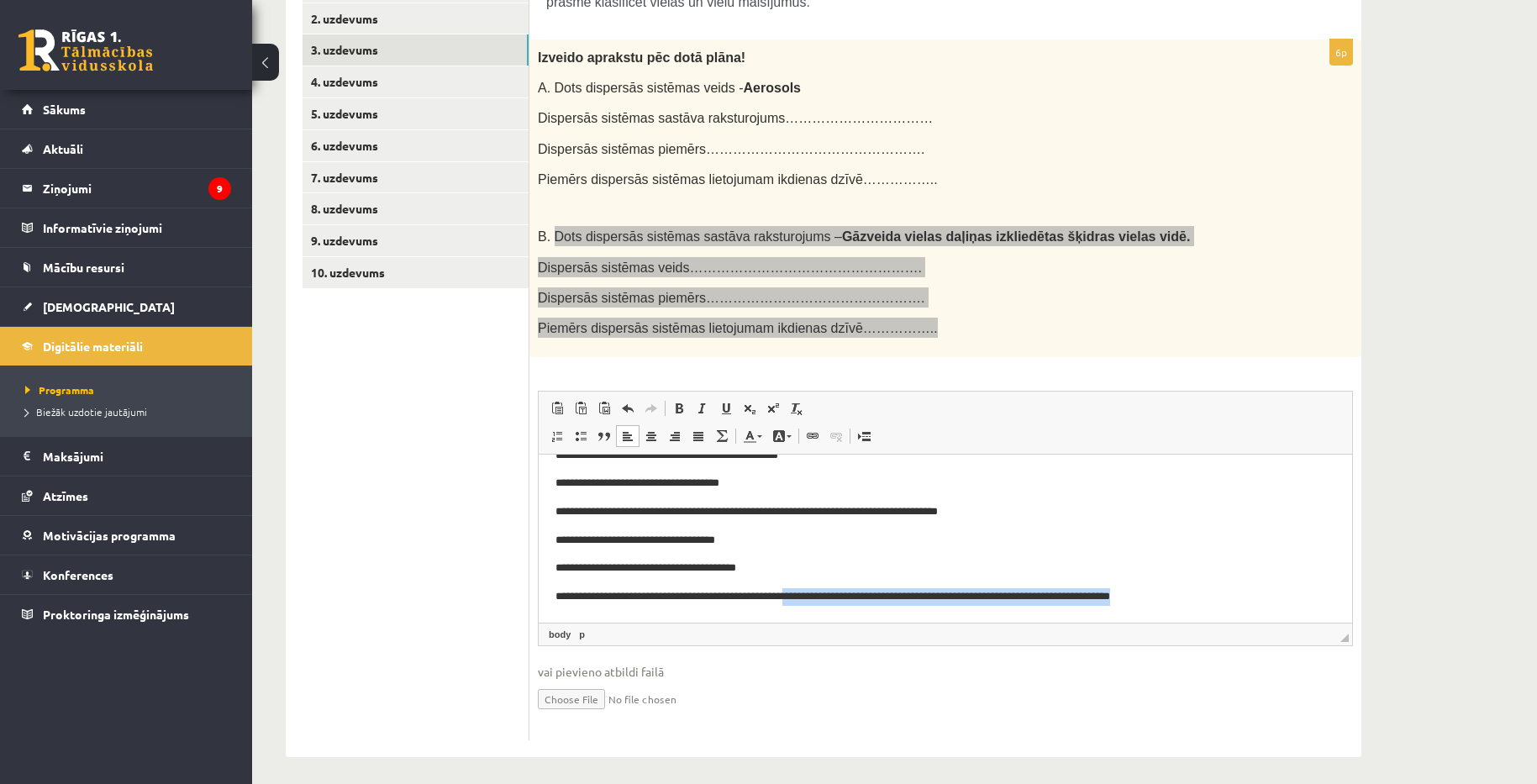
drag, startPoint x: 1159, startPoint y: 603, endPoint x: 828, endPoint y: 601, distance: 331.0
click at [828, 601] on p "**********" at bounding box center [939, 596] width 768 height 17
click at [1215, 586] on body "**********" at bounding box center [945, 511] width 780 height 187
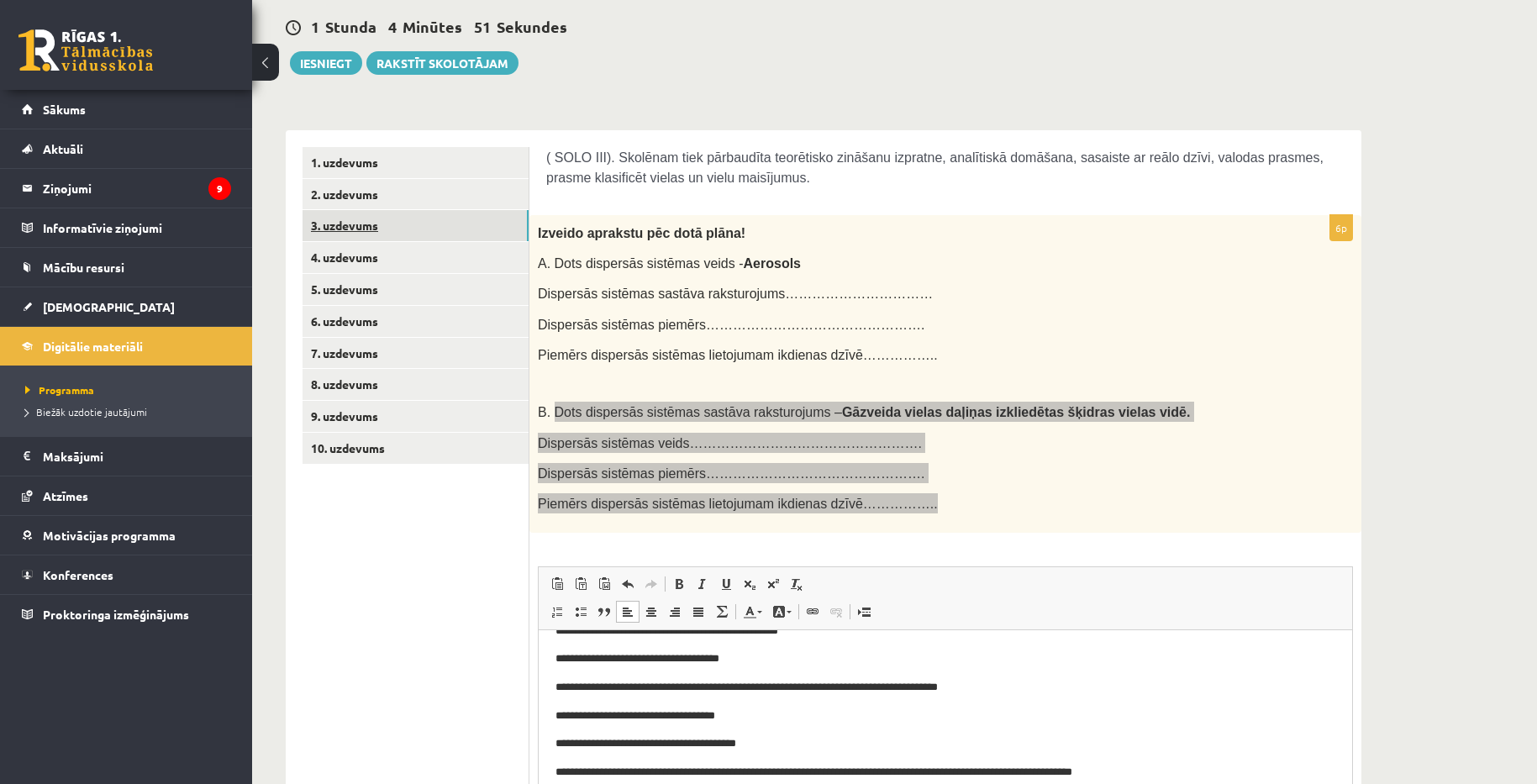
scroll to position [103, 0]
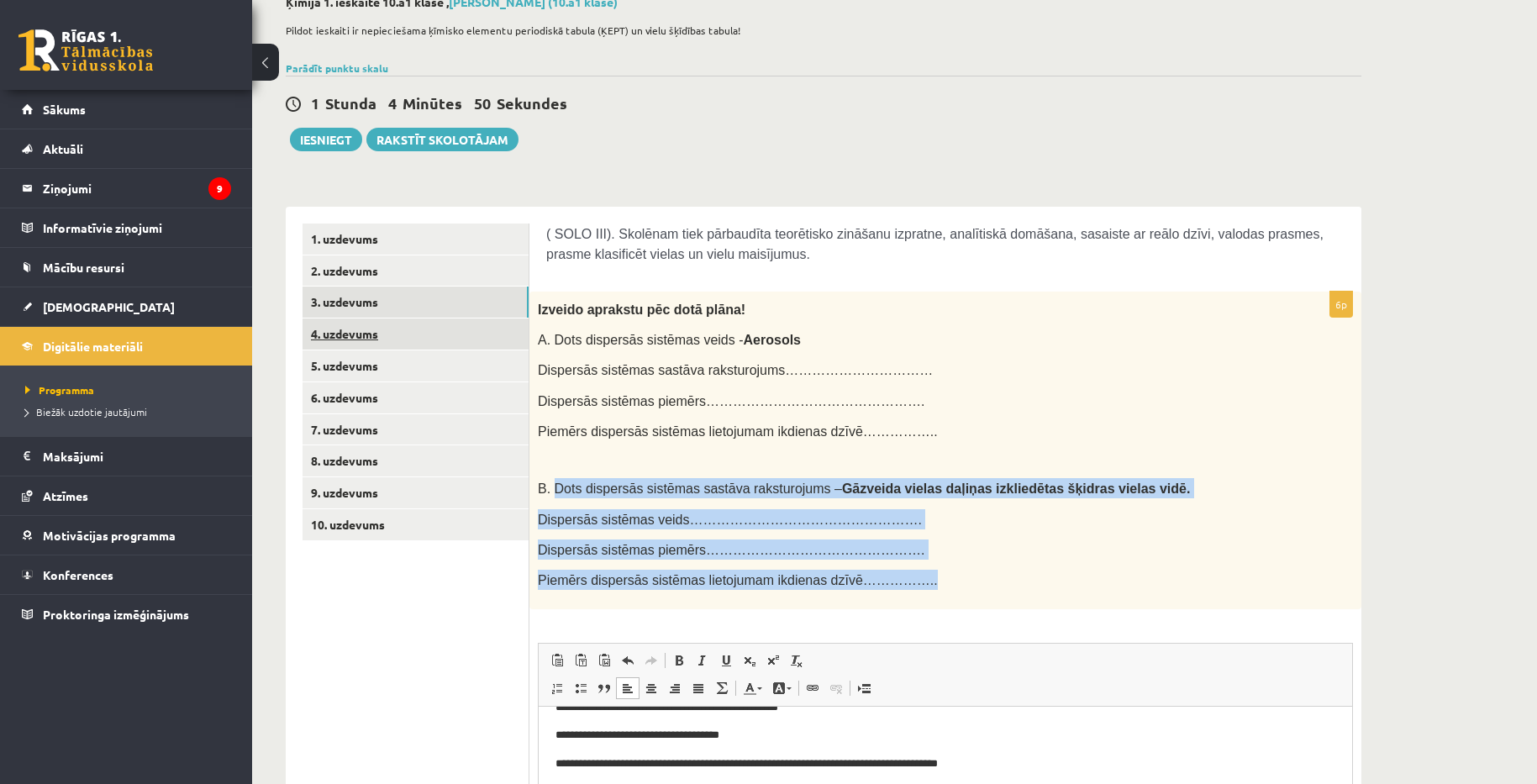
click at [365, 326] on link "4. uzdevums" at bounding box center [415, 334] width 226 height 31
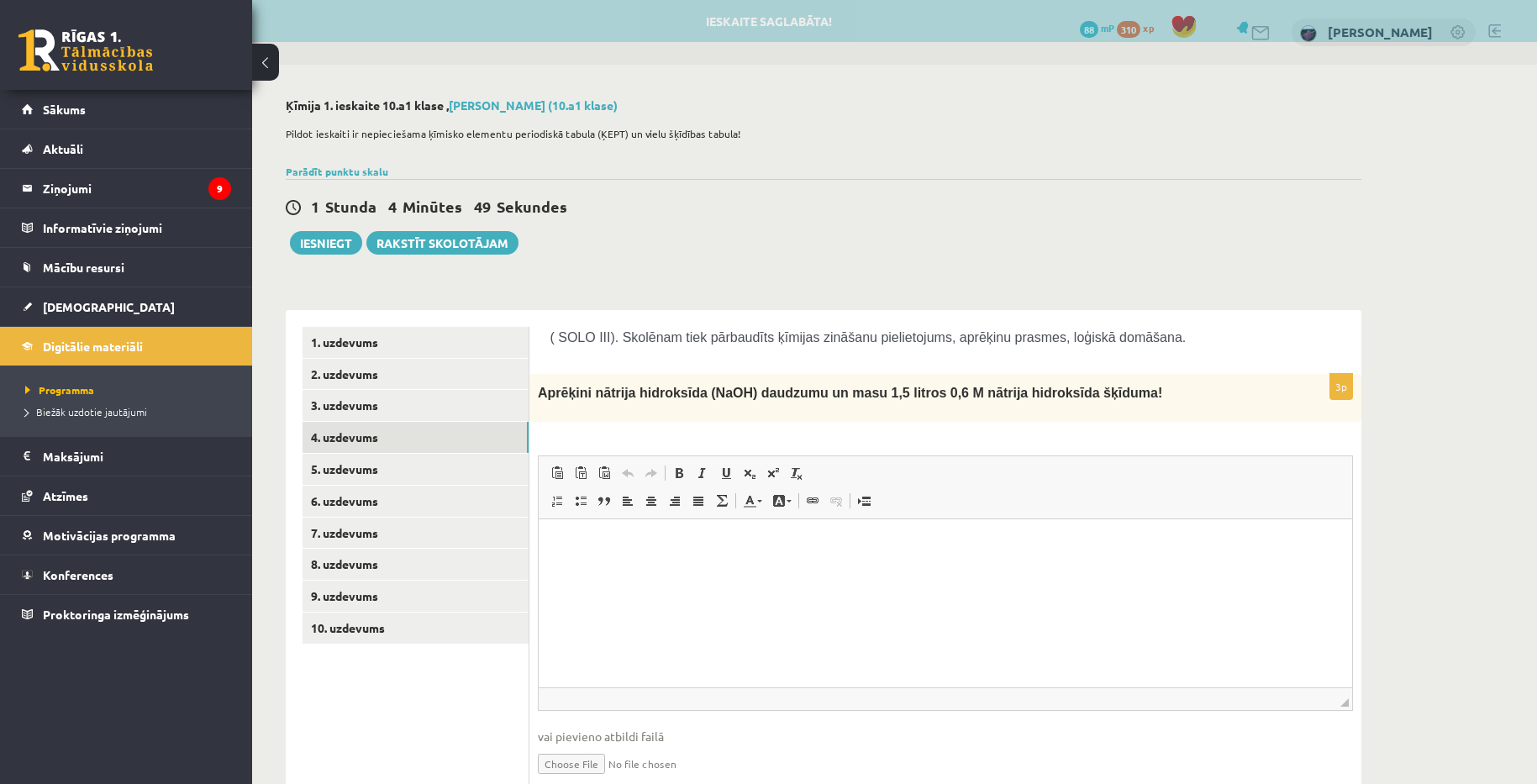
scroll to position [0, 0]
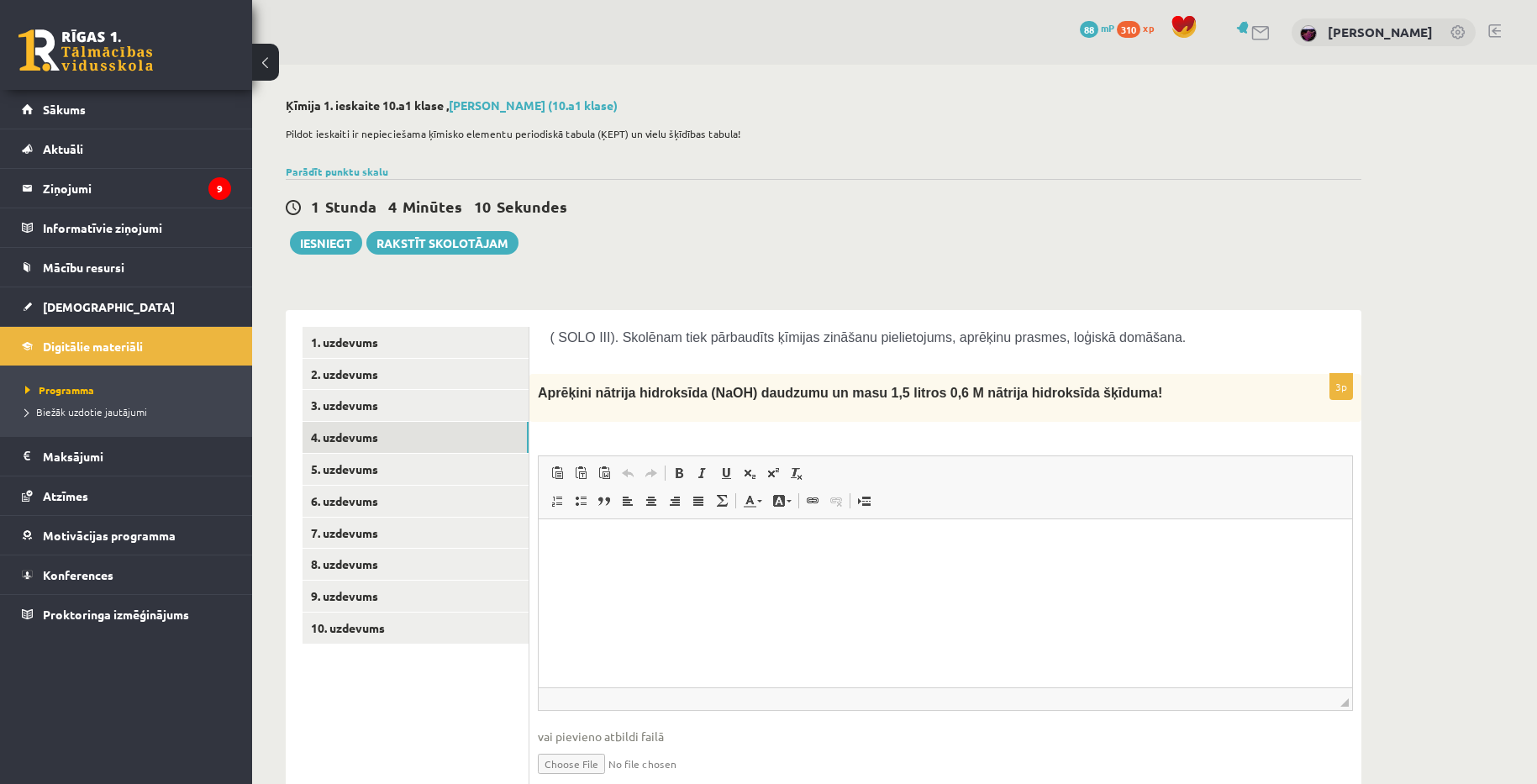
click at [1404, 299] on div "Ķīmija 1. ieskaite 10.a1 klase , Aivars Brālis (10.a1 klase) Pildot ieskaiti ir…" at bounding box center [894, 460] width 1285 height 791
click at [1417, 463] on div "Ķīmija 1. ieskaite 10.a1 klase , Aivars Brālis (10.a1 klase) Pildot ieskaiti ir…" at bounding box center [894, 460] width 1285 height 791
click at [1403, 418] on div "Ķīmija 1. ieskaite 10.a1 klase , Aivars Brālis (10.a1 klase) Pildot ieskaiti ir…" at bounding box center [894, 460] width 1285 height 791
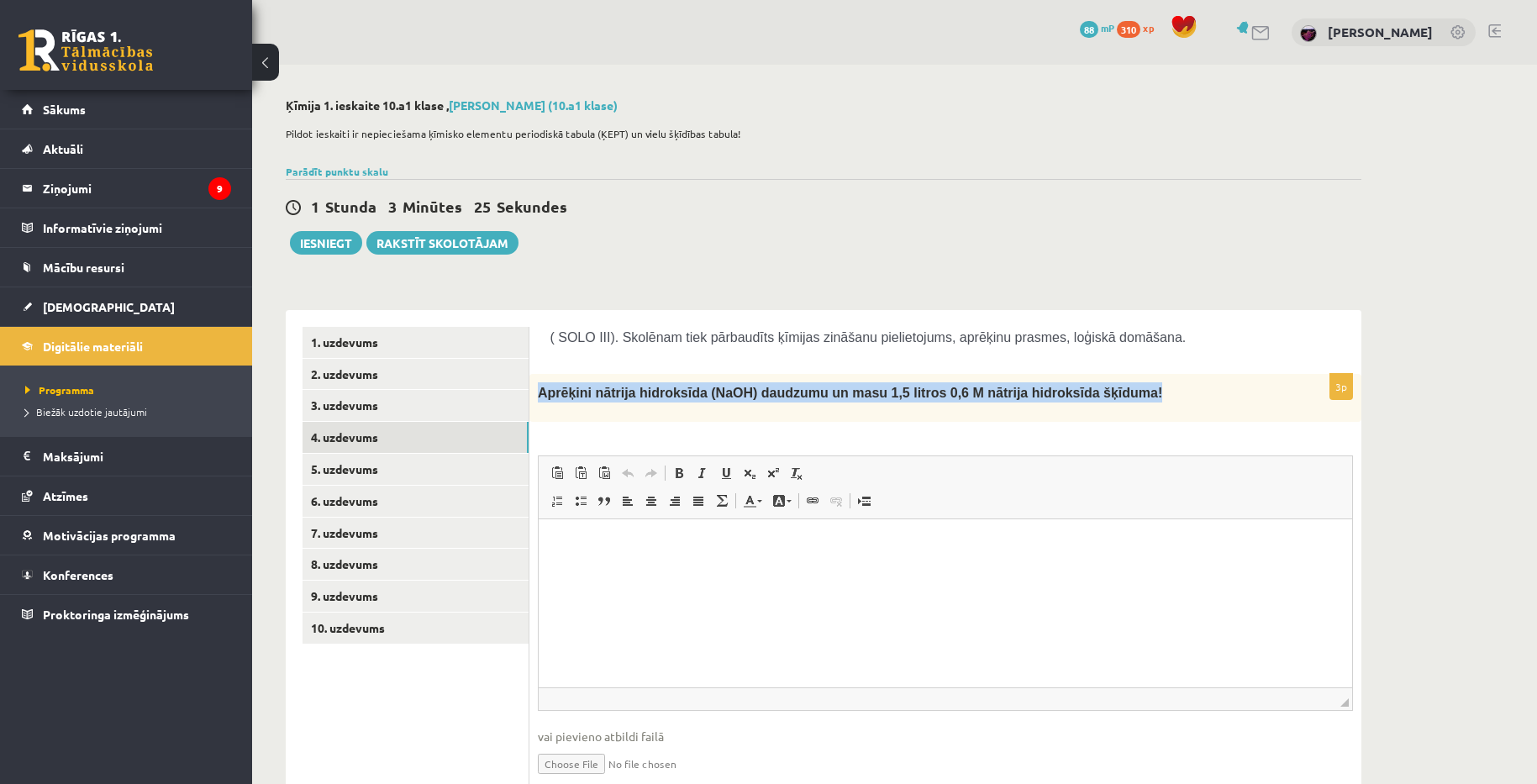
drag, startPoint x: 539, startPoint y: 389, endPoint x: 1194, endPoint y: 373, distance: 655.2
click at [1194, 373] on form "( SOLO III). Skolēnam tiek pārbaudīts ķīmijas zināšanu pielietojums, aprēķinu p…" at bounding box center [946, 566] width 799 height 478
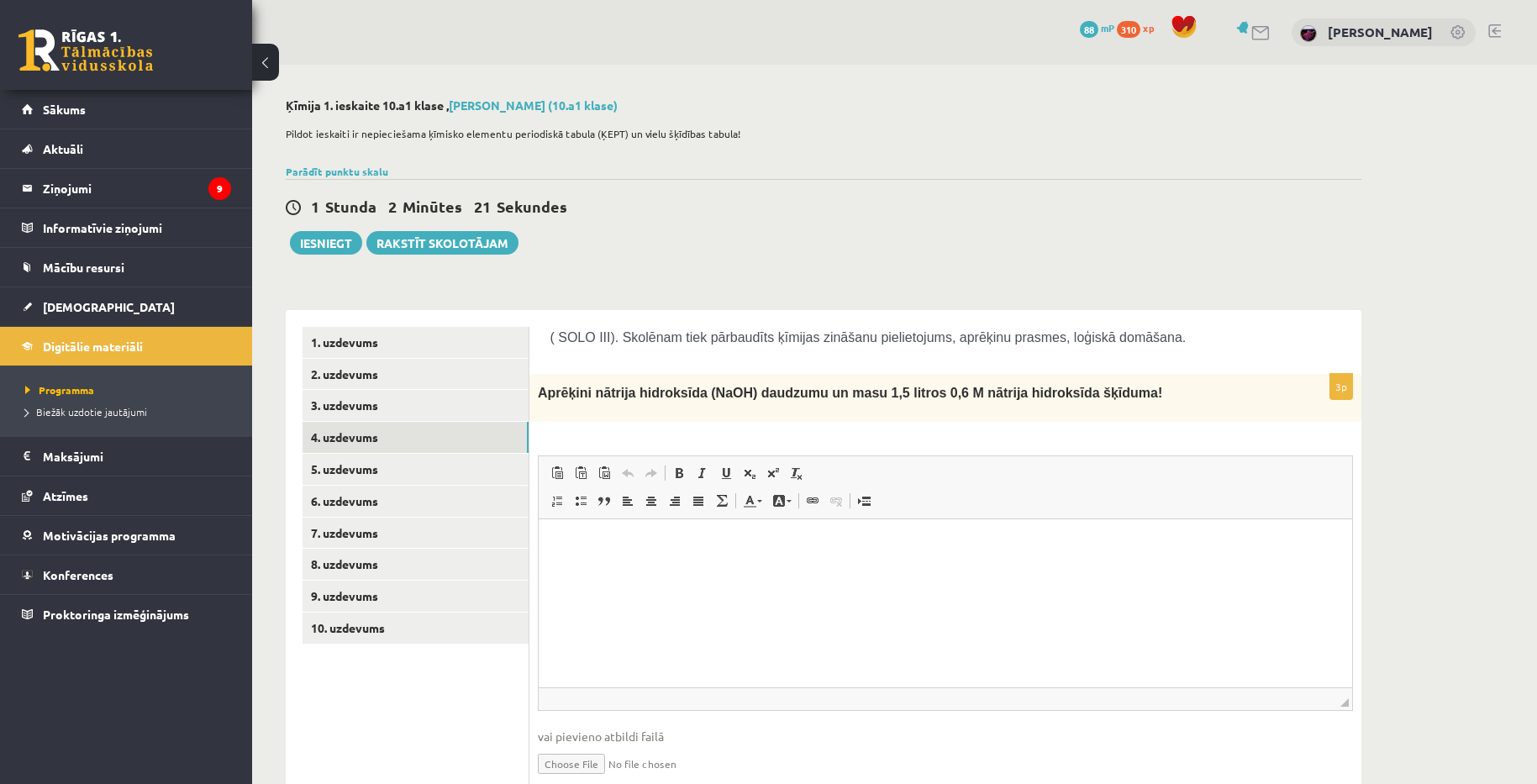
drag, startPoint x: 1372, startPoint y: 313, endPoint x: 1363, endPoint y: 318, distance: 10.3
click at [1372, 313] on div "Ķīmija 1. ieskaite 10.a1 klase , Aivars Brālis (10.a1 klase) Pildot ieskaiti ir…" at bounding box center [823, 460] width 1143 height 791
click at [1436, 453] on div "Ķīmija 1. ieskaite 10.a1 klase , Aivars Brālis (10.a1 klase) Pildot ieskaiti ir…" at bounding box center [894, 460] width 1285 height 791
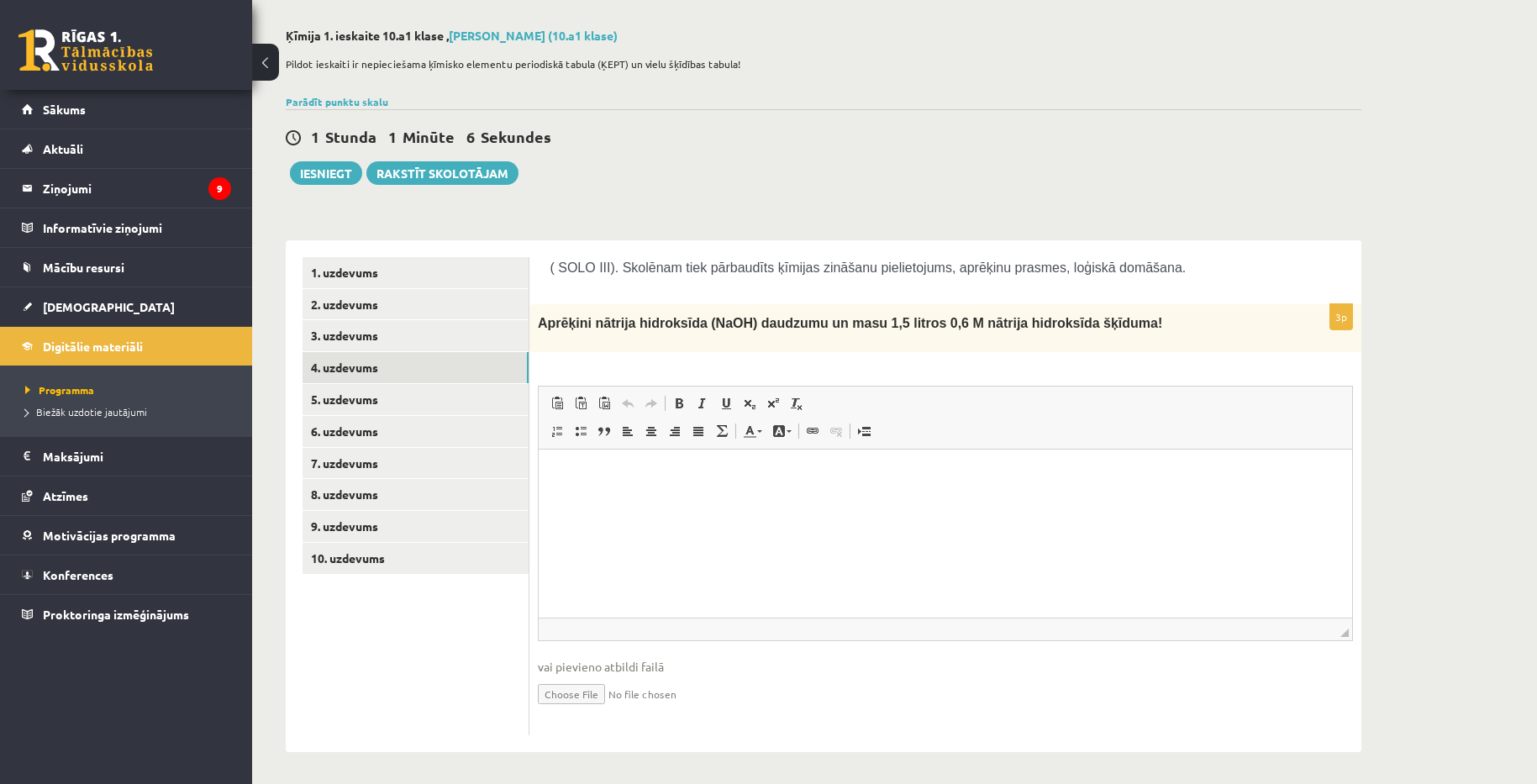
scroll to position [71, 0]
click at [750, 483] on html at bounding box center [945, 472] width 814 height 51
drag, startPoint x: 1495, startPoint y: 410, endPoint x: 1486, endPoint y: 405, distance: 10.3
click at [1495, 410] on div "Ķīmija 1. ieskaite 10.a1 klase , Aivars Brālis (10.a1 klase) Pildot ieskaiti ir…" at bounding box center [894, 388] width 1285 height 791
click at [651, 462] on html at bounding box center [945, 472] width 814 height 51
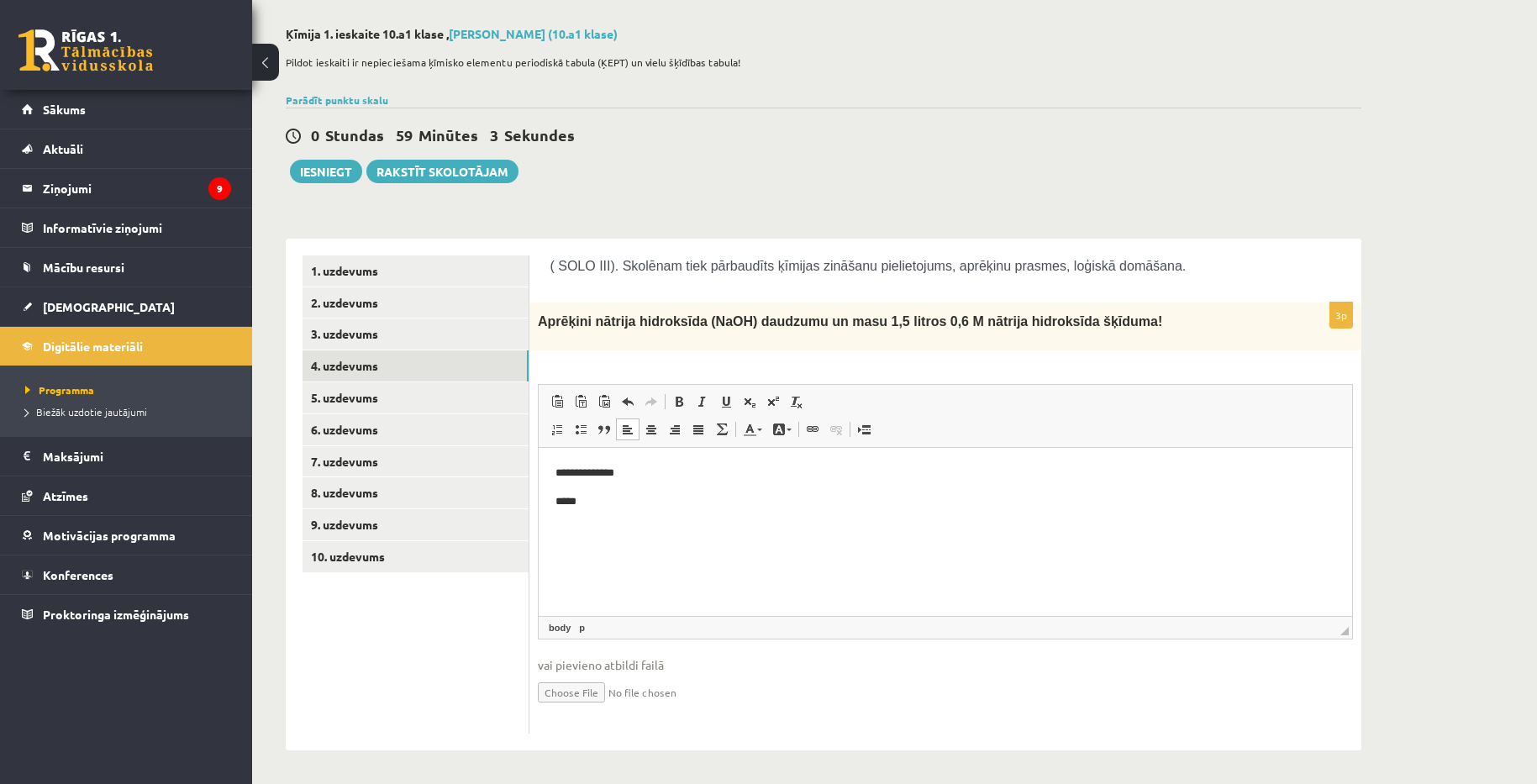
click at [638, 478] on p "**********" at bounding box center [945, 472] width 780 height 17
click at [373, 401] on link "5. uzdevums" at bounding box center [415, 398] width 226 height 31
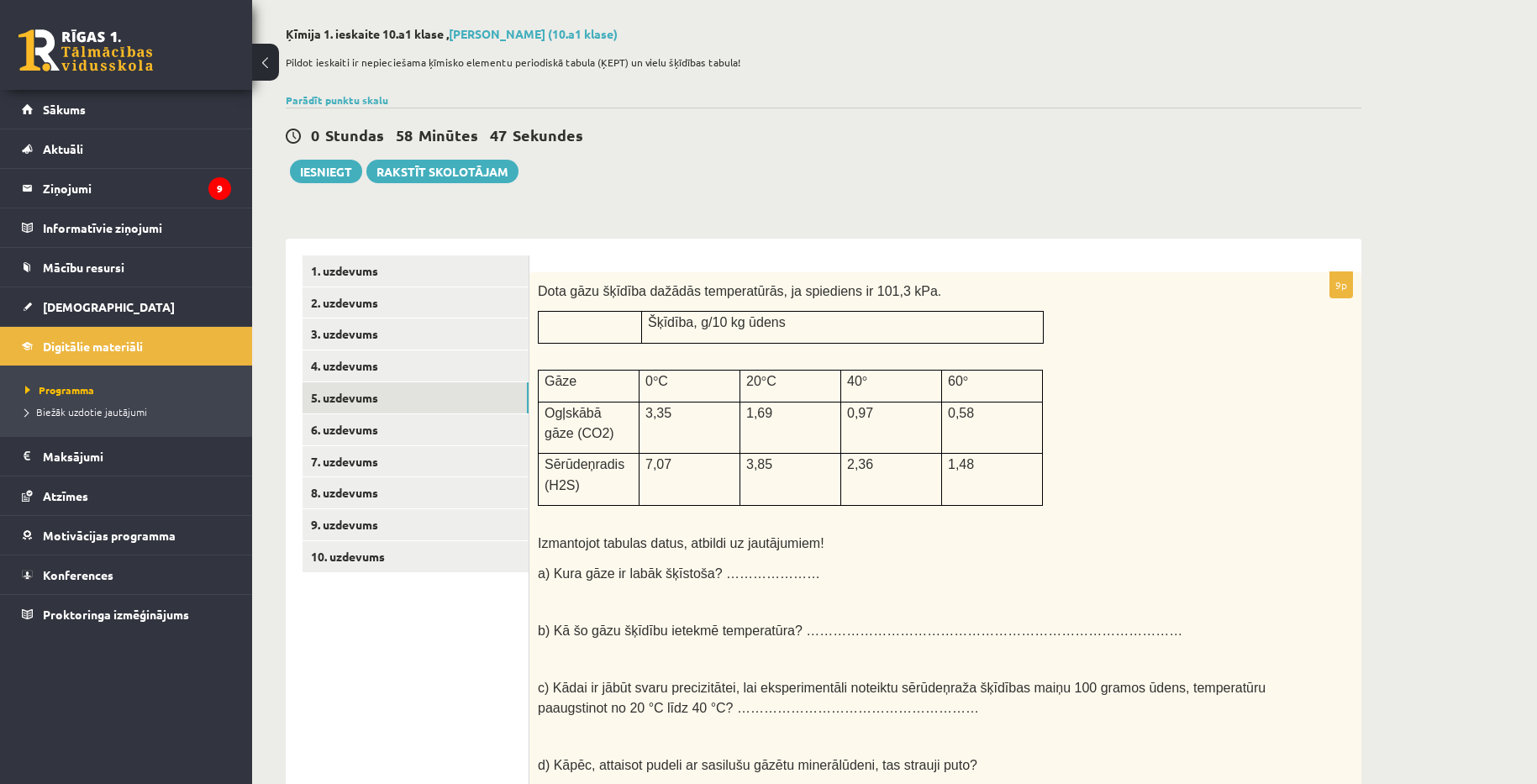
click at [619, 331] on td at bounding box center [590, 327] width 103 height 31
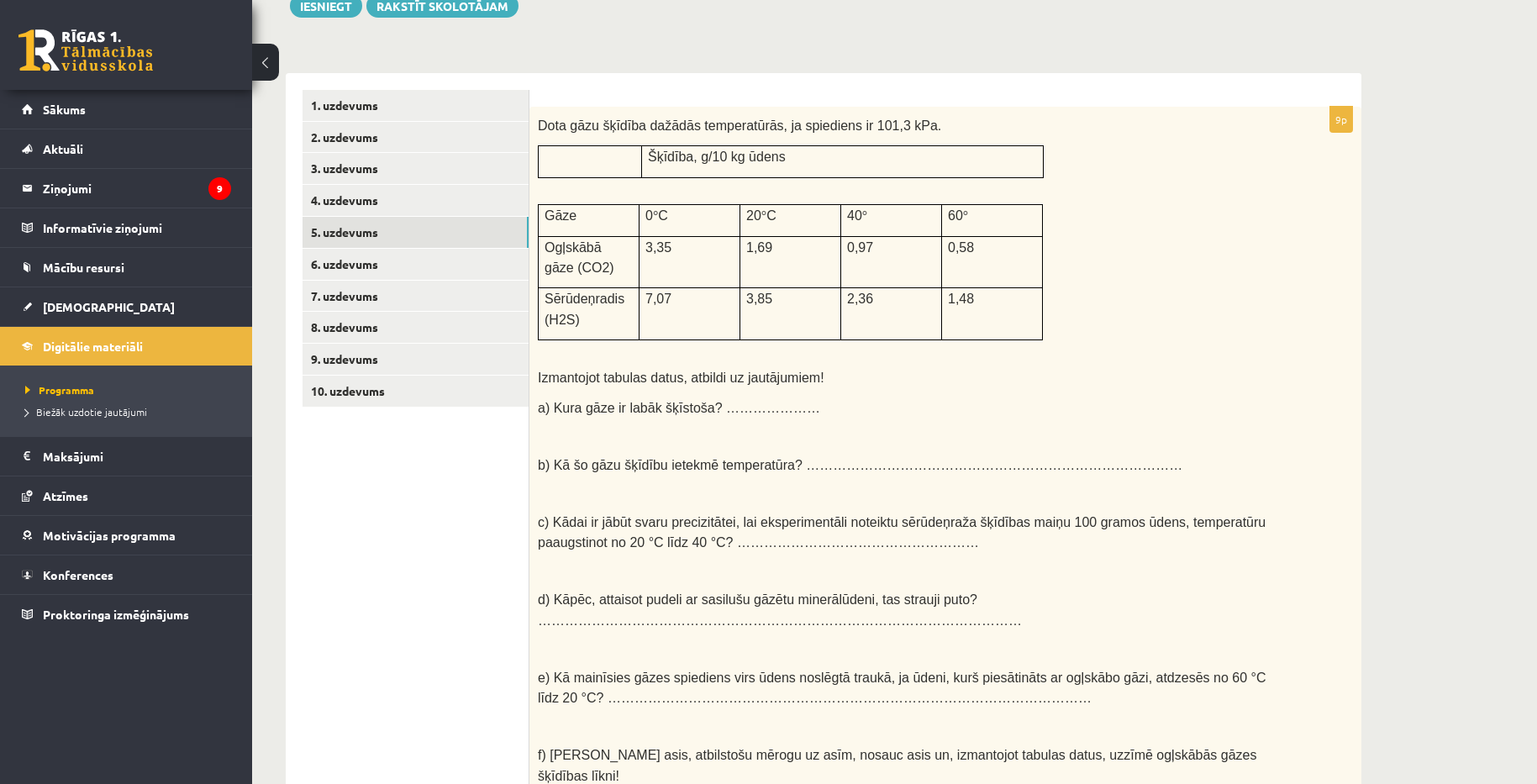
scroll to position [239, 0]
click at [722, 405] on span "a) Kura gāze ir labāk šķīstoša? …………………" at bounding box center [679, 405] width 282 height 14
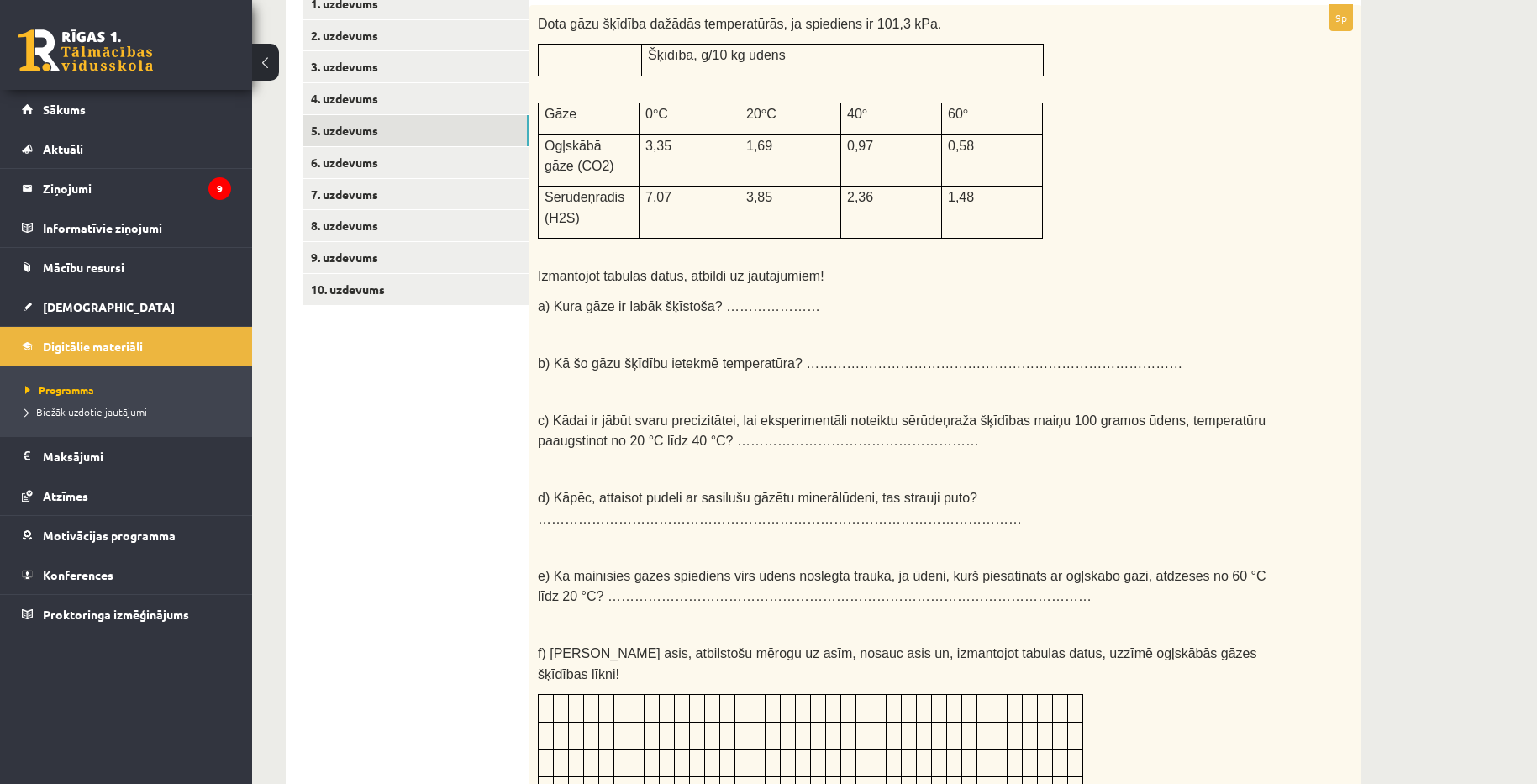
scroll to position [257, 0]
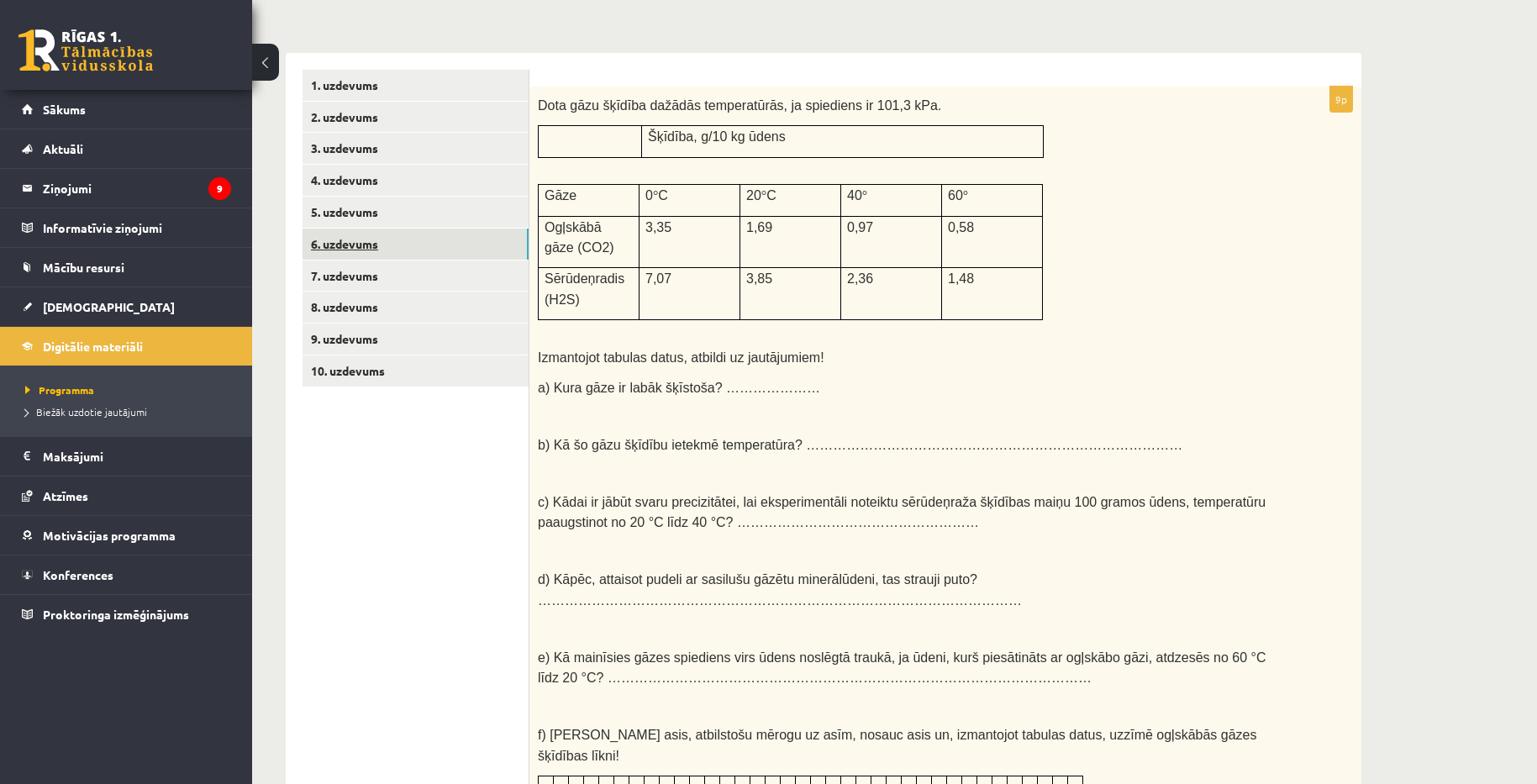
click at [363, 239] on link "6. uzdevums" at bounding box center [415, 244] width 226 height 31
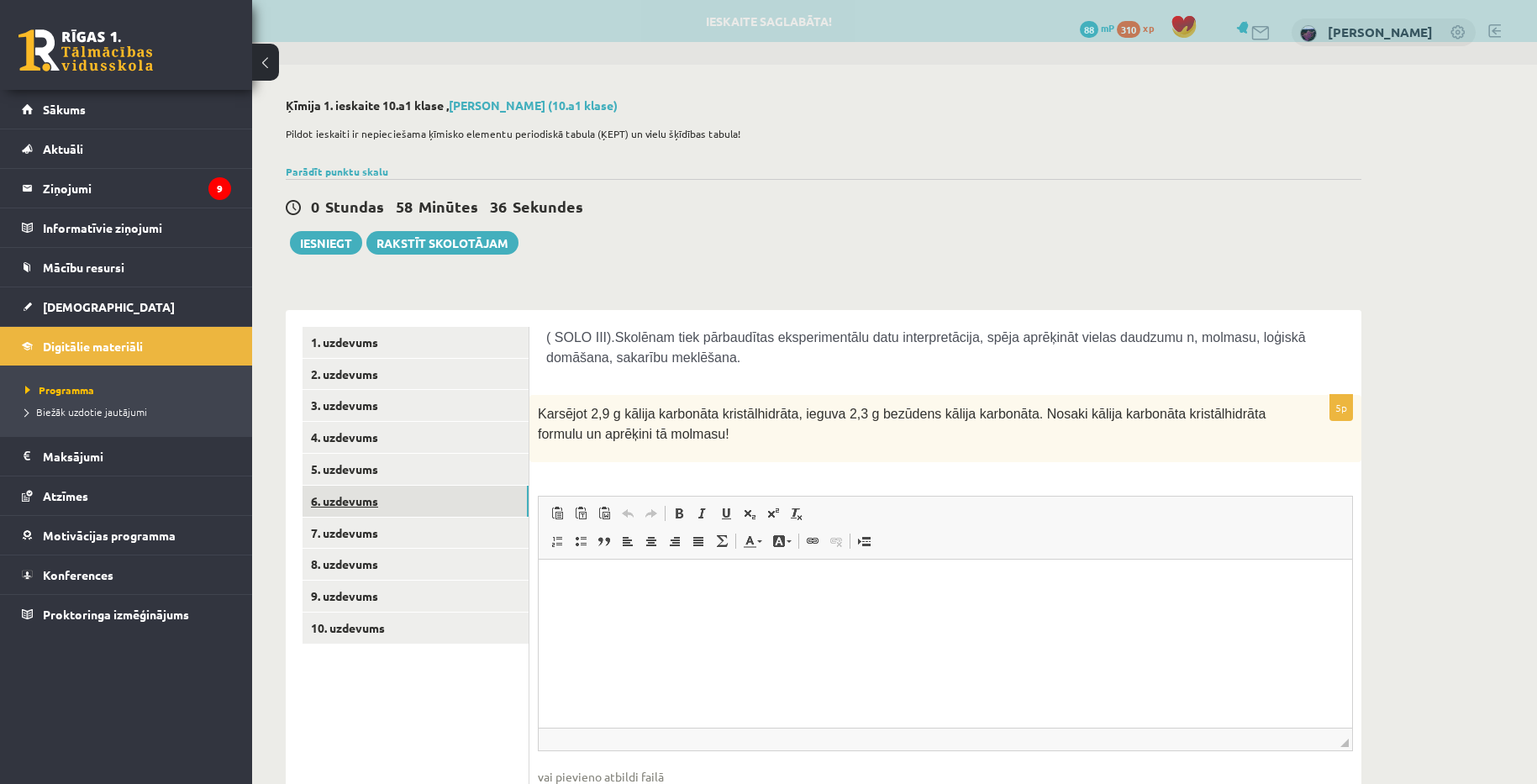
scroll to position [0, 0]
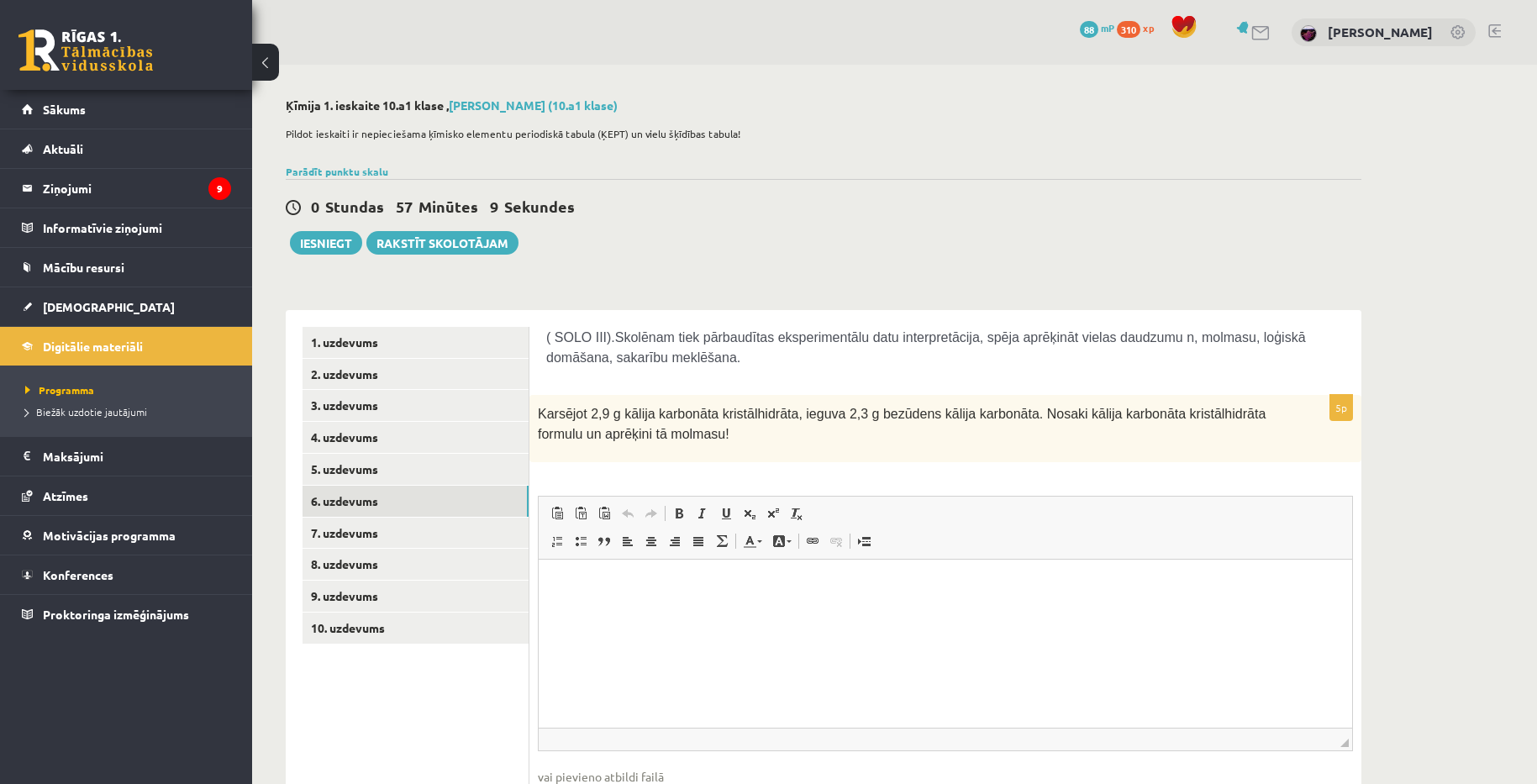
click at [1449, 349] on div "Ķīmija 1. ieskaite 10.a1 klase , Aivars Brālis (10.a1 klase) Pildot ieskaiti ir…" at bounding box center [894, 480] width 1285 height 831
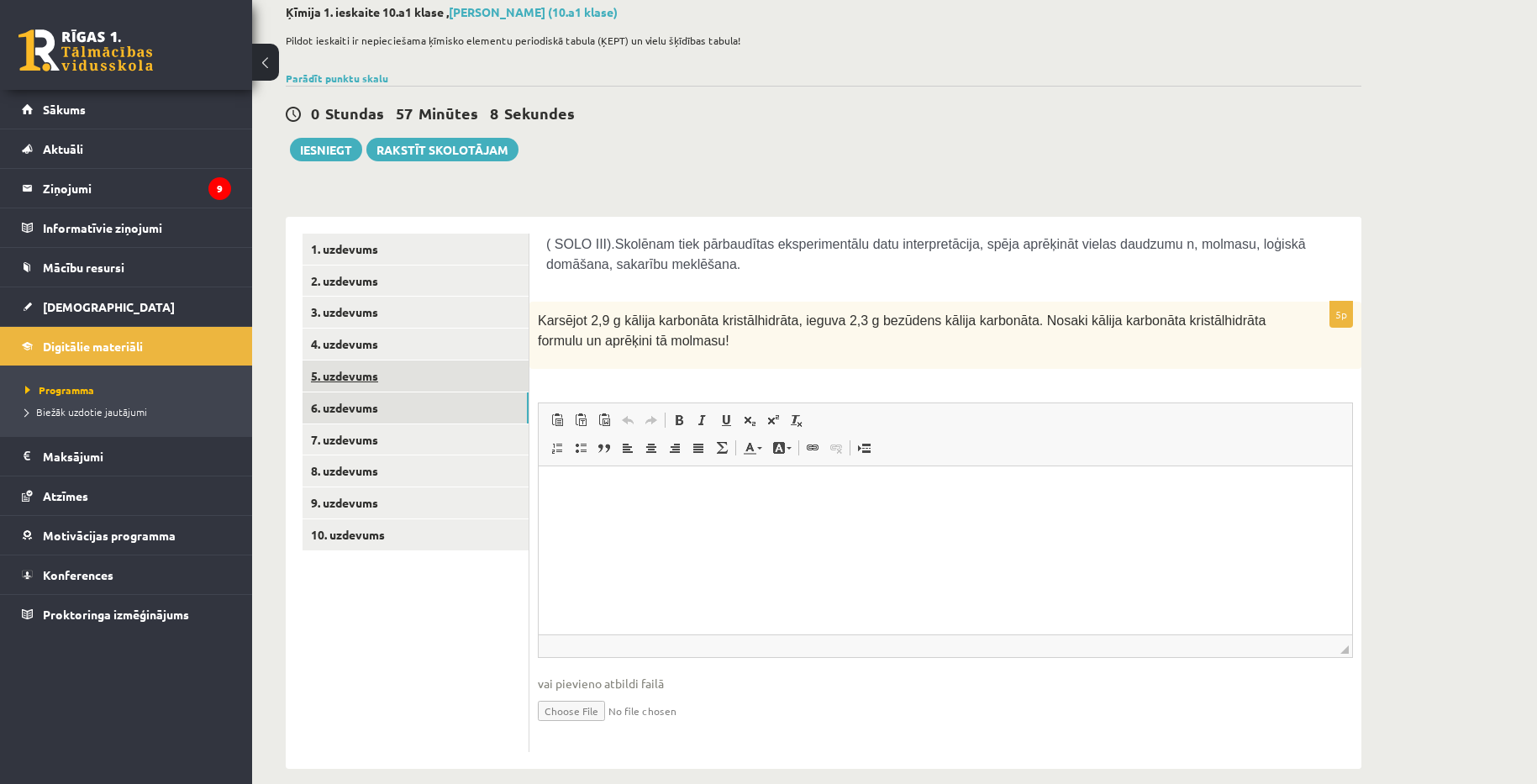
scroll to position [110, 0]
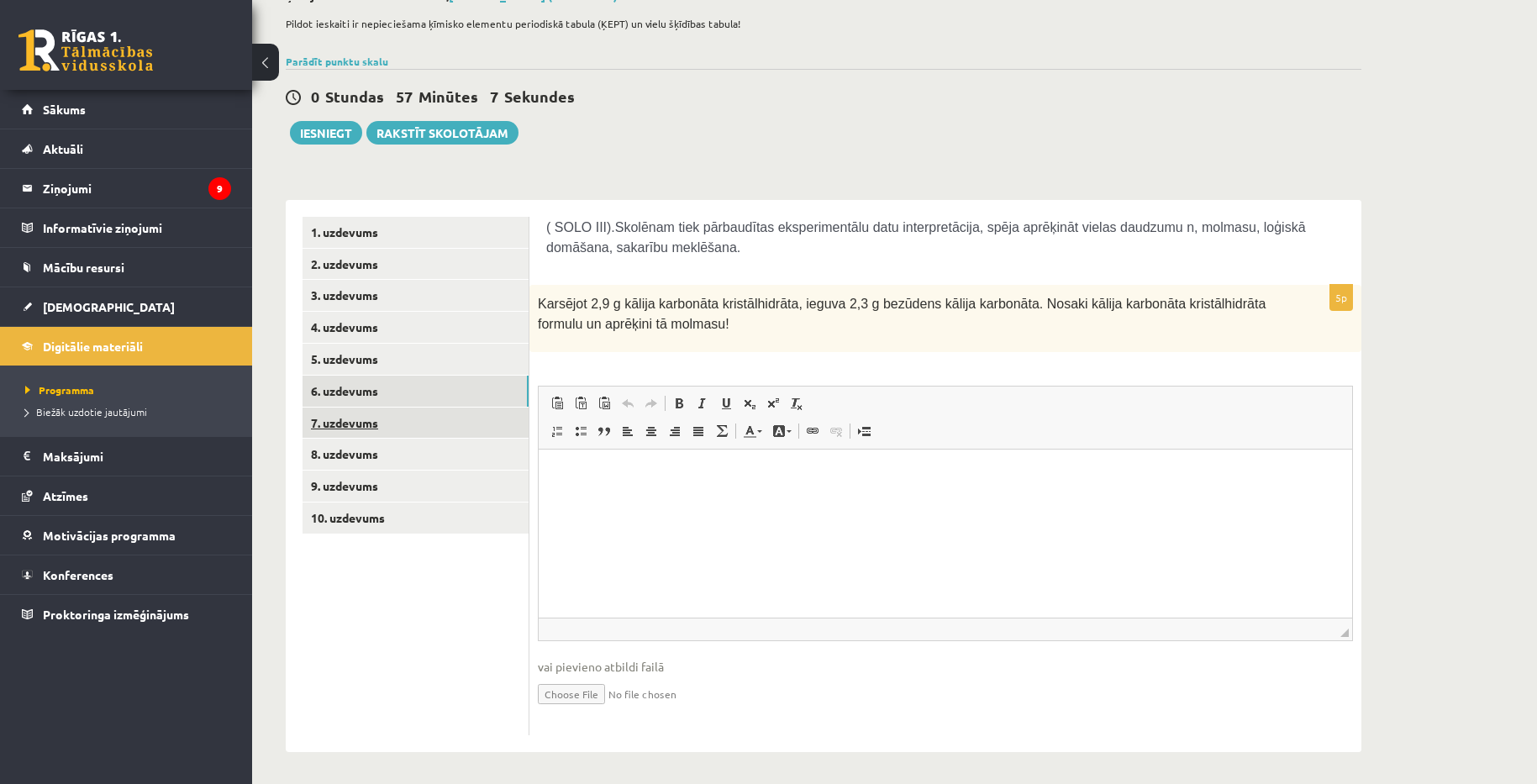
click at [366, 426] on link "7. uzdevums" at bounding box center [415, 423] width 226 height 31
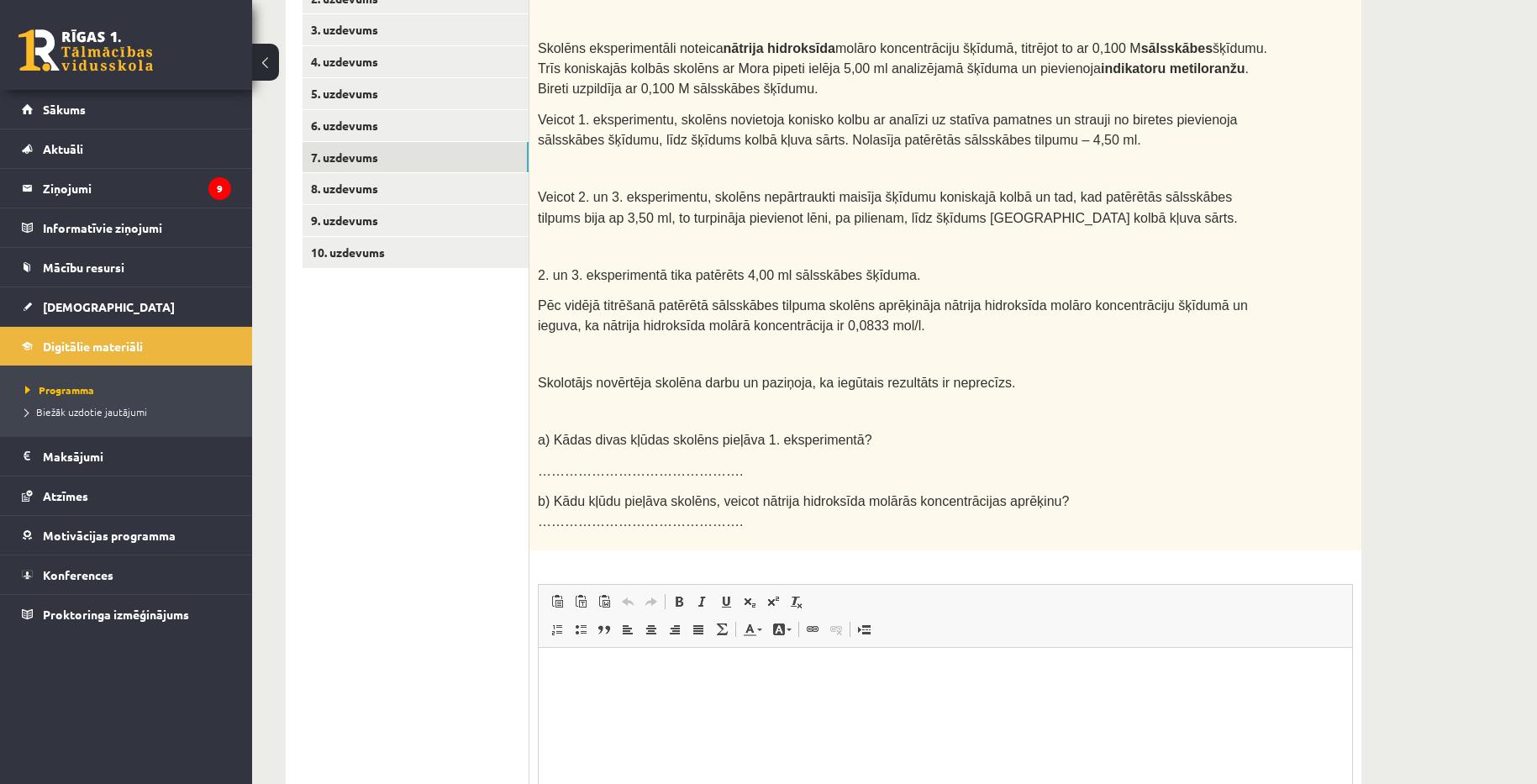
scroll to position [0, 0]
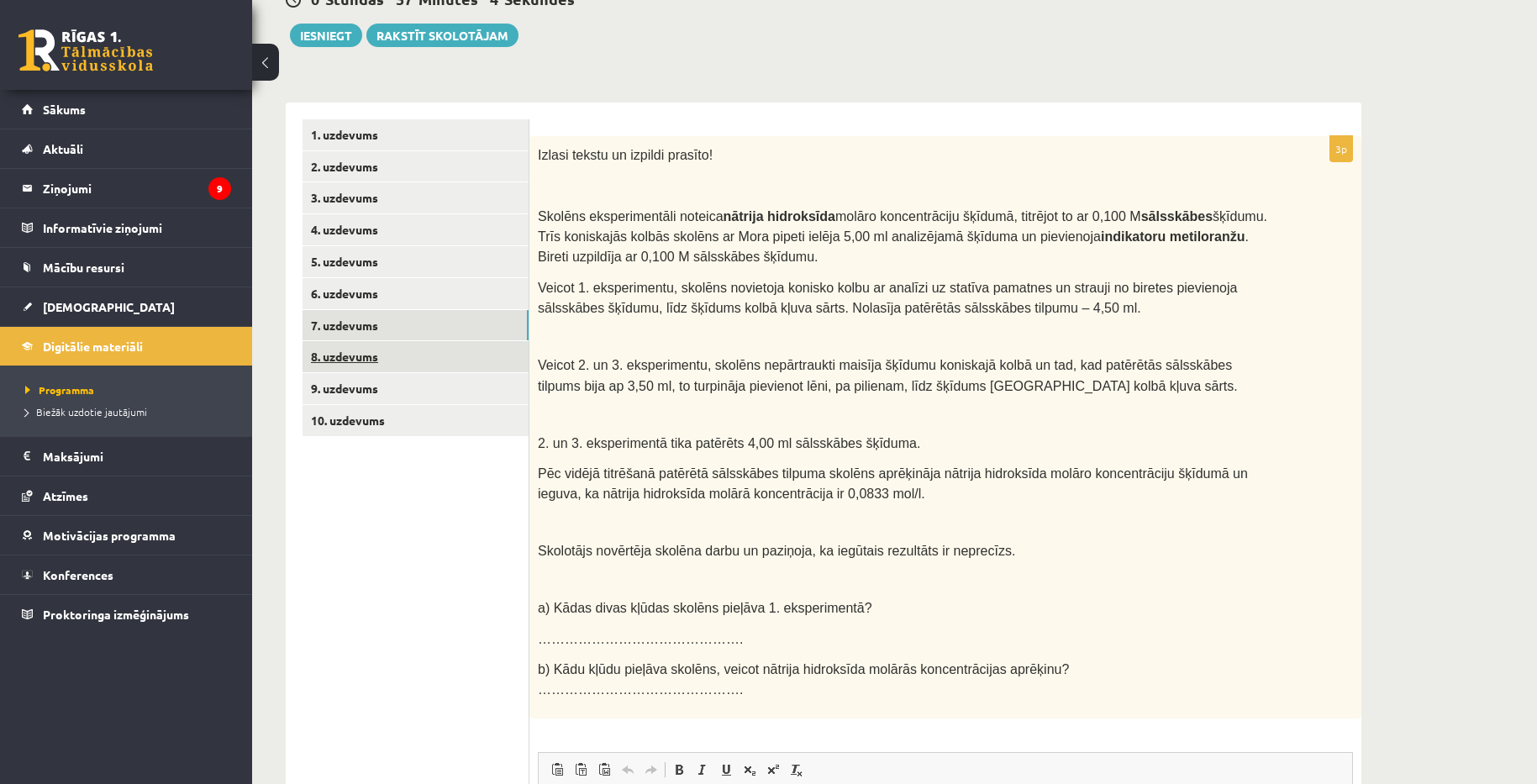
click at [361, 347] on link "8. uzdevums" at bounding box center [415, 357] width 226 height 31
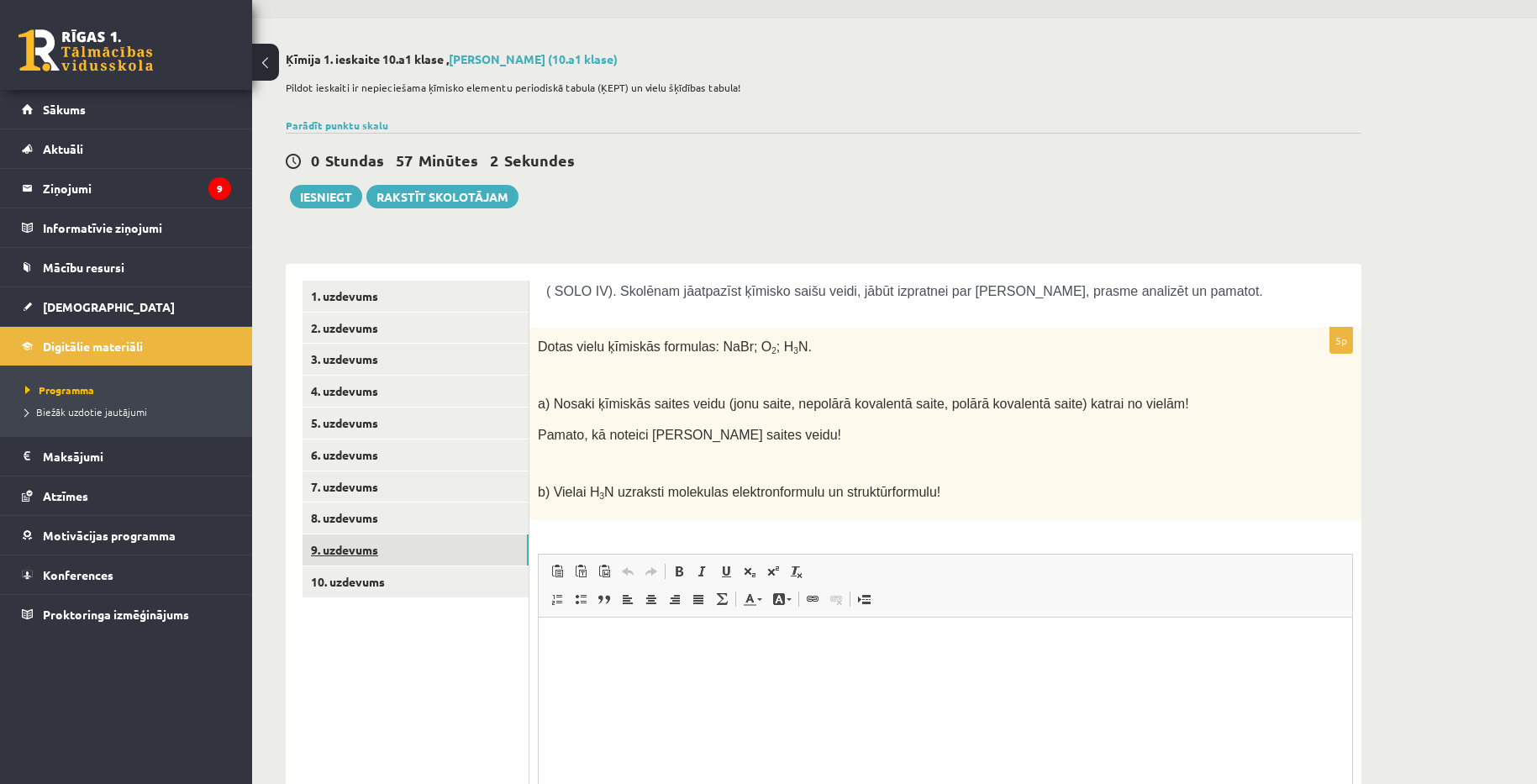
click at [359, 546] on link "9. uzdevums" at bounding box center [415, 550] width 226 height 31
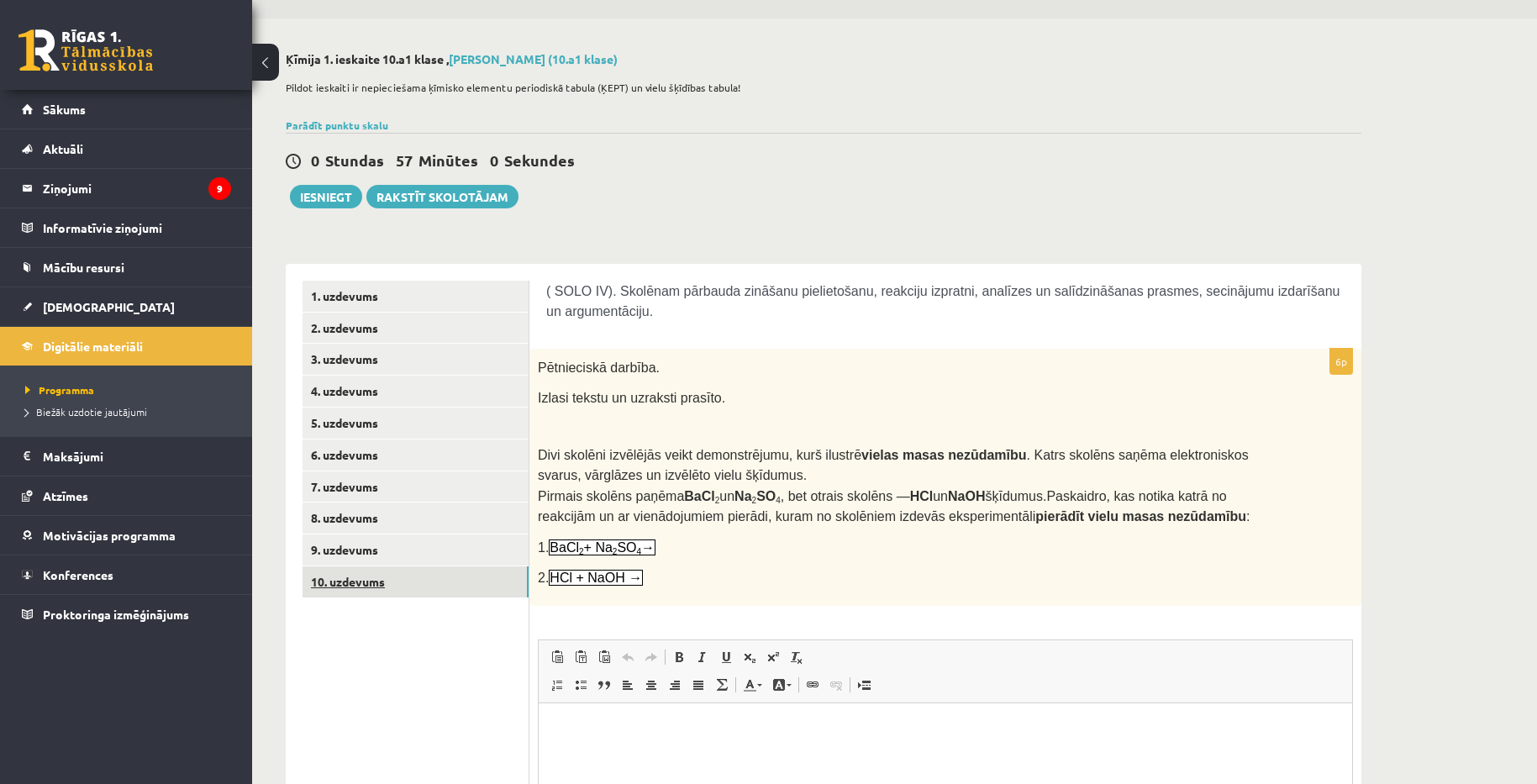
click at [366, 574] on link "10. uzdevums" at bounding box center [415, 582] width 226 height 31
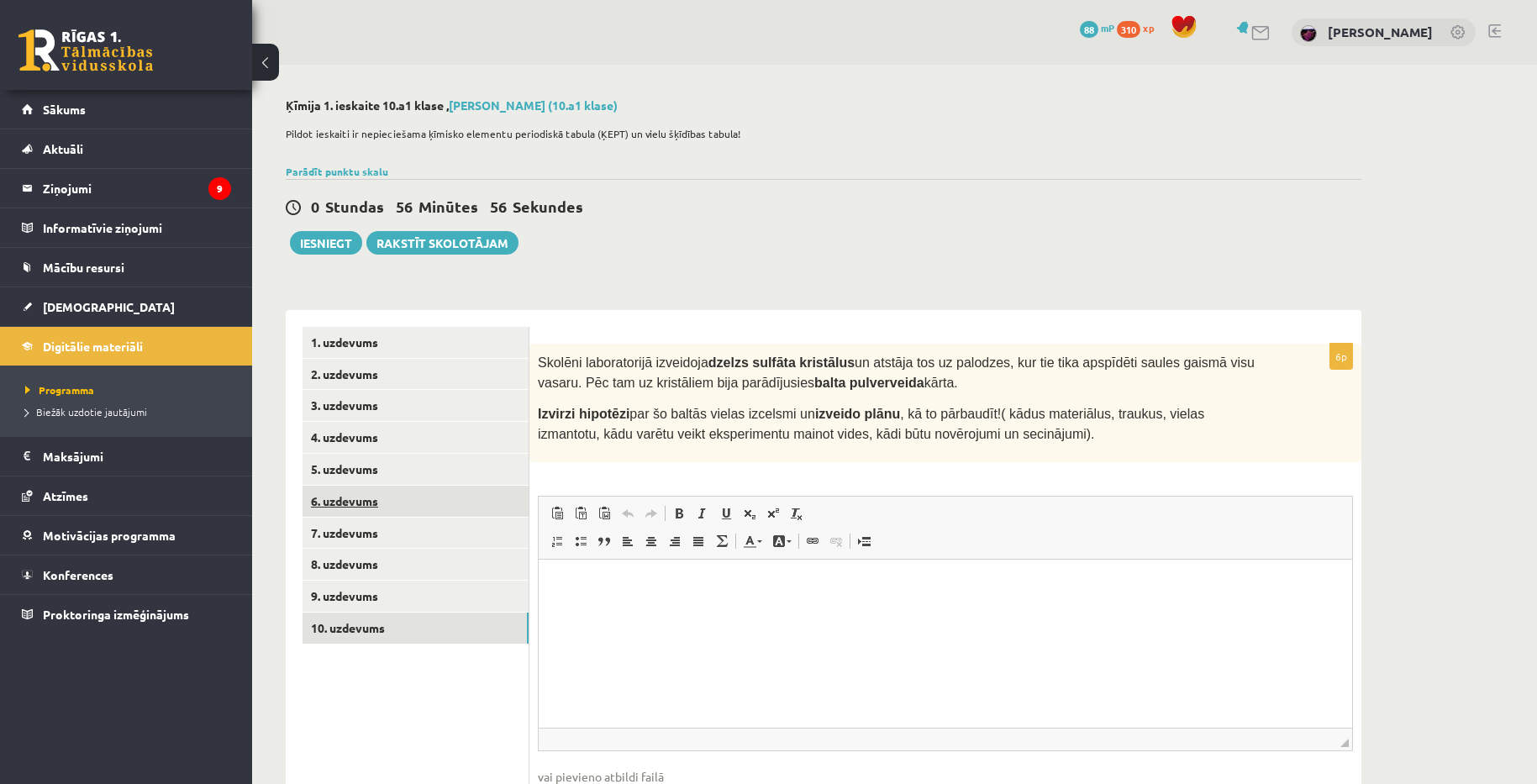
click at [380, 498] on link "6. uzdevums" at bounding box center [415, 502] width 226 height 31
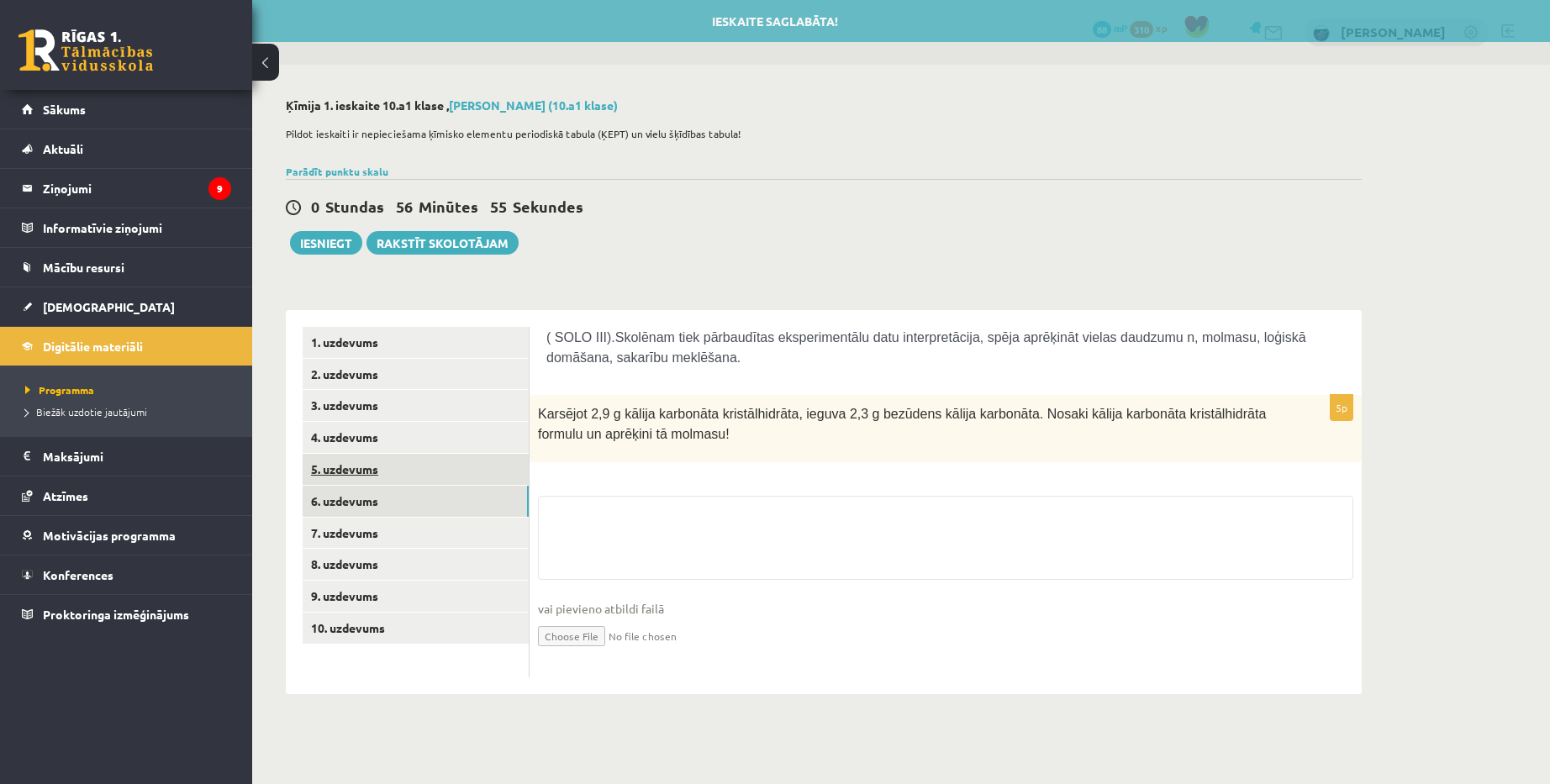
click at [360, 476] on link "5. uzdevums" at bounding box center [415, 470] width 226 height 31
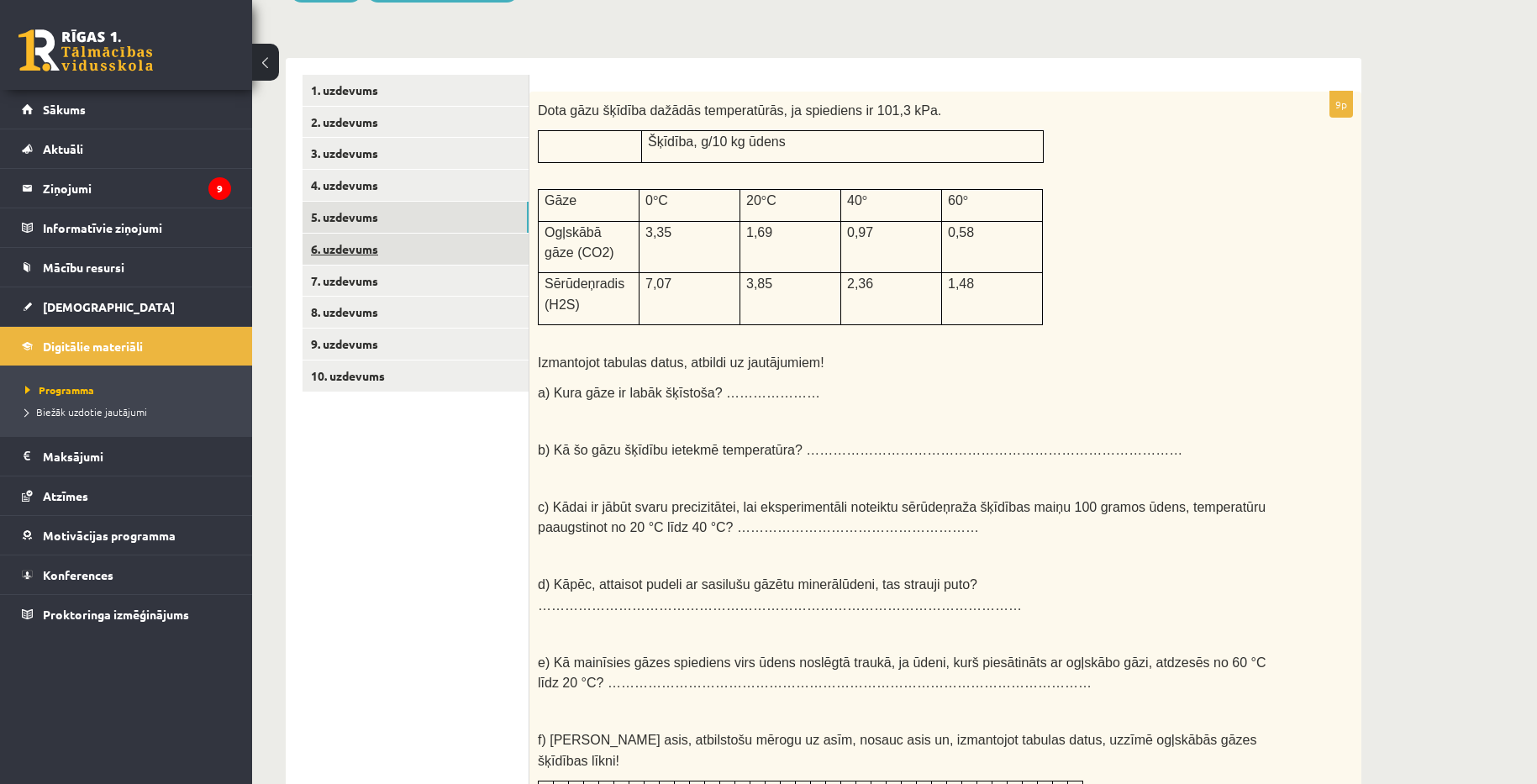
click at [367, 256] on link "6. uzdevums" at bounding box center [415, 249] width 226 height 31
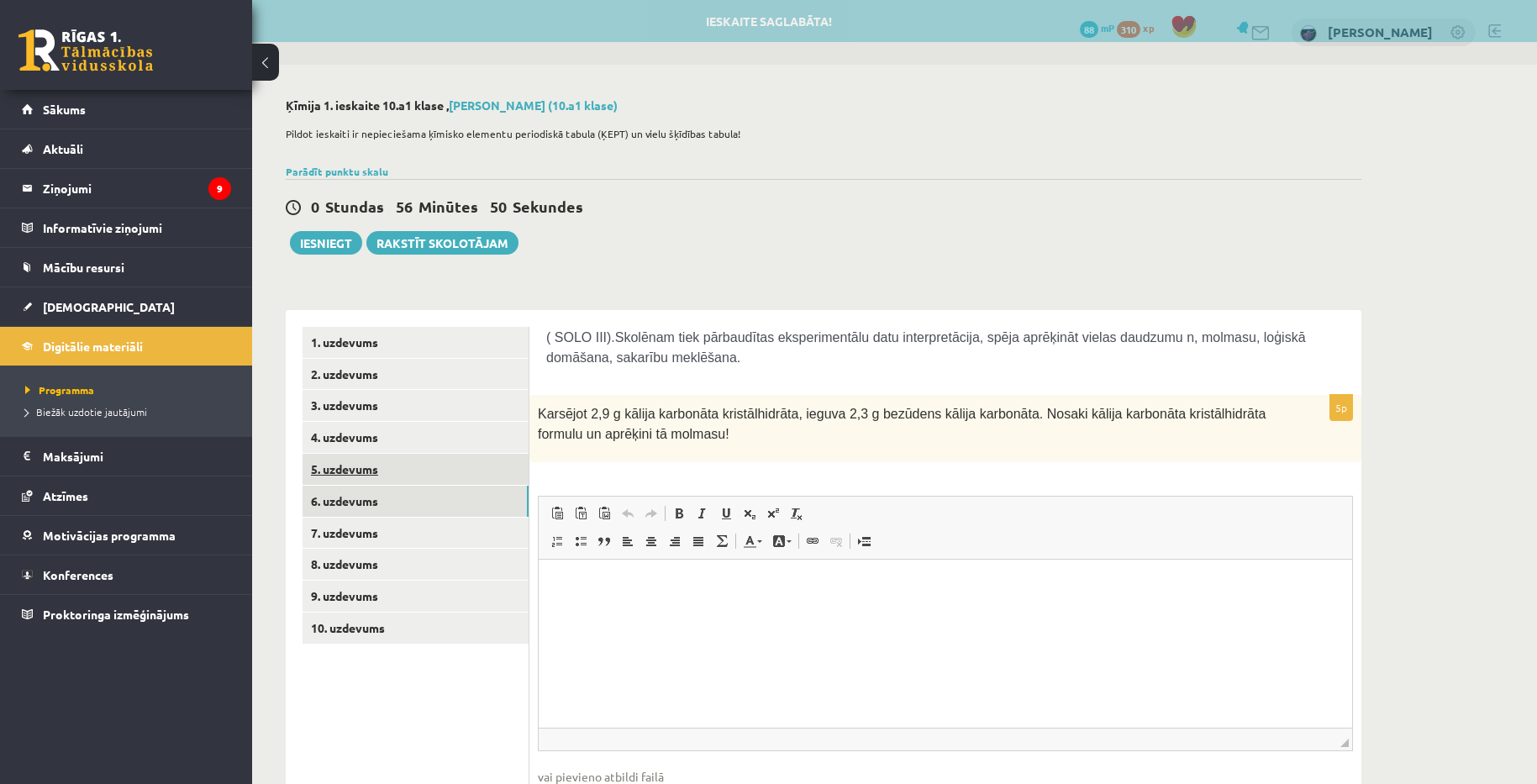
click at [348, 470] on link "5. uzdevums" at bounding box center [415, 470] width 226 height 31
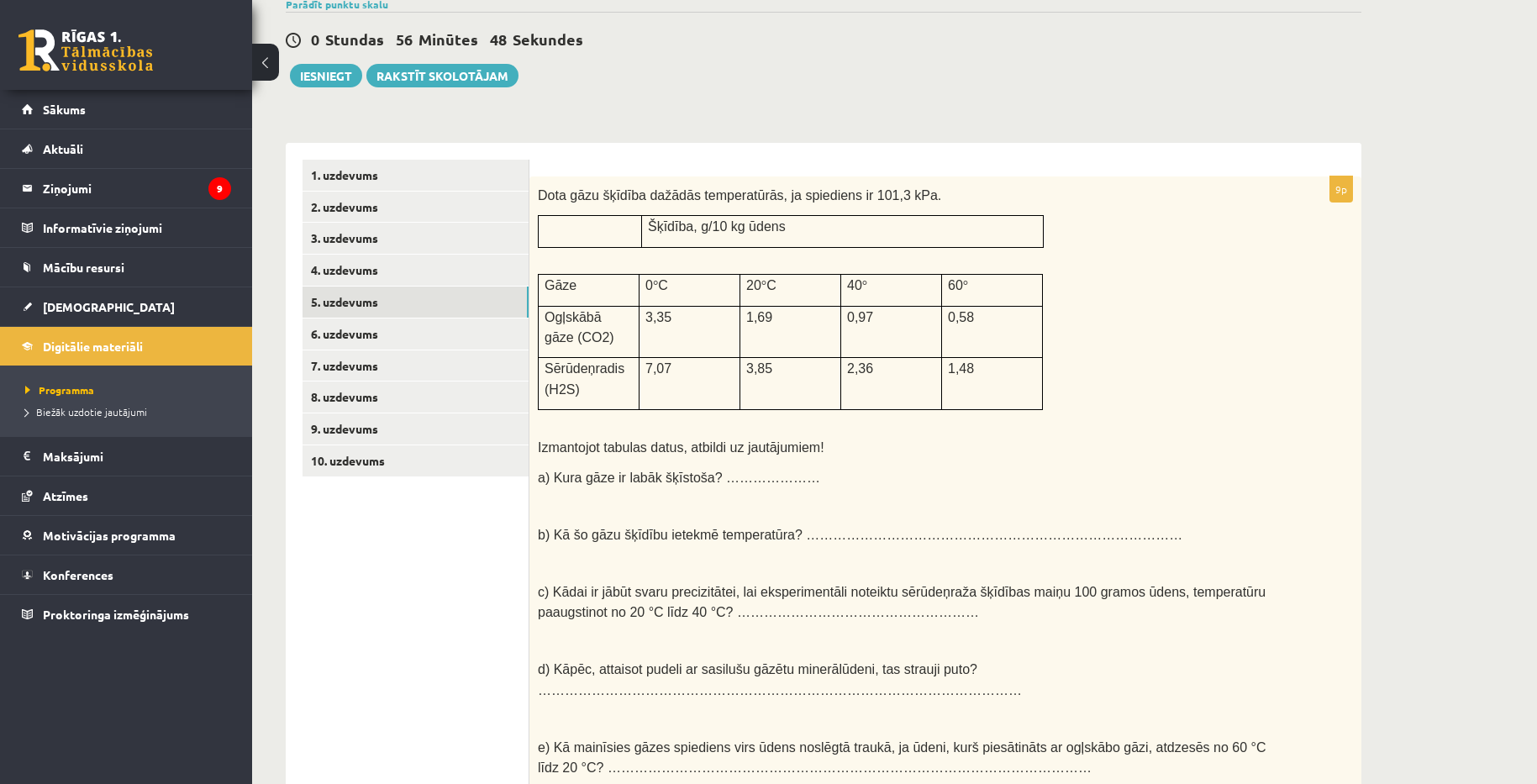
scroll to position [168, 0]
click at [735, 470] on span "a) Kura gāze ir labāk šķīstoša? …………………" at bounding box center [679, 476] width 282 height 14
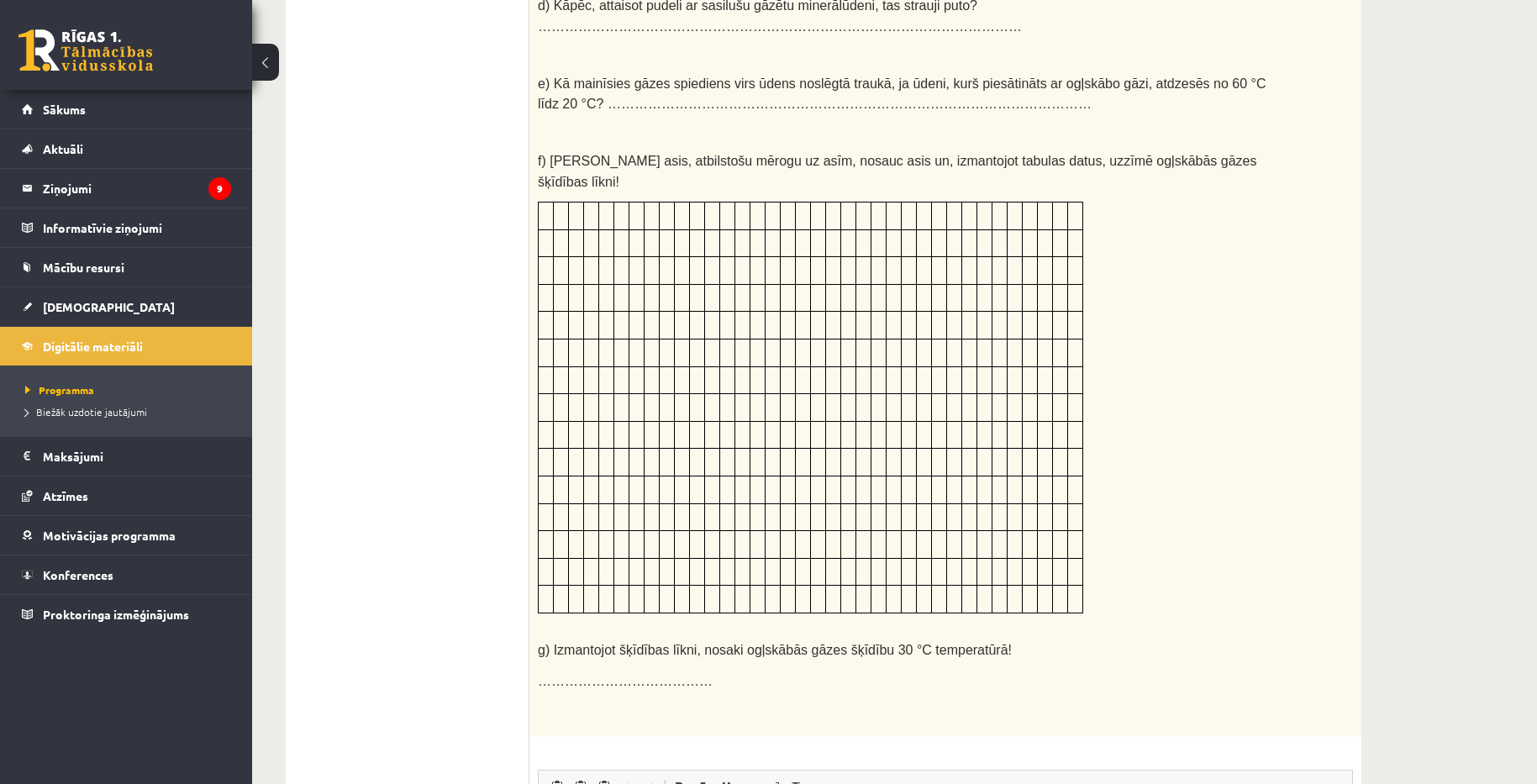
scroll to position [1182, 0]
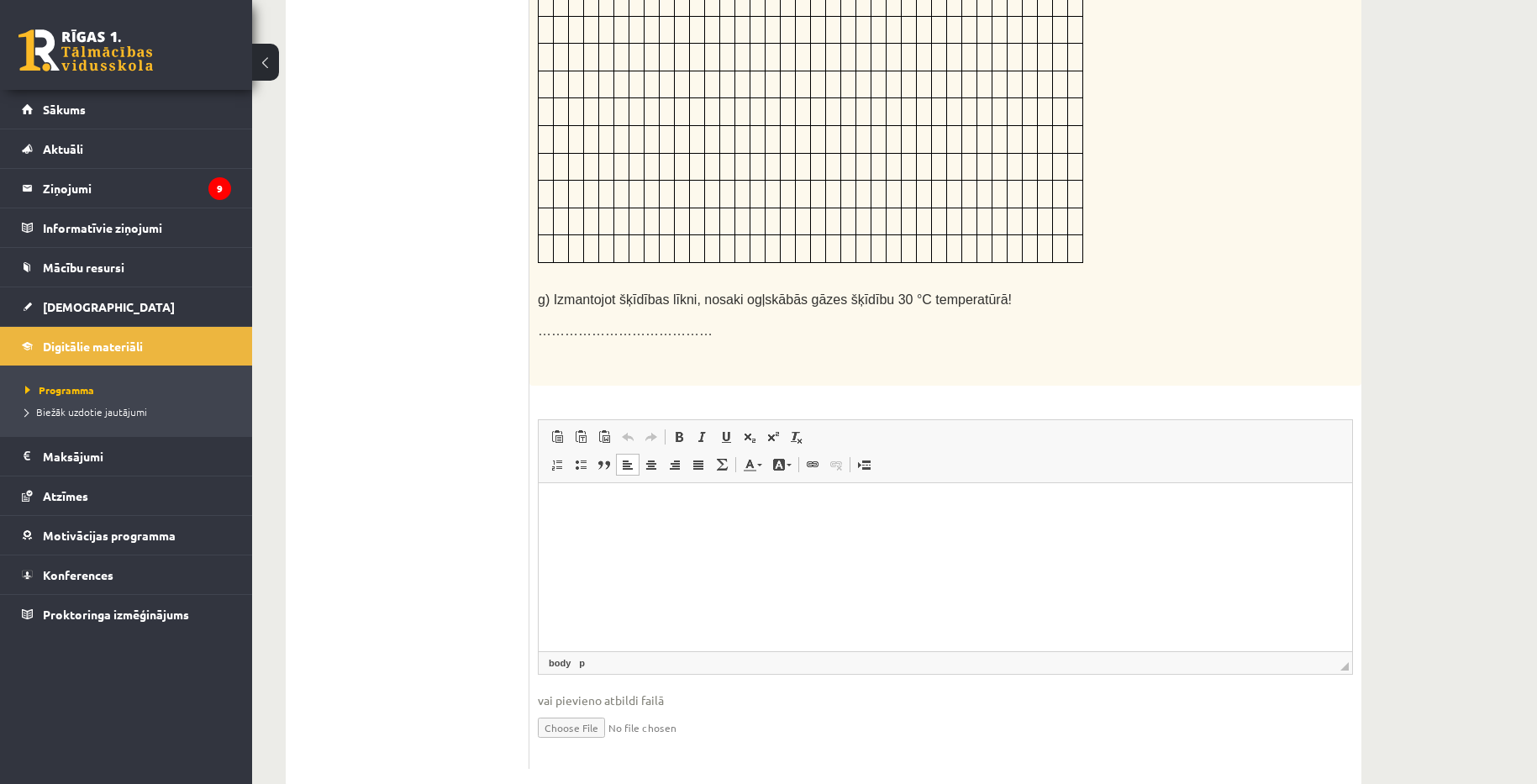
click at [629, 495] on html at bounding box center [945, 508] width 814 height 51
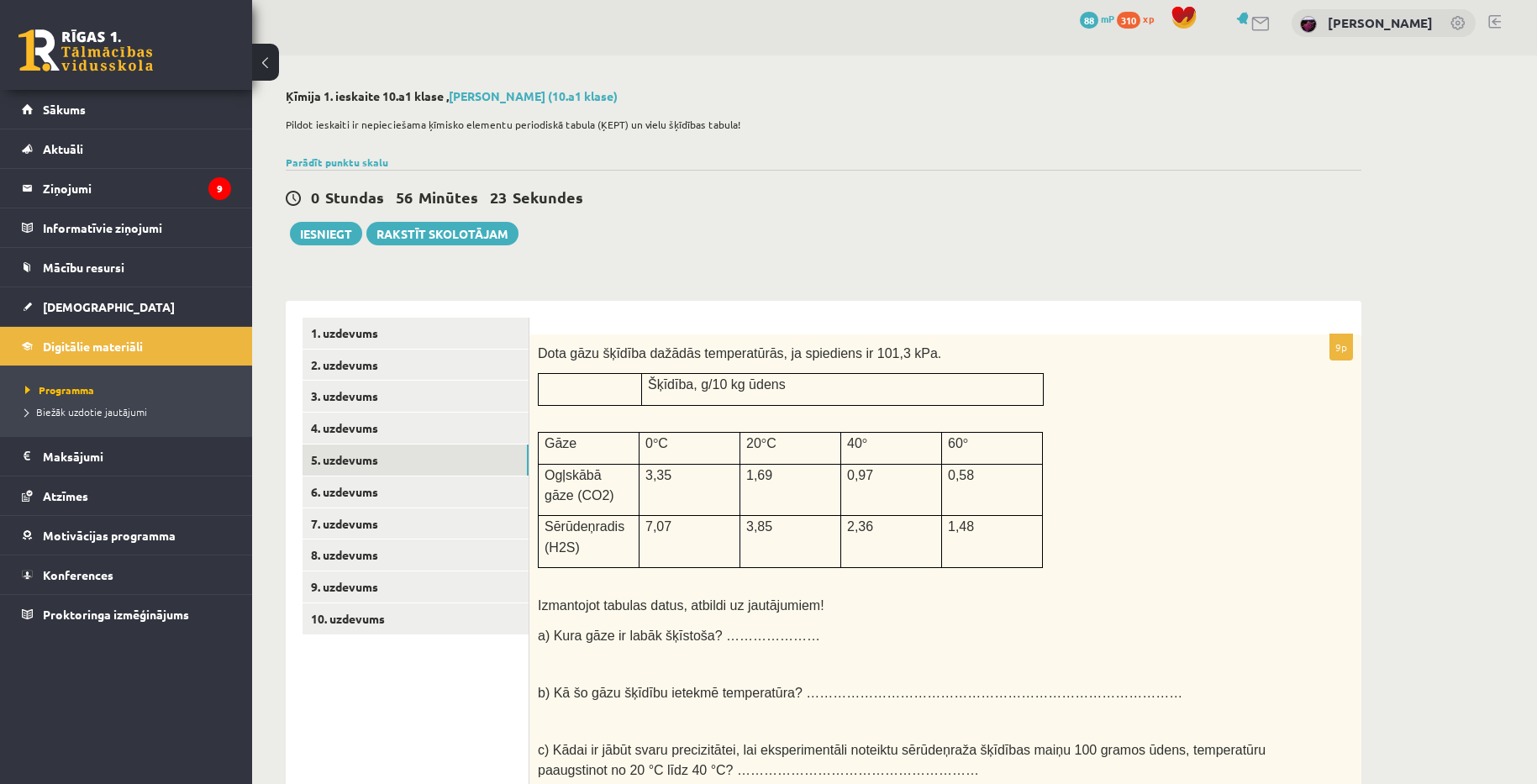
scroll to position [0, 0]
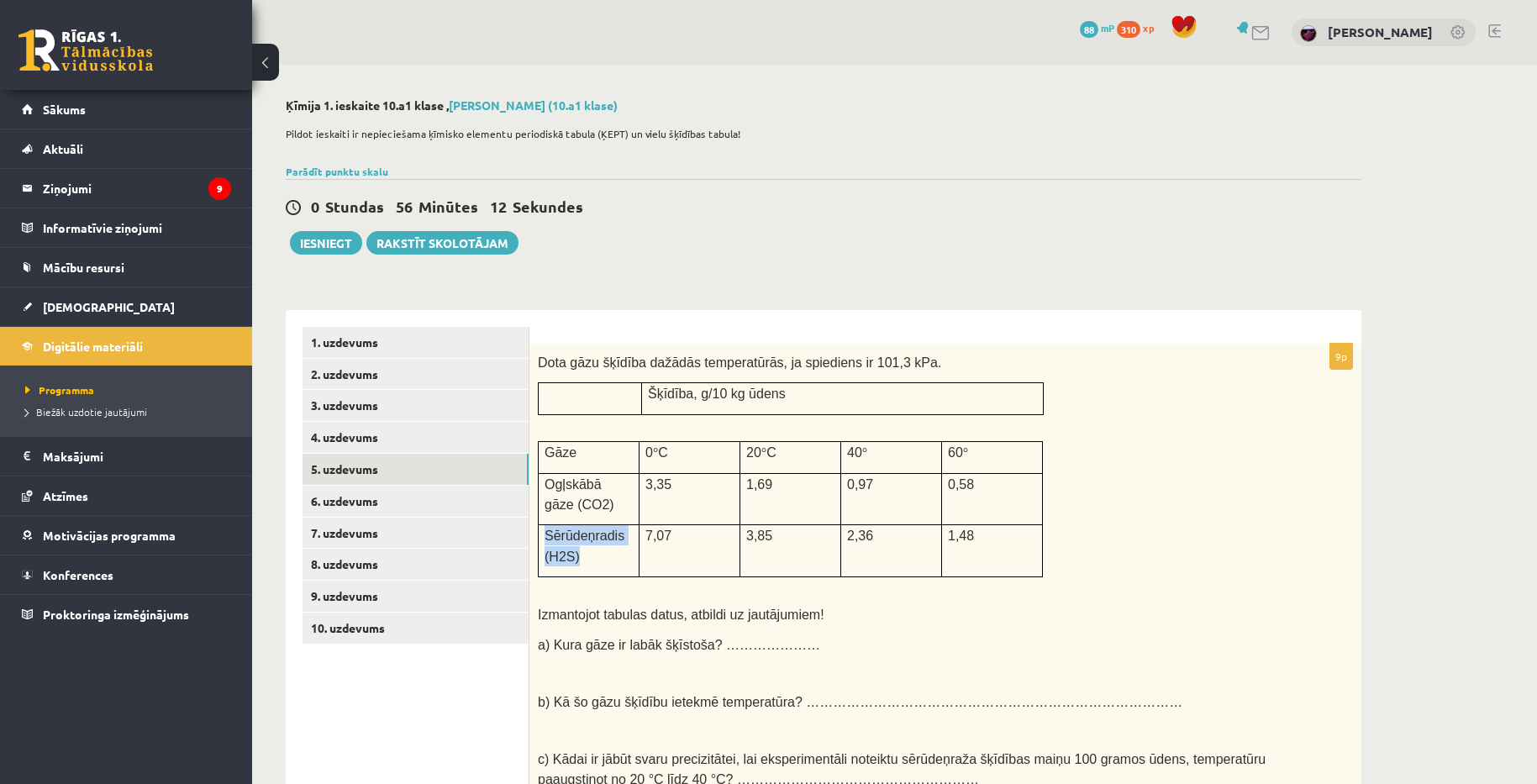
drag, startPoint x: 545, startPoint y: 533, endPoint x: 587, endPoint y: 558, distance: 48.9
click at [587, 558] on p "Sērūdeņradis (H2S)" at bounding box center [589, 546] width 88 height 42
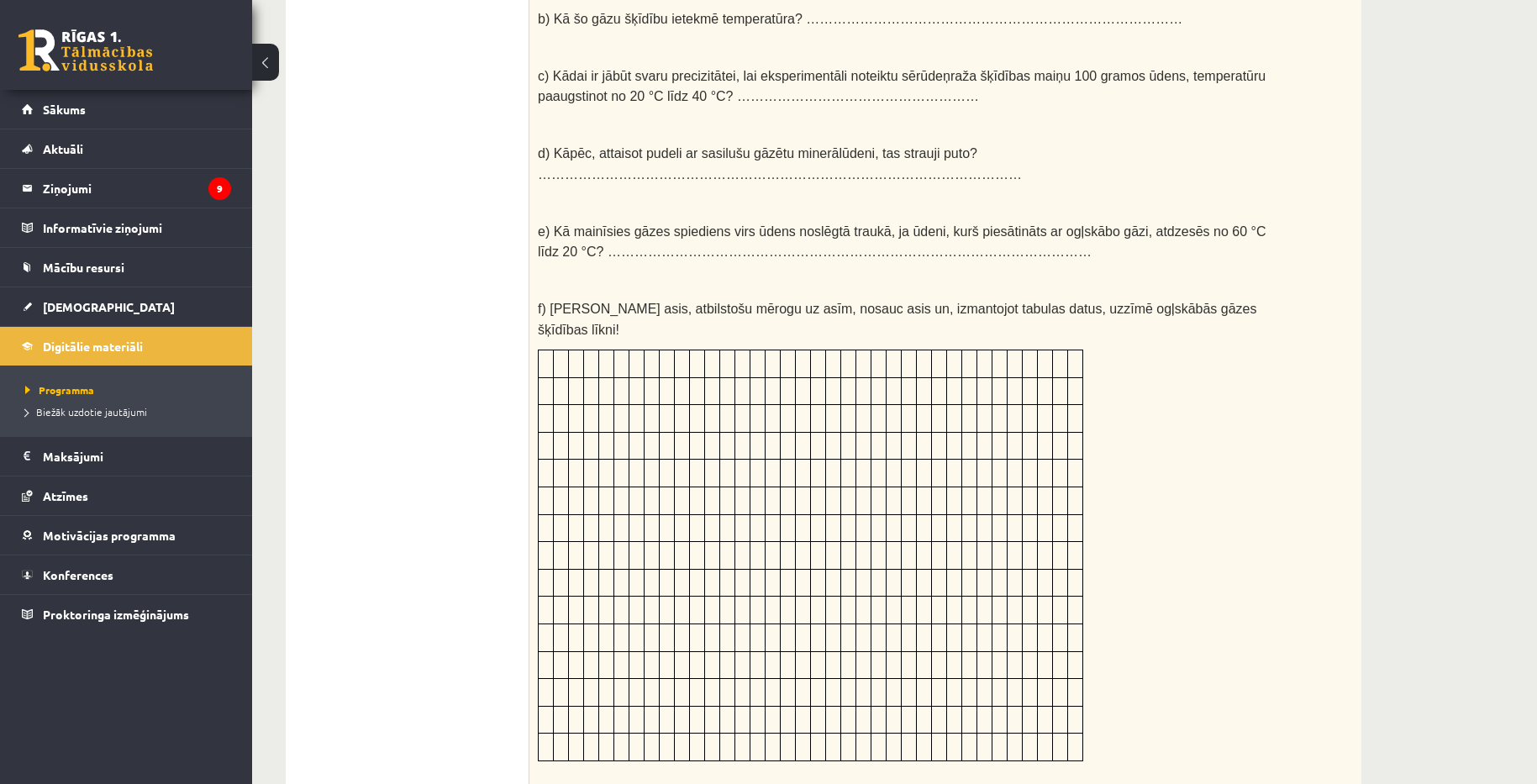
scroll to position [1176, 0]
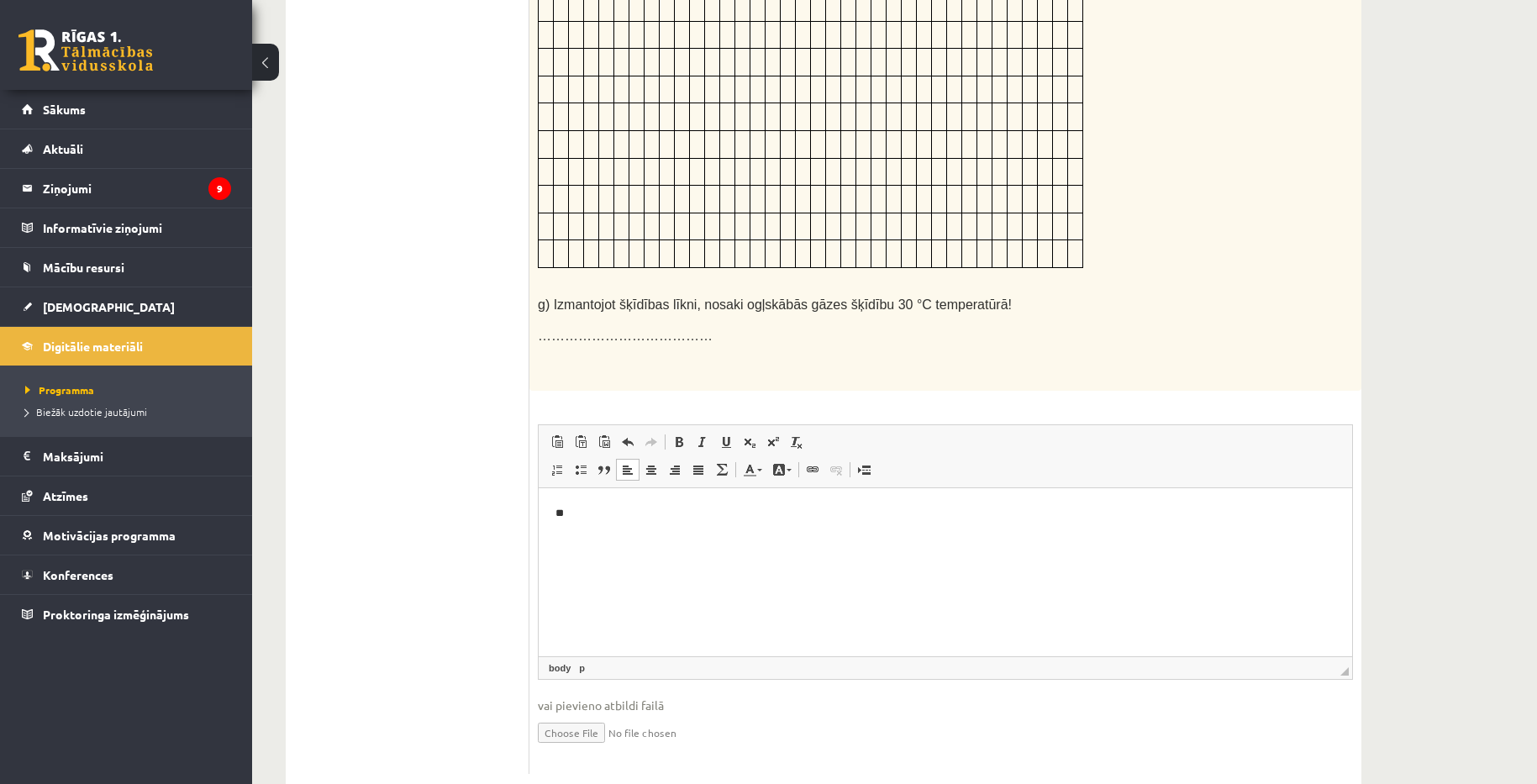
click at [673, 524] on html "**" at bounding box center [945, 513] width 814 height 51
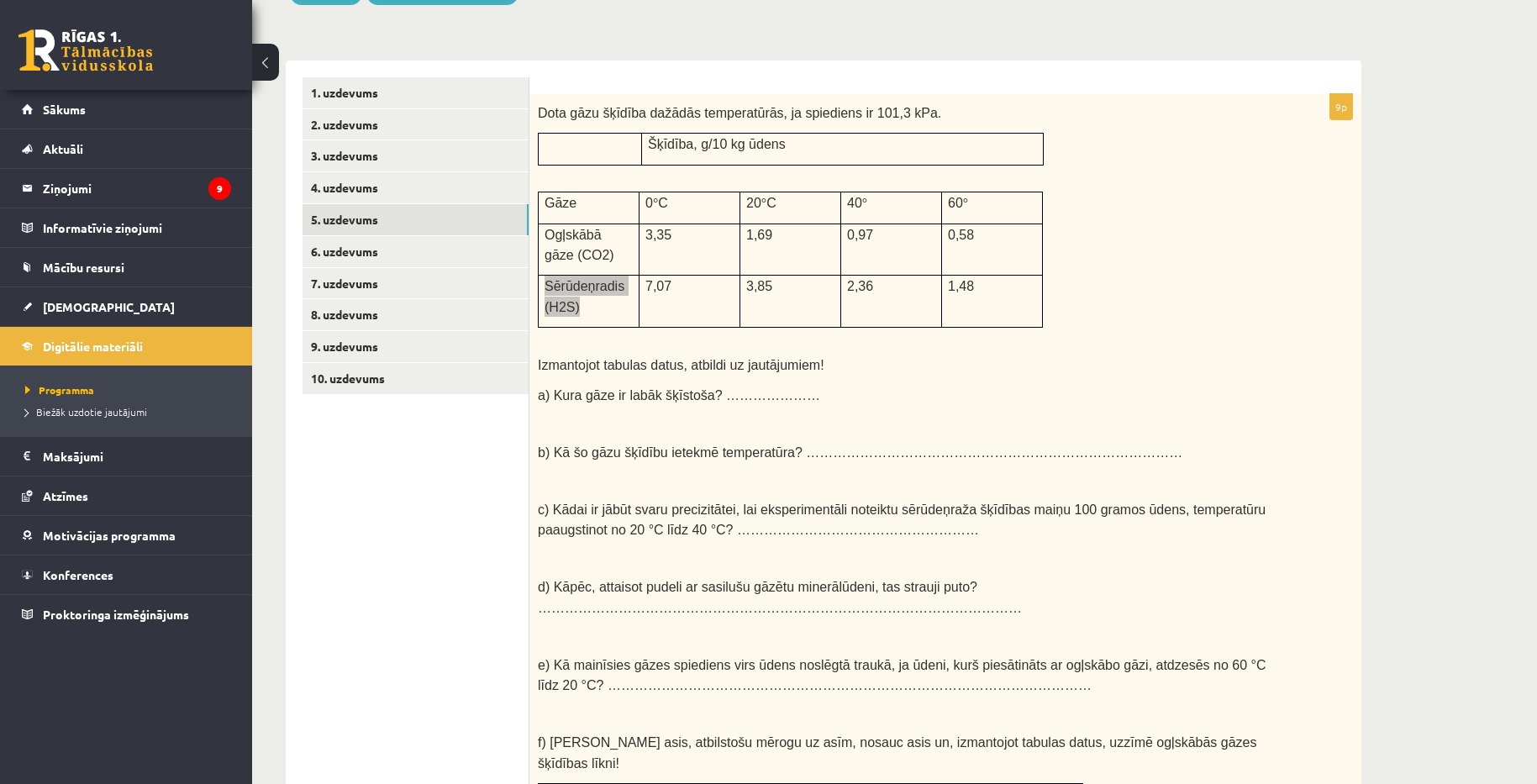
scroll to position [252, 0]
click at [908, 403] on div "Dota gāzu šķīdība dažādās temperatūrās, ja spiediens ir 101,3 kPa. Šķīdība, g/1…" at bounding box center [945, 703] width 832 height 1223
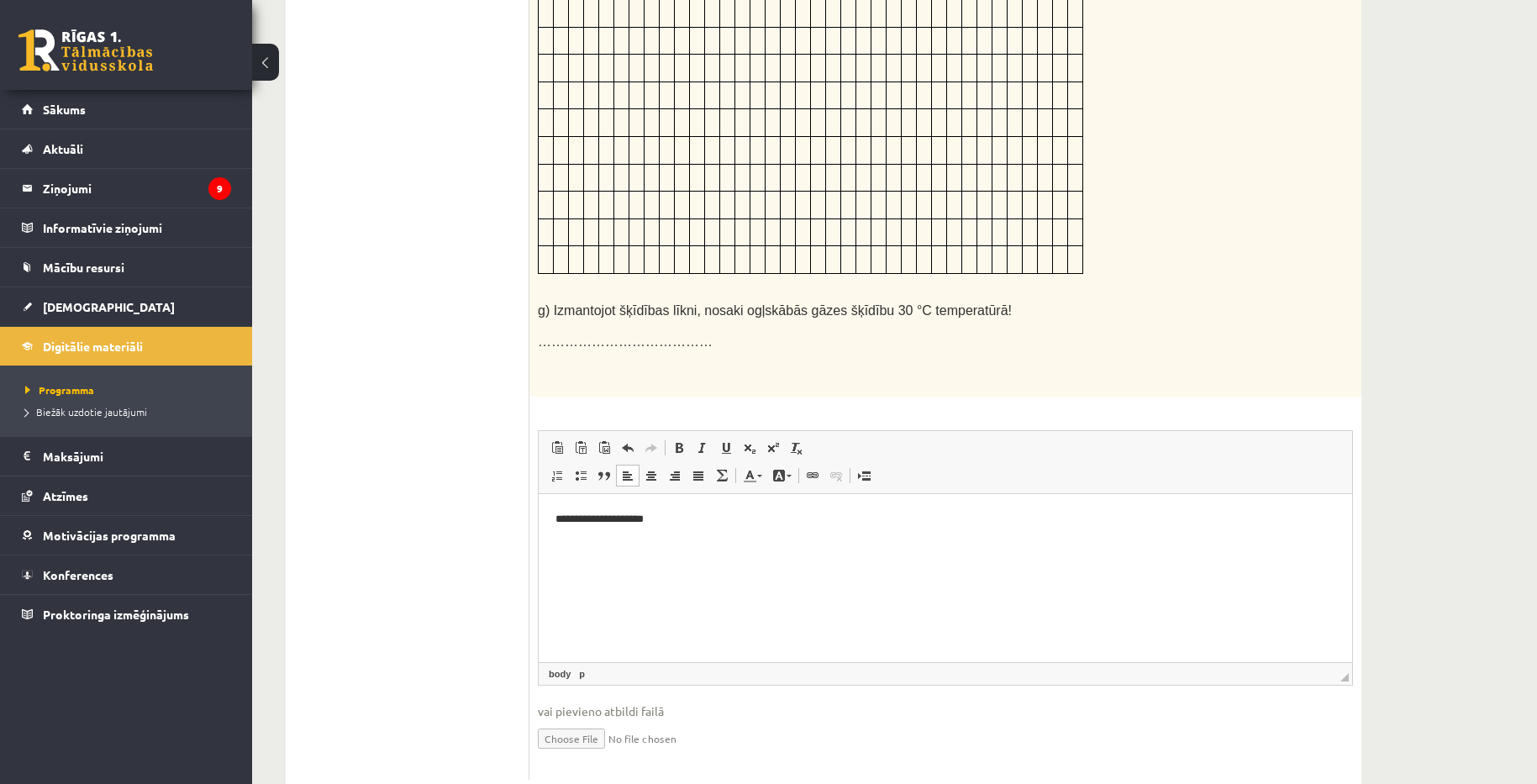
scroll to position [1182, 0]
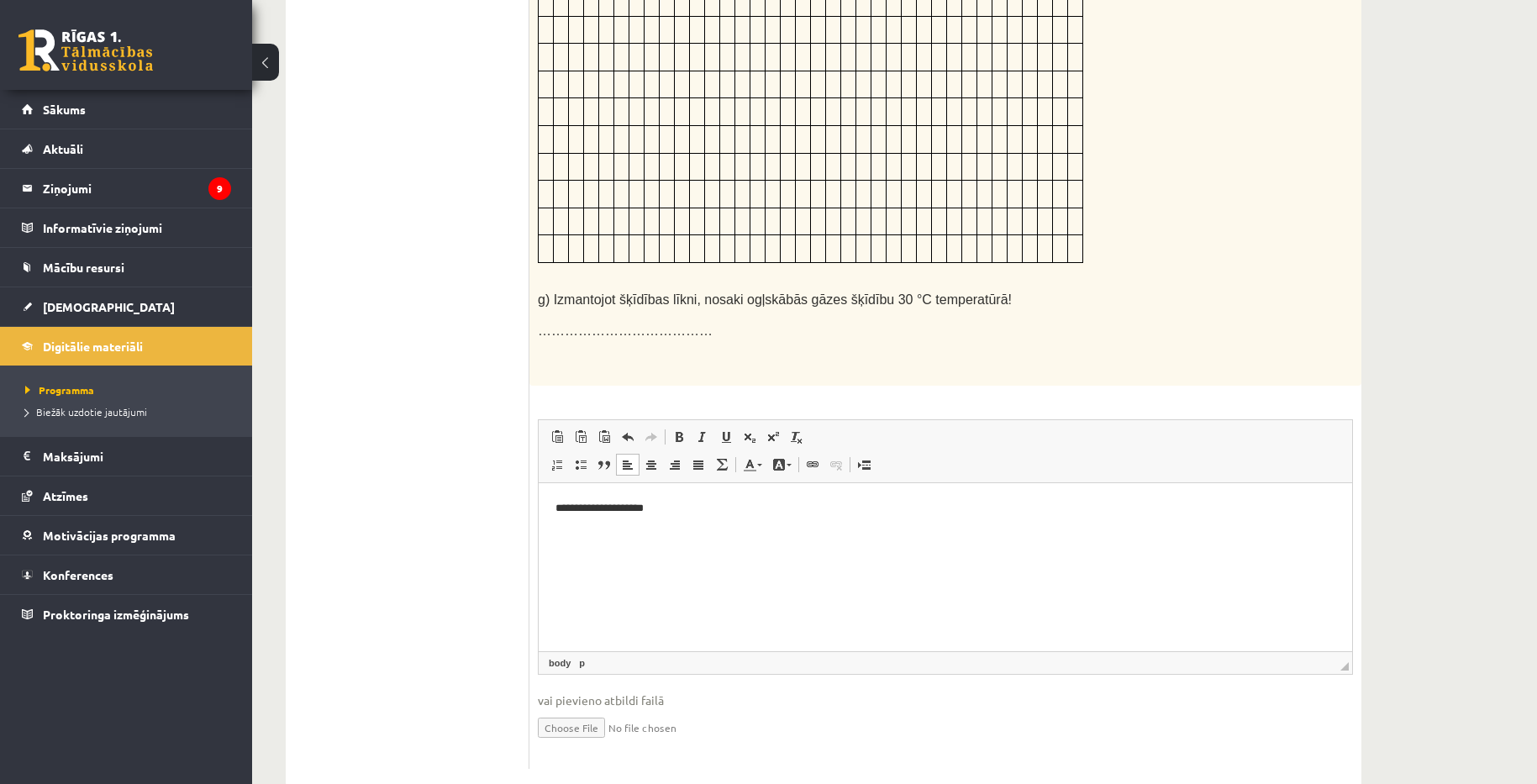
click at [715, 528] on p "Editor, wiswyg-editor-user-answer-47024955516580" at bounding box center [945, 536] width 780 height 17
drag, startPoint x: 1001, startPoint y: 542, endPoint x: 570, endPoint y: 538, distance: 431.0
click at [570, 538] on p "**********" at bounding box center [945, 536] width 780 height 17
click at [715, 535] on p "**********" at bounding box center [945, 536] width 780 height 17
click at [850, 531] on p "**********" at bounding box center [945, 536] width 780 height 17
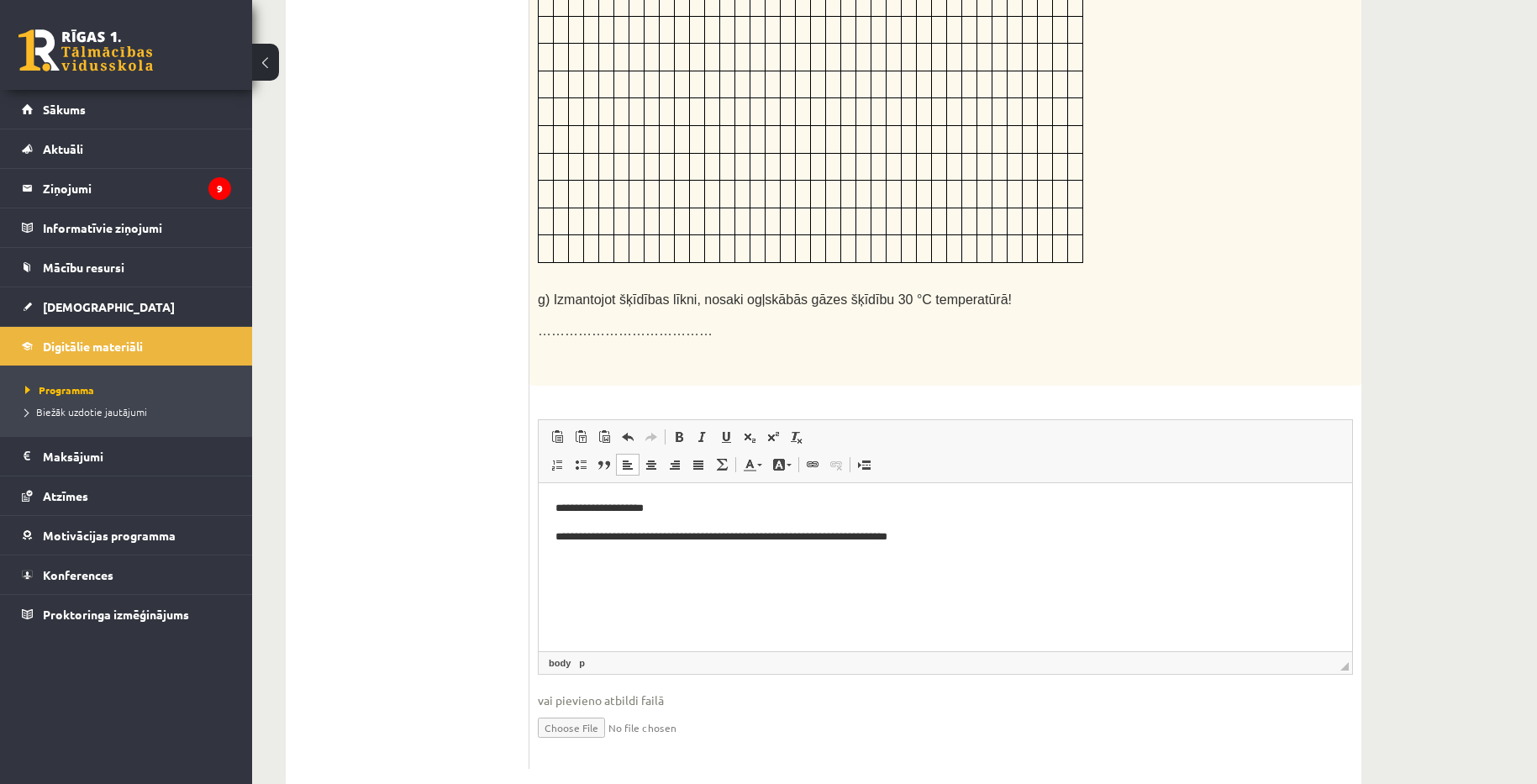
click at [967, 541] on p "**********" at bounding box center [945, 536] width 780 height 17
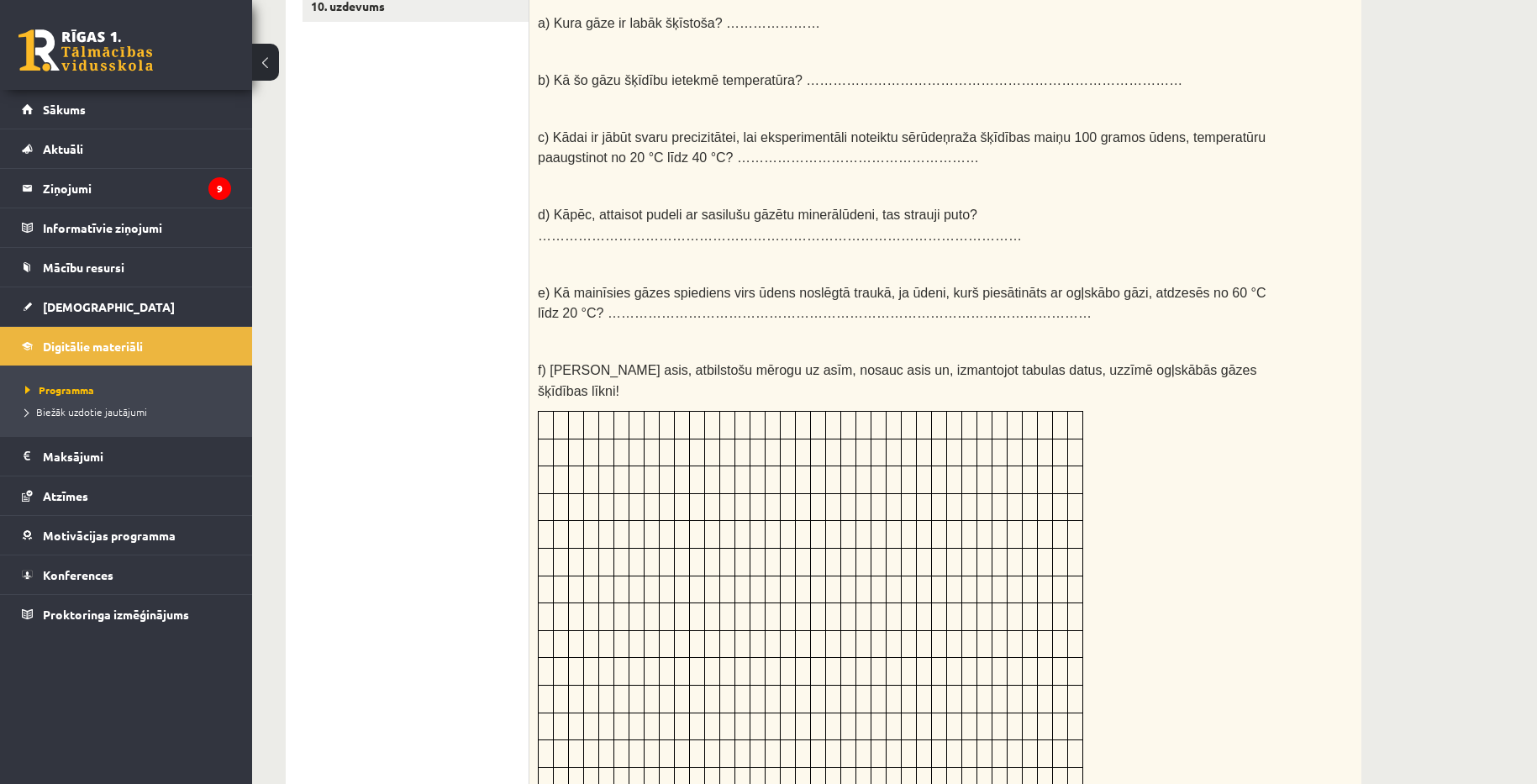
scroll to position [509, 0]
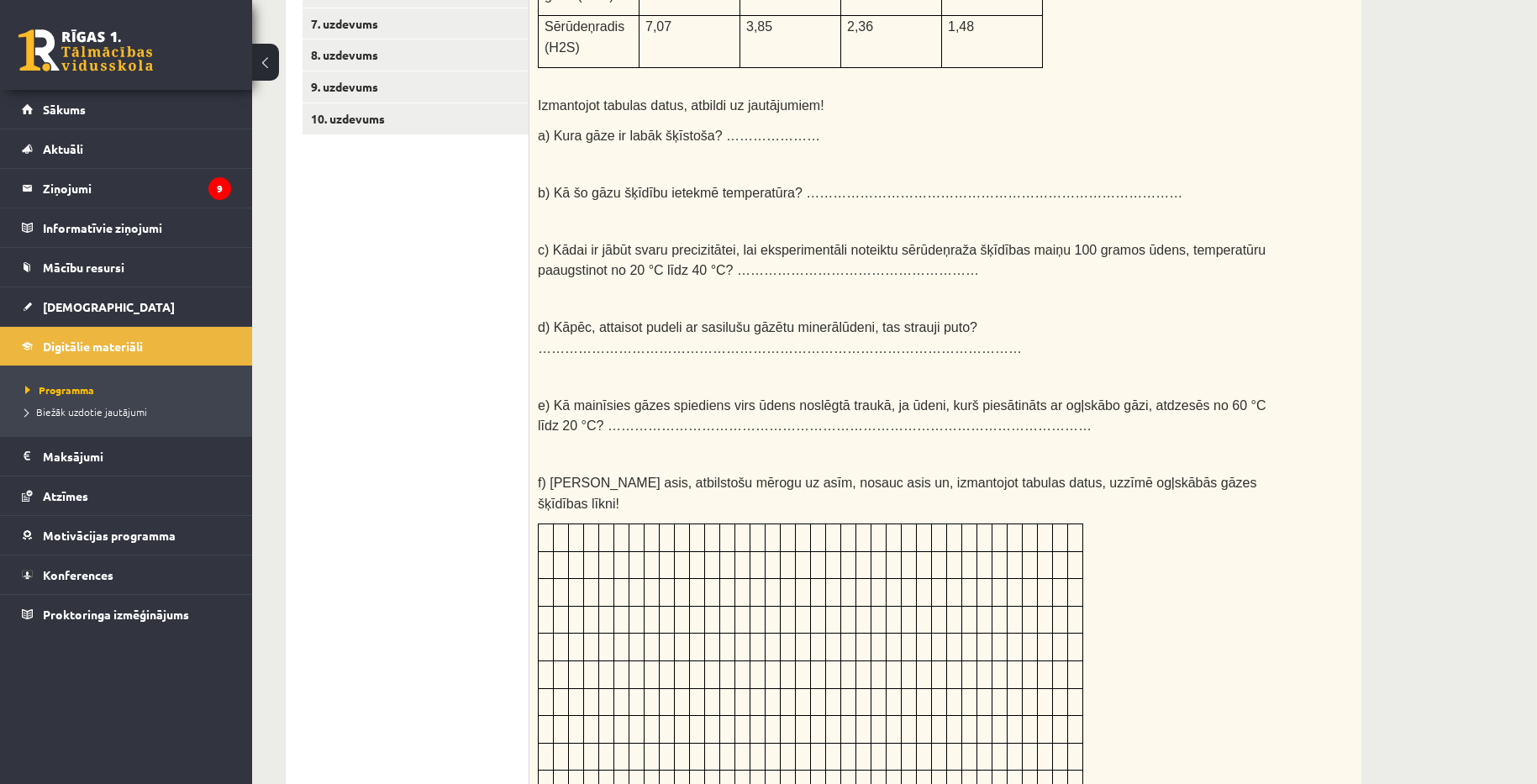
click at [1332, 424] on div "Dota gāzu šķīdība dažādās temperatūrās, ja spiediens ir 101,3 kPa. Šķīdība, g/1…" at bounding box center [945, 446] width 832 height 1223
click at [1360, 437] on div "Ķīmija 1. ieskaite 10.a1 klase , Aivars Brālis (10.a1 klase) Pildot ieskaiti ir…" at bounding box center [823, 523] width 1143 height 1936
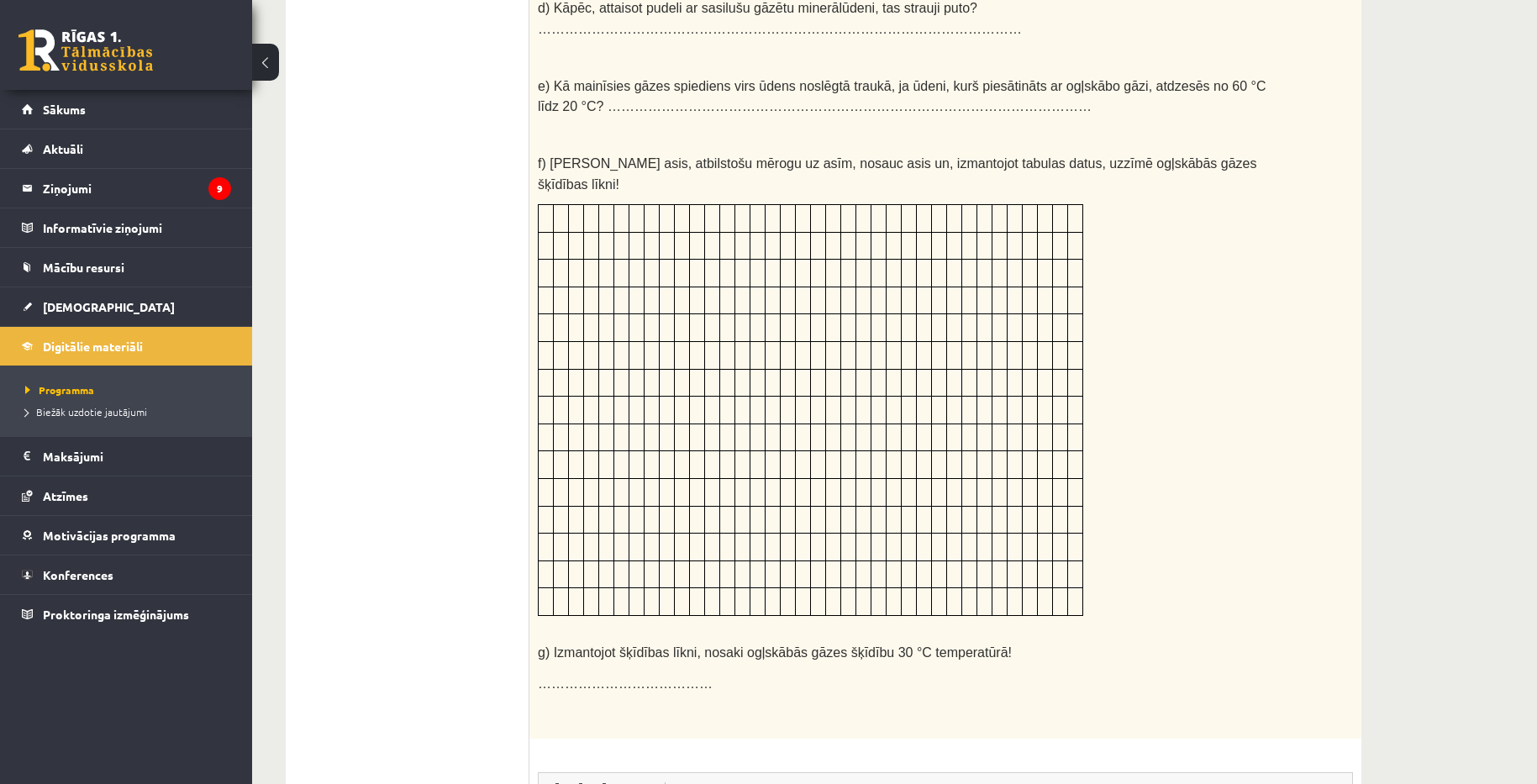
scroll to position [846, 0]
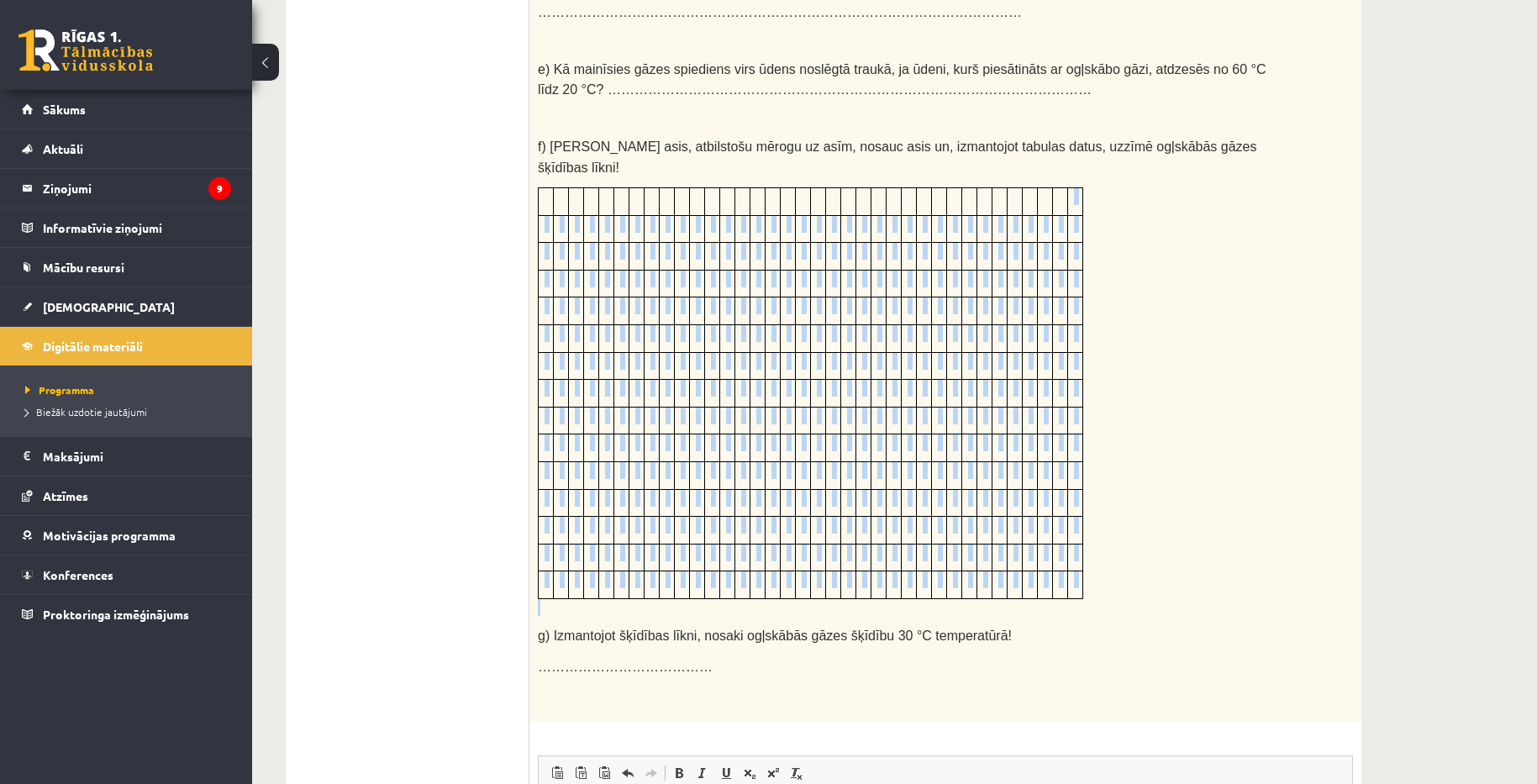
drag, startPoint x: 1081, startPoint y: 155, endPoint x: 1091, endPoint y: 521, distance: 366.1
click at [1034, 569] on div "Dota gāzu šķīdība dažādās temperatūrās, ja spiediens ir 101,3 kPa. Šķīdība, g/1…" at bounding box center [945, 110] width 832 height 1223
click at [1212, 454] on div "Dota gāzu šķīdība dažādās temperatūrās, ja spiediens ir 101,3 kPa. Šķīdība, g/1…" at bounding box center [945, 110] width 832 height 1223
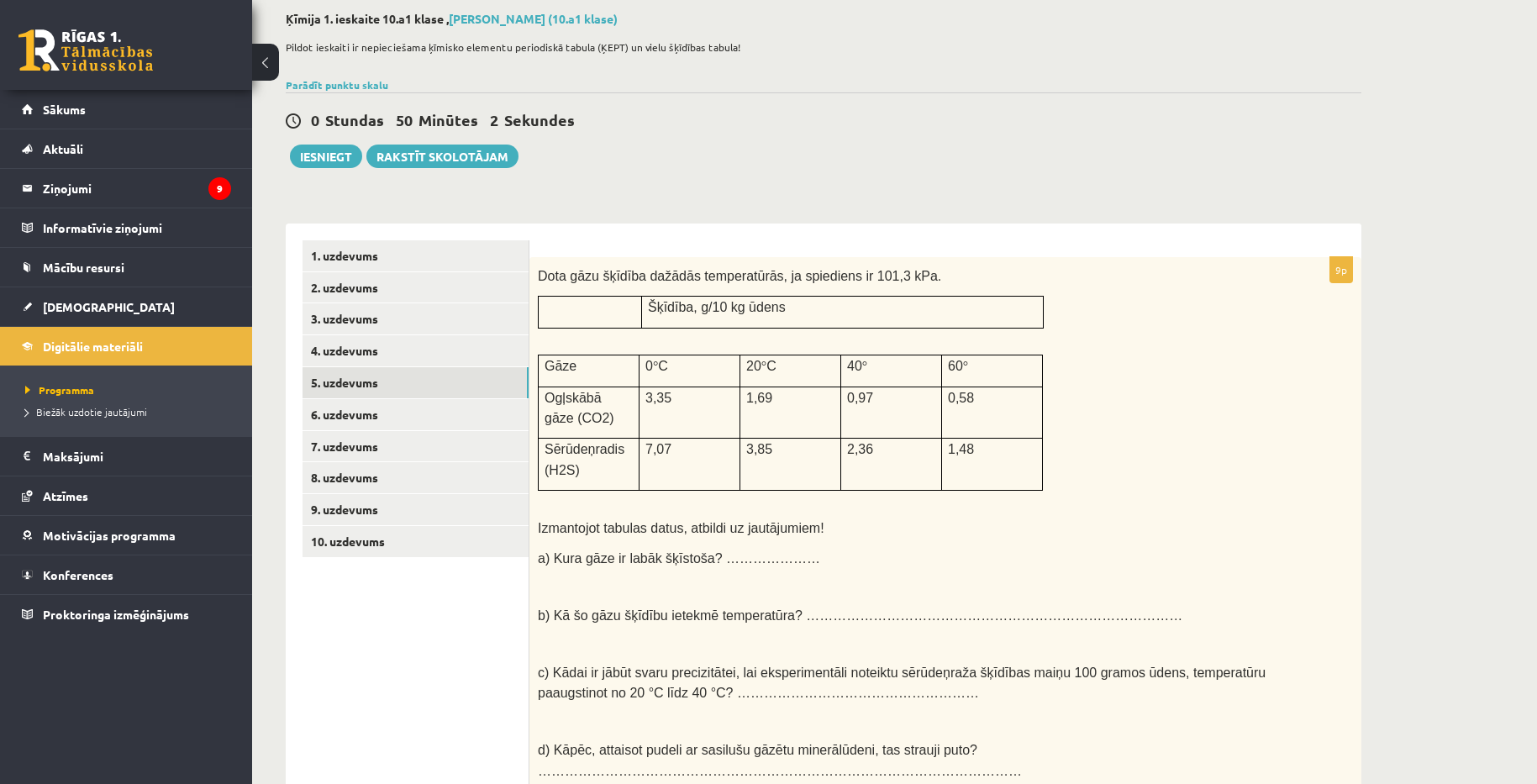
scroll to position [89, 0]
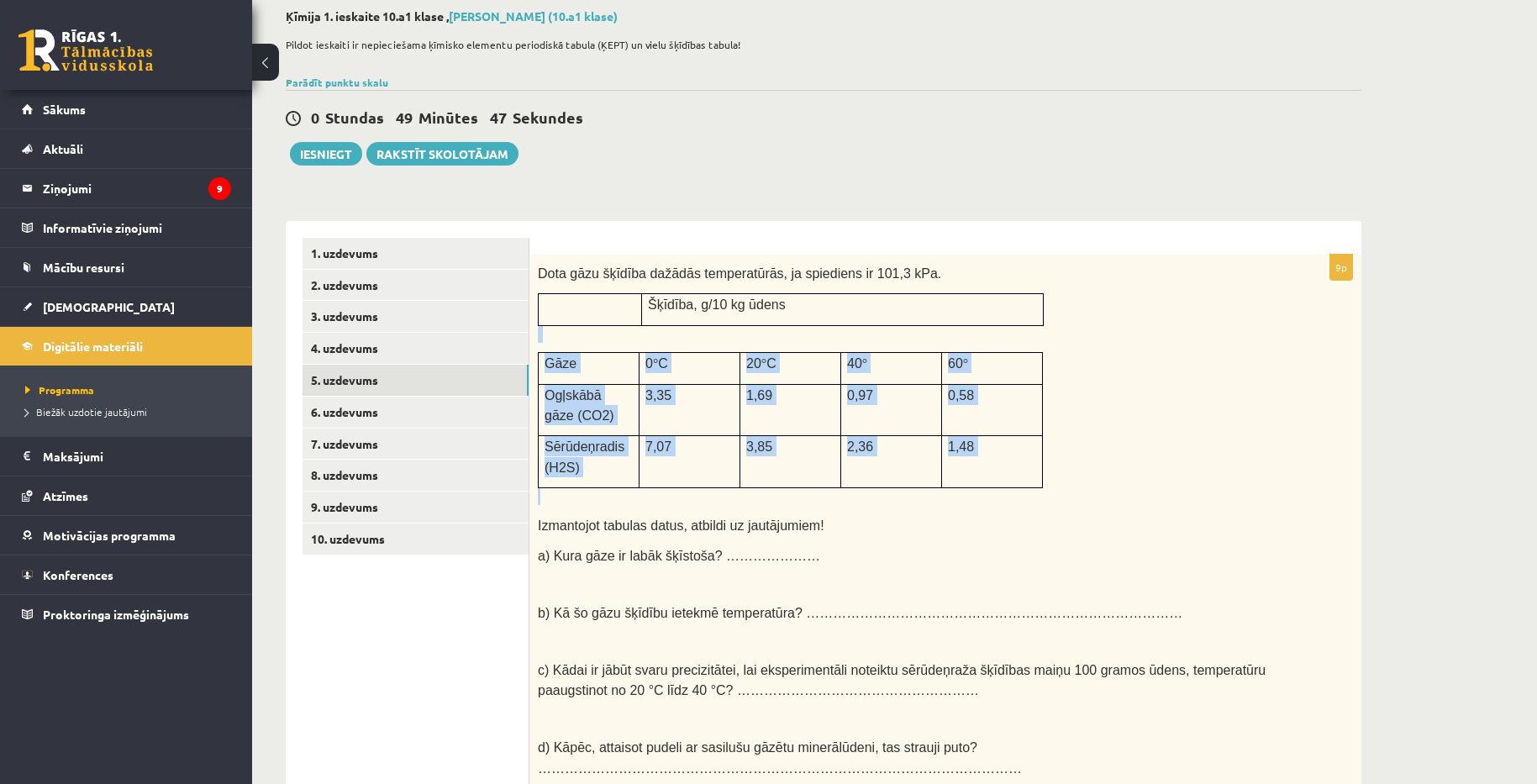
drag, startPoint x: 723, startPoint y: 295, endPoint x: 1024, endPoint y: 499, distance: 363.6
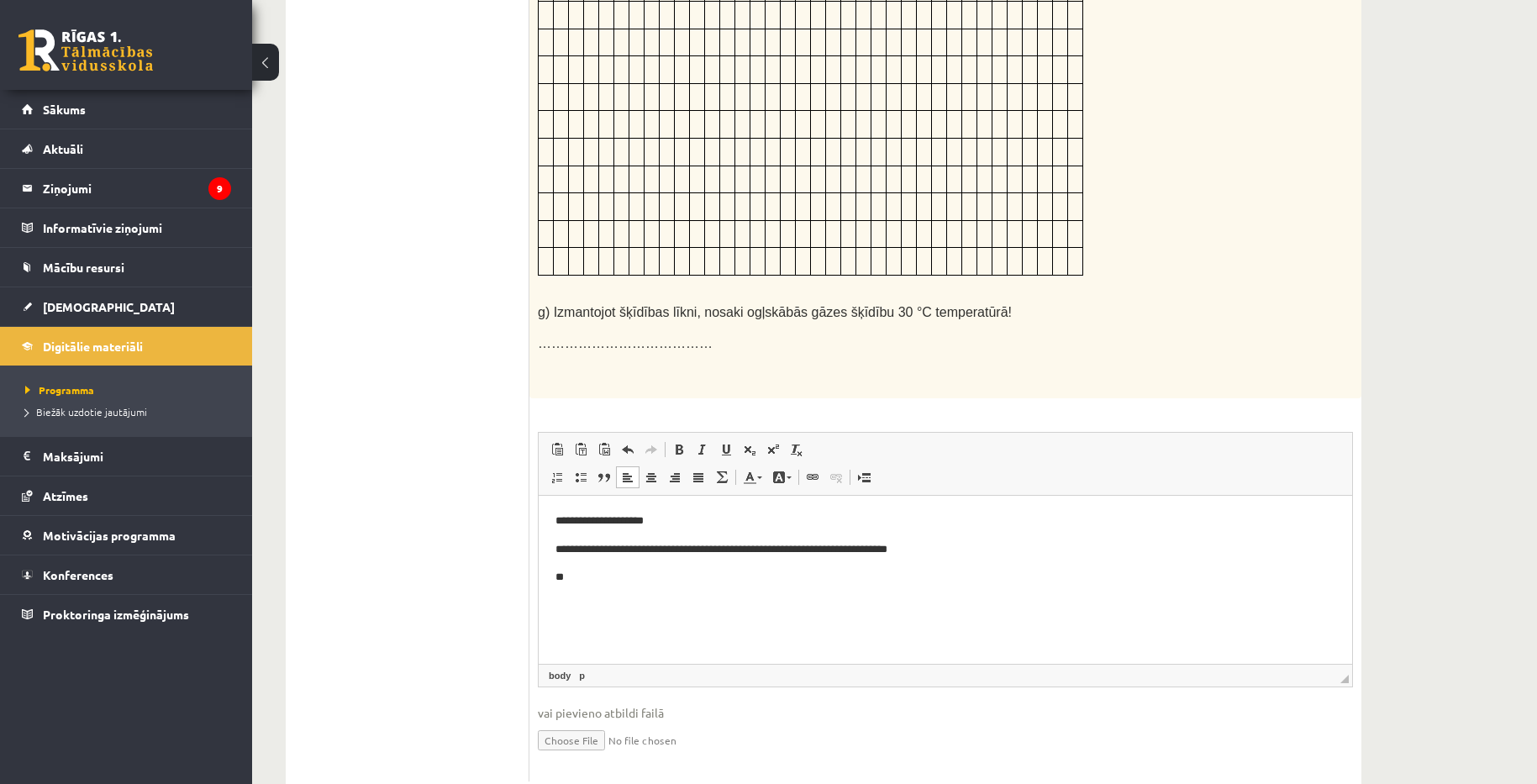
scroll to position [1182, 0]
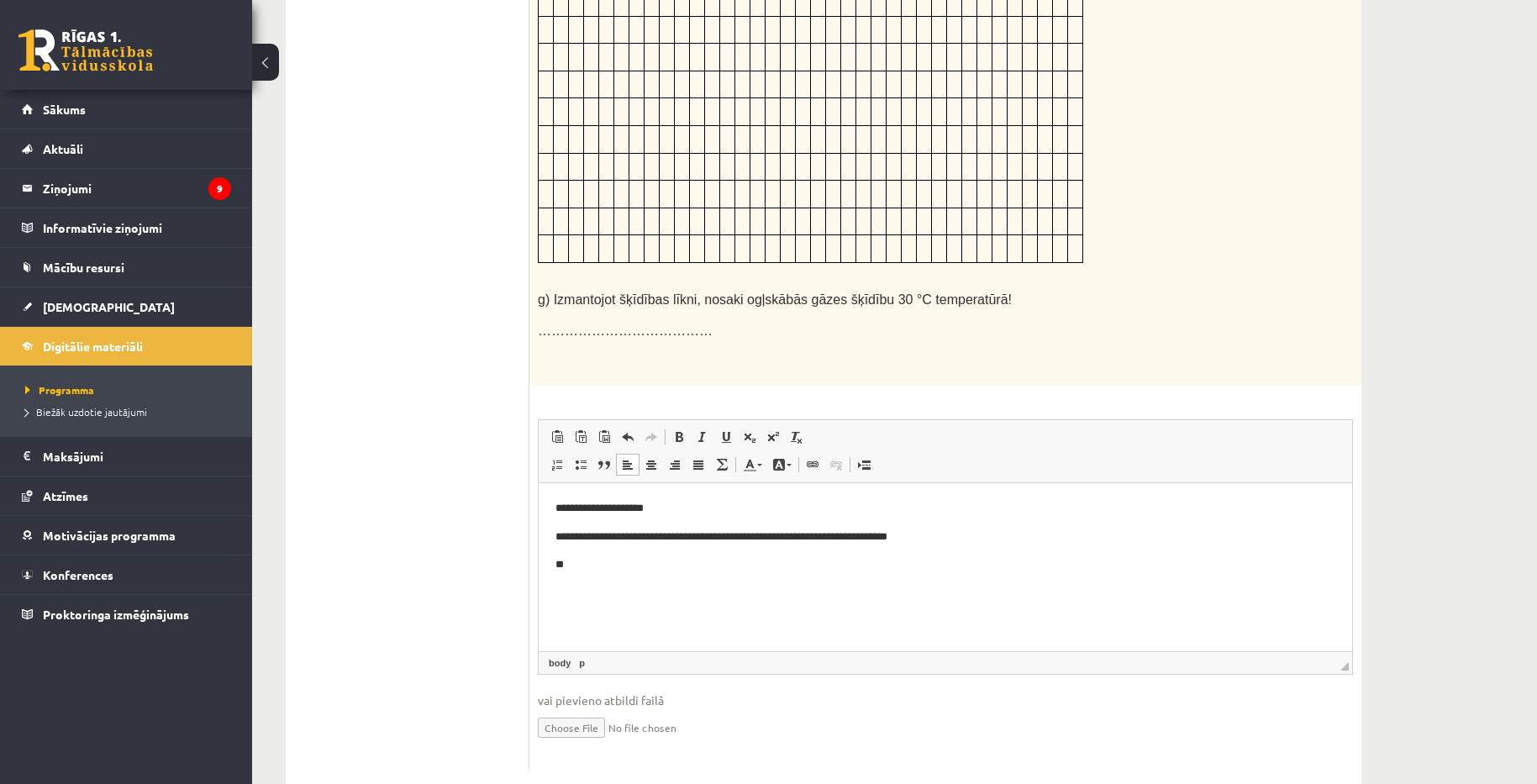
click at [796, 587] on html "**********" at bounding box center [945, 536] width 814 height 107
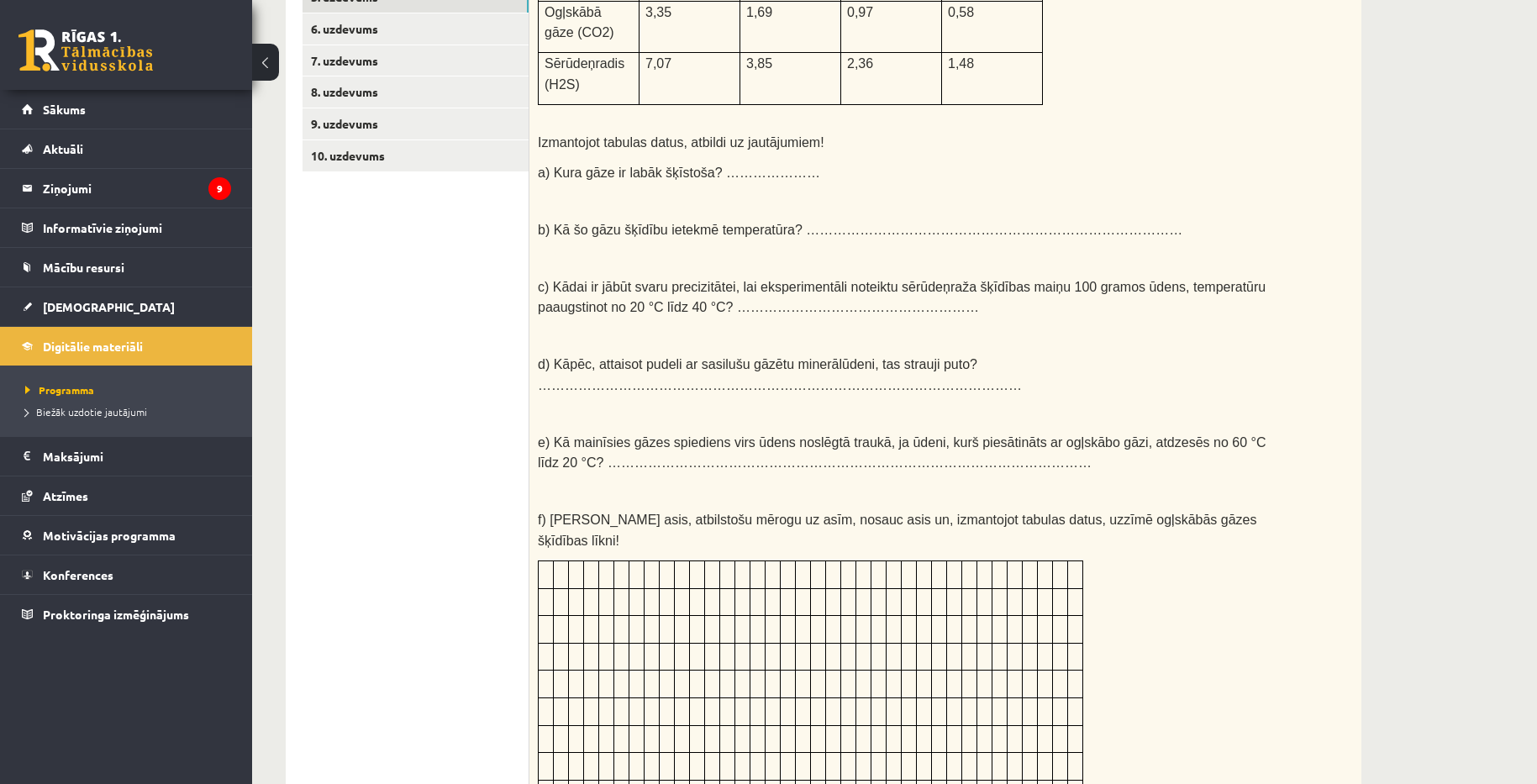
scroll to position [425, 0]
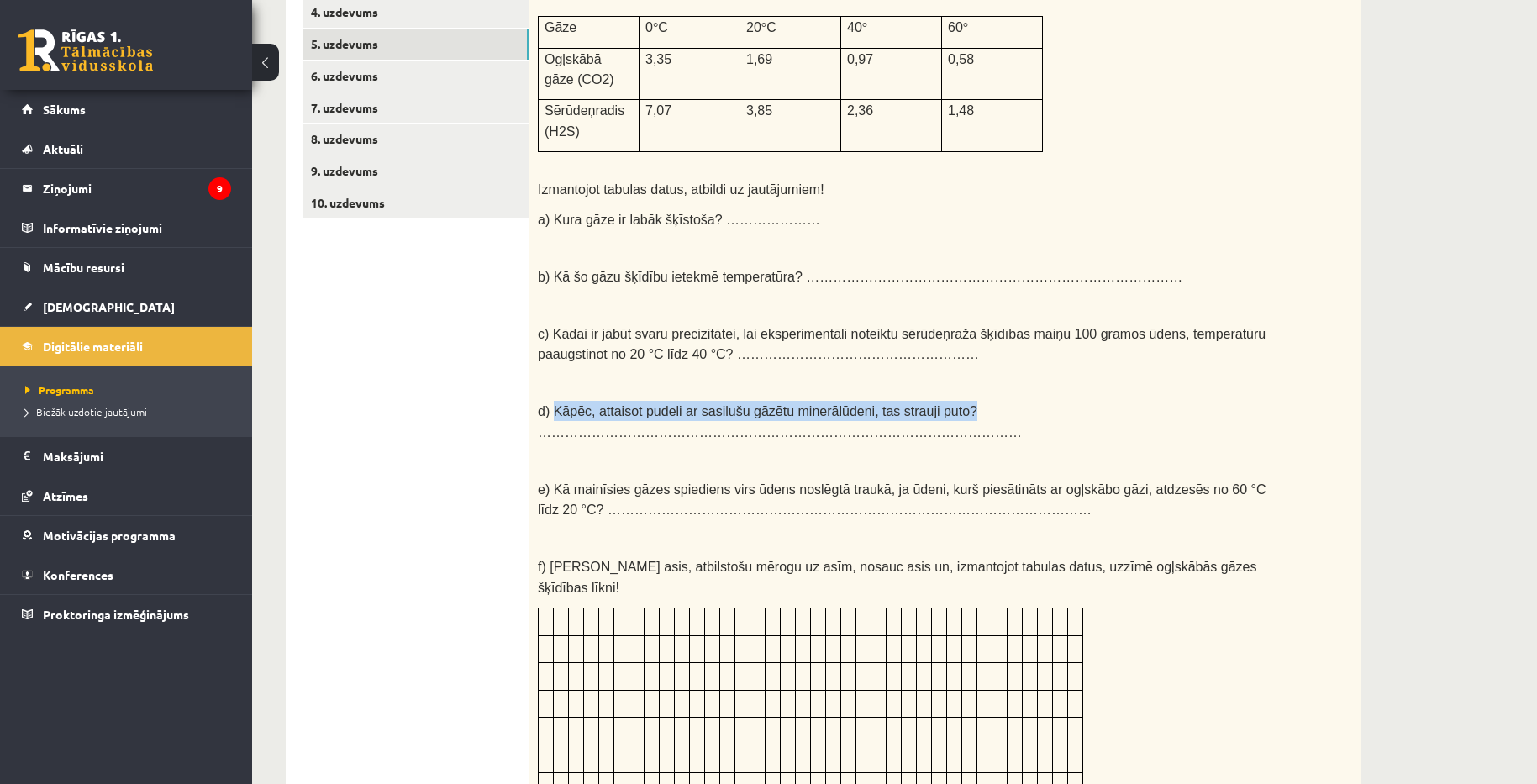
drag, startPoint x: 554, startPoint y: 399, endPoint x: 976, endPoint y: 402, distance: 422.0
click at [976, 402] on p "d) Kāpēc, attaisot pudeli ar sasilušu gāzētu minerālūdeni, tas strauji puto? ………" at bounding box center [904, 422] width 731 height 42
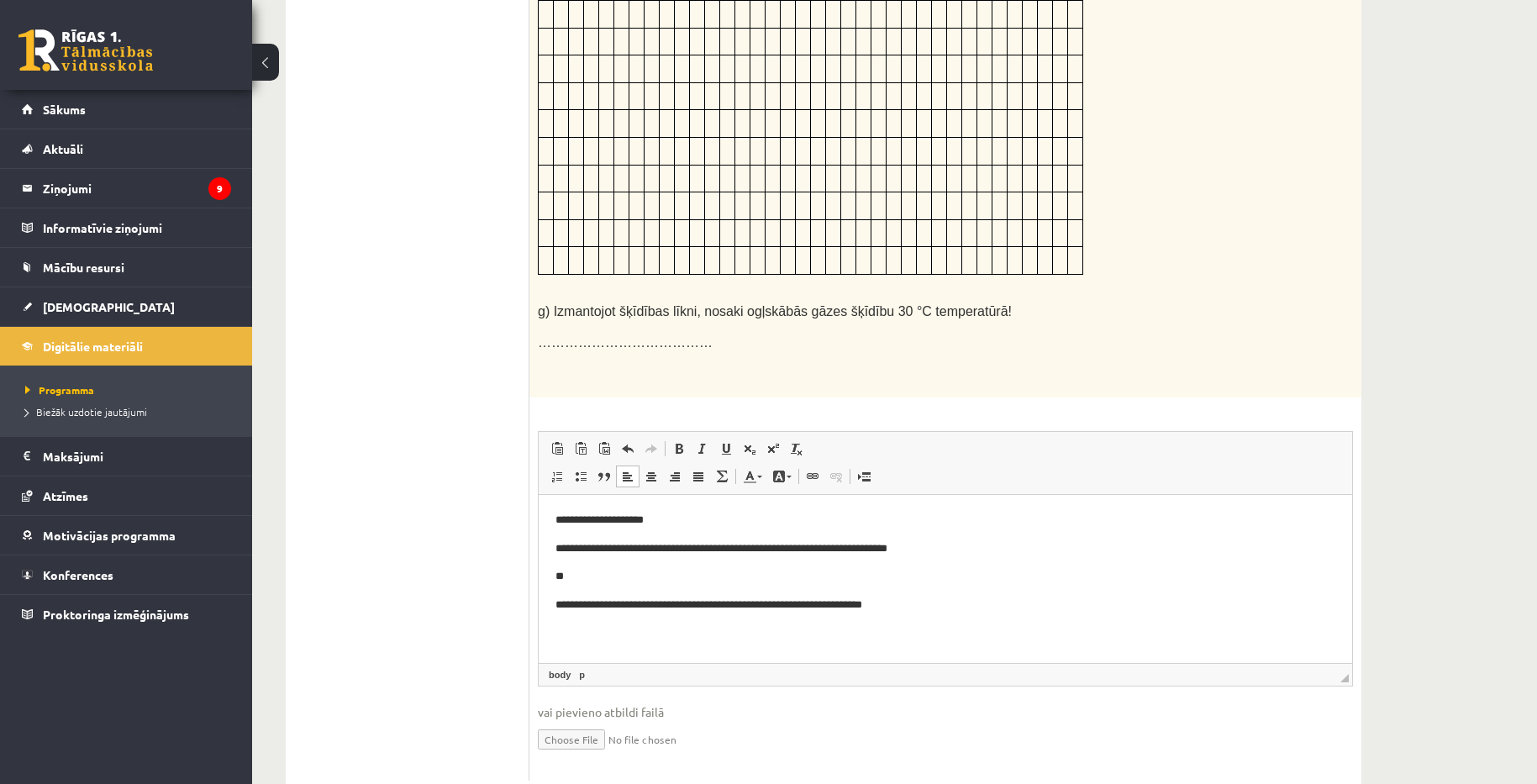
scroll to position [1182, 0]
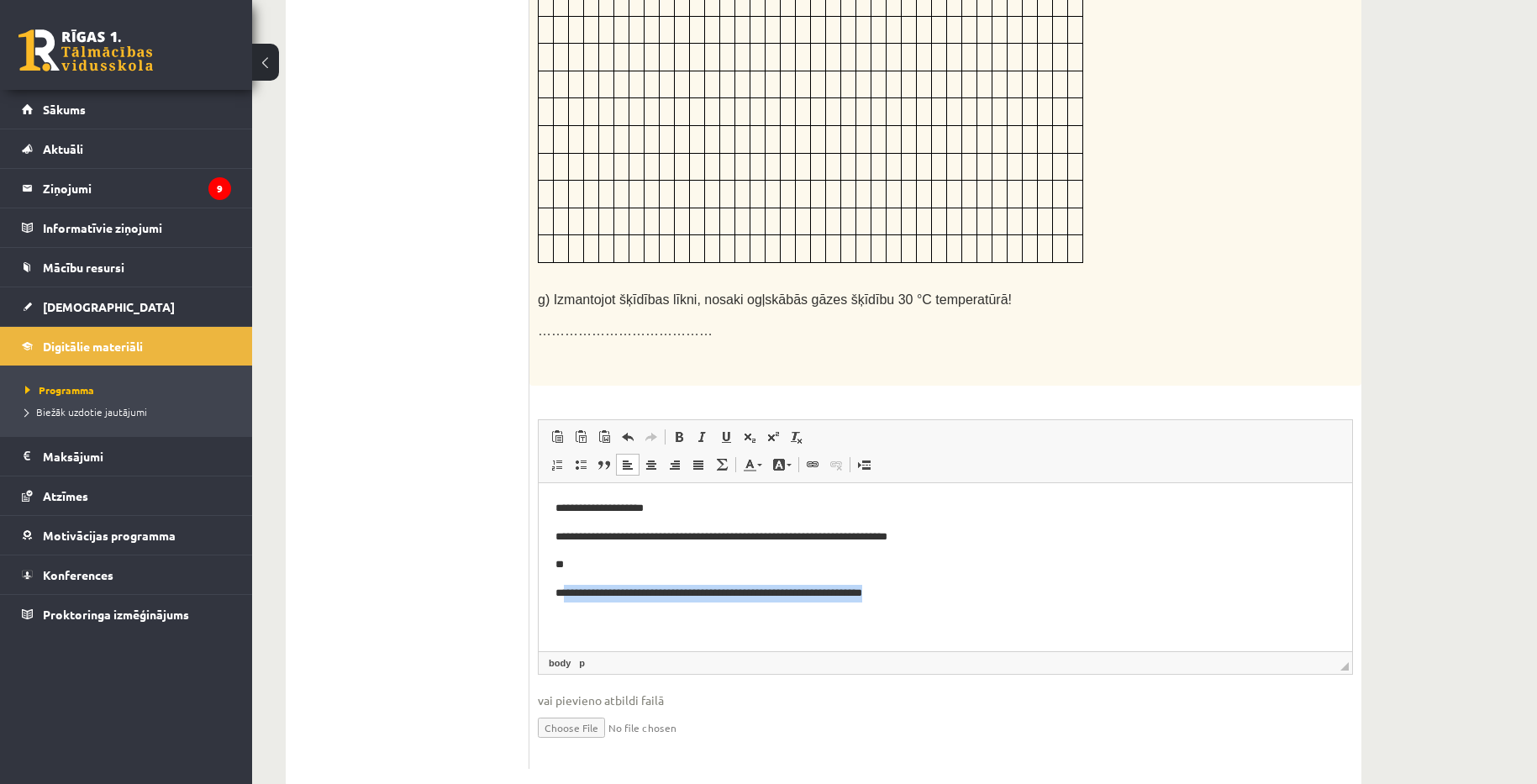
drag, startPoint x: 566, startPoint y: 592, endPoint x: 918, endPoint y: 577, distance: 352.3
click at [918, 577] on body "**********" at bounding box center [945, 550] width 780 height 102
click at [1072, 289] on p "g) Izmantojot šķīdības līkni, nosaki ogļskābās gāzes šķīdību 30 °C temperatūrā!" at bounding box center [904, 299] width 731 height 20
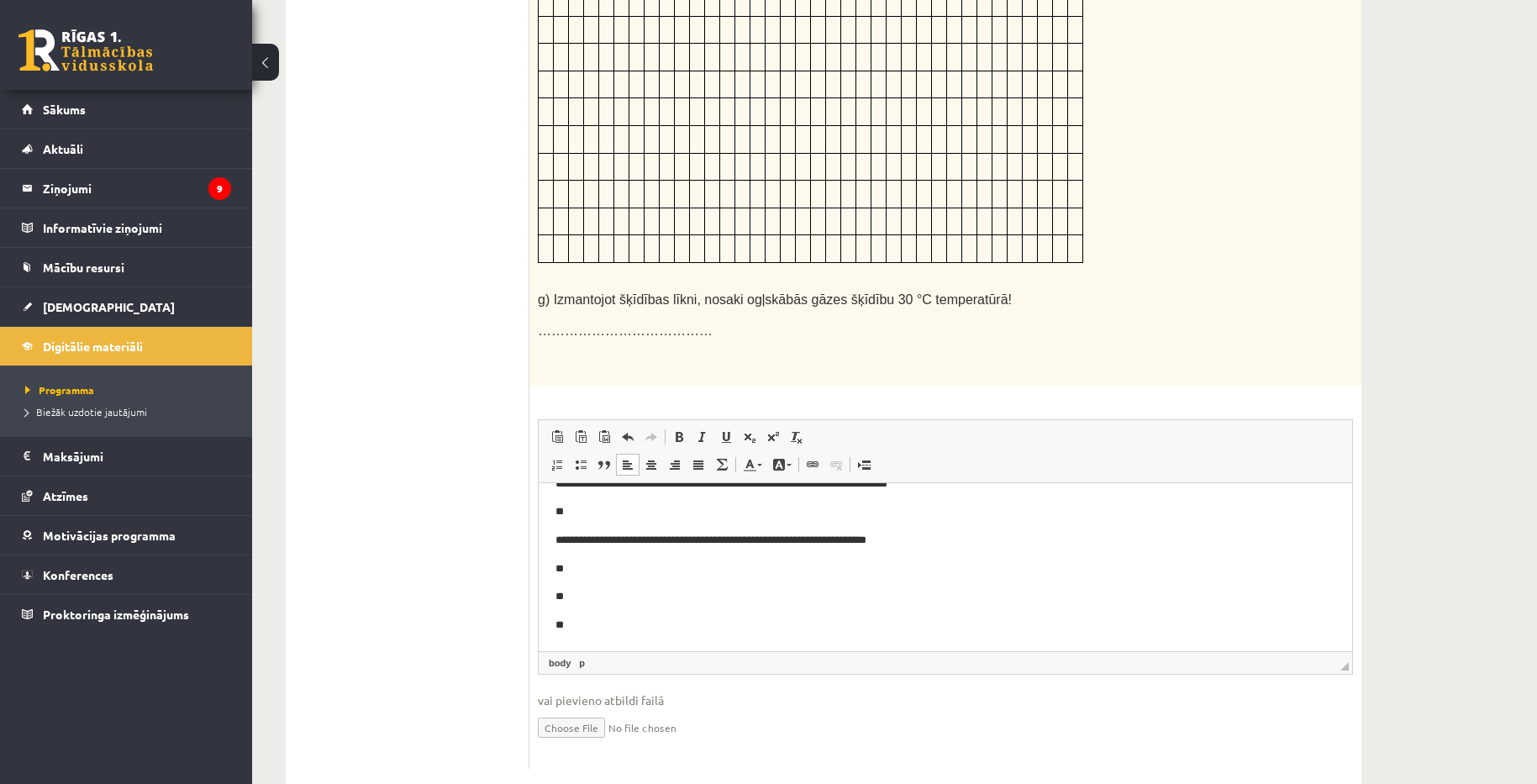
scroll to position [0, 0]
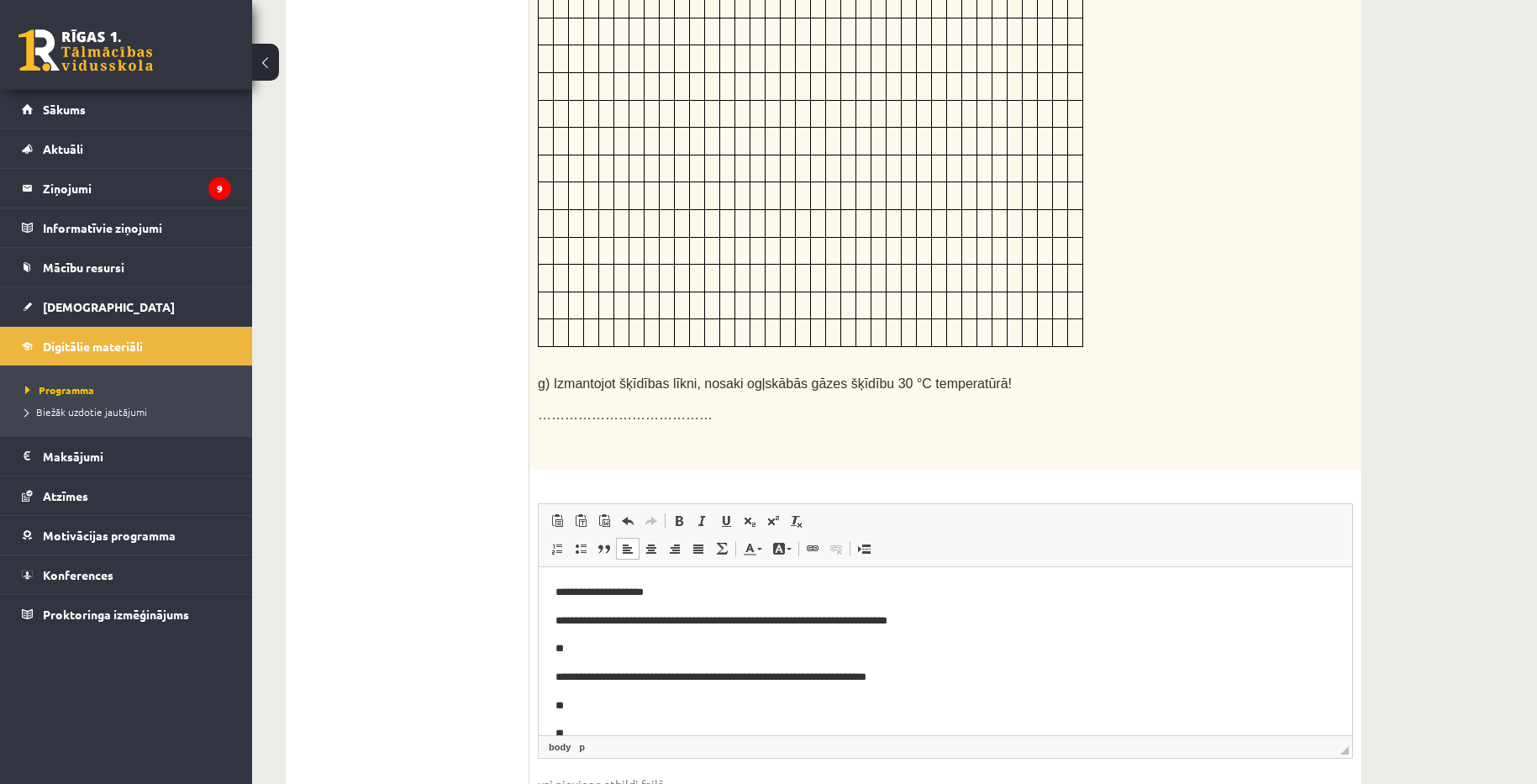
scroll to position [1182, 0]
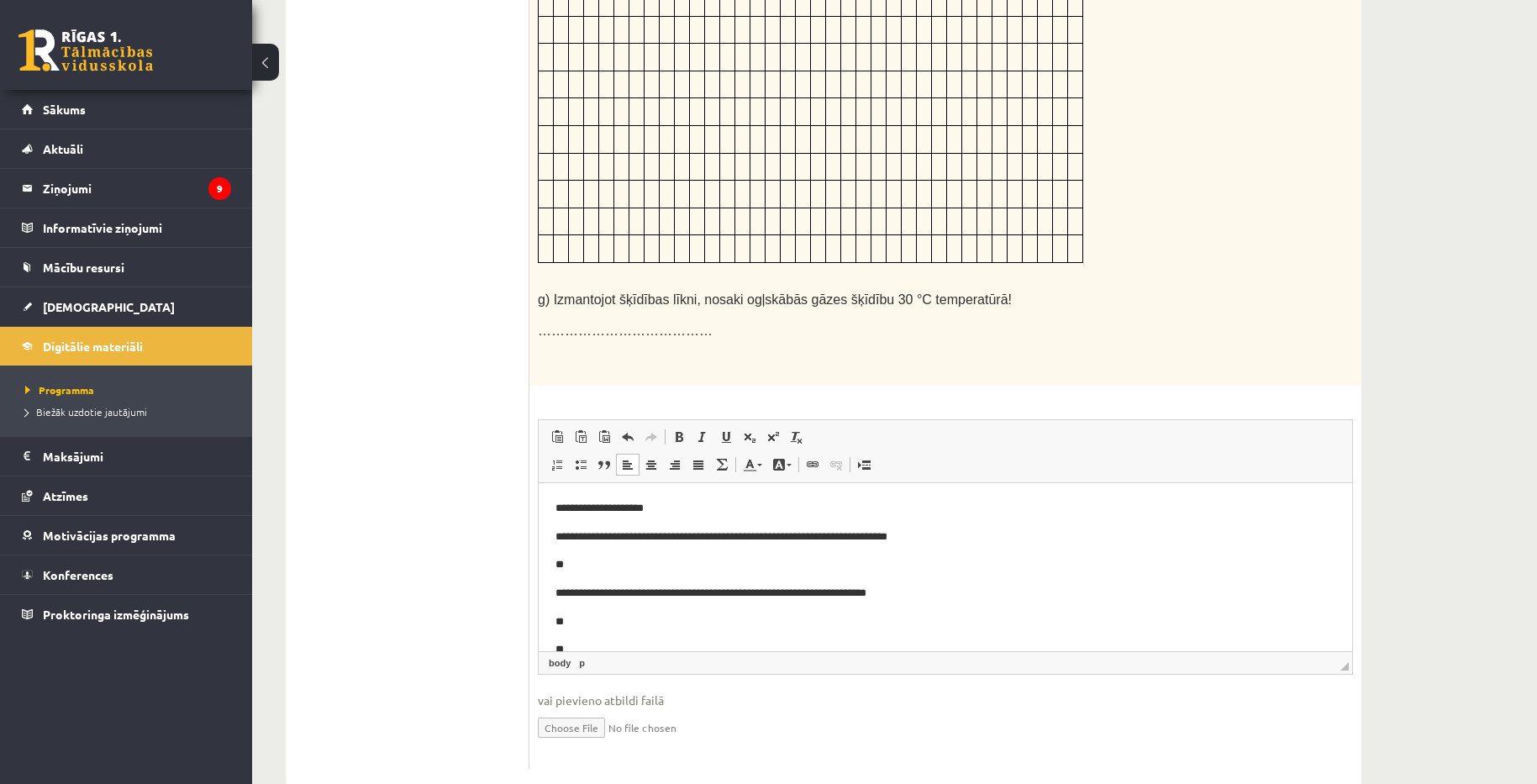
drag, startPoint x: 1422, startPoint y: 368, endPoint x: 1420, endPoint y: 377, distance: 9.2
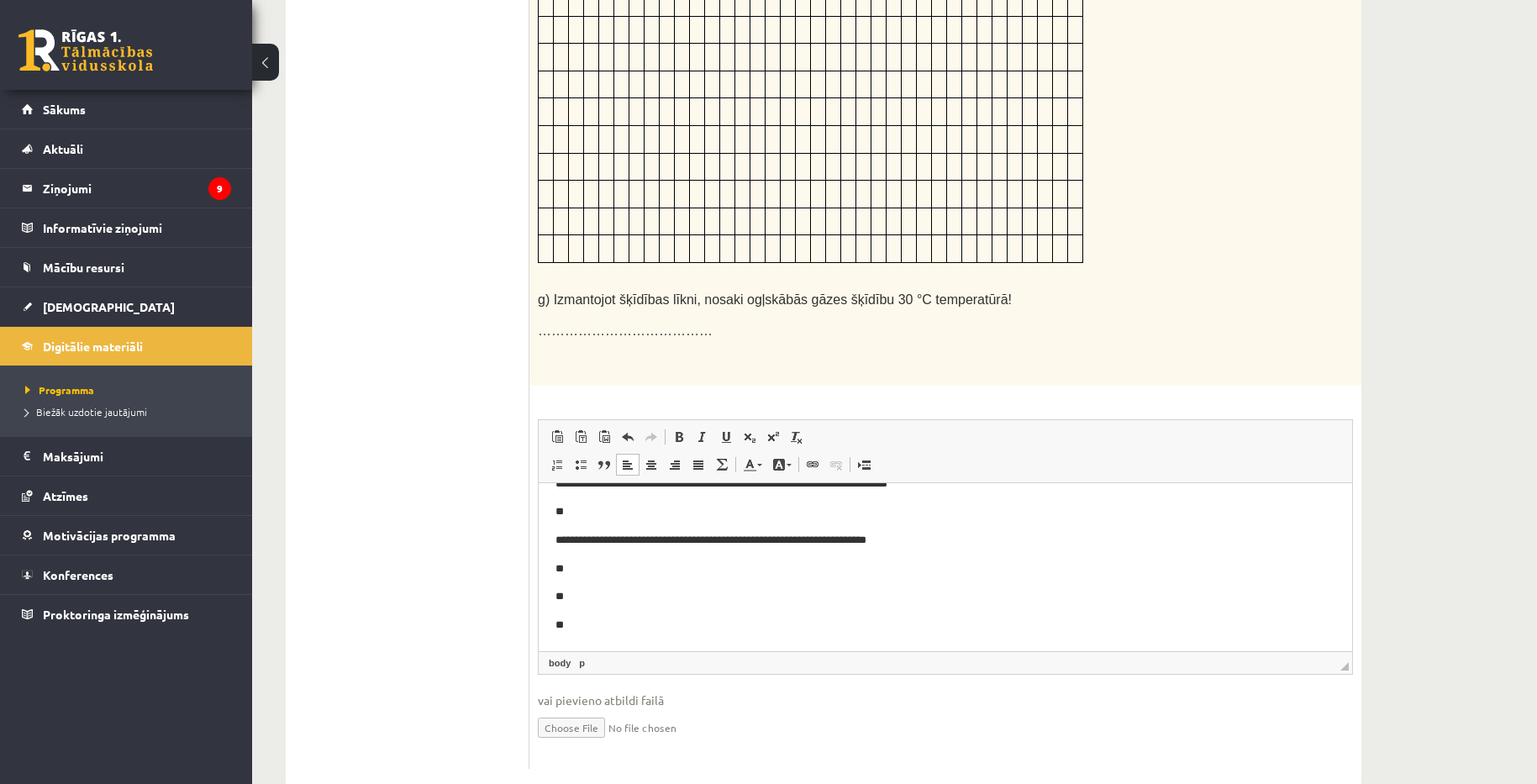
click at [678, 577] on body "**********" at bounding box center [945, 540] width 780 height 187
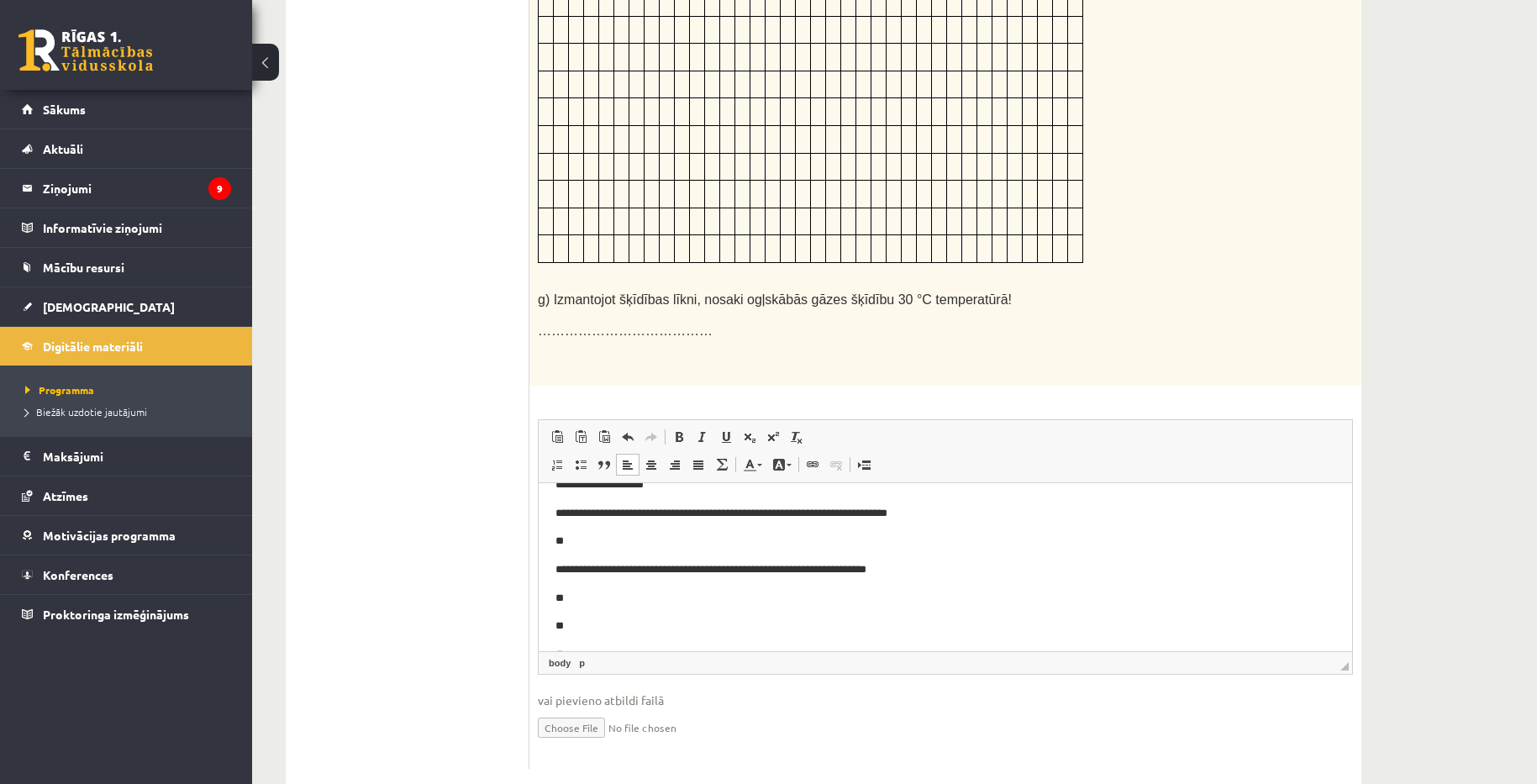
scroll to position [54, 0]
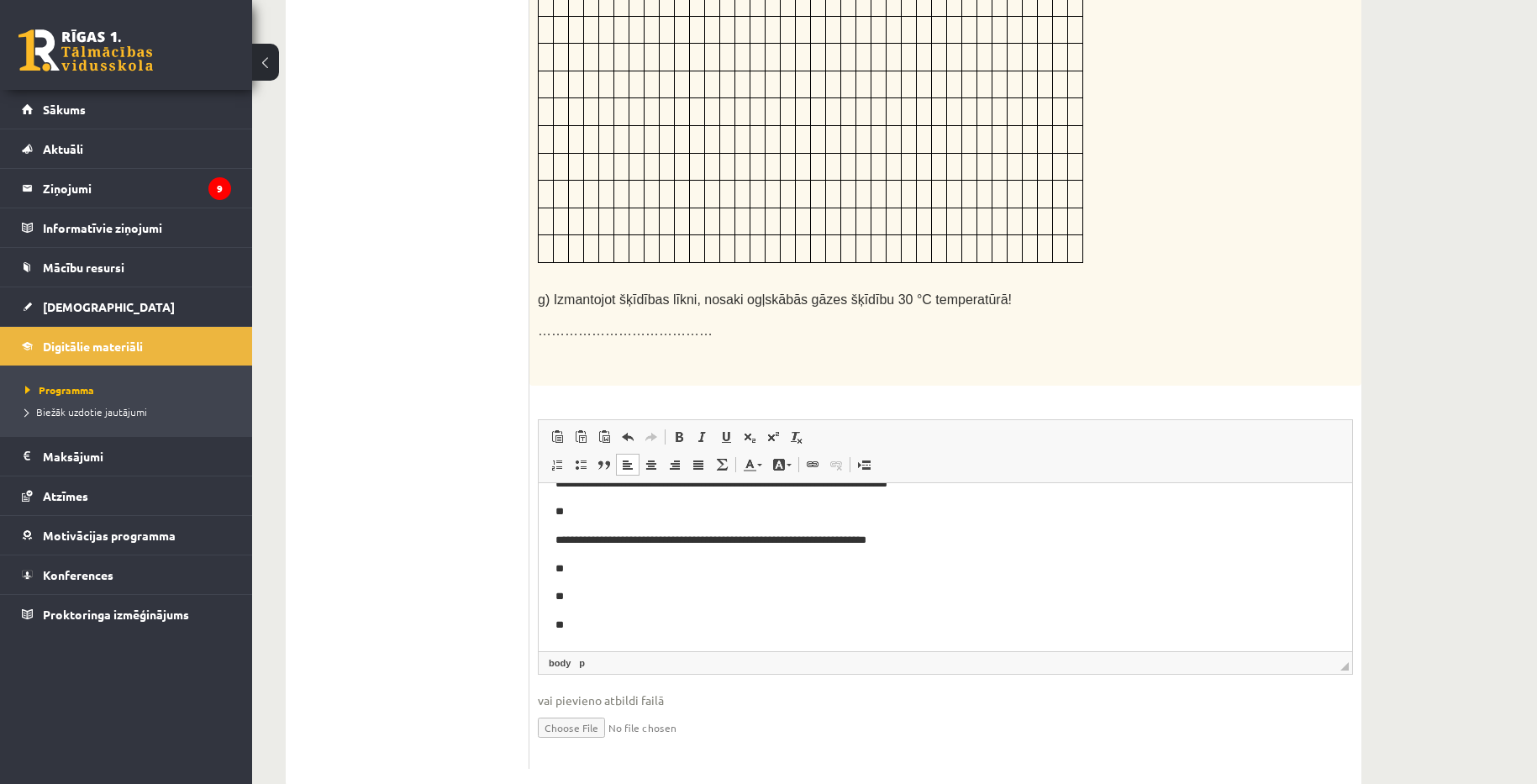
click at [625, 574] on p "**" at bounding box center [939, 568] width 768 height 17
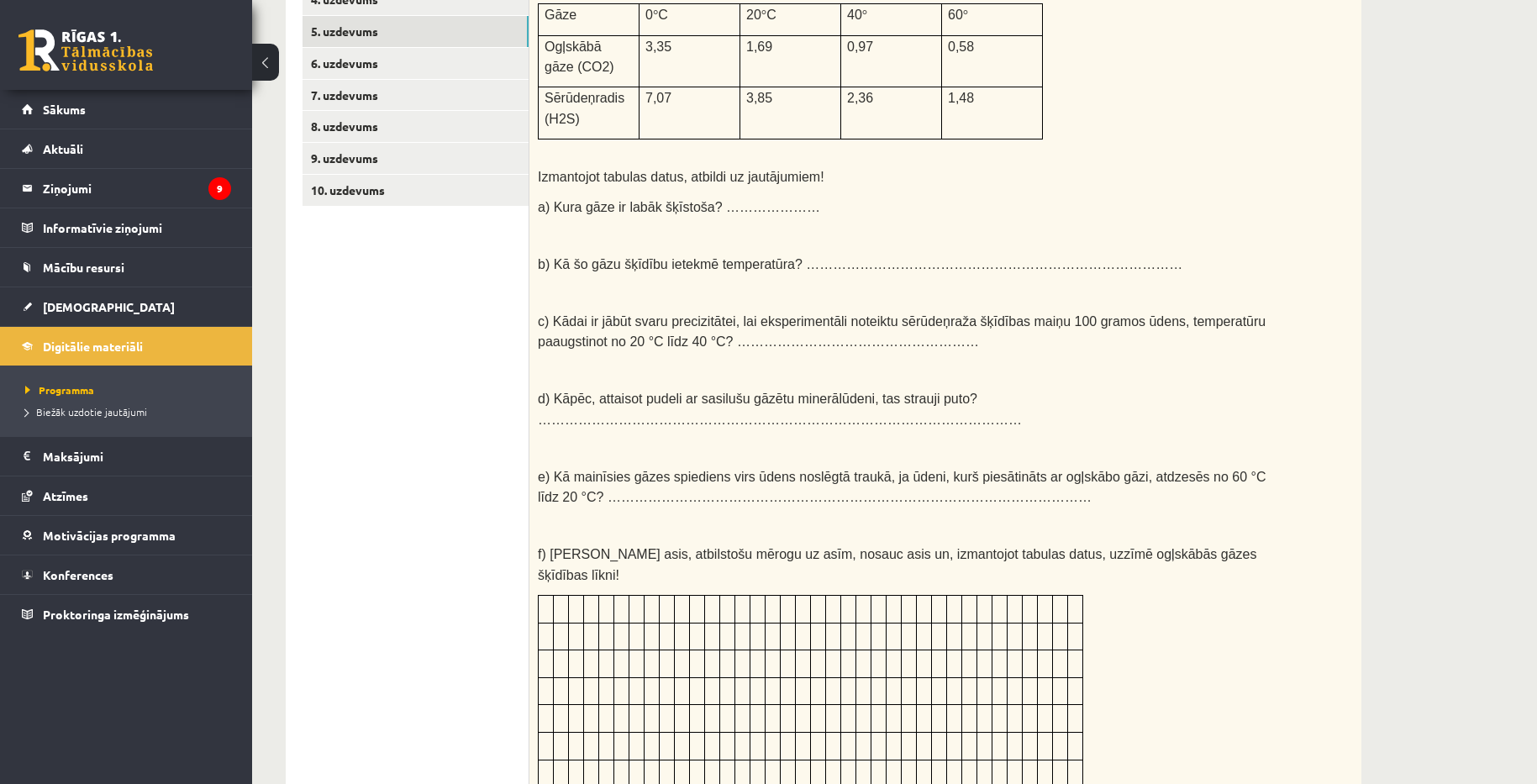
scroll to position [425, 0]
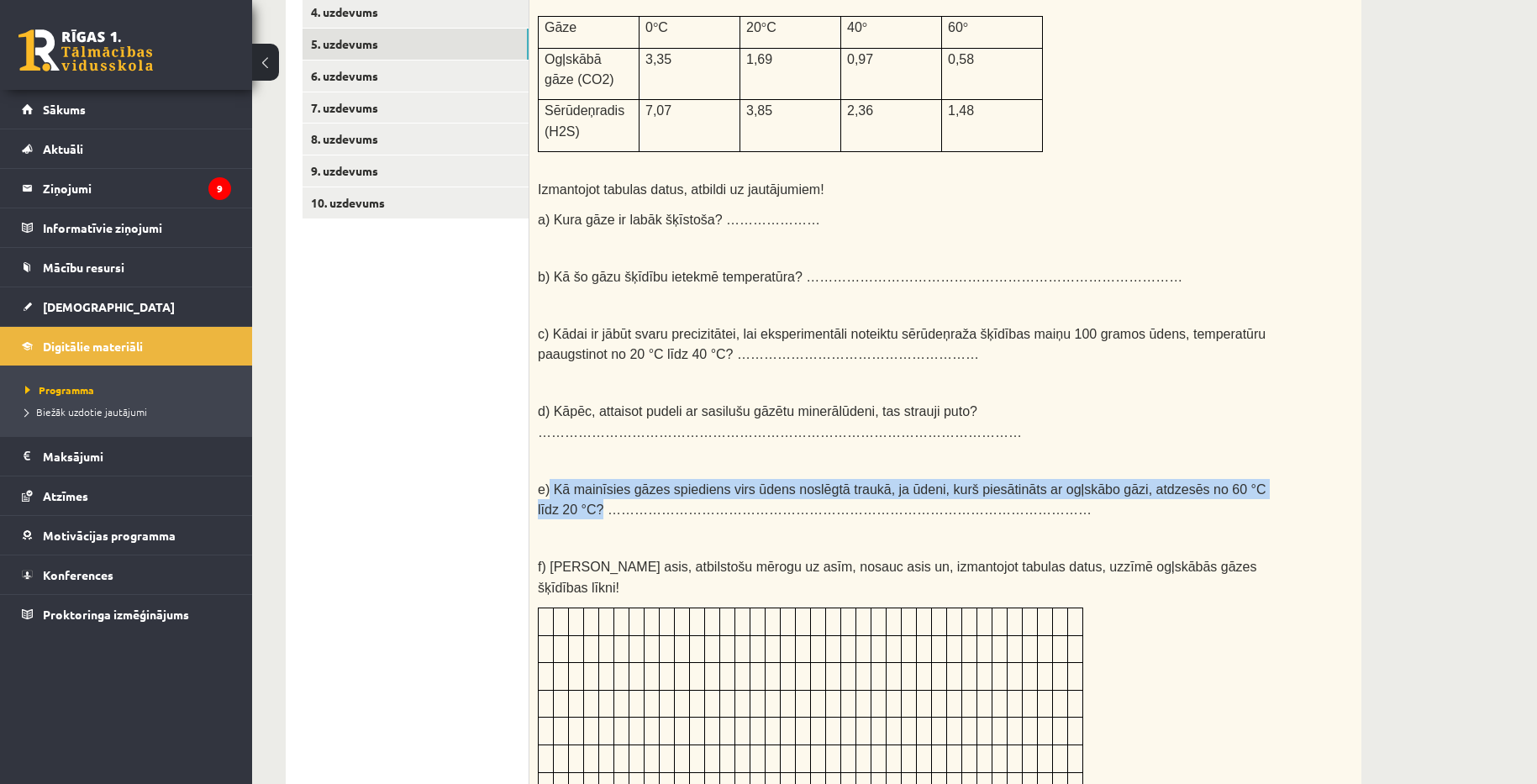
drag, startPoint x: 548, startPoint y: 480, endPoint x: 1244, endPoint y: 476, distance: 696.0
click at [1244, 479] on p "e) Kā mainīsies gāzes spiediens virs ūdens noslēgtā traukā, ja ūdeni, kurš pies…" at bounding box center [904, 500] width 731 height 42
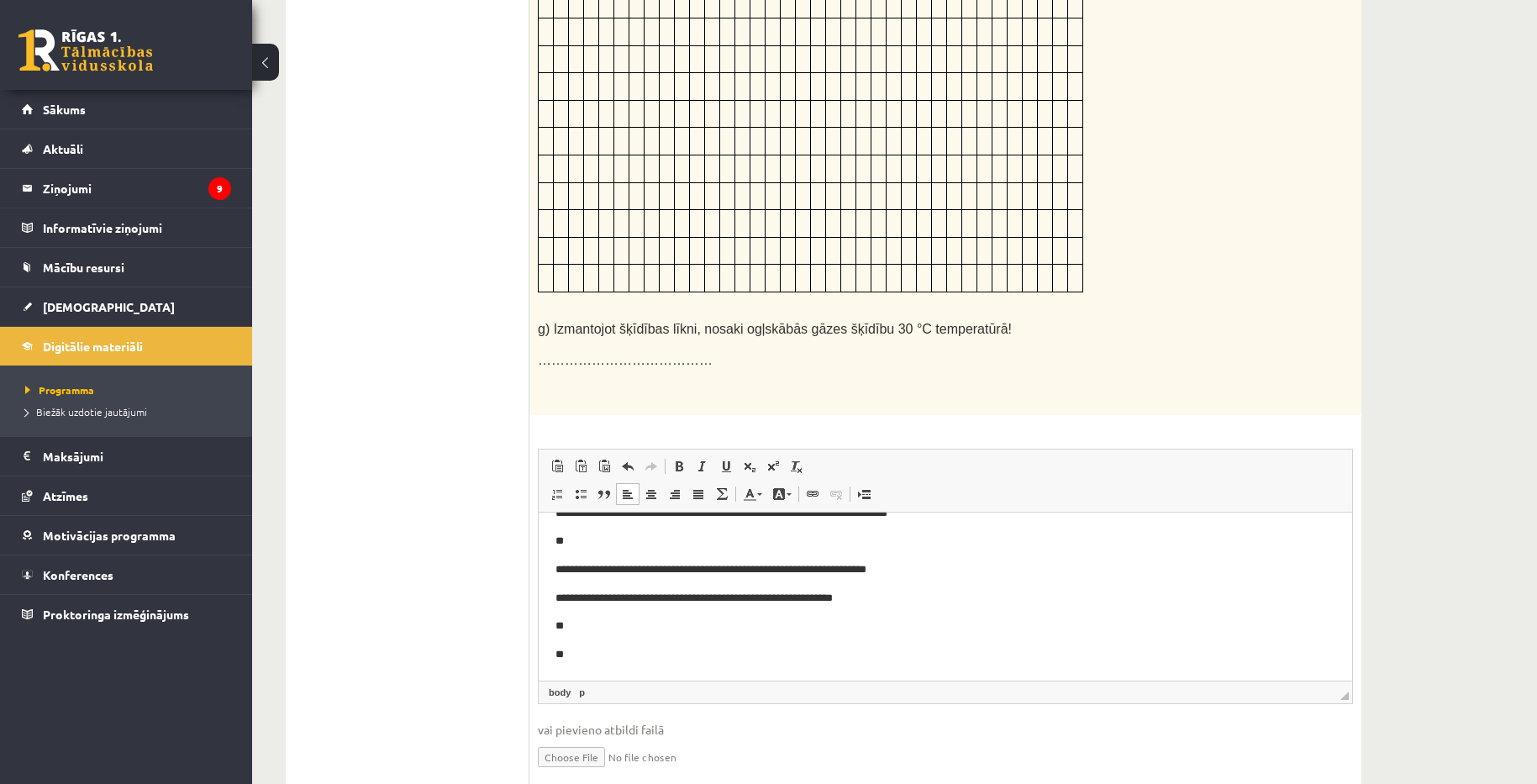
scroll to position [1182, 0]
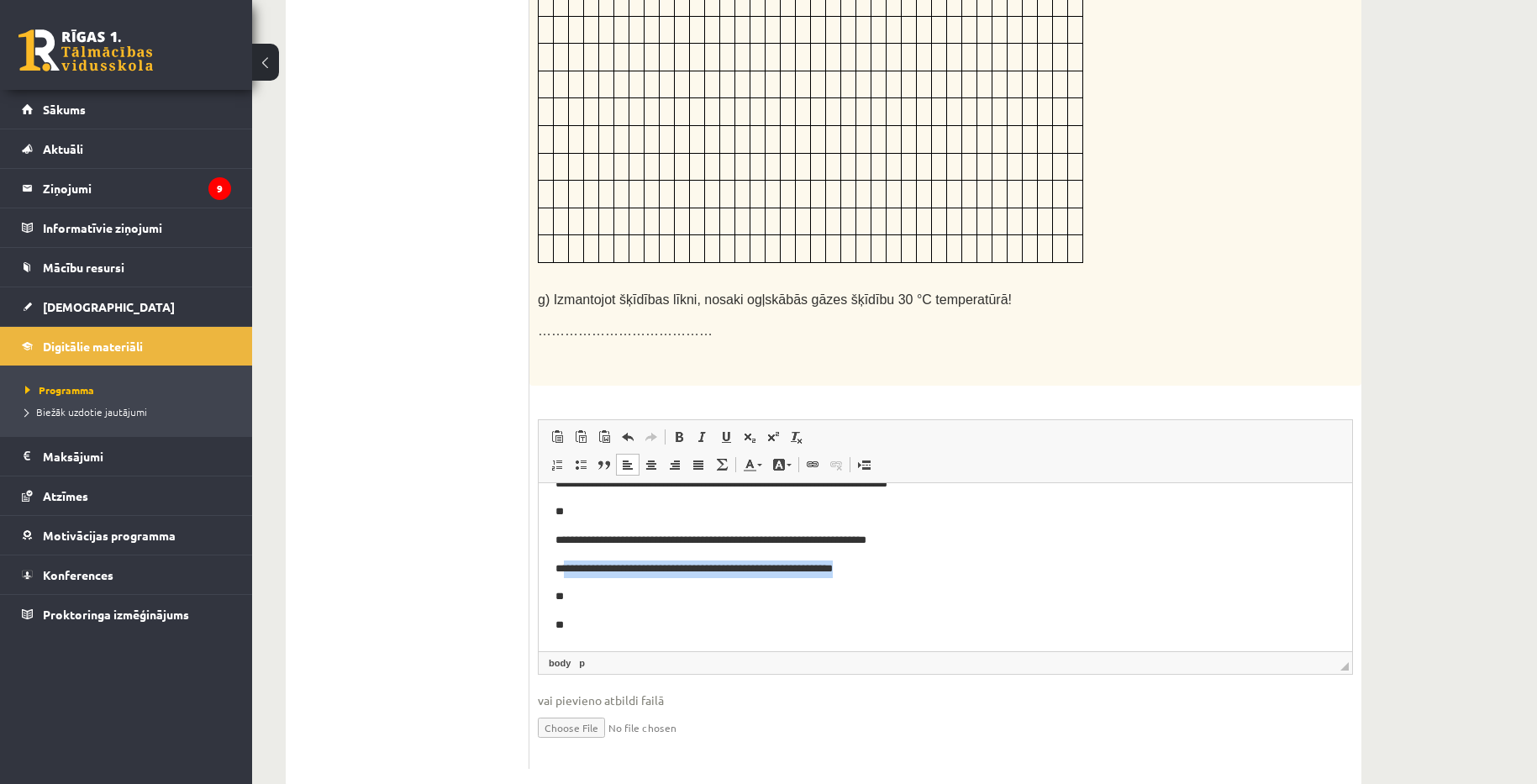
drag, startPoint x: 567, startPoint y: 562, endPoint x: 941, endPoint y: 556, distance: 374.0
click at [941, 556] on body "**********" at bounding box center [945, 540] width 780 height 187
click at [563, 562] on p "**********" at bounding box center [939, 568] width 768 height 17
click at [565, 564] on p "**********" at bounding box center [939, 568] width 768 height 17
click at [680, 575] on p "**********" at bounding box center [939, 568] width 768 height 17
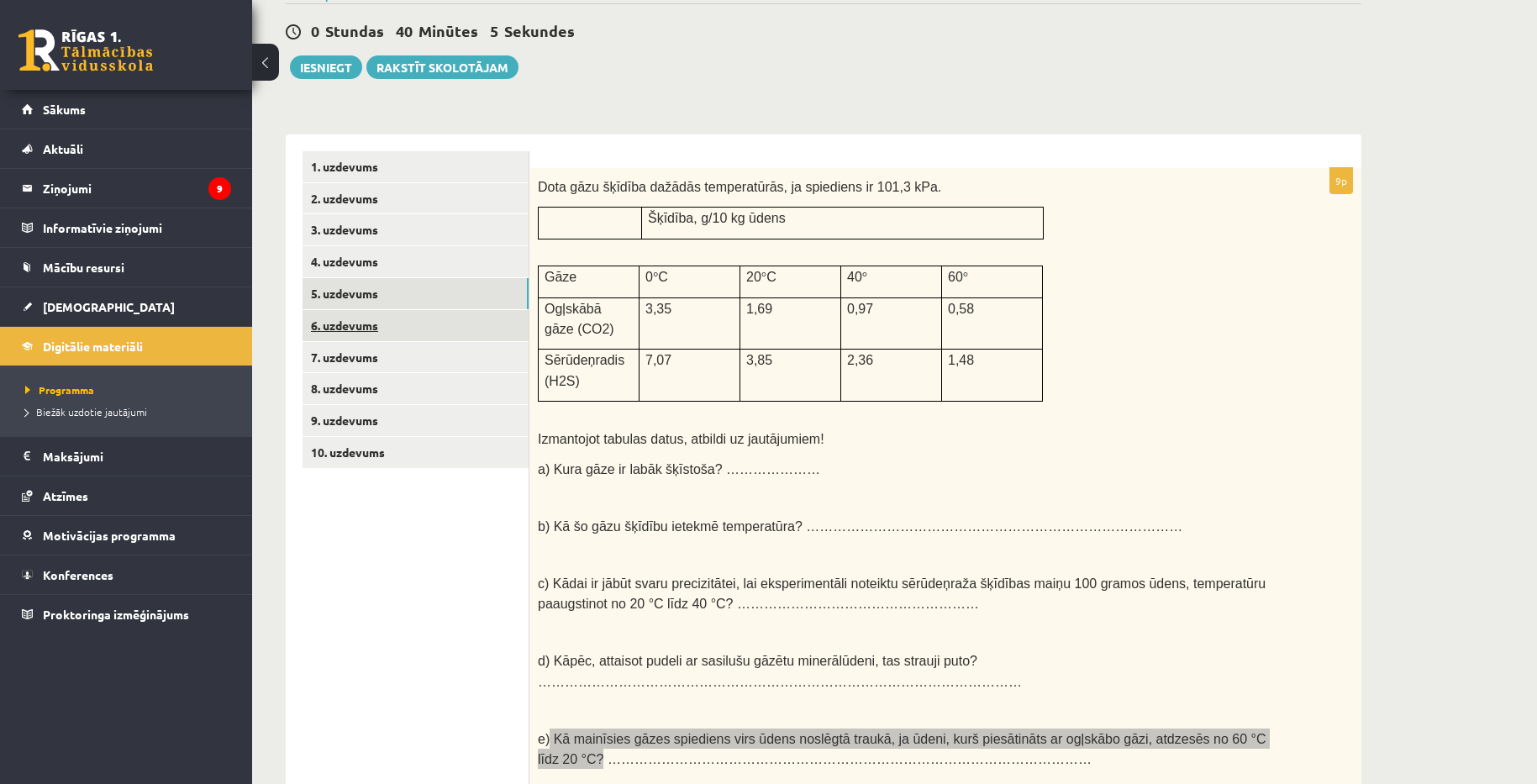
scroll to position [173, 0]
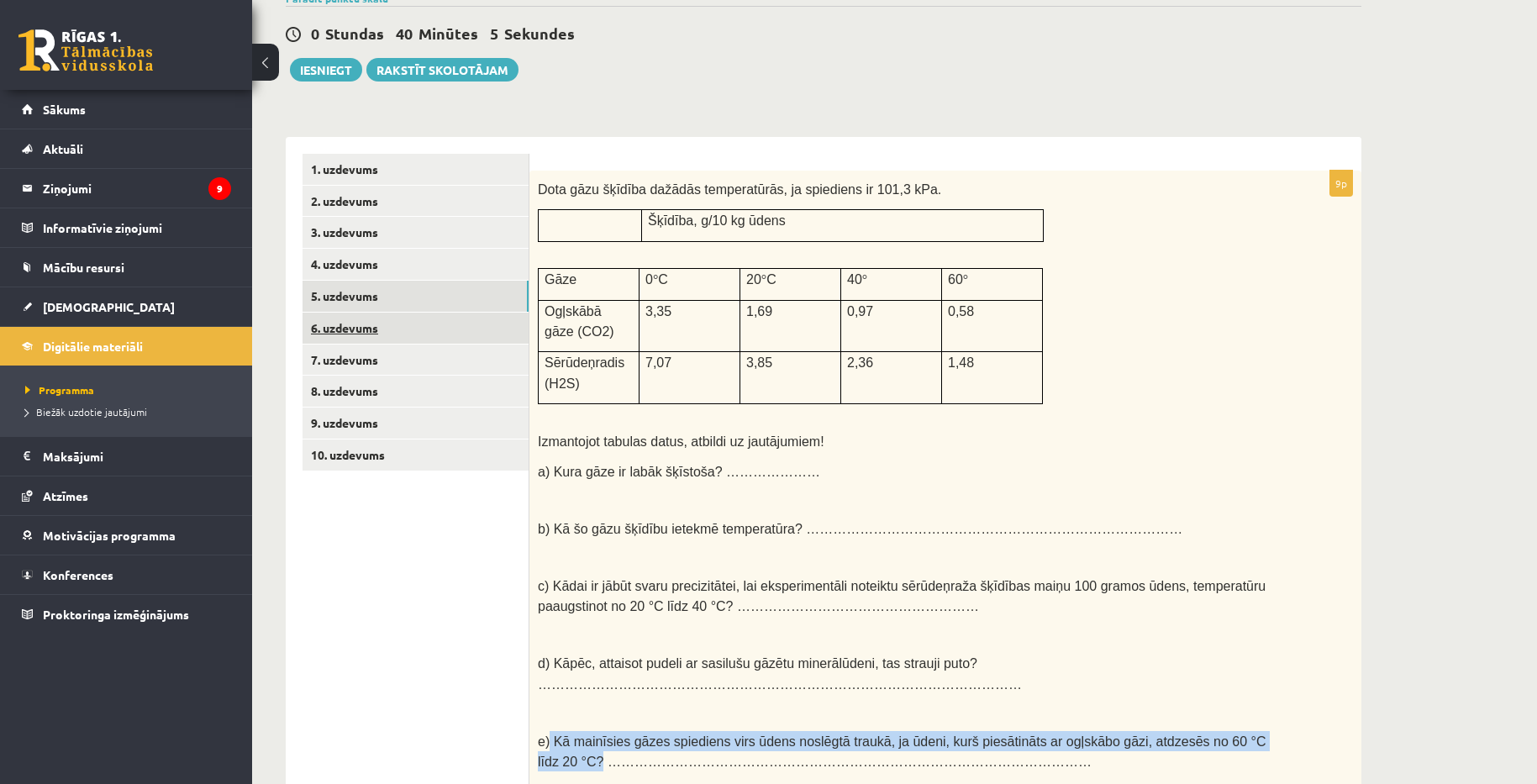
click at [376, 335] on link "6. uzdevums" at bounding box center [415, 328] width 226 height 31
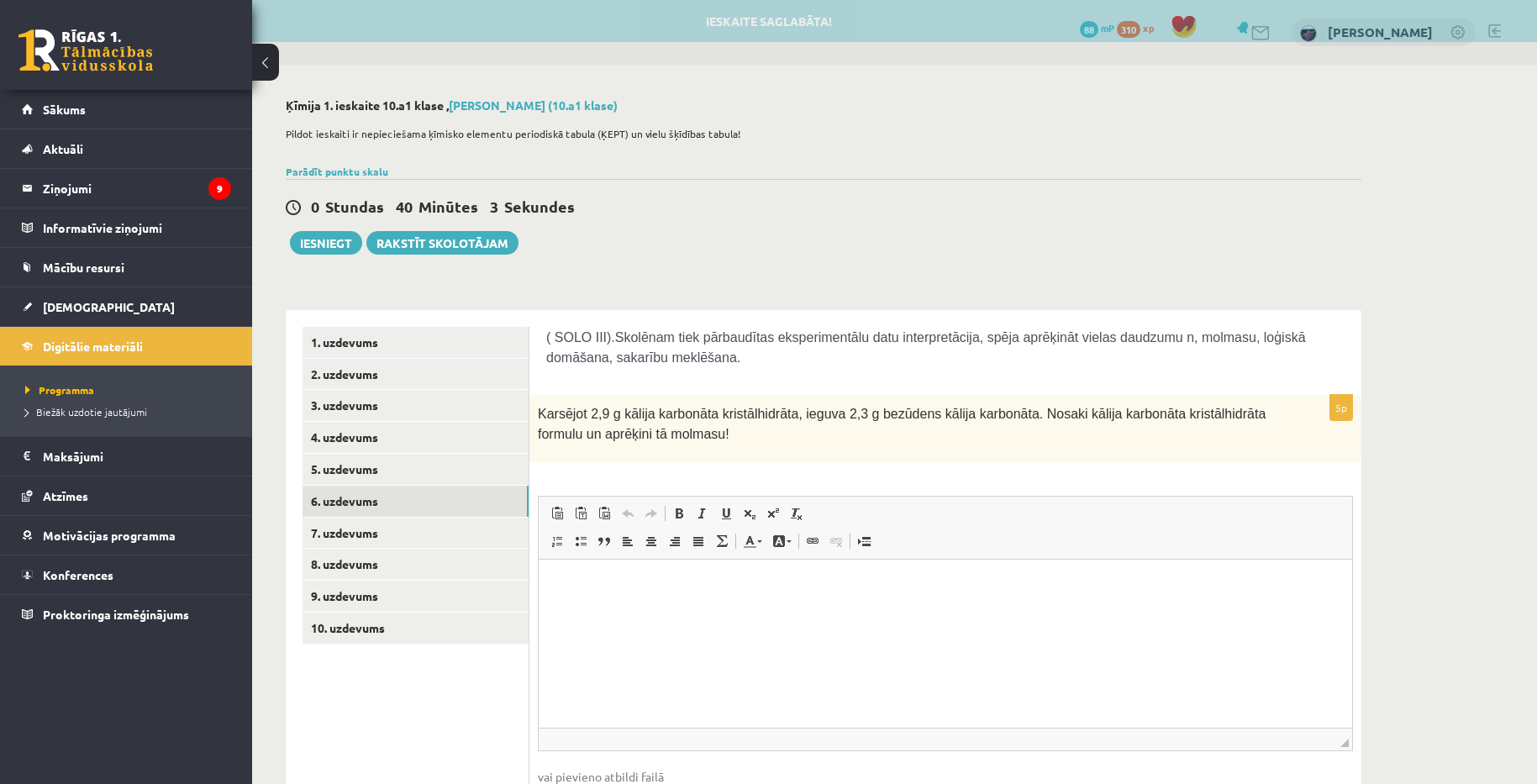
scroll to position [0, 0]
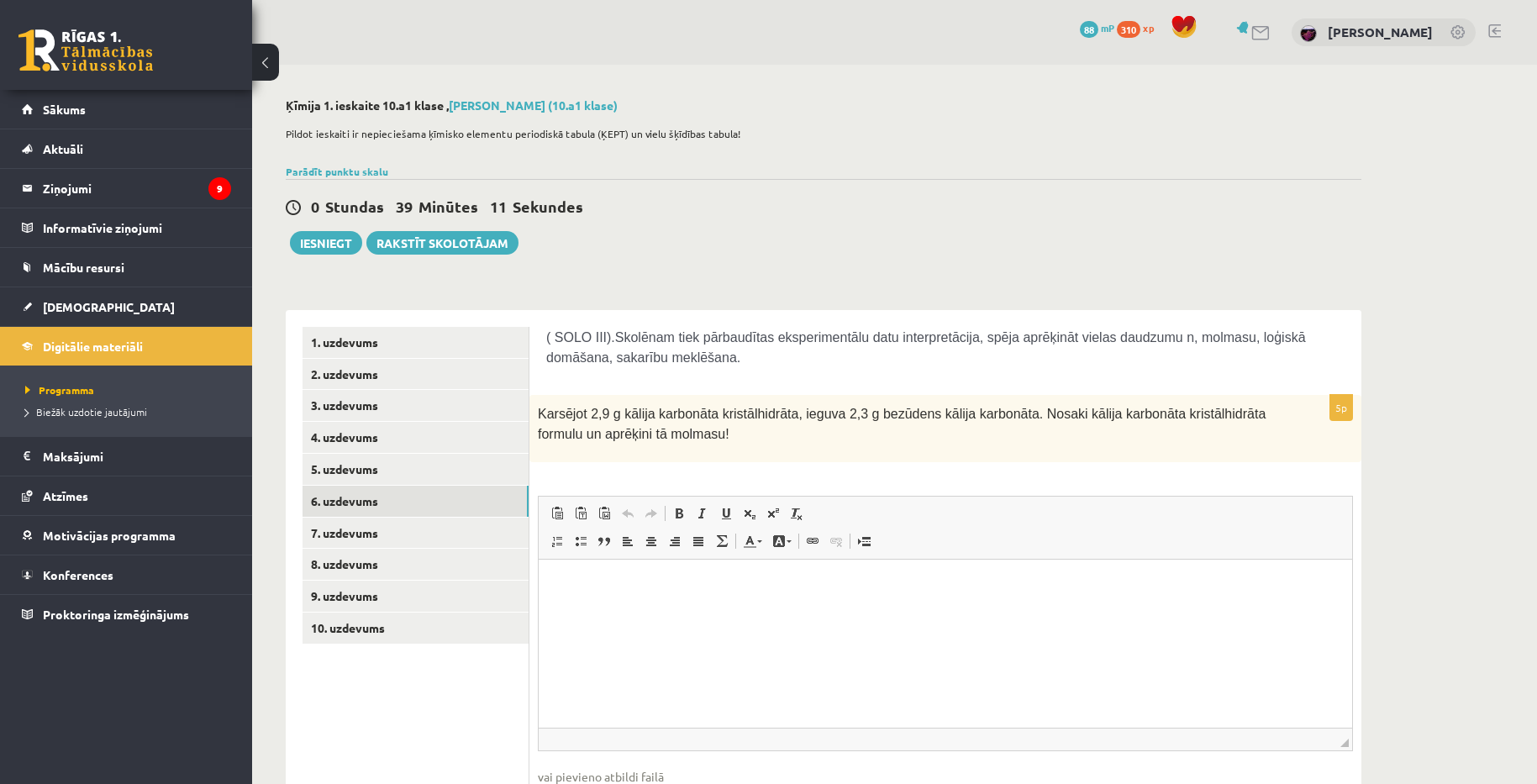
click at [1486, 378] on div "Ķīmija 1. ieskaite 10.a1 klase , Aivars Brālis (10.a1 klase) Pildot ieskaiti ir…" at bounding box center [894, 480] width 1285 height 831
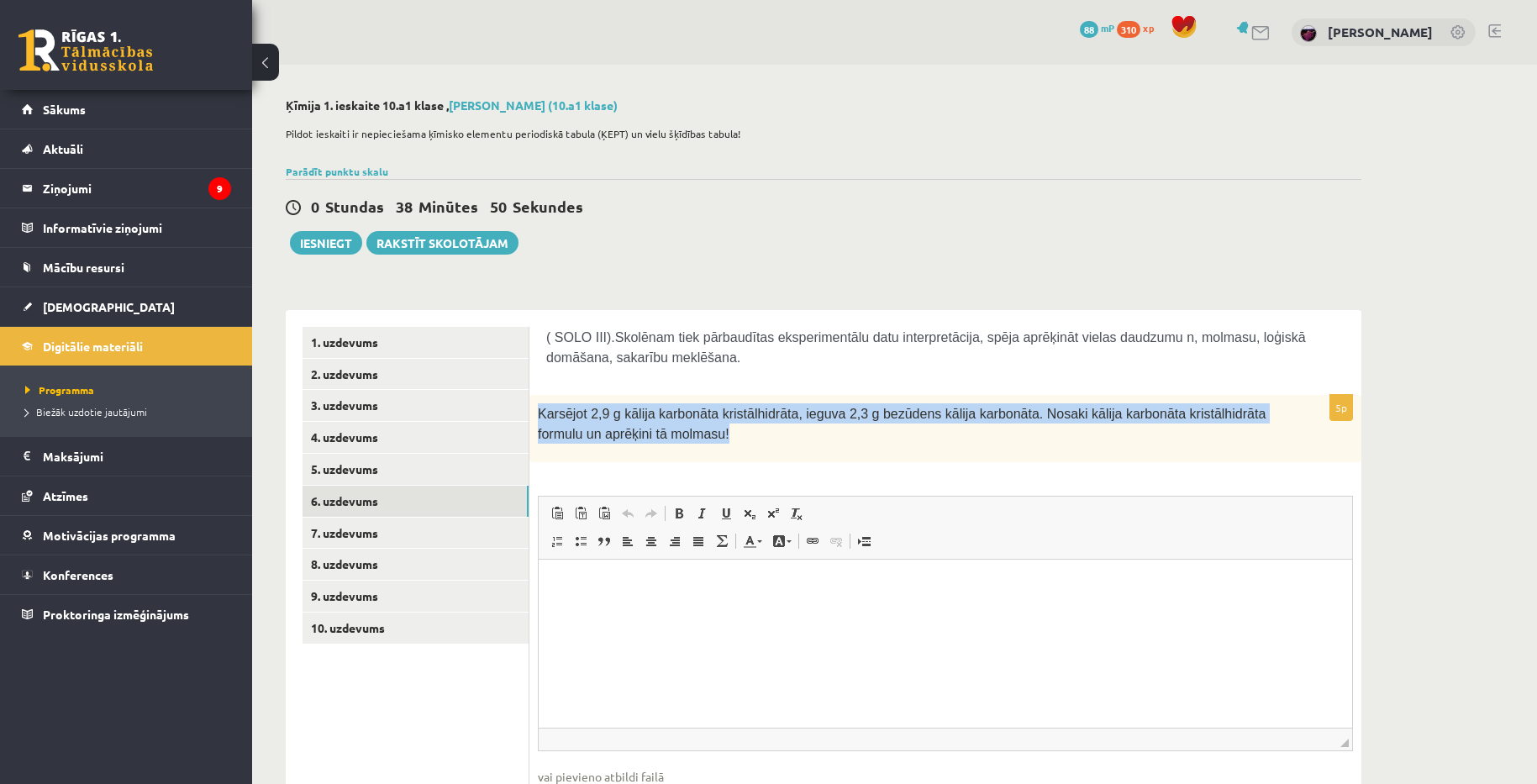
drag, startPoint x: 542, startPoint y: 413, endPoint x: 712, endPoint y: 435, distance: 171.4
click at [712, 435] on p "Karsējot 2,9 g kālija karbonāta kristālhidrāta, ieguva 2,3 g bezūdens kālija ka…" at bounding box center [904, 424] width 731 height 42
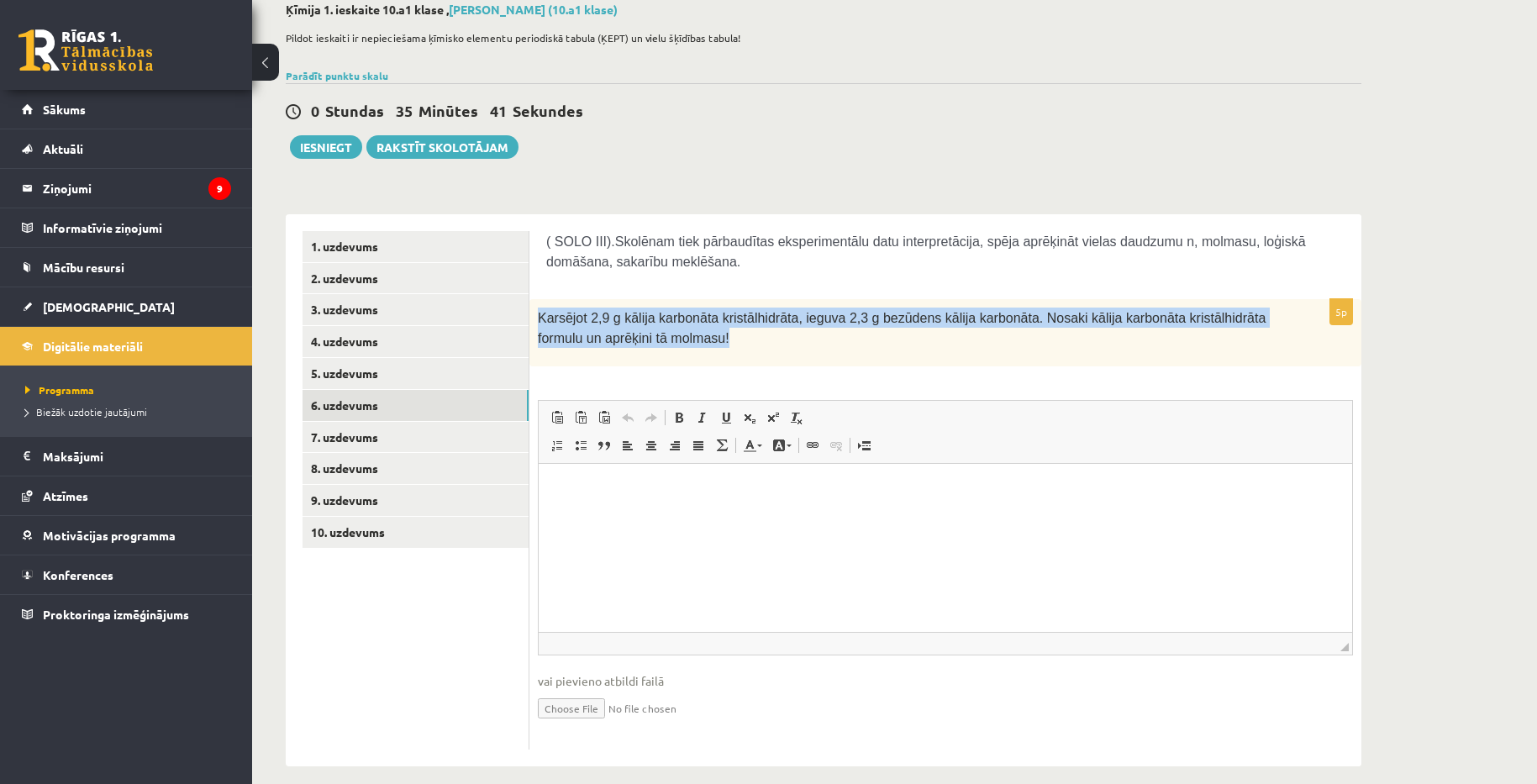
scroll to position [110, 0]
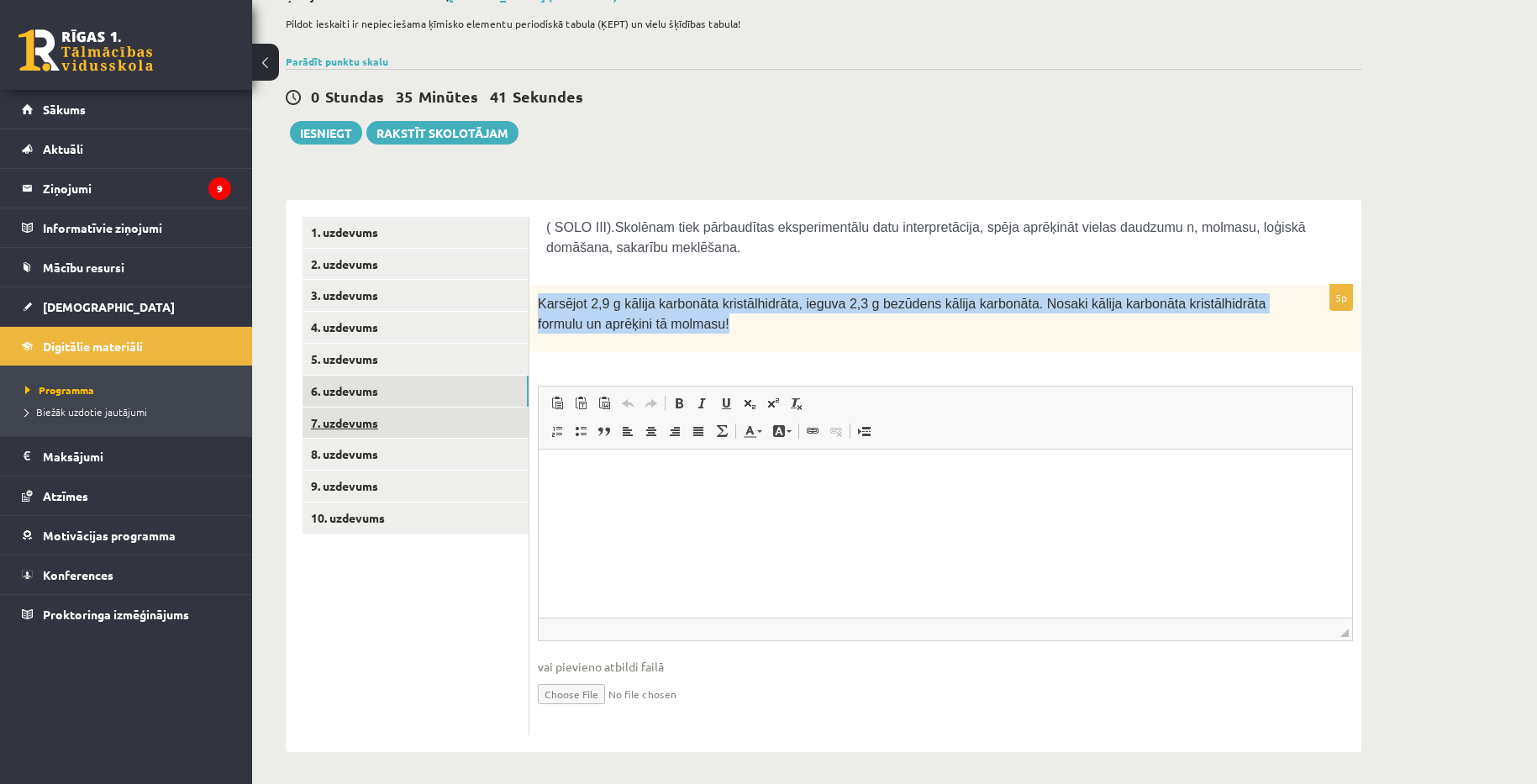
click at [363, 418] on link "7. uzdevums" at bounding box center [415, 423] width 226 height 31
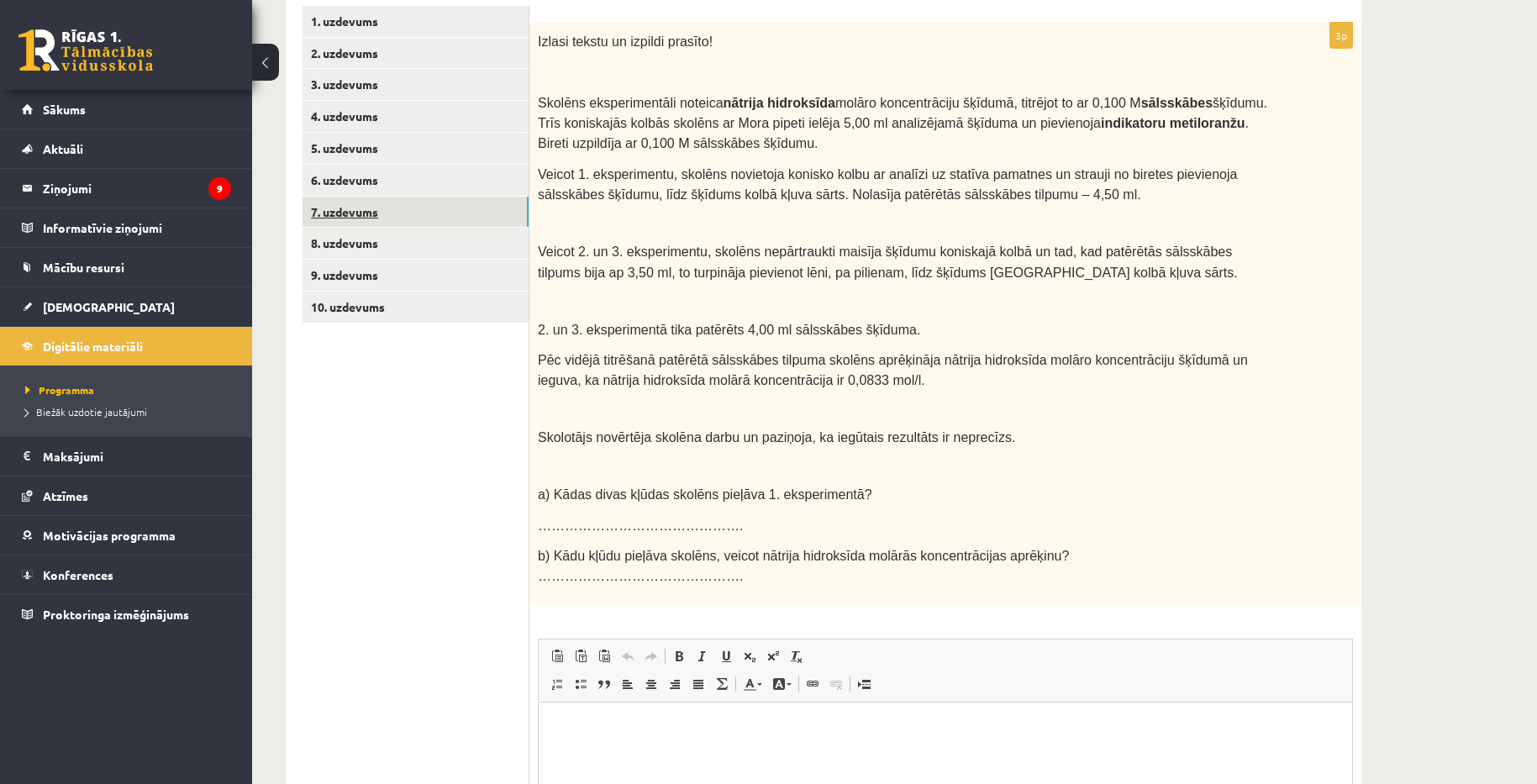
scroll to position [291, 0]
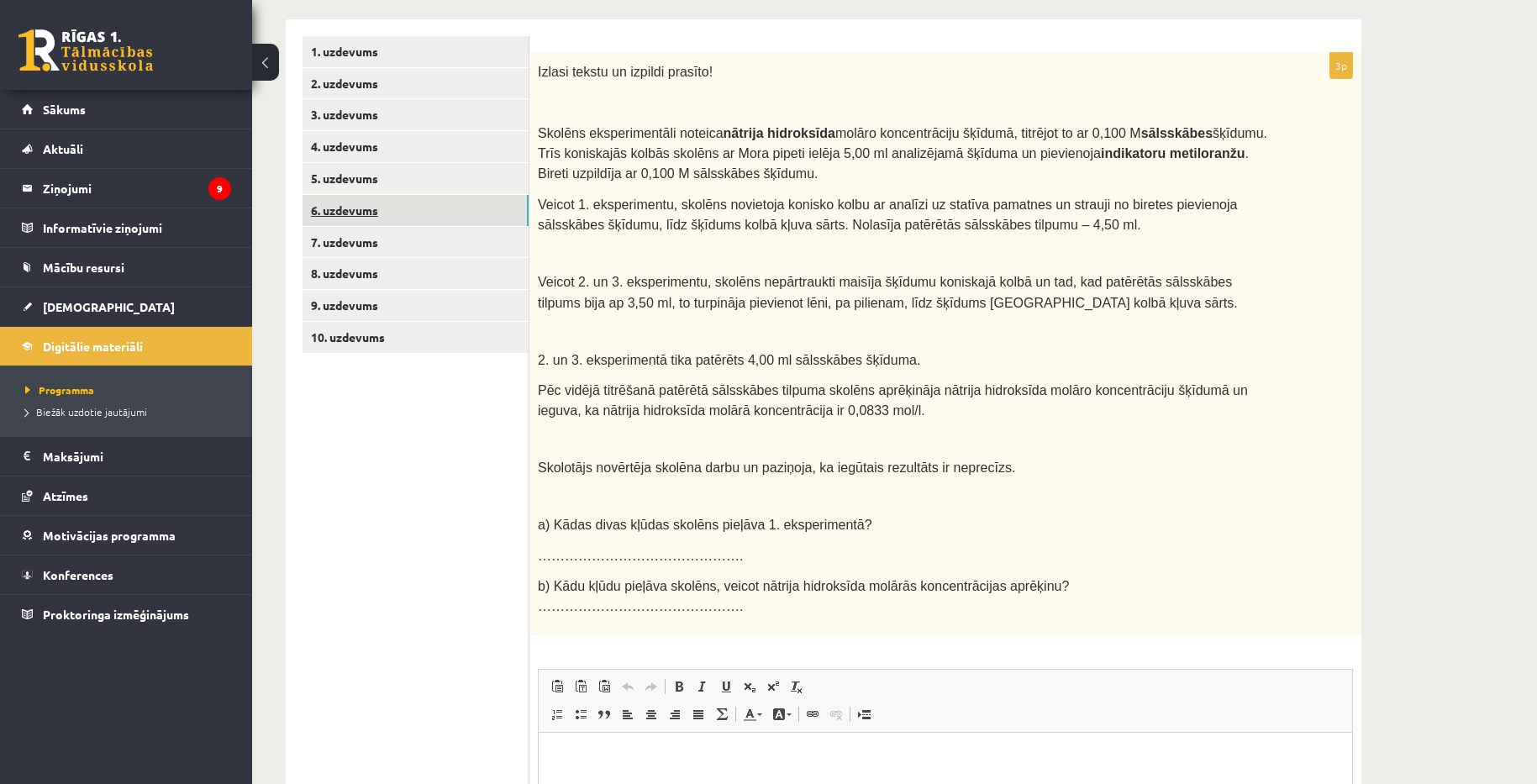
click at [364, 210] on link "6. uzdevums" at bounding box center [415, 211] width 226 height 31
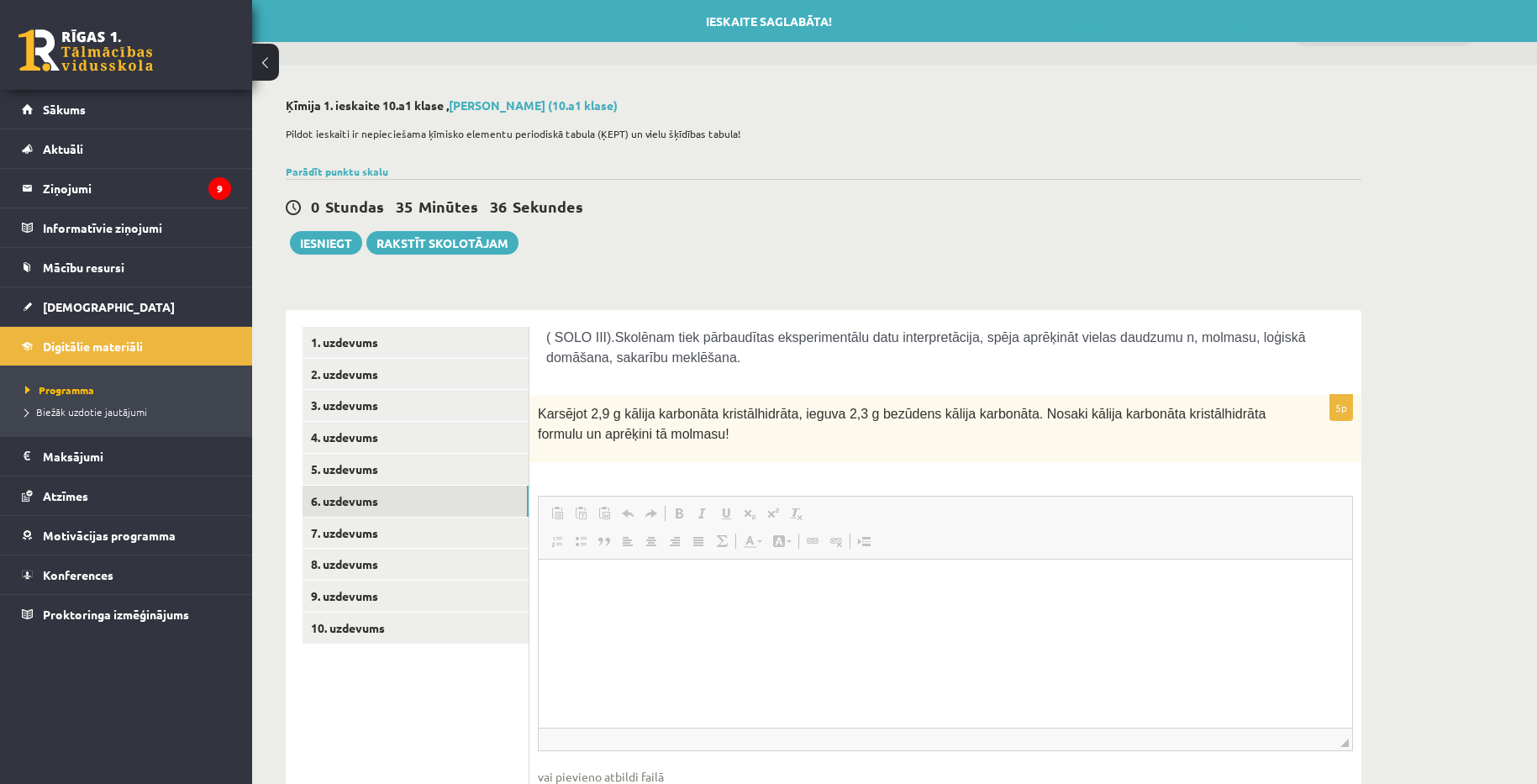
scroll to position [0, 0]
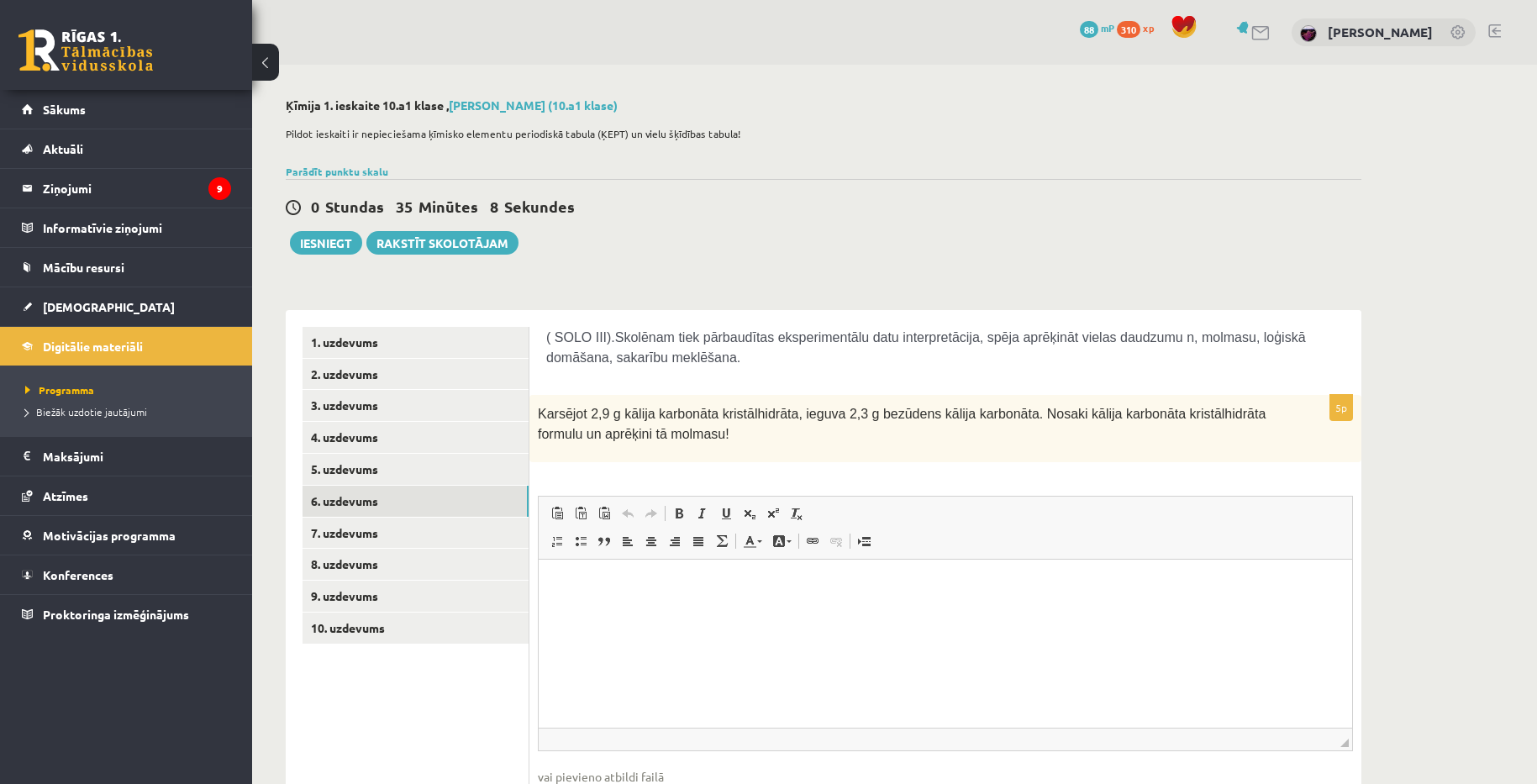
click at [1476, 389] on div "Ķīmija 1. ieskaite 10.a1 klase , Aivars Brālis (10.a1 klase) Pildot ieskaiti ir…" at bounding box center [894, 480] width 1285 height 831
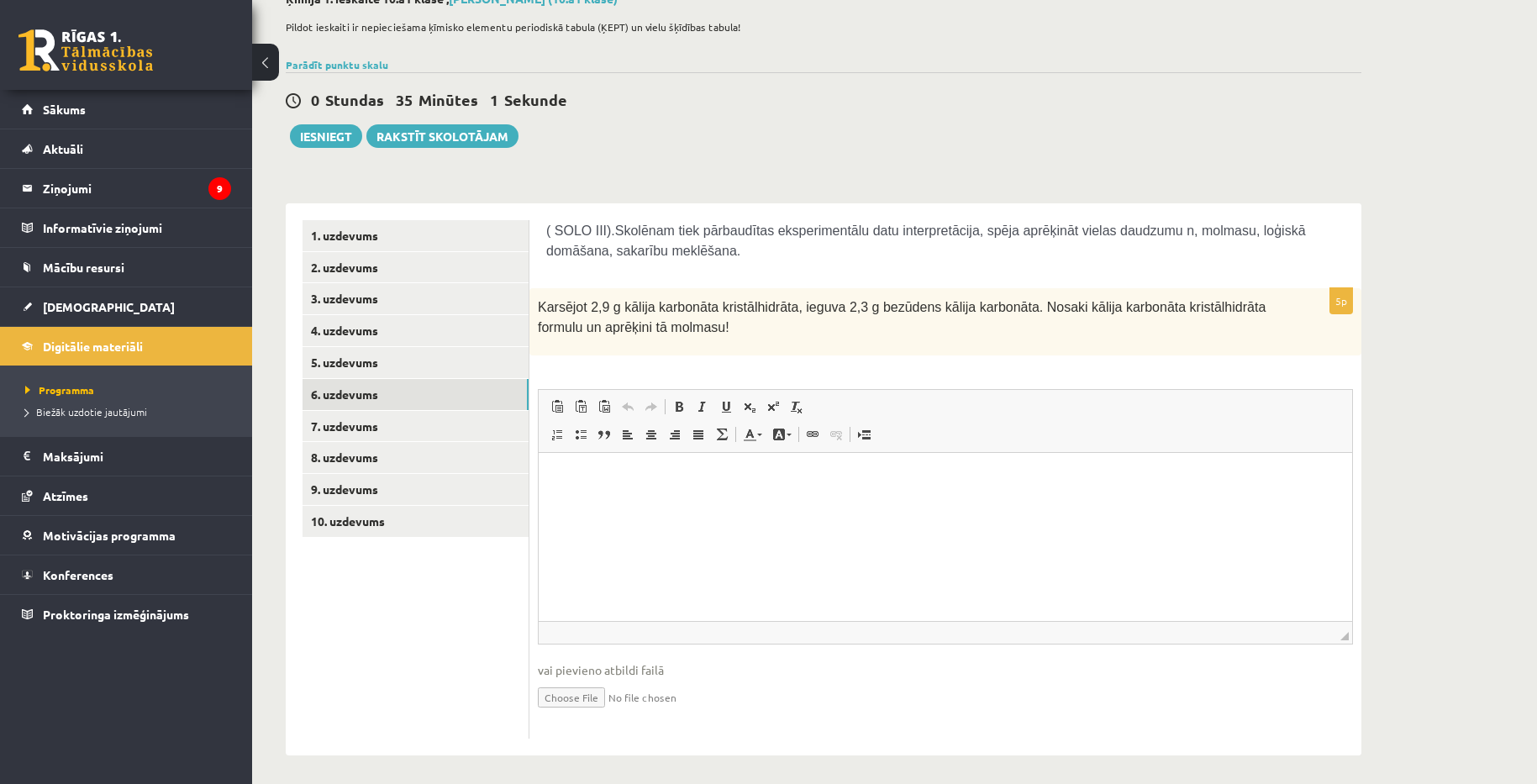
scroll to position [110, 0]
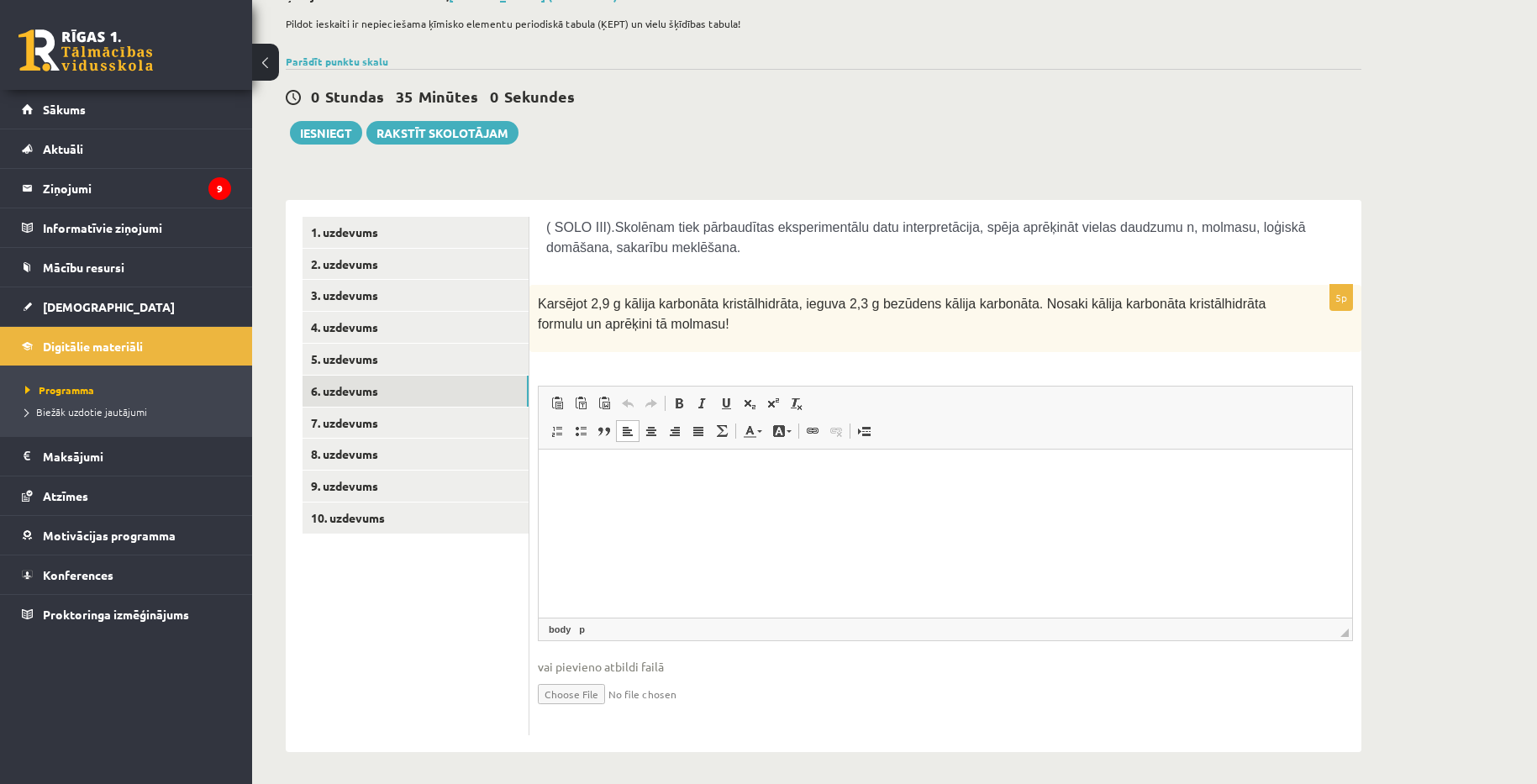
click at [805, 490] on html at bounding box center [945, 475] width 814 height 51
click at [1407, 411] on div "Ķīmija 1. ieskaite 10.a1 klase , Aivars Brālis (10.a1 klase) Pildot ieskaiti ir…" at bounding box center [894, 370] width 1285 height 831
click at [879, 496] on html at bounding box center [945, 475] width 814 height 51
click at [378, 415] on link "7. uzdevums" at bounding box center [415, 423] width 226 height 31
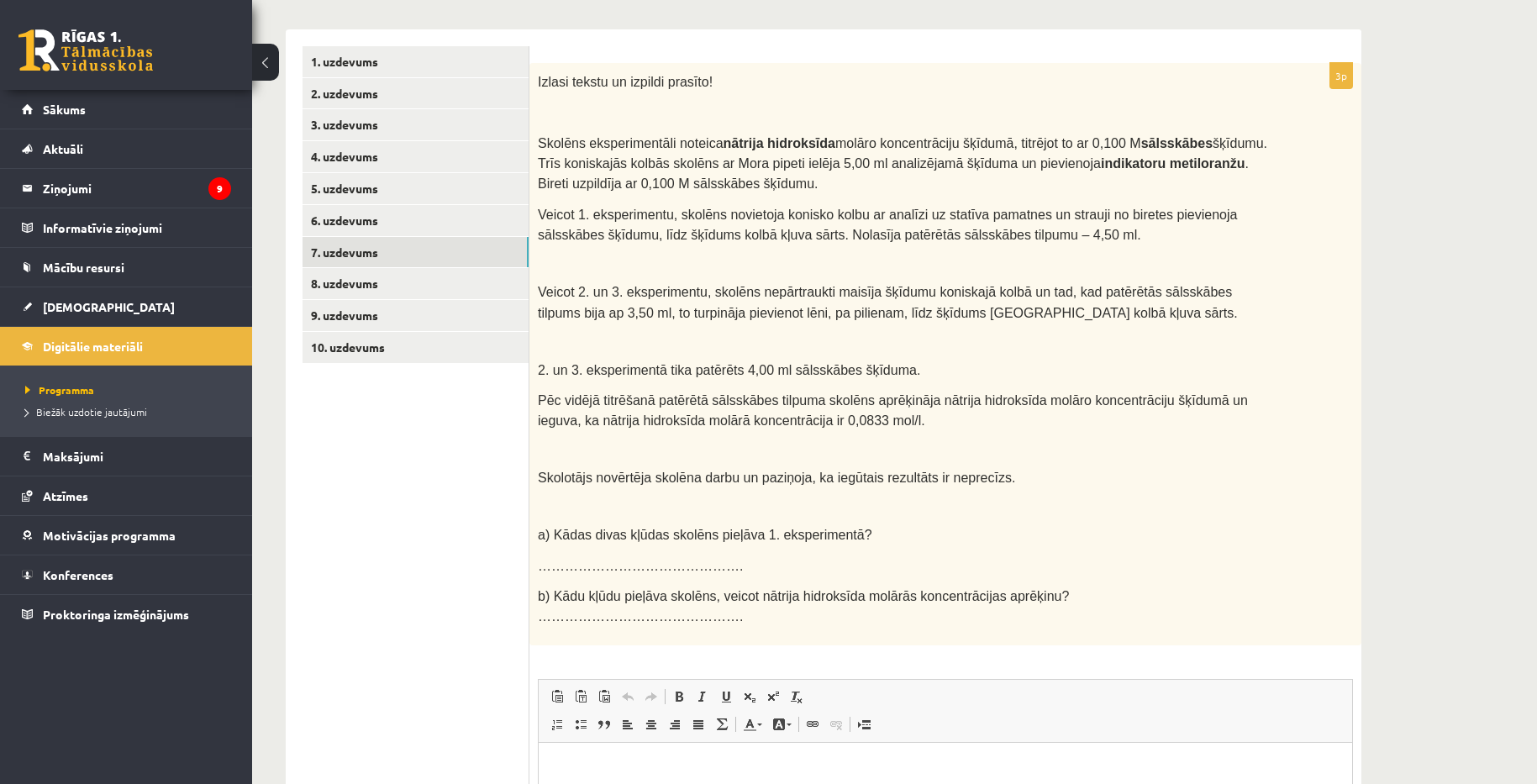
scroll to position [278, 0]
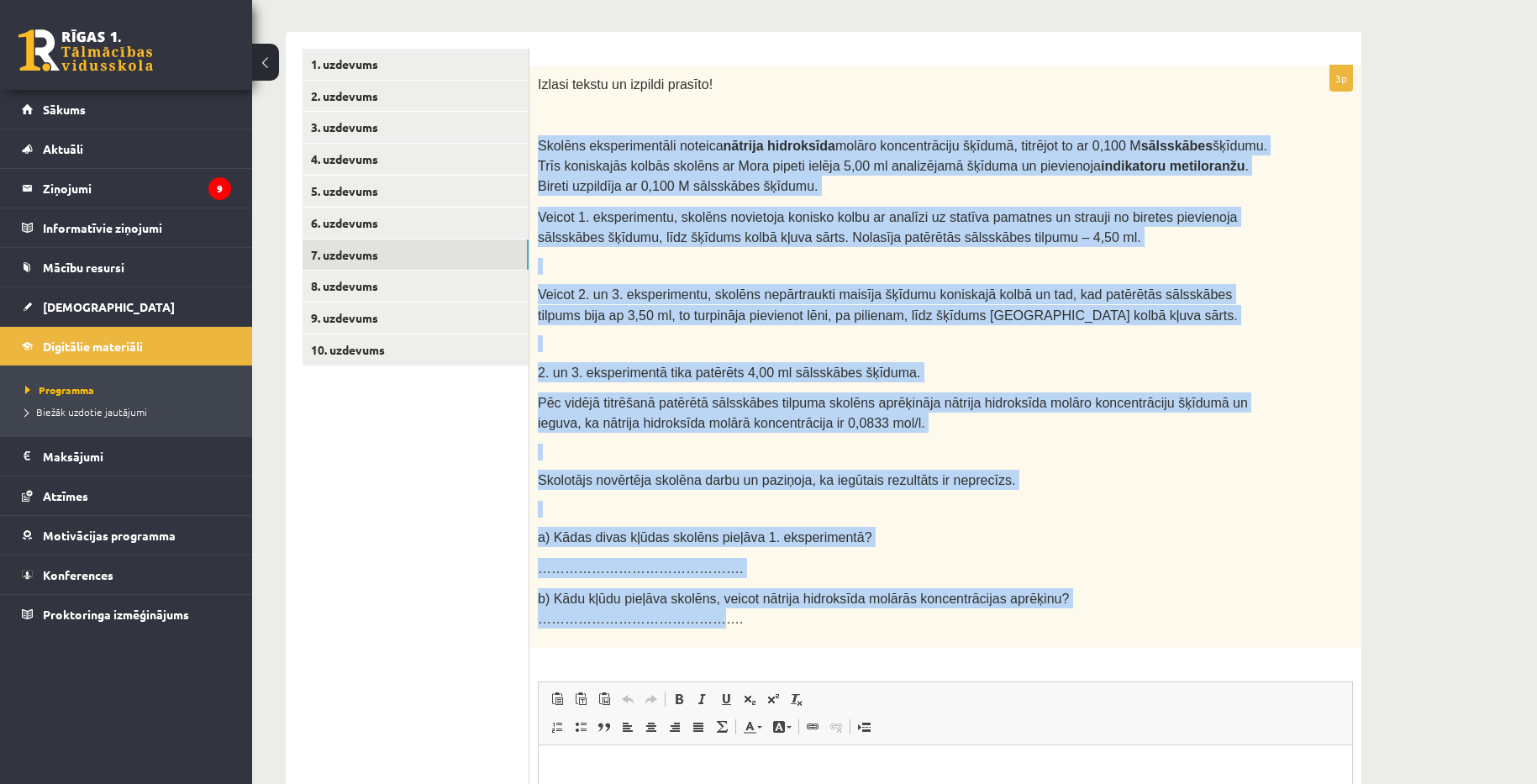
drag, startPoint x: 540, startPoint y: 145, endPoint x: 1154, endPoint y: 577, distance: 750.7
click at [1154, 577] on div "Izlasi tekstu un izpildi prasīto! Skolēns eksperimentāli noteica nātrija hidrok…" at bounding box center [945, 357] width 832 height 582
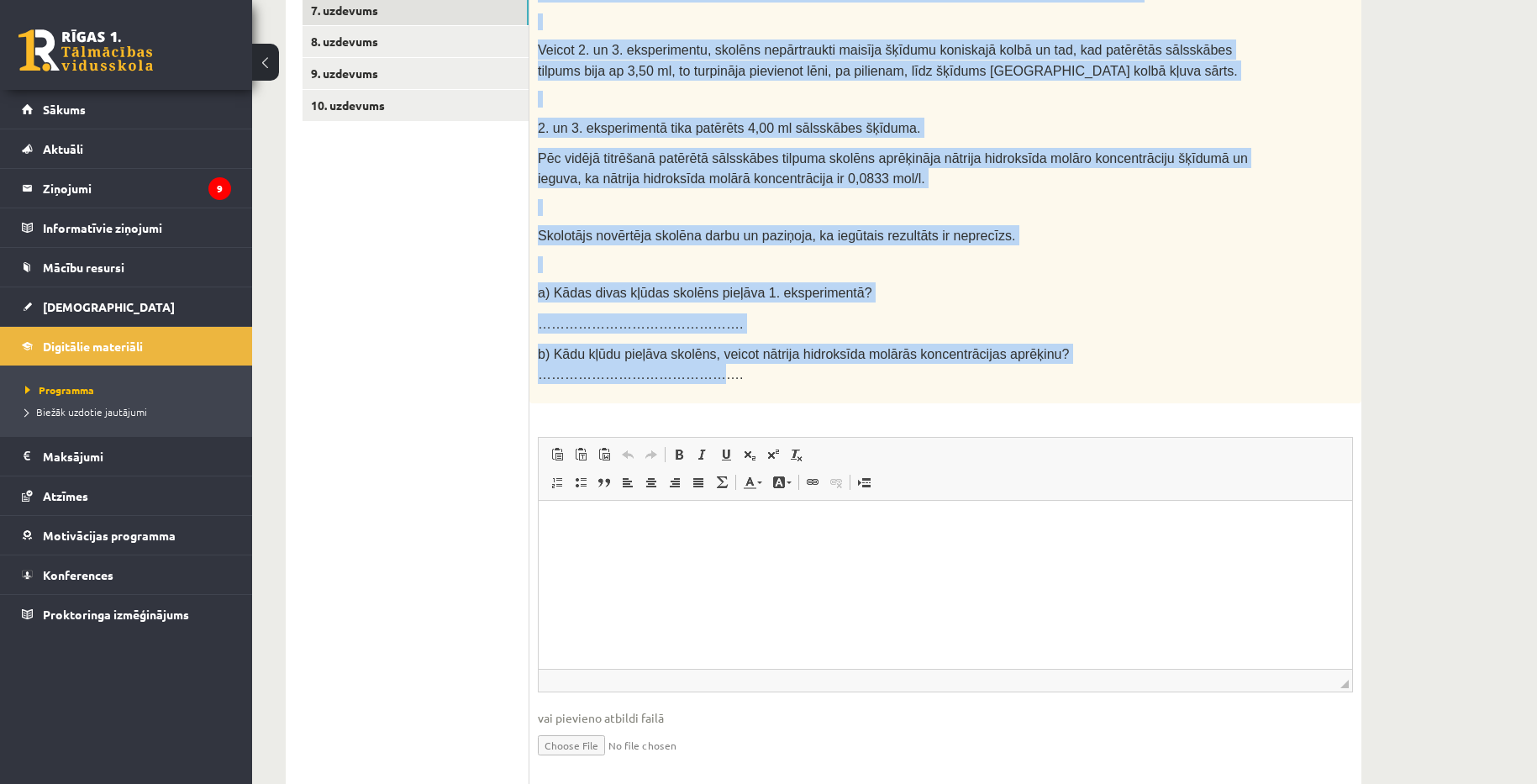
scroll to position [543, 0]
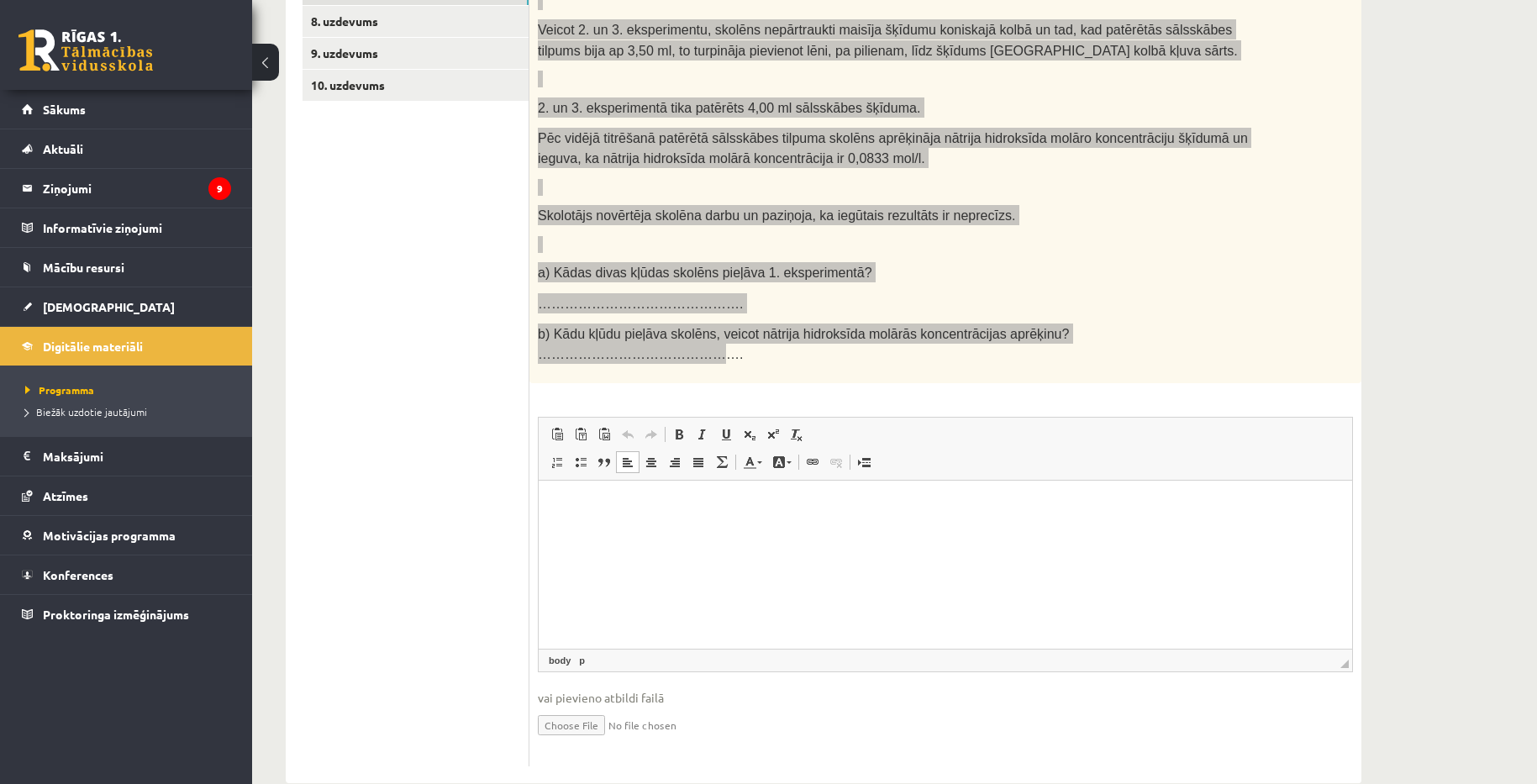
click at [781, 531] on html at bounding box center [945, 505] width 814 height 51
click at [1138, 480] on html "**" at bounding box center [945, 505] width 814 height 51
click at [855, 525] on html "**" at bounding box center [945, 505] width 814 height 51
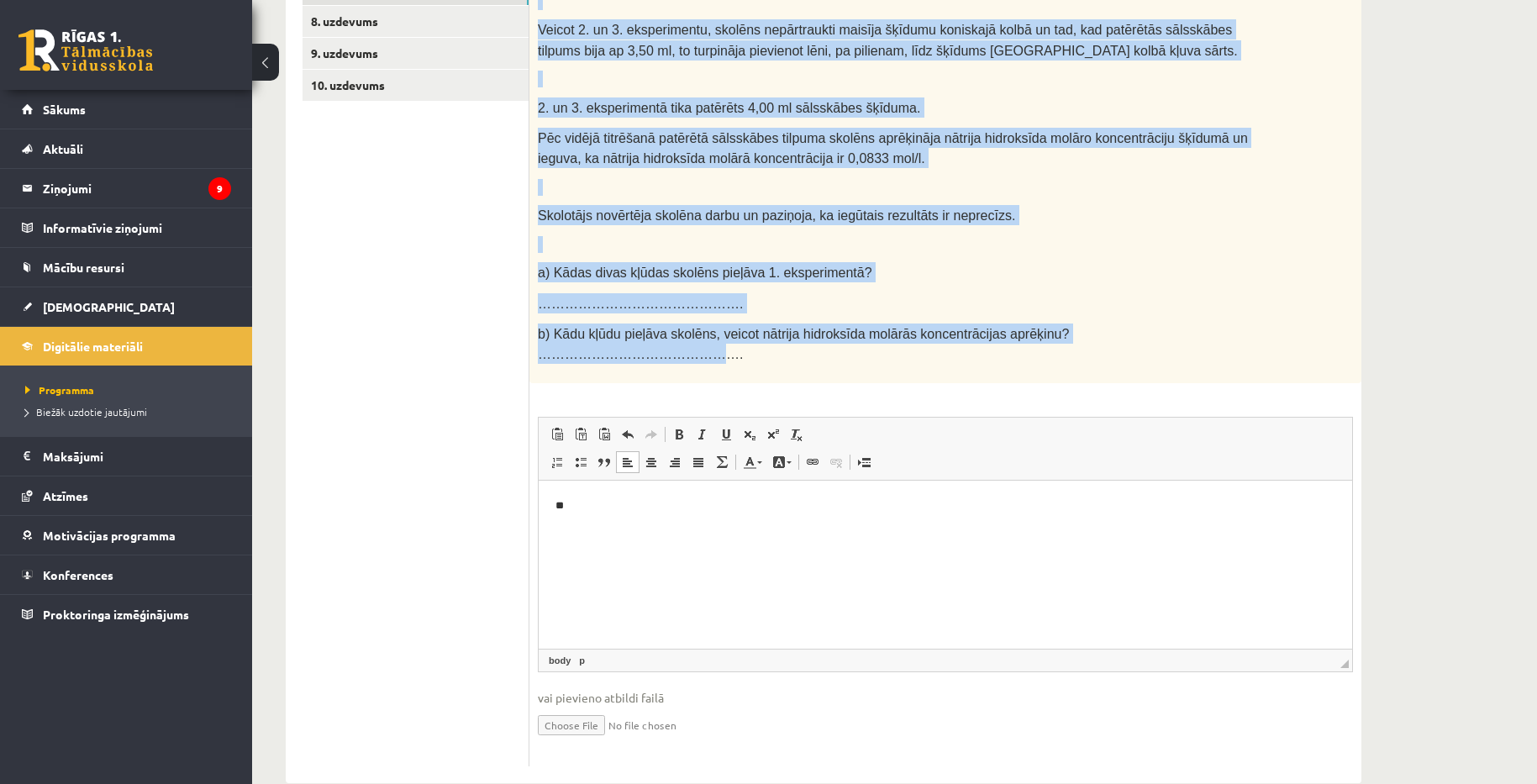
click at [1089, 183] on p at bounding box center [904, 187] width 731 height 16
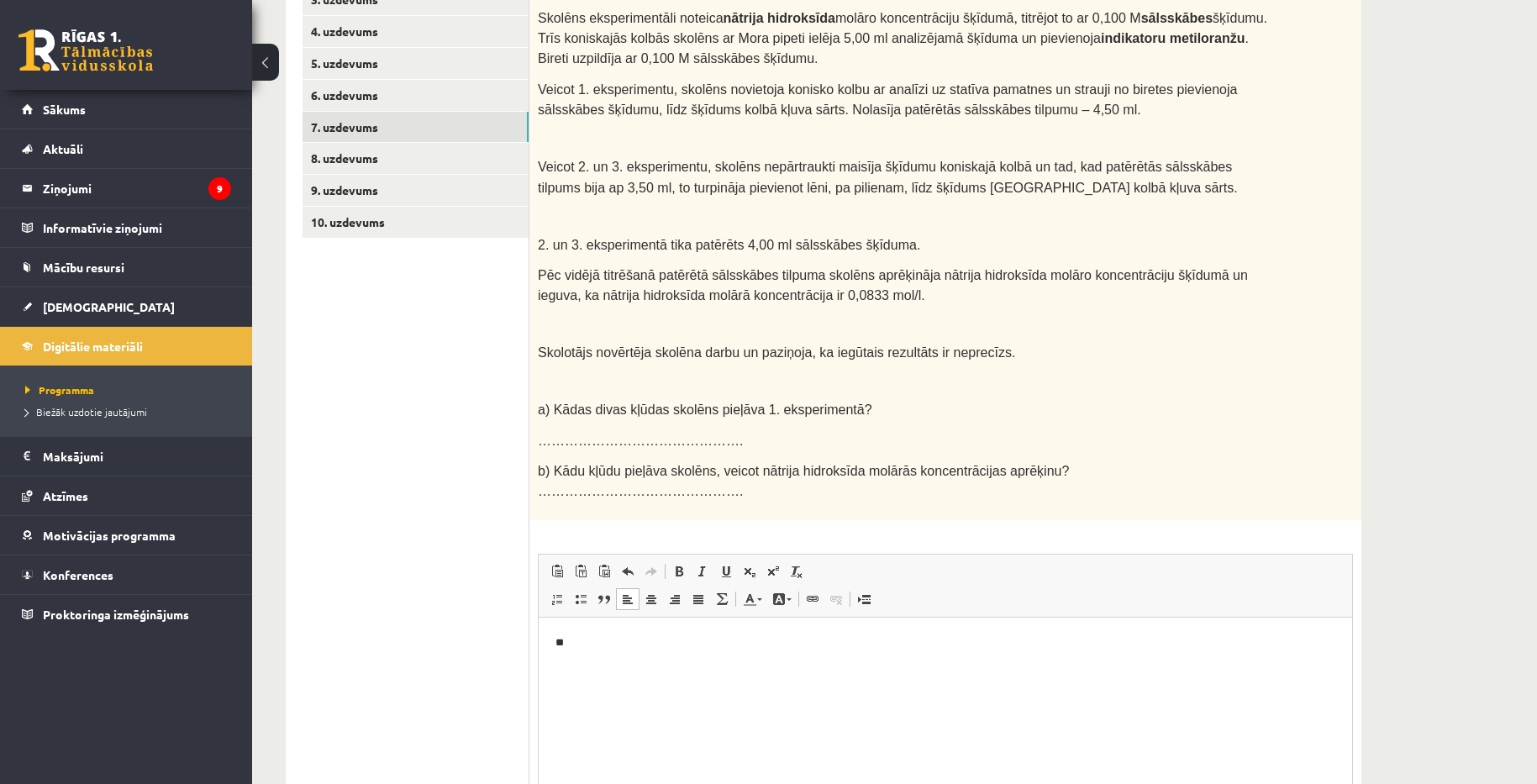
scroll to position [375, 0]
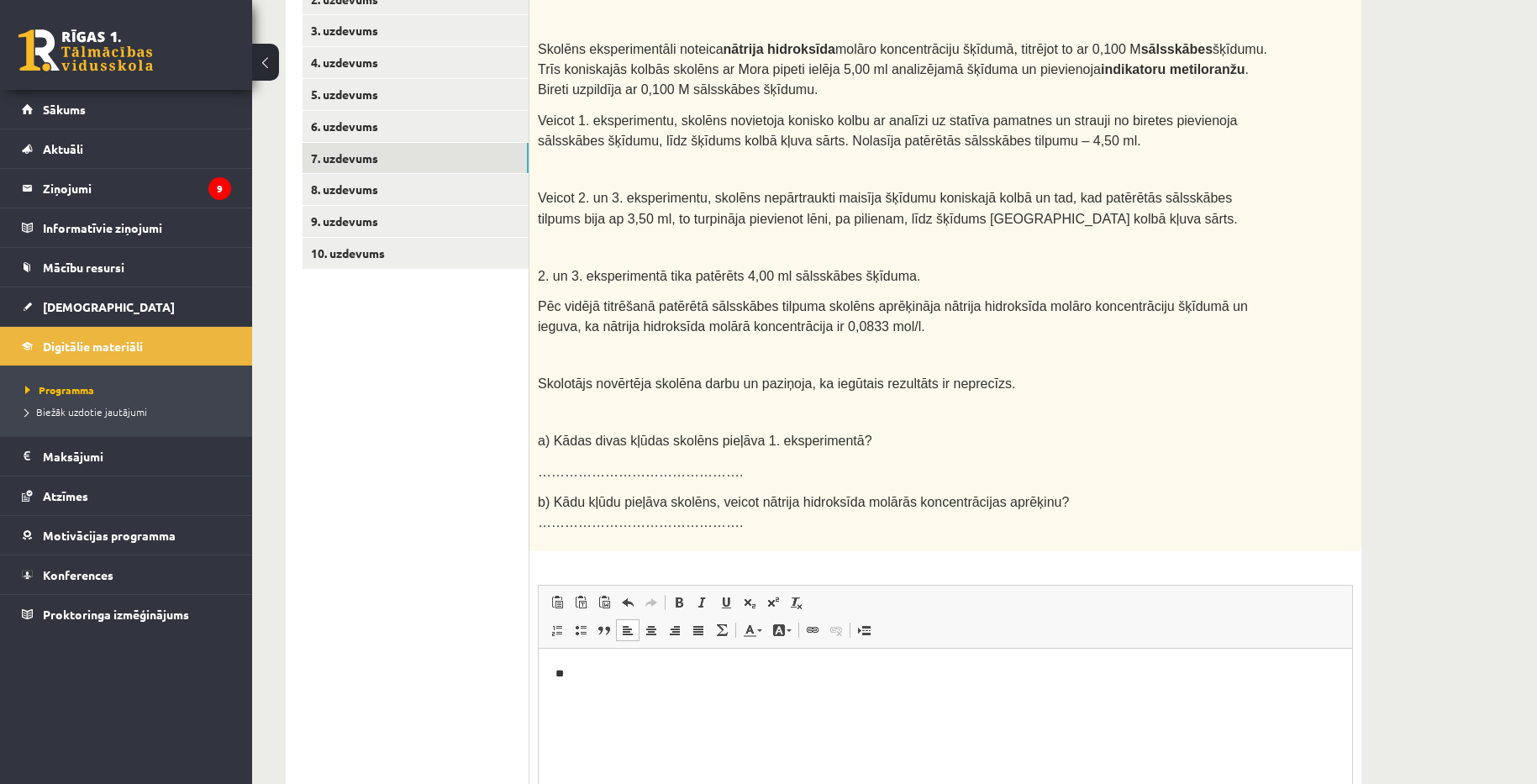
click at [689, 676] on p "**" at bounding box center [945, 673] width 780 height 17
click at [678, 706] on p "**" at bounding box center [945, 702] width 780 height 17
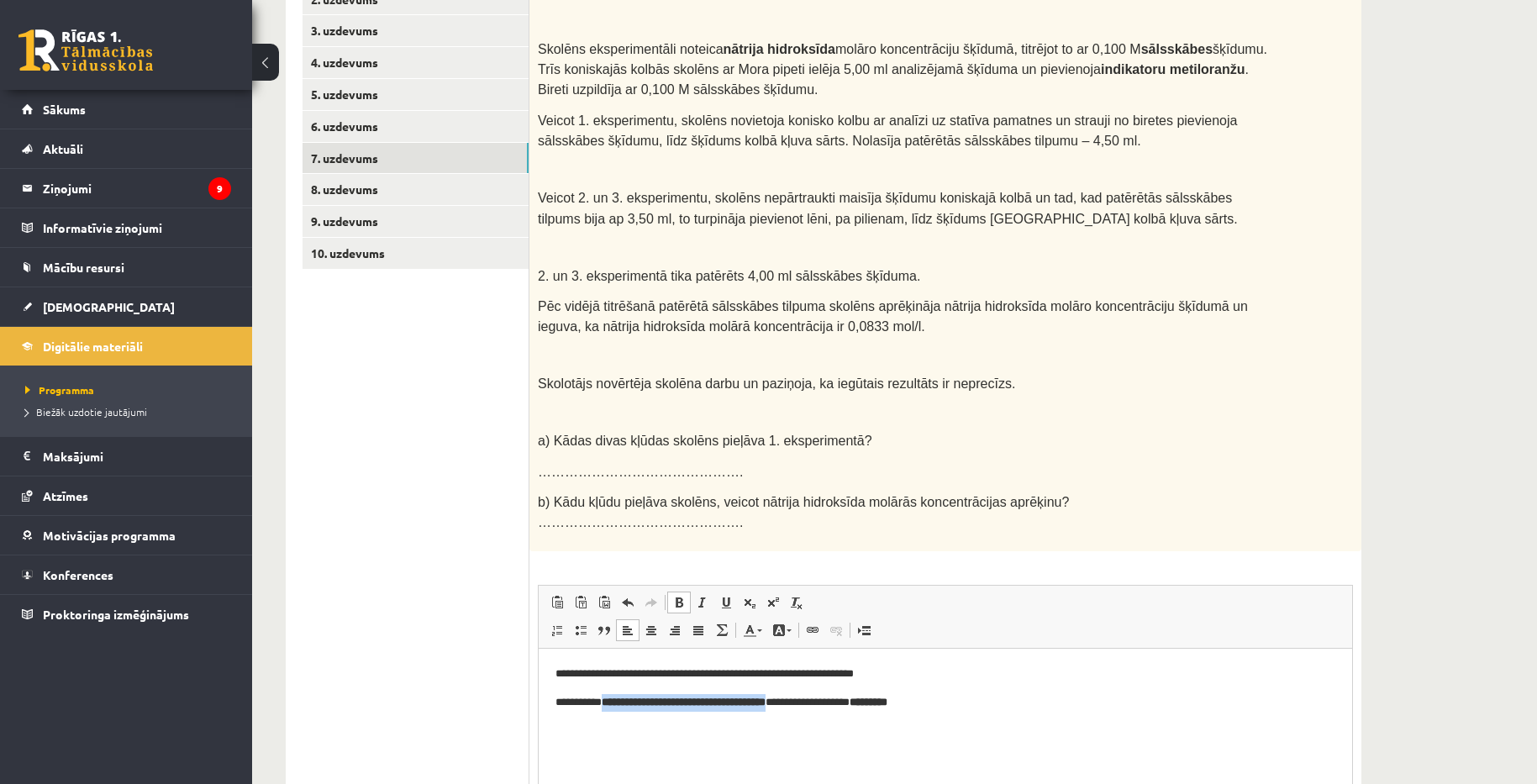
drag, startPoint x: 812, startPoint y: 698, endPoint x: 611, endPoint y: 697, distance: 201.0
click at [611, 697] on p "**********" at bounding box center [945, 702] width 780 height 17
drag, startPoint x: 718, startPoint y: 701, endPoint x: 515, endPoint y: 704, distance: 203.0
click at [539, 704] on html "**********" at bounding box center [945, 687] width 814 height 79
click at [1346, 460] on div "Izlasi tekstu un izpildi prasīto! Skolēns eksperimentāli noteica nātrija hidrok…" at bounding box center [945, 260] width 832 height 582
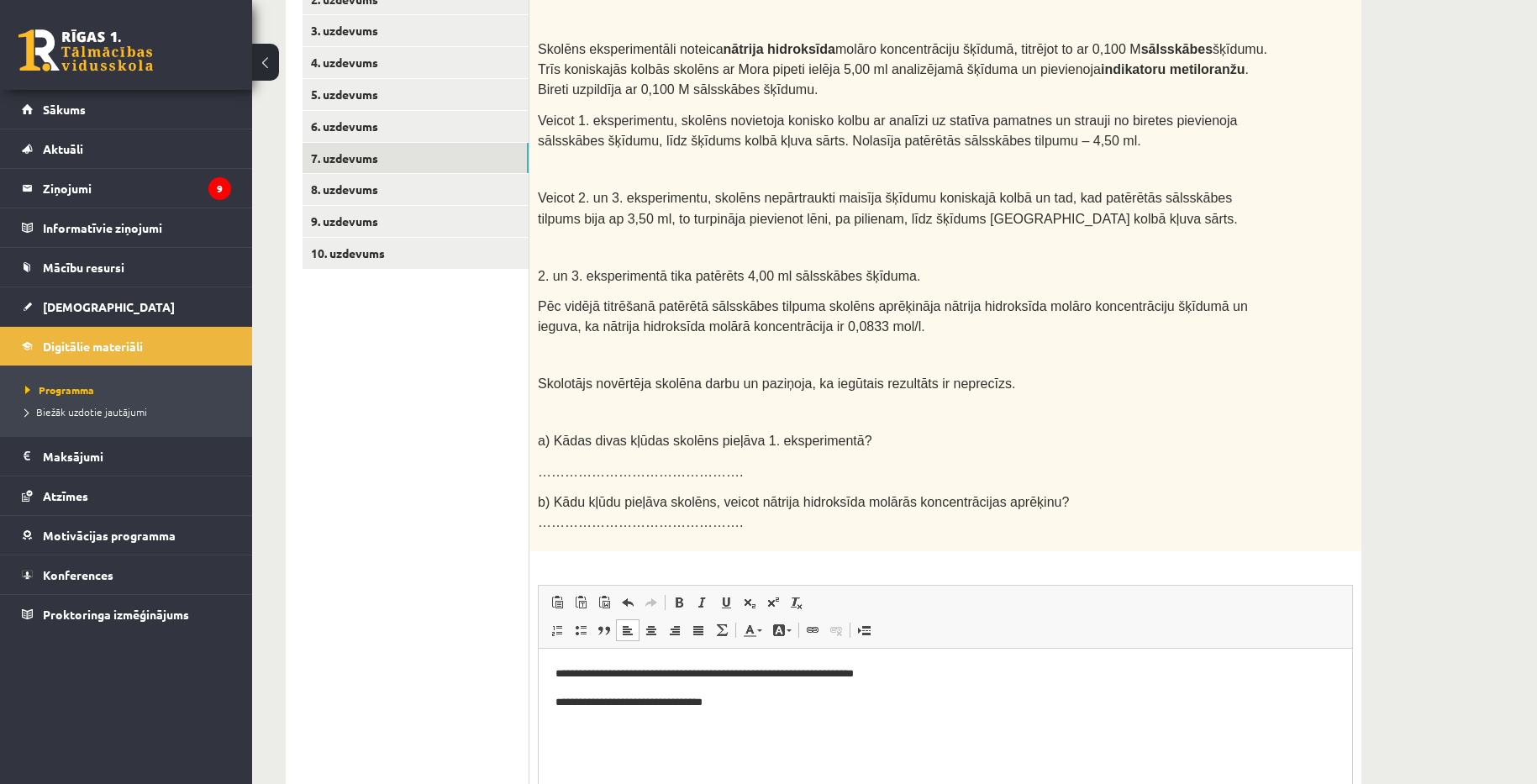
click at [766, 710] on p "**********" at bounding box center [945, 702] width 780 height 17
click at [366, 194] on link "8. uzdevums" at bounding box center [415, 190] width 226 height 31
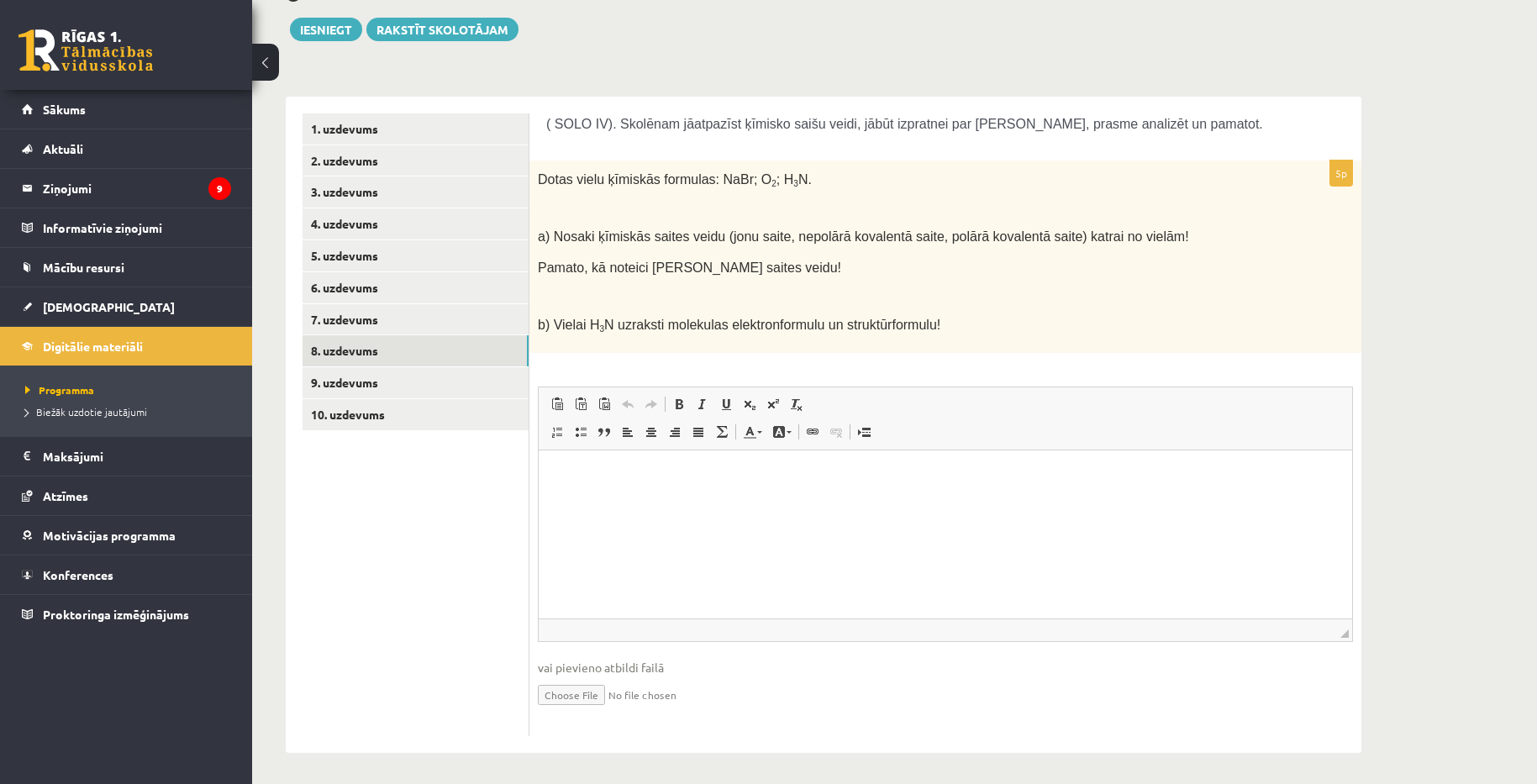
scroll to position [0, 0]
click at [1403, 401] on div "Ķīmija 1. ieskaite 10.a1 klase , Aivars Brālis (10.a1 klase) Pildot ieskaiti ir…" at bounding box center [894, 319] width 1285 height 936
click at [827, 498] on html at bounding box center [945, 475] width 814 height 51
click at [356, 385] on link "9. uzdevums" at bounding box center [415, 383] width 226 height 31
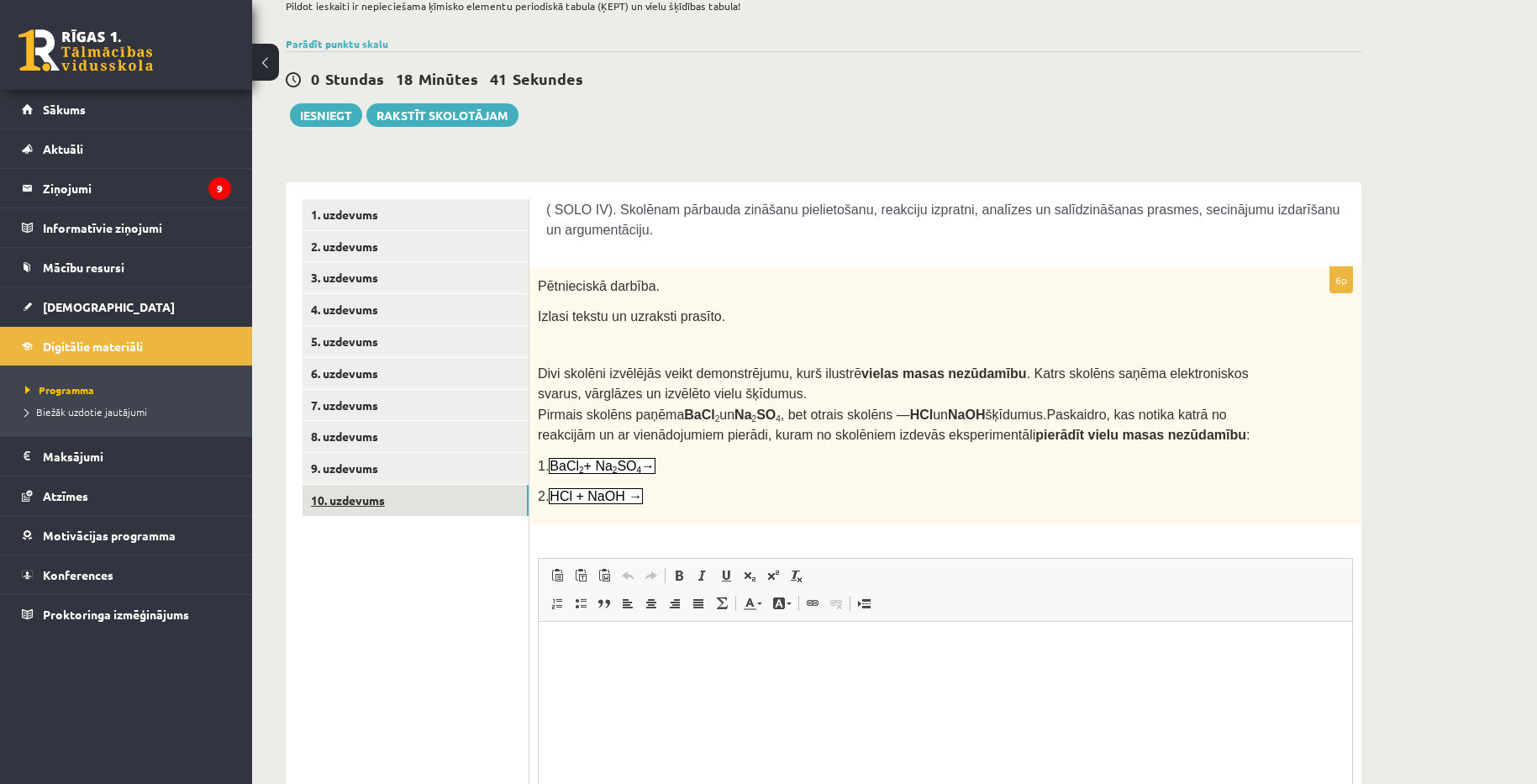
click at [369, 497] on link "10. uzdevums" at bounding box center [415, 501] width 226 height 31
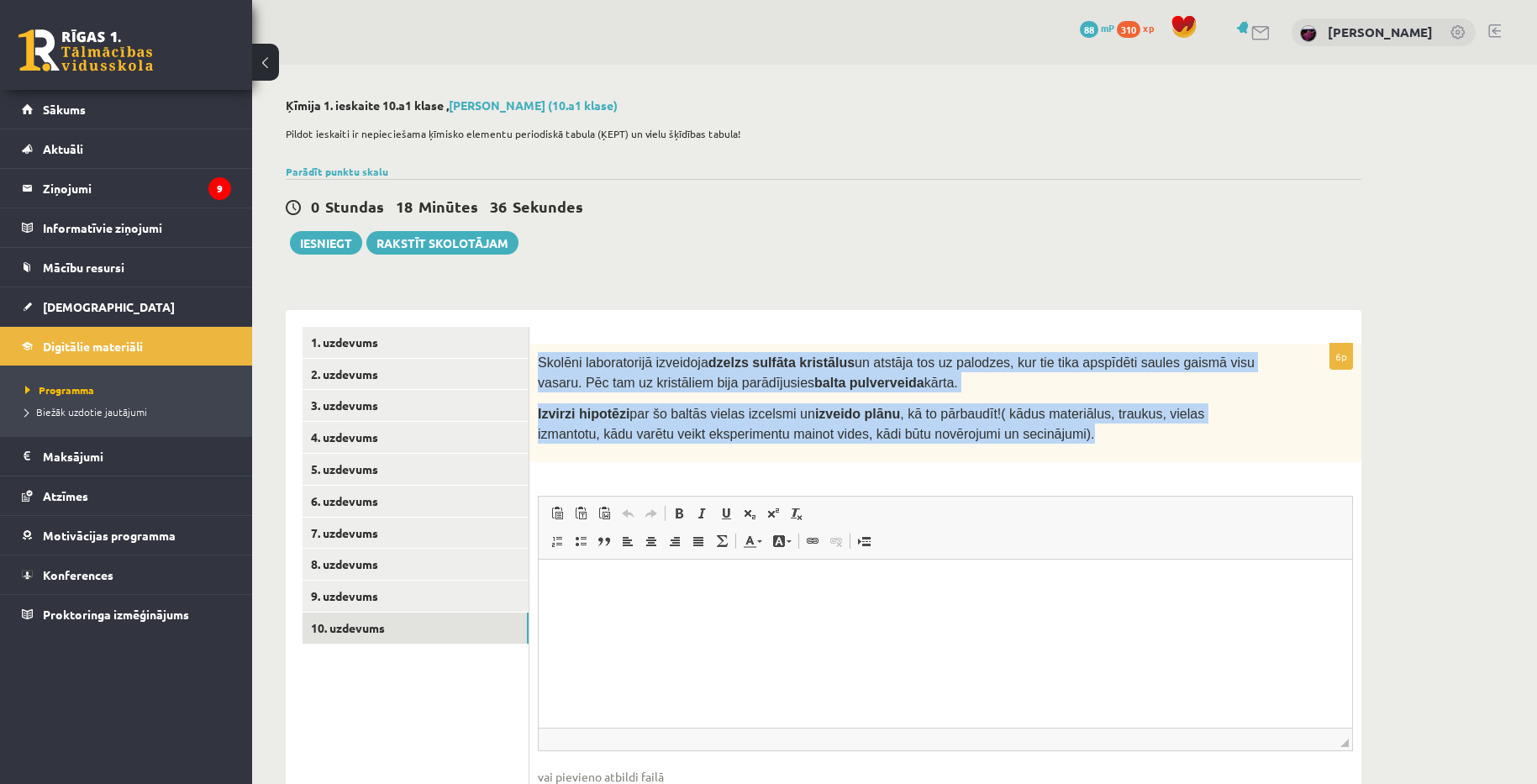
drag, startPoint x: 539, startPoint y: 360, endPoint x: 974, endPoint y: 445, distance: 443.2
click at [974, 445] on div "Skolēni laboratorijā izveidoja dzelzs sulfāta kristālus un atstāja tos uz palod…" at bounding box center [945, 404] width 832 height 120
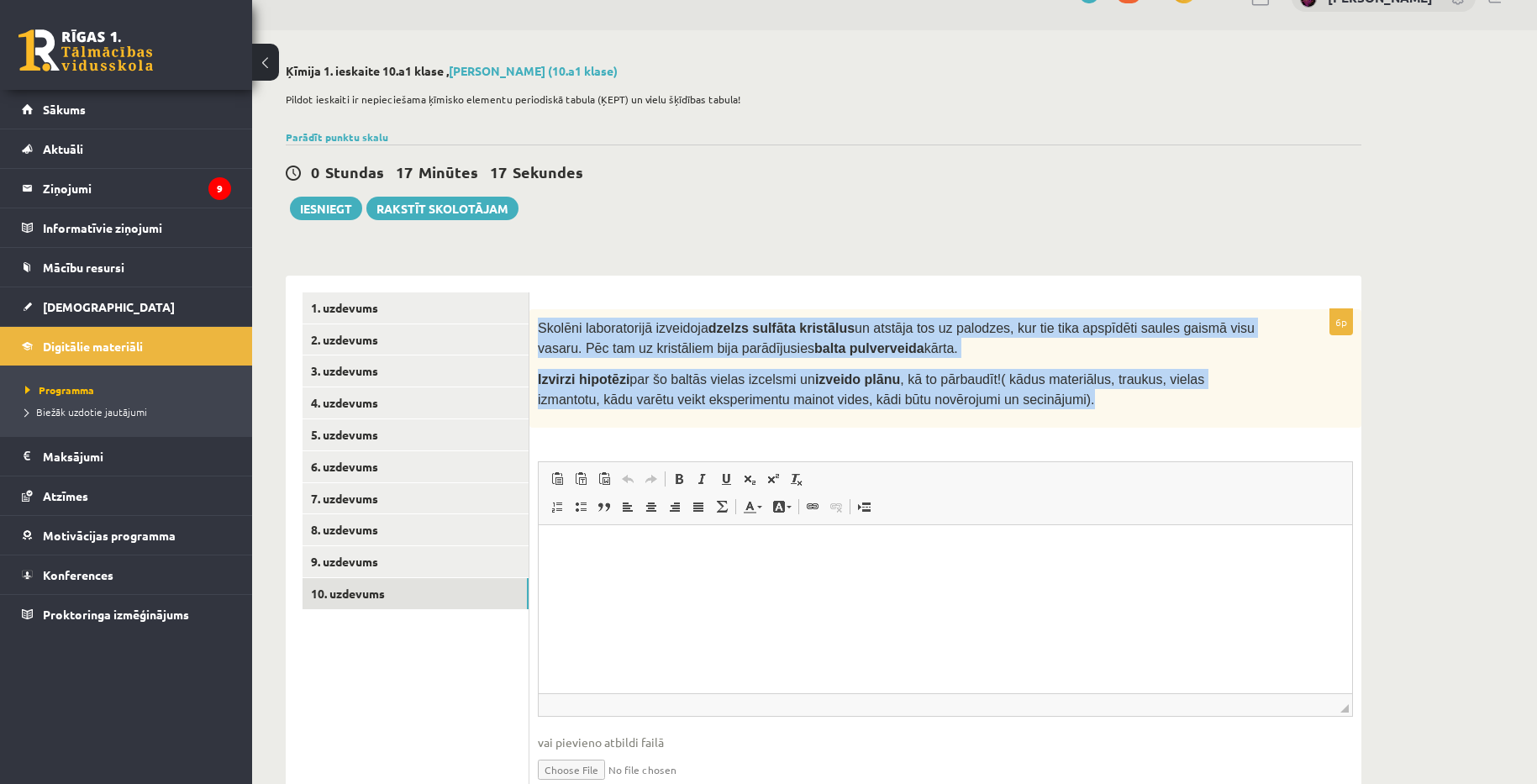
scroll to position [110, 0]
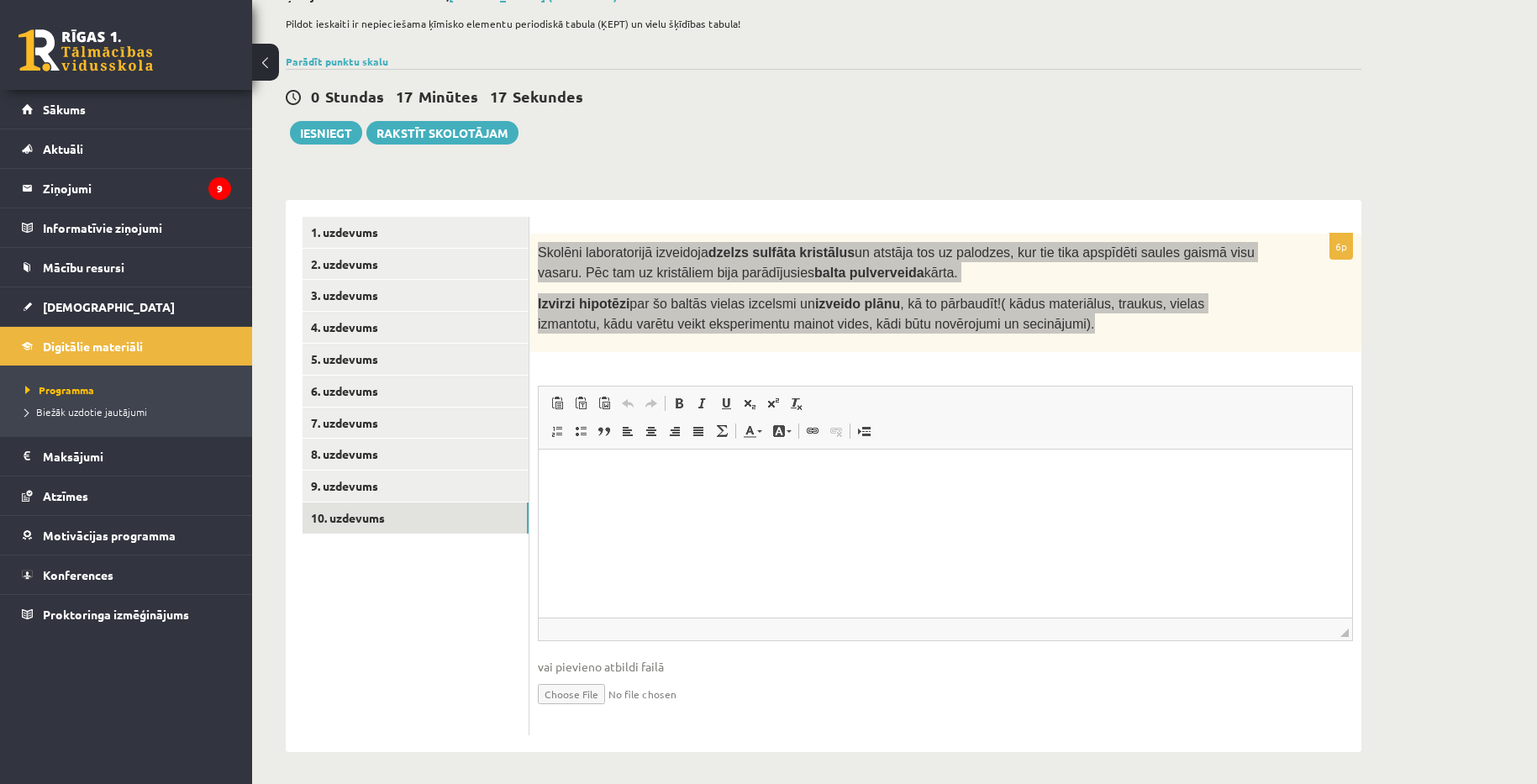
click at [668, 466] on p "Editor, wiswyg-editor-user-answer-47024971015440" at bounding box center [945, 475] width 780 height 17
click at [658, 470] on p "Editor, wiswyg-editor-user-answer-47024971015440" at bounding box center [945, 475] width 780 height 17
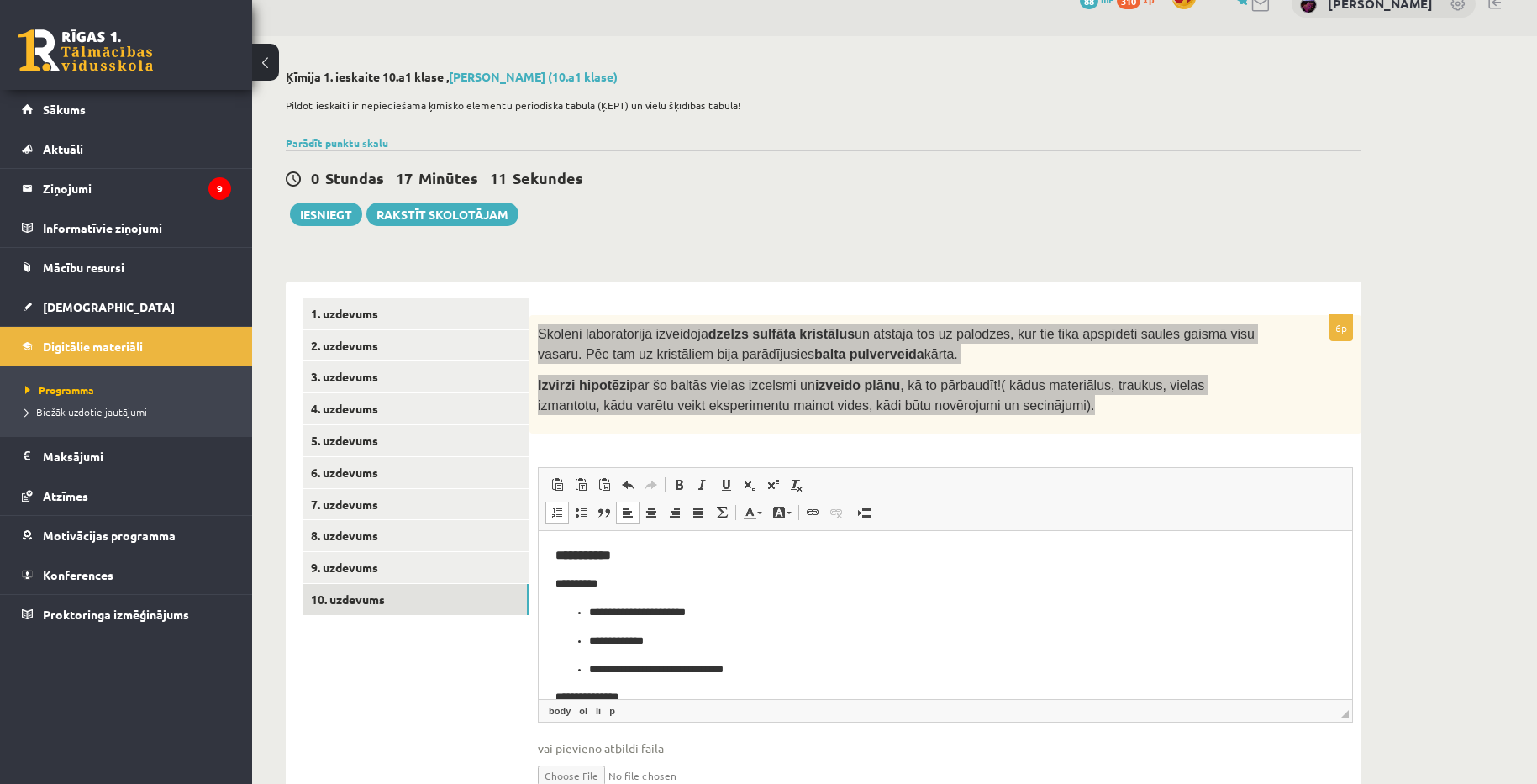
scroll to position [26, 0]
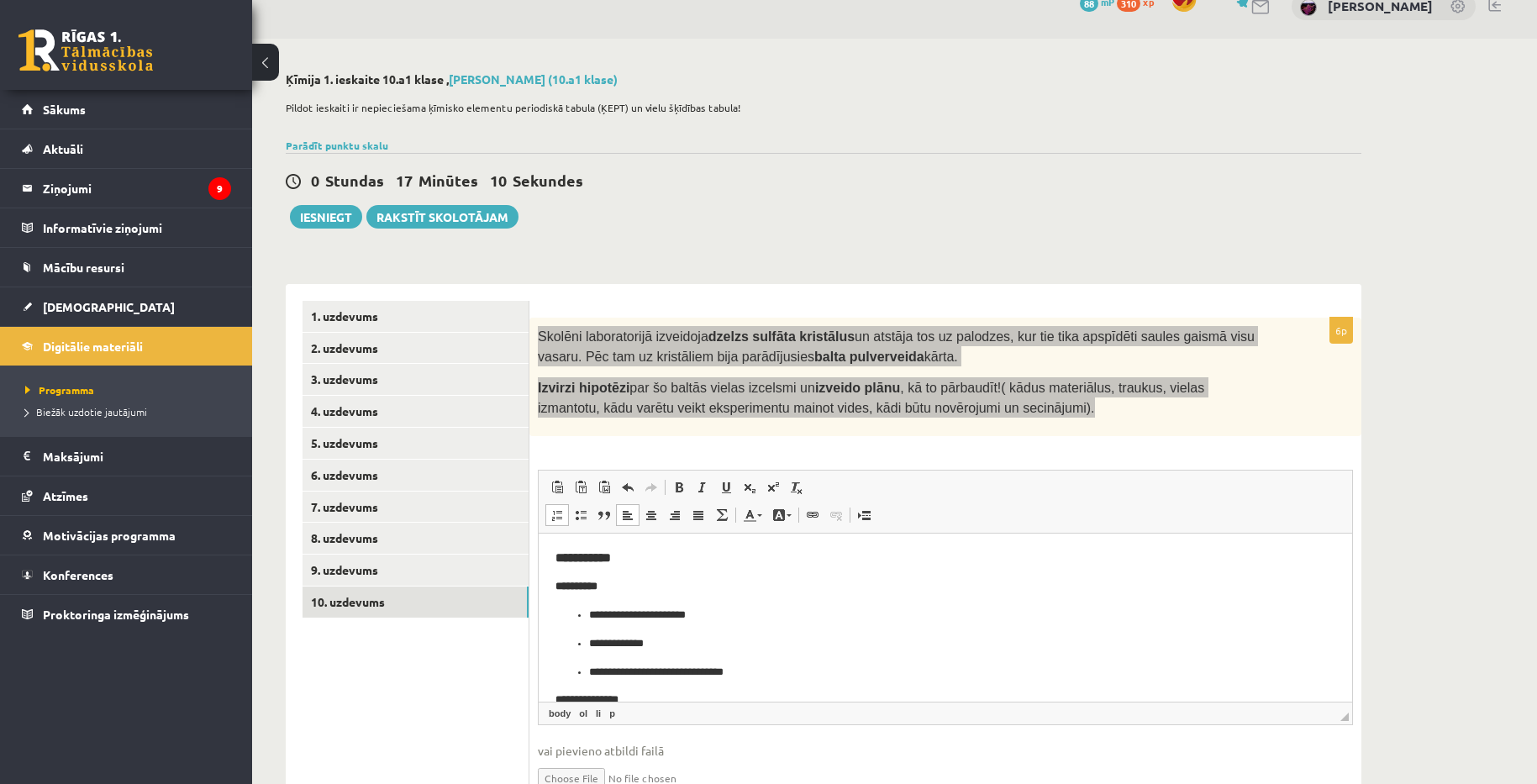
click at [652, 563] on h3 "**********" at bounding box center [945, 557] width 780 height 15
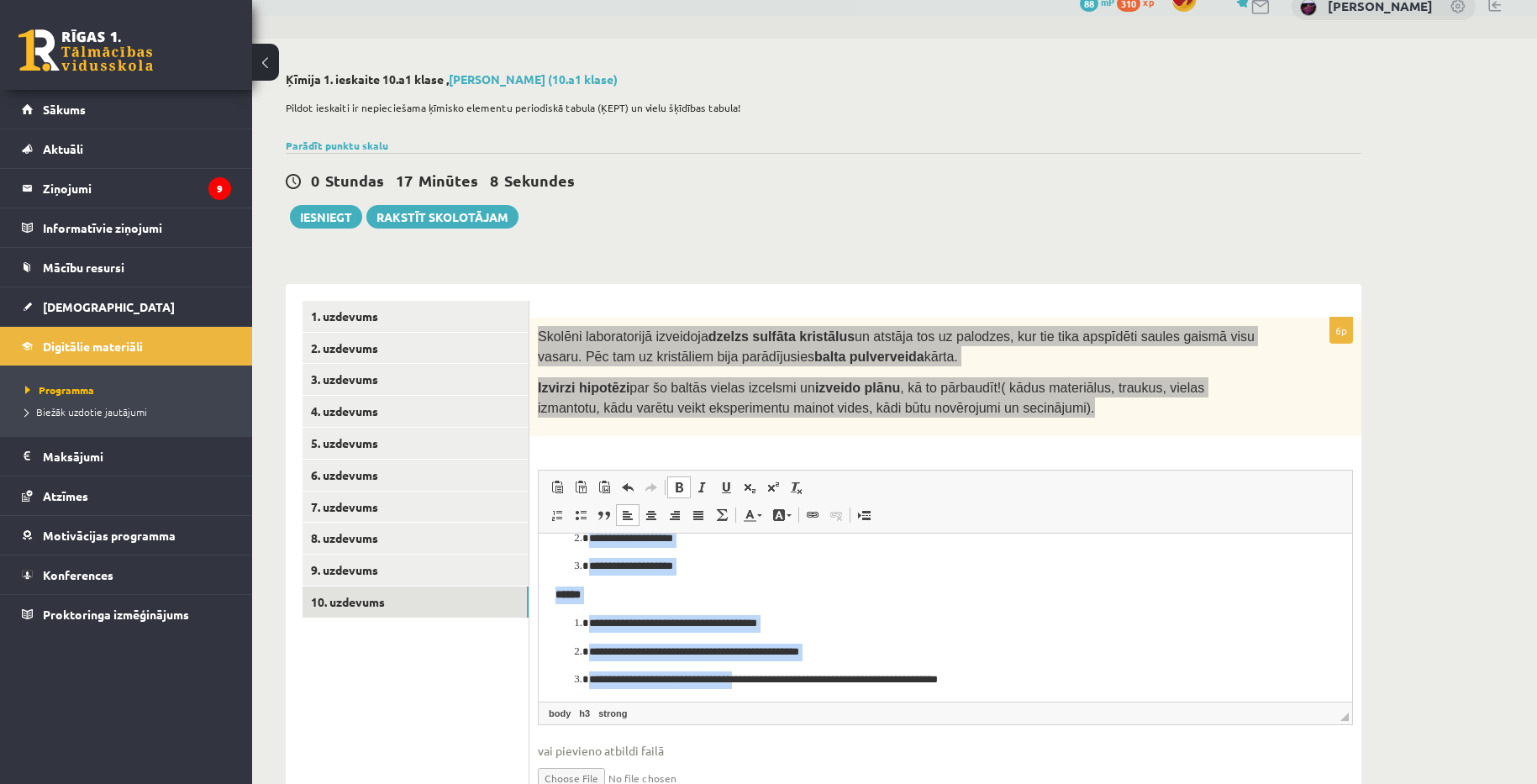
scroll to position [224, 0]
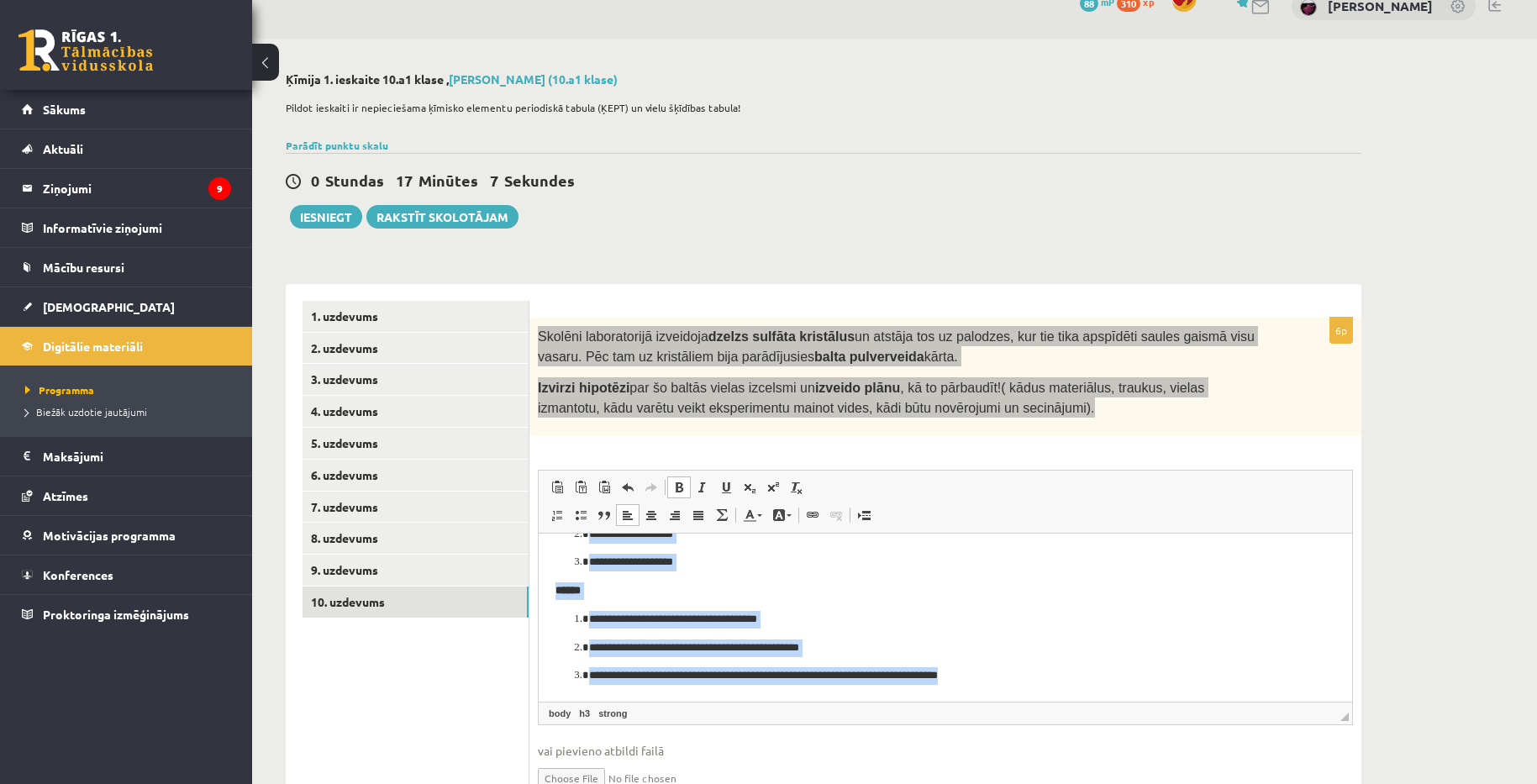
drag, startPoint x: 551, startPoint y: 556, endPoint x: 1068, endPoint y: 668, distance: 529.0
click at [1068, 668] on html "**********" at bounding box center [945, 506] width 814 height 391
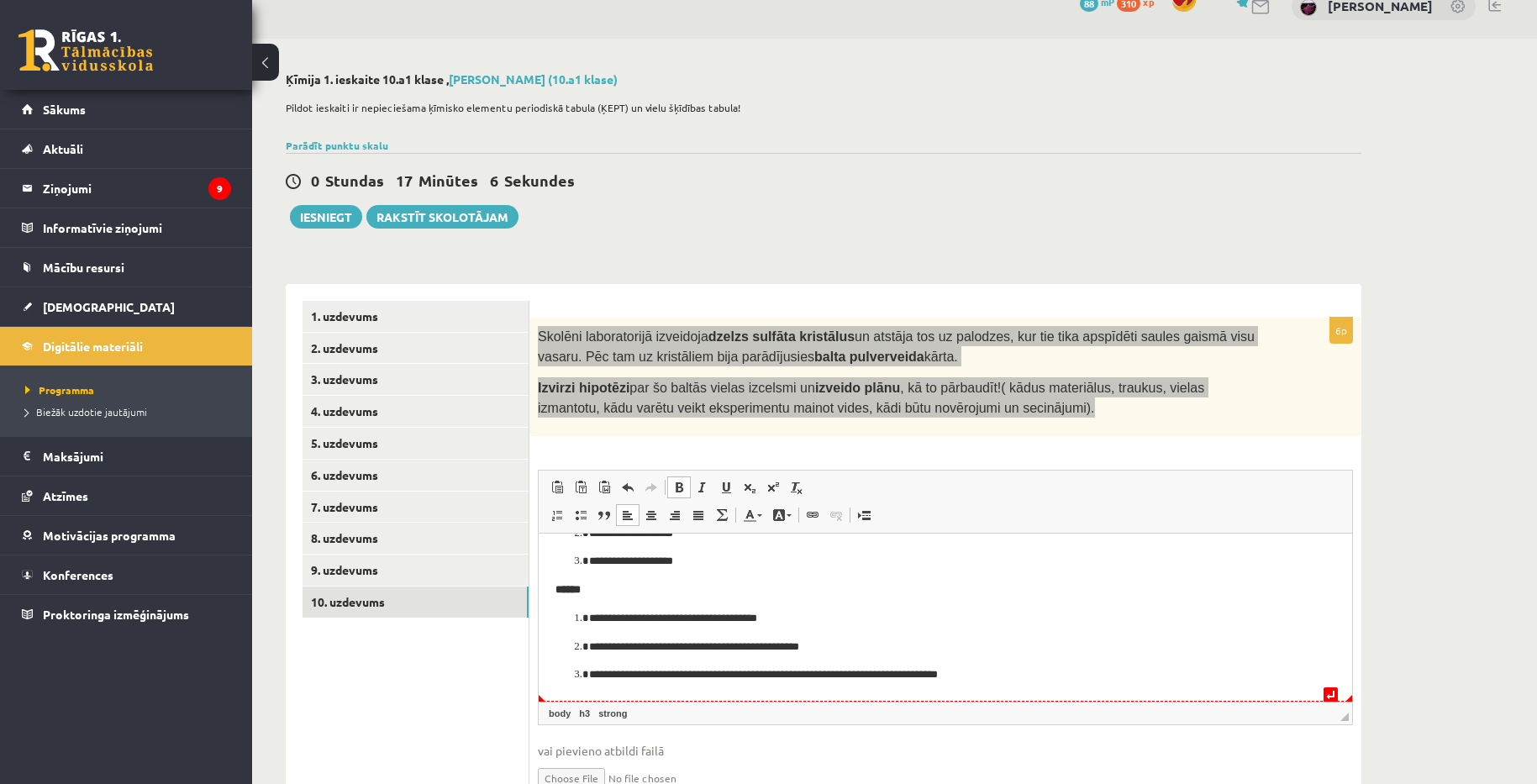
scroll to position [0, 0]
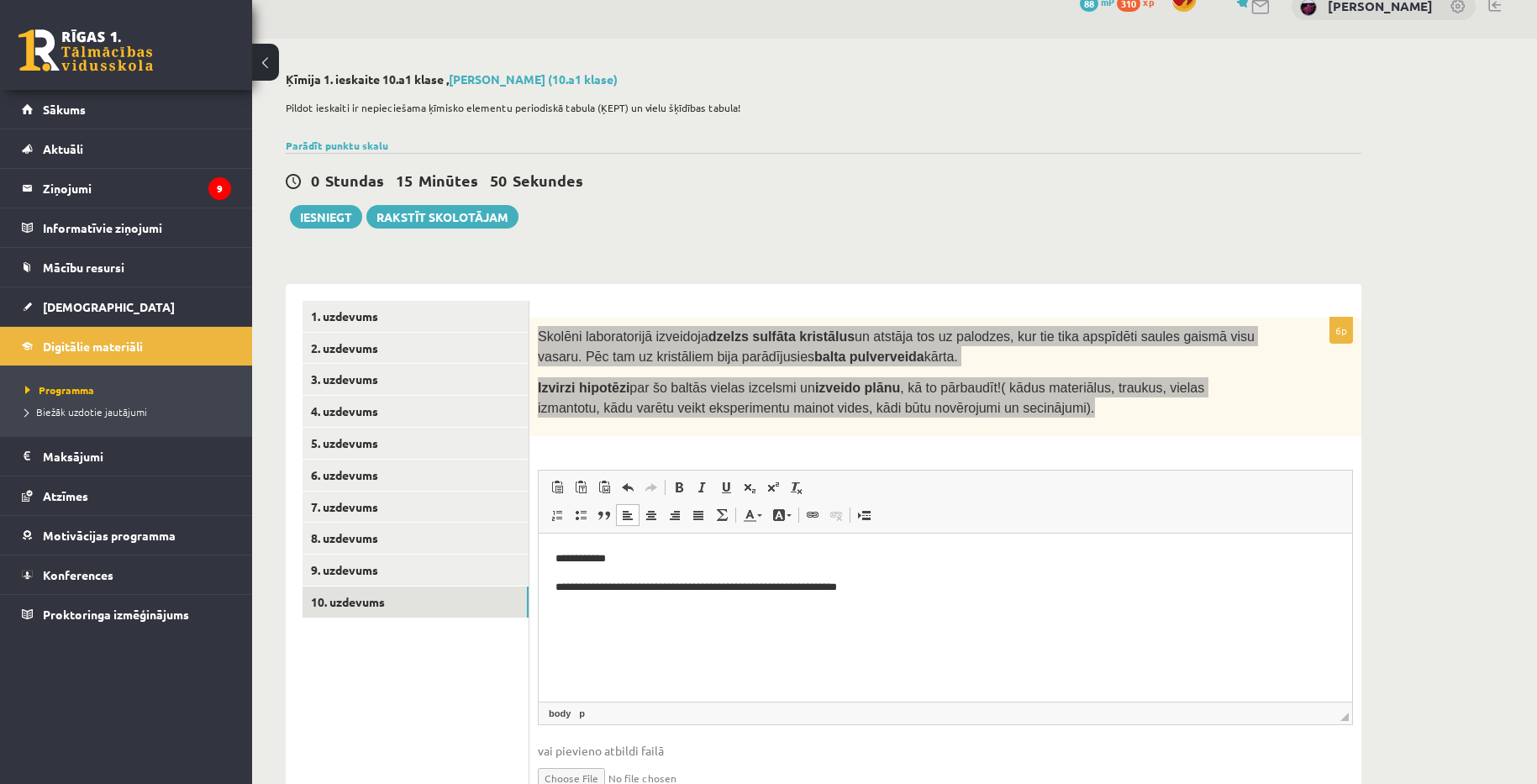
click at [559, 620] on p "Editor, wiswyg-editor-user-answer-47024971015440" at bounding box center [945, 615] width 780 height 17
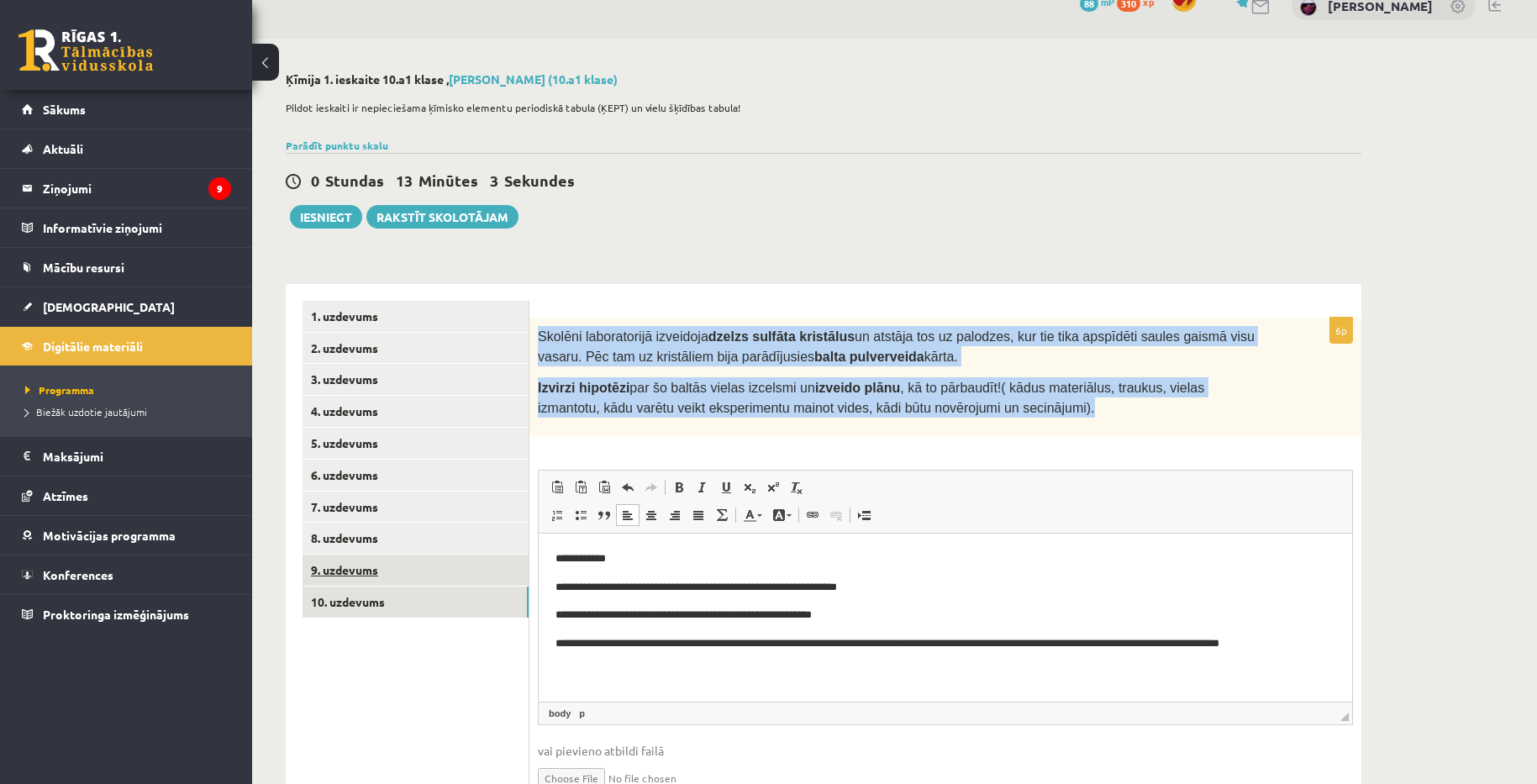
click at [375, 579] on link "9. uzdevums" at bounding box center [415, 570] width 226 height 31
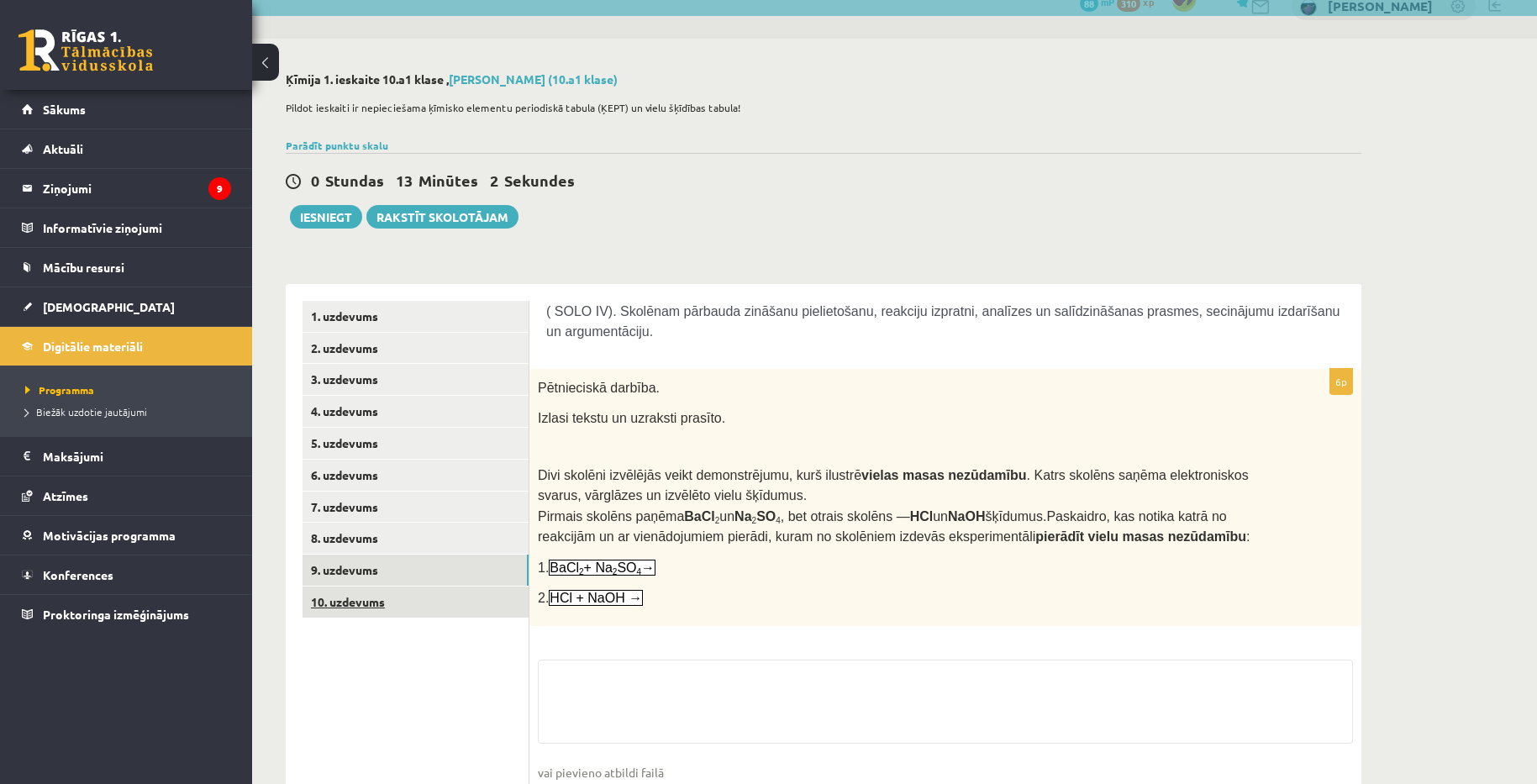
click at [362, 603] on link "10. uzdevums" at bounding box center [415, 602] width 226 height 31
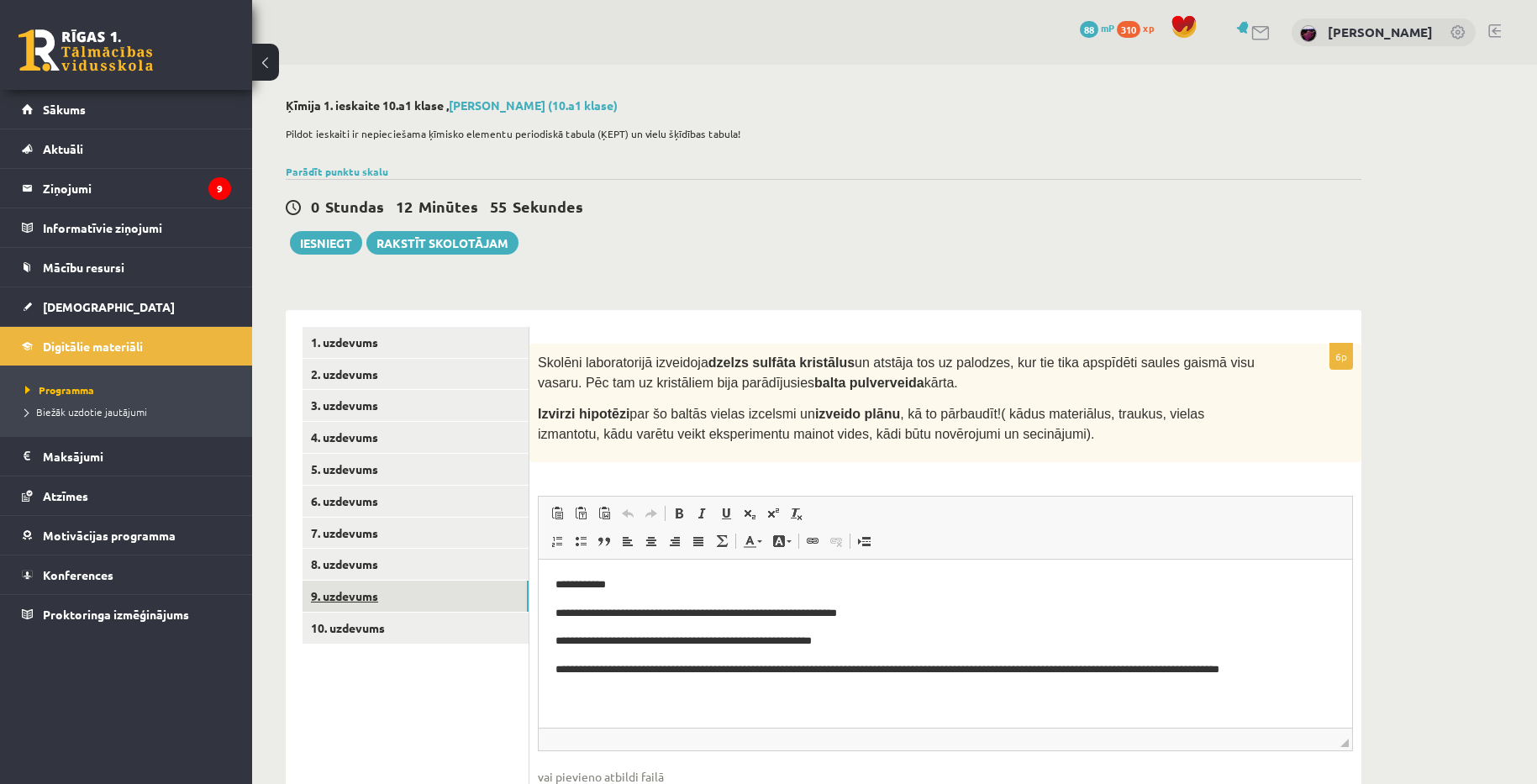
click at [366, 596] on link "9. uzdevums" at bounding box center [415, 596] width 226 height 31
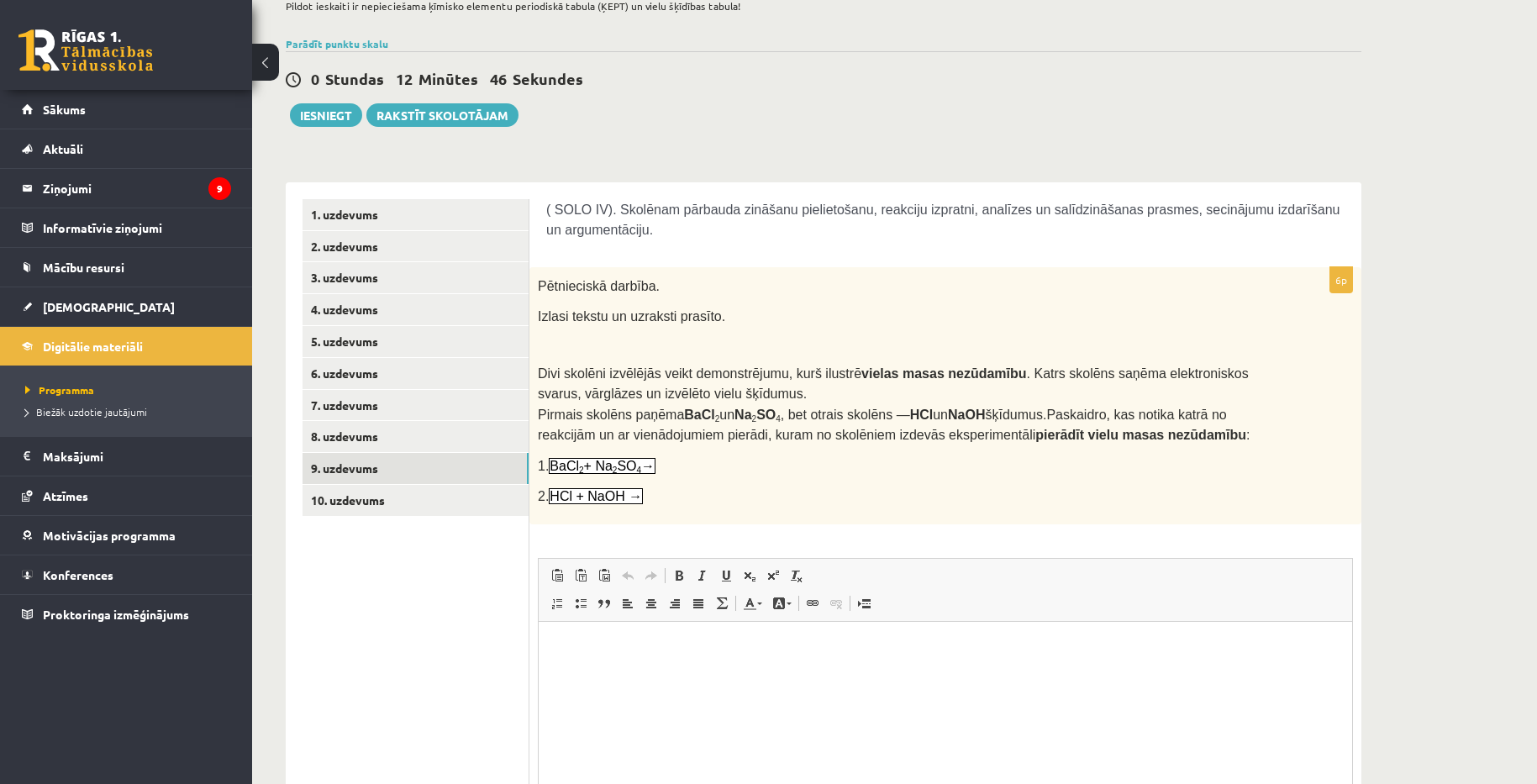
click at [1402, 456] on div "Ķīmija 1. ieskaite 10.a1 klase , Aivars Brālis (10.a1 klase) Pildot ieskaiti ir…" at bounding box center [894, 447] width 1285 height 1021
click at [379, 440] on link "8. uzdevums" at bounding box center [415, 437] width 226 height 31
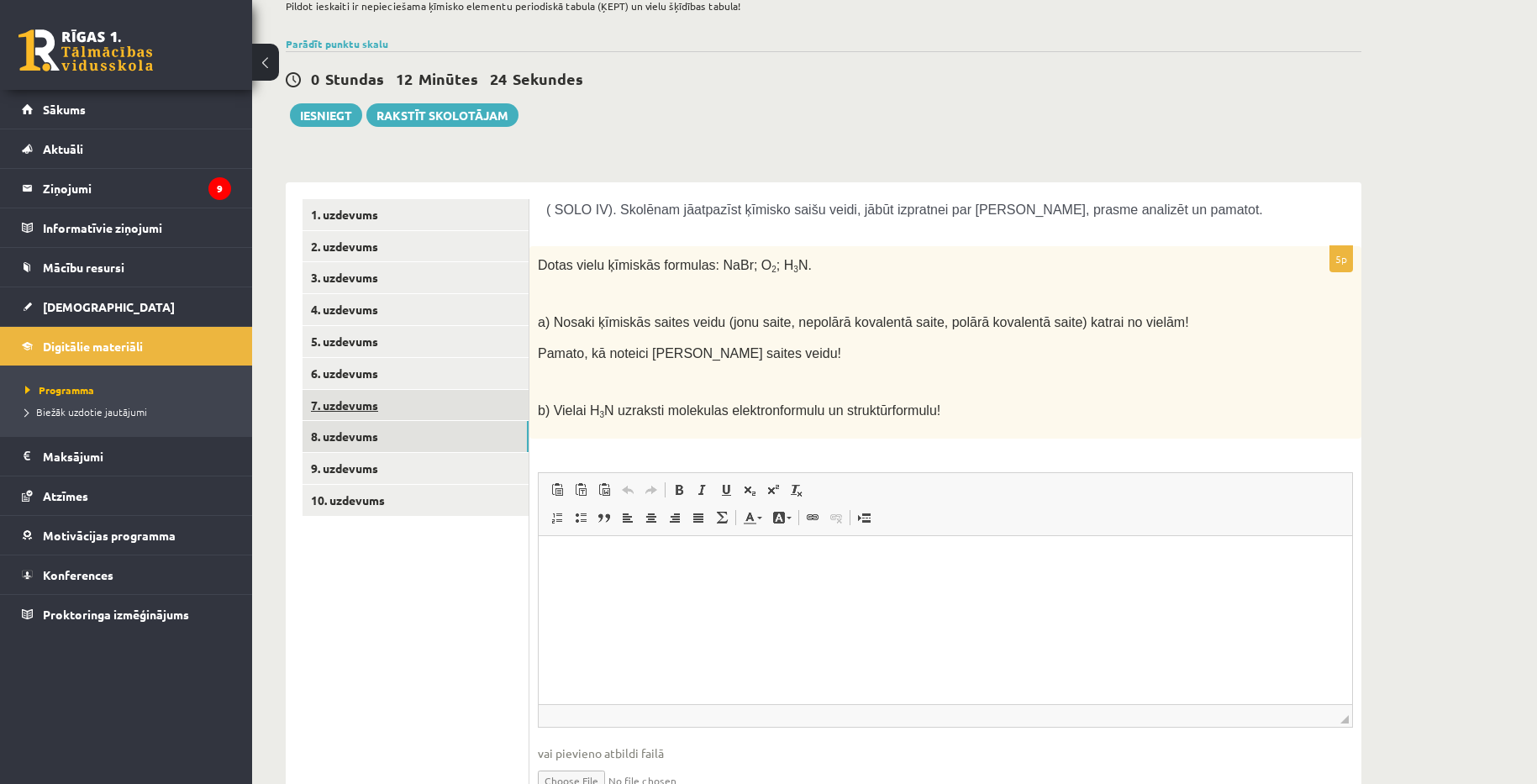
click at [366, 407] on link "7. uzdevums" at bounding box center [415, 405] width 226 height 31
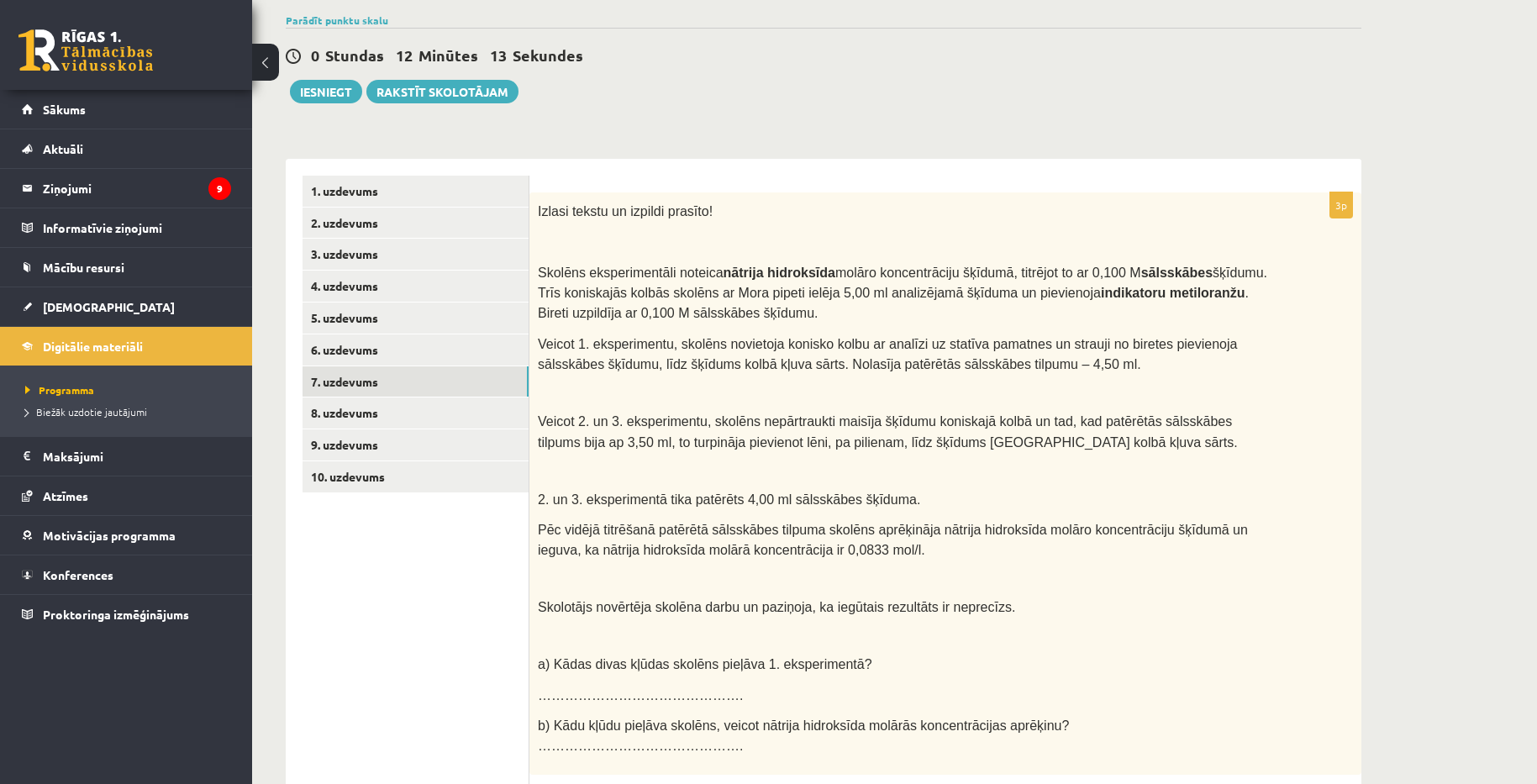
scroll to position [123, 0]
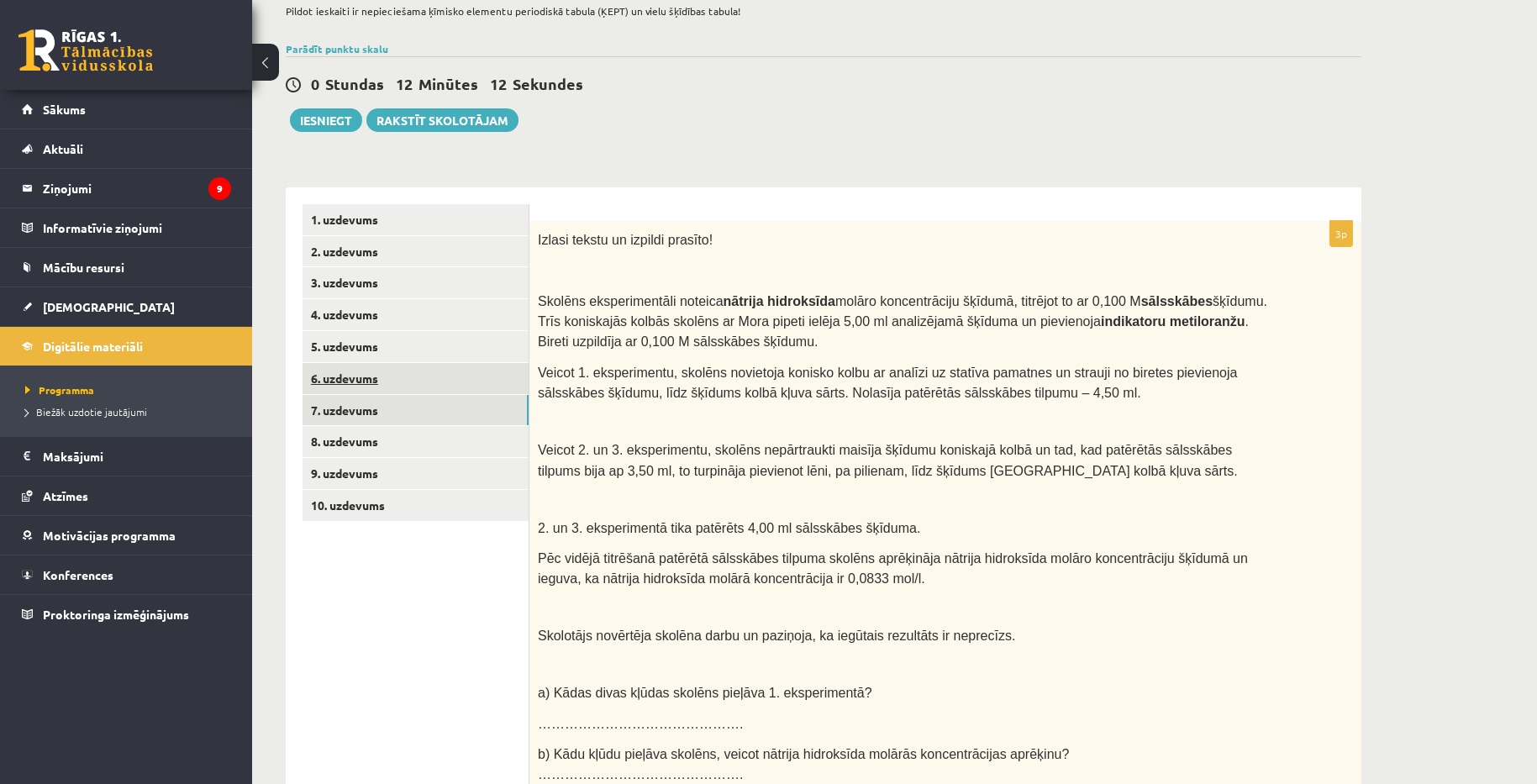
click at [394, 372] on link "6. uzdevums" at bounding box center [415, 379] width 226 height 31
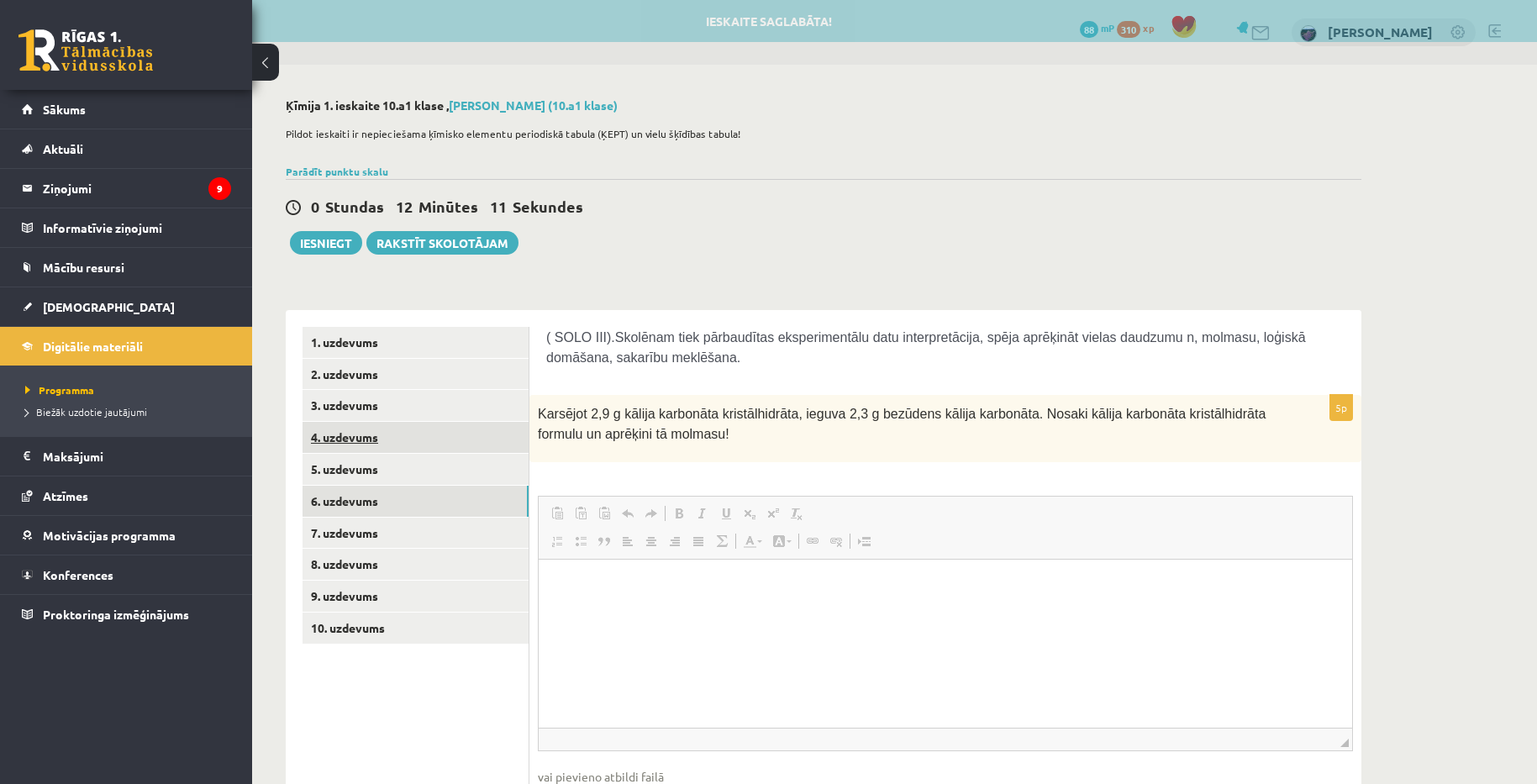
scroll to position [0, 0]
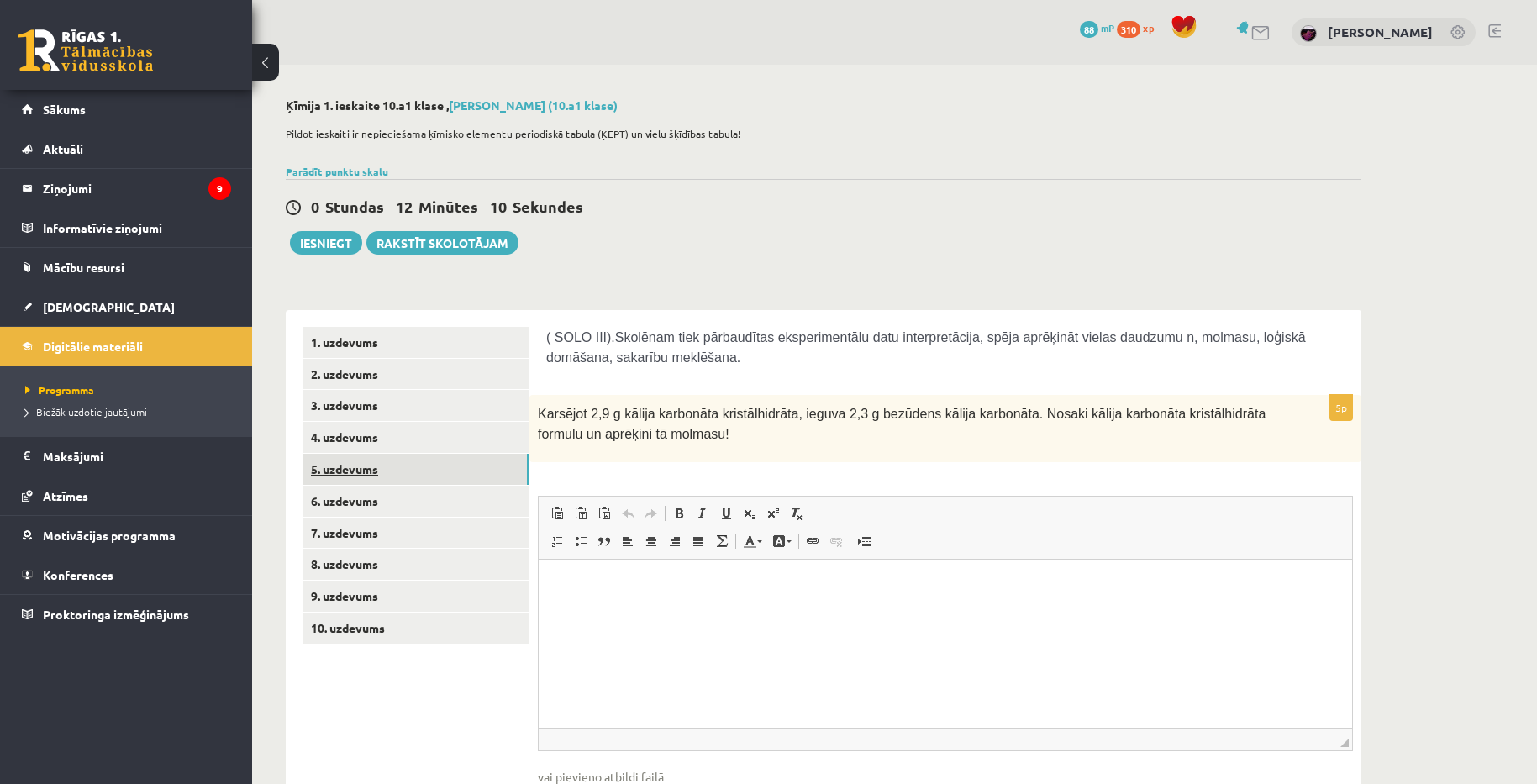
click at [364, 463] on link "5. uzdevums" at bounding box center [415, 470] width 226 height 31
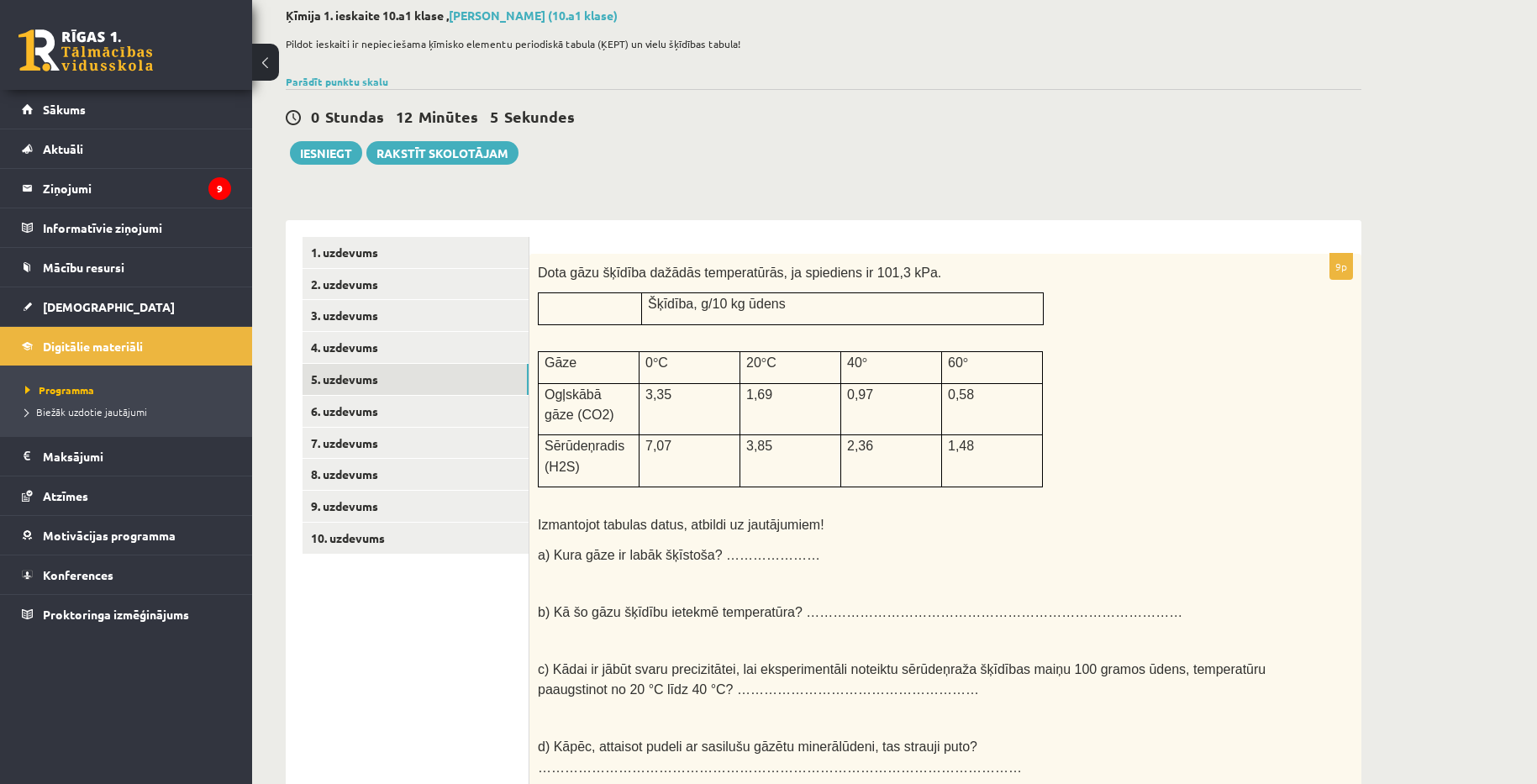
scroll to position [89, 0]
click at [354, 341] on link "4. uzdevums" at bounding box center [415, 348] width 226 height 31
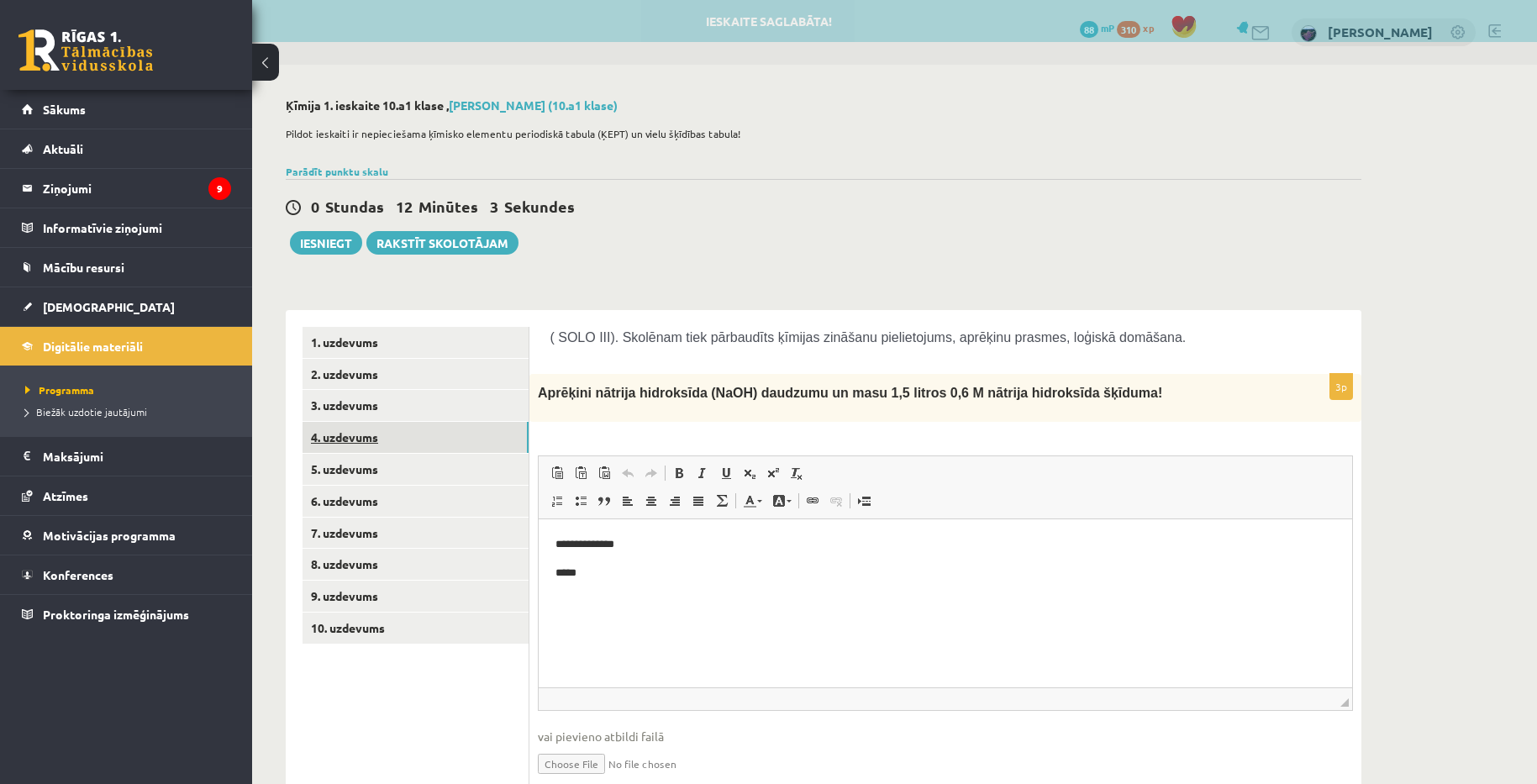
scroll to position [0, 0]
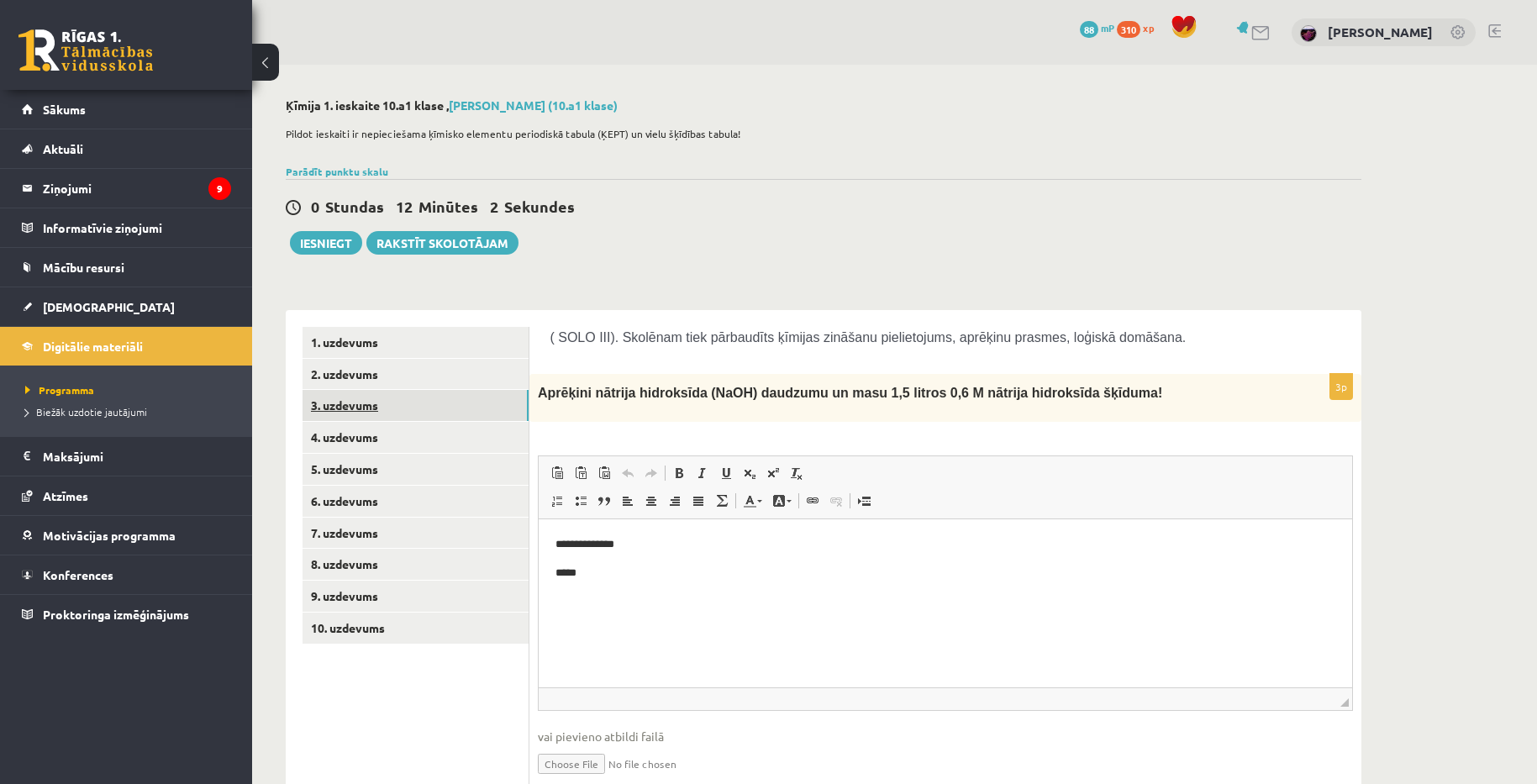
click at [366, 395] on link "3. uzdevums" at bounding box center [415, 405] width 226 height 31
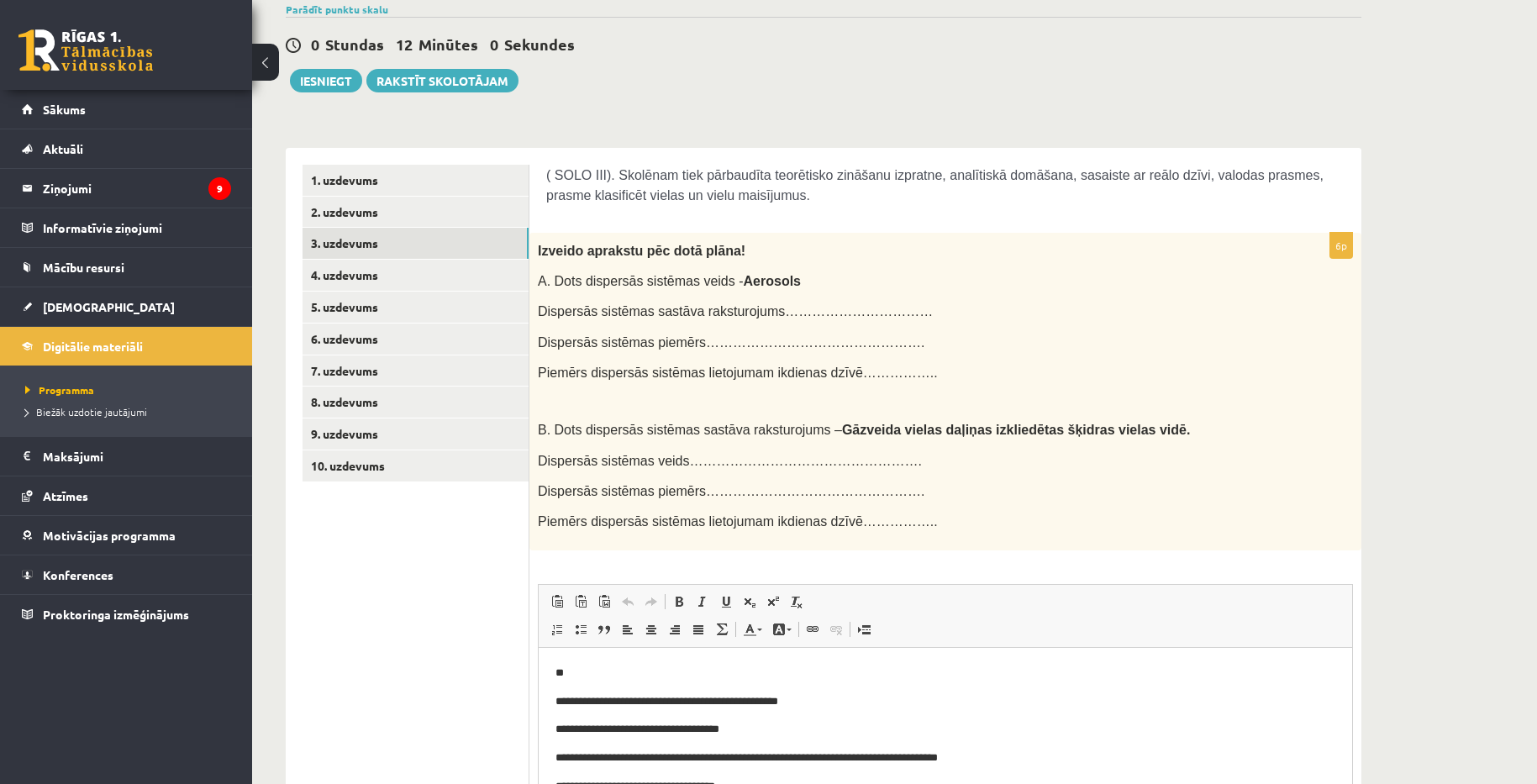
scroll to position [103, 0]
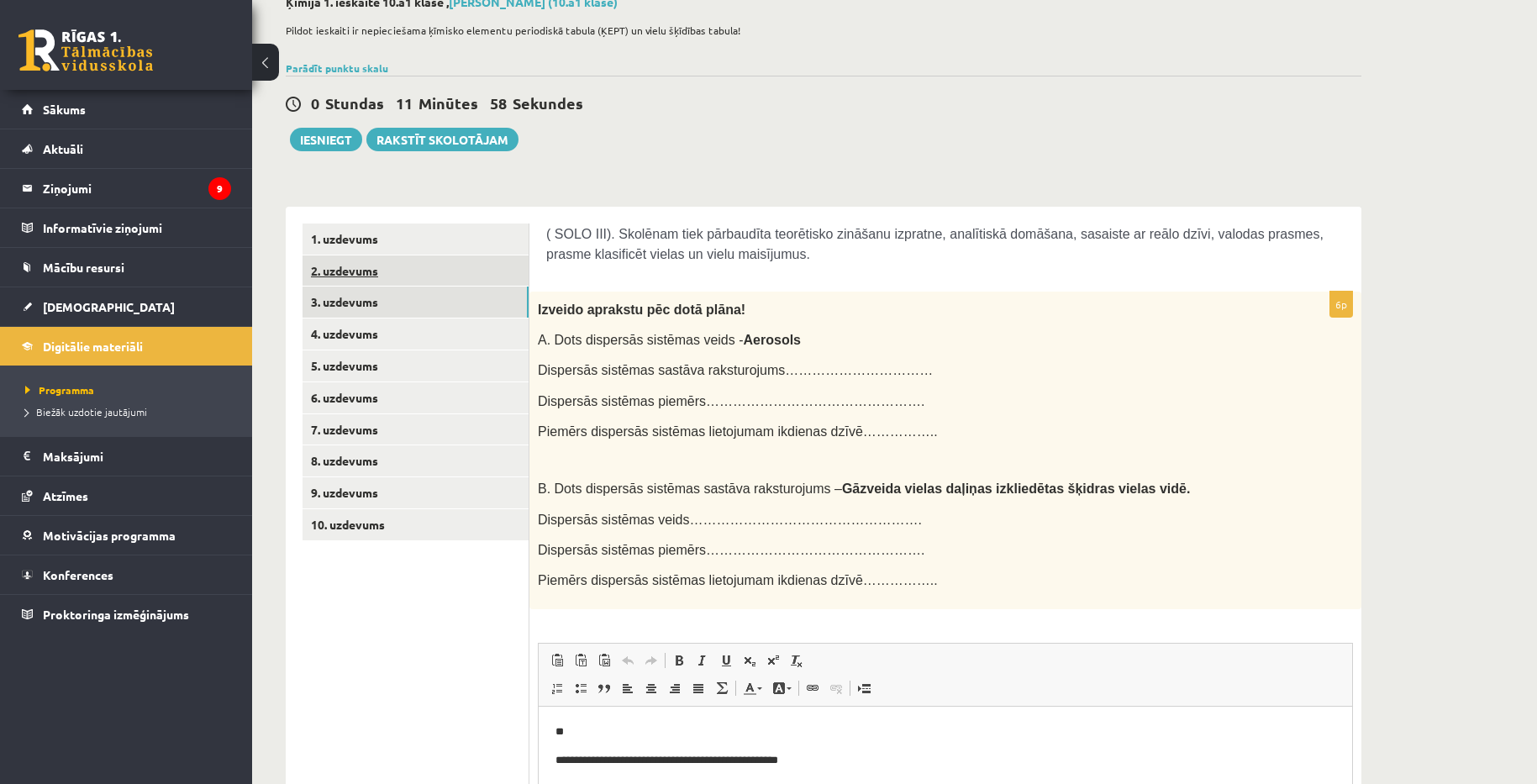
click at [372, 268] on link "2. uzdevums" at bounding box center [415, 271] width 226 height 31
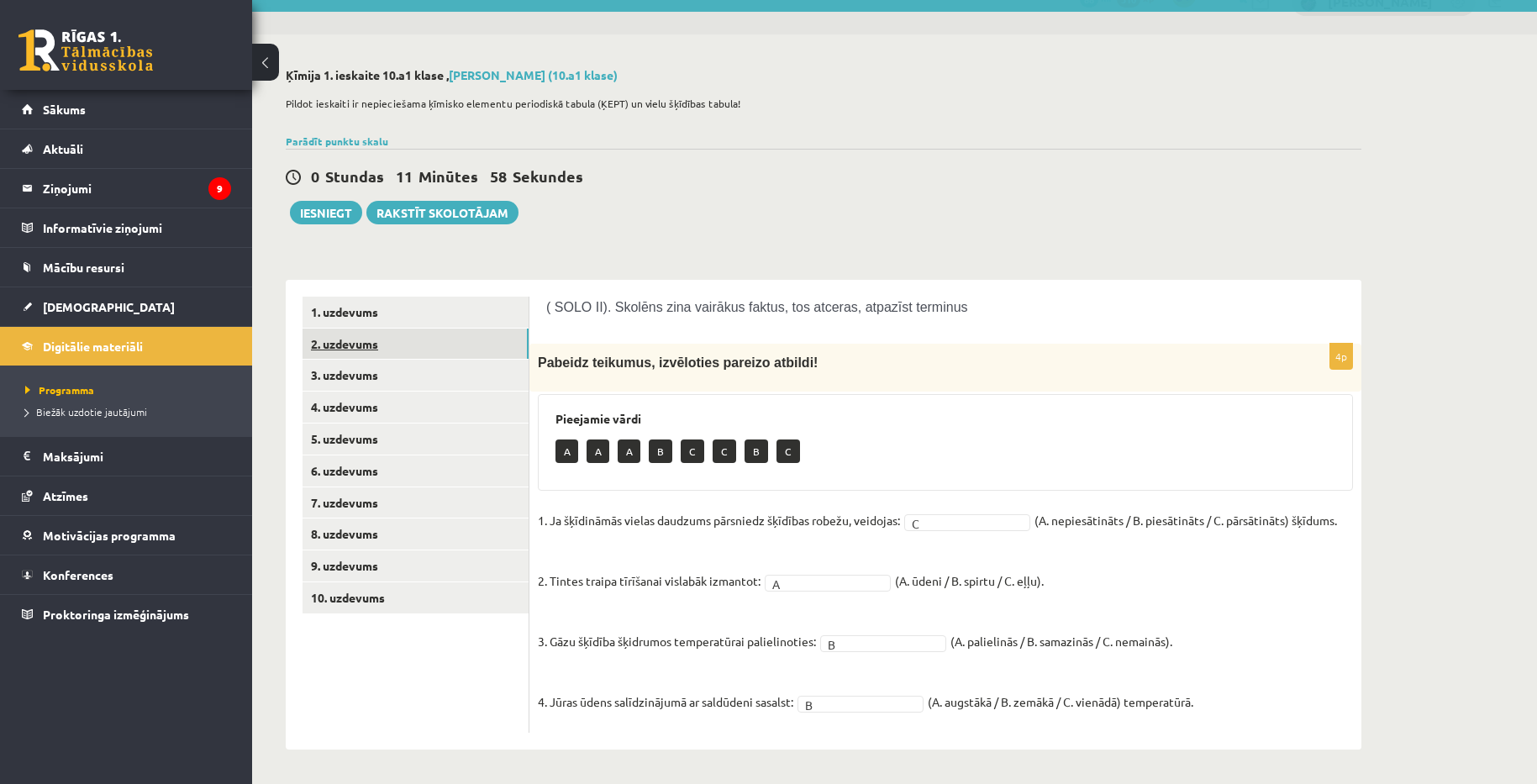
scroll to position [29, 0]
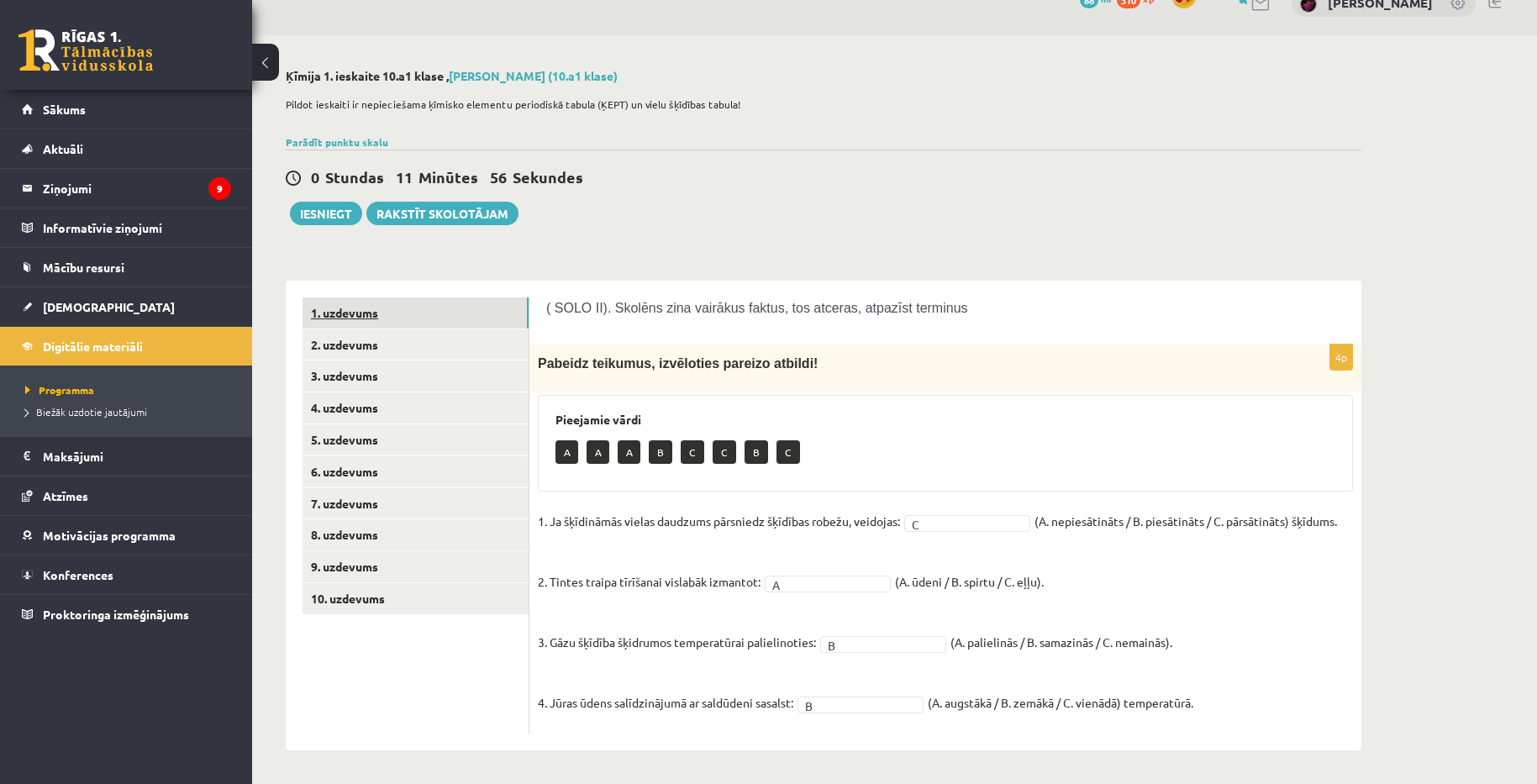
click at [369, 308] on link "1. uzdevums" at bounding box center [415, 313] width 226 height 31
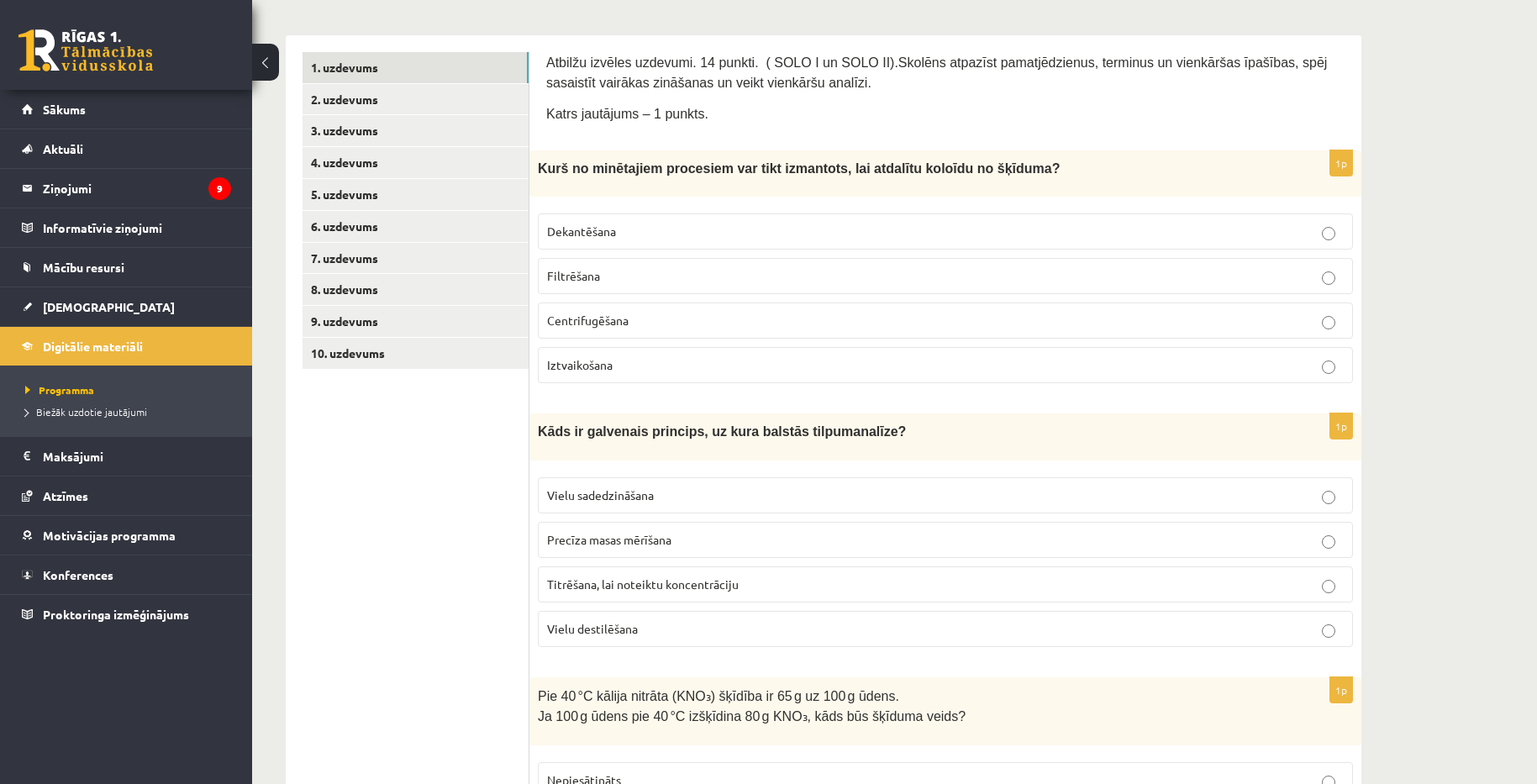
scroll to position [282, 0]
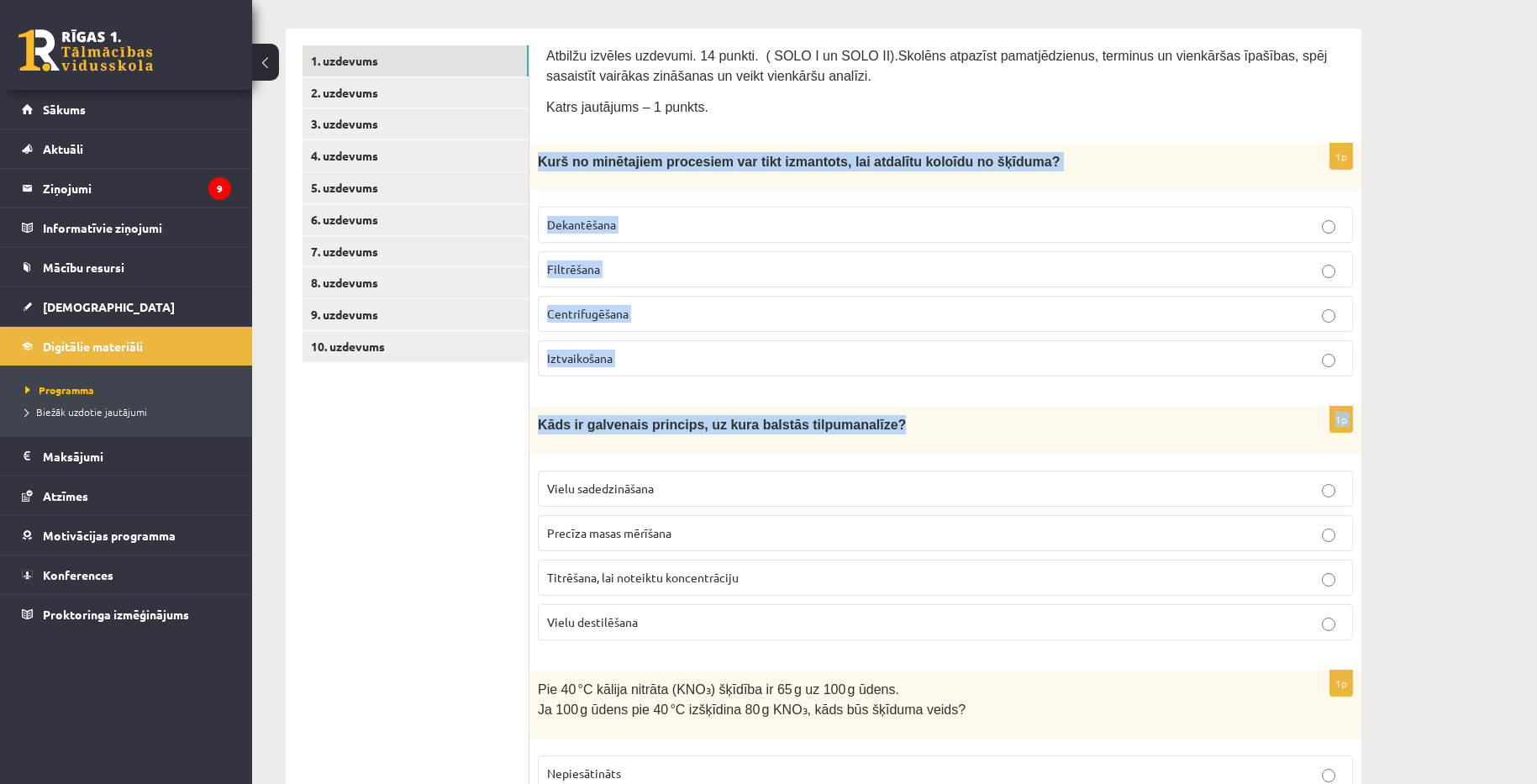
drag, startPoint x: 535, startPoint y: 154, endPoint x: 1386, endPoint y: 437, distance: 896.8
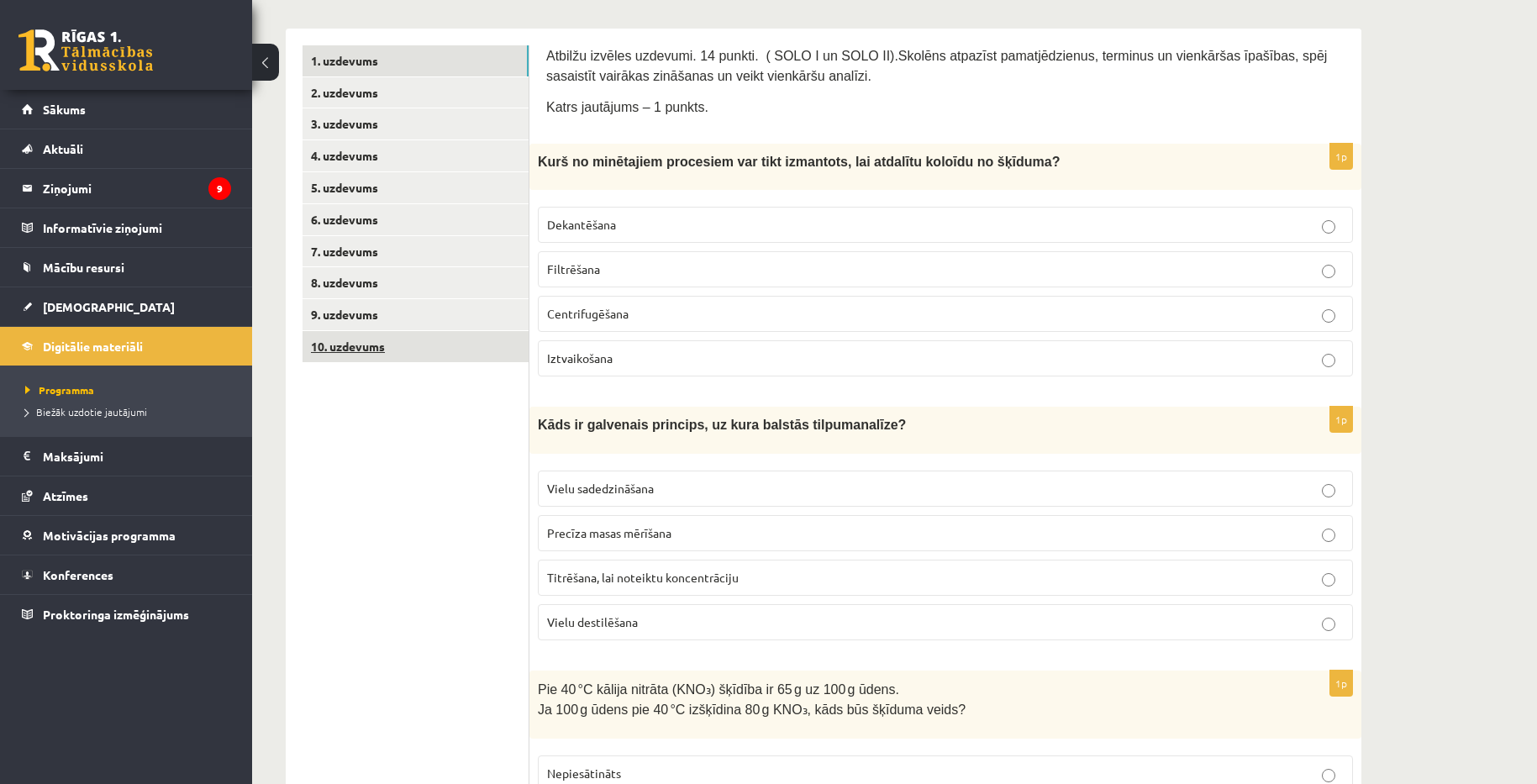
click at [340, 347] on link "10. uzdevums" at bounding box center [415, 347] width 226 height 31
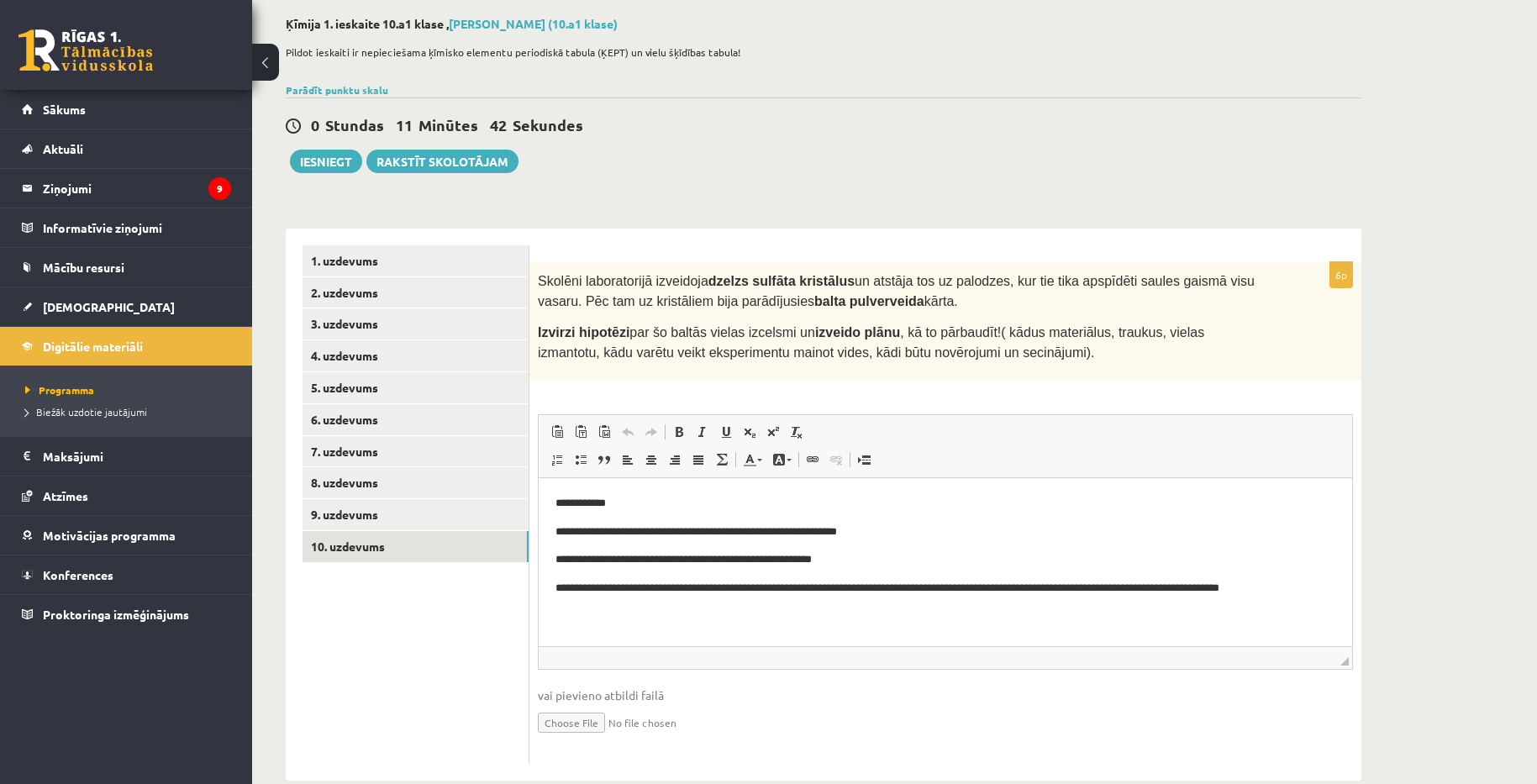
scroll to position [84, 0]
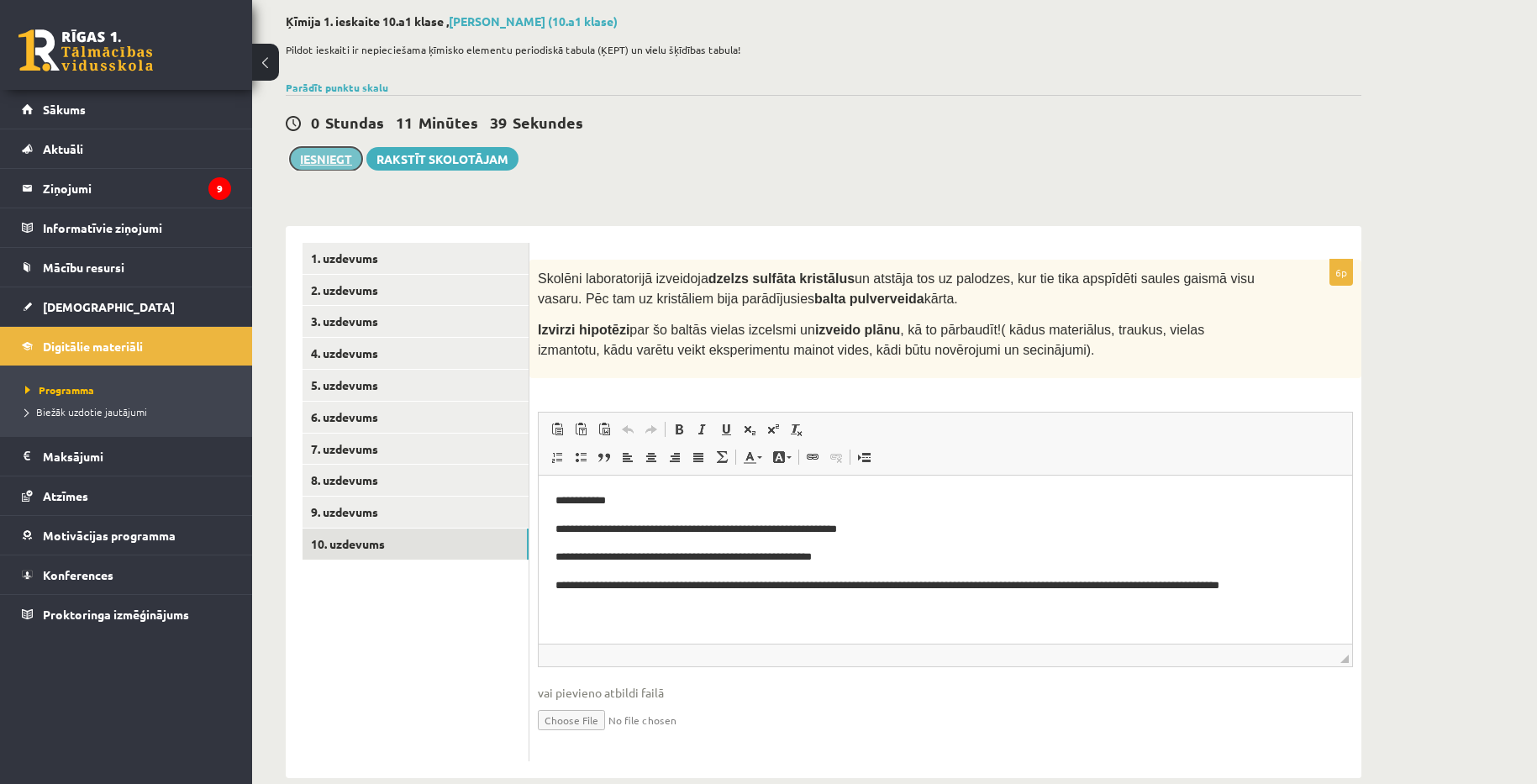
click at [332, 162] on button "Iesniegt" at bounding box center [326, 159] width 72 height 23
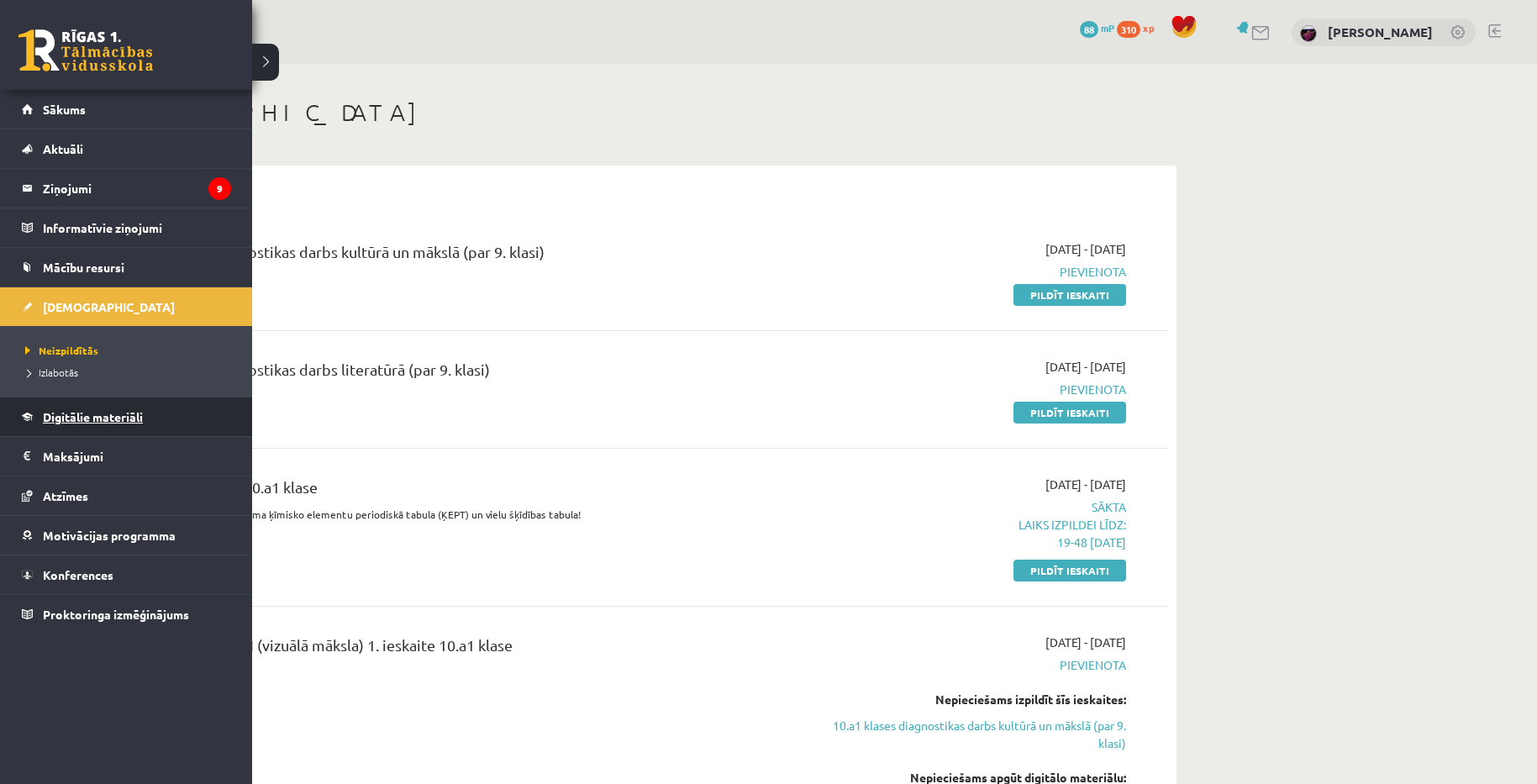
click at [98, 420] on span "Digitālie materiāli" at bounding box center [92, 416] width 100 height 15
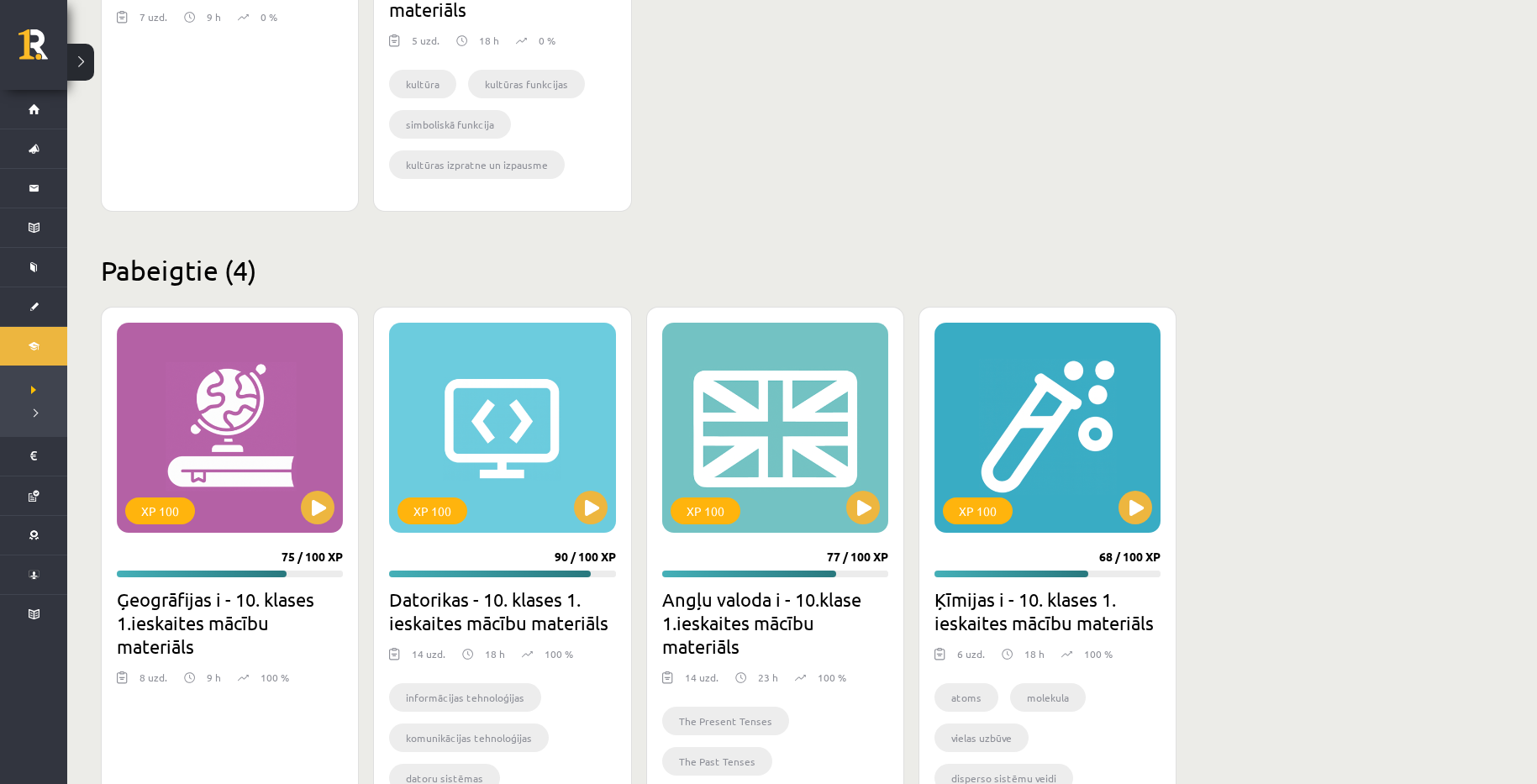
scroll to position [924, 0]
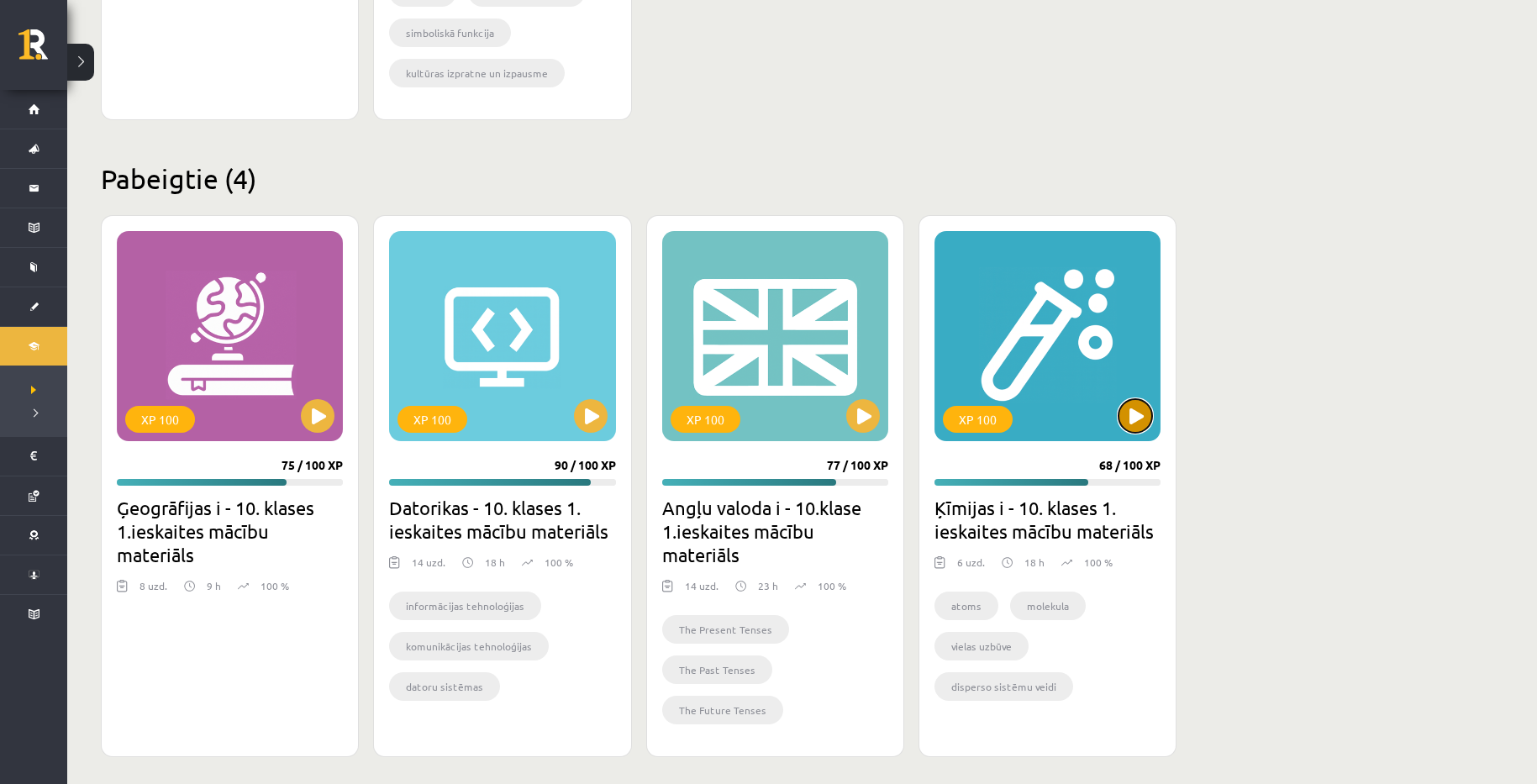
click at [1134, 426] on button at bounding box center [1135, 416] width 34 height 34
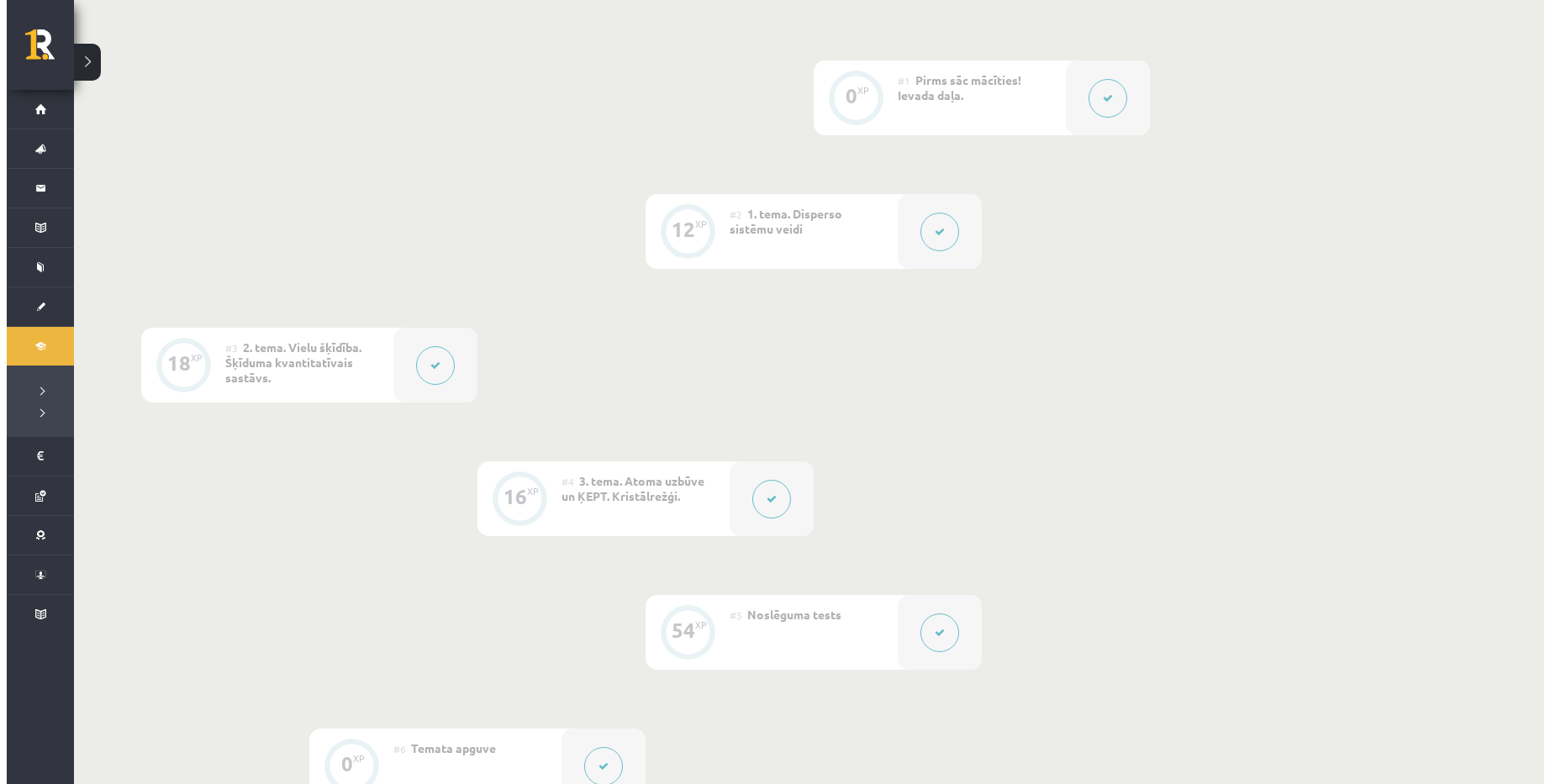
scroll to position [420, 0]
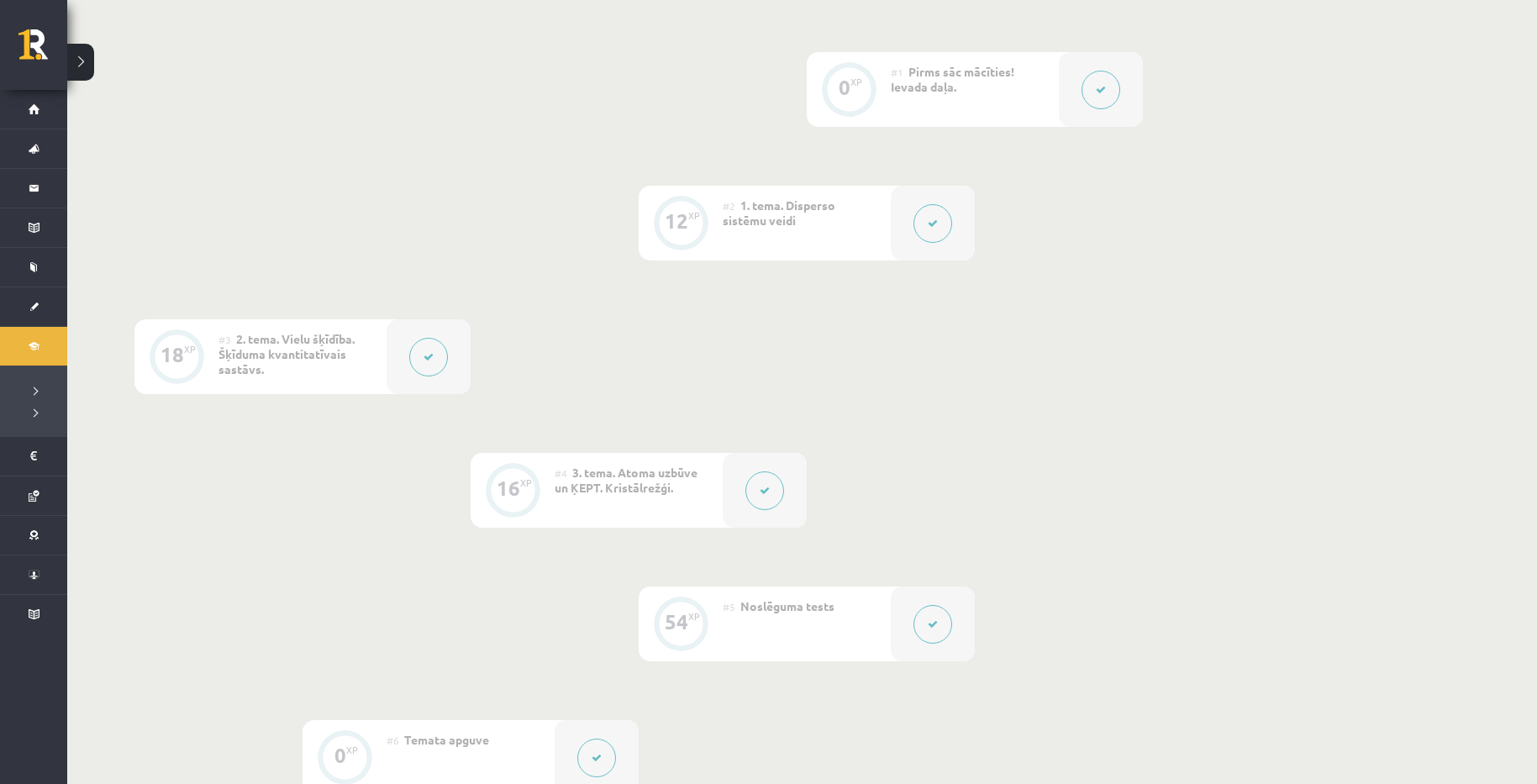
click at [933, 236] on button at bounding box center [932, 224] width 39 height 39
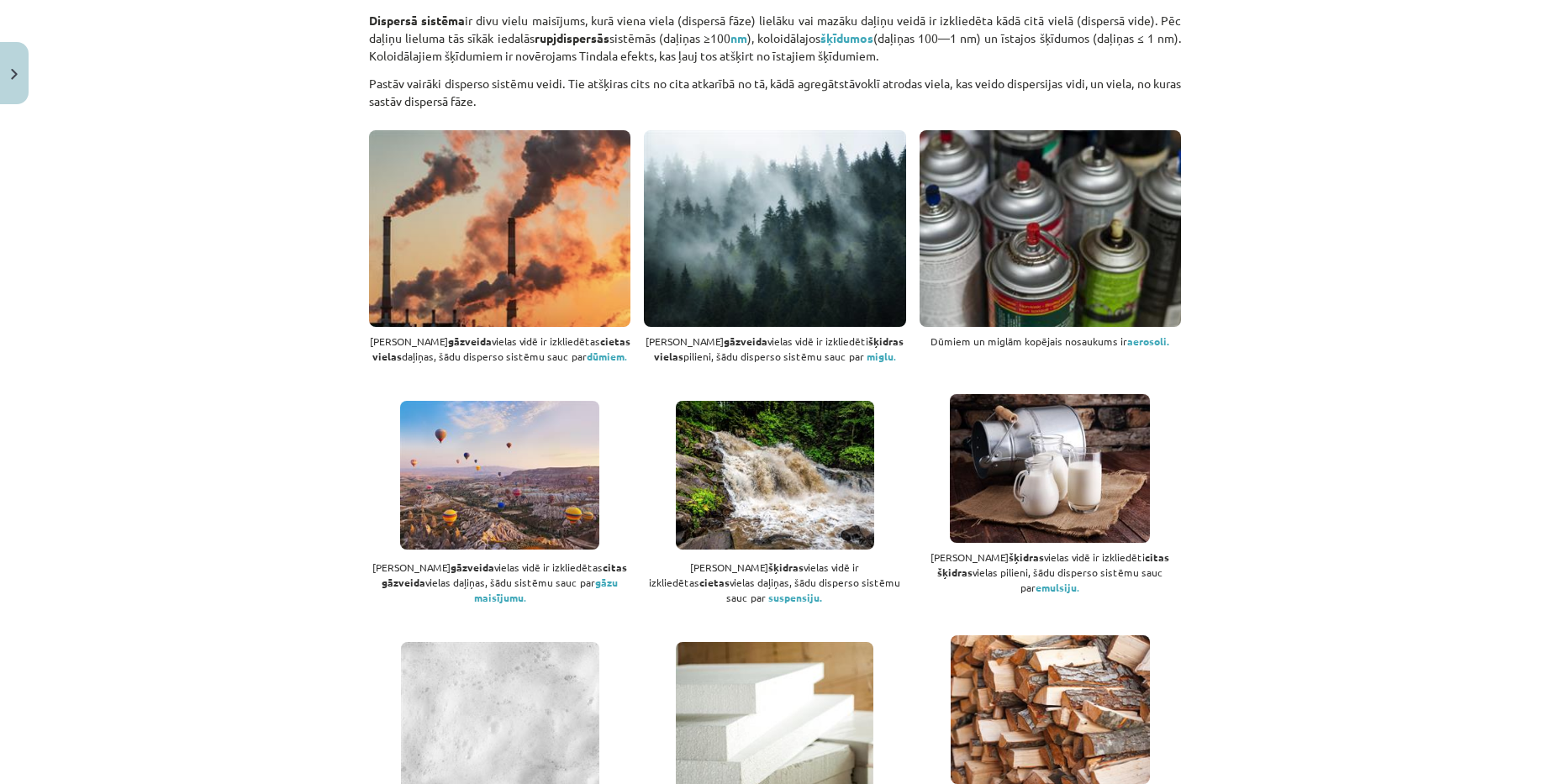
scroll to position [588, 0]
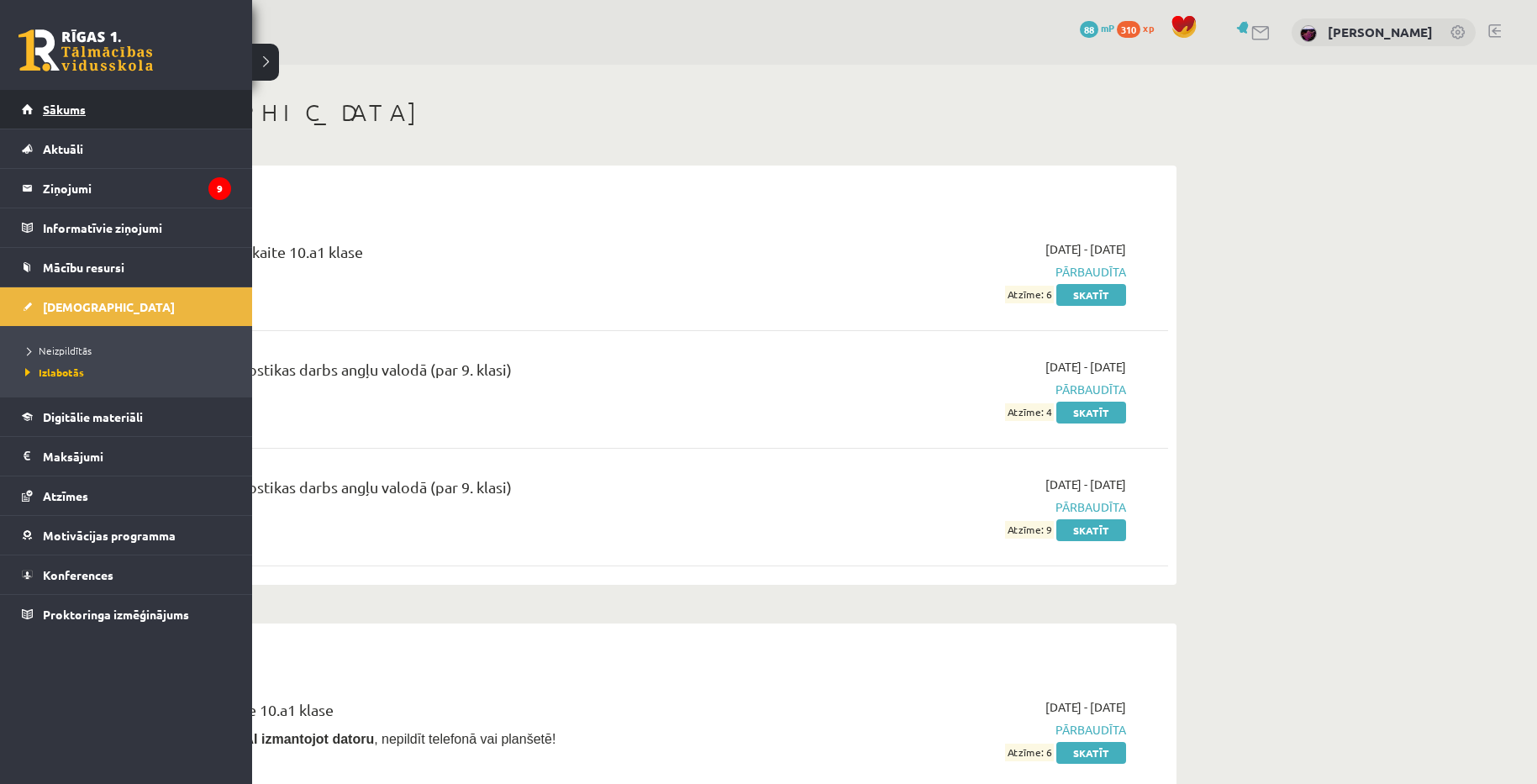
click at [40, 120] on link "Sākums" at bounding box center [126, 109] width 210 height 39
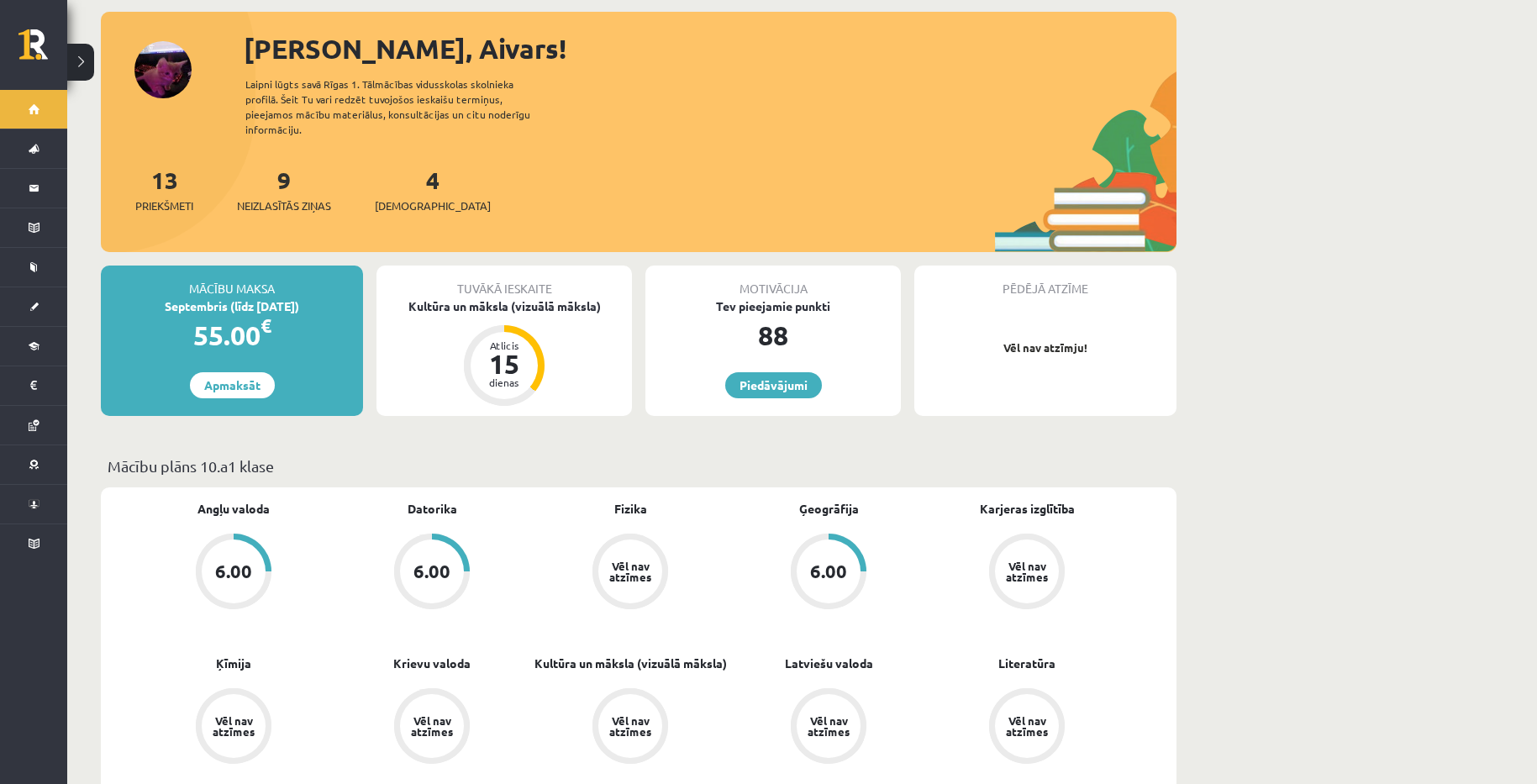
scroll to position [84, 0]
